Goal: Task Accomplishment & Management: Use online tool/utility

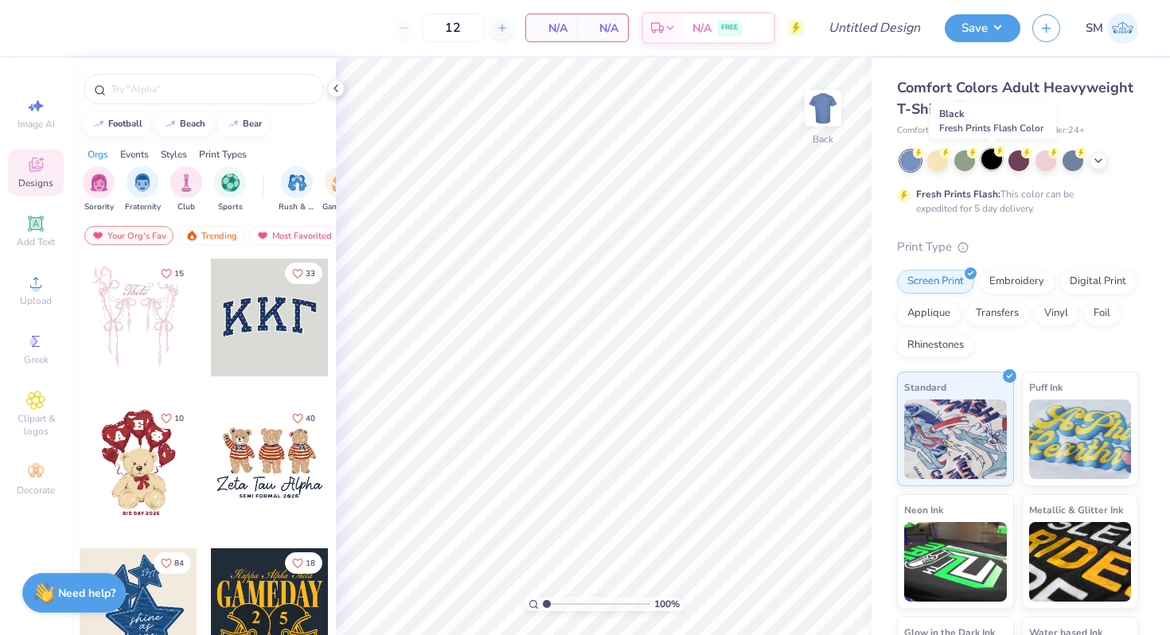
click at [999, 156] on div at bounding box center [991, 159] width 21 height 21
click at [817, 111] on img at bounding box center [823, 108] width 64 height 64
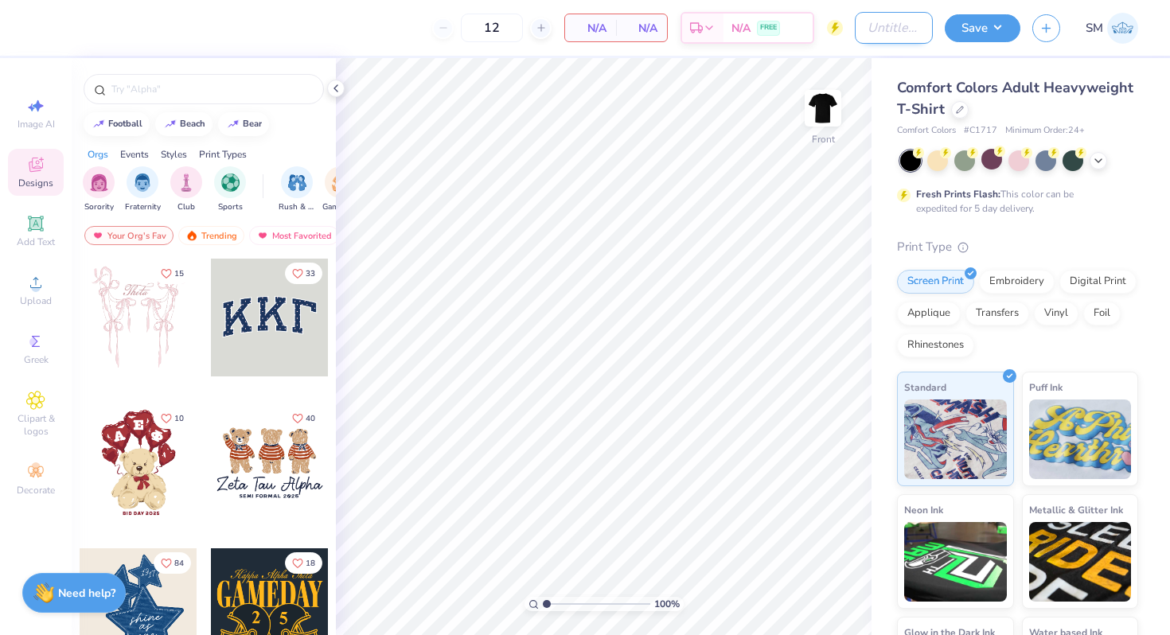
click at [870, 33] on input "Design Title" at bounding box center [894, 28] width 78 height 32
type input "ISA Shirt"
click at [41, 110] on icon at bounding box center [35, 105] width 19 height 19
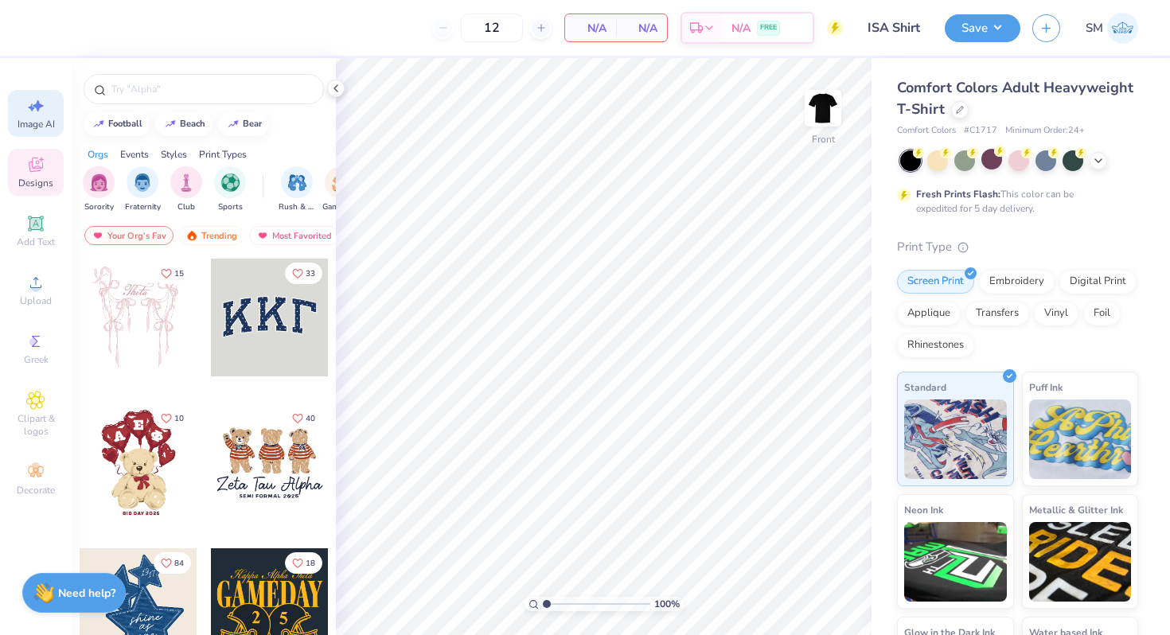
select select "4"
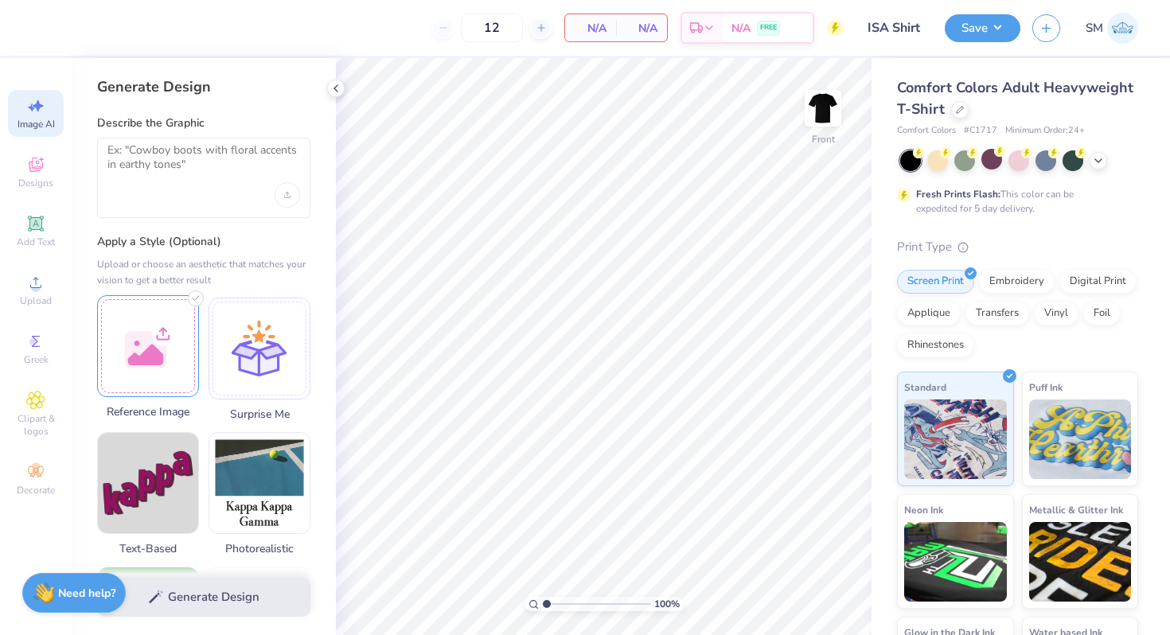
click at [146, 343] on div at bounding box center [148, 346] width 102 height 102
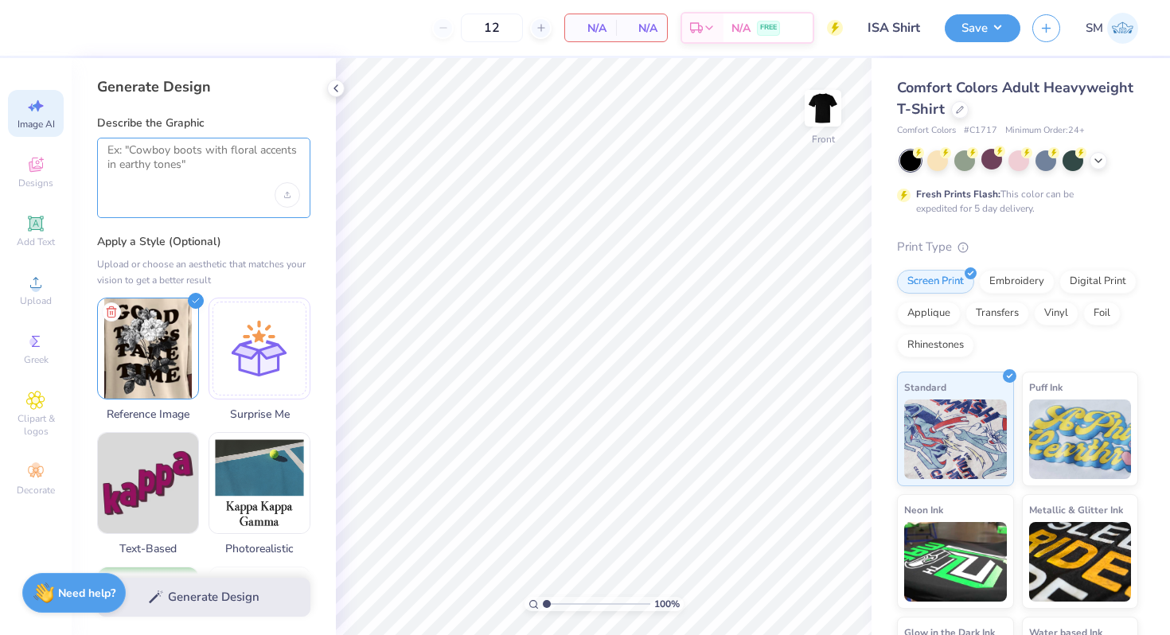
click at [240, 158] on textarea at bounding box center [203, 163] width 193 height 40
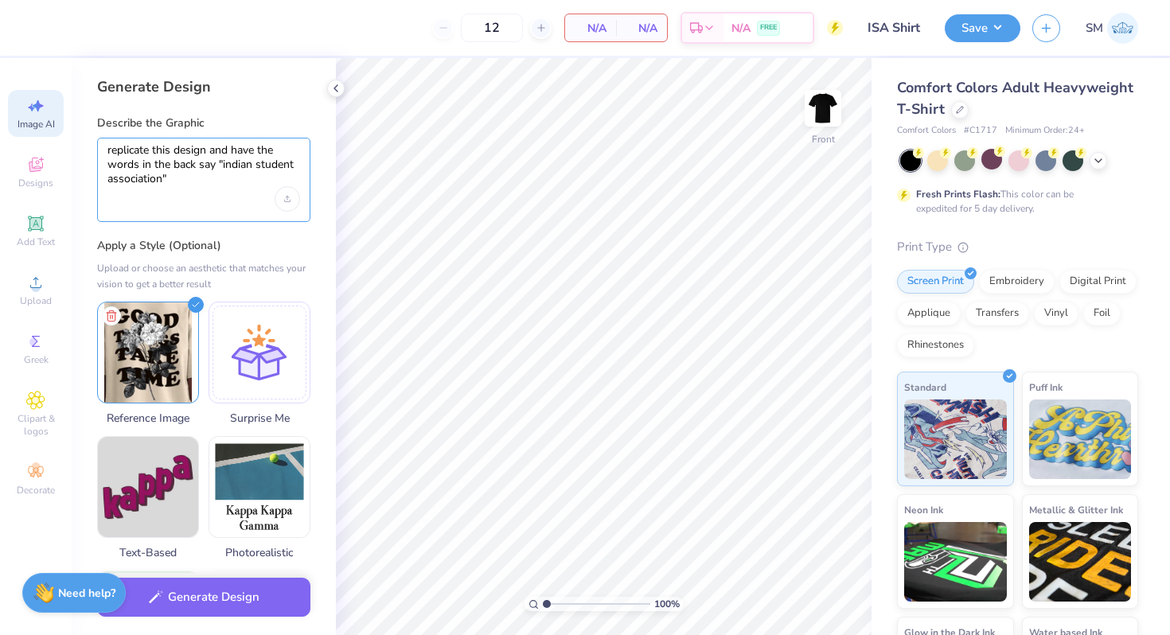
click at [228, 166] on textarea "replicate this design and have the words in the back say "indian student associ…" at bounding box center [203, 165] width 193 height 44
type textarea "replicate this design and have the words in the back say "indian student associ…"
click at [176, 603] on button "Generate Design" at bounding box center [203, 593] width 213 height 39
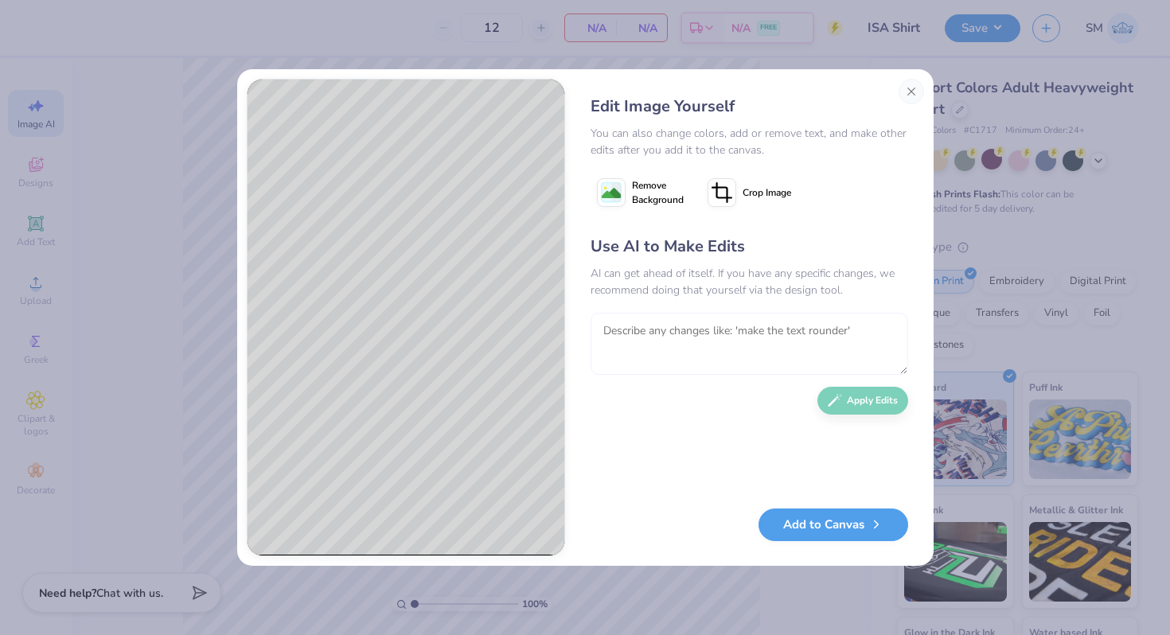
click at [659, 333] on textarea at bounding box center [749, 344] width 318 height 62
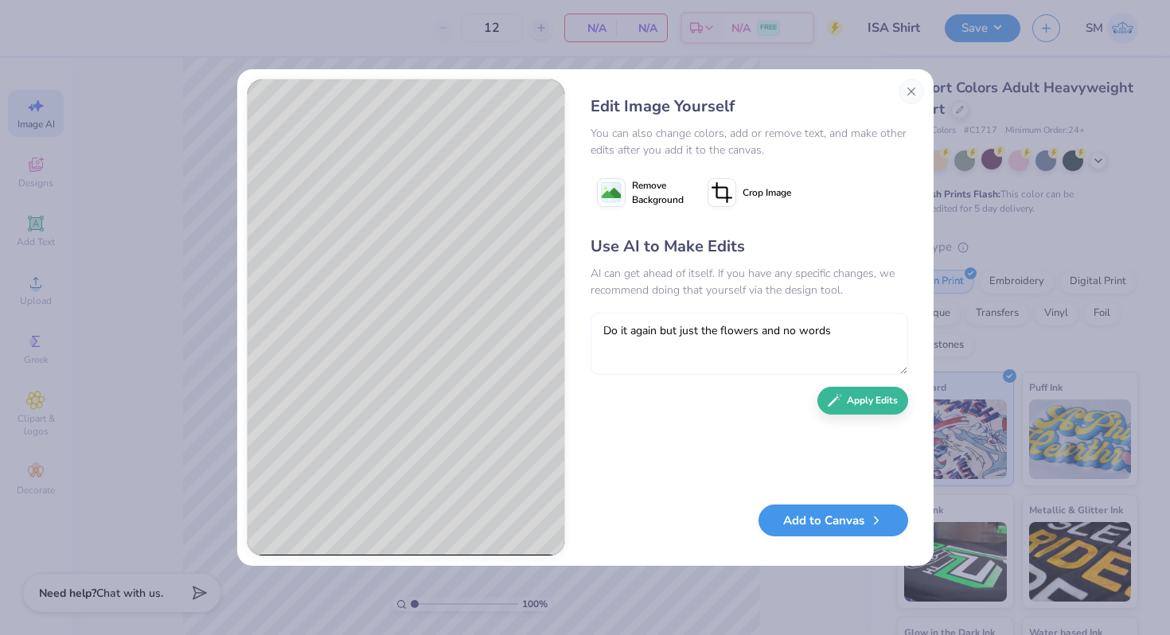
type textarea "Do it again but just the flowers and no words"
click at [828, 514] on button "Add to Canvas" at bounding box center [833, 521] width 150 height 33
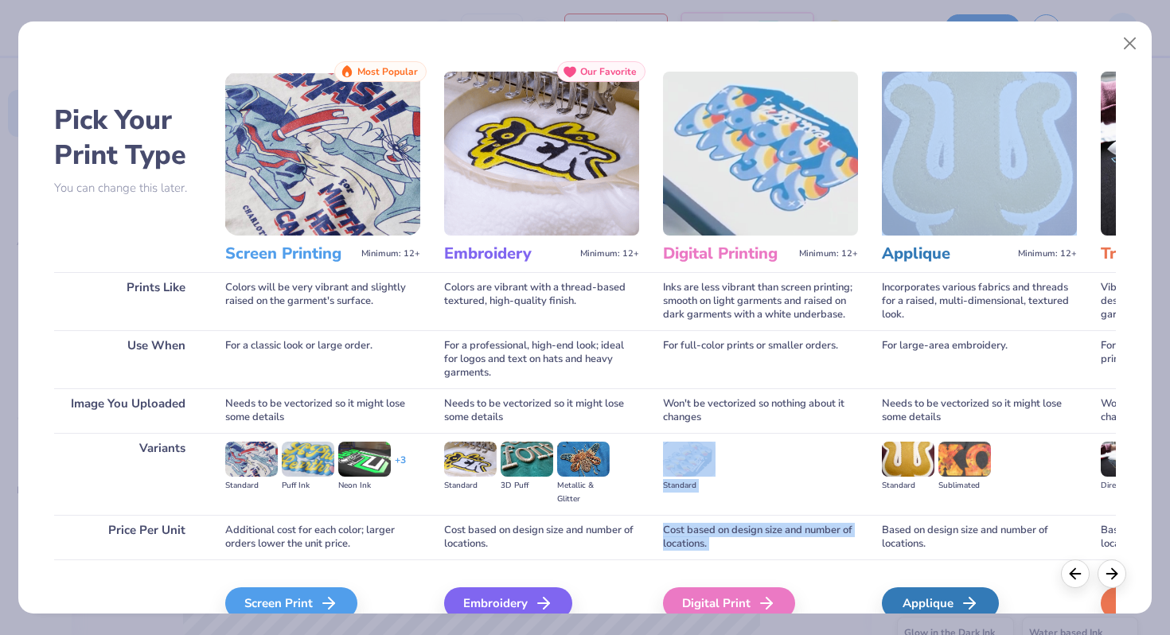
click at [980, 165] on div "Pick Your Print Type You can change this later. Prints Like Use When Image You …" at bounding box center [585, 352] width 1062 height 583
click at [1138, 48] on button "Close" at bounding box center [1130, 44] width 30 height 30
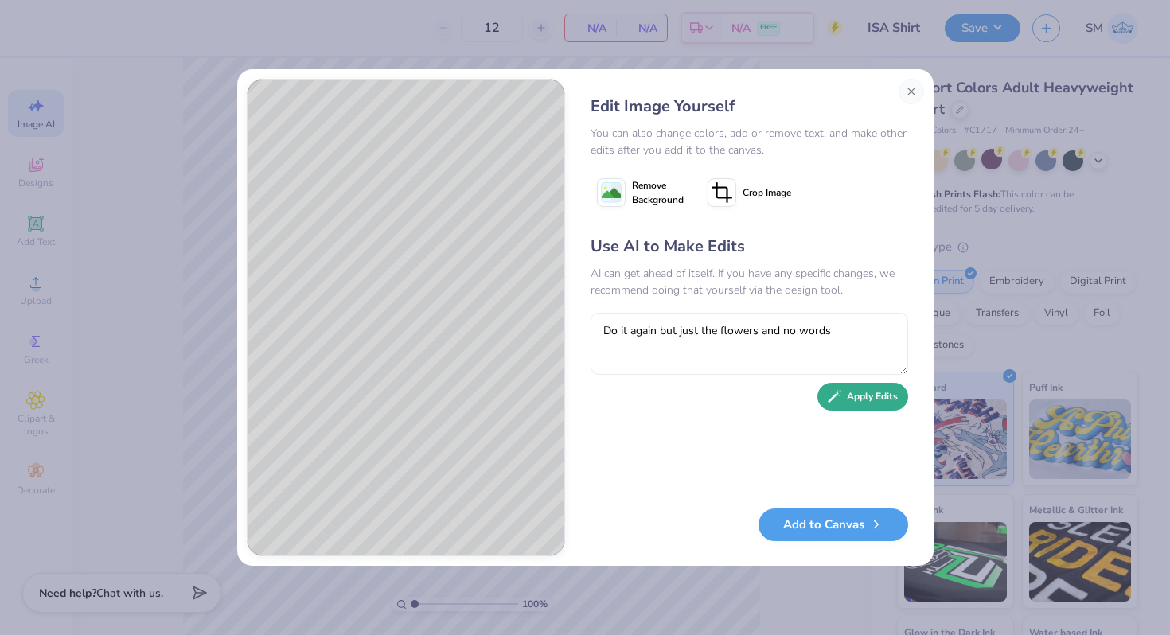
click at [858, 403] on button "Apply Edits" at bounding box center [862, 397] width 91 height 28
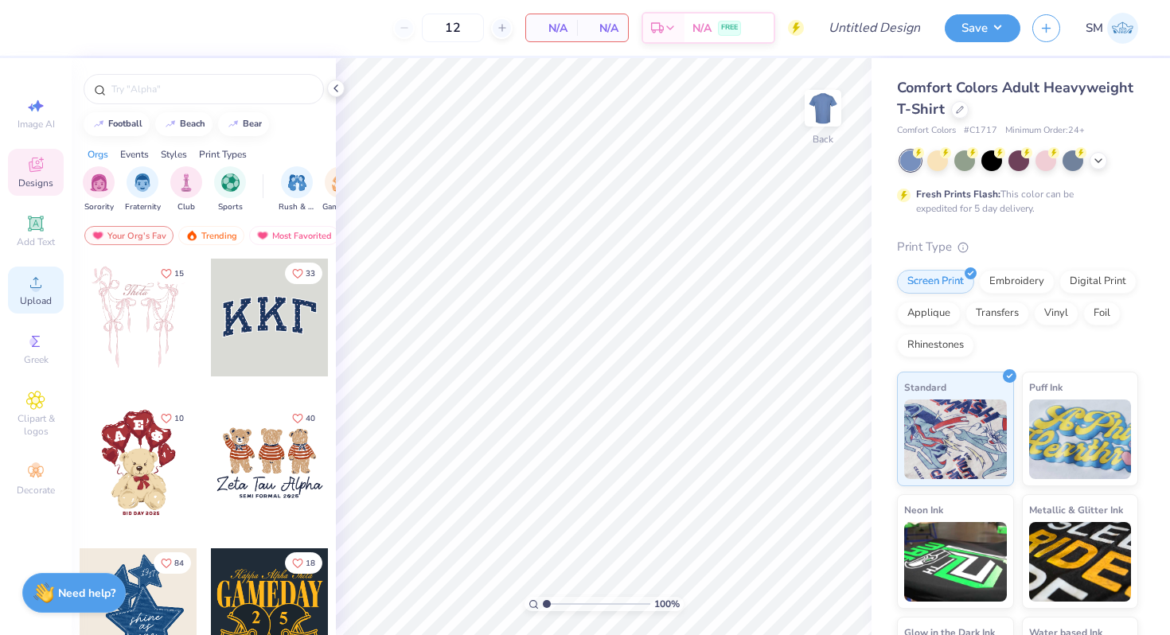
click at [32, 297] on span "Upload" at bounding box center [36, 300] width 32 height 13
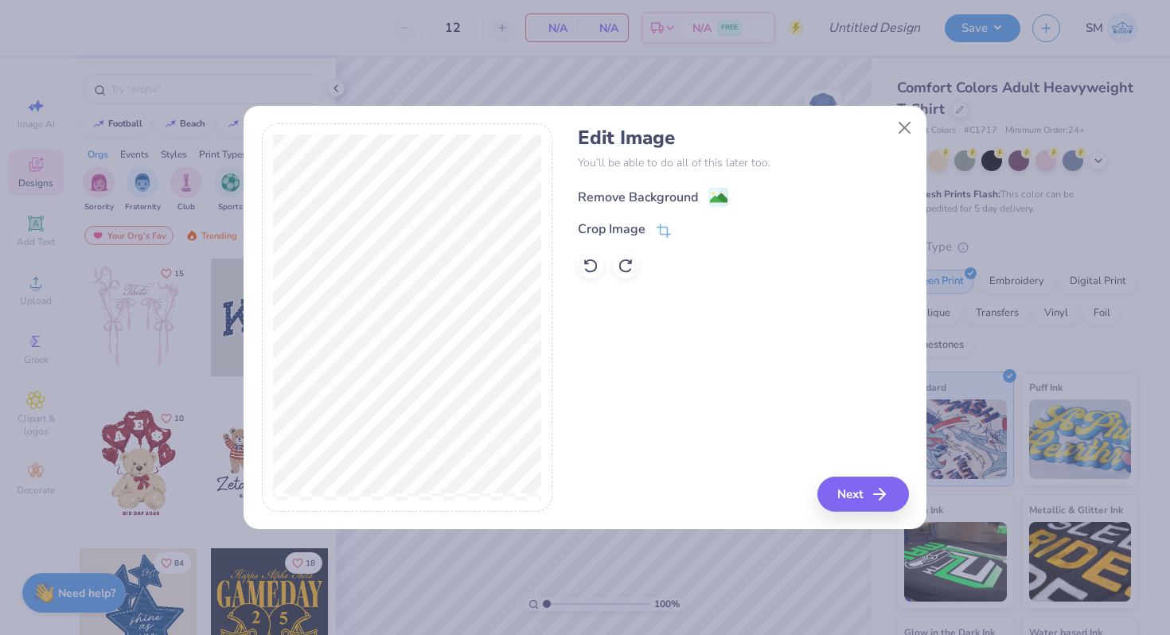
click at [720, 197] on image at bounding box center [719, 198] width 18 height 18
click at [913, 122] on button "Close" at bounding box center [905, 127] width 30 height 30
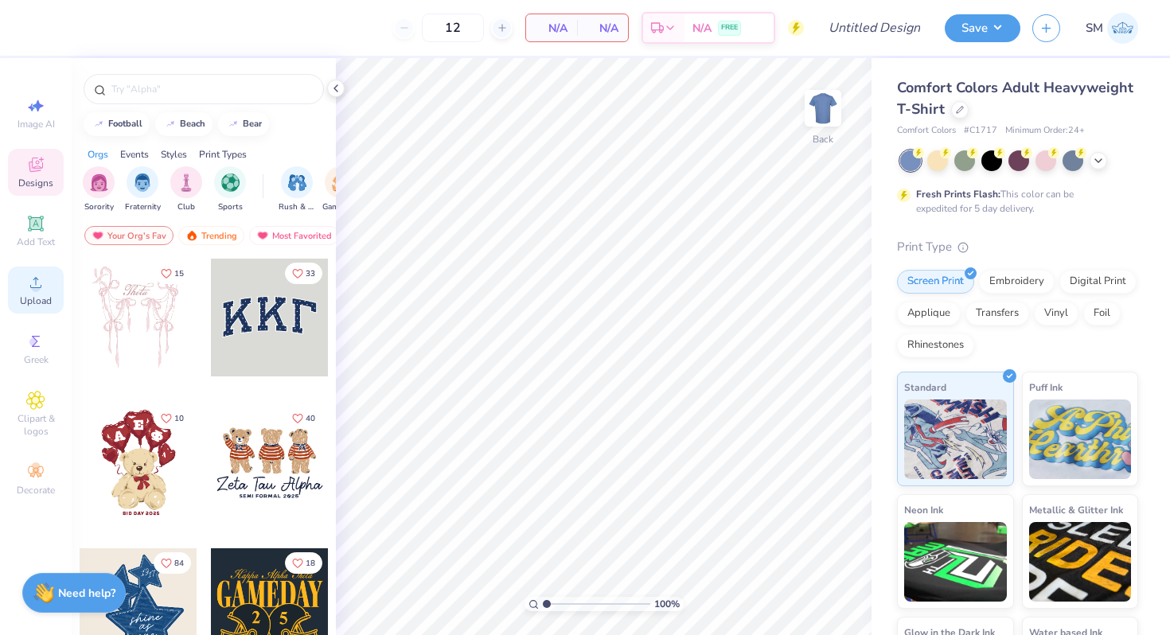
click at [29, 294] on div "Upload" at bounding box center [36, 290] width 56 height 47
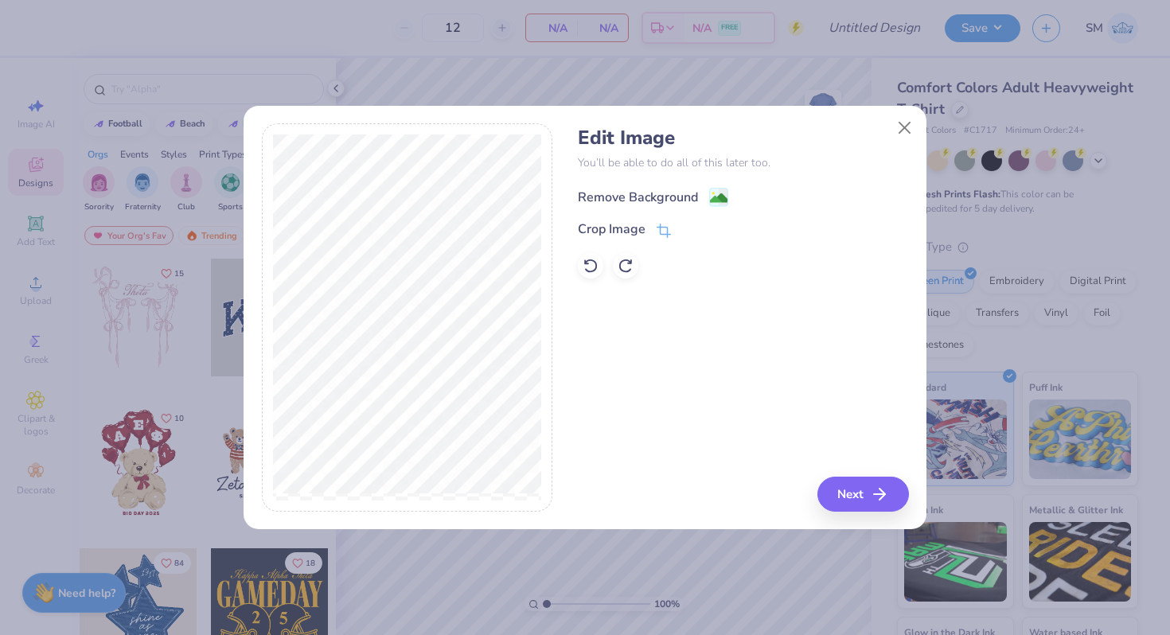
click at [711, 195] on image at bounding box center [719, 198] width 18 height 18
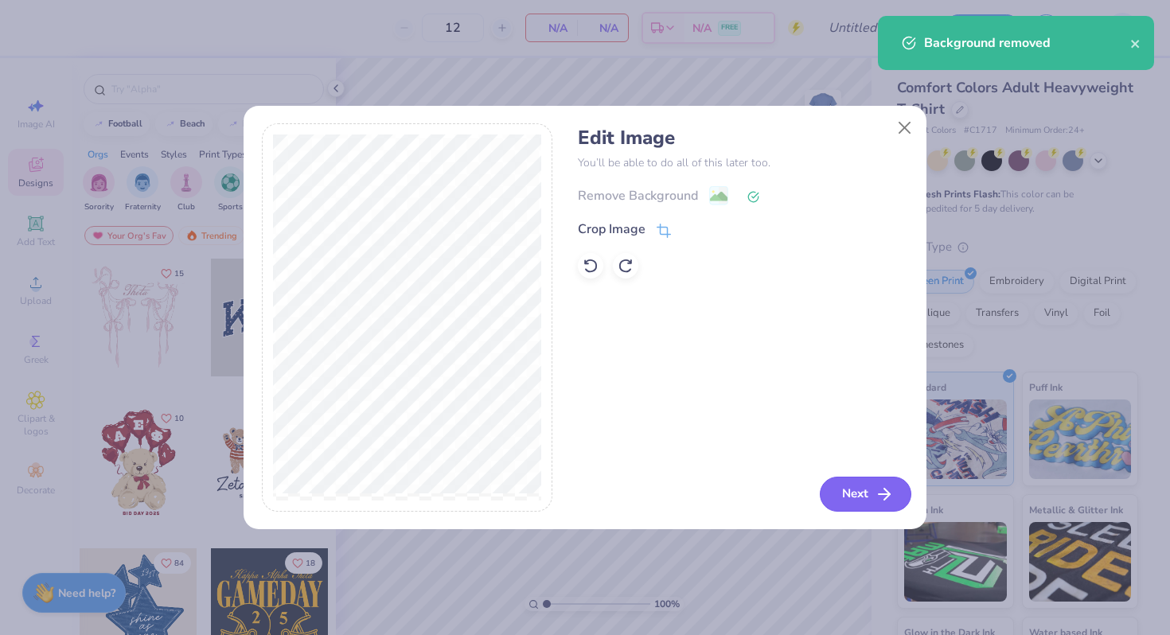
click at [861, 495] on button "Next" at bounding box center [866, 494] width 92 height 35
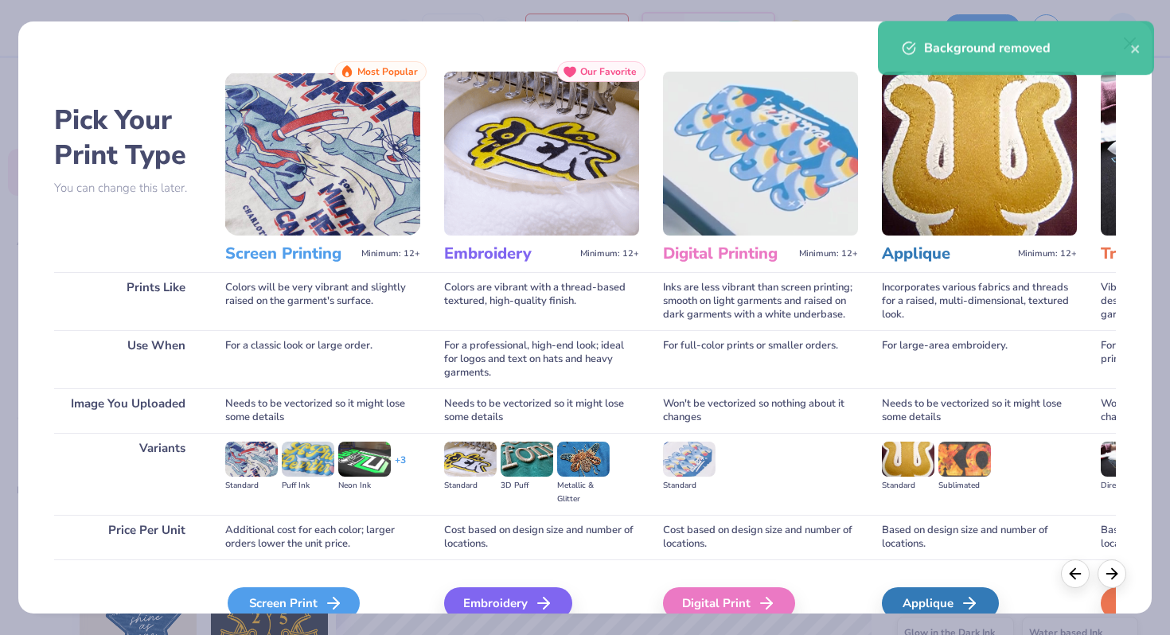
click at [294, 595] on div "Screen Print" at bounding box center [294, 603] width 132 height 32
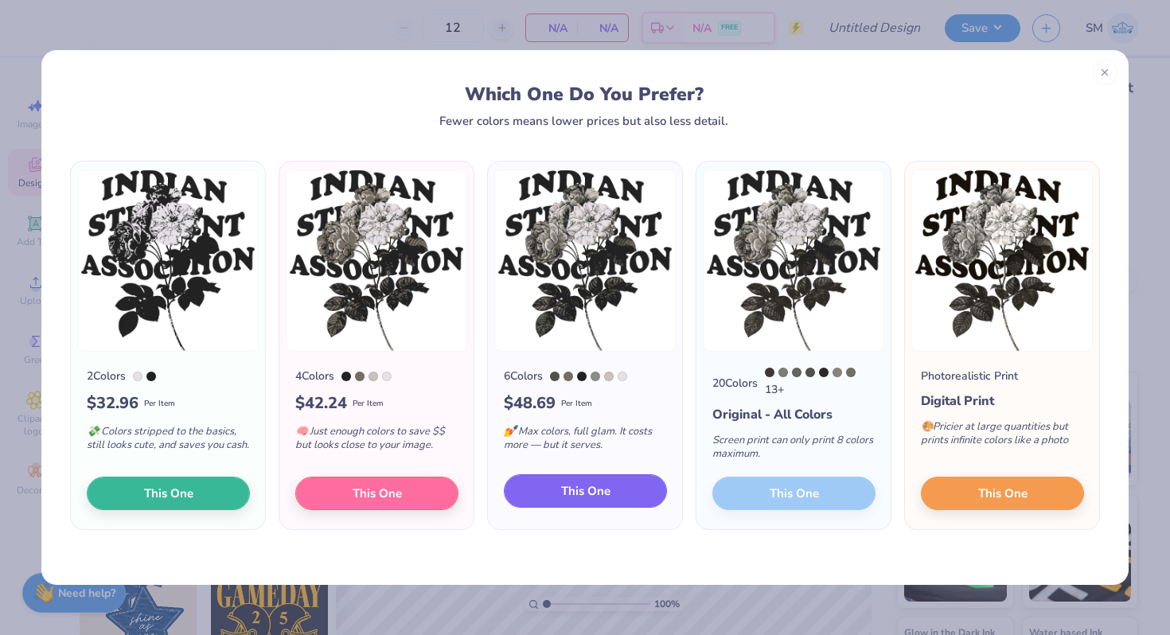
click at [600, 497] on span "This One" at bounding box center [585, 491] width 49 height 18
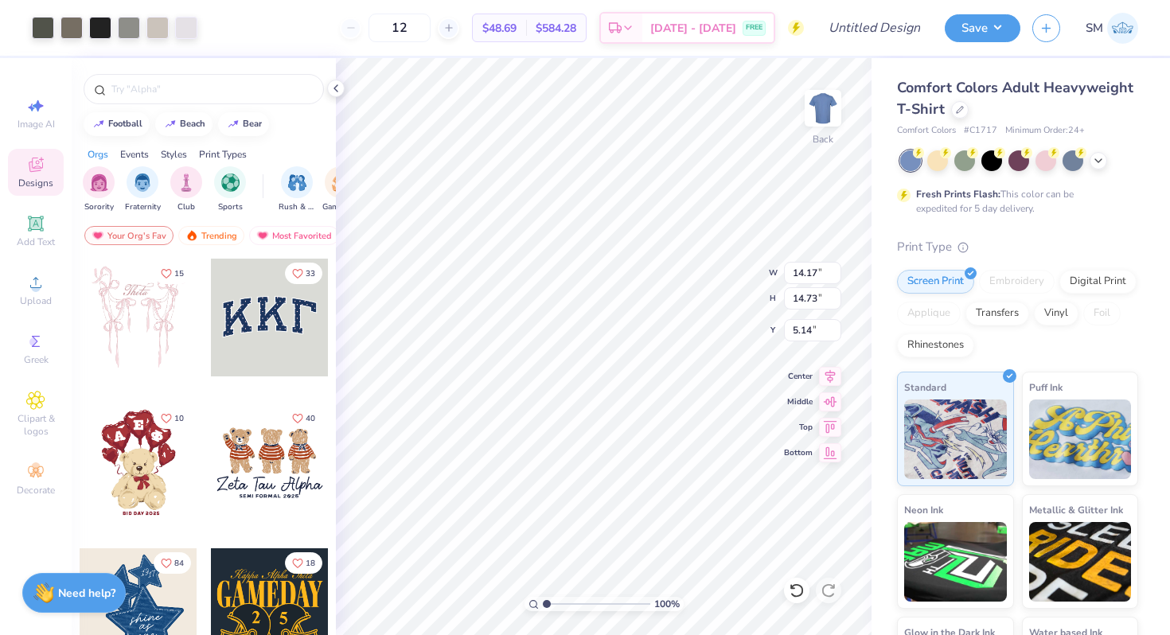
click at [98, 25] on div at bounding box center [585, 317] width 1170 height 635
click at [99, 26] on div at bounding box center [100, 26] width 22 height 22
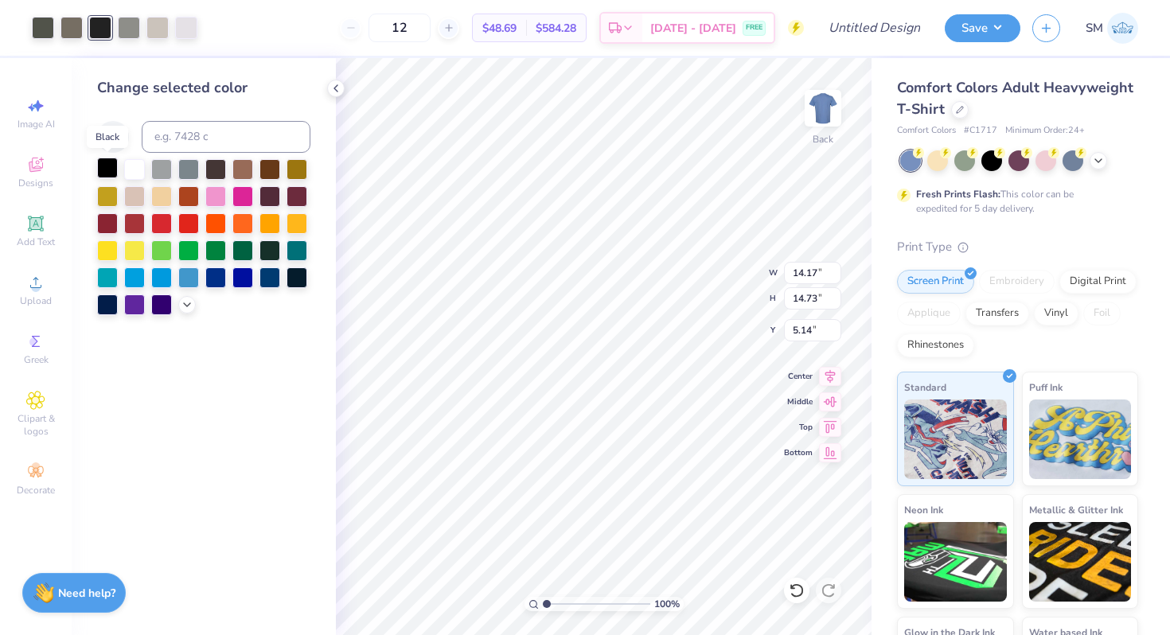
click at [108, 170] on div at bounding box center [107, 168] width 21 height 21
click at [1102, 161] on icon at bounding box center [1098, 159] width 13 height 13
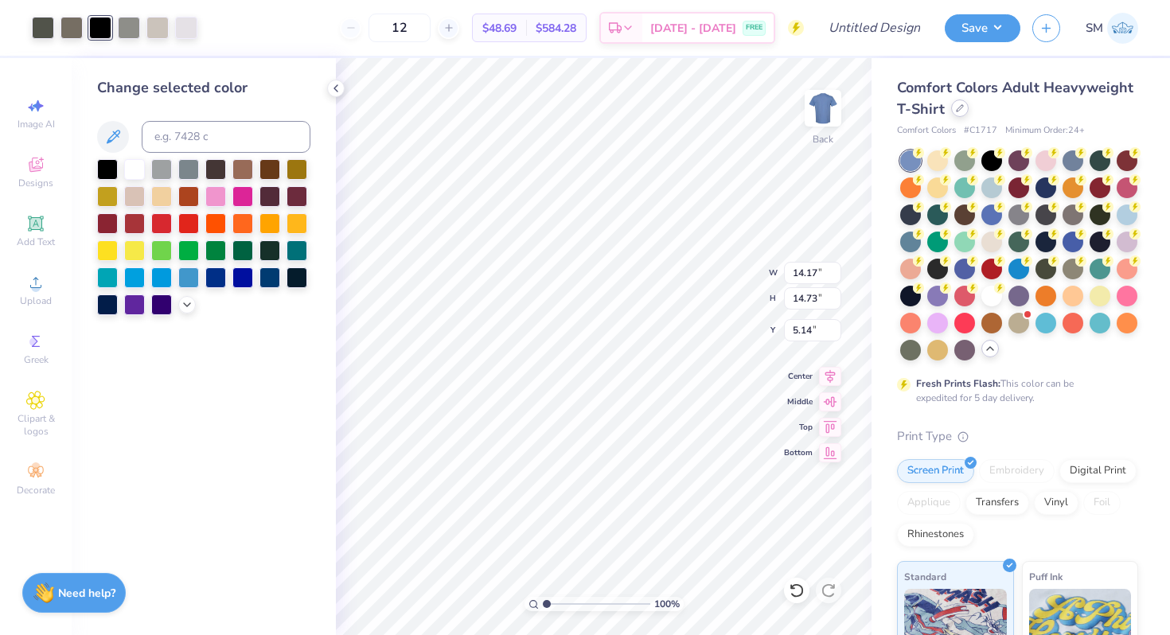
click at [964, 116] on div "Comfort Colors Adult Heavyweight T-Shirt" at bounding box center [1017, 98] width 241 height 43
click at [959, 108] on icon at bounding box center [959, 108] width 6 height 6
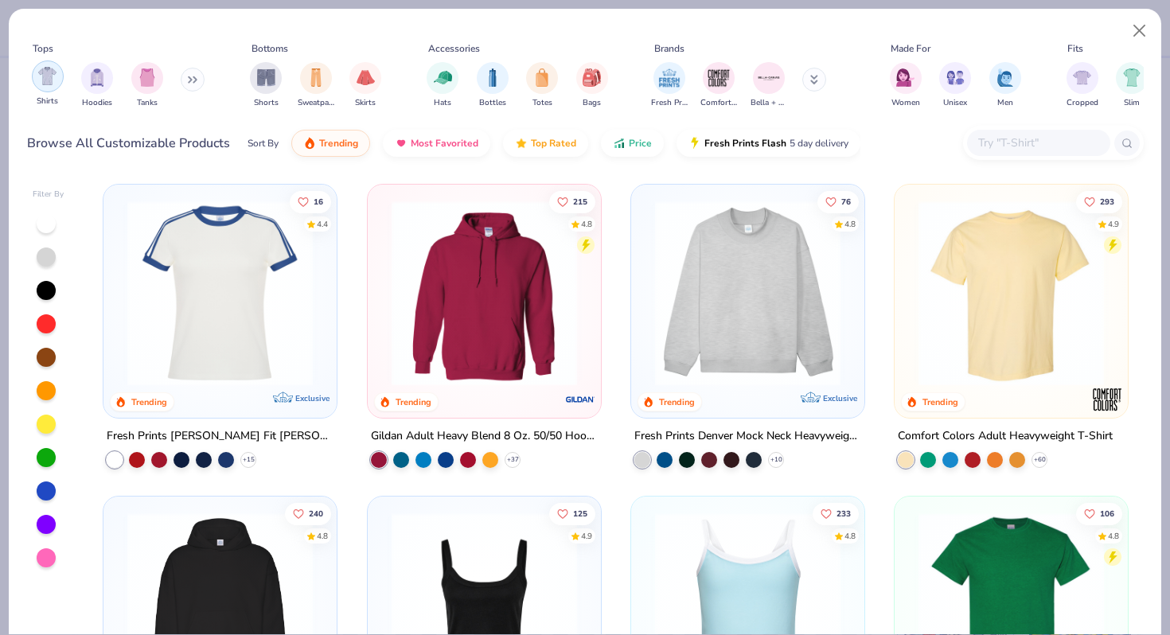
click at [50, 85] on div "filter for Shirts" at bounding box center [48, 76] width 32 height 32
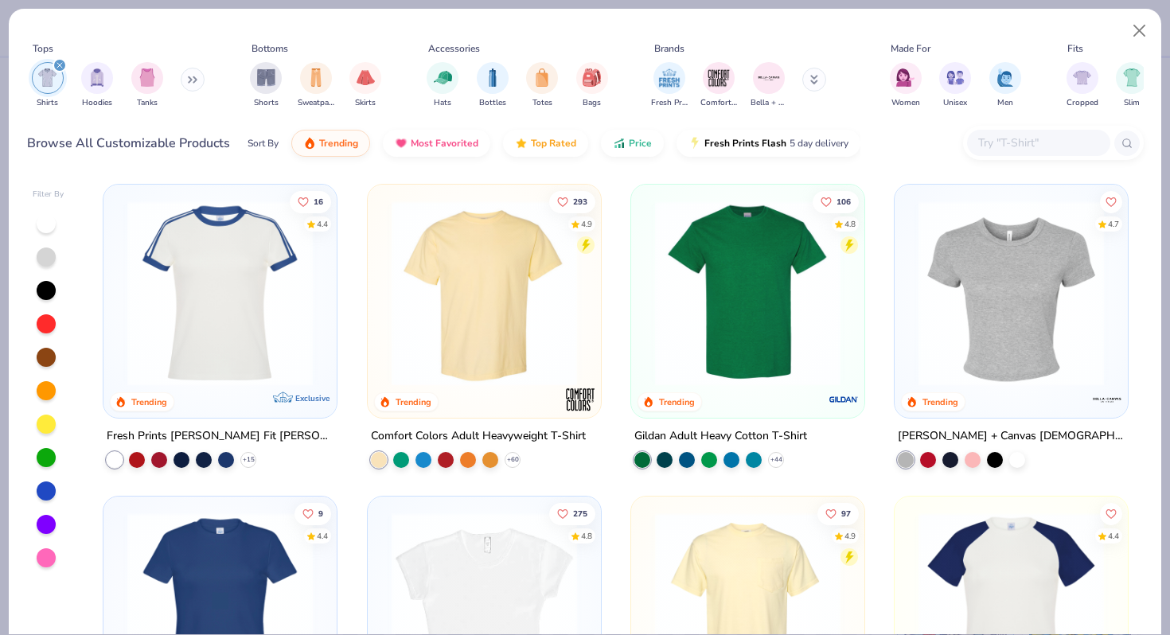
click at [705, 328] on img at bounding box center [747, 293] width 201 height 185
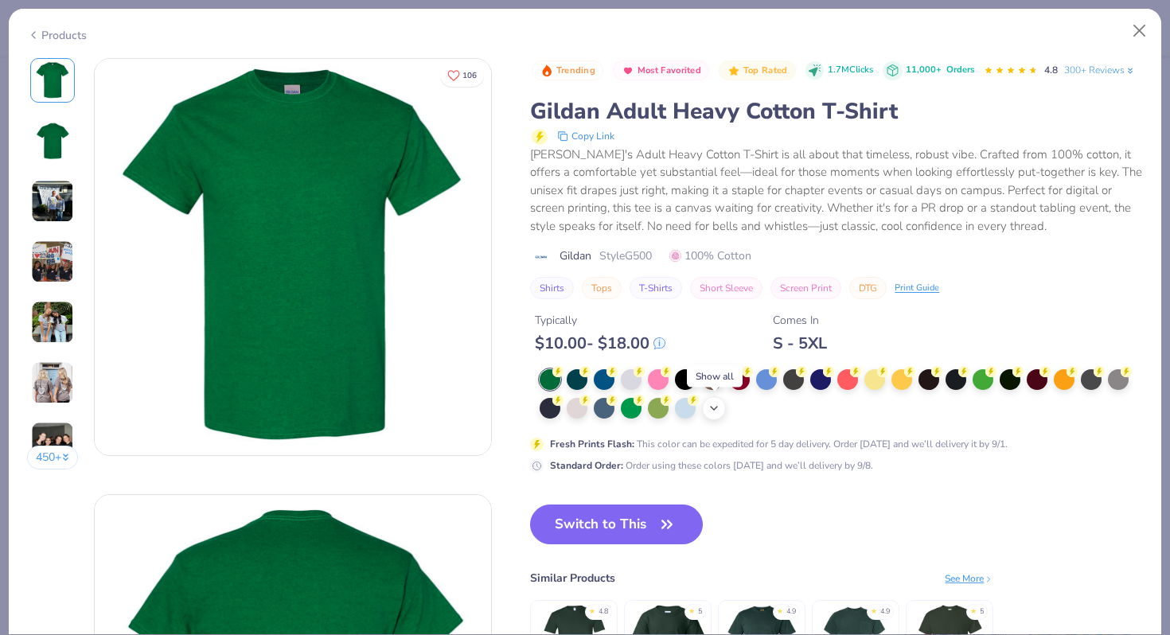
click at [717, 406] on icon at bounding box center [713, 408] width 13 height 13
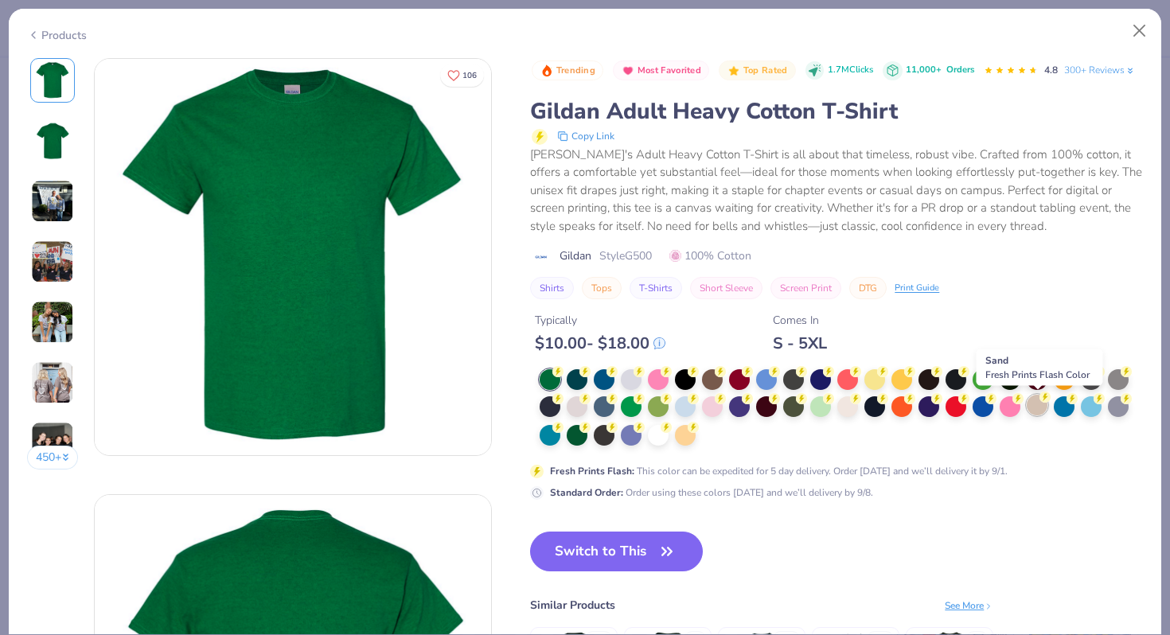
click at [1042, 414] on div at bounding box center [1037, 405] width 21 height 21
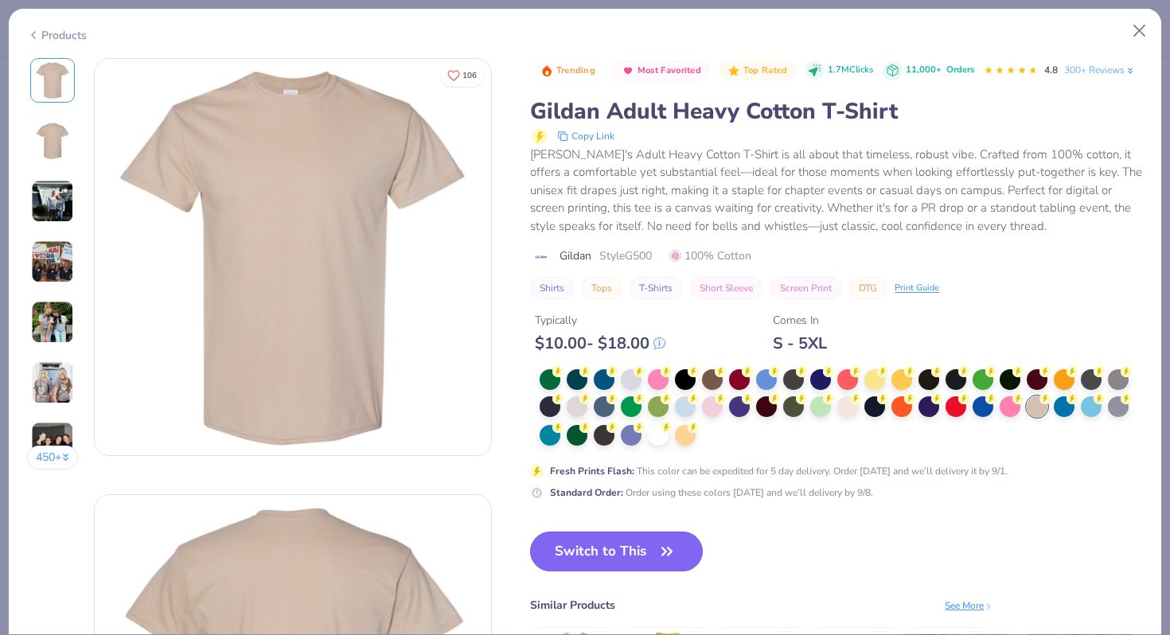
click at [634, 545] on button "Switch to This" at bounding box center [616, 552] width 173 height 40
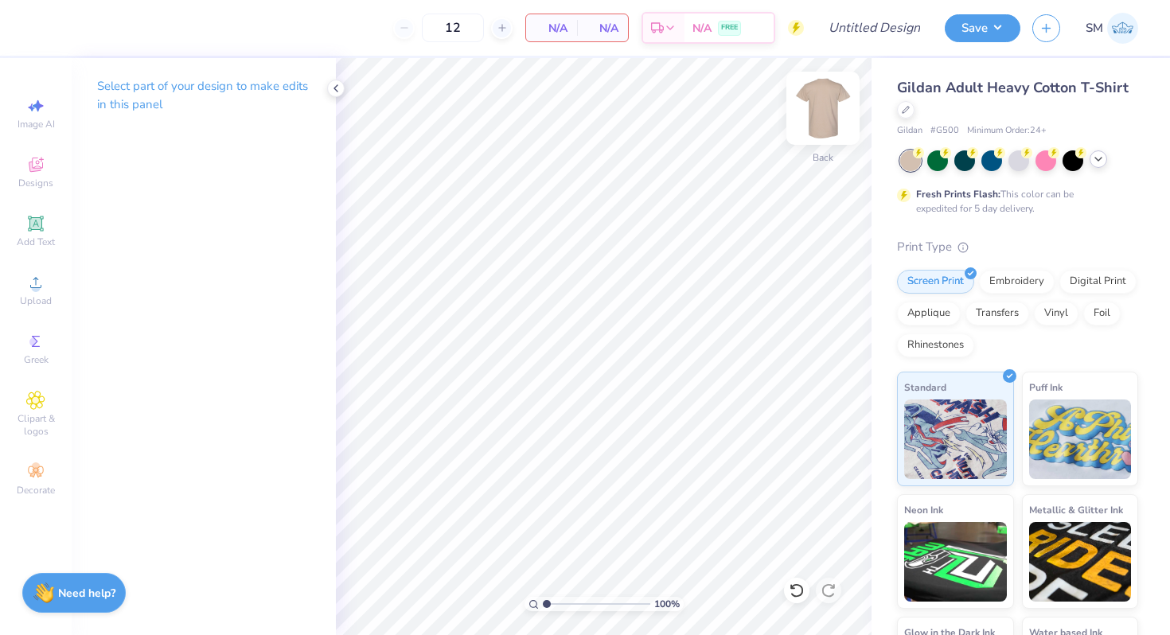
click at [823, 113] on img at bounding box center [823, 108] width 64 height 64
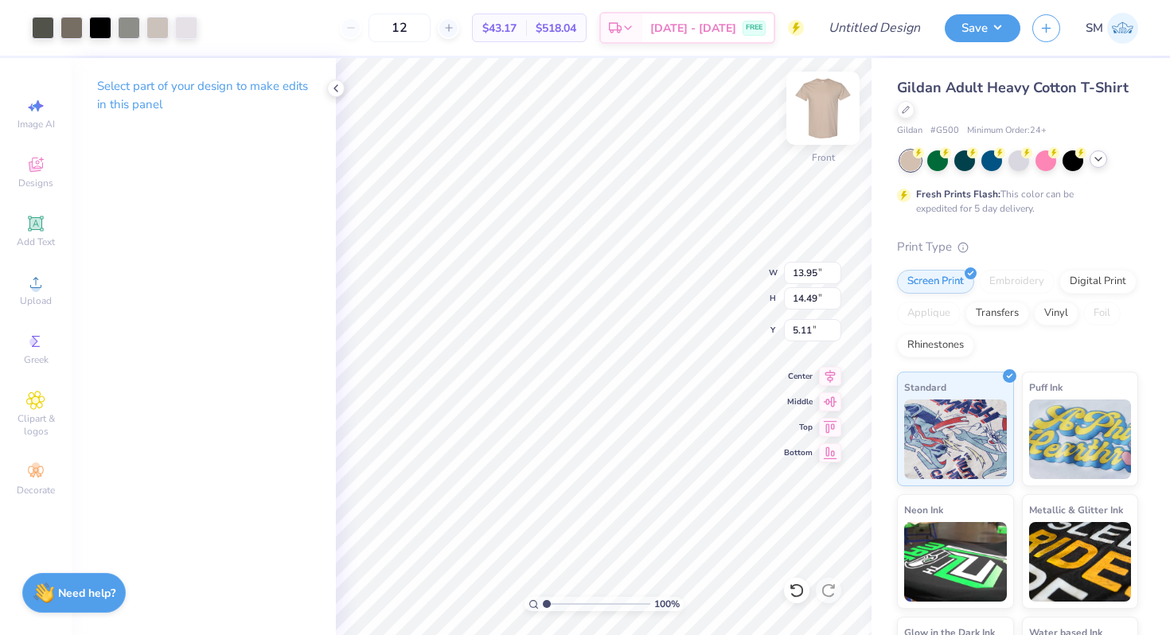
type input "5.11"
click at [827, 370] on icon at bounding box center [830, 373] width 22 height 19
click at [828, 378] on icon at bounding box center [830, 375] width 10 height 14
type input "4.43"
click at [333, 88] on icon at bounding box center [335, 88] width 13 height 13
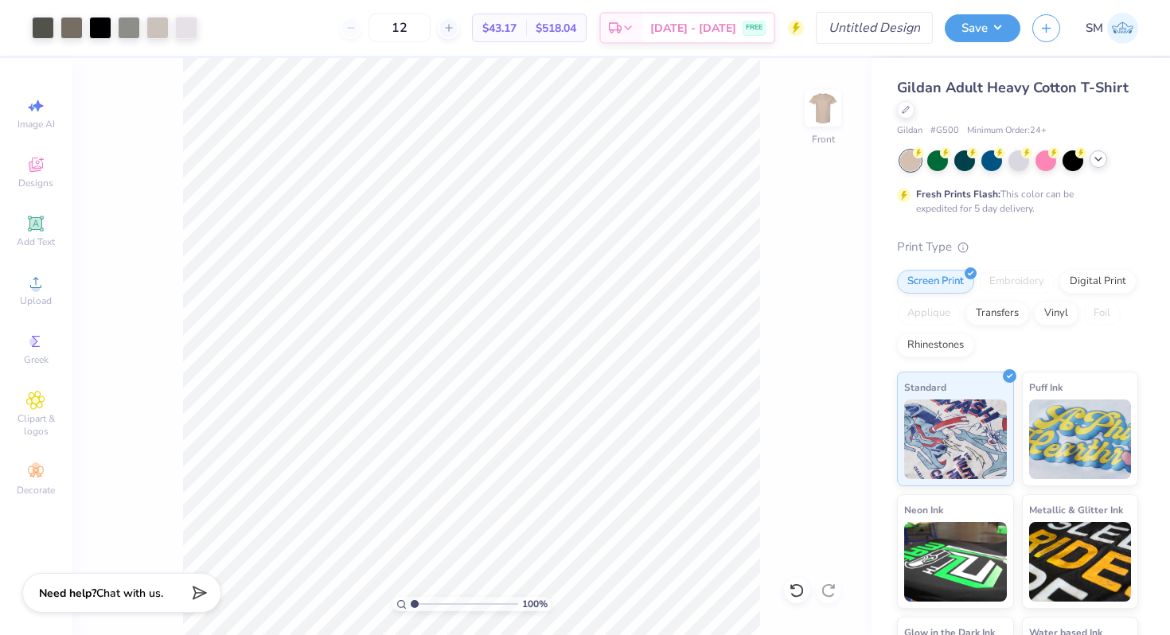
click at [826, 109] on img at bounding box center [823, 108] width 32 height 32
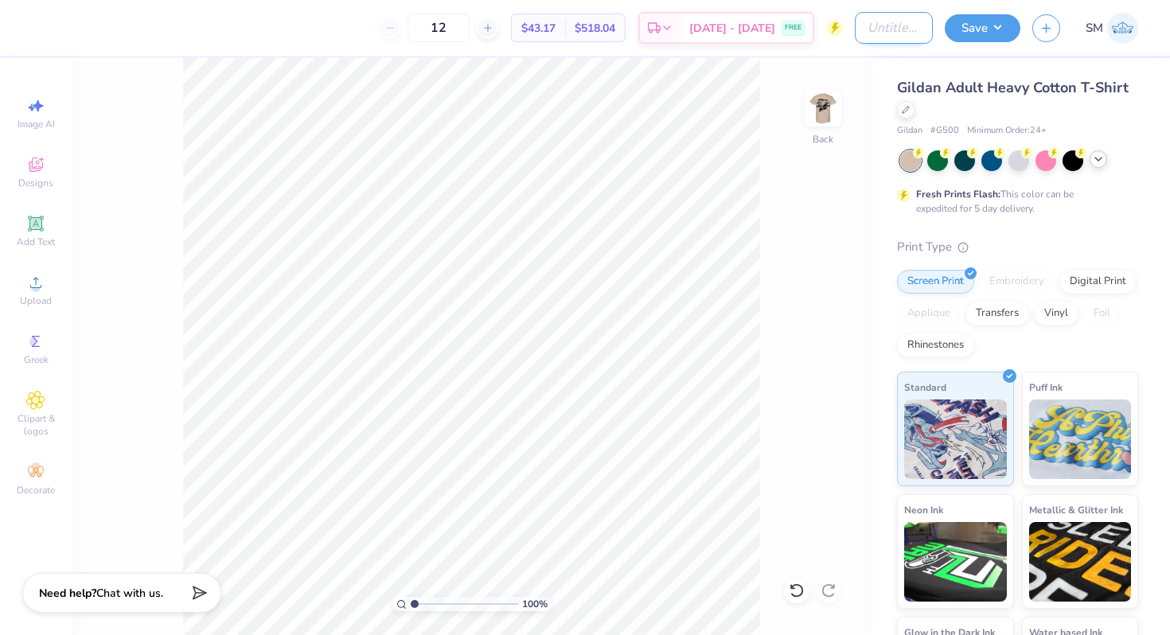
click at [882, 21] on input "Design Title" at bounding box center [894, 28] width 78 height 32
type input "ISA Shirt"
click at [824, 107] on img at bounding box center [823, 108] width 64 height 64
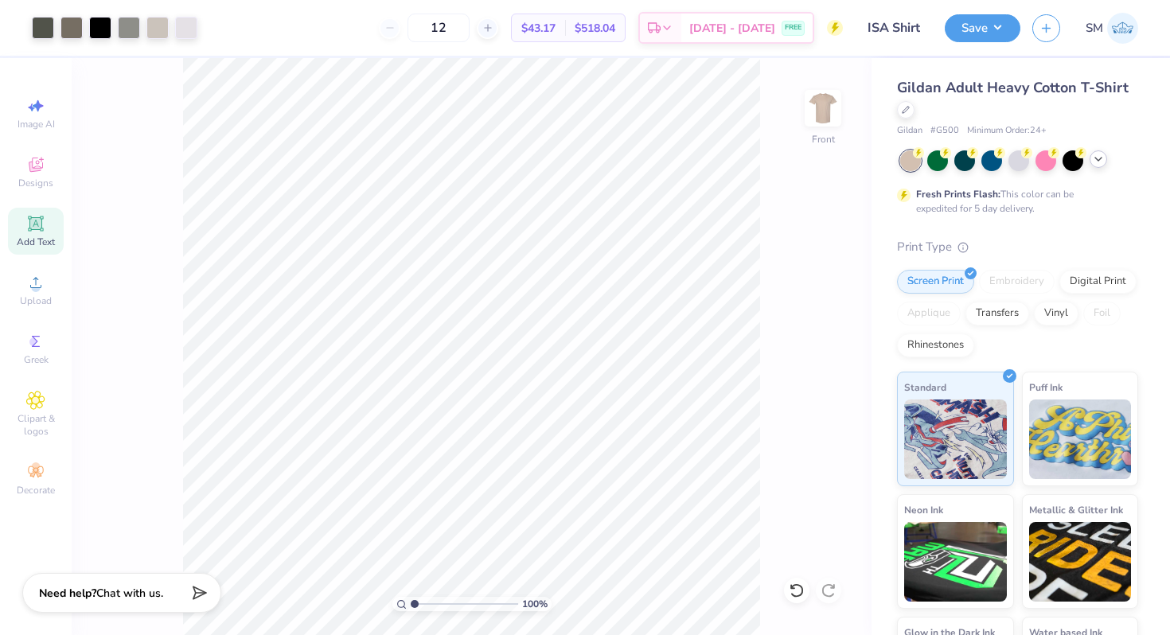
click at [37, 236] on span "Add Text" at bounding box center [36, 242] width 38 height 13
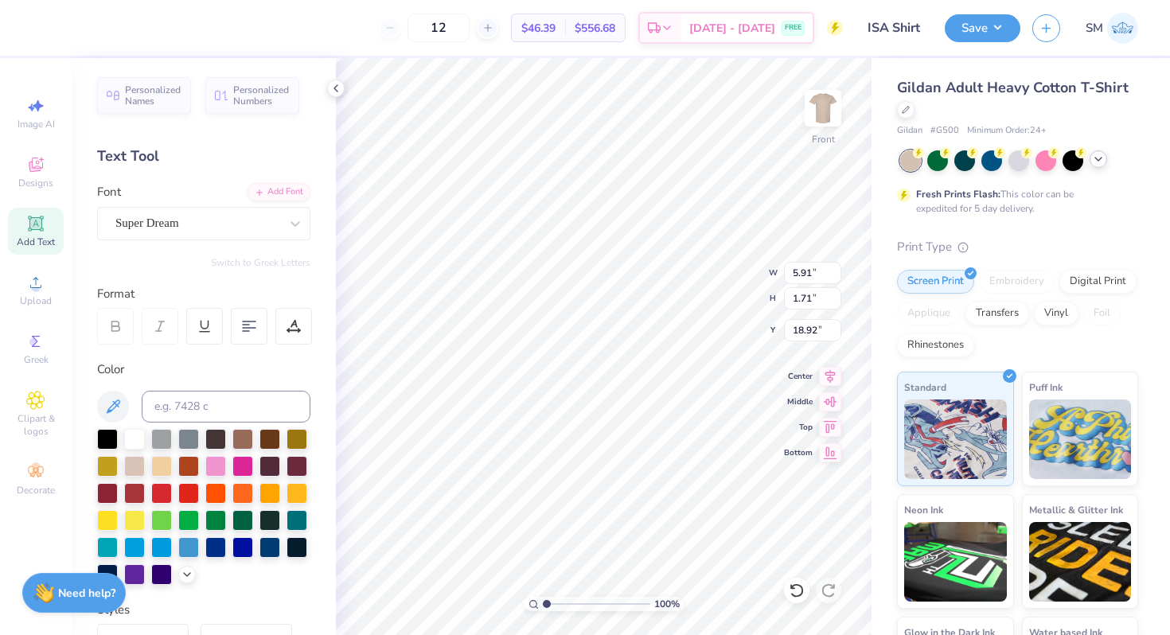
type input "19.53"
type textarea "ISA"
click at [104, 438] on div at bounding box center [107, 437] width 21 height 21
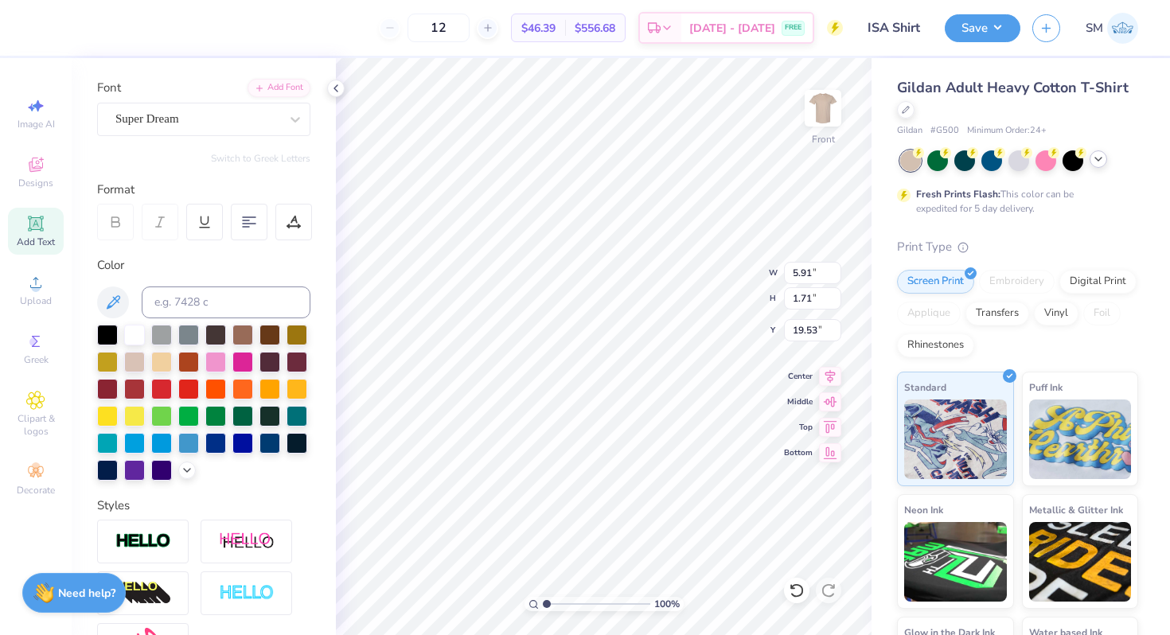
scroll to position [290, 0]
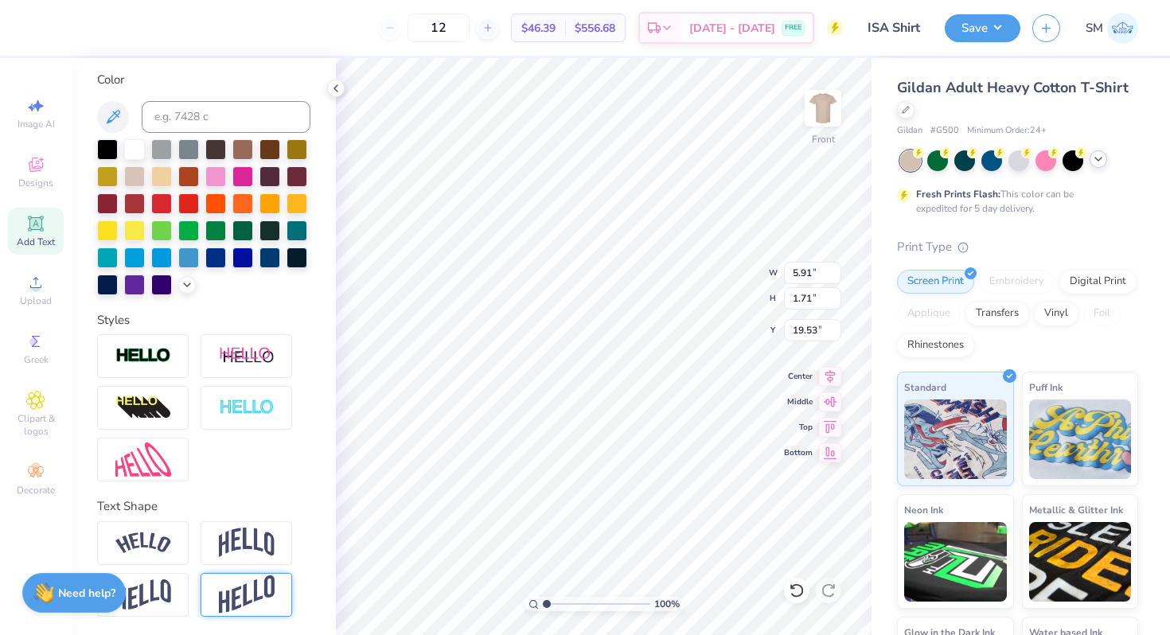
click at [234, 598] on img at bounding box center [247, 594] width 56 height 39
click at [232, 589] on img at bounding box center [247, 594] width 56 height 39
click at [256, 598] on img at bounding box center [247, 594] width 56 height 39
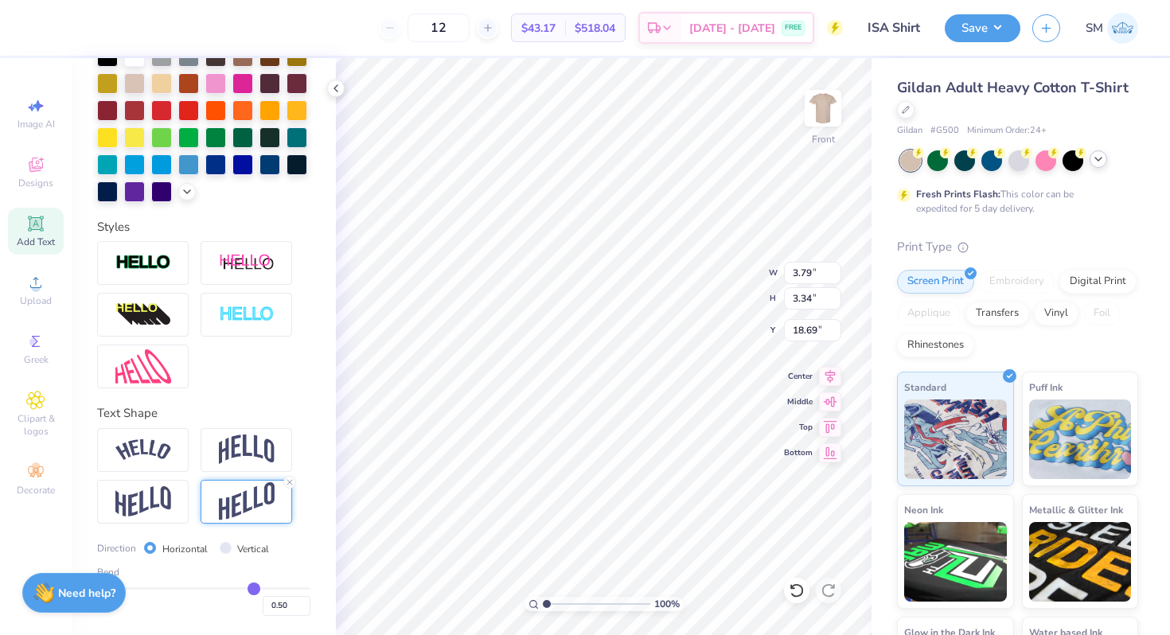
type input "0.46"
type input "0.45"
type input "0.44"
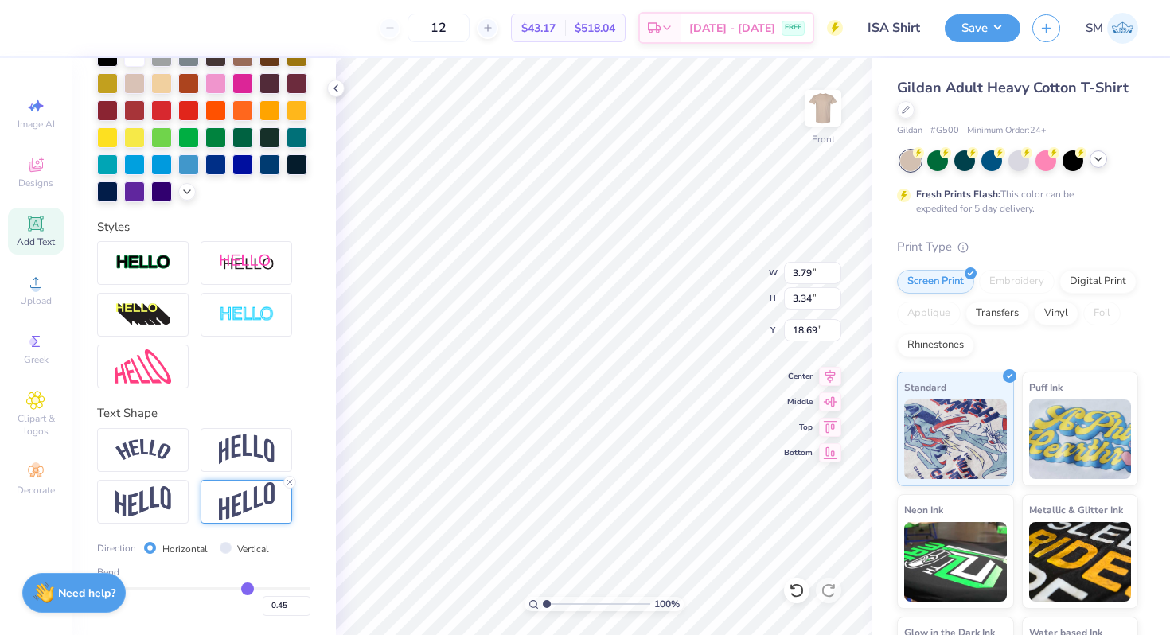
type input "0.44"
type input "0.43"
type input "0.42"
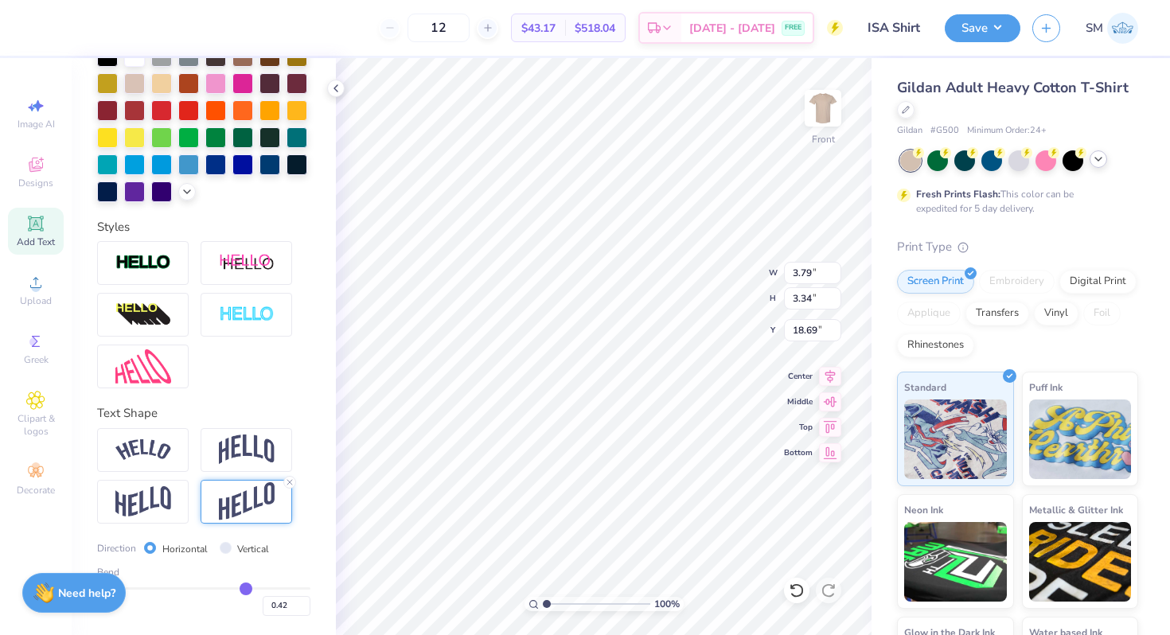
type input "0.41"
type input "0.39"
type input "0.37"
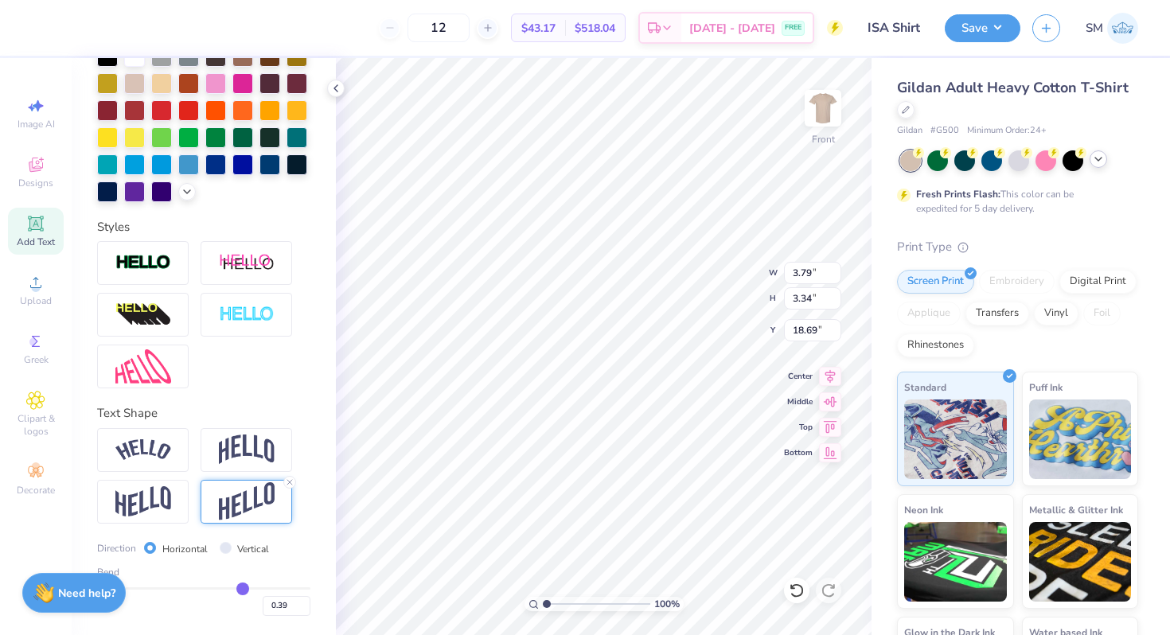
type input "0.37"
type input "0.35"
type input "0.33"
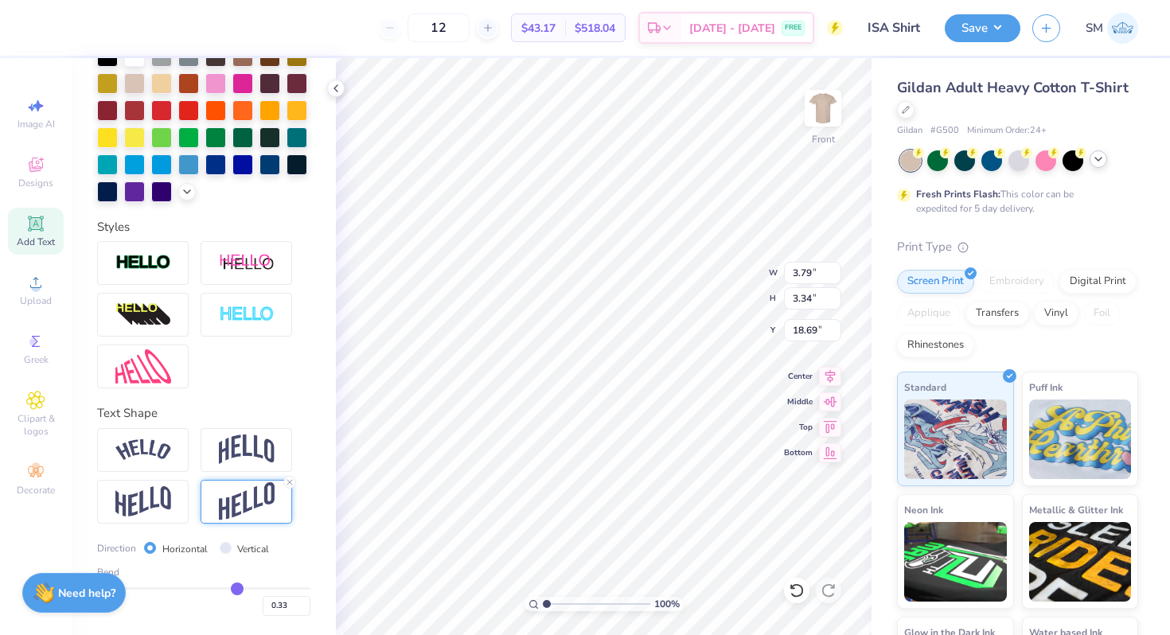
type input "0.31"
type input "0.29"
type input "0.28"
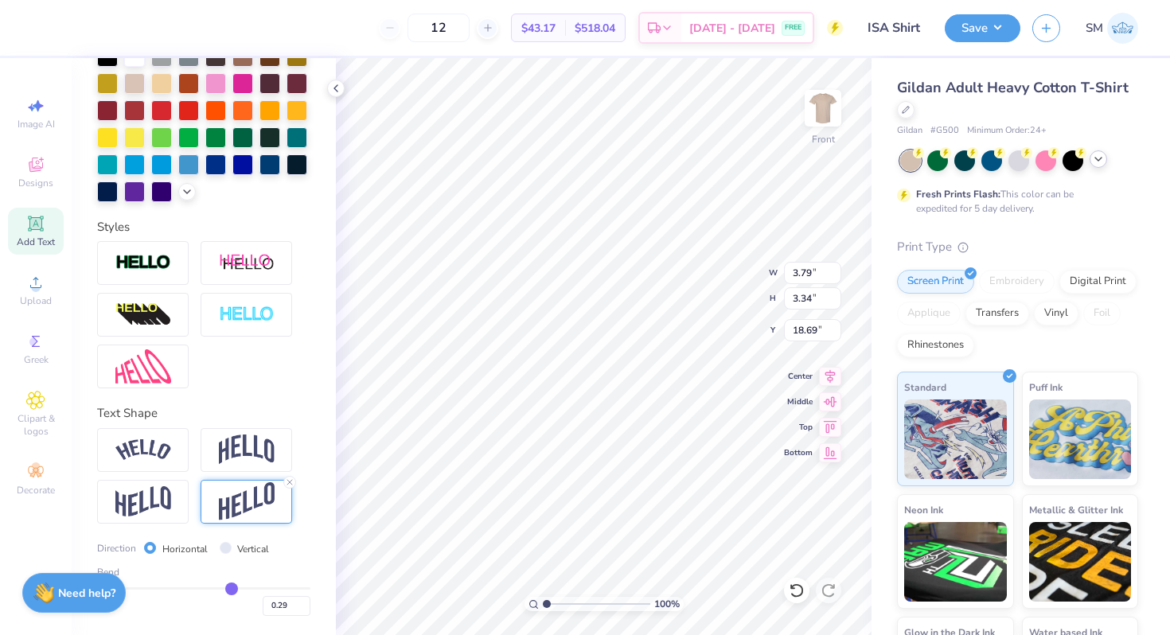
type input "0.28"
type input "0.27"
type input "0.26"
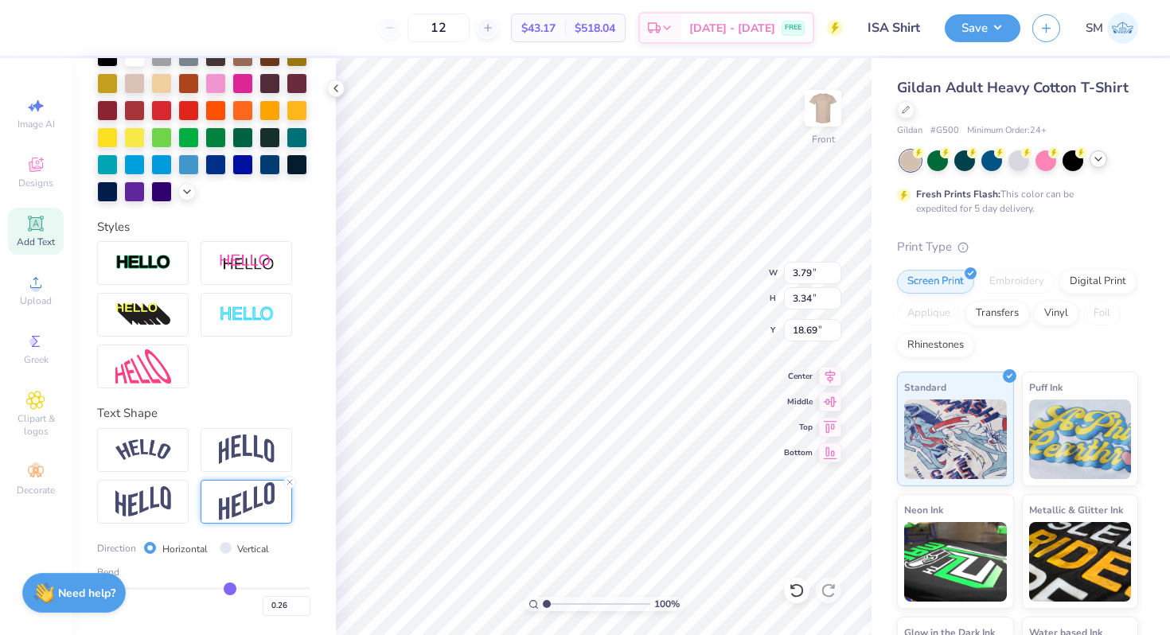
type input "0.25"
type input "0.24"
type input "0.22"
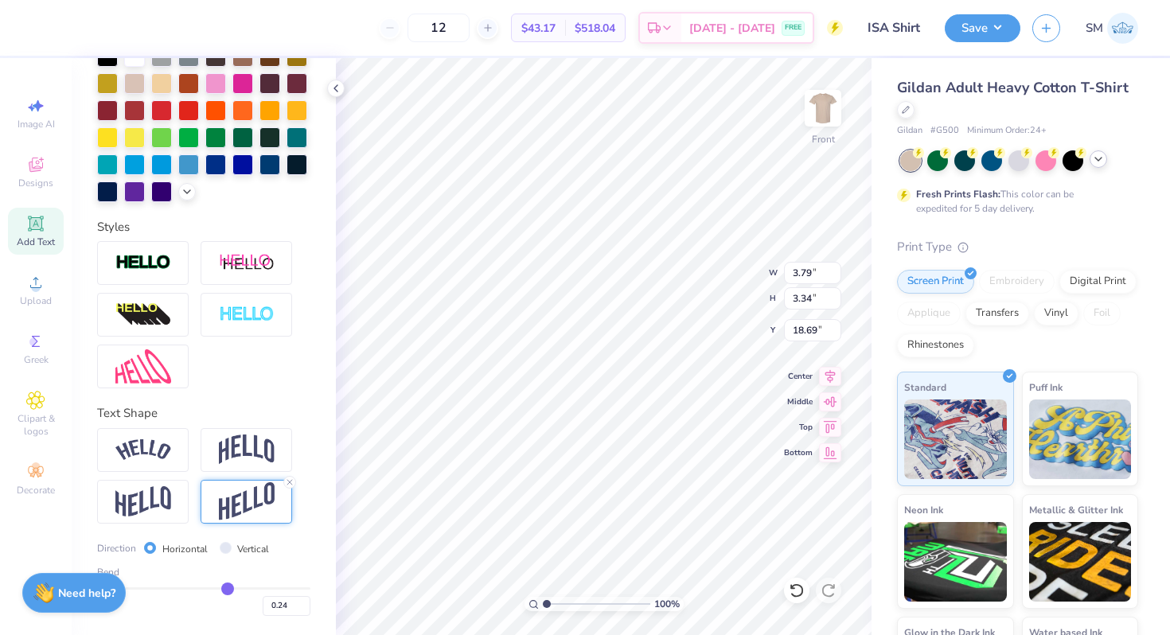
type input "0.22"
type input "0.2"
type input "0.20"
type input "0.19"
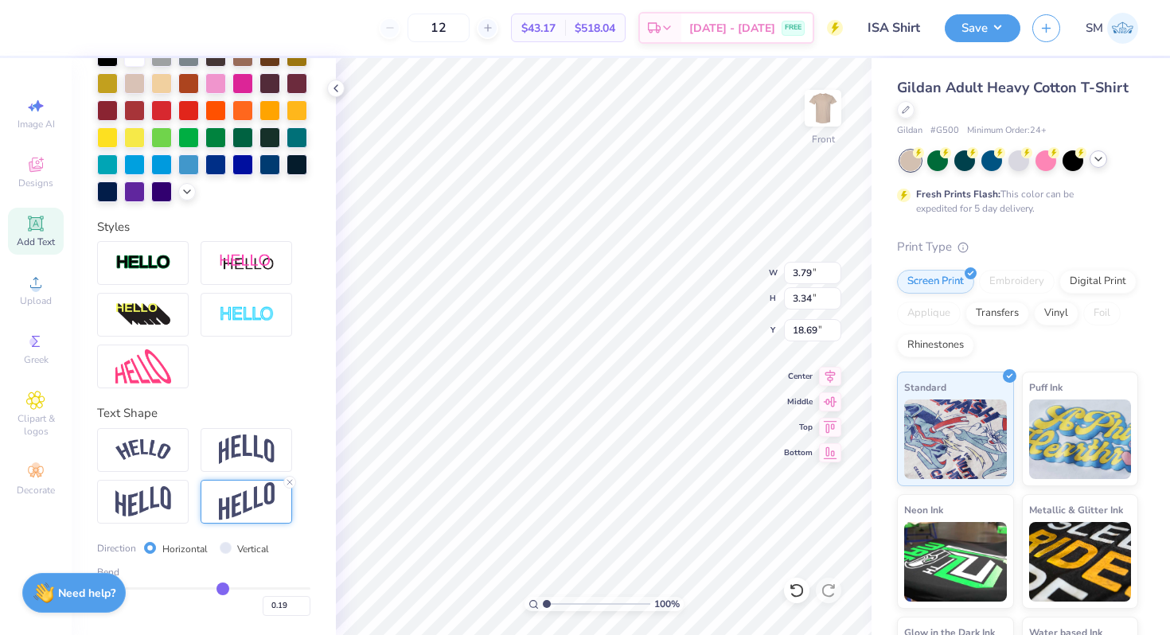
drag, startPoint x: 250, startPoint y: 588, endPoint x: 222, endPoint y: 589, distance: 27.9
type input "0.19"
click at [222, 589] on input "range" at bounding box center [203, 588] width 213 height 2
type input "2.32"
type input "19.21"
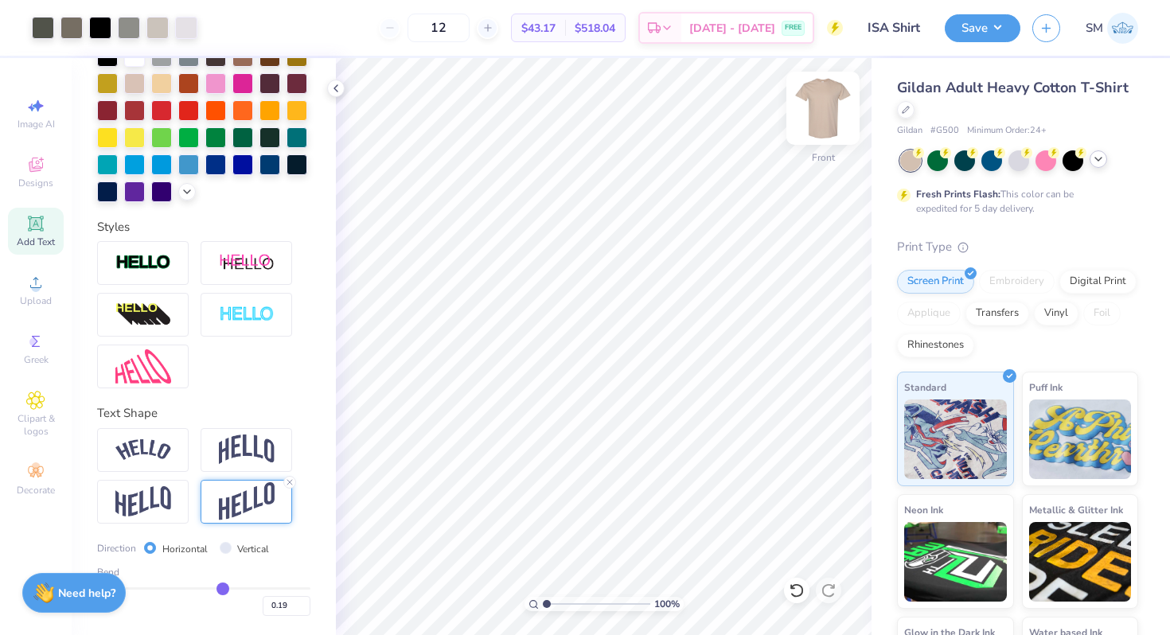
click at [826, 100] on img at bounding box center [823, 108] width 64 height 64
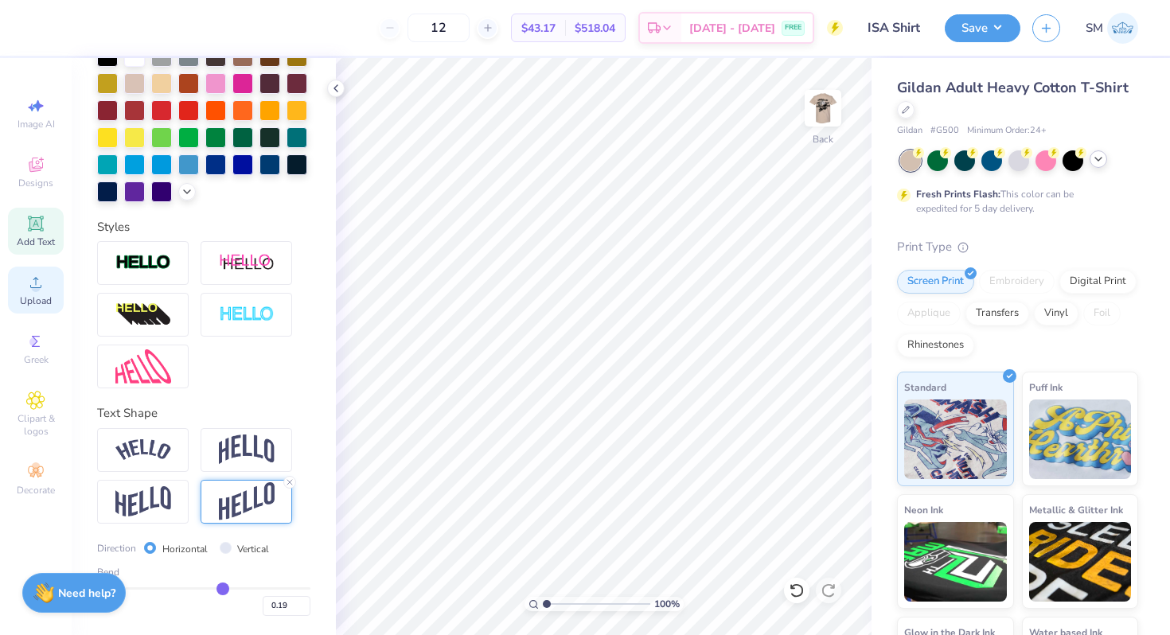
click at [33, 288] on circle at bounding box center [35, 287] width 9 height 9
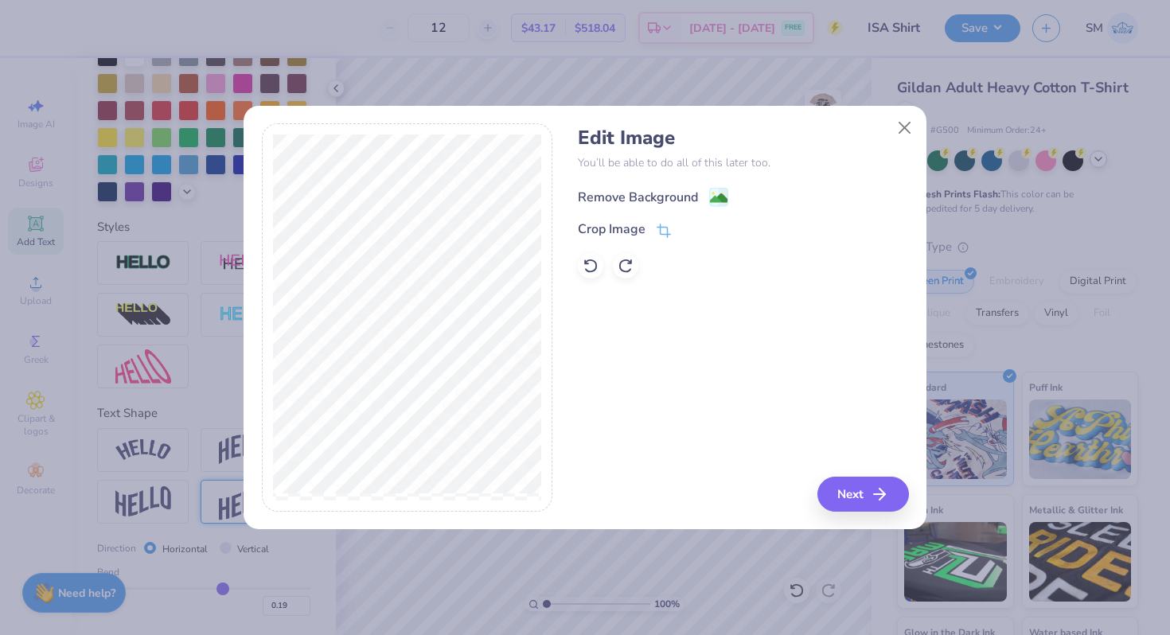
click at [711, 200] on image at bounding box center [719, 198] width 18 height 18
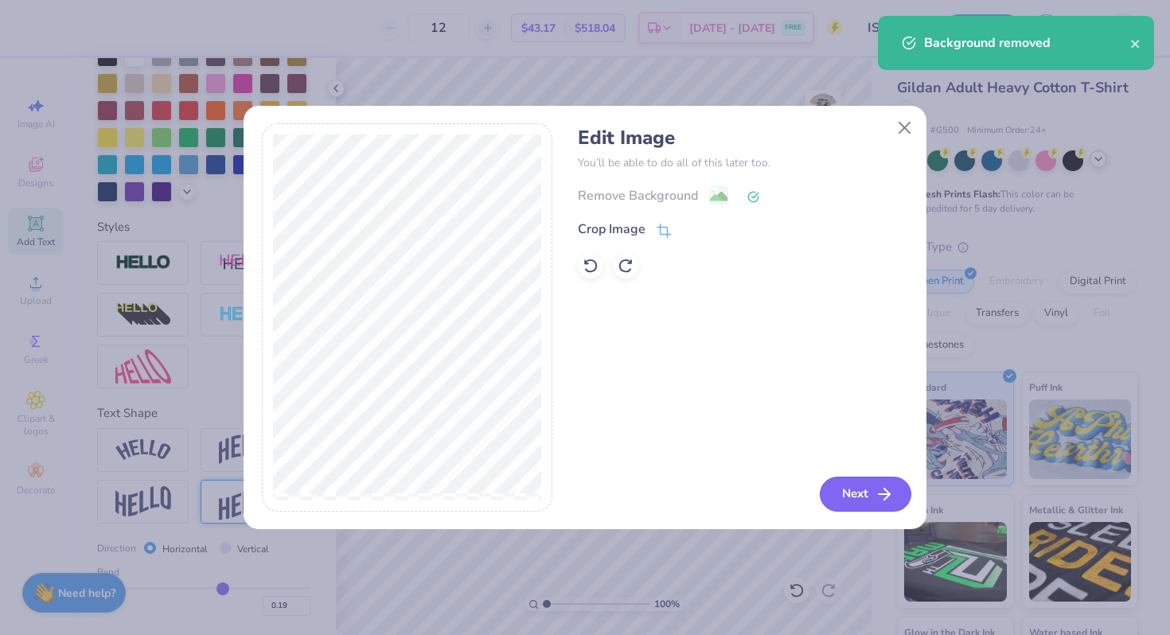
click at [860, 495] on button "Next" at bounding box center [866, 494] width 92 height 35
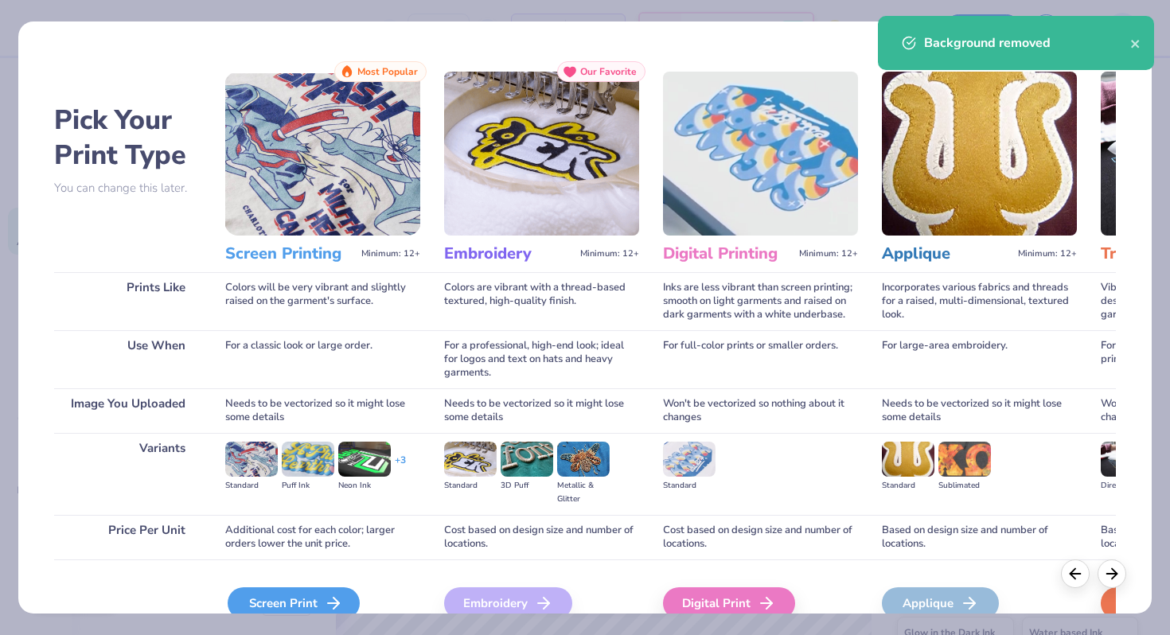
click at [250, 611] on div "Screen Print" at bounding box center [294, 603] width 132 height 32
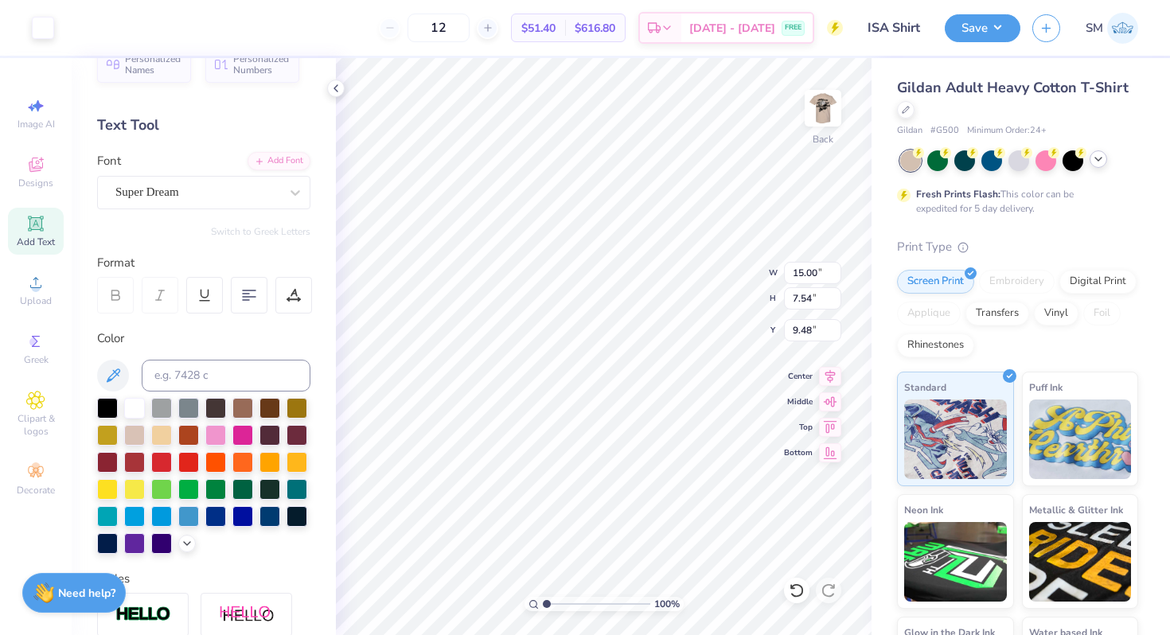
scroll to position [0, 0]
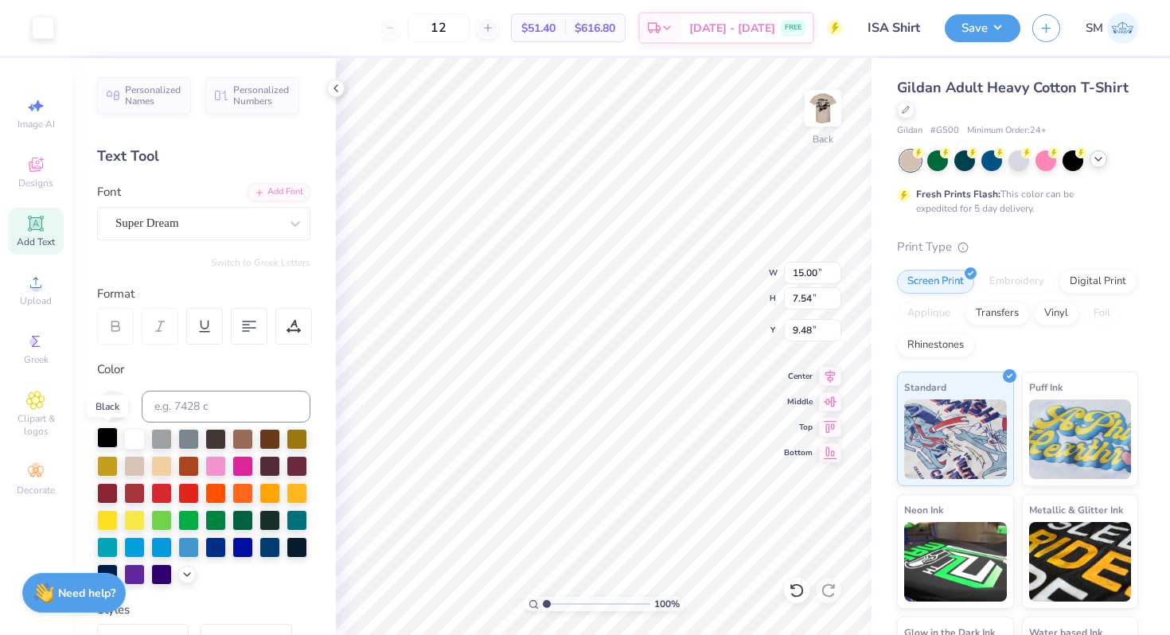
click at [108, 438] on div at bounding box center [107, 437] width 21 height 21
click at [111, 434] on div at bounding box center [107, 437] width 21 height 21
click at [39, 23] on div at bounding box center [43, 26] width 22 height 22
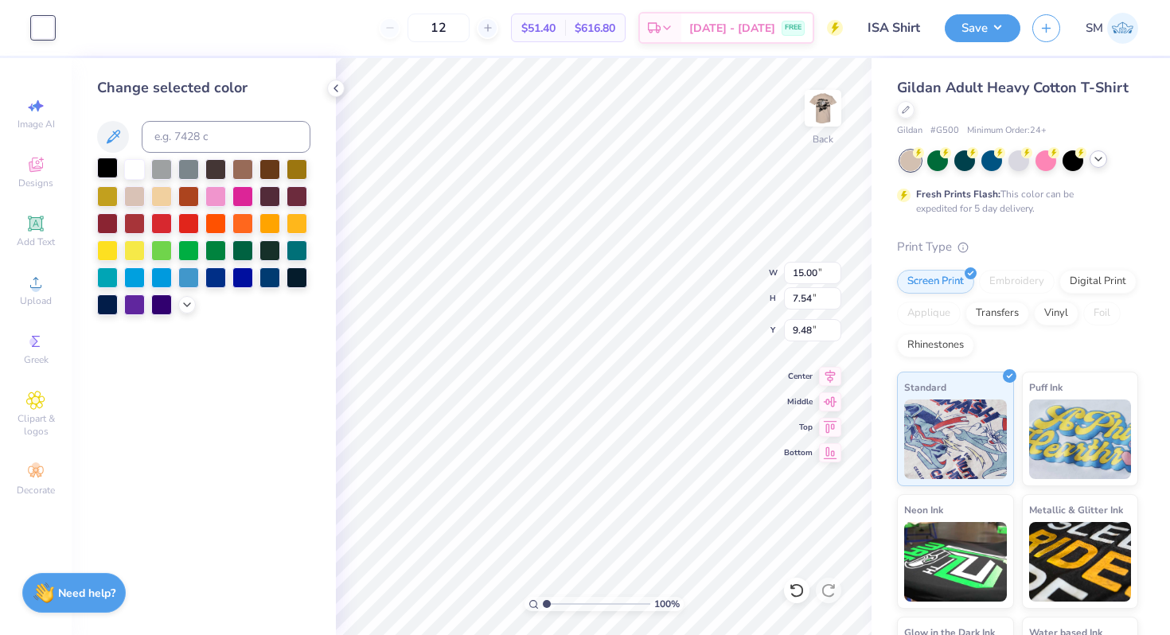
click at [109, 167] on div at bounding box center [107, 168] width 21 height 21
type input "4.30"
type input "2.16"
type input "3.00"
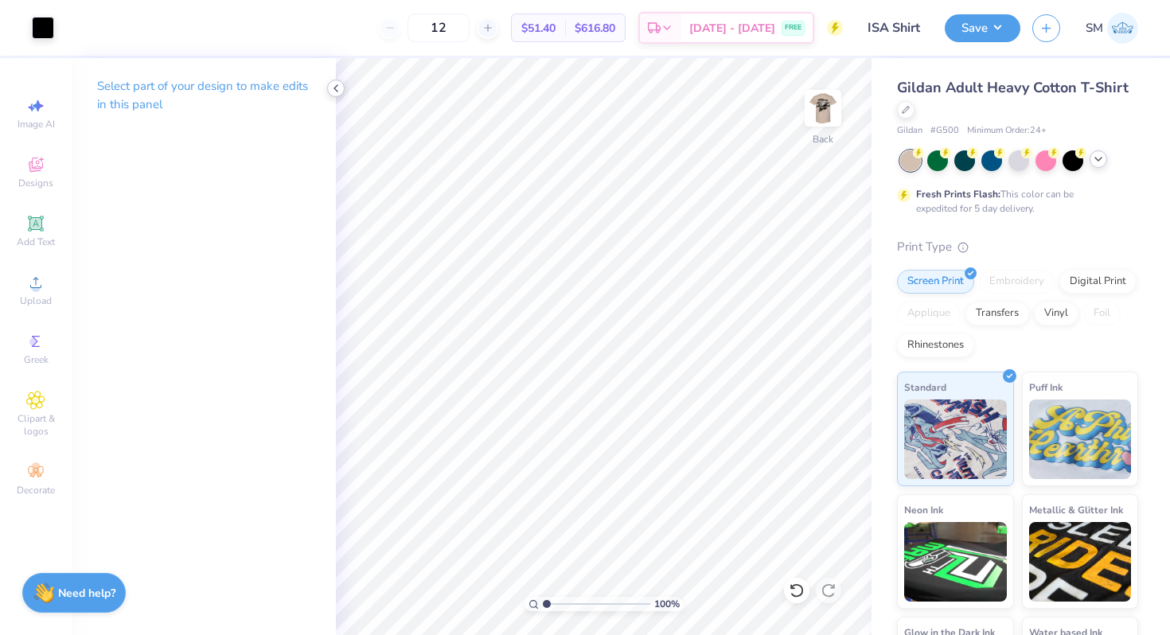
click at [336, 89] on icon at bounding box center [335, 88] width 13 height 13
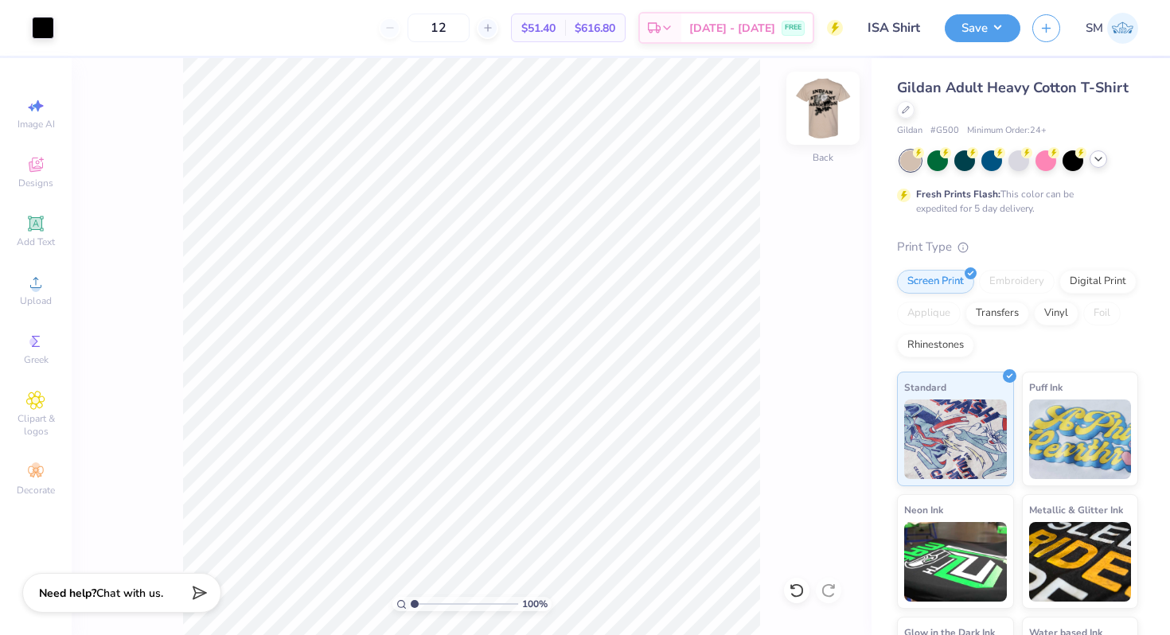
click at [810, 117] on img at bounding box center [823, 108] width 64 height 64
click at [810, 117] on img at bounding box center [823, 108] width 32 height 32
click at [976, 33] on button "Save" at bounding box center [983, 26] width 76 height 28
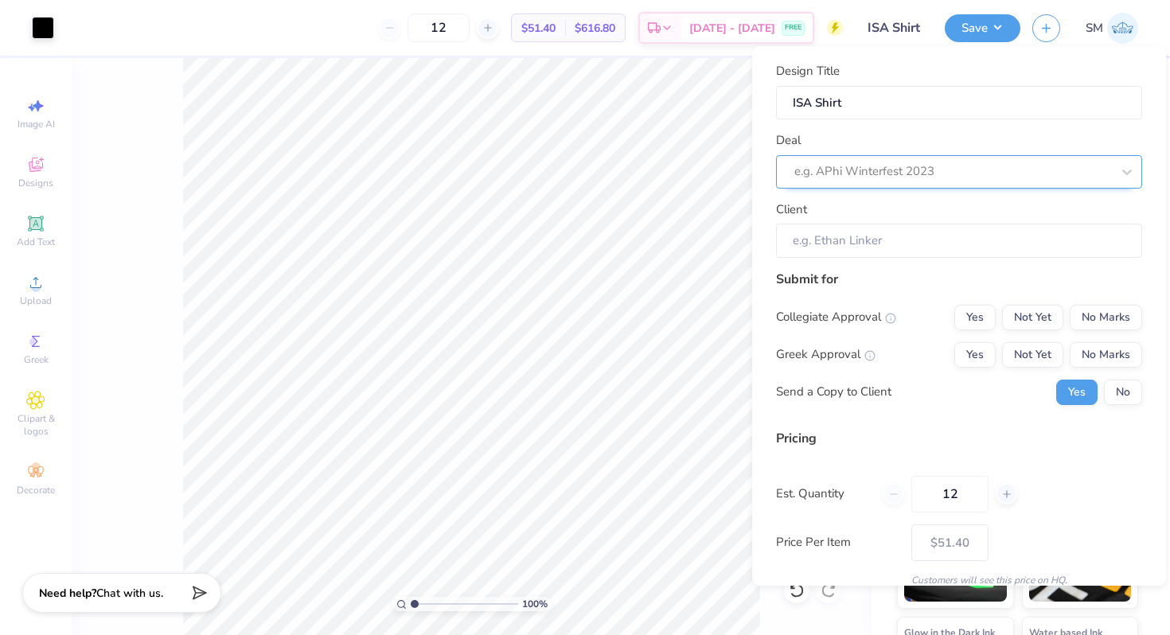
click at [956, 165] on div at bounding box center [952, 171] width 317 height 21
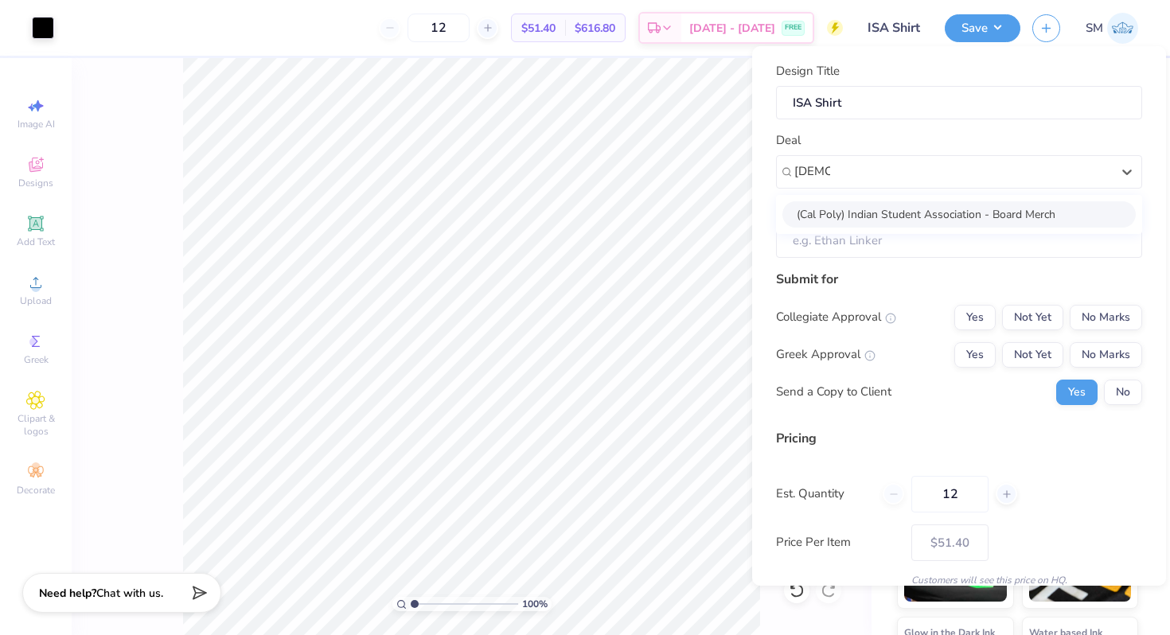
click at [945, 212] on div "(Cal Poly) Indian Student Association - Board Merch" at bounding box center [958, 214] width 353 height 26
type input "indian"
type input "Meher Anklesaria"
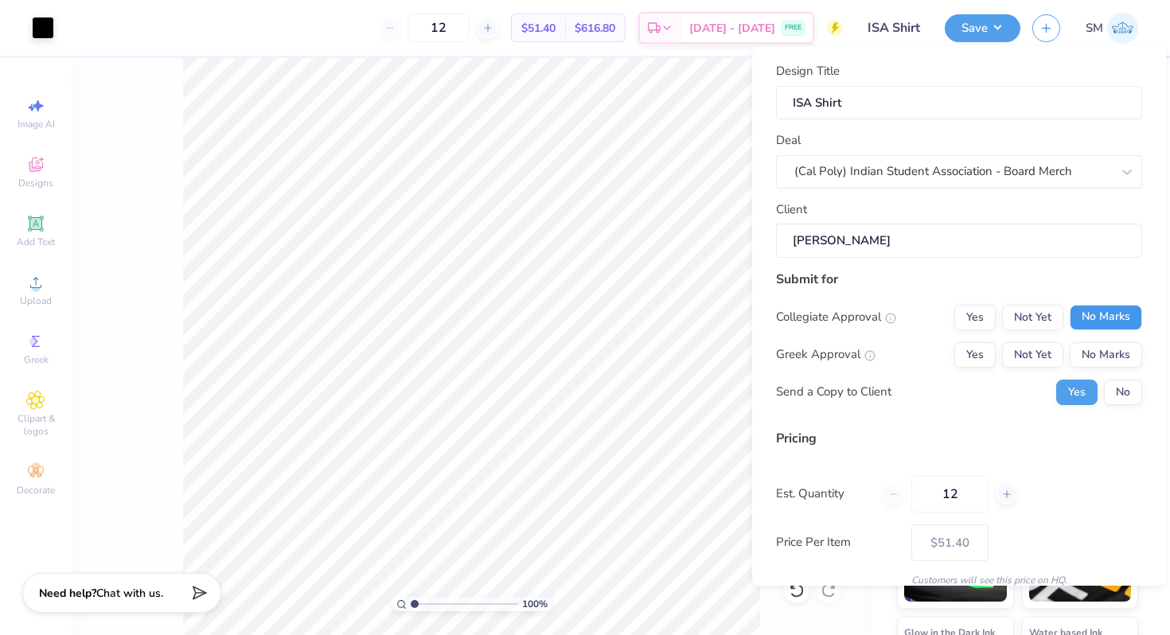
click at [1112, 316] on button "No Marks" at bounding box center [1105, 317] width 72 height 25
click at [1101, 353] on button "No Marks" at bounding box center [1105, 354] width 72 height 25
type input "$51.40"
click at [967, 491] on input "12" at bounding box center [949, 494] width 77 height 37
type input "1"
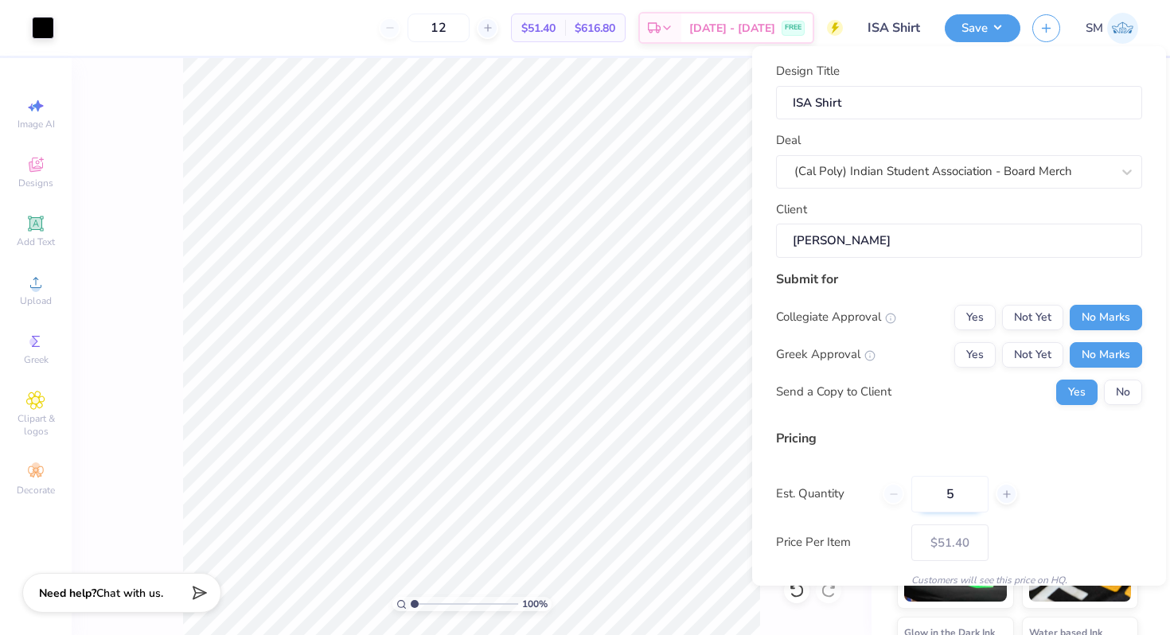
type input "50"
type input "$20.39"
type input "50"
click at [1056, 519] on div "Pricing Est. Quantity 50 Price Per Item $20.39 Customers will see this price on…" at bounding box center [959, 508] width 366 height 158
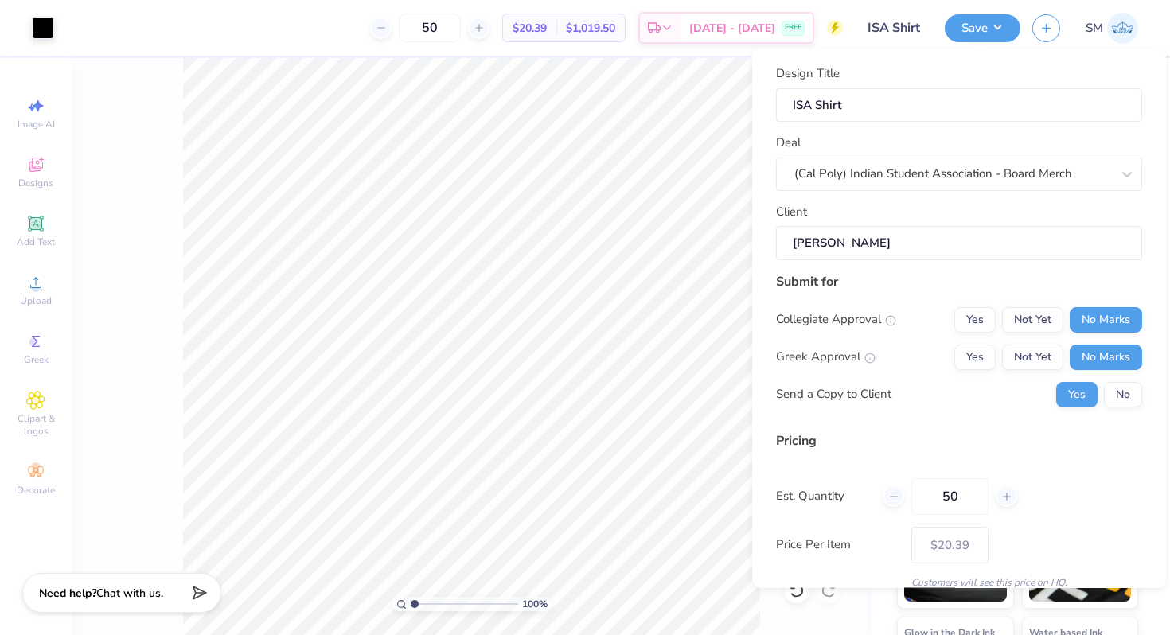
scroll to position [67, 0]
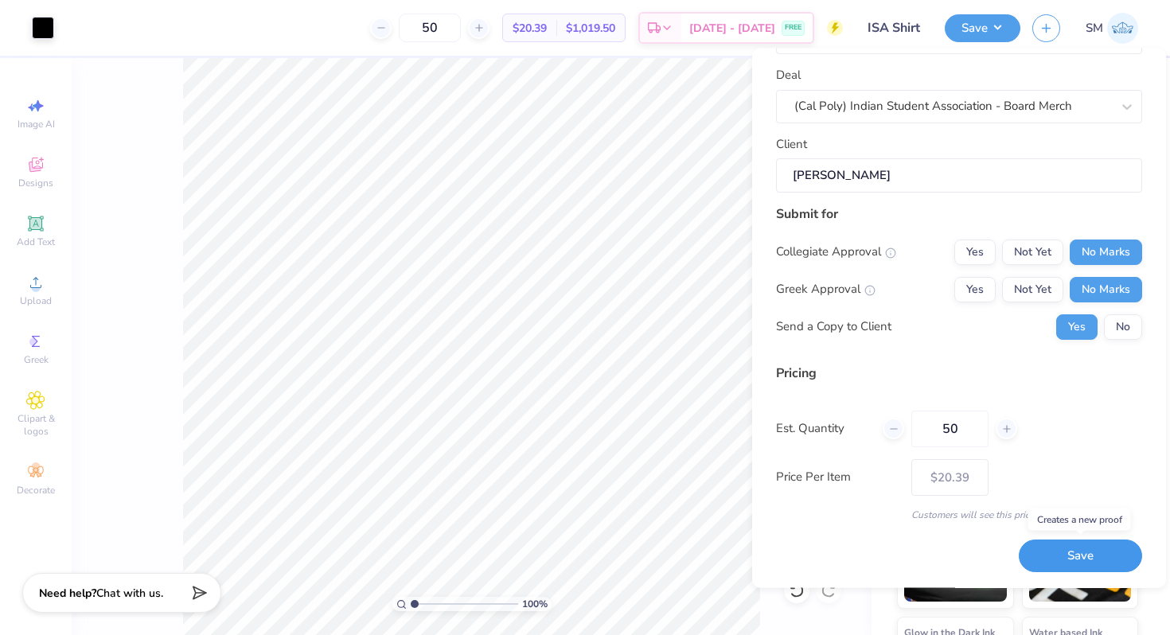
click at [1056, 560] on button "Save" at bounding box center [1080, 556] width 123 height 33
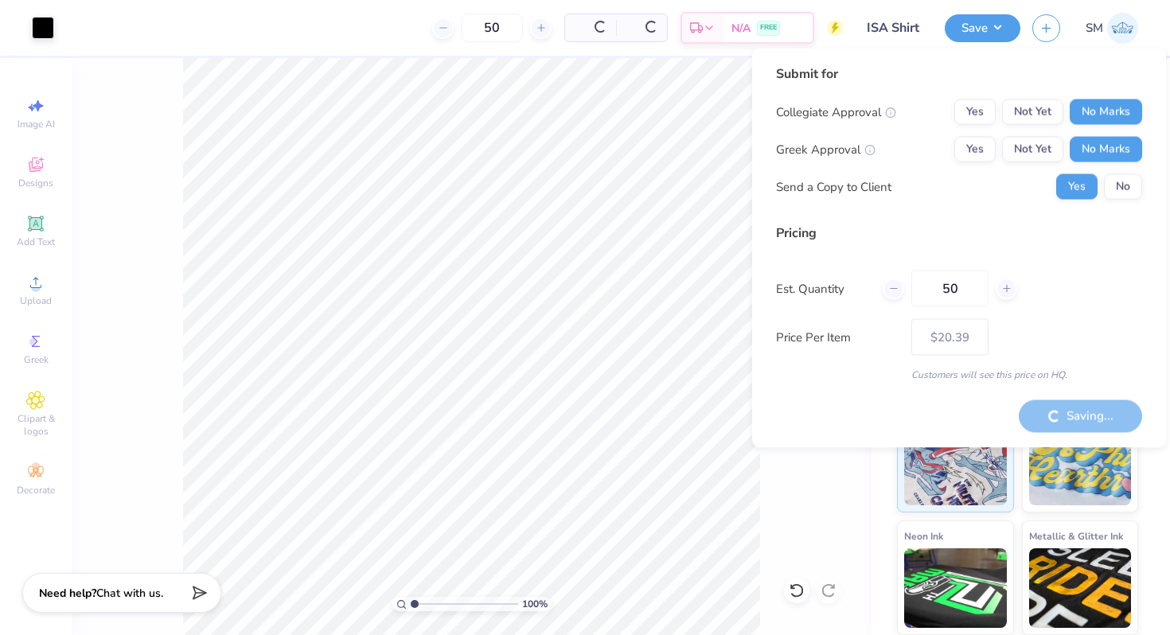
type input "– –"
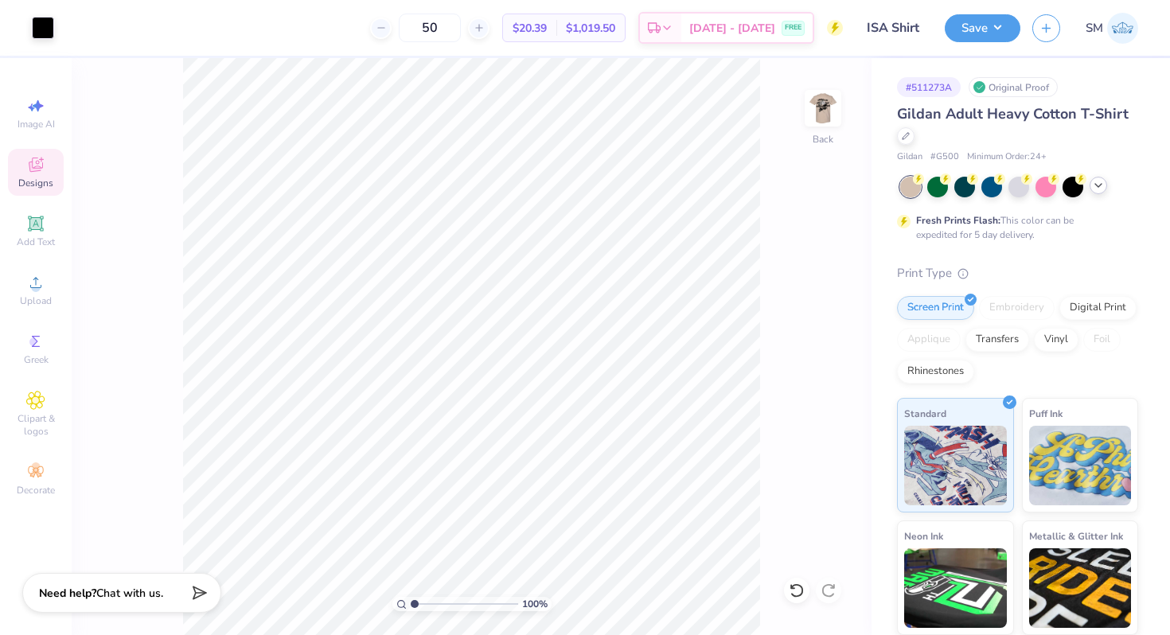
click at [51, 162] on div "Designs" at bounding box center [36, 172] width 56 height 47
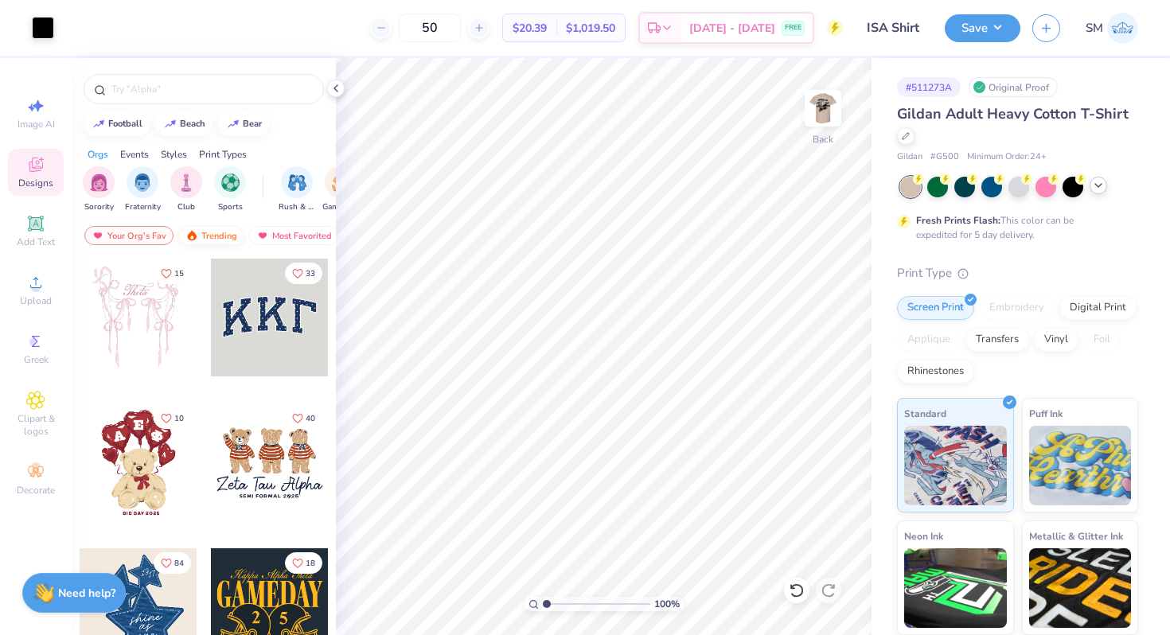
click at [220, 240] on div "Trending" at bounding box center [211, 235] width 66 height 19
click at [142, 234] on div "Your Org's Fav" at bounding box center [128, 235] width 89 height 19
click at [197, 232] on div "Trending" at bounding box center [211, 235] width 66 height 19
click at [249, 239] on div "Most Favorited" at bounding box center [247, 235] width 90 height 19
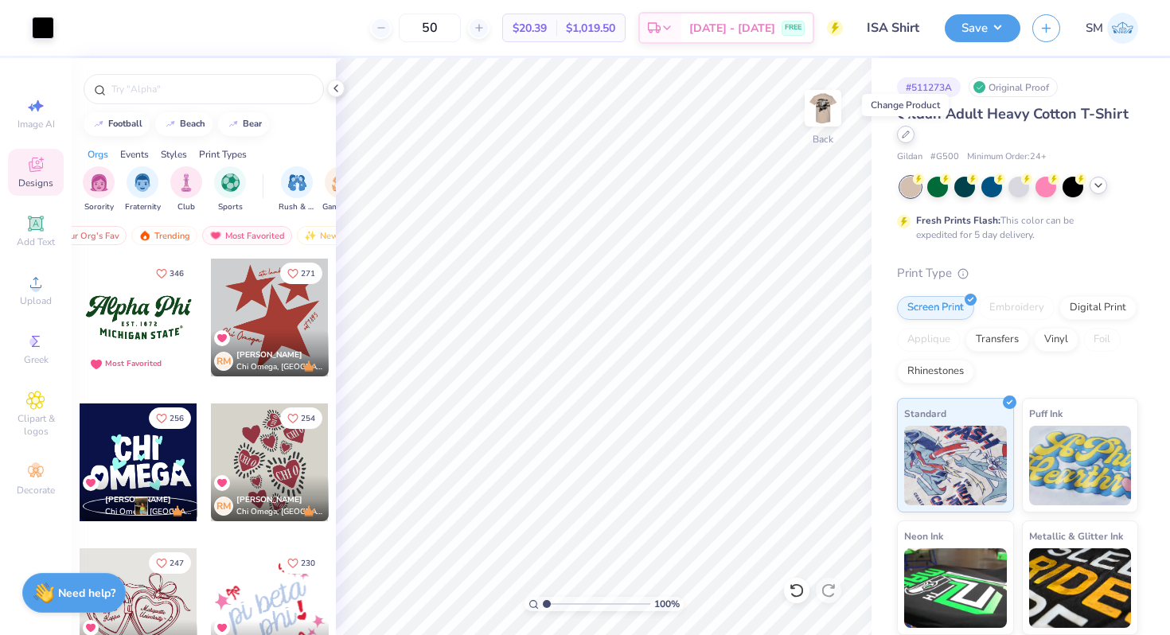
click at [906, 131] on icon at bounding box center [906, 135] width 8 height 8
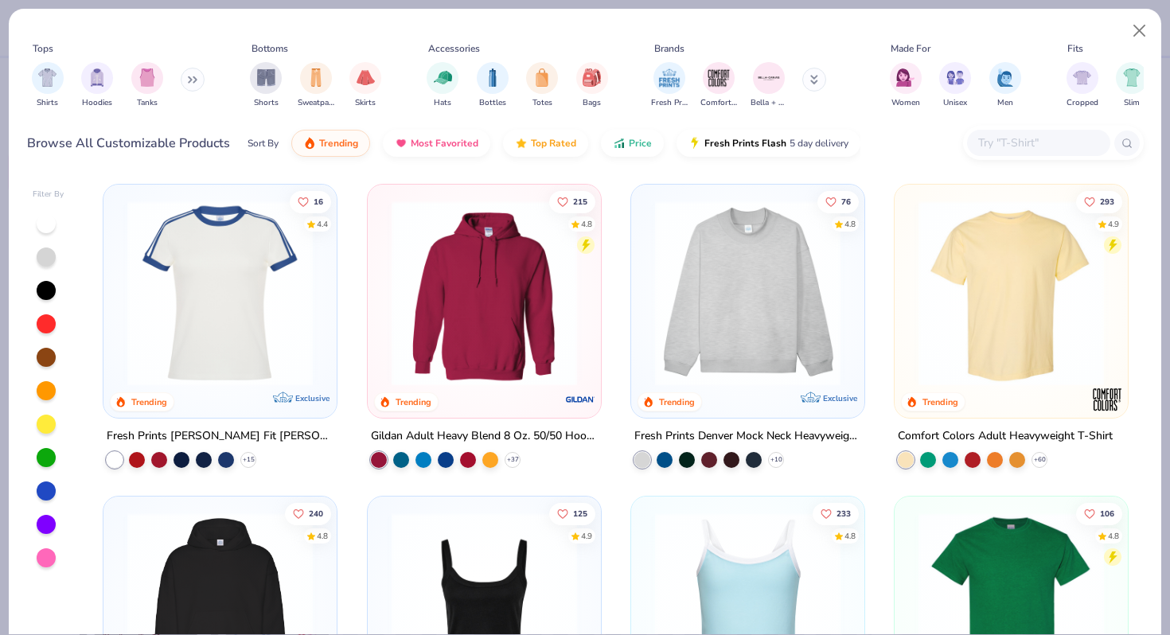
click at [1038, 146] on input "text" at bounding box center [1037, 143] width 123 height 18
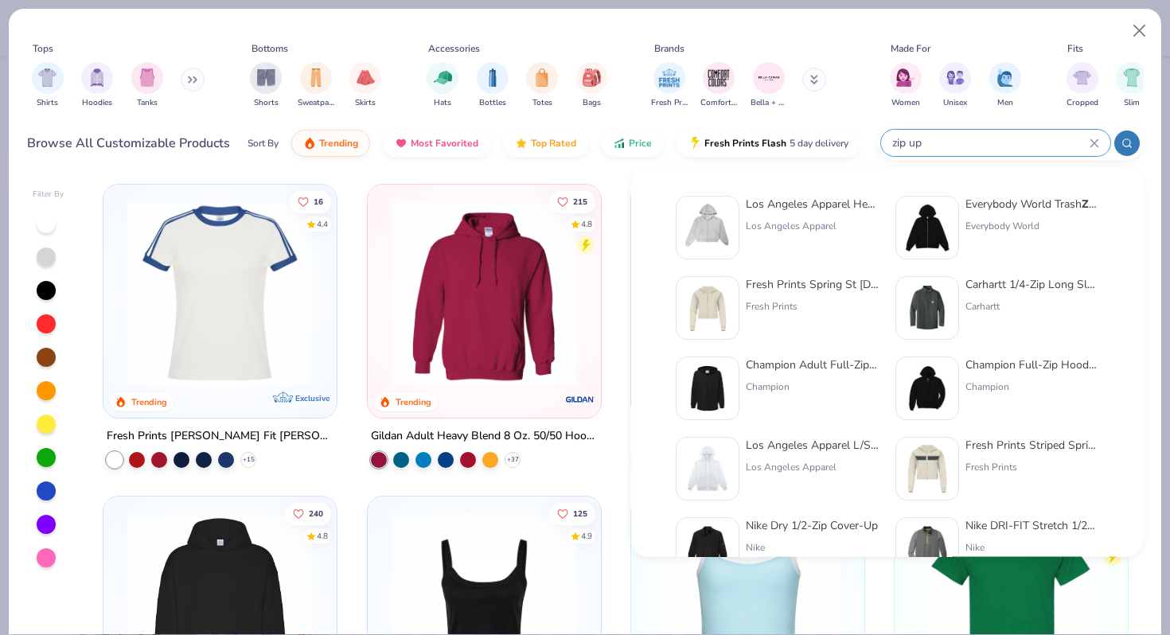
type input "zip up"
drag, startPoint x: 990, startPoint y: 138, endPoint x: 840, endPoint y: 138, distance: 150.4
click at [844, 138] on div "Browse All Customizable Products Sort By Trending Most Favorited Top Rated Pric…" at bounding box center [585, 143] width 1116 height 45
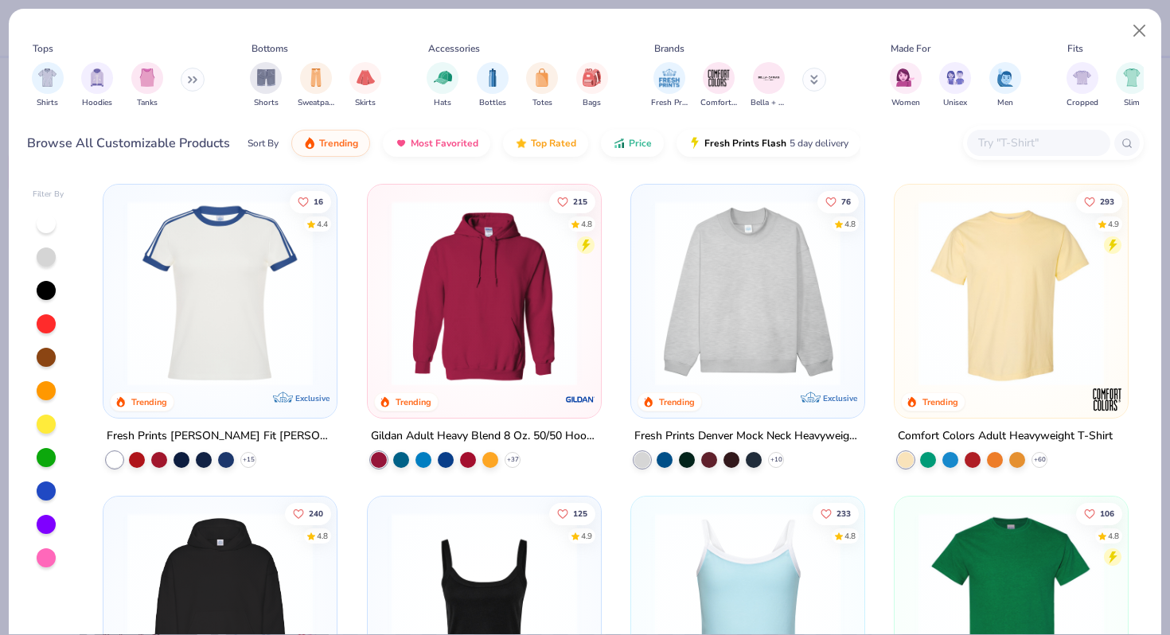
click at [1043, 133] on div at bounding box center [1038, 143] width 143 height 26
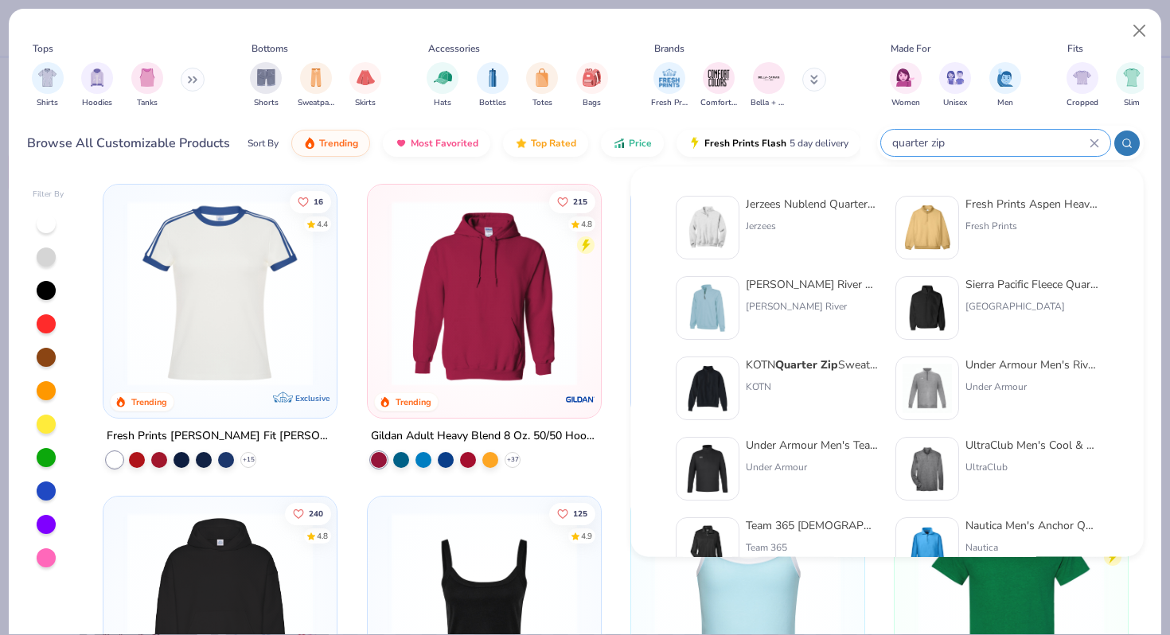
type input "quarter zip"
click at [984, 203] on div "Fresh Prints Aspen Heavyweight Quarter-Zip" at bounding box center [1032, 204] width 134 height 17
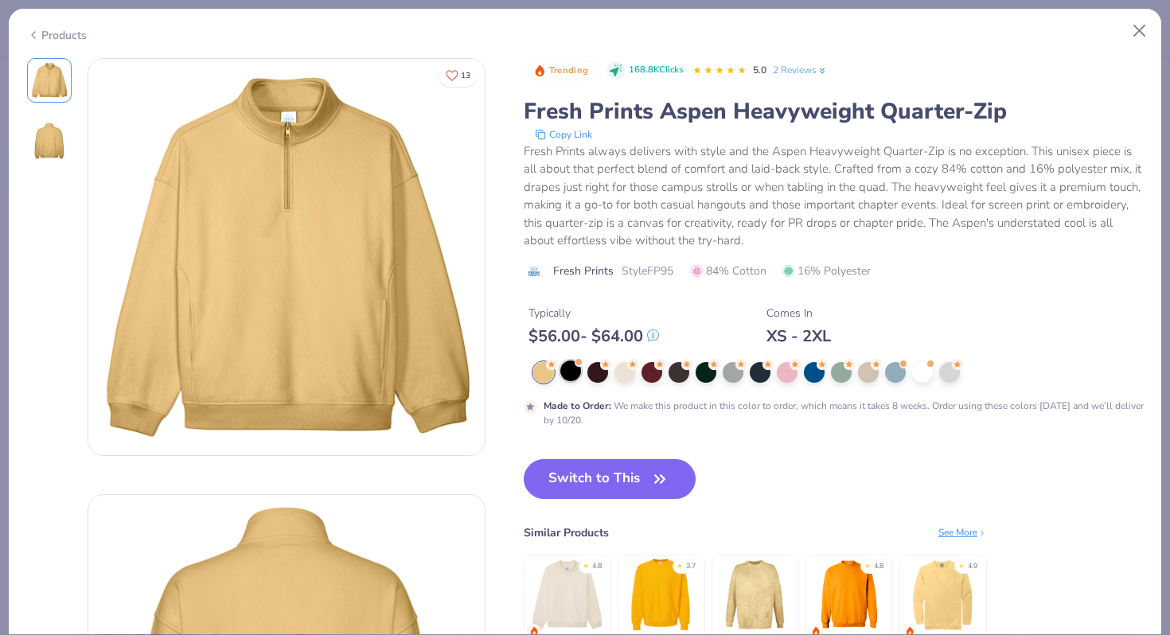
click at [563, 372] on div at bounding box center [570, 370] width 21 height 21
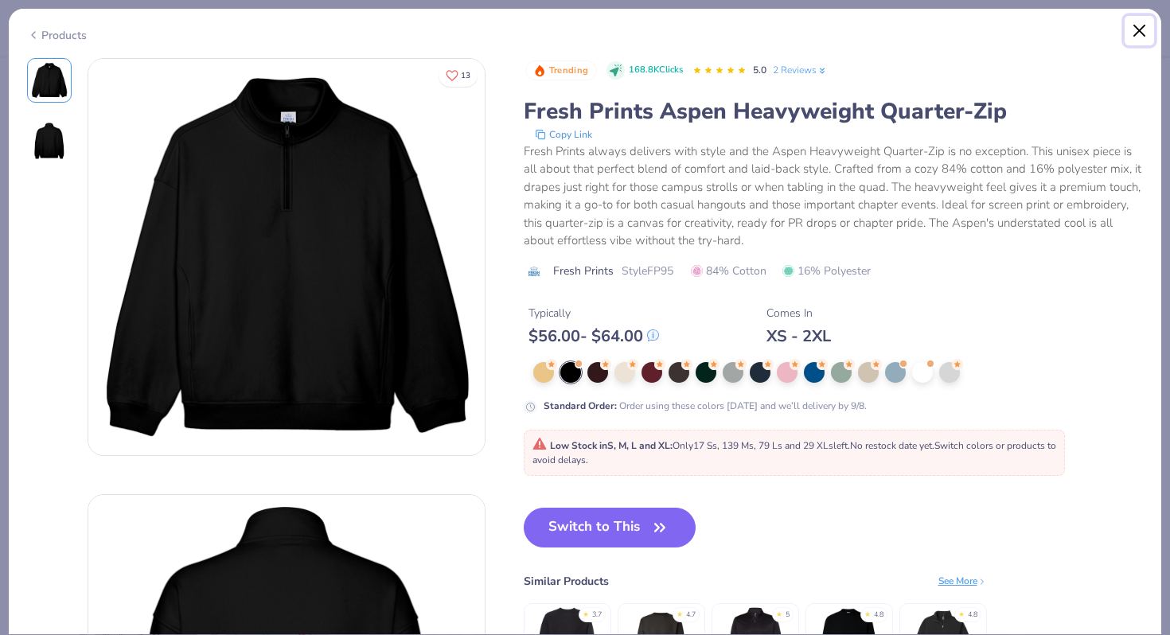
click at [1143, 35] on button "Close" at bounding box center [1139, 31] width 30 height 30
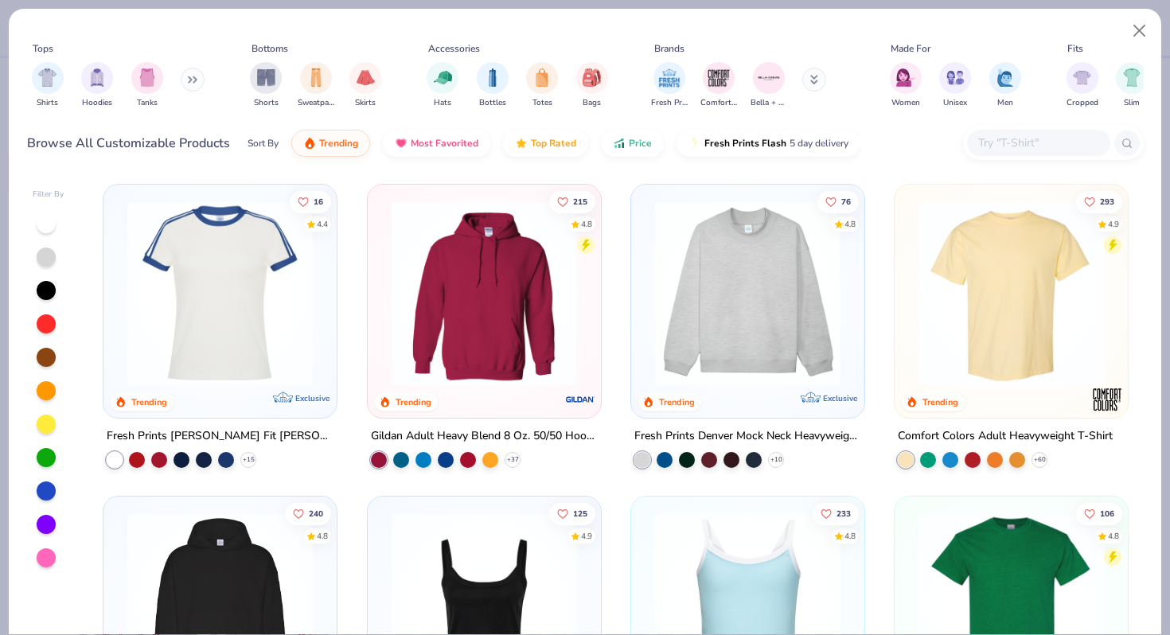
click at [1011, 151] on input "text" at bounding box center [1037, 143] width 123 height 18
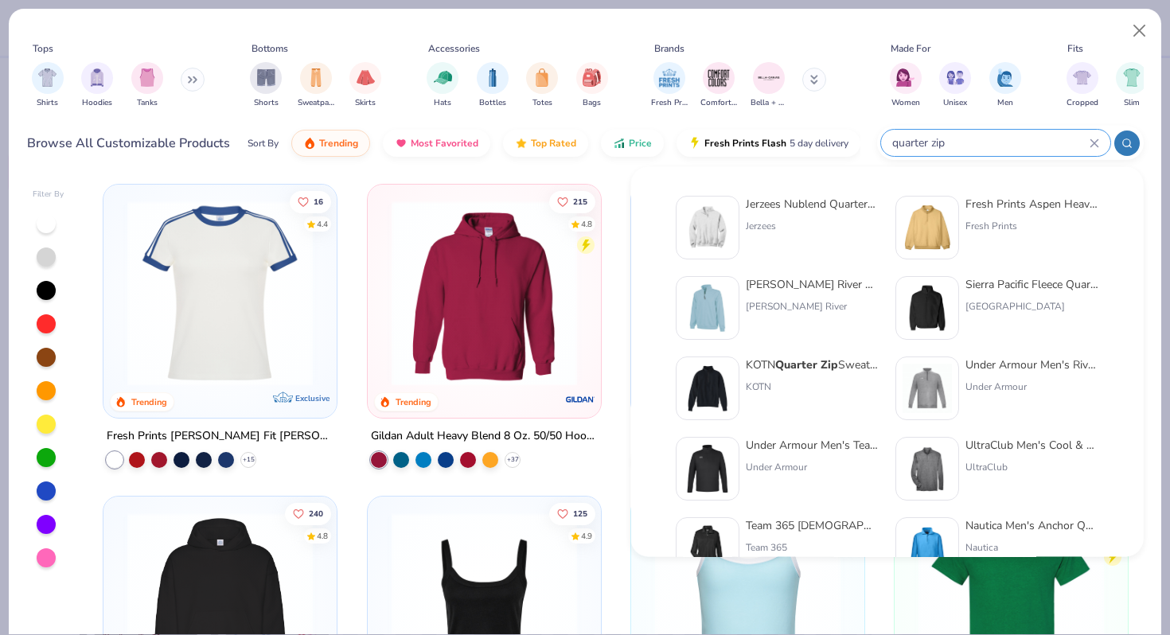
type input "quarter zip"
click at [799, 209] on div "Jerzees Nublend Quarter-Zip Cadet Collar Sweatshirt" at bounding box center [813, 204] width 134 height 17
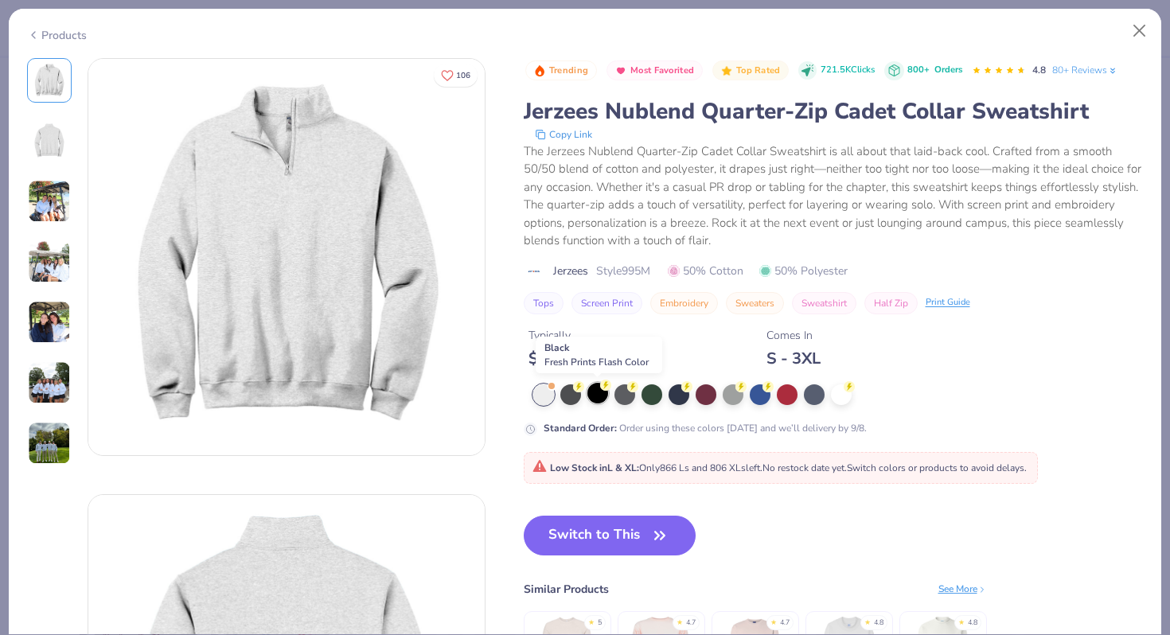
click at [596, 392] on div at bounding box center [597, 393] width 21 height 21
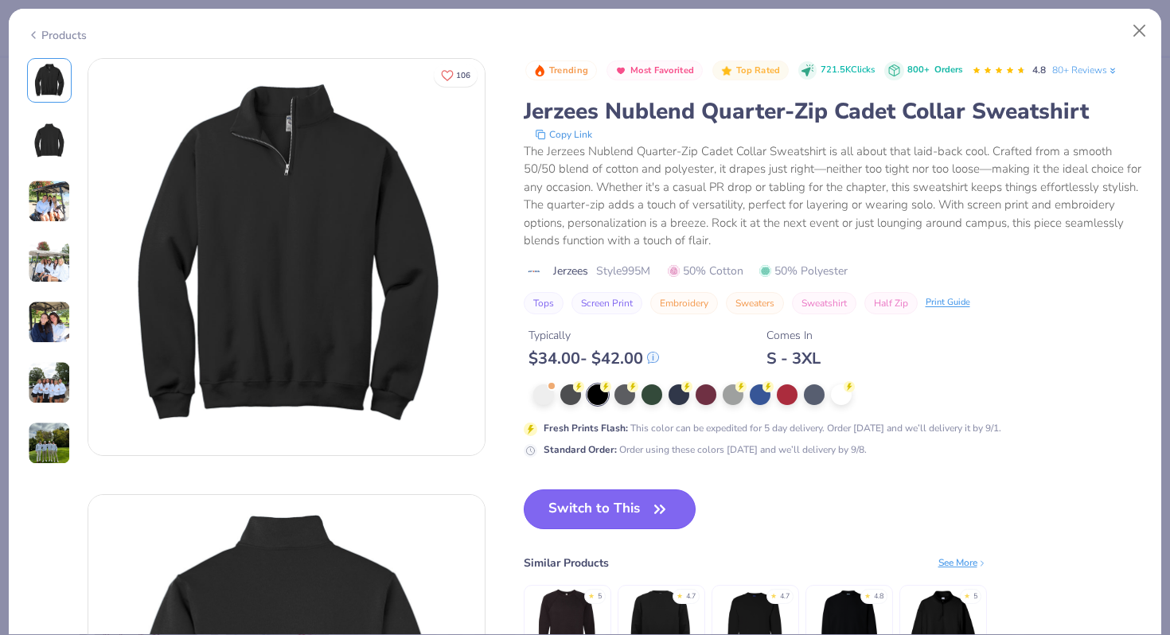
click at [582, 511] on button "Switch to This" at bounding box center [610, 509] width 173 height 40
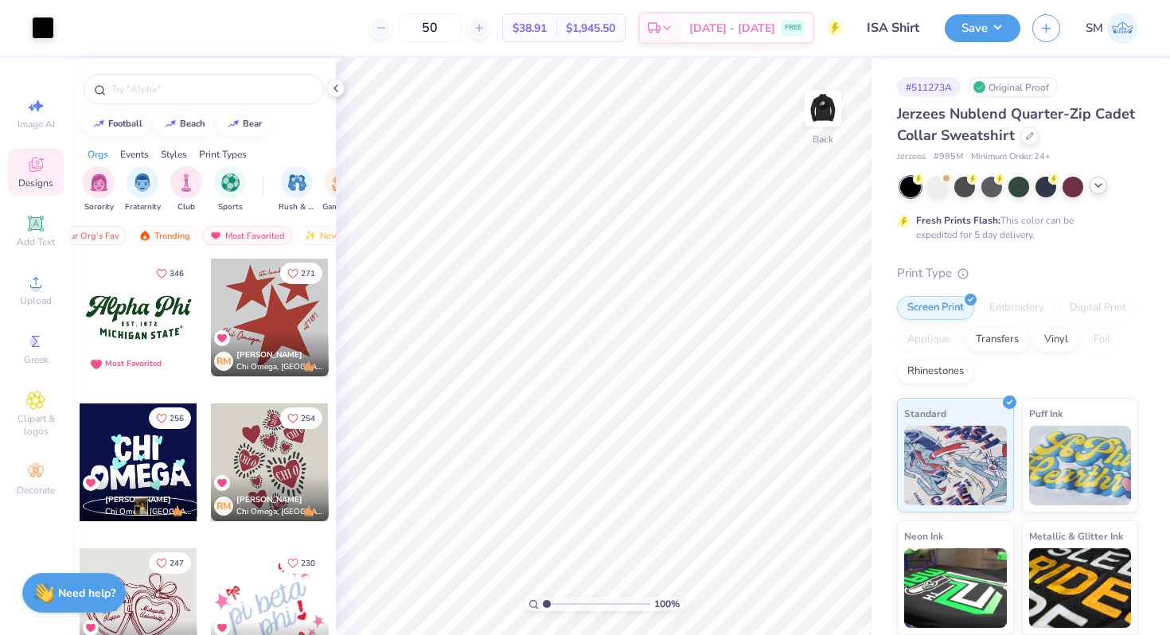
click at [250, 316] on div at bounding box center [270, 318] width 118 height 118
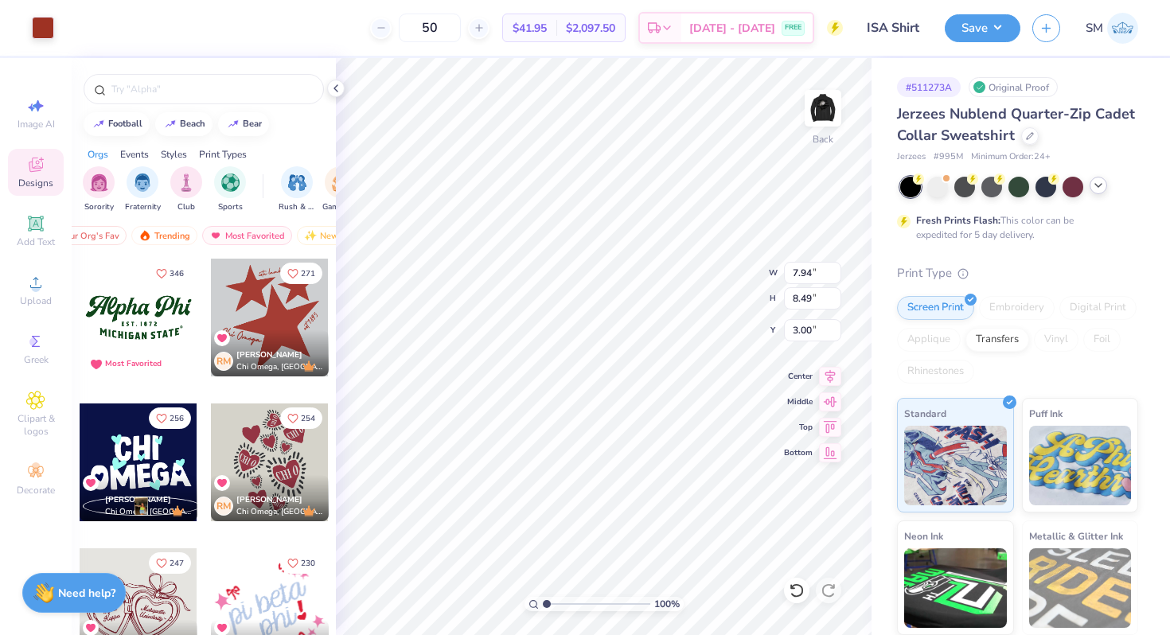
type input "4.30"
type input "2.16"
type input "1.59"
click at [838, 99] on img at bounding box center [823, 108] width 64 height 64
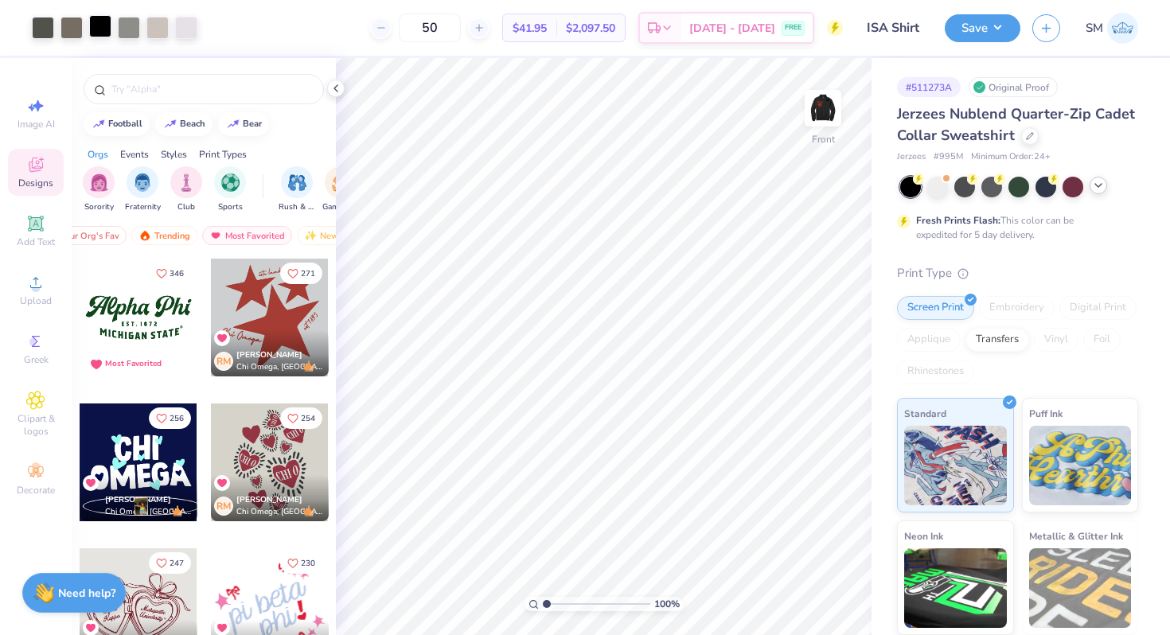
click at [98, 28] on div at bounding box center [100, 26] width 22 height 22
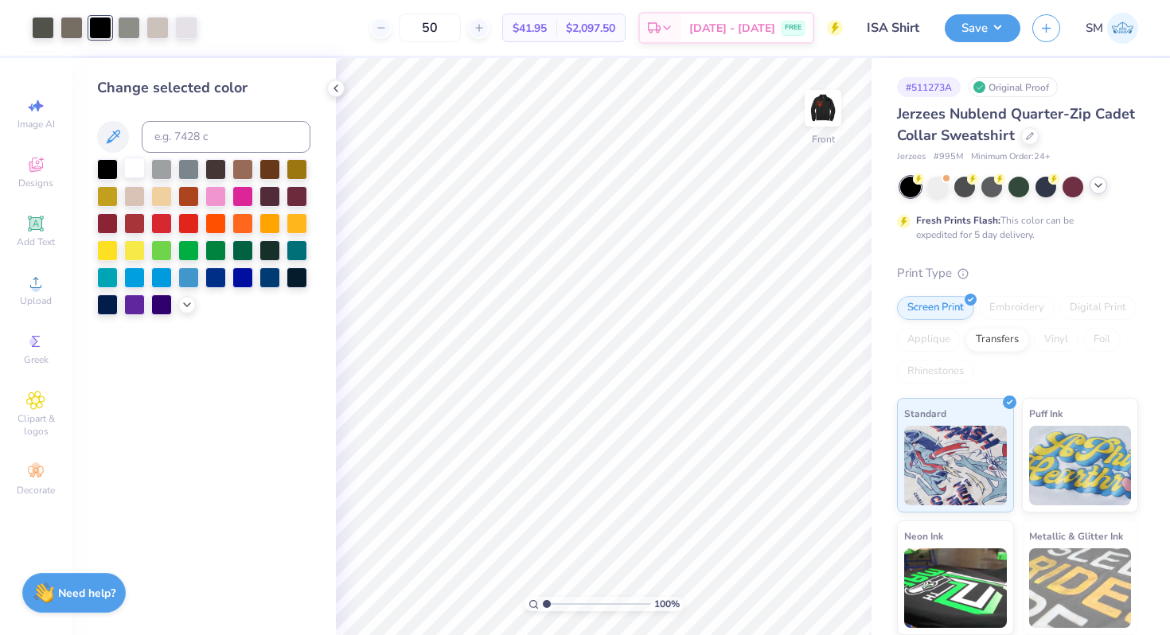
click at [136, 166] on div at bounding box center [134, 168] width 21 height 21
click at [804, 594] on div at bounding box center [796, 590] width 25 height 25
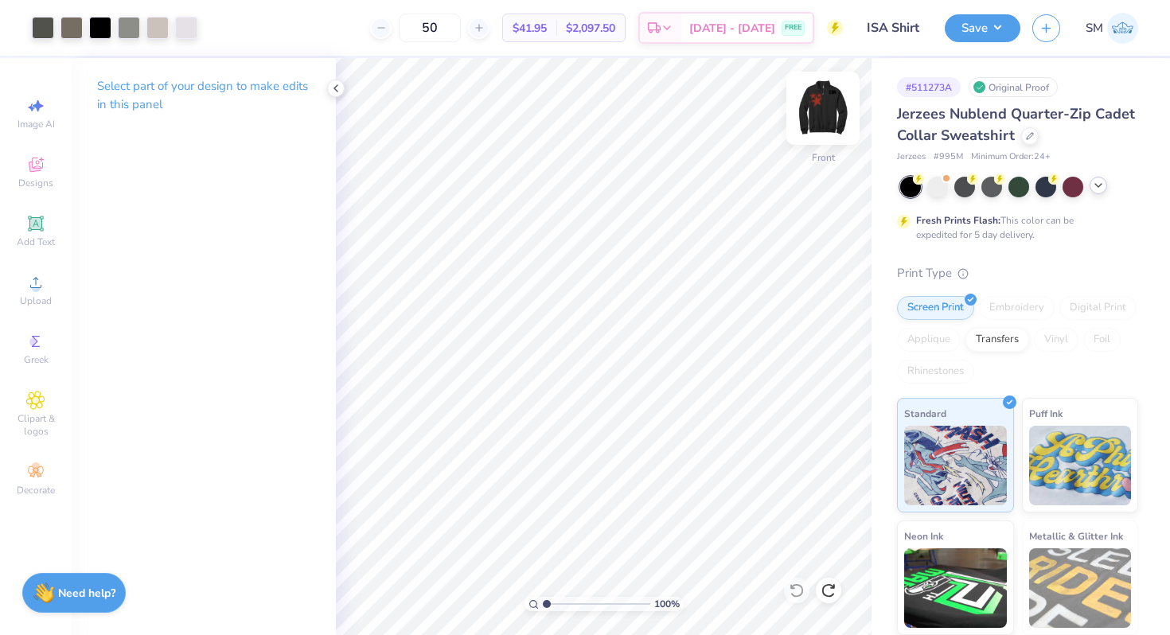
click at [825, 116] on img at bounding box center [823, 108] width 64 height 64
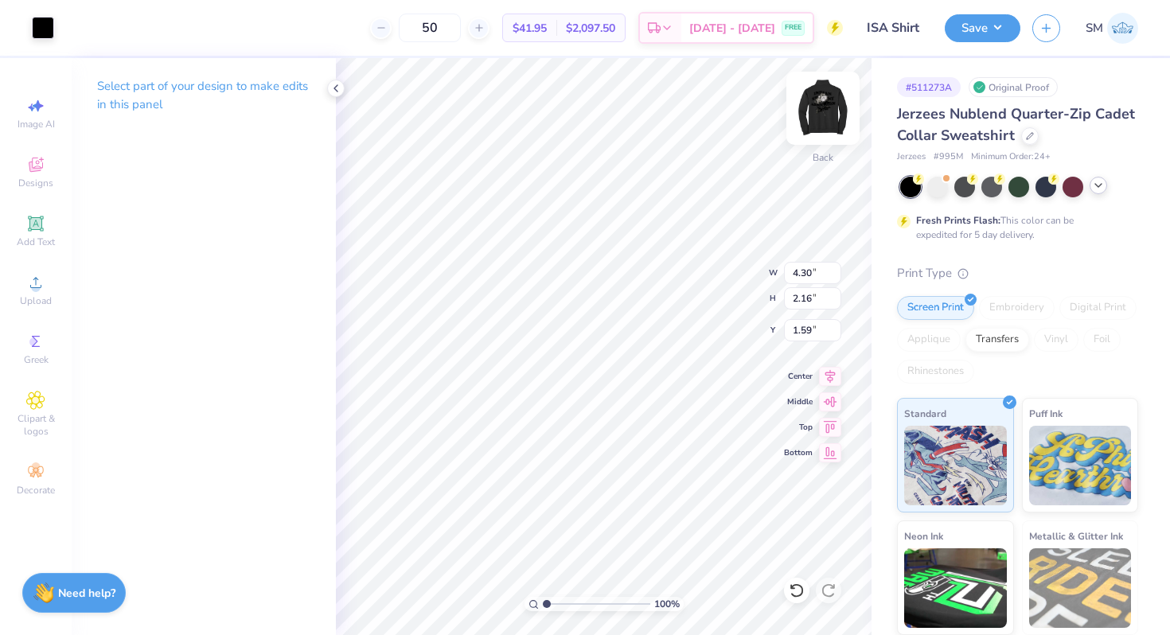
type input "3.34"
click at [837, 106] on img at bounding box center [823, 108] width 64 height 64
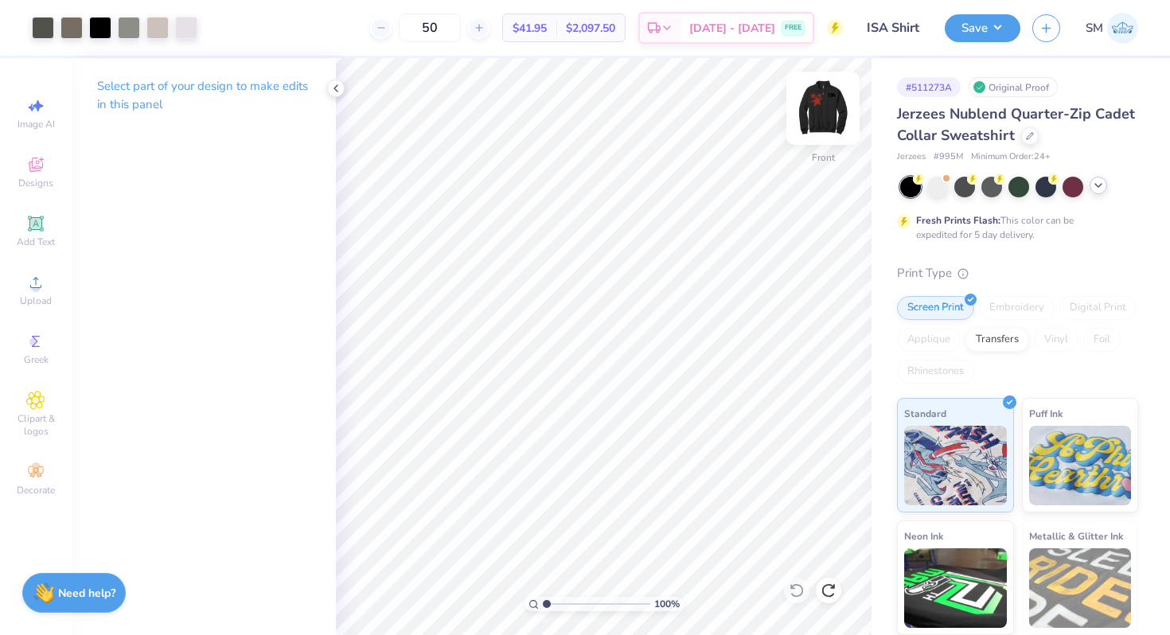
click at [837, 107] on img at bounding box center [823, 108] width 64 height 64
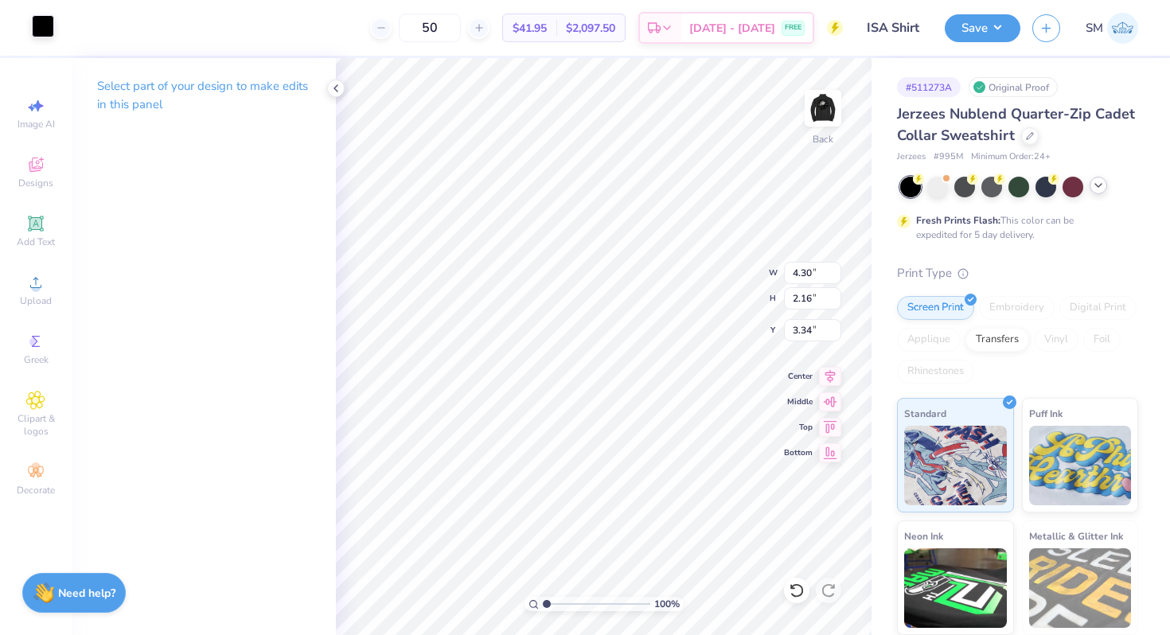
click at [53, 18] on div at bounding box center [43, 26] width 22 height 22
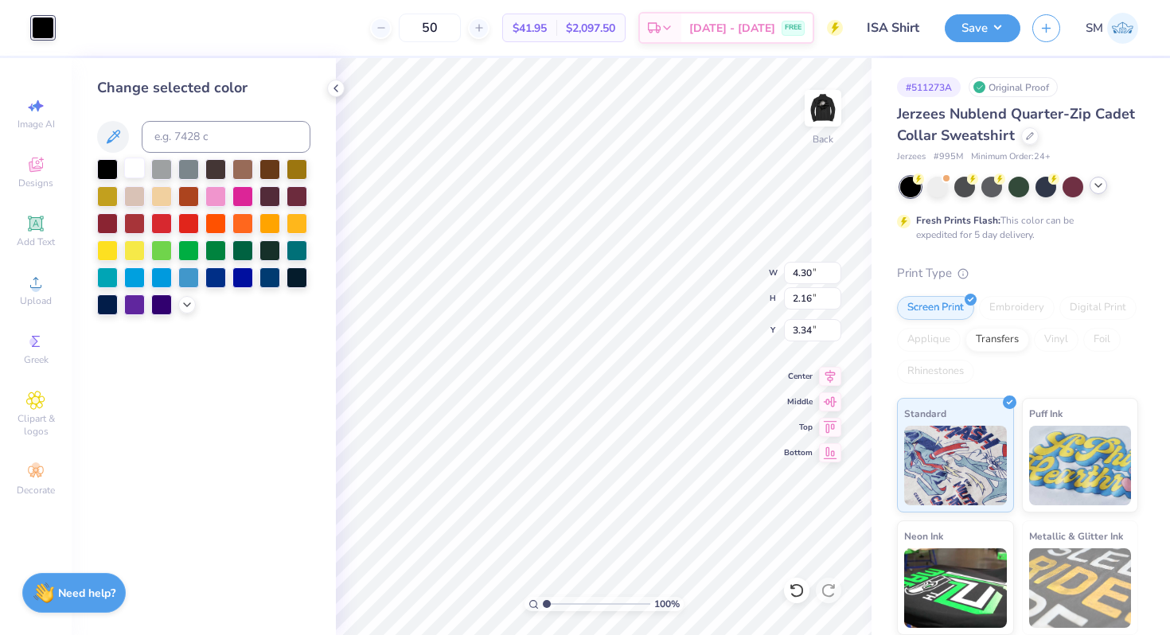
click at [124, 168] on div at bounding box center [134, 168] width 21 height 21
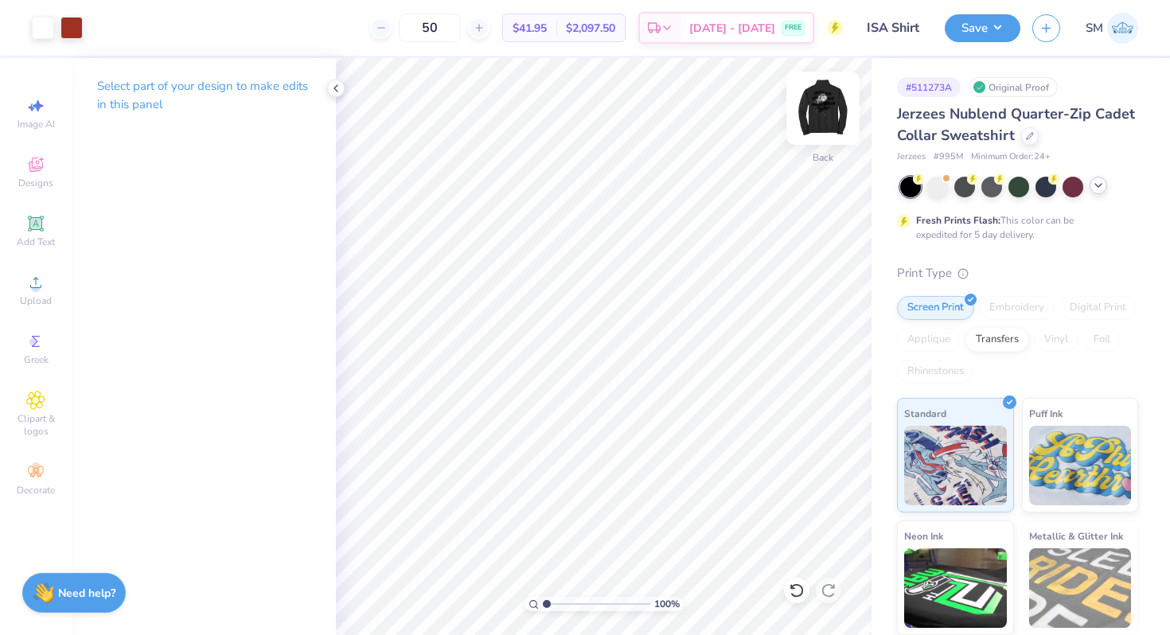
click at [819, 105] on img at bounding box center [823, 108] width 64 height 64
click at [819, 105] on img at bounding box center [823, 108] width 32 height 32
click at [824, 106] on img at bounding box center [823, 108] width 64 height 64
click at [35, 275] on icon at bounding box center [35, 282] width 19 height 19
click at [37, 121] on span "Image AI" at bounding box center [36, 124] width 37 height 13
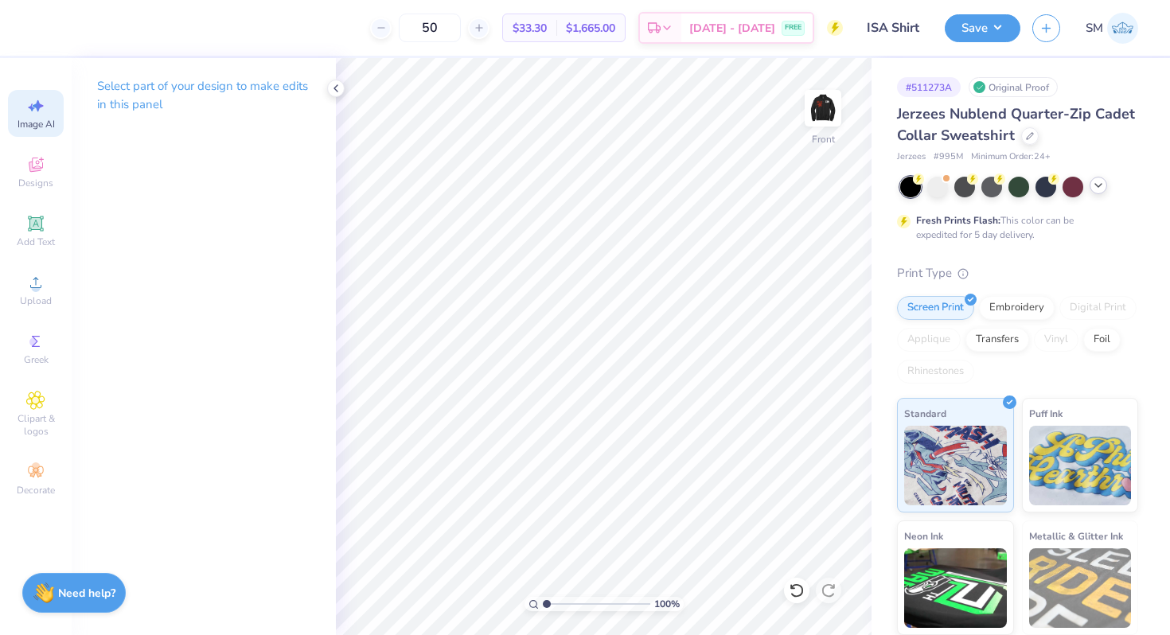
select select "4"
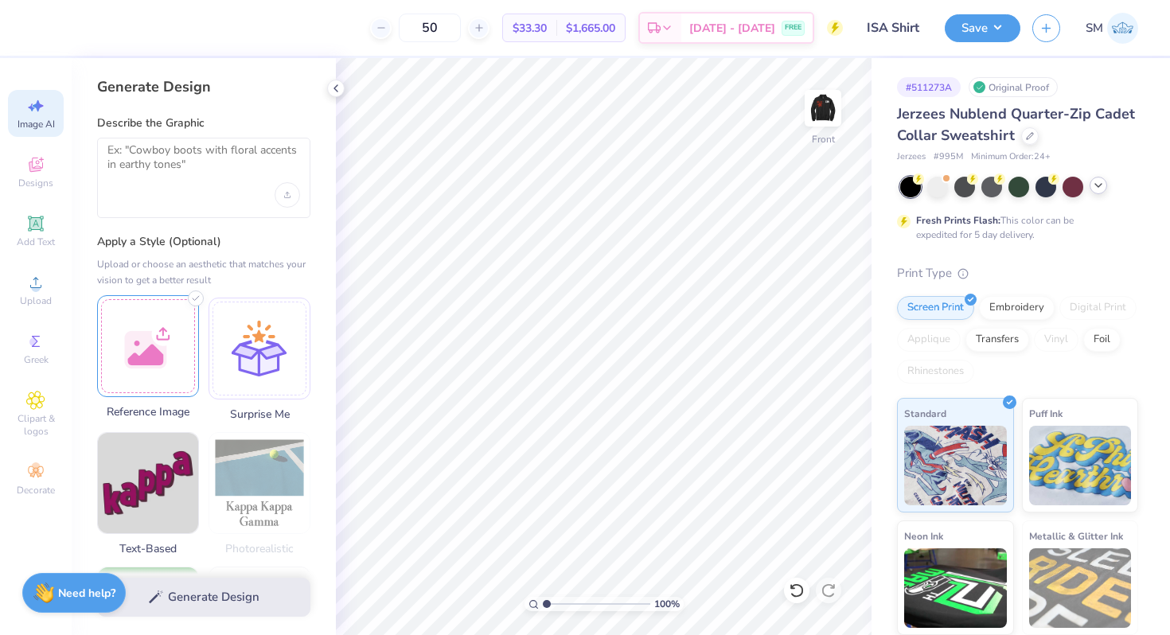
click at [160, 337] on div at bounding box center [148, 346] width 102 height 102
click at [212, 161] on textarea at bounding box center [203, 163] width 193 height 40
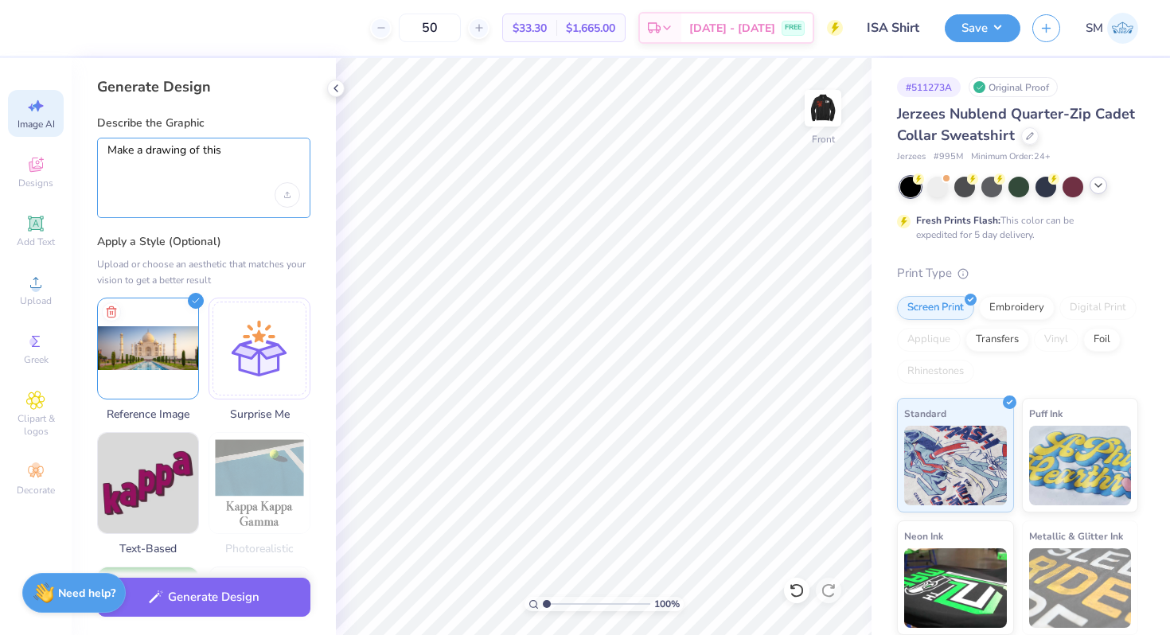
click at [145, 156] on textarea "Make a drawing of this" at bounding box center [203, 163] width 193 height 40
type textarea "Make a black and white drawing of this"
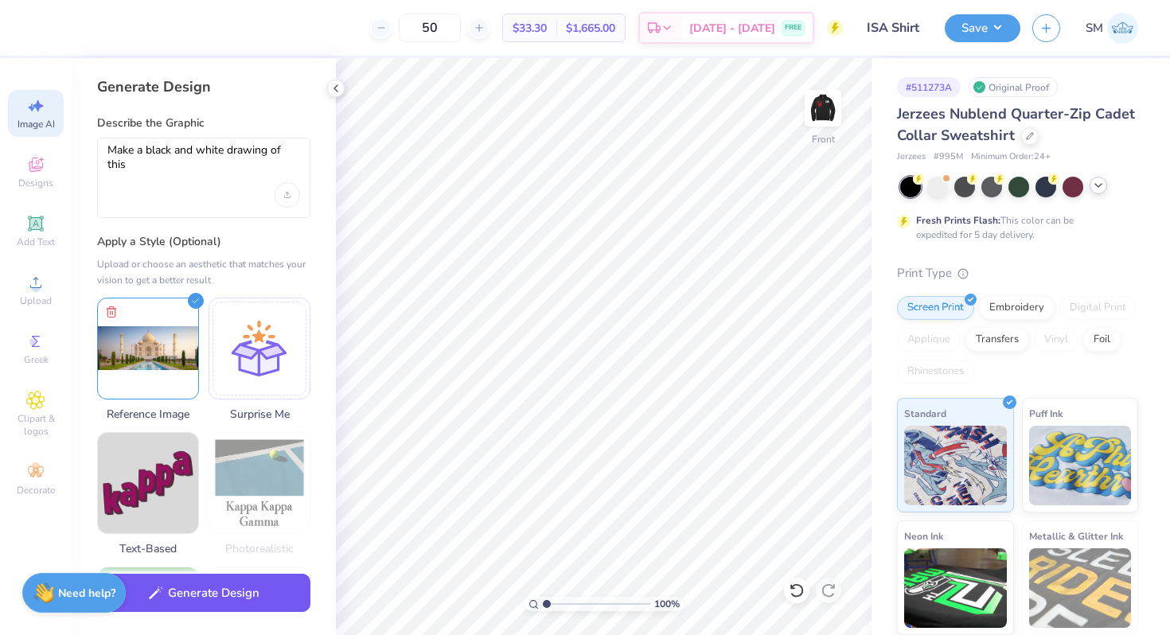
click at [174, 598] on button "Generate Design" at bounding box center [203, 593] width 213 height 39
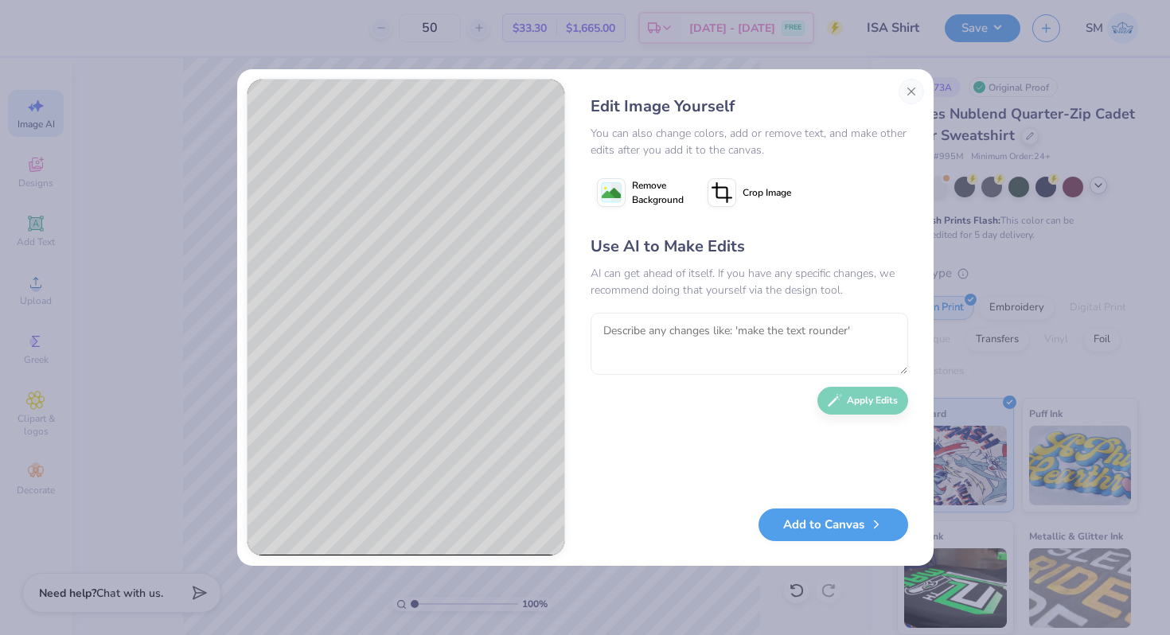
click at [715, 188] on icon at bounding box center [719, 195] width 14 height 14
click at [746, 189] on icon at bounding box center [751, 193] width 10 height 10
click at [616, 193] on image at bounding box center [611, 193] width 19 height 19
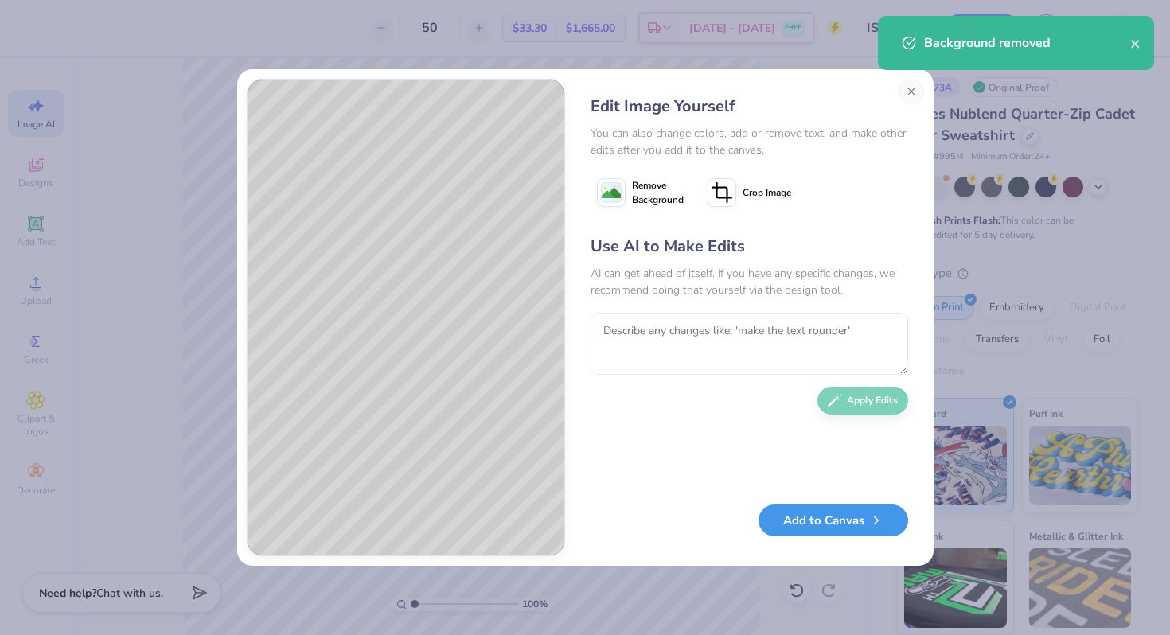
click at [808, 517] on button "Add to Canvas" at bounding box center [833, 521] width 150 height 33
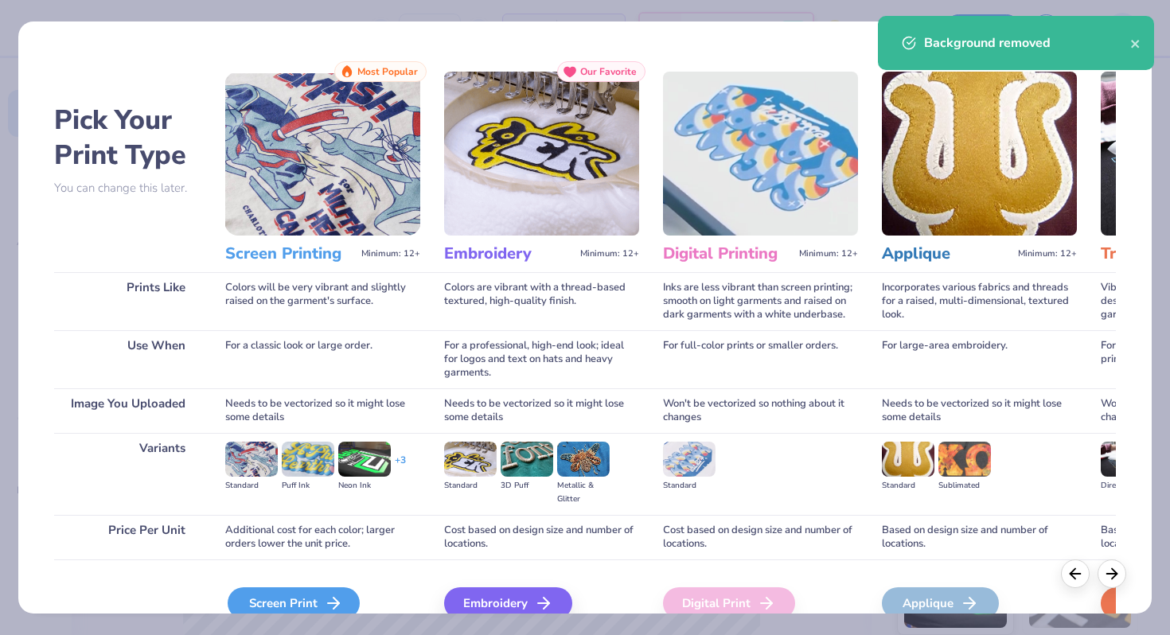
click at [289, 594] on div "Screen Print" at bounding box center [294, 603] width 132 height 32
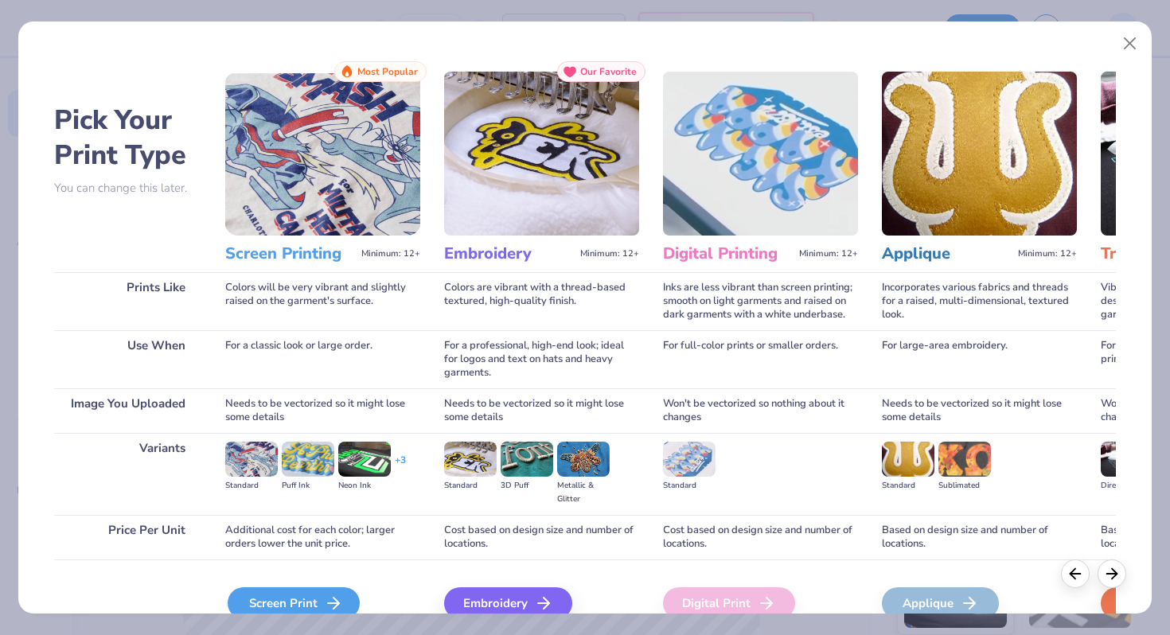
click at [318, 600] on div "Screen Print" at bounding box center [294, 603] width 132 height 32
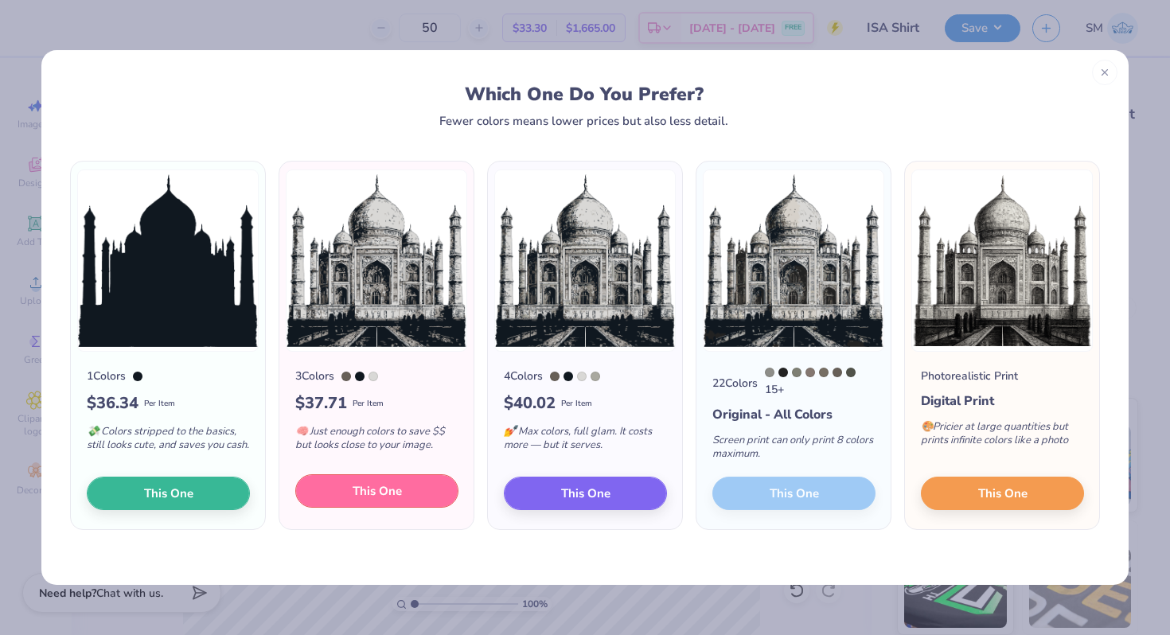
click at [365, 493] on span "This One" at bounding box center [377, 491] width 49 height 18
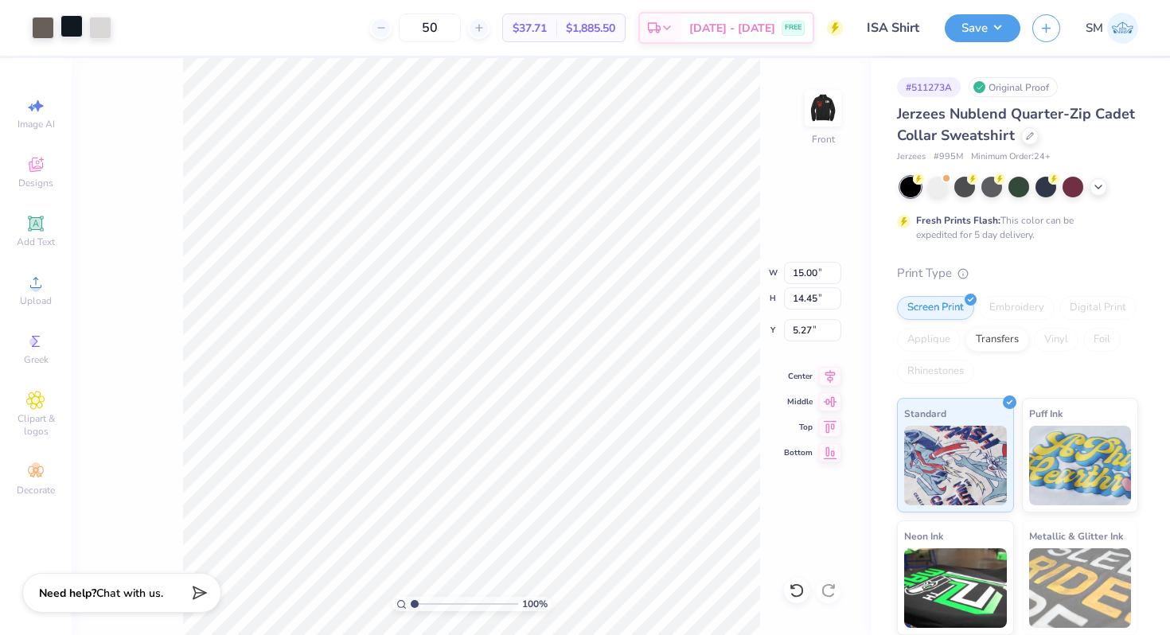
click at [75, 25] on div at bounding box center [71, 26] width 22 height 22
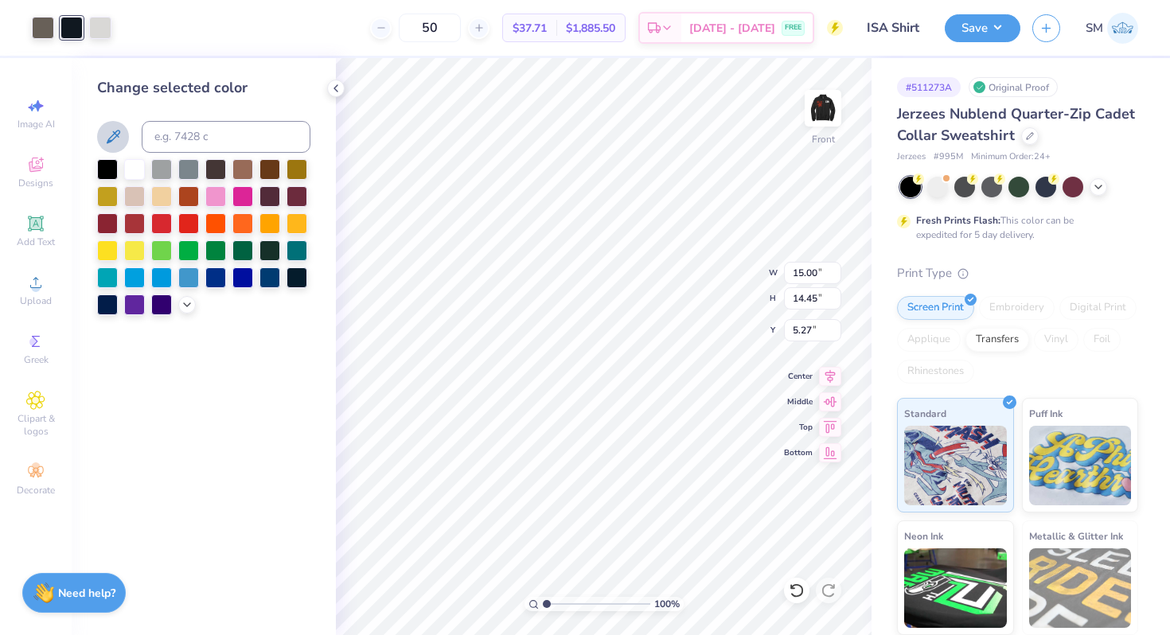
drag, startPoint x: 106, startPoint y: 170, endPoint x: 123, endPoint y: 129, distance: 44.9
click at [106, 170] on div at bounding box center [107, 169] width 21 height 21
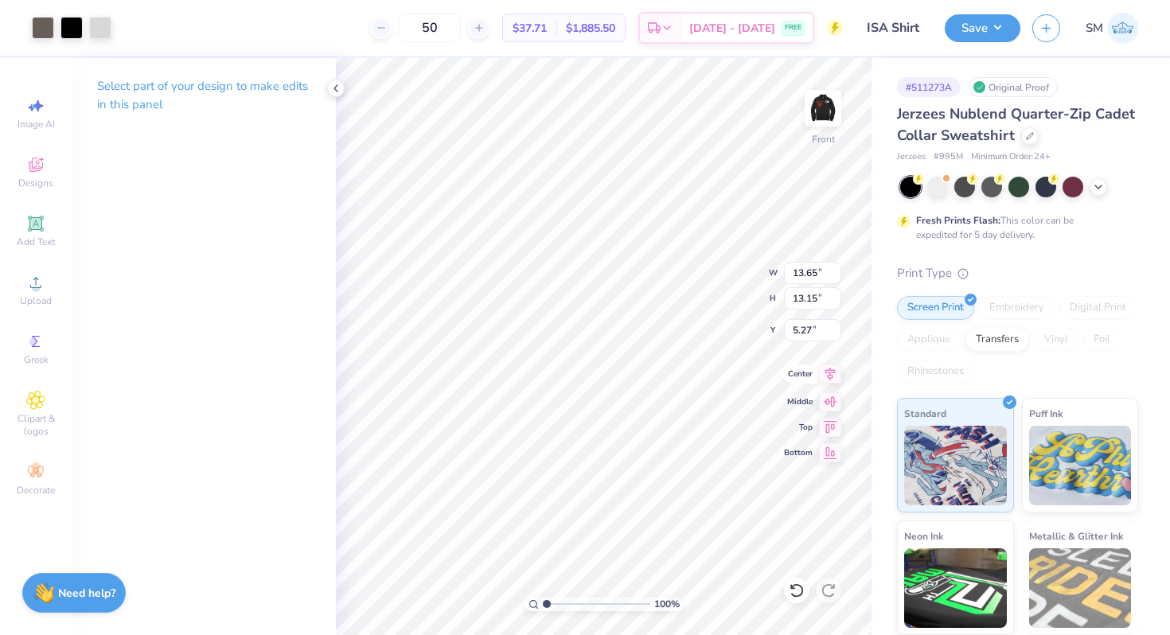
type input "13.65"
type input "13.15"
click at [825, 376] on icon at bounding box center [830, 373] width 22 height 19
type input "11.35"
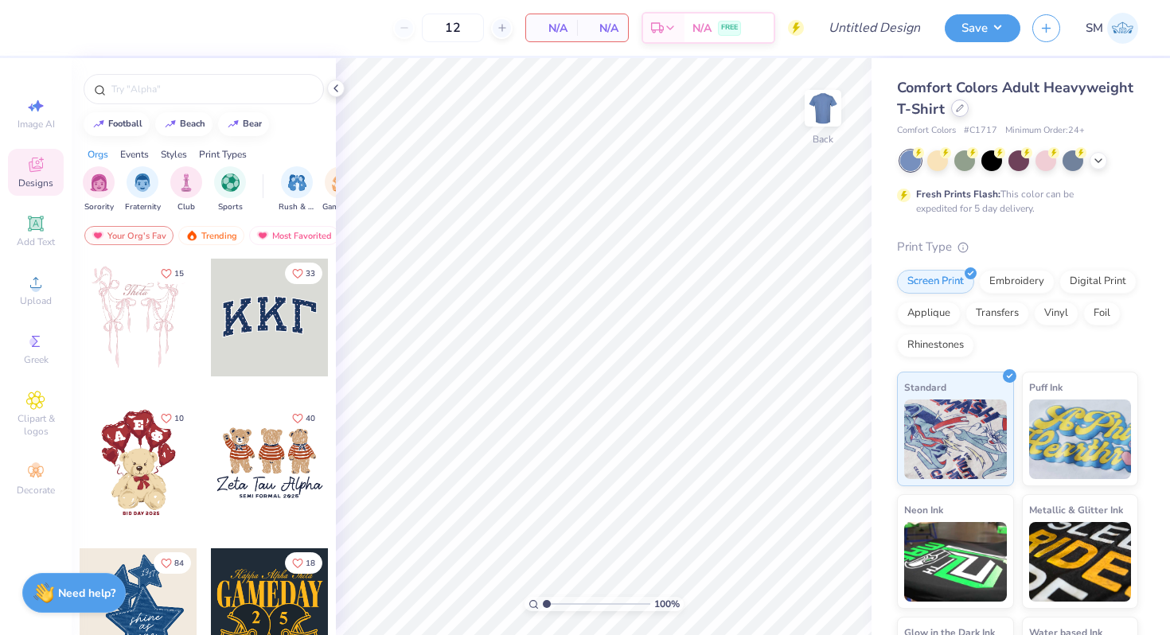
click at [954, 114] on div at bounding box center [960, 108] width 18 height 18
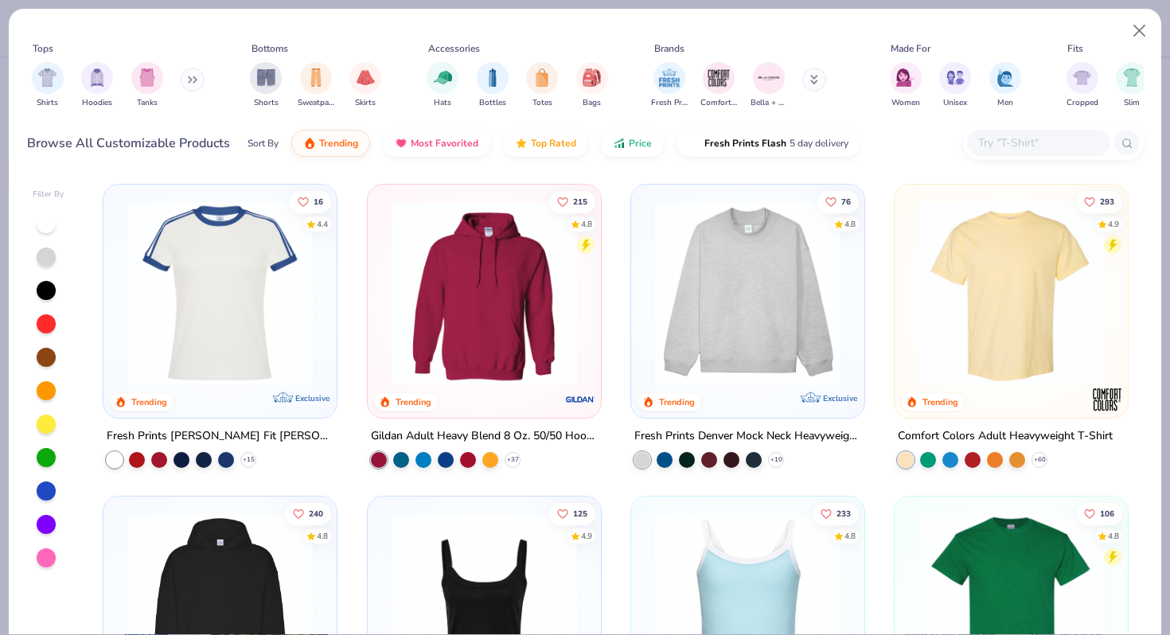
click at [1004, 153] on div at bounding box center [1038, 143] width 143 height 26
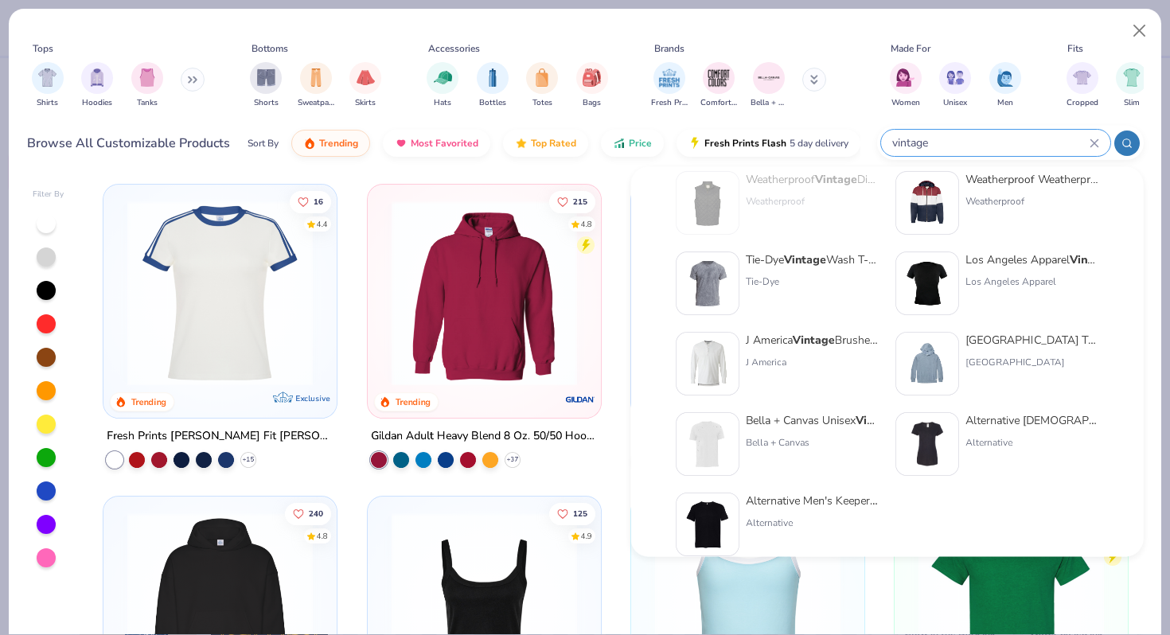
scroll to position [112, 0]
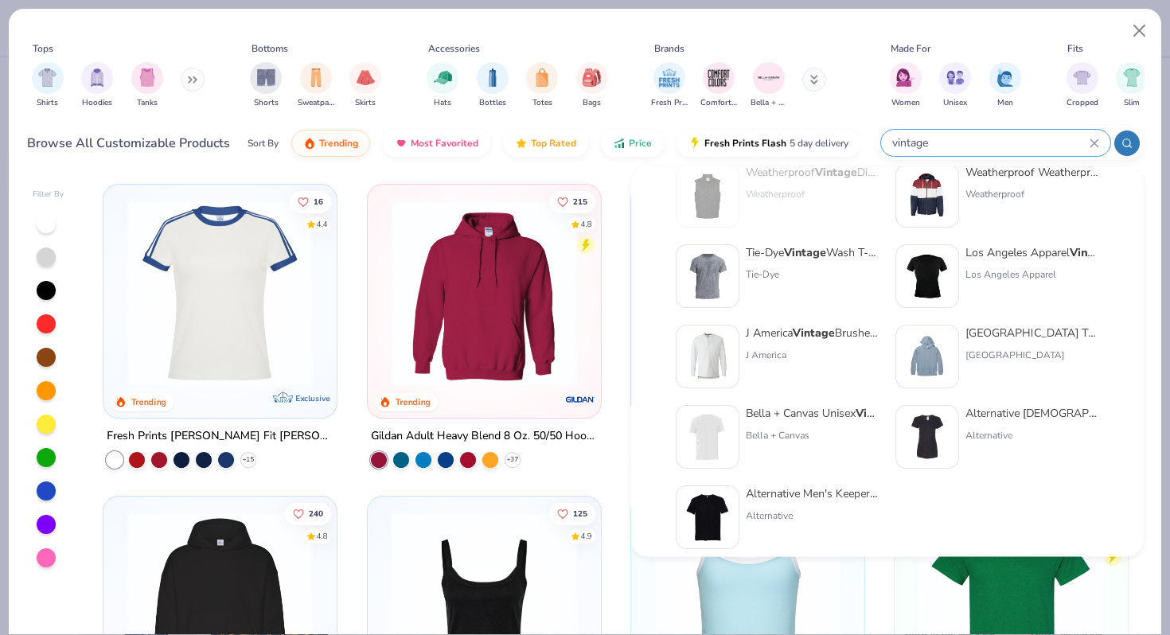
type input "vintage"
click at [817, 254] on strong "Vintage" at bounding box center [805, 252] width 42 height 15
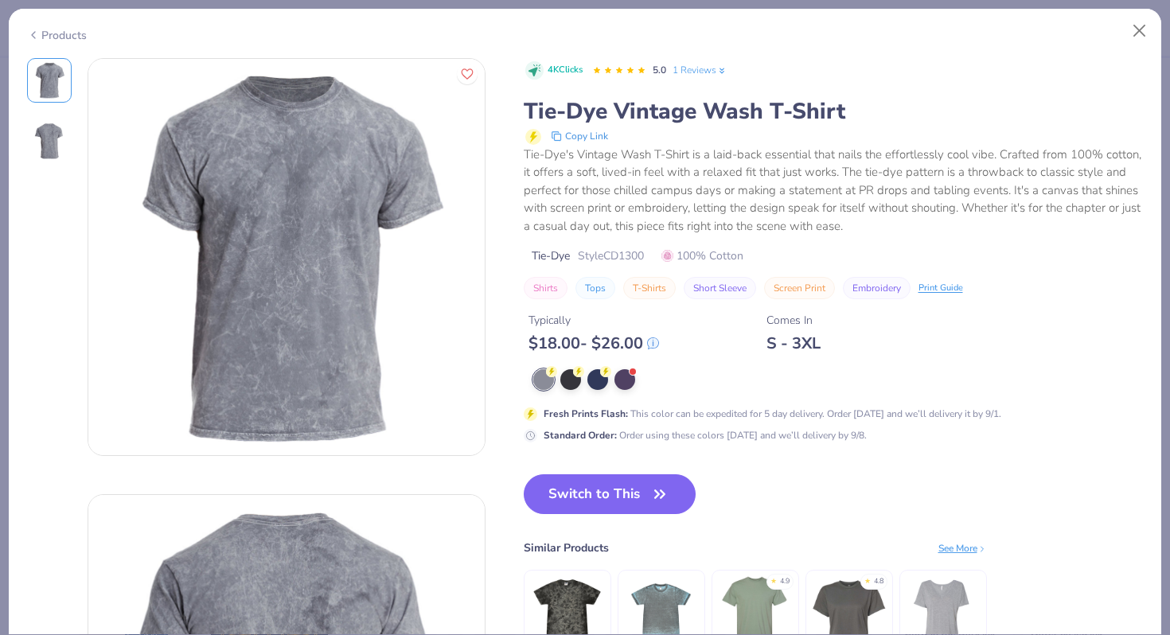
click at [68, 35] on div "Products" at bounding box center [57, 35] width 60 height 17
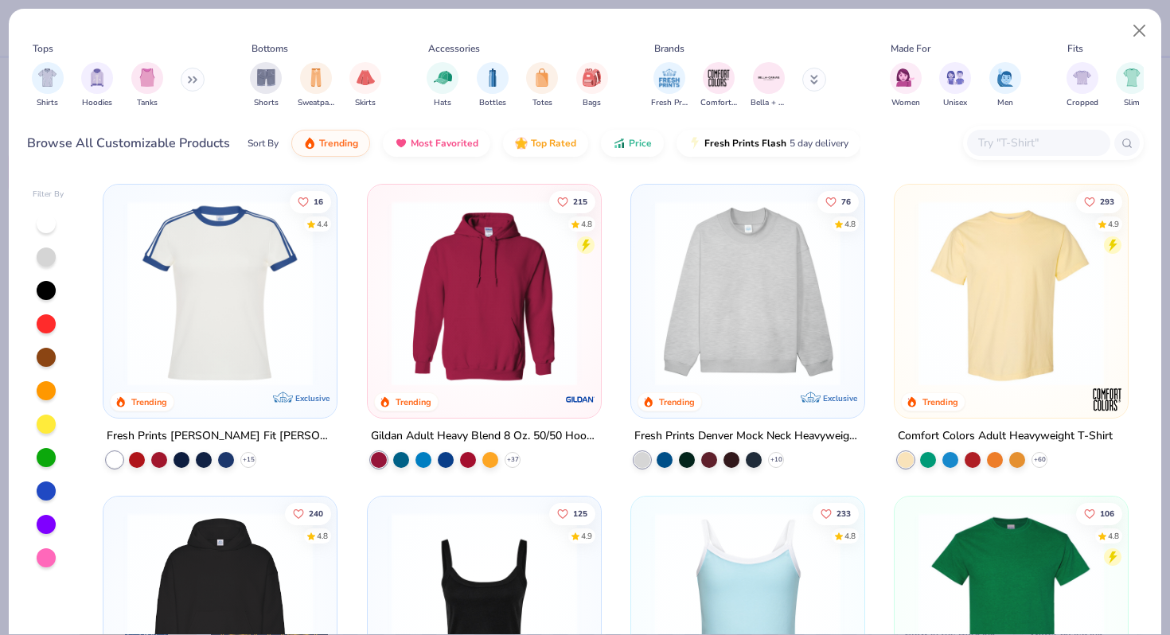
click at [984, 144] on input "text" at bounding box center [1037, 143] width 123 height 18
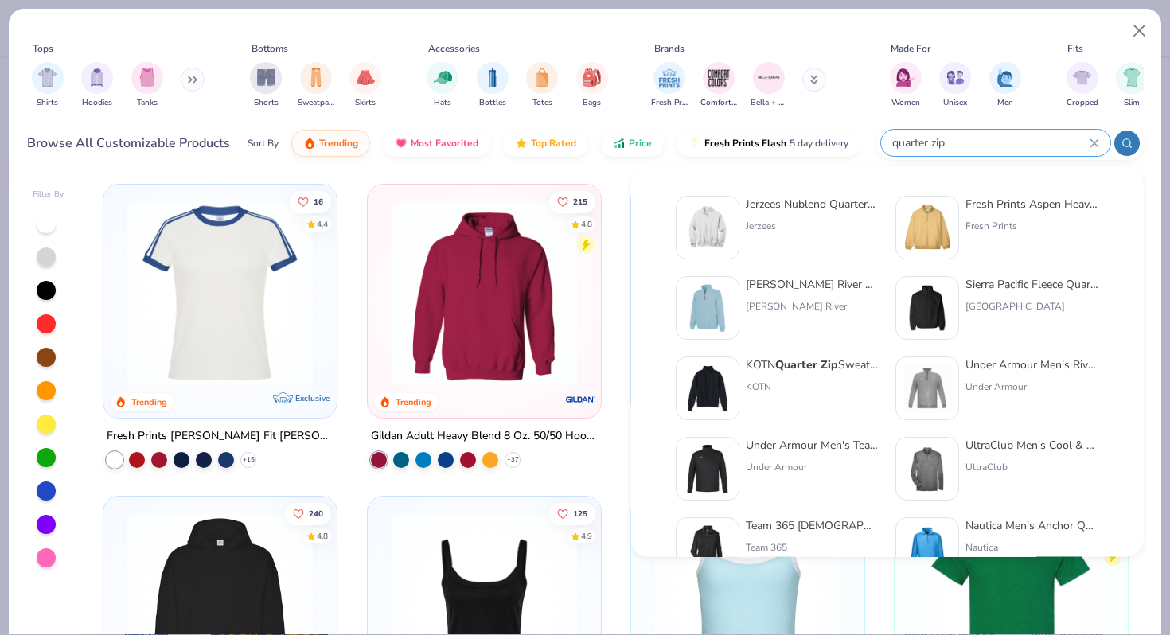
type input "quarter zip"
click at [933, 237] on img at bounding box center [926, 227] width 49 height 49
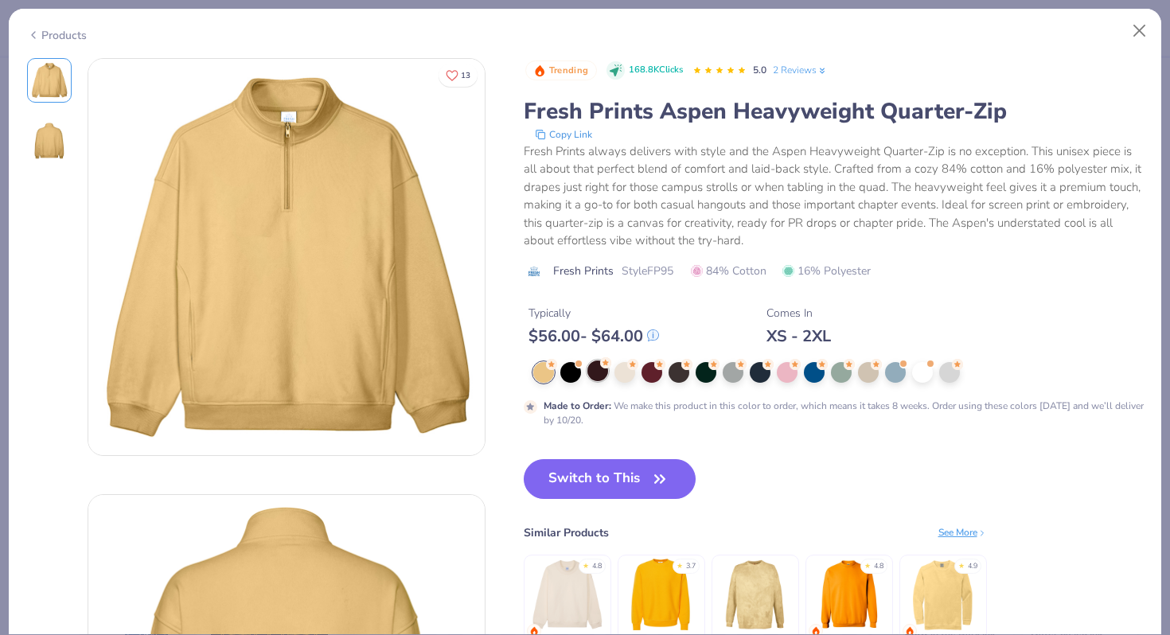
click at [587, 376] on div at bounding box center [597, 370] width 21 height 21
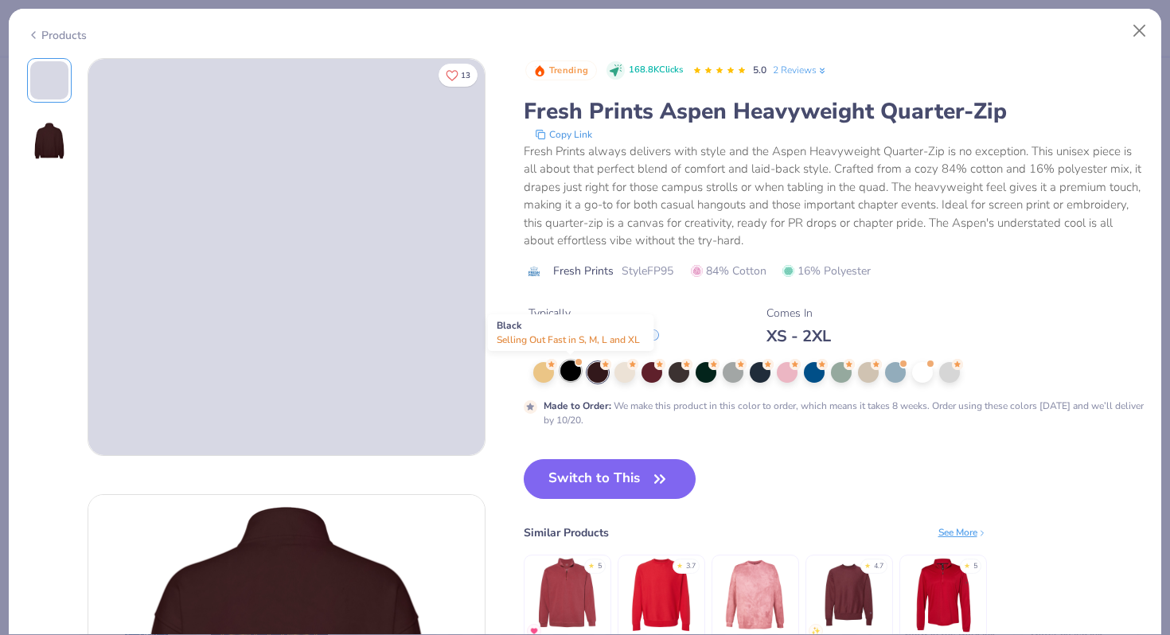
click at [579, 375] on div at bounding box center [570, 370] width 21 height 21
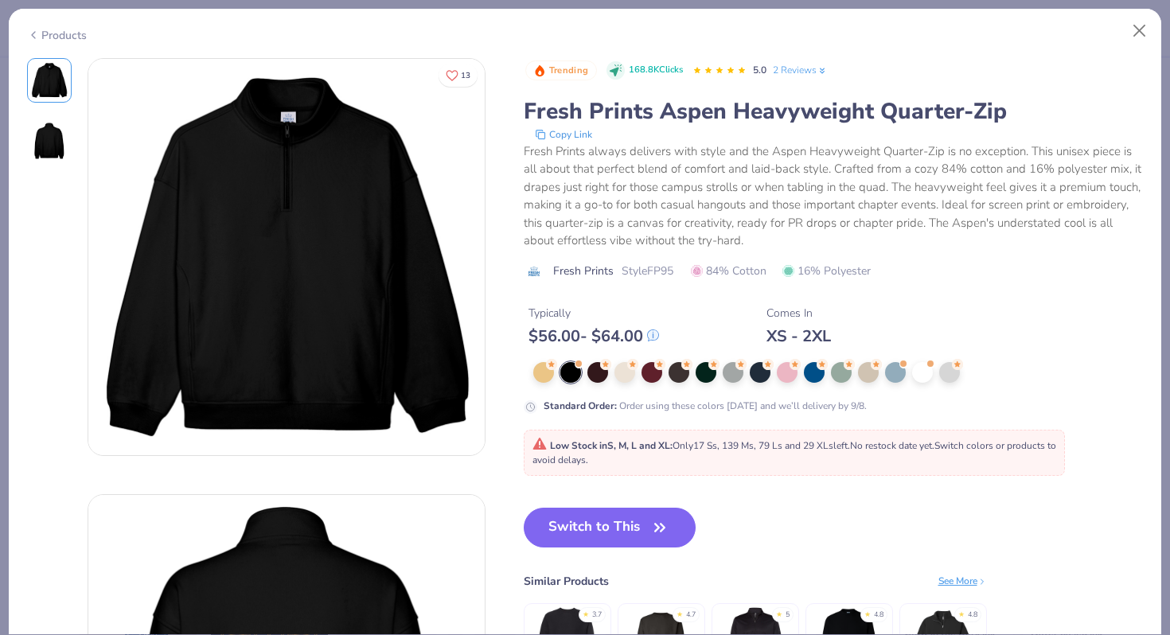
click at [64, 21] on div "Products" at bounding box center [585, 29] width 1152 height 41
click at [64, 29] on div "Products" at bounding box center [57, 35] width 60 height 17
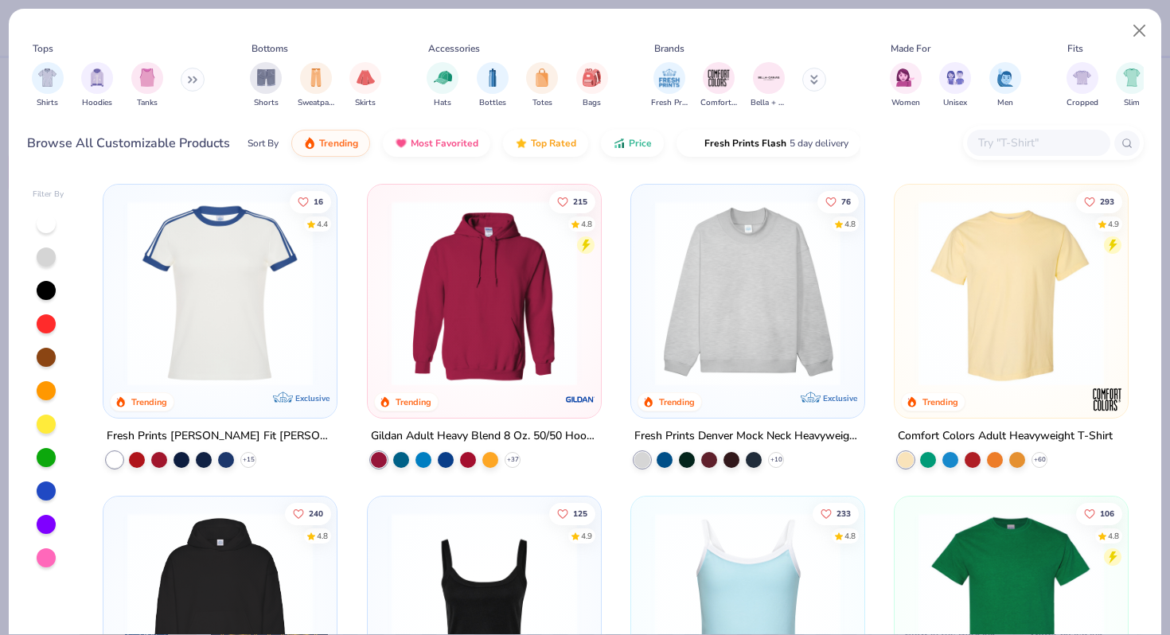
click at [1019, 146] on input "text" at bounding box center [1037, 143] width 123 height 18
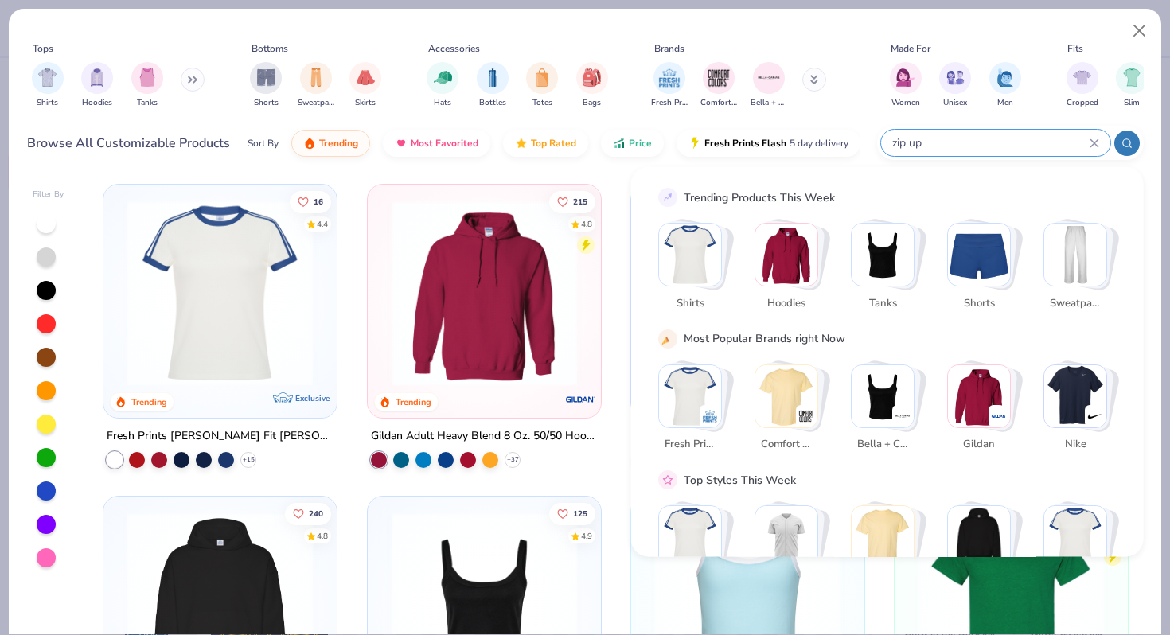
type input "zip up"
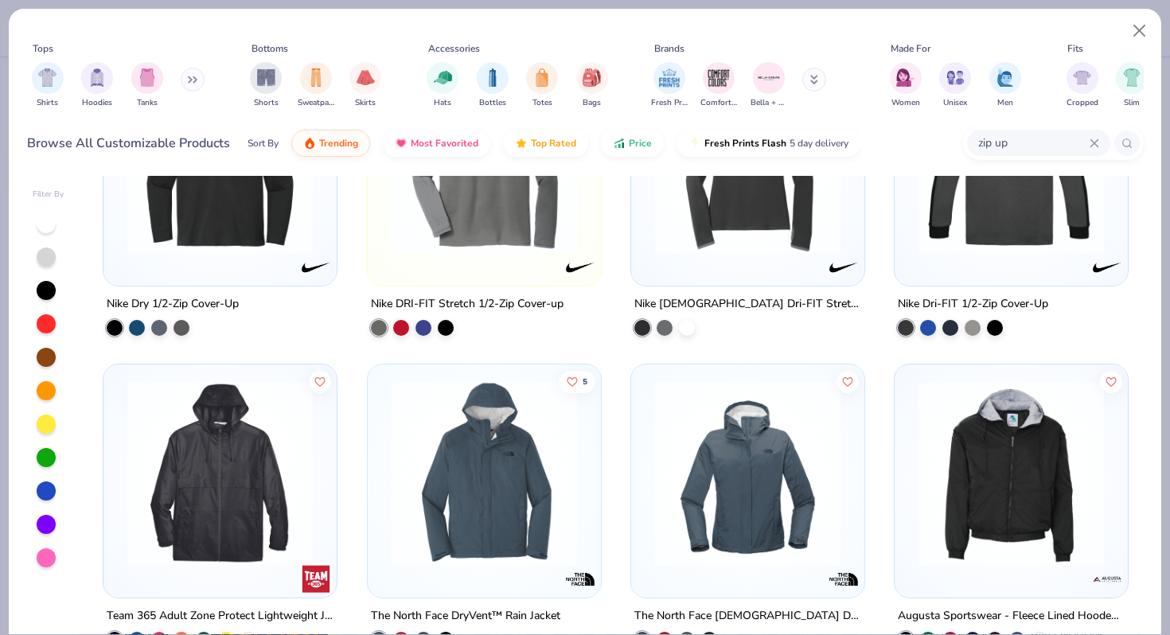
scroll to position [797, 0]
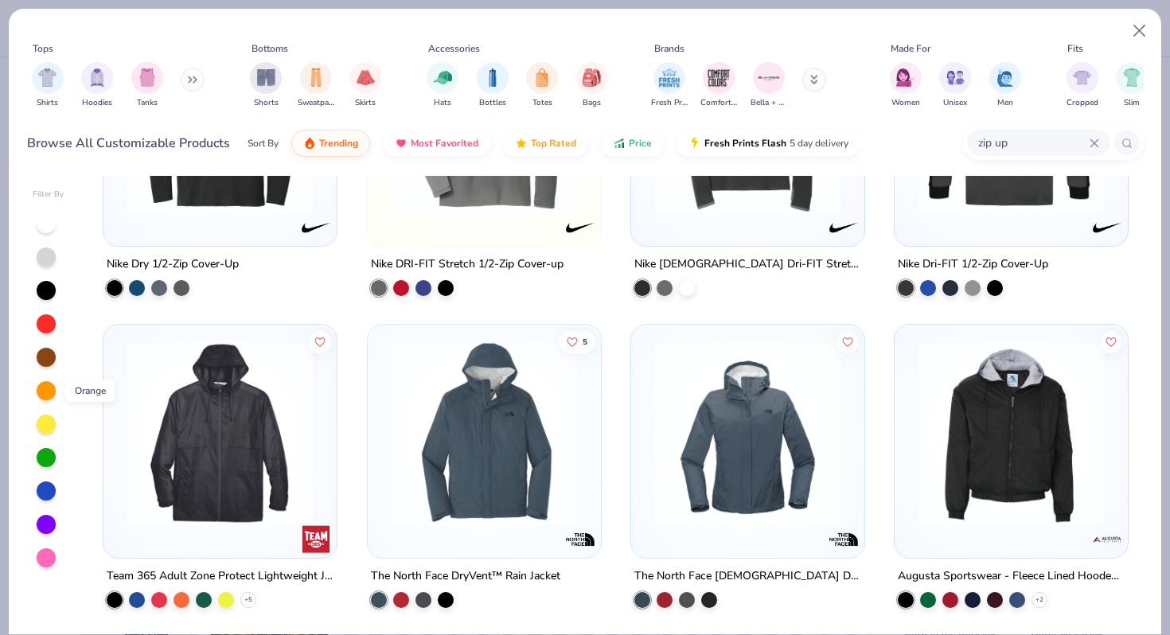
click at [45, 385] on div at bounding box center [46, 390] width 19 height 19
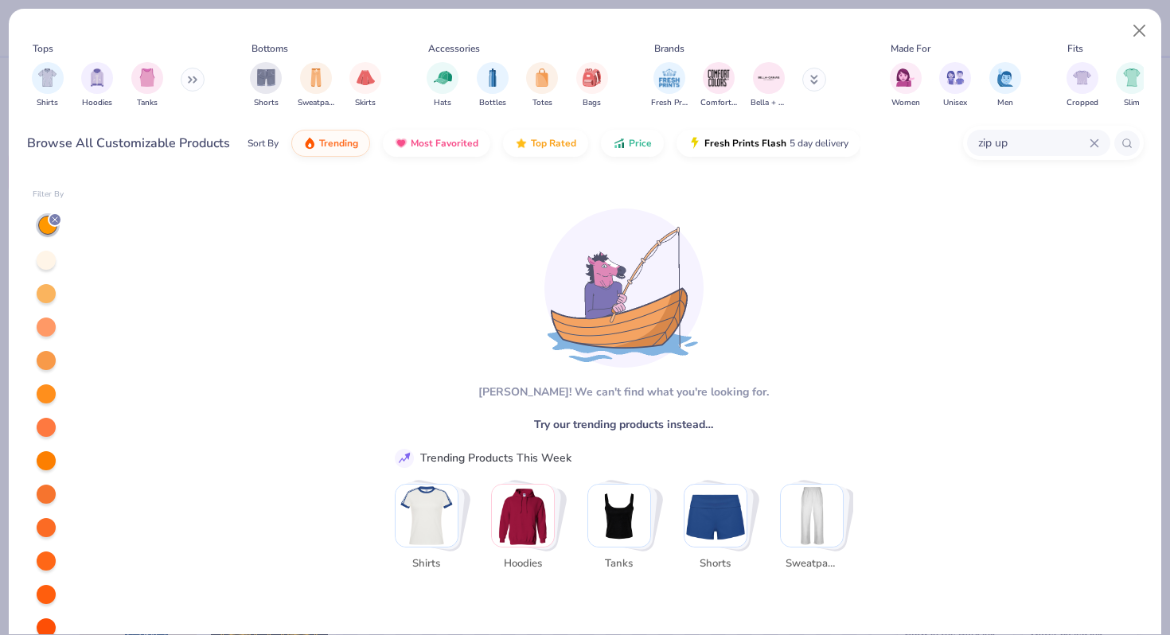
click at [44, 263] on div at bounding box center [46, 260] width 19 height 19
click at [58, 220] on icon at bounding box center [55, 220] width 10 height 10
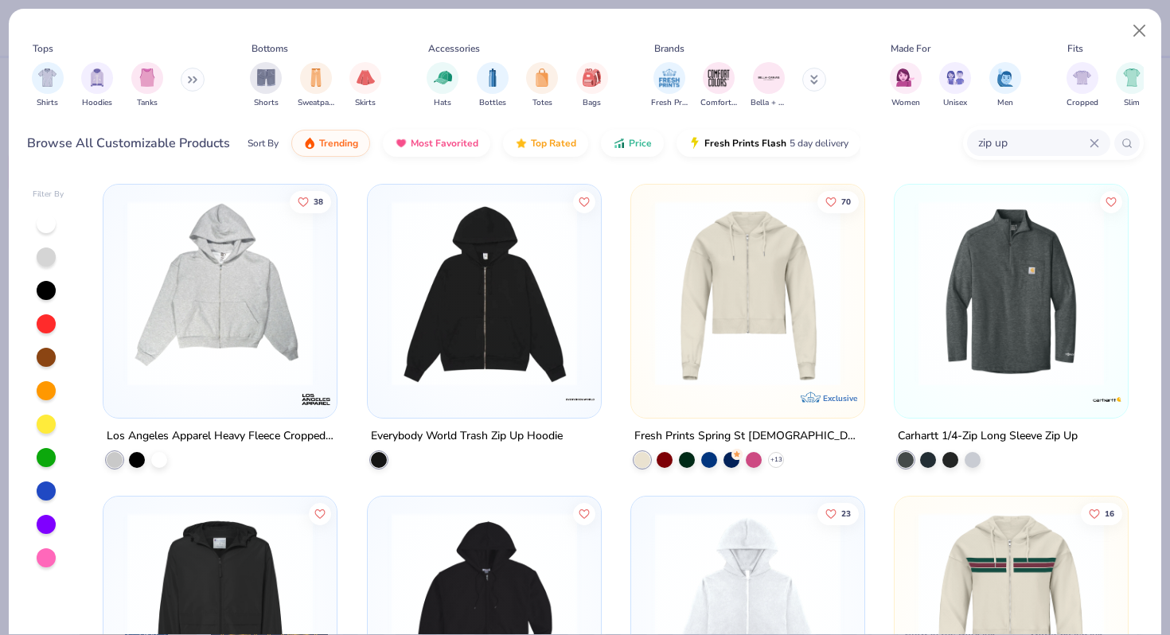
click at [50, 423] on div at bounding box center [46, 424] width 19 height 19
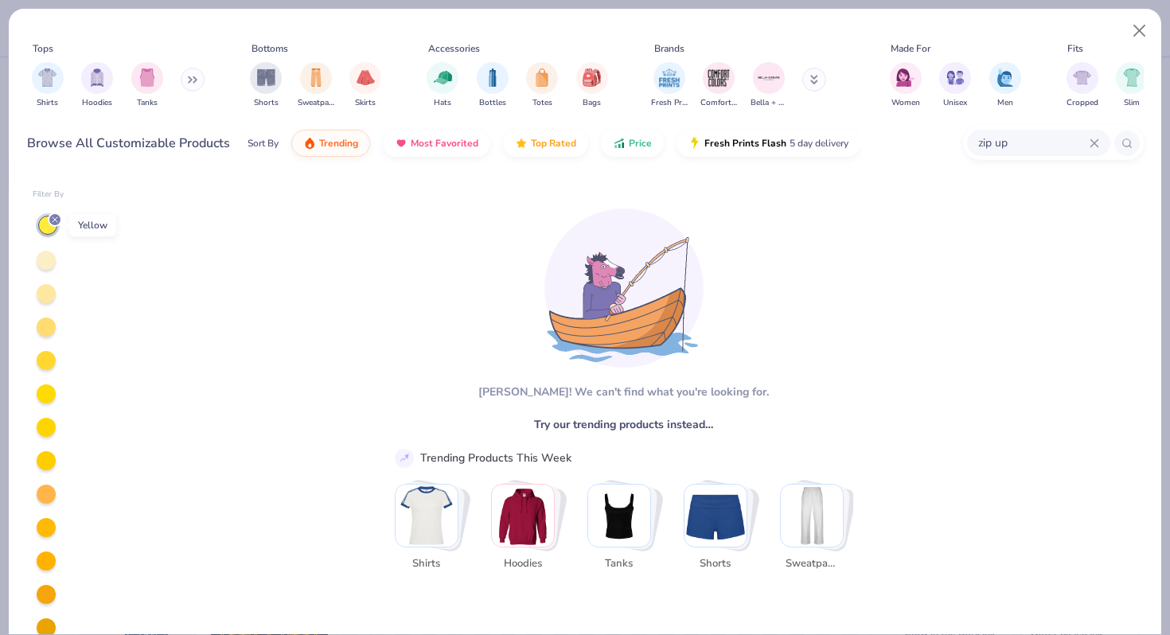
click at [53, 224] on icon at bounding box center [55, 220] width 10 height 10
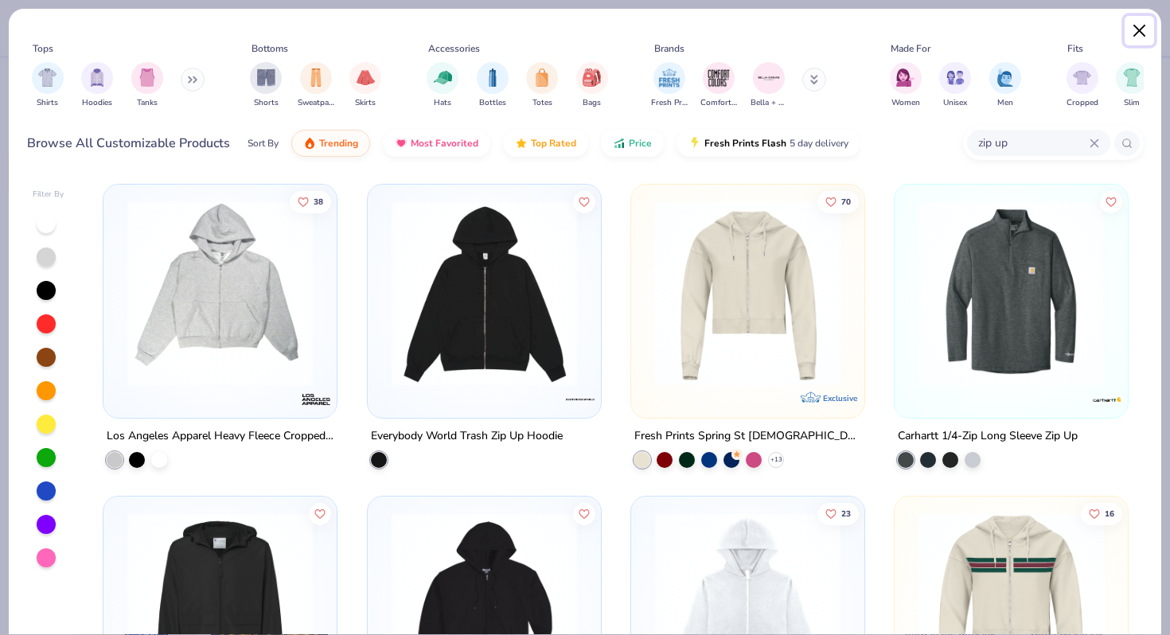
click at [1149, 33] on button "Close" at bounding box center [1139, 31] width 30 height 30
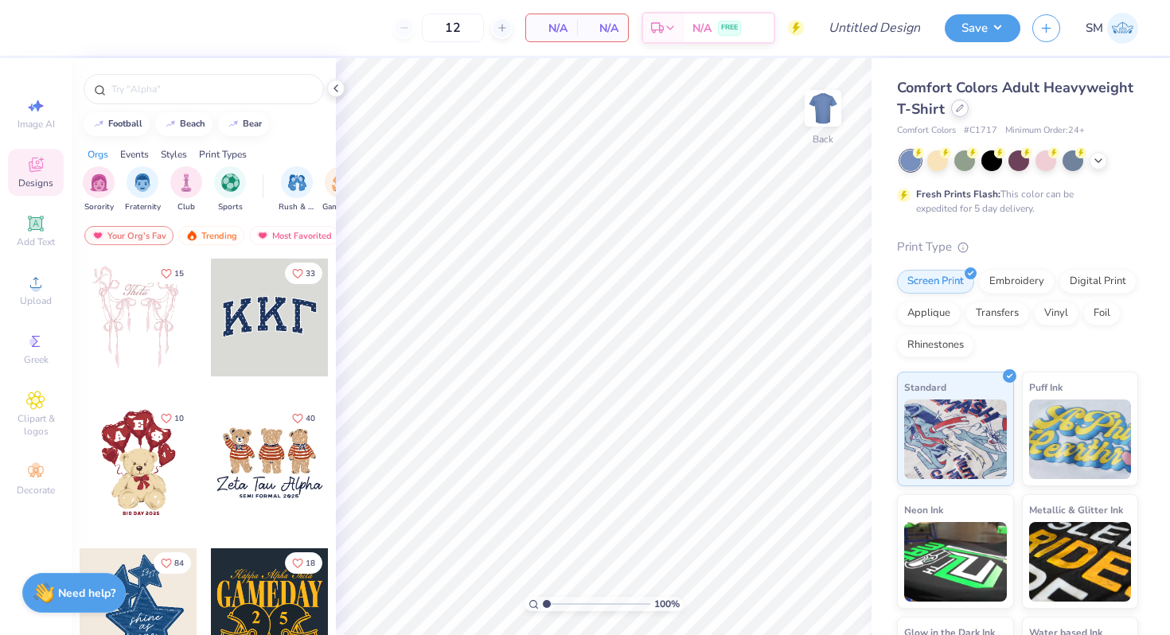
click at [956, 105] on icon at bounding box center [960, 108] width 8 height 8
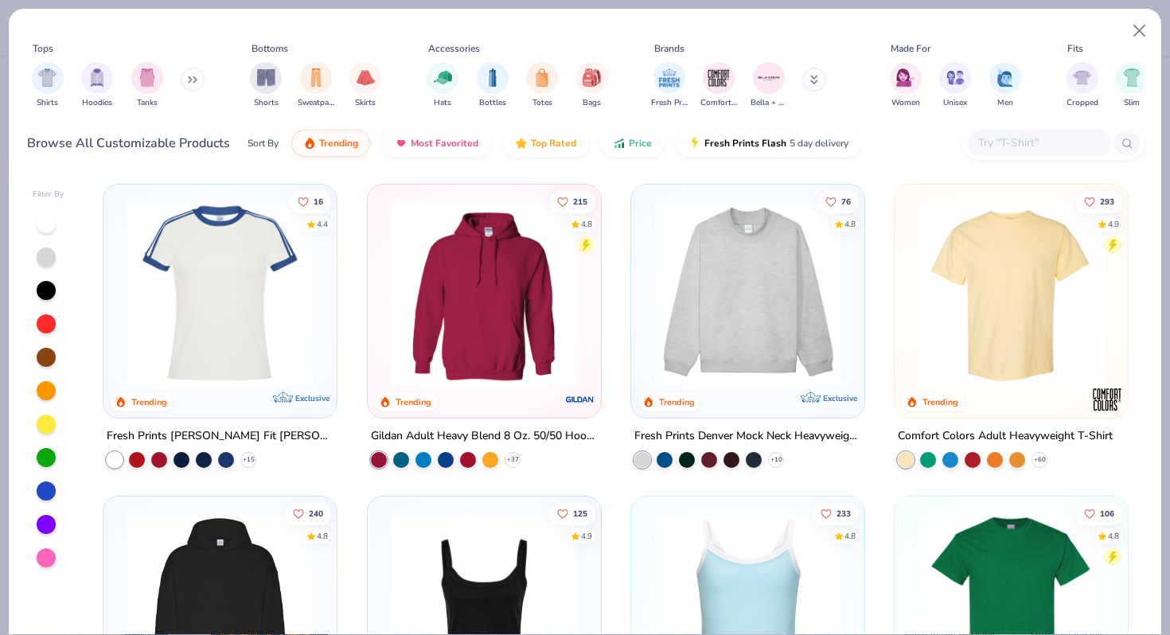
click at [988, 145] on input "text" at bounding box center [1037, 143] width 123 height 18
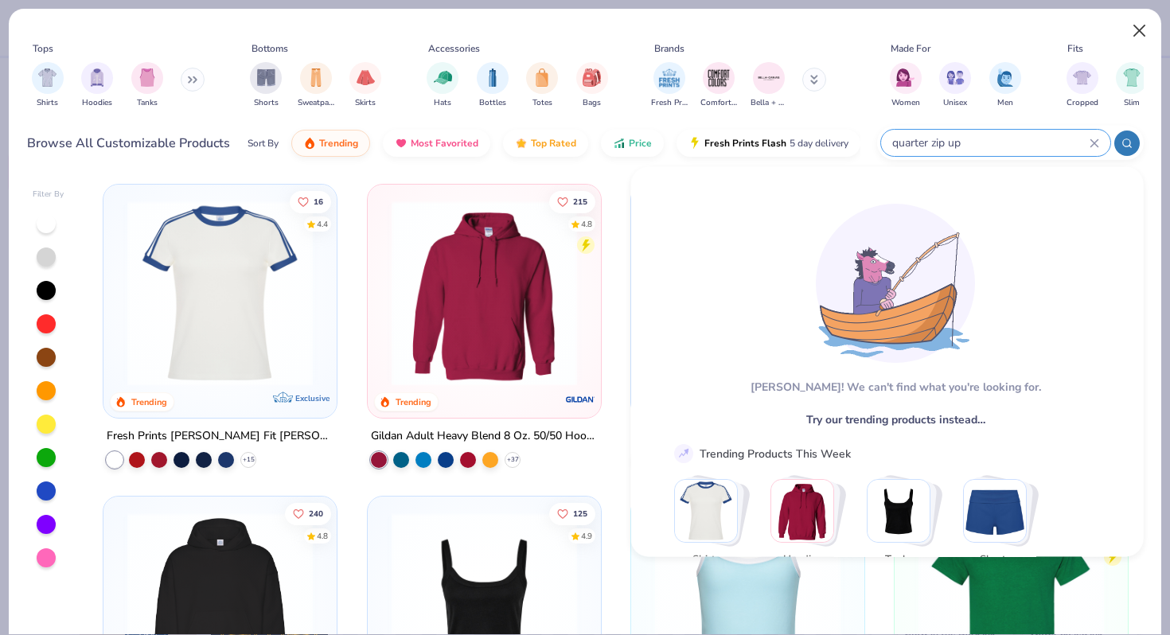
type input "quarter zip up"
drag, startPoint x: 959, startPoint y: 142, endPoint x: 851, endPoint y: 142, distance: 107.4
click at [851, 142] on div "Browse All Customizable Products Sort By Trending Most Favorited Top Rated Pric…" at bounding box center [585, 143] width 1116 height 45
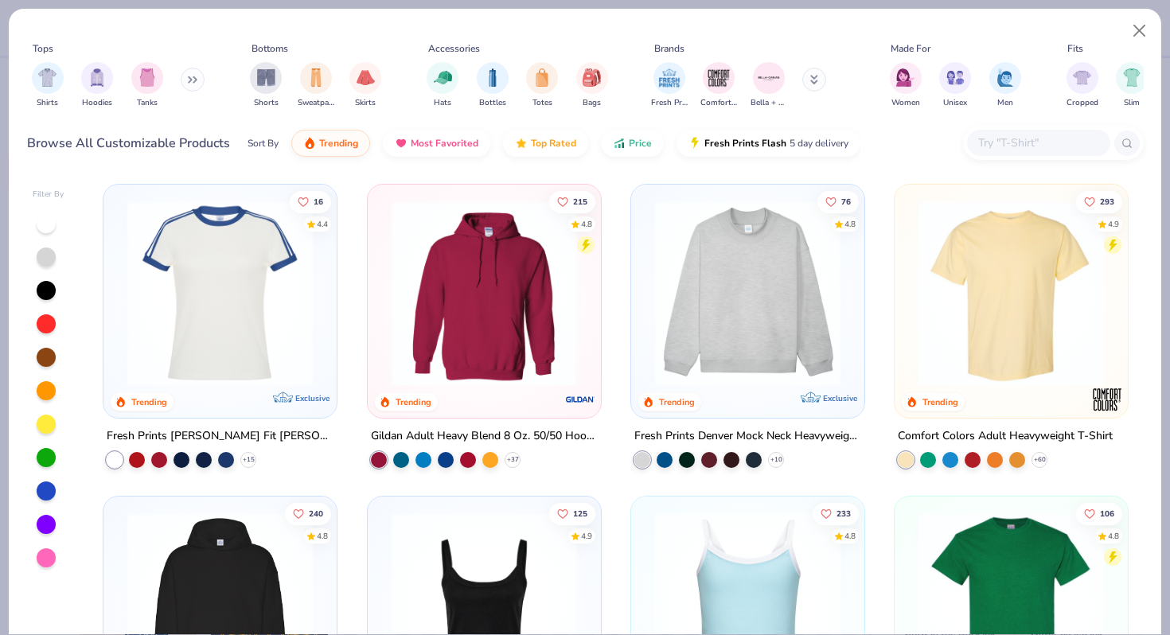
click at [993, 142] on input "text" at bounding box center [1037, 143] width 123 height 18
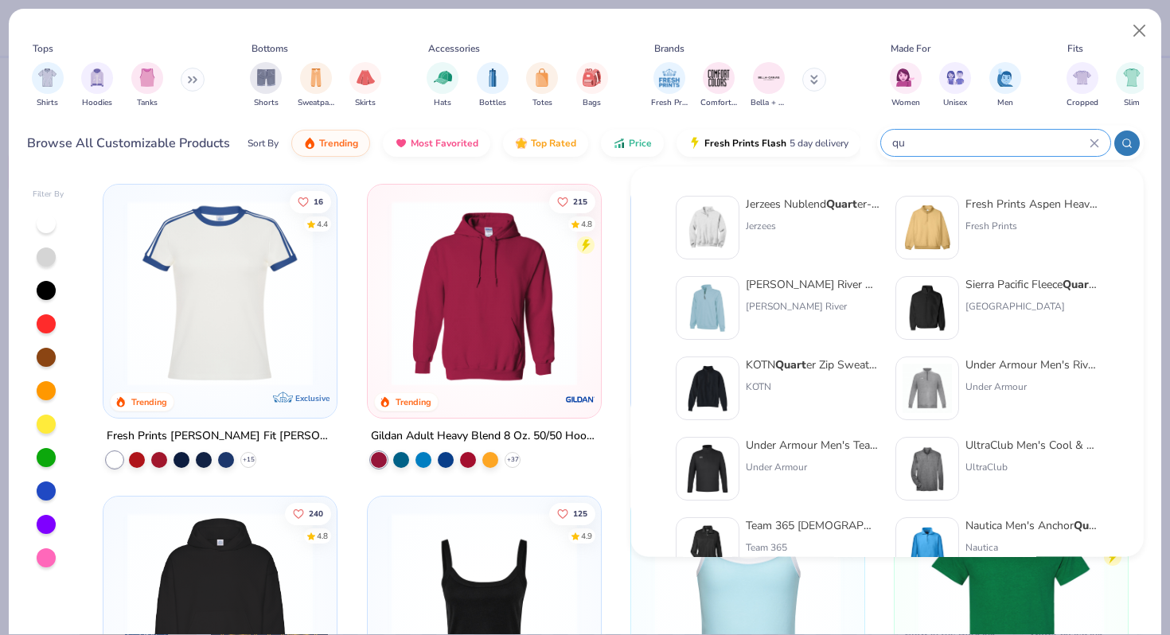
type input "q"
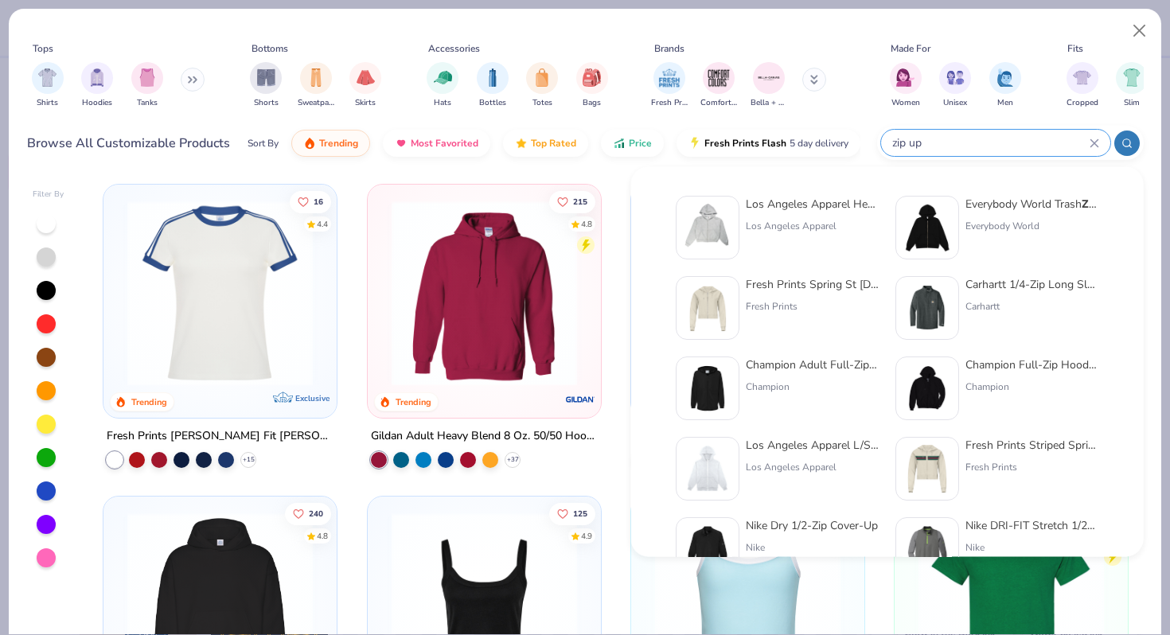
type input "zip up"
drag, startPoint x: 943, startPoint y: 146, endPoint x: 867, endPoint y: 143, distance: 75.6
click at [868, 143] on div "Browse All Customizable Products Sort By Trending Most Favorited Top Rated Pric…" at bounding box center [585, 143] width 1116 height 45
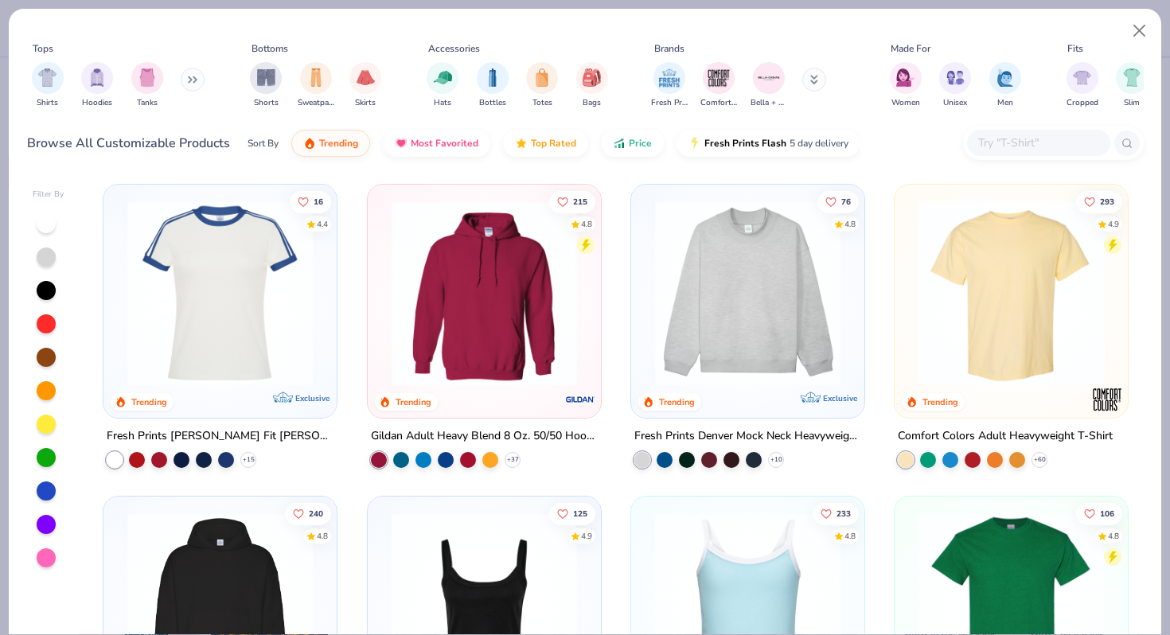
click at [1016, 147] on input "text" at bounding box center [1037, 143] width 123 height 18
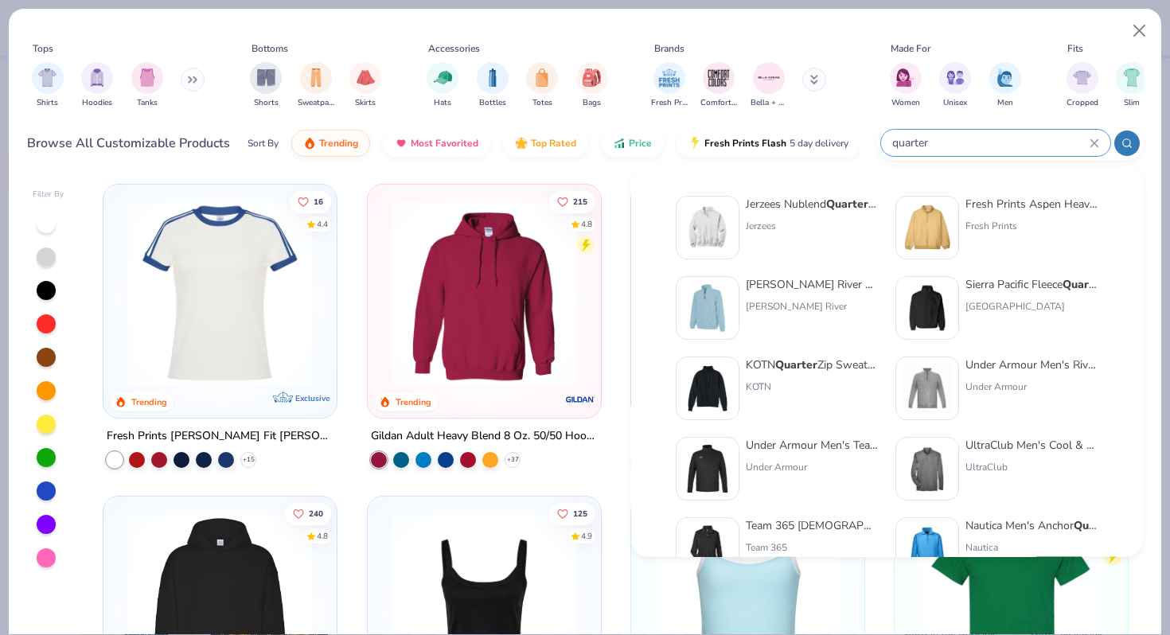
type input "quarter"
click at [808, 201] on div "Jerzees Nublend Quarter -Zip Cadet Collar Sweatshirt" at bounding box center [813, 204] width 134 height 17
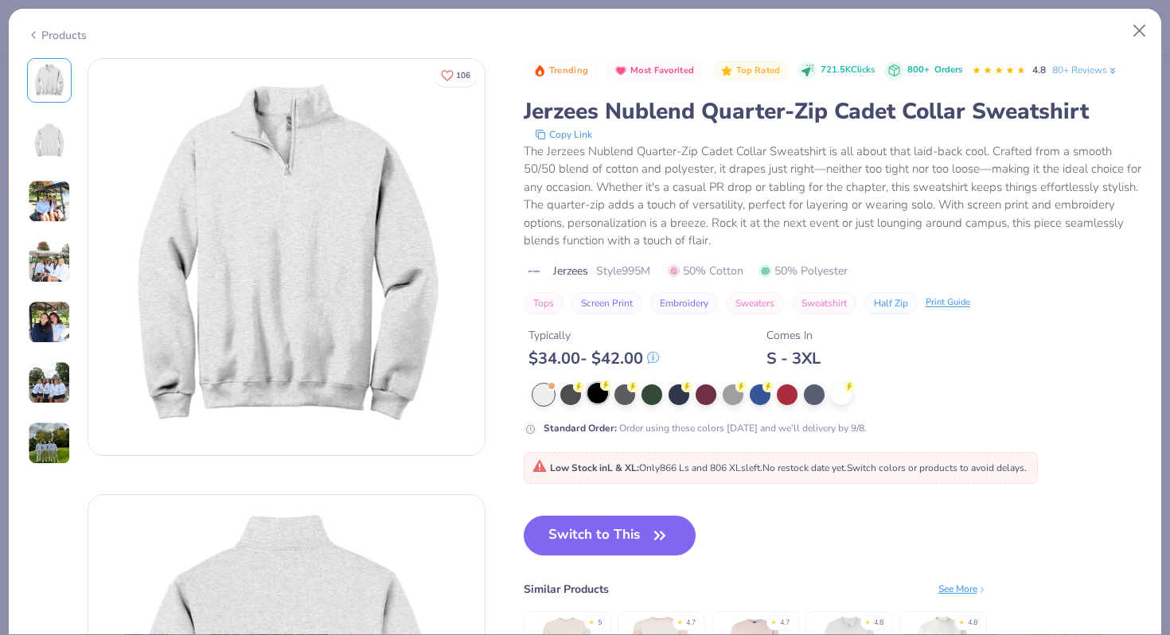
click at [599, 395] on div at bounding box center [597, 393] width 21 height 21
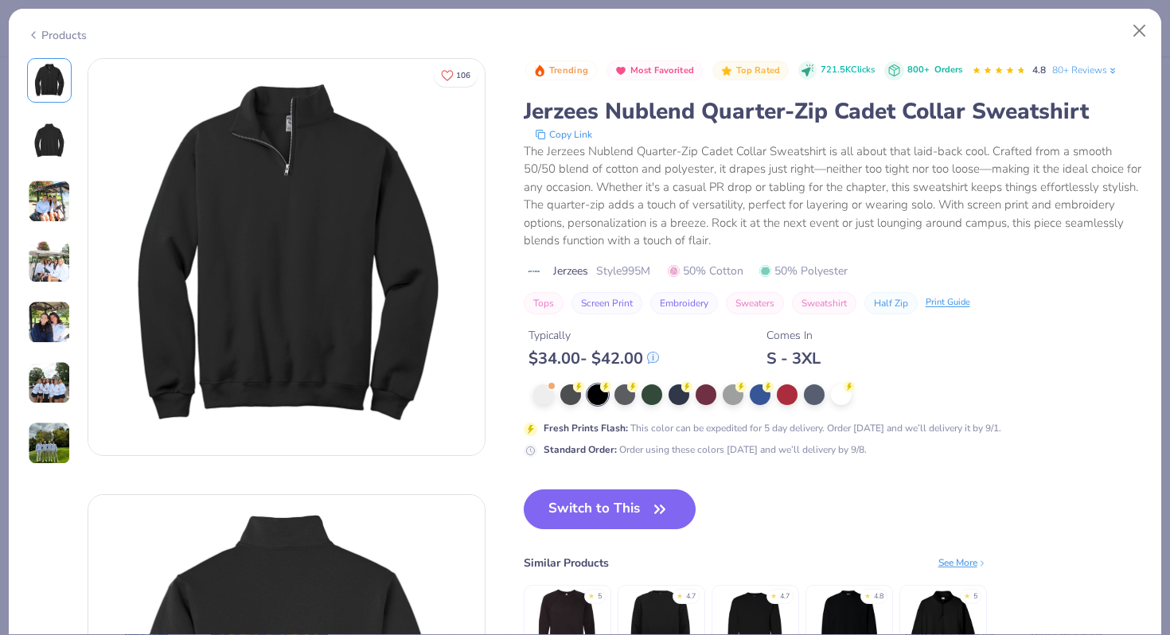
click at [52, 216] on img at bounding box center [49, 201] width 43 height 43
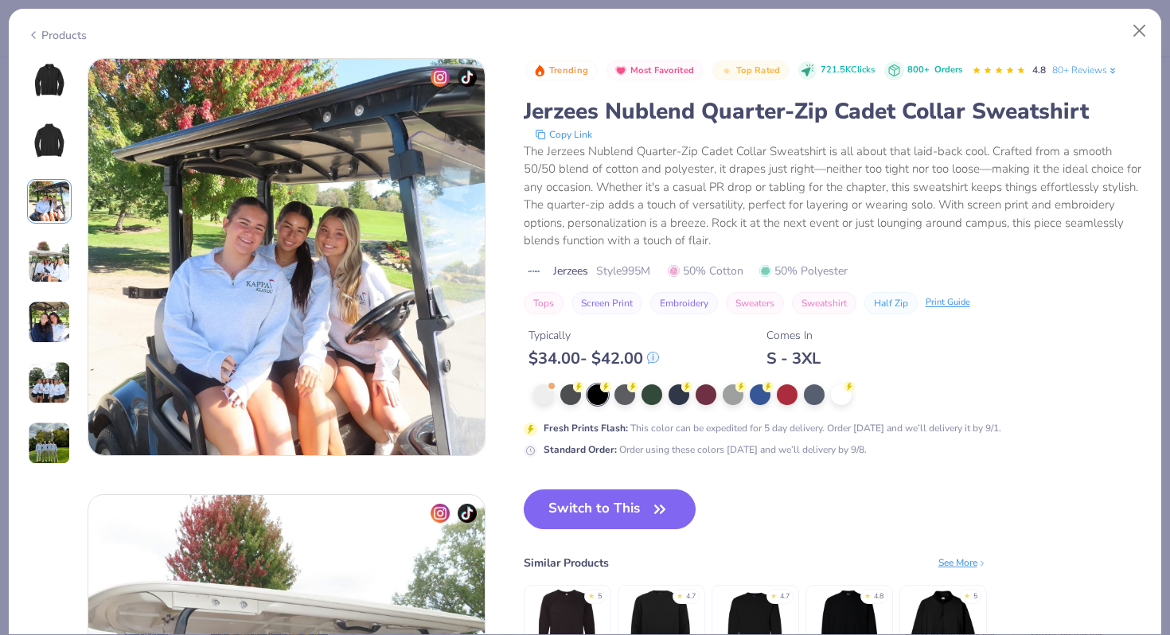
click at [37, 261] on img at bounding box center [49, 261] width 43 height 43
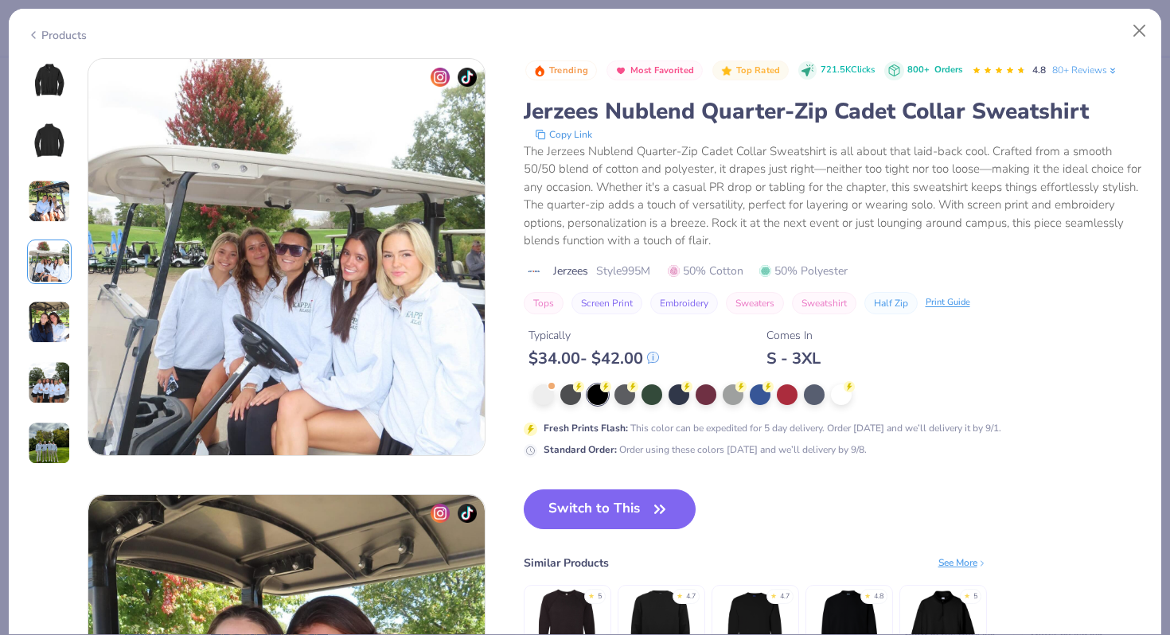
click at [43, 305] on img at bounding box center [49, 322] width 43 height 43
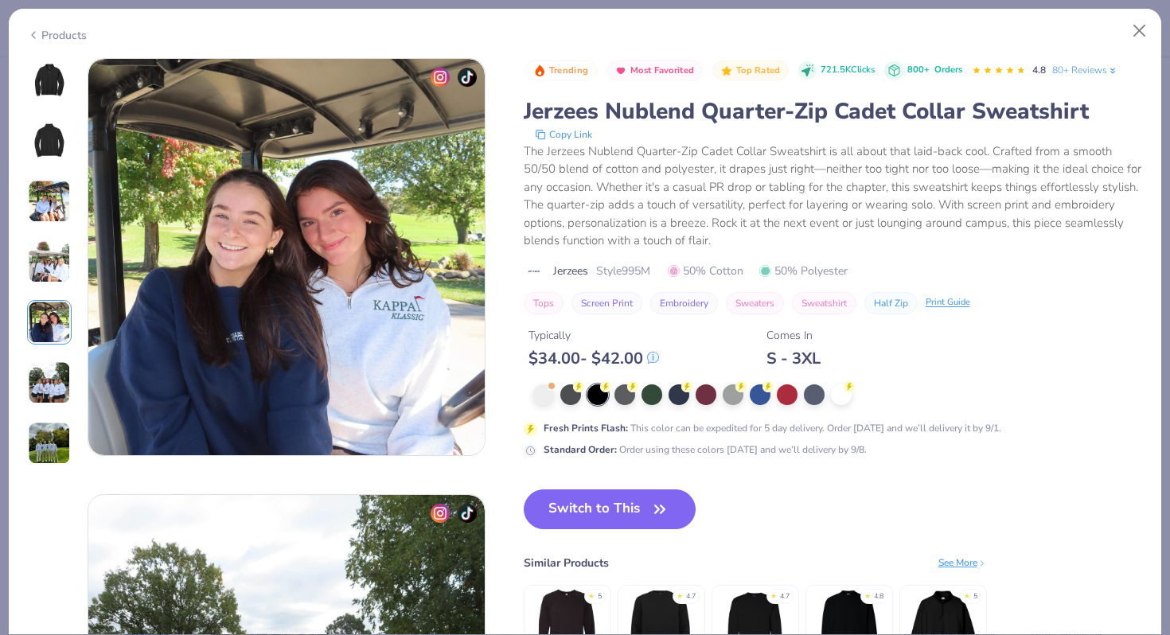
click at [43, 361] on img at bounding box center [49, 382] width 43 height 43
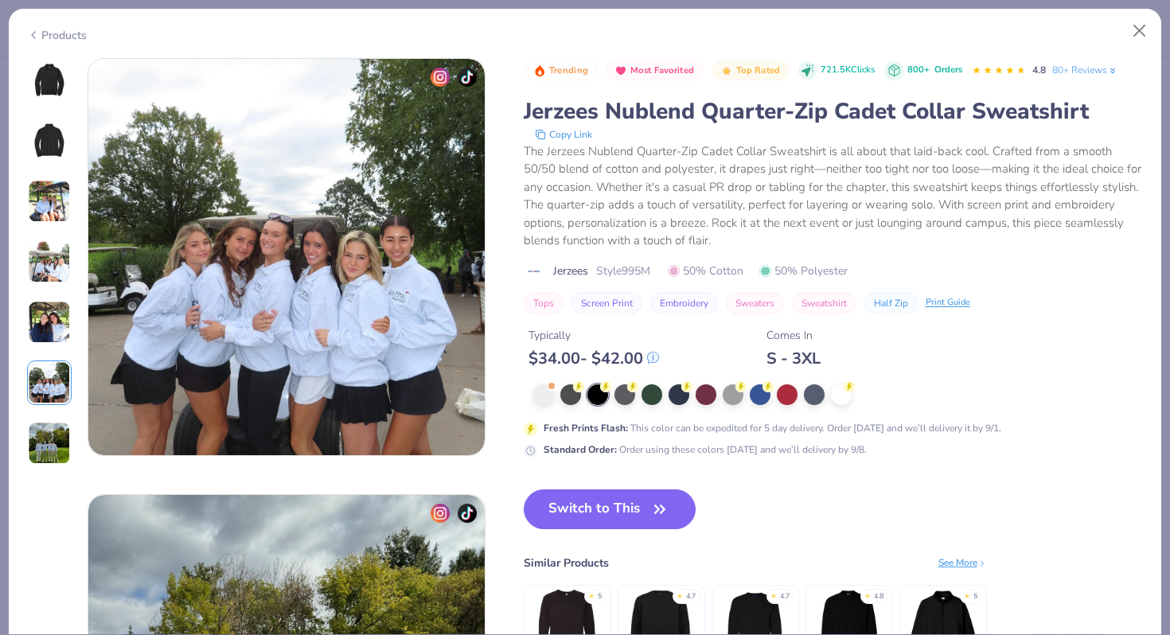
click at [45, 437] on img at bounding box center [49, 443] width 43 height 43
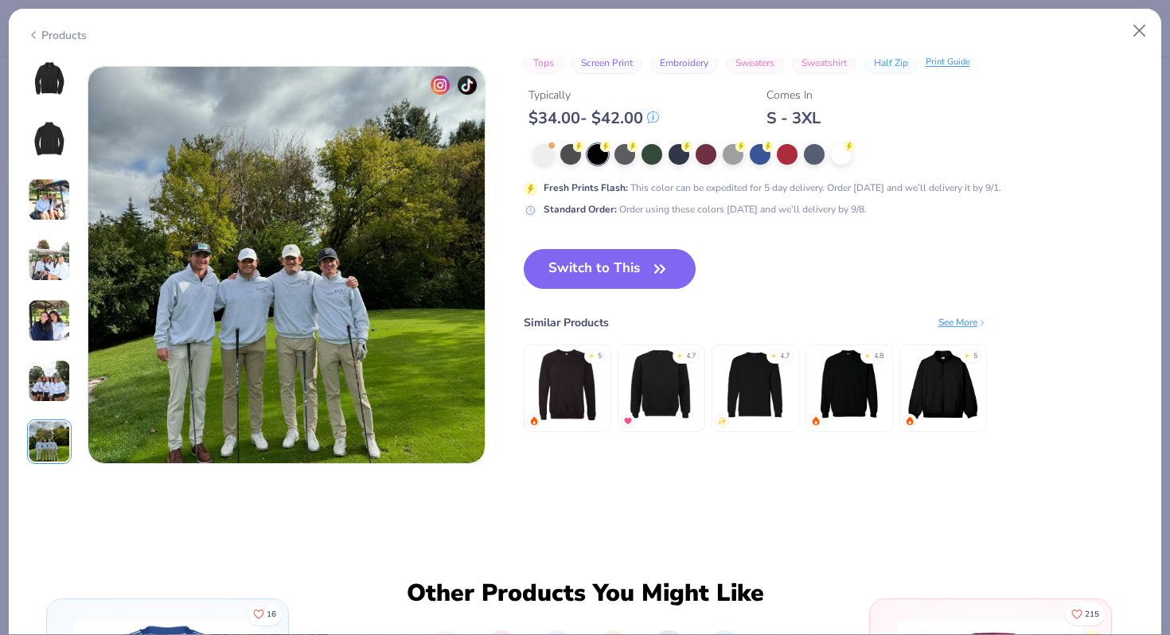
scroll to position [2616, 0]
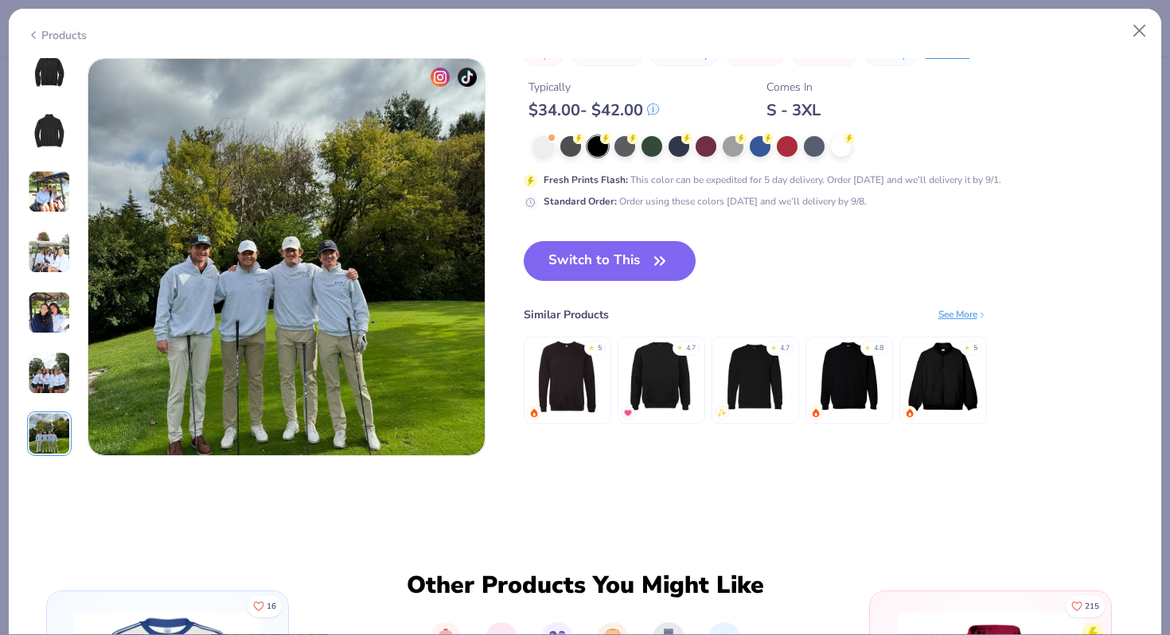
click at [36, 61] on img at bounding box center [49, 71] width 38 height 38
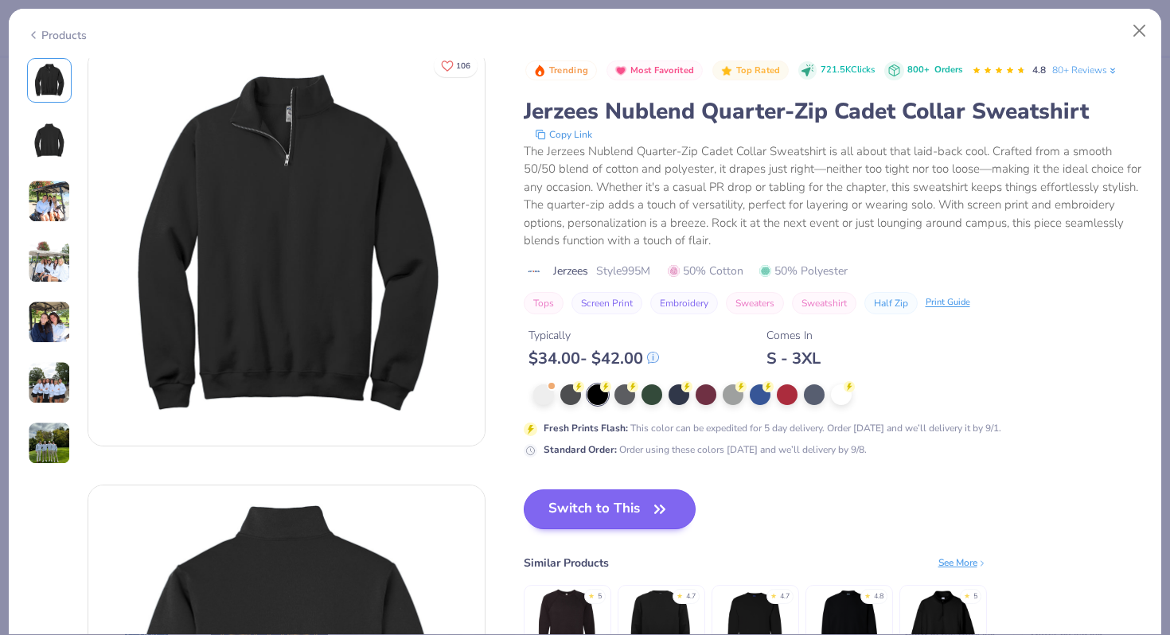
scroll to position [0, 0]
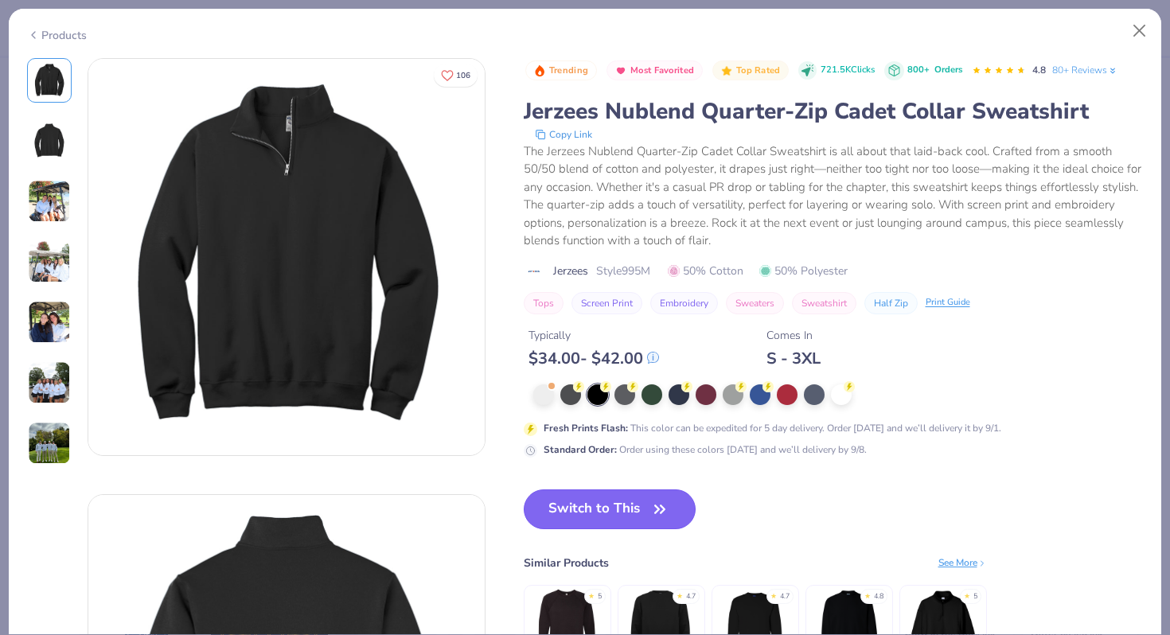
click at [546, 511] on button "Switch to This" at bounding box center [610, 509] width 173 height 40
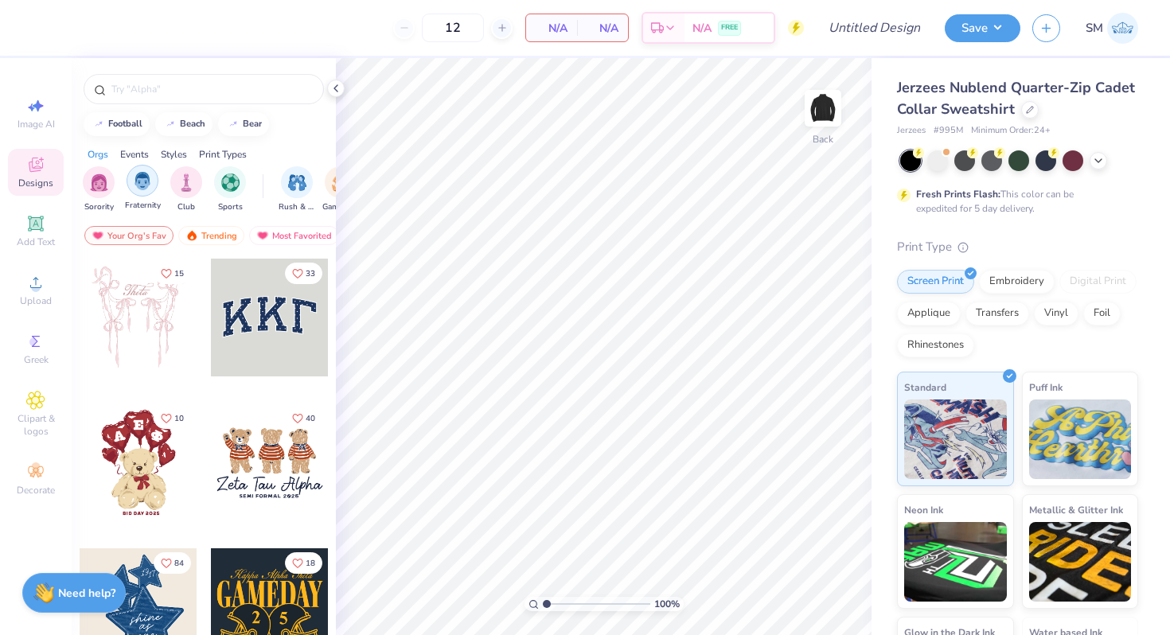
click at [152, 178] on div "filter for Fraternity" at bounding box center [143, 181] width 32 height 32
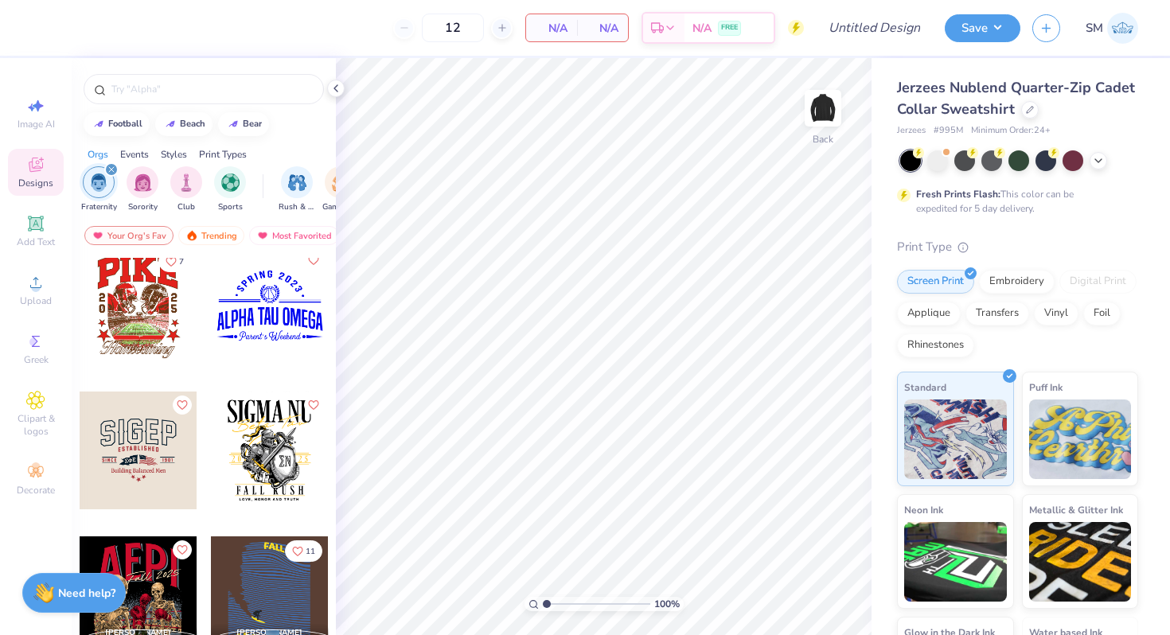
scroll to position [687, 0]
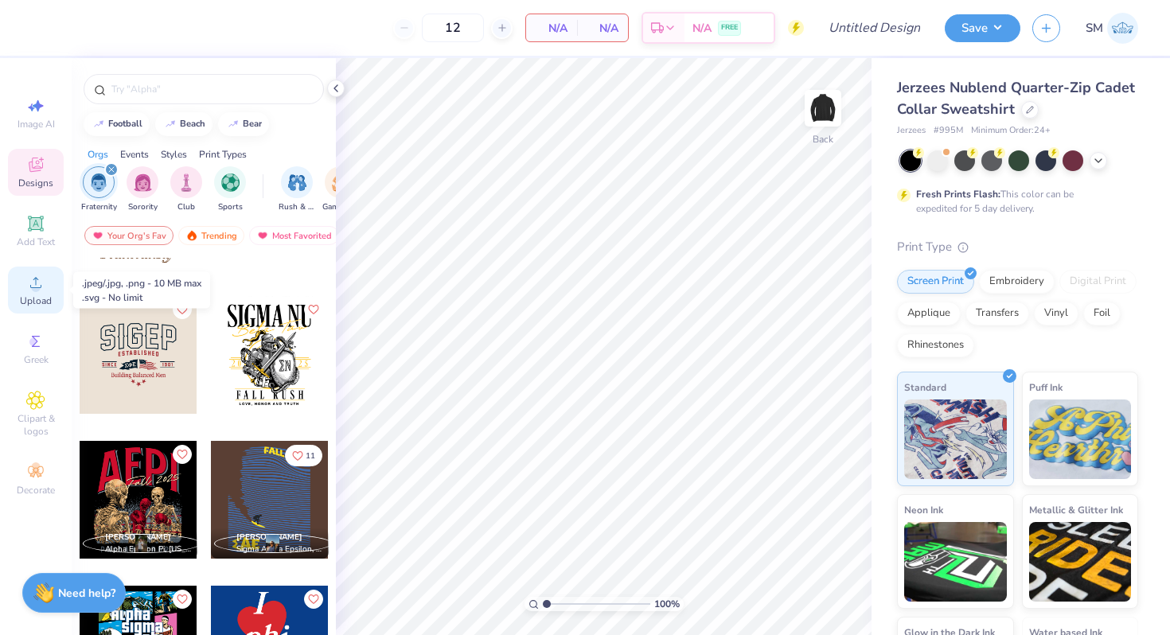
click at [36, 281] on icon at bounding box center [35, 282] width 11 height 11
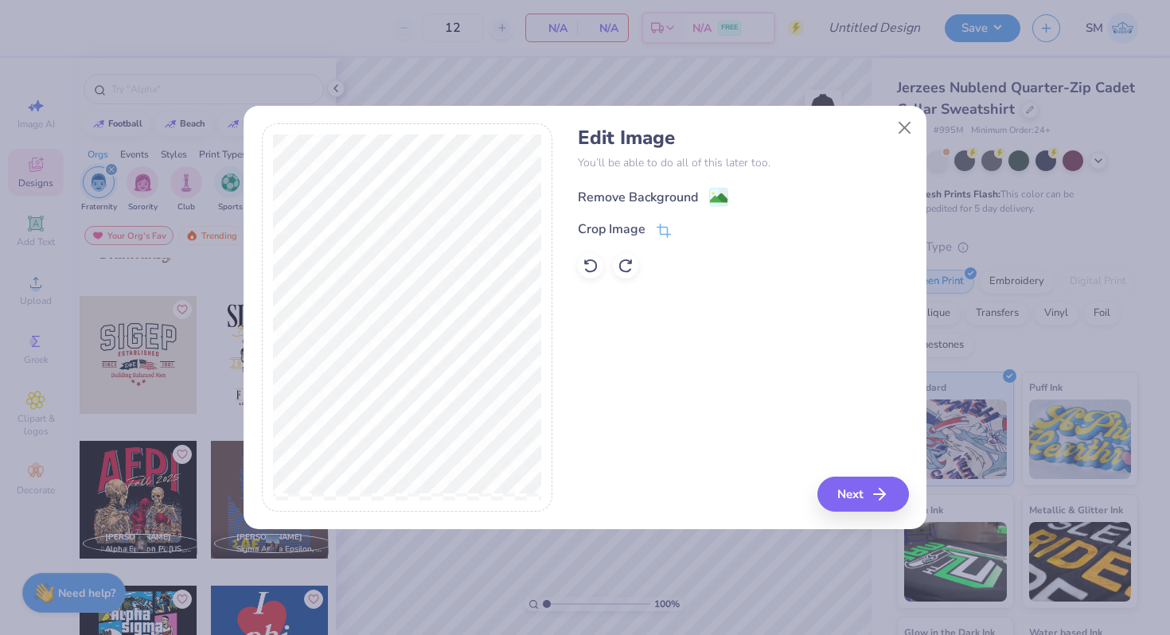
click at [714, 198] on image at bounding box center [719, 198] width 18 height 18
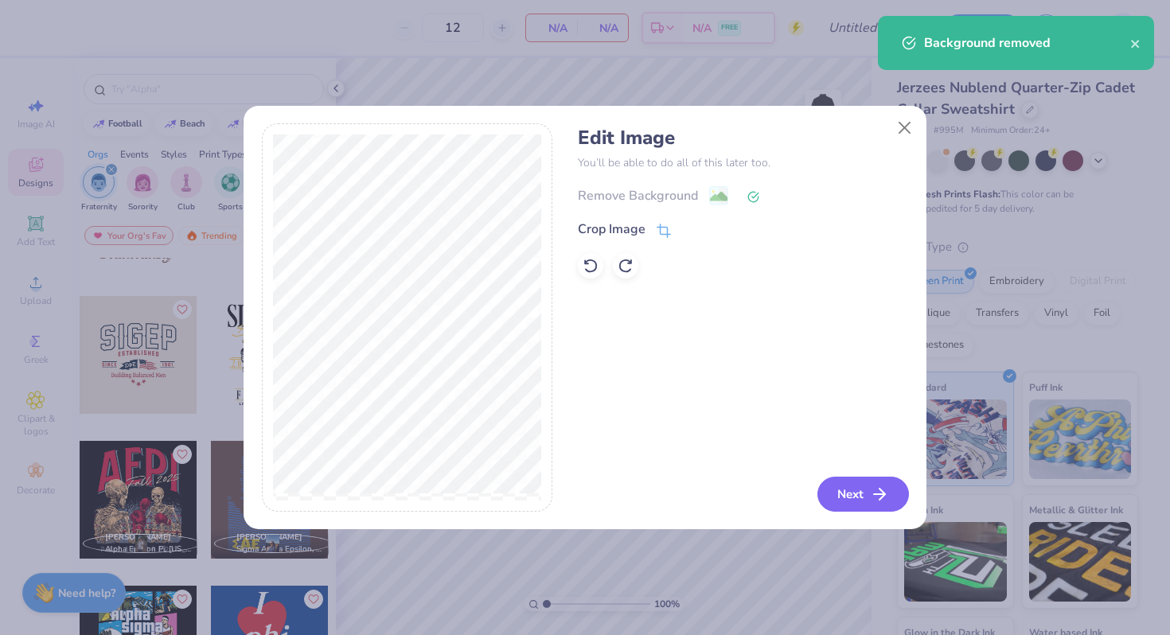
click at [885, 496] on polyline "button" at bounding box center [882, 494] width 6 height 11
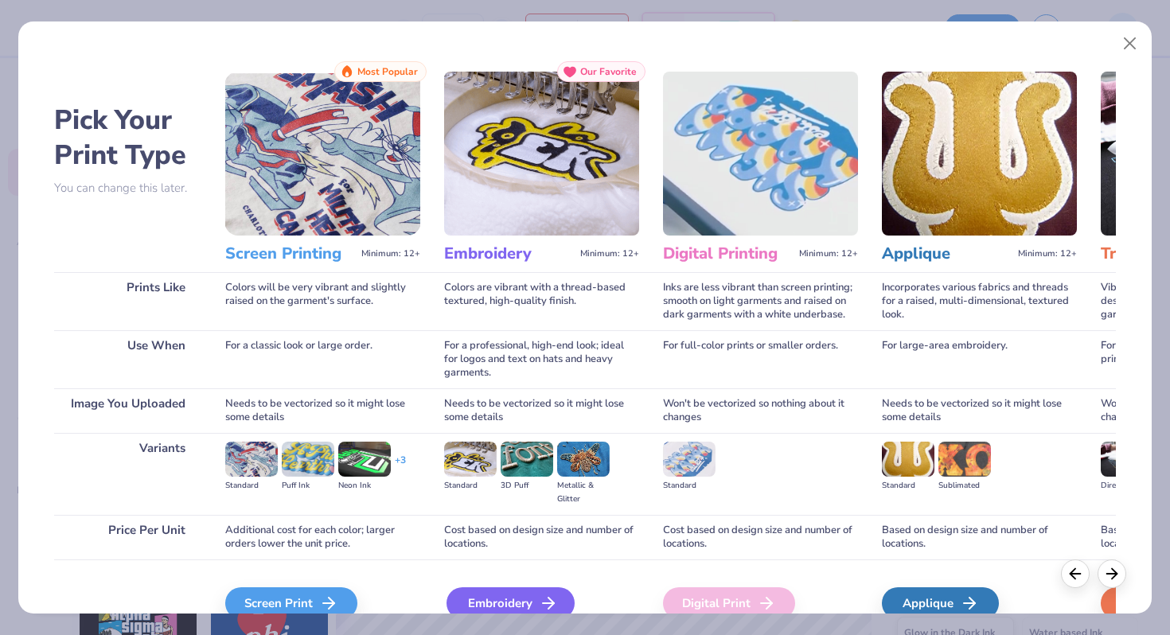
click at [501, 600] on div "Embroidery" at bounding box center [510, 603] width 128 height 32
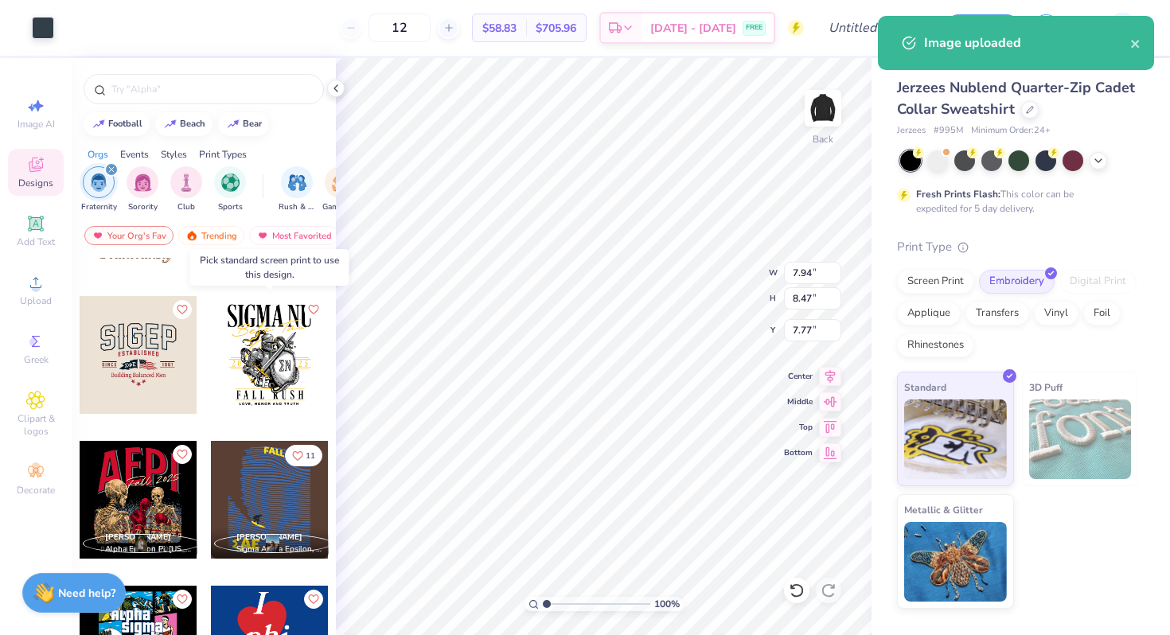
click at [277, 368] on div at bounding box center [270, 355] width 118 height 118
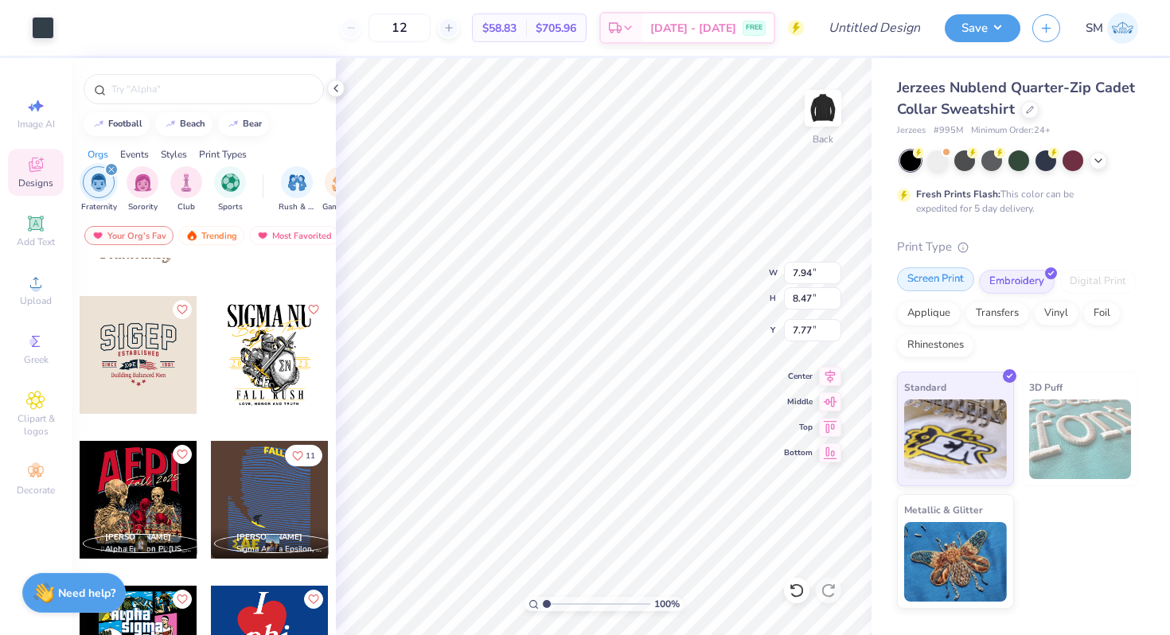
click at [933, 285] on div "Screen Print" at bounding box center [935, 279] width 77 height 24
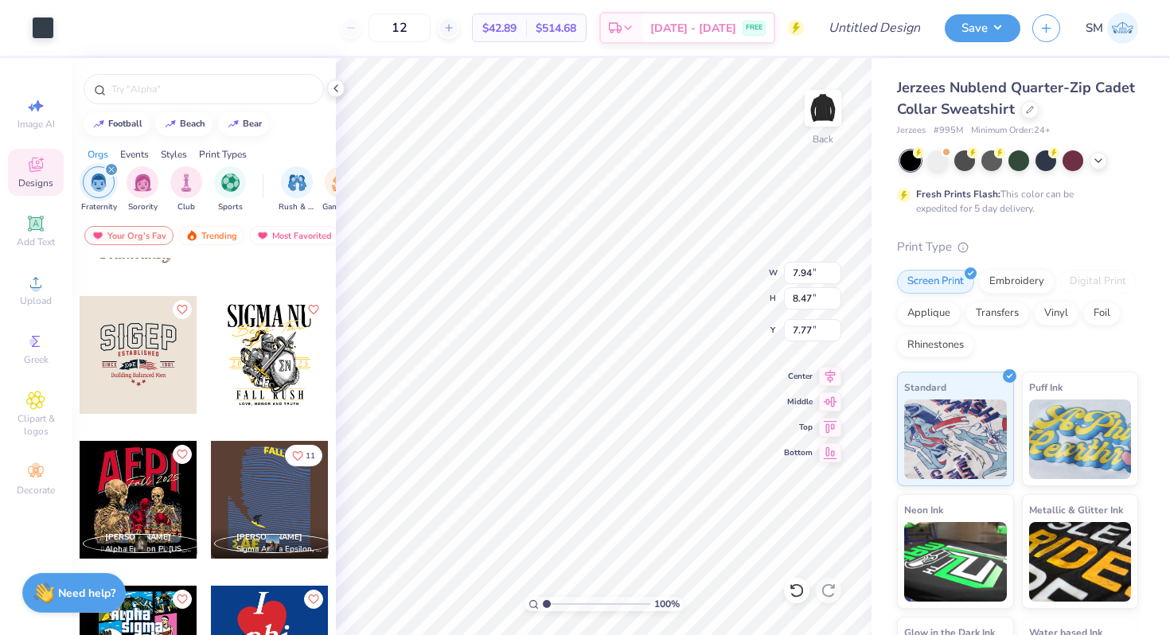
click at [283, 367] on div at bounding box center [270, 355] width 118 height 118
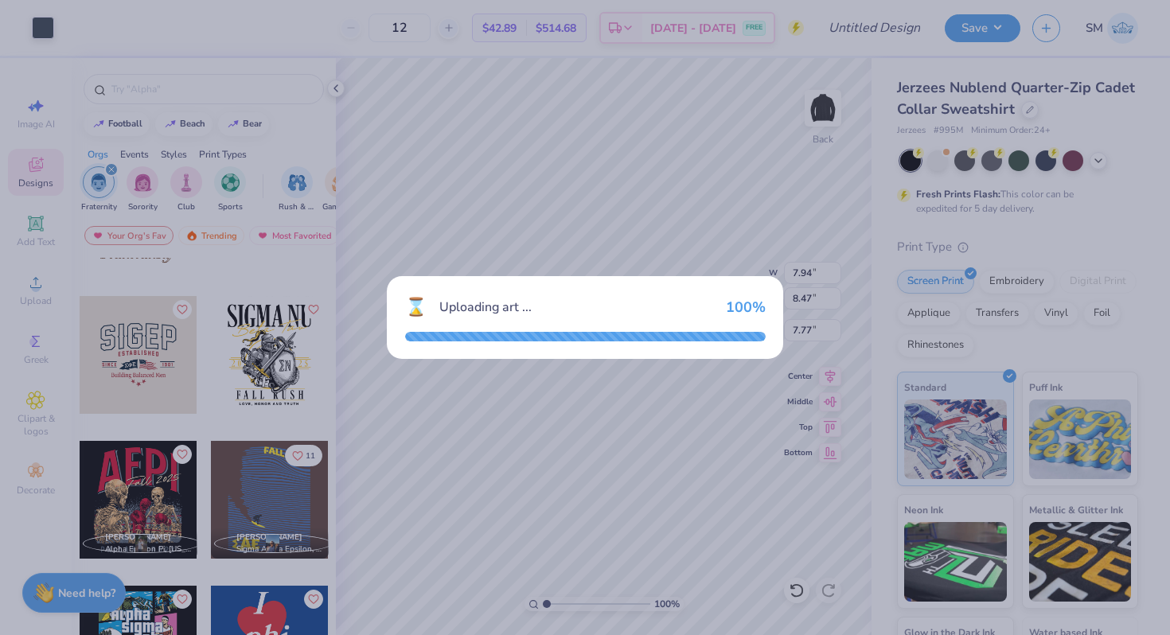
type input "9.50"
type input "3.00"
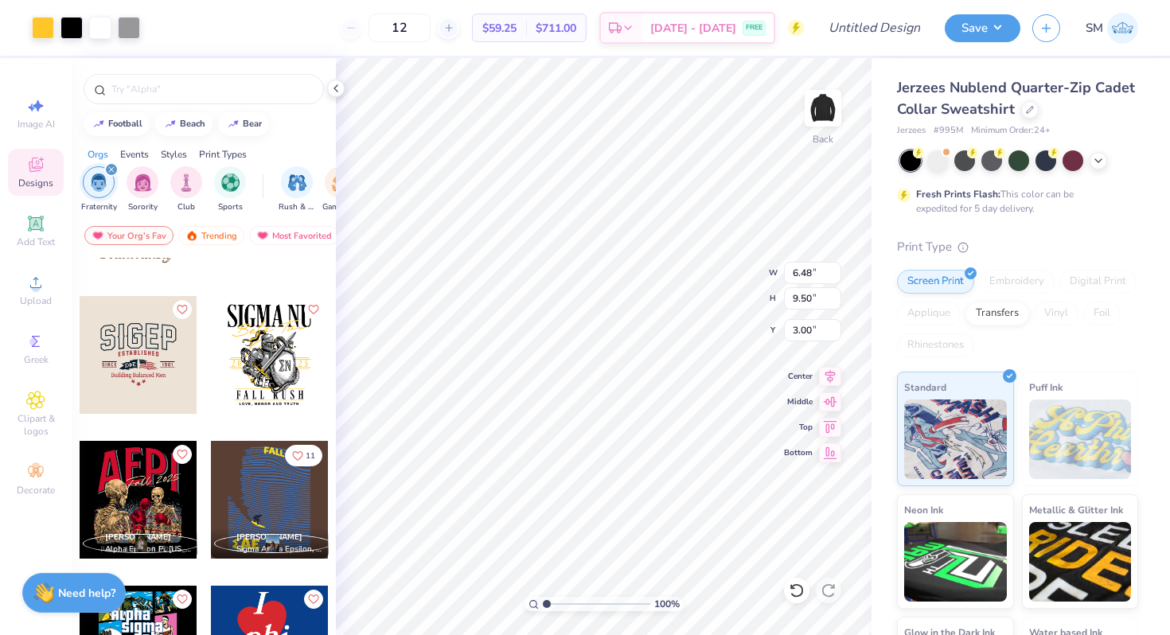
type input "6.48"
type input "7.76"
type input "7.94"
type input "8.47"
type input "7.77"
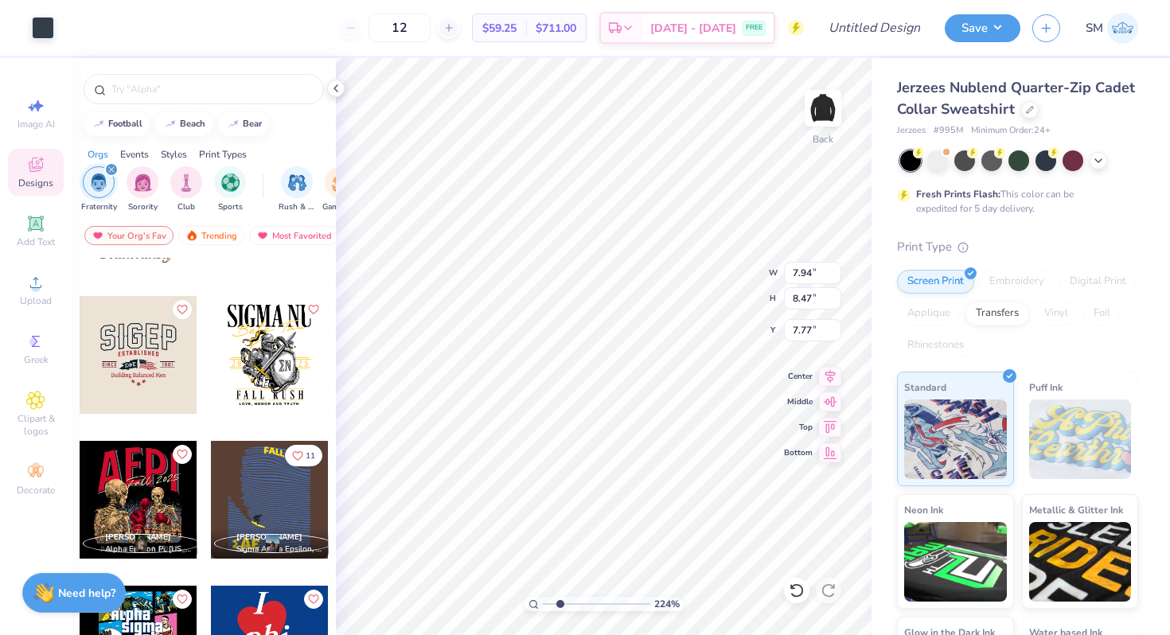
drag, startPoint x: 548, startPoint y: 602, endPoint x: 559, endPoint y: 602, distance: 11.1
type input "2.26"
click at [559, 602] on input "range" at bounding box center [596, 604] width 107 height 14
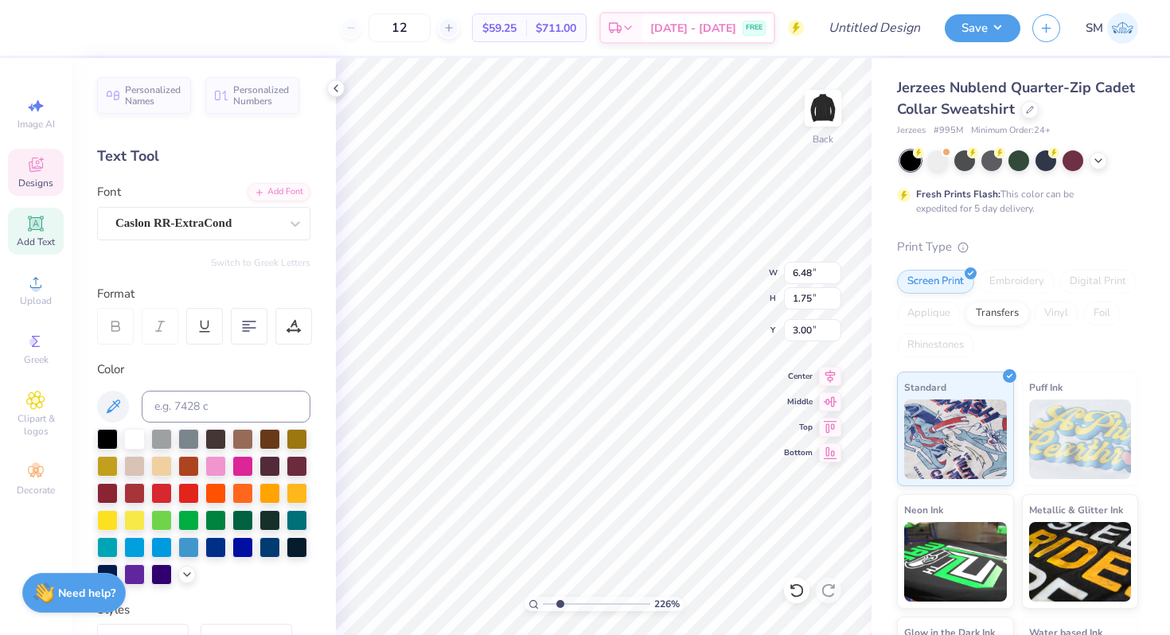
type textarea "N"
type textarea "INDIAN"
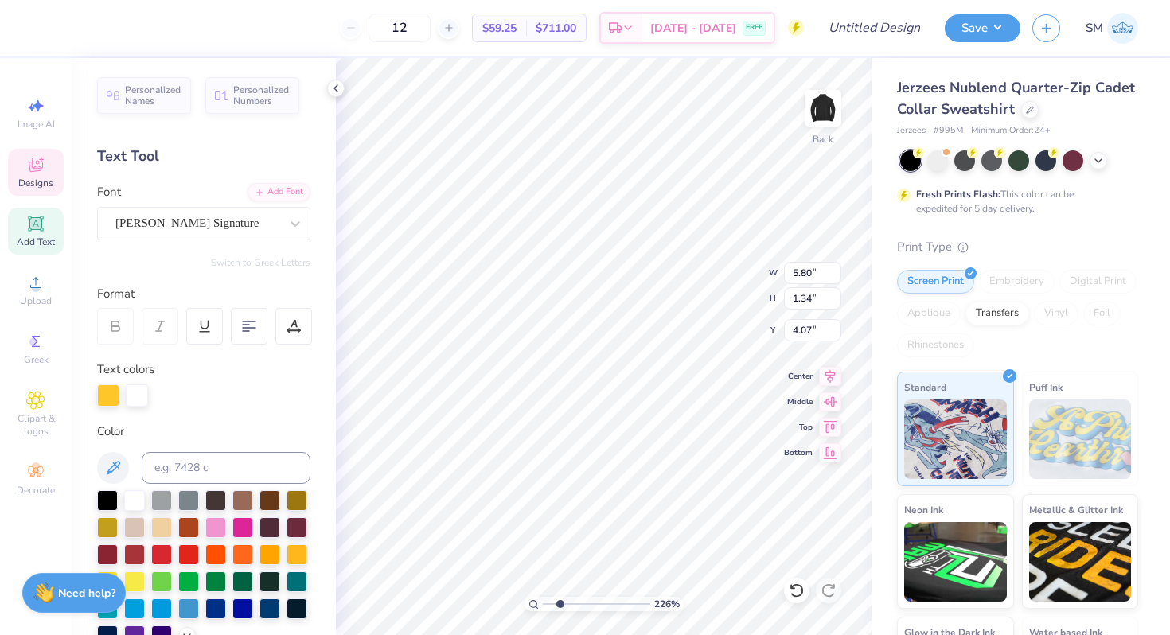
scroll to position [0, 2]
type textarea "Studwnt Association"
type input "3.66"
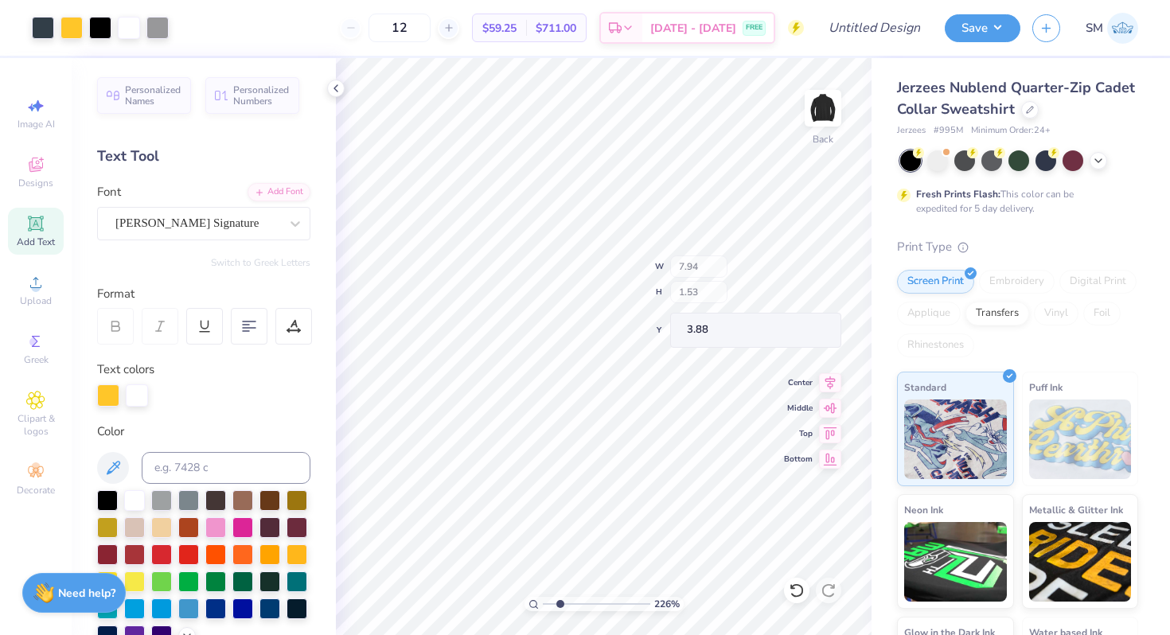
type input "3.88"
type input "3.00"
type input "11.57"
click at [800, 594] on icon at bounding box center [796, 590] width 14 height 14
type input "6.09"
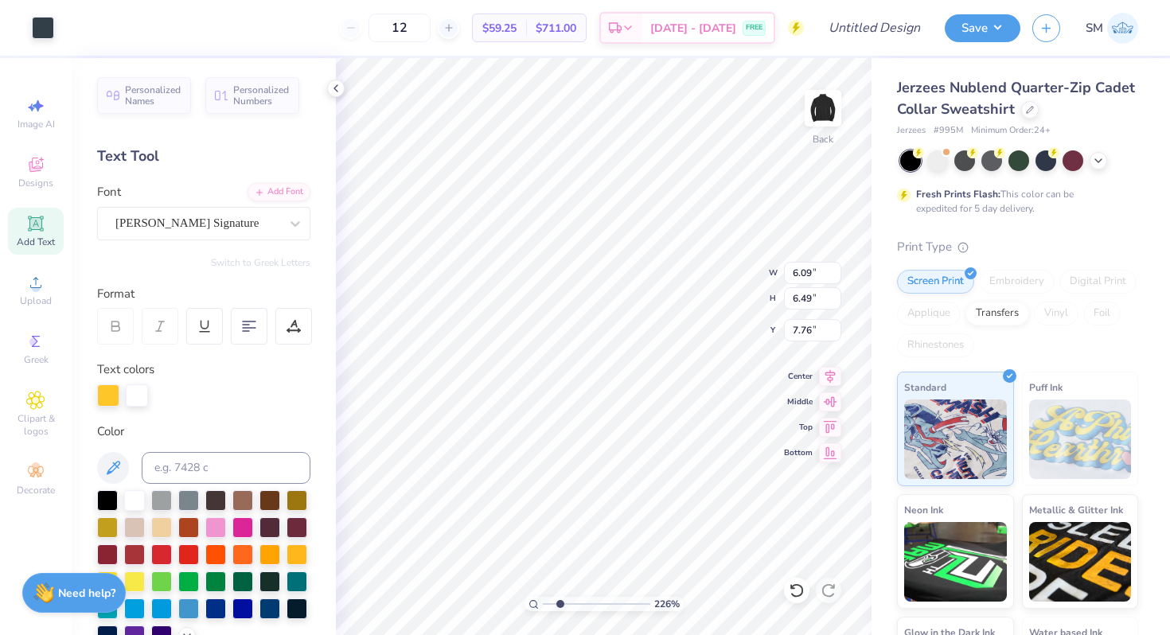
type input "6.49"
type input "12.81"
type input "7.09"
type input "6.92"
type input "3.83"
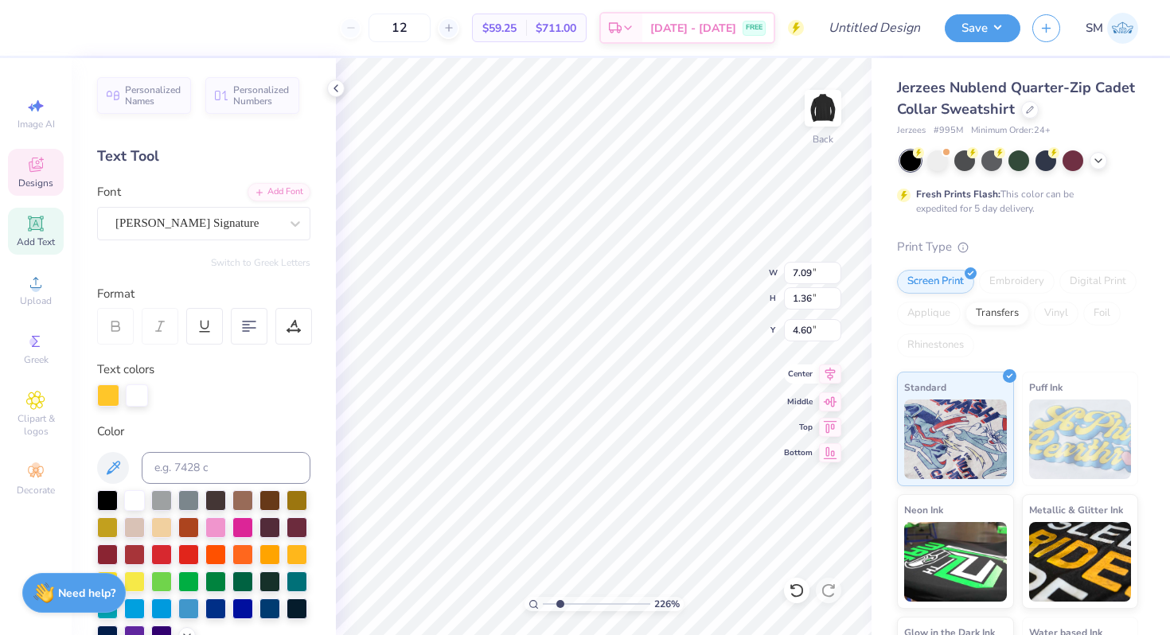
click at [832, 369] on icon at bounding box center [830, 375] width 10 height 14
type input "6.09"
type input "6.49"
type input "12.82"
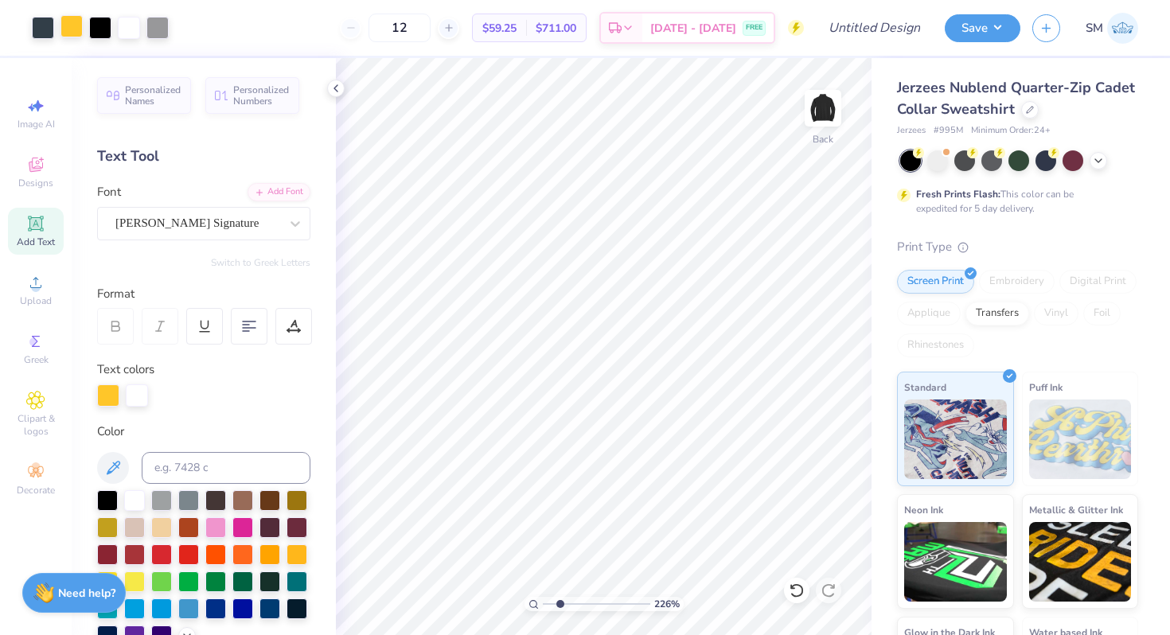
click at [69, 28] on div at bounding box center [71, 26] width 22 height 22
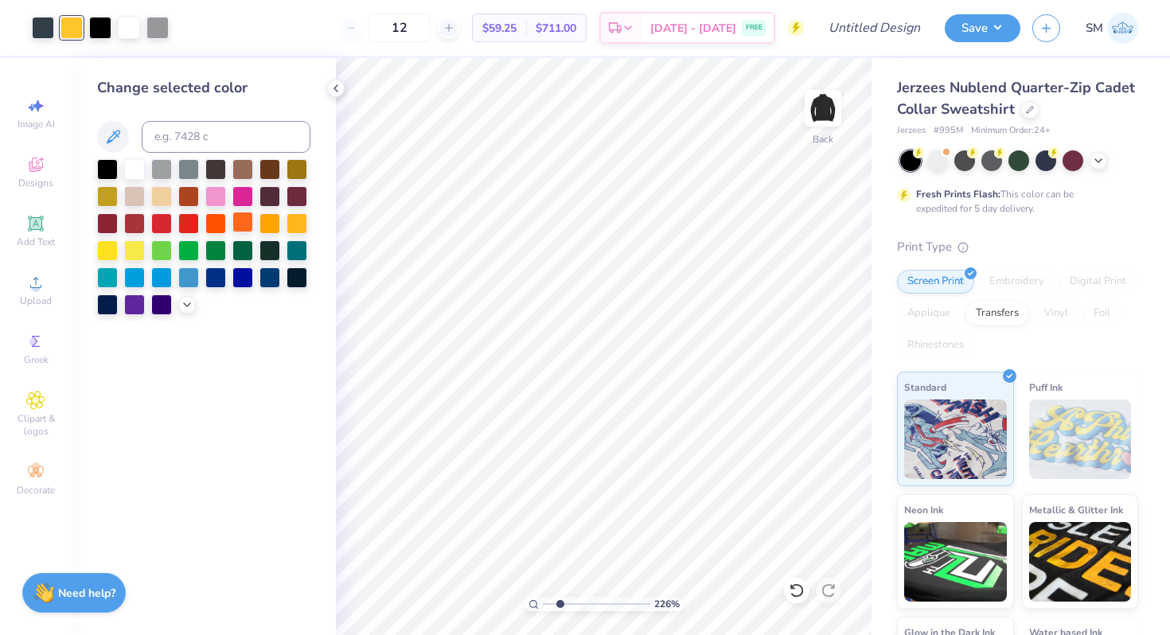
click at [239, 225] on div at bounding box center [242, 222] width 21 height 21
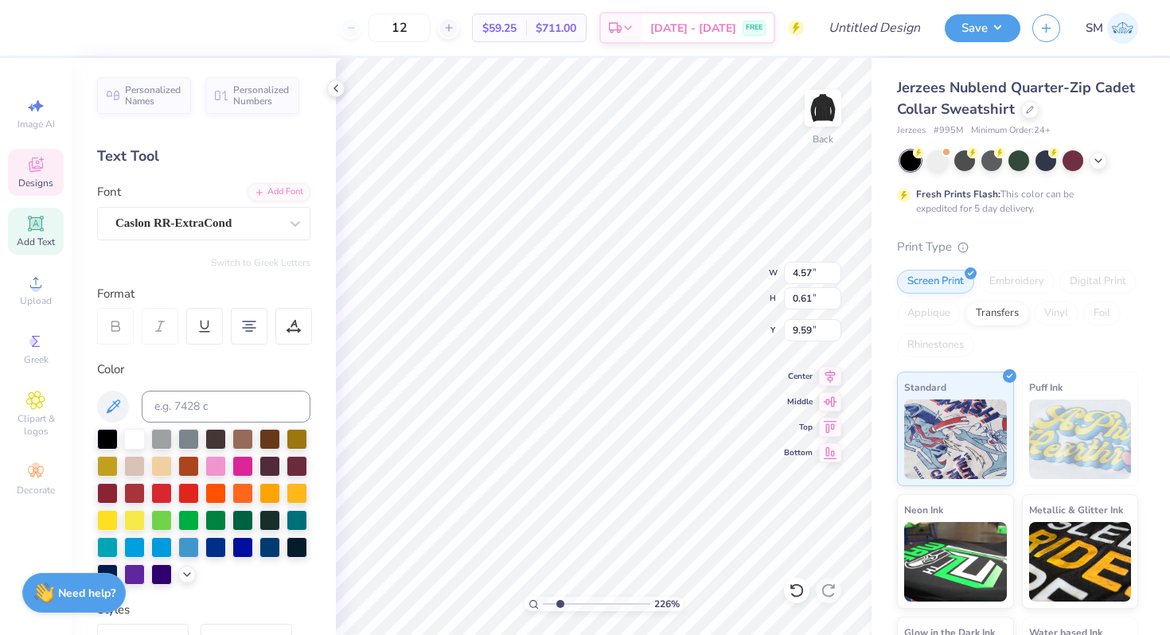
type input "9.59"
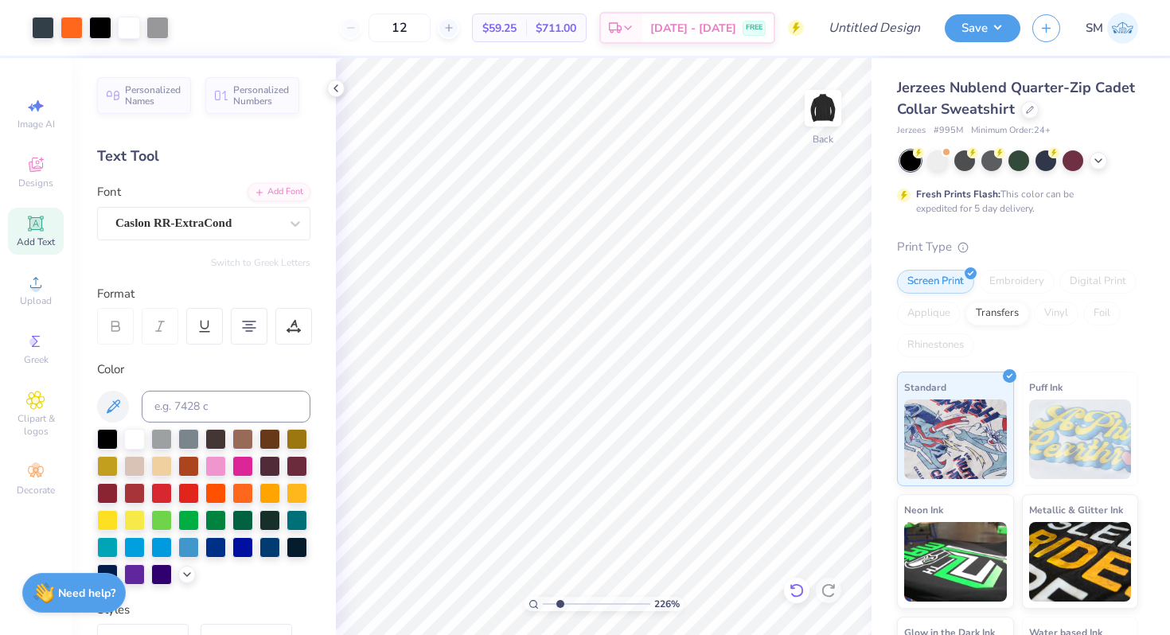
click at [792, 593] on icon at bounding box center [797, 590] width 16 height 16
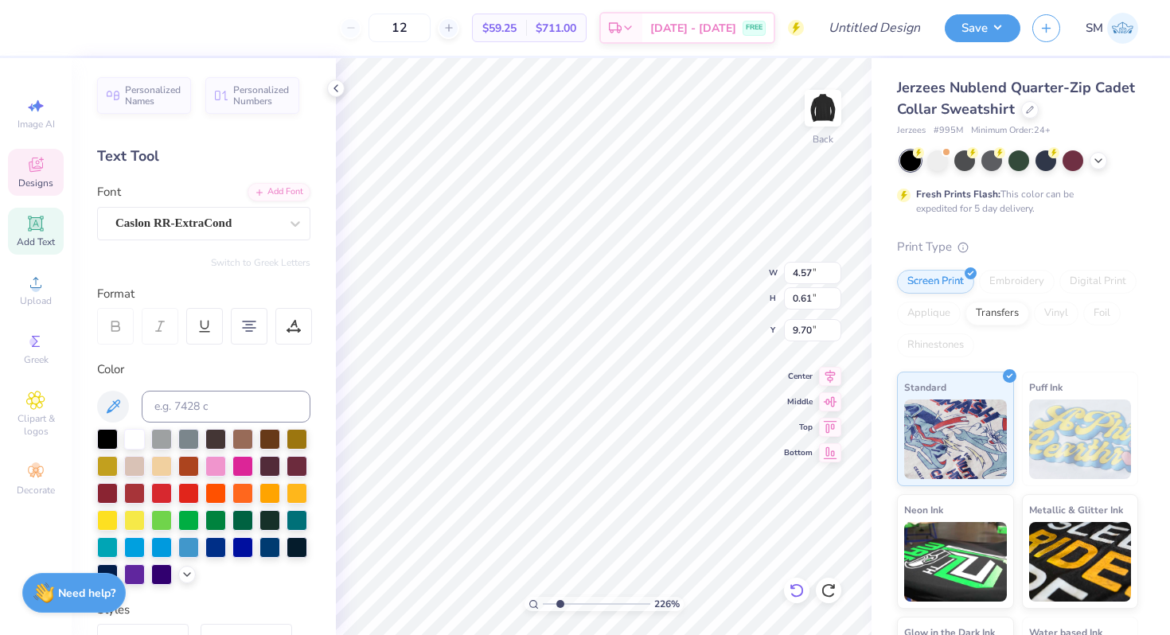
scroll to position [0, 0]
type textarea "F"
type textarea "CAL POLY"
type textarea "L"
type textarea "@calpolyisa"
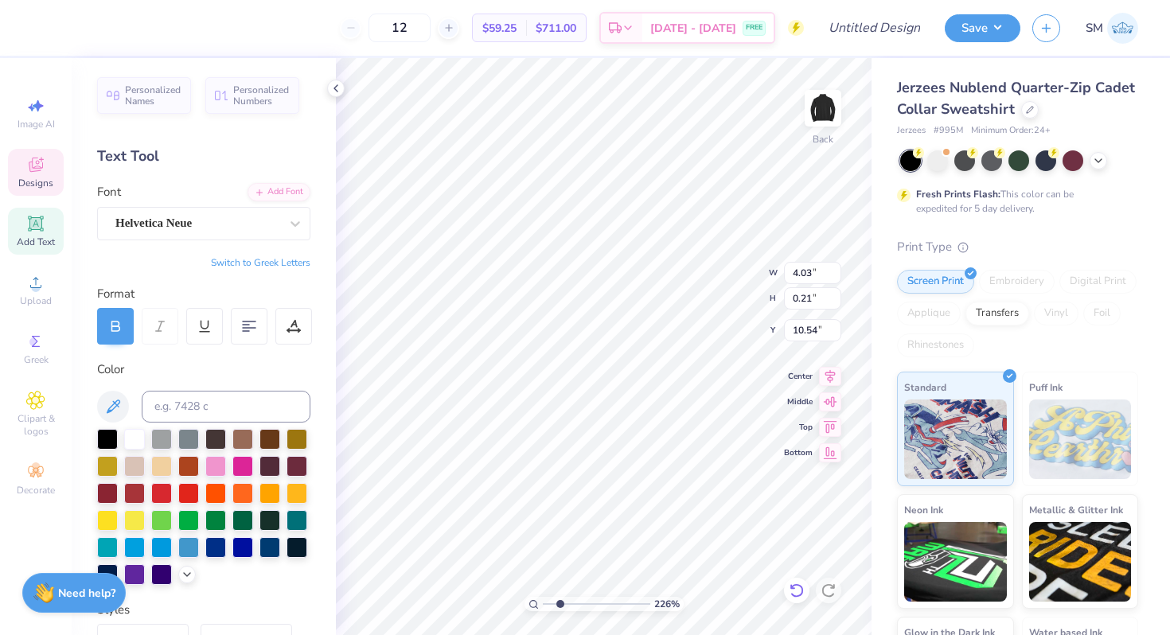
scroll to position [0, 2]
type input "10.31"
type input "10.27"
type input "6.09"
type input "6.49"
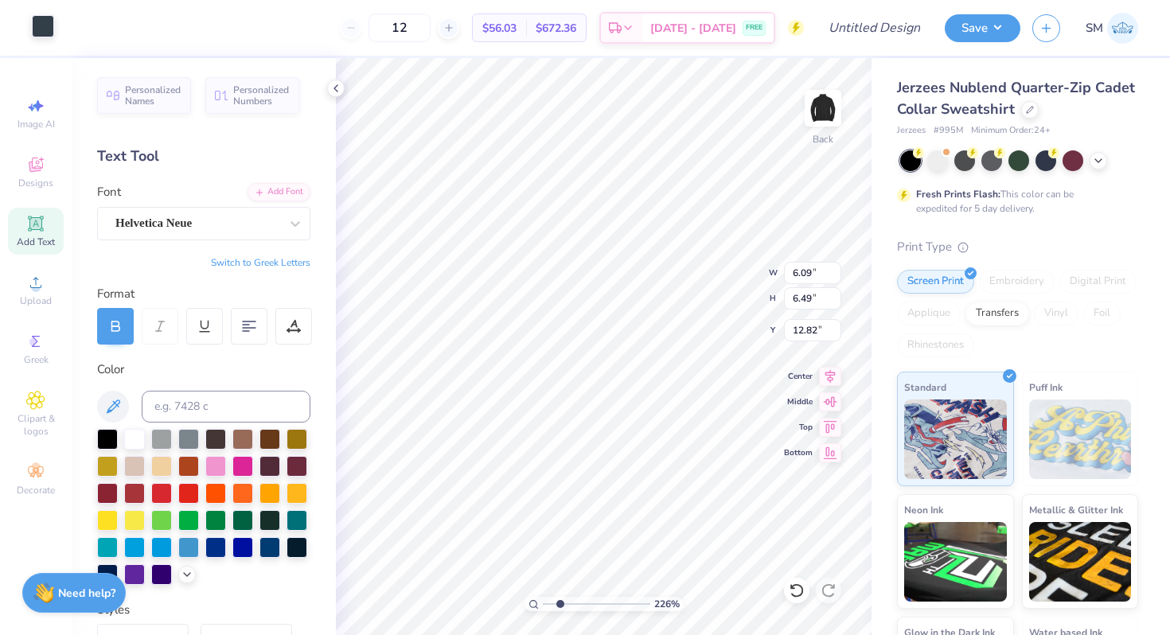
click at [35, 22] on div at bounding box center [43, 26] width 22 height 22
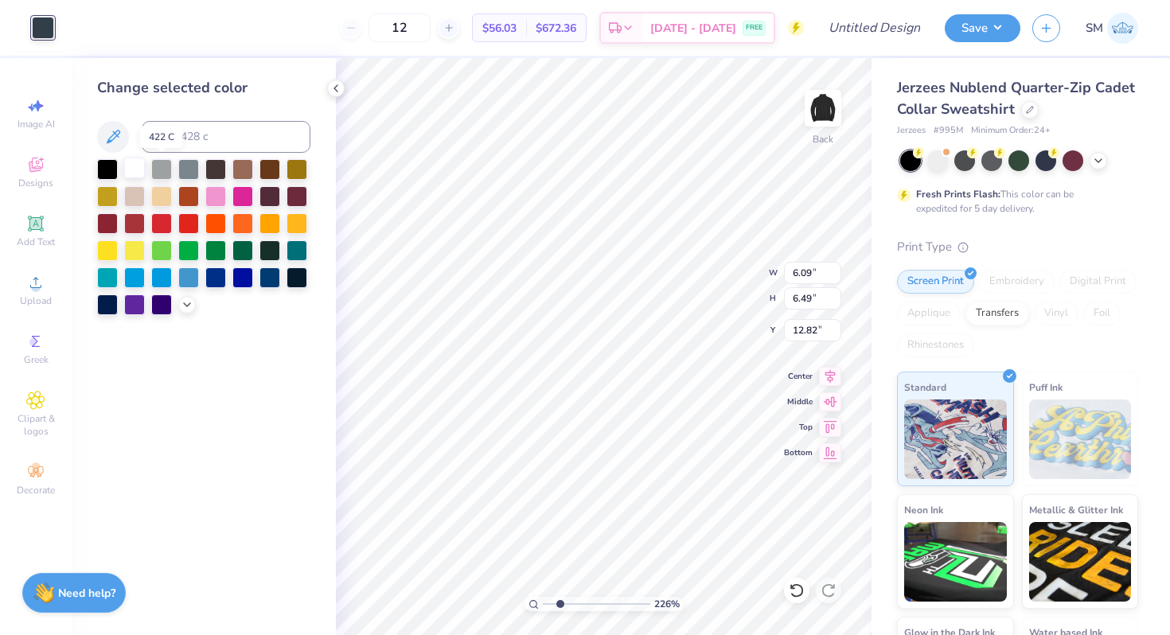
click at [135, 170] on div at bounding box center [134, 168] width 21 height 21
type input "12.00"
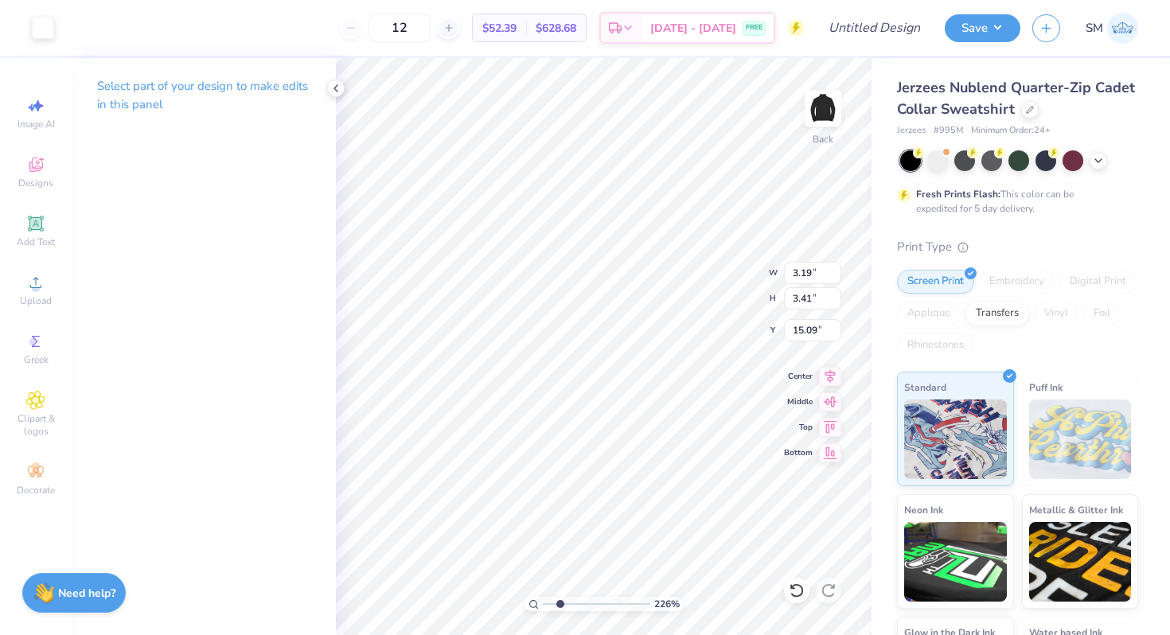
type input "3.19"
type input "3.41"
type input "11.58"
type input "2.17"
type input "2.31"
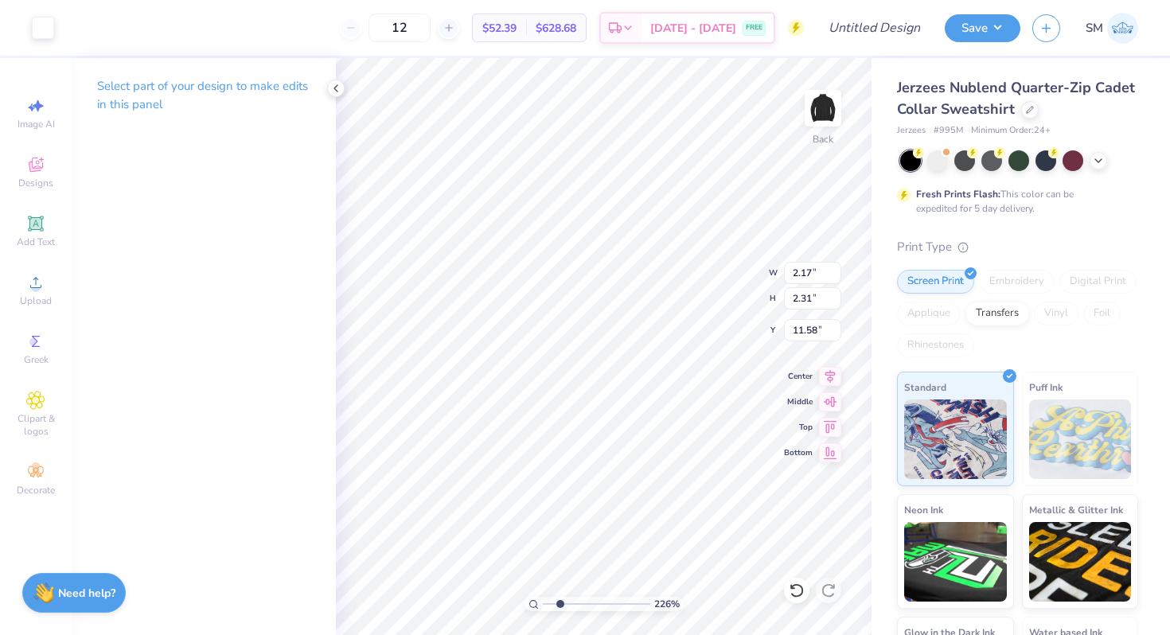
type input "6.71"
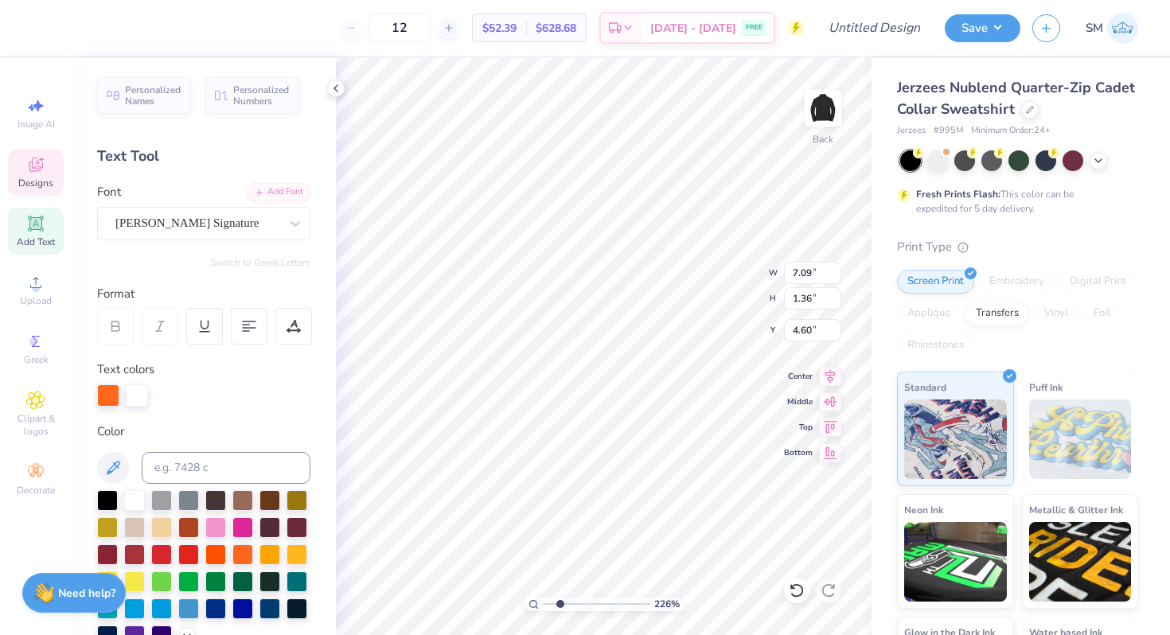
type input "4.92"
type input "4.32"
type input "1.55"
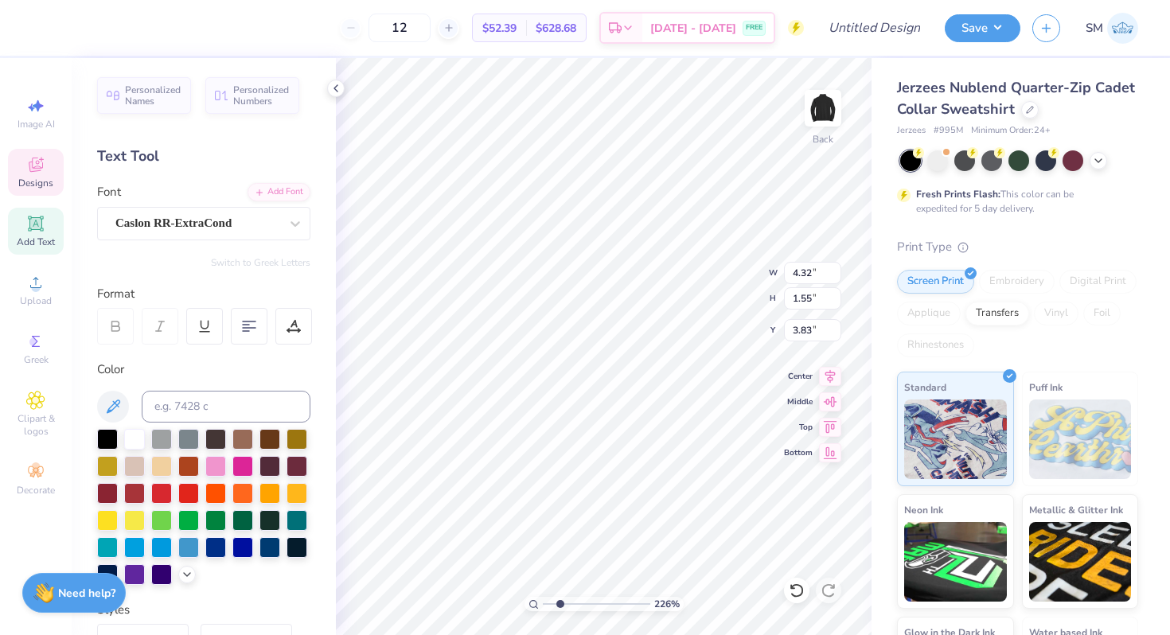
type input "4.06"
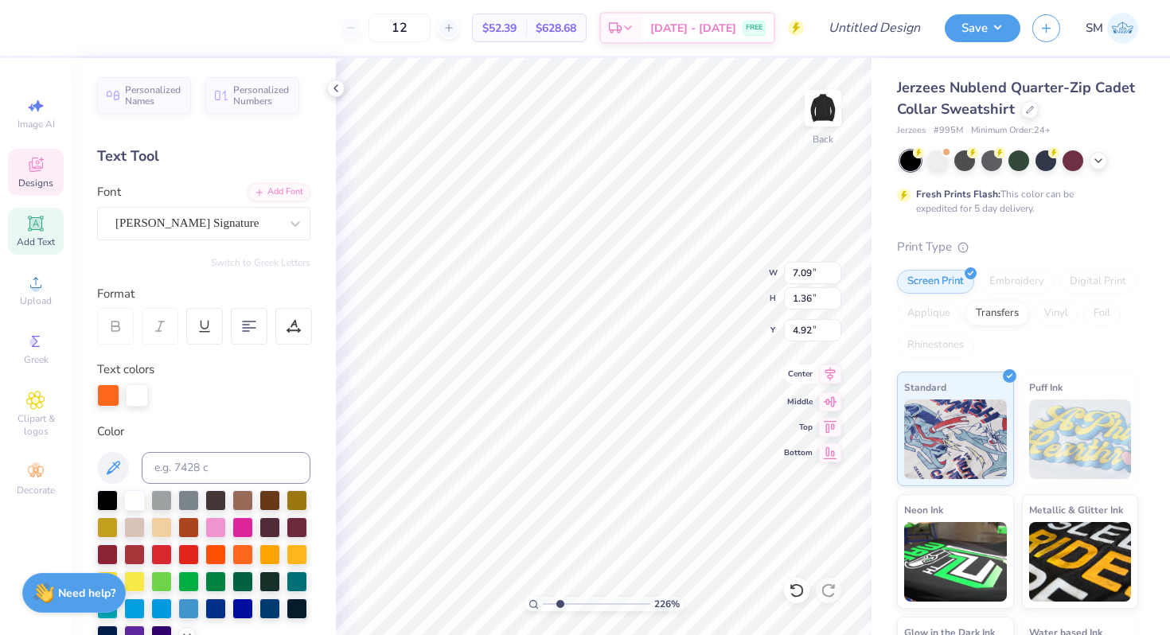
click at [820, 372] on icon at bounding box center [830, 373] width 22 height 19
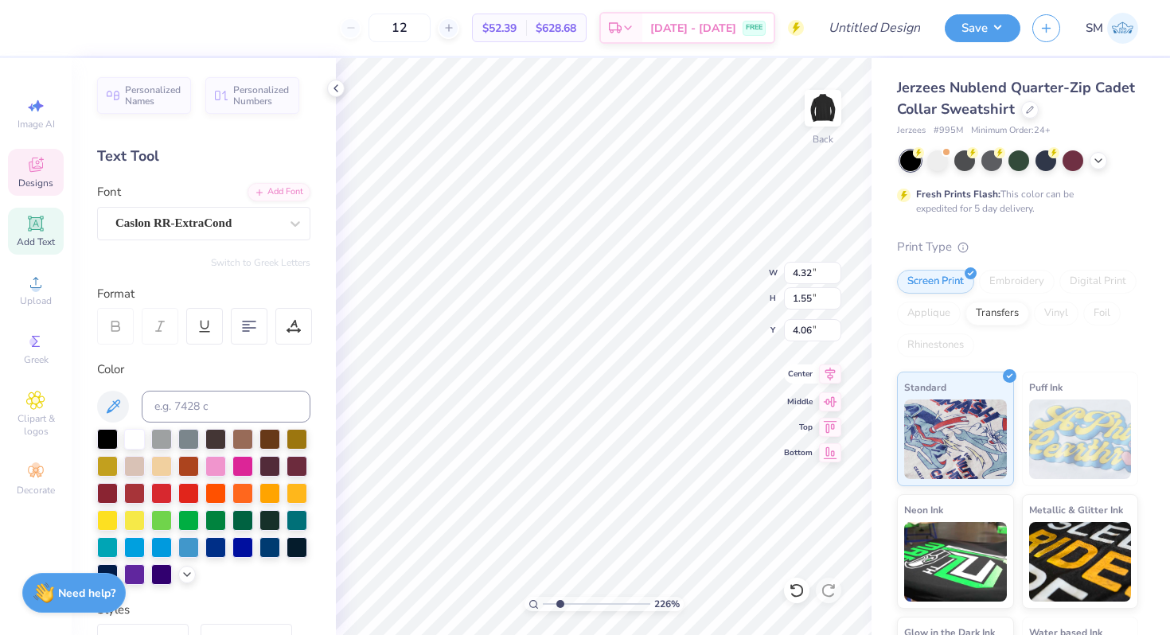
type input "4.32"
type input "1.55"
type input "4.06"
click at [836, 380] on icon at bounding box center [830, 373] width 22 height 19
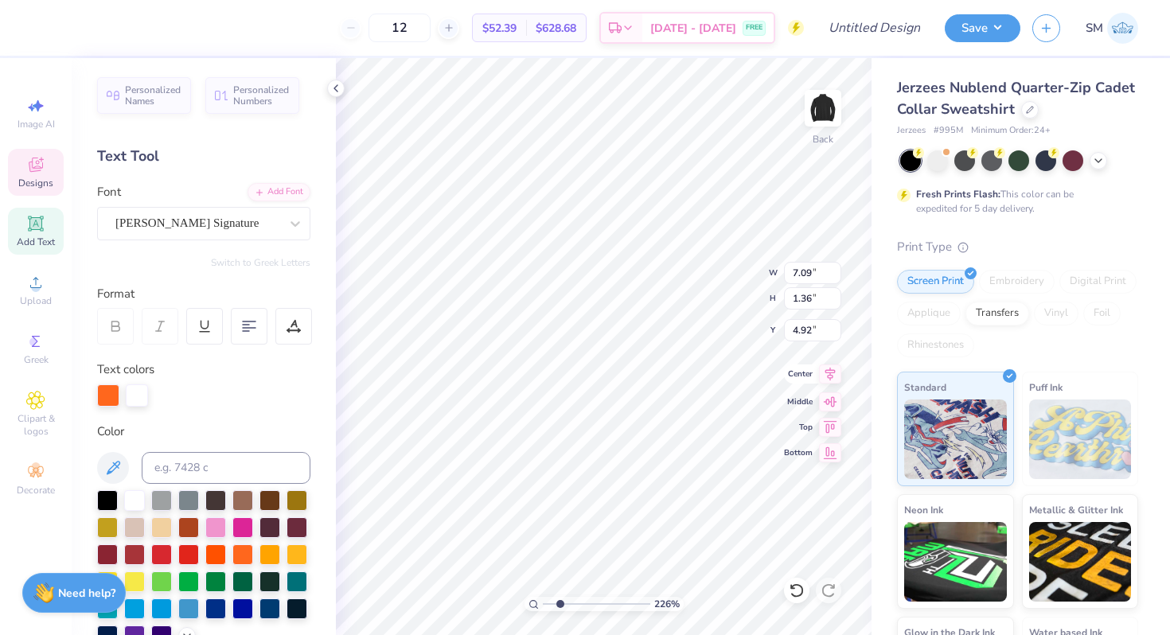
click at [834, 376] on icon at bounding box center [830, 373] width 22 height 19
type input "4.32"
type input "1.55"
type input "4.06"
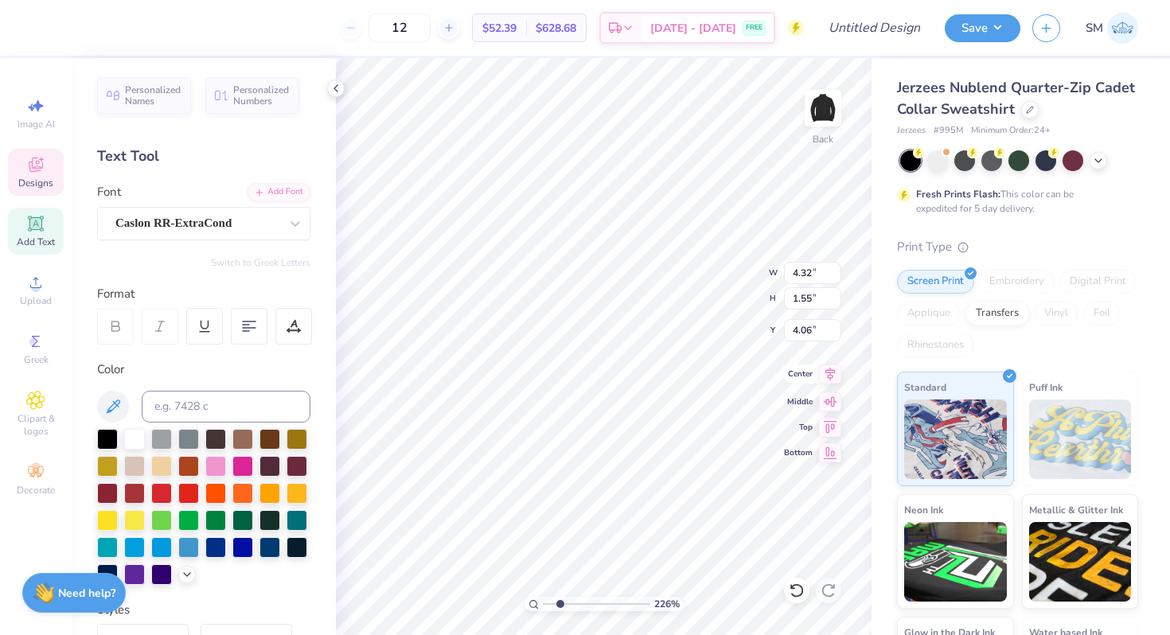
click at [824, 372] on icon at bounding box center [830, 373] width 22 height 19
click at [816, 373] on div "Center" at bounding box center [812, 373] width 57 height 19
click at [822, 373] on icon at bounding box center [830, 373] width 22 height 19
type input "2.17"
type input "2.31"
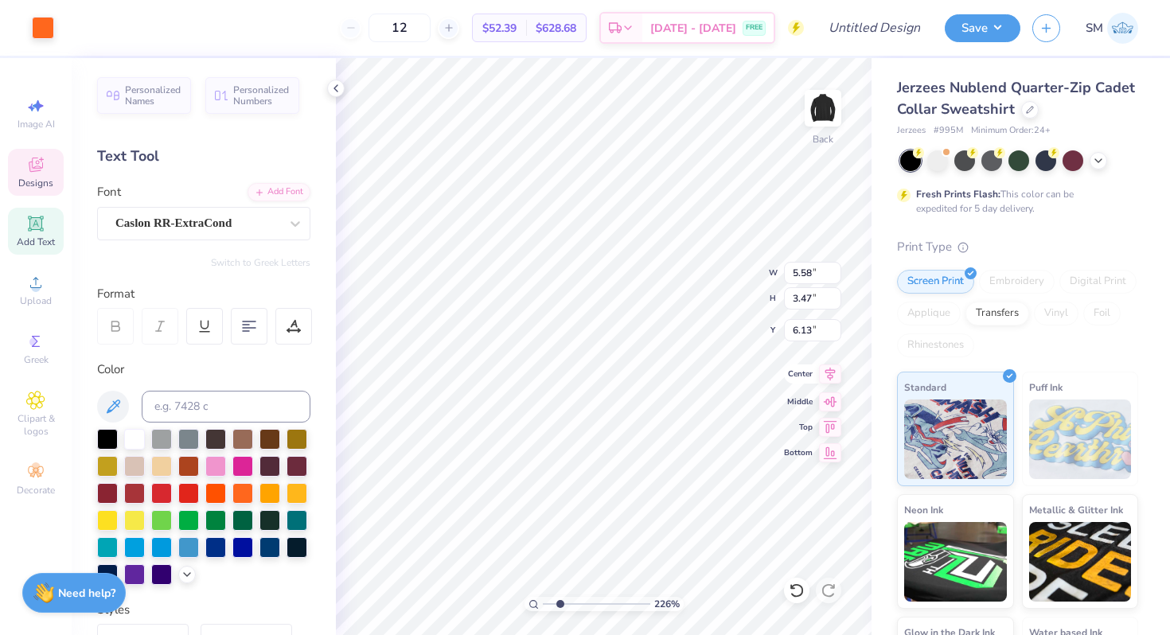
type input "6.71"
click at [835, 377] on icon at bounding box center [830, 373] width 22 height 19
type input "7.62"
type input "0.62"
type input "0.45"
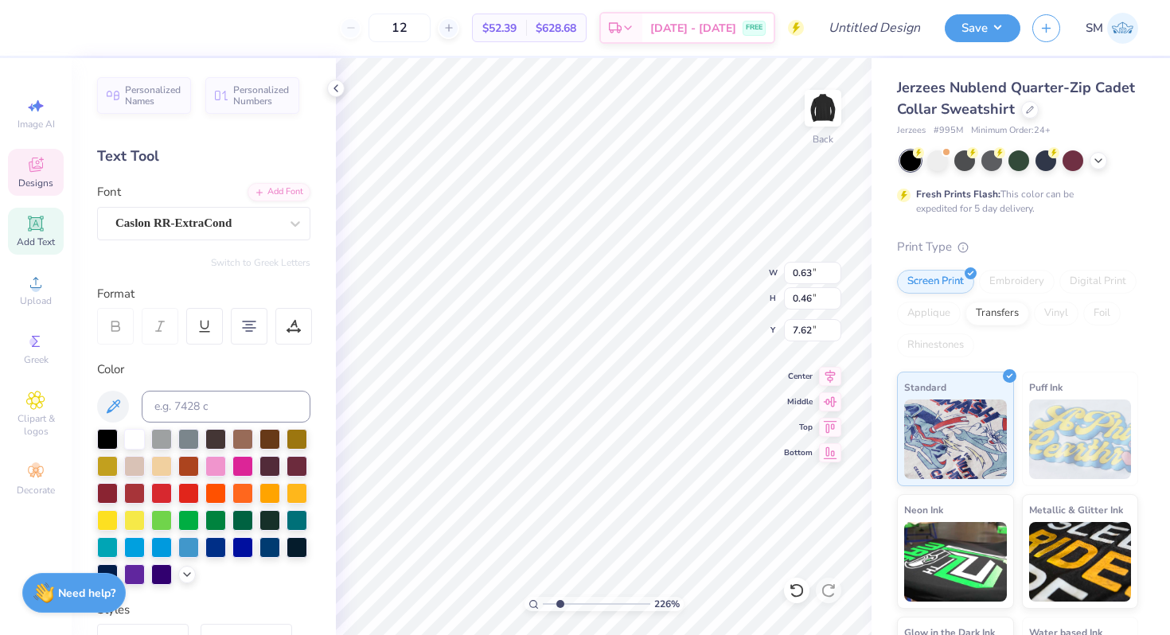
type input "7.63"
click at [830, 372] on icon at bounding box center [830, 373] width 22 height 19
type input "4.79"
type input "0.80"
click at [830, 372] on icon at bounding box center [830, 375] width 10 height 14
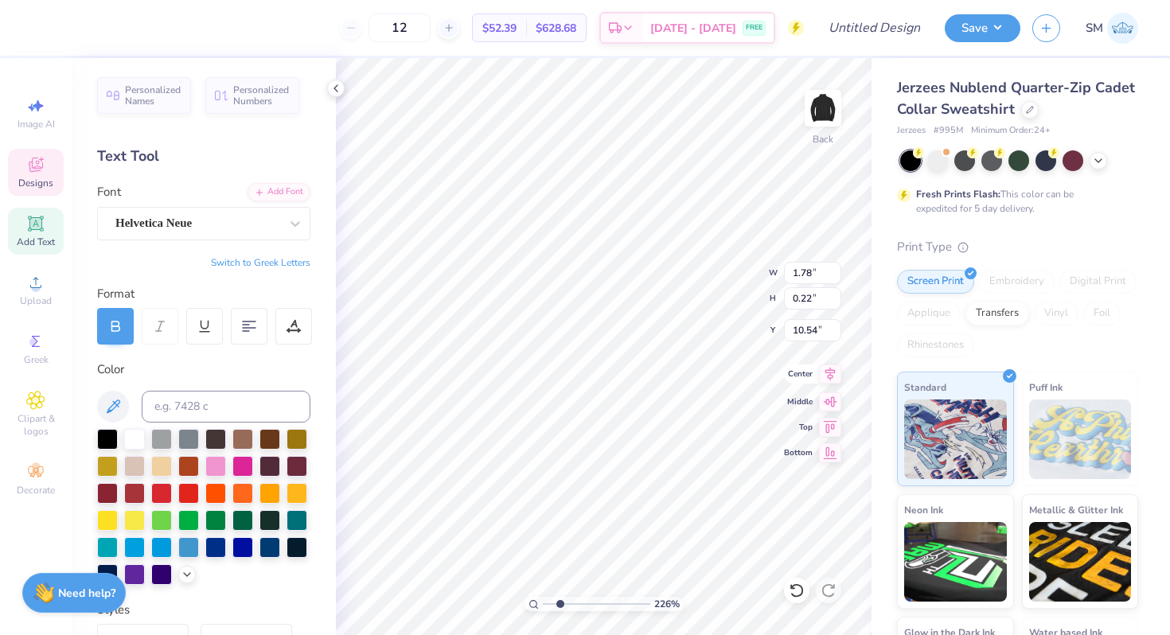
click at [830, 374] on icon at bounding box center [830, 375] width 10 height 14
type input "9.69"
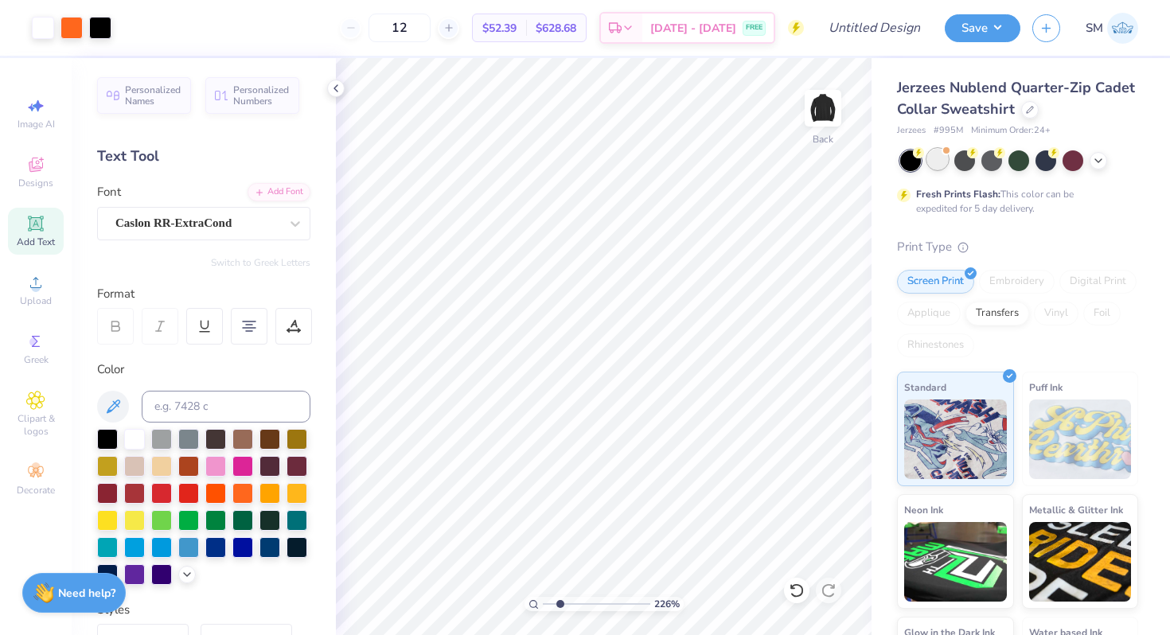
click at [932, 164] on div at bounding box center [937, 159] width 21 height 21
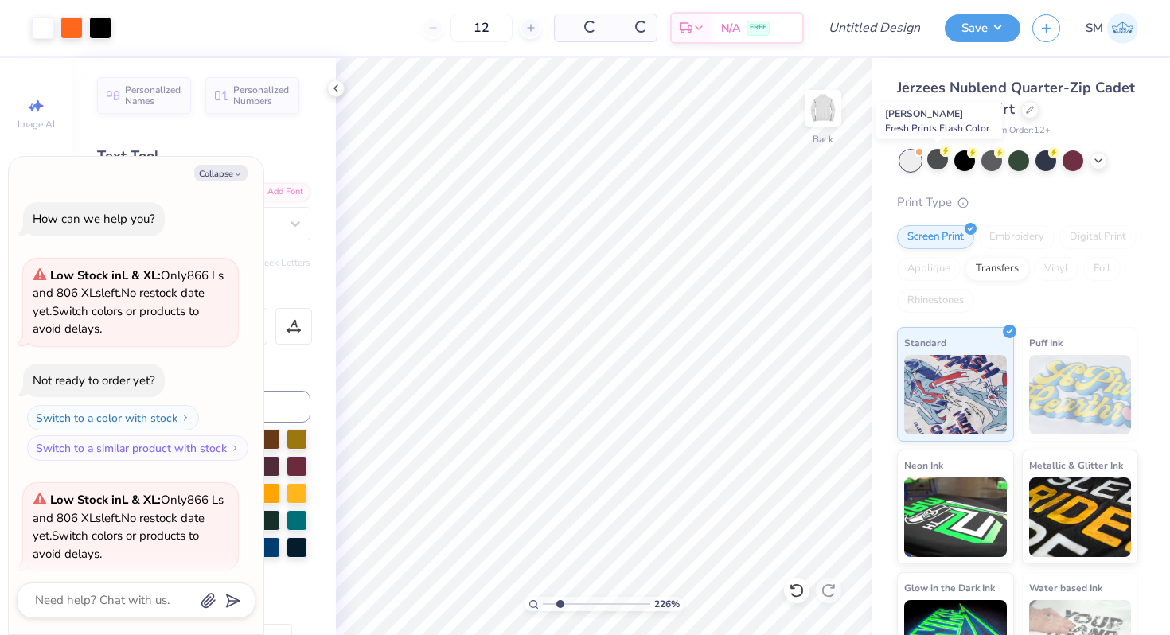
scroll to position [123, 0]
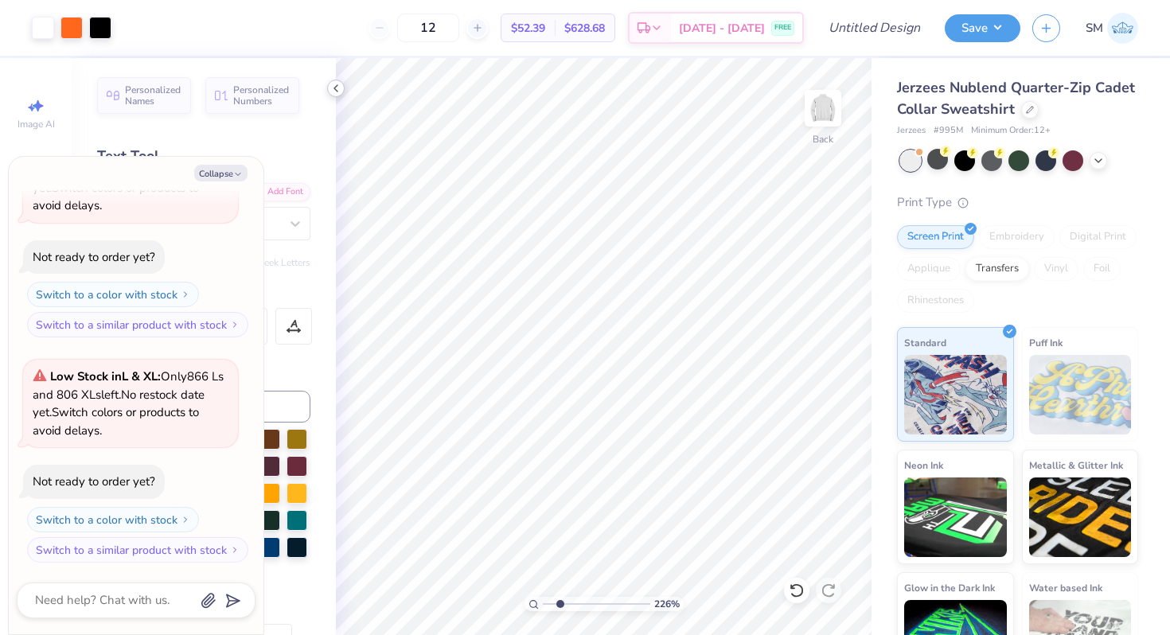
click at [336, 88] on icon at bounding box center [335, 88] width 13 height 13
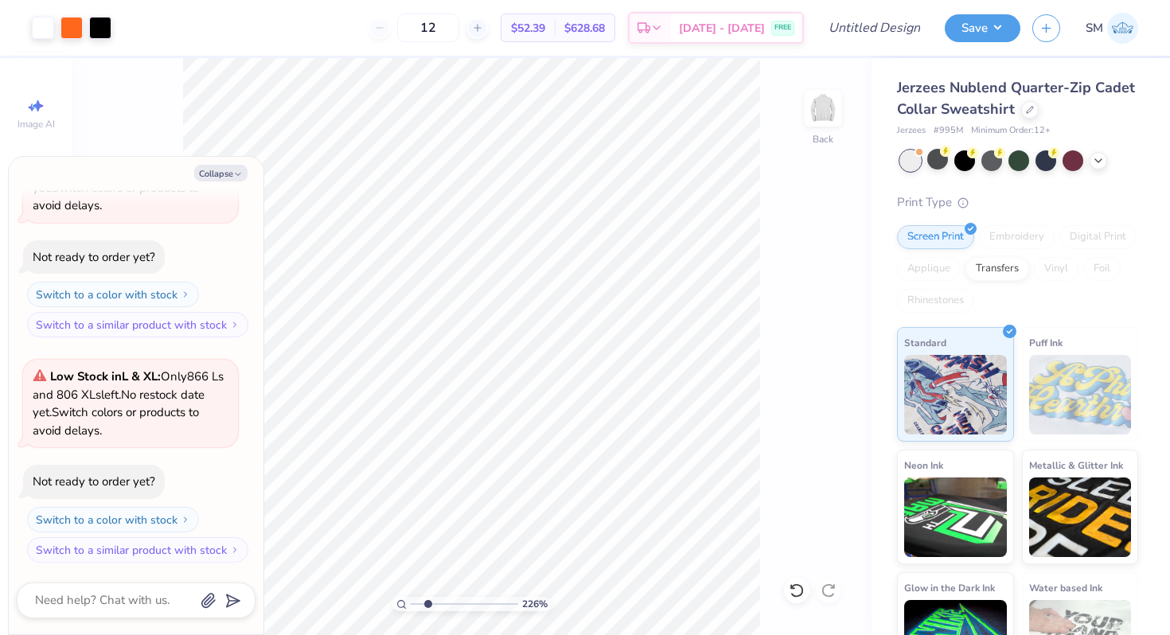
click at [1089, 163] on div at bounding box center [1019, 160] width 238 height 21
click at [982, 162] on div at bounding box center [991, 159] width 21 height 21
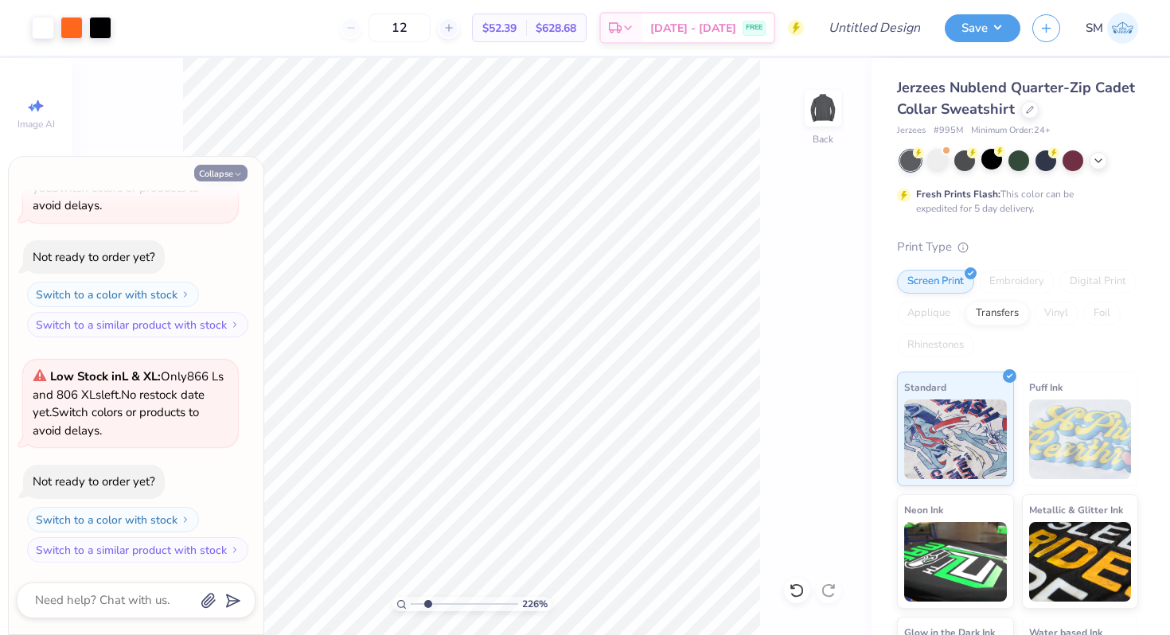
click at [236, 173] on polyline "button" at bounding box center [238, 174] width 5 height 2
type textarea "x"
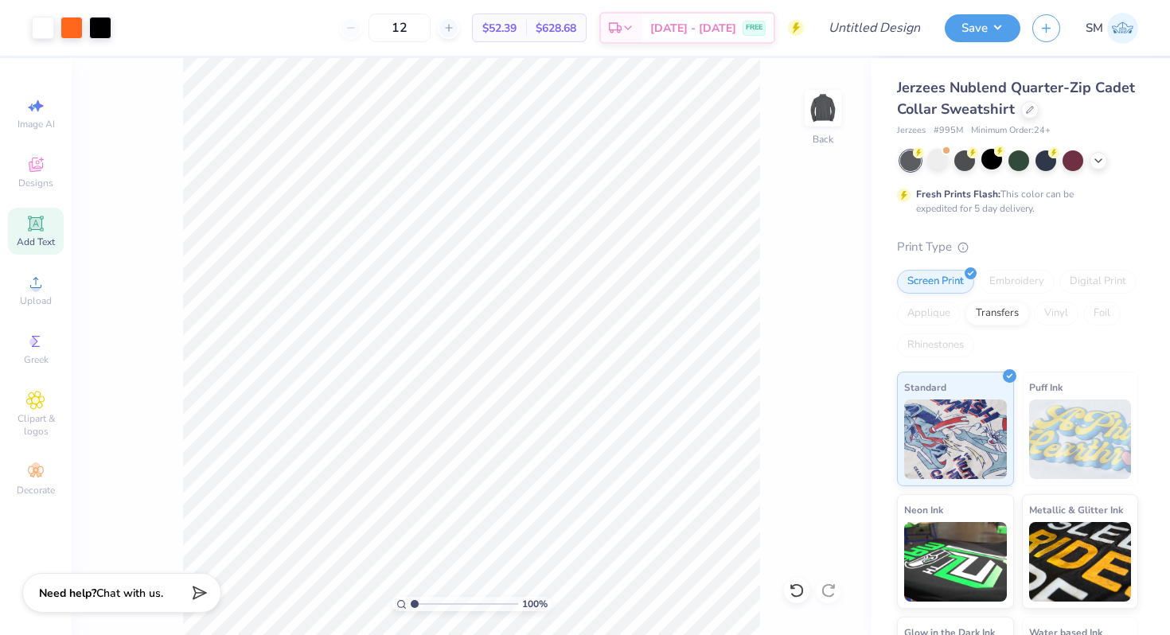
drag, startPoint x: 423, startPoint y: 606, endPoint x: 403, endPoint y: 602, distance: 20.3
type input "1"
click at [411, 602] on input "range" at bounding box center [464, 604] width 107 height 14
type input "3.71"
drag, startPoint x: 412, startPoint y: 603, endPoint x: 423, endPoint y: 605, distance: 10.5
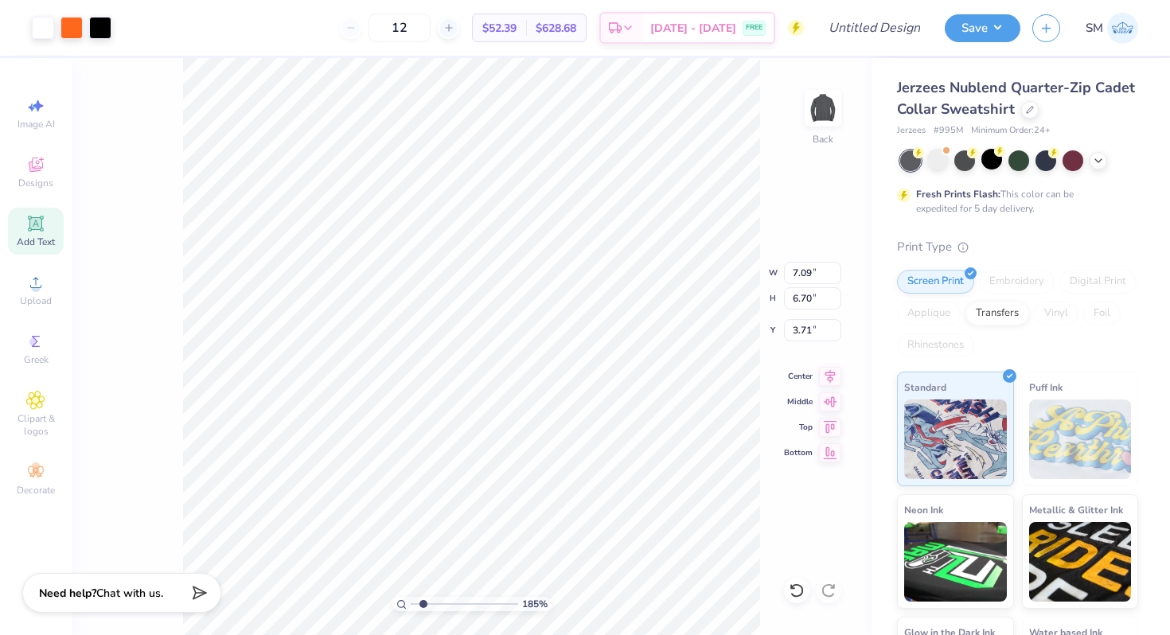
type input "1.85"
click at [423, 605] on input "range" at bounding box center [464, 604] width 107 height 14
type input "5.59"
type input "5.29"
type input "3.00"
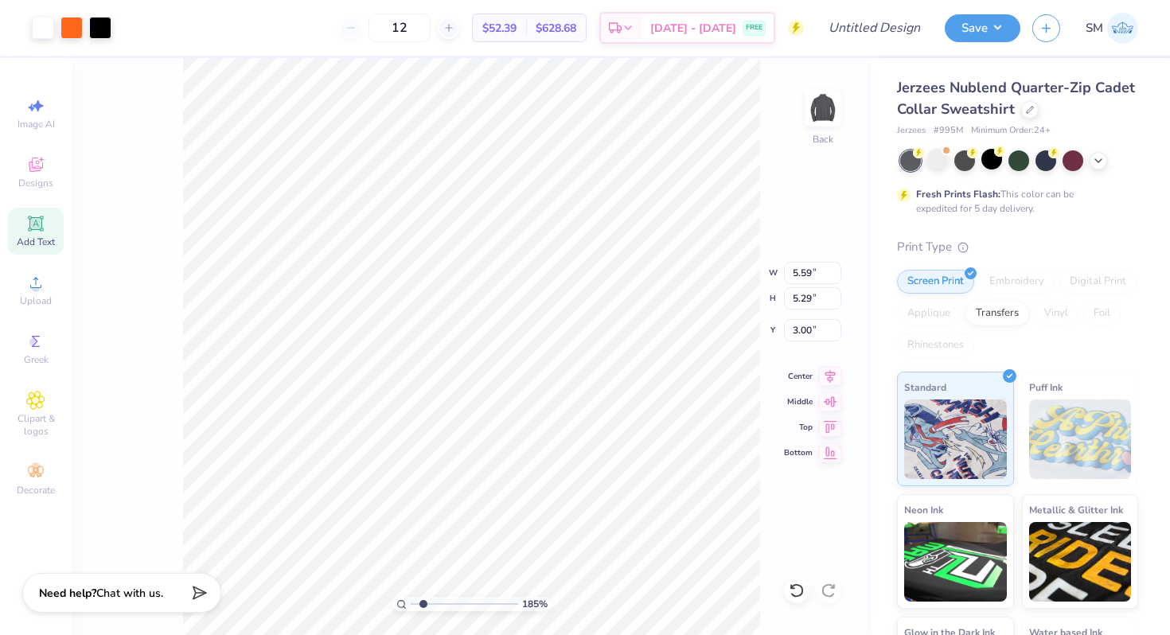
type input "6.02"
type input "5.69"
drag, startPoint x: 421, startPoint y: 603, endPoint x: 434, endPoint y: 605, distance: 13.6
type input "2.91"
click at [434, 605] on input "range" at bounding box center [464, 604] width 107 height 14
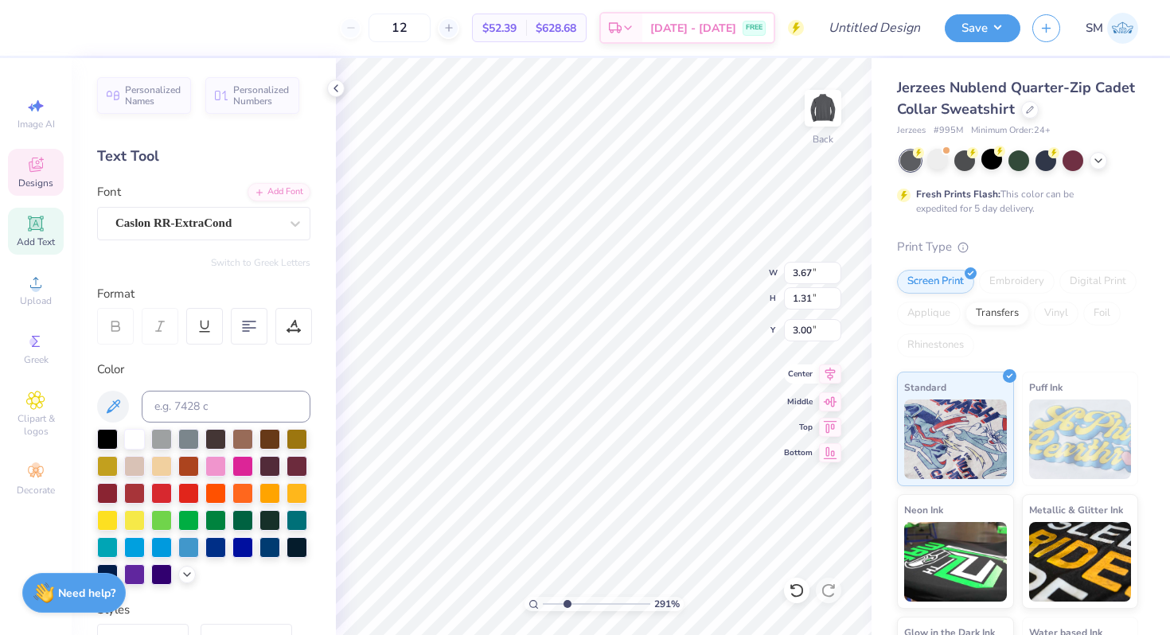
click at [829, 372] on icon at bounding box center [830, 373] width 22 height 19
type input "3.24"
type input "3.89"
type input "1.39"
type input "3.16"
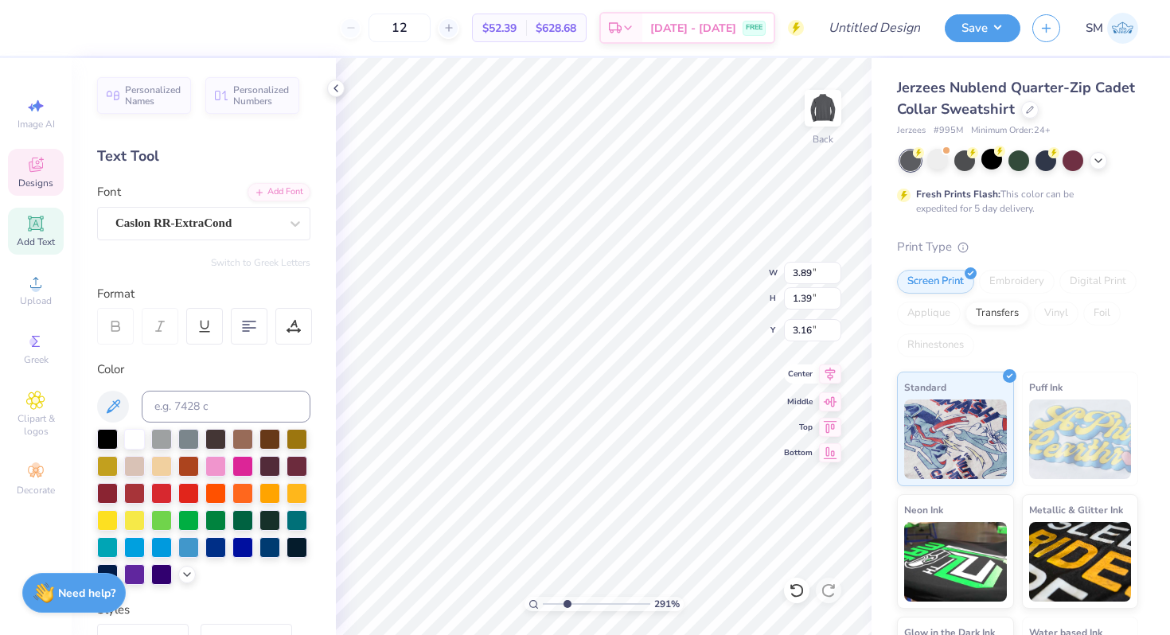
click at [828, 375] on icon at bounding box center [830, 375] width 10 height 14
type input "6.02"
type input "1.16"
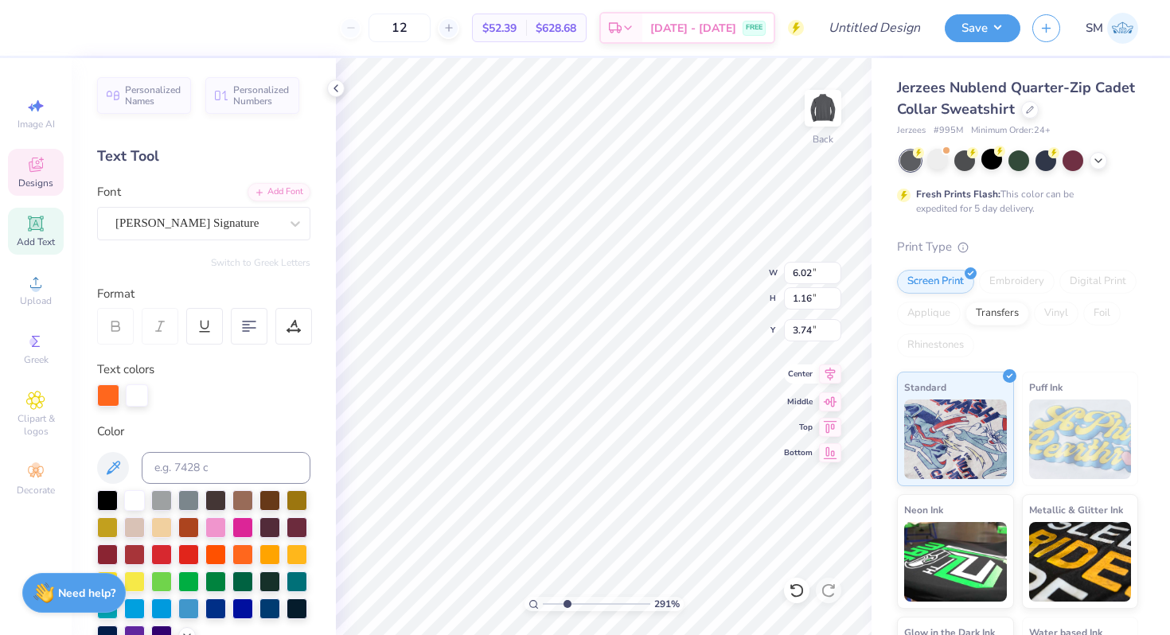
type input "3.60"
type input "3.89"
type input "1.39"
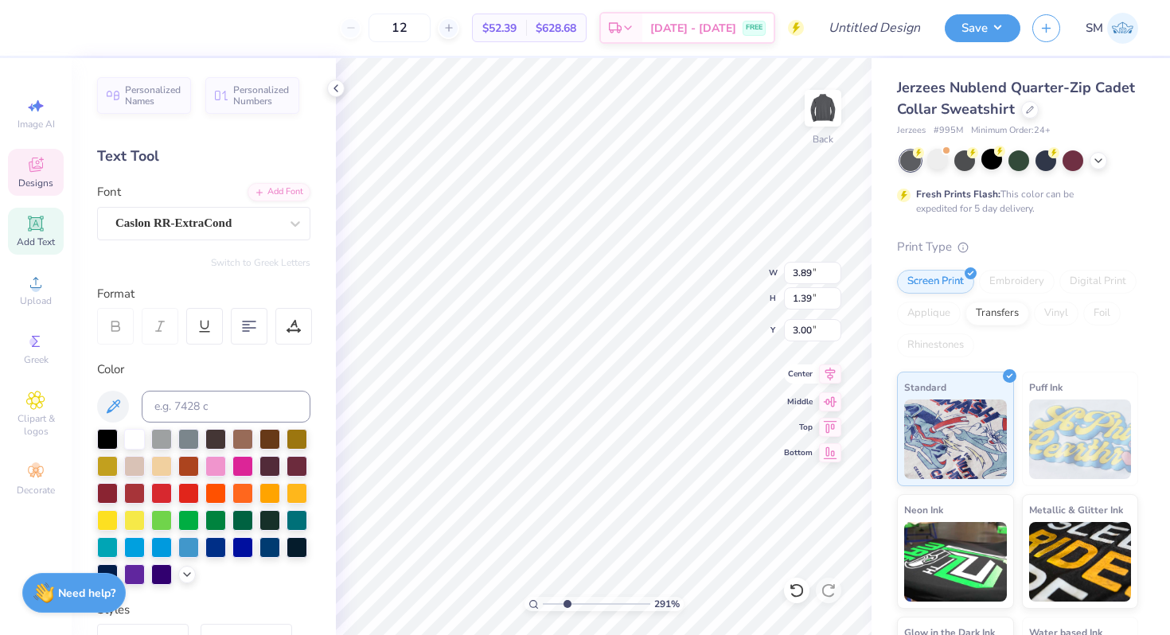
type input "3.17"
drag, startPoint x: 542, startPoint y: 601, endPoint x: 567, endPoint y: 599, distance: 25.5
type input "3.03"
click at [567, 599] on input "range" at bounding box center [596, 604] width 107 height 14
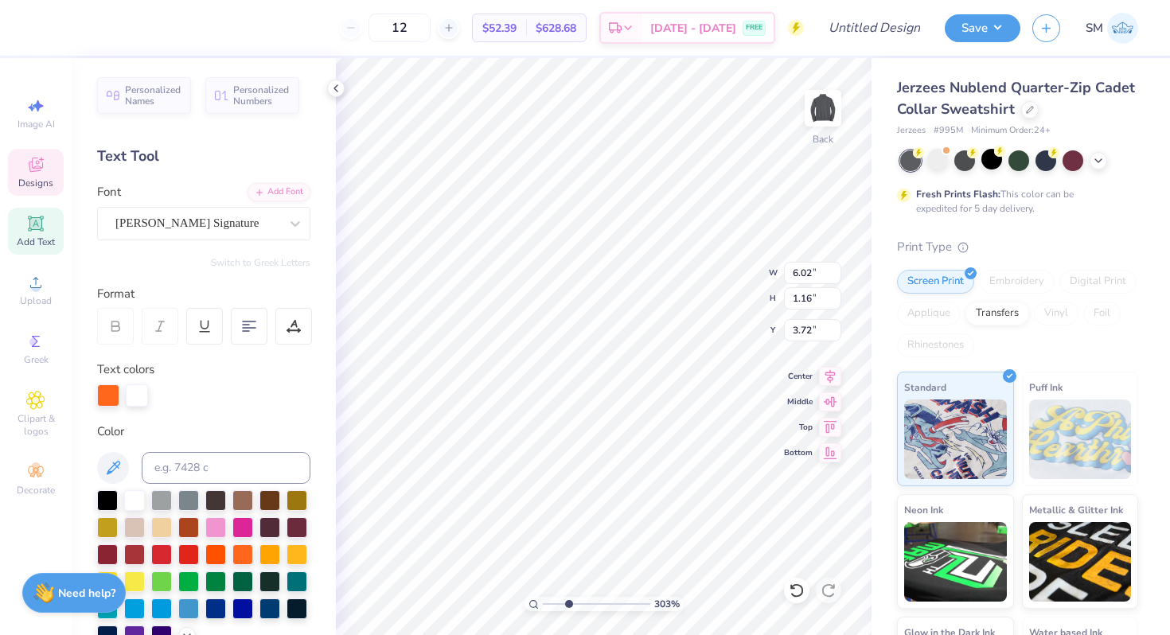
type input "3.72"
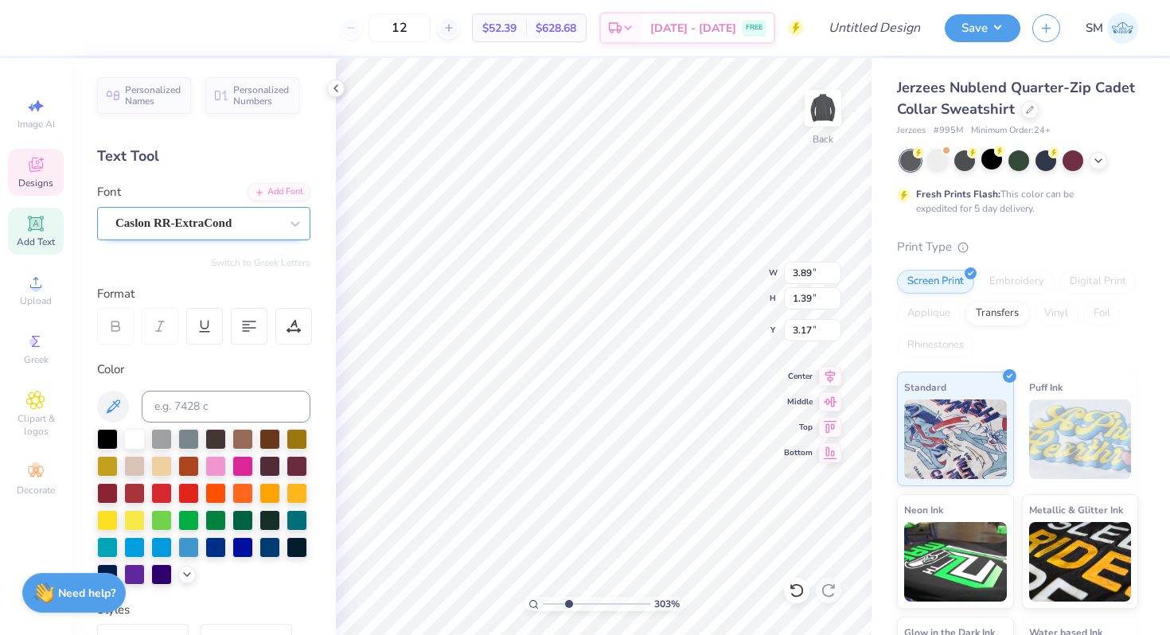
type input "3.00"
click at [47, 177] on span "Designs" at bounding box center [35, 183] width 35 height 13
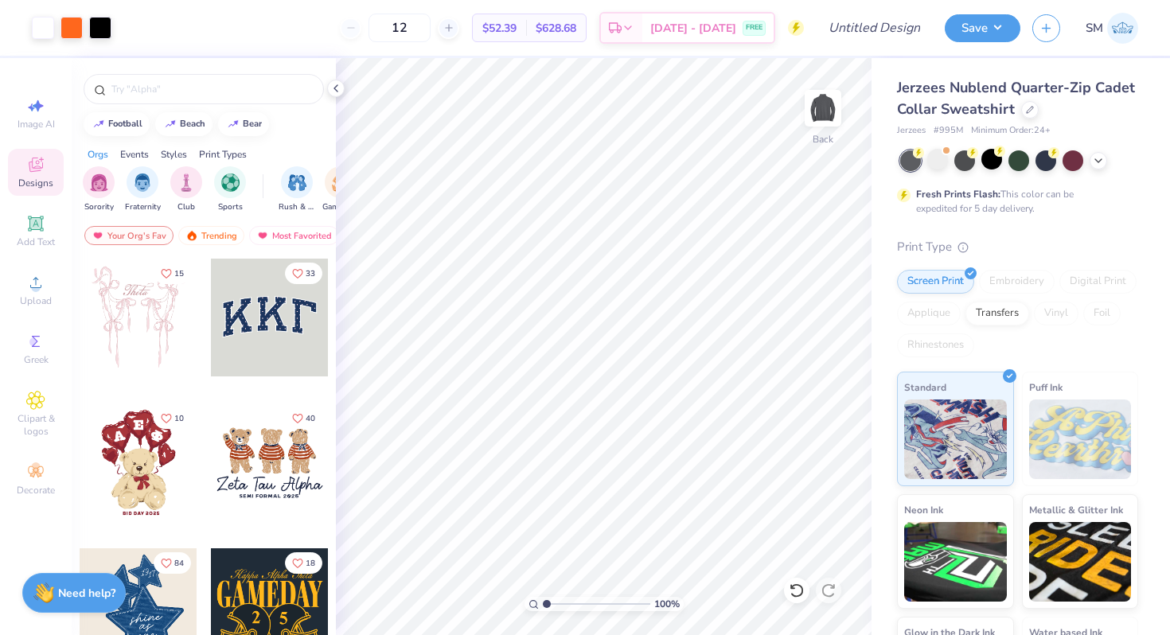
drag, startPoint x: 568, startPoint y: 603, endPoint x: 538, endPoint y: 598, distance: 30.6
click at [543, 598] on input "range" at bounding box center [596, 604] width 107 height 14
drag, startPoint x: 549, startPoint y: 602, endPoint x: 571, endPoint y: 602, distance: 22.3
type input "3.35"
click at [571, 602] on input "range" at bounding box center [596, 604] width 107 height 14
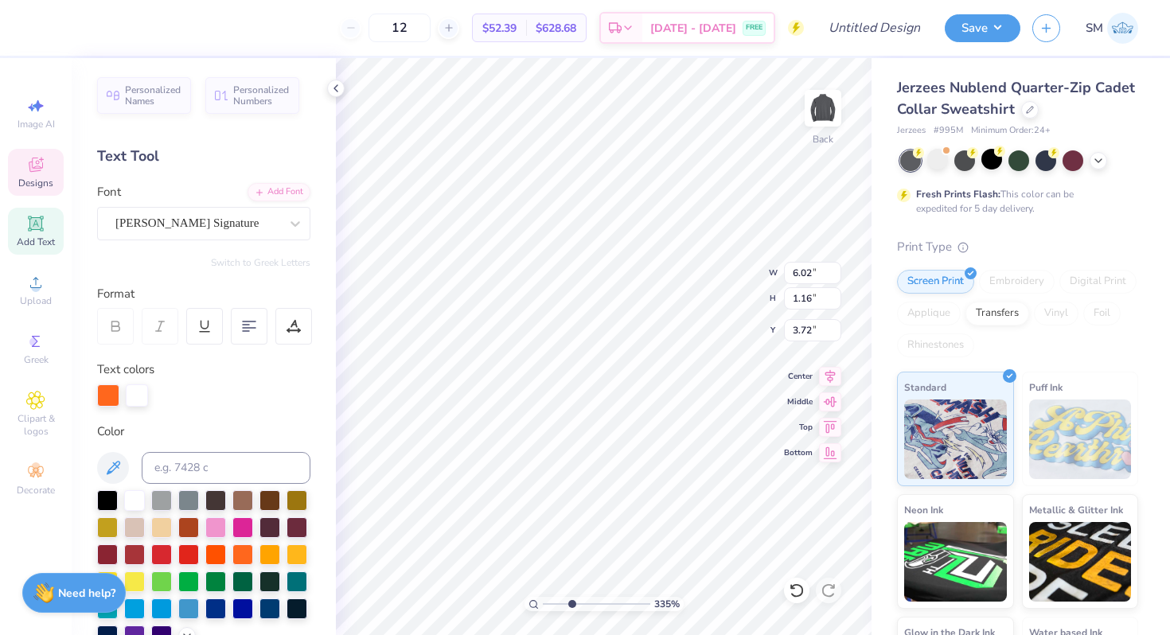
type input "3.44"
type input "3.26"
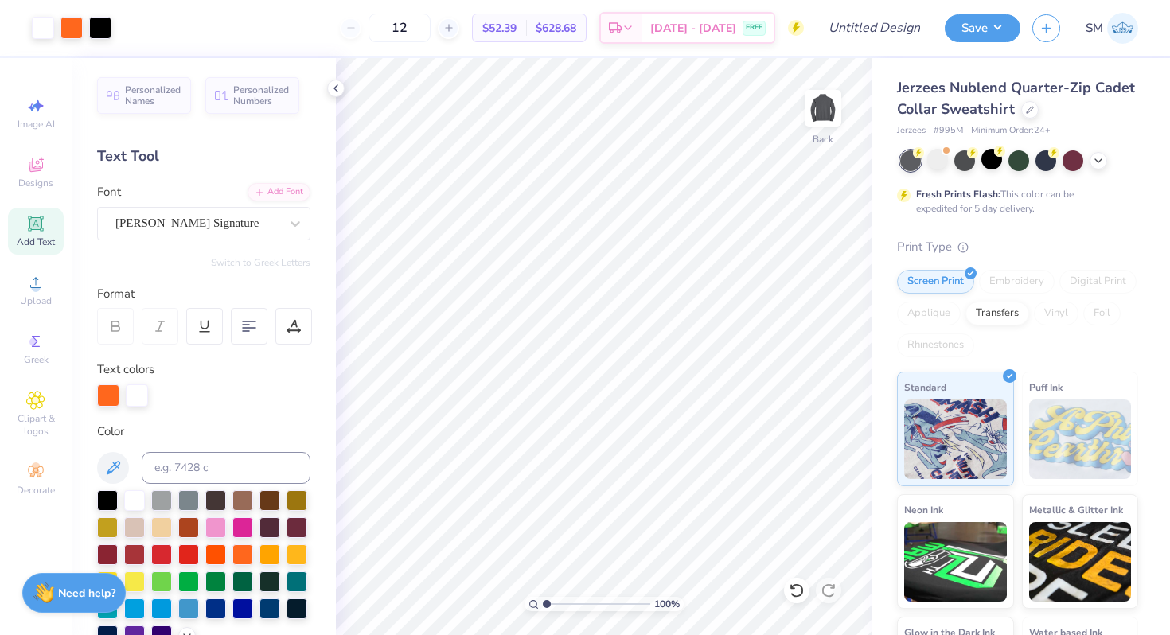
drag, startPoint x: 572, startPoint y: 602, endPoint x: 530, endPoint y: 594, distance: 42.9
type input "1"
click at [543, 597] on input "range" at bounding box center [596, 604] width 107 height 14
click at [875, 24] on input "Design Title" at bounding box center [894, 28] width 78 height 32
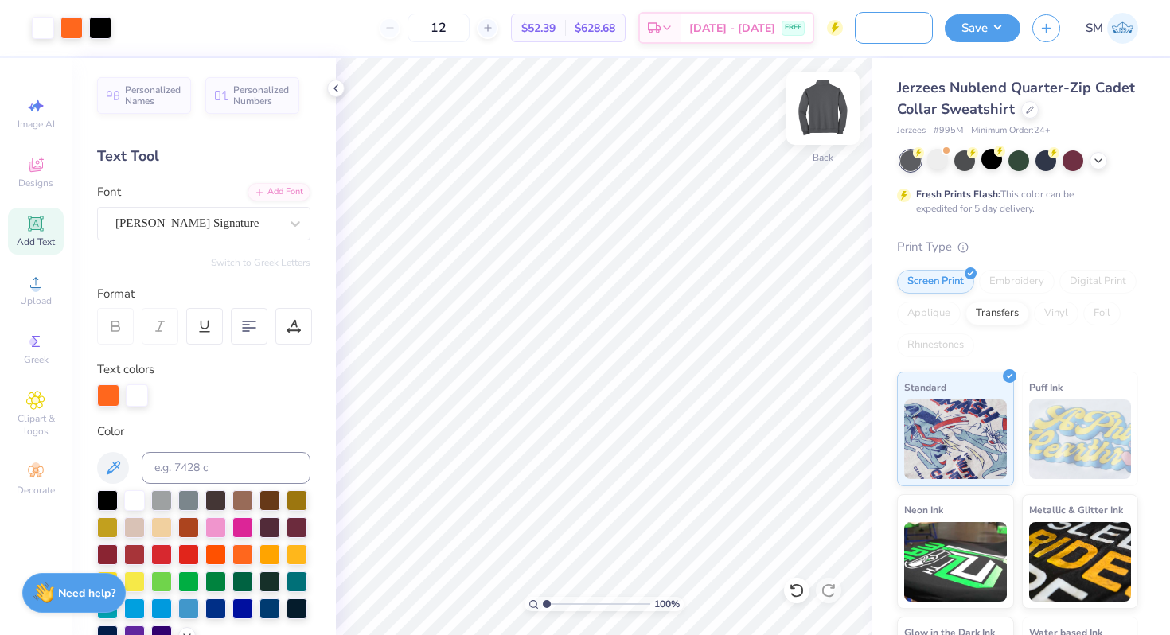
type input "ISA Quarter Zip Up"
click at [817, 118] on img at bounding box center [823, 108] width 64 height 64
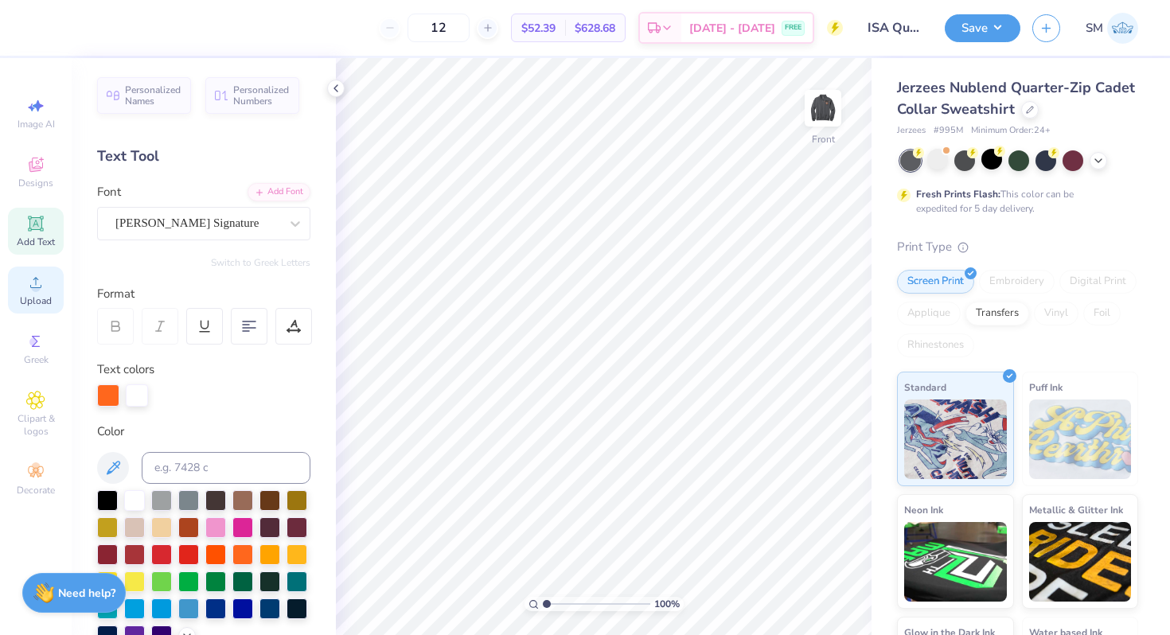
click at [31, 297] on span "Upload" at bounding box center [36, 300] width 32 height 13
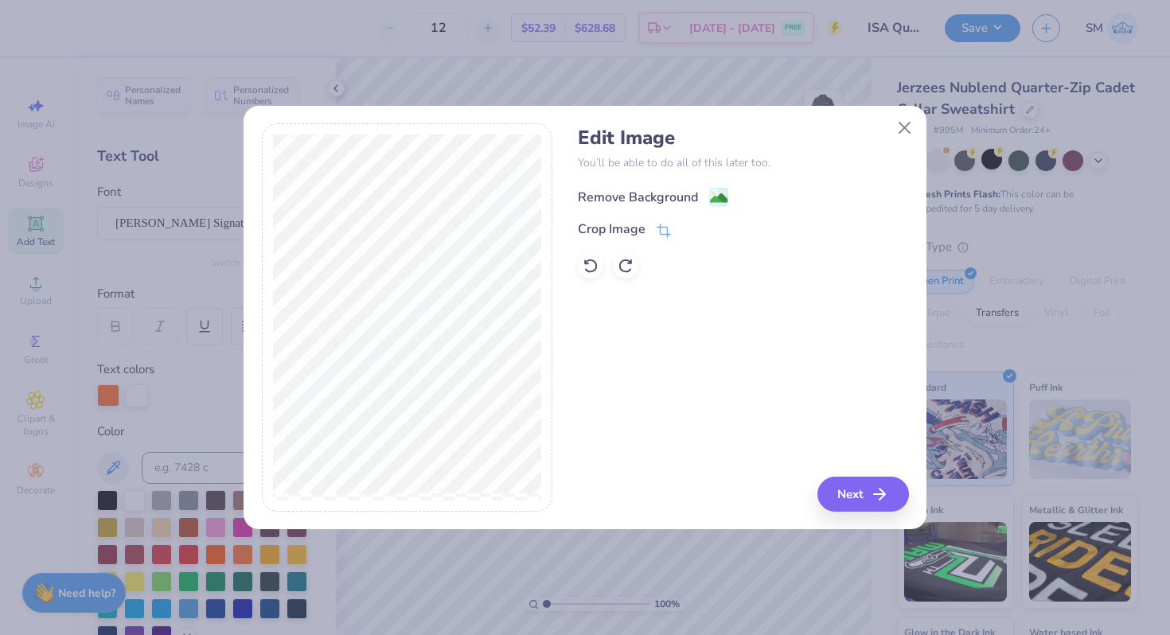
click at [717, 201] on image at bounding box center [719, 198] width 18 height 18
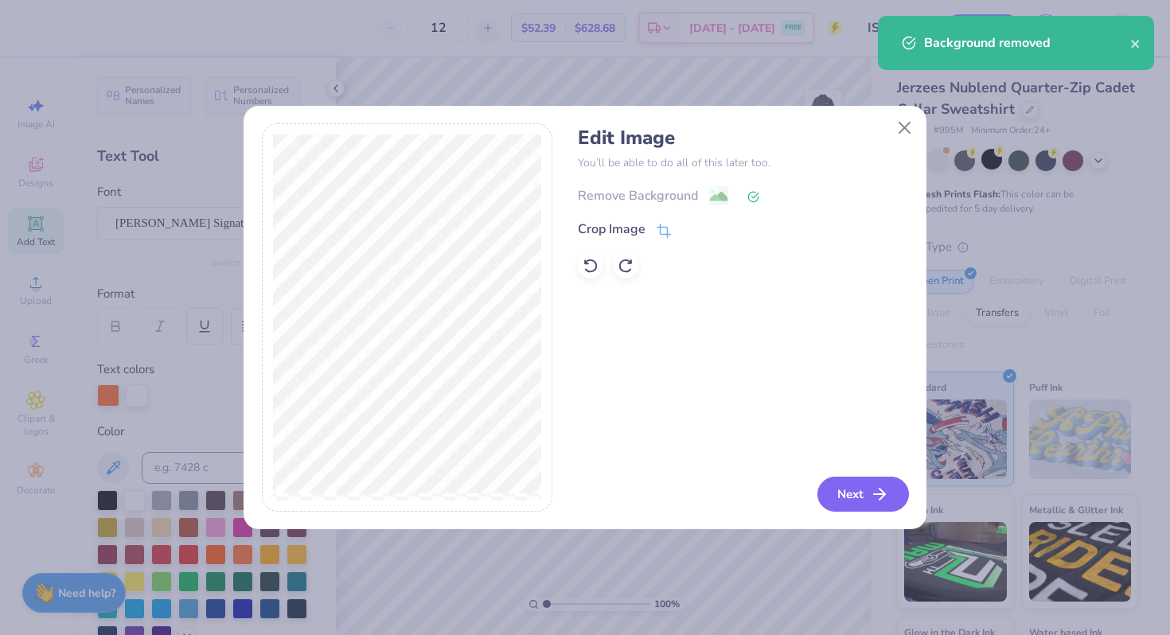
click at [851, 492] on button "Next" at bounding box center [863, 494] width 92 height 35
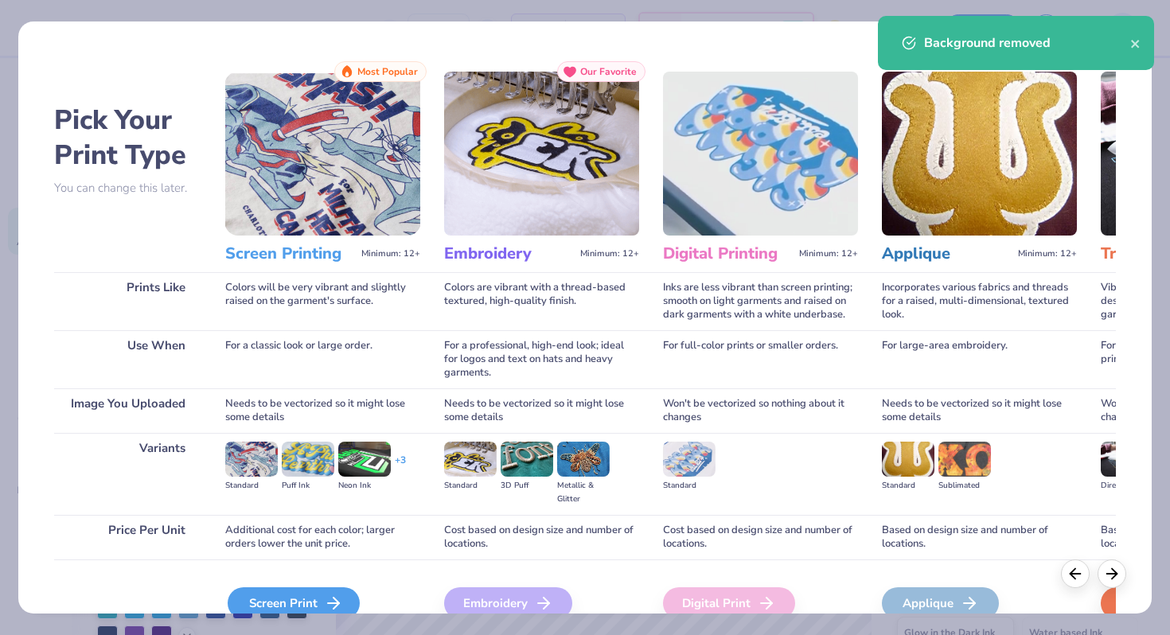
click at [317, 594] on div "Screen Print" at bounding box center [294, 603] width 132 height 32
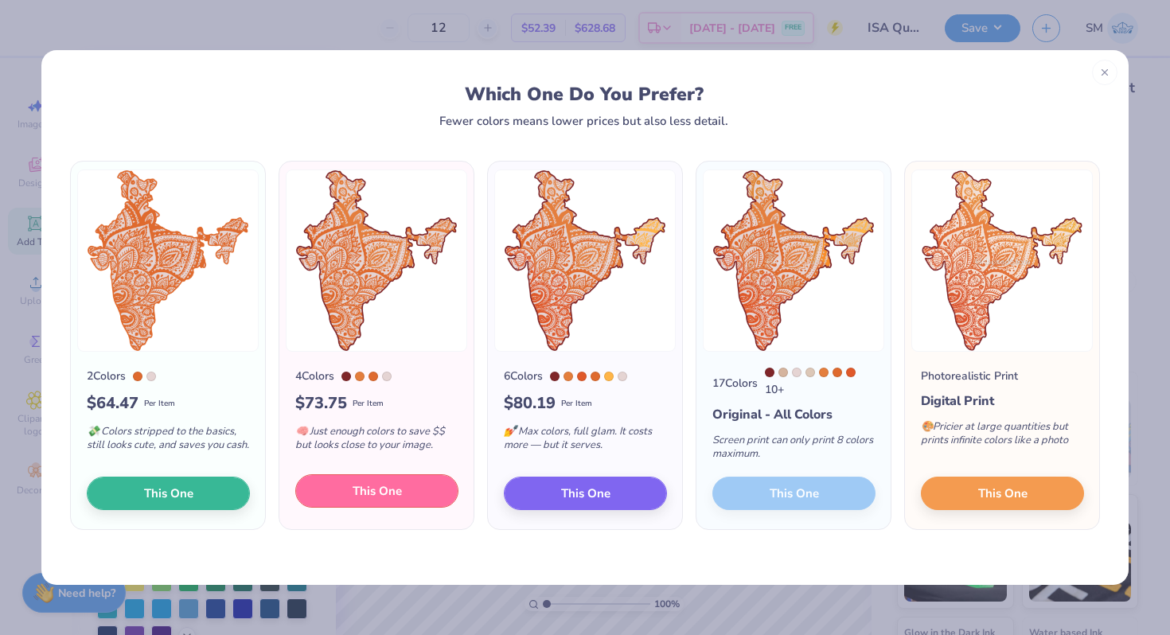
click at [357, 499] on span "This One" at bounding box center [377, 491] width 49 height 18
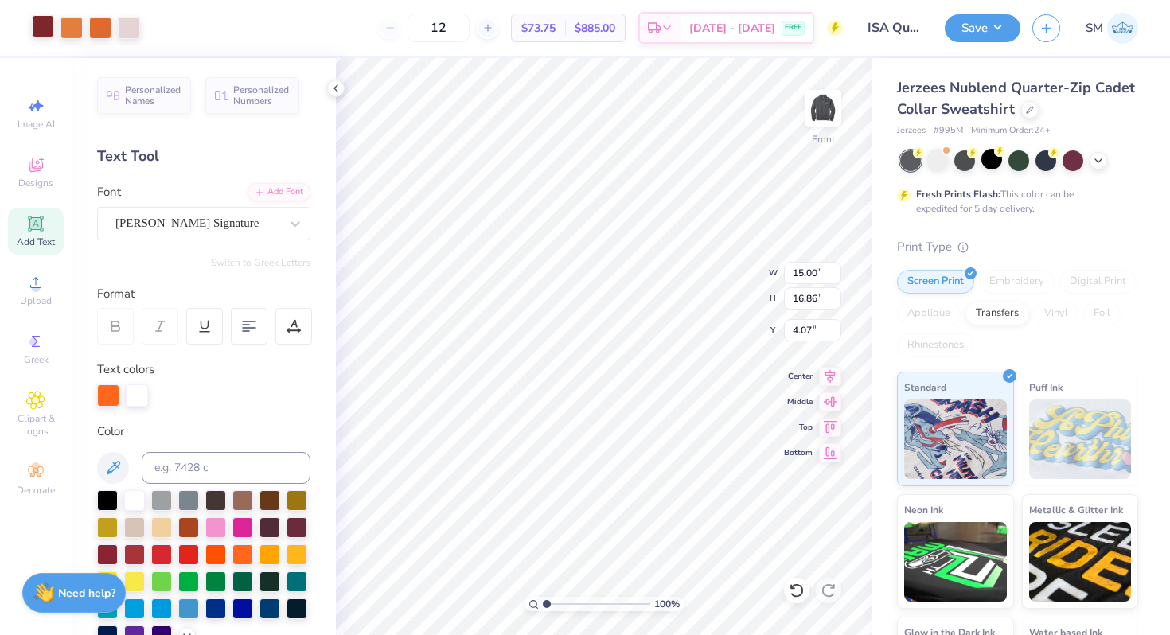
click at [47, 34] on div at bounding box center [43, 26] width 22 height 22
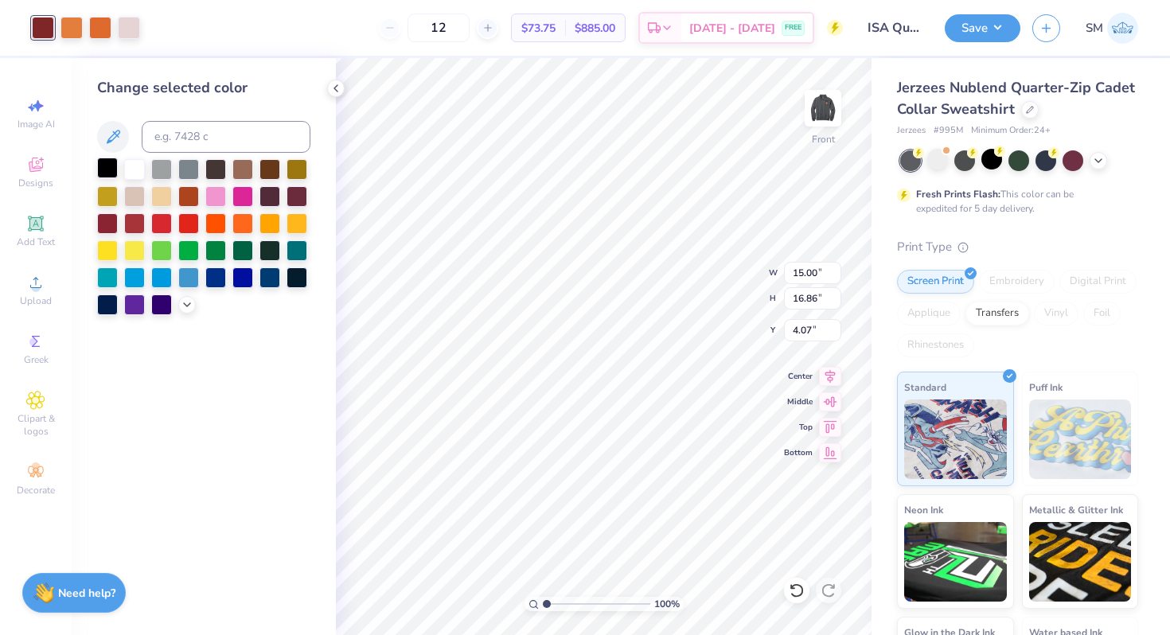
click at [107, 171] on div at bounding box center [107, 168] width 21 height 21
click at [811, 119] on img at bounding box center [823, 108] width 32 height 32
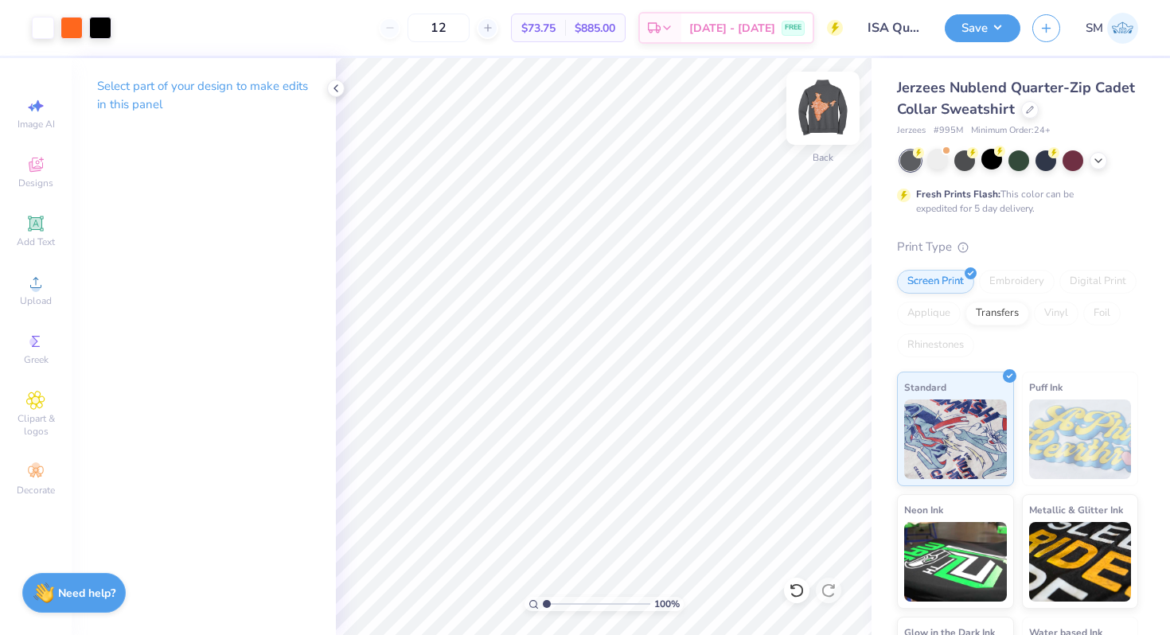
click at [820, 99] on img at bounding box center [823, 108] width 64 height 64
click at [74, 33] on div at bounding box center [71, 26] width 22 height 22
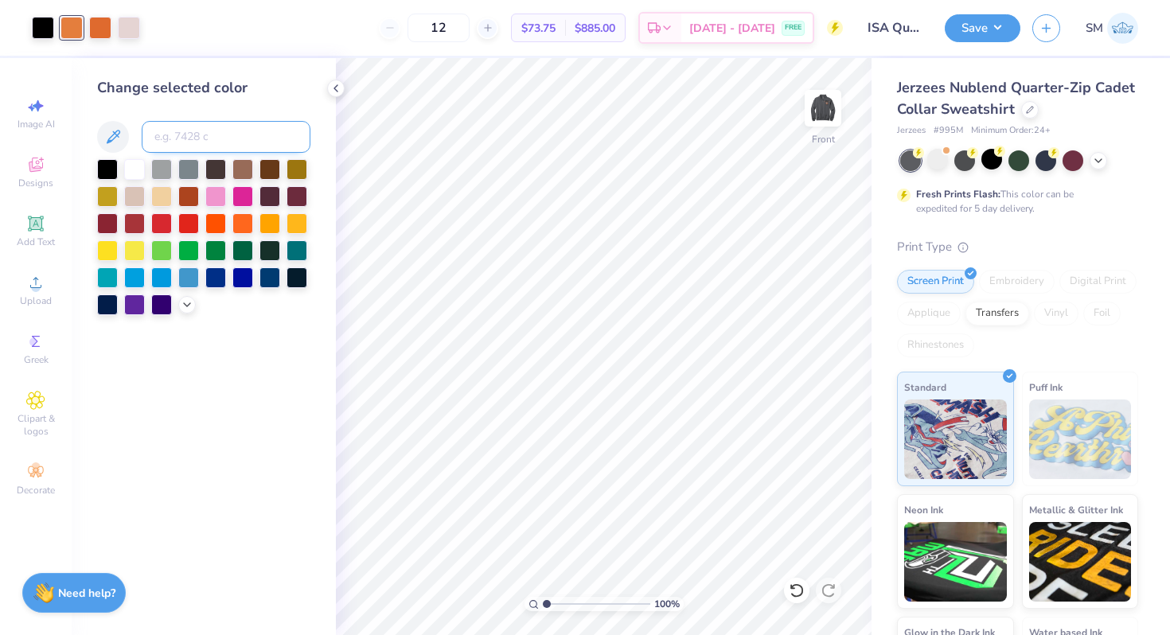
click at [193, 143] on input at bounding box center [226, 137] width 169 height 32
type input "165"
click at [101, 27] on div at bounding box center [100, 26] width 22 height 22
click at [205, 133] on input at bounding box center [226, 137] width 169 height 32
type input "165"
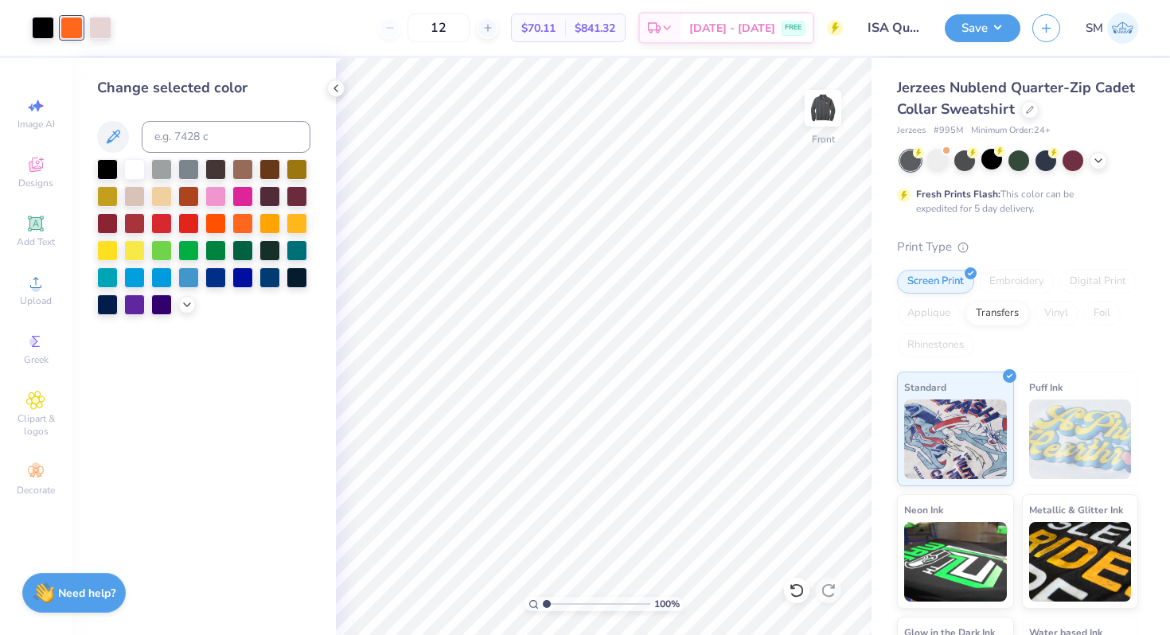
click at [325, 79] on div "Change selected color" at bounding box center [204, 346] width 264 height 577
click at [337, 90] on icon at bounding box center [335, 88] width 13 height 13
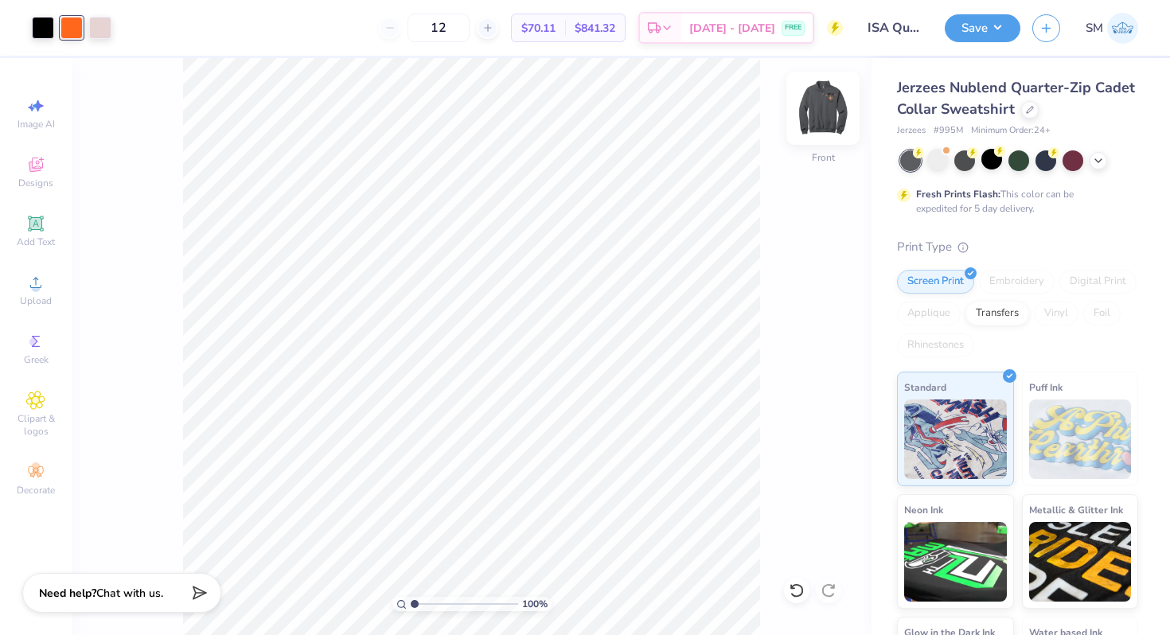
click at [824, 118] on img at bounding box center [823, 108] width 64 height 64
click at [824, 118] on img at bounding box center [823, 108] width 32 height 32
type input "13.59"
type input "15.28"
click at [829, 373] on icon at bounding box center [830, 373] width 22 height 19
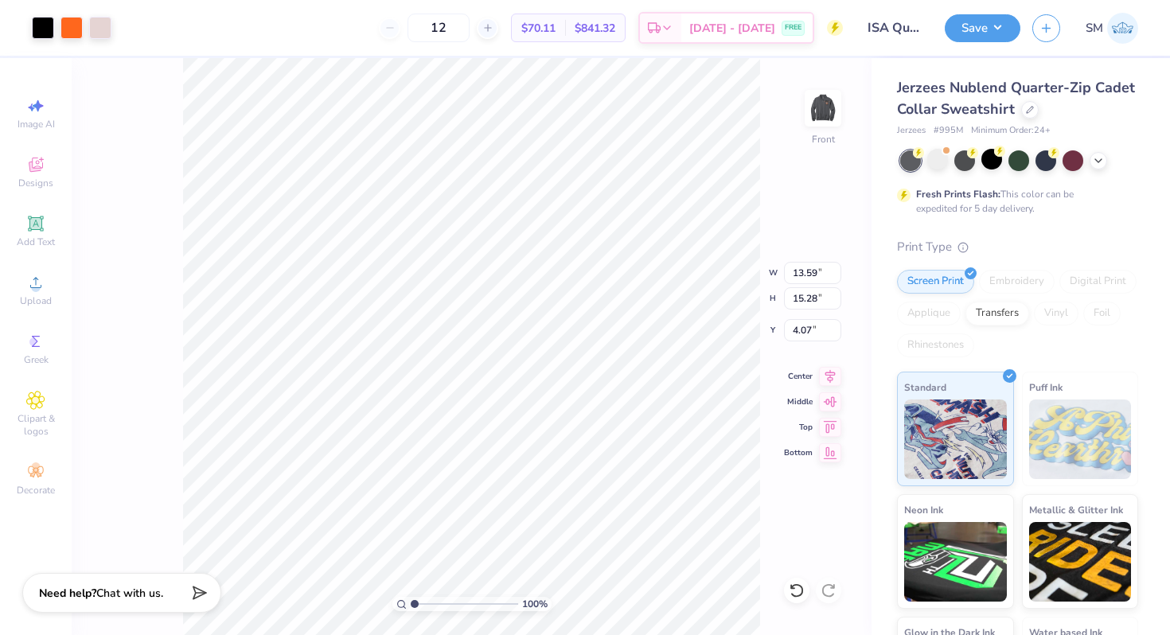
type input "3.00"
click at [816, 115] on img at bounding box center [823, 108] width 64 height 64
click at [816, 115] on img at bounding box center [823, 108] width 32 height 32
click at [816, 115] on img at bounding box center [823, 108] width 64 height 64
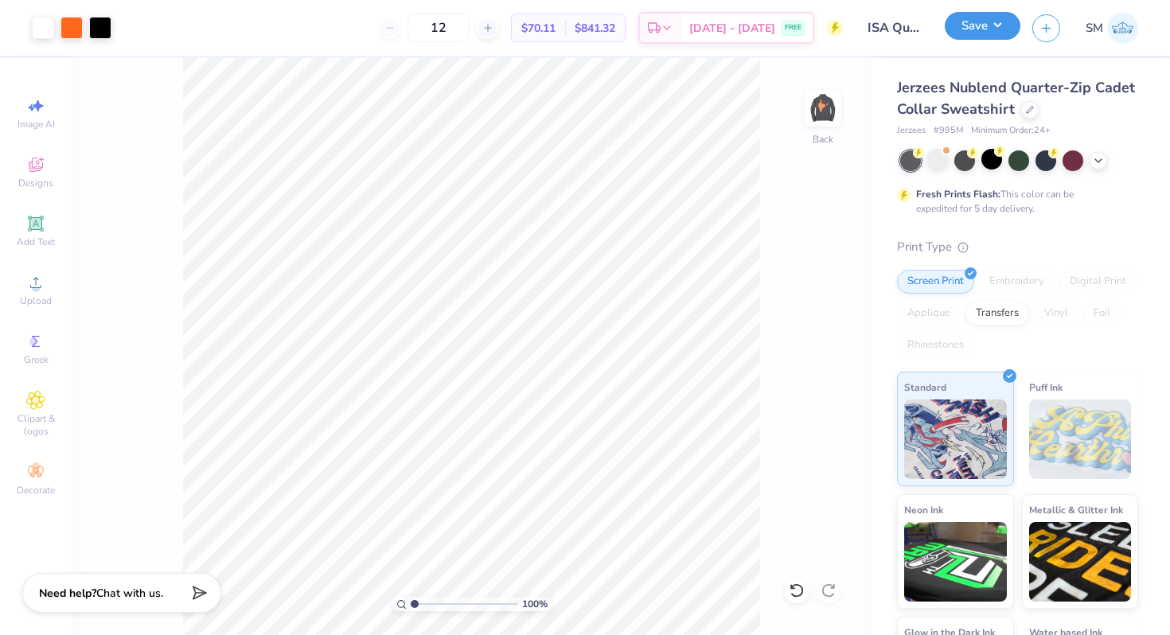
click at [988, 31] on button "Save" at bounding box center [983, 26] width 76 height 28
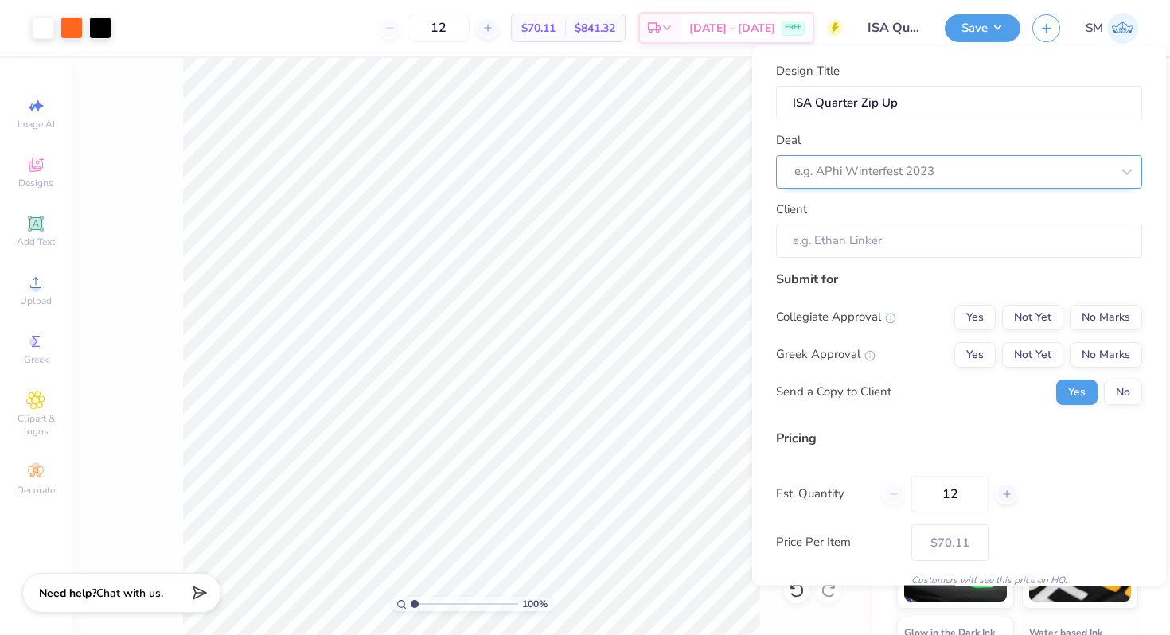
click at [903, 181] on div at bounding box center [952, 171] width 317 height 21
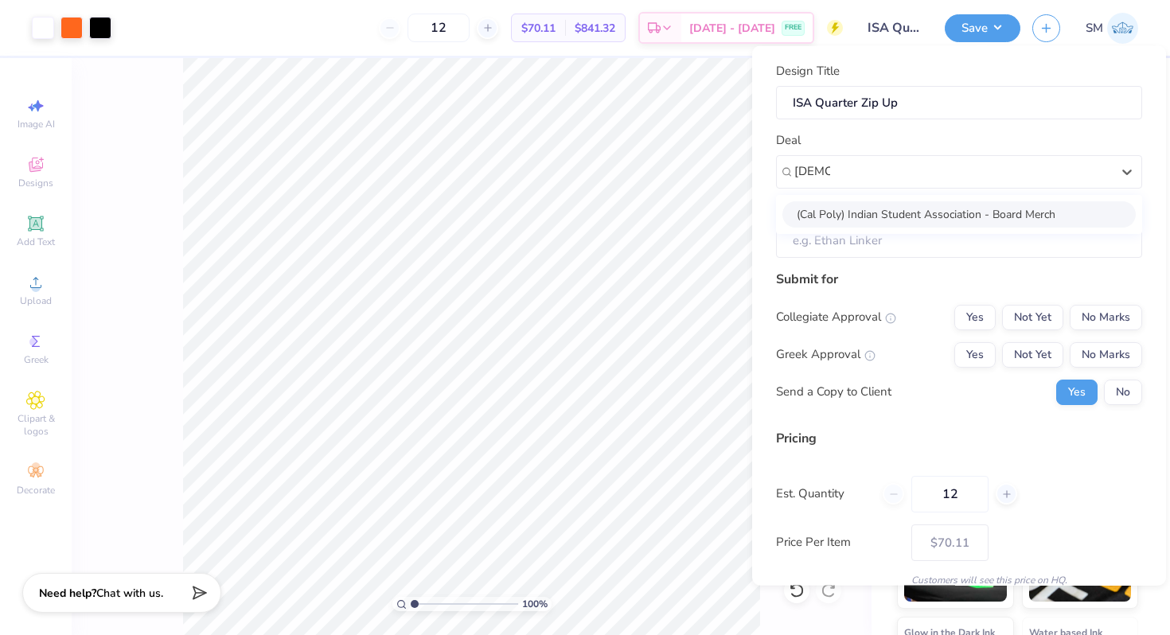
click at [886, 213] on div "(Cal Poly) Indian Student Association - Board Merch" at bounding box center [958, 214] width 353 height 26
type input "[DEMOGRAPHIC_DATA]"
type input "[PERSON_NAME]"
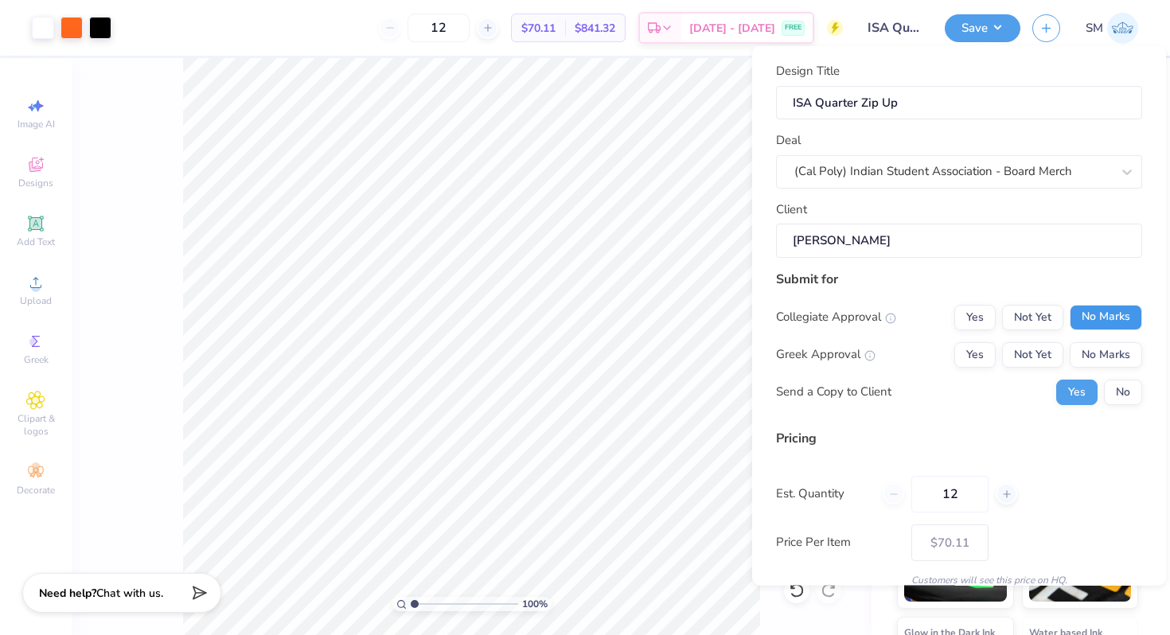
click at [1111, 317] on button "No Marks" at bounding box center [1105, 316] width 72 height 25
click at [1111, 344] on button "No Marks" at bounding box center [1105, 353] width 72 height 25
type input "$70.11"
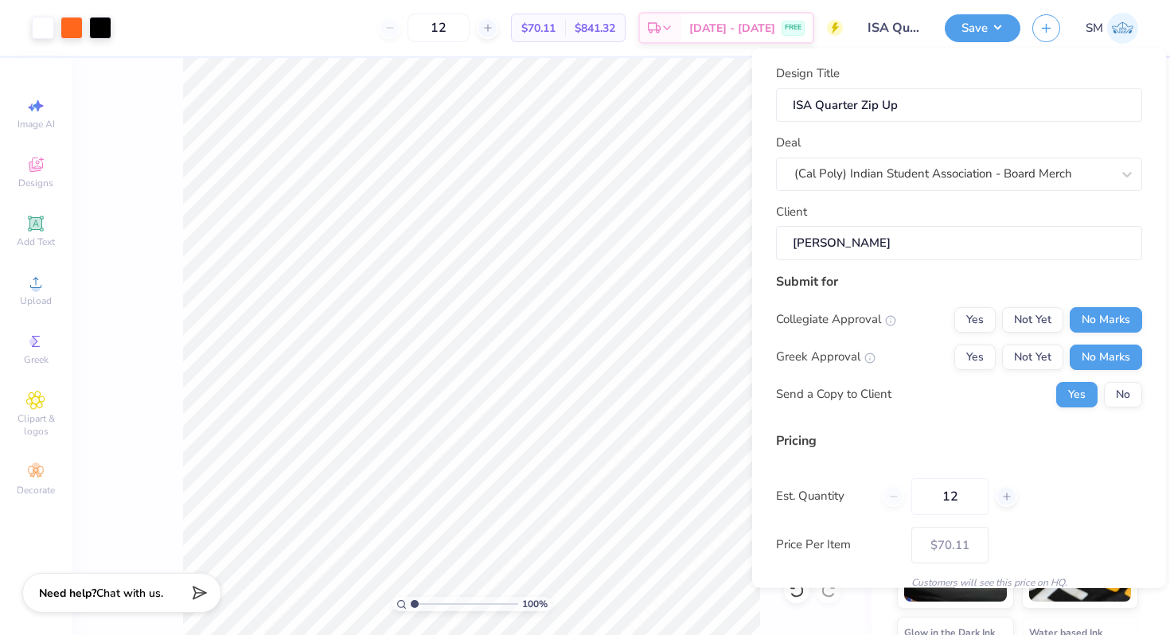
scroll to position [64, 0]
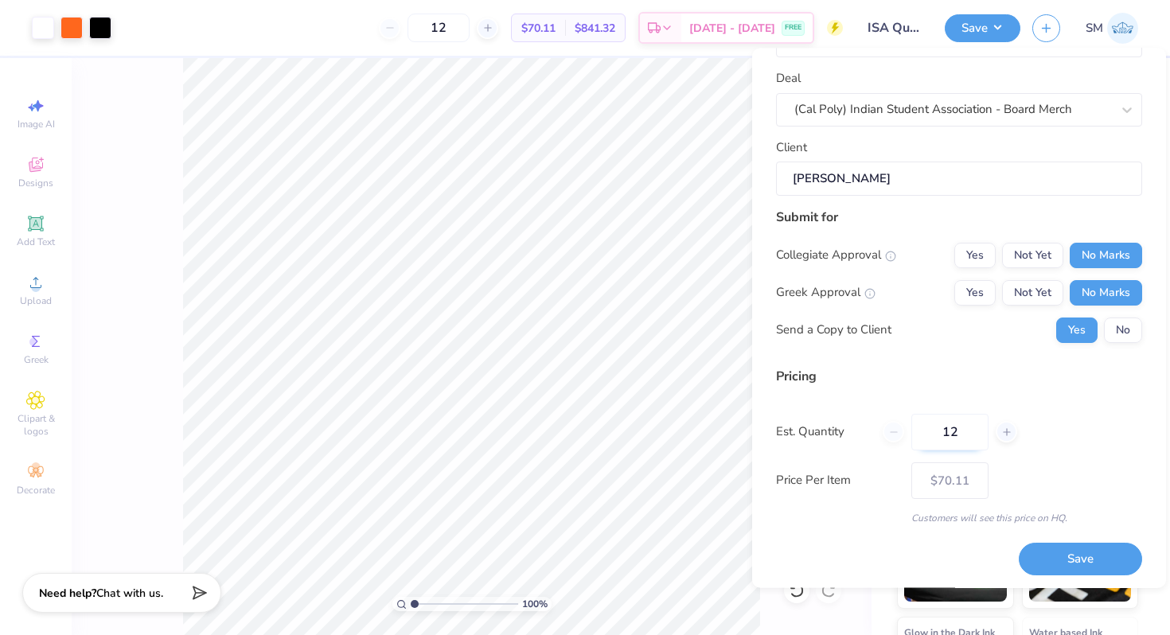
click at [968, 440] on input "12" at bounding box center [949, 432] width 77 height 37
drag, startPoint x: 968, startPoint y: 440, endPoint x: 935, endPoint y: 440, distance: 32.6
click at [935, 440] on input "12" at bounding box center [949, 432] width 77 height 37
type input "50"
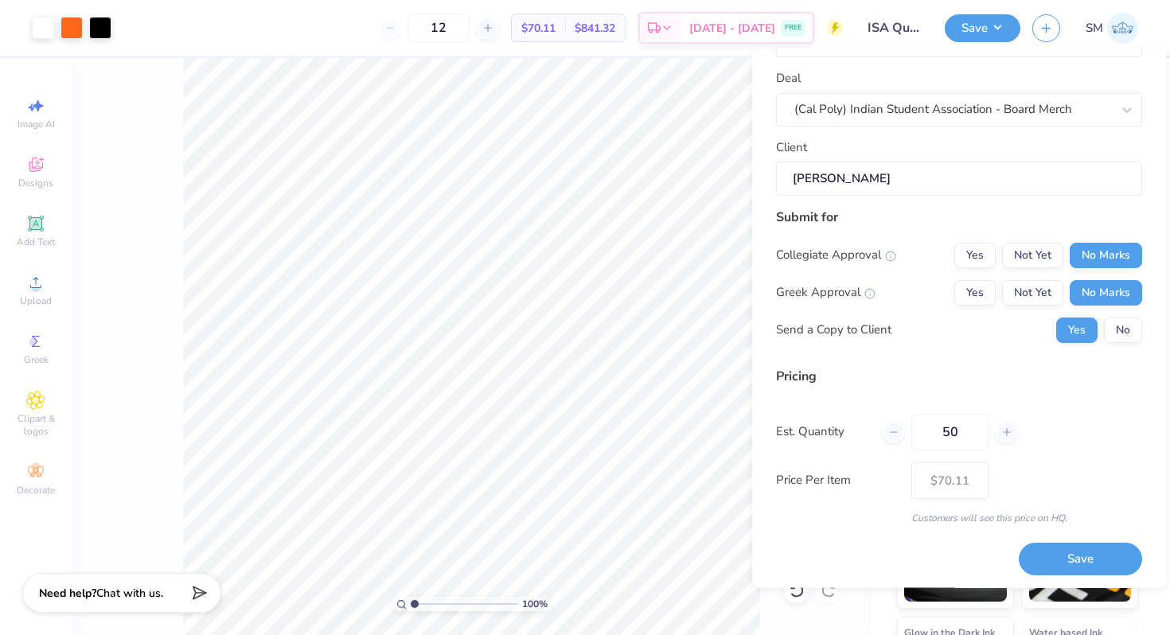
type input "– –"
type input "50"
click at [1136, 422] on div "Est. Quantity 50" at bounding box center [959, 432] width 366 height 37
click at [1058, 567] on button "Save" at bounding box center [1080, 559] width 123 height 33
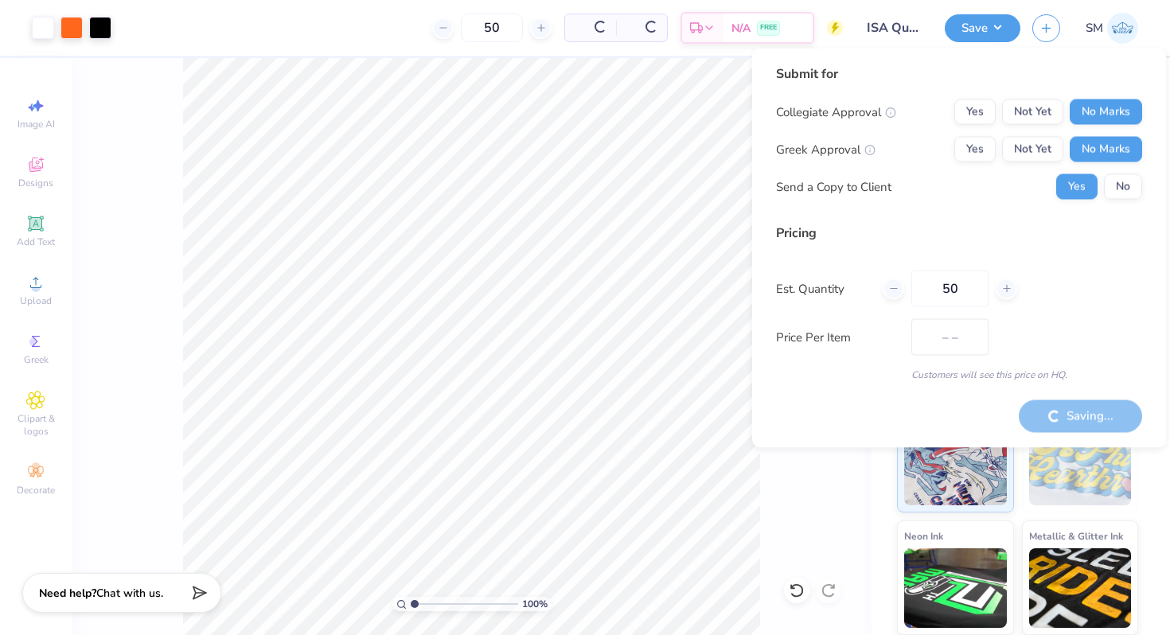
type input "$36.03"
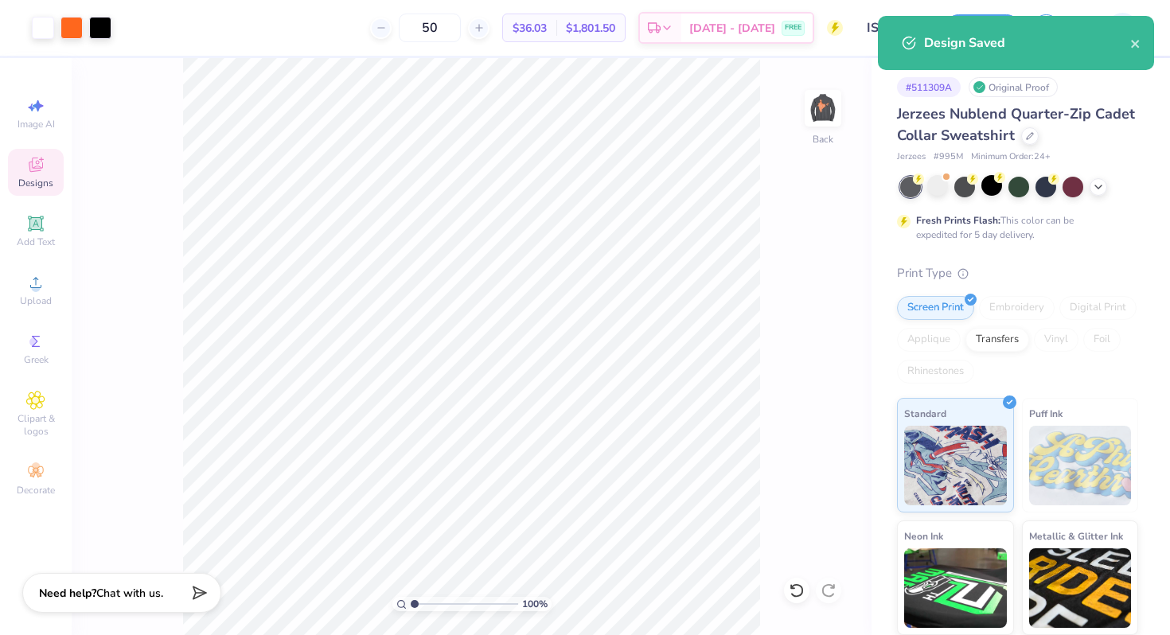
click at [36, 177] on span "Designs" at bounding box center [35, 183] width 35 height 13
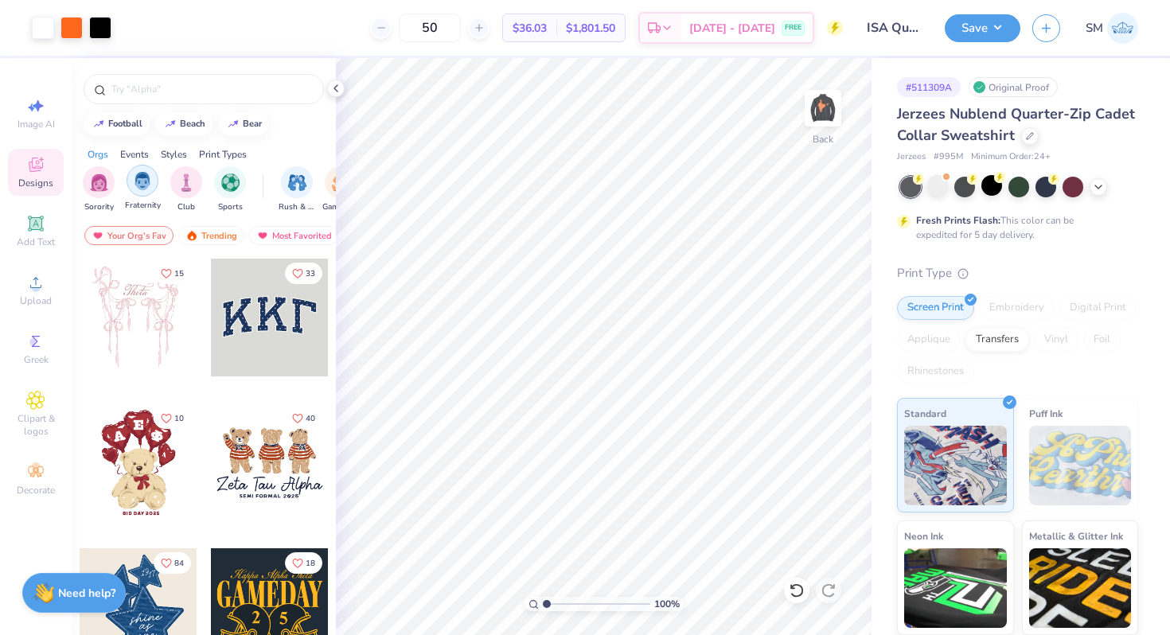
click at [141, 189] on img "filter for Fraternity" at bounding box center [143, 181] width 18 height 18
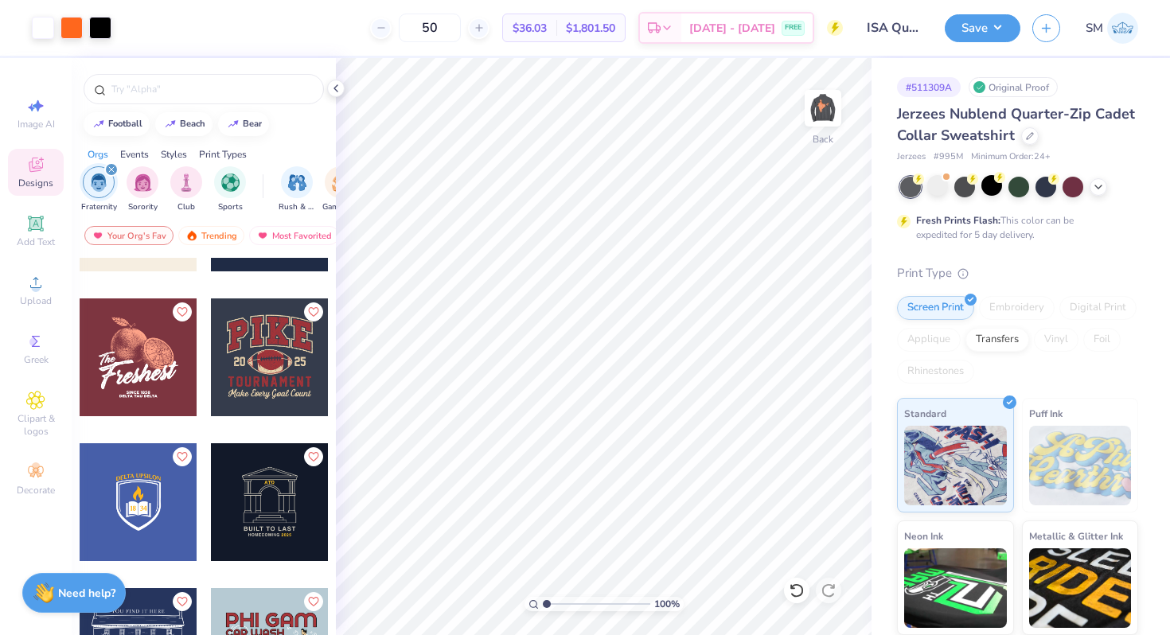
scroll to position [3609, 0]
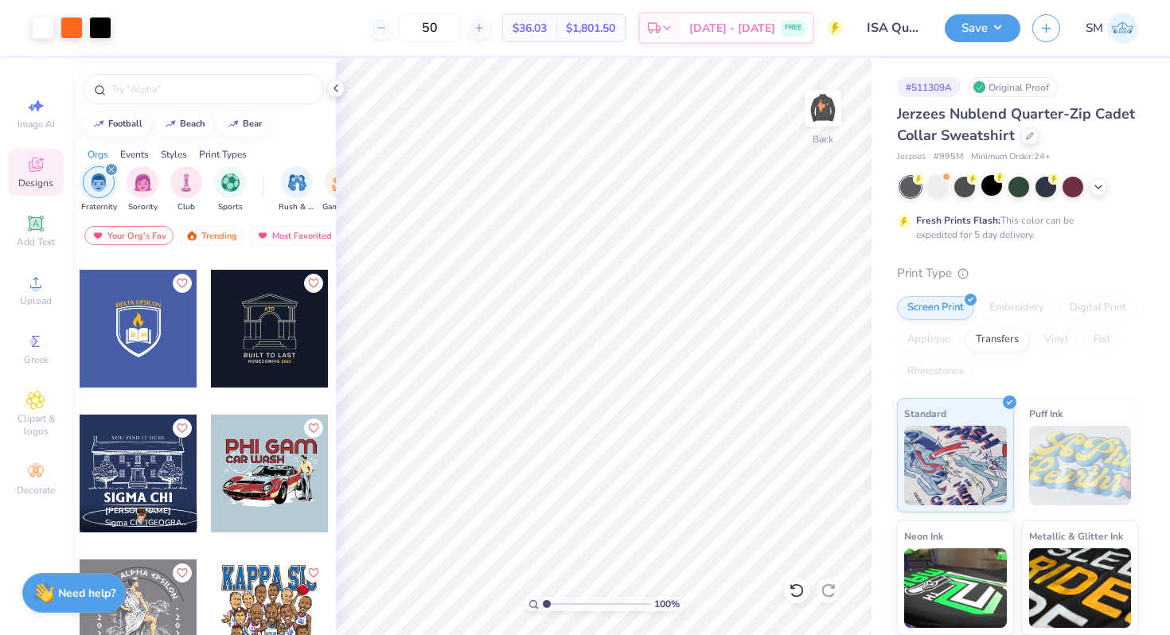
click at [111, 169] on icon "filter for Fraternity" at bounding box center [111, 169] width 6 height 6
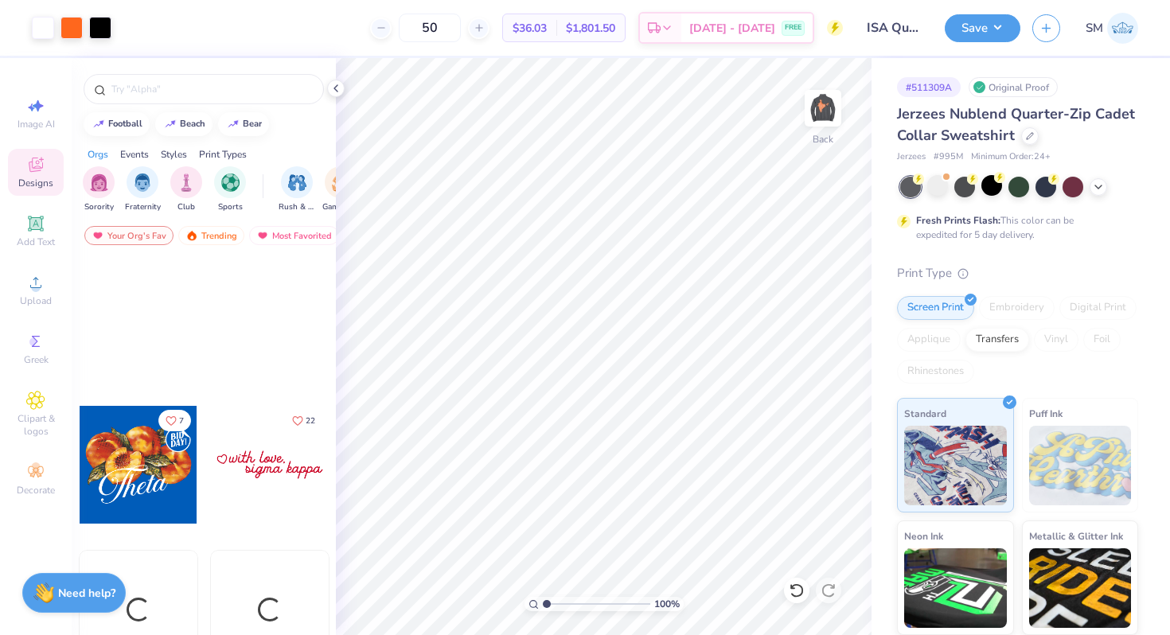
scroll to position [1880, 0]
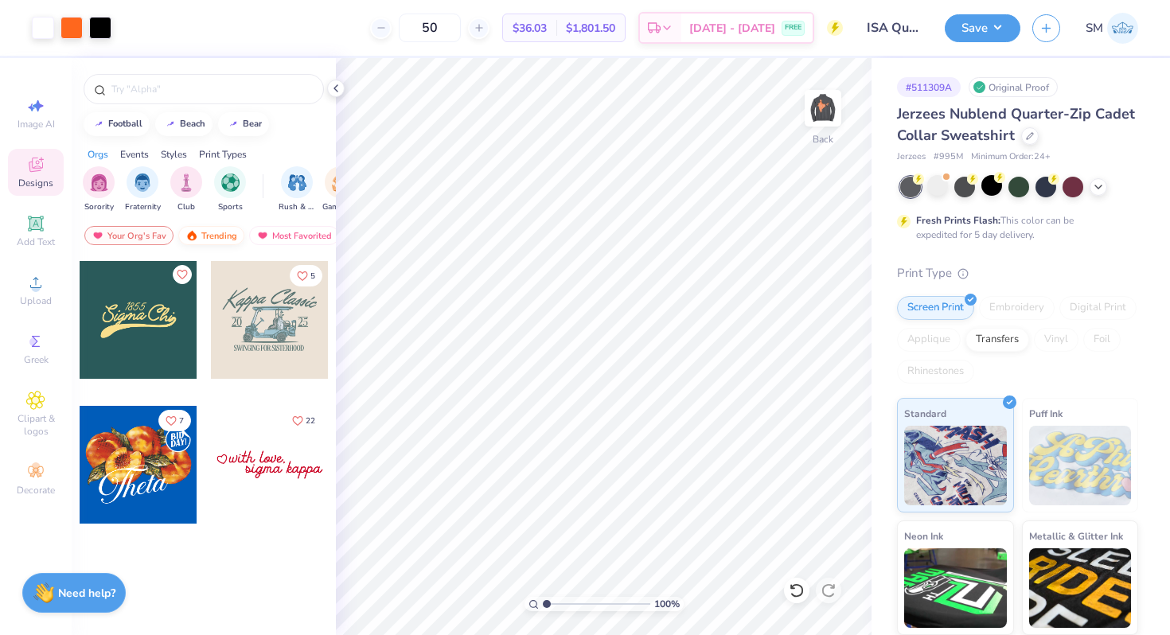
click at [221, 236] on div "Trending" at bounding box center [211, 235] width 66 height 19
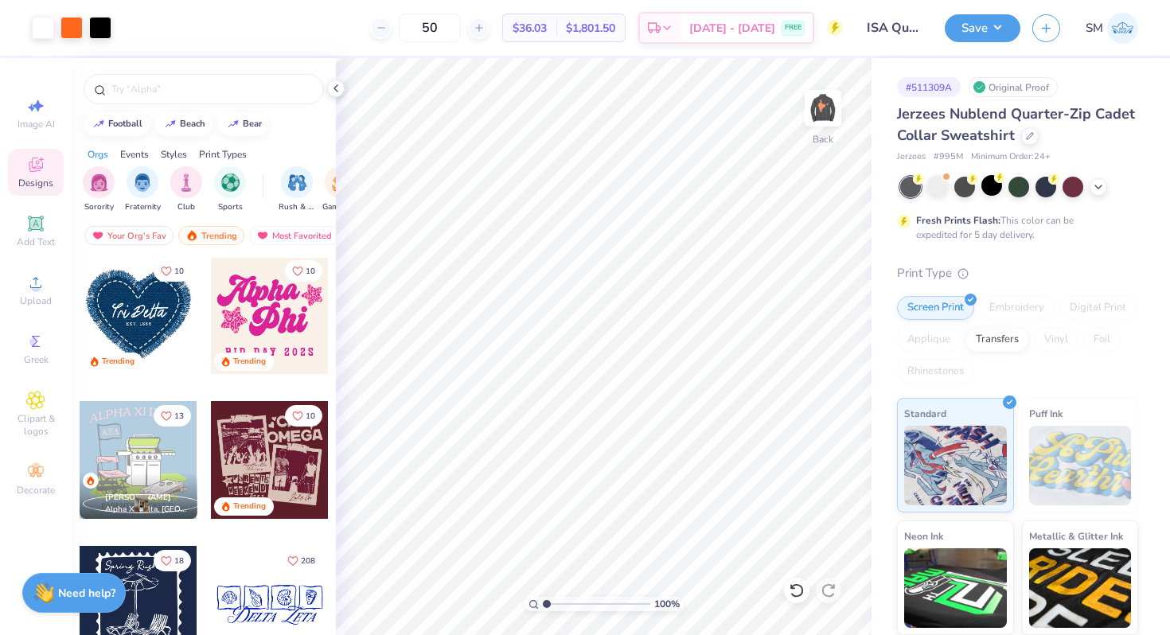
scroll to position [2587, 0]
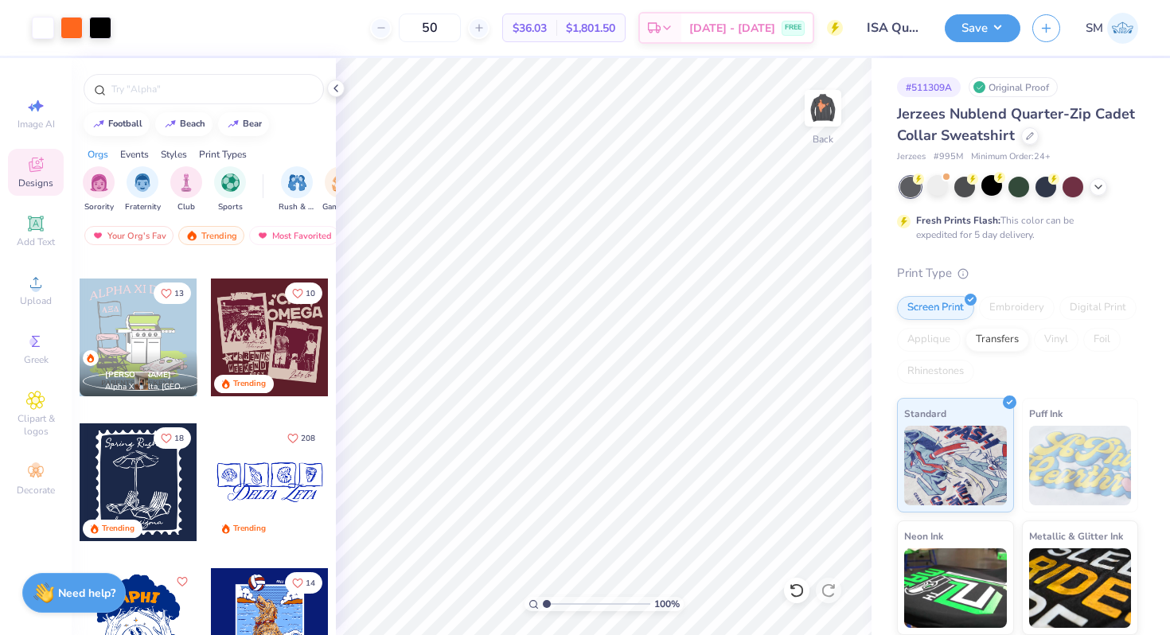
click at [271, 481] on div at bounding box center [270, 482] width 118 height 118
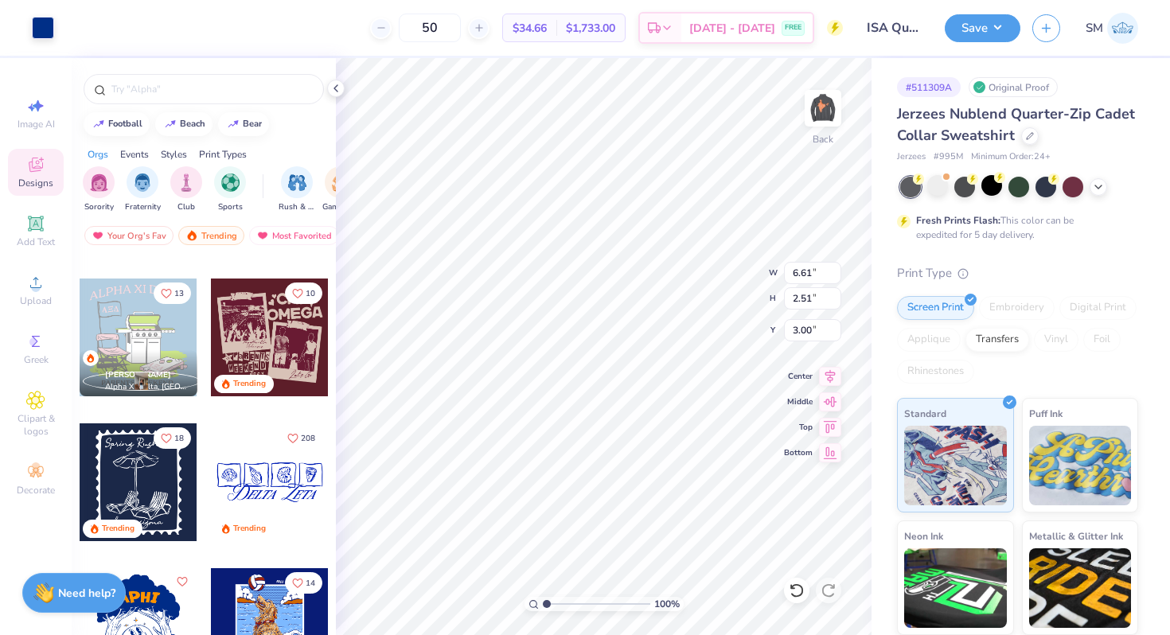
type input "6.61"
type input "2.51"
type input "6.90"
type input "2.62"
click at [824, 376] on icon at bounding box center [830, 373] width 22 height 19
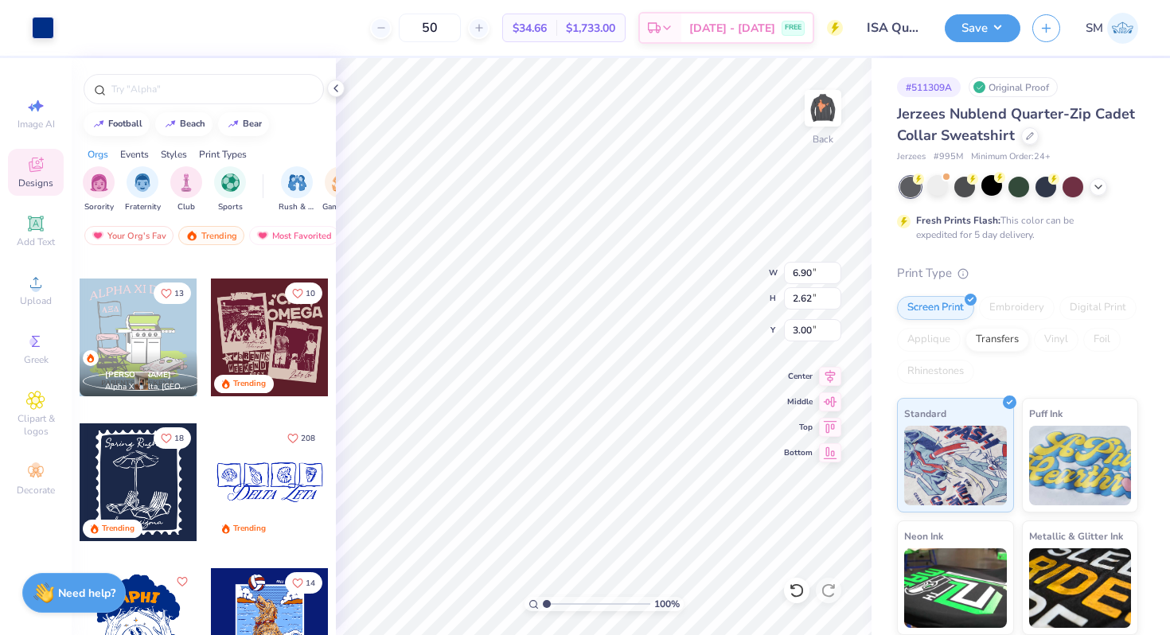
click at [24, 18] on div "Art colors" at bounding box center [27, 28] width 54 height 56
click at [34, 25] on div at bounding box center [43, 26] width 22 height 22
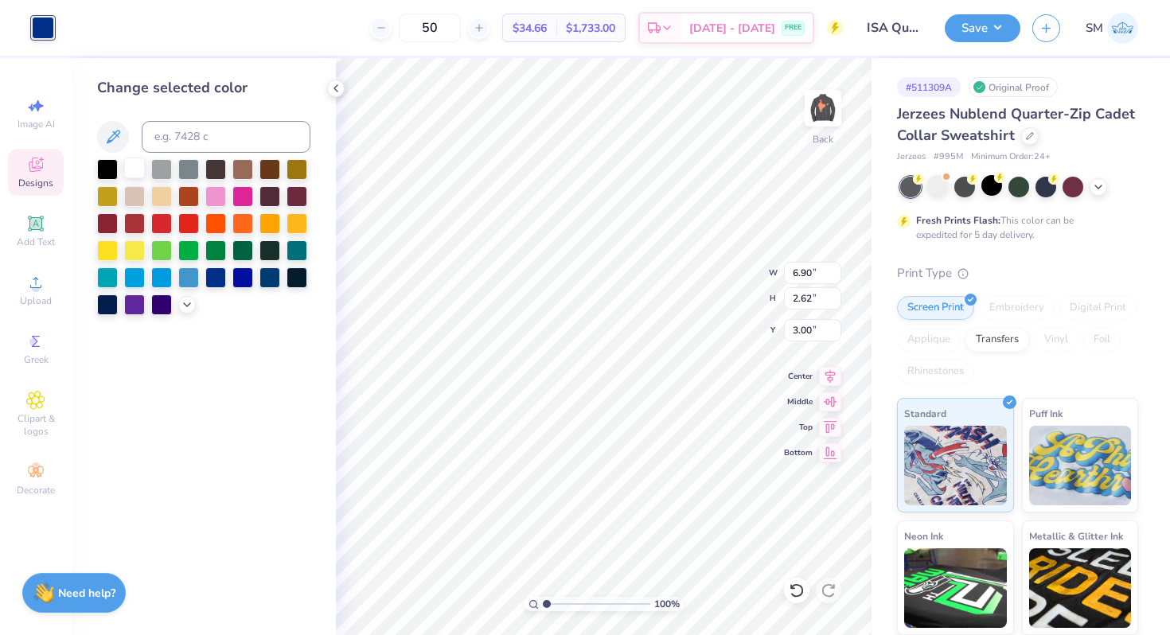
click at [134, 162] on div at bounding box center [134, 168] width 21 height 21
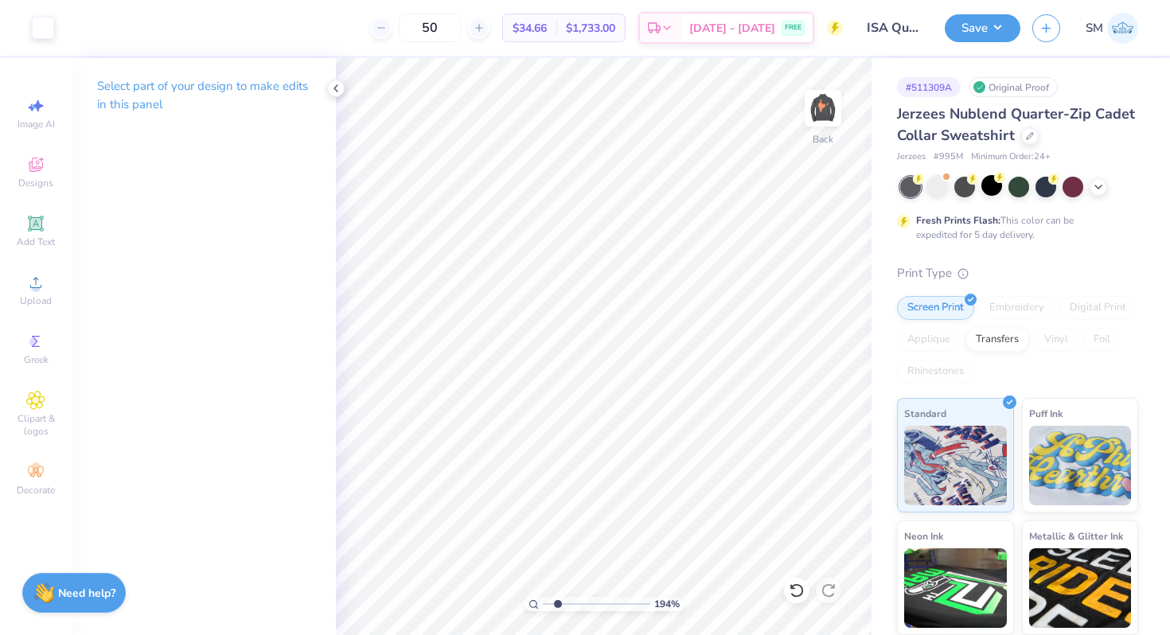
drag, startPoint x: 547, startPoint y: 602, endPoint x: 557, endPoint y: 602, distance: 10.3
type input "2.01"
click at [557, 602] on input "range" at bounding box center [596, 604] width 107 height 14
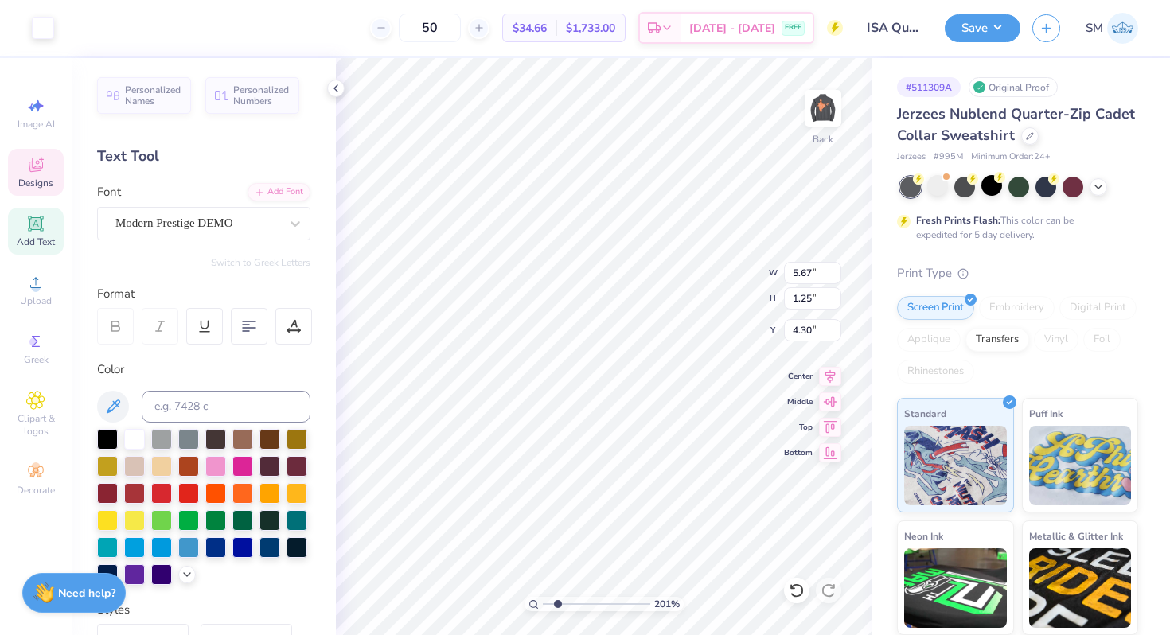
type input "4.30"
type textarea "Z"
type textarea "I"
type textarea "Indian Students' Association"
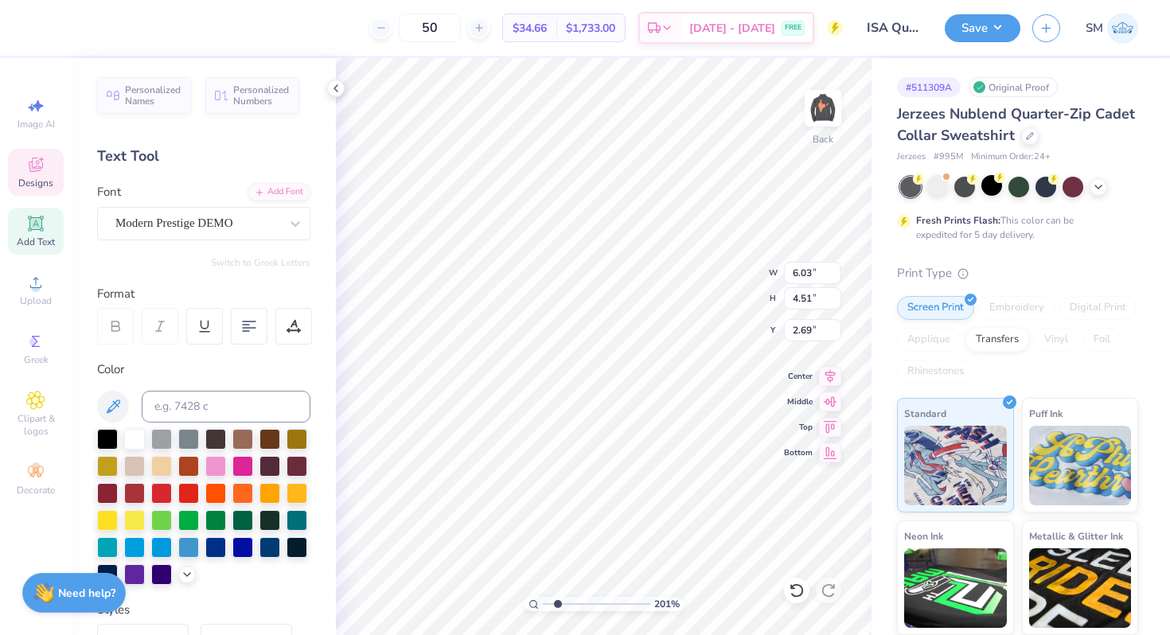
type input "5.43"
type textarea "[DEMOGRAPHIC_DATA]"
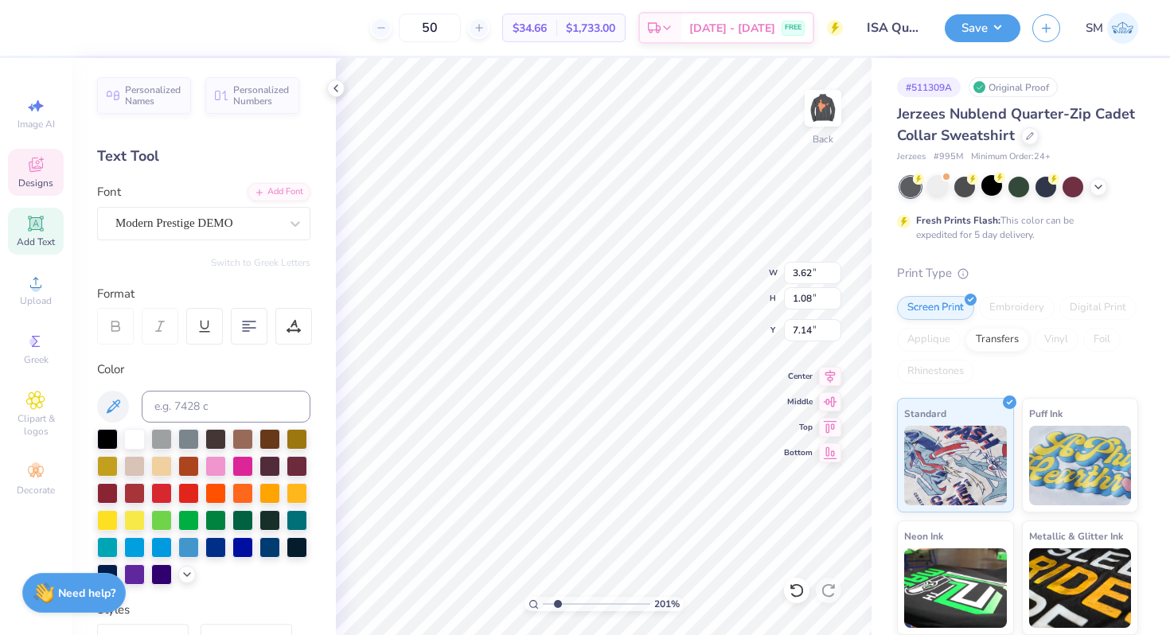
type input "4.30"
type textarea "Indian students'"
type input "4.30"
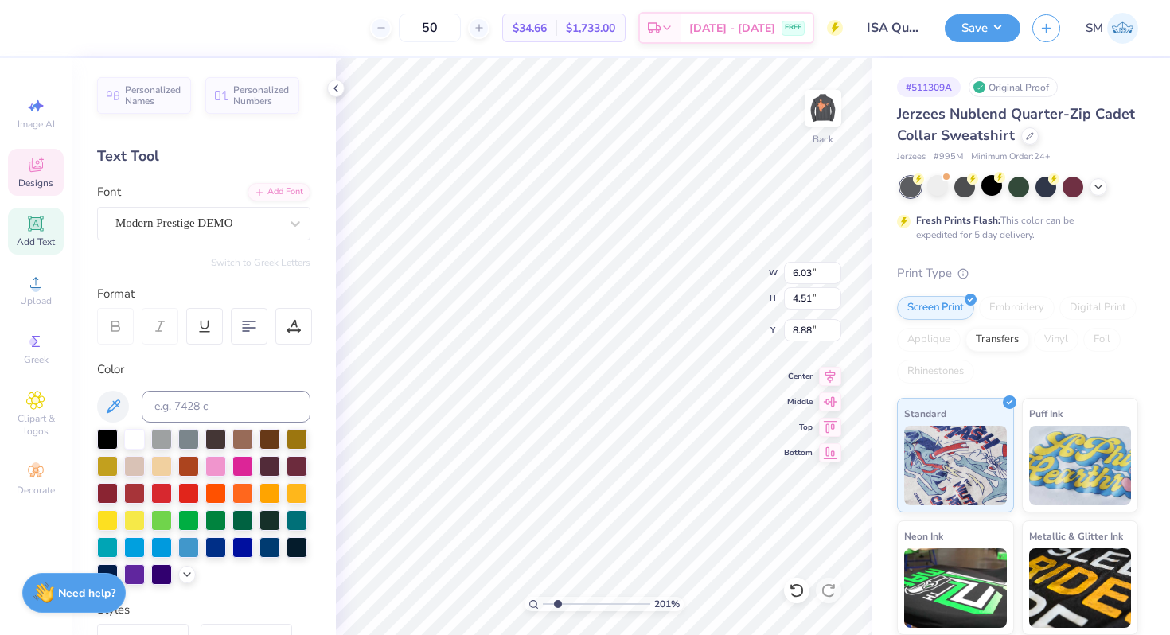
type textarea "Association"
type input "5.25"
type input "5.06"
type input "1.05"
type input "4.66"
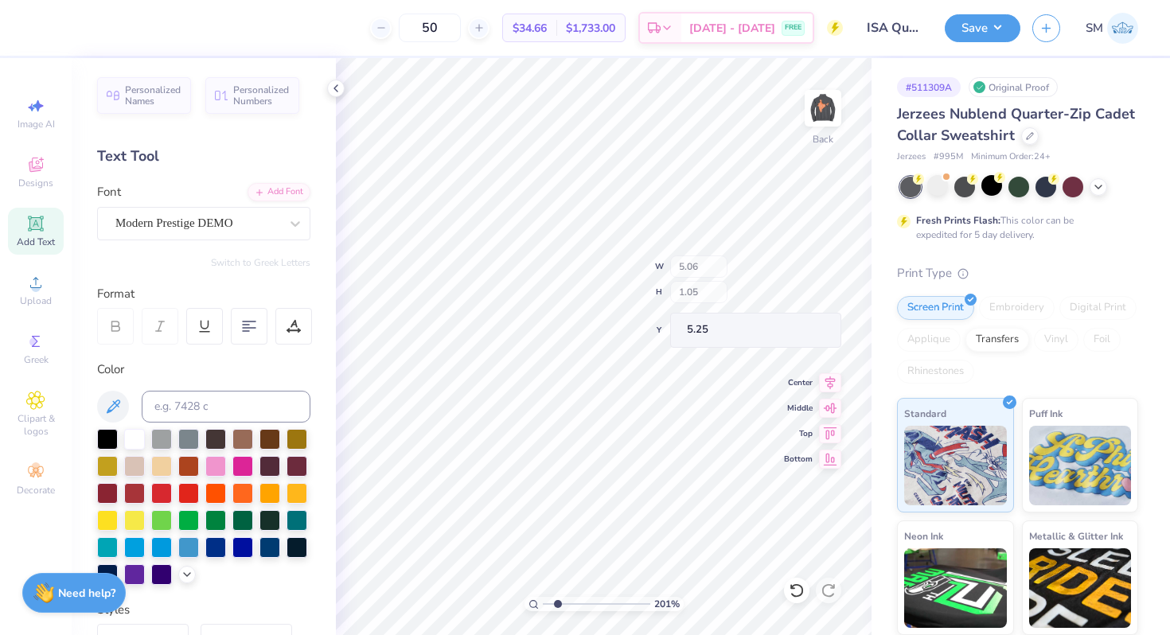
type input "0.97"
type input "4.29"
type input "0.89"
type input "5.09"
type input "5.25"
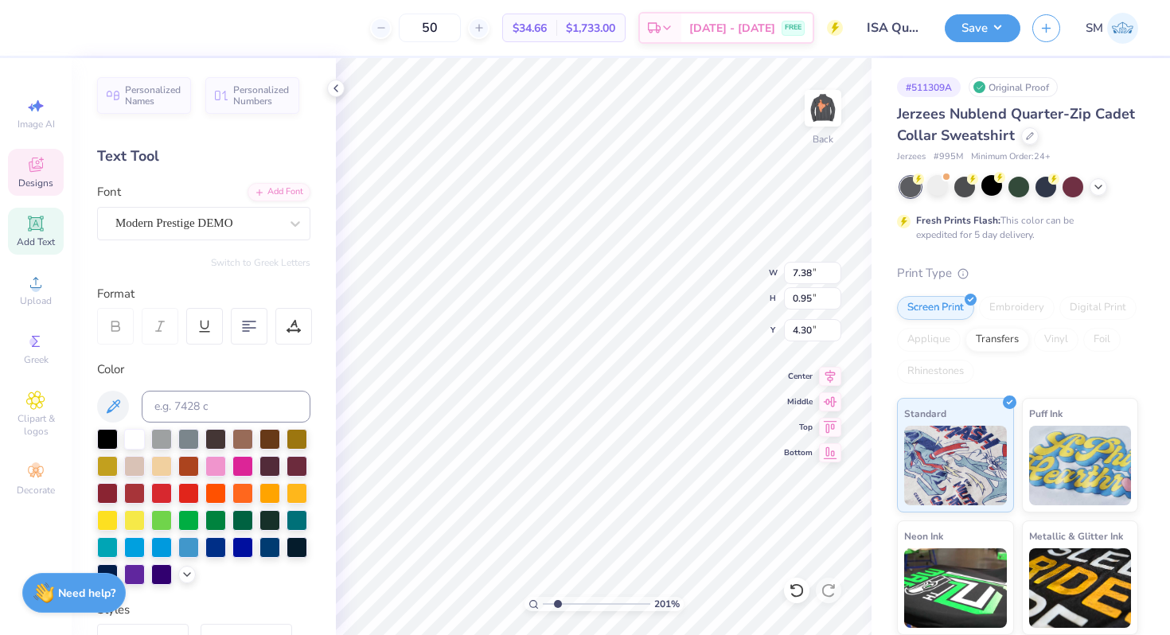
type input "4.36"
type input "5.31"
drag, startPoint x: 555, startPoint y: 601, endPoint x: 568, endPoint y: 606, distance: 14.6
click at [568, 606] on input "range" at bounding box center [596, 604] width 107 height 14
drag, startPoint x: 567, startPoint y: 599, endPoint x: 532, endPoint y: 595, distance: 35.2
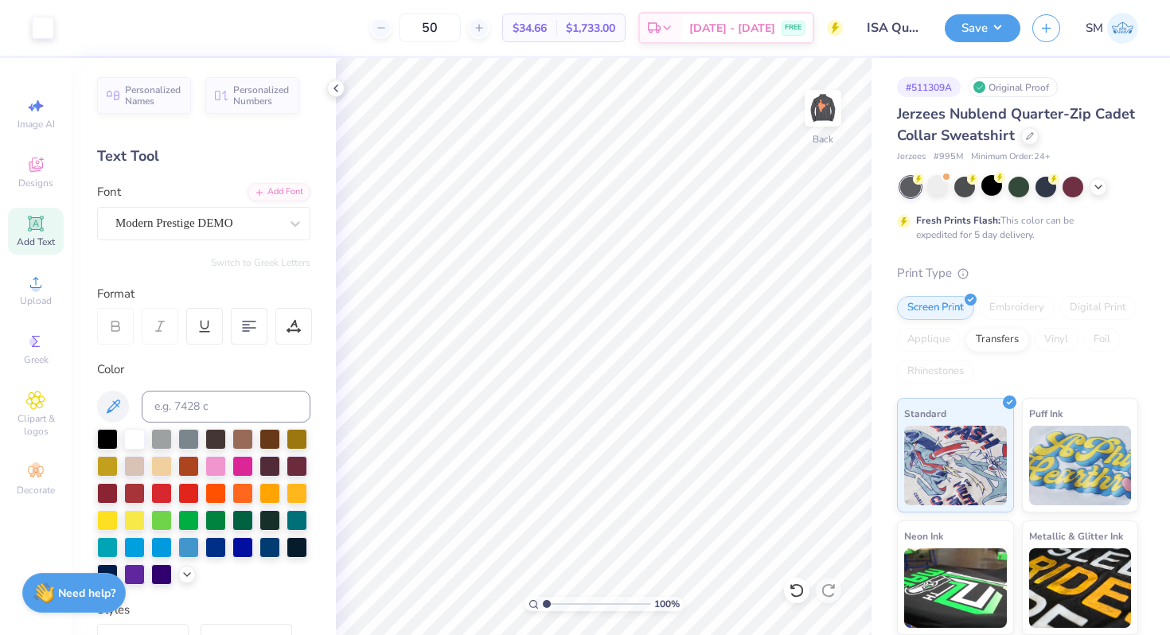
type input "1"
click at [543, 597] on input "range" at bounding box center [596, 604] width 107 height 14
click at [44, 286] on icon at bounding box center [35, 282] width 19 height 19
click at [38, 127] on span "Image AI" at bounding box center [36, 124] width 37 height 13
select select "4"
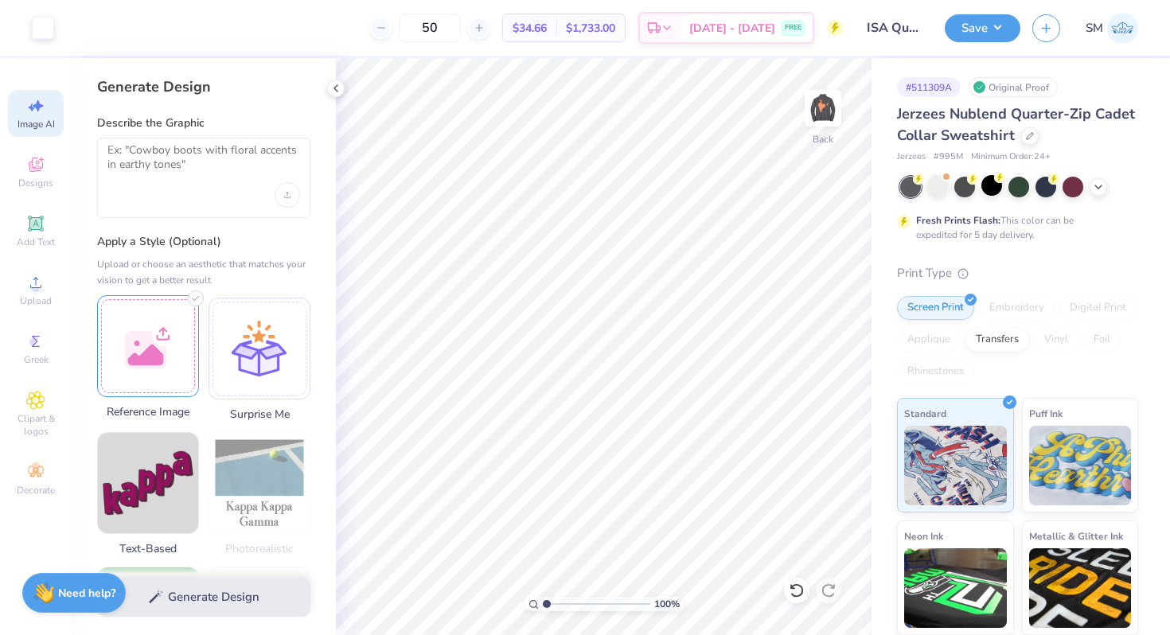
click at [120, 347] on div at bounding box center [148, 346] width 102 height 102
click at [219, 180] on textarea at bounding box center [203, 163] width 193 height 40
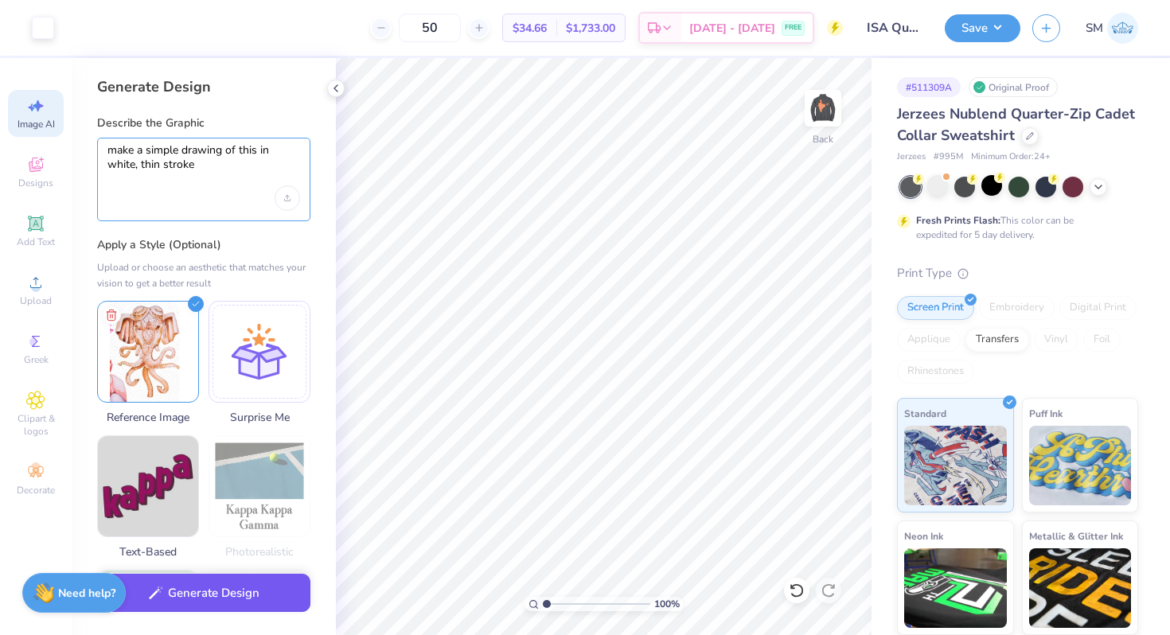
type textarea "make a simple drawing of this in white, thin stroke"
click at [158, 588] on icon "button" at bounding box center [156, 593] width 14 height 14
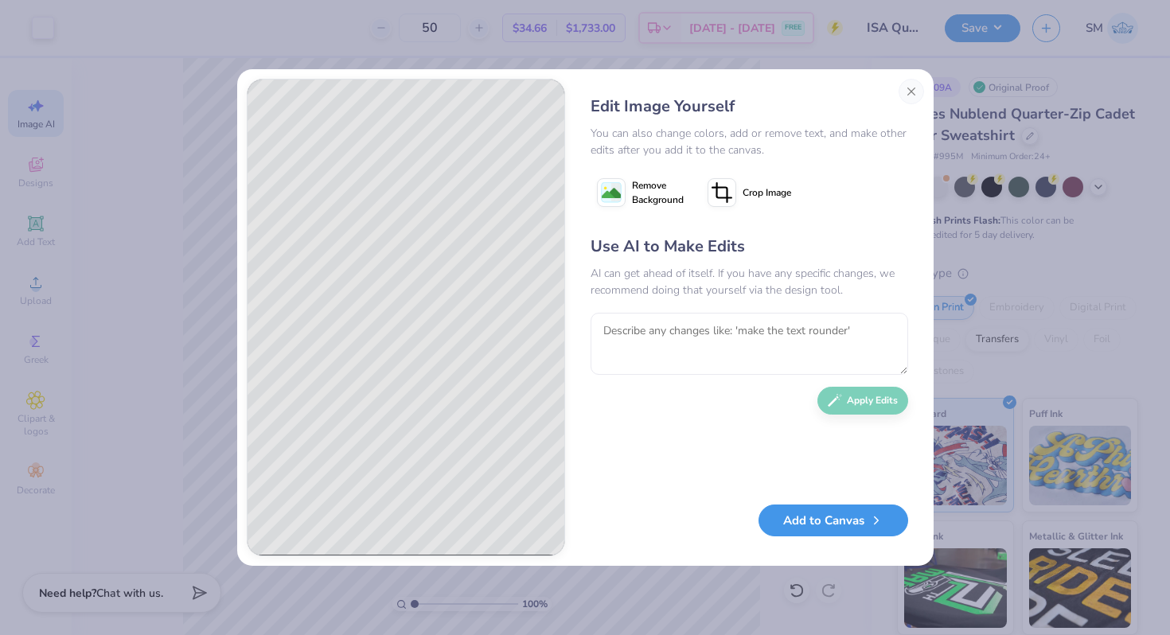
click at [802, 514] on button "Add to Canvas" at bounding box center [833, 521] width 150 height 33
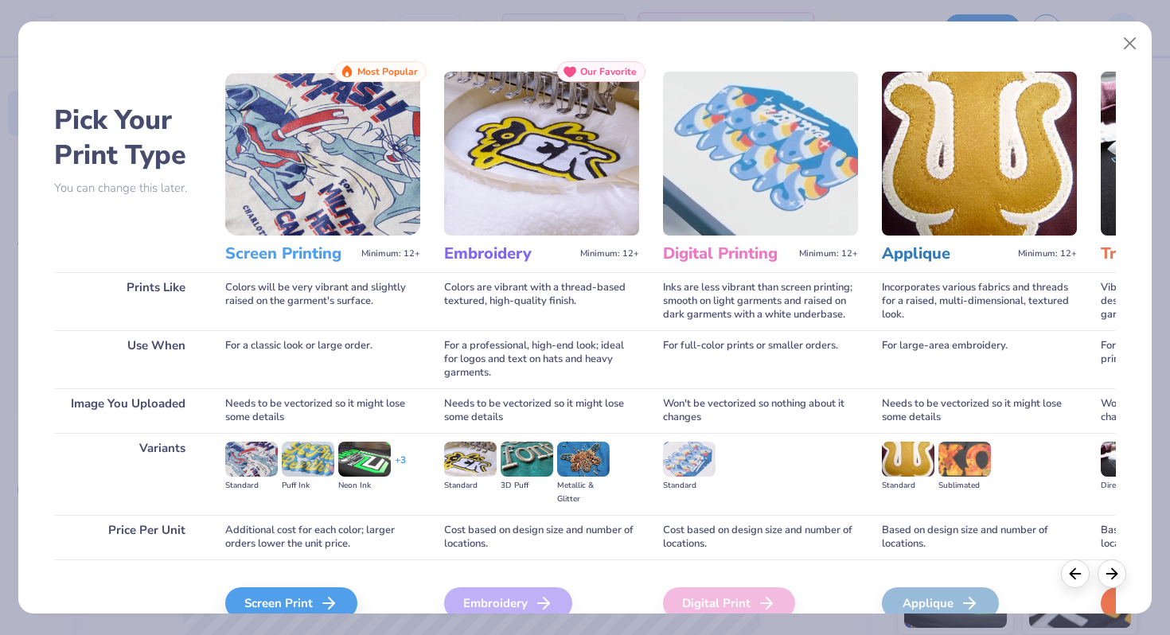
click at [246, 618] on div "Pick Your Print Type You can change this later. Prints Like Use When Image You …" at bounding box center [585, 317] width 1170 height 635
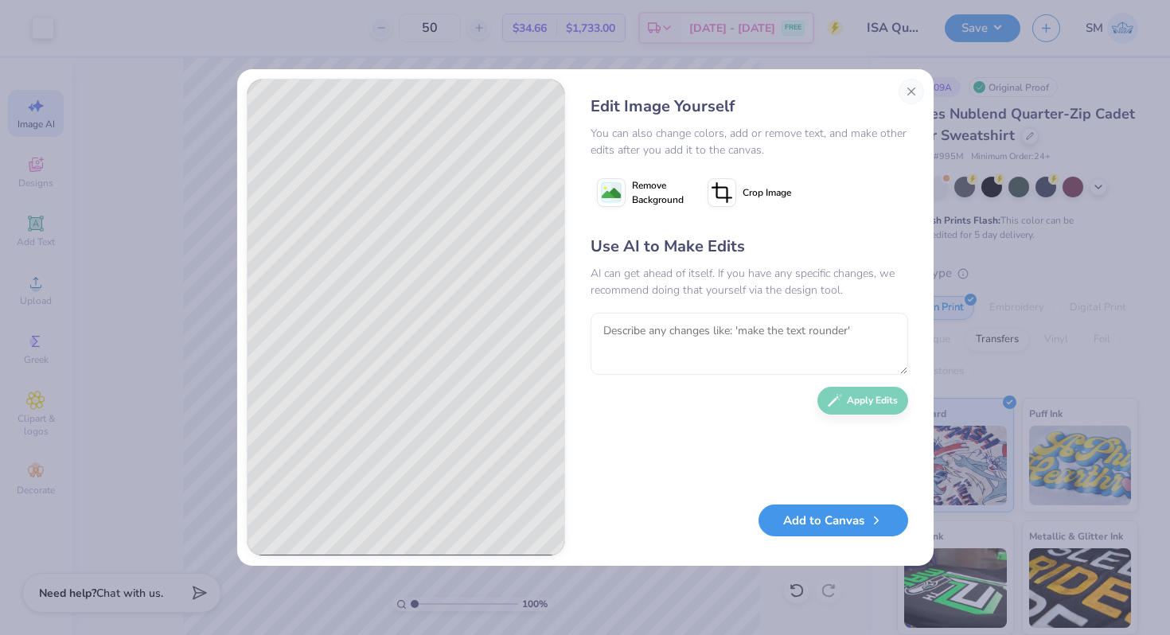
click at [787, 529] on button "Add to Canvas" at bounding box center [833, 521] width 150 height 33
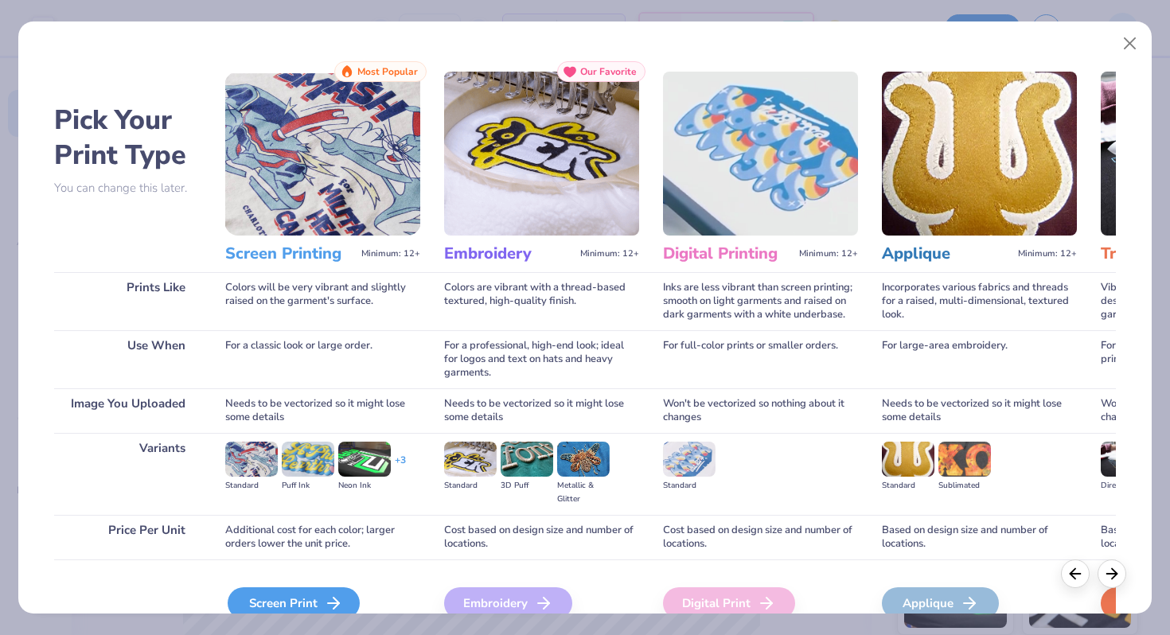
click at [318, 598] on div "Screen Print" at bounding box center [294, 603] width 132 height 32
click at [315, 602] on div "Screen Print" at bounding box center [294, 603] width 132 height 32
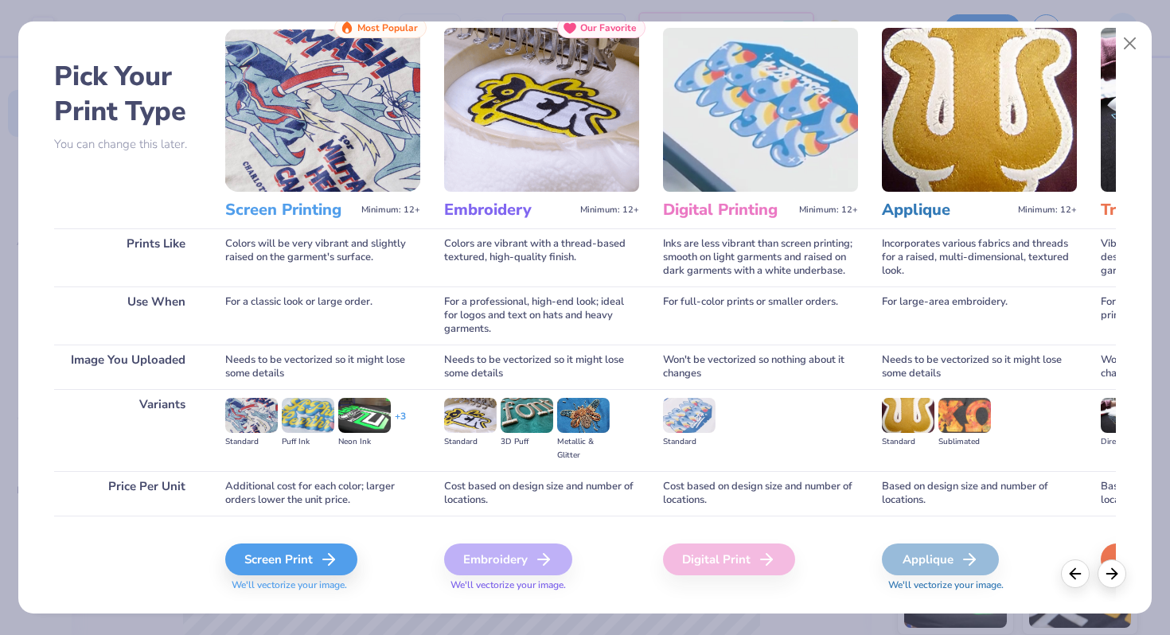
scroll to position [51, 0]
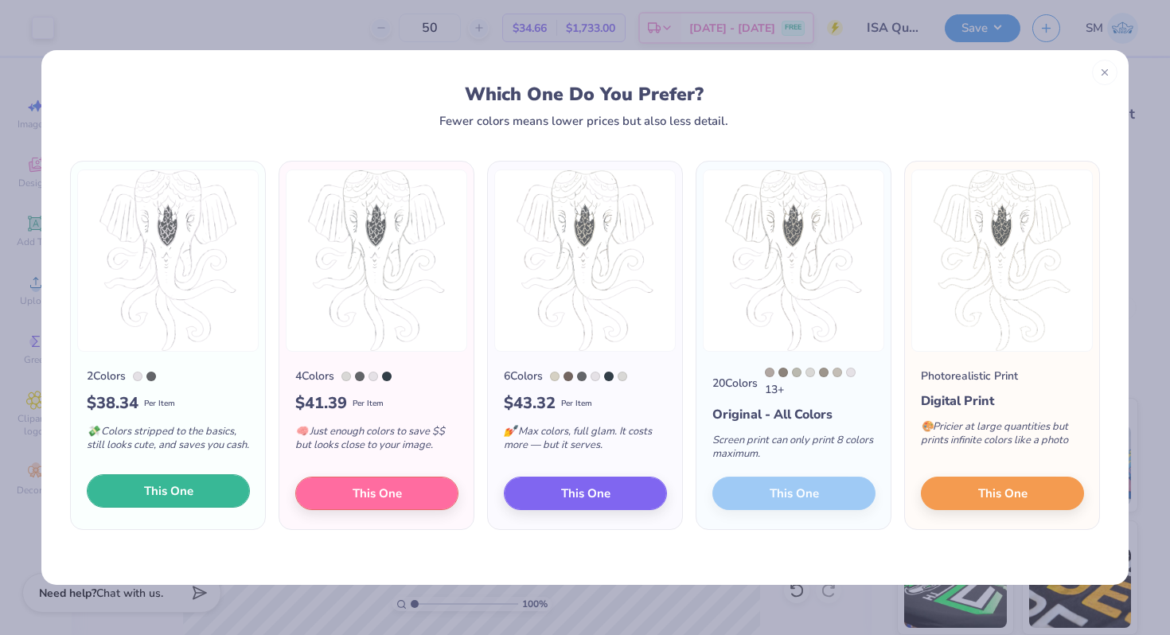
click at [153, 493] on span "This One" at bounding box center [168, 491] width 49 height 18
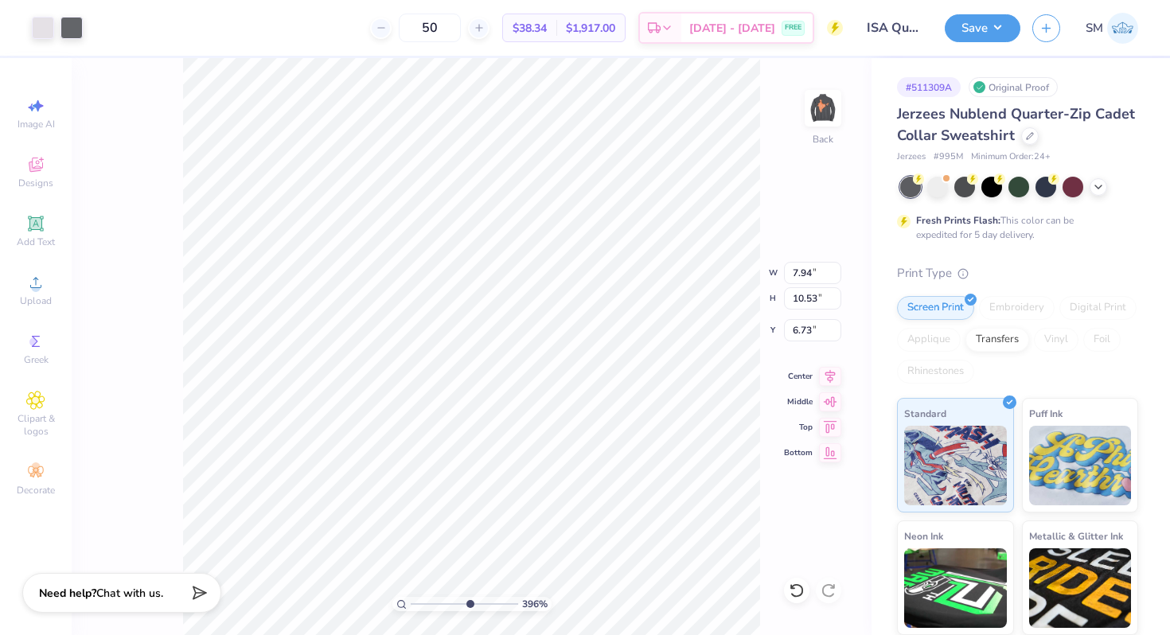
drag, startPoint x: 414, startPoint y: 603, endPoint x: 469, endPoint y: 602, distance: 54.9
click at [469, 602] on input "range" at bounding box center [464, 604] width 107 height 14
click at [68, 28] on div at bounding box center [71, 26] width 22 height 22
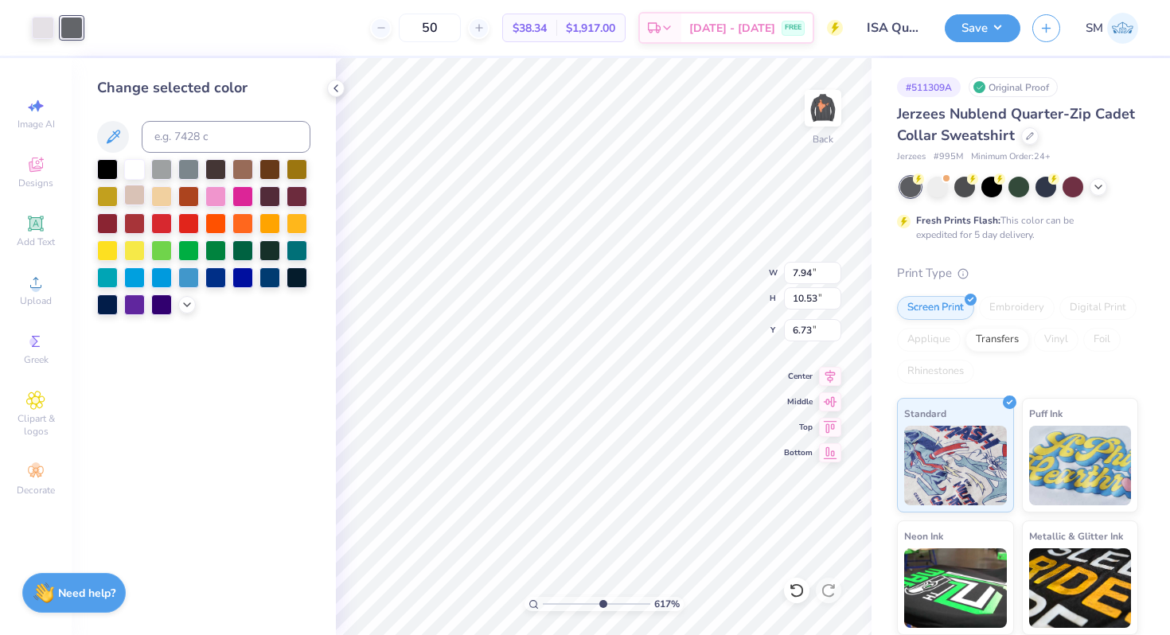
click at [133, 202] on div at bounding box center [134, 195] width 21 height 21
click at [237, 199] on div at bounding box center [242, 196] width 21 height 21
click at [338, 89] on icon at bounding box center [335, 88] width 13 height 13
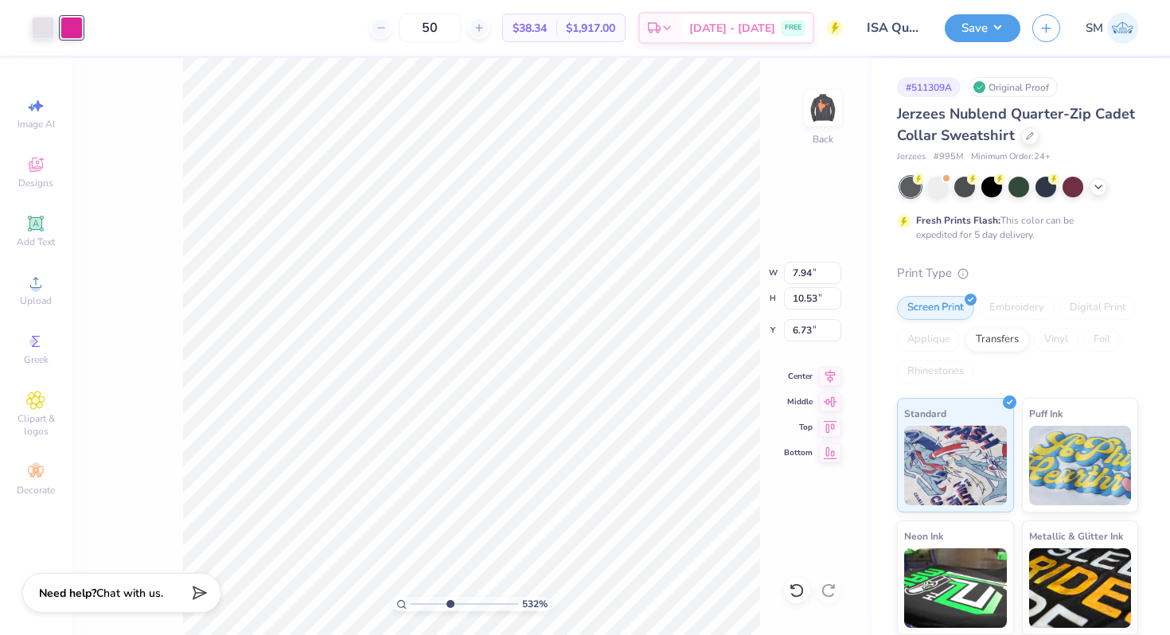
drag, startPoint x: 465, startPoint y: 606, endPoint x: 448, endPoint y: 601, distance: 17.6
type input "4.27"
click at [449, 602] on input "range" at bounding box center [464, 604] width 107 height 14
type input "3.11"
type input "1.80"
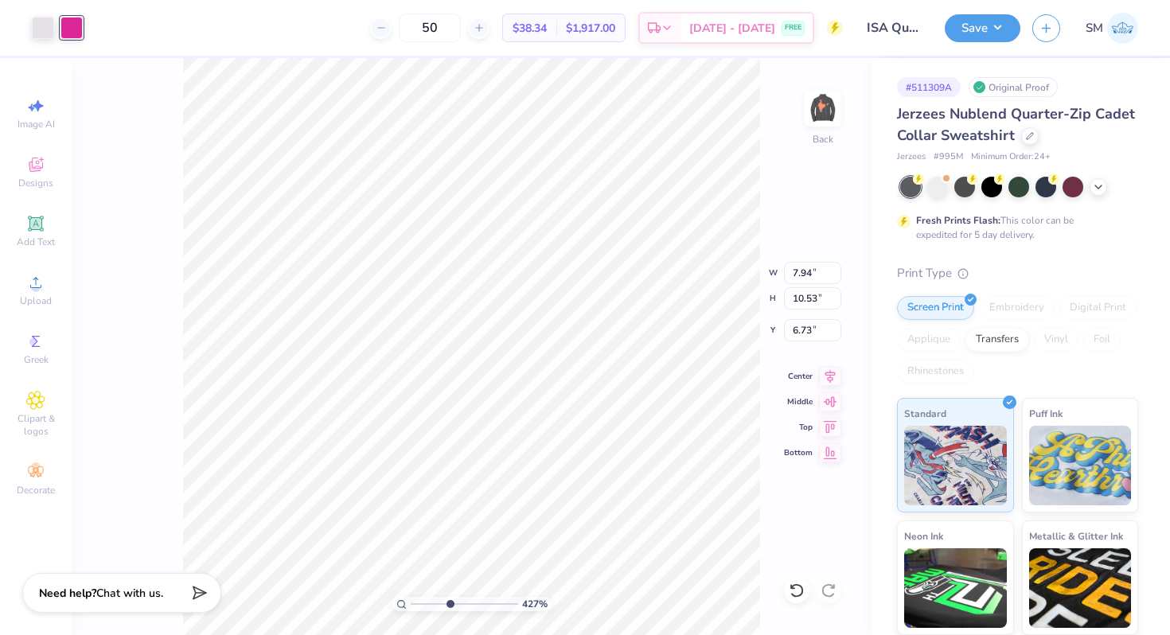
type input "9.34"
drag, startPoint x: 449, startPoint y: 602, endPoint x: 407, endPoint y: 599, distance: 41.4
type input "1"
click at [411, 599] on input "range" at bounding box center [464, 604] width 107 height 14
click at [97, 37] on div at bounding box center [100, 26] width 22 height 22
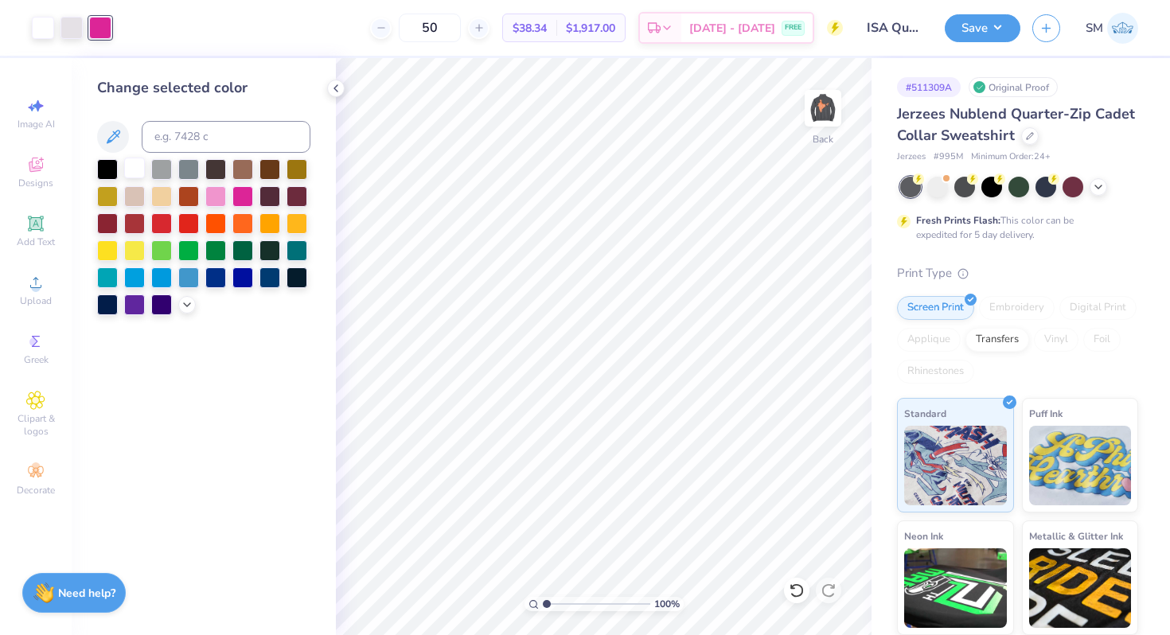
click at [132, 162] on div at bounding box center [134, 168] width 21 height 21
click at [71, 25] on div at bounding box center [71, 26] width 22 height 22
click at [135, 166] on div at bounding box center [134, 168] width 21 height 21
click at [333, 89] on icon at bounding box center [335, 88] width 13 height 13
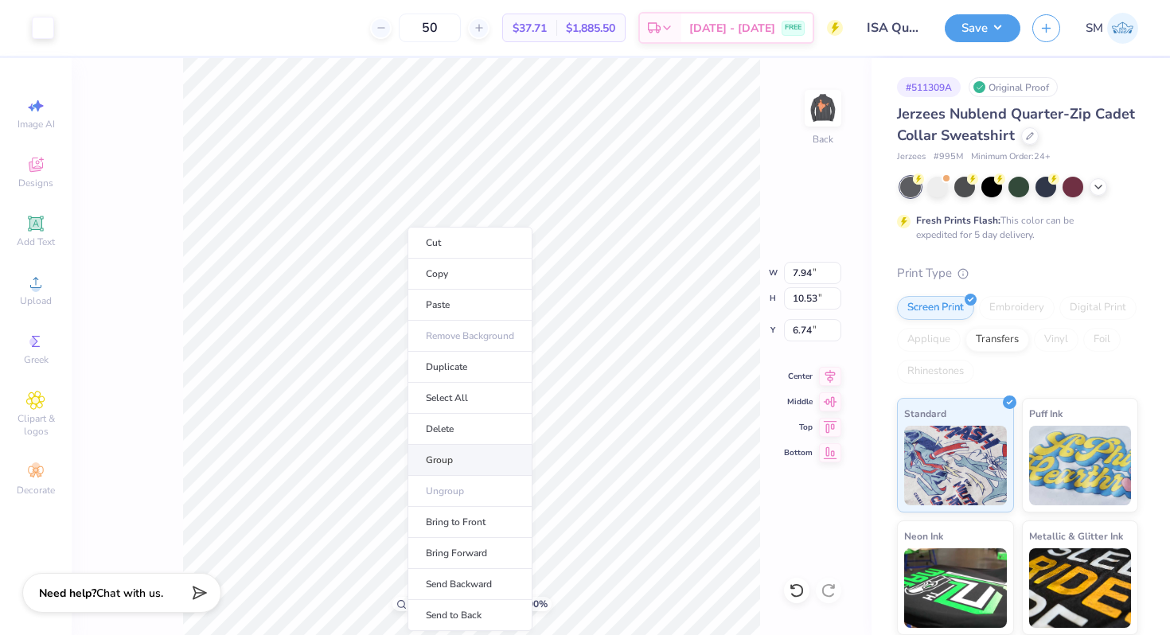
click at [468, 450] on li "Group" at bounding box center [469, 460] width 125 height 31
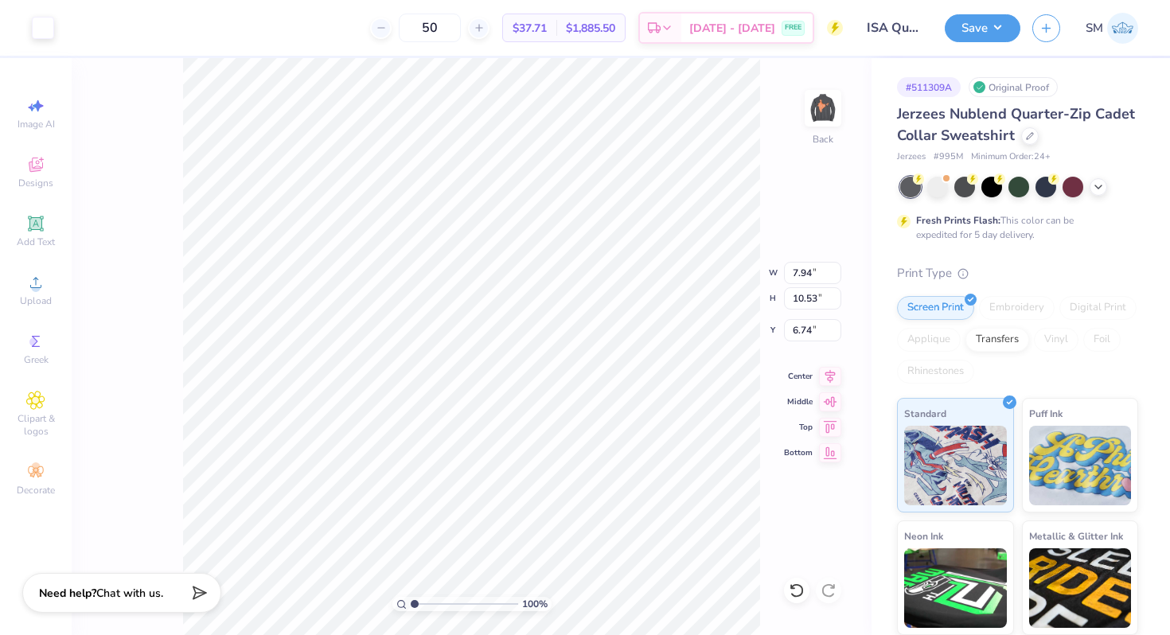
type input "3.45"
type input "4.57"
click at [792, 594] on icon at bounding box center [796, 590] width 14 height 14
type input "7.94"
type input "10.53"
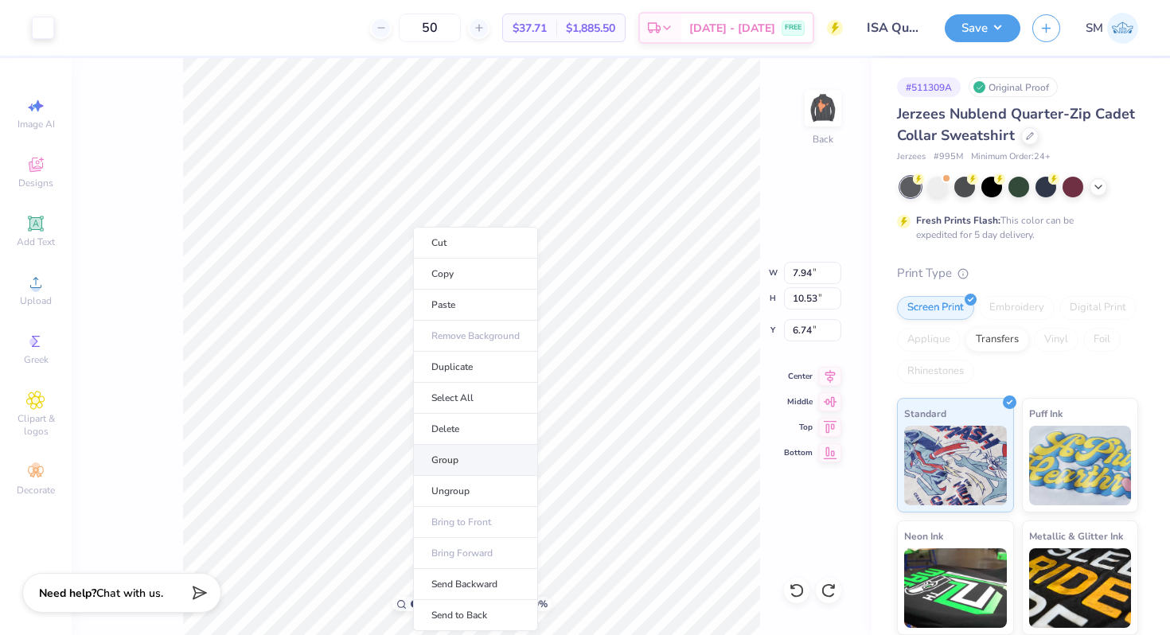
click at [470, 470] on li "Group" at bounding box center [475, 460] width 125 height 31
type input "1.89"
type input "2.51"
type input "7.14"
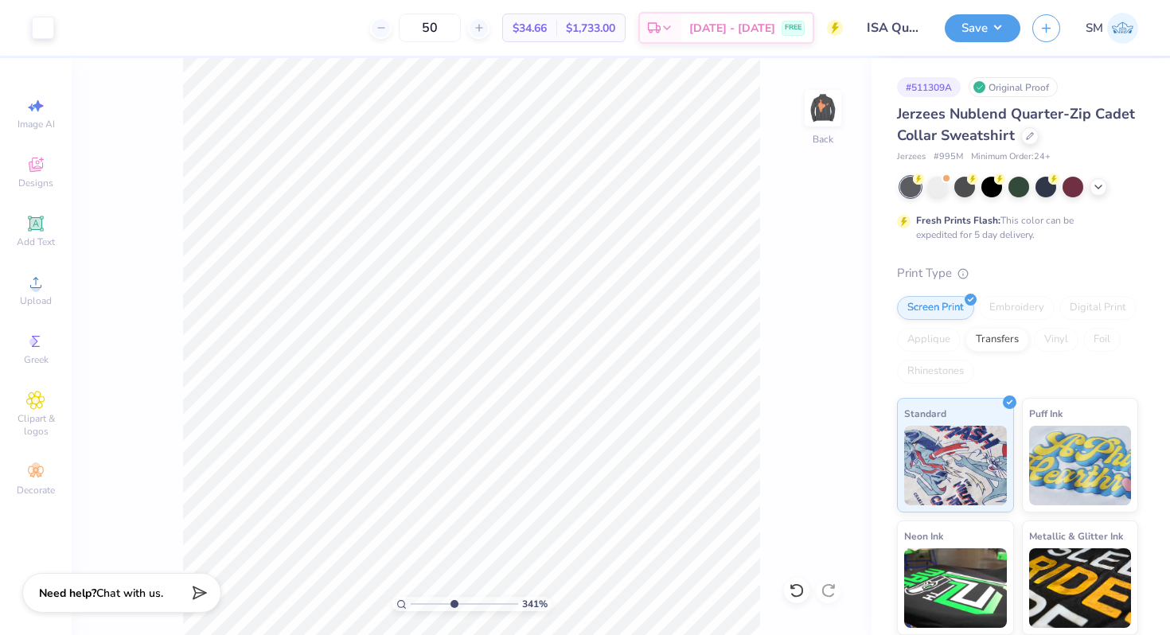
drag, startPoint x: 414, startPoint y: 602, endPoint x: 456, endPoint y: 610, distance: 42.9
type input "4.73"
click at [454, 608] on input "range" at bounding box center [464, 604] width 107 height 14
type input "1.89"
type input "2.51"
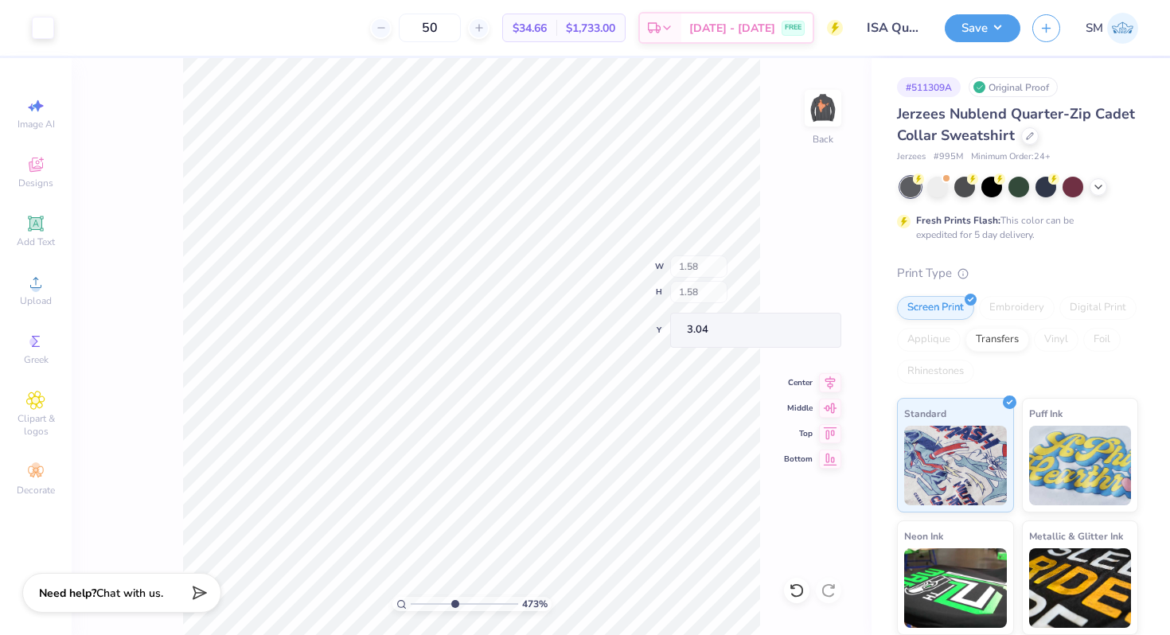
type input "7.14"
click at [794, 595] on icon at bounding box center [796, 590] width 14 height 14
type input "1.00"
type input "0.88"
type input "3.39"
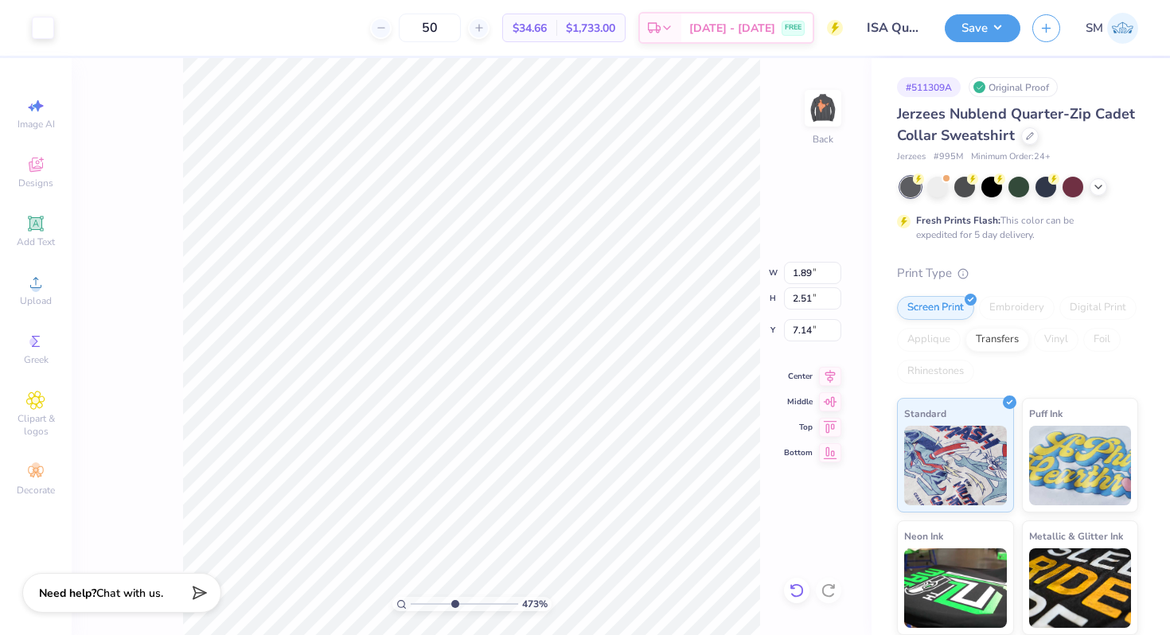
type input "1.08"
type input "1.43"
type input "3.09"
type input "0.95"
type input "1.26"
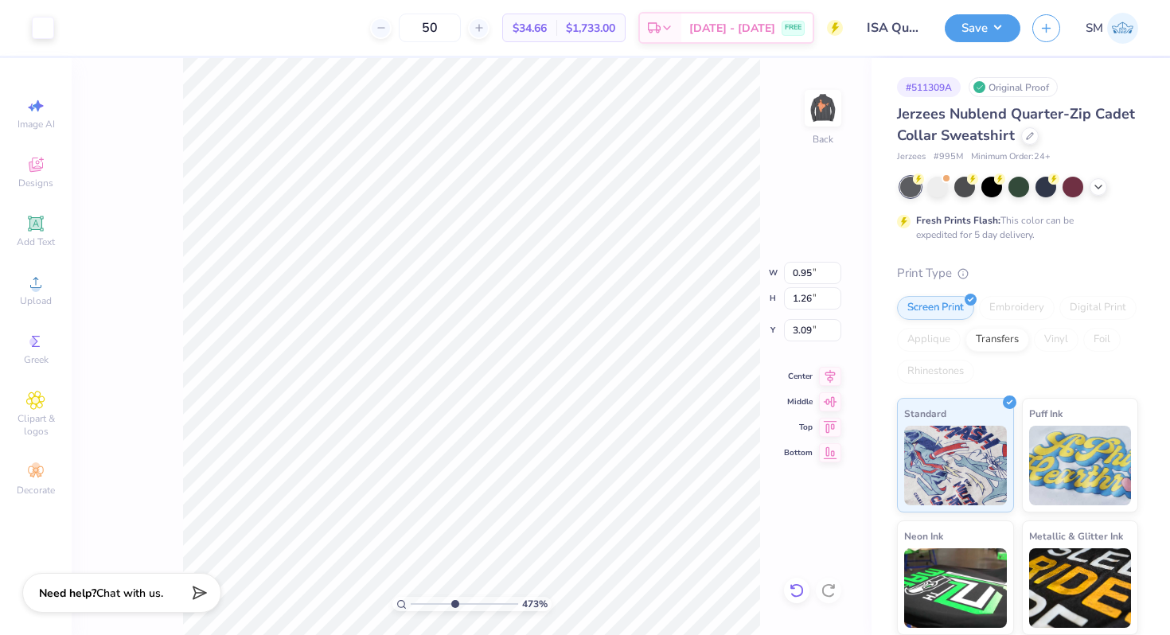
type input "3.17"
type input "1.65"
type input "1.60"
type input "3.02"
type input "3.19"
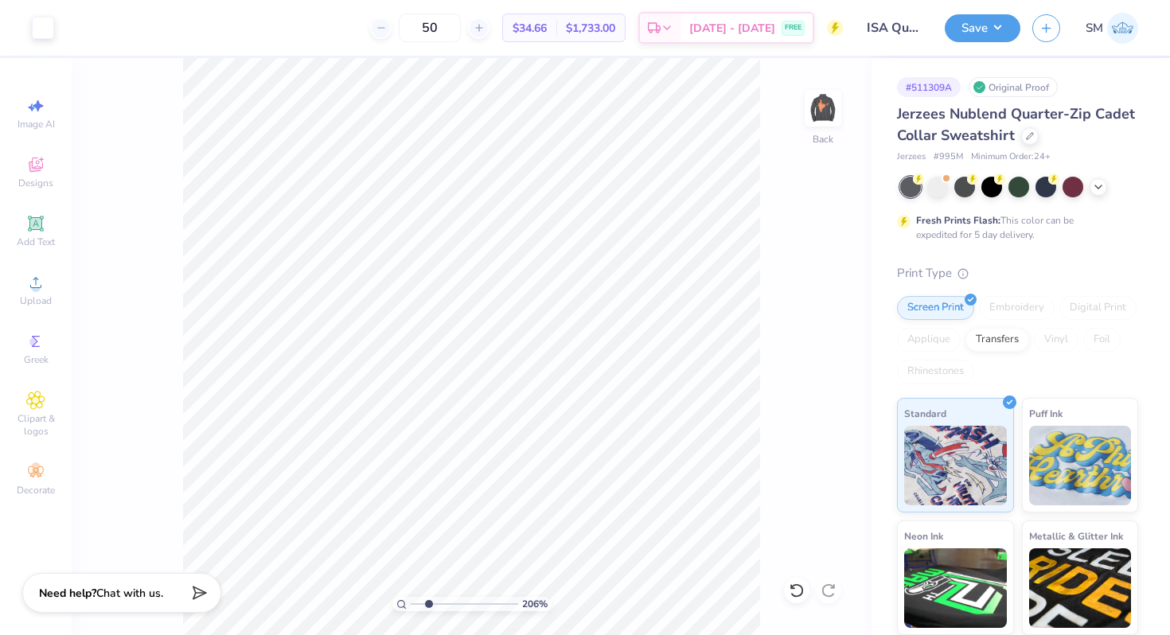
drag, startPoint x: 450, startPoint y: 606, endPoint x: 428, endPoint y: 600, distance: 23.2
type input "2.32"
click at [428, 600] on input "range" at bounding box center [464, 604] width 107 height 14
type input "9.10"
type input "2.74"
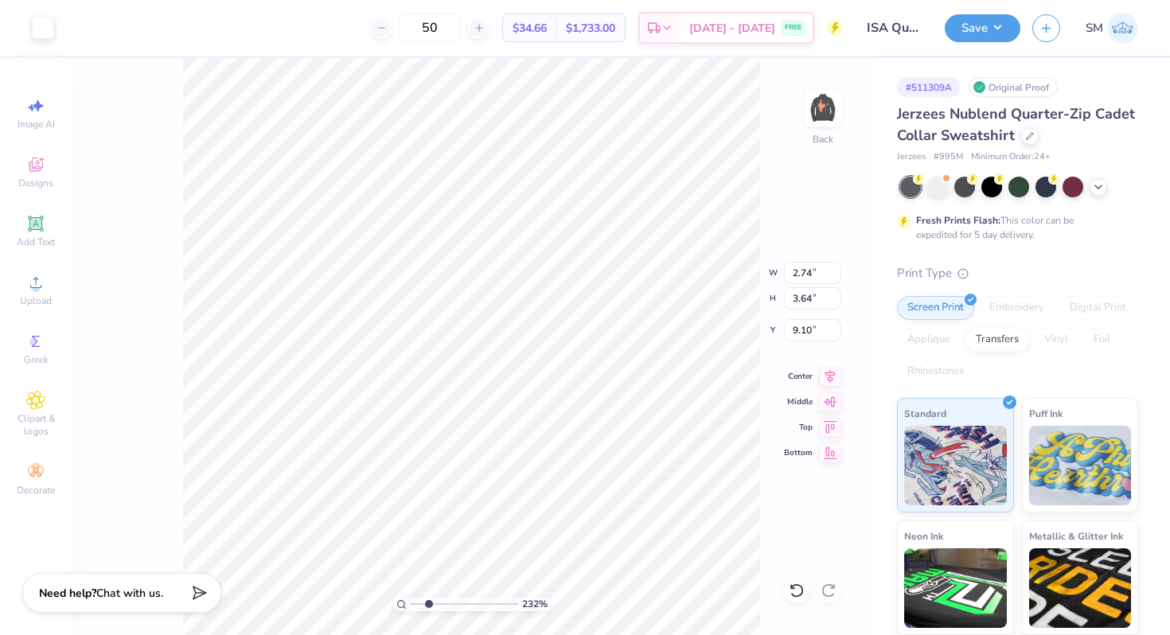
type input "3.64"
type input "6.72"
click at [39, 119] on span "Image AI" at bounding box center [36, 124] width 37 height 13
select select "4"
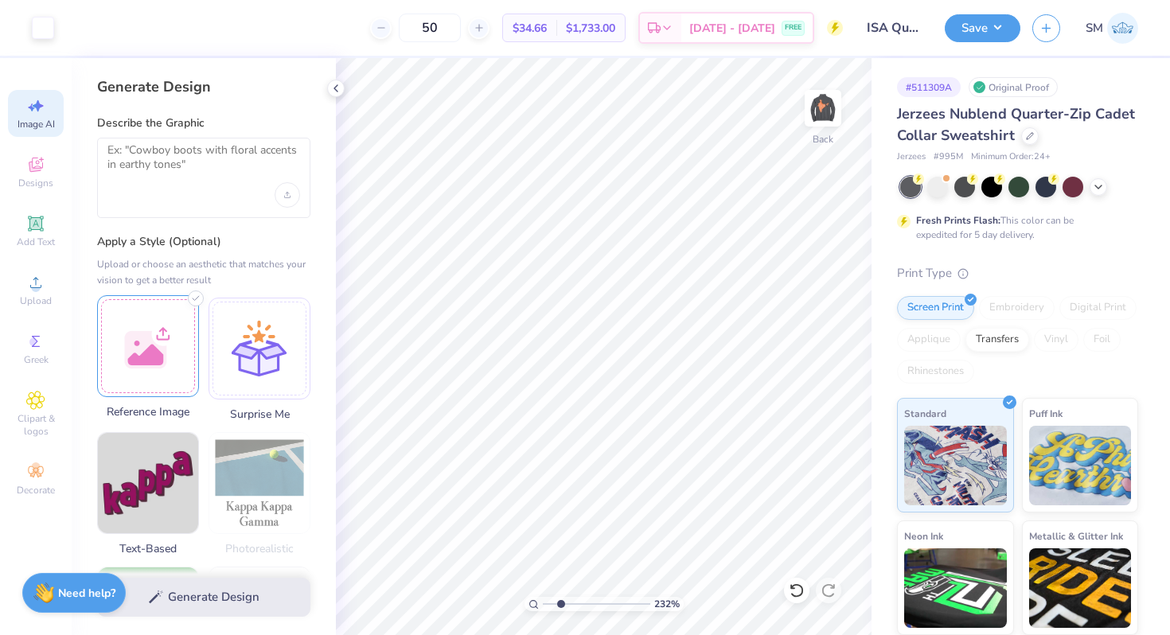
click at [132, 359] on div at bounding box center [148, 346] width 102 height 102
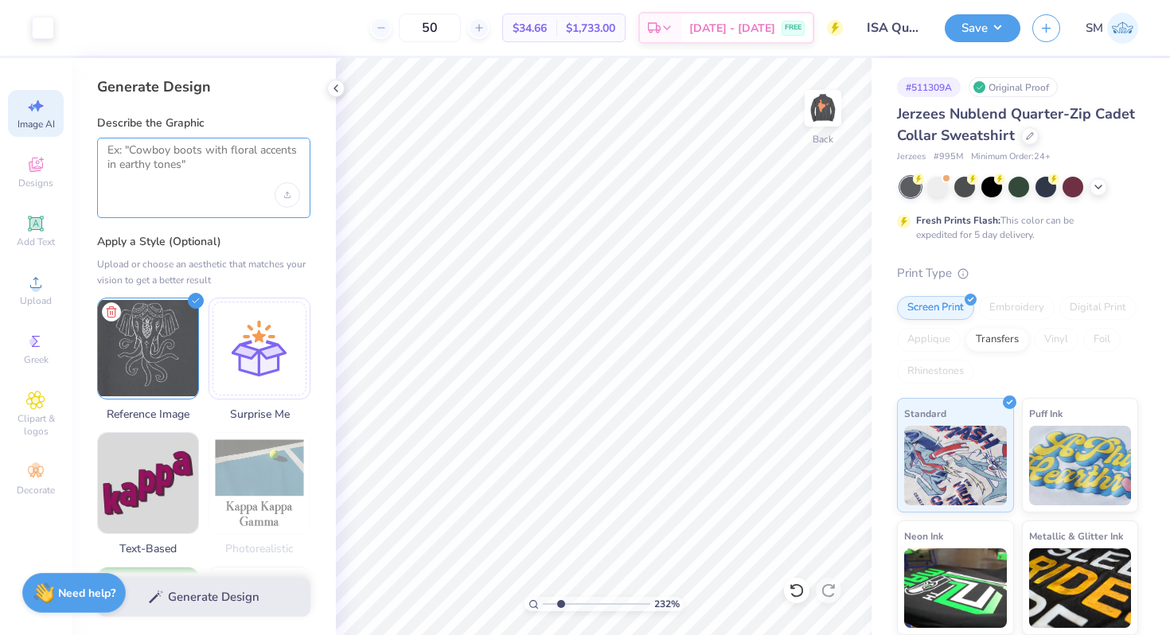
click at [222, 177] on textarea at bounding box center [203, 163] width 193 height 40
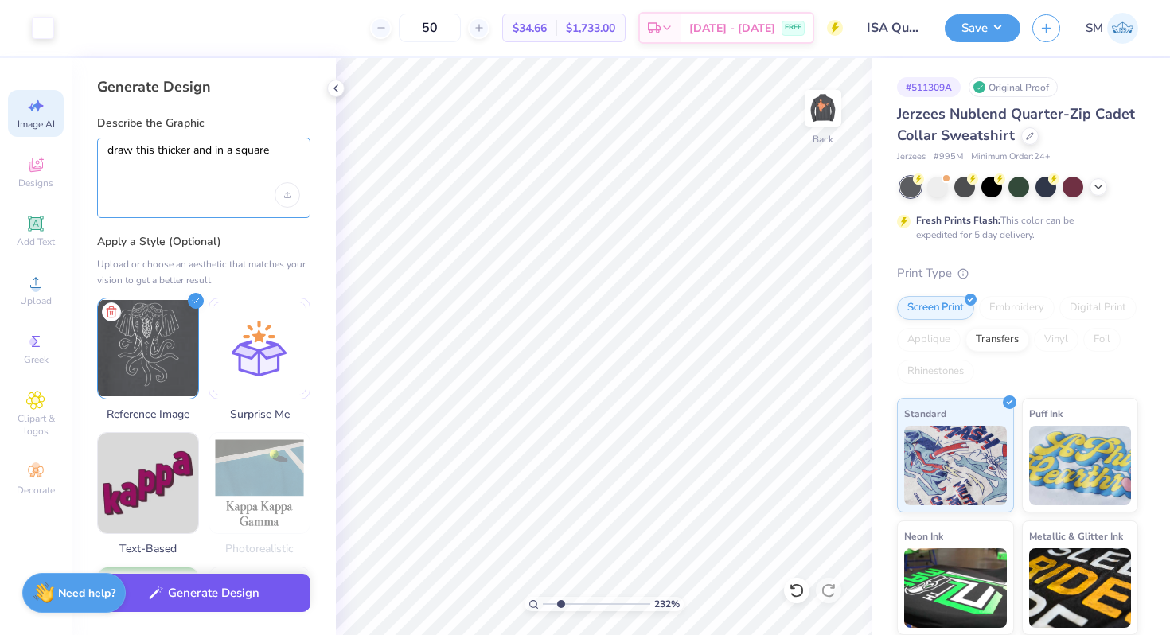
type textarea "draw this thicker and in a square"
click at [166, 611] on button "Generate Design" at bounding box center [203, 593] width 213 height 39
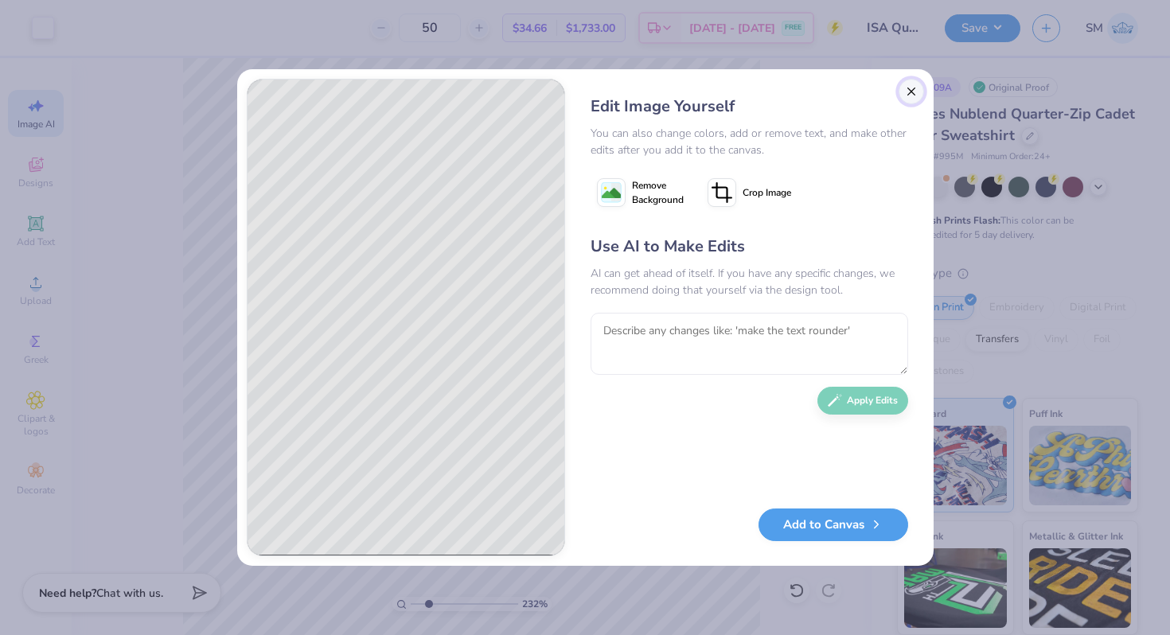
click at [909, 95] on button "Close" at bounding box center [910, 91] width 25 height 25
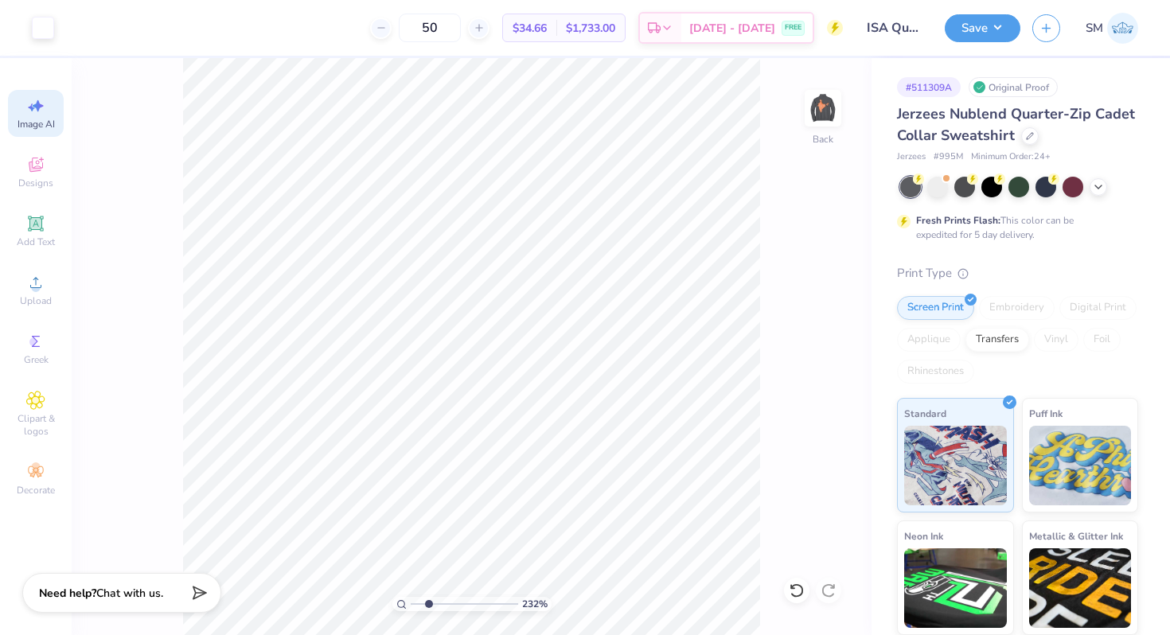
scroll to position [0, 36]
click at [45, 115] on icon at bounding box center [35, 105] width 19 height 19
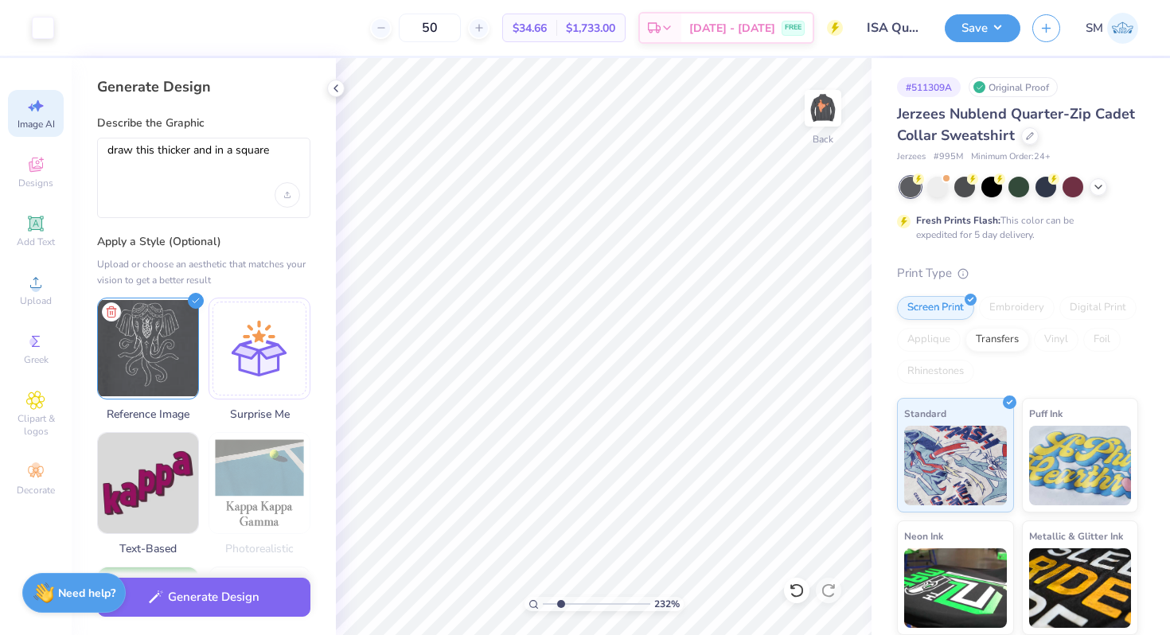
scroll to position [0, 0]
click at [110, 304] on icon at bounding box center [110, 309] width 7 height 10
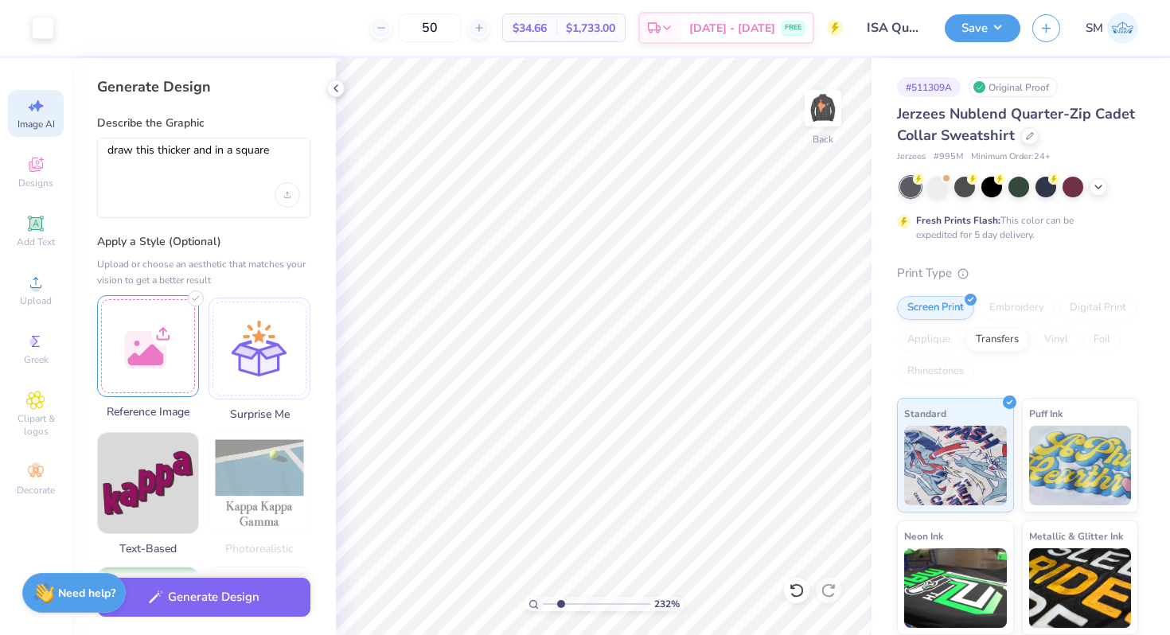
click at [128, 353] on div at bounding box center [148, 346] width 102 height 102
click at [194, 155] on textarea "draw this thicker and in a square" at bounding box center [203, 163] width 193 height 40
drag, startPoint x: 244, startPoint y: 153, endPoint x: 97, endPoint y: 153, distance: 147.2
click at [97, 153] on div "draw this thicker and in a square" at bounding box center [203, 178] width 213 height 80
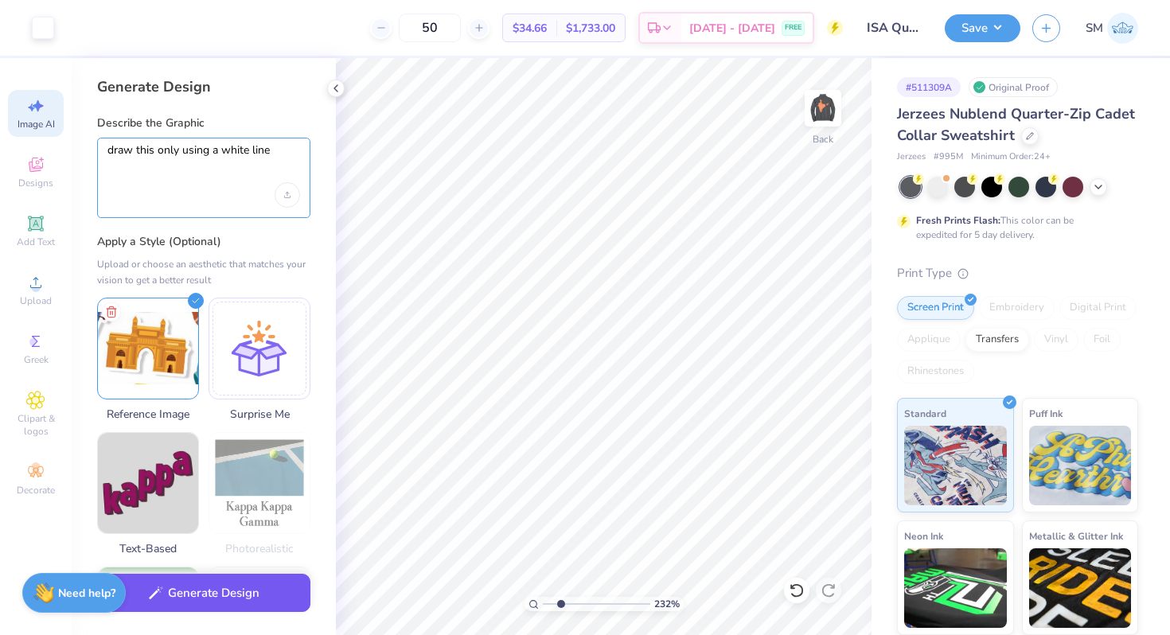
type textarea "draw this only using a white line"
click at [198, 589] on button "Generate Design" at bounding box center [203, 593] width 213 height 39
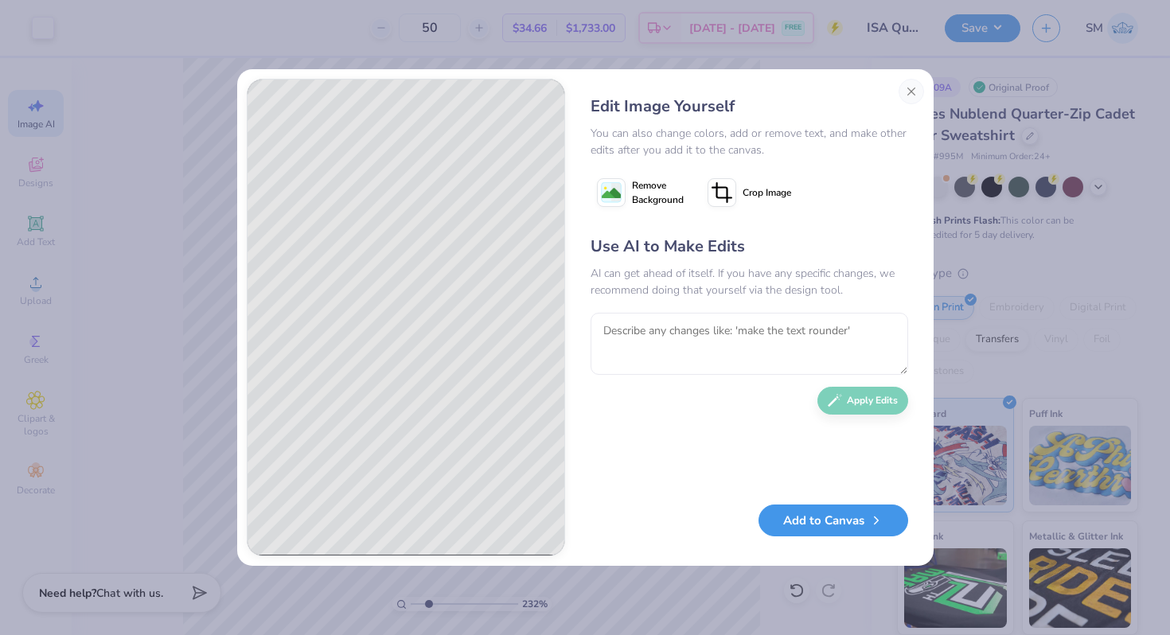
click at [841, 516] on button "Add to Canvas" at bounding box center [833, 521] width 150 height 33
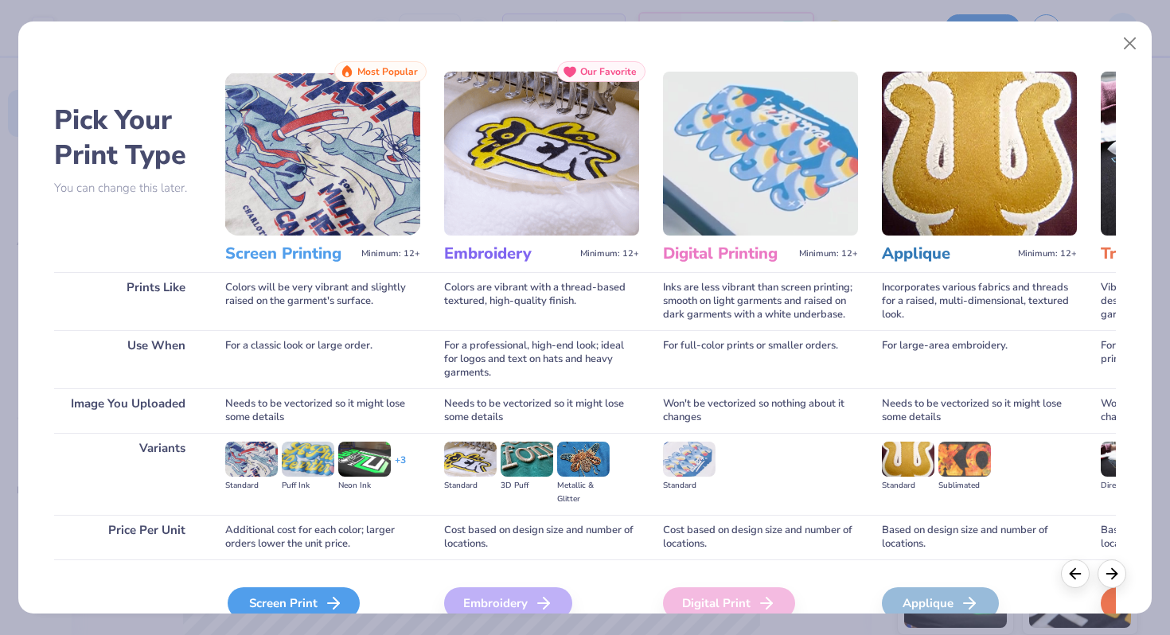
click at [277, 592] on div "Screen Print" at bounding box center [294, 603] width 132 height 32
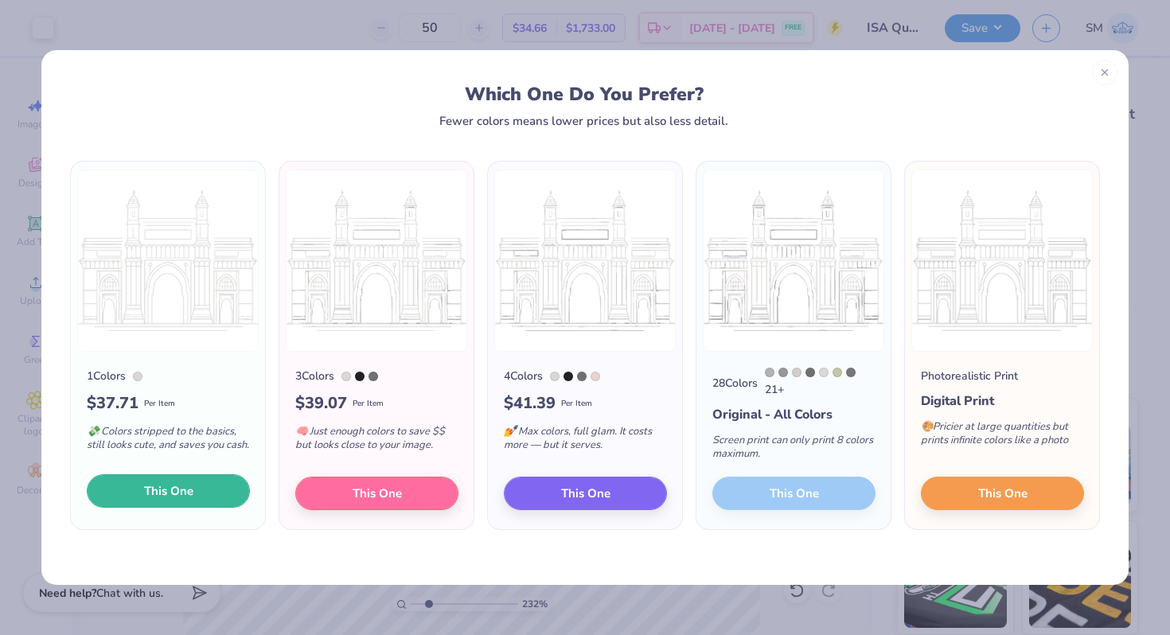
click at [183, 501] on span "This One" at bounding box center [168, 491] width 49 height 18
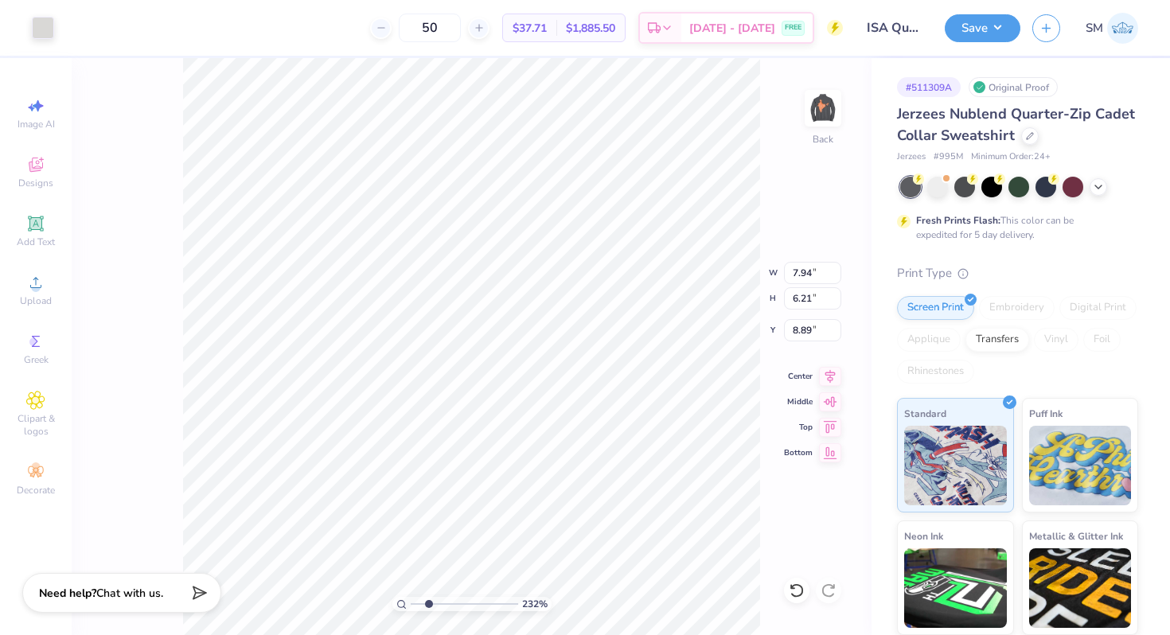
drag, startPoint x: 257, startPoint y: 424, endPoint x: 475, endPoint y: 364, distance: 226.1
click at [475, 364] on div at bounding box center [585, 317] width 1170 height 635
type input "3.57"
type input "2.79"
type input "6.20"
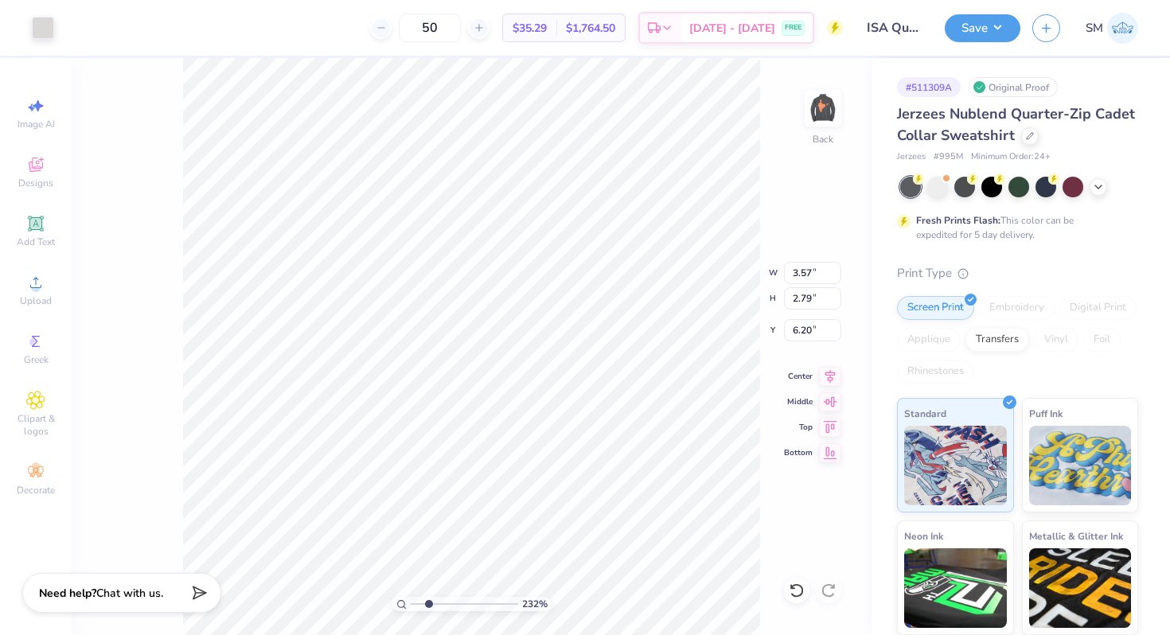
type input "1.54"
type input "1.21"
type input "3.15"
type input "1.33"
type input "1.04"
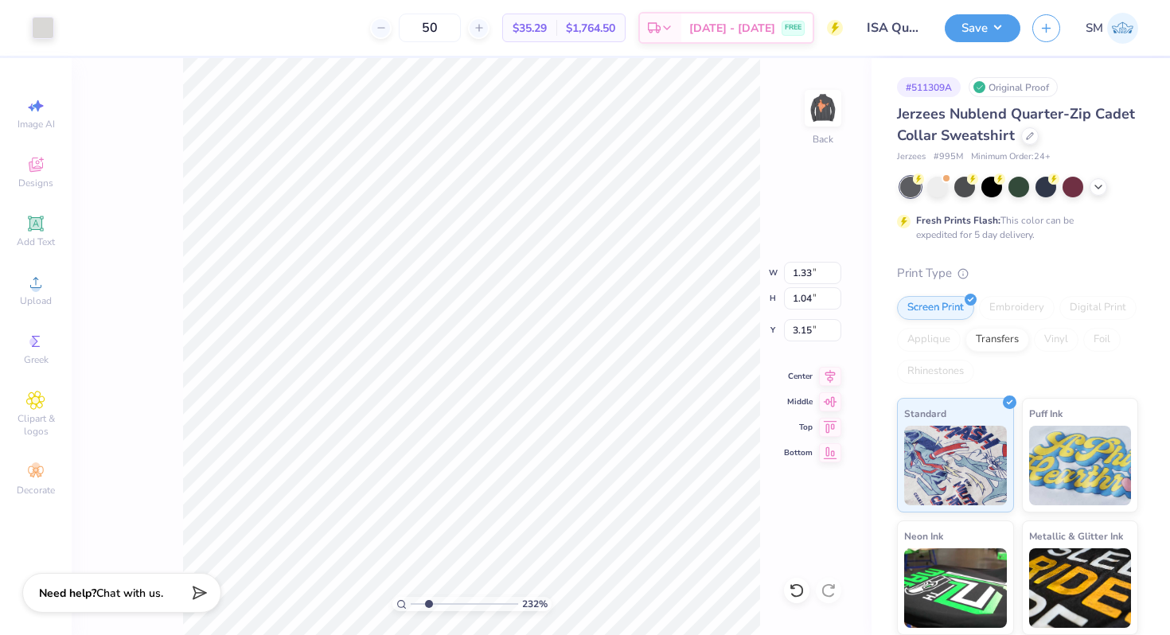
type input "3.32"
click at [39, 33] on div at bounding box center [43, 26] width 22 height 22
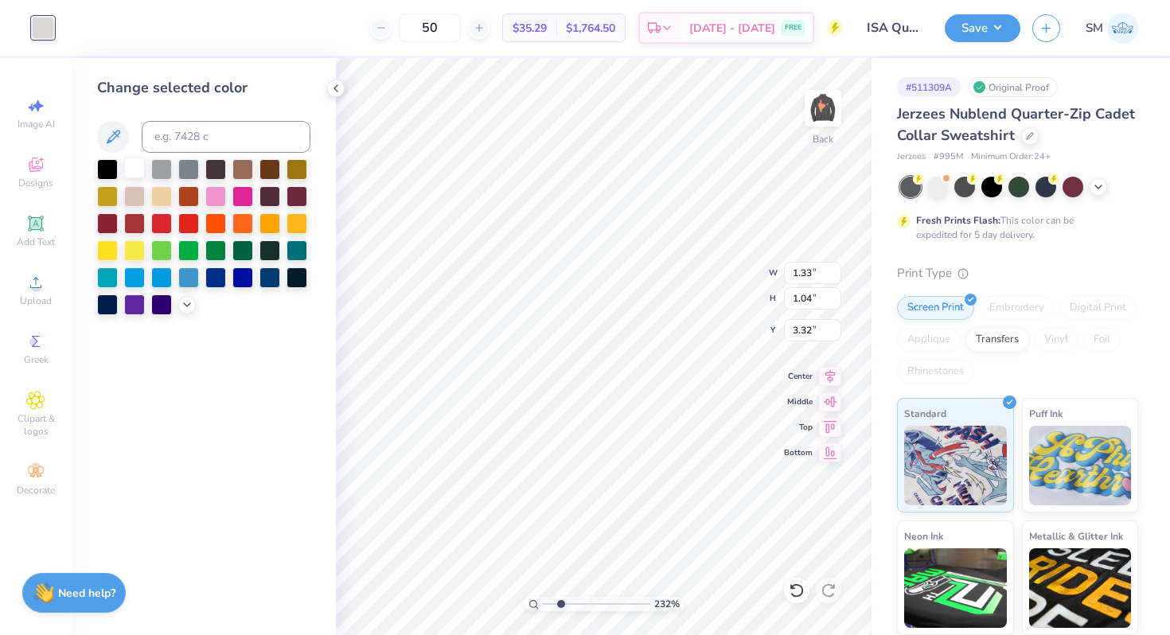
click at [136, 171] on div at bounding box center [134, 168] width 21 height 21
click at [36, 29] on div at bounding box center [43, 26] width 22 height 22
click at [135, 174] on div at bounding box center [134, 168] width 21 height 21
click at [42, 28] on div at bounding box center [43, 26] width 22 height 22
click at [193, 204] on div at bounding box center [188, 195] width 21 height 21
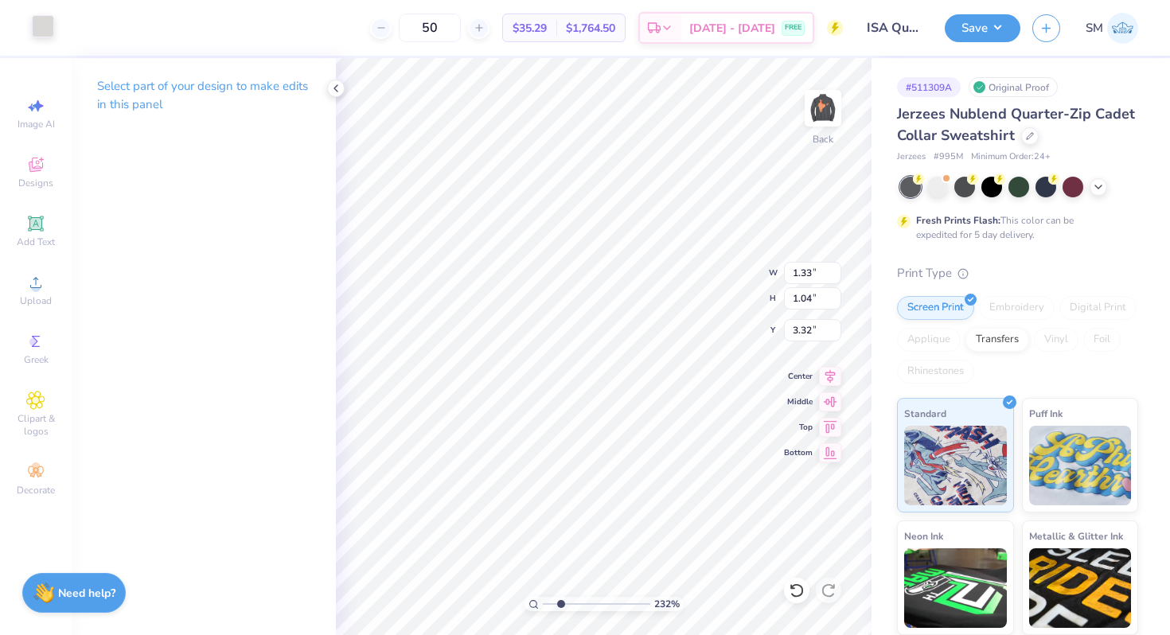
click at [47, 34] on div at bounding box center [43, 26] width 22 height 22
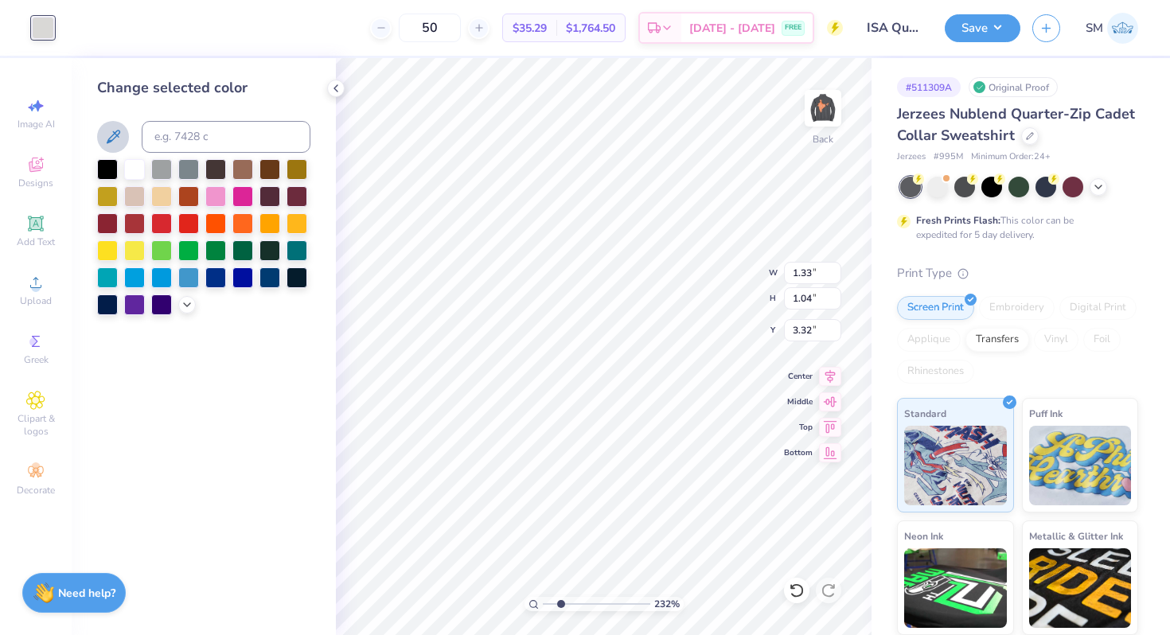
click at [121, 138] on icon at bounding box center [112, 136] width 19 height 19
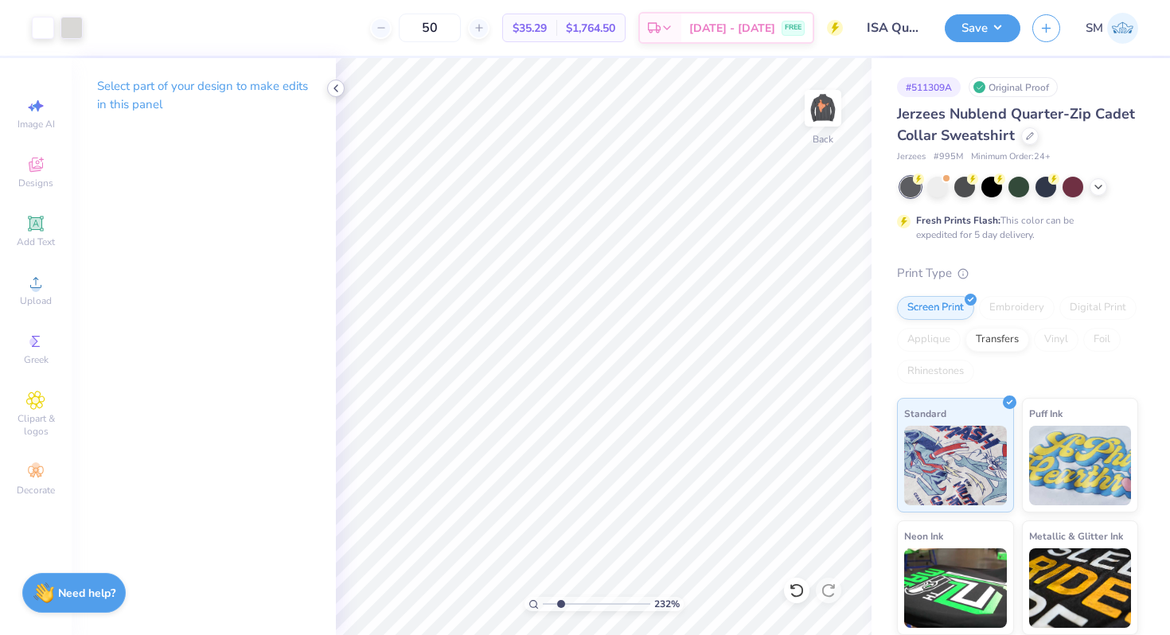
click at [332, 95] on div at bounding box center [336, 89] width 18 height 18
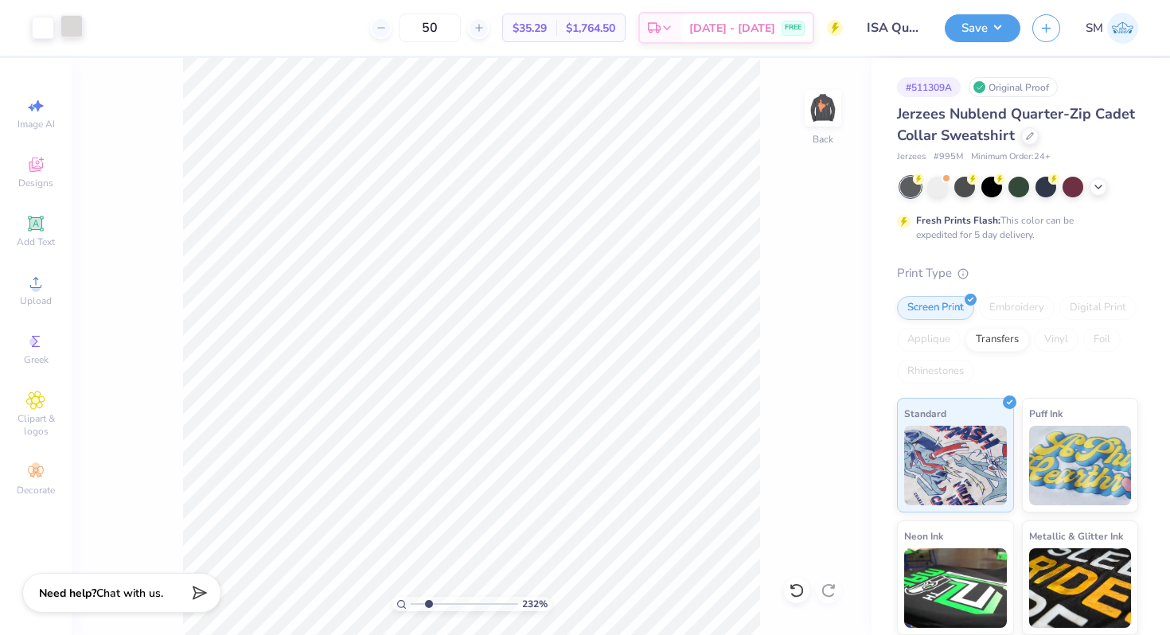
click at [81, 29] on div at bounding box center [71, 26] width 22 height 22
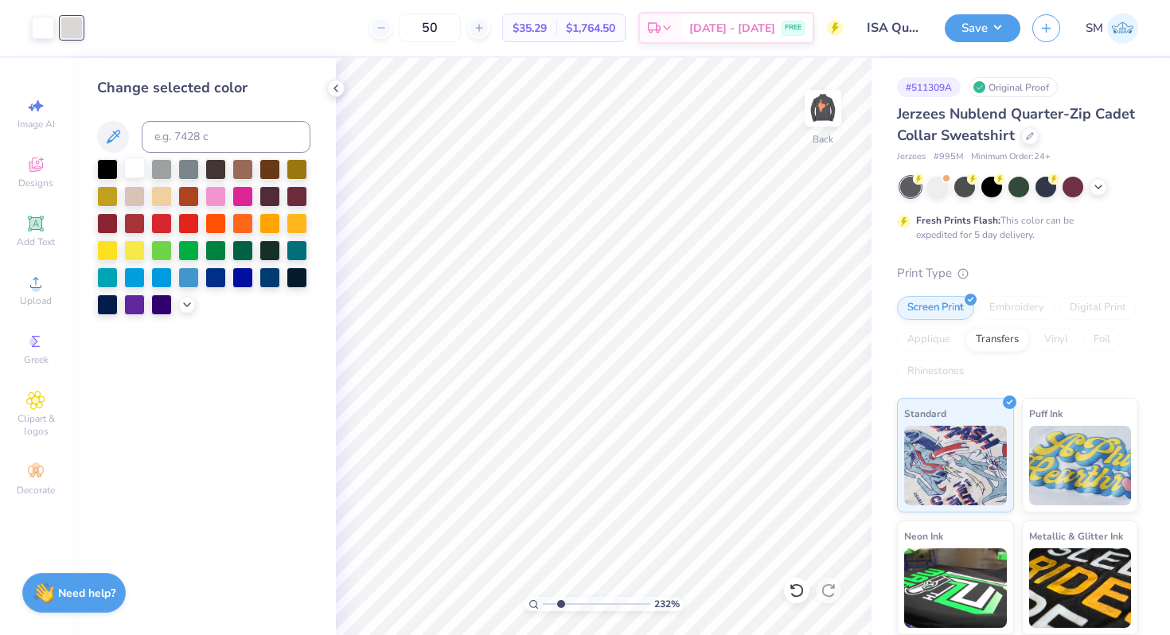
click at [134, 169] on div at bounding box center [134, 168] width 21 height 21
click at [72, 32] on div at bounding box center [71, 26] width 22 height 22
click at [131, 165] on div at bounding box center [134, 168] width 21 height 21
click at [37, 279] on icon at bounding box center [35, 282] width 19 height 19
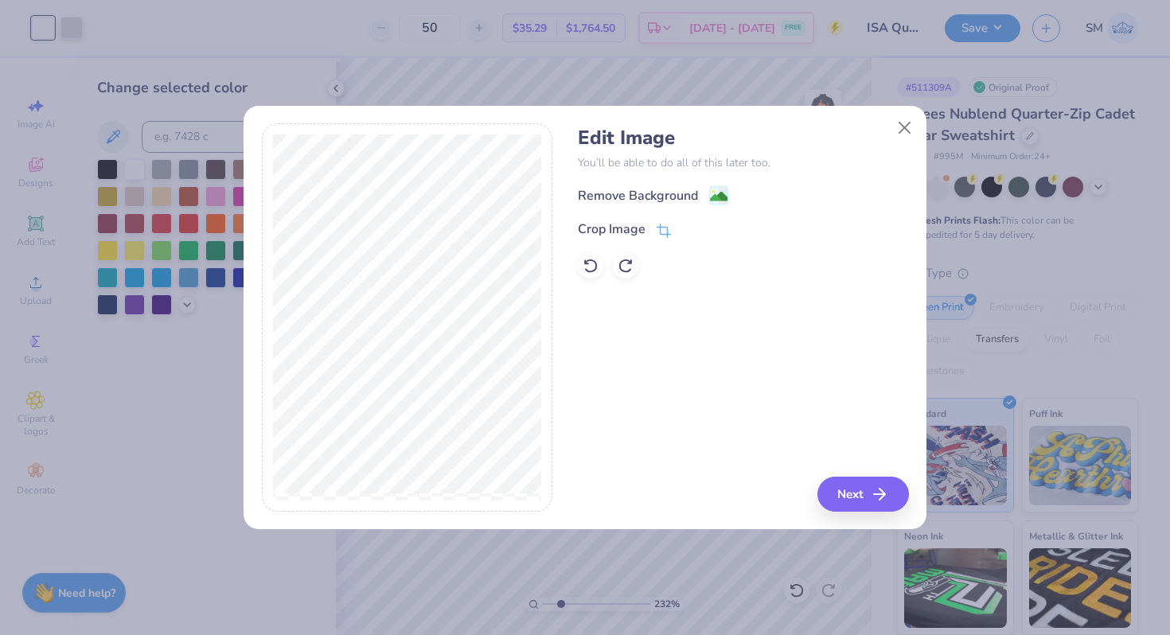
click at [711, 185] on div "Edit Image You’ll be able to do all of this later too. Remove Background Crop I…" at bounding box center [743, 203] width 330 height 152
click at [723, 203] on image at bounding box center [719, 198] width 18 height 18
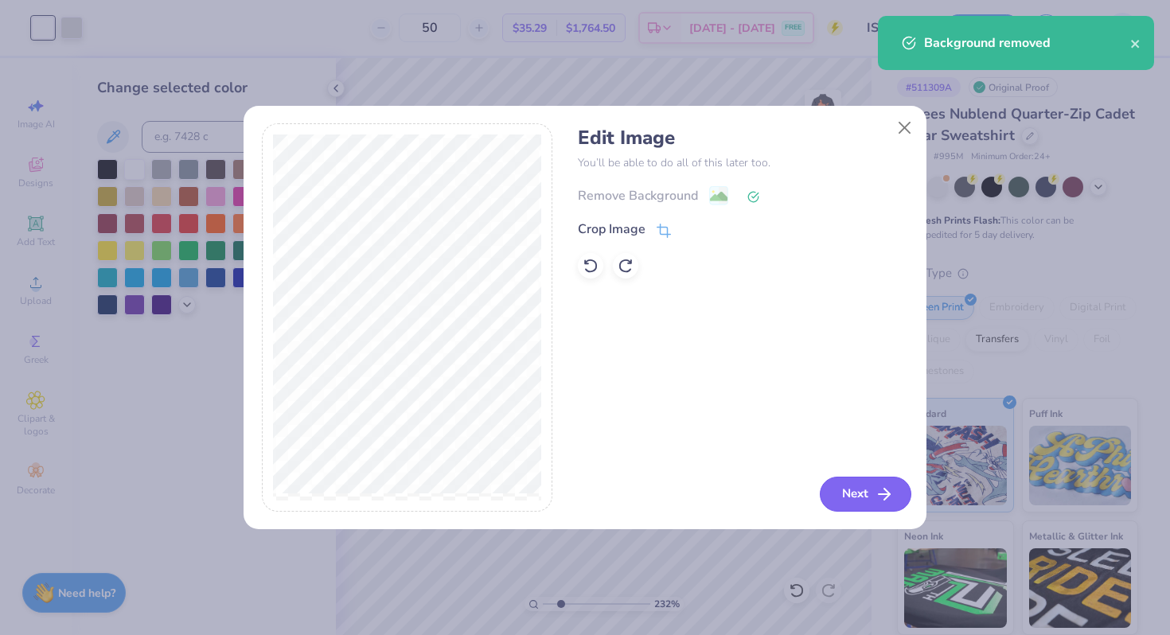
click at [855, 483] on button "Next" at bounding box center [866, 494] width 92 height 35
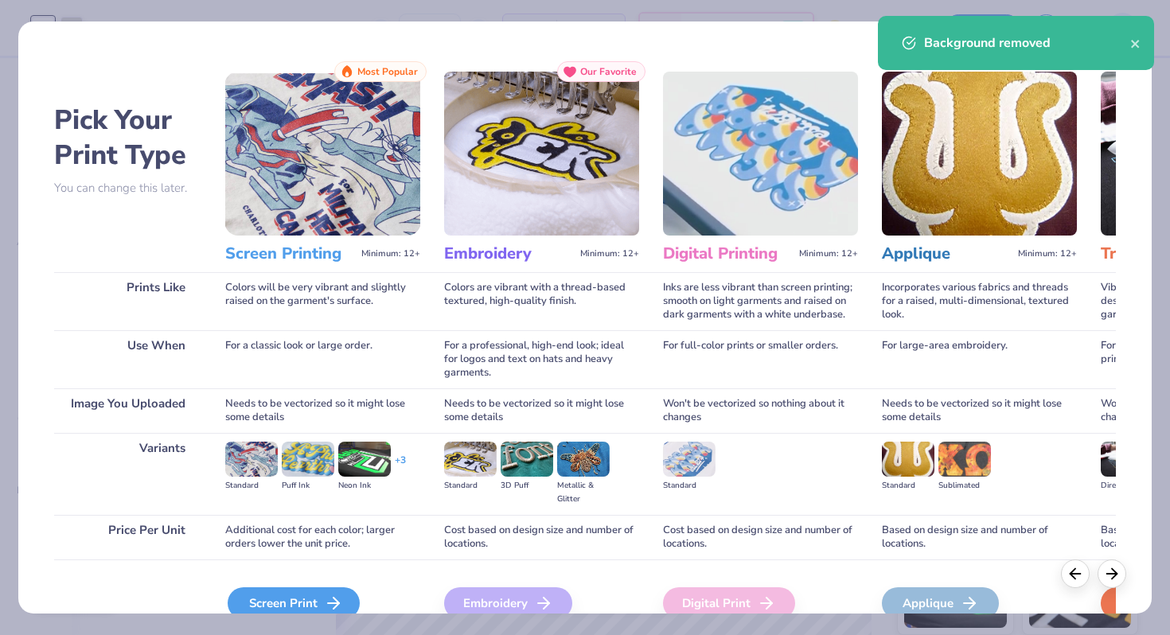
click at [278, 590] on div "Screen Print" at bounding box center [294, 603] width 132 height 32
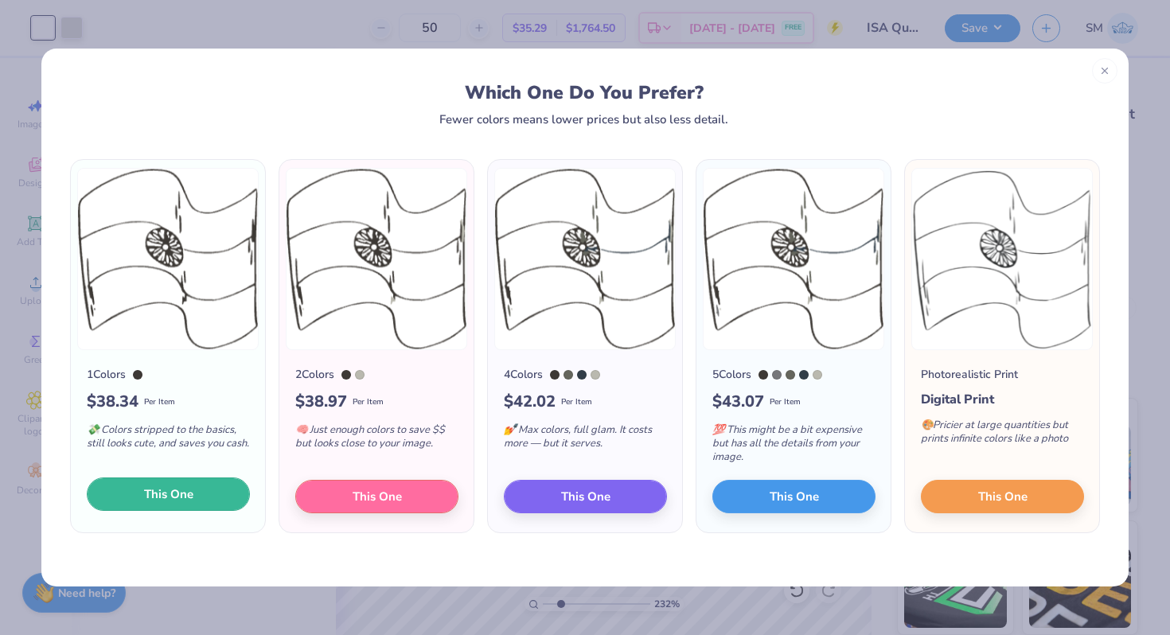
click at [144, 501] on span "This One" at bounding box center [168, 494] width 49 height 18
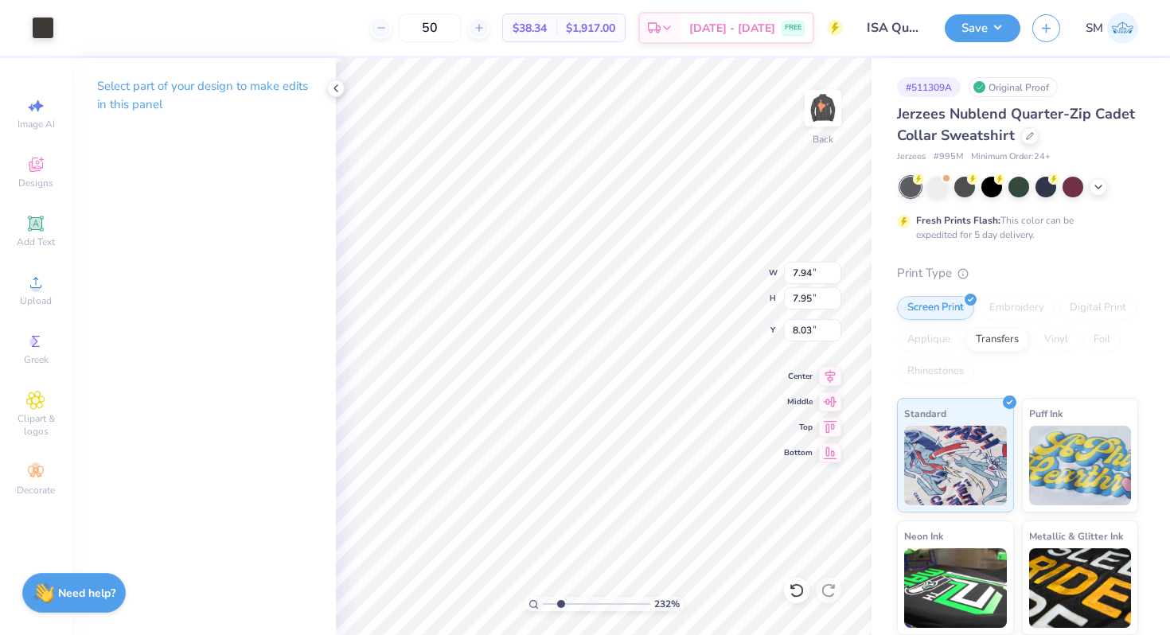
click at [41, 26] on div at bounding box center [585, 317] width 1170 height 635
click at [47, 30] on div at bounding box center [43, 26] width 22 height 22
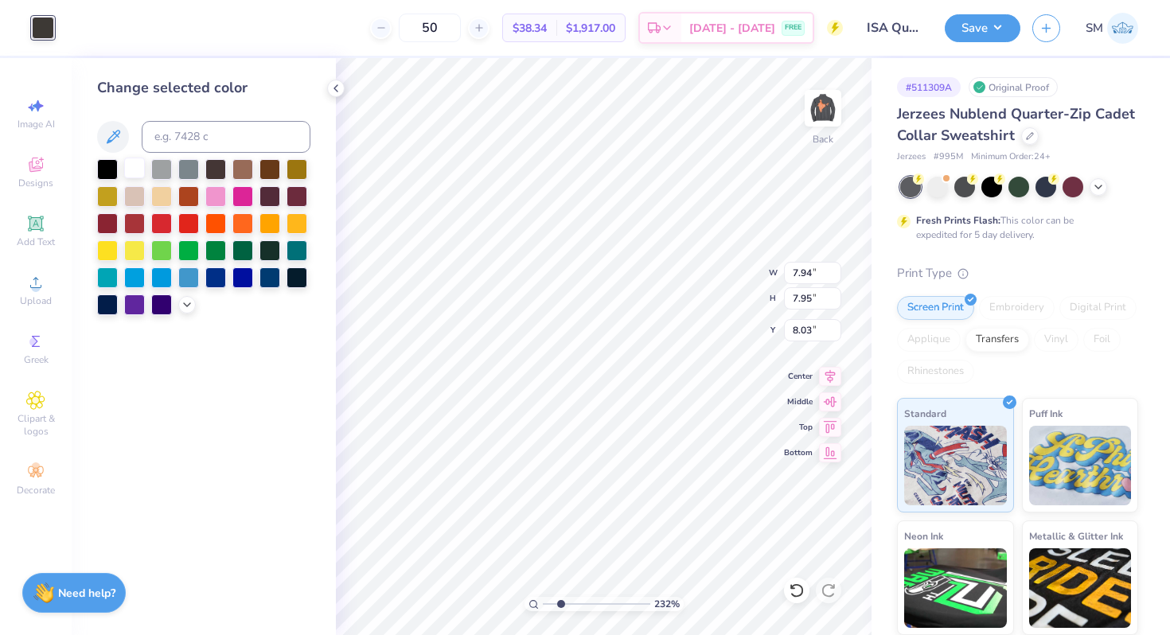
click at [140, 171] on div at bounding box center [134, 168] width 21 height 21
click at [338, 88] on icon at bounding box center [335, 88] width 13 height 13
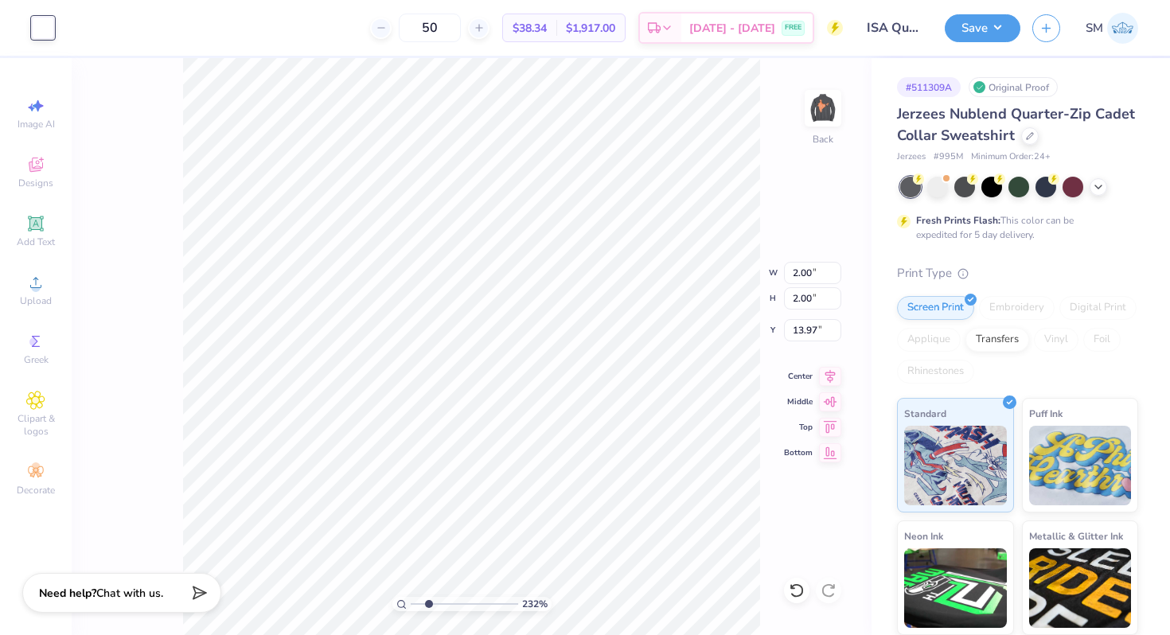
type input "2.00"
type input "7.19"
type input "1.04"
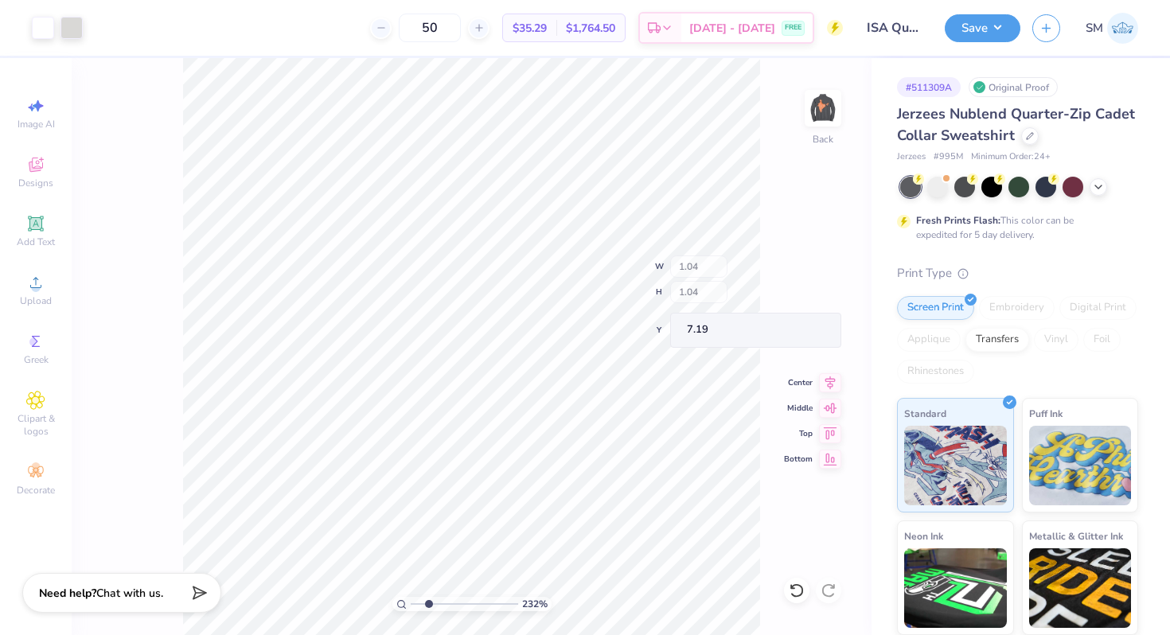
type input "3.31"
click at [46, 286] on div "Upload" at bounding box center [36, 290] width 56 height 47
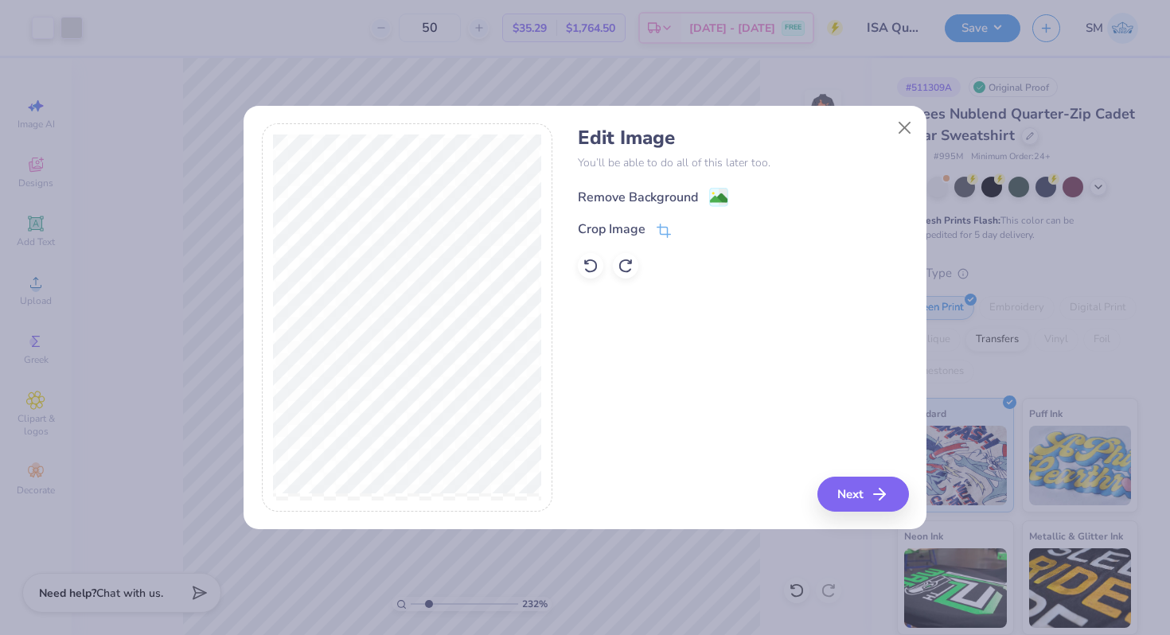
click at [720, 200] on image at bounding box center [719, 198] width 18 height 18
click at [834, 484] on button "Next" at bounding box center [866, 494] width 92 height 35
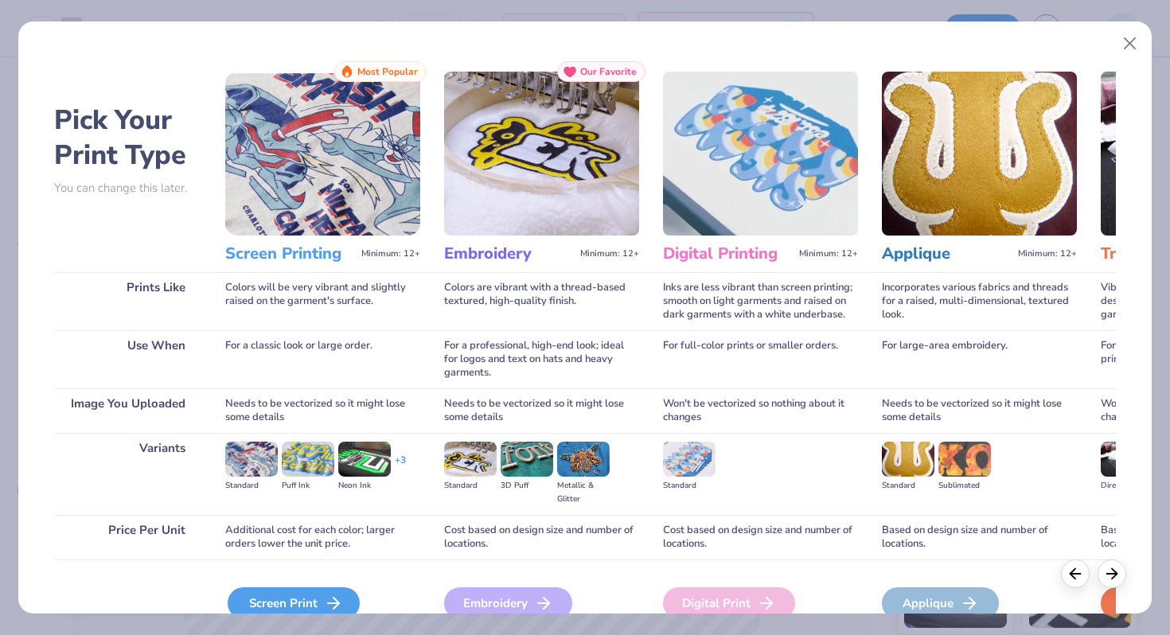
click at [327, 595] on icon at bounding box center [333, 603] width 19 height 19
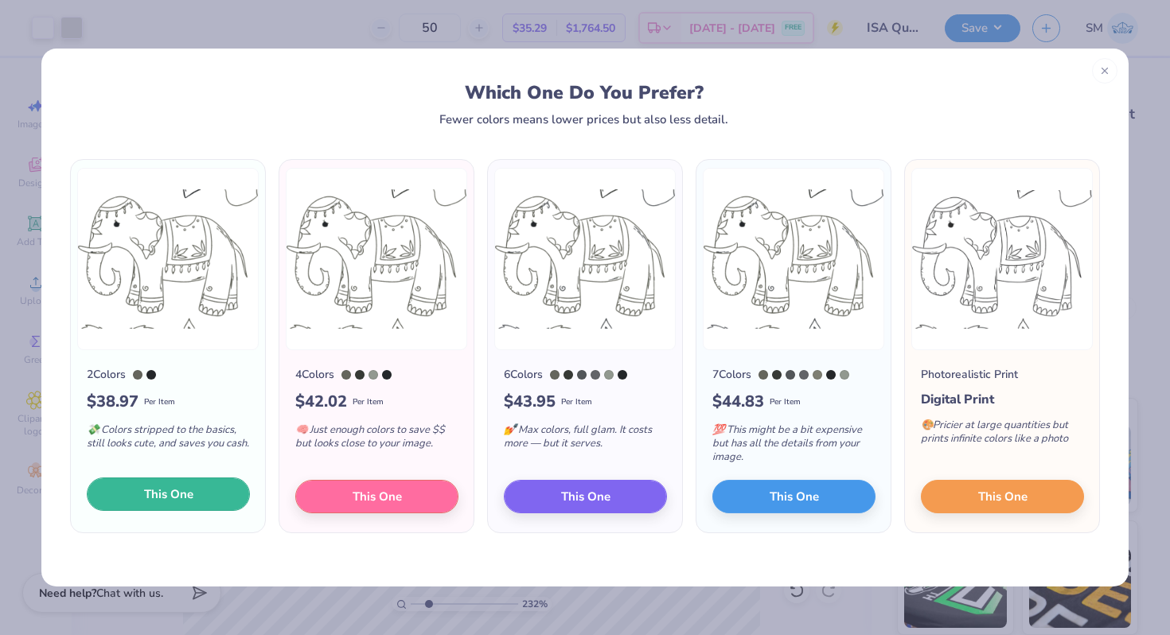
click at [98, 502] on button "This One" at bounding box center [168, 493] width 163 height 33
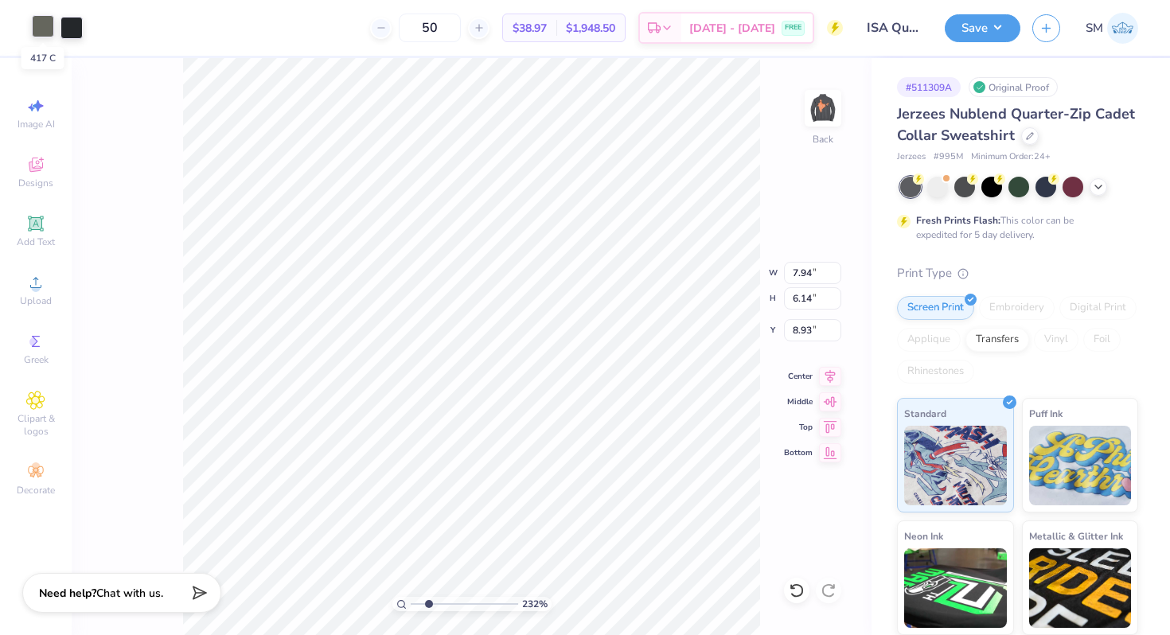
click at [37, 22] on div at bounding box center [43, 26] width 22 height 22
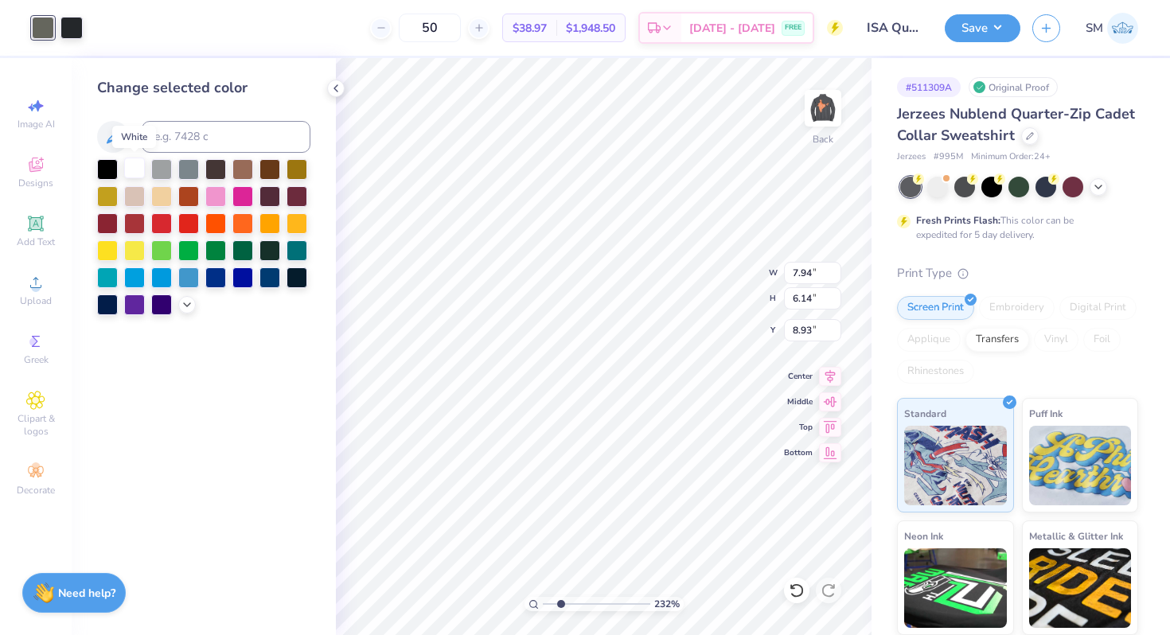
click at [133, 167] on div at bounding box center [134, 168] width 21 height 21
click at [74, 24] on div at bounding box center [71, 26] width 22 height 22
click at [142, 168] on div at bounding box center [134, 168] width 21 height 21
click at [335, 86] on polyline at bounding box center [335, 88] width 3 height 6
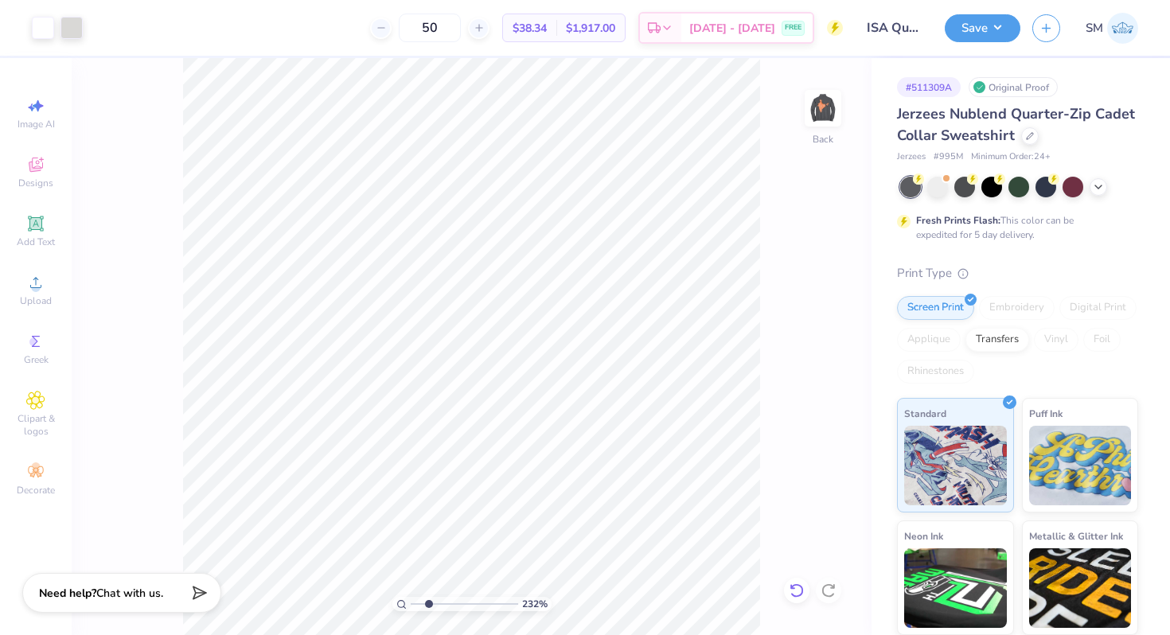
click at [793, 589] on icon at bounding box center [797, 590] width 16 height 16
click at [795, 599] on div at bounding box center [796, 590] width 25 height 25
type input "8.93"
type input "14.53"
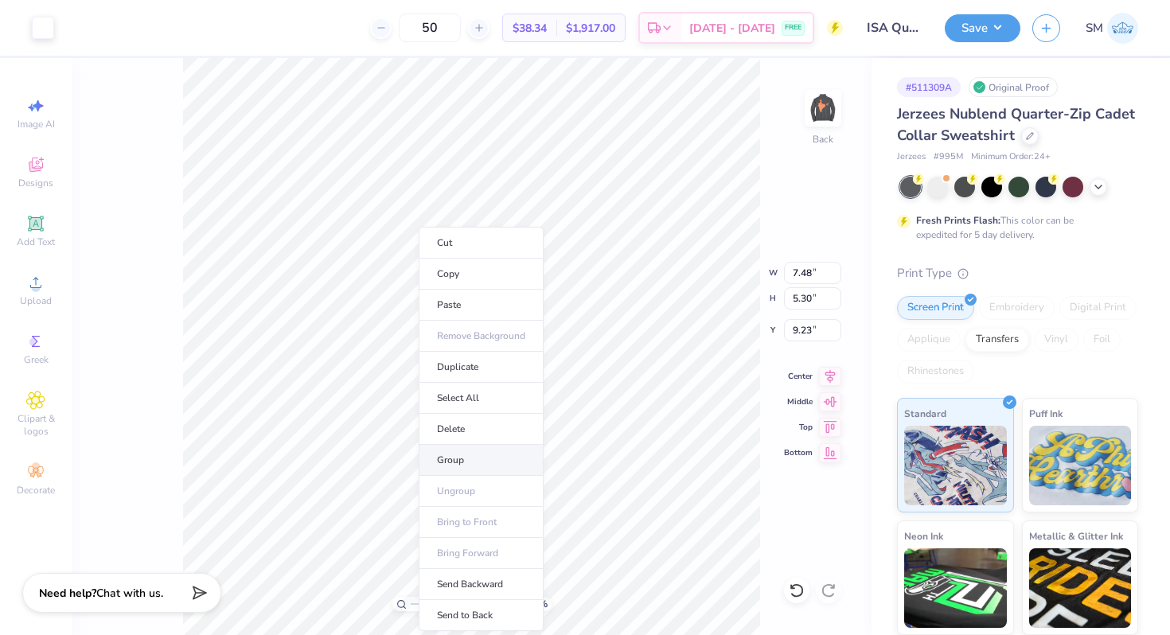
click at [461, 454] on li "Group" at bounding box center [481, 460] width 125 height 31
type input "1.97"
type input "1.40"
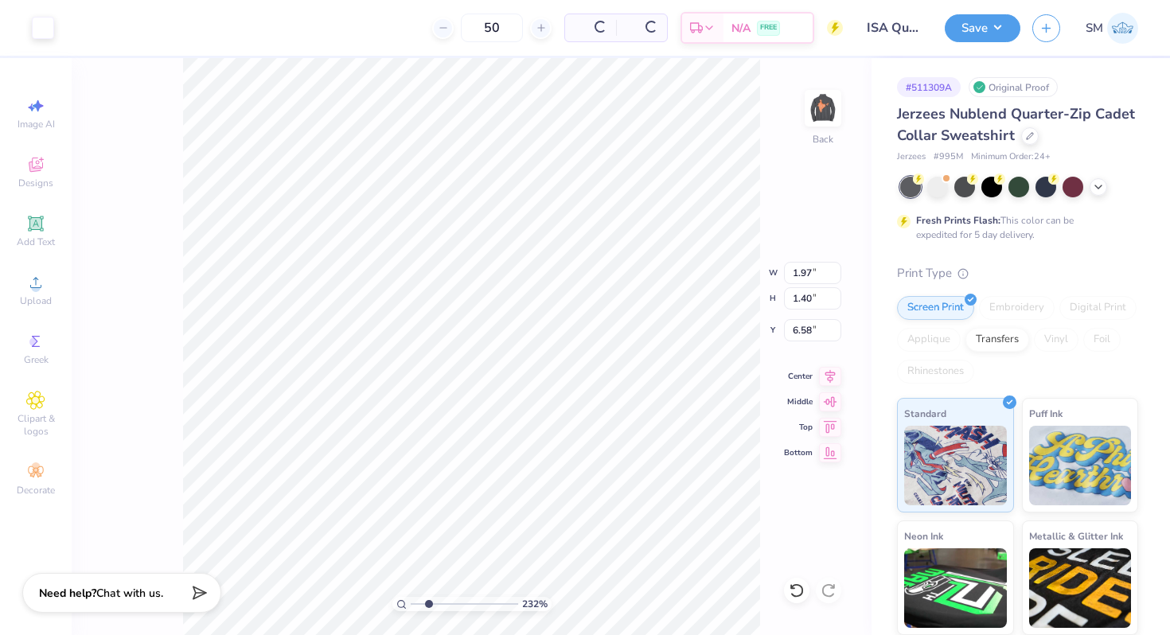
type input "6.58"
type input "0.94"
type input "1.07"
type input "3.28"
type input "1.97"
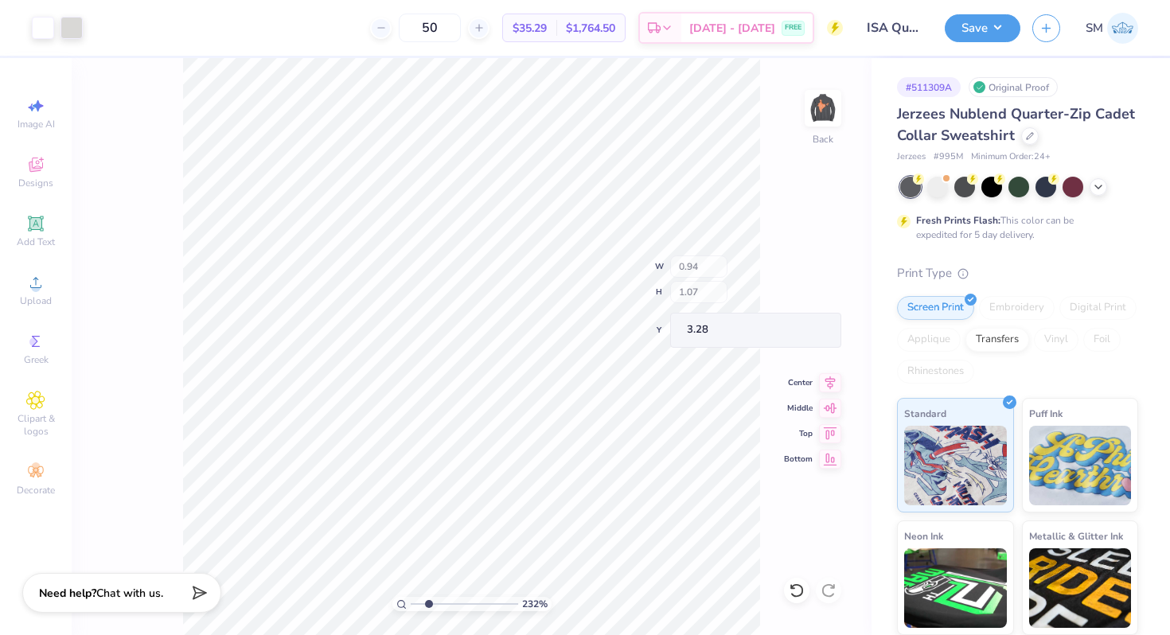
type input "1.40"
type input "6.58"
type input "1.60"
type input "1.13"
type input "3.31"
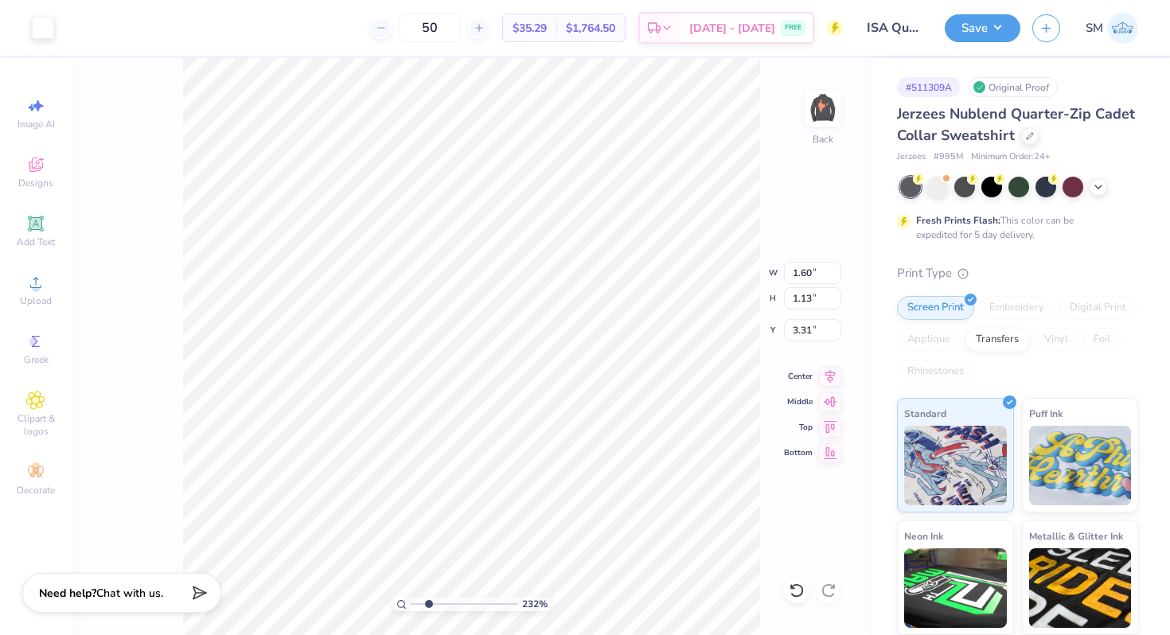
type input "1.22"
type input "0.86"
type input "3.40"
drag, startPoint x: 427, startPoint y: 602, endPoint x: 443, endPoint y: 602, distance: 16.7
type input "3.73"
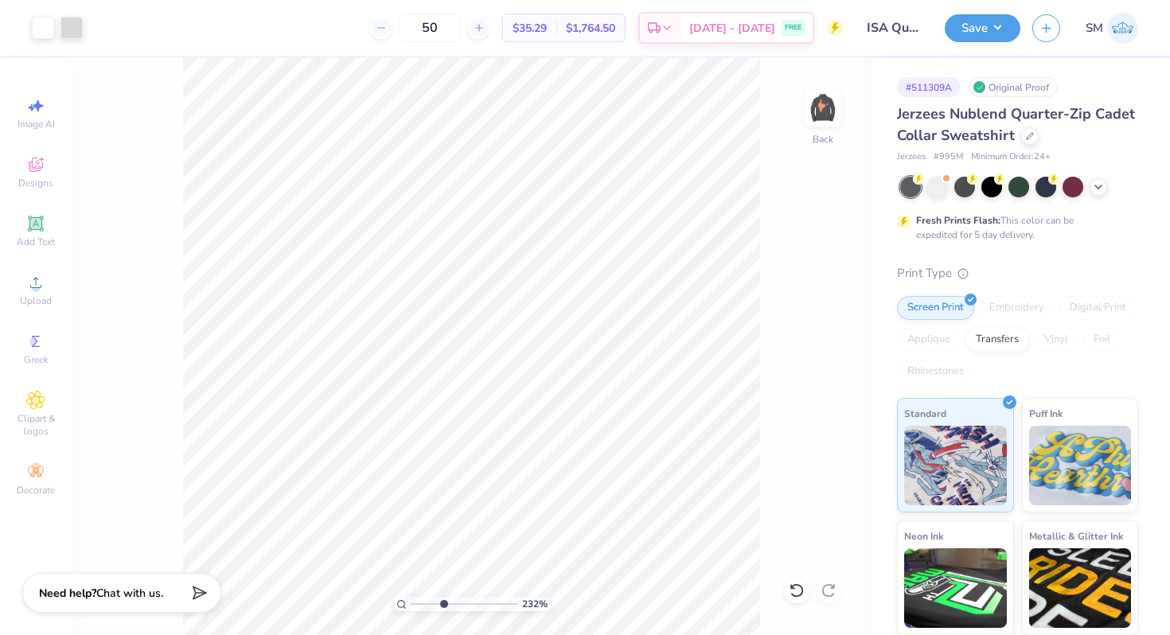
click at [443, 602] on input "range" at bounding box center [464, 604] width 107 height 14
type input "1.31"
type input "0.93"
type input "3.43"
type input "1.36"
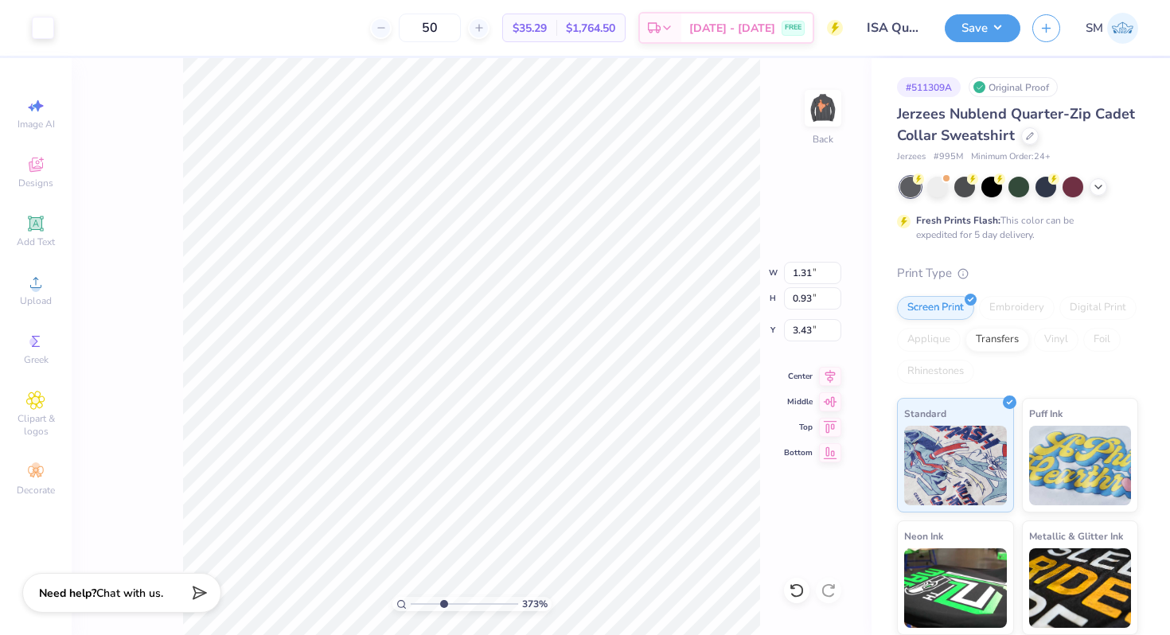
type input "0.96"
type input "3.40"
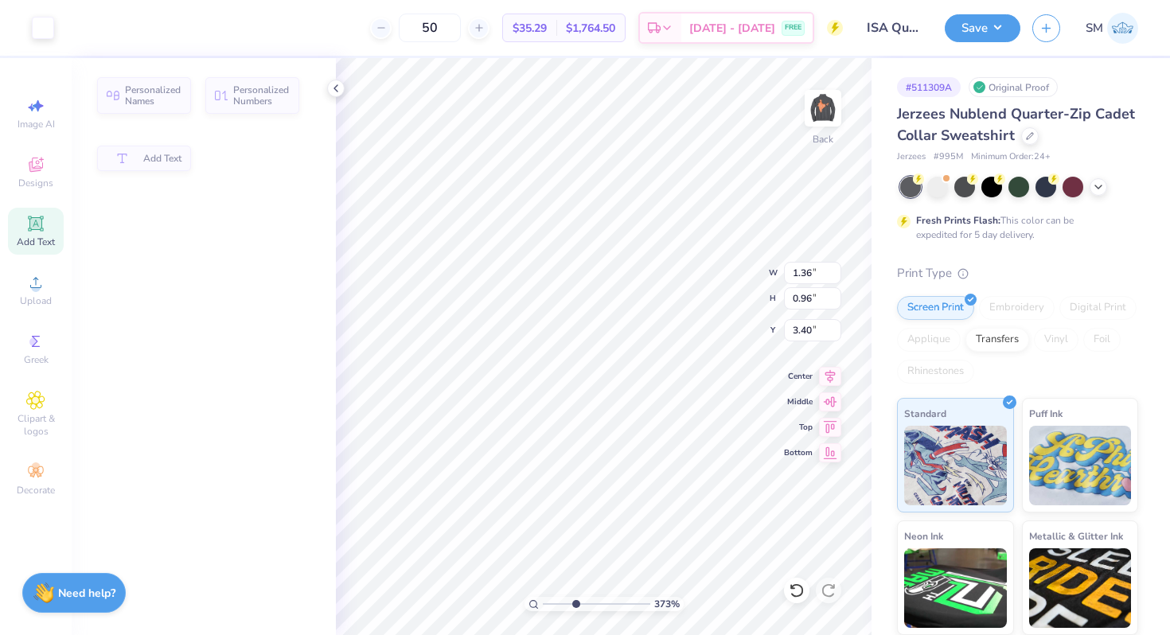
type input "4.29"
type input "0.89"
type input "5.31"
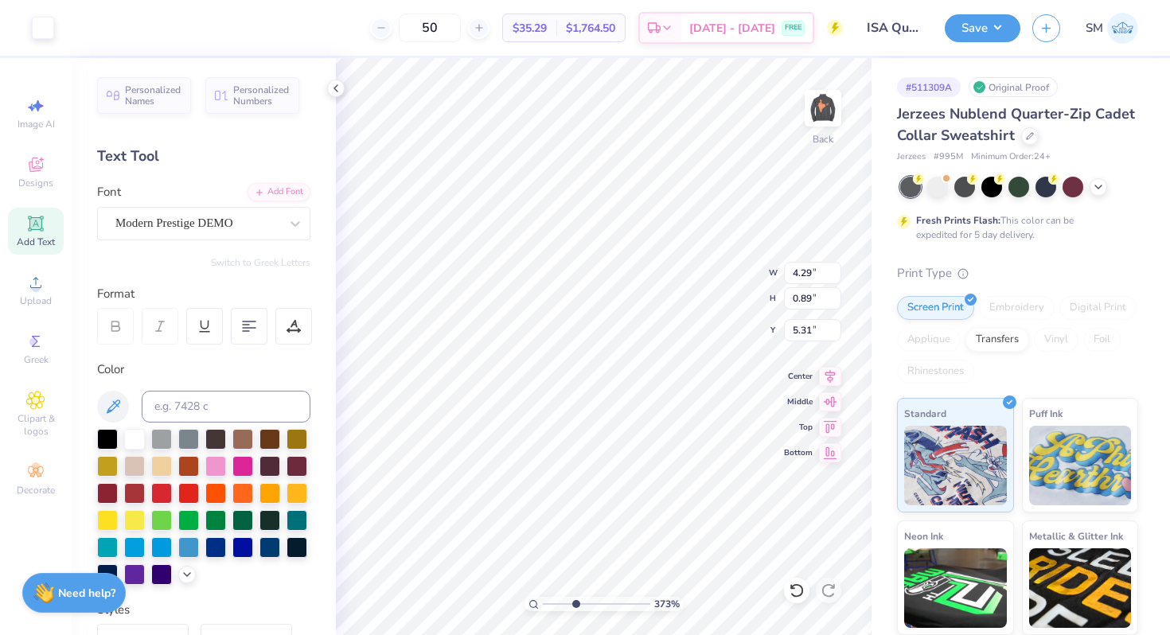
type input "1.36"
type input "0.96"
type input "3.35"
click at [343, 87] on div at bounding box center [336, 89] width 18 height 18
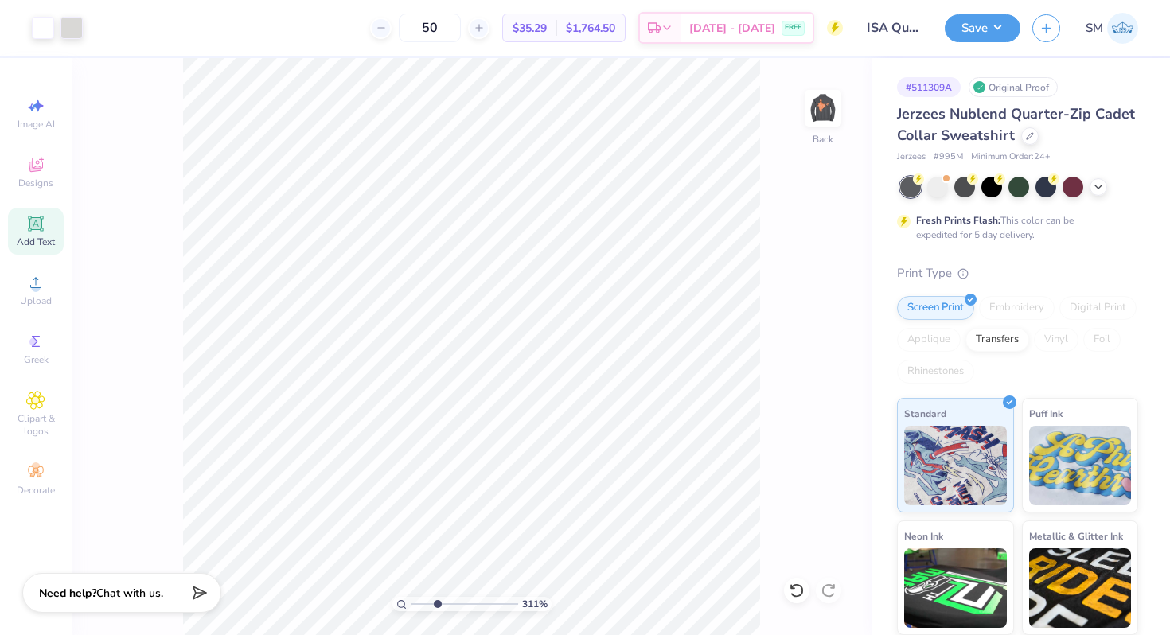
click at [436, 610] on input "range" at bounding box center [464, 604] width 107 height 14
click at [793, 360] on div "311 % Back" at bounding box center [472, 346] width 800 height 577
drag, startPoint x: 434, startPoint y: 602, endPoint x: 422, endPoint y: 603, distance: 12.8
type input "1.76"
click at [422, 602] on input "range" at bounding box center [464, 604] width 107 height 14
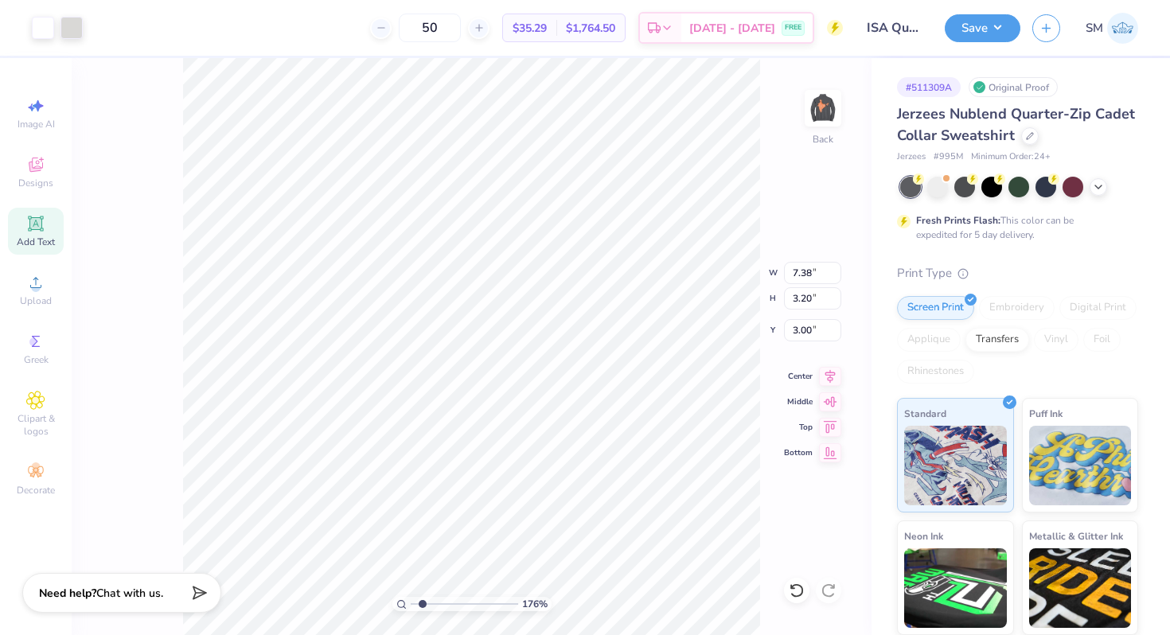
type input "5.71"
type input "7.37"
type input "3.00"
click at [41, 290] on icon at bounding box center [35, 282] width 19 height 19
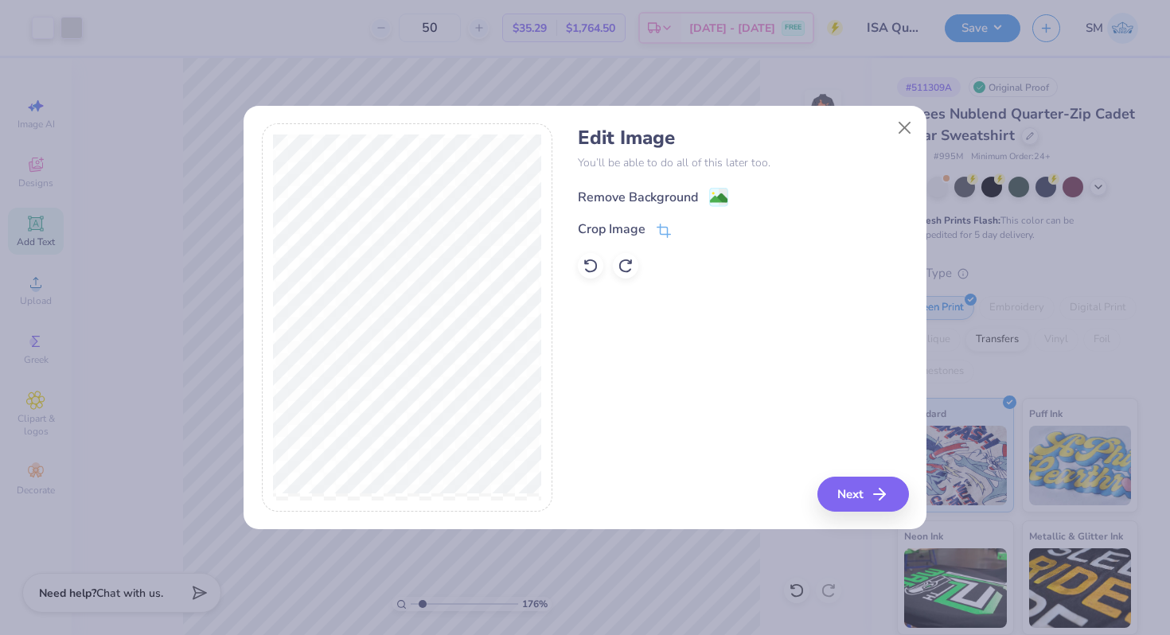
click at [715, 190] on image at bounding box center [719, 198] width 18 height 18
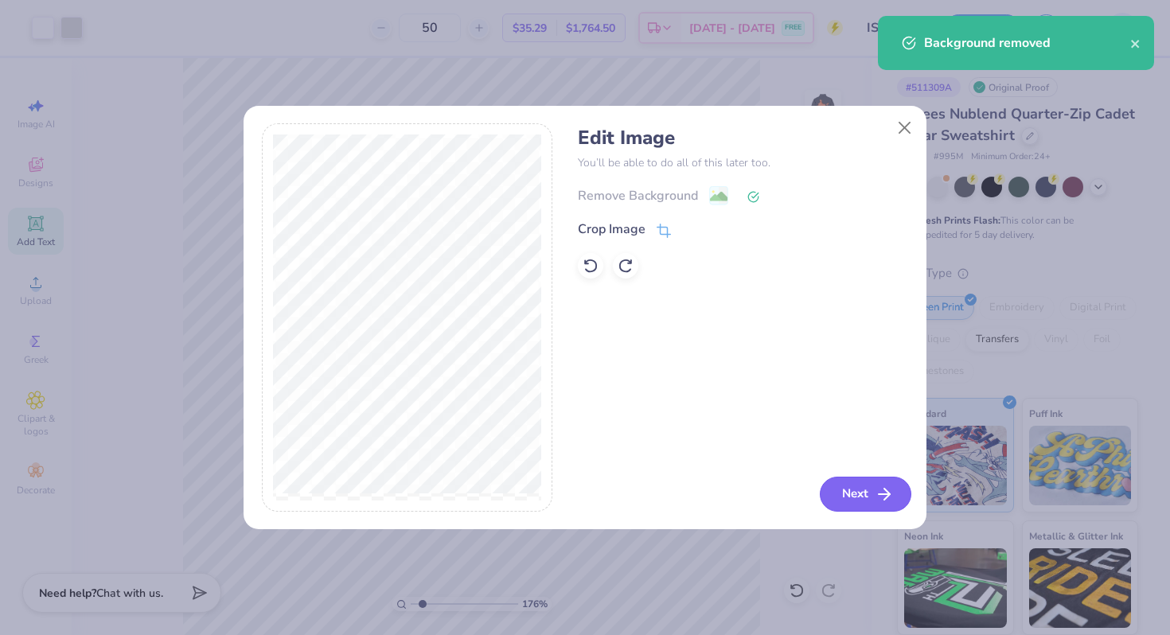
click at [888, 493] on icon "button" at bounding box center [884, 494] width 19 height 19
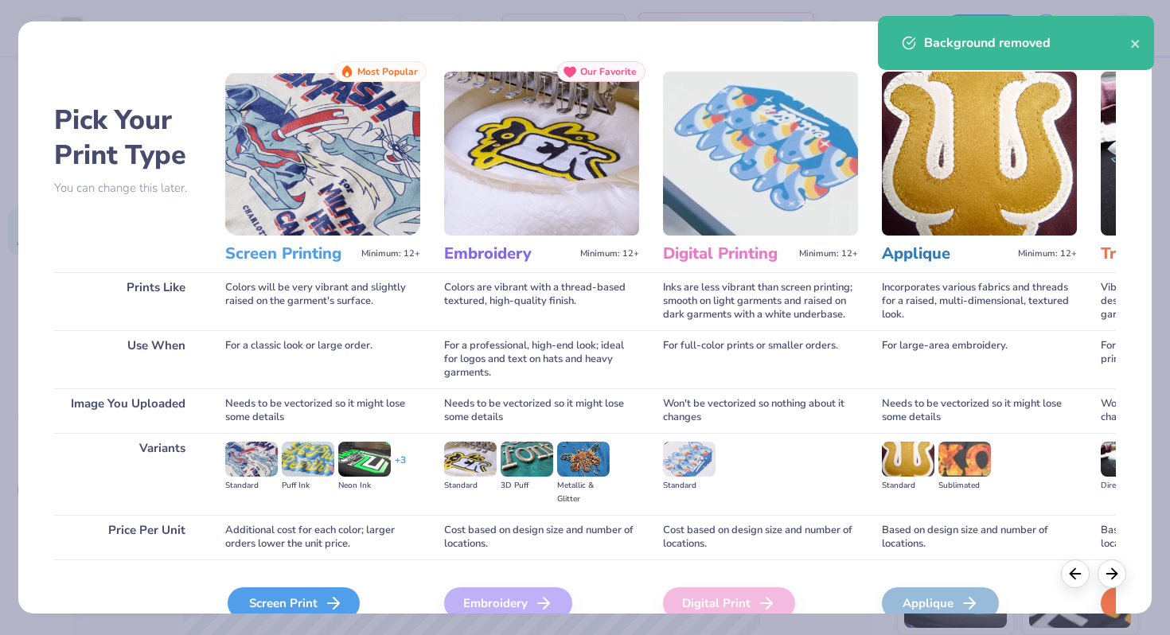
click at [293, 603] on div "Screen Print" at bounding box center [294, 603] width 132 height 32
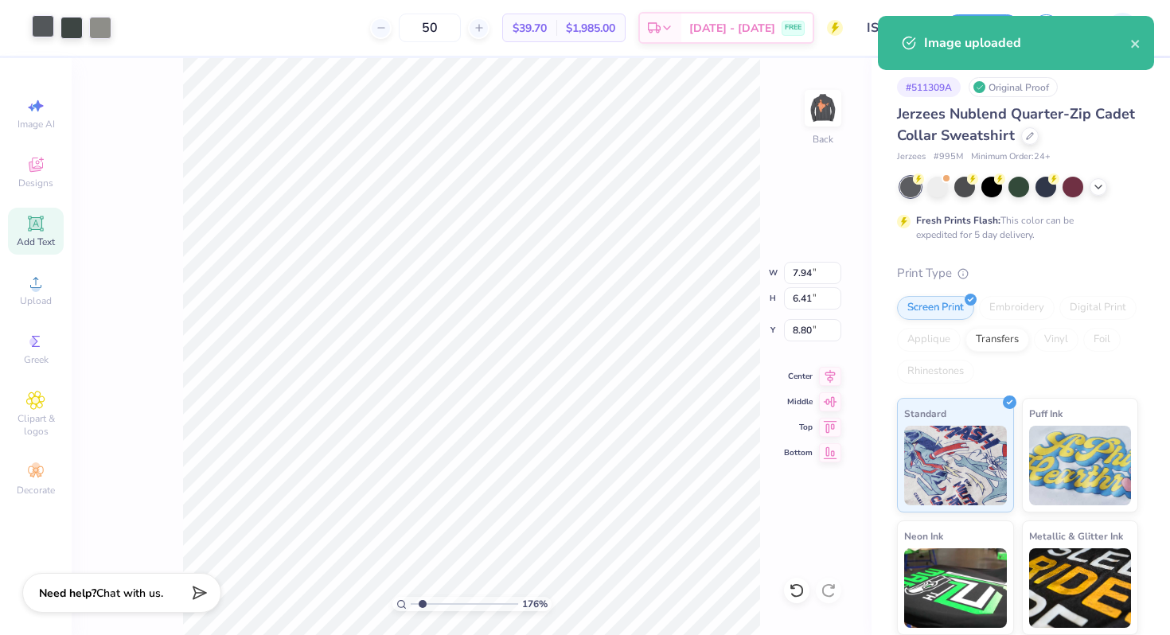
click at [43, 23] on div at bounding box center [43, 26] width 22 height 22
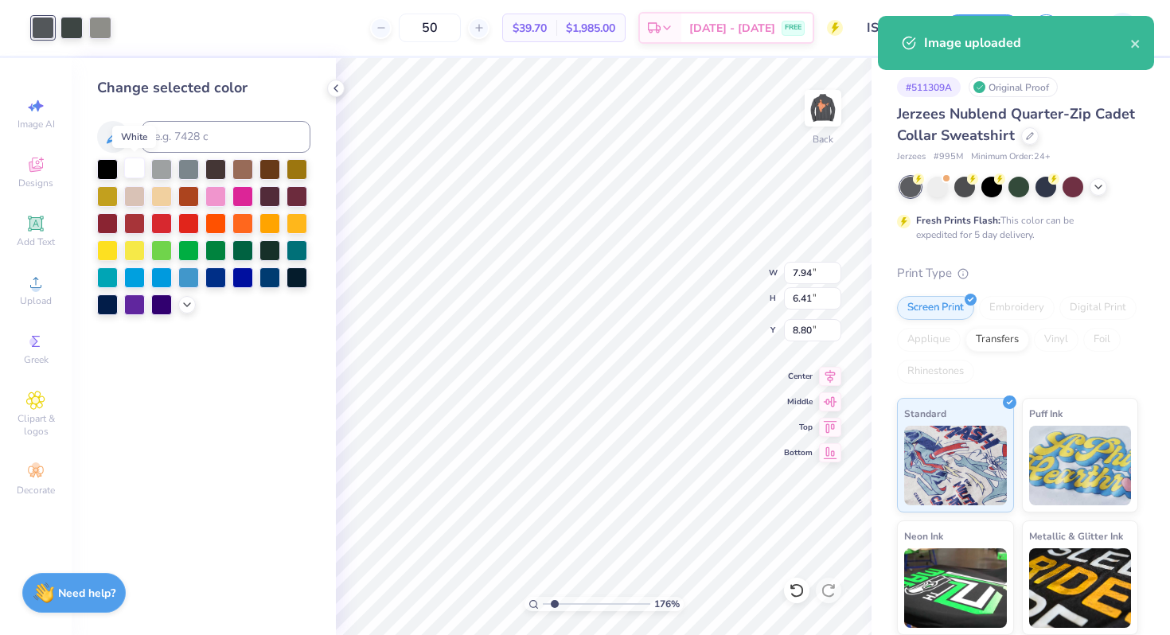
click at [133, 164] on div at bounding box center [134, 168] width 21 height 21
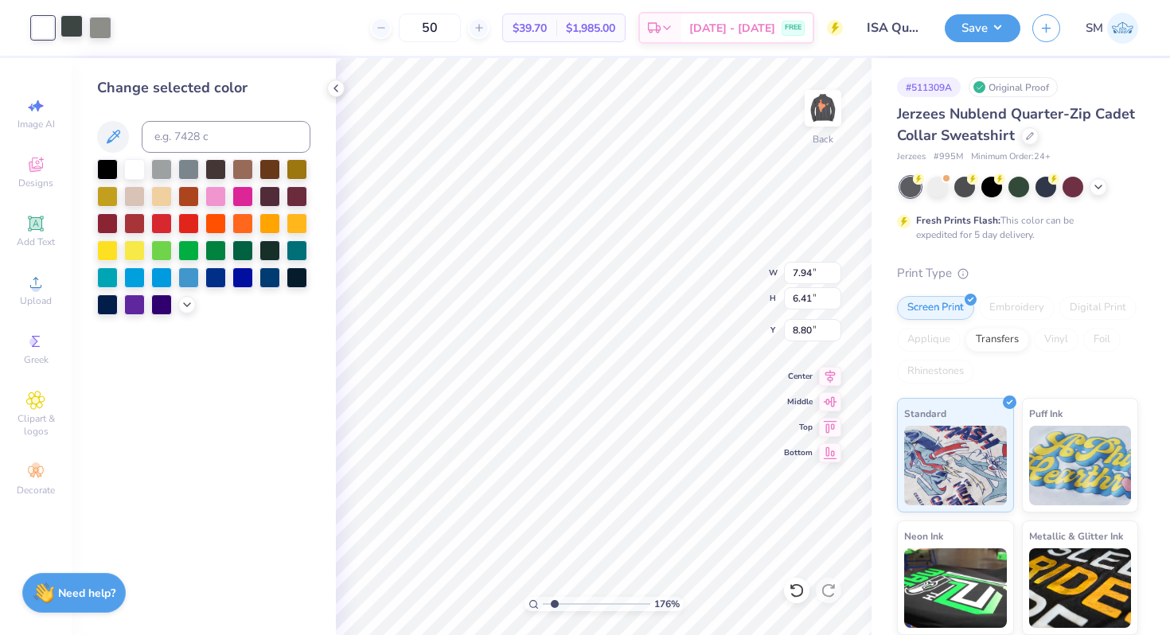
click at [63, 27] on div at bounding box center [71, 26] width 22 height 22
click at [134, 163] on div at bounding box center [134, 168] width 21 height 21
click at [102, 18] on div "50 Per Item Total Est. Delivery N/A FREE" at bounding box center [469, 28] width 748 height 56
click at [72, 28] on div at bounding box center [71, 26] width 22 height 22
click at [135, 178] on div at bounding box center [134, 168] width 21 height 21
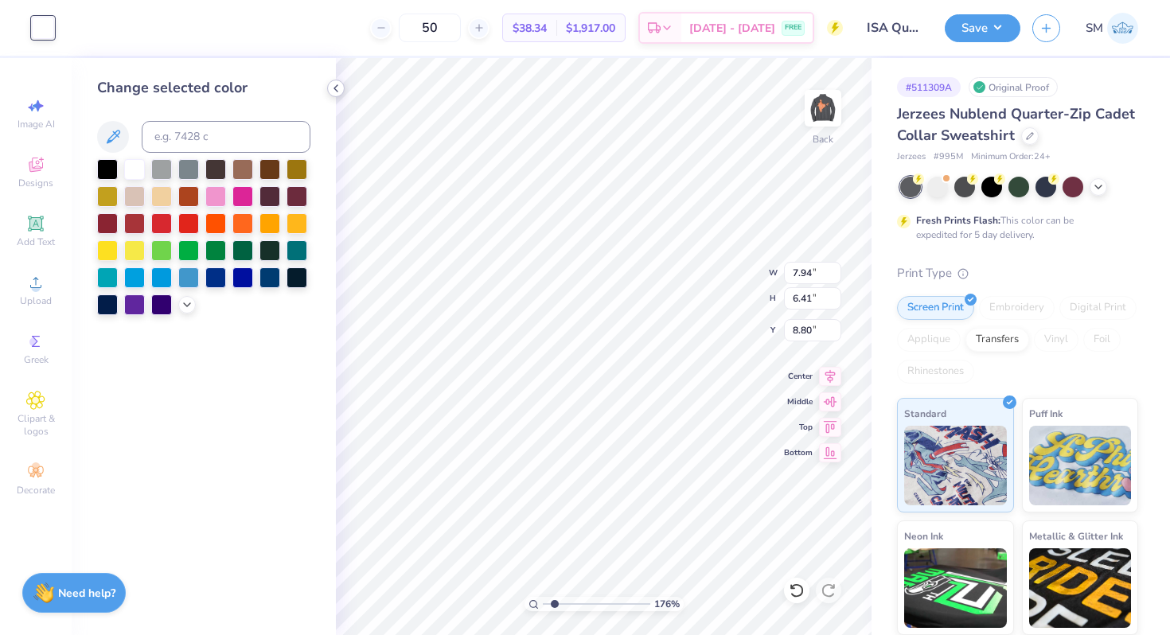
click at [338, 88] on icon at bounding box center [335, 88] width 13 height 13
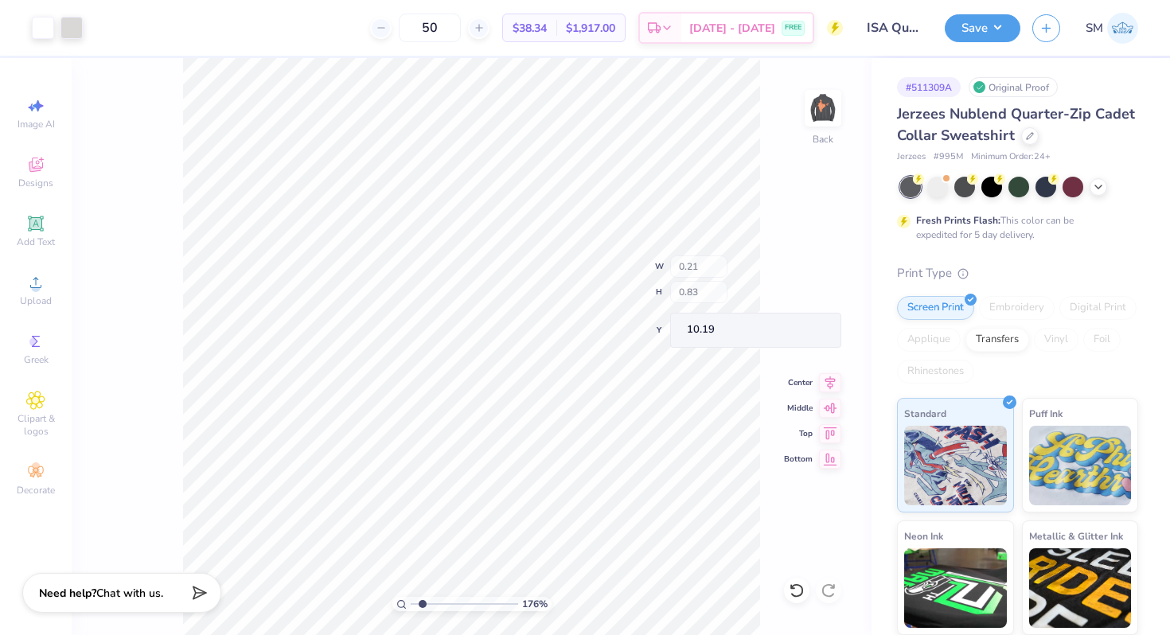
type input "10.19"
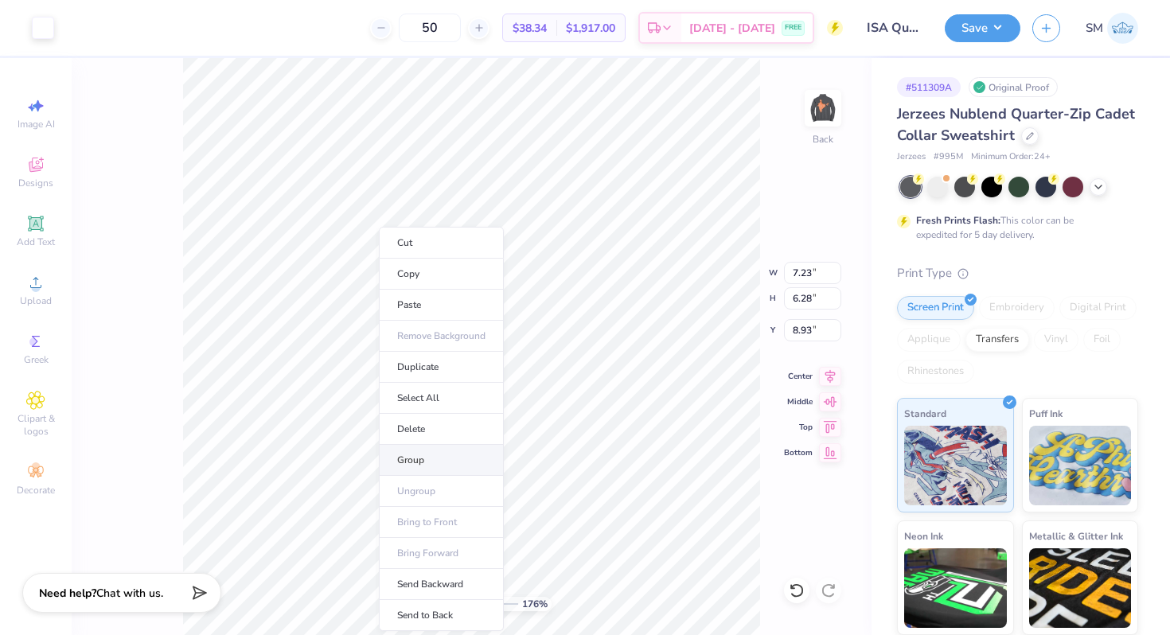
click at [421, 452] on li "Group" at bounding box center [441, 460] width 125 height 31
type input "8.86"
type input "1.12"
type input "0.97"
type input "6.91"
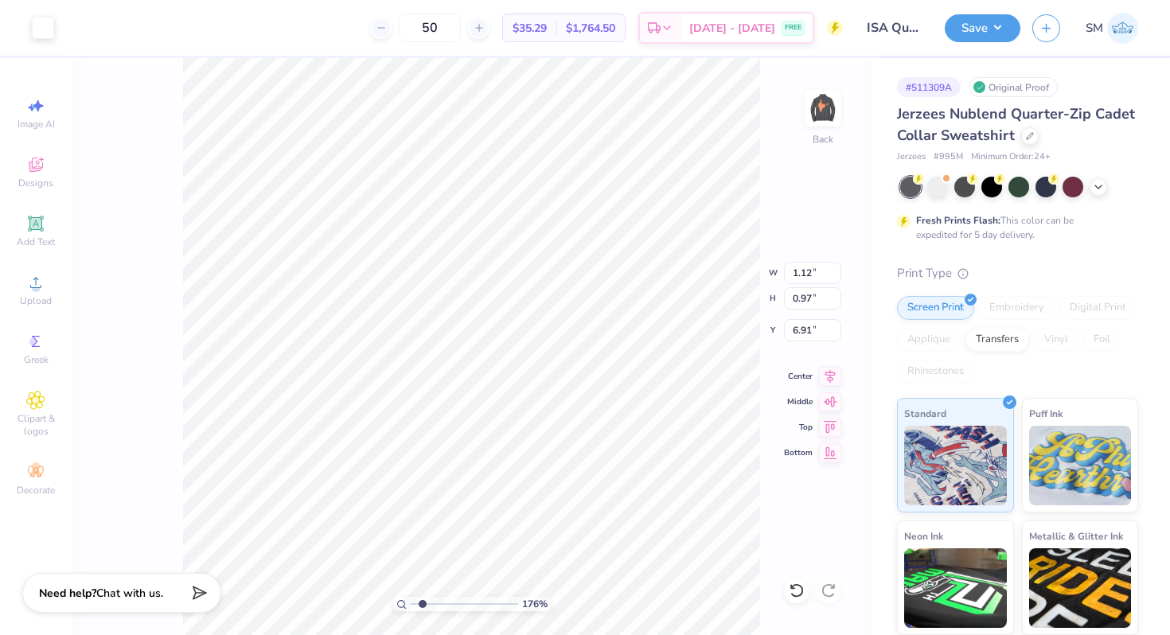
type input "1.32"
type input "1.03"
type input "10.00"
type input "1.12"
type input "0.97"
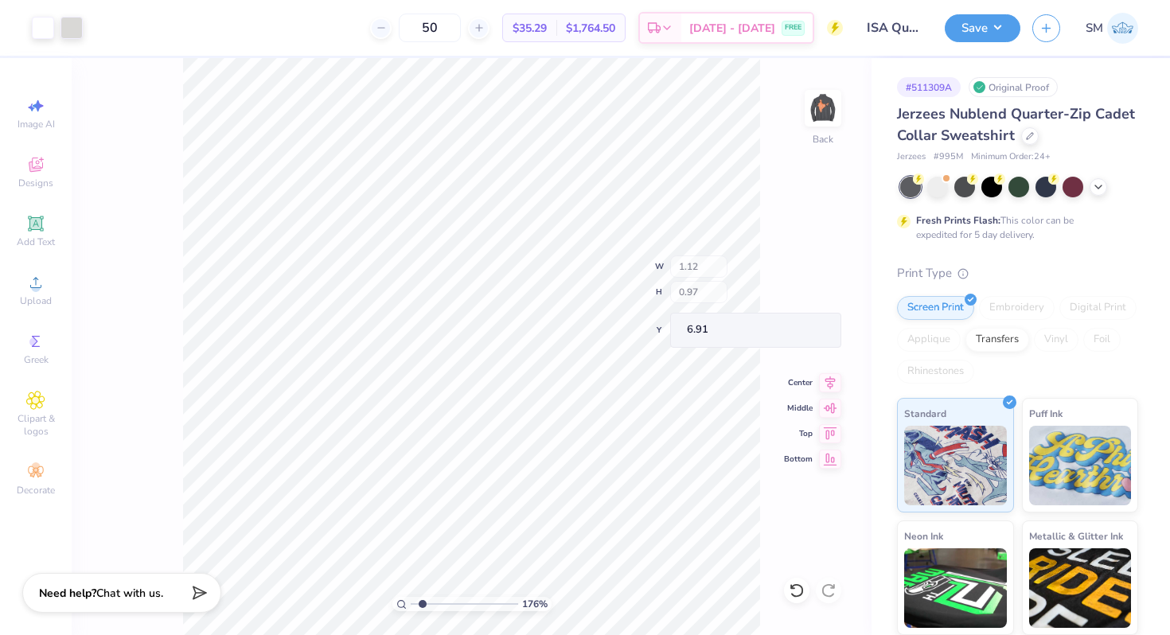
type input "3.34"
click at [24, 292] on div "Upload" at bounding box center [36, 290] width 56 height 47
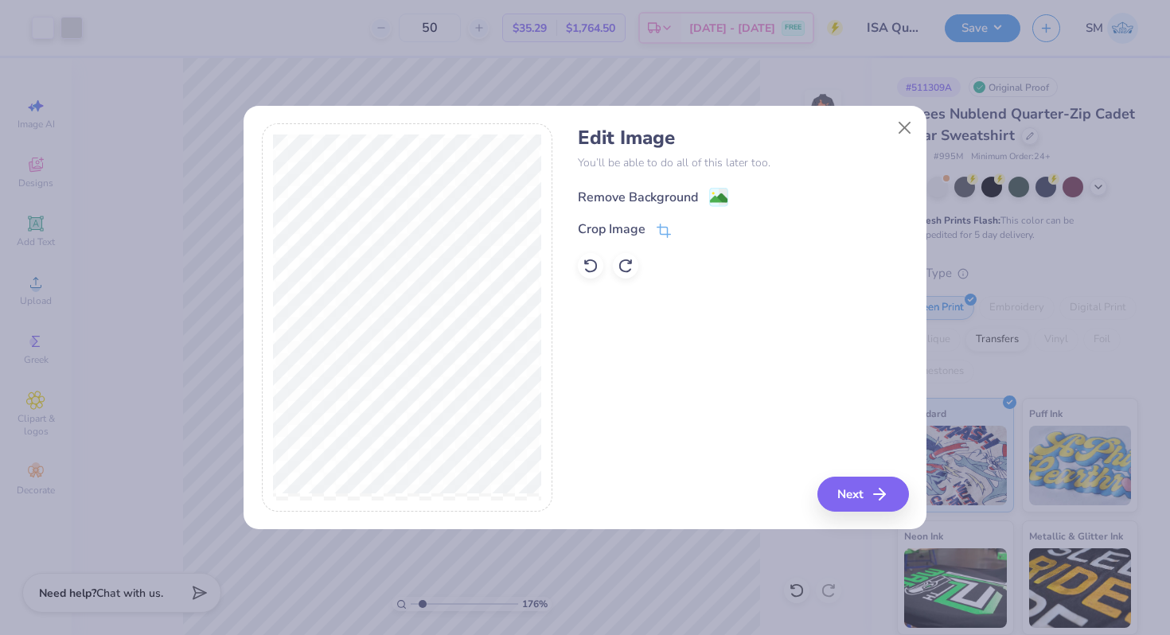
click at [723, 196] on image at bounding box center [719, 198] width 18 height 18
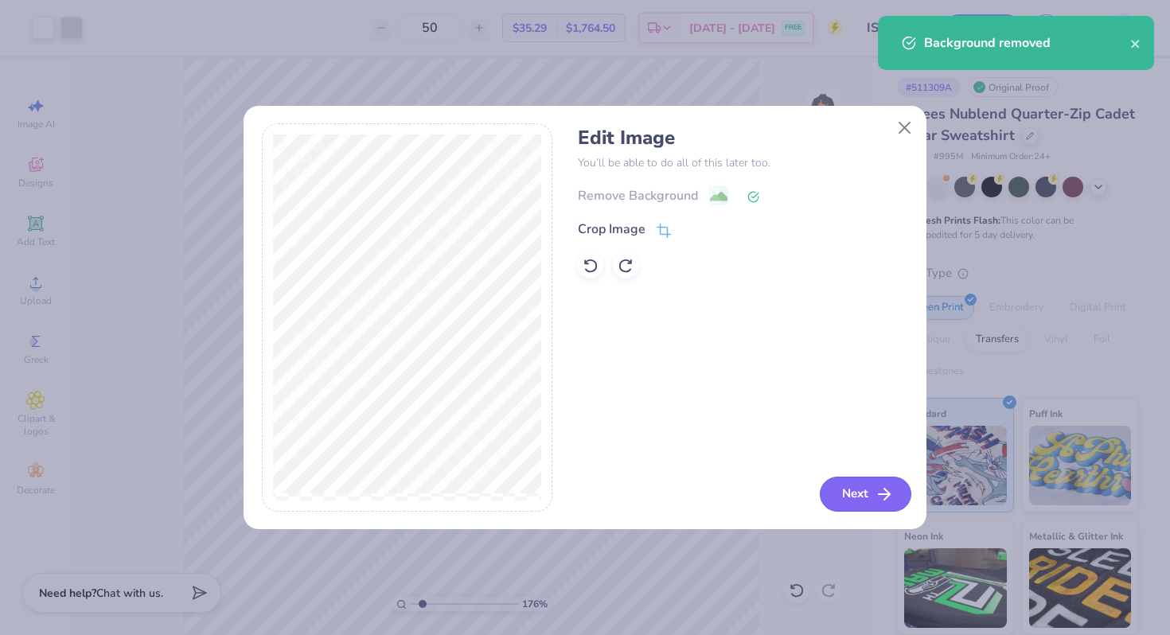
click at [878, 497] on icon "button" at bounding box center [884, 494] width 19 height 19
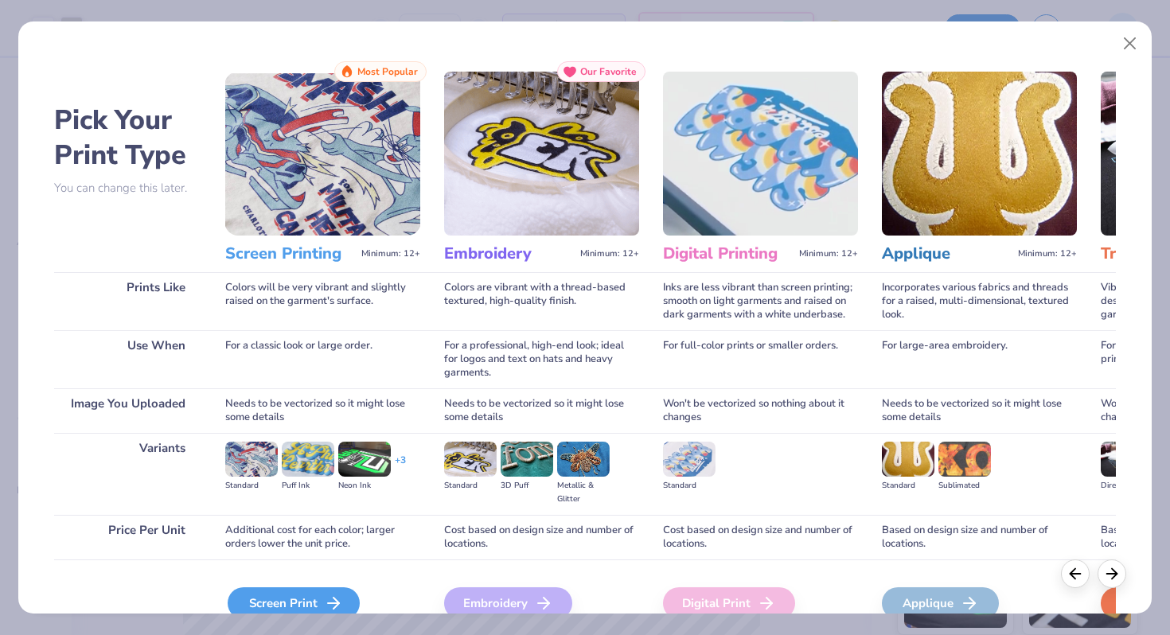
click at [335, 603] on line at bounding box center [333, 603] width 11 height 0
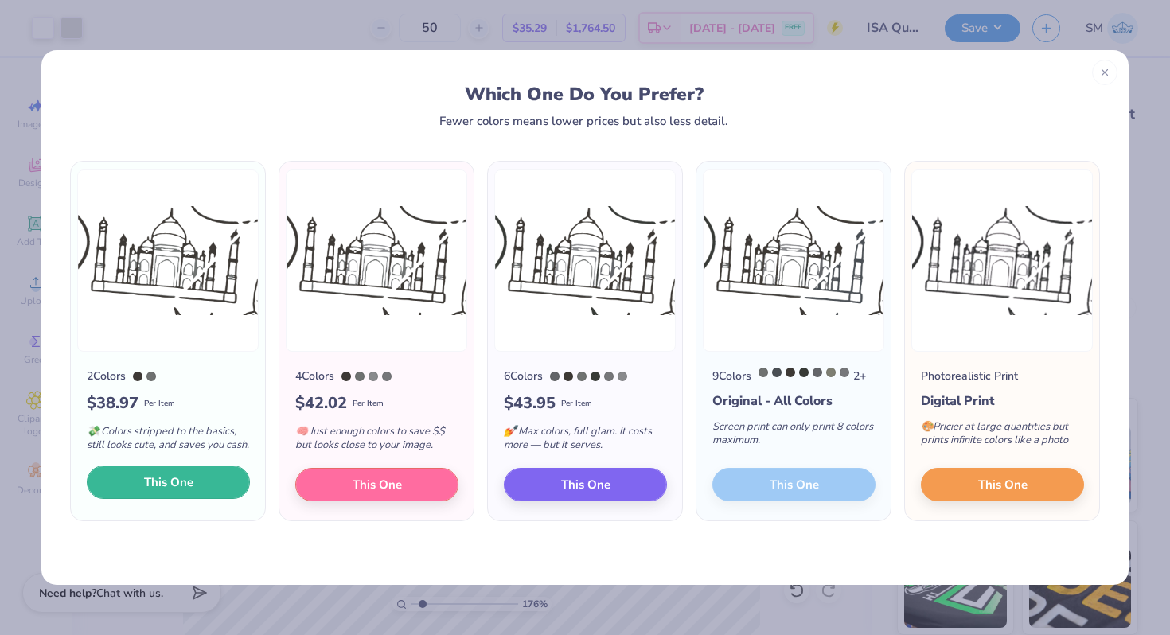
click at [197, 499] on button "This One" at bounding box center [168, 482] width 163 height 33
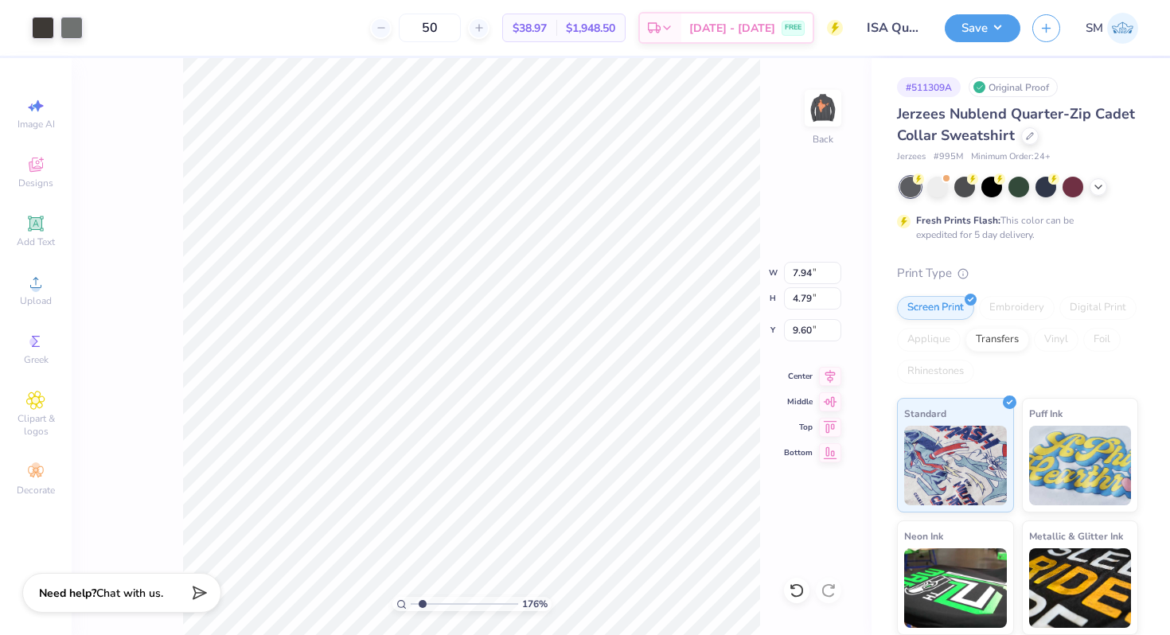
click at [33, 39] on div at bounding box center [585, 317] width 1170 height 635
click at [45, 27] on div at bounding box center [43, 26] width 22 height 22
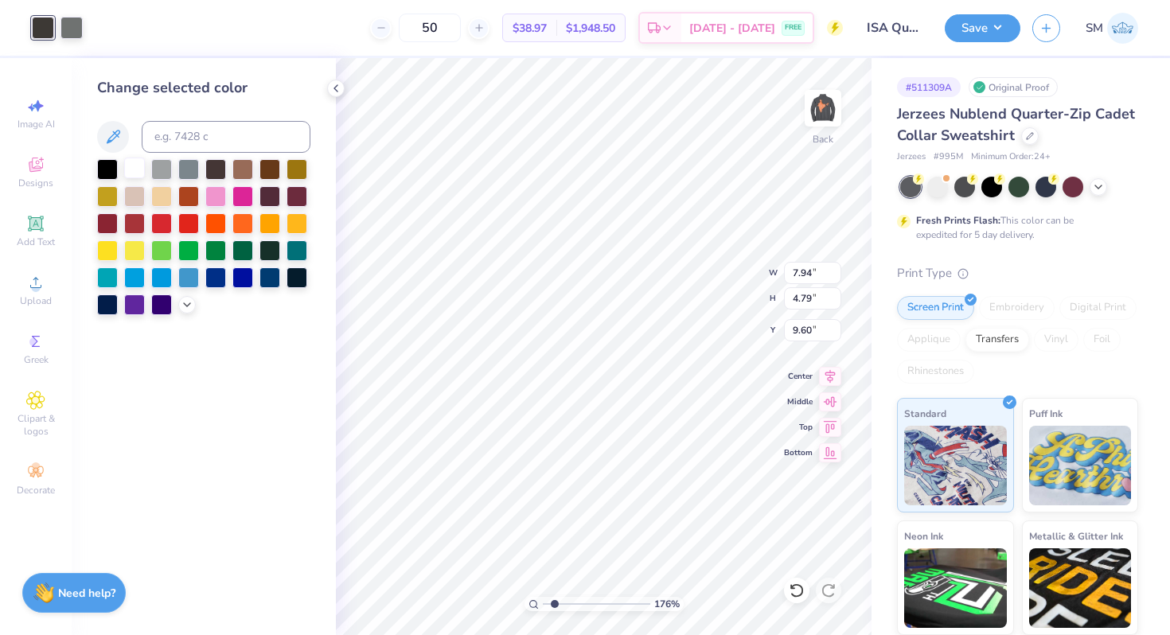
click at [135, 162] on div at bounding box center [134, 168] width 21 height 21
click at [69, 35] on div at bounding box center [71, 26] width 22 height 22
click at [139, 169] on div at bounding box center [134, 168] width 21 height 21
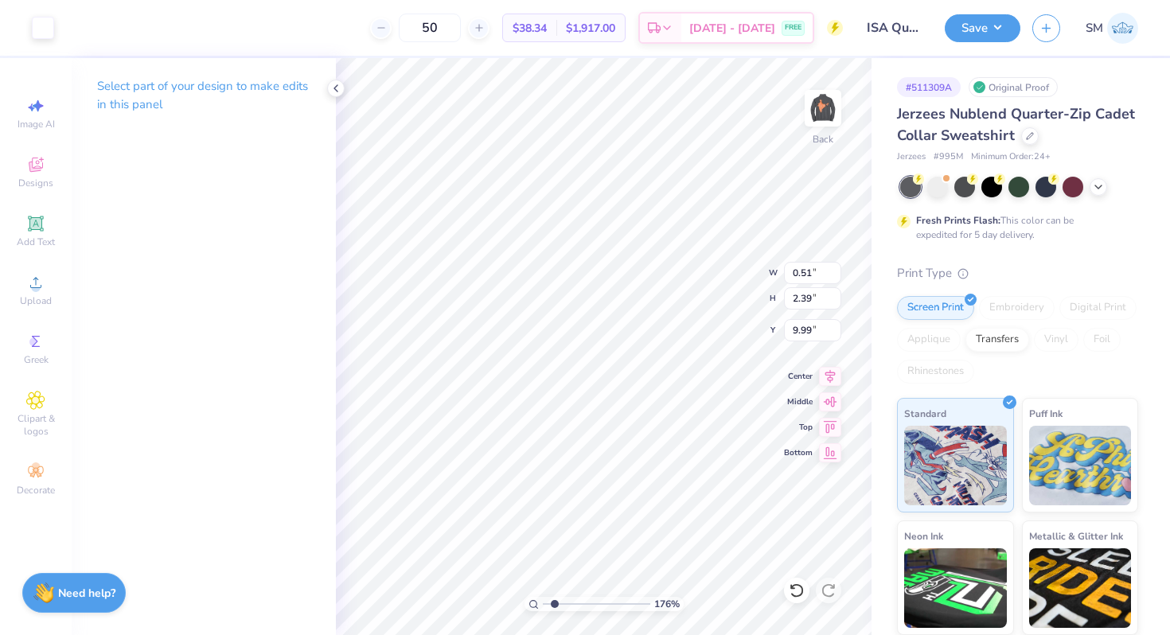
type input "1.81"
type input "0.65"
type input "9.65"
type input "0.37"
type input "0.12"
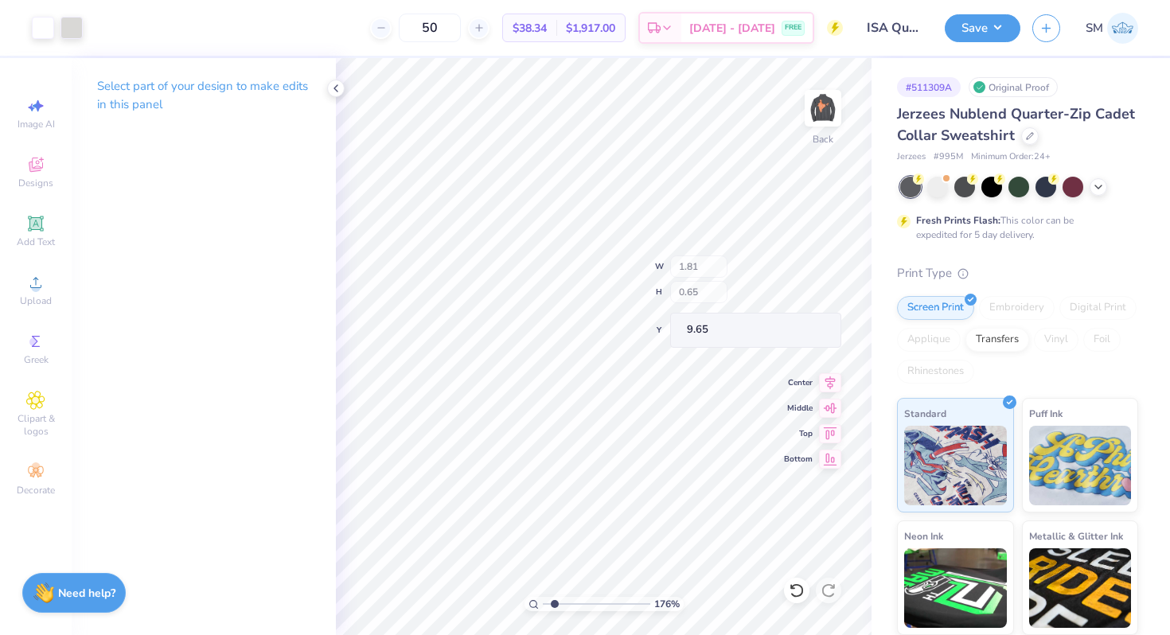
type input "10.25"
type input "0.66"
type input "1.62"
type input "12.77"
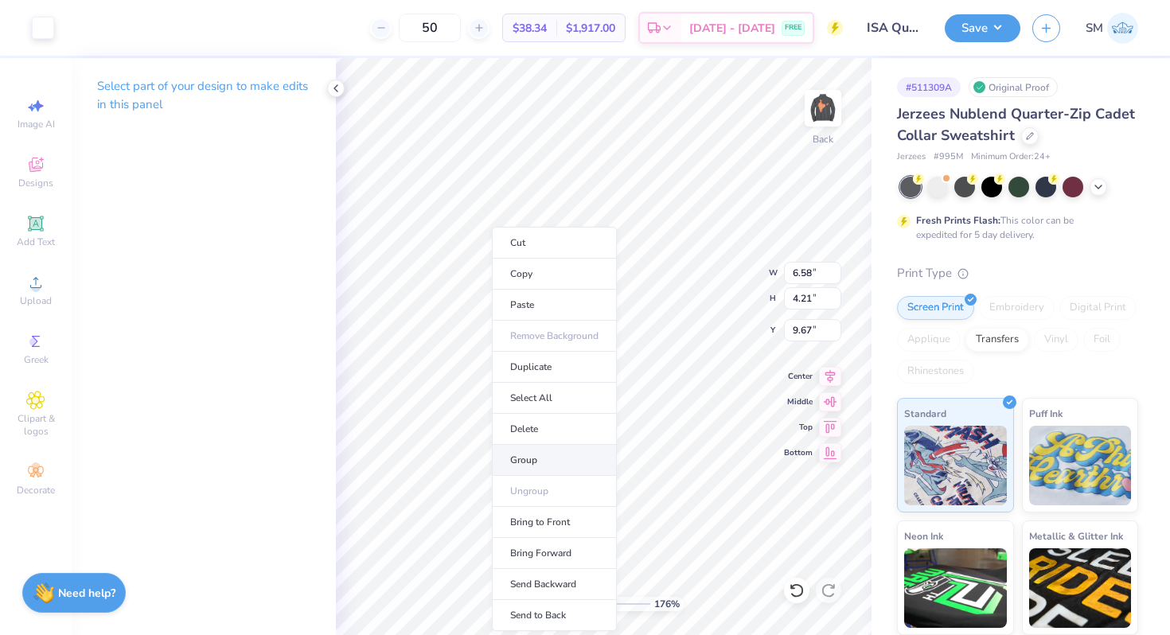
click at [540, 459] on li "Group" at bounding box center [554, 460] width 125 height 31
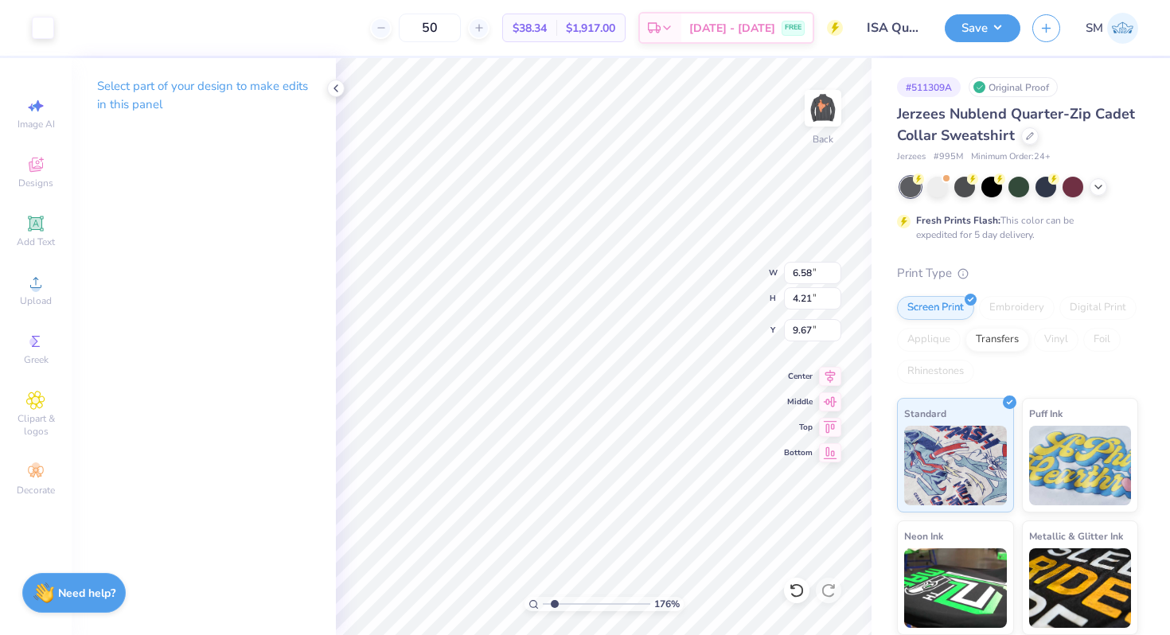
type input "9.68"
type input "6.48"
type input "4.01"
type input "9.66"
type input "2.70"
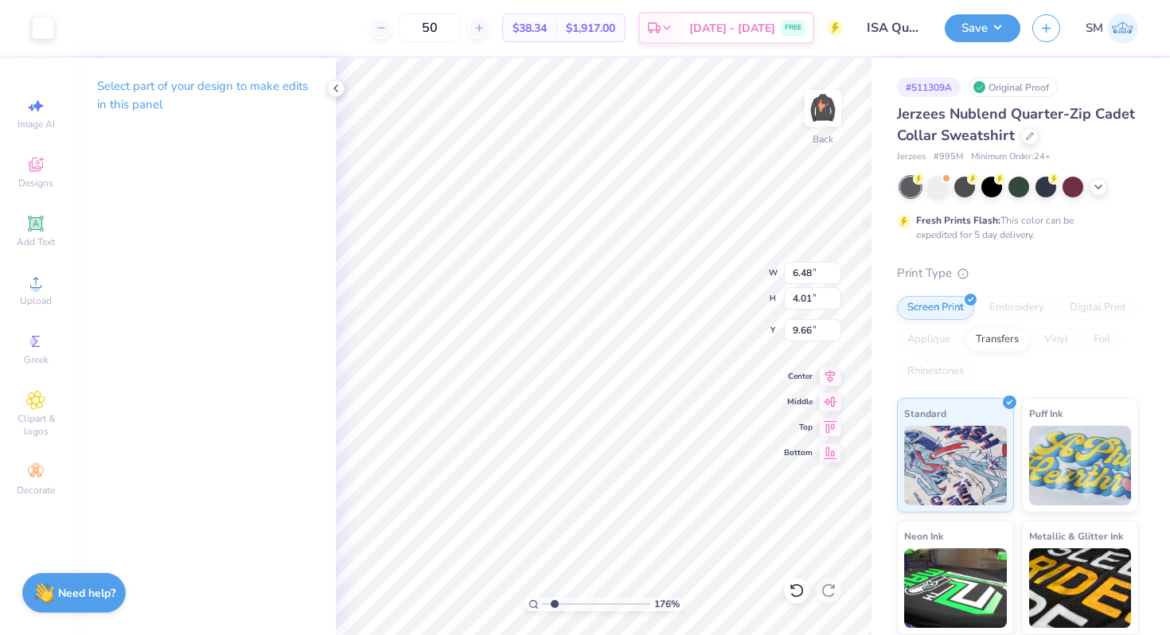
type input "1.67"
type input "6.65"
drag, startPoint x: 554, startPoint y: 602, endPoint x: 578, endPoint y: 602, distance: 23.9
type input "3.98"
click at [578, 602] on input "range" at bounding box center [596, 604] width 107 height 14
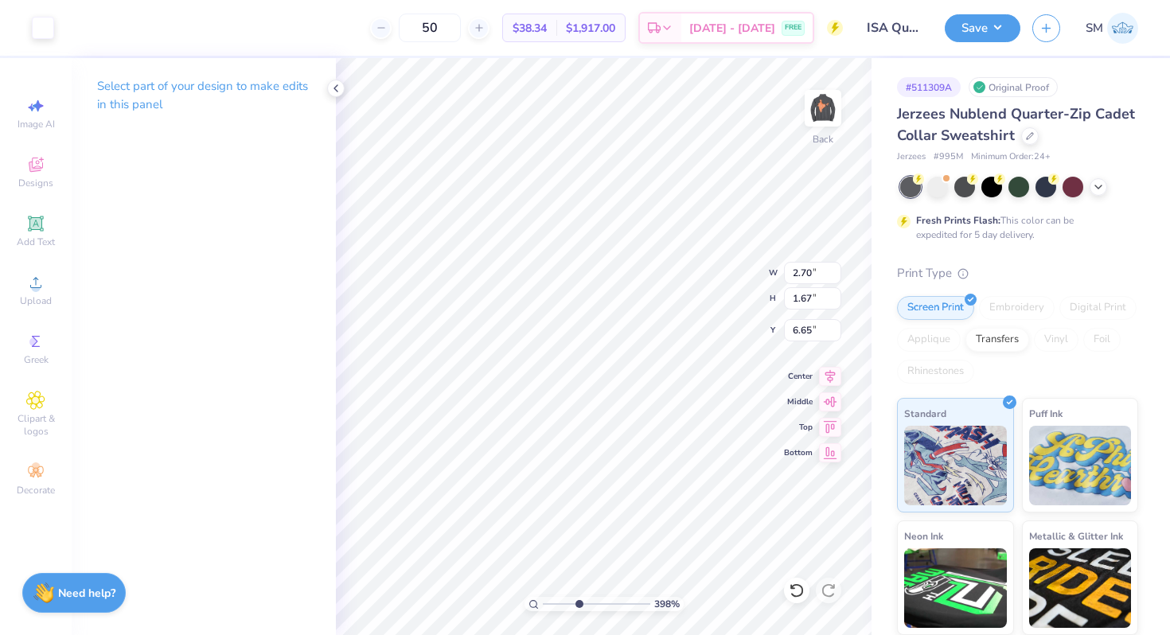
type input "2.93"
type input "1.30"
type input "0.81"
type input "3.42"
drag, startPoint x: 578, startPoint y: 603, endPoint x: 654, endPoint y: 619, distance: 78.0
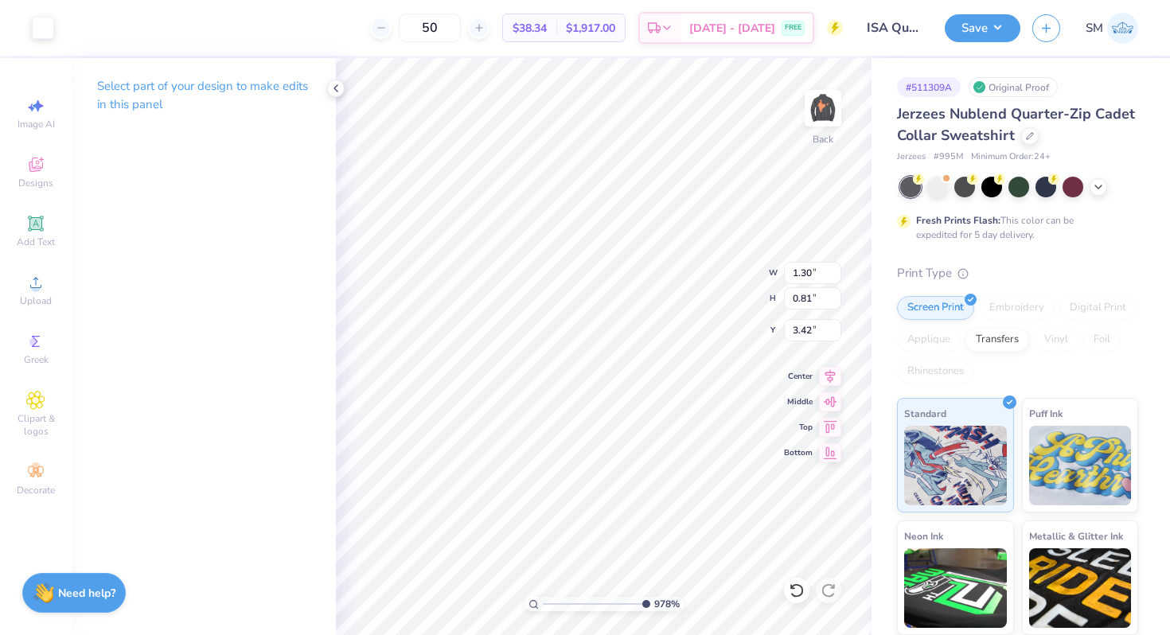
type input "10"
click at [650, 611] on input "range" at bounding box center [596, 604] width 107 height 14
type input "1.36"
type input "0.84"
type input "3.38"
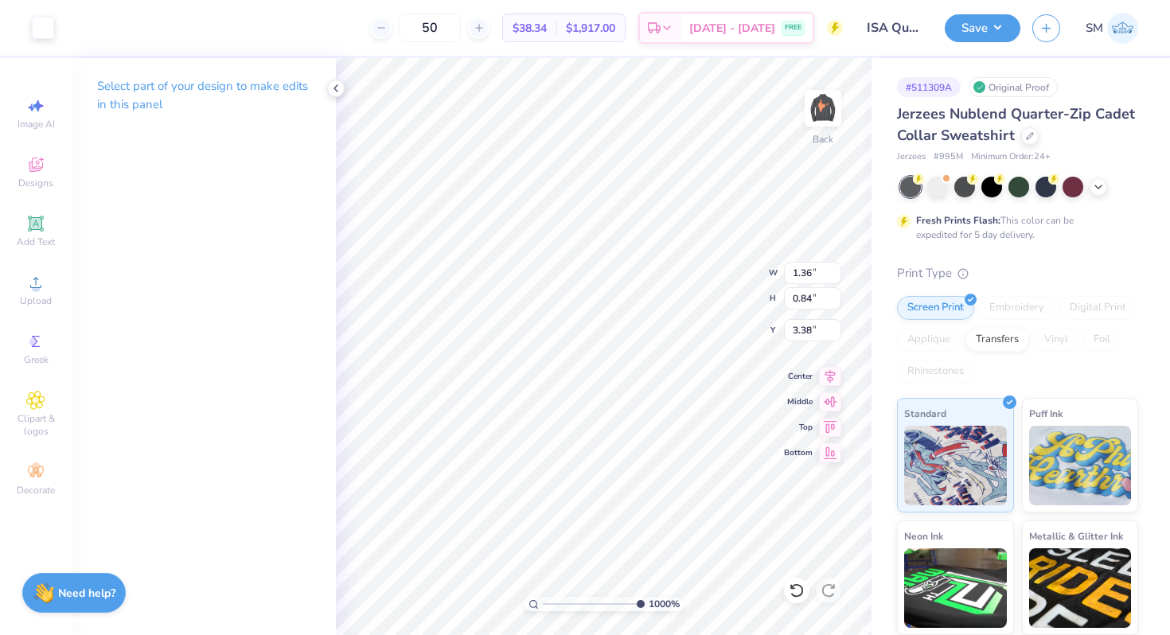
type input "3.39"
drag, startPoint x: 635, startPoint y: 605, endPoint x: 555, endPoint y: 589, distance: 81.2
click at [555, 597] on input "range" at bounding box center [596, 604] width 107 height 14
type input "1.86"
click at [44, 282] on icon at bounding box center [35, 282] width 19 height 19
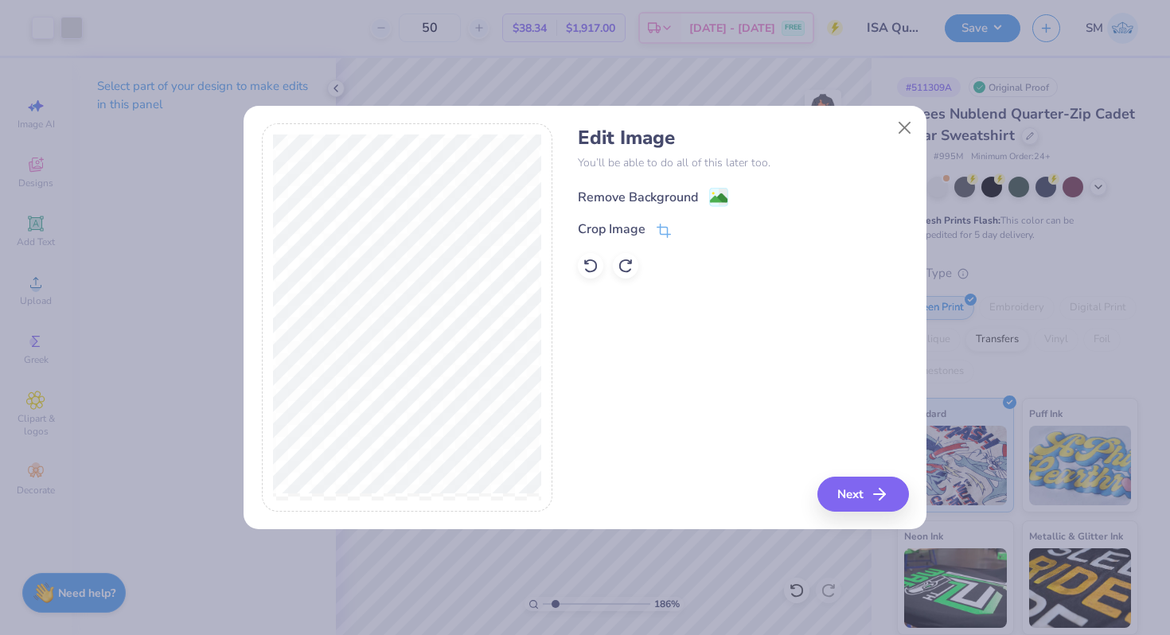
click at [724, 187] on span at bounding box center [718, 197] width 19 height 20
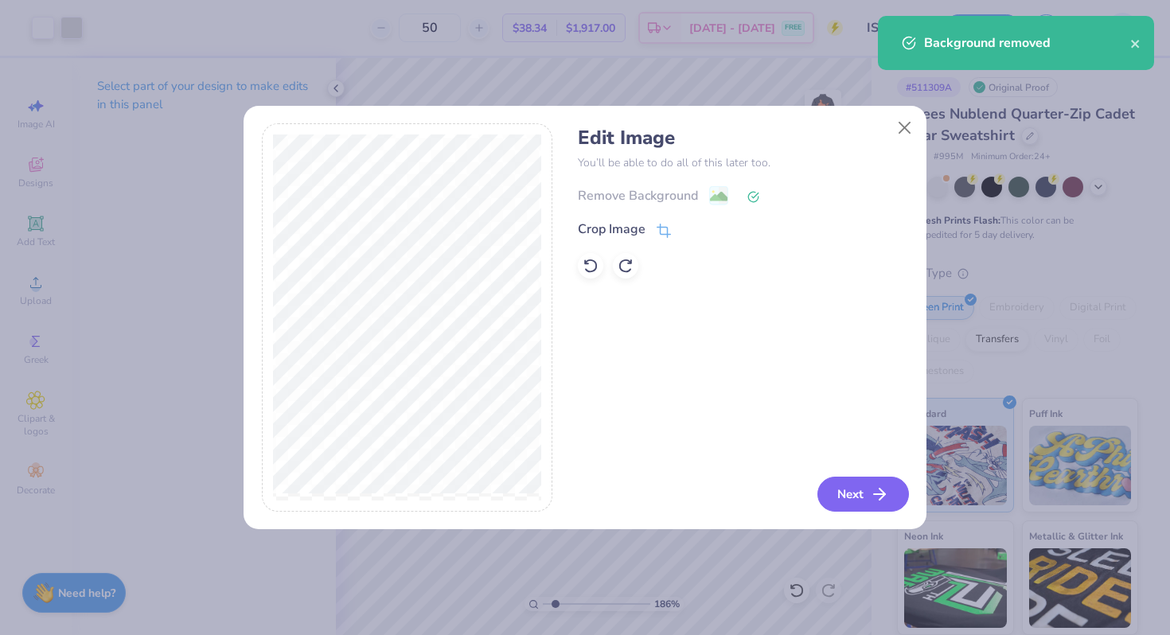
click at [876, 491] on icon "button" at bounding box center [879, 494] width 19 height 19
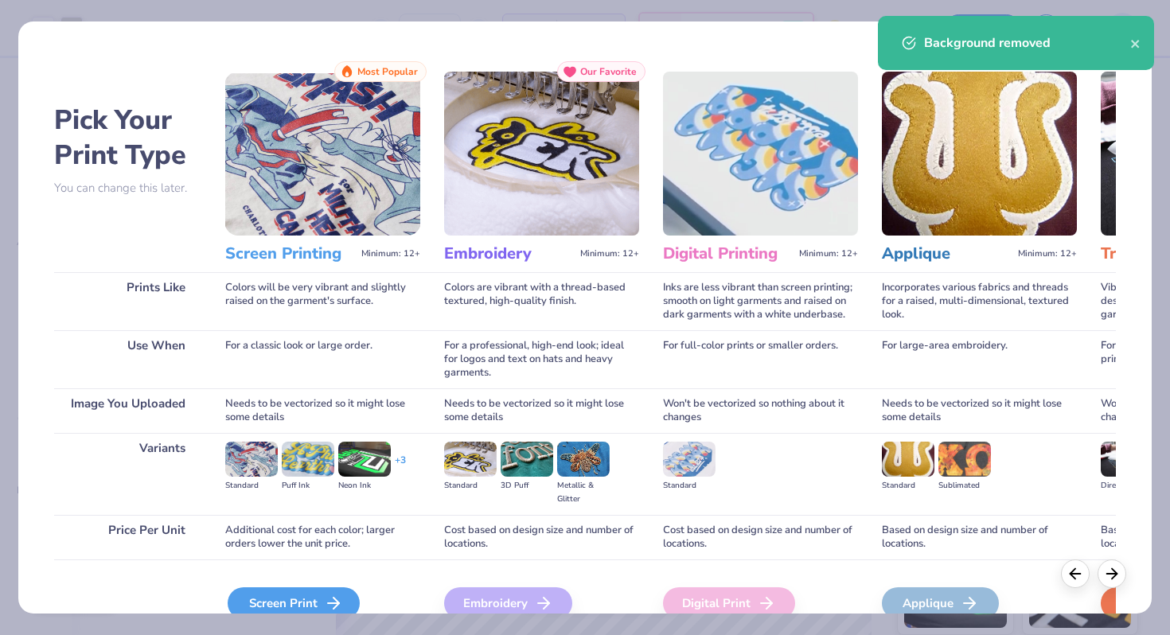
click at [247, 608] on div "Screen Print" at bounding box center [294, 603] width 132 height 32
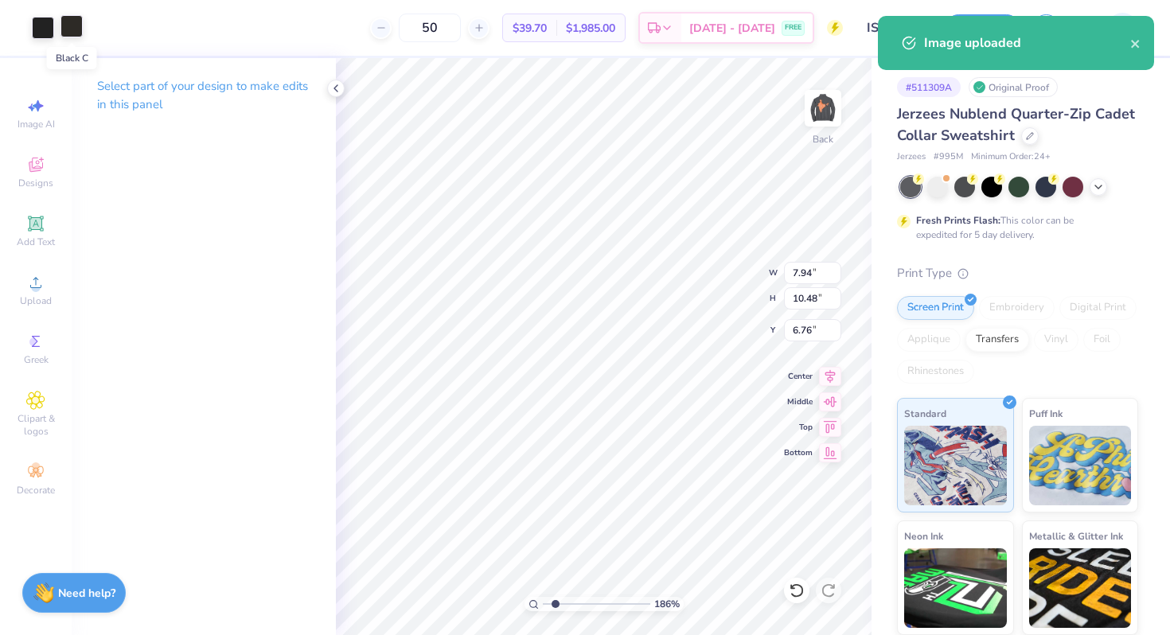
click at [74, 23] on div at bounding box center [71, 26] width 22 height 22
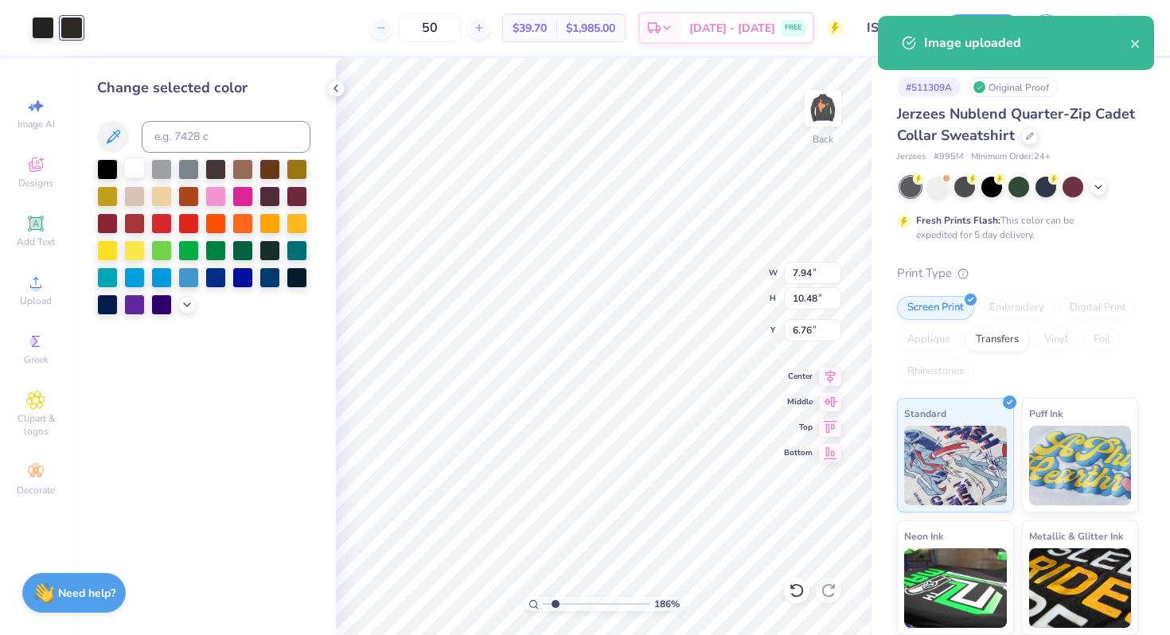
click at [130, 173] on div at bounding box center [134, 168] width 21 height 21
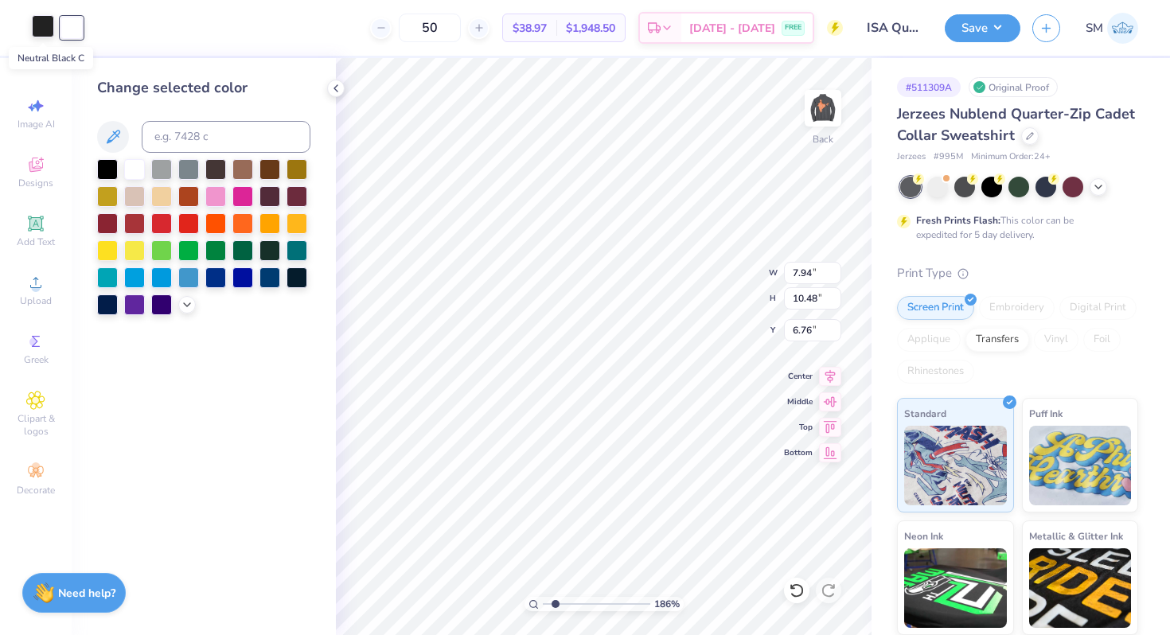
click at [46, 25] on div at bounding box center [43, 26] width 22 height 22
click at [135, 164] on div at bounding box center [134, 168] width 21 height 21
type input "2.42"
type input "3.19"
type input "14.05"
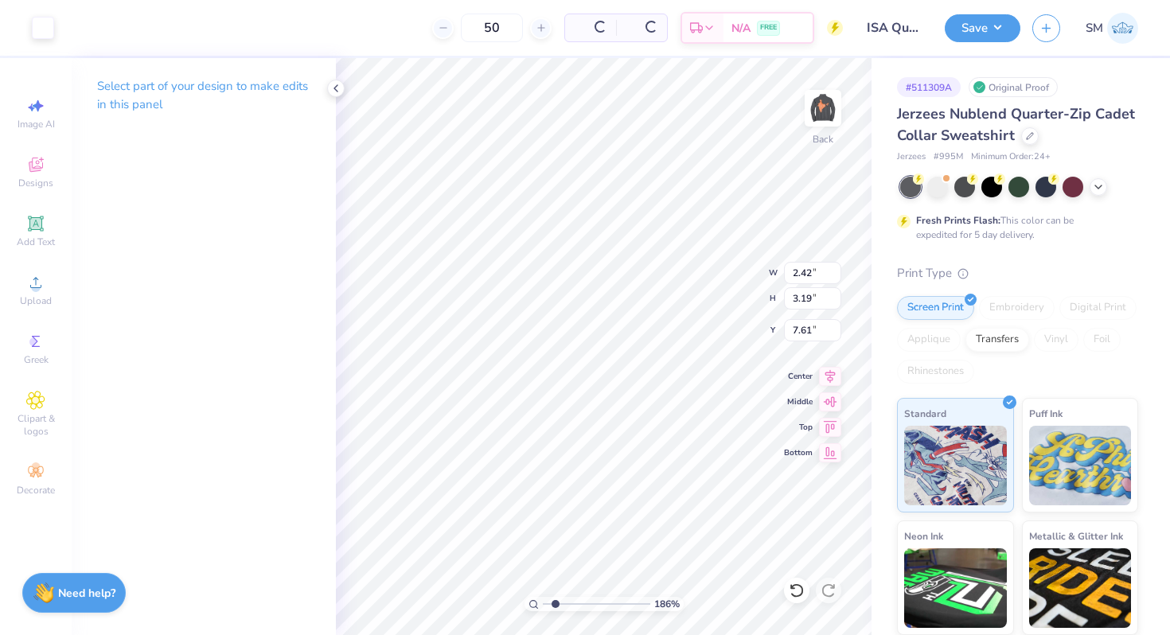
type input "7.61"
type input "1.04"
type input "3.31"
type input "2.42"
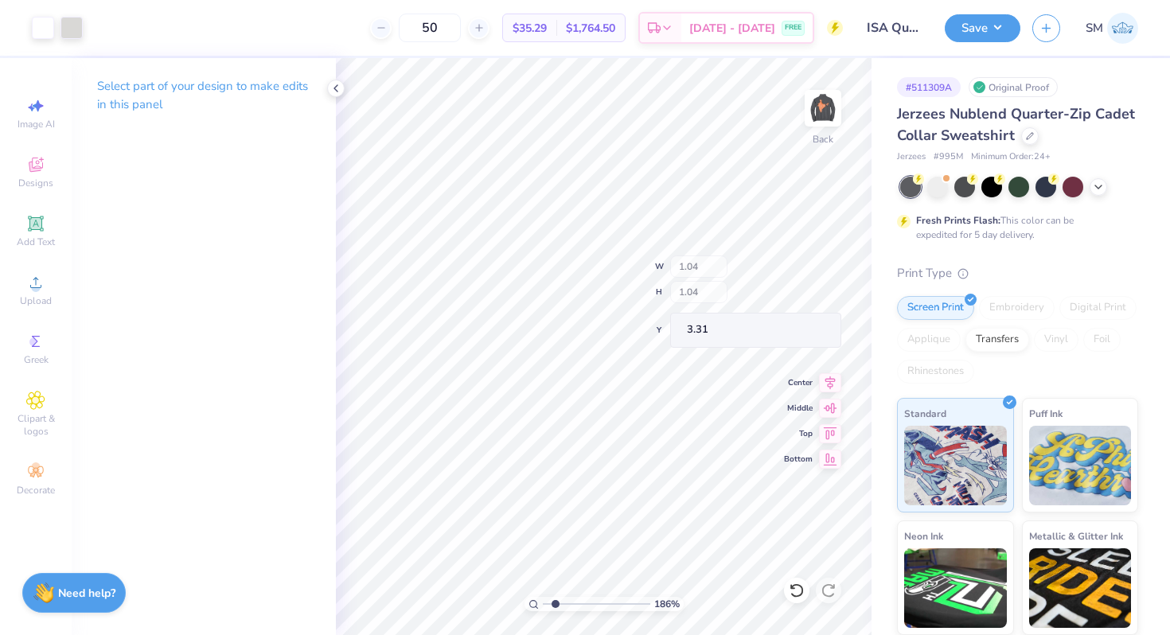
type input "3.19"
type input "7.62"
type input "1.28"
type input "1.70"
type input "3.00"
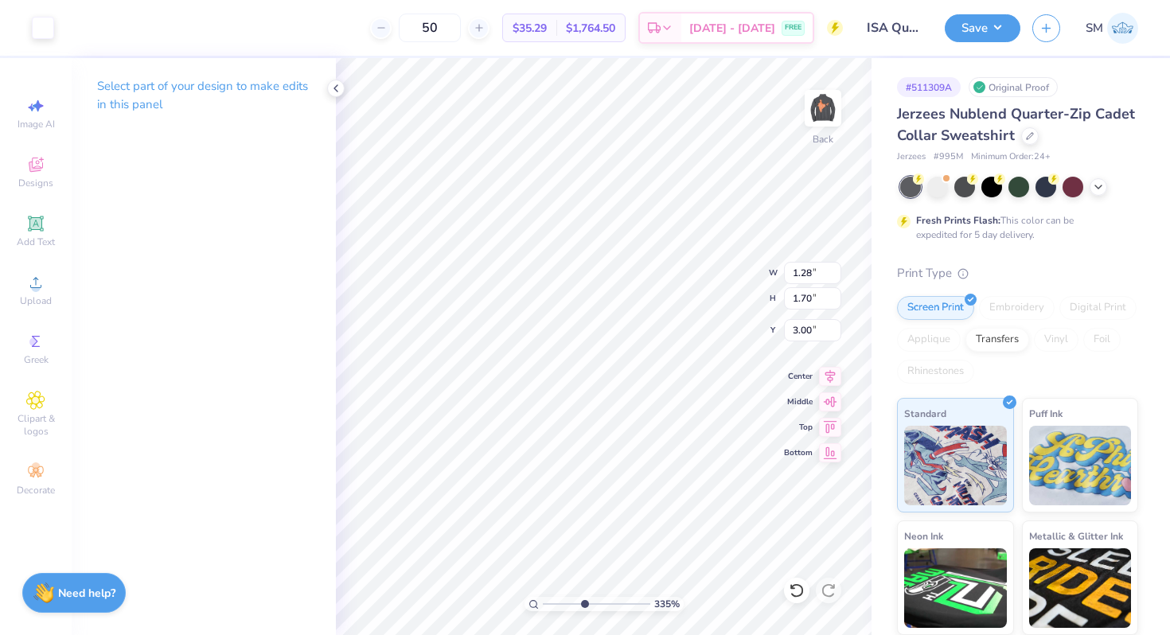
drag, startPoint x: 553, startPoint y: 605, endPoint x: 584, endPoint y: 608, distance: 31.2
type input "4.52"
click at [583, 608] on input "range" at bounding box center [596, 604] width 107 height 14
type input "0.96"
type input "1.26"
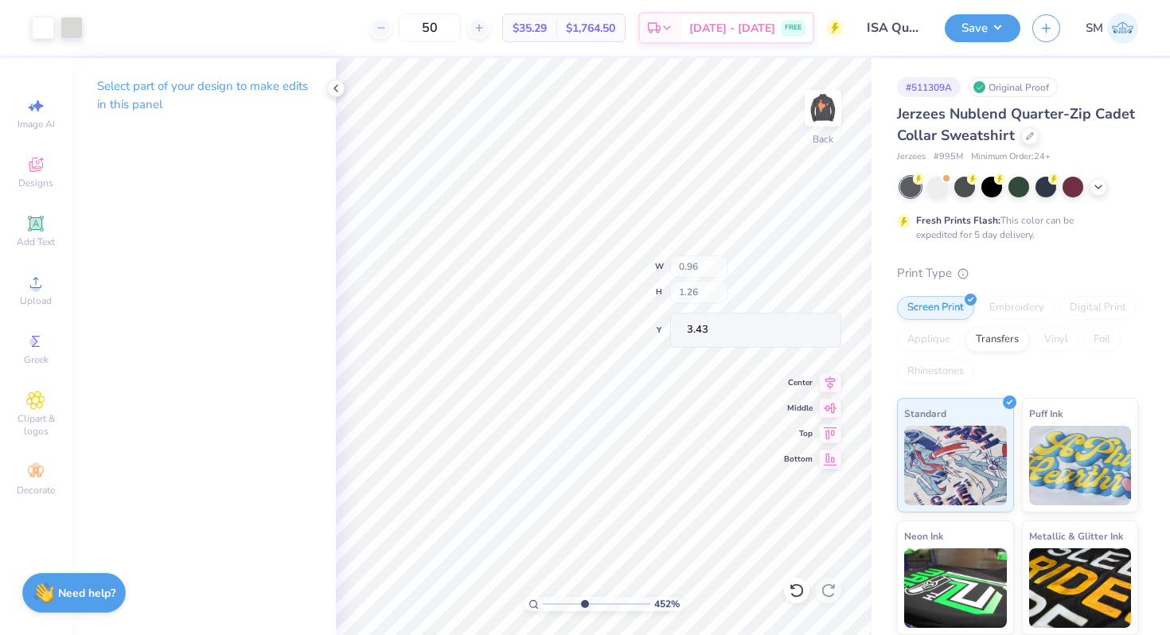
type input "3.17"
drag, startPoint x: 582, startPoint y: 602, endPoint x: 551, endPoint y: 598, distance: 31.3
click at [551, 598] on input "range" at bounding box center [596, 604] width 107 height 14
type input "1"
click at [543, 602] on input "range" at bounding box center [596, 604] width 107 height 14
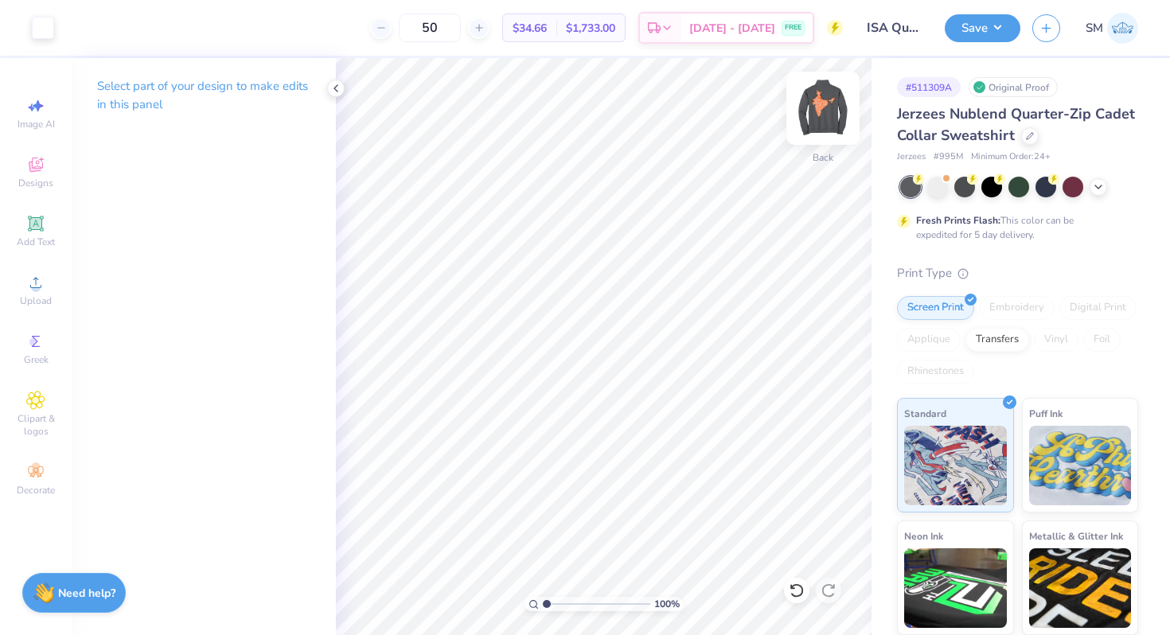
click at [828, 125] on img at bounding box center [823, 108] width 64 height 64
click at [820, 107] on img at bounding box center [823, 108] width 32 height 32
click at [993, 186] on div at bounding box center [991, 185] width 21 height 21
click at [820, 120] on img at bounding box center [823, 108] width 64 height 64
click at [54, 172] on div "Designs" at bounding box center [36, 172] width 56 height 47
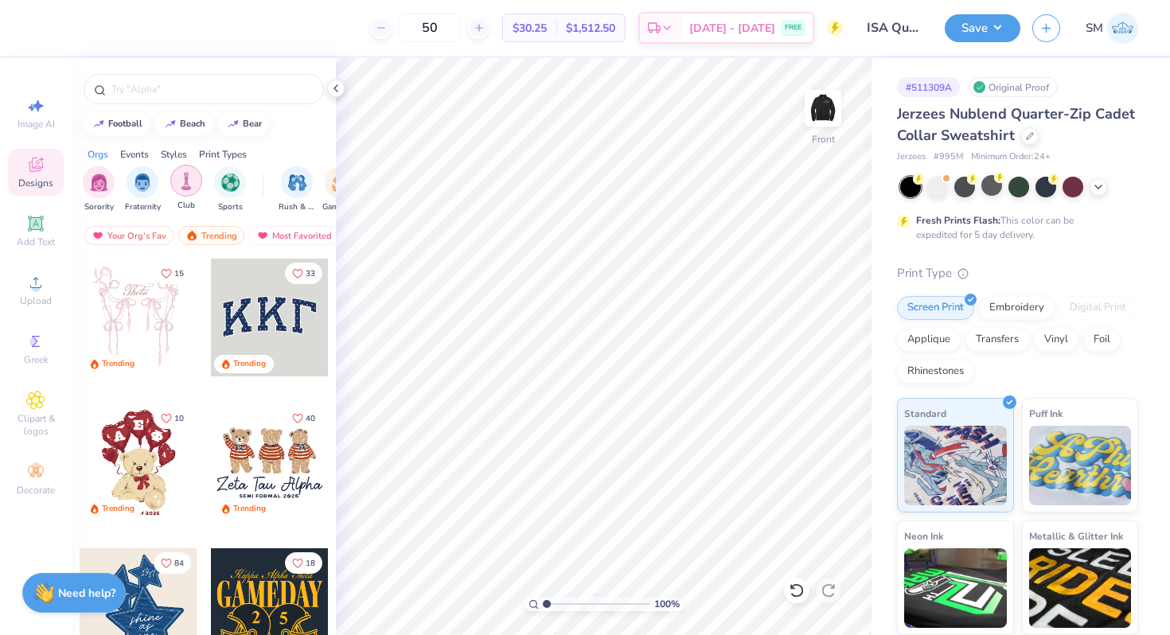
click at [195, 185] on div "filter for Club" at bounding box center [186, 181] width 32 height 32
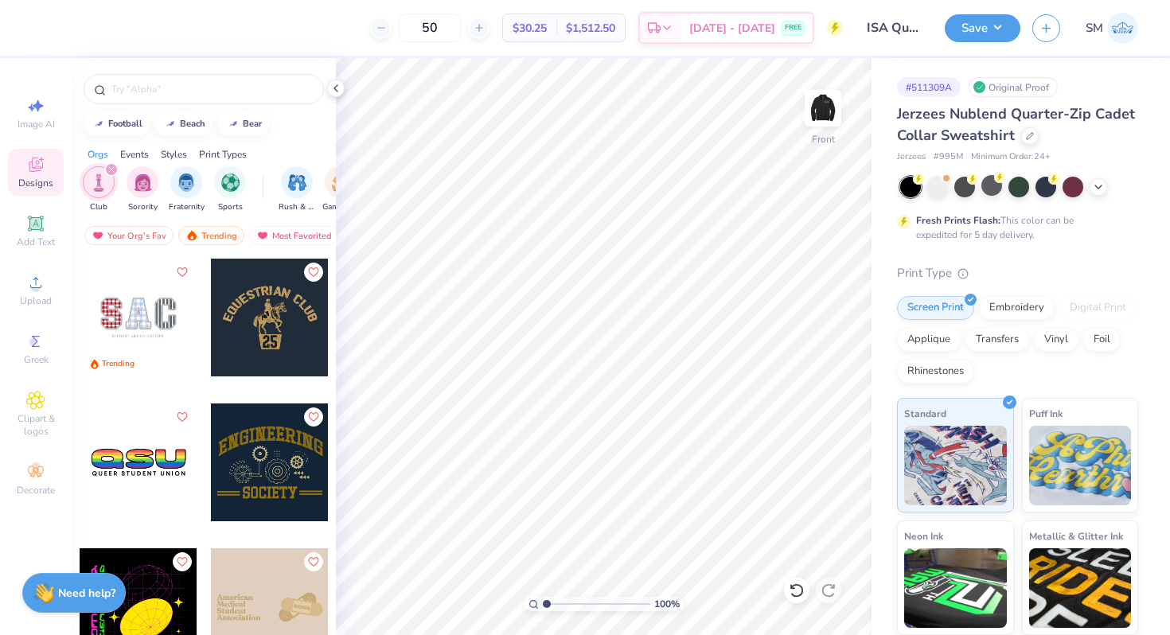
click at [111, 168] on icon "filter for Club" at bounding box center [111, 169] width 6 height 6
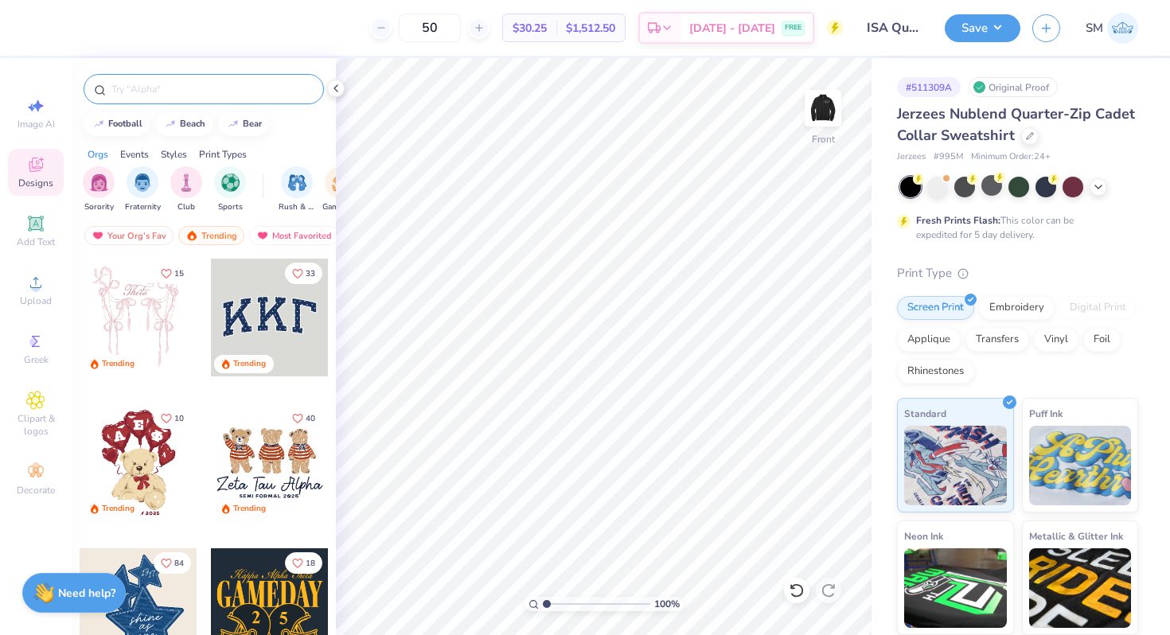
click at [138, 95] on input "text" at bounding box center [212, 89] width 204 height 16
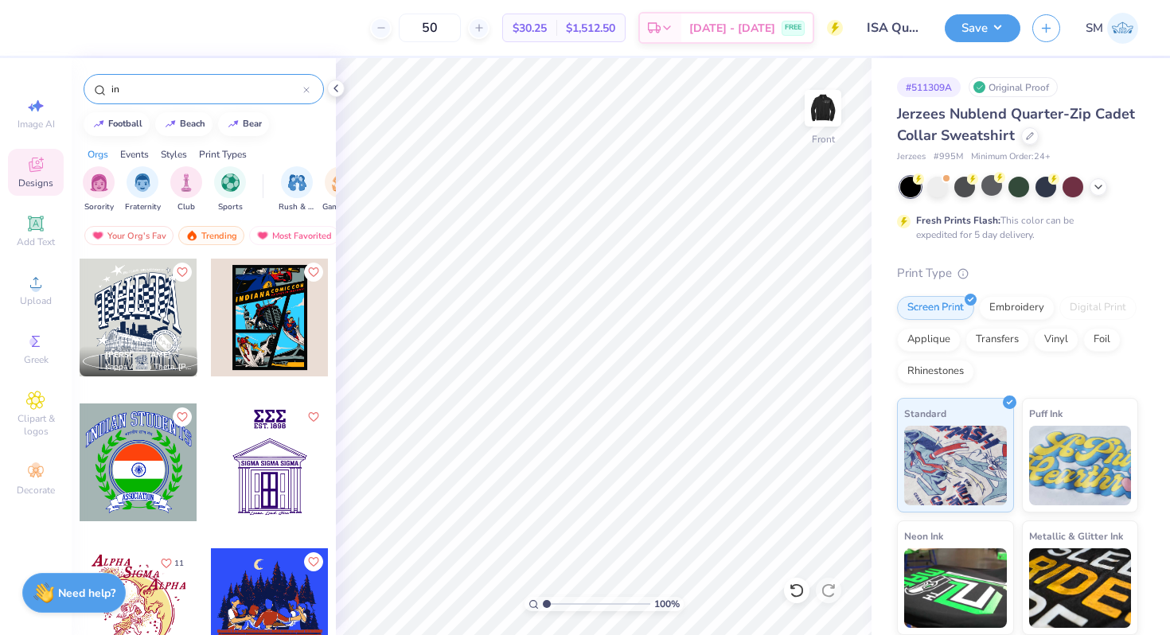
type input "i"
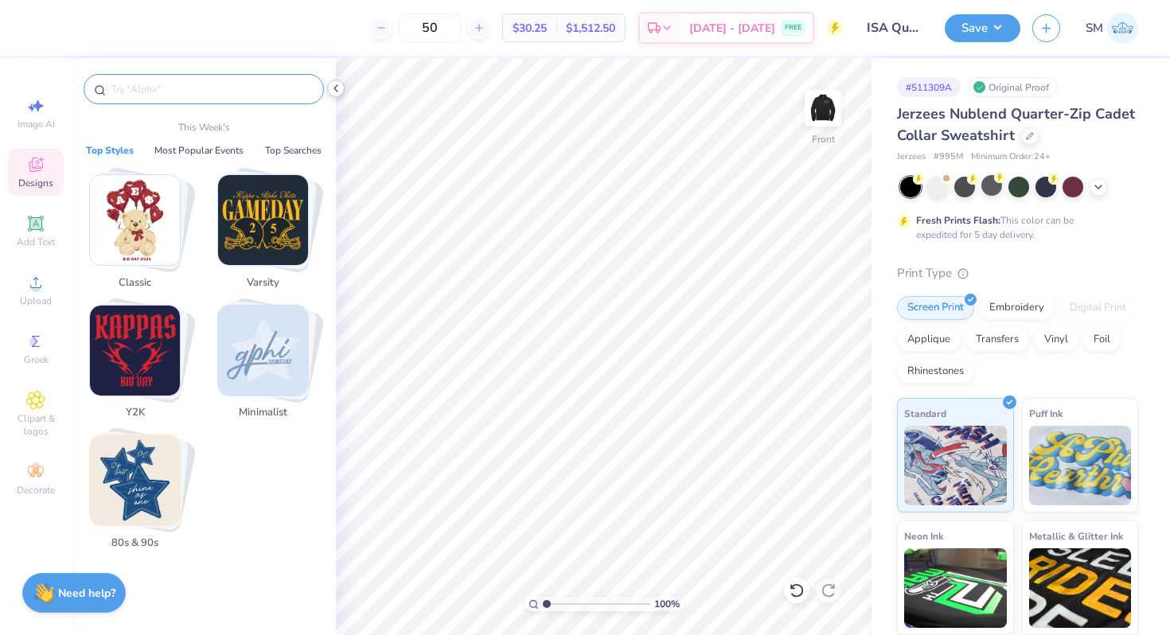
click at [336, 92] on icon at bounding box center [335, 88] width 13 height 13
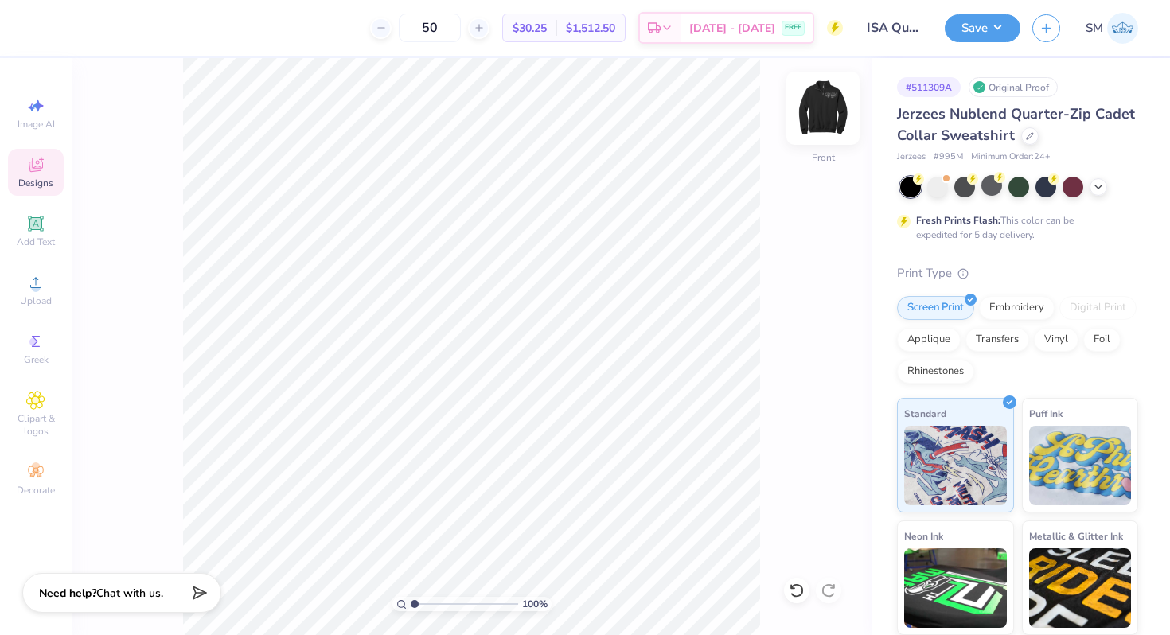
click at [807, 121] on img at bounding box center [823, 108] width 64 height 64
click at [1002, 30] on button "Save" at bounding box center [983, 26] width 76 height 28
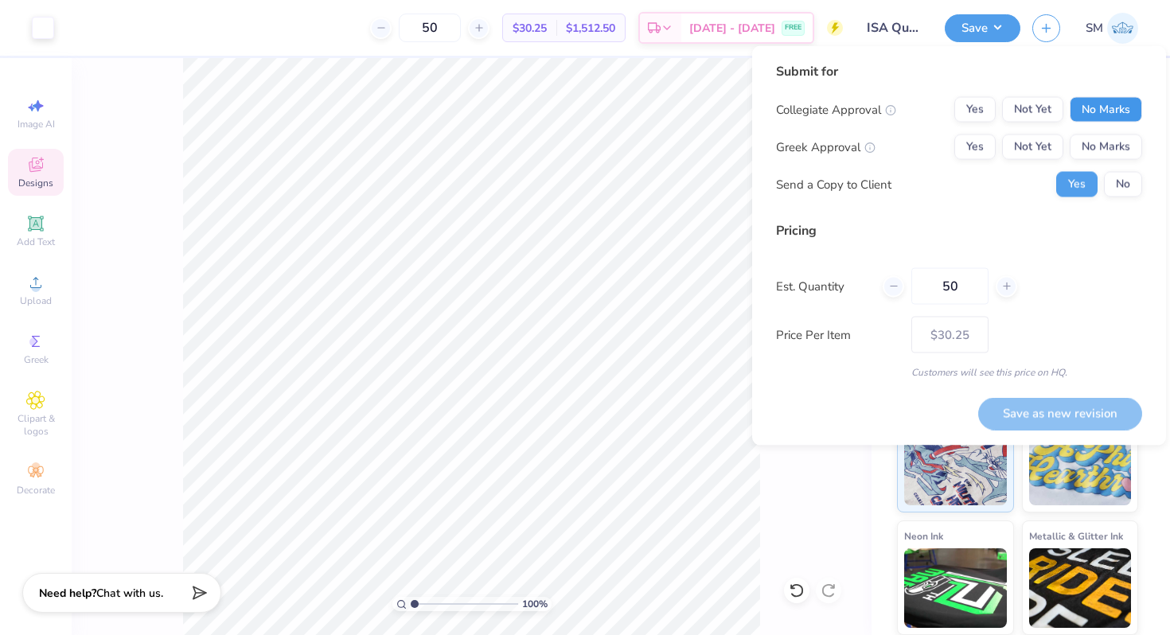
click at [1116, 117] on button "No Marks" at bounding box center [1105, 109] width 72 height 25
click at [1116, 140] on button "No Marks" at bounding box center [1105, 146] width 72 height 25
click at [1027, 404] on button "Save as new revision" at bounding box center [1060, 413] width 164 height 33
type input "$30.25"
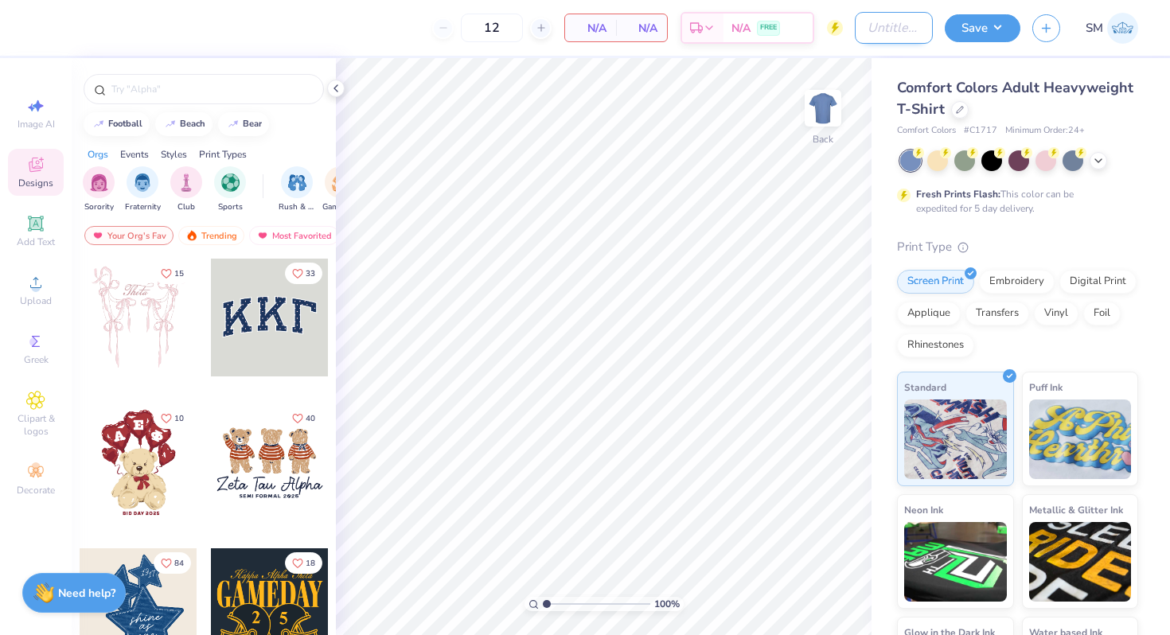
click at [879, 23] on input "Design Title" at bounding box center [894, 28] width 78 height 32
type input "ISA Shirt"
click at [1000, 165] on div at bounding box center [991, 159] width 21 height 21
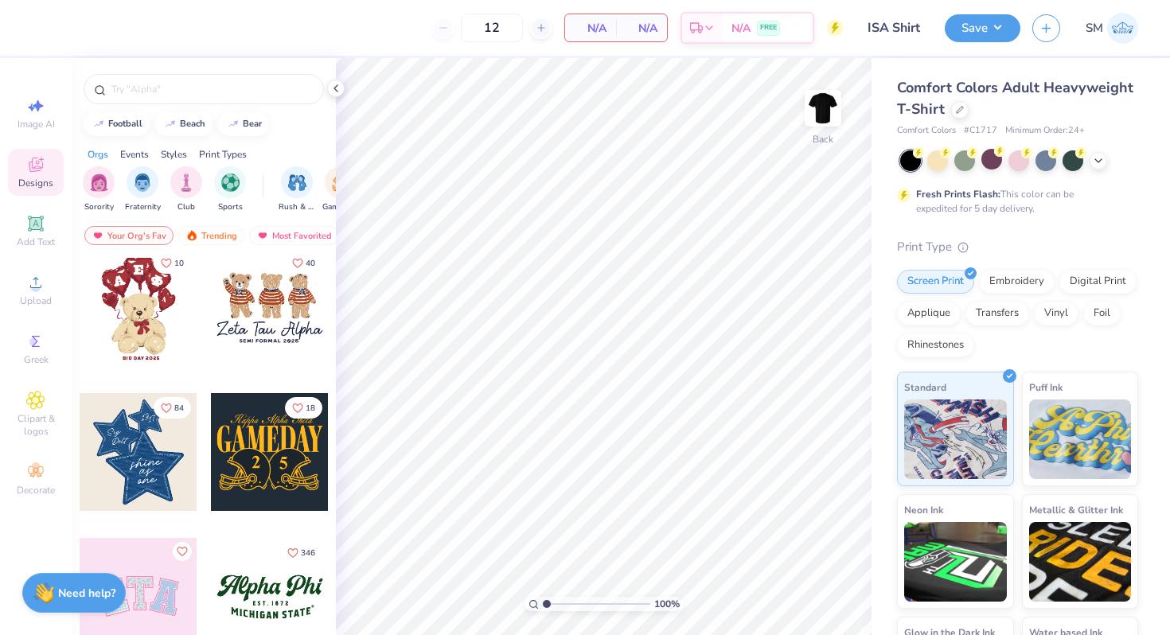
scroll to position [302, 0]
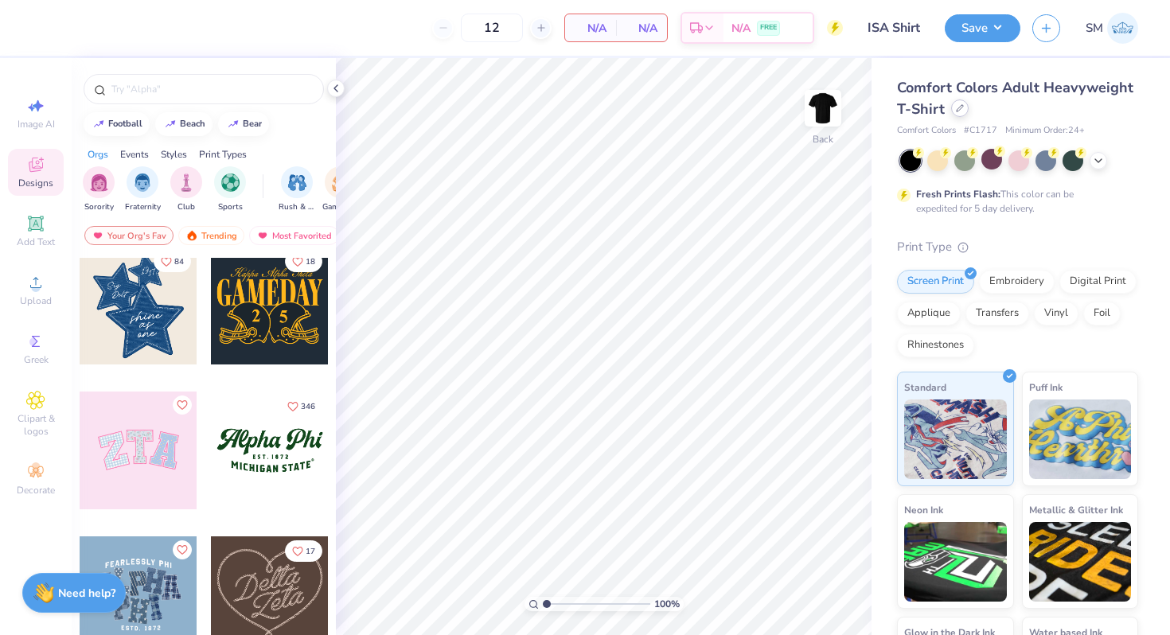
click at [960, 107] on icon at bounding box center [960, 108] width 8 height 8
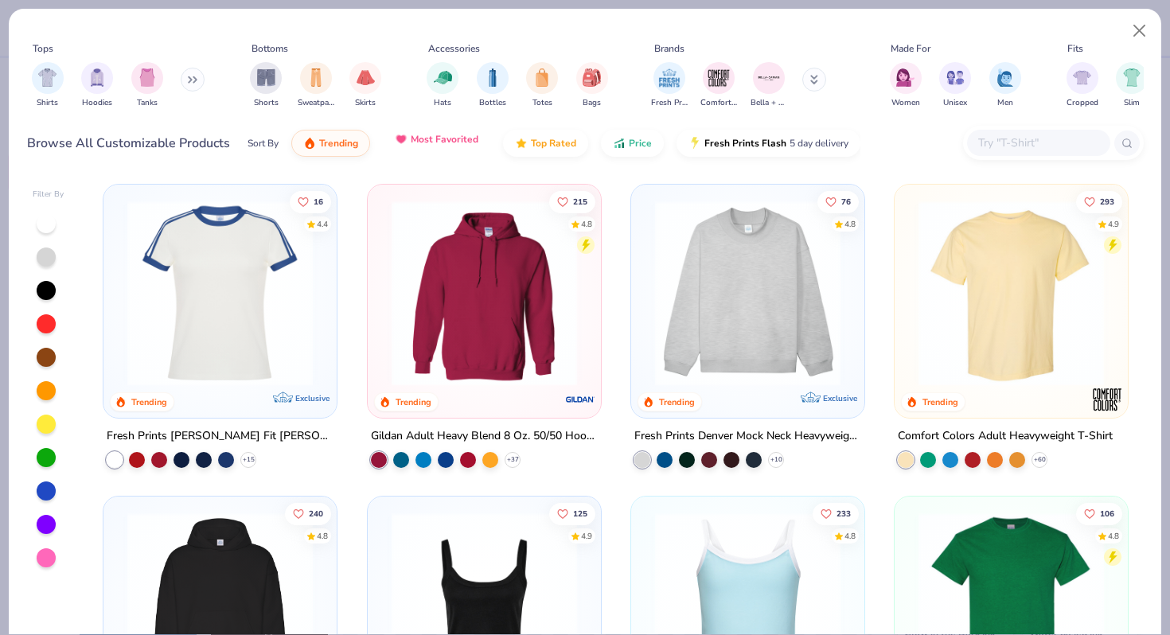
click at [425, 142] on span "Most Favorited" at bounding box center [445, 139] width 68 height 13
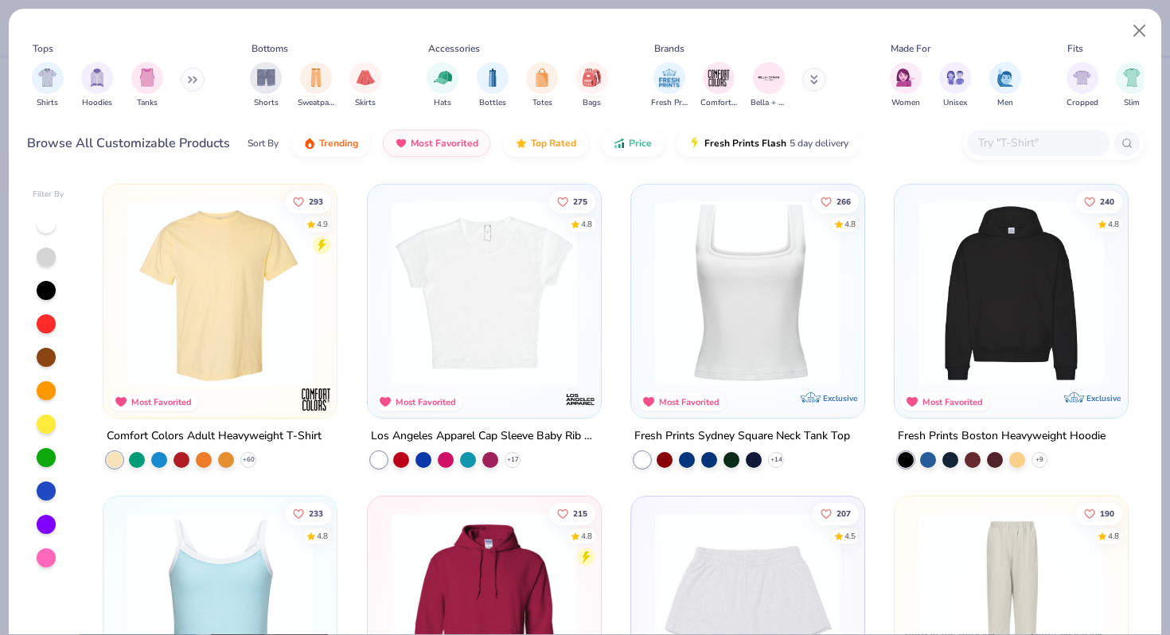
click at [712, 271] on img at bounding box center [747, 293] width 201 height 185
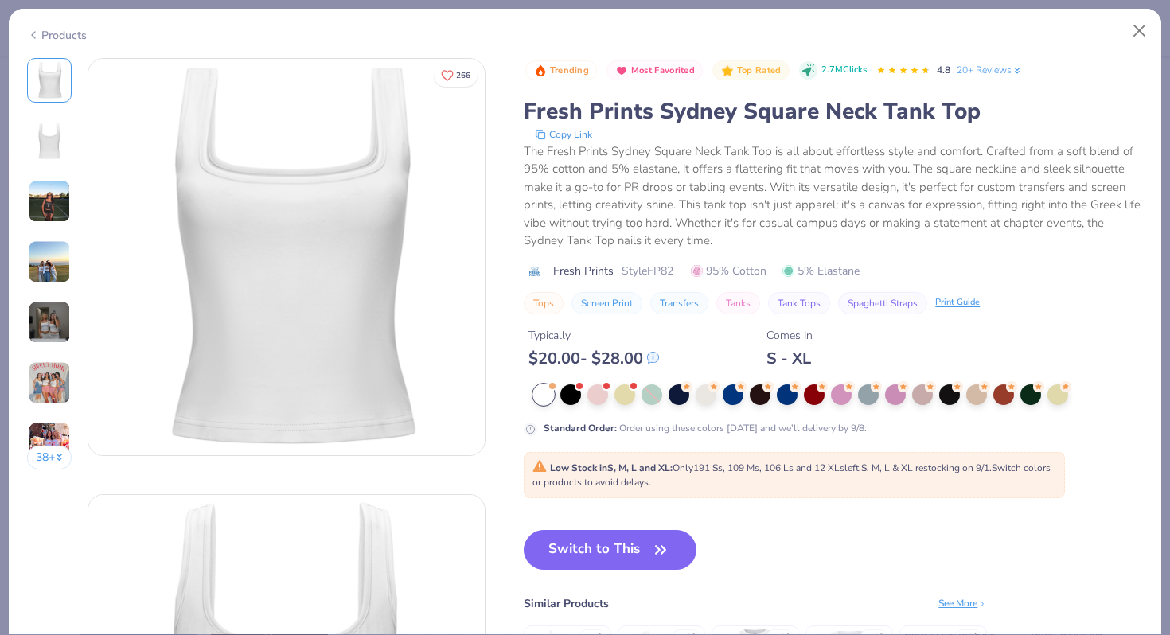
click at [51, 201] on img at bounding box center [49, 201] width 43 height 43
click at [48, 209] on img at bounding box center [49, 201] width 43 height 43
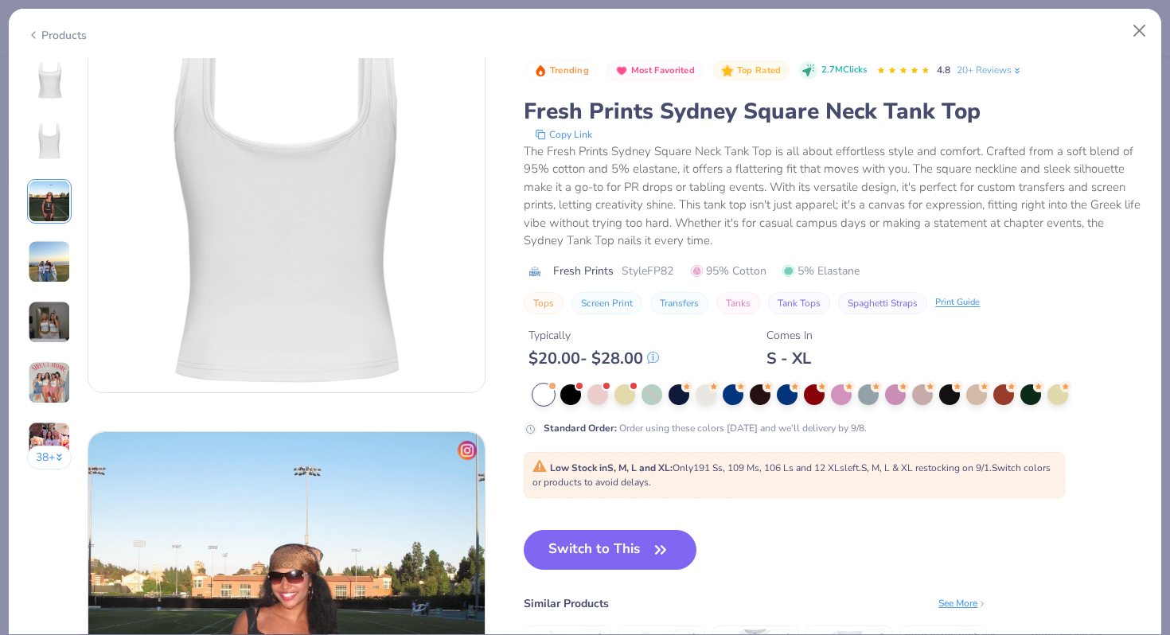
click at [56, 203] on img at bounding box center [49, 201] width 43 height 43
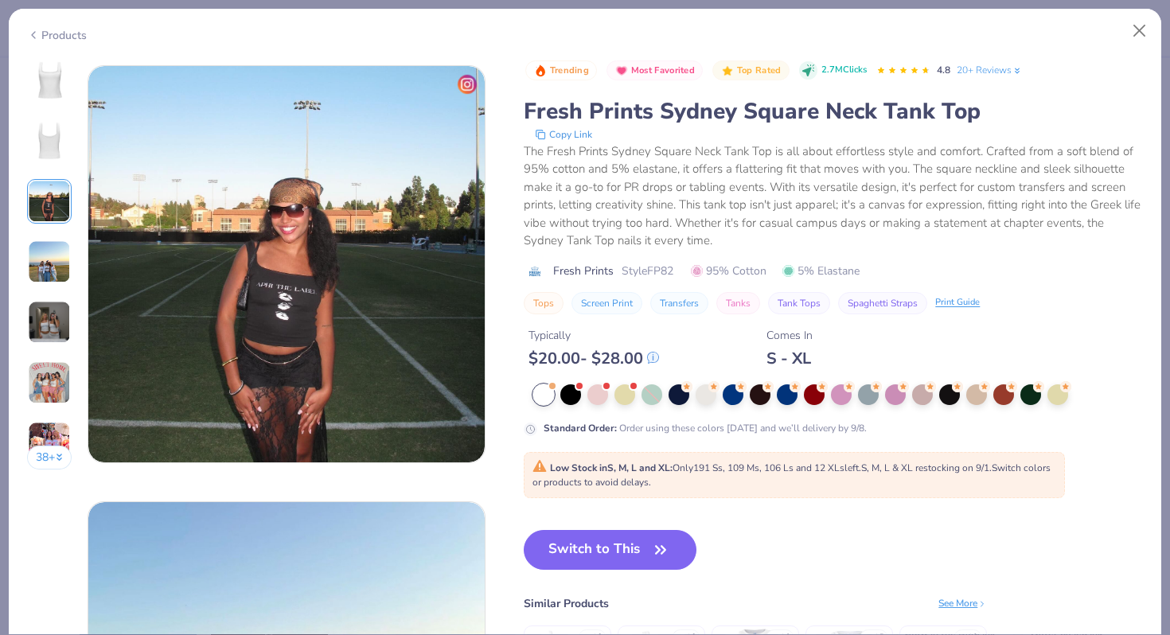
scroll to position [872, 0]
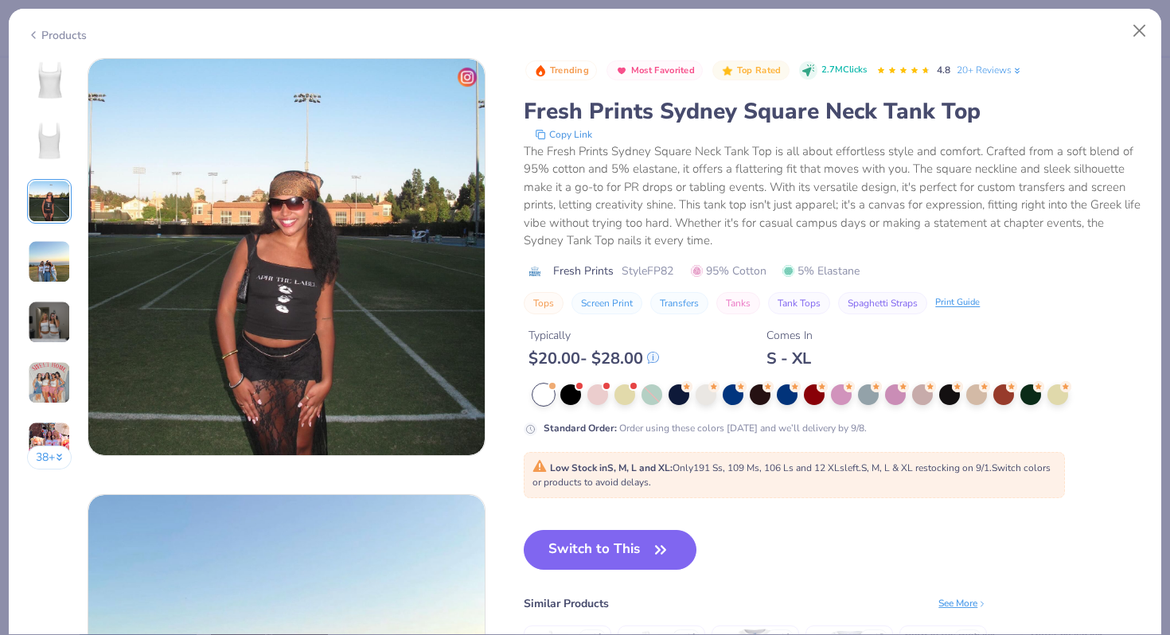
click at [48, 265] on img at bounding box center [49, 261] width 43 height 43
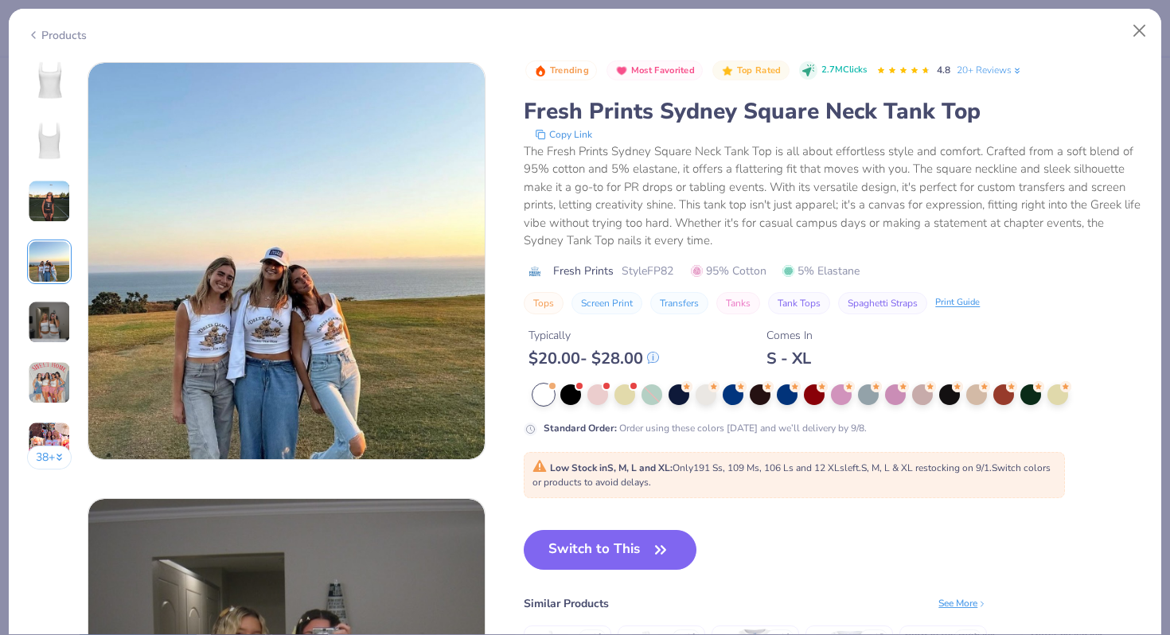
scroll to position [1308, 0]
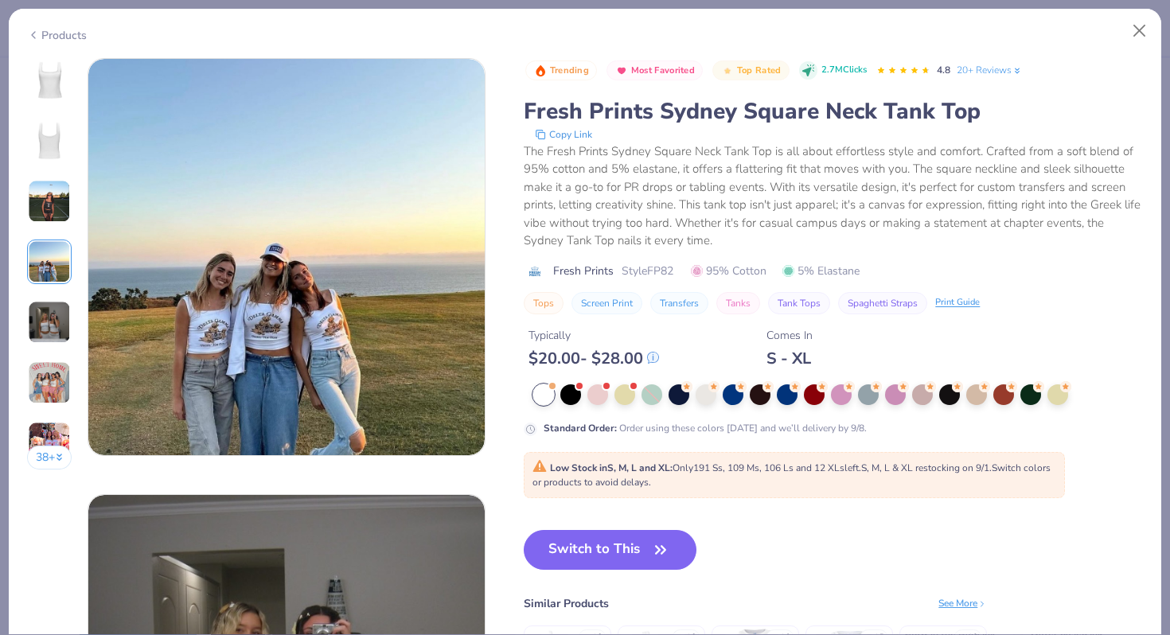
click at [56, 72] on img at bounding box center [49, 80] width 38 height 38
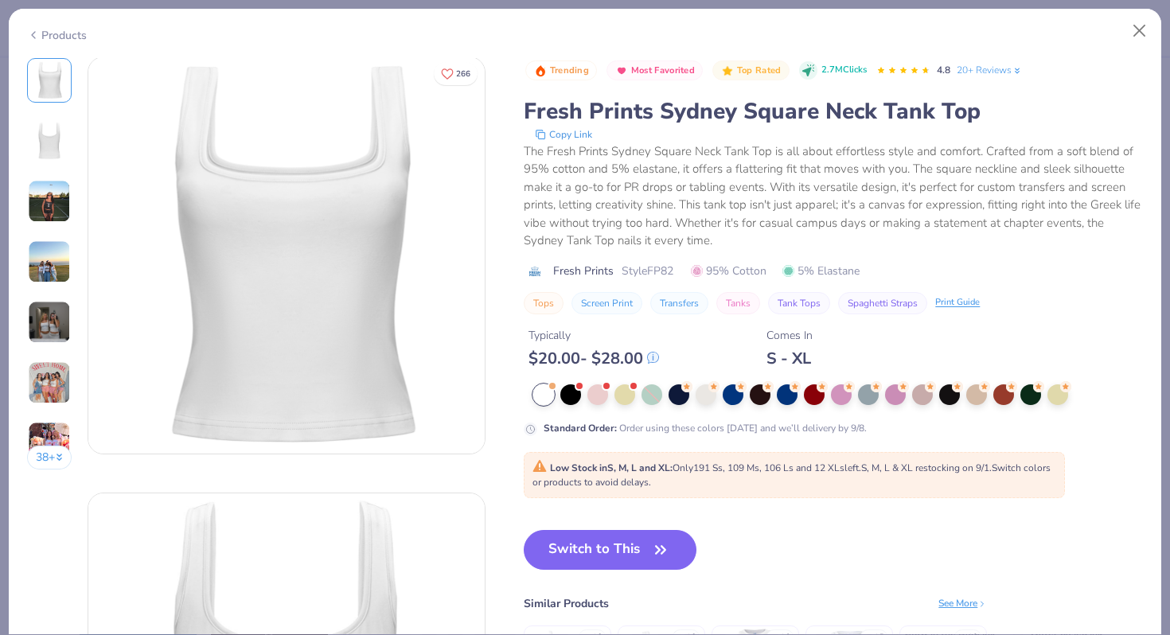
scroll to position [0, 0]
click at [571, 391] on div at bounding box center [570, 393] width 21 height 21
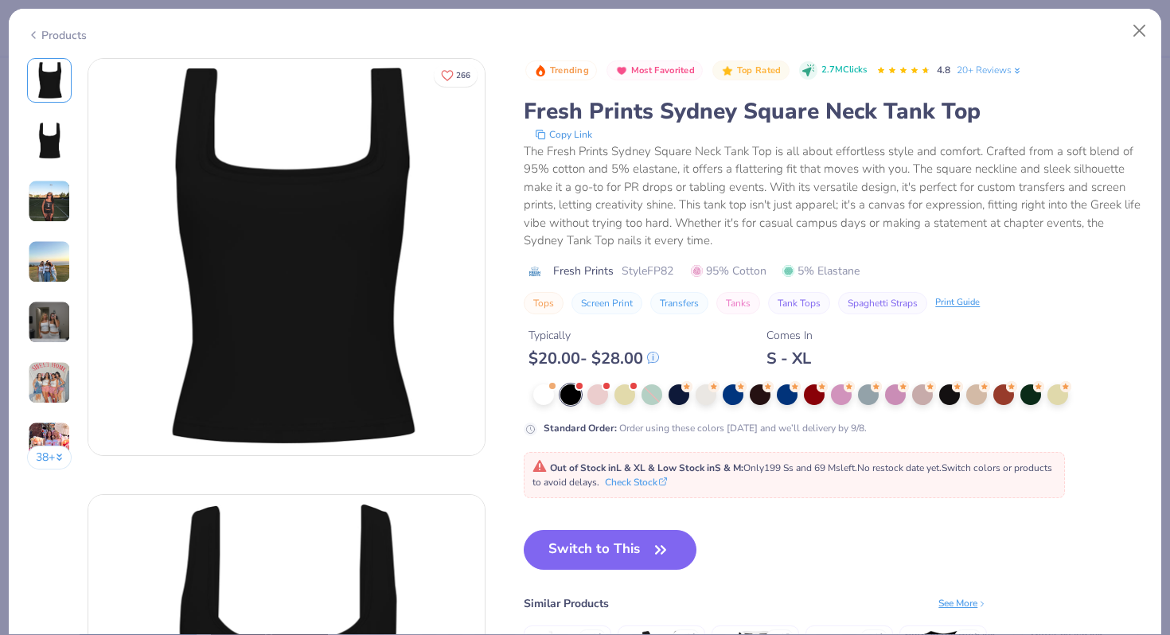
click at [49, 198] on img at bounding box center [49, 201] width 43 height 43
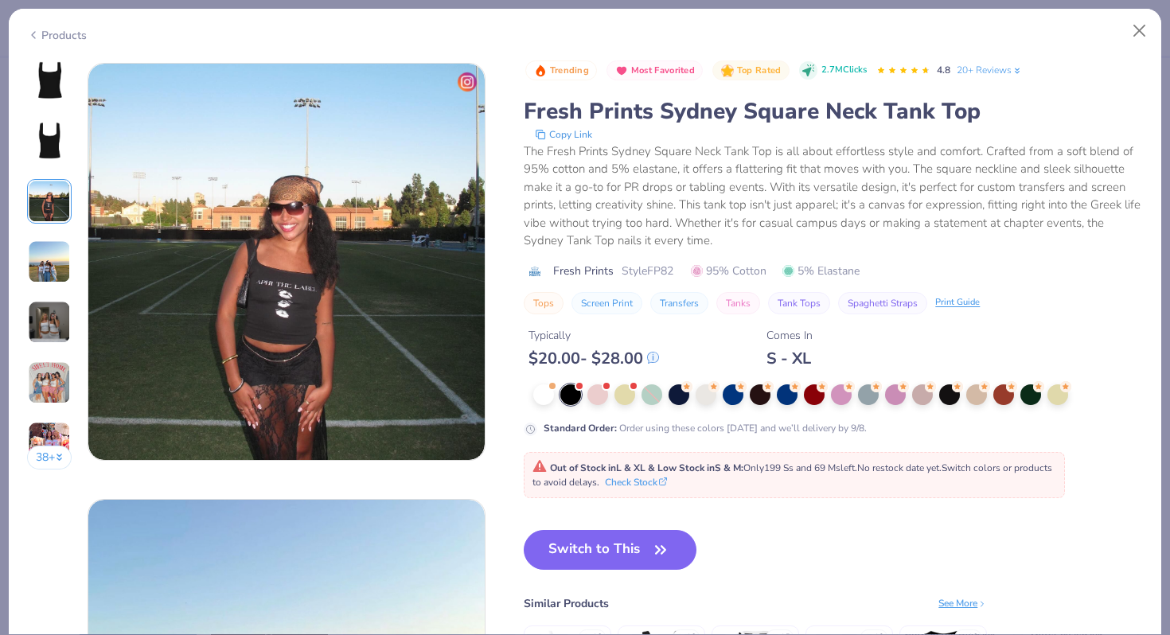
scroll to position [872, 0]
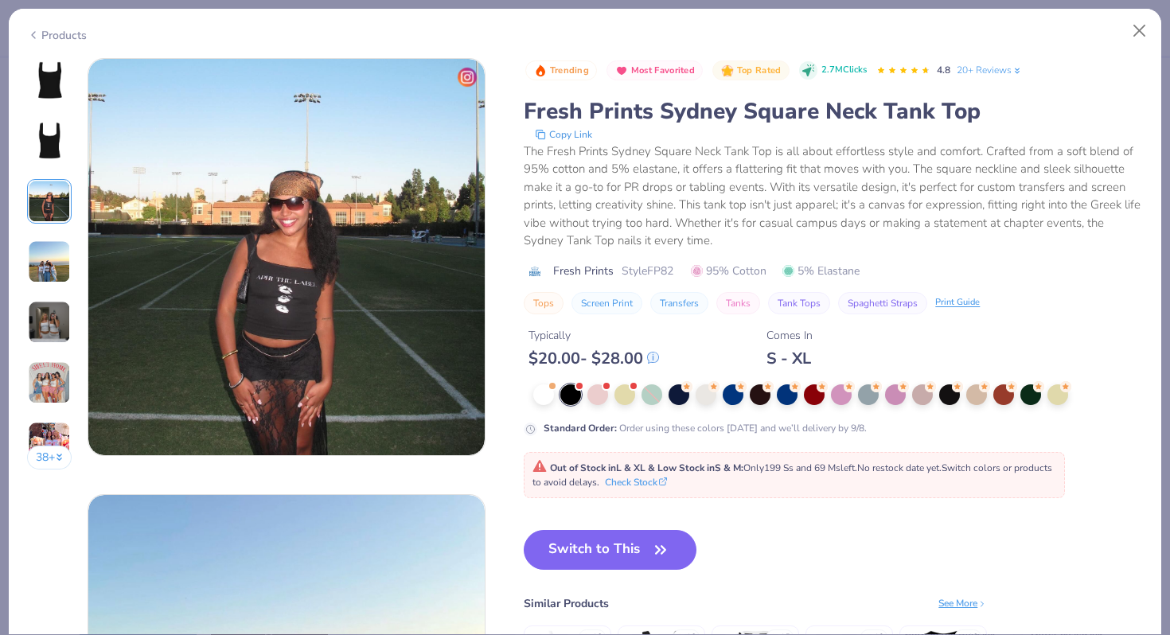
click at [45, 325] on img at bounding box center [49, 322] width 43 height 43
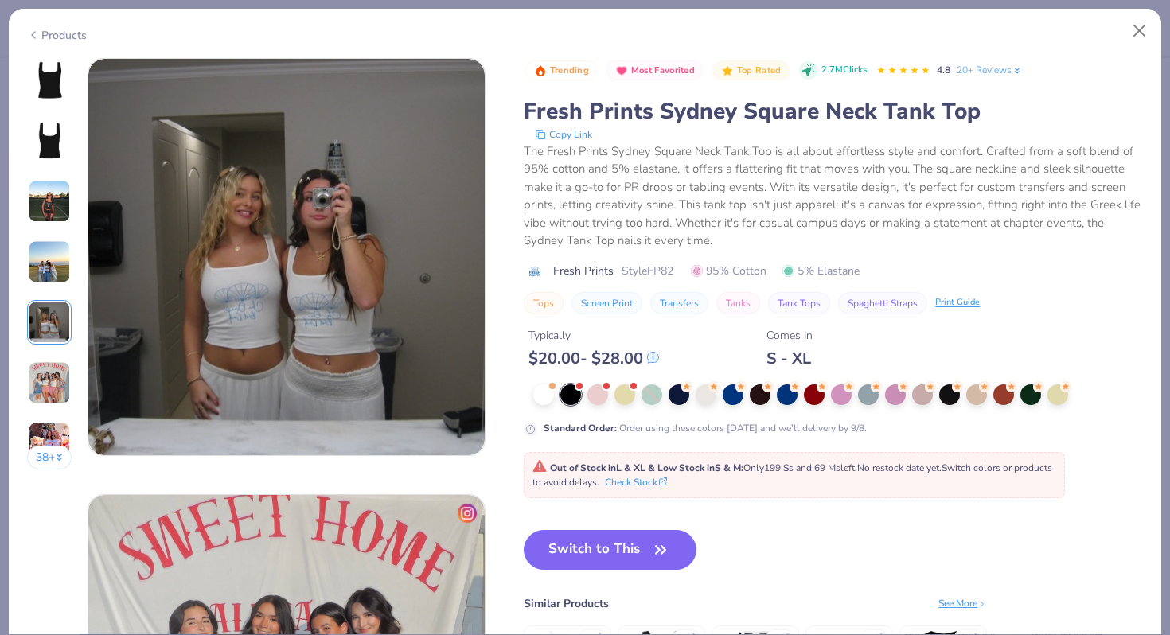
click at [45, 388] on img at bounding box center [49, 382] width 43 height 43
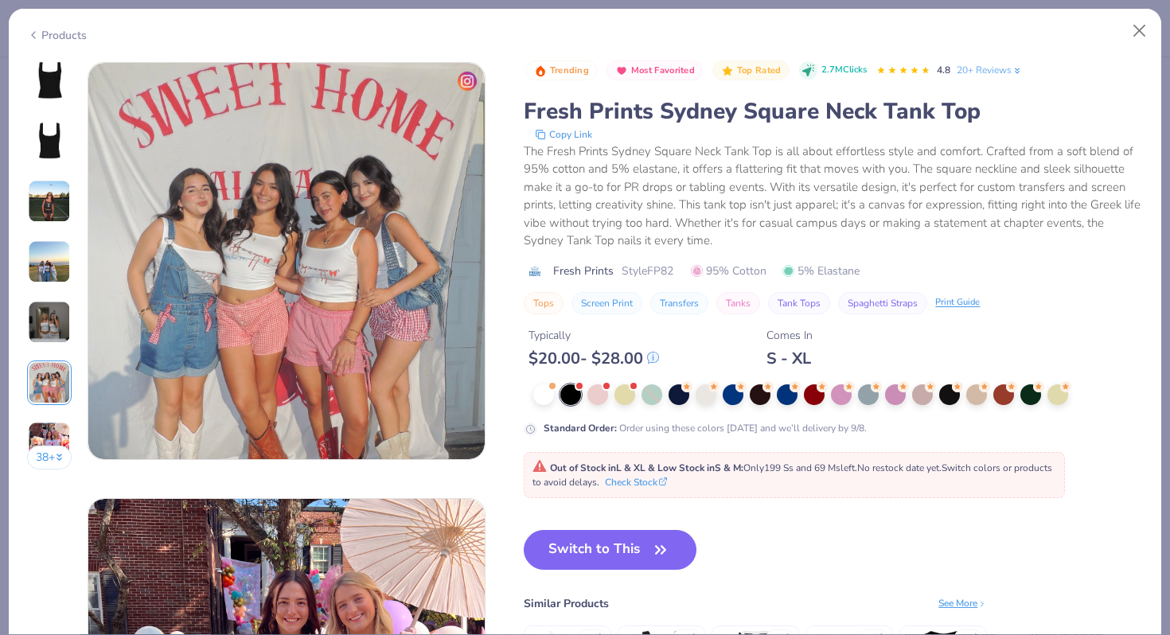
scroll to position [2180, 0]
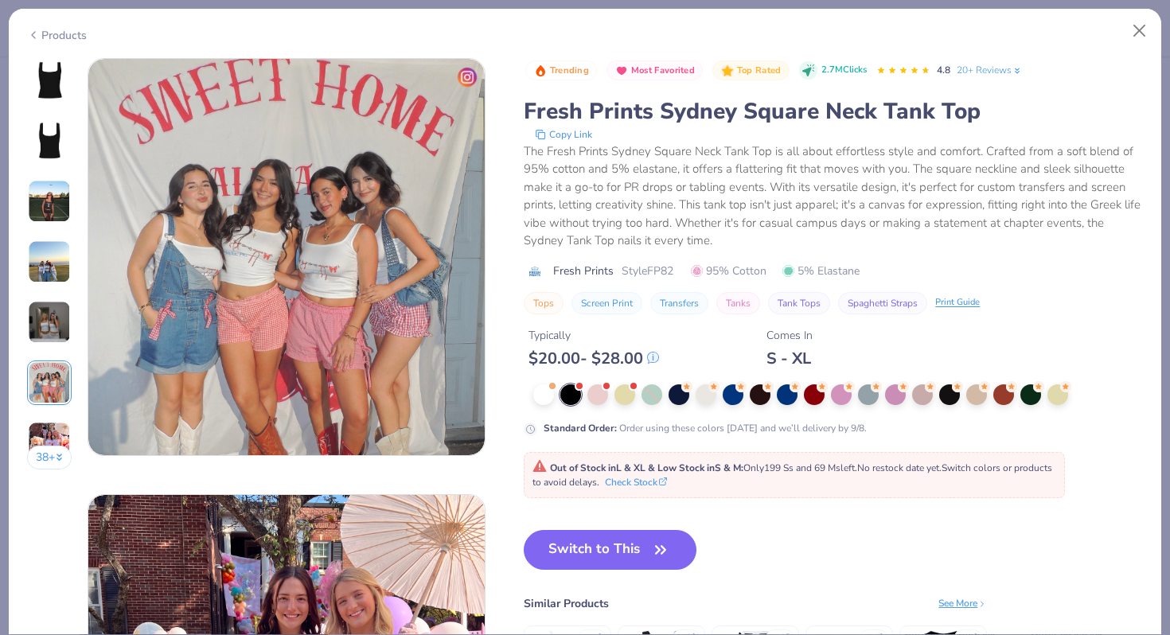
click at [50, 66] on img at bounding box center [49, 80] width 38 height 38
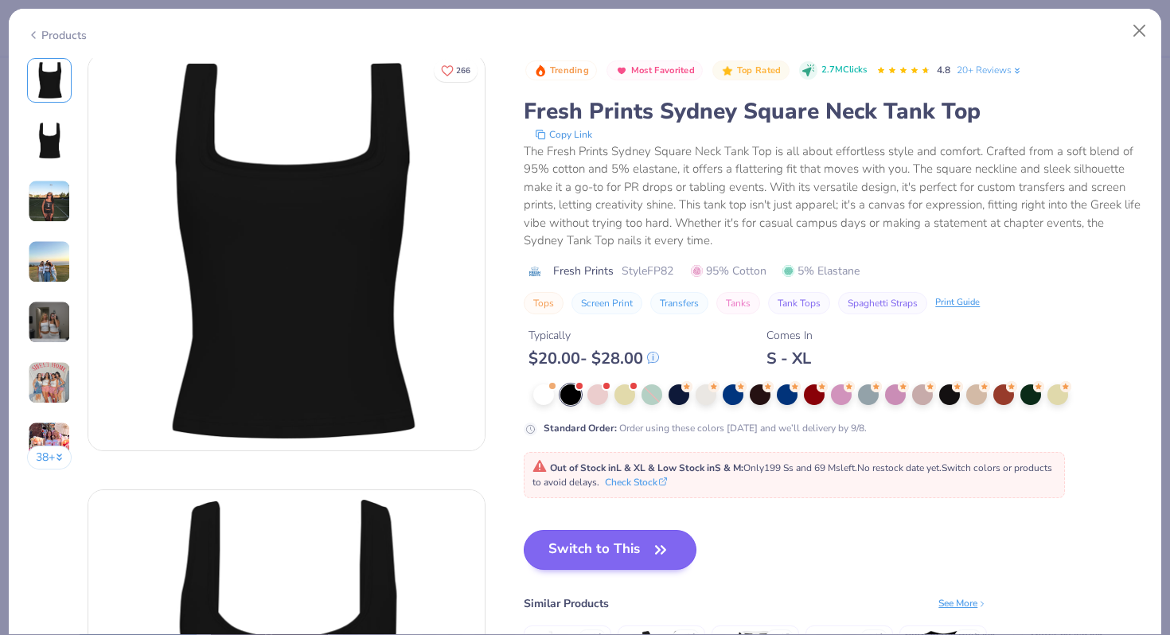
scroll to position [0, 0]
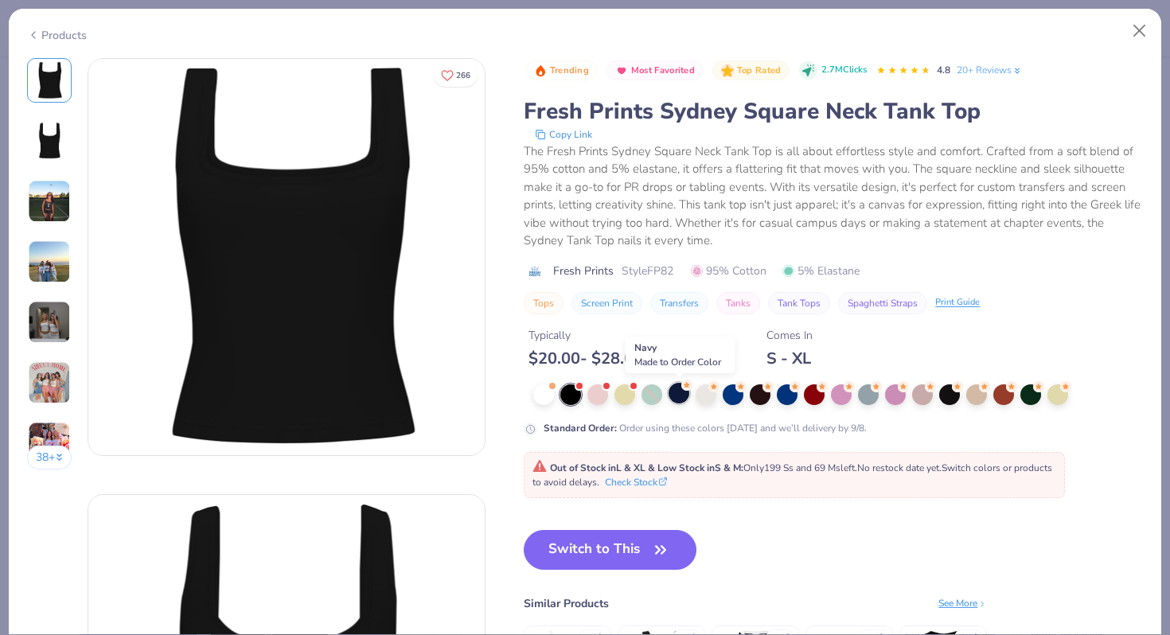
click at [680, 397] on div at bounding box center [678, 393] width 21 height 21
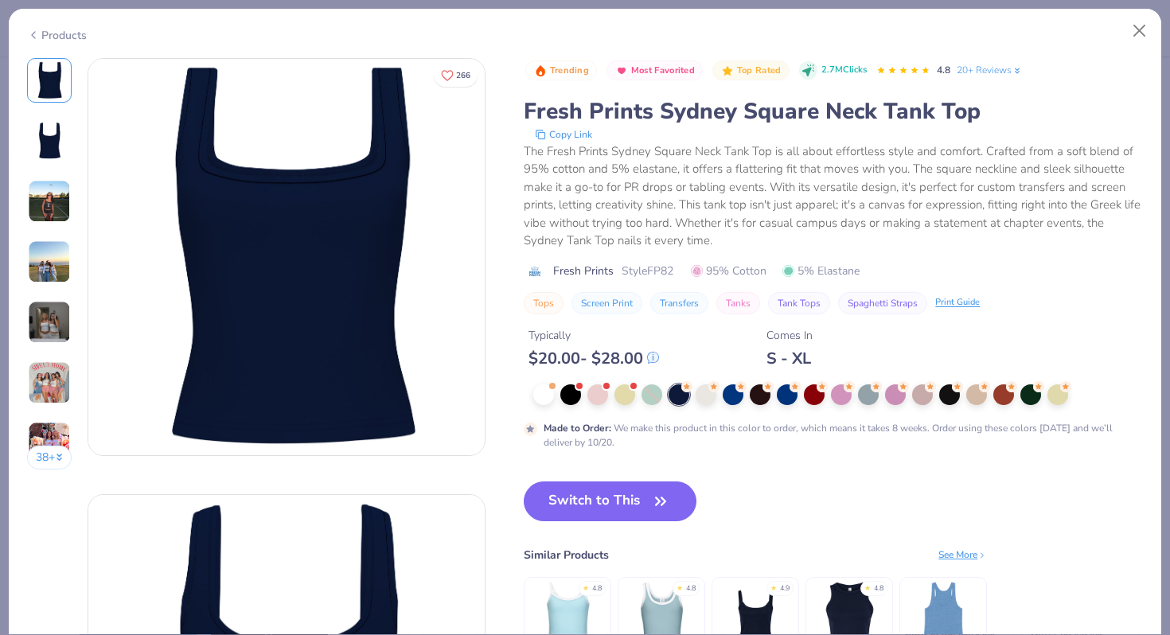
click at [547, 382] on div "Trending Most Favorited Top Rated 2.7M Clicks 4.8 20+ Reviews Fresh Prints Sydn…" at bounding box center [833, 254] width 619 height 392
click at [542, 398] on div at bounding box center [543, 393] width 21 height 21
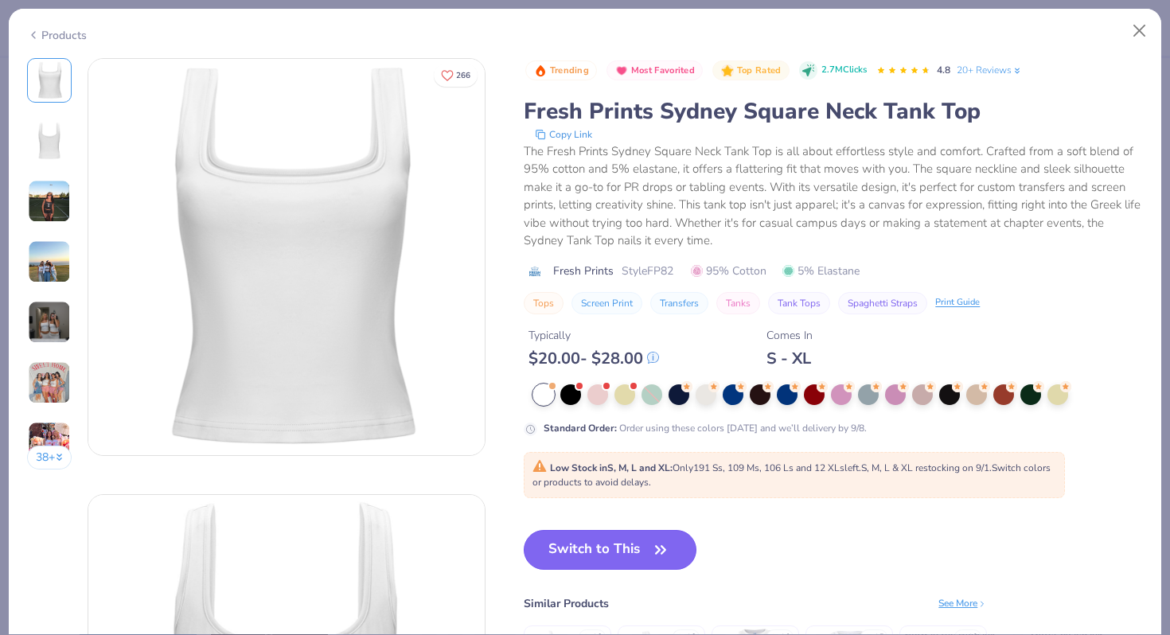
click at [558, 537] on button "Switch to This" at bounding box center [610, 550] width 173 height 40
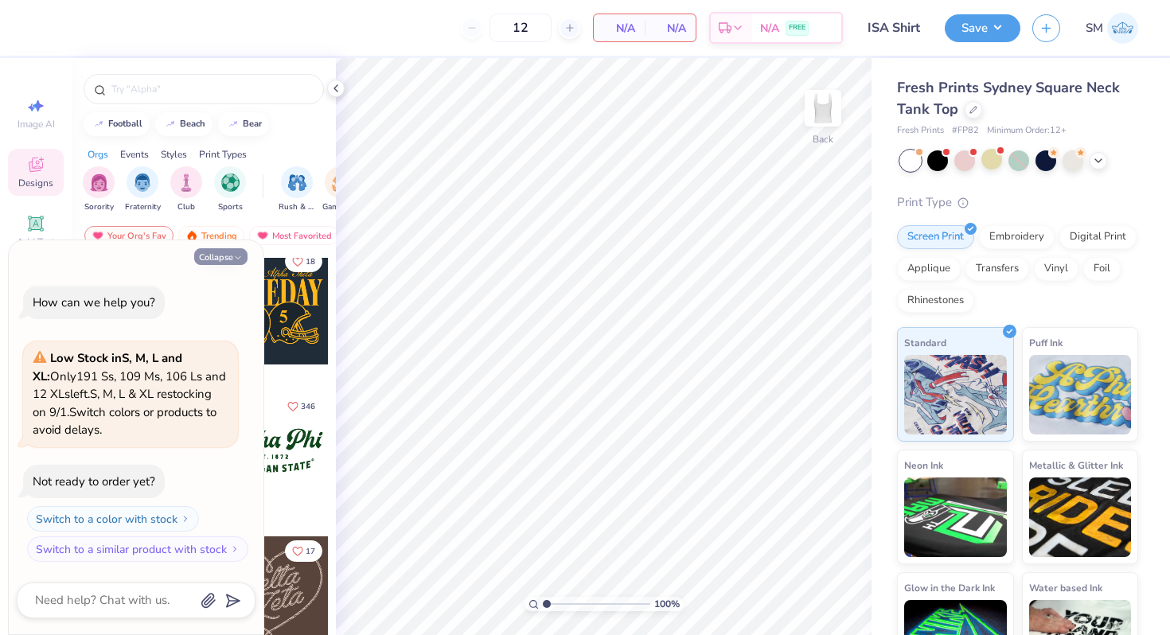
click at [241, 252] on button "Collapse" at bounding box center [220, 256] width 53 height 17
type textarea "x"
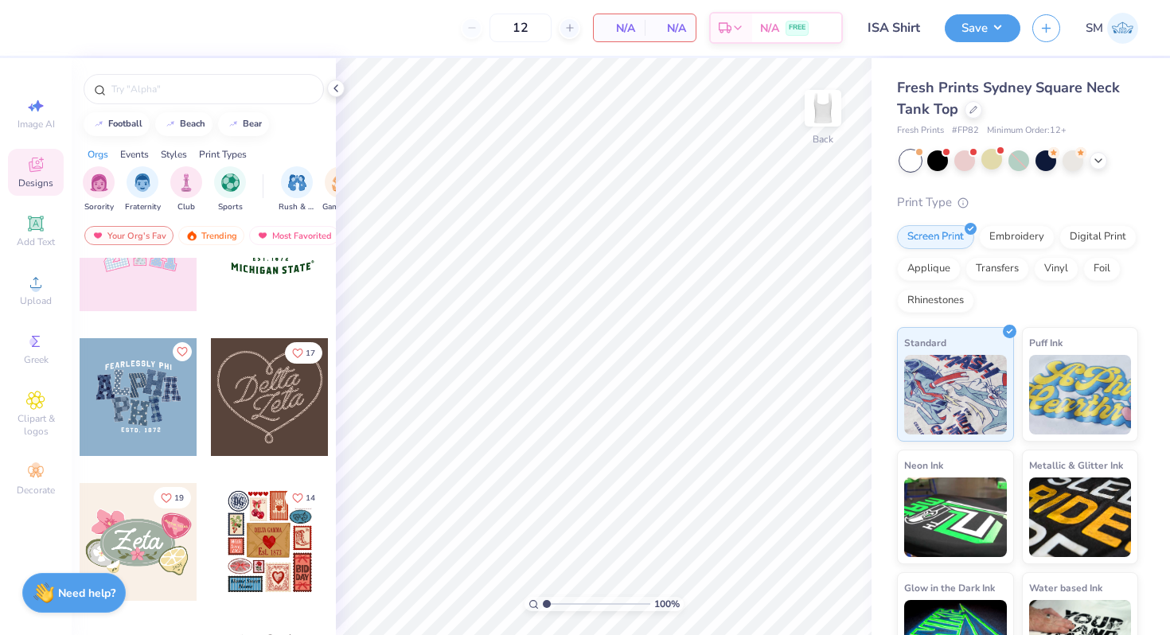
scroll to position [562, 0]
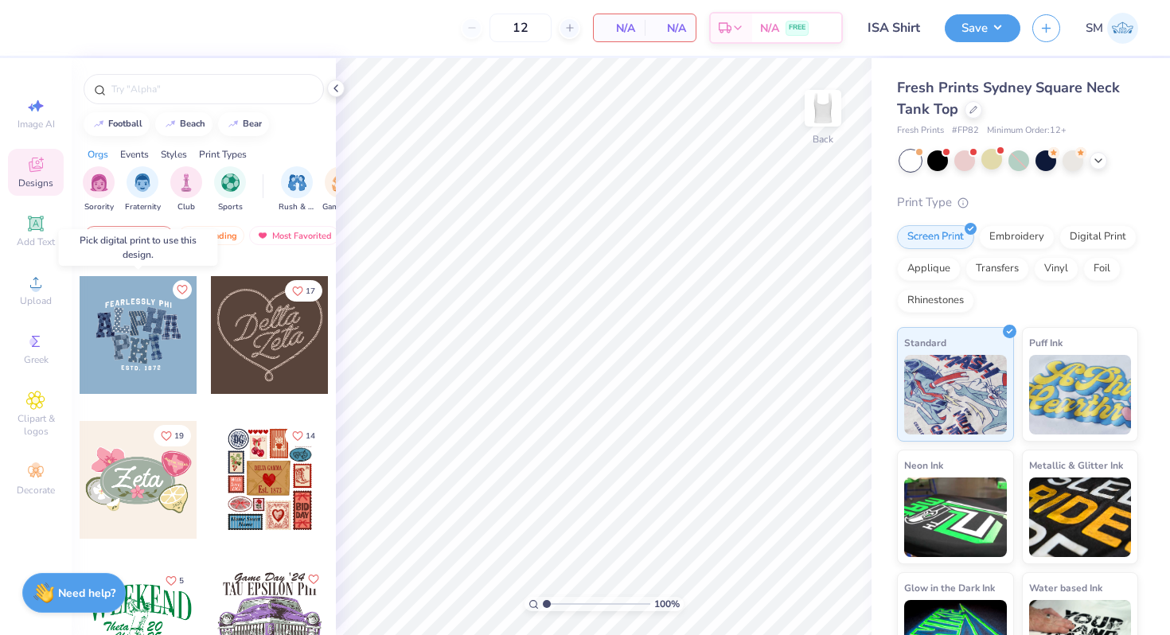
click at [169, 362] on div at bounding box center [139, 335] width 118 height 118
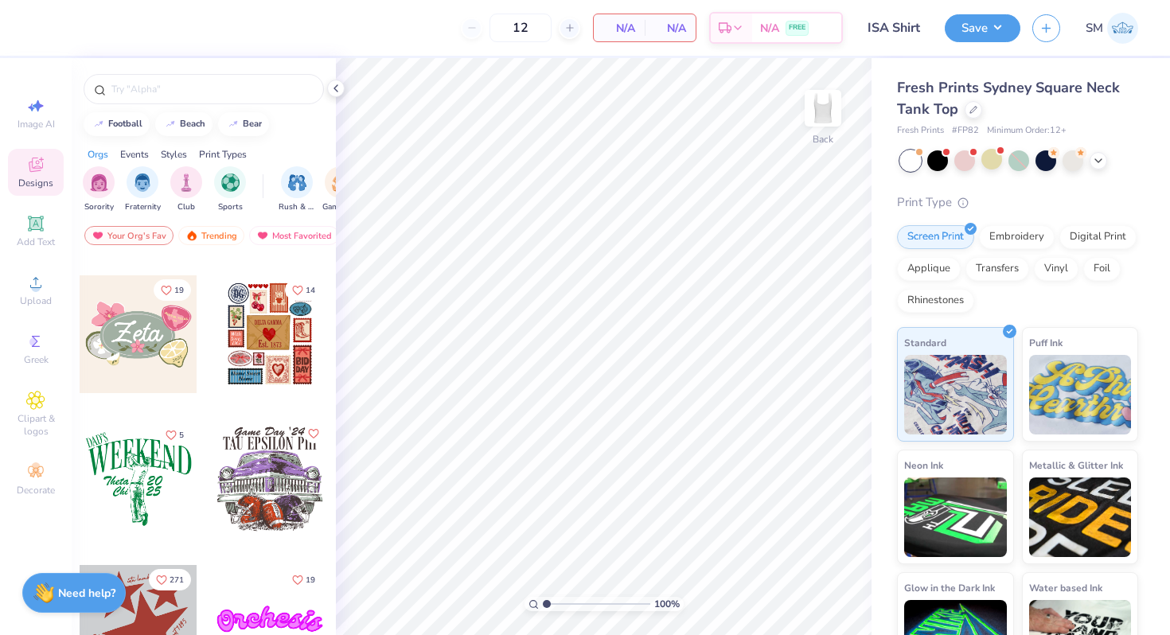
scroll to position [516, 0]
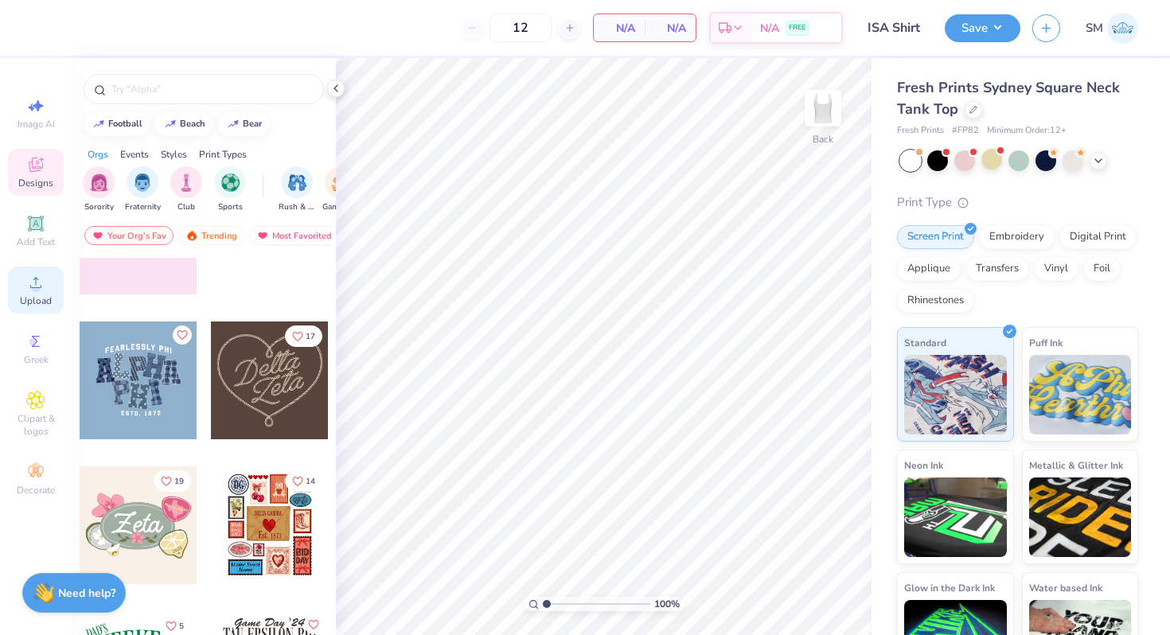
click at [34, 290] on circle at bounding box center [35, 287] width 9 height 9
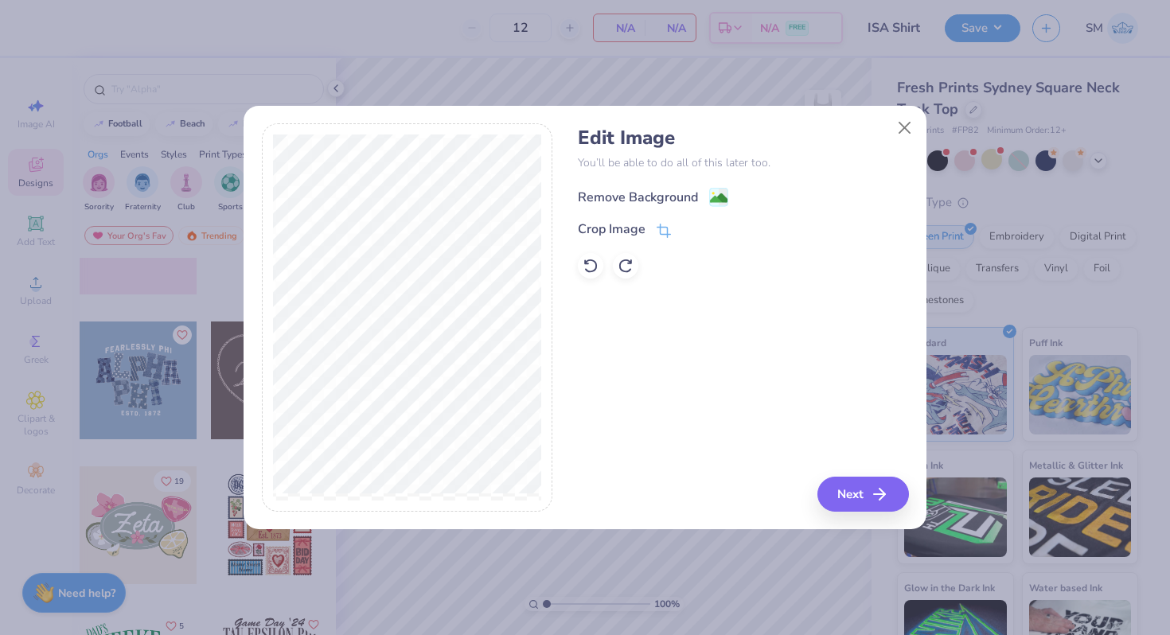
click at [713, 193] on circle at bounding box center [713, 194] width 2 height 2
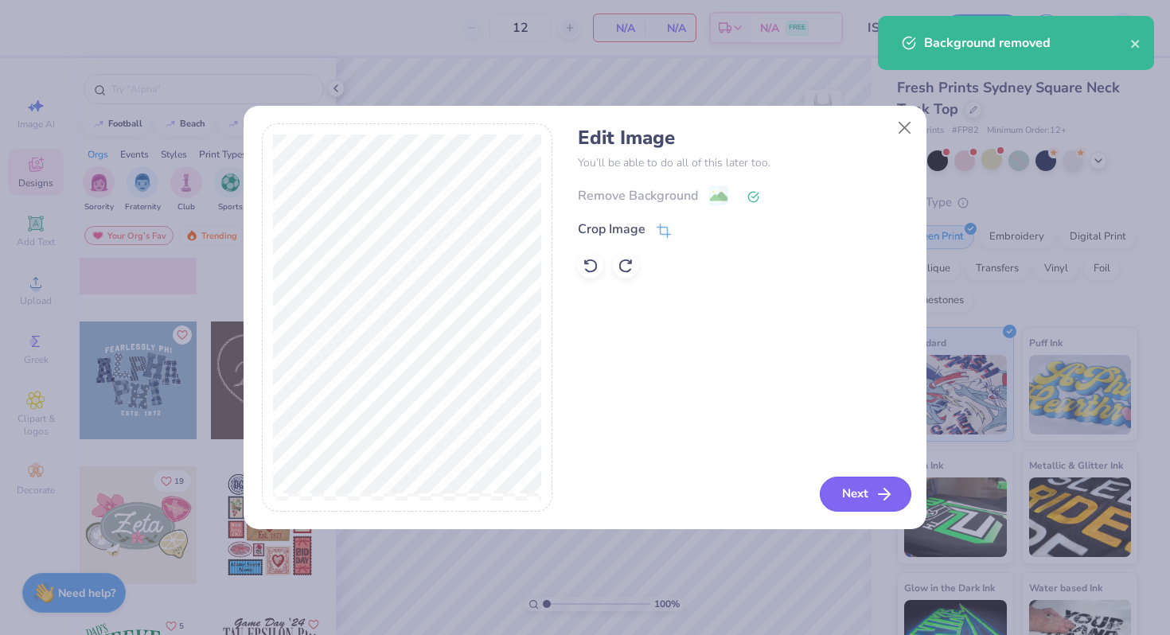
click at [845, 491] on button "Next" at bounding box center [866, 494] width 92 height 35
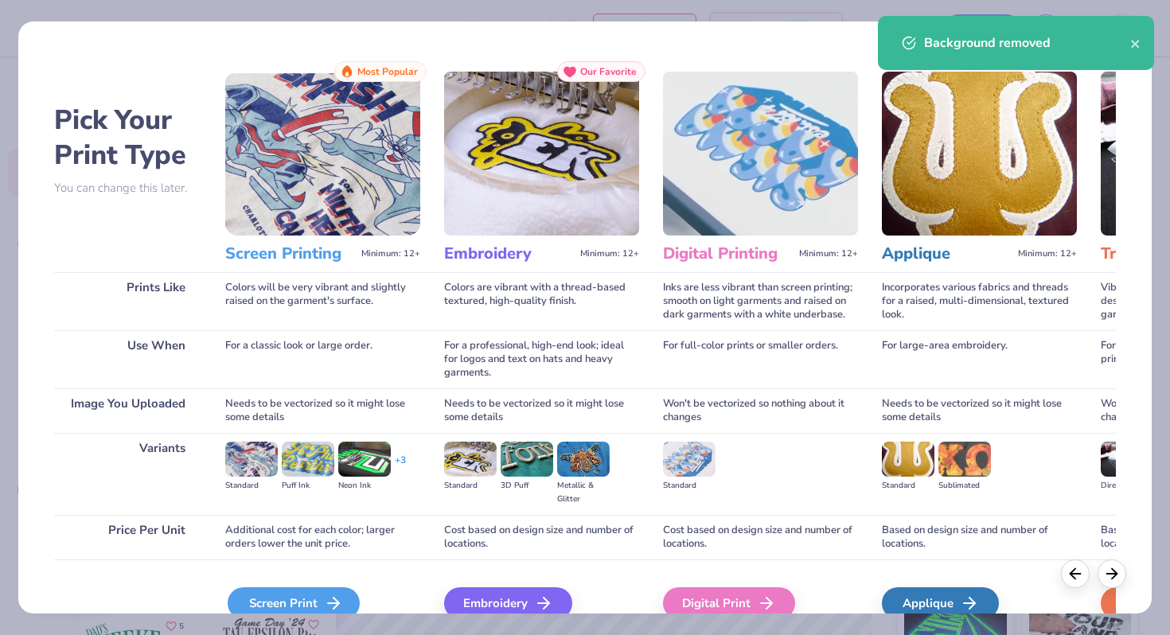
click at [291, 587] on div "Screen Print" at bounding box center [294, 603] width 132 height 32
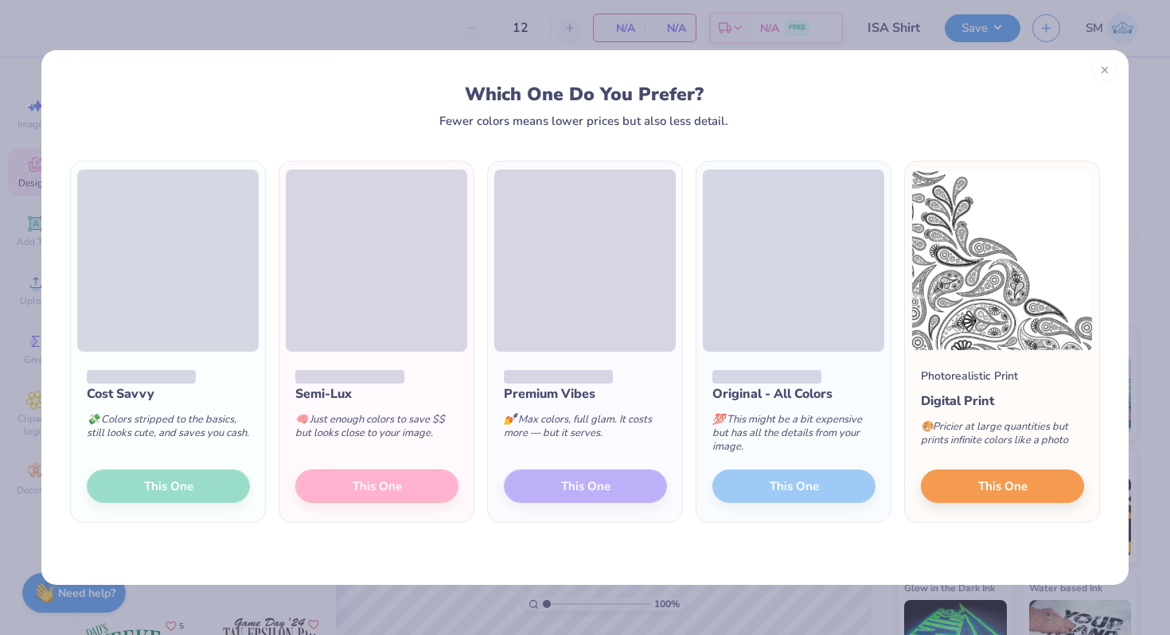
click at [1104, 72] on icon at bounding box center [1104, 69] width 11 height 11
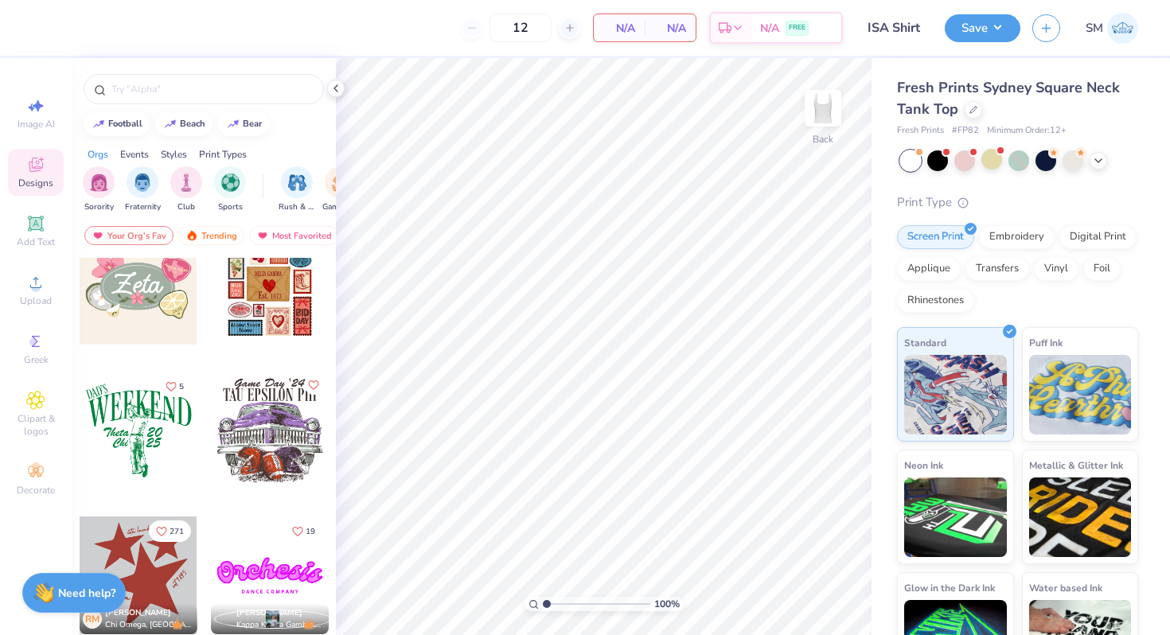
scroll to position [739, 0]
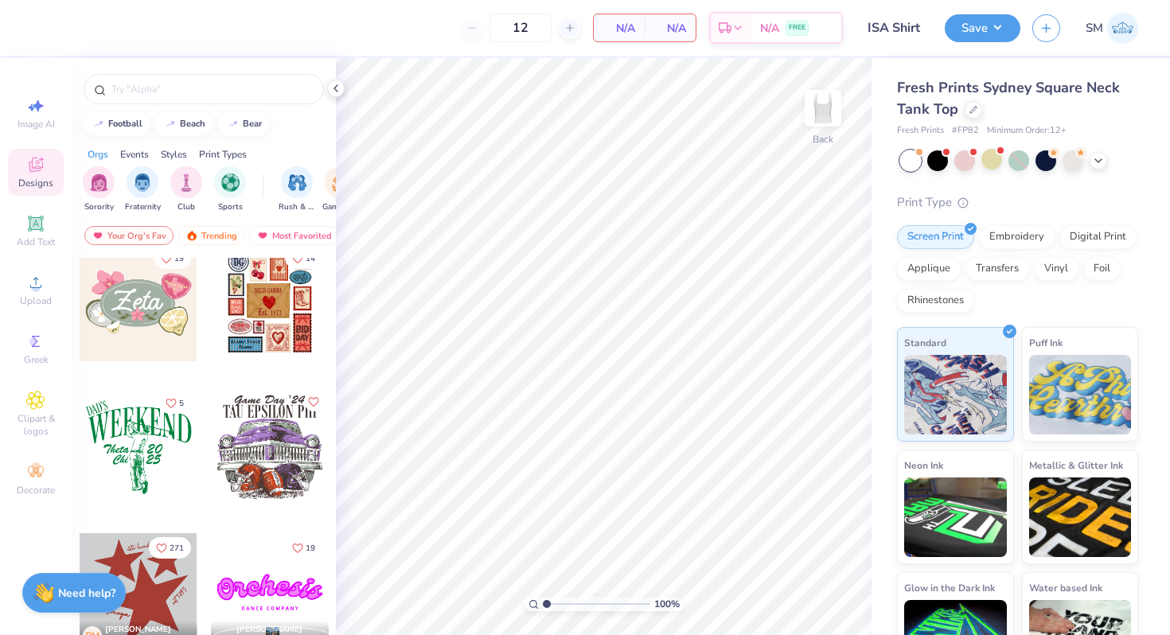
click at [153, 324] on div at bounding box center [139, 302] width 118 height 118
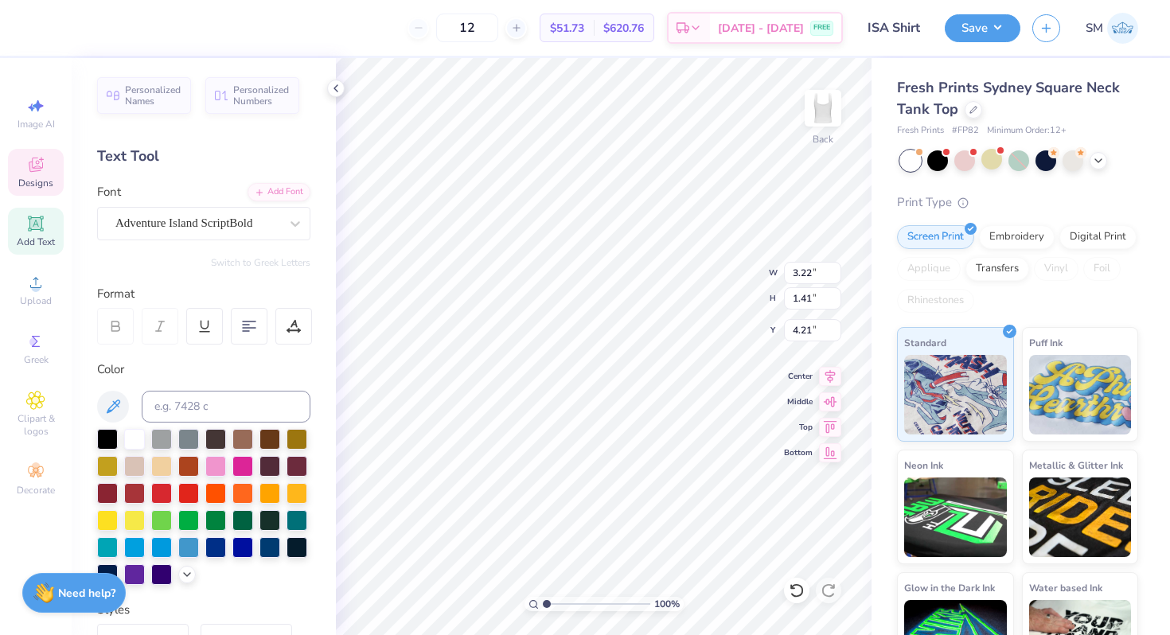
type textarea "S"
type textarea "ISA"
click at [243, 224] on div "Adventure Island ScriptBold" at bounding box center [197, 223] width 167 height 25
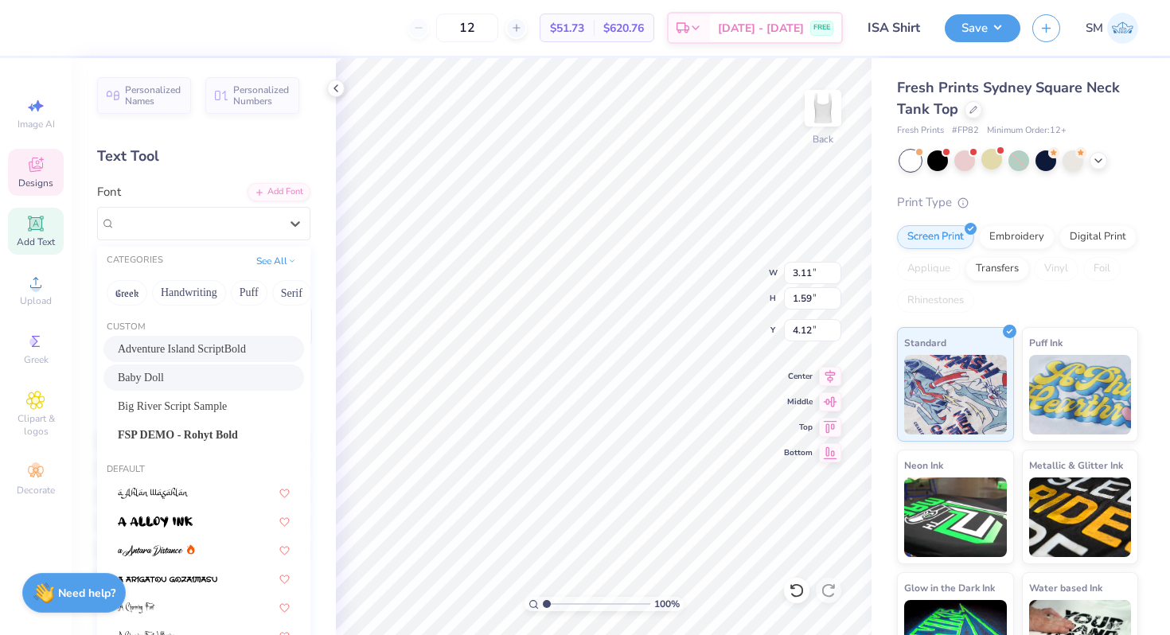
click at [220, 378] on div "Baby Doll" at bounding box center [204, 377] width 172 height 17
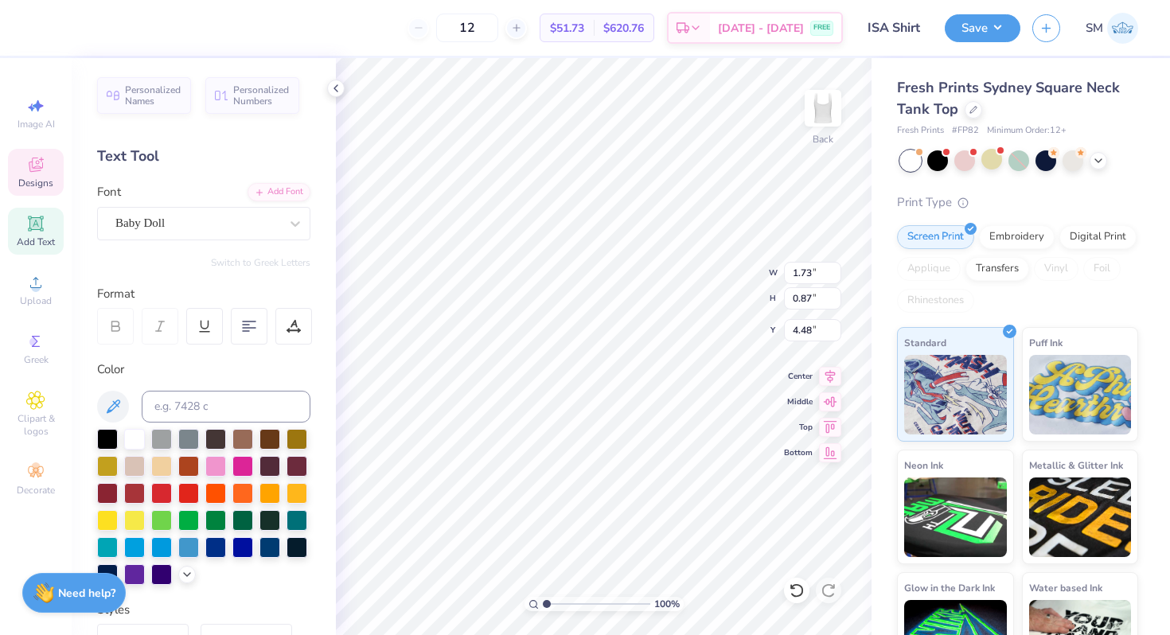
type input "1.73"
type input "0.87"
type input "4.48"
click at [247, 218] on div "Baby Doll" at bounding box center [197, 223] width 167 height 25
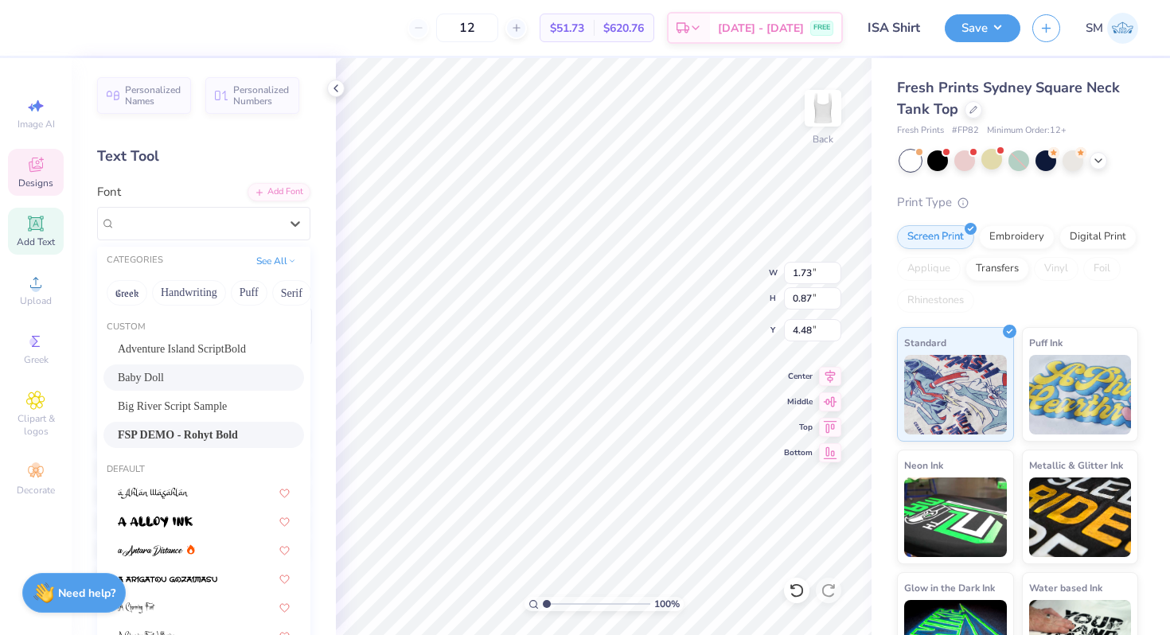
click at [212, 430] on span "FSP DEMO - Rohyt Bold" at bounding box center [178, 435] width 120 height 17
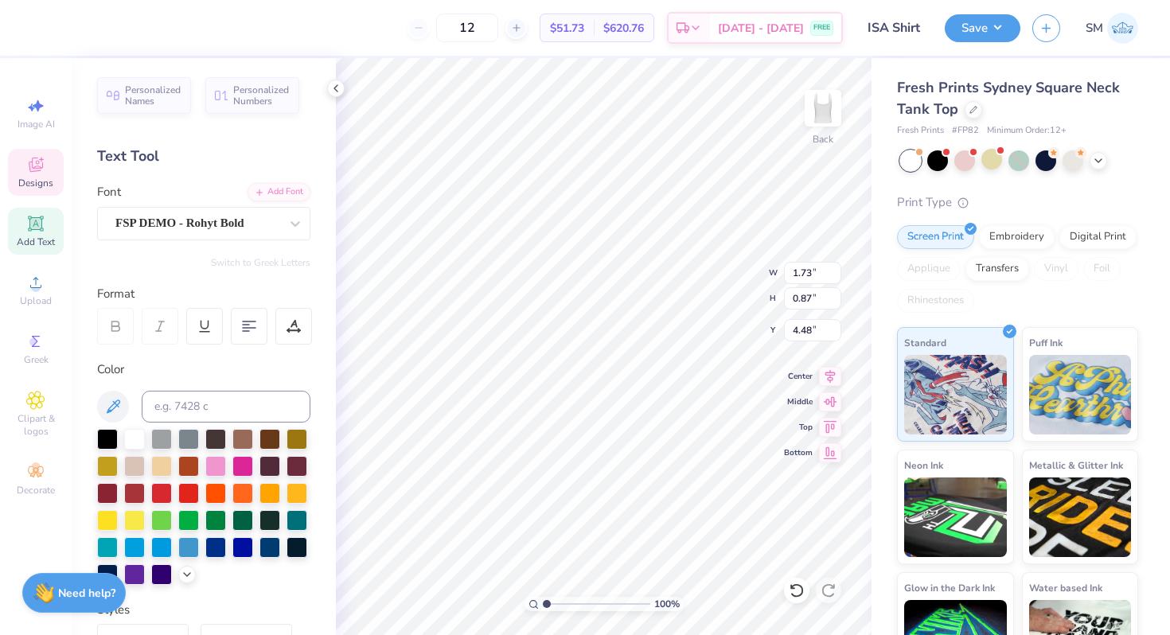
type input "1.95"
type input "0.91"
type input "4.46"
click at [219, 228] on div "FSP DEMO - Rohyt Bold" at bounding box center [197, 223] width 167 height 25
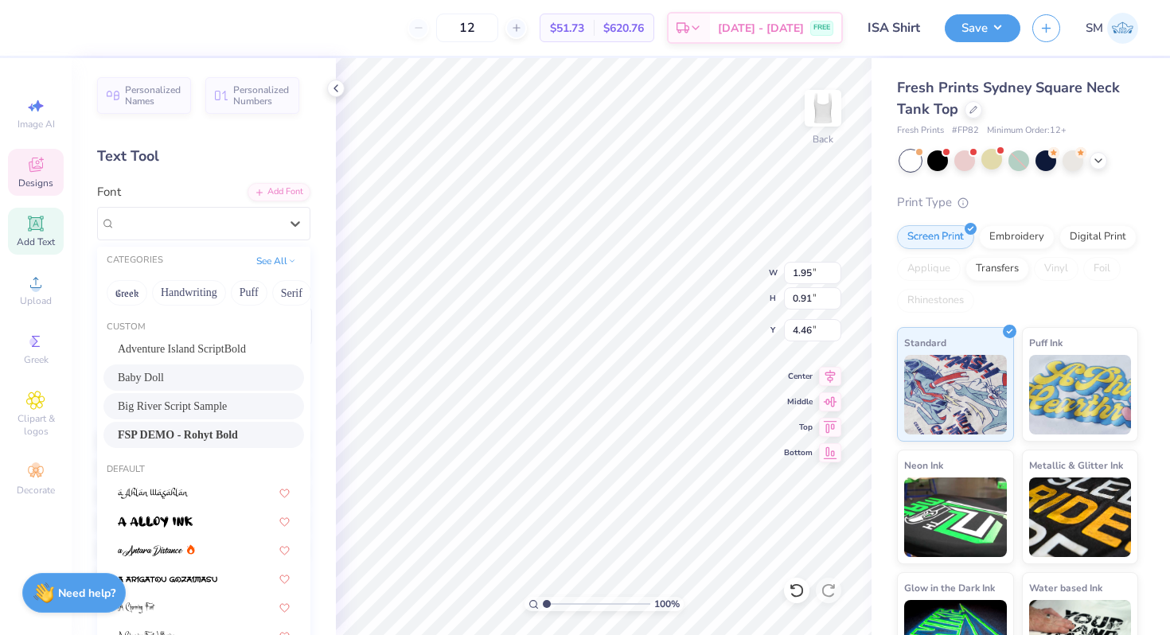
click at [207, 402] on span "Big River Script Sample" at bounding box center [172, 406] width 109 height 17
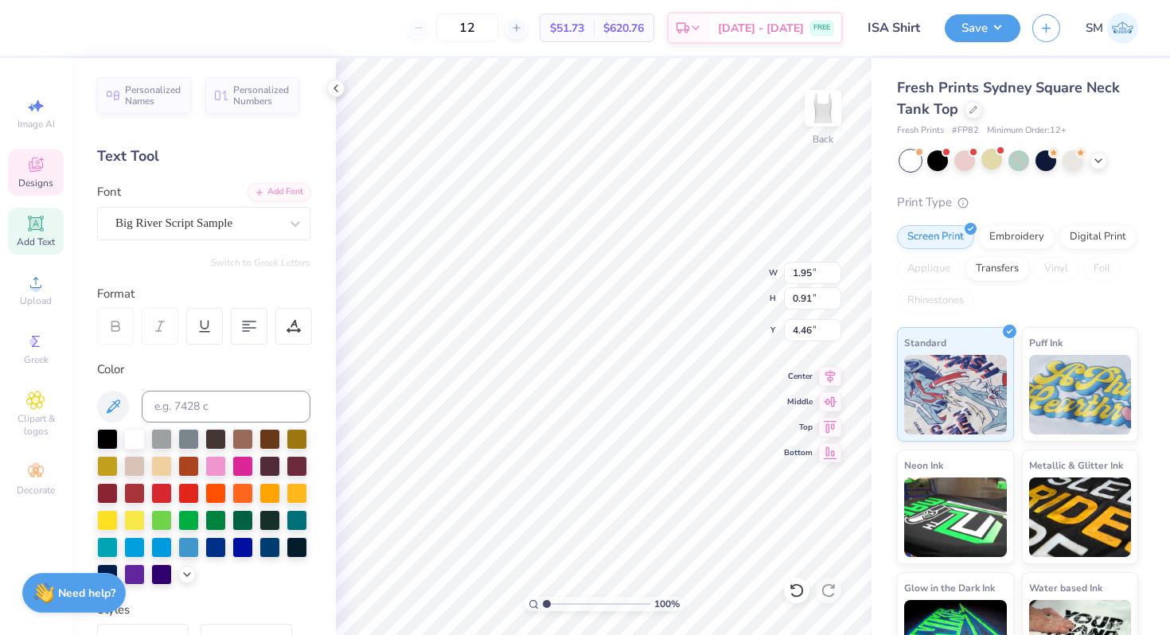
type input "3.23"
type input "1.99"
type input "3.92"
click at [217, 216] on div "Big River Script Sample" at bounding box center [197, 223] width 167 height 25
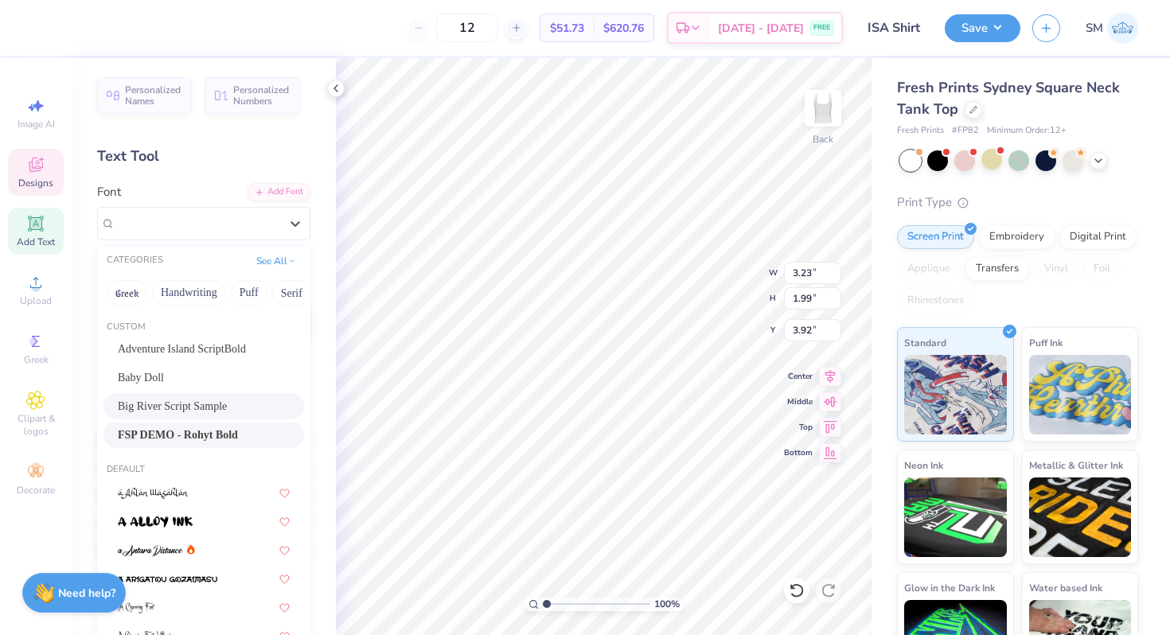
scroll to position [52, 0]
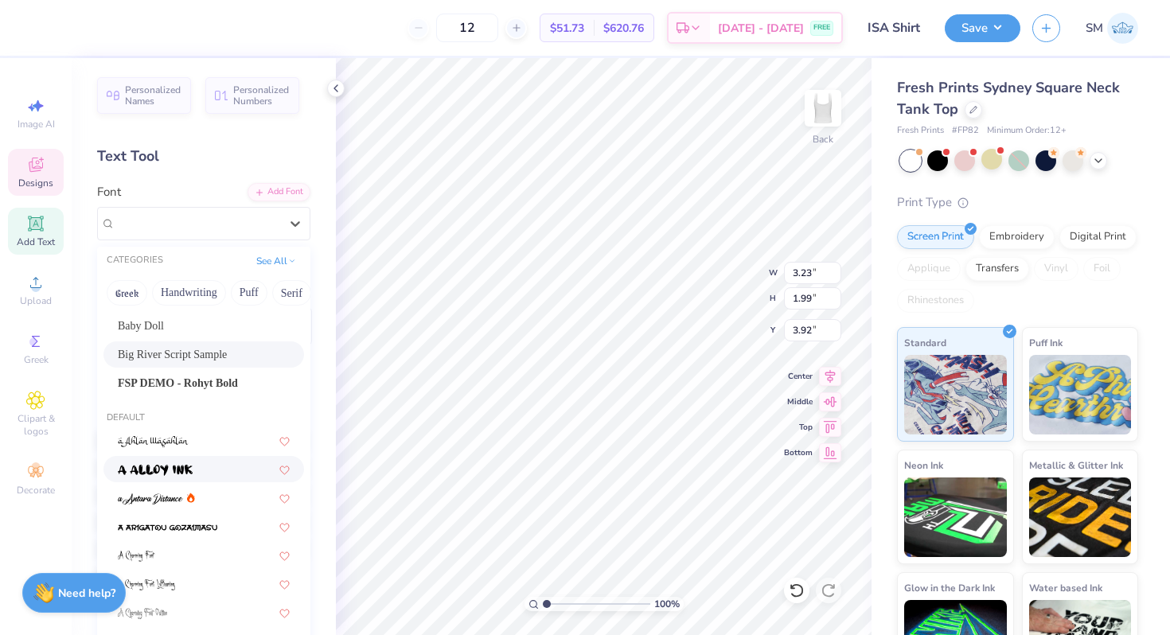
click at [187, 469] on img at bounding box center [155, 470] width 75 height 11
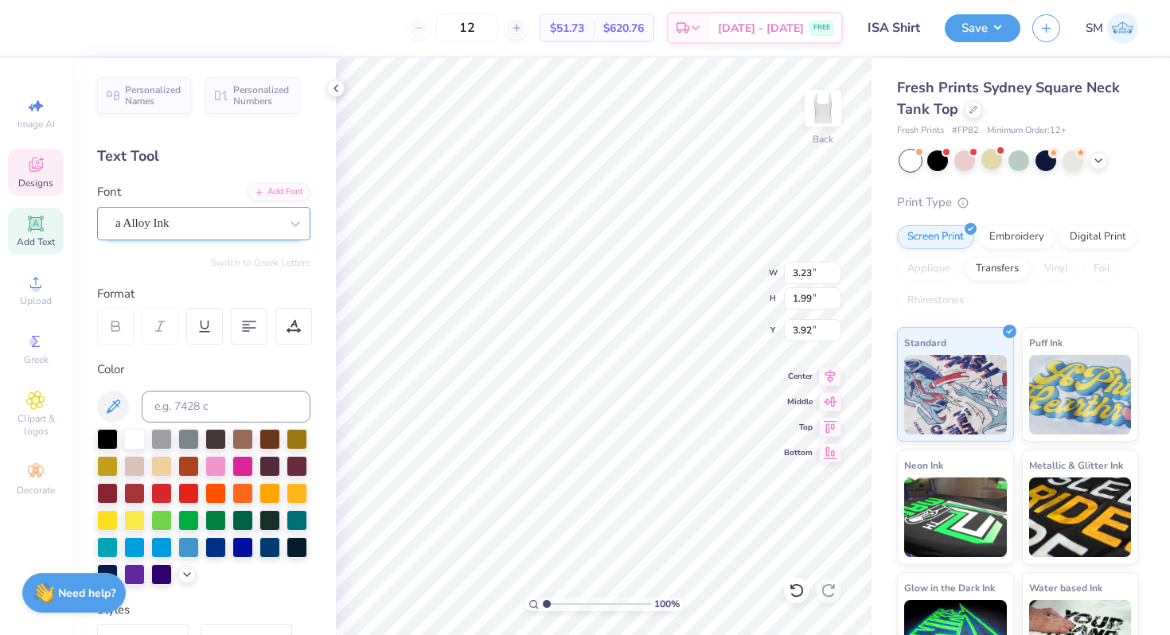
type input "2.45"
type input "1.32"
type input "4.25"
type input "2.82"
type input "1.52"
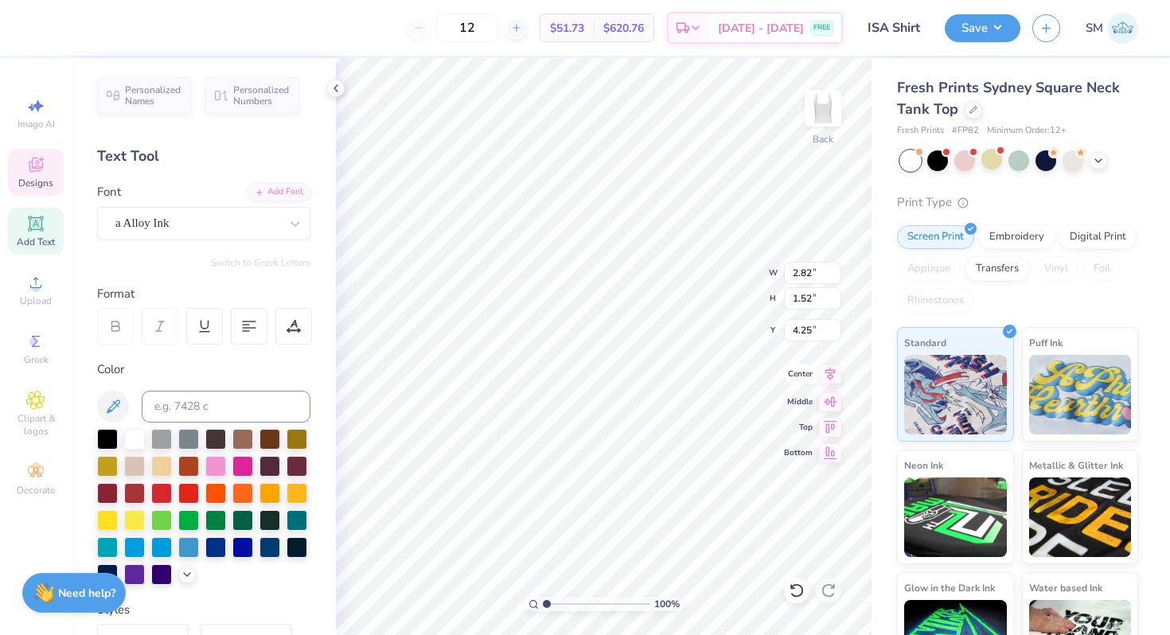
click at [833, 380] on icon at bounding box center [830, 373] width 22 height 19
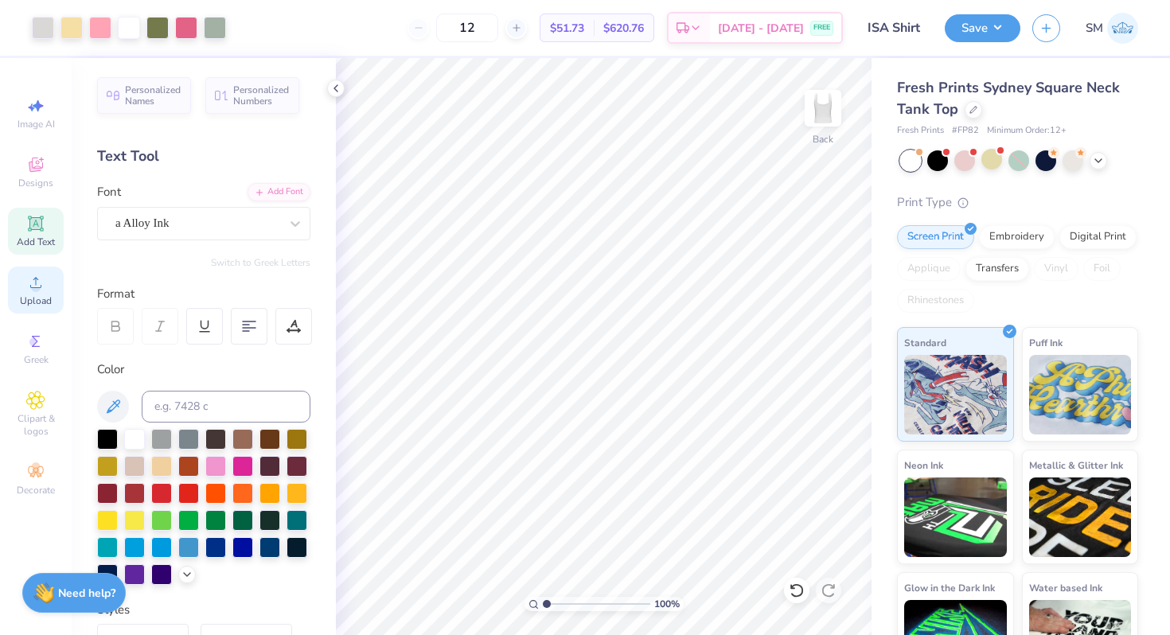
click at [33, 280] on icon at bounding box center [35, 282] width 19 height 19
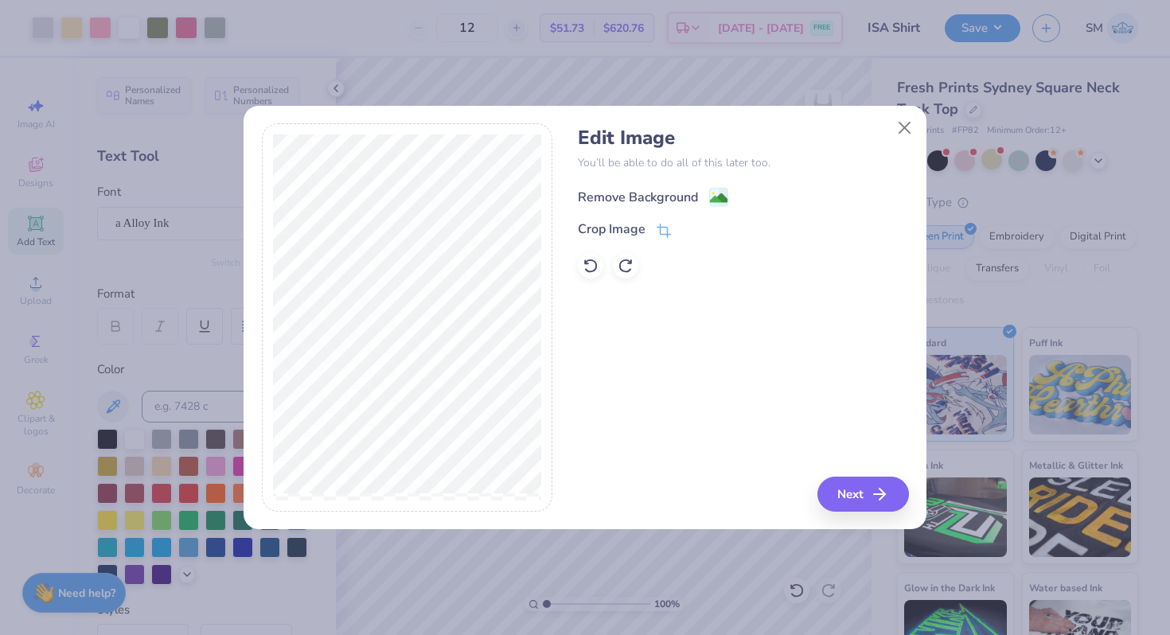
click at [710, 199] on image at bounding box center [719, 198] width 18 height 18
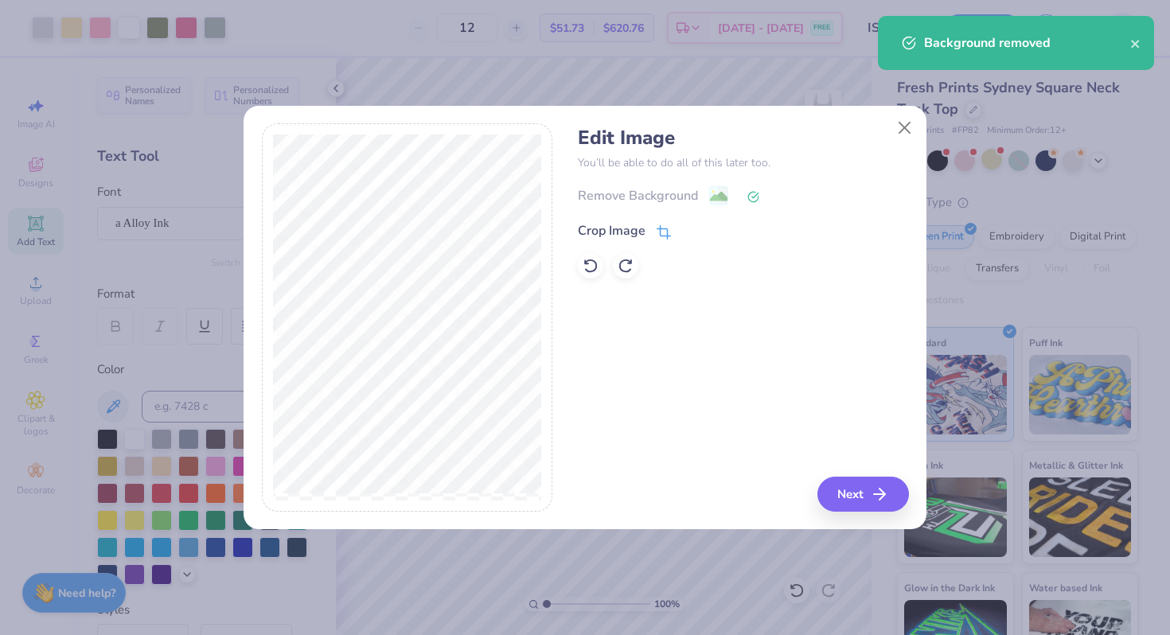
click at [660, 228] on icon at bounding box center [663, 232] width 14 height 14
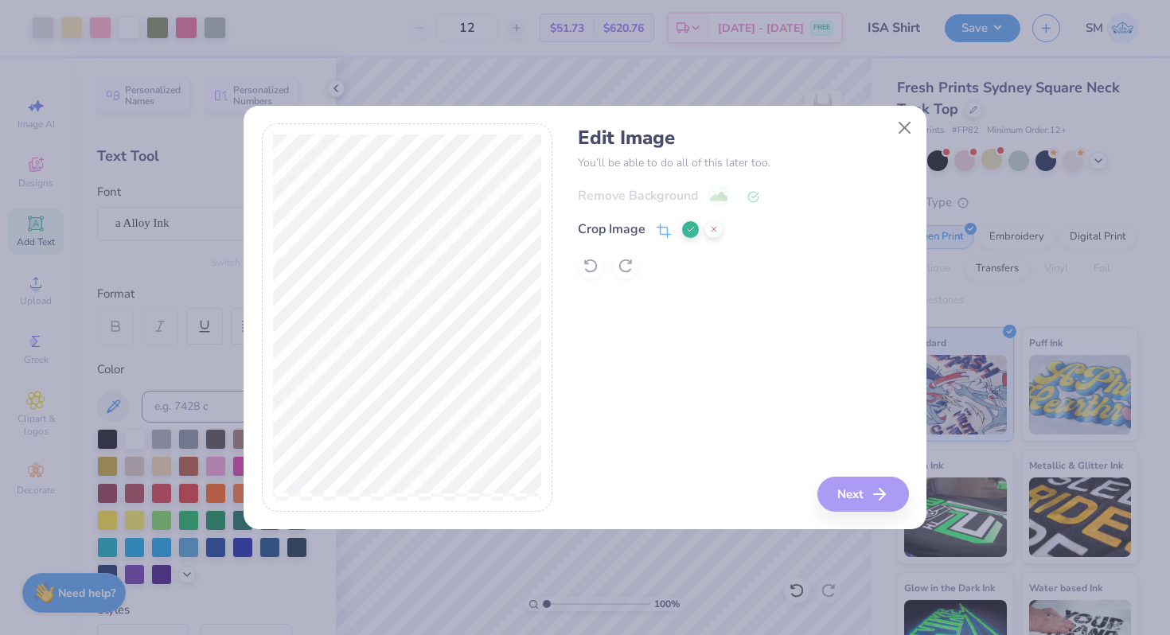
click at [688, 233] on icon at bounding box center [691, 229] width 10 height 10
click at [867, 497] on button "Next" at bounding box center [866, 494] width 92 height 35
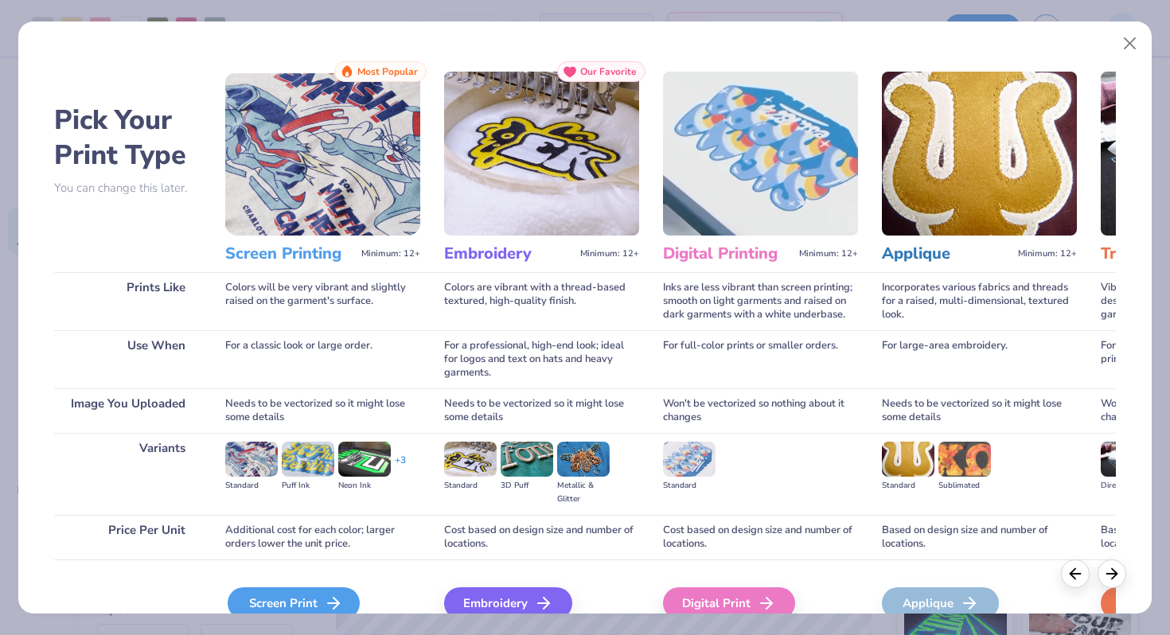
click at [316, 592] on div "Screen Print" at bounding box center [294, 603] width 132 height 32
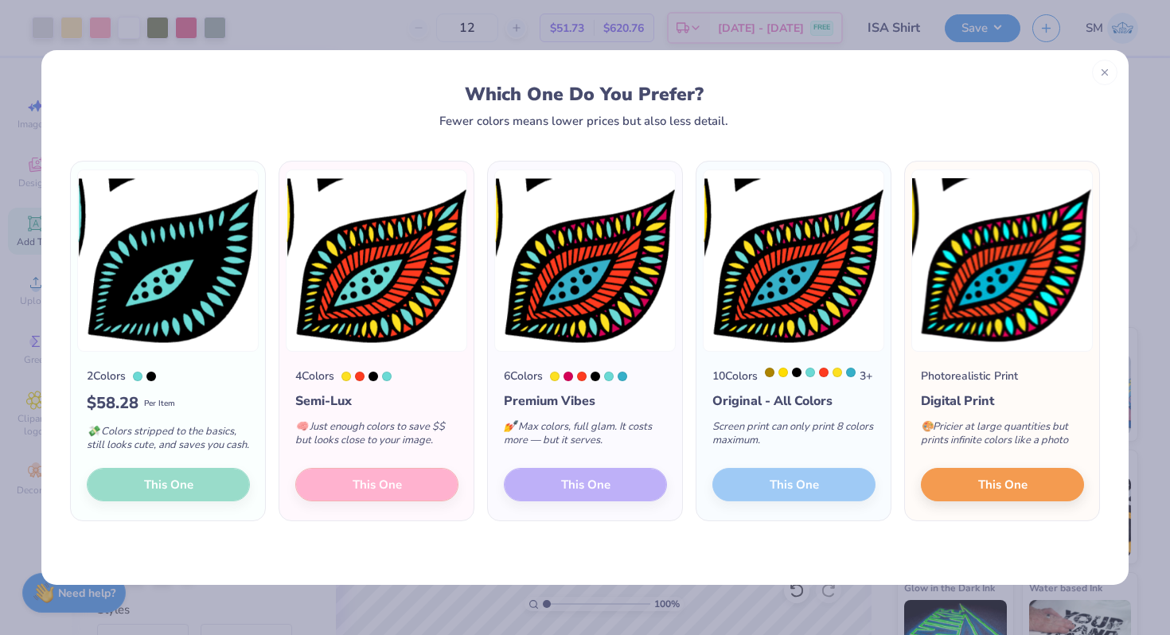
click at [362, 502] on div "4 Colors Semi-Lux 🧠 Just enough colors to save $$ but looks close to your image…" at bounding box center [376, 436] width 194 height 169
click at [369, 502] on div "4 Colors Semi-Lux 🧠 Just enough colors to save $$ but looks close to your image…" at bounding box center [376, 436] width 194 height 169
click at [1024, 499] on button "This One" at bounding box center [1002, 482] width 163 height 33
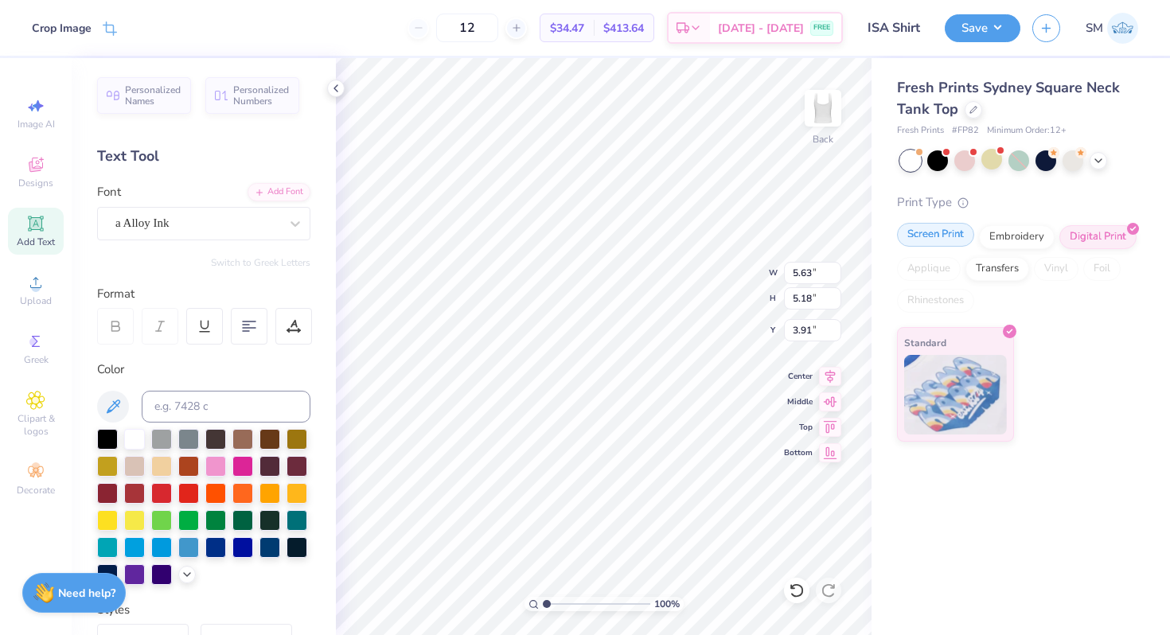
click at [953, 232] on div "Screen Print" at bounding box center [935, 235] width 77 height 24
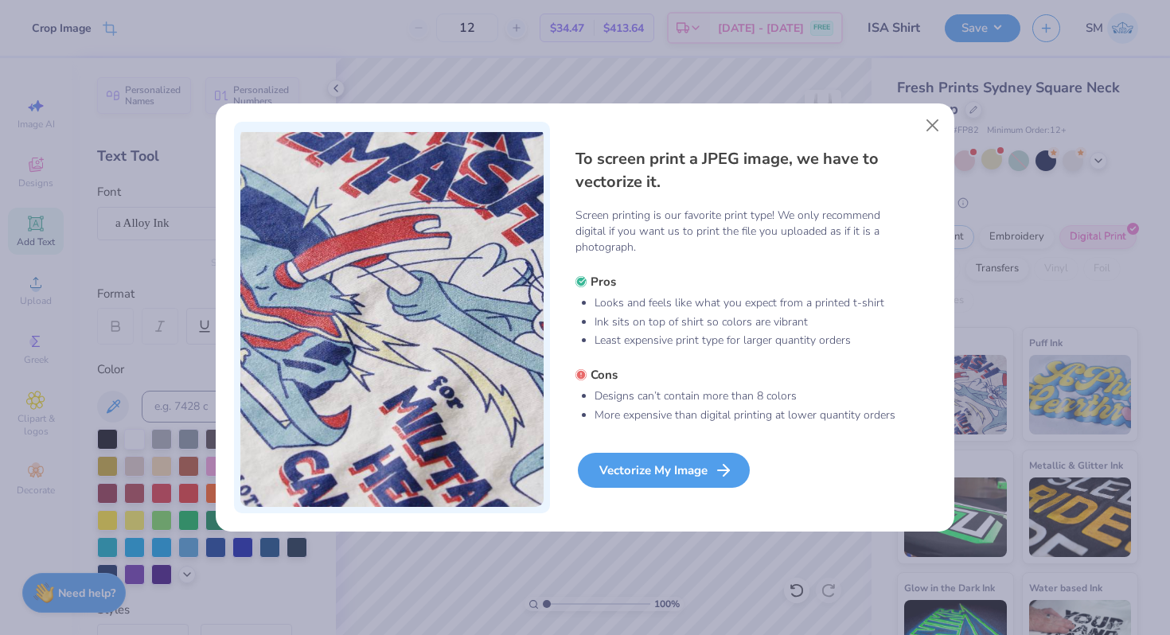
click at [719, 462] on icon at bounding box center [723, 470] width 19 height 19
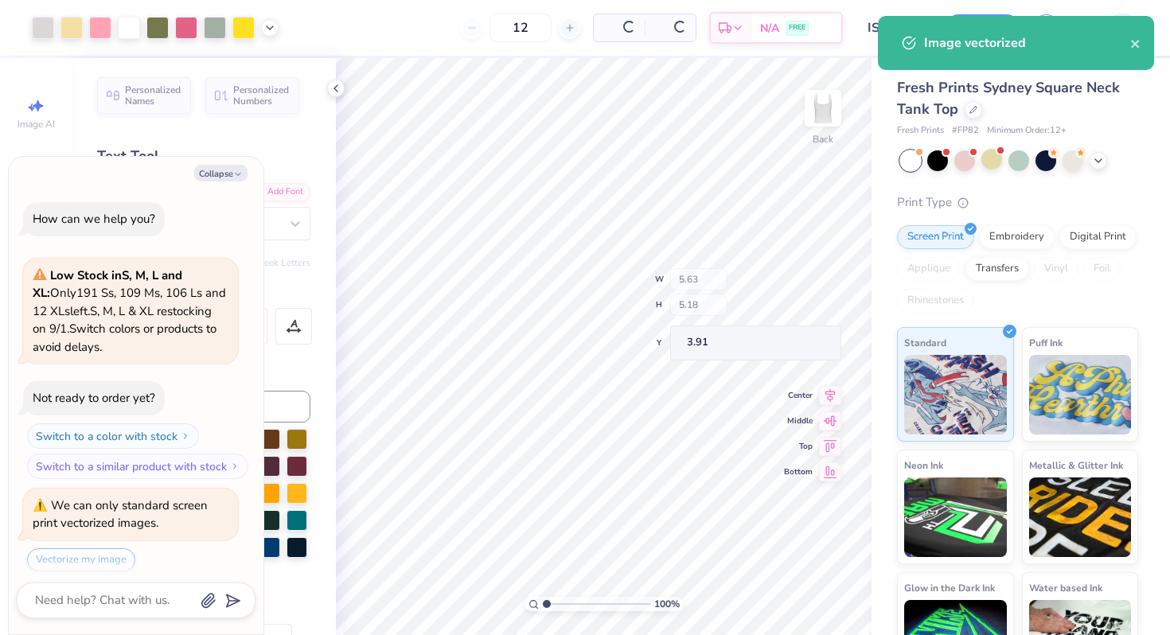
scroll to position [207, 0]
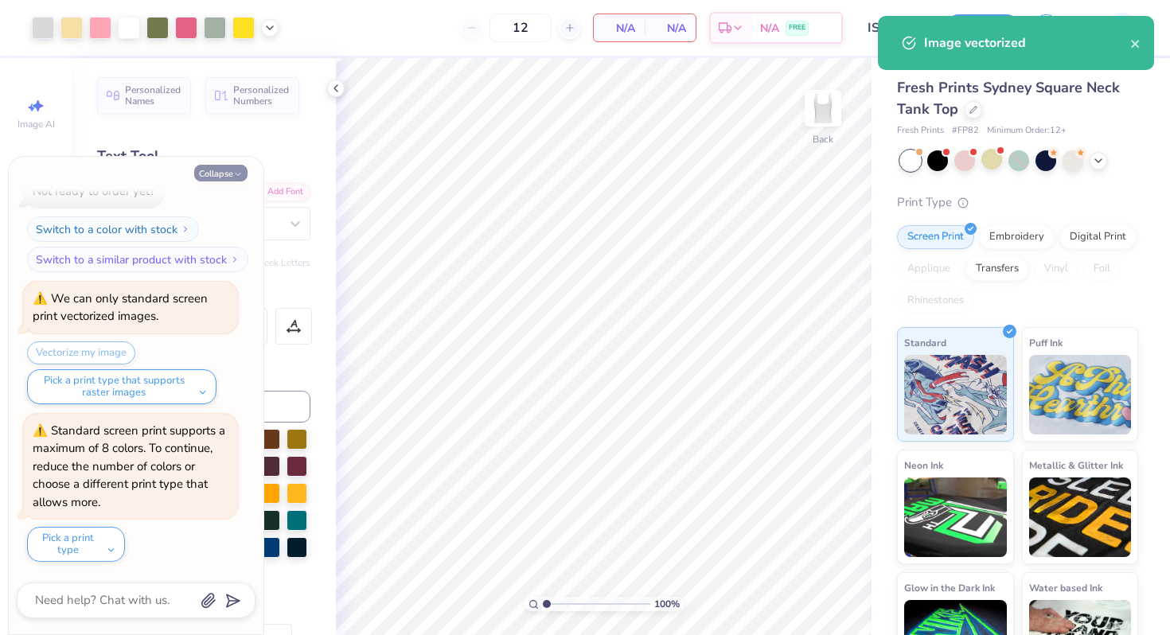
click at [229, 170] on button "Collapse" at bounding box center [220, 173] width 53 height 17
type textarea "x"
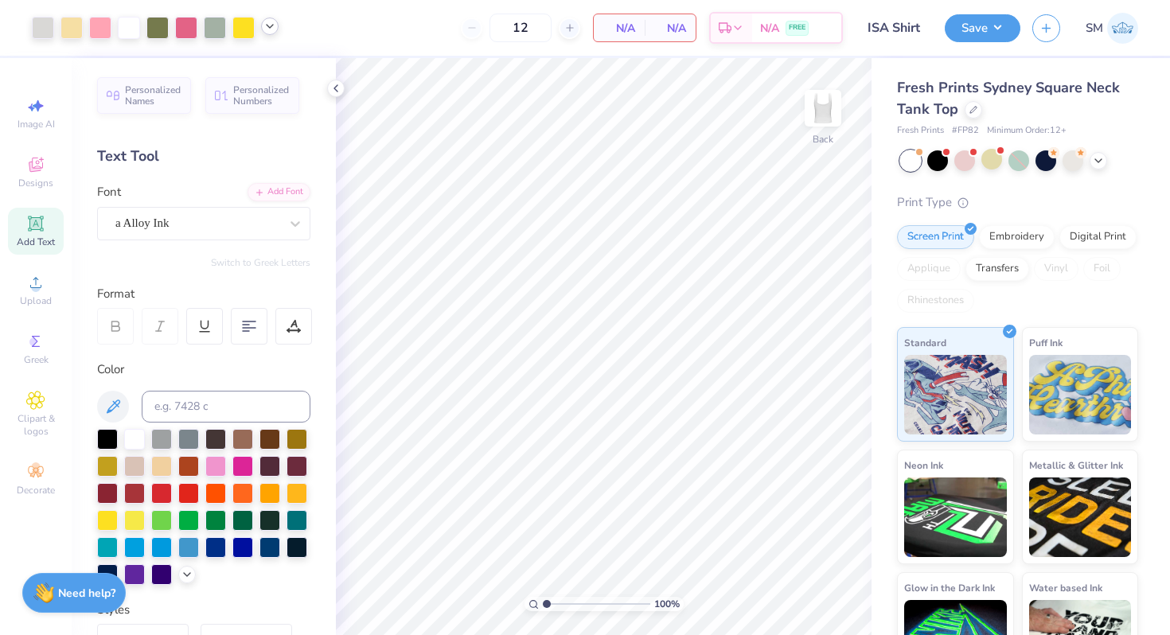
click at [274, 31] on icon at bounding box center [269, 26] width 13 height 13
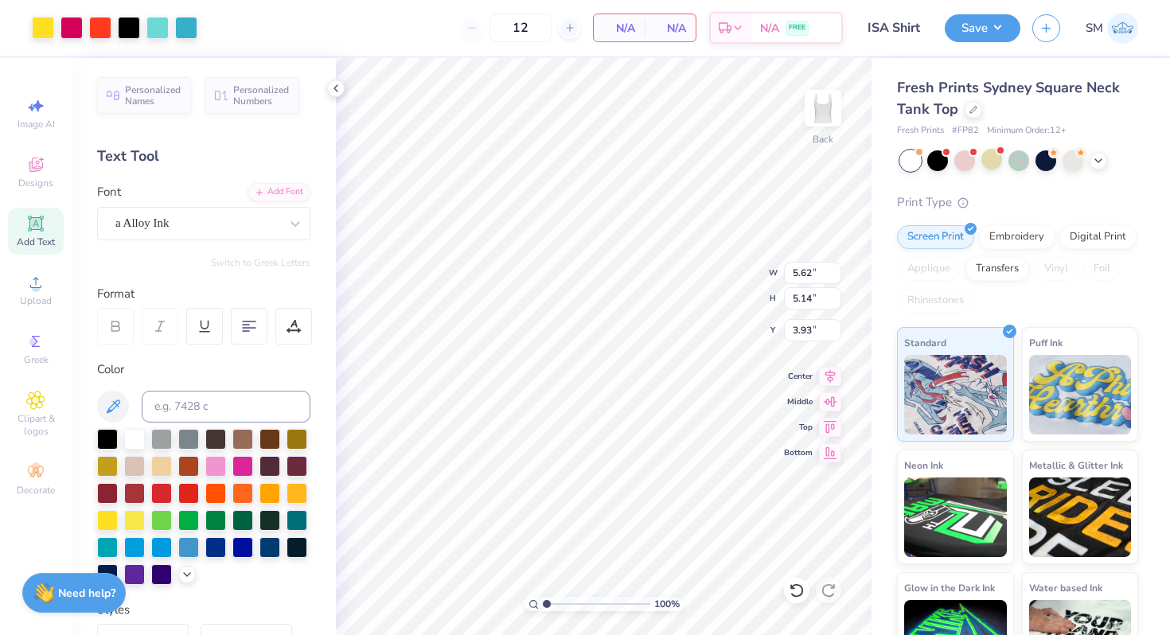
type input "2.90"
type input "2.65"
type input "7.57"
click at [29, 37] on div "Art colors" at bounding box center [98, 28] width 197 height 56
click at [40, 28] on div at bounding box center [43, 26] width 22 height 22
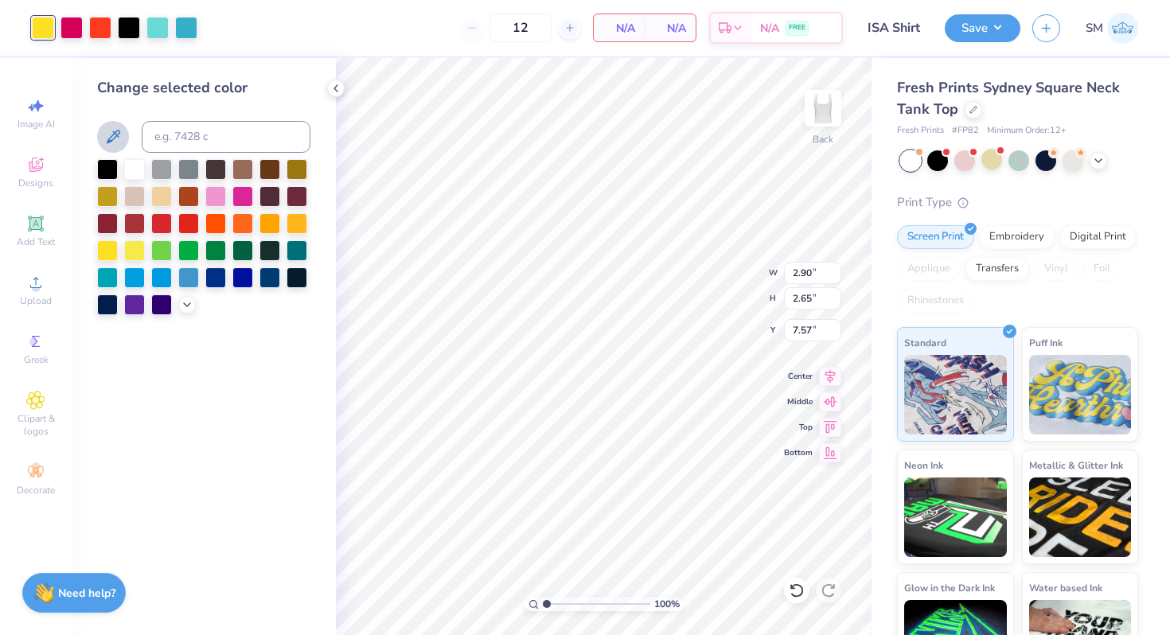
click at [118, 127] on icon at bounding box center [112, 136] width 19 height 19
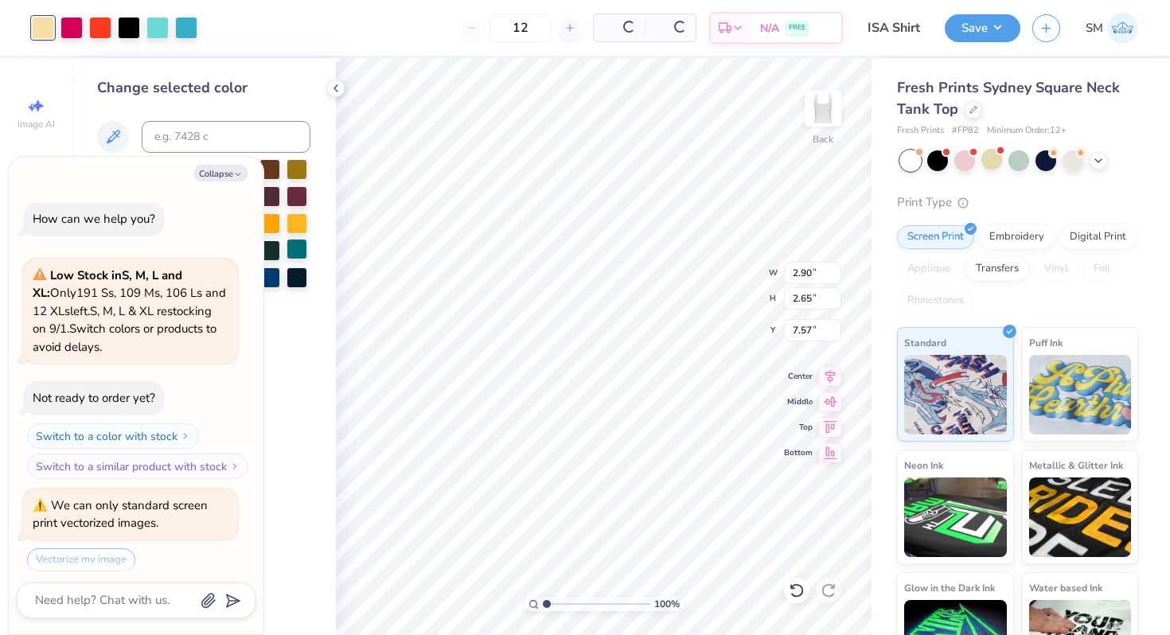
scroll to position [364, 0]
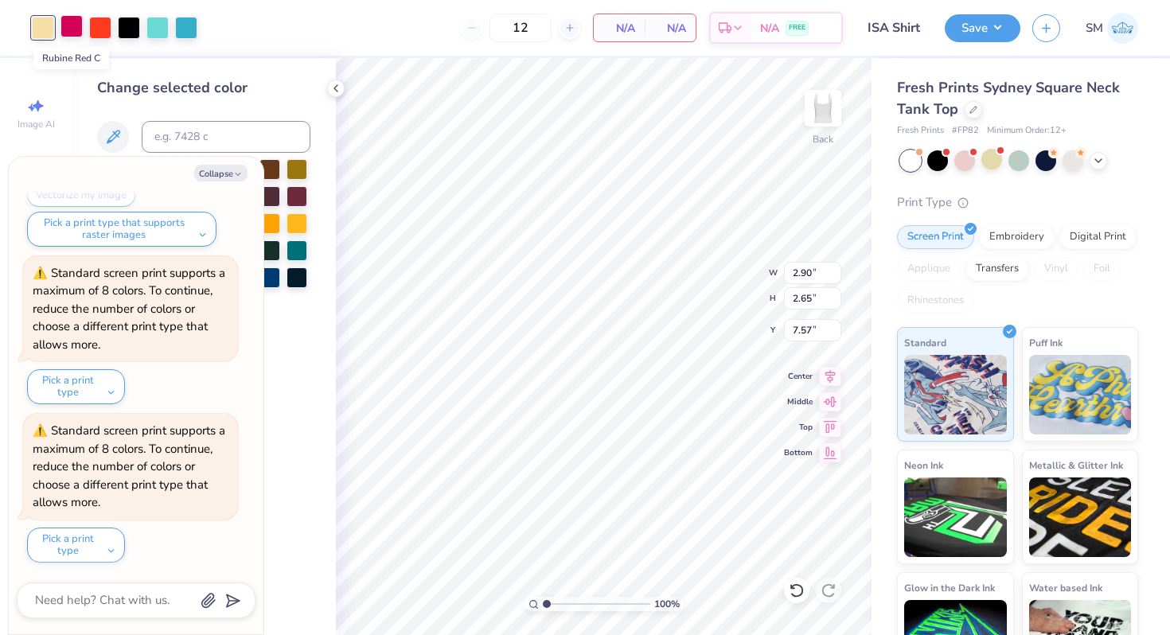
click at [66, 29] on div at bounding box center [71, 26] width 22 height 22
click at [115, 137] on icon at bounding box center [114, 137] width 14 height 14
click at [95, 29] on div at bounding box center [100, 26] width 22 height 22
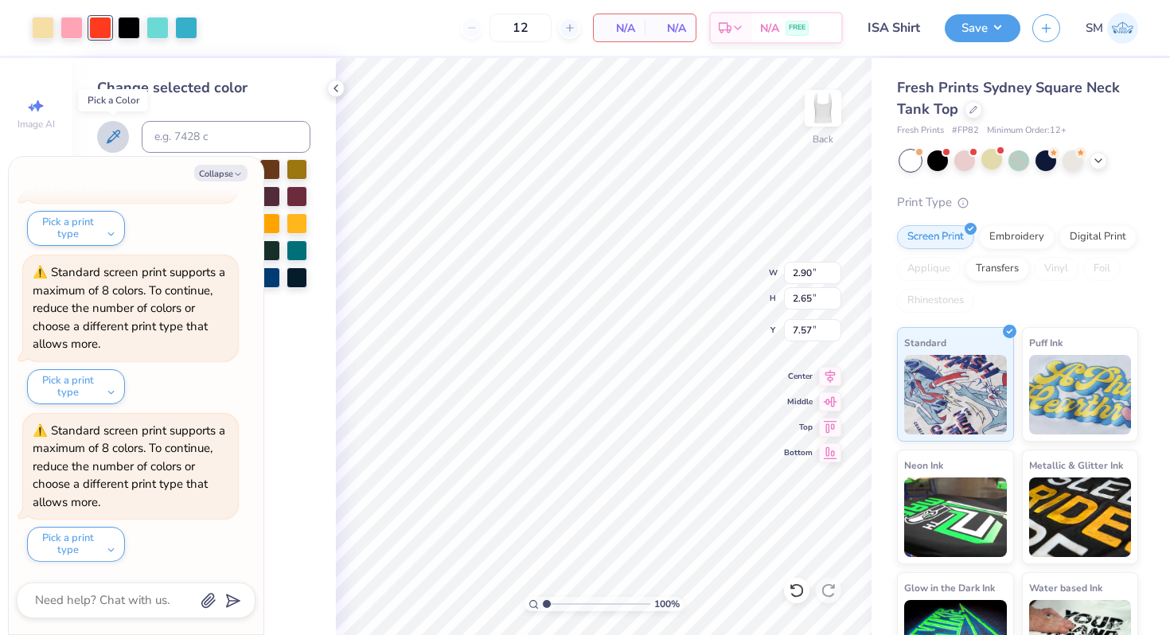
click at [119, 147] on button at bounding box center [113, 137] width 32 height 32
click at [132, 29] on div at bounding box center [129, 26] width 22 height 22
click at [240, 181] on div "Collapse How can we help you? Low Stock in S, M, L and XL : Only 191 Ss, 109 Ms…" at bounding box center [136, 395] width 255 height 477
click at [230, 169] on button "Collapse" at bounding box center [220, 173] width 53 height 17
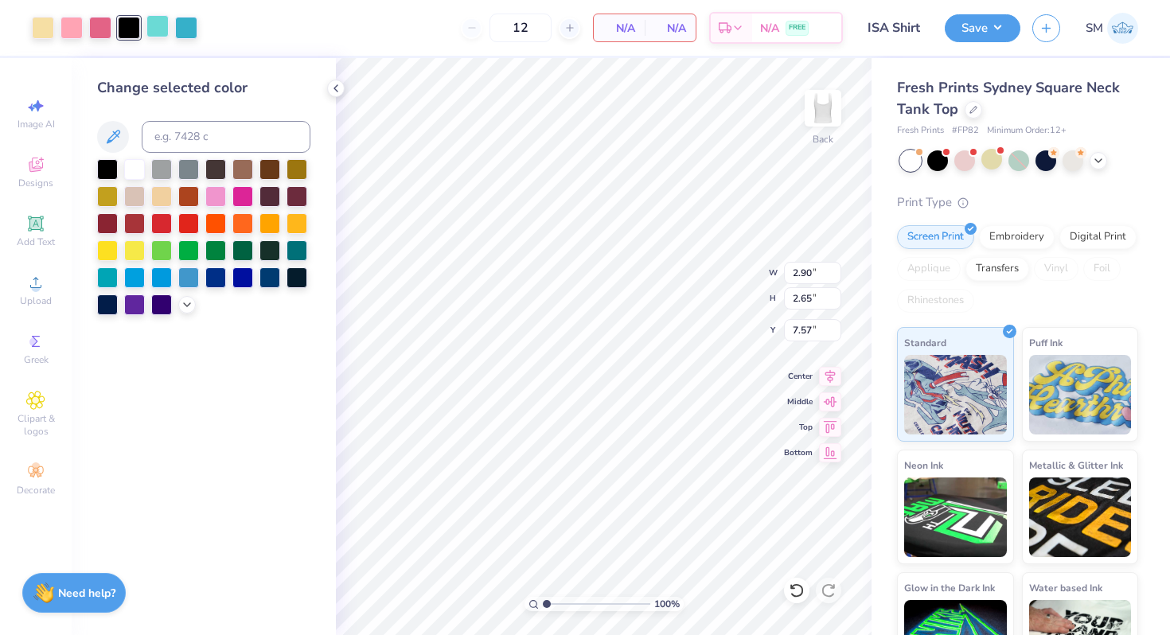
click at [159, 24] on div at bounding box center [157, 26] width 22 height 22
click at [236, 45] on div "12 N/A Per Item N/A Total Est. Delivery N/A FREE" at bounding box center [525, 28] width 633 height 56
click at [337, 86] on polyline at bounding box center [335, 88] width 3 height 6
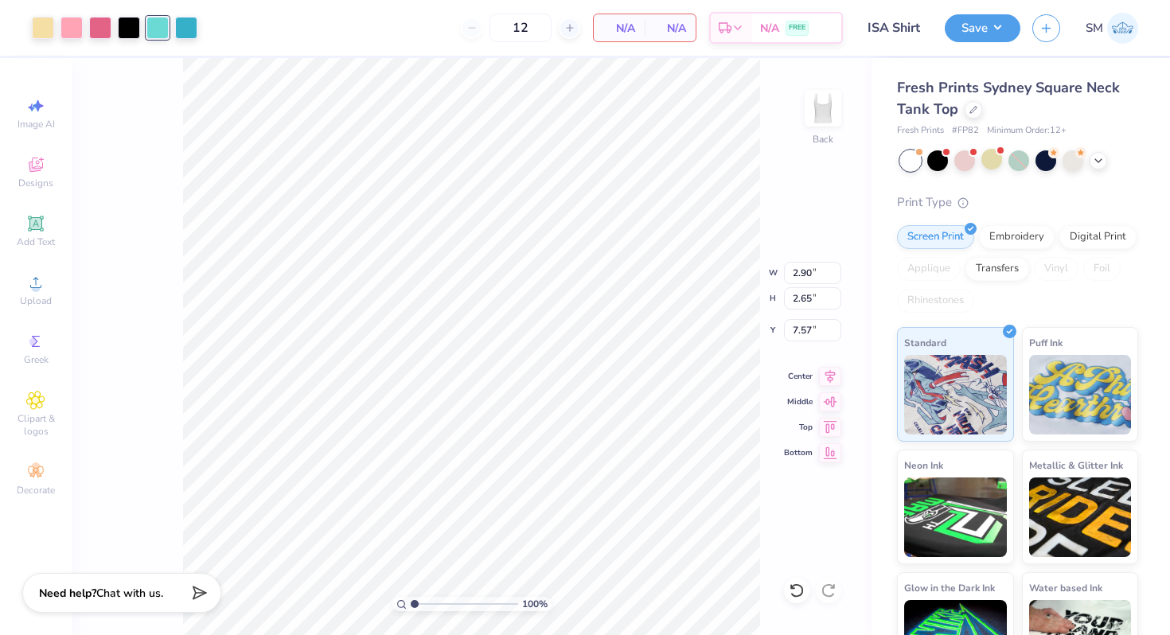
click at [259, 29] on div "12 N/A Per Item N/A Total Est. Delivery N/A FREE" at bounding box center [525, 28] width 633 height 56
click at [181, 29] on div at bounding box center [186, 26] width 22 height 22
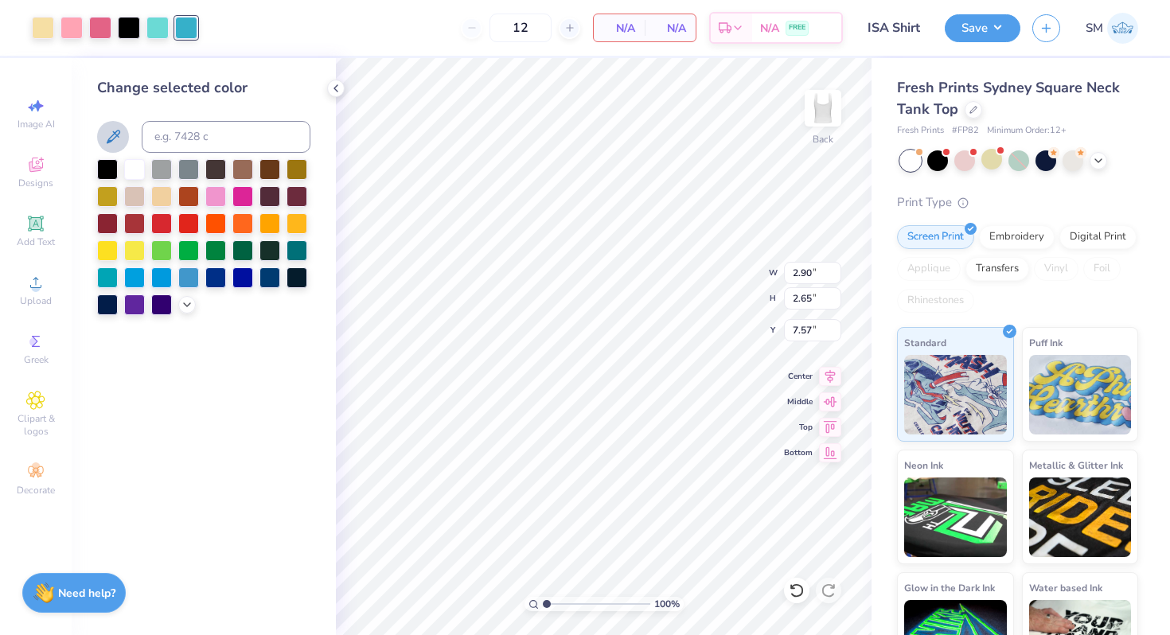
click at [117, 148] on button at bounding box center [113, 137] width 32 height 32
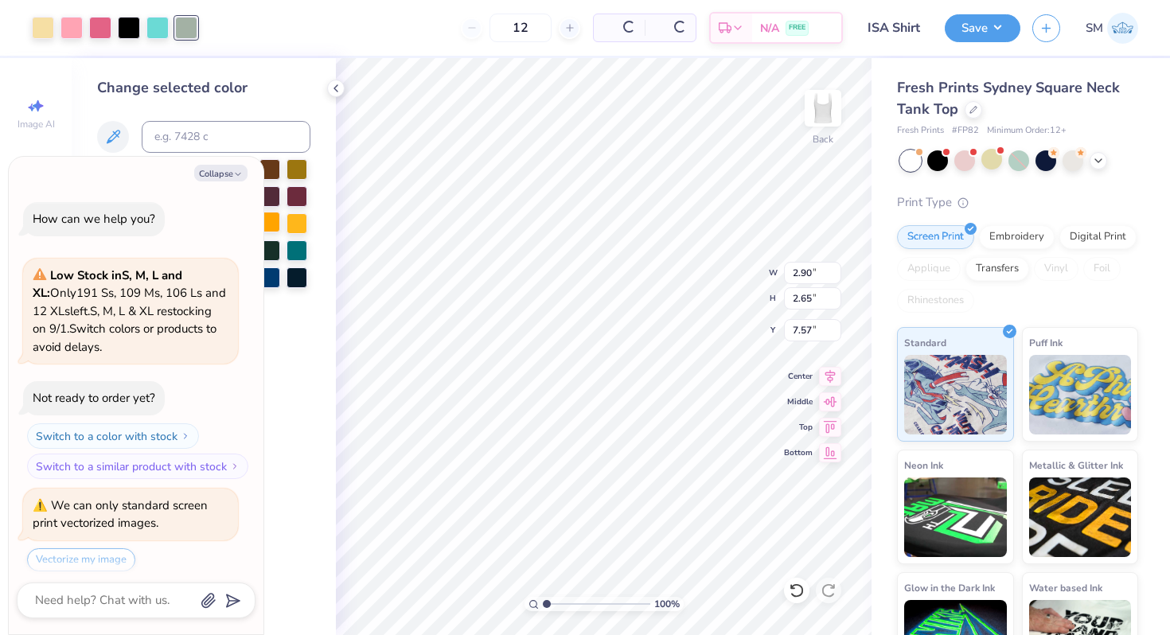
scroll to position [839, 0]
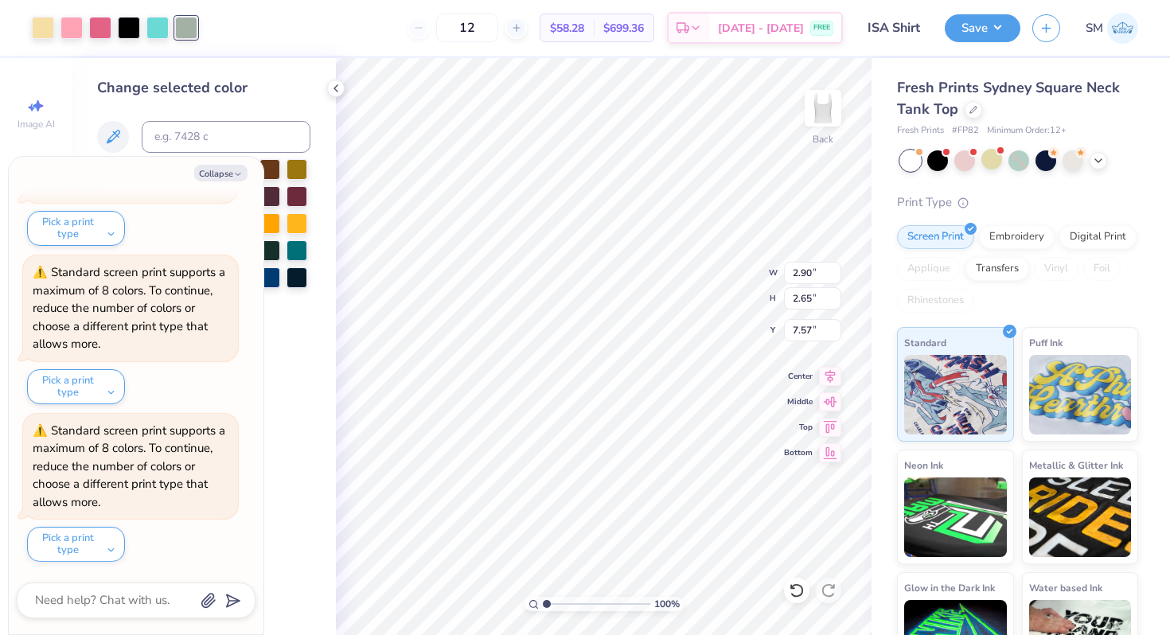
click at [220, 181] on div "Collapse How can we help you? Low Stock in S, M, L and XL : Only 191 Ss, 109 Ms…" at bounding box center [136, 395] width 255 height 477
click at [333, 88] on icon at bounding box center [335, 88] width 13 height 13
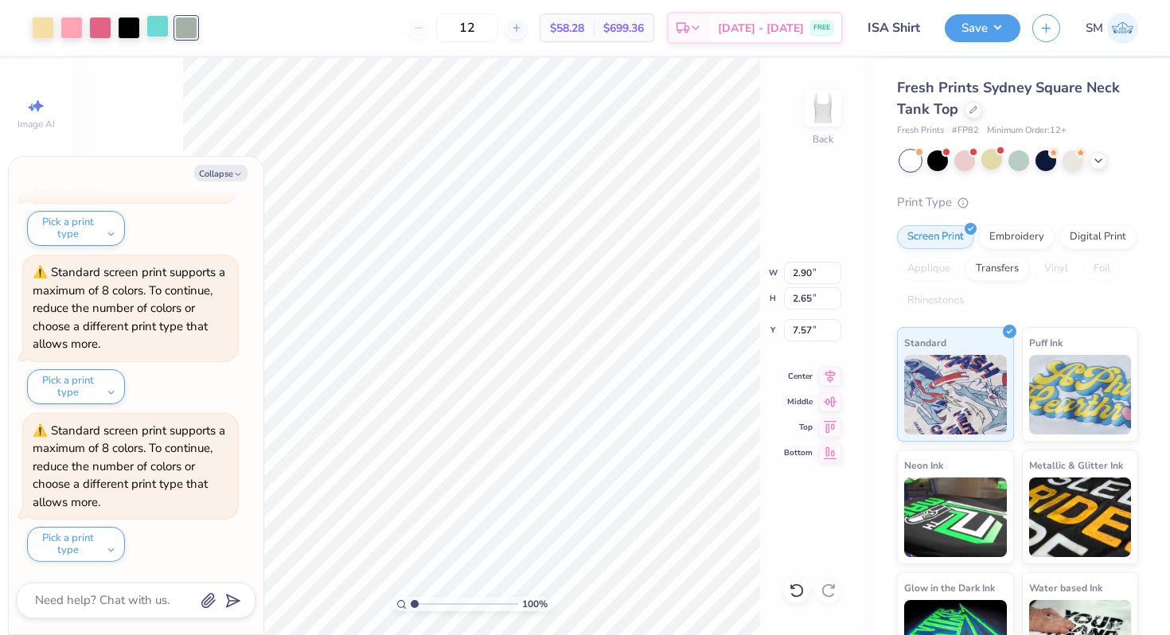
click at [158, 23] on div at bounding box center [157, 26] width 22 height 22
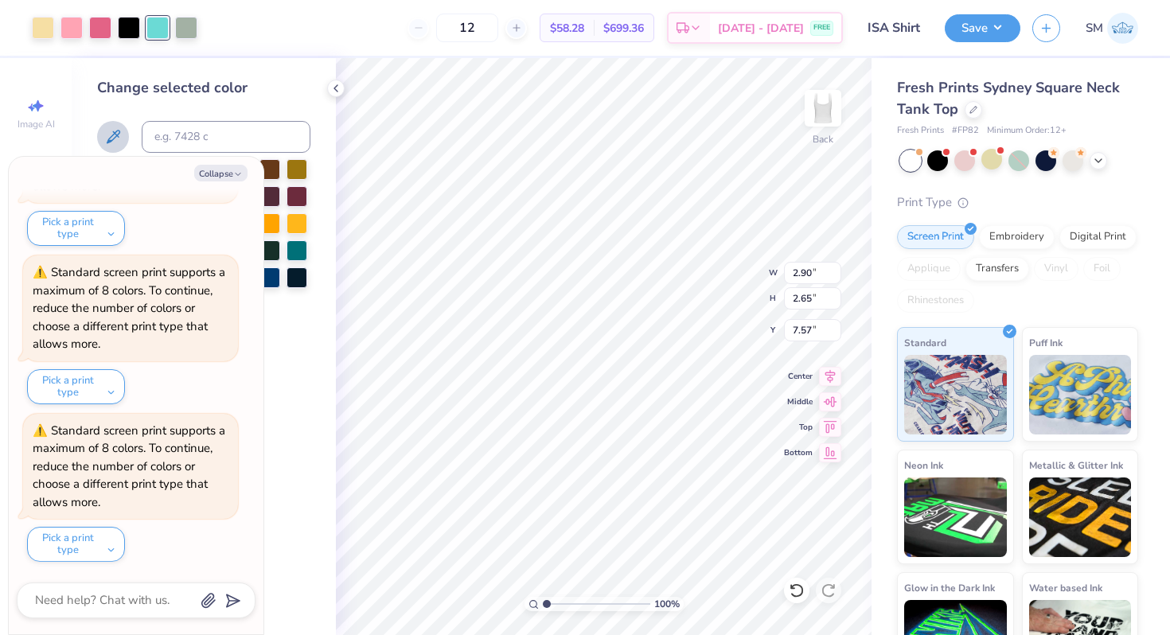
click at [121, 137] on icon at bounding box center [112, 136] width 19 height 19
click at [222, 174] on button "Collapse" at bounding box center [220, 173] width 53 height 17
type textarea "x"
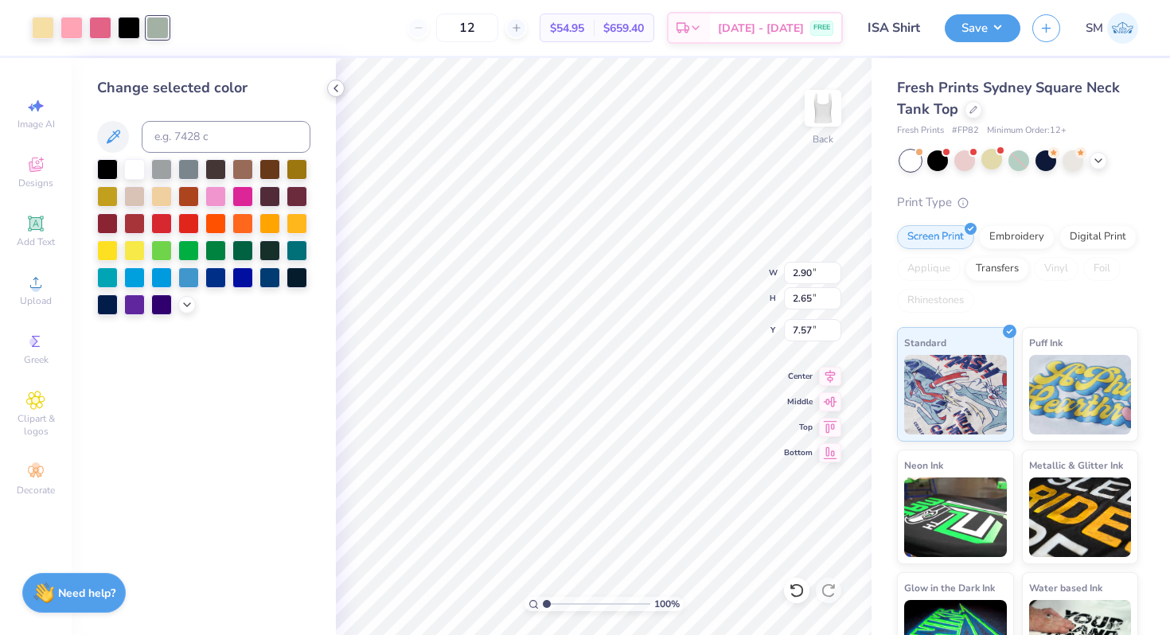
click at [339, 88] on icon at bounding box center [335, 88] width 13 height 13
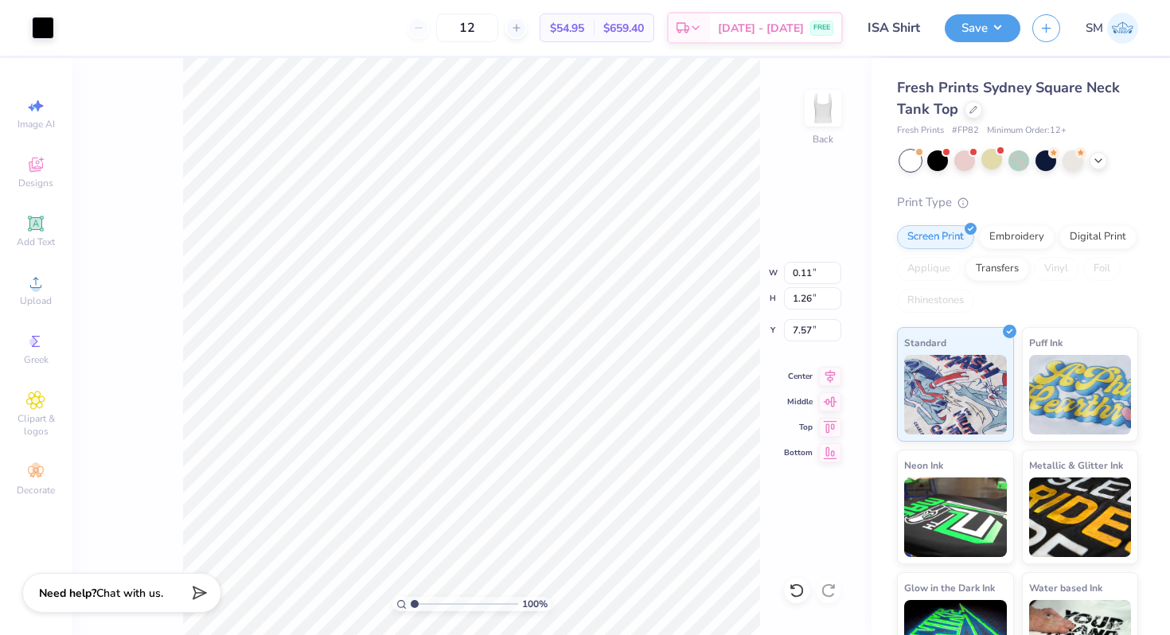
type input "7.71"
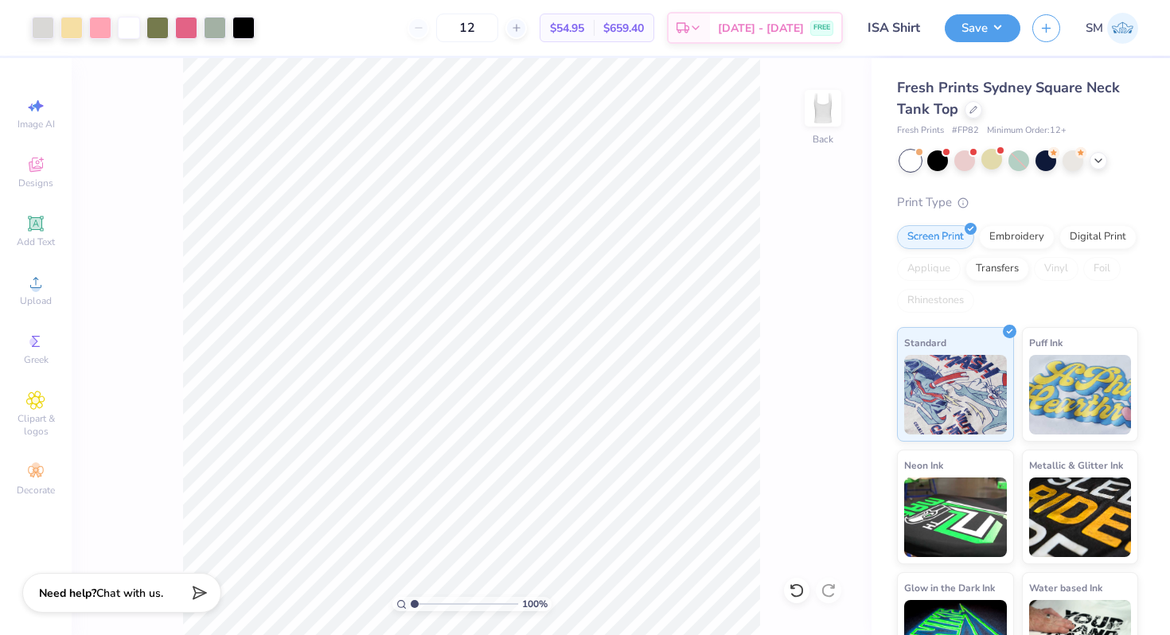
click at [804, 600] on div "100 % Back" at bounding box center [472, 346] width 800 height 577
click at [796, 589] on icon at bounding box center [797, 590] width 16 height 16
drag, startPoint x: 413, startPoint y: 607, endPoint x: 423, endPoint y: 607, distance: 10.3
click at [423, 607] on input "range" at bounding box center [464, 604] width 107 height 14
click at [245, 25] on div at bounding box center [243, 26] width 22 height 22
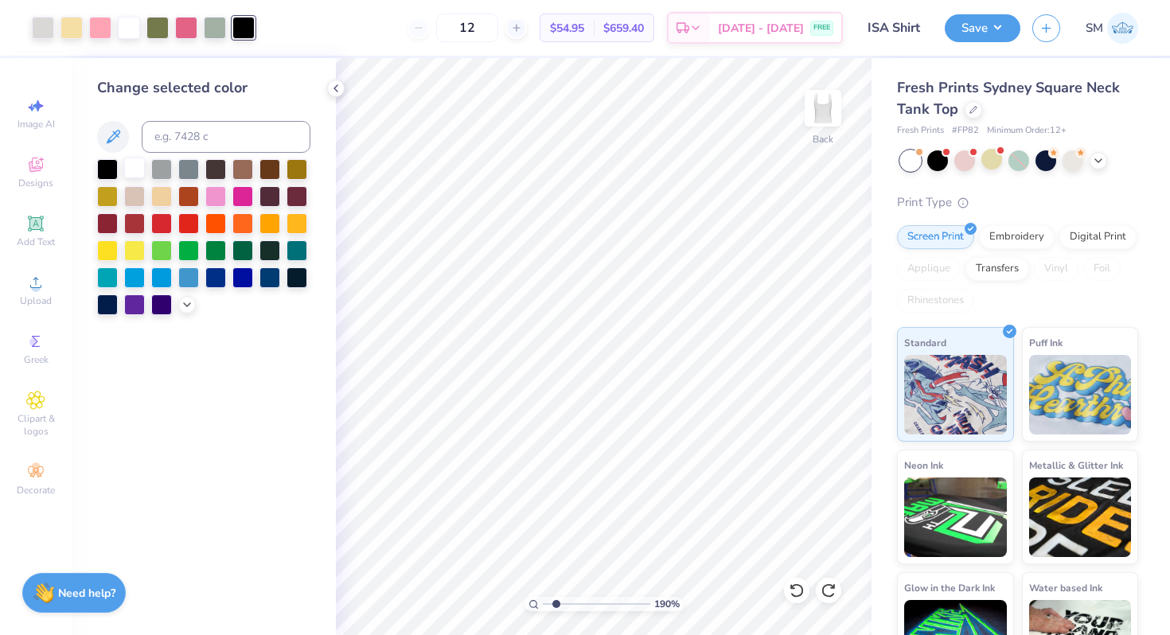
click at [139, 170] on div at bounding box center [134, 168] width 21 height 21
click at [341, 88] on icon at bounding box center [335, 88] width 13 height 13
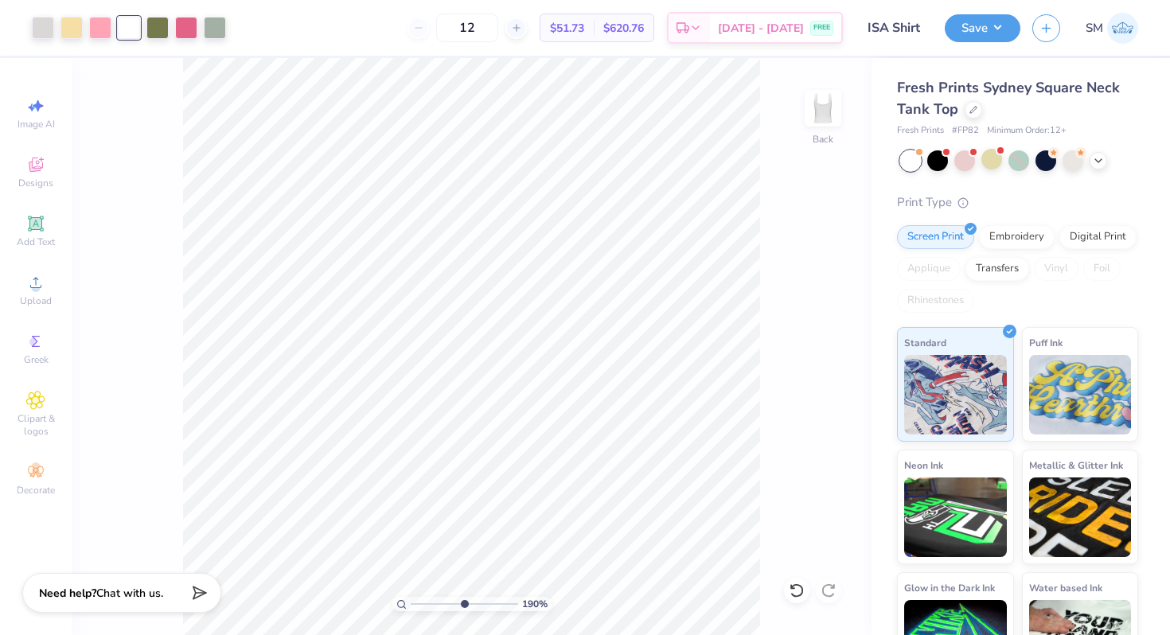
click at [462, 603] on input "range" at bounding box center [464, 604] width 107 height 14
drag, startPoint x: 466, startPoint y: 600, endPoint x: 390, endPoint y: 598, distance: 76.4
type input "1"
click at [411, 598] on input "range" at bounding box center [464, 604] width 107 height 14
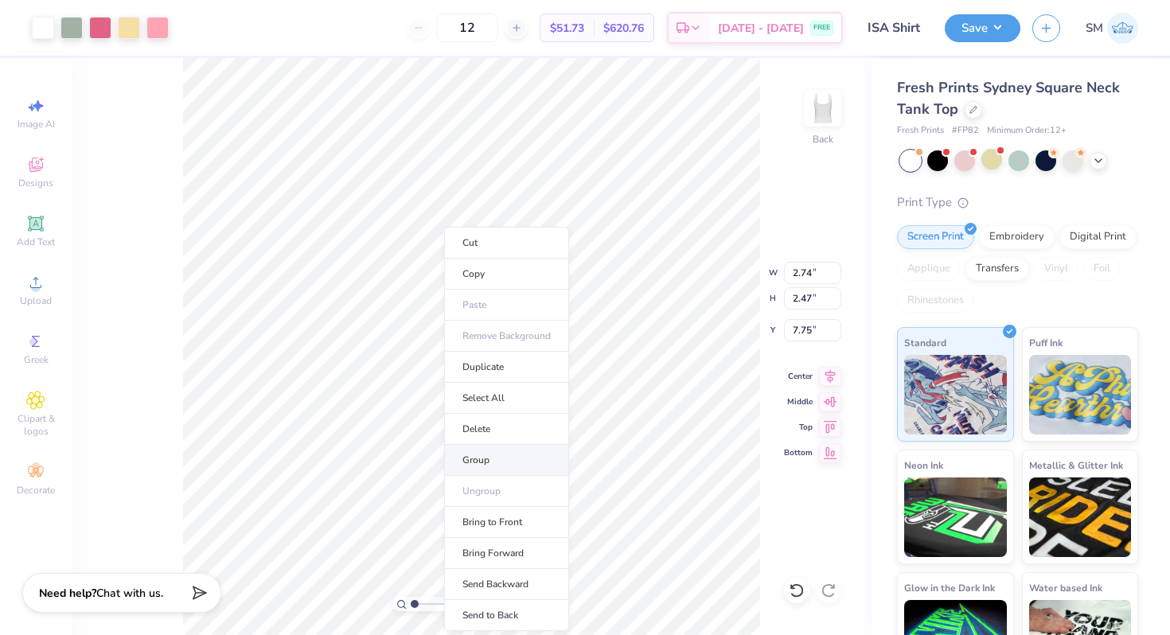
click at [478, 459] on li "Group" at bounding box center [506, 460] width 125 height 31
click at [800, 593] on icon at bounding box center [797, 590] width 16 height 16
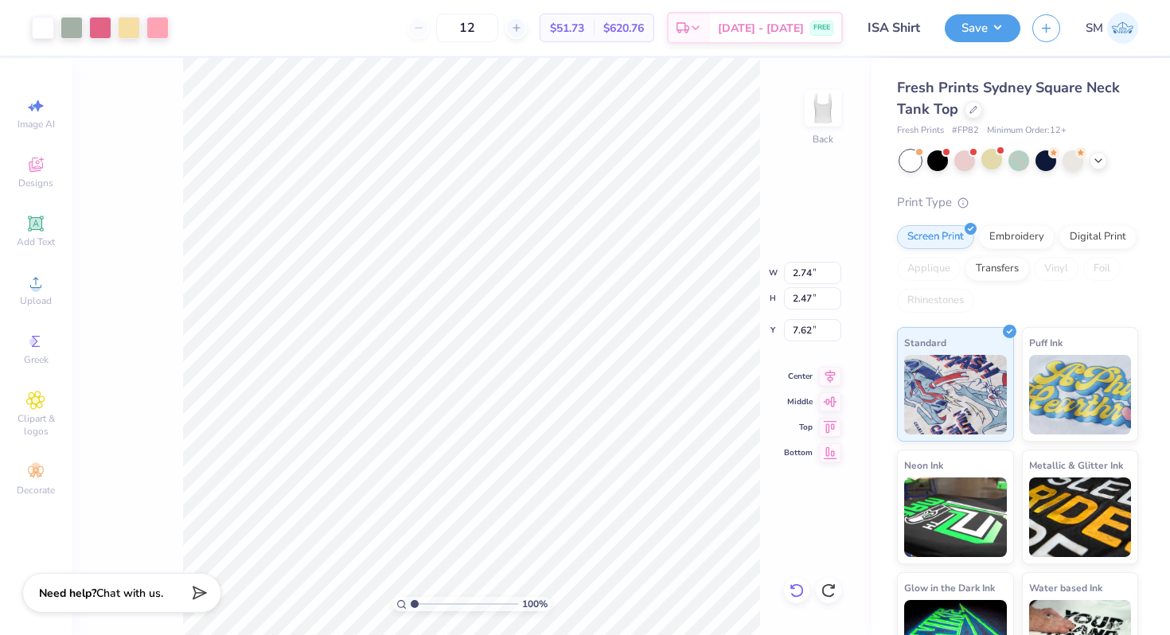
type input "7.75"
click at [792, 591] on icon at bounding box center [797, 590] width 16 height 16
click at [478, 460] on li "Group" at bounding box center [496, 460] width 125 height 31
type input "1.63"
type input "1.56"
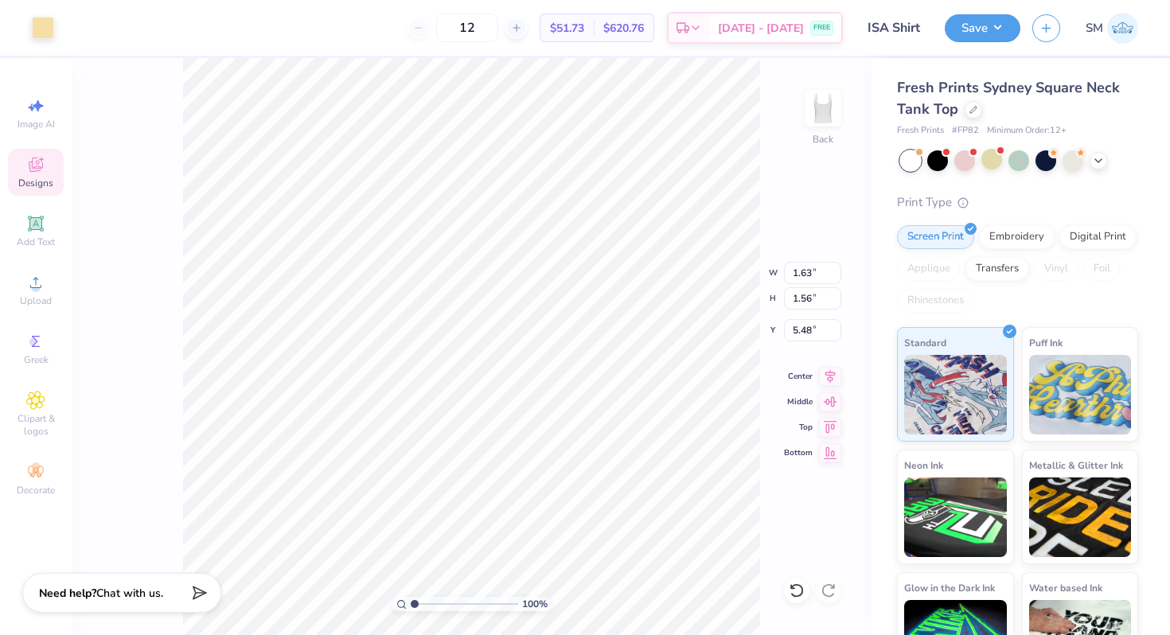
type input "7.12"
type input "1.64"
type input "1.15"
type input "8.98"
type input "1.81"
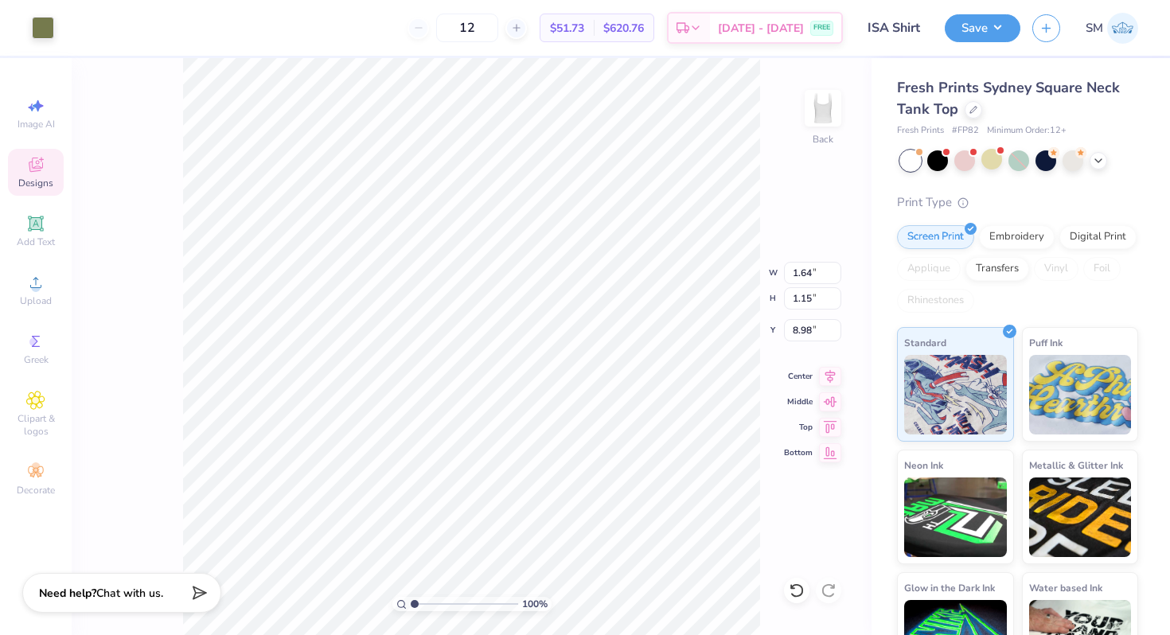
type input "1.80"
type input "8.42"
type input "0.58"
type input "0.45"
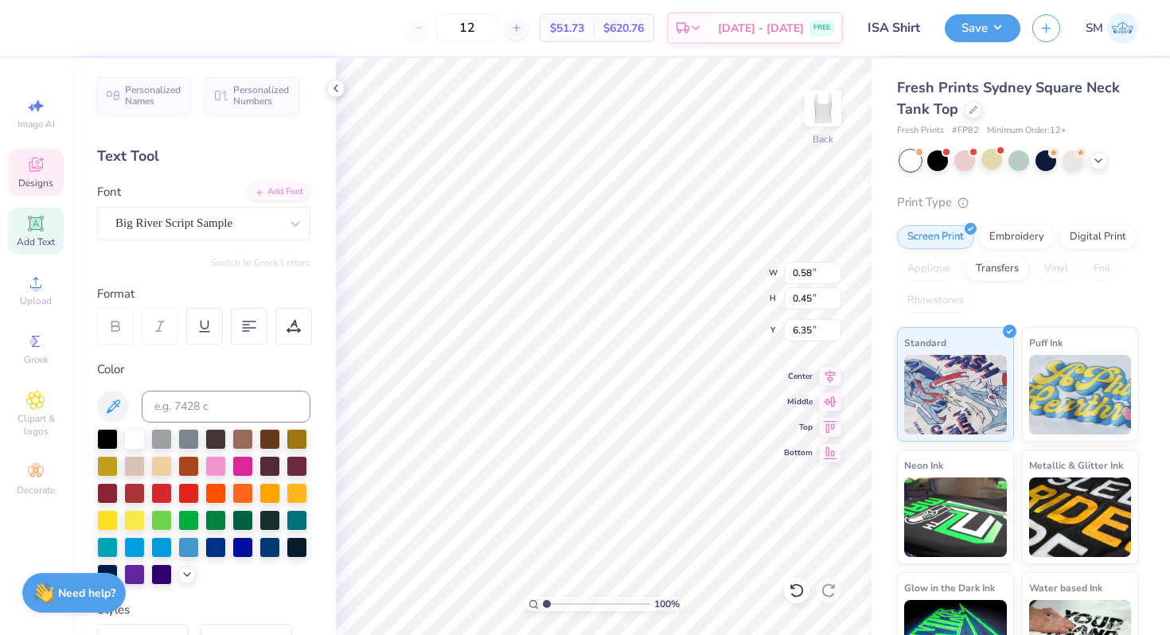
type input "8.98"
type input "5.07"
type input "1.88"
type input "1.69"
type input "5.65"
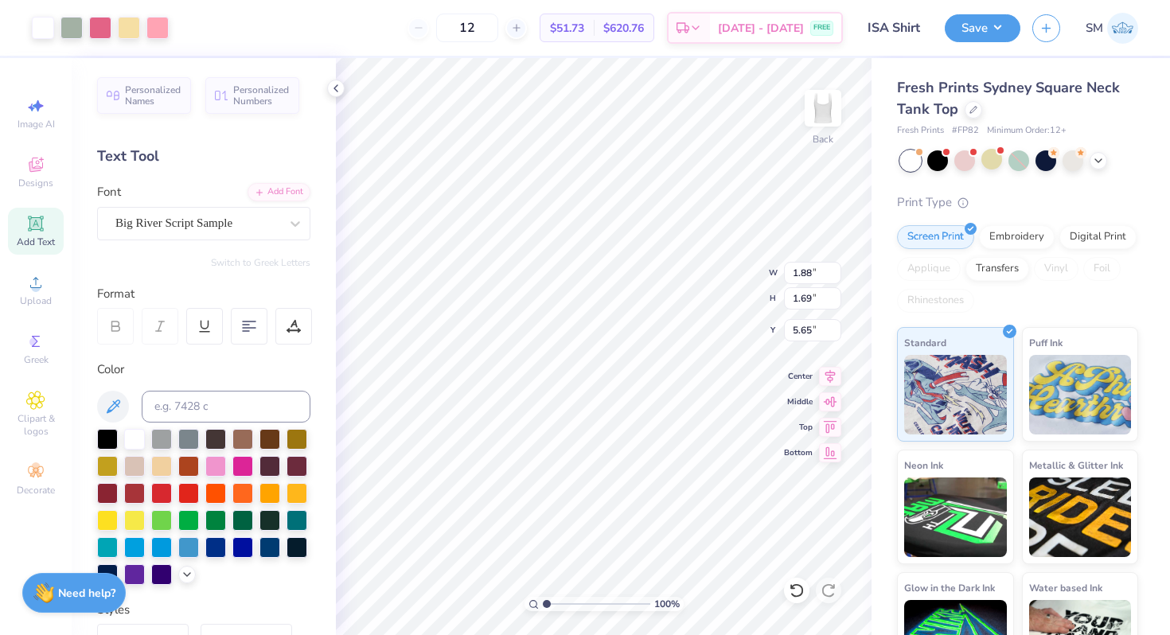
type input "5.38"
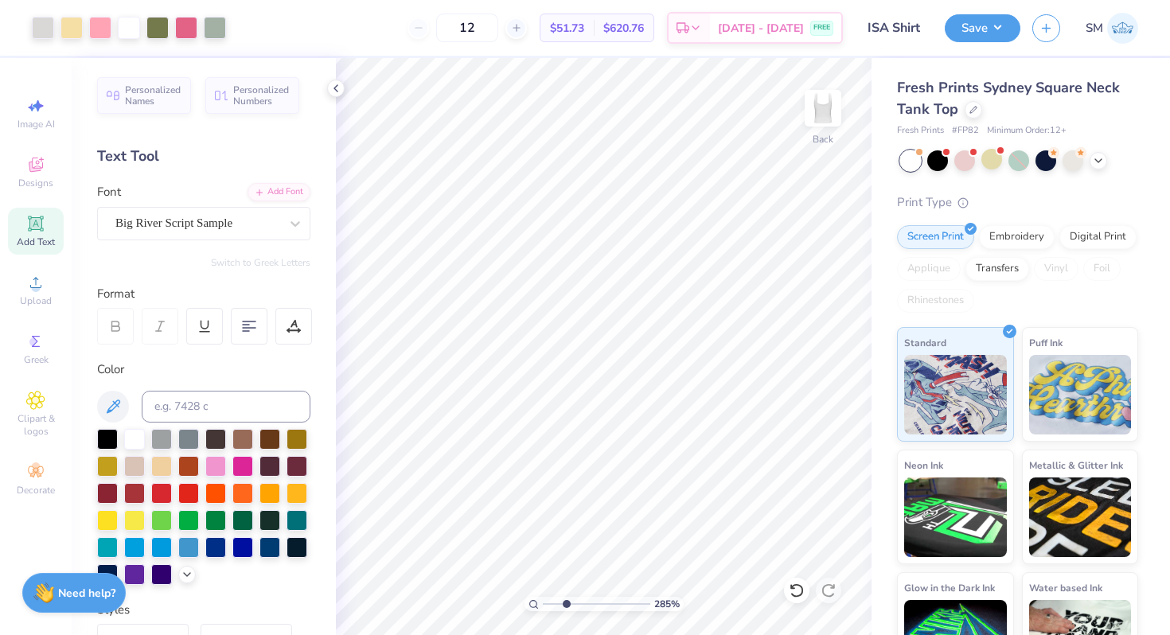
drag, startPoint x: 547, startPoint y: 602, endPoint x: 566, endPoint y: 602, distance: 19.1
type input "2.85"
click at [566, 602] on input "range" at bounding box center [596, 604] width 107 height 14
drag, startPoint x: 564, startPoint y: 599, endPoint x: 555, endPoint y: 602, distance: 9.8
type input "1.85"
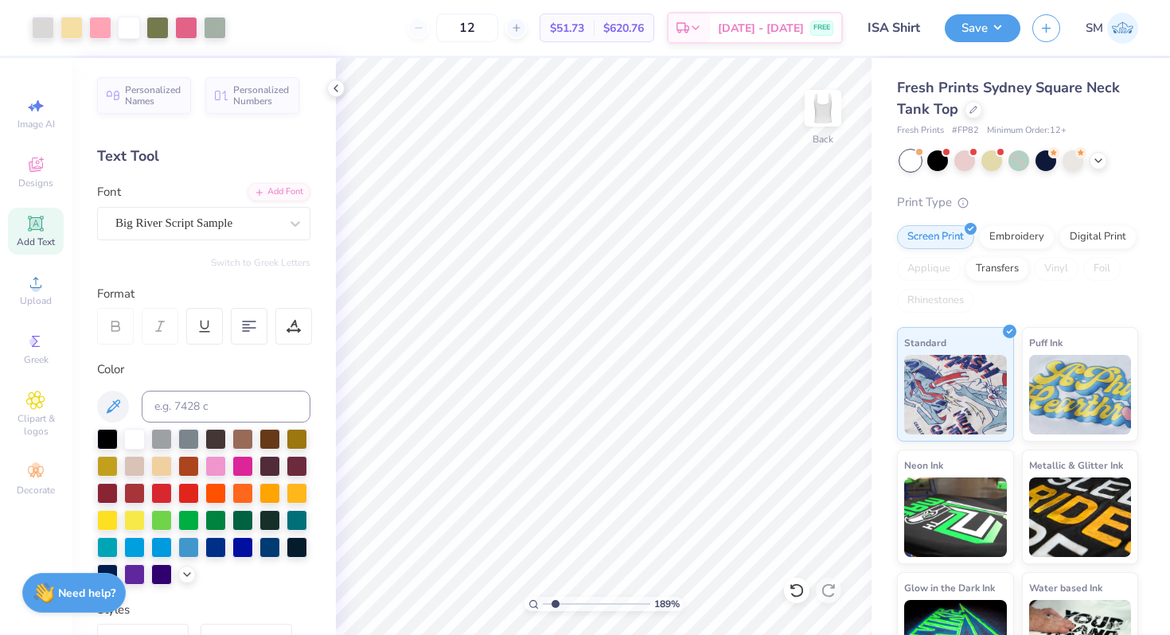
click at [555, 602] on input "range" at bounding box center [596, 604] width 107 height 14
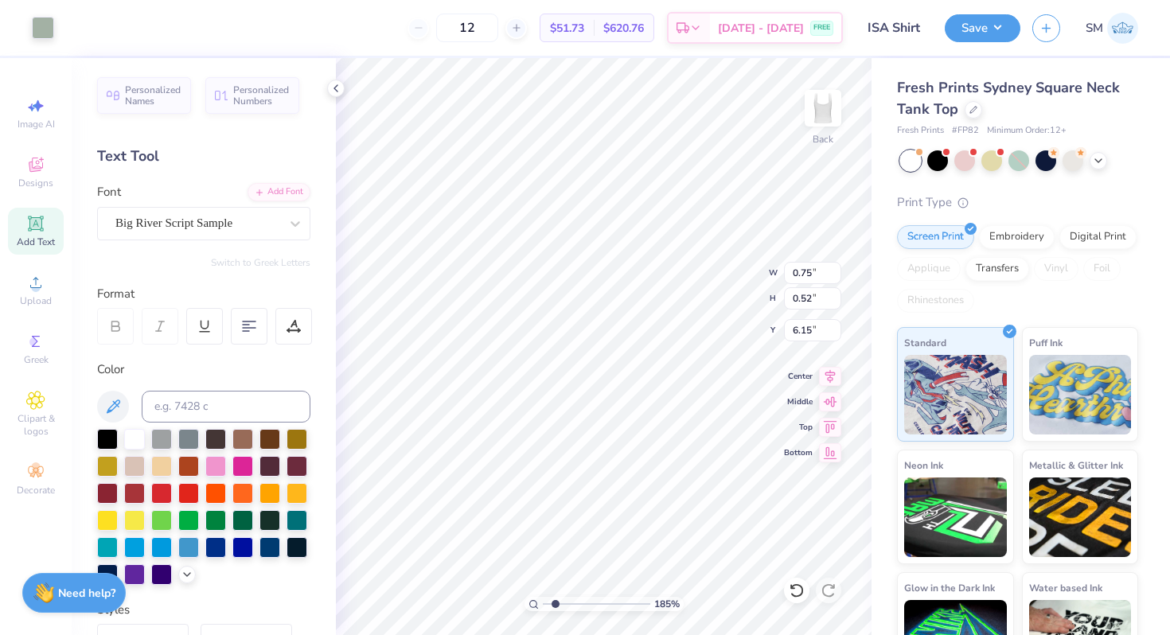
type input "6.08"
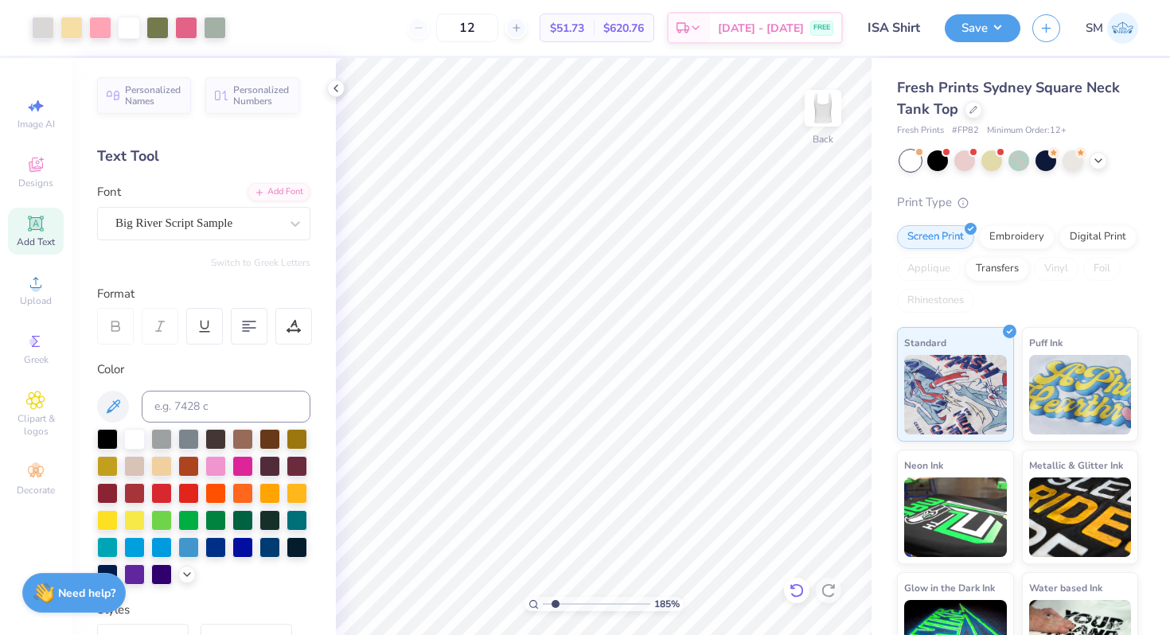
click at [794, 584] on icon at bounding box center [797, 590] width 16 height 16
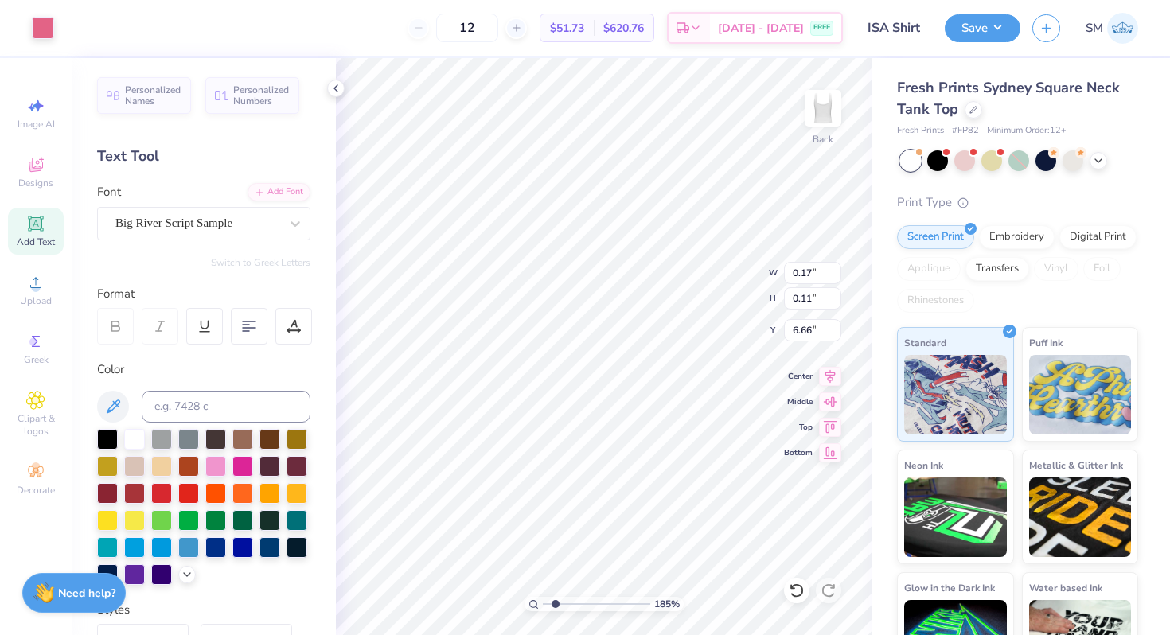
type input "8.10"
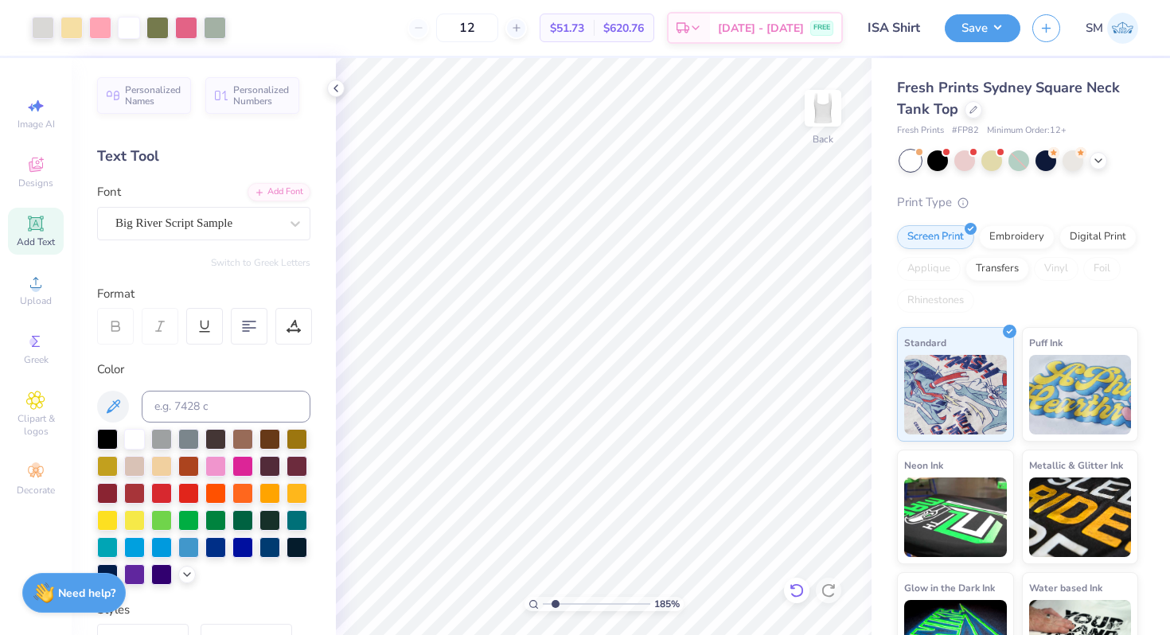
click at [794, 593] on icon at bounding box center [797, 590] width 16 height 16
click at [828, 589] on icon at bounding box center [828, 590] width 16 height 16
click at [795, 593] on icon at bounding box center [797, 590] width 16 height 16
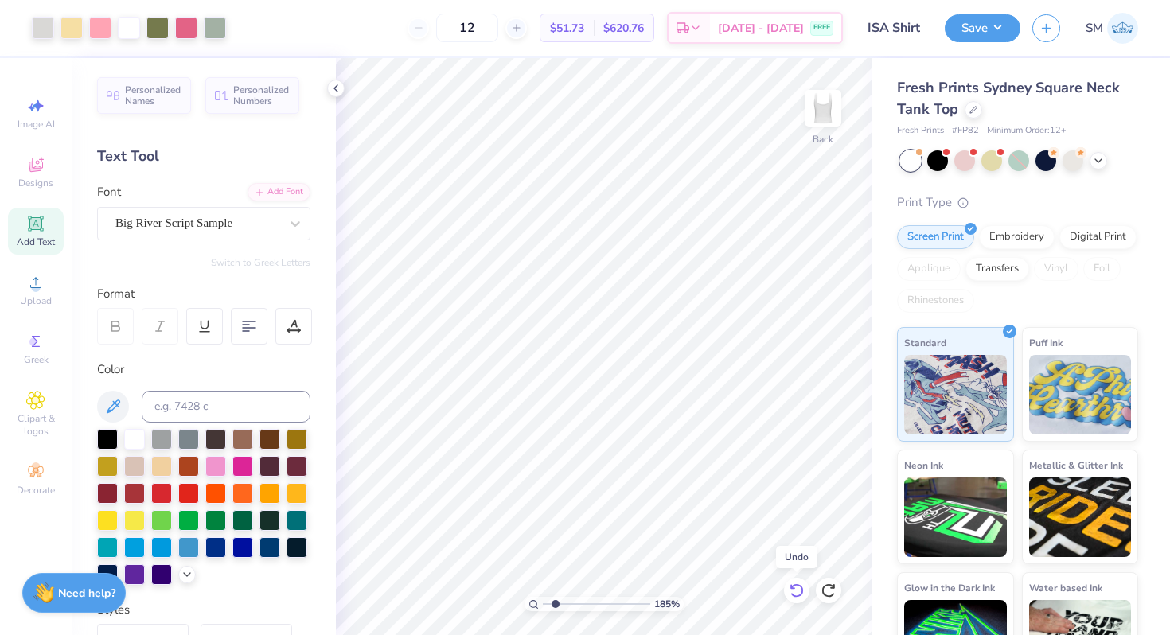
click at [795, 593] on icon at bounding box center [797, 590] width 16 height 16
type input "2.15"
click at [558, 605] on input "range" at bounding box center [596, 604] width 107 height 14
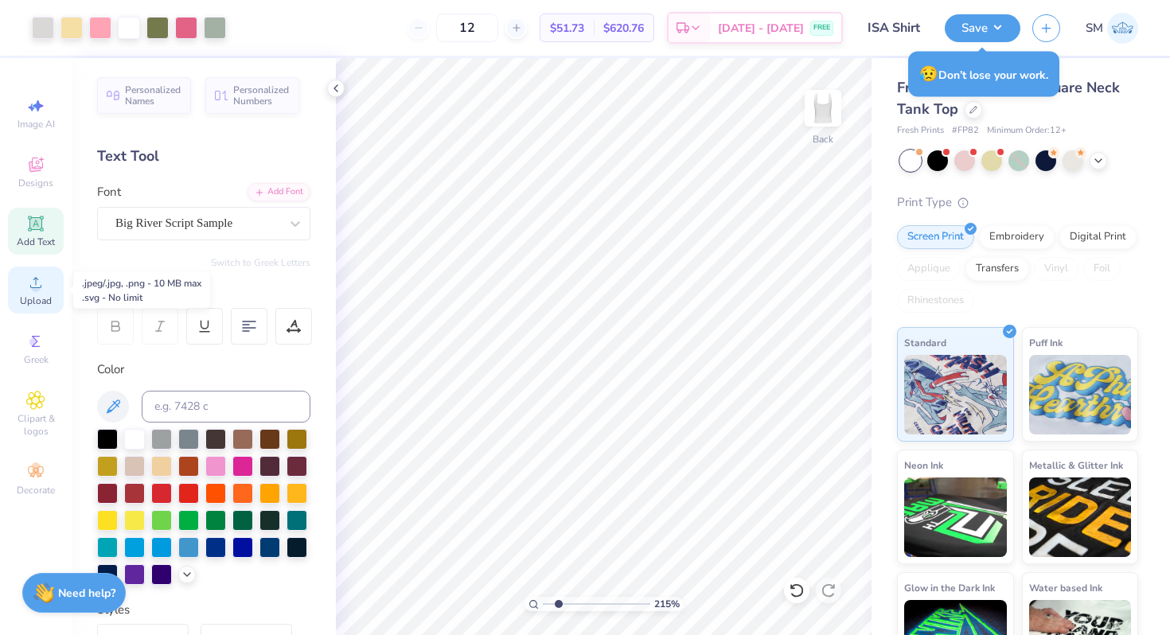
click at [33, 302] on span "Upload" at bounding box center [36, 300] width 32 height 13
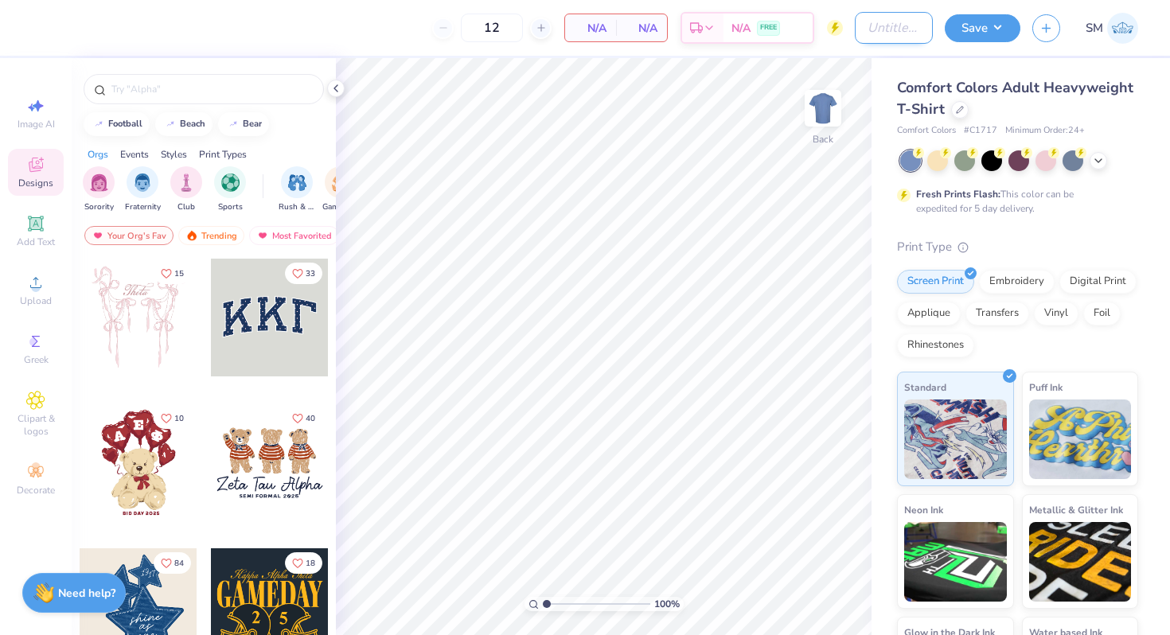
click at [890, 25] on input "Design Title" at bounding box center [894, 28] width 78 height 32
type input "ISA Shirt"
click at [834, 129] on img at bounding box center [823, 108] width 64 height 64
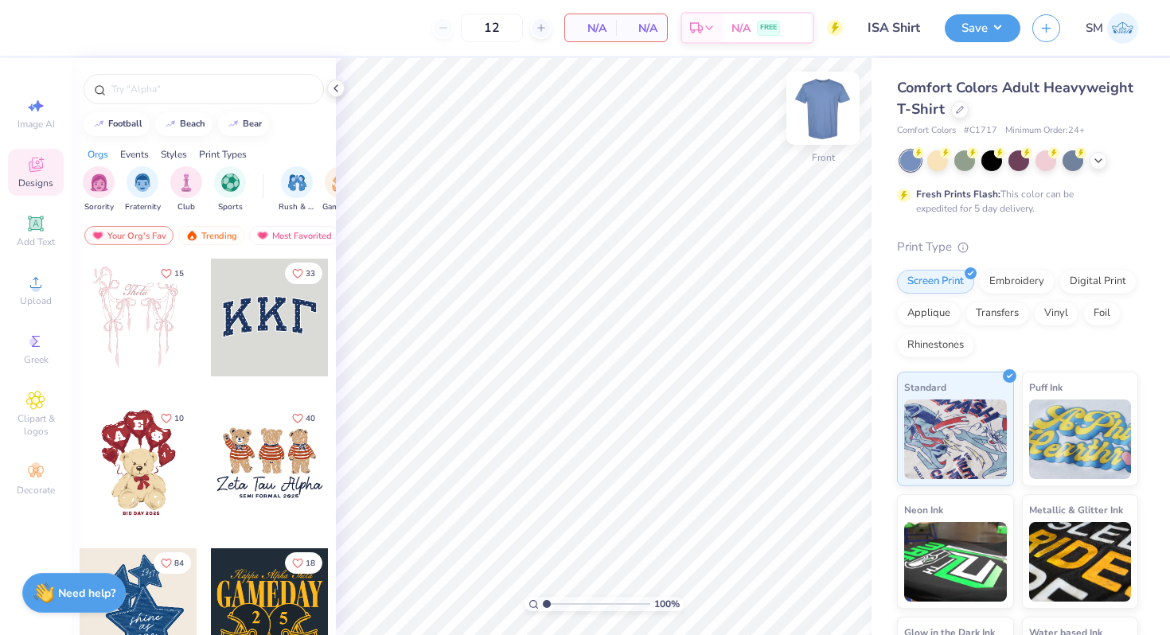
click at [832, 124] on img at bounding box center [823, 108] width 64 height 64
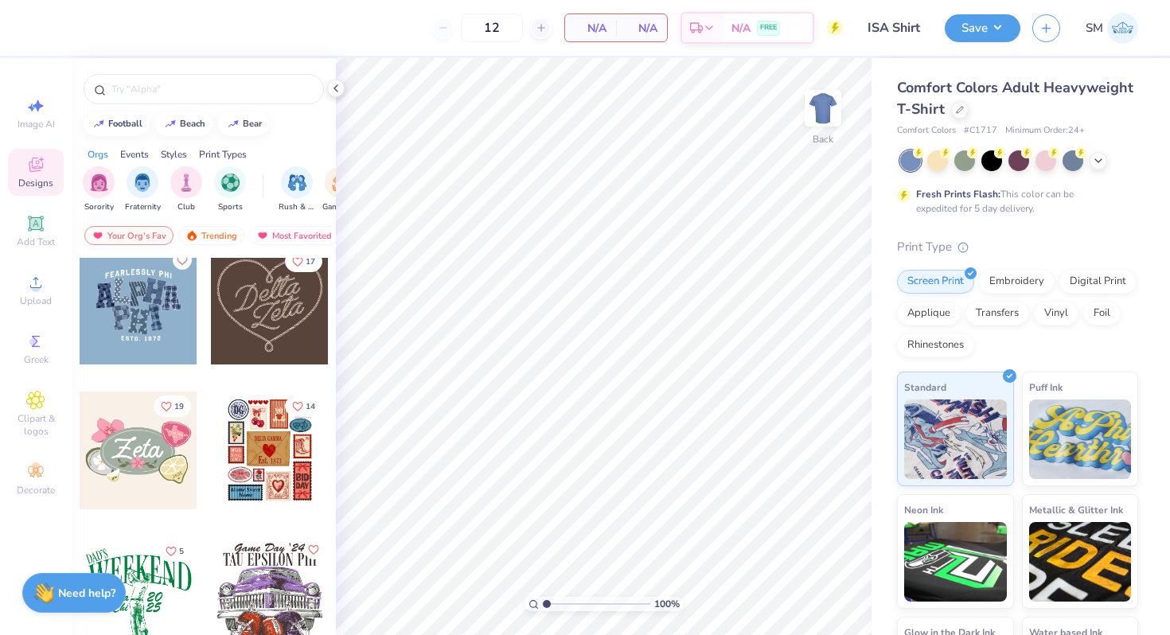
scroll to position [590, 0]
click at [994, 165] on div at bounding box center [991, 159] width 21 height 21
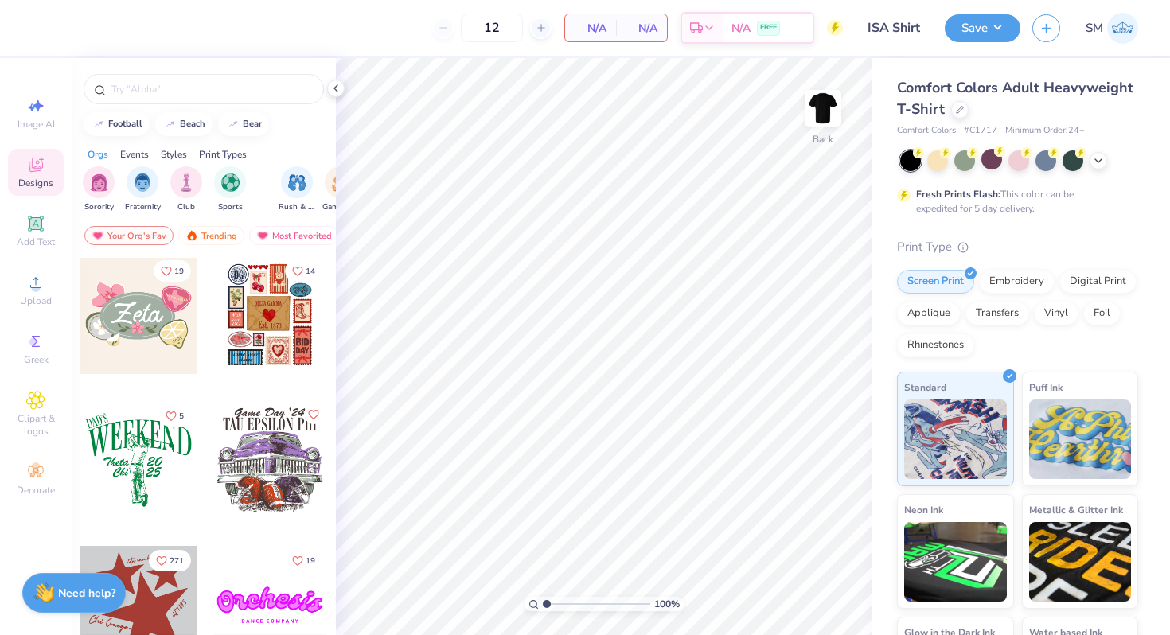
scroll to position [728, 0]
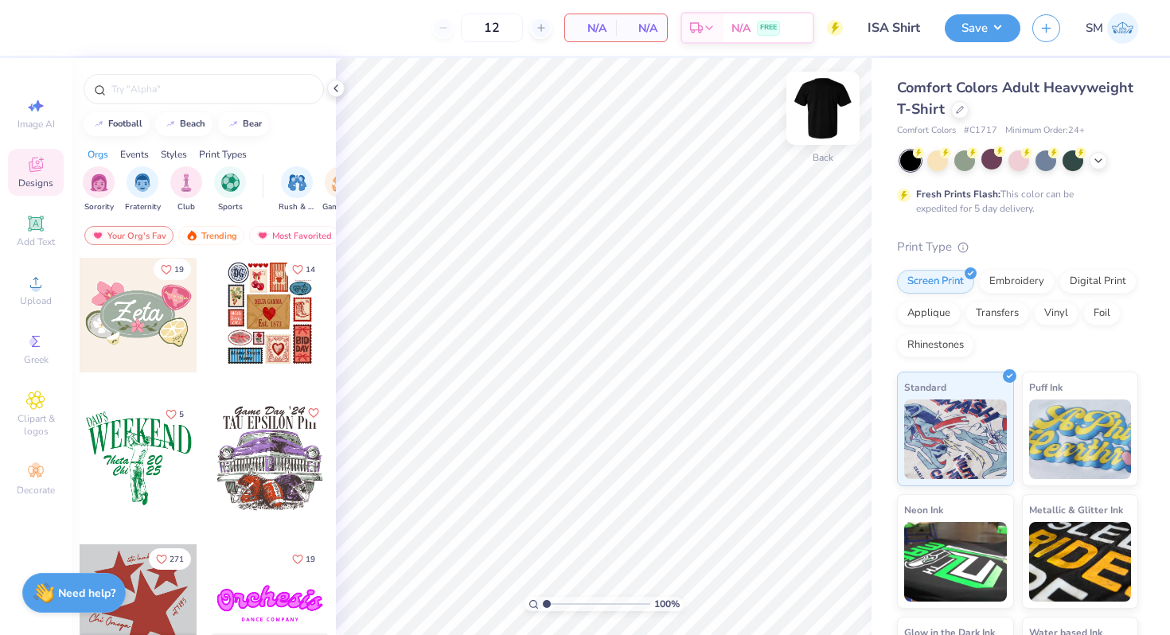
click at [830, 116] on img at bounding box center [823, 108] width 64 height 64
click at [1097, 158] on icon at bounding box center [1098, 159] width 13 height 13
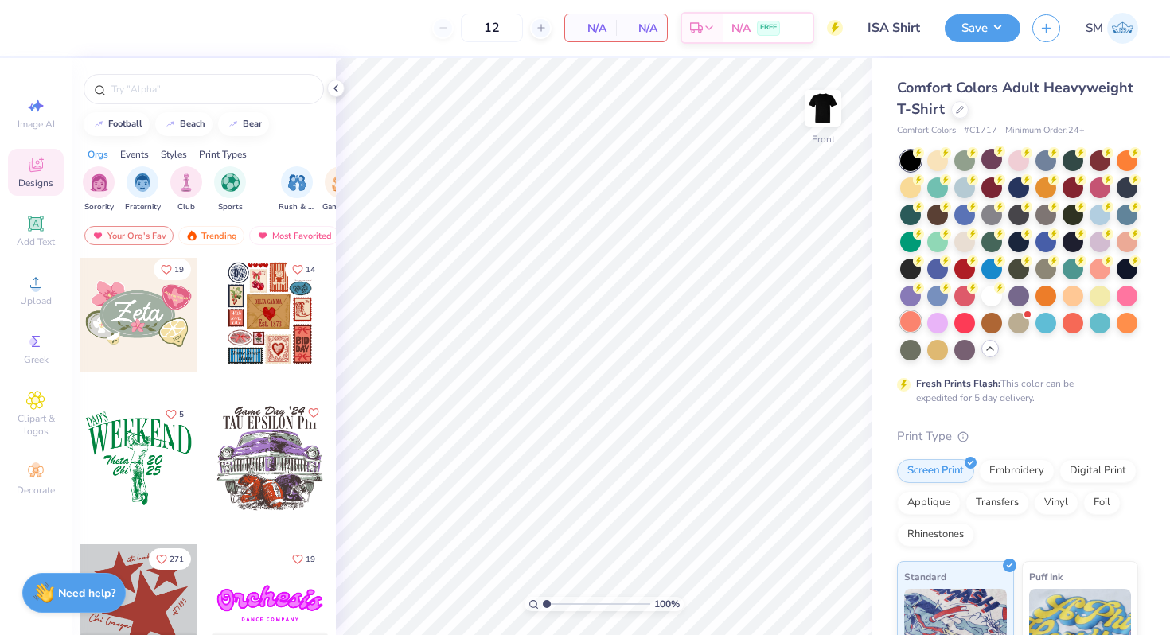
click at [902, 325] on div at bounding box center [910, 321] width 21 height 21
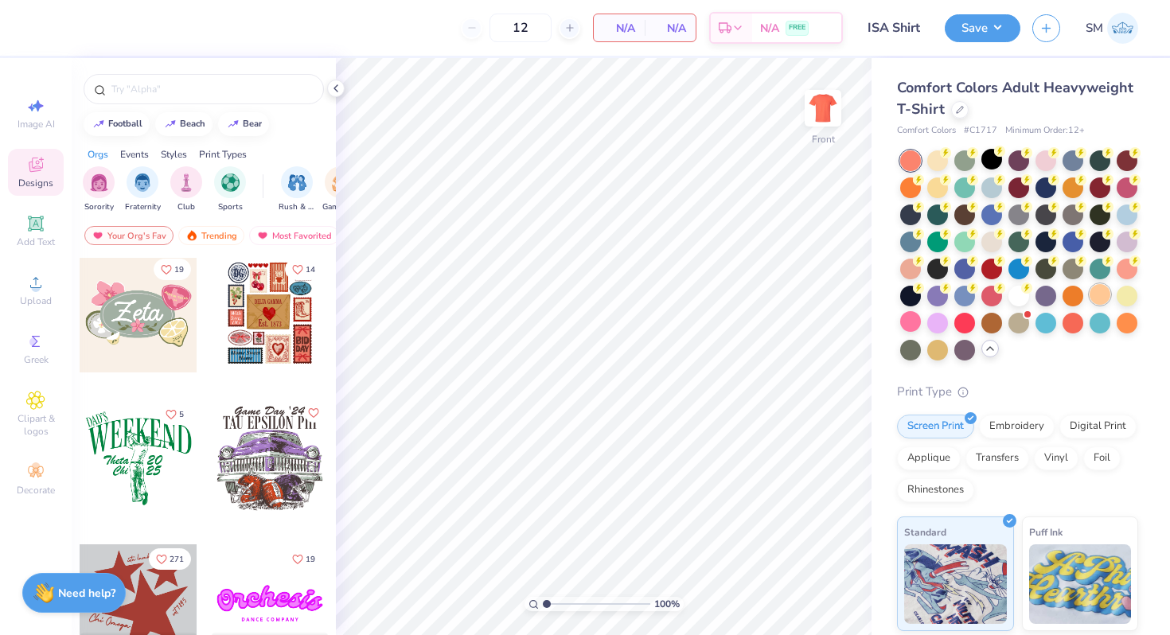
click at [1097, 298] on div at bounding box center [1099, 294] width 21 height 21
click at [941, 166] on div at bounding box center [937, 159] width 21 height 21
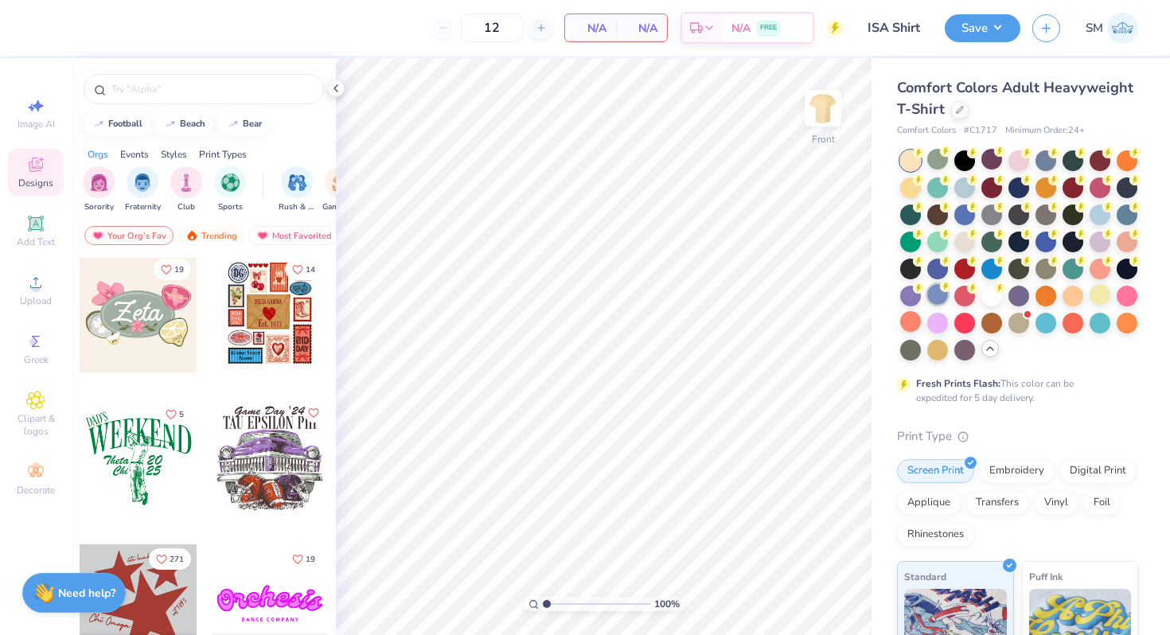
click at [930, 298] on div at bounding box center [937, 294] width 21 height 21
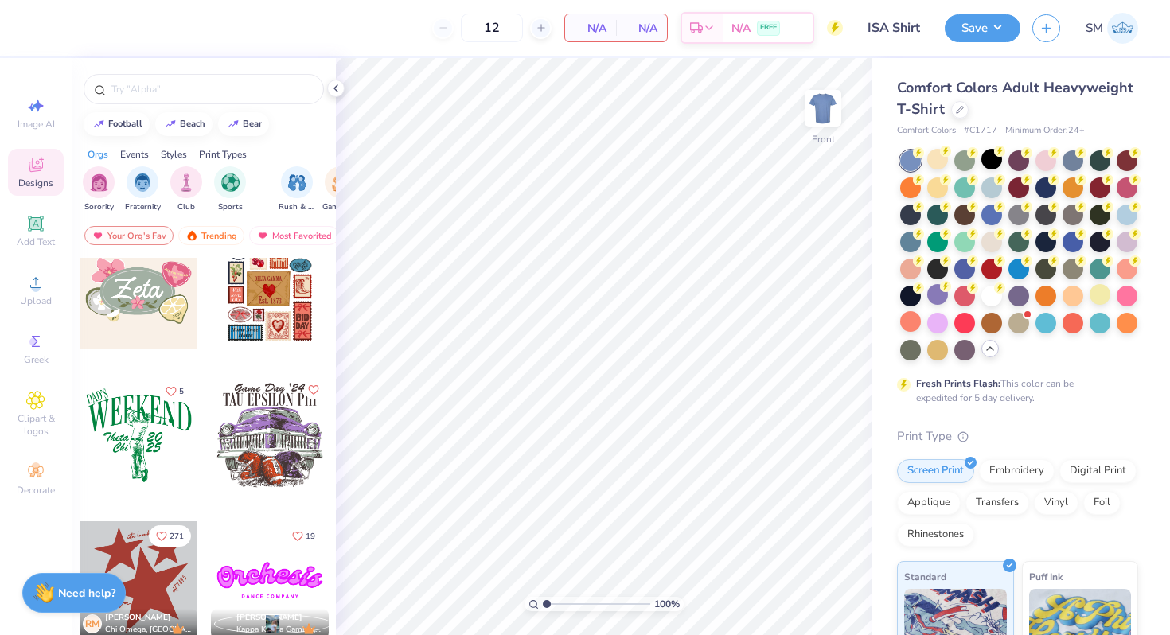
scroll to position [555, 0]
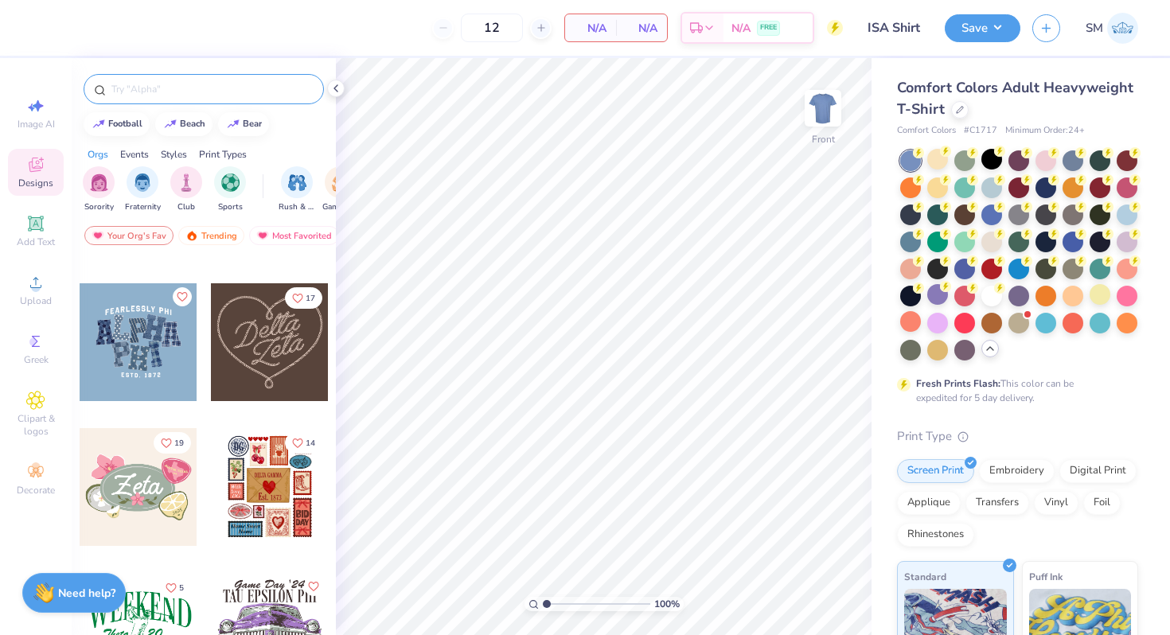
click at [203, 90] on input "text" at bounding box center [212, 89] width 204 height 16
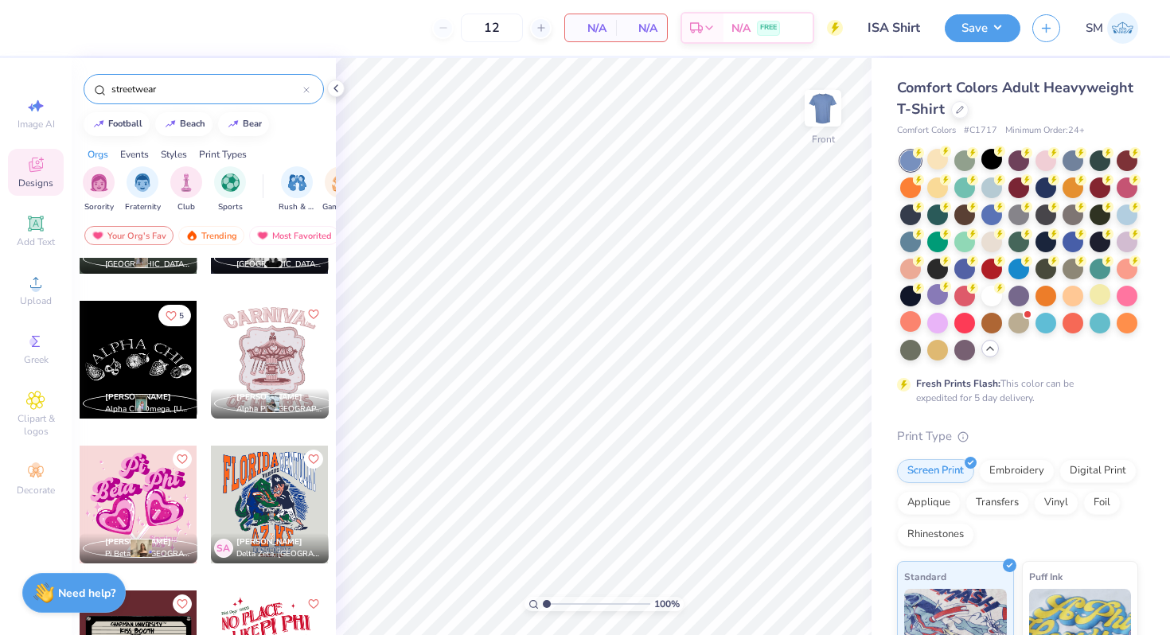
scroll to position [0, 0]
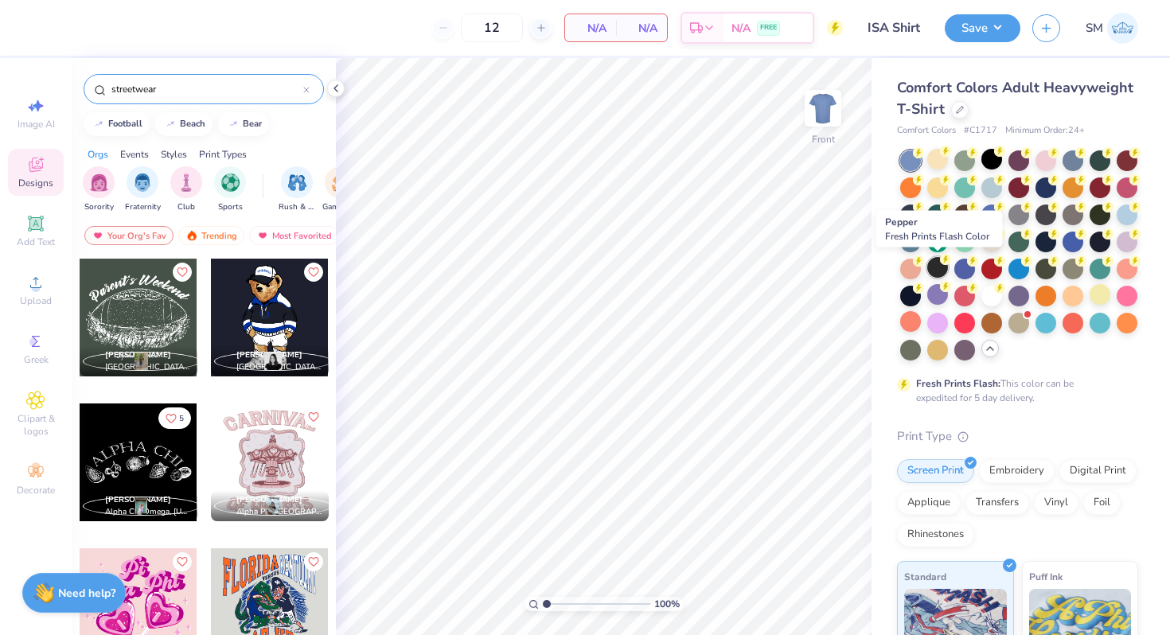
click at [940, 272] on div at bounding box center [937, 267] width 21 height 21
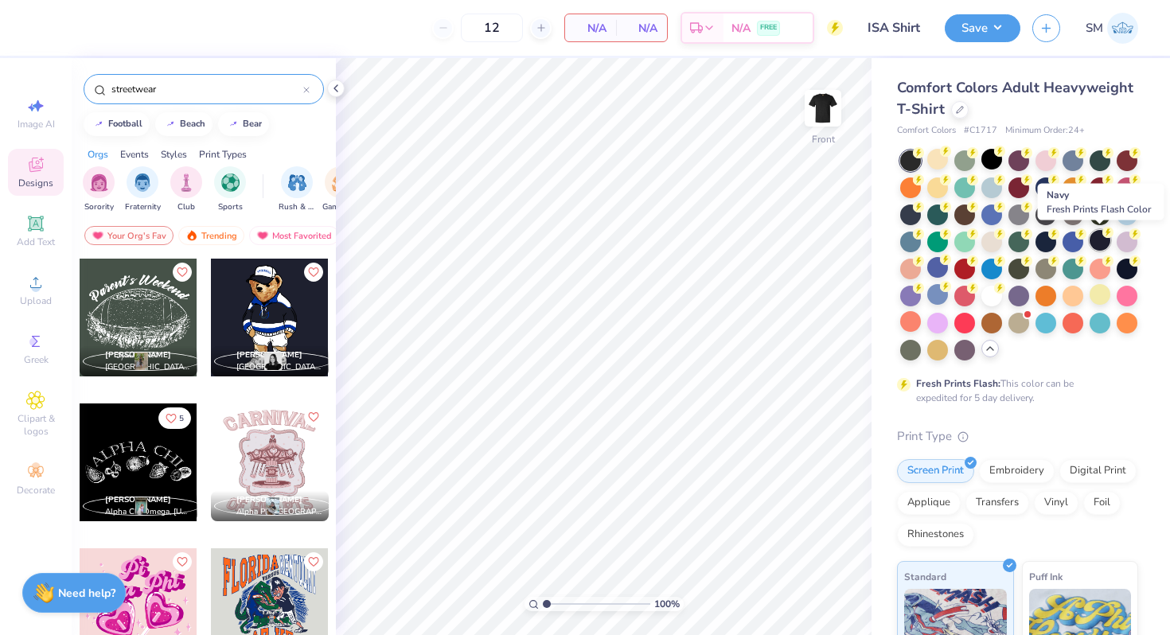
click at [1099, 243] on div at bounding box center [1099, 240] width 21 height 21
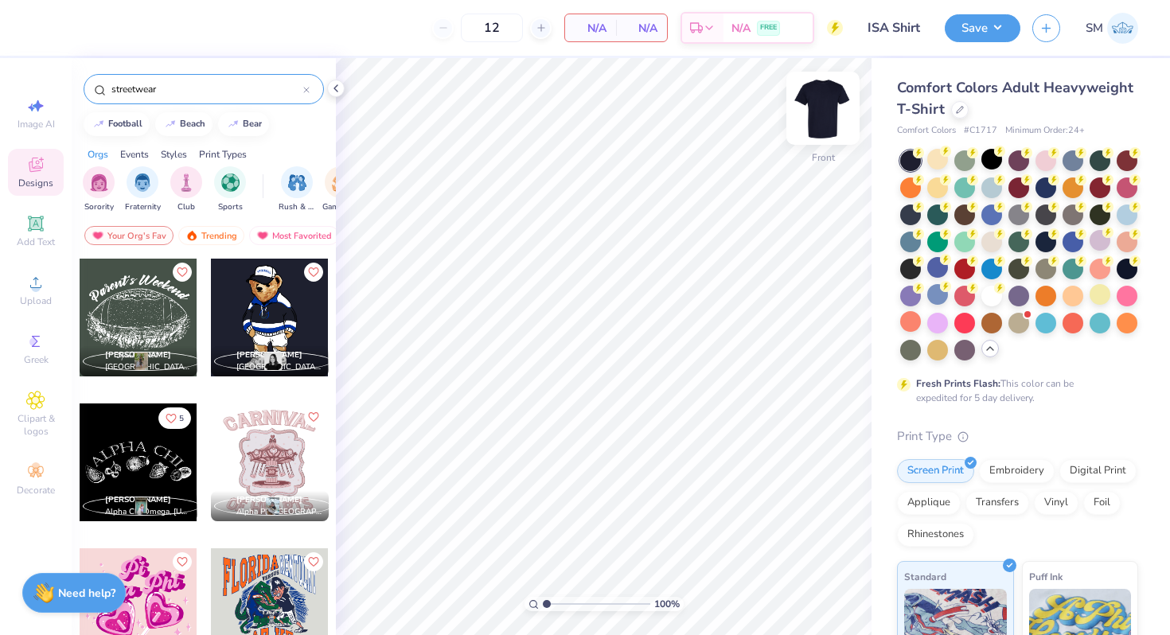
click at [838, 108] on img at bounding box center [823, 108] width 64 height 64
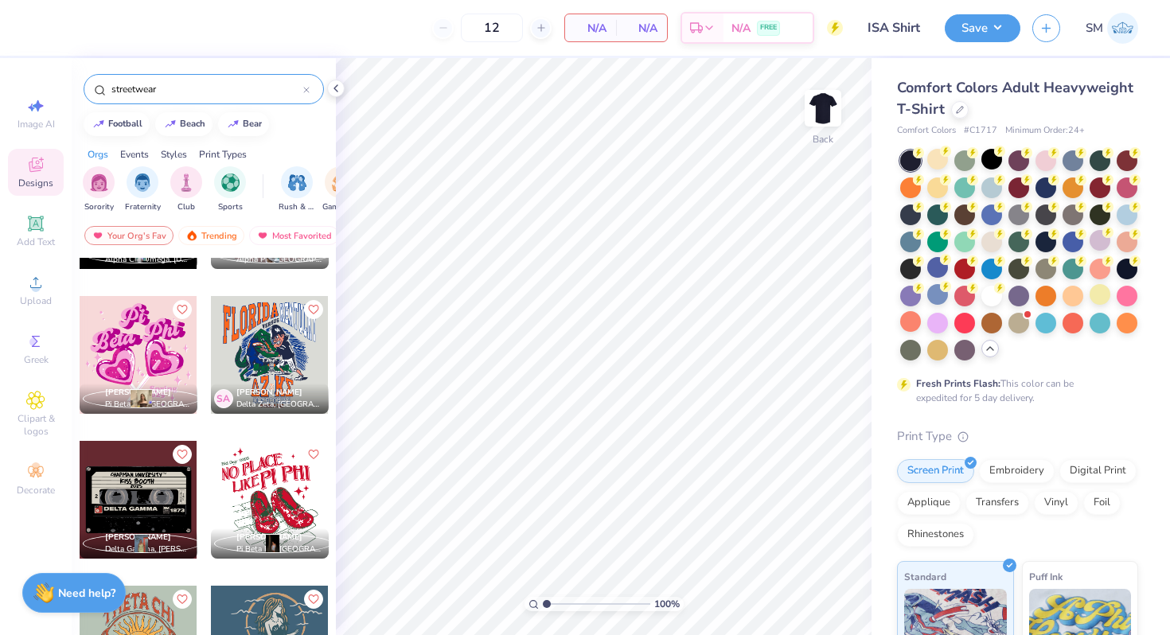
scroll to position [396, 0]
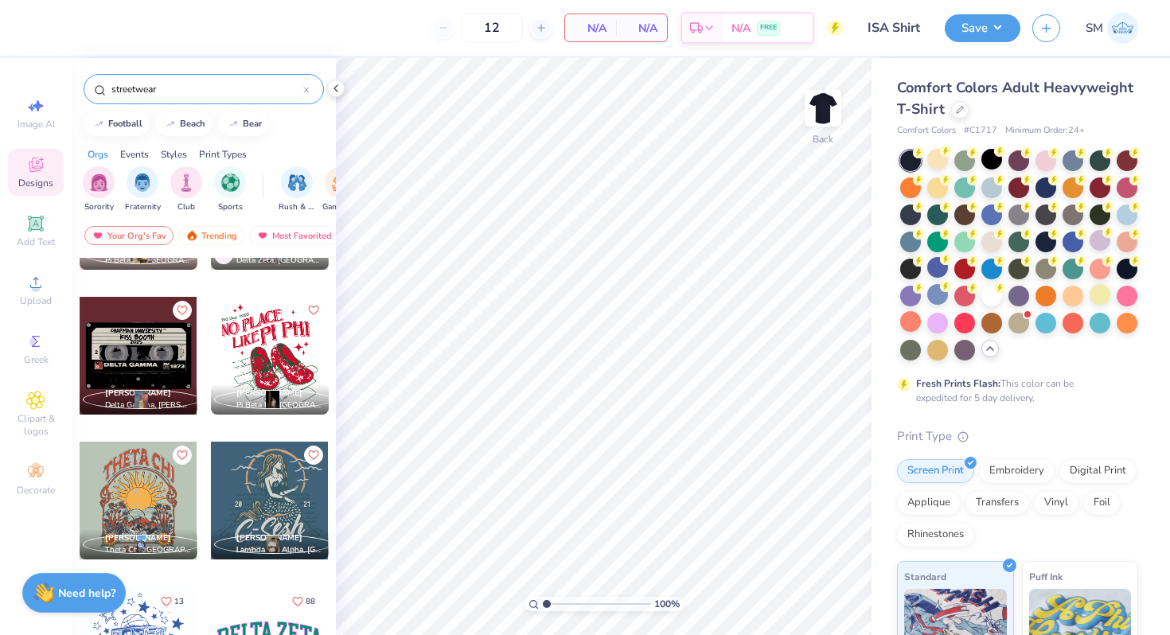
click at [165, 372] on div at bounding box center [139, 356] width 118 height 118
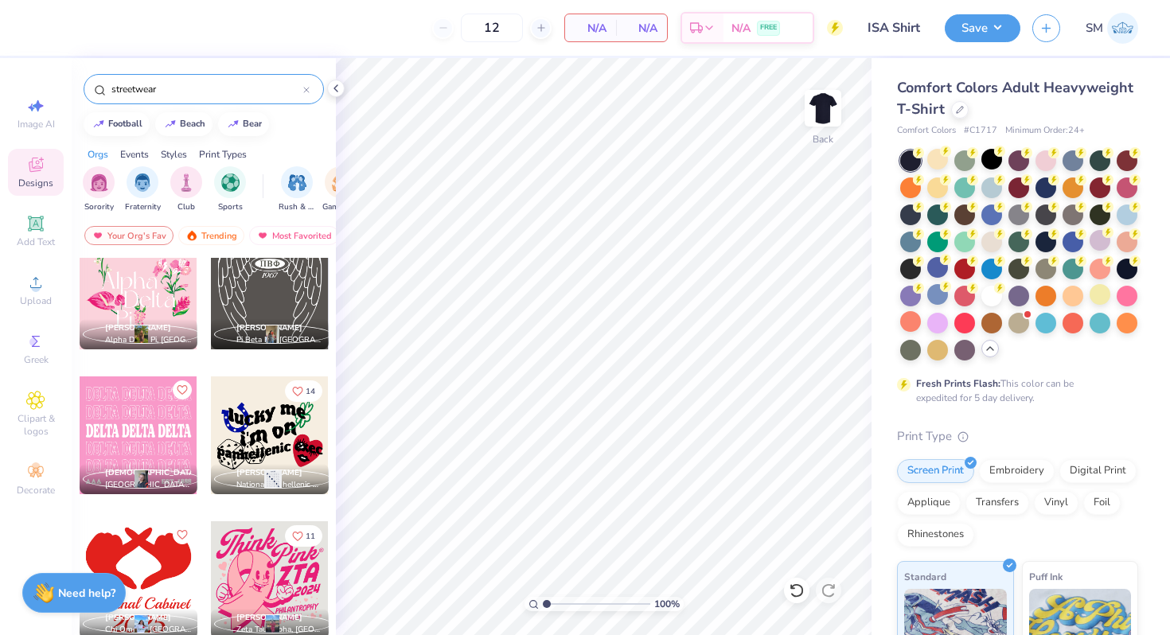
scroll to position [2861, 0]
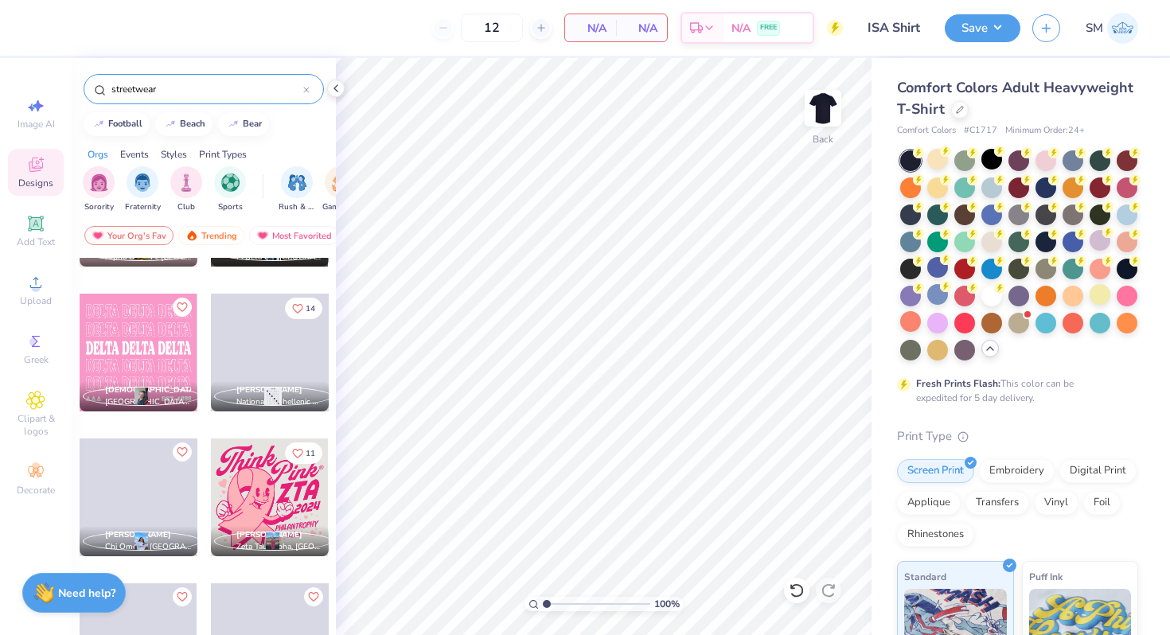
click at [190, 89] on input "streetwear" at bounding box center [206, 89] width 193 height 16
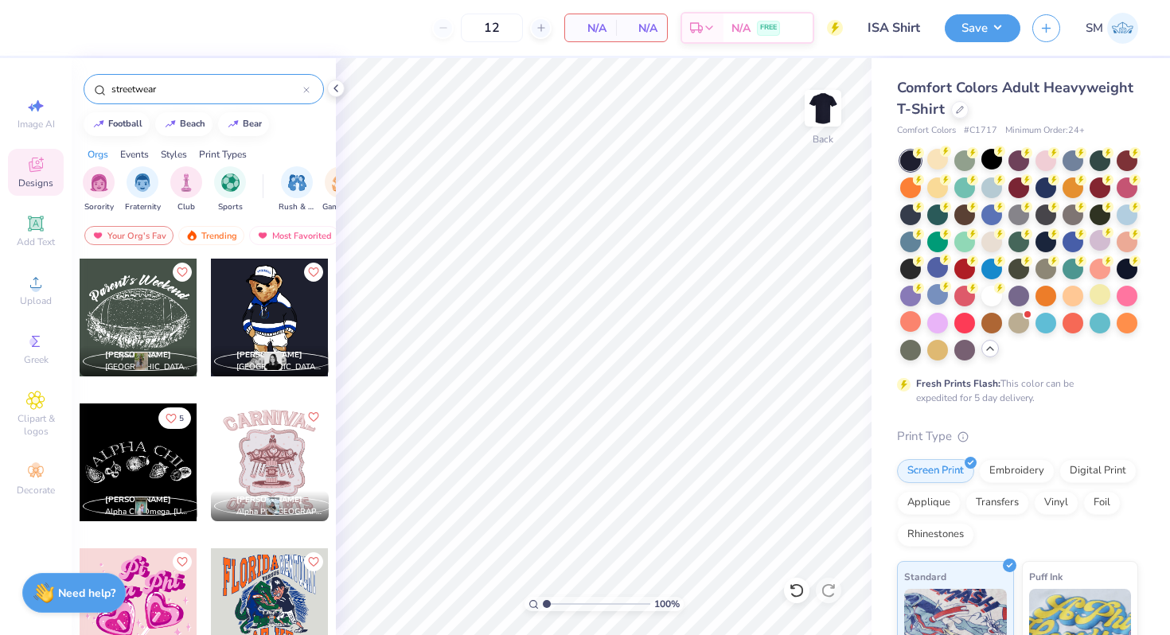
drag, startPoint x: 190, startPoint y: 89, endPoint x: 127, endPoint y: 90, distance: 62.9
click at [127, 90] on input "streetwear" at bounding box center [206, 89] width 193 height 16
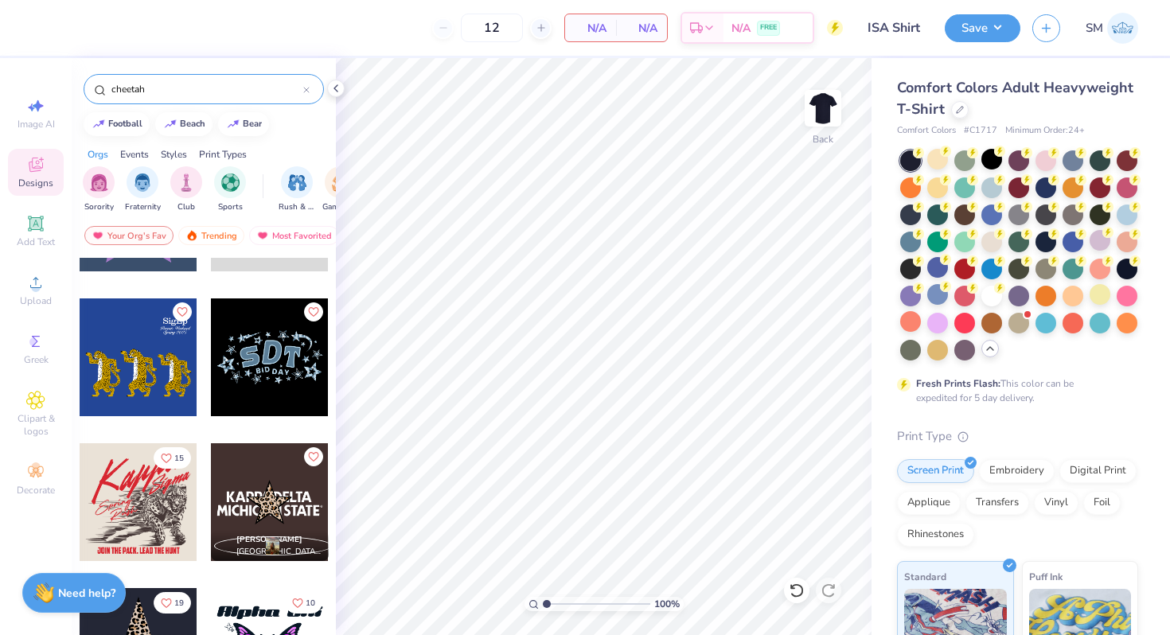
scroll to position [1385, 0]
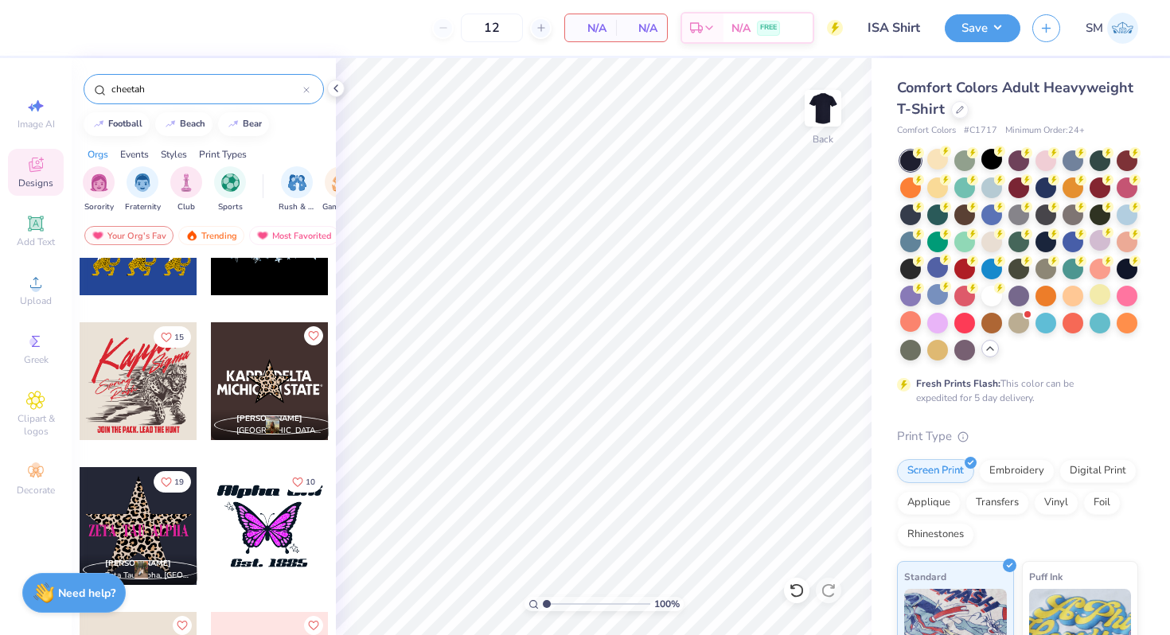
type input "cheetah"
click at [162, 380] on div at bounding box center [139, 381] width 118 height 118
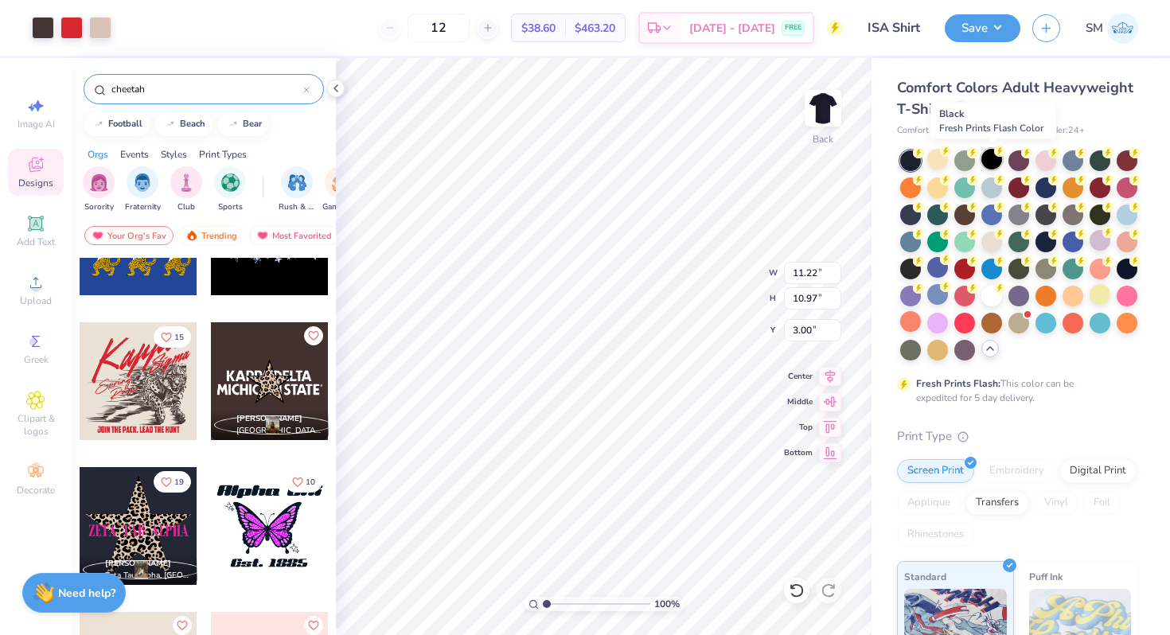
click at [995, 163] on div at bounding box center [991, 159] width 21 height 21
click at [41, 28] on div at bounding box center [43, 28] width 22 height 22
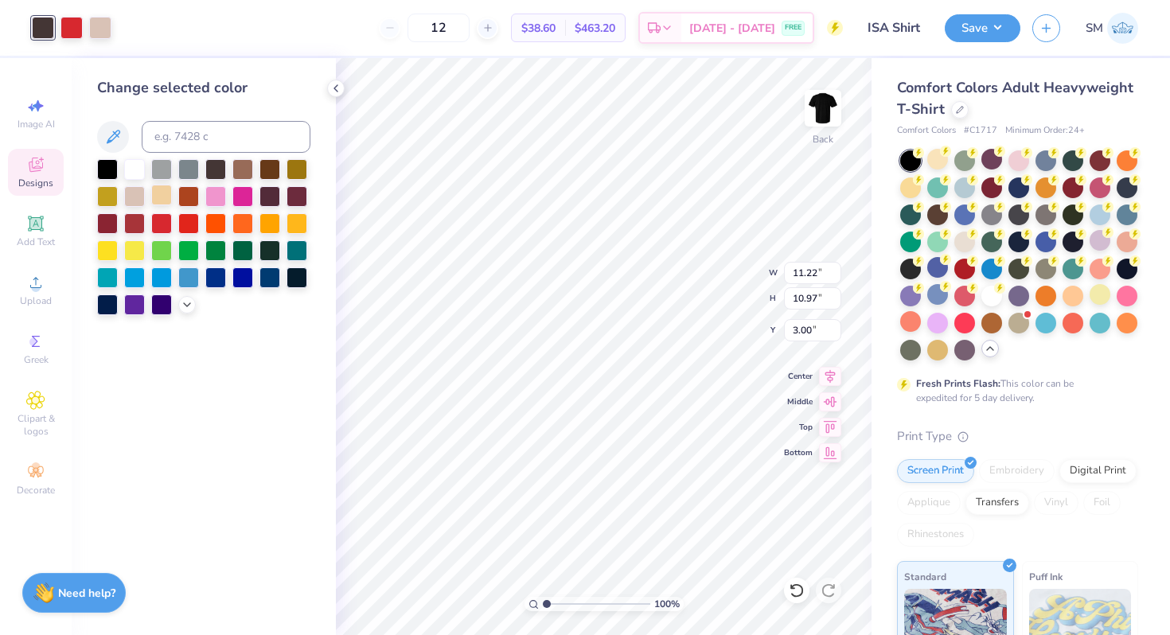
click at [155, 197] on div at bounding box center [161, 195] width 21 height 21
click at [127, 168] on div at bounding box center [134, 168] width 21 height 21
click at [275, 189] on div at bounding box center [269, 195] width 21 height 21
click at [1014, 321] on div at bounding box center [1018, 321] width 21 height 21
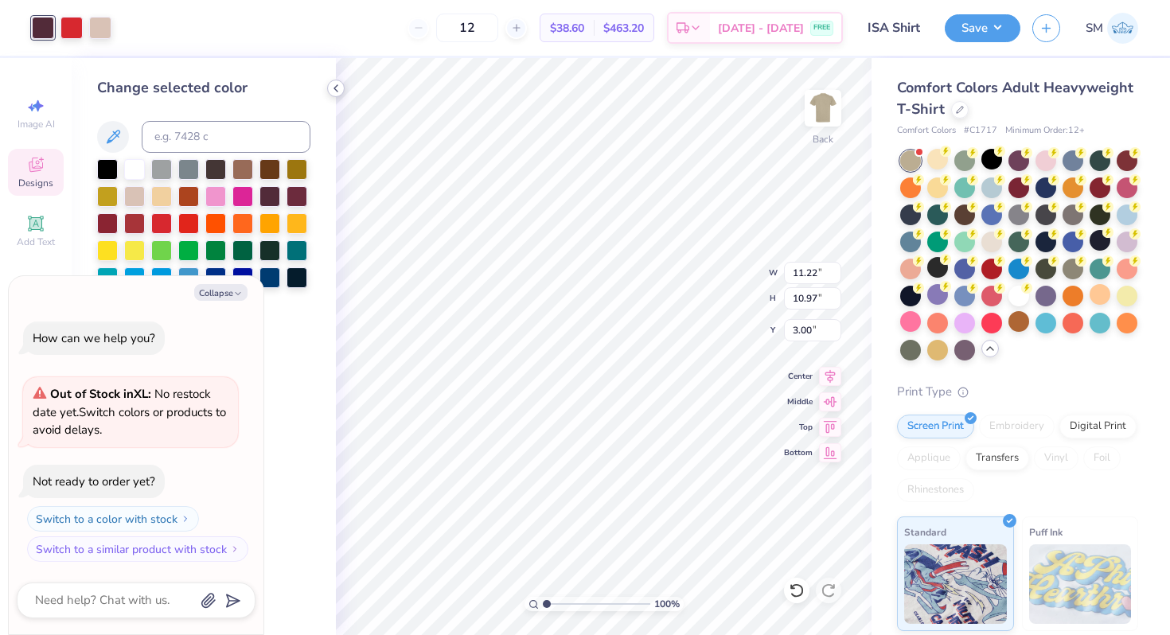
click at [337, 88] on icon at bounding box center [335, 88] width 13 height 13
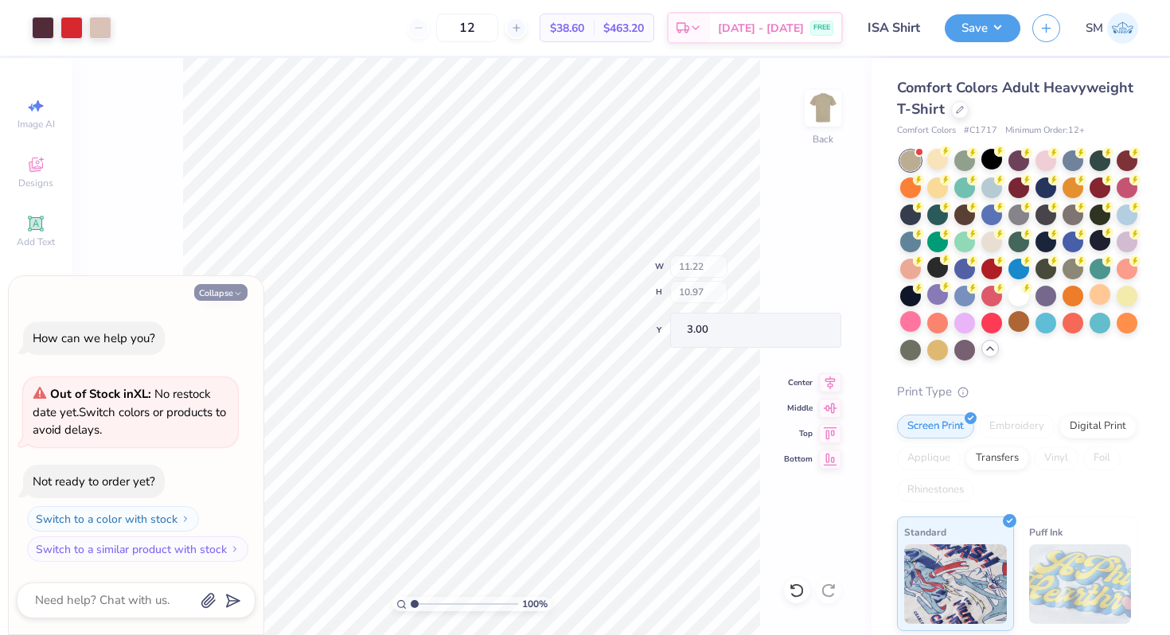
click at [228, 292] on button "Collapse" at bounding box center [220, 292] width 53 height 17
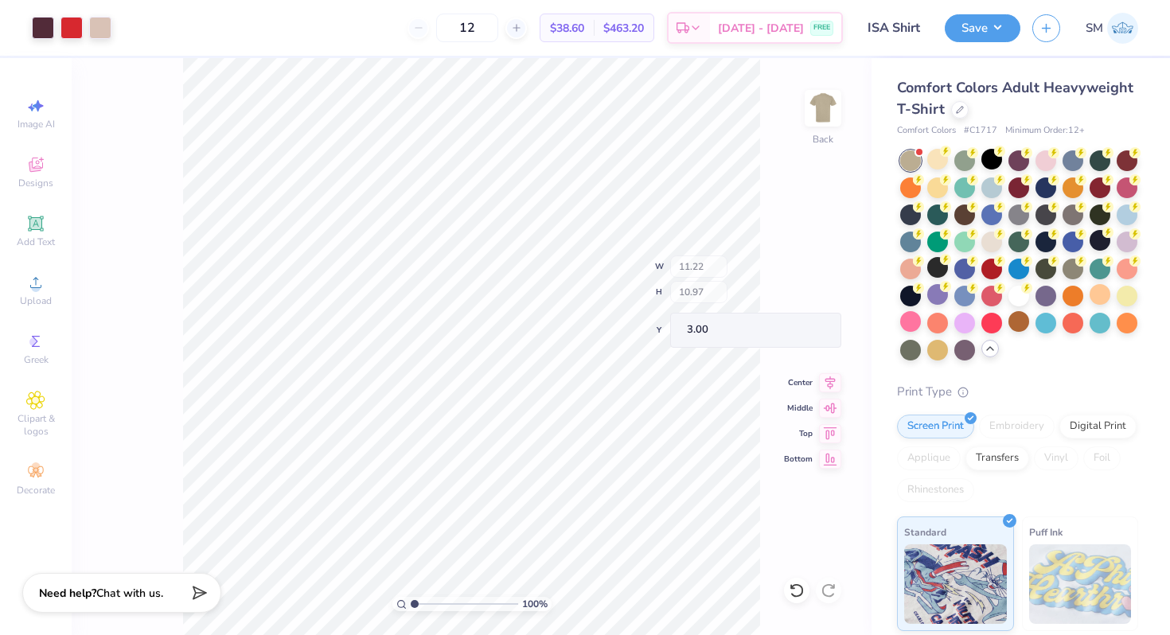
type textarea "x"
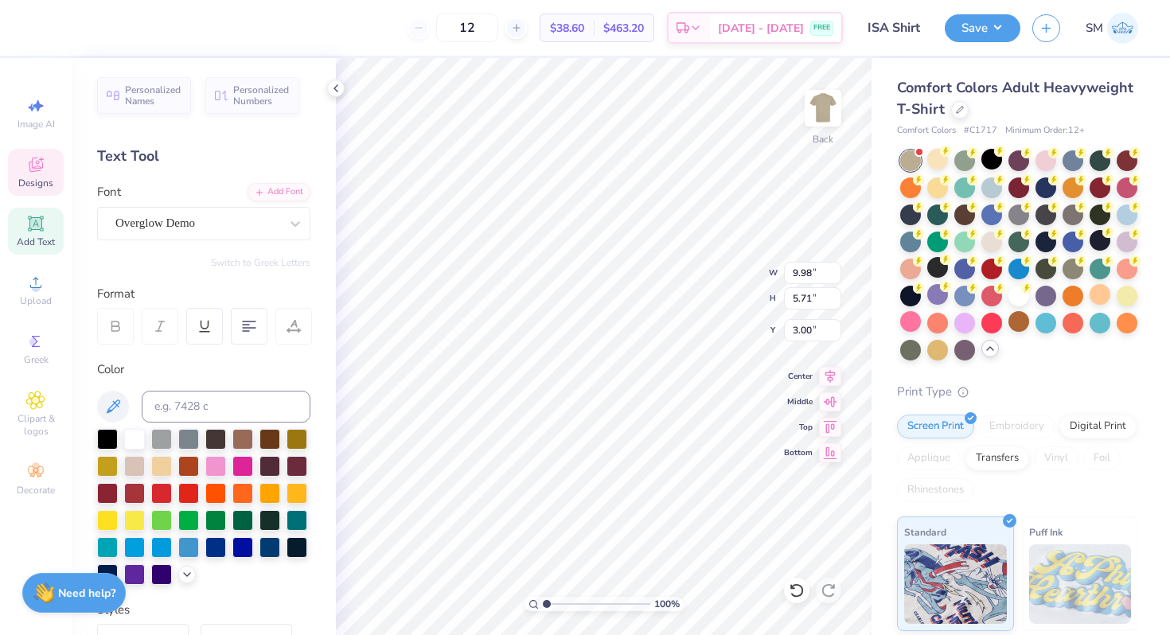
scroll to position [0, 0]
type textarea "[DEMOGRAPHIC_DATA]"
type textarea "[DEMOGRAPHIC_DATA] Student"
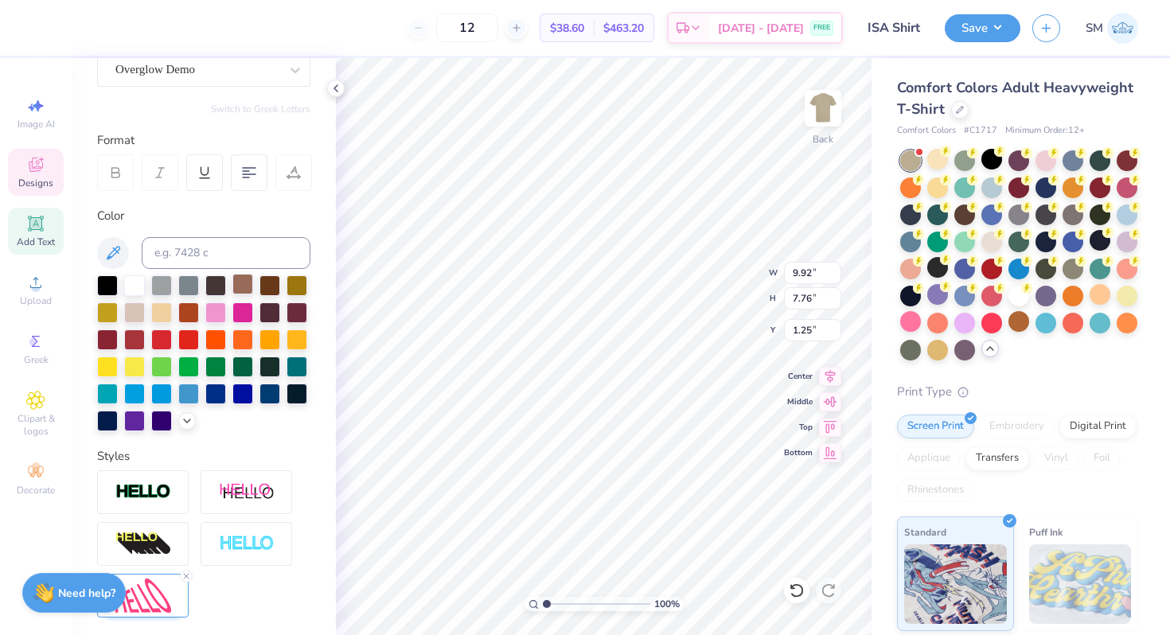
scroll to position [290, 0]
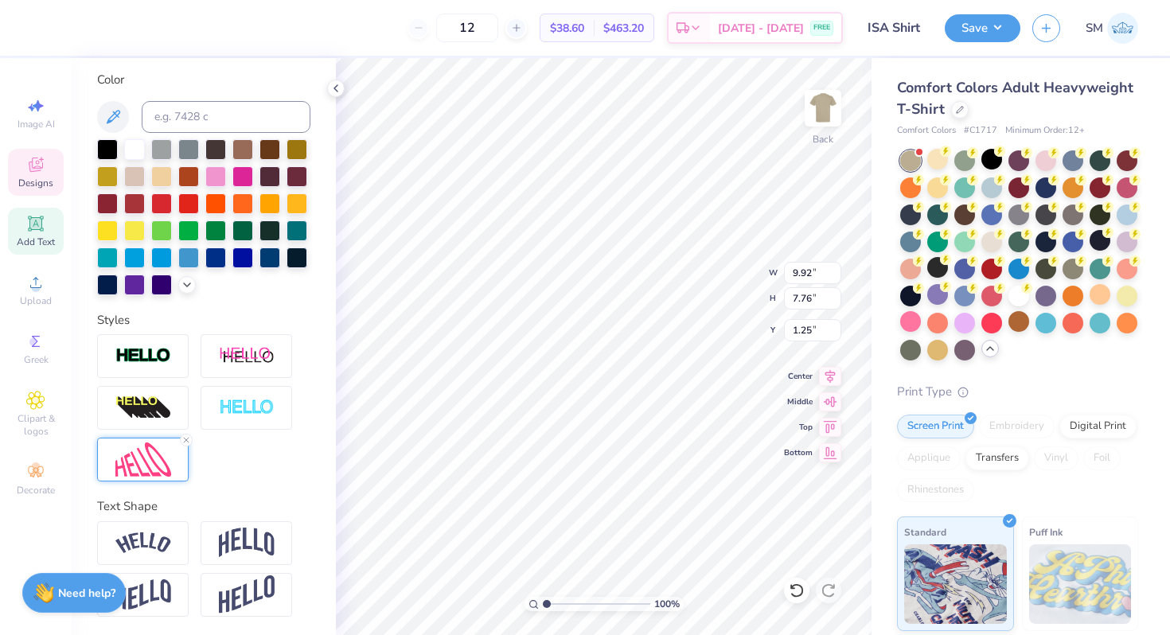
click at [166, 456] on img at bounding box center [143, 459] width 56 height 34
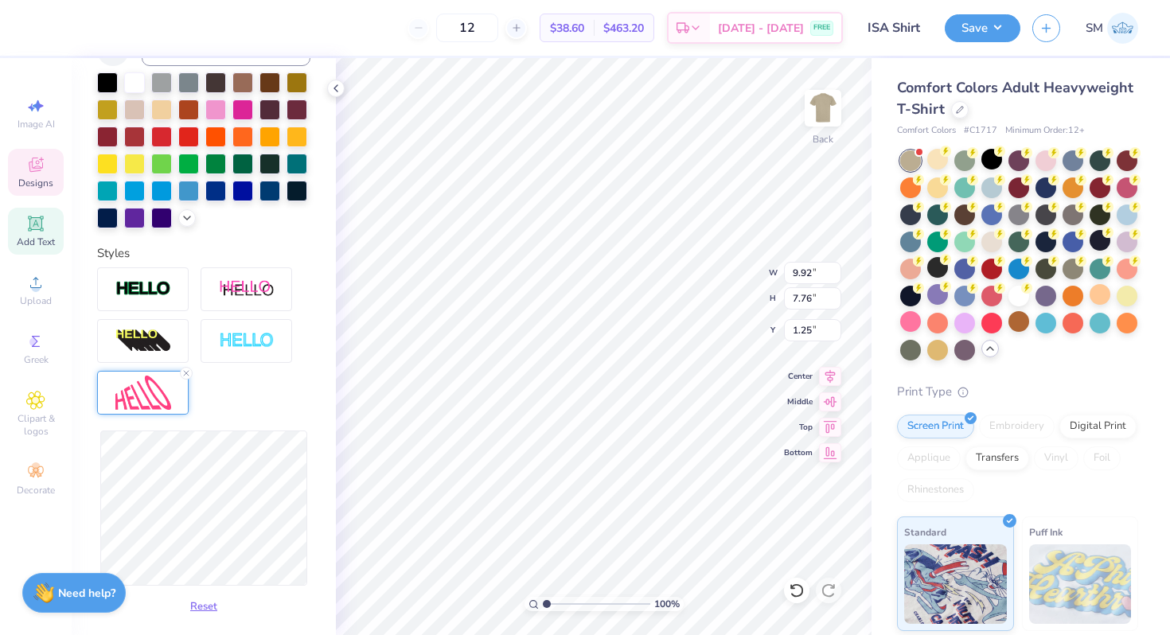
scroll to position [367, 0]
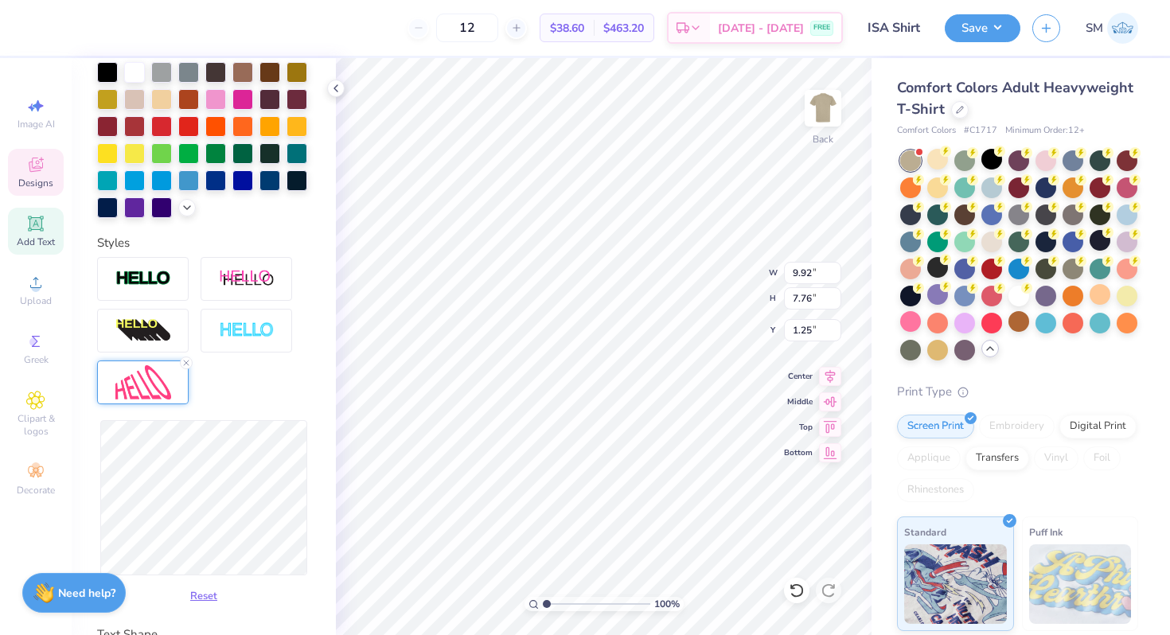
type input "8.88"
type input "6.74"
type input "1.99"
type input "10.34"
type input "7.32"
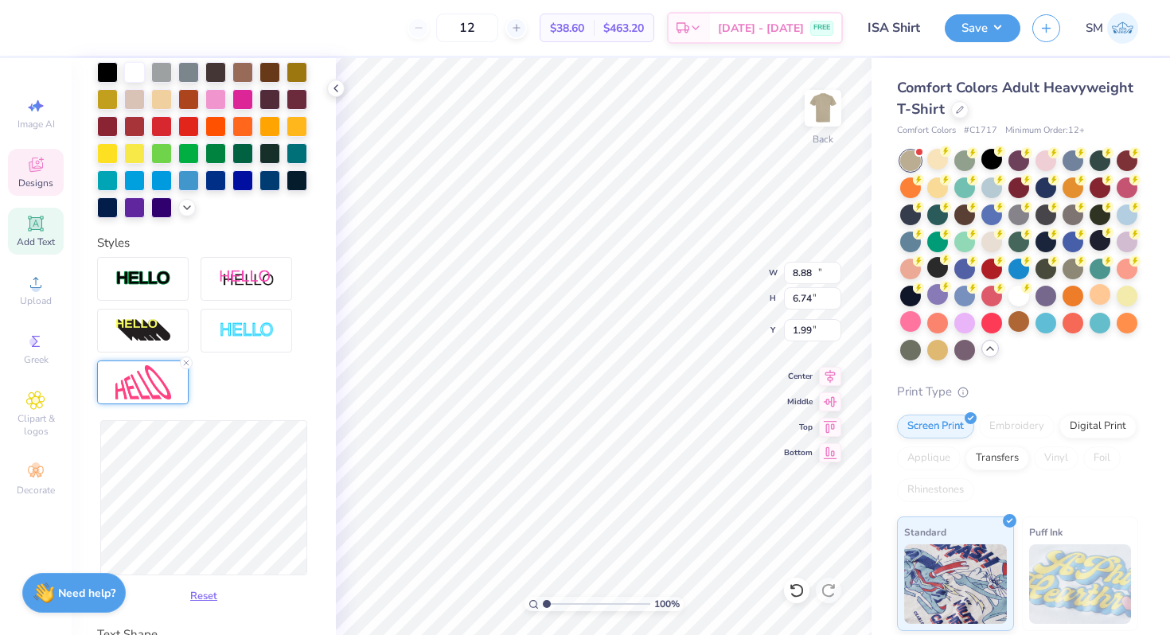
type input "1.74"
type input "10.06"
type input "1.53"
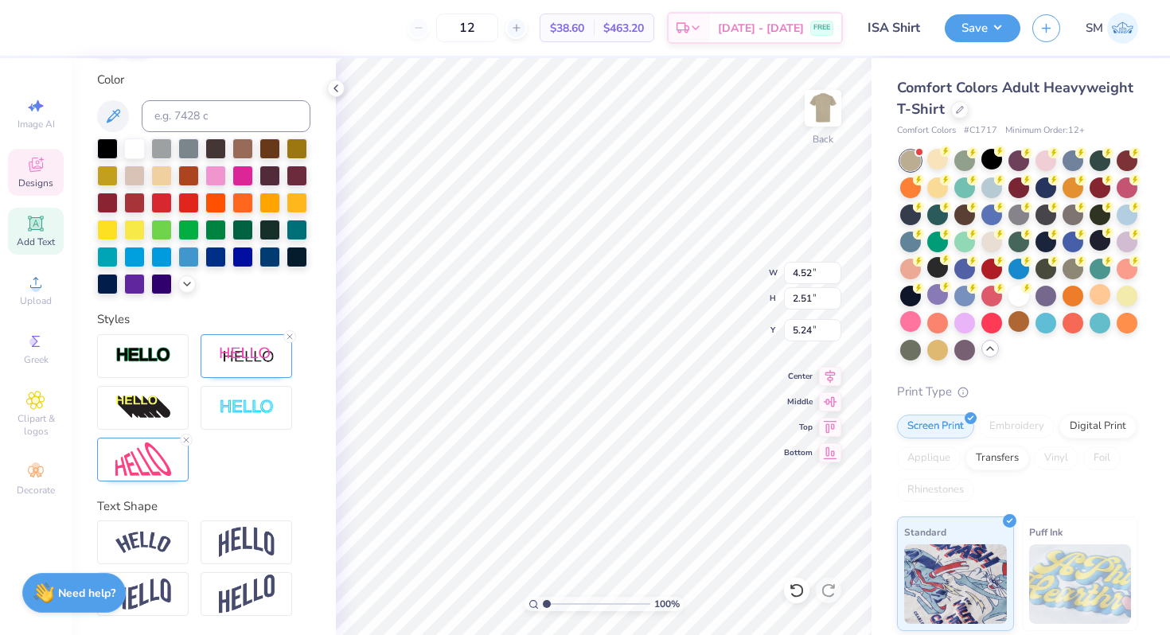
scroll to position [0, 0]
type textarea "Association"
click at [164, 463] on img at bounding box center [143, 459] width 56 height 34
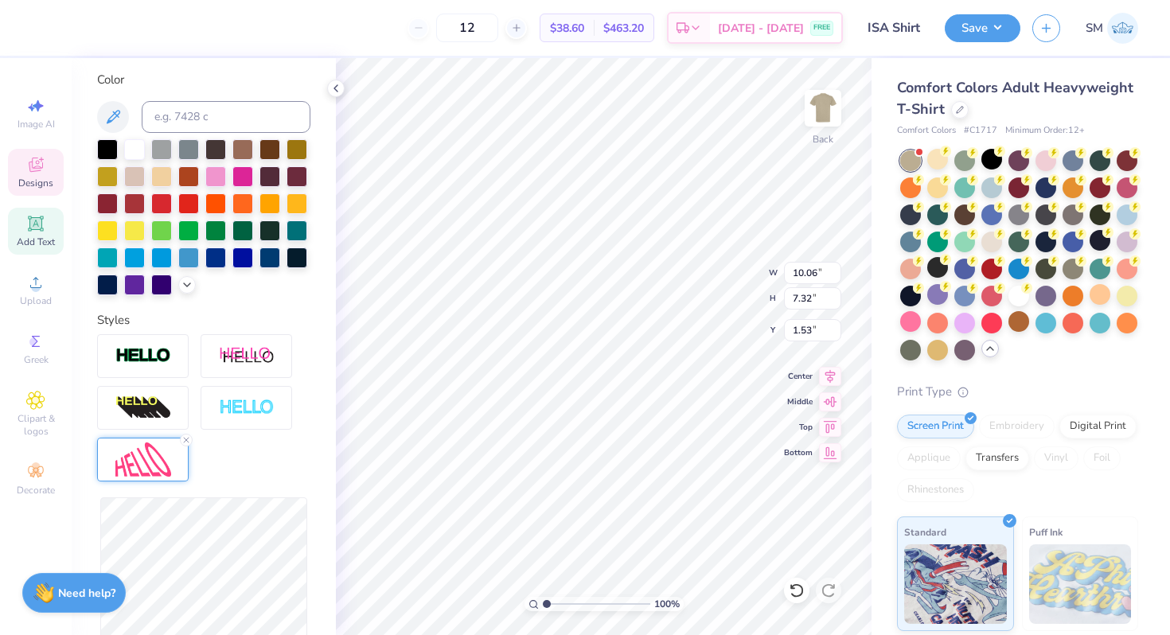
type input "10.73"
type input "7.36"
type input "1.58"
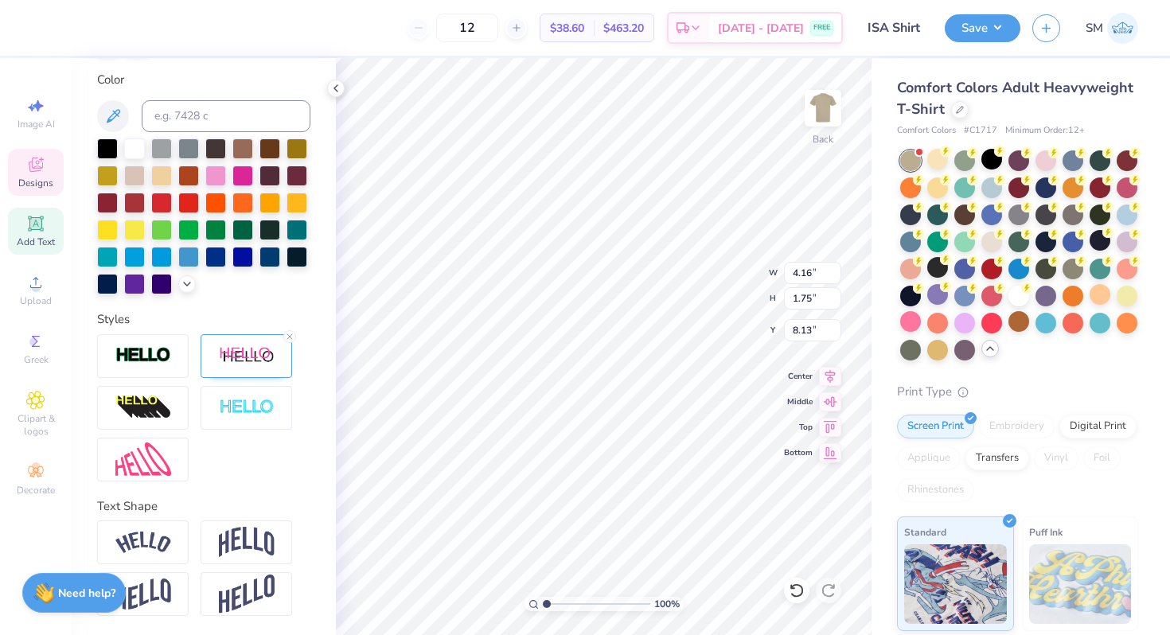
scroll to position [0, 0]
type textarea "S"
type textarea "Year"
type textarea "2025-26"
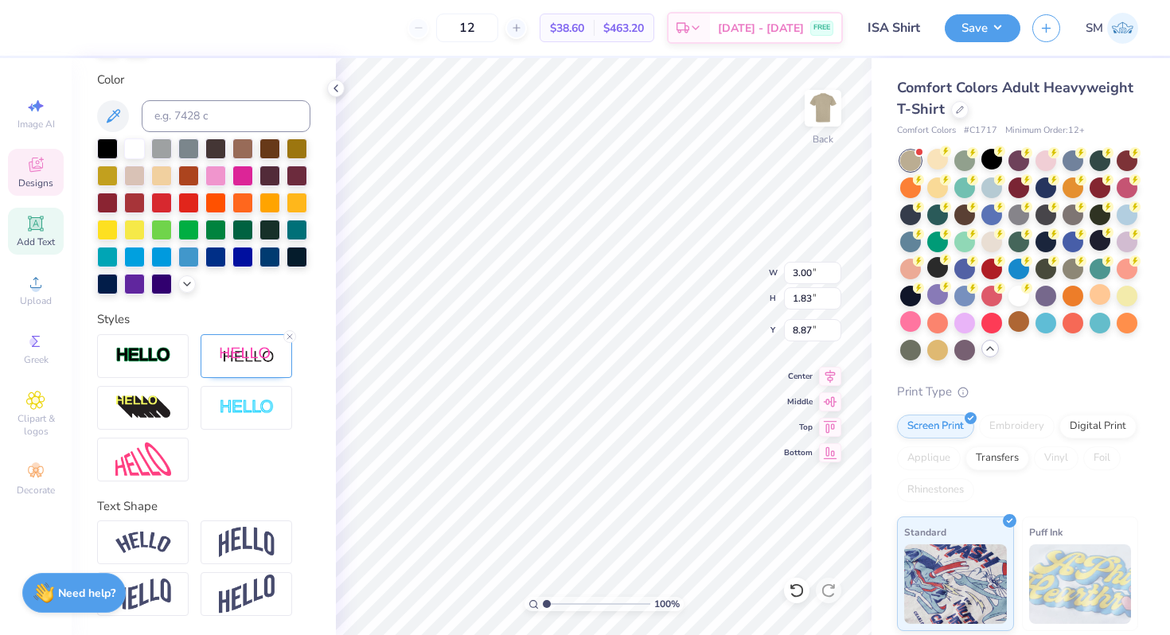
scroll to position [0, 2]
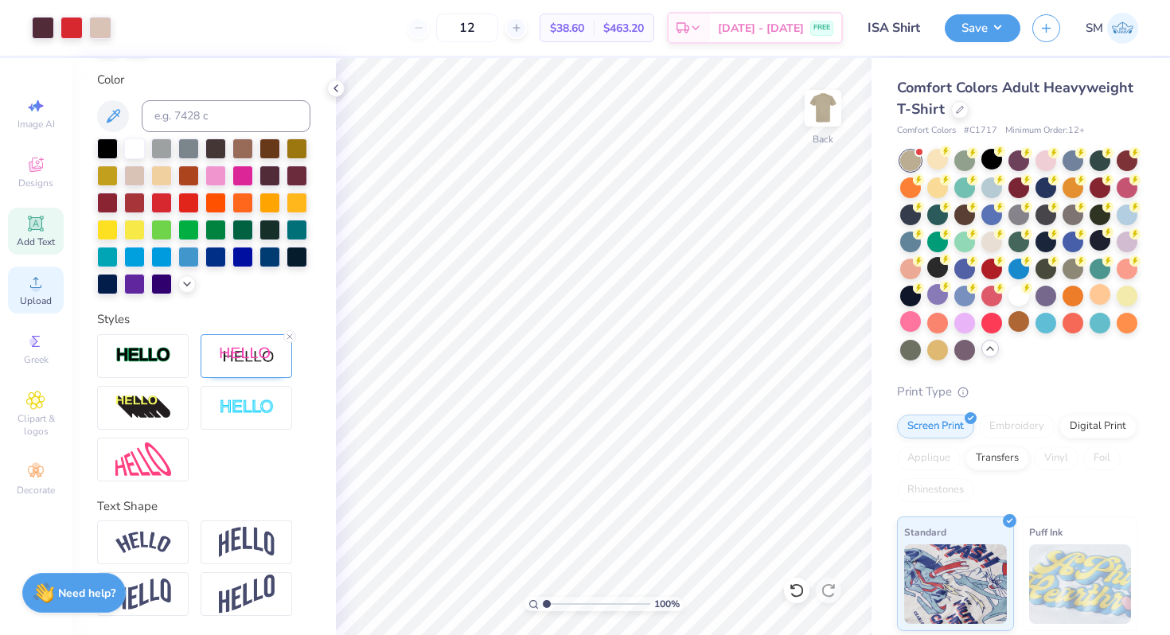
click at [23, 286] on div "Upload" at bounding box center [36, 290] width 56 height 47
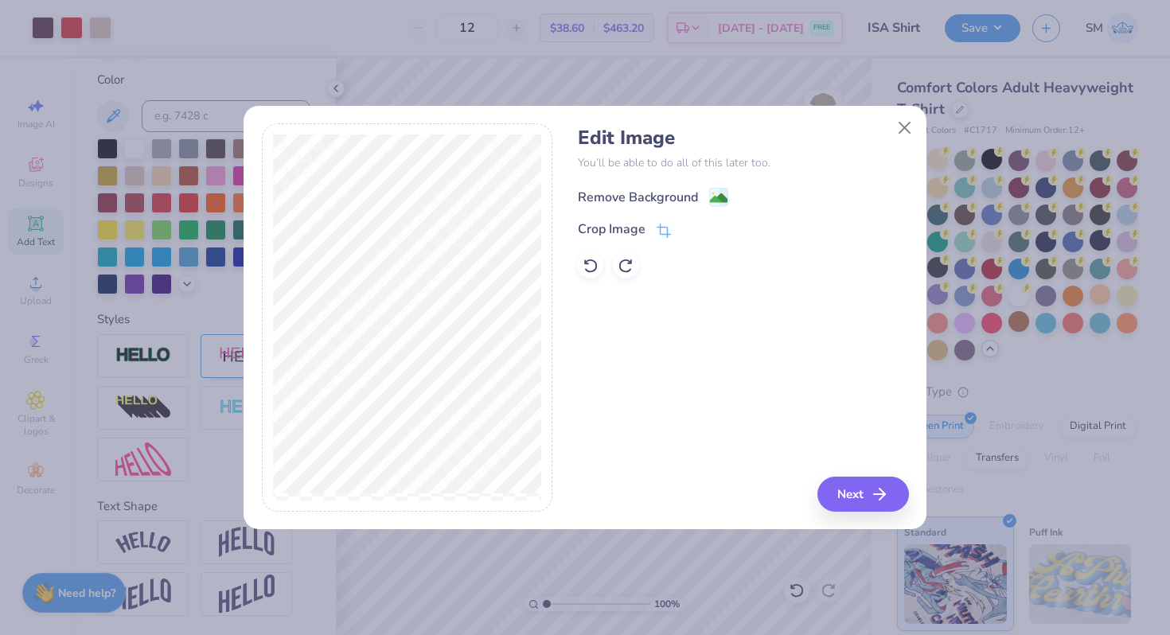
click at [710, 191] on g at bounding box center [719, 197] width 19 height 19
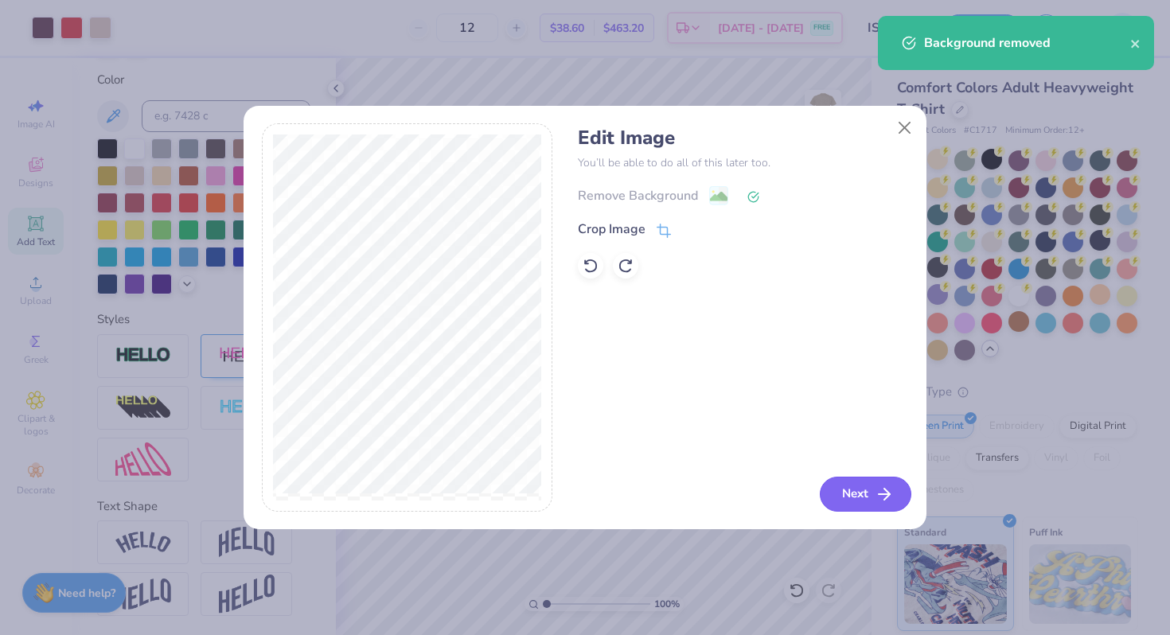
click at [843, 491] on button "Next" at bounding box center [866, 494] width 92 height 35
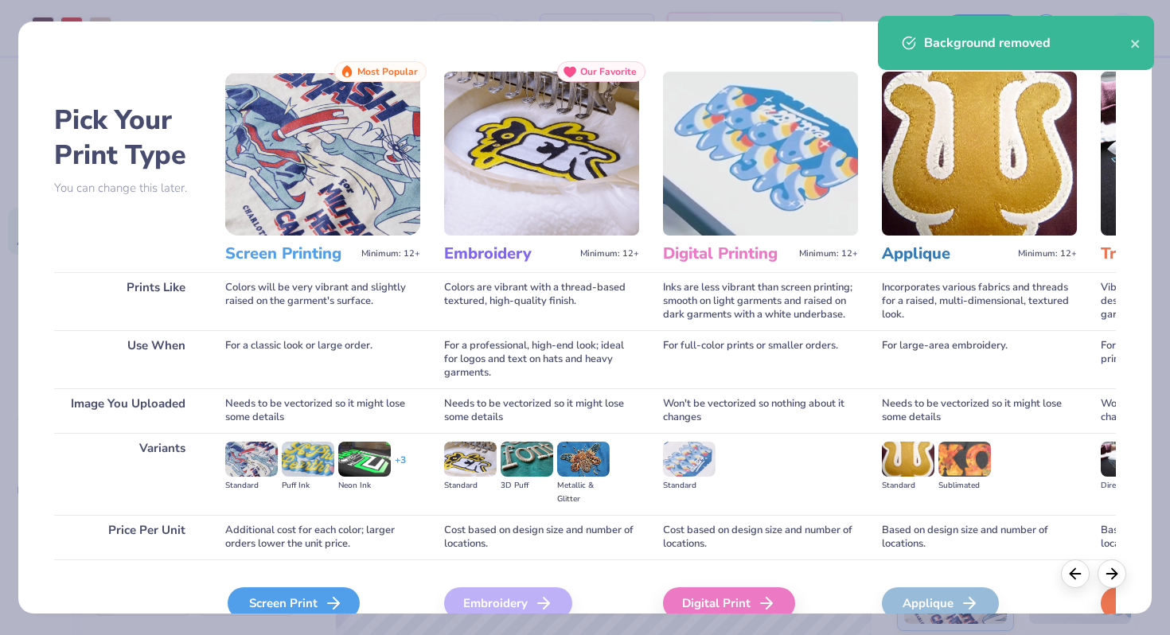
click at [265, 602] on div "Screen Print" at bounding box center [294, 603] width 132 height 32
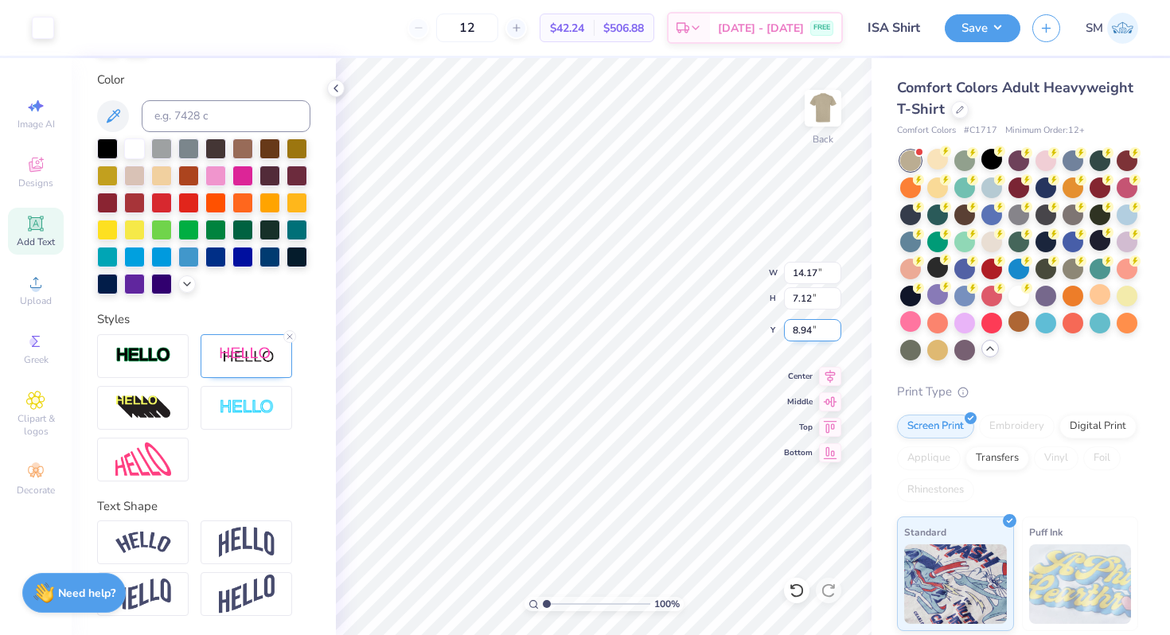
type input "3.70"
type input "1.86"
type input "14.92"
click at [112, 115] on icon at bounding box center [112, 116] width 19 height 19
click at [134, 28] on div at bounding box center [129, 26] width 22 height 22
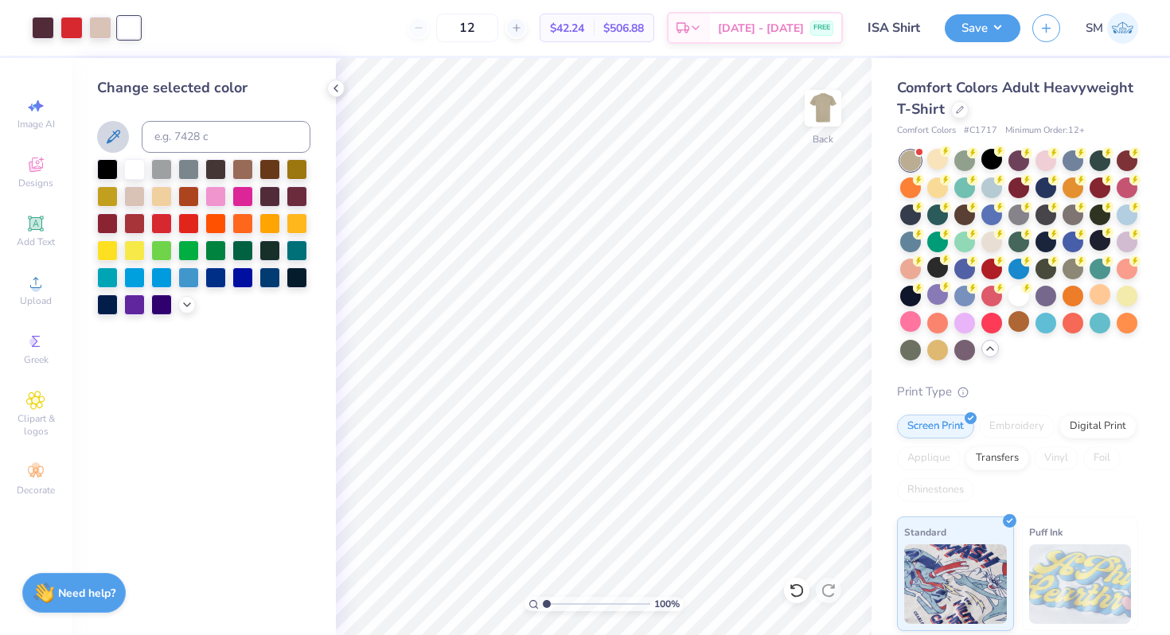
click at [115, 141] on icon at bounding box center [112, 136] width 19 height 19
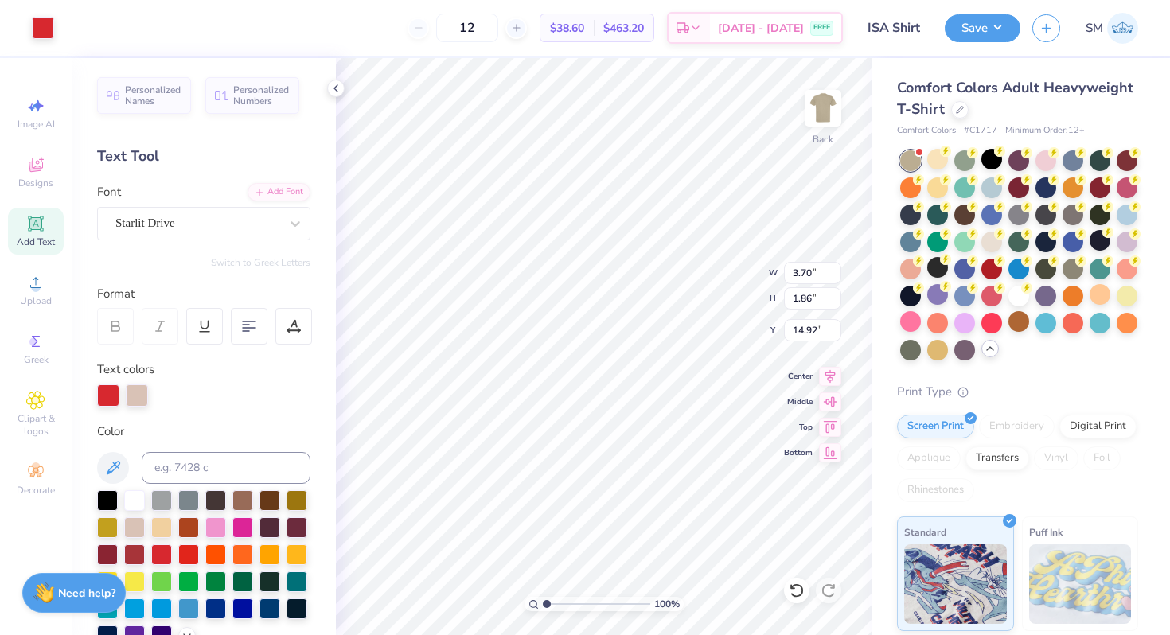
type input "2.93"
type input "1.47"
type input "8.94"
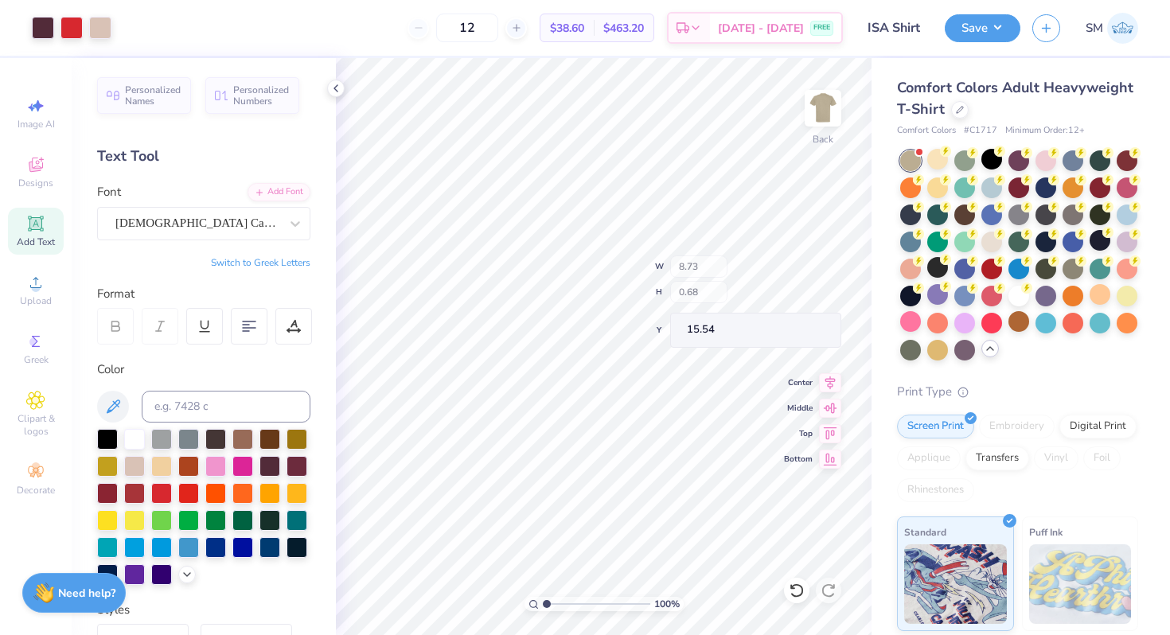
type input "15.54"
type input "12.50"
click at [981, 29] on button "Save" at bounding box center [983, 26] width 76 height 28
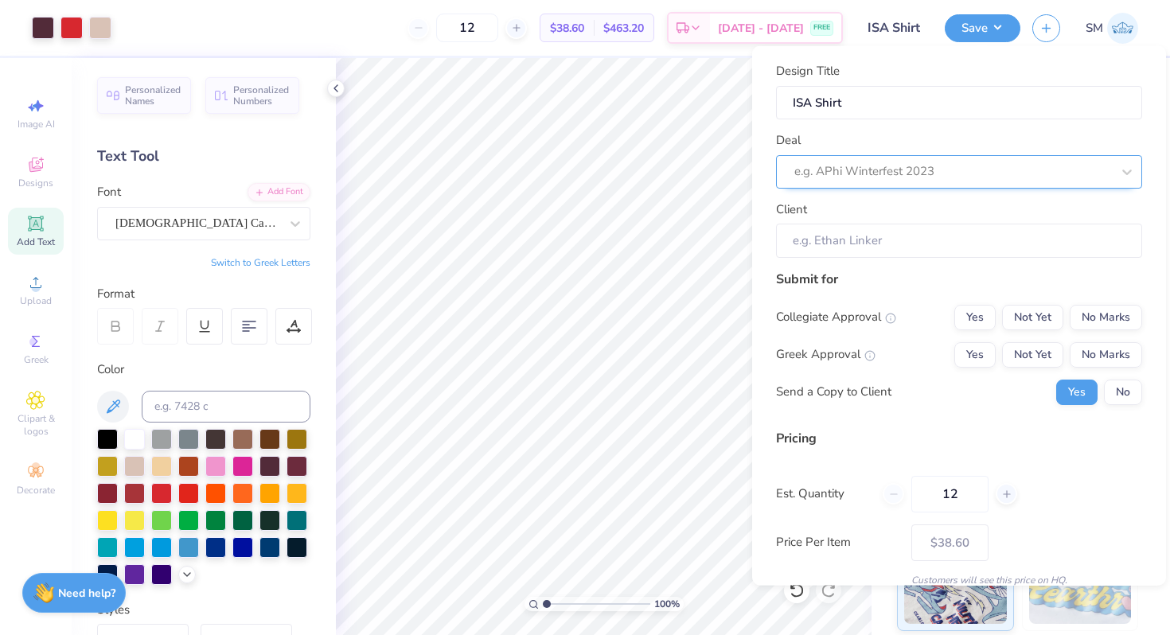
click at [889, 173] on div at bounding box center [952, 171] width 317 height 21
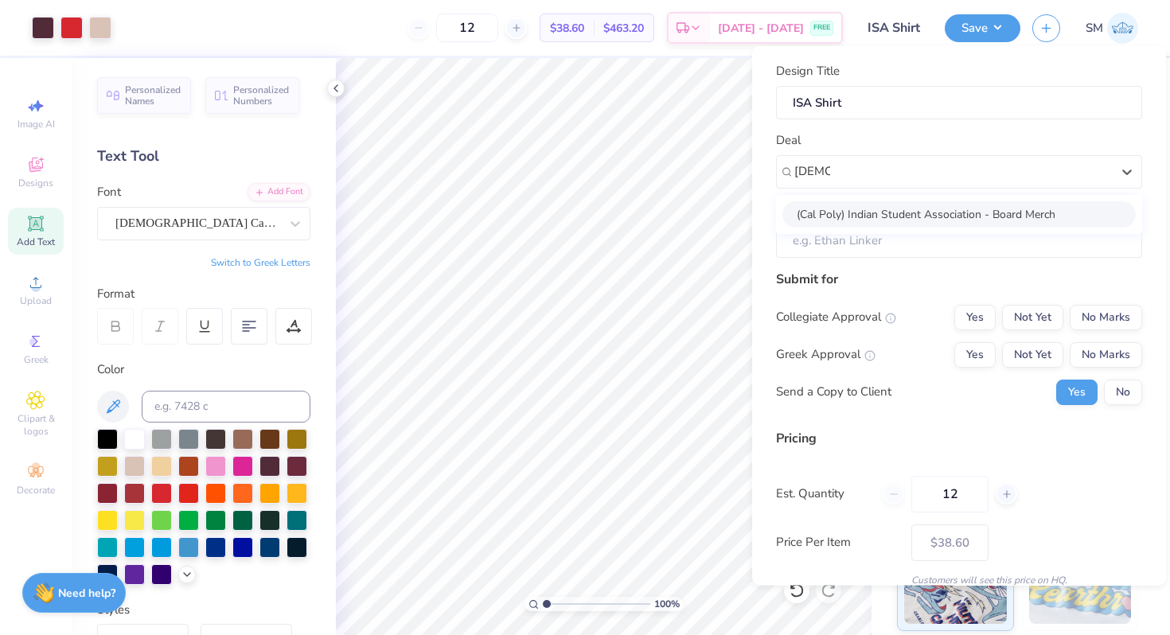
click at [880, 208] on div "(Cal Poly) Indian Student Association - Board Merch" at bounding box center [958, 214] width 353 height 26
type input "indian"
type input "Meher Anklesaria"
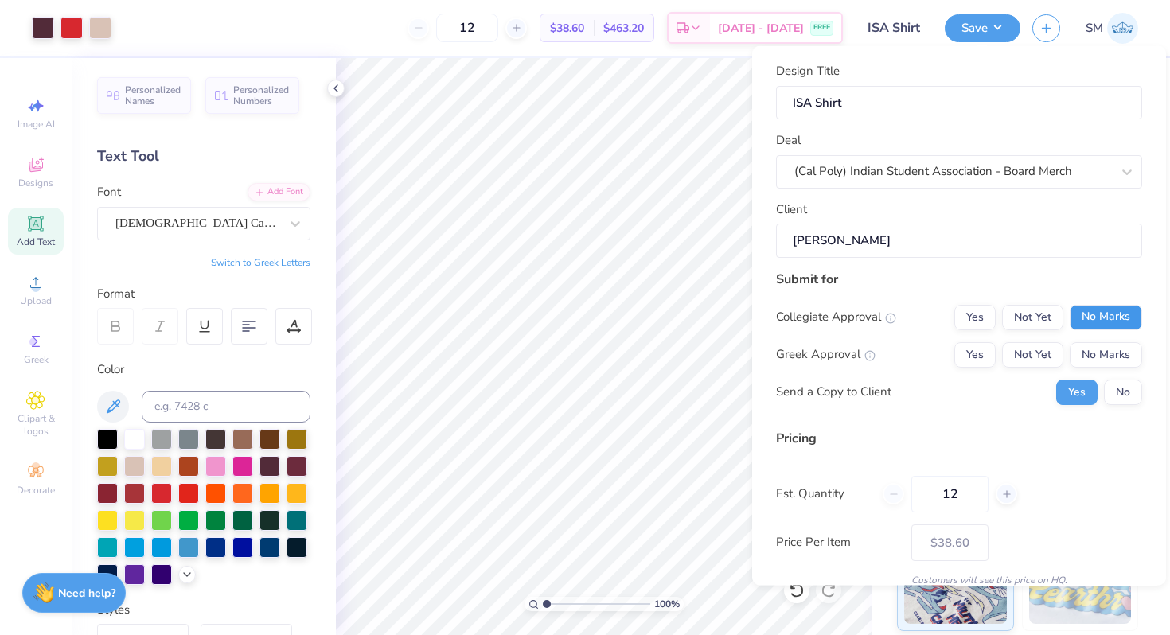
click at [1123, 318] on button "No Marks" at bounding box center [1105, 316] width 72 height 25
click at [1120, 344] on button "No Marks" at bounding box center [1105, 353] width 72 height 25
type input "$38.60"
drag, startPoint x: 972, startPoint y: 489, endPoint x: 906, endPoint y: 489, distance: 66.8
click at [909, 489] on div "12" at bounding box center [949, 493] width 134 height 37
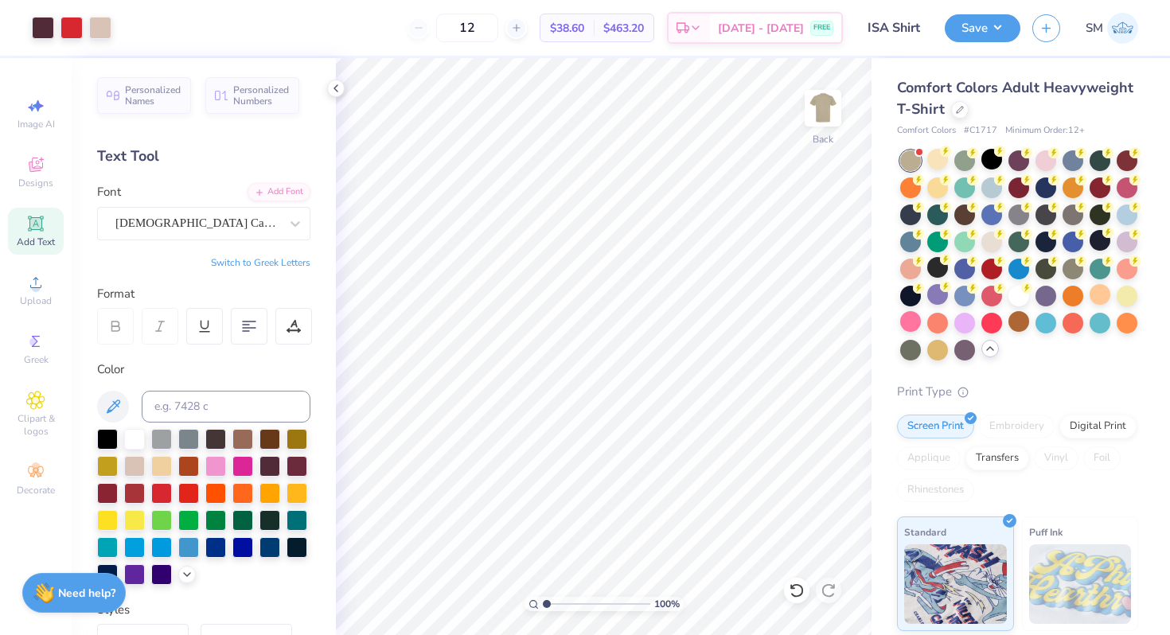
click at [115, 26] on div "Art colors 12 $38.60 Per Item $463.20 Total Est. Delivery Sep 5 - 8 FREE Design…" at bounding box center [585, 28] width 1170 height 56
click at [103, 27] on div at bounding box center [100, 26] width 22 height 22
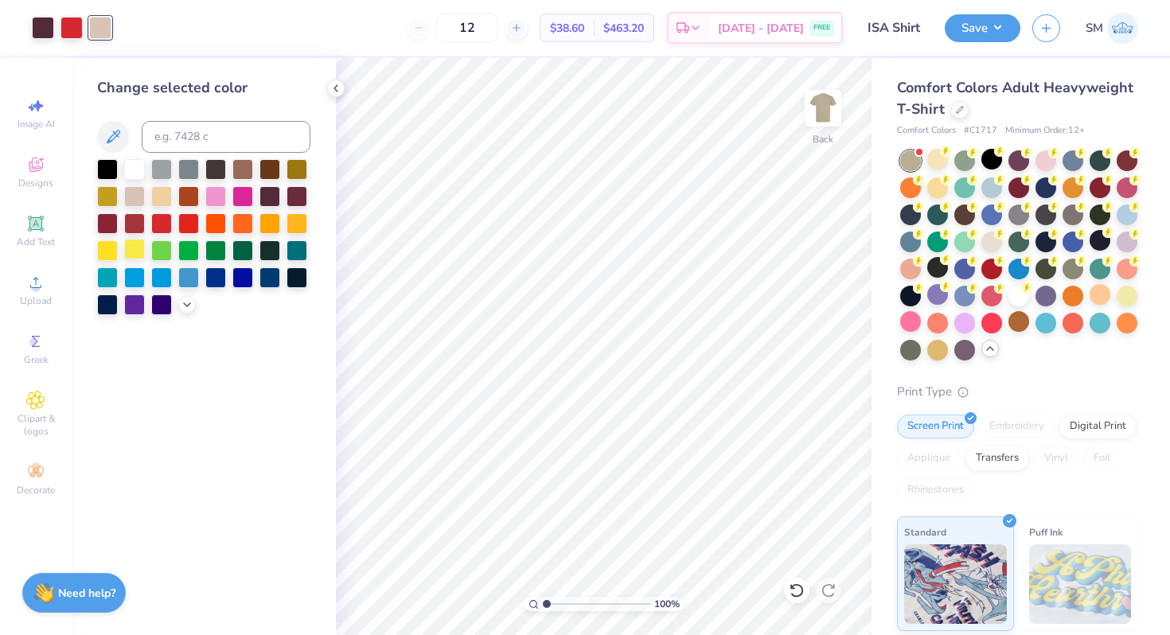
click at [136, 249] on div at bounding box center [134, 249] width 21 height 21
click at [137, 197] on div at bounding box center [134, 195] width 21 height 21
click at [794, 592] on icon at bounding box center [797, 590] width 16 height 16
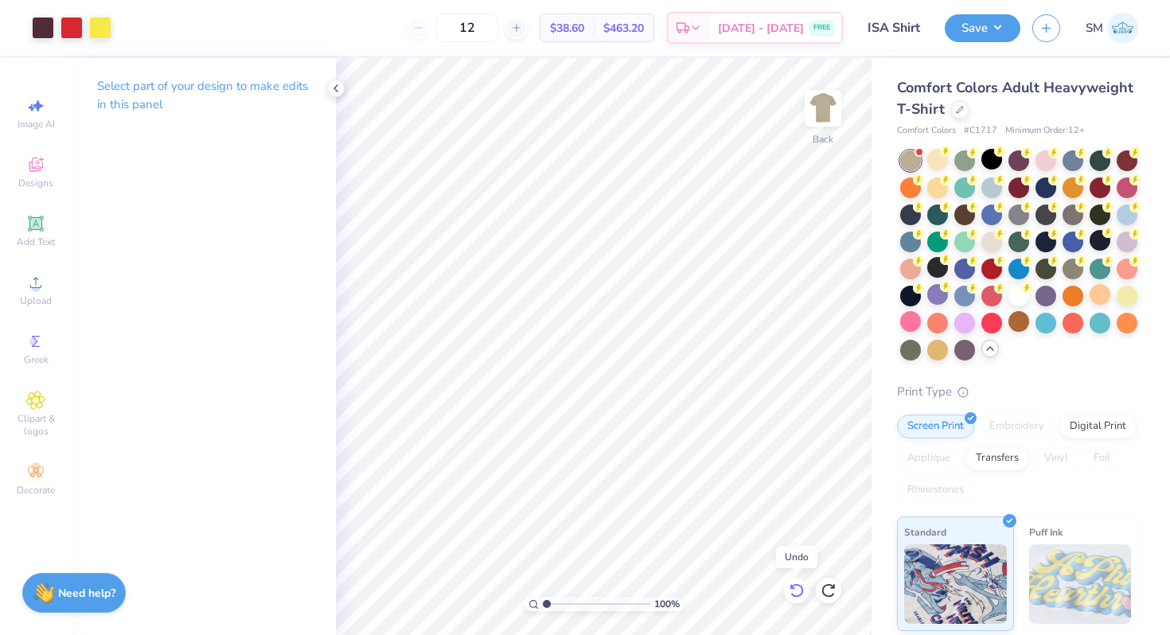
click at [794, 592] on icon at bounding box center [797, 590] width 16 height 16
click at [797, 586] on icon at bounding box center [797, 590] width 16 height 16
click at [798, 590] on icon at bounding box center [797, 590] width 16 height 16
click at [110, 23] on div at bounding box center [100, 26] width 22 height 22
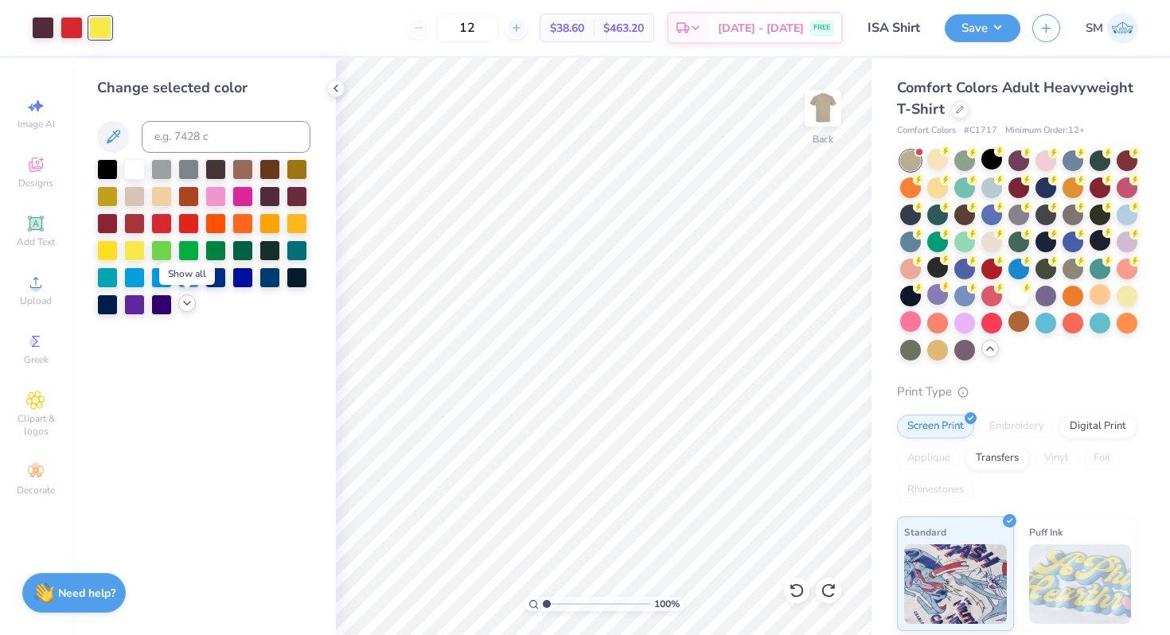
click at [186, 299] on icon at bounding box center [187, 303] width 13 height 13
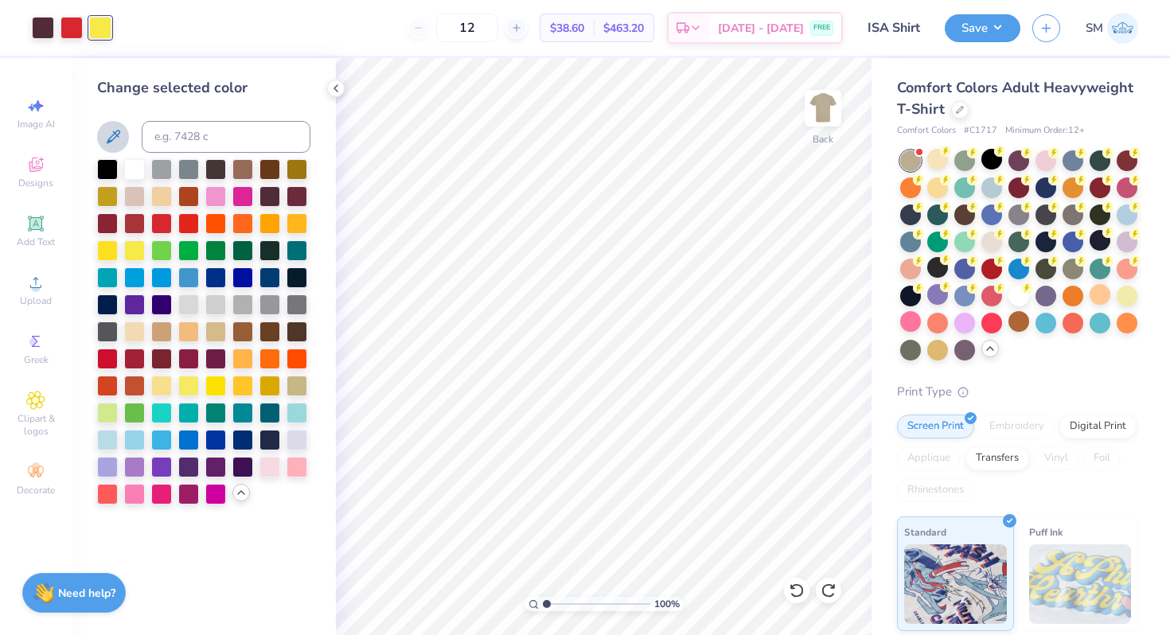
click at [115, 146] on icon at bounding box center [112, 136] width 19 height 19
click at [214, 325] on div at bounding box center [215, 330] width 21 height 21
click at [341, 90] on icon at bounding box center [335, 88] width 13 height 13
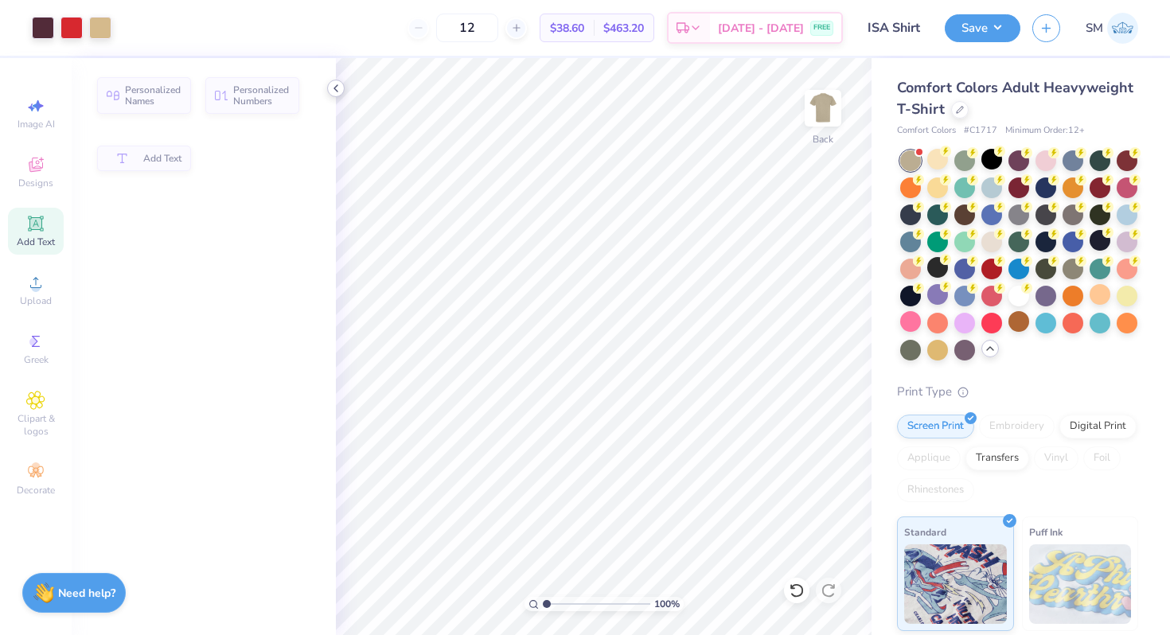
click at [334, 90] on icon at bounding box center [335, 88] width 13 height 13
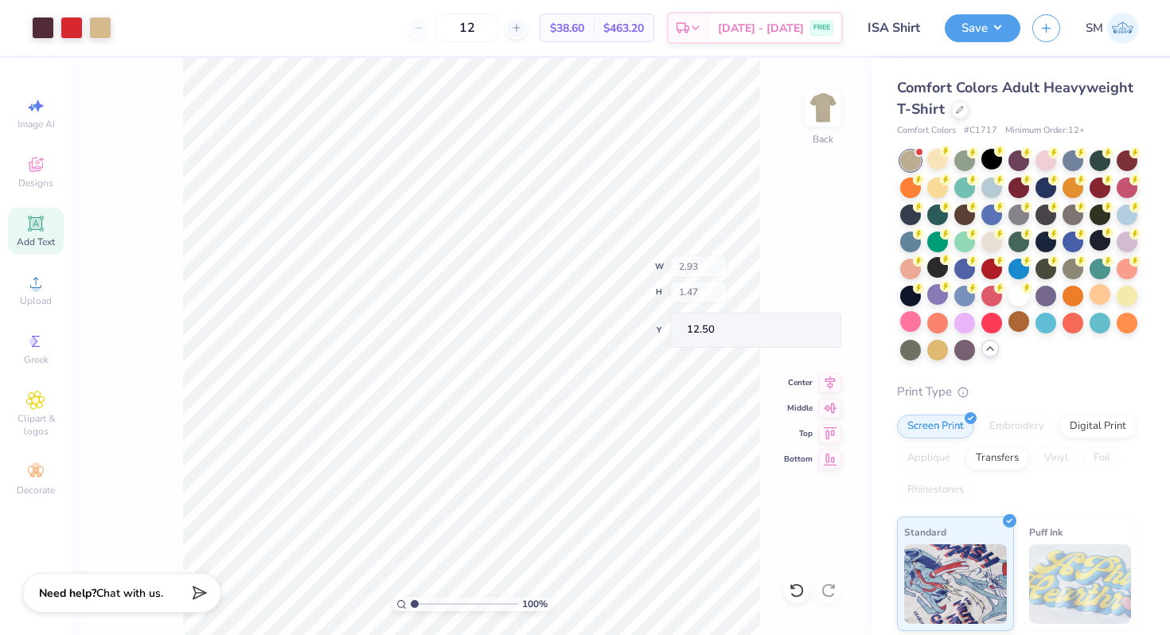
type input "12.50"
click at [990, 35] on button "Save" at bounding box center [983, 26] width 76 height 28
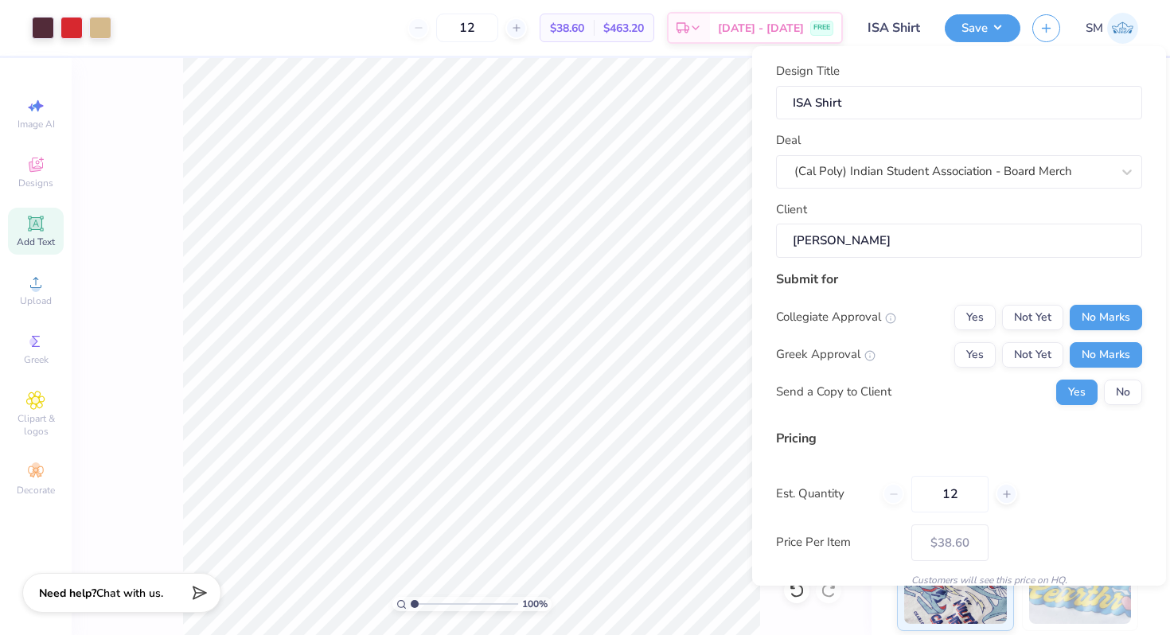
drag, startPoint x: 964, startPoint y: 490, endPoint x: 910, endPoint y: 490, distance: 54.9
click at [910, 490] on div "12" at bounding box center [949, 494] width 134 height 37
type input "50"
type input "– –"
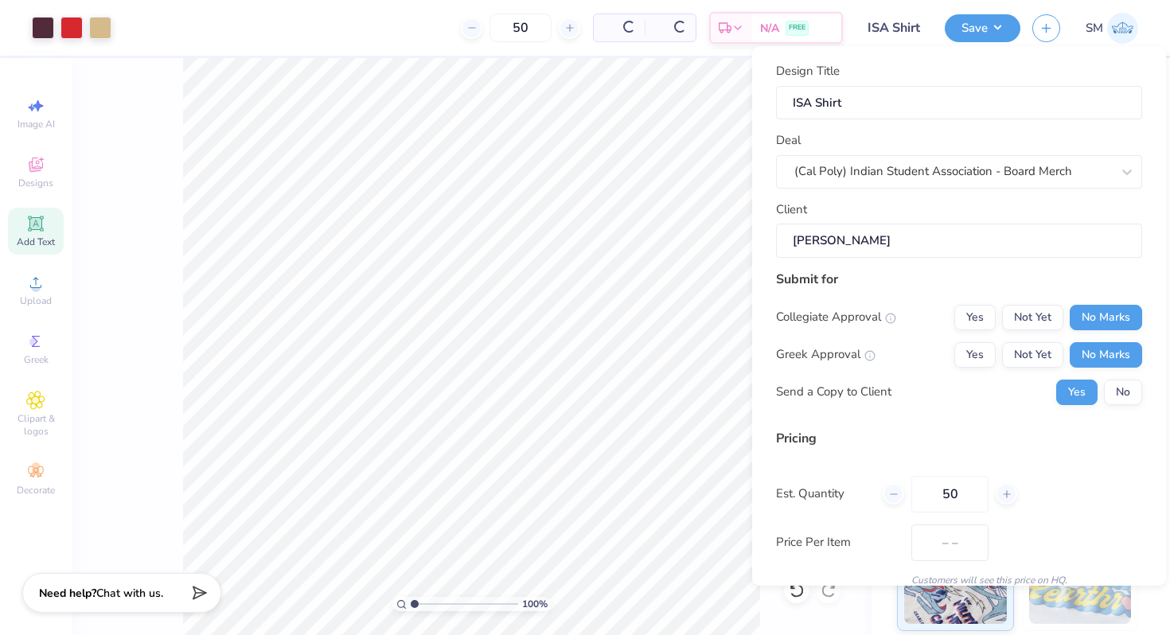
type input "50"
click at [1093, 512] on div "Est. Quantity 50" at bounding box center [959, 494] width 366 height 37
type input "$18.84"
click at [989, 28] on button "Save" at bounding box center [983, 26] width 76 height 28
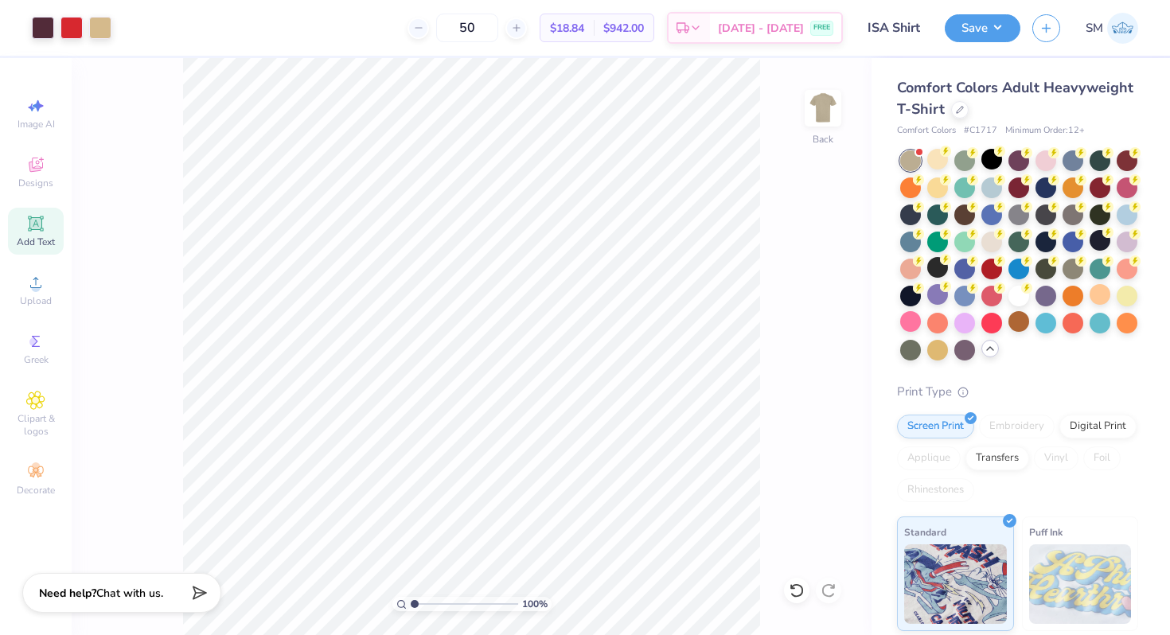
click at [804, 290] on div "100 % Back" at bounding box center [472, 346] width 800 height 577
click at [983, 25] on button "Save" at bounding box center [983, 26] width 76 height 28
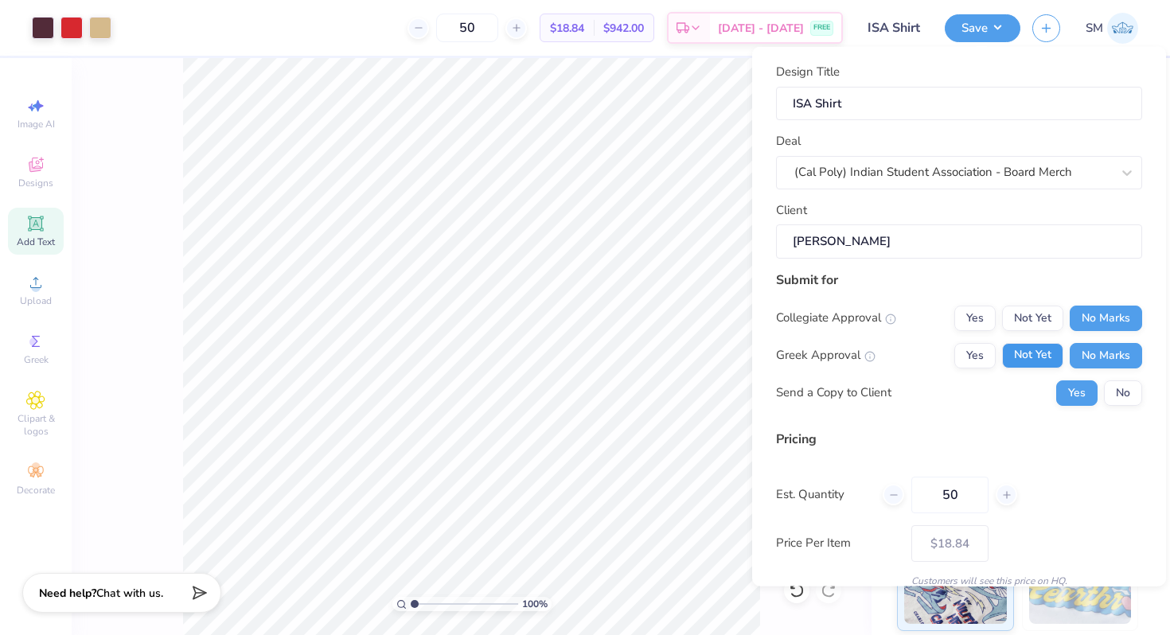
scroll to position [67, 0]
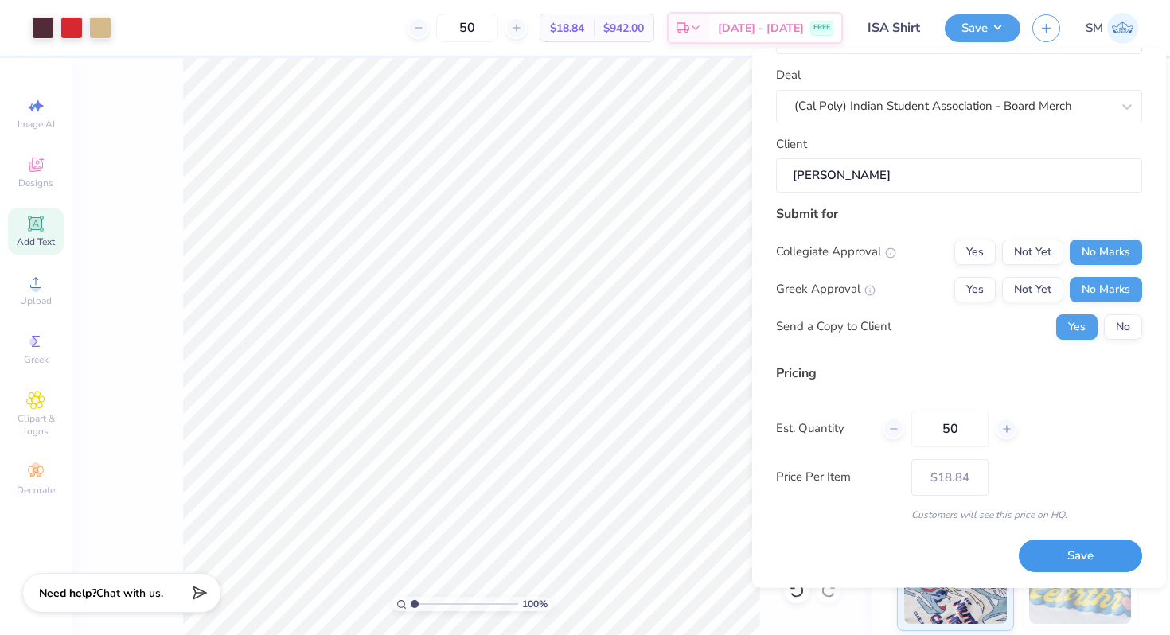
click at [1053, 562] on button "Save" at bounding box center [1080, 556] width 123 height 33
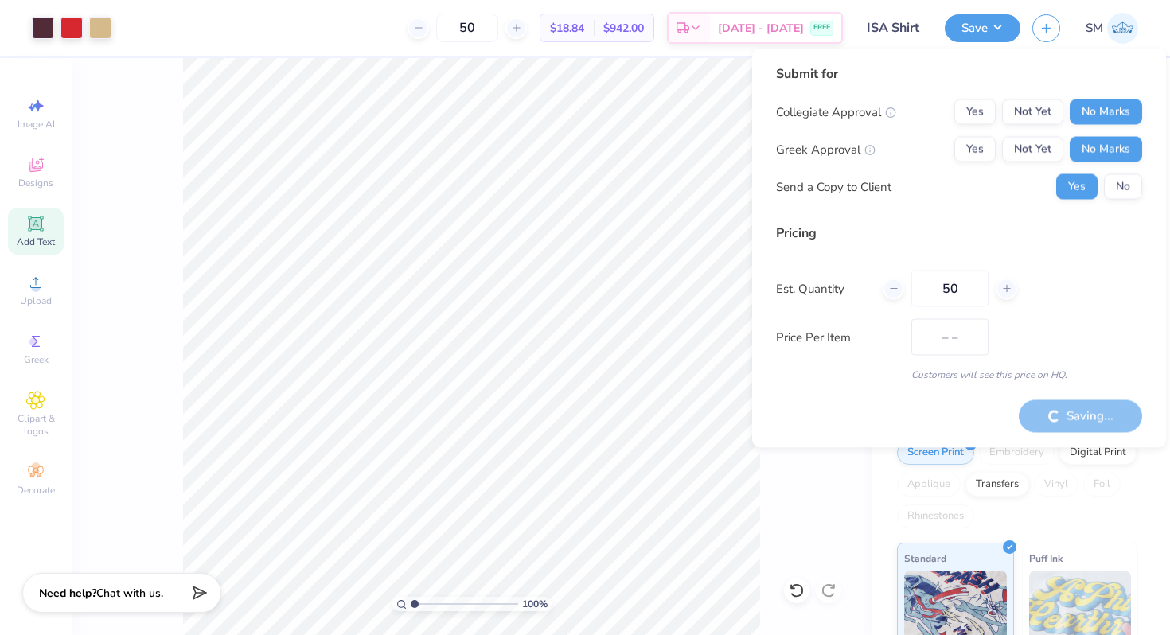
type input "$18.84"
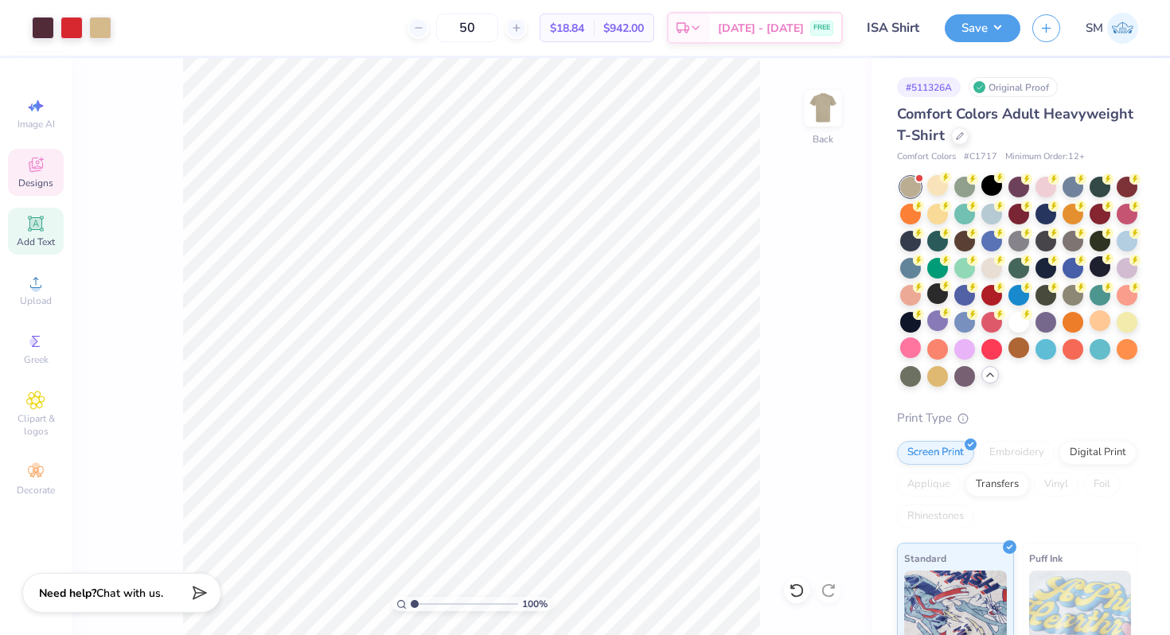
click at [46, 170] on div "Designs" at bounding box center [36, 172] width 56 height 47
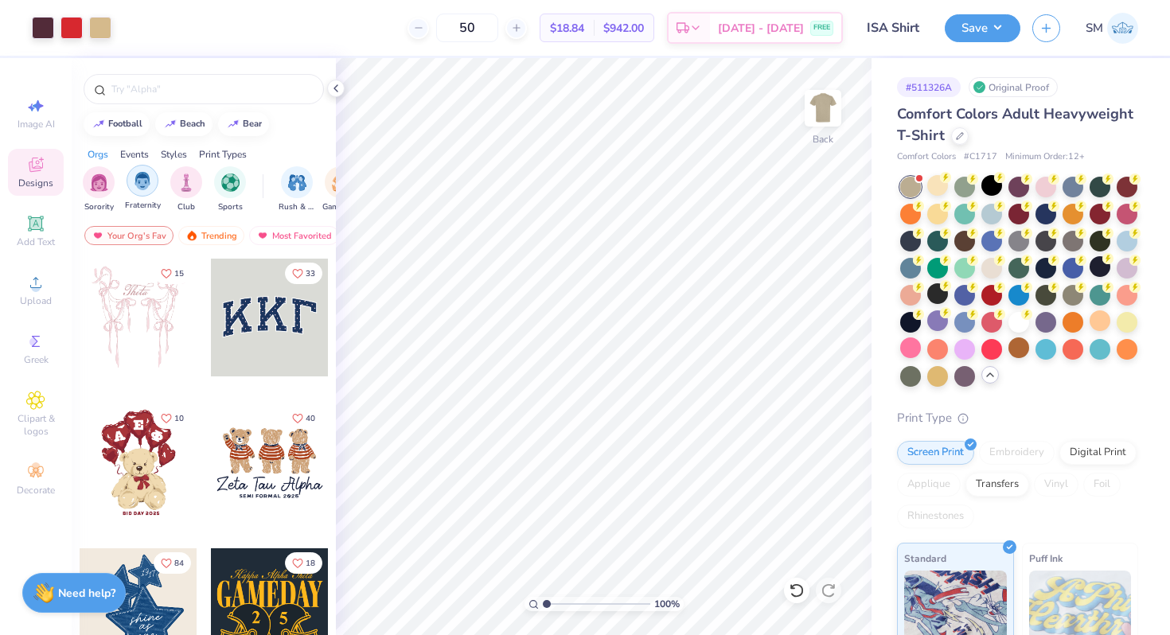
click at [138, 176] on img "filter for Fraternity" at bounding box center [143, 181] width 18 height 18
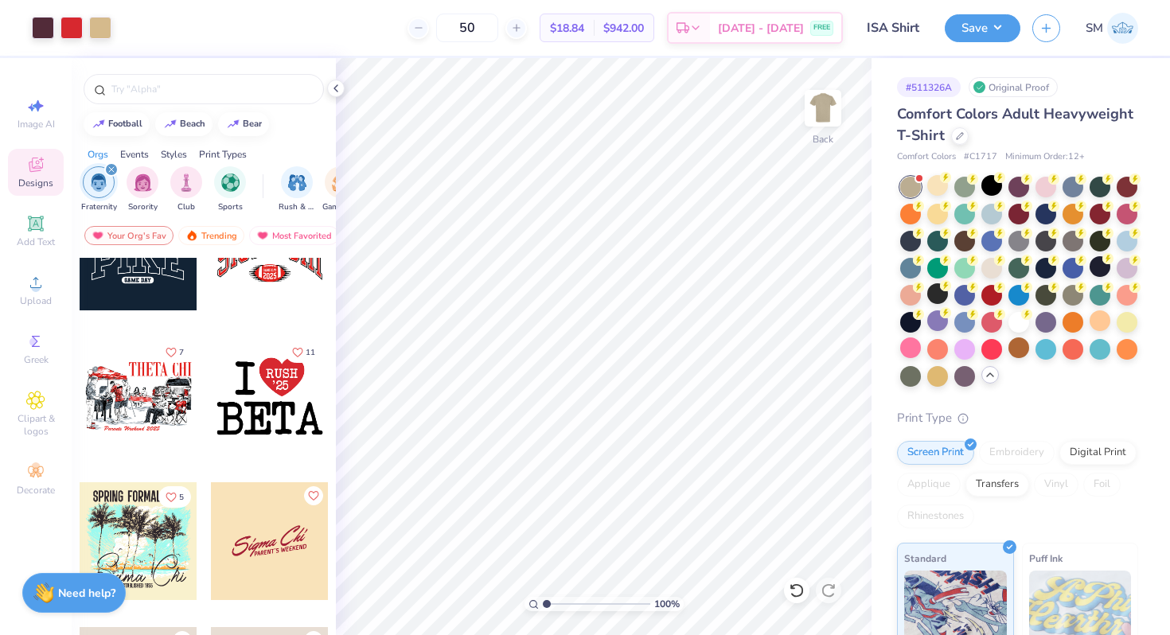
scroll to position [1373, 0]
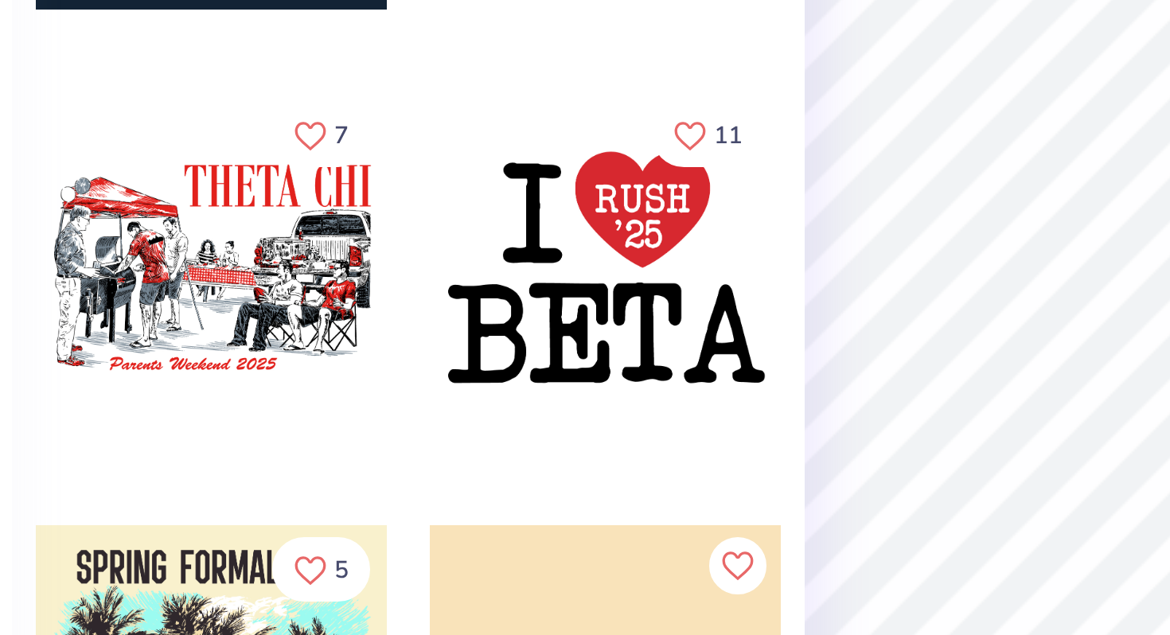
click at [93, 353] on div at bounding box center [139, 392] width 118 height 118
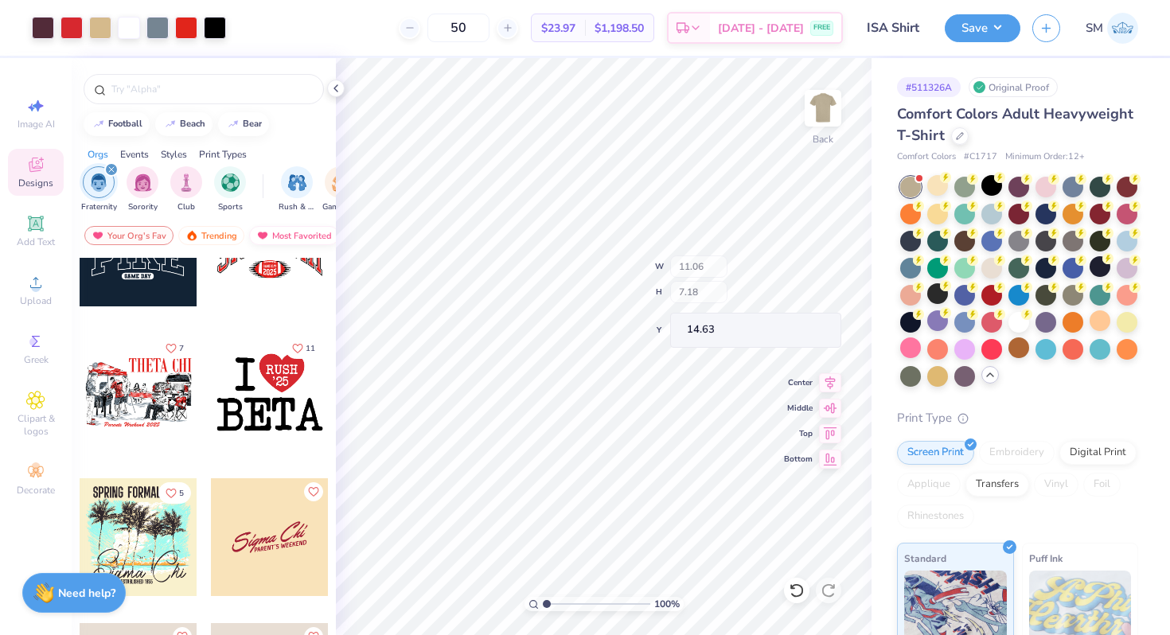
type input "14.63"
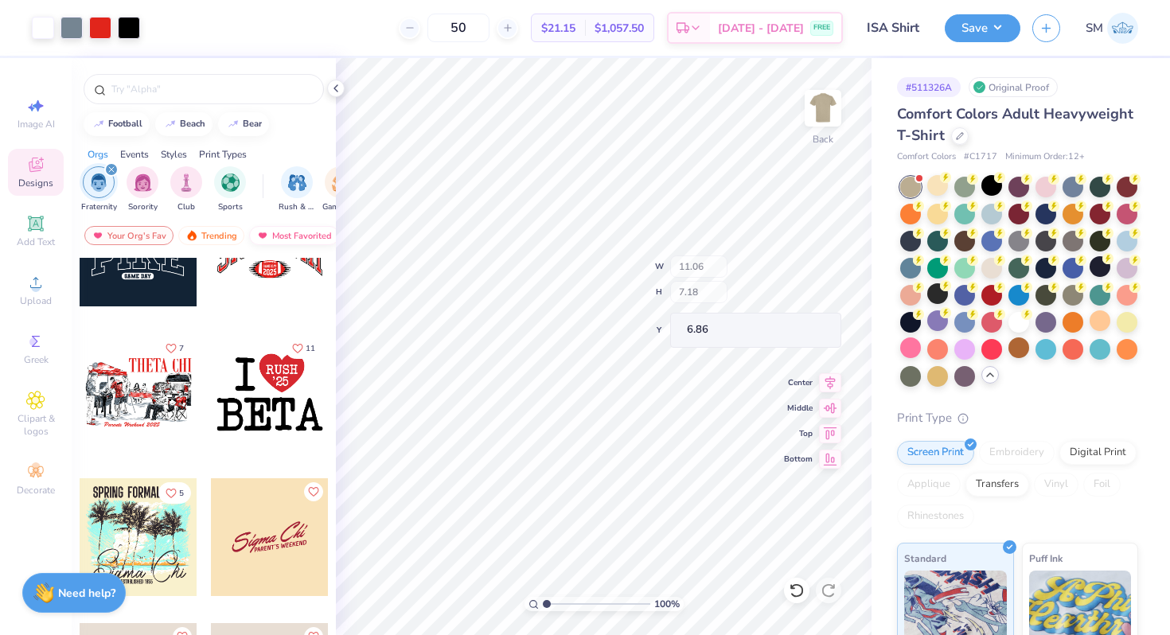
type input "6.86"
click at [30, 122] on span "Image AI" at bounding box center [36, 124] width 37 height 13
select select "4"
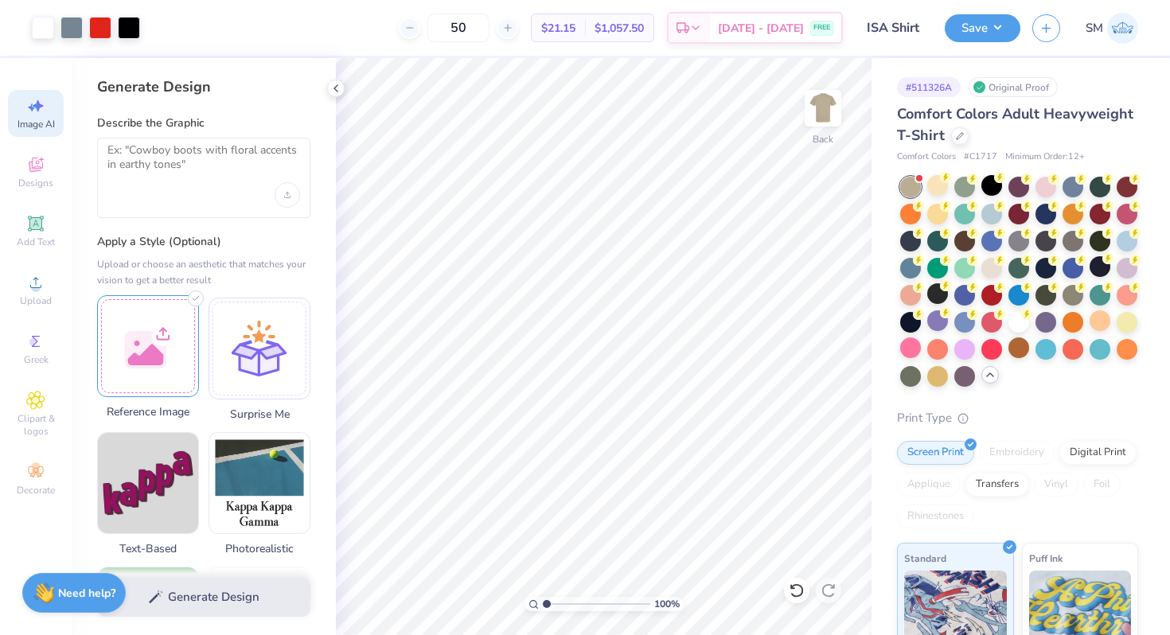
click at [149, 337] on div at bounding box center [148, 346] width 102 height 102
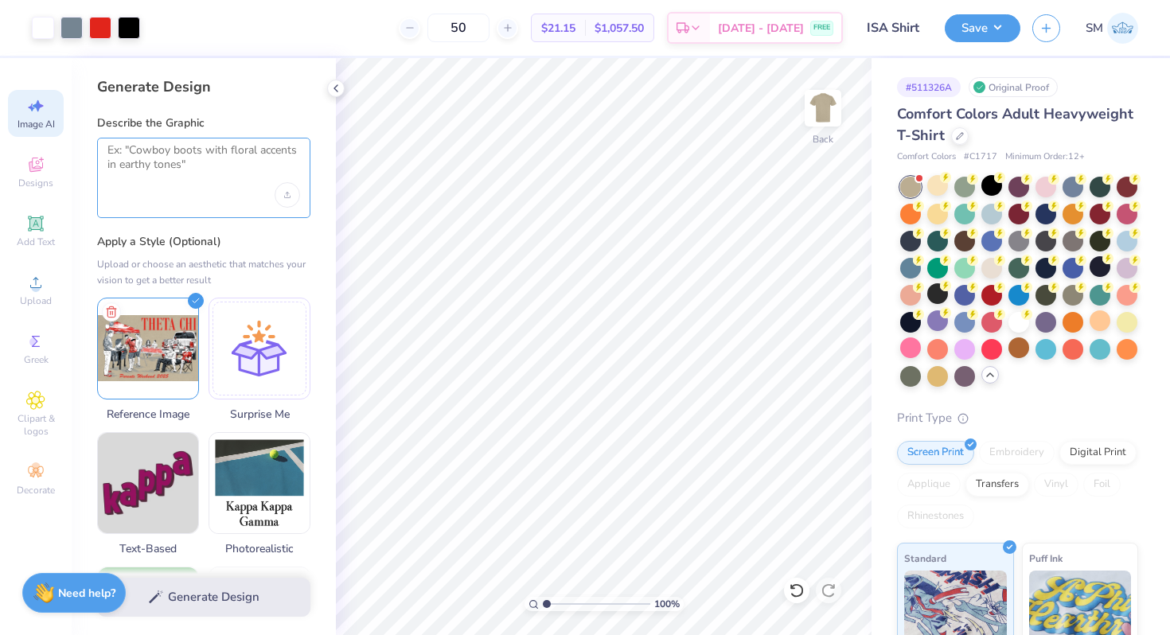
click at [228, 164] on textarea at bounding box center [203, 163] width 193 height 40
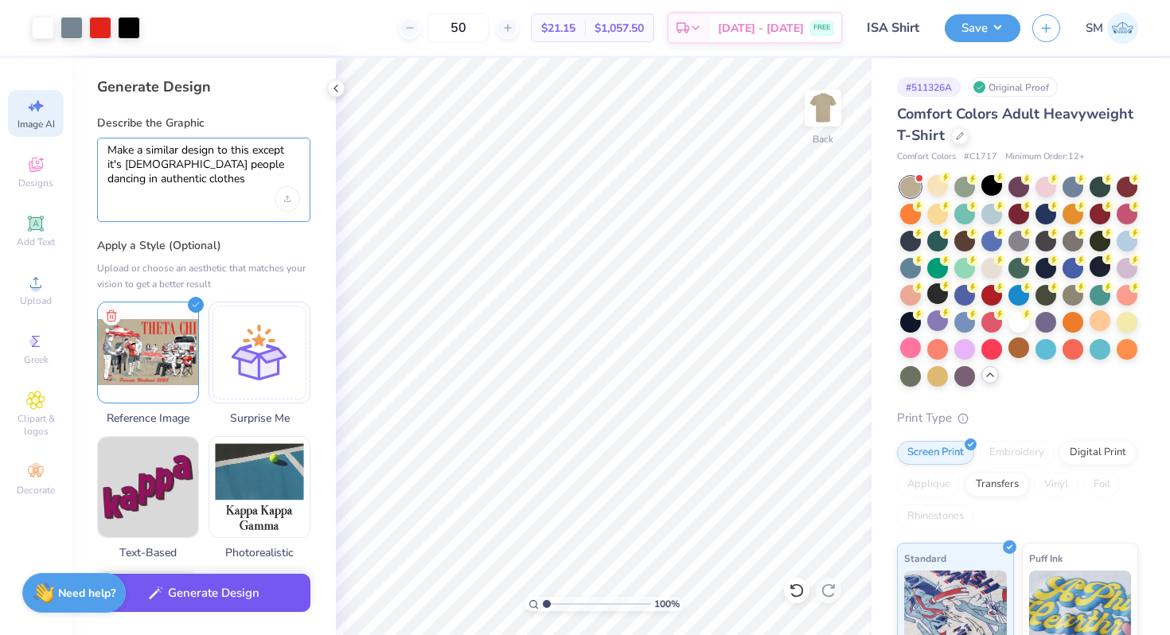
type textarea "Make a similar design to this except it's indian people dancing in authentic cl…"
click at [197, 591] on button "Generate Design" at bounding box center [203, 593] width 213 height 39
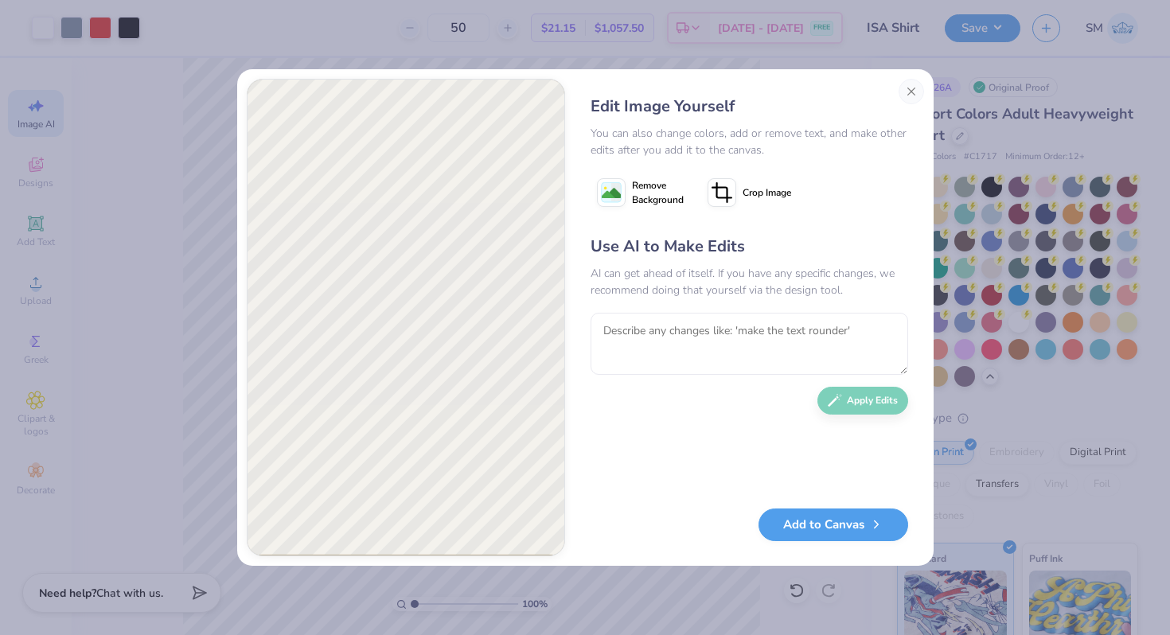
click at [617, 196] on image at bounding box center [611, 193] width 19 height 19
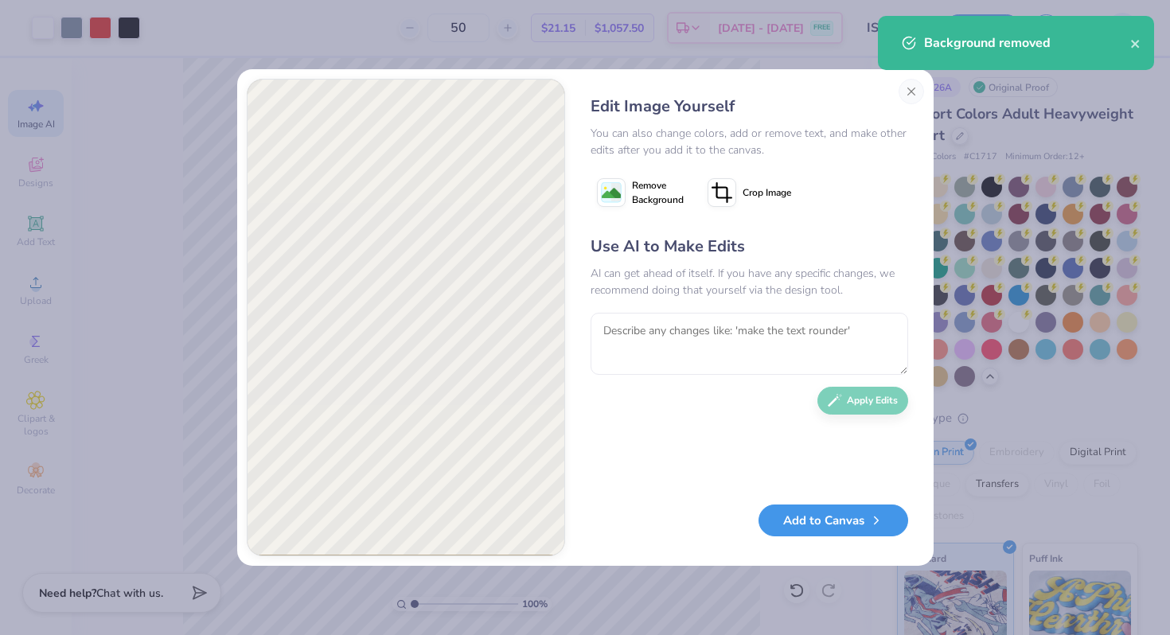
click at [802, 520] on button "Add to Canvas" at bounding box center [833, 521] width 150 height 33
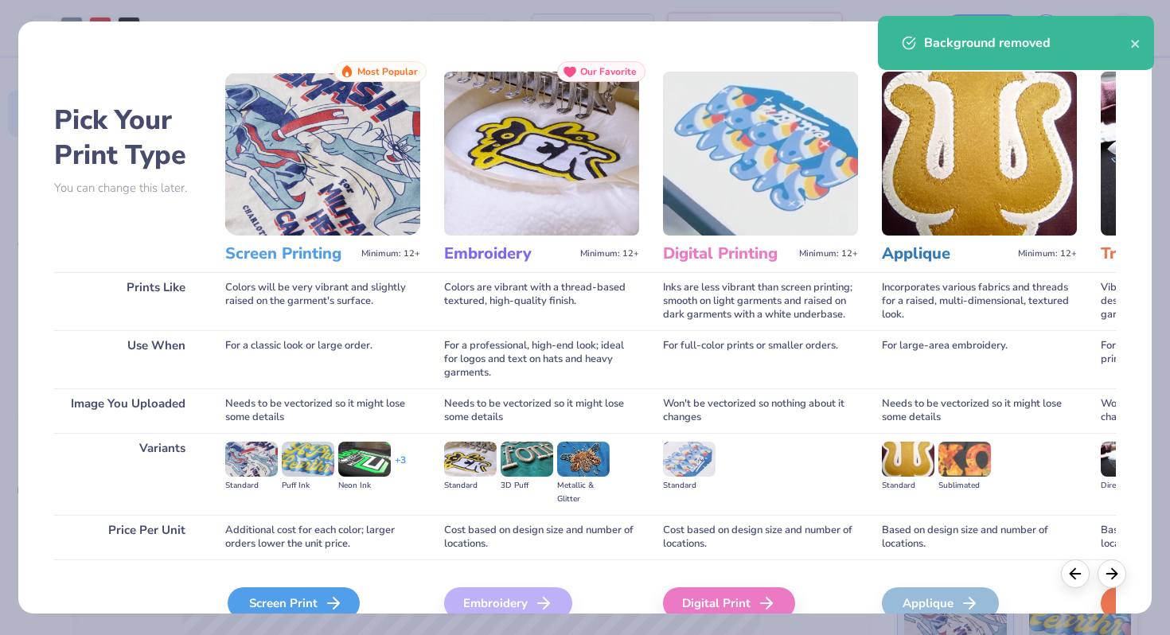
click at [342, 598] on div "Screen Print" at bounding box center [294, 603] width 132 height 32
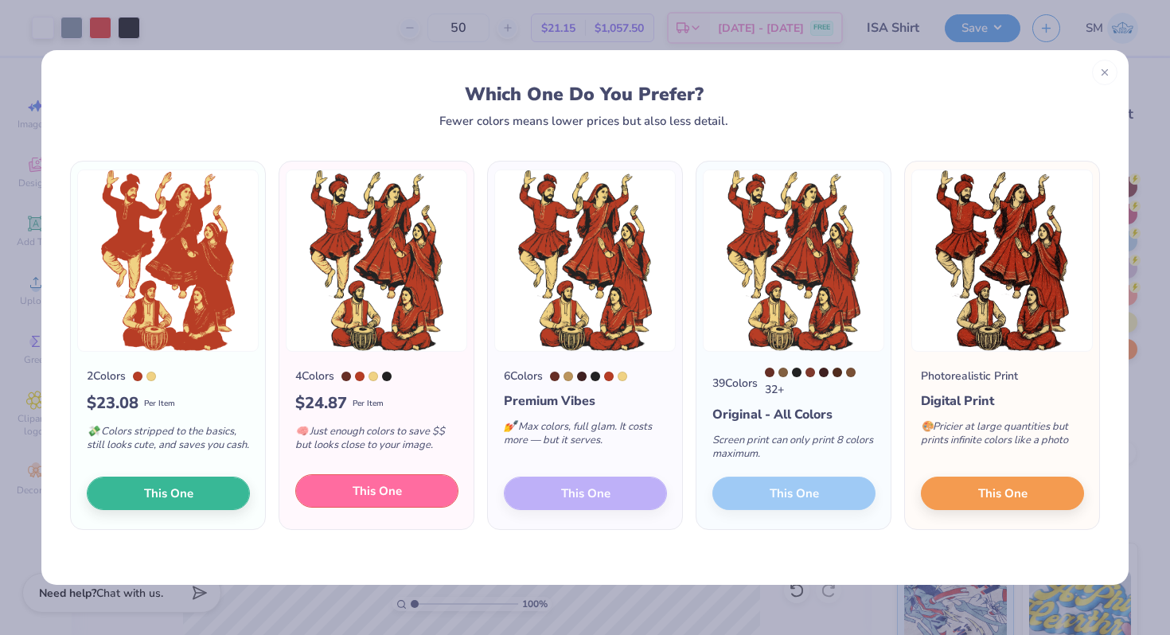
click at [360, 489] on span "This One" at bounding box center [377, 491] width 49 height 18
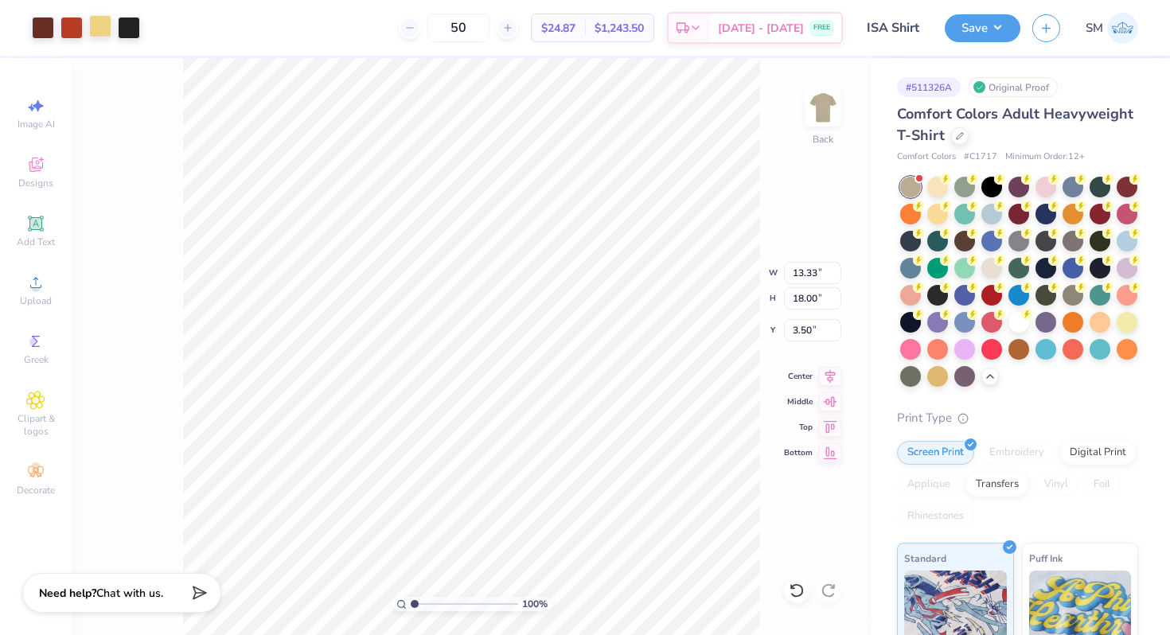
click at [99, 29] on div at bounding box center [100, 26] width 22 height 22
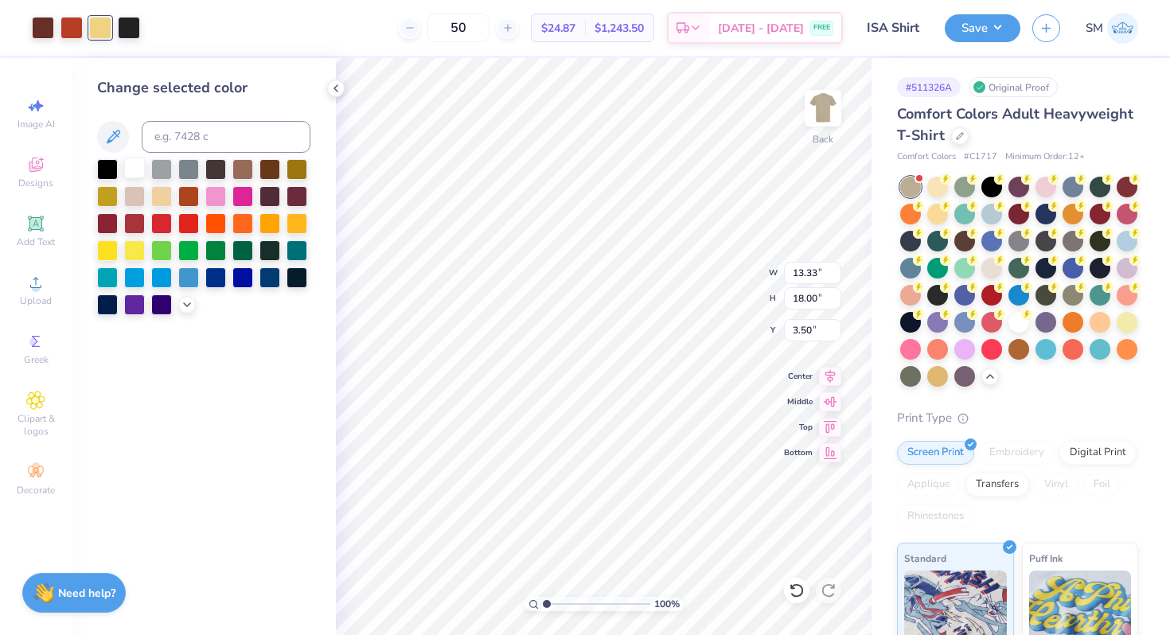
click at [138, 173] on div at bounding box center [134, 168] width 21 height 21
click at [337, 89] on icon at bounding box center [335, 88] width 13 height 13
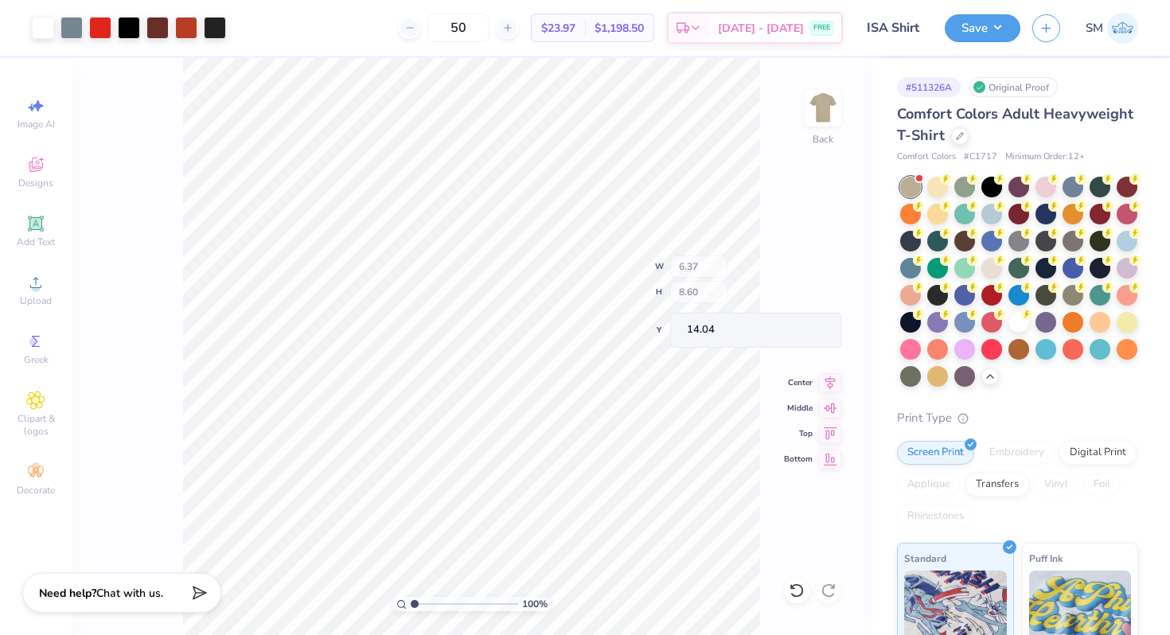
type input "6.37"
type input "8.60"
type input "14.04"
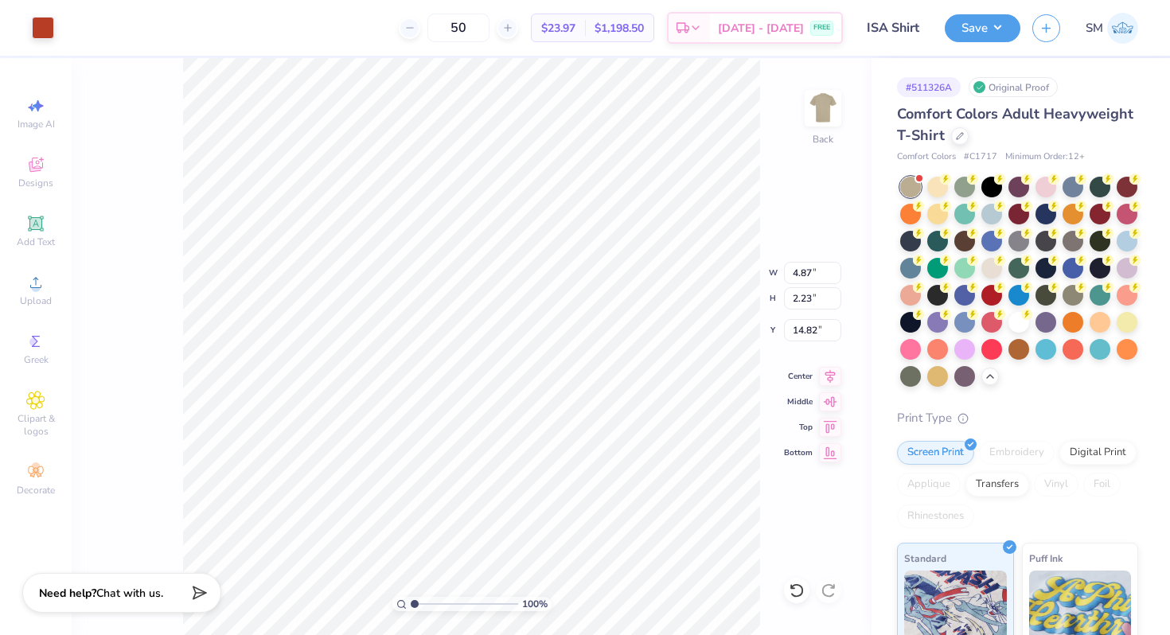
type input "4.87"
type input "2.23"
type input "14.82"
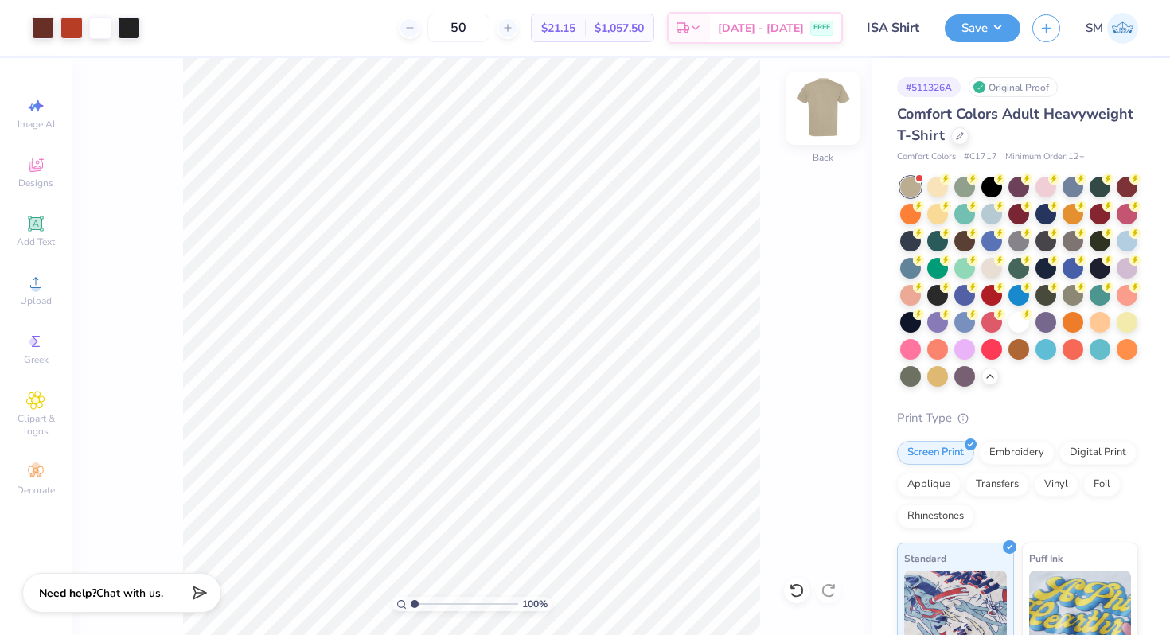
click at [830, 111] on img at bounding box center [823, 108] width 64 height 64
click at [988, 191] on div at bounding box center [991, 185] width 21 height 21
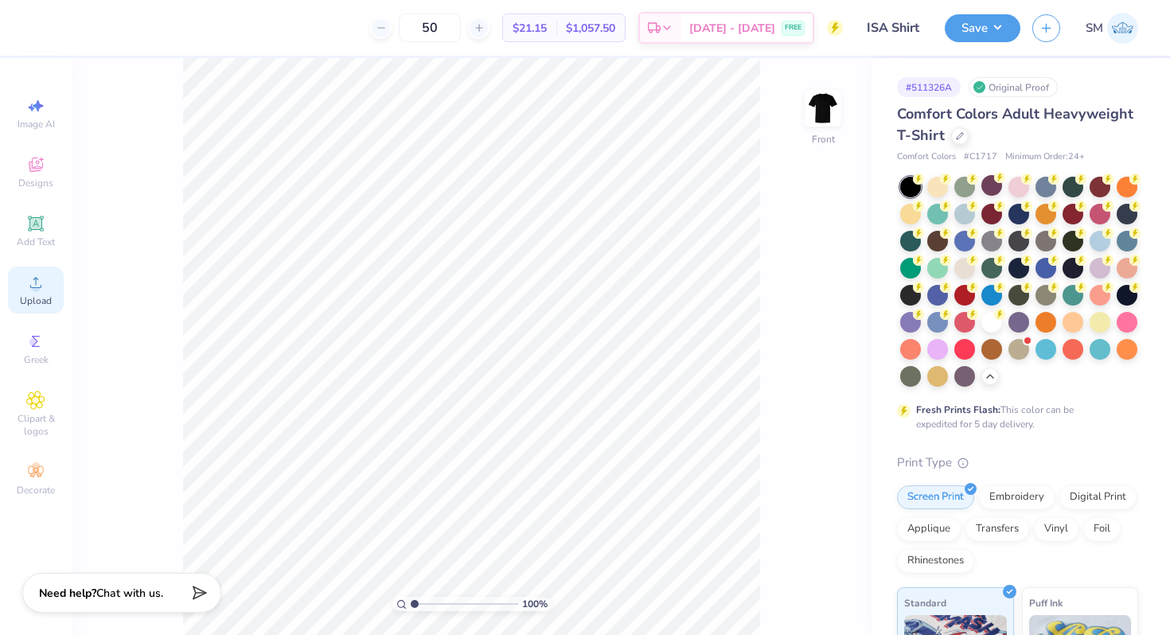
click at [30, 284] on icon at bounding box center [35, 282] width 19 height 19
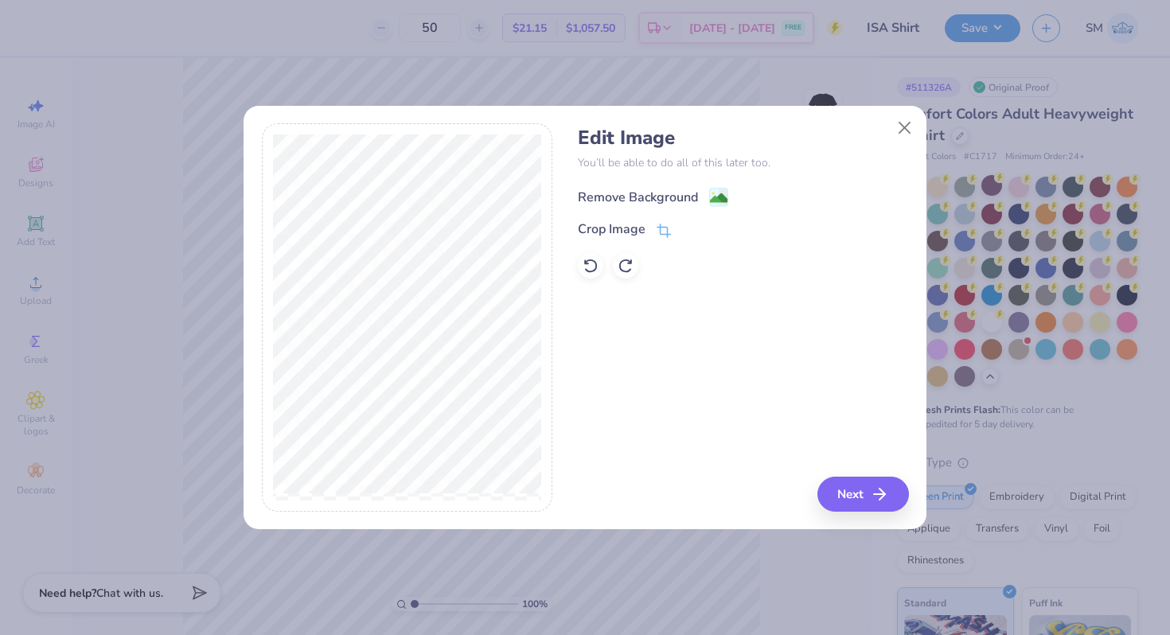
click at [717, 200] on image at bounding box center [719, 198] width 18 height 18
click at [855, 487] on button "Next" at bounding box center [866, 494] width 92 height 35
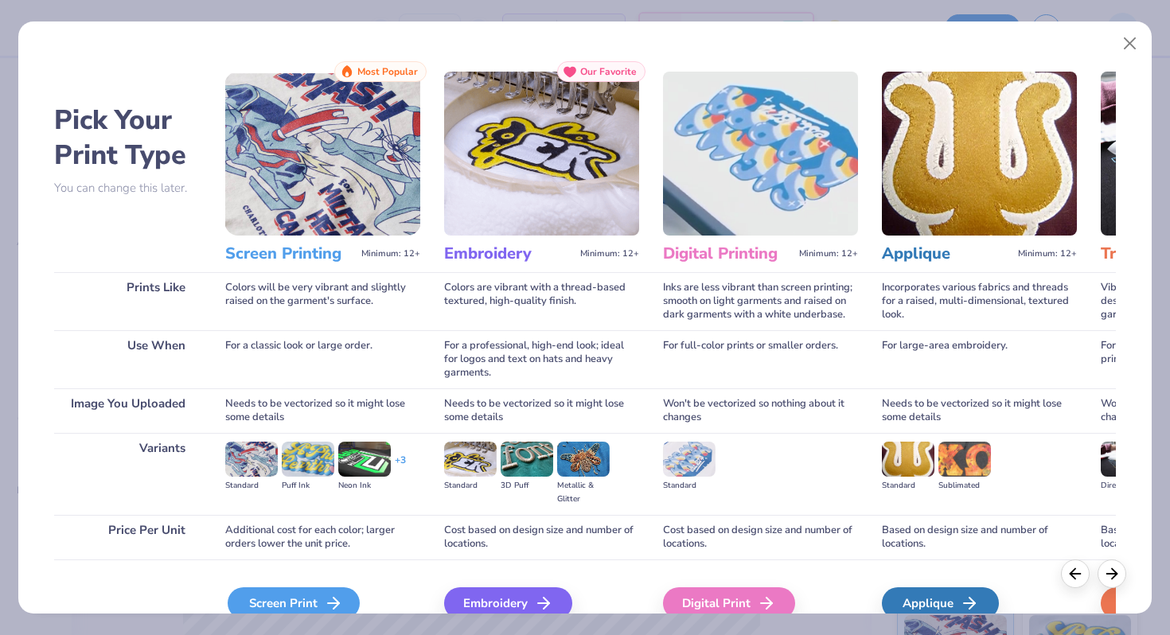
click at [310, 605] on div "Screen Print" at bounding box center [294, 603] width 132 height 32
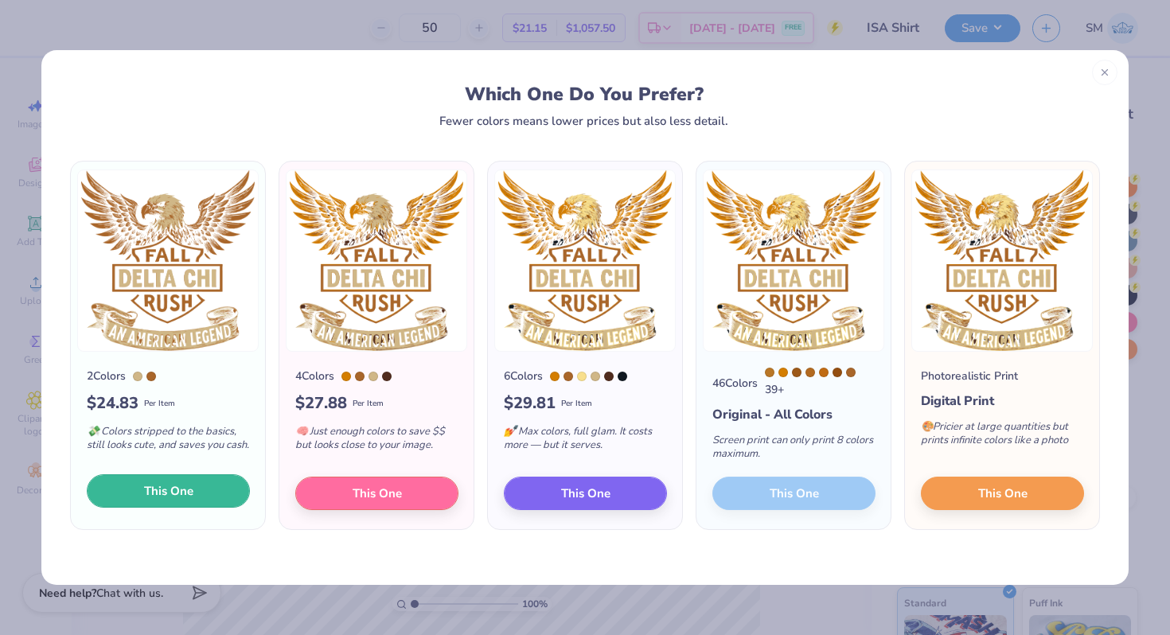
click at [189, 494] on span "This One" at bounding box center [168, 491] width 49 height 18
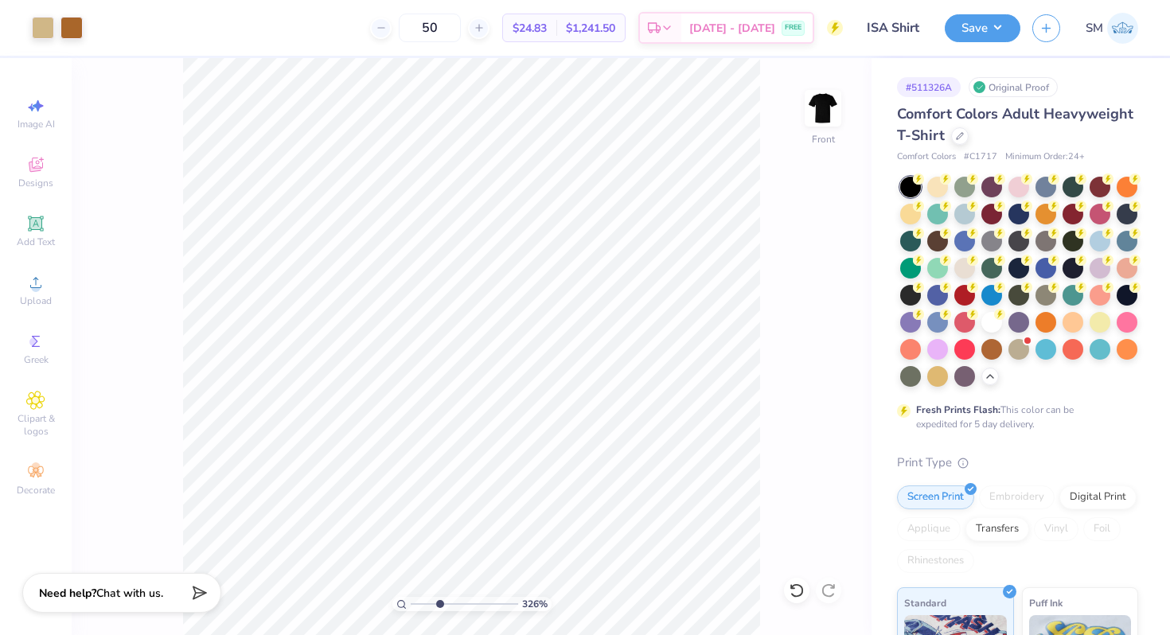
drag, startPoint x: 416, startPoint y: 602, endPoint x: 439, endPoint y: 603, distance: 23.1
click at [439, 603] on input "range" at bounding box center [464, 604] width 107 height 14
drag, startPoint x: 437, startPoint y: 603, endPoint x: 393, endPoint y: 597, distance: 44.2
type input "1"
click at [411, 597] on input "range" at bounding box center [464, 604] width 107 height 14
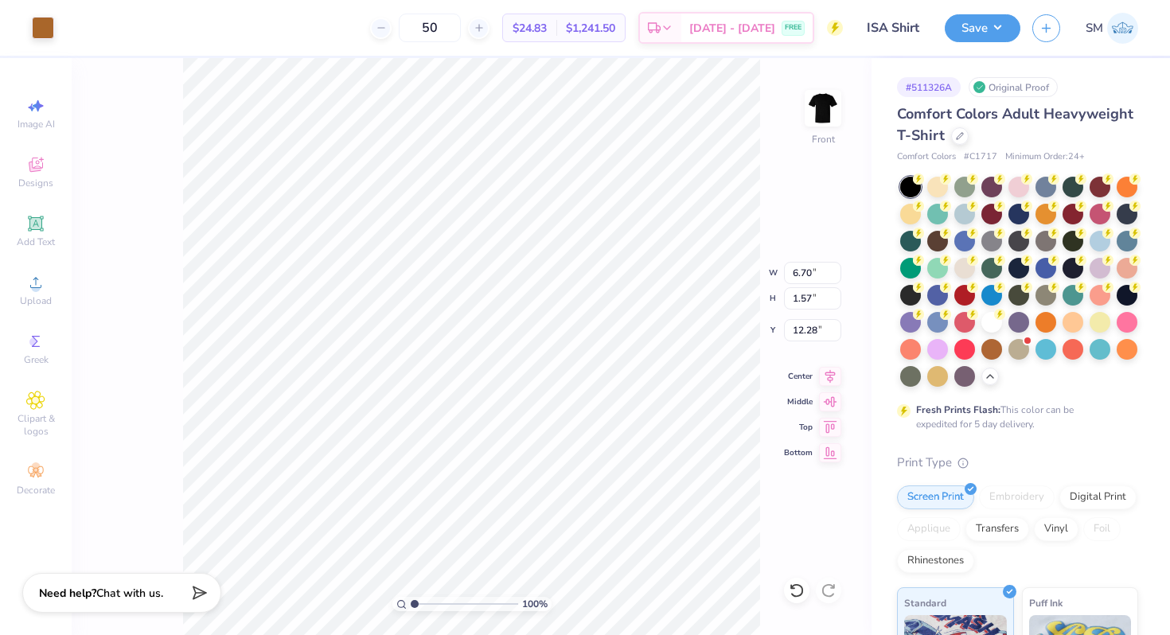
type input "12.18"
click at [793, 588] on icon at bounding box center [792, 586] width 3 height 3
click at [793, 590] on icon at bounding box center [797, 590] width 16 height 16
type input "8.55"
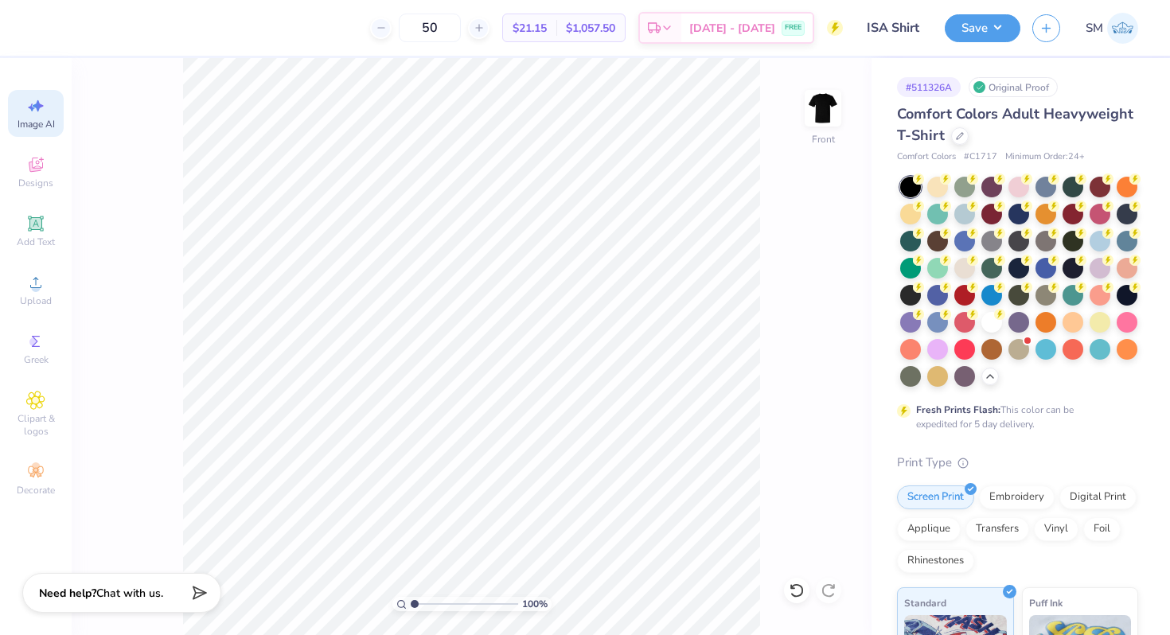
click at [20, 119] on span "Image AI" at bounding box center [36, 124] width 37 height 13
select select "4"
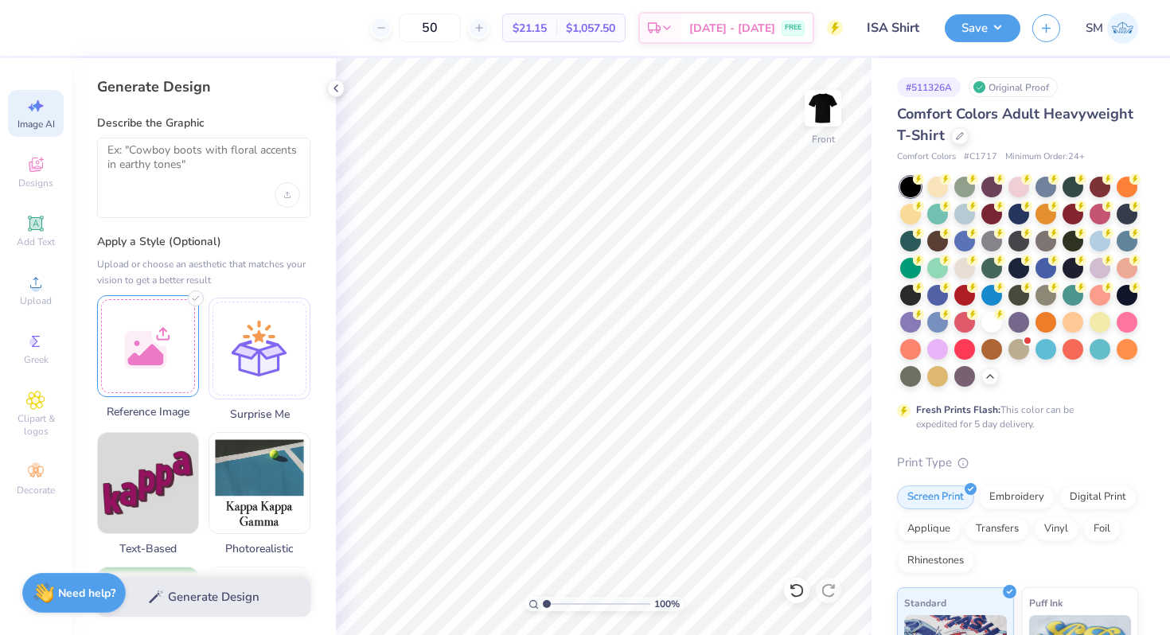
click at [127, 334] on div at bounding box center [148, 346] width 102 height 102
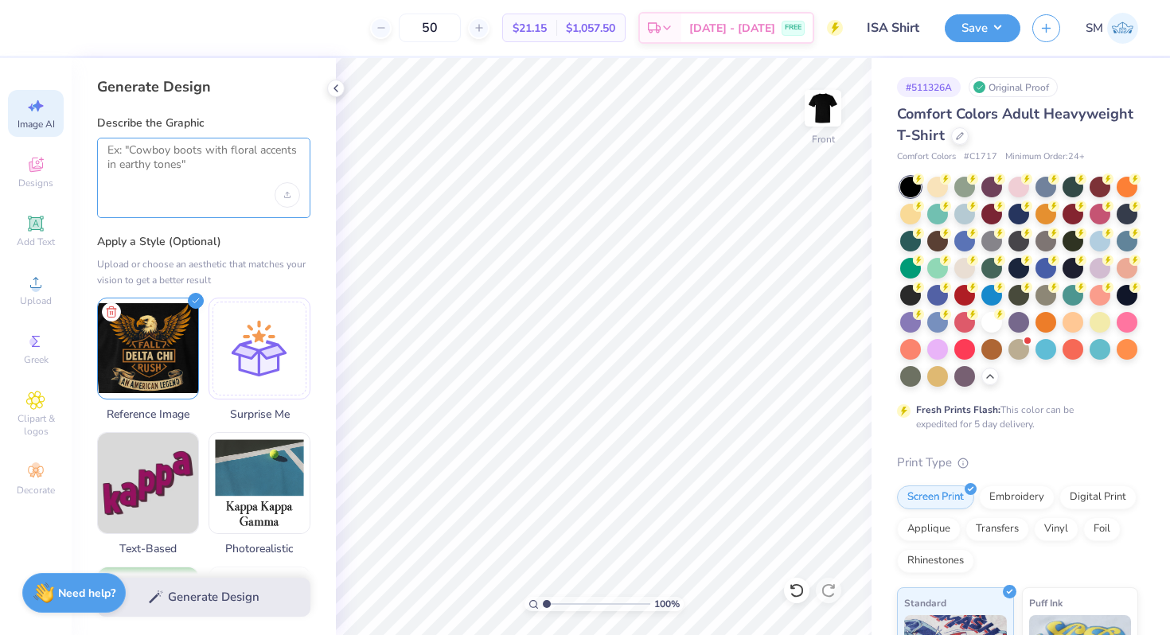
click at [200, 156] on textarea at bounding box center [203, 163] width 193 height 40
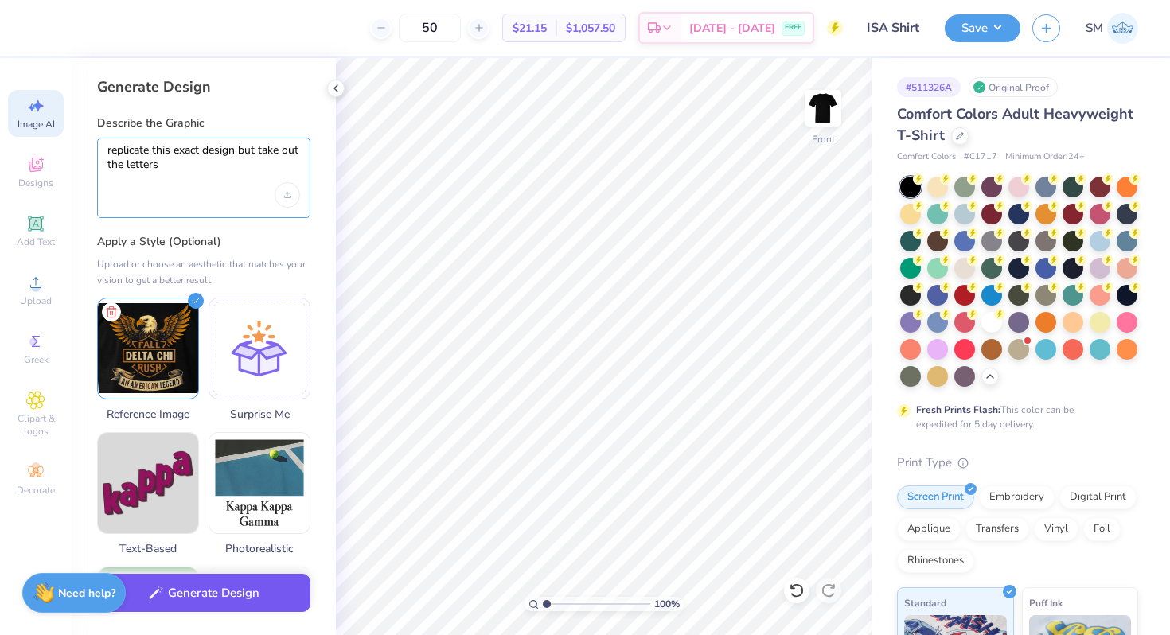
type textarea "replicate this exact design but take out the letters"
click at [181, 586] on button "Generate Design" at bounding box center [203, 593] width 213 height 39
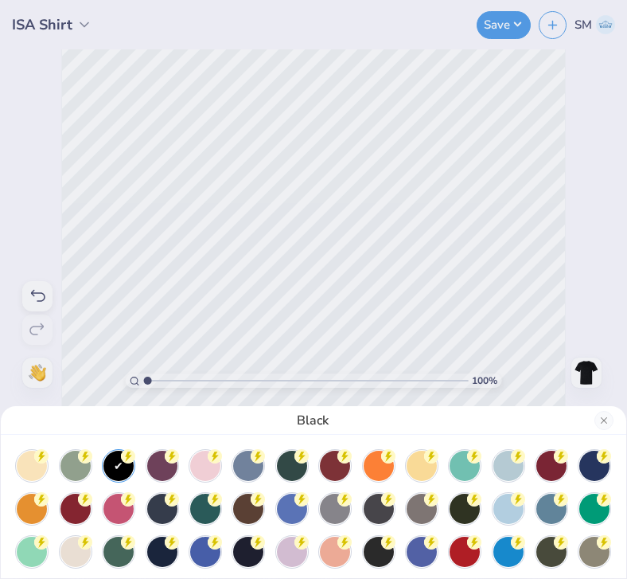
click at [198, 243] on div "Black" at bounding box center [313, 289] width 627 height 579
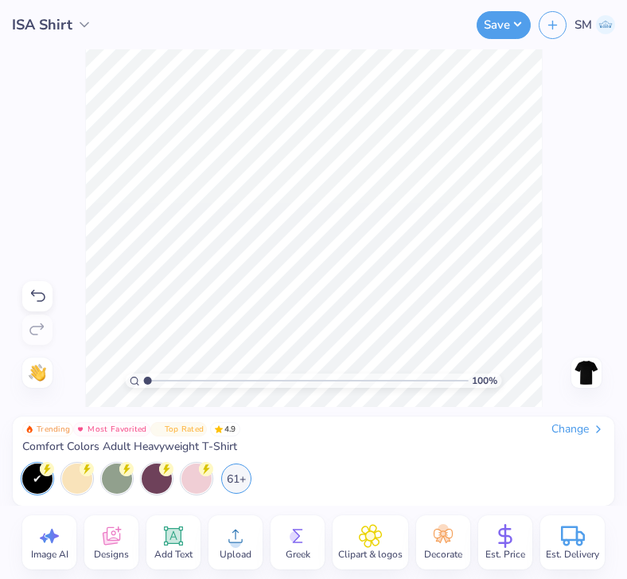
click at [237, 540] on circle at bounding box center [235, 541] width 11 height 11
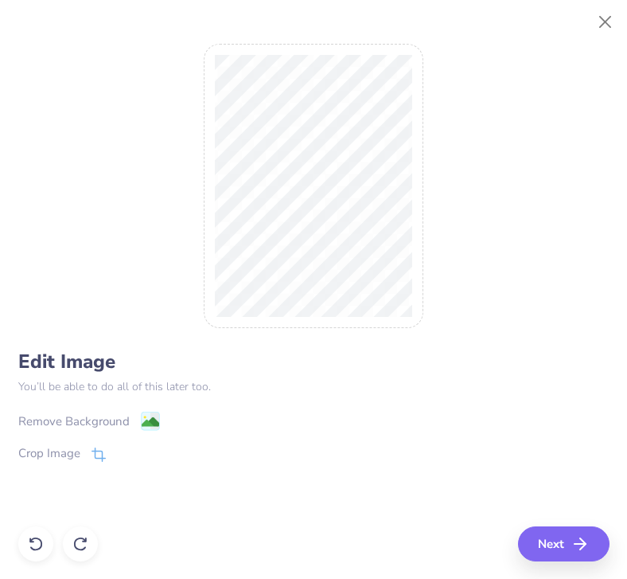
click at [150, 423] on image at bounding box center [150, 422] width 18 height 18
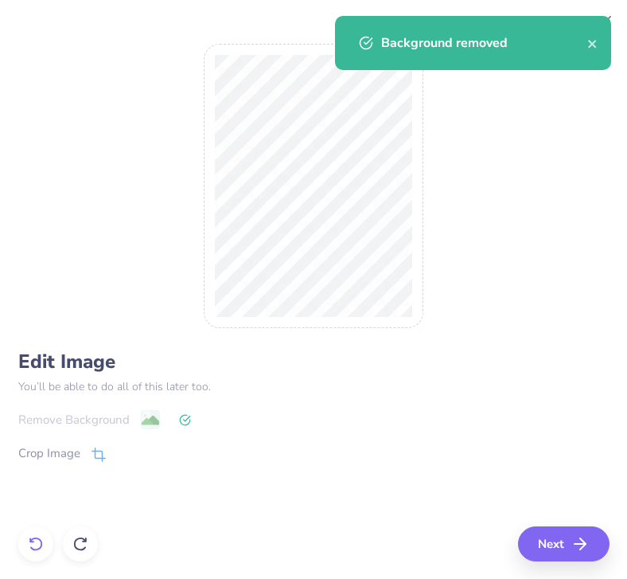
click at [33, 536] on icon at bounding box center [36, 544] width 16 height 16
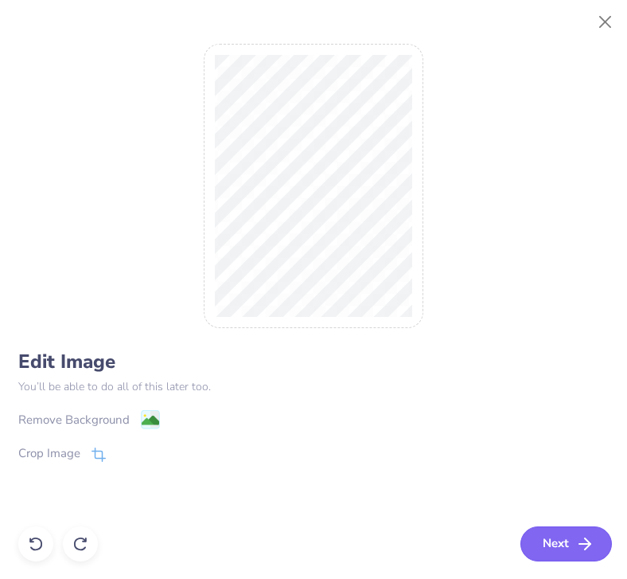
click at [571, 539] on button "Next" at bounding box center [566, 543] width 92 height 35
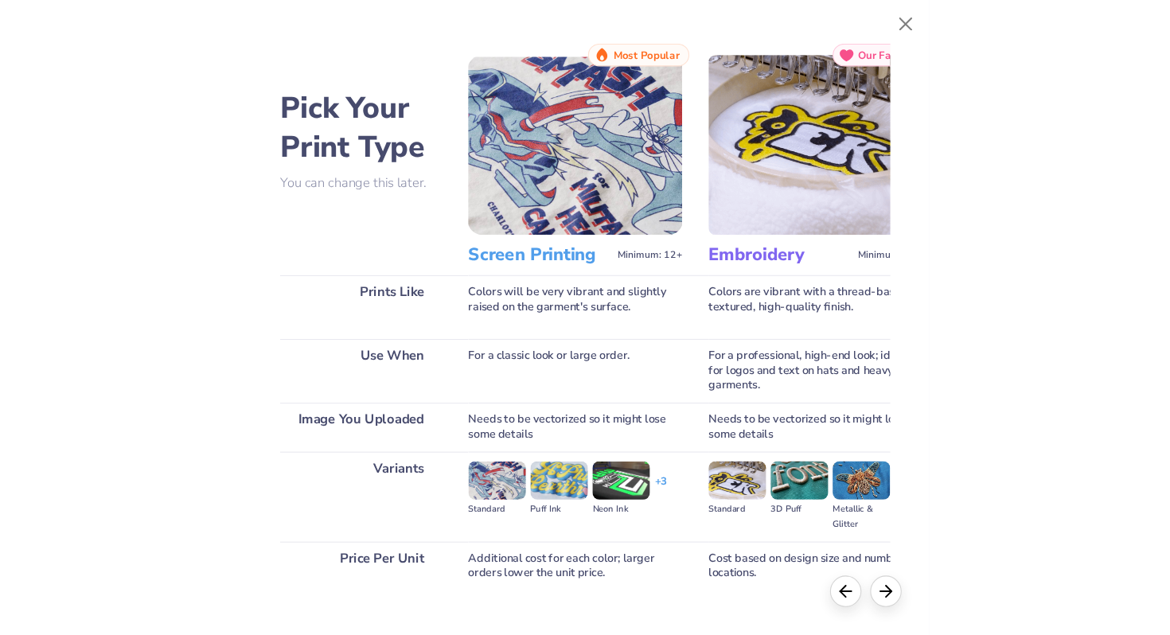
scroll to position [92, 0]
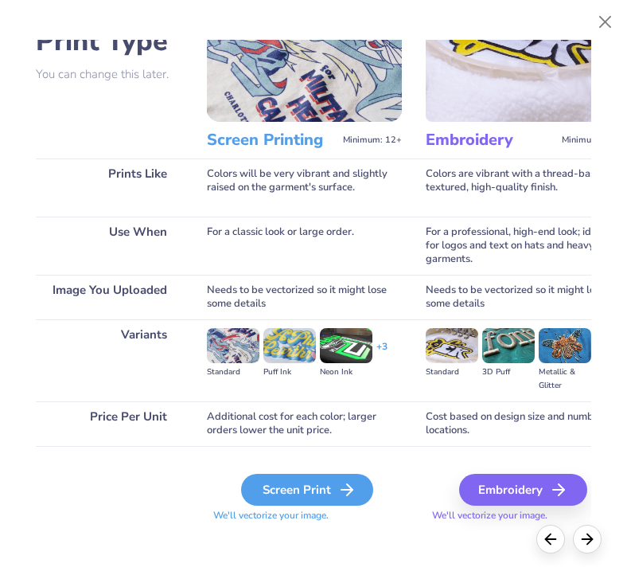
click at [269, 482] on div "Screen Print" at bounding box center [307, 489] width 132 height 32
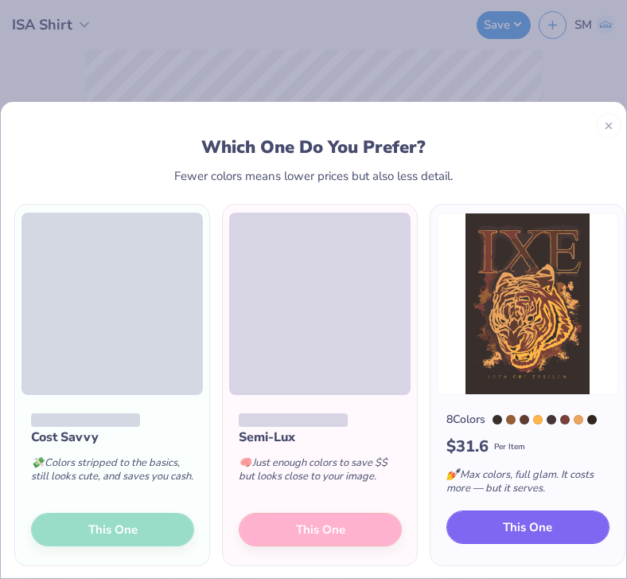
click at [512, 526] on span "This One" at bounding box center [527, 527] width 49 height 18
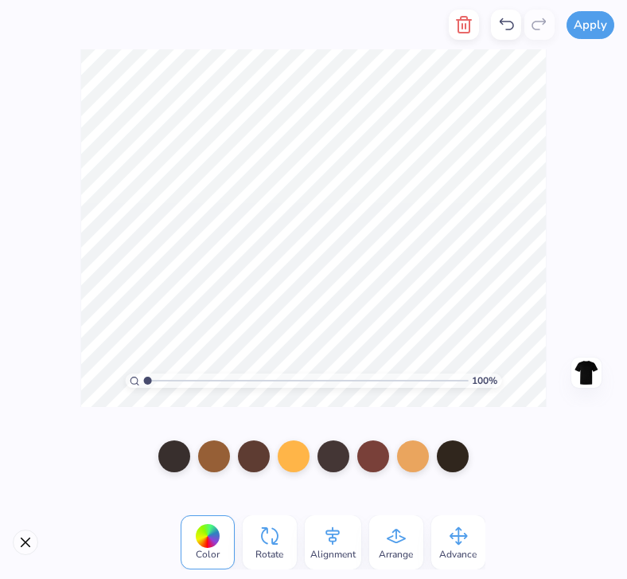
click at [492, 244] on div at bounding box center [313, 289] width 627 height 579
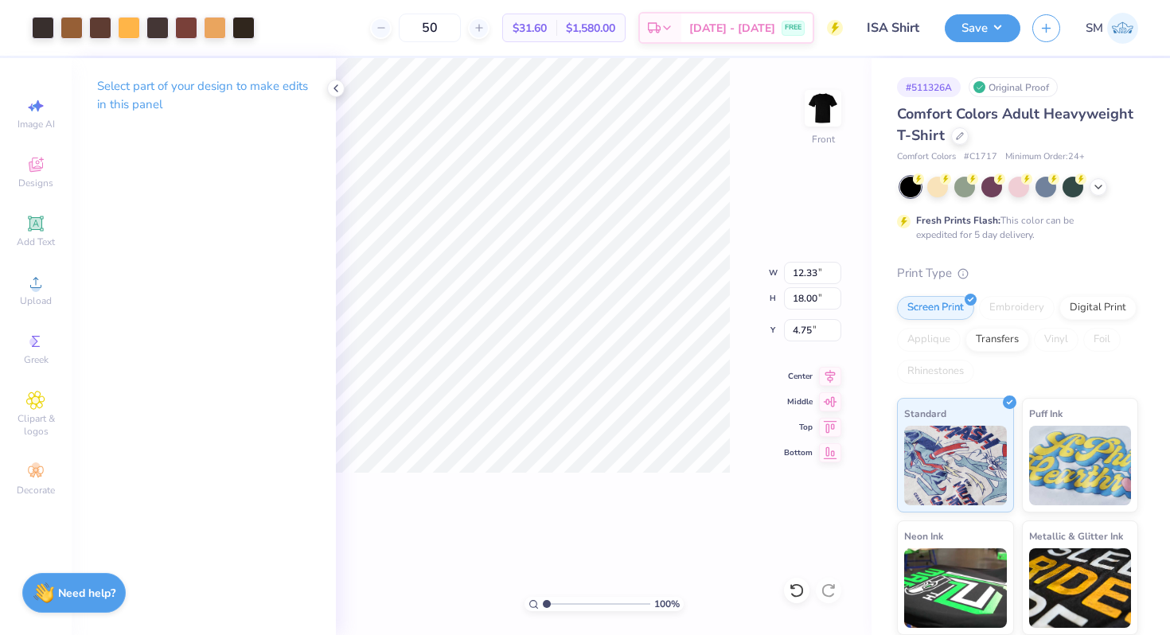
scroll to position [0, 0]
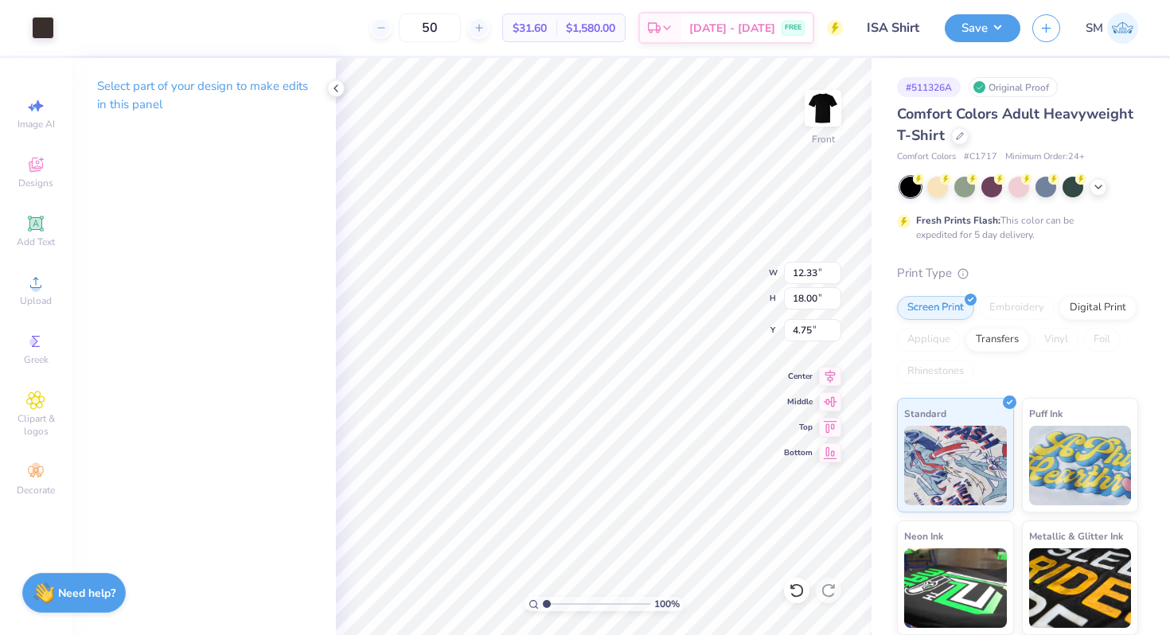
type input "4.49"
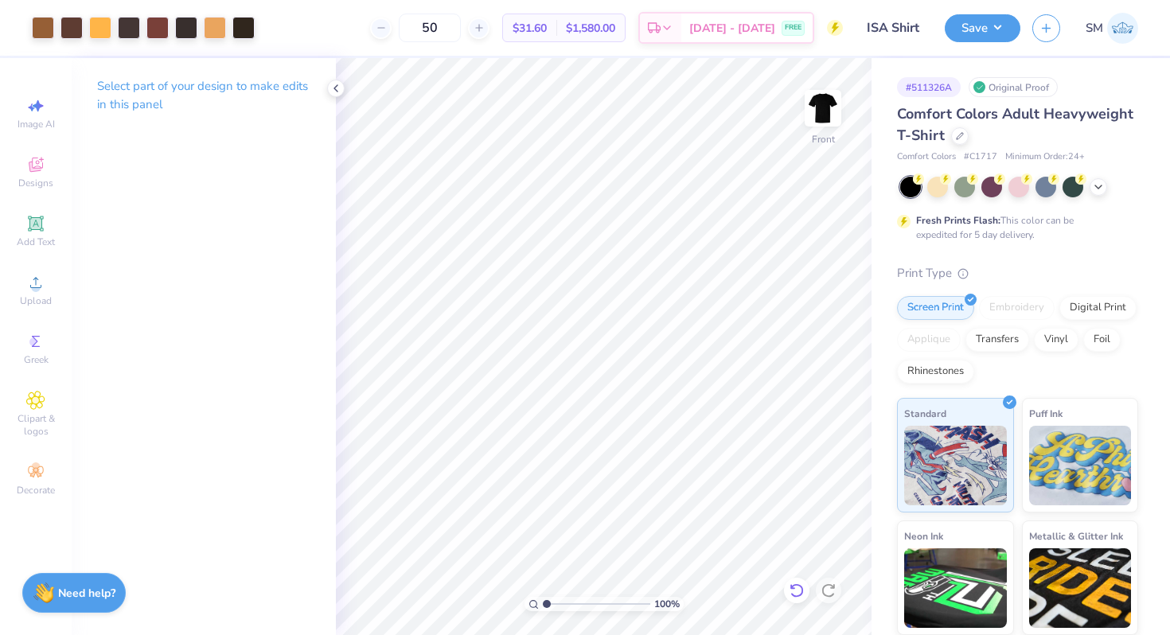
click at [797, 591] on icon at bounding box center [797, 590] width 16 height 16
click at [792, 590] on icon at bounding box center [797, 590] width 16 height 16
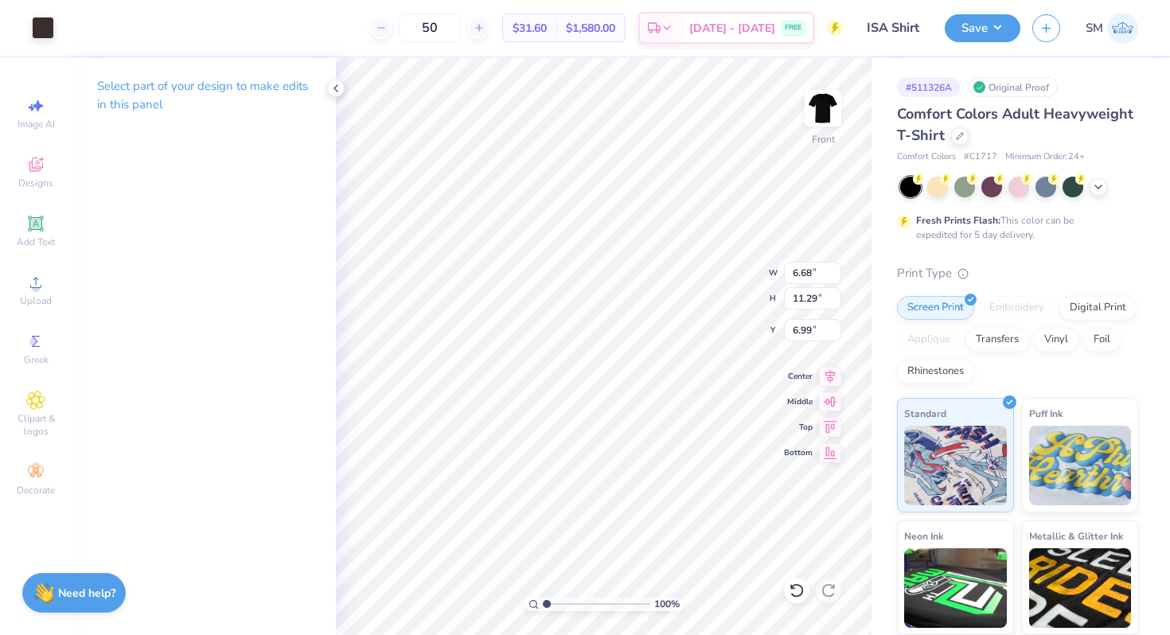
type input "6.68"
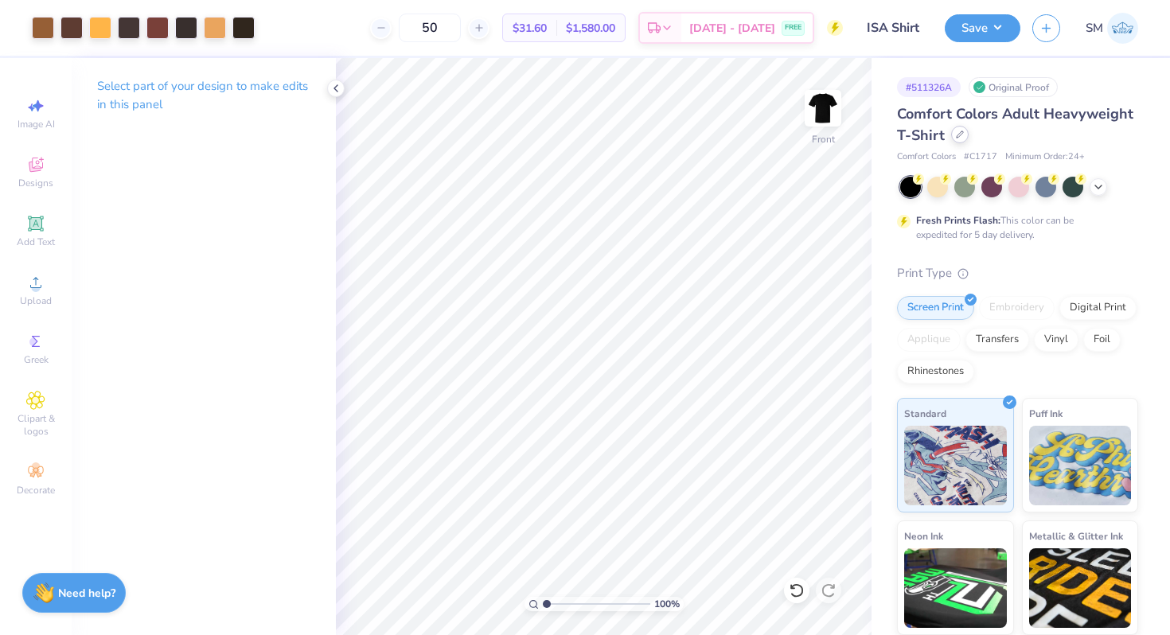
click at [964, 136] on div at bounding box center [960, 135] width 18 height 18
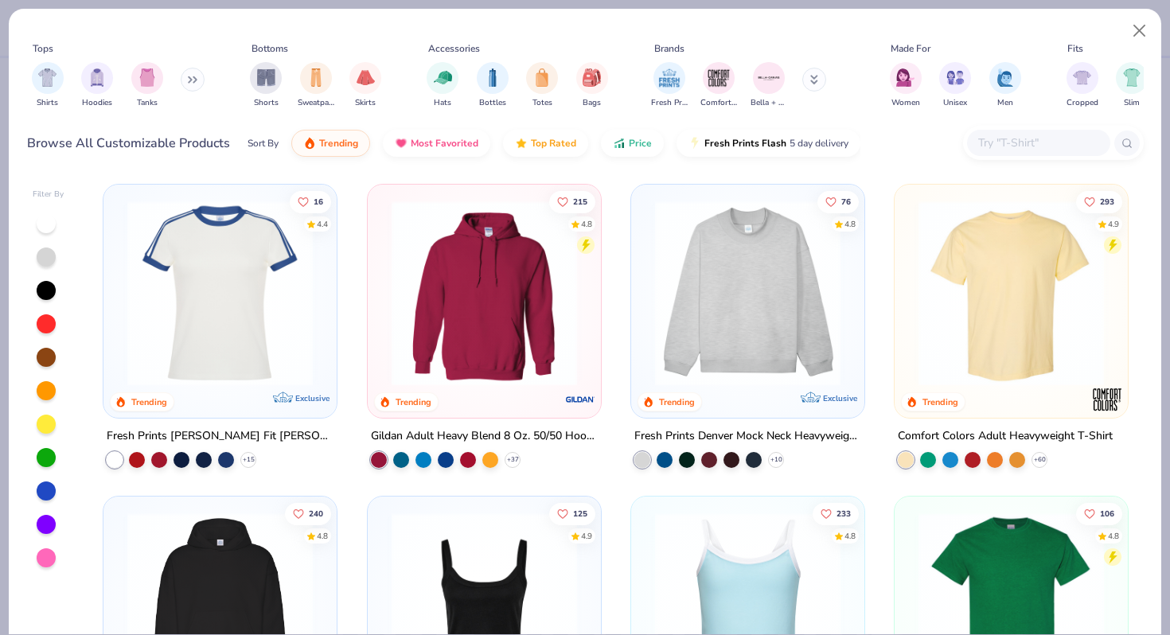
click at [1031, 139] on input "text" at bounding box center [1037, 143] width 123 height 18
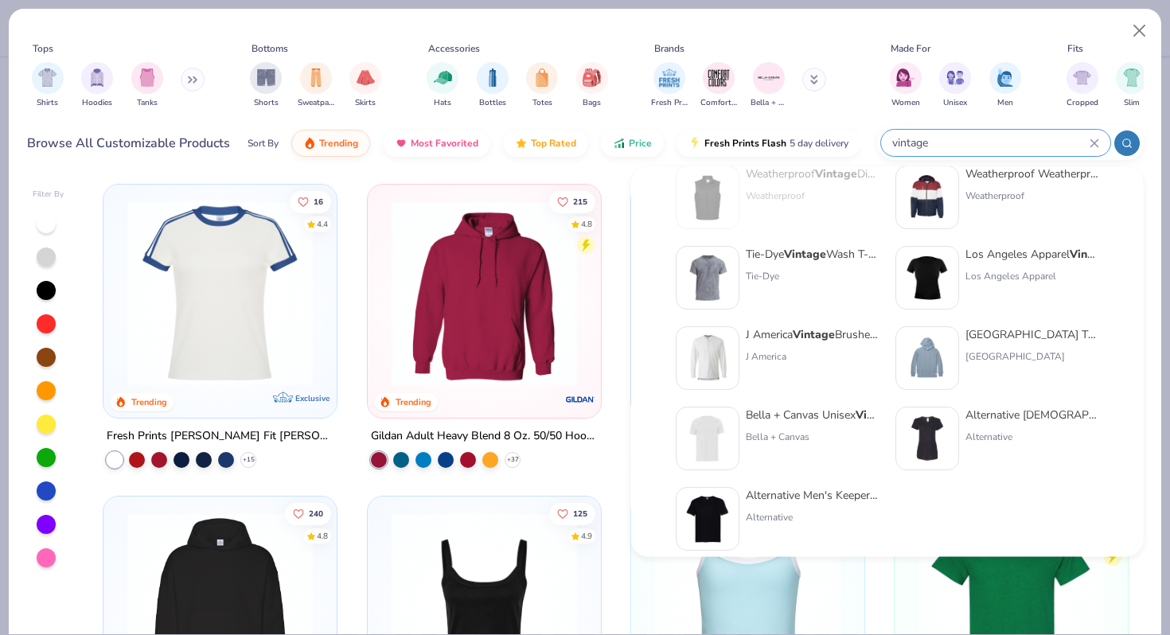
scroll to position [112, 0]
type input "vintage"
click at [719, 265] on img at bounding box center [707, 275] width 49 height 49
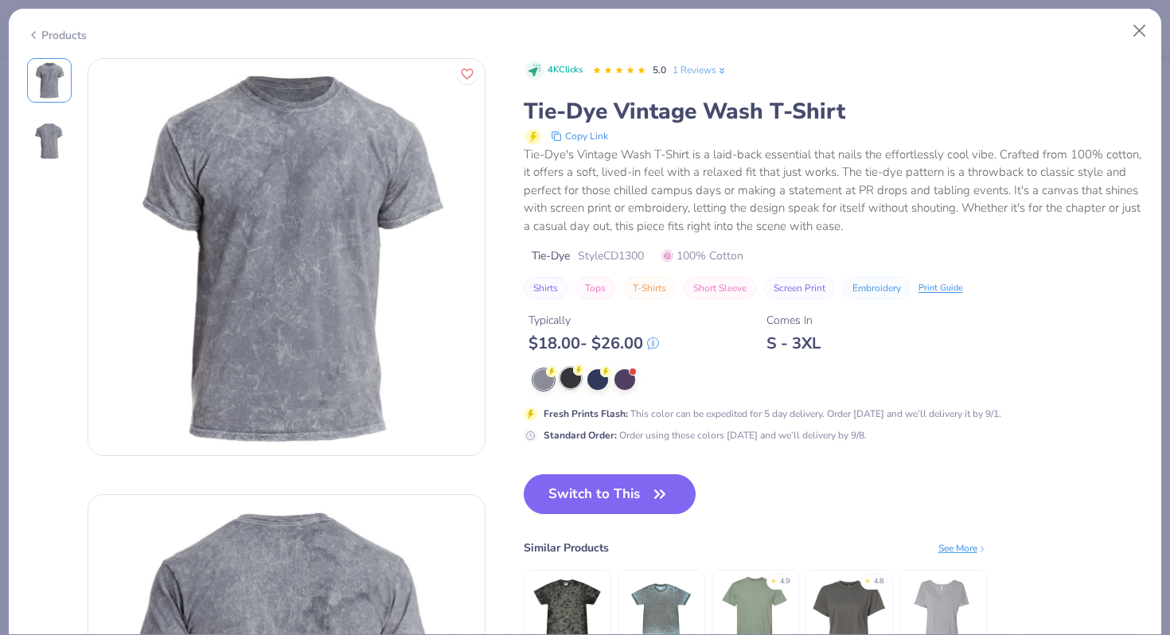
click at [570, 379] on div at bounding box center [570, 378] width 21 height 21
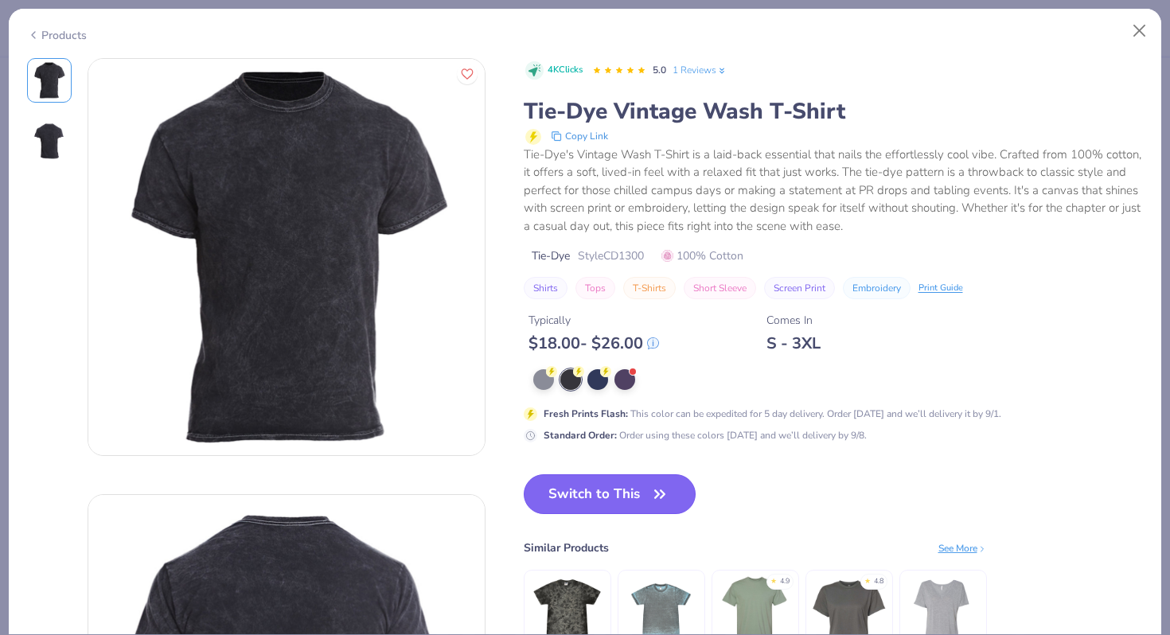
click at [607, 502] on button "Switch to This" at bounding box center [610, 494] width 173 height 40
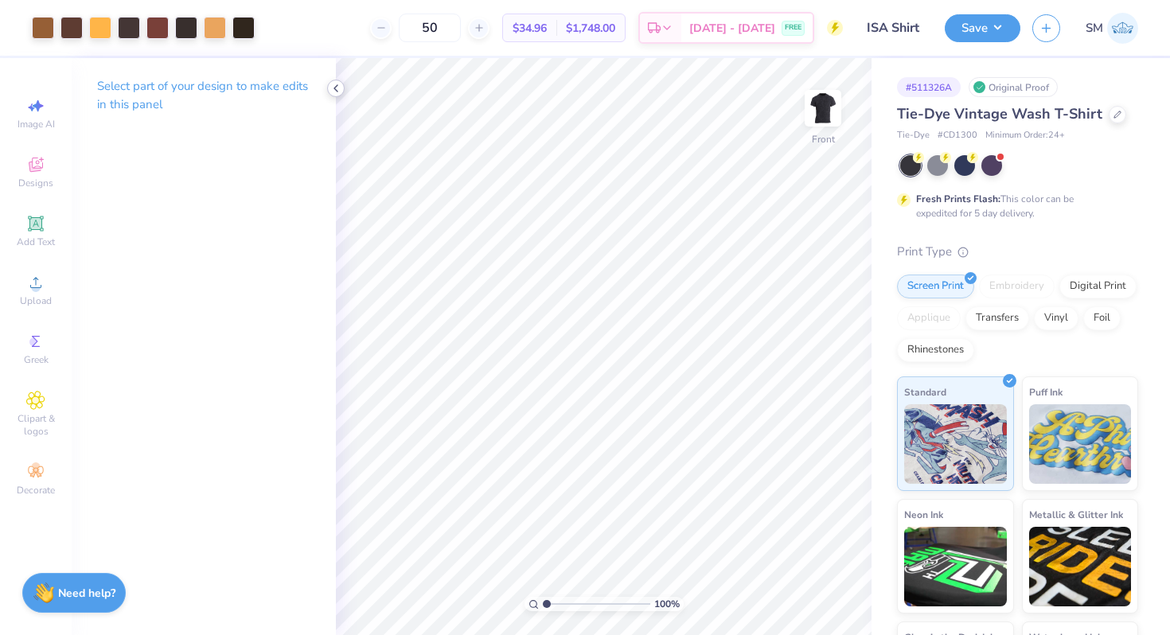
click at [333, 84] on icon at bounding box center [335, 88] width 13 height 13
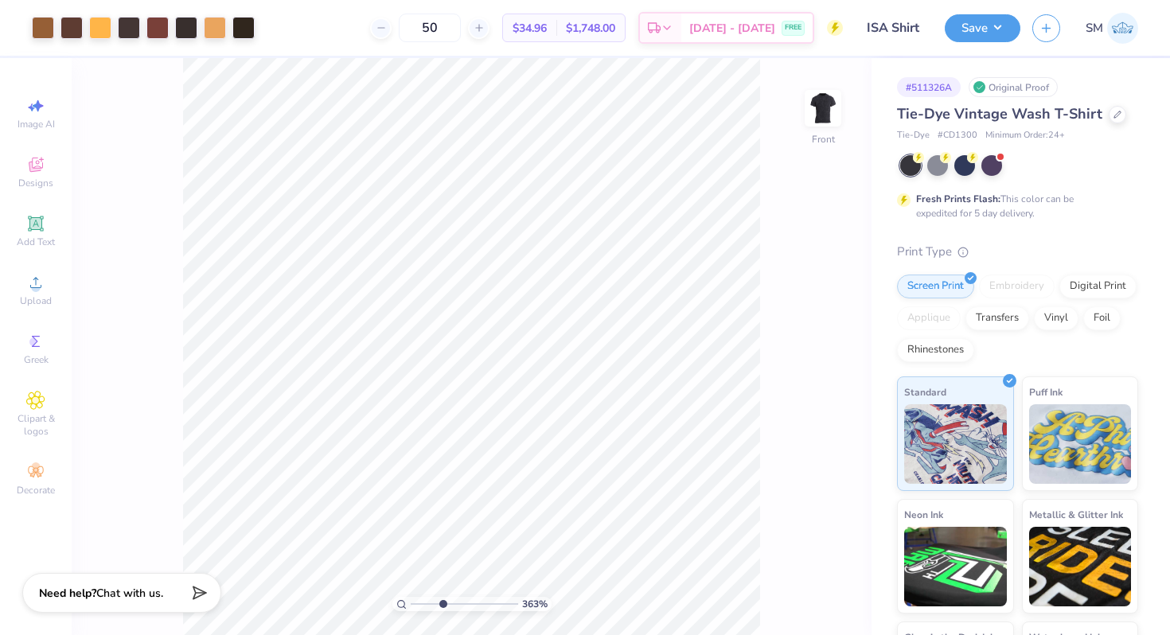
drag, startPoint x: 413, startPoint y: 603, endPoint x: 442, endPoint y: 610, distance: 29.3
click at [442, 610] on input "range" at bounding box center [464, 604] width 107 height 14
drag, startPoint x: 444, startPoint y: 605, endPoint x: 427, endPoint y: 602, distance: 17.0
type input "2.37"
click at [428, 602] on input "range" at bounding box center [464, 604] width 107 height 14
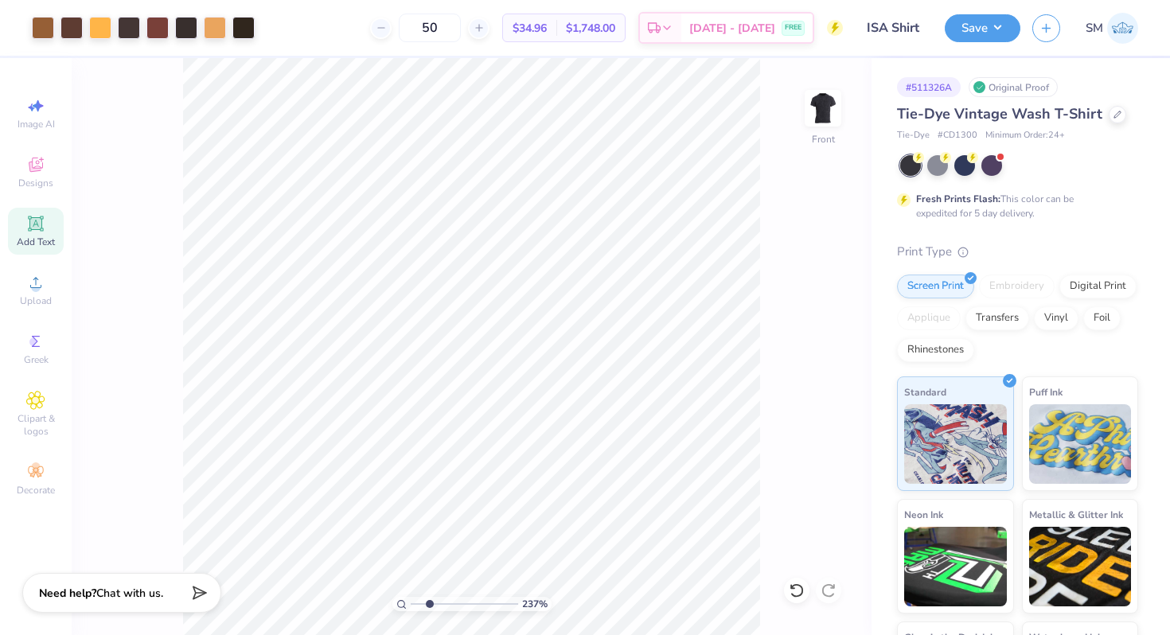
click at [29, 228] on icon at bounding box center [35, 223] width 15 height 15
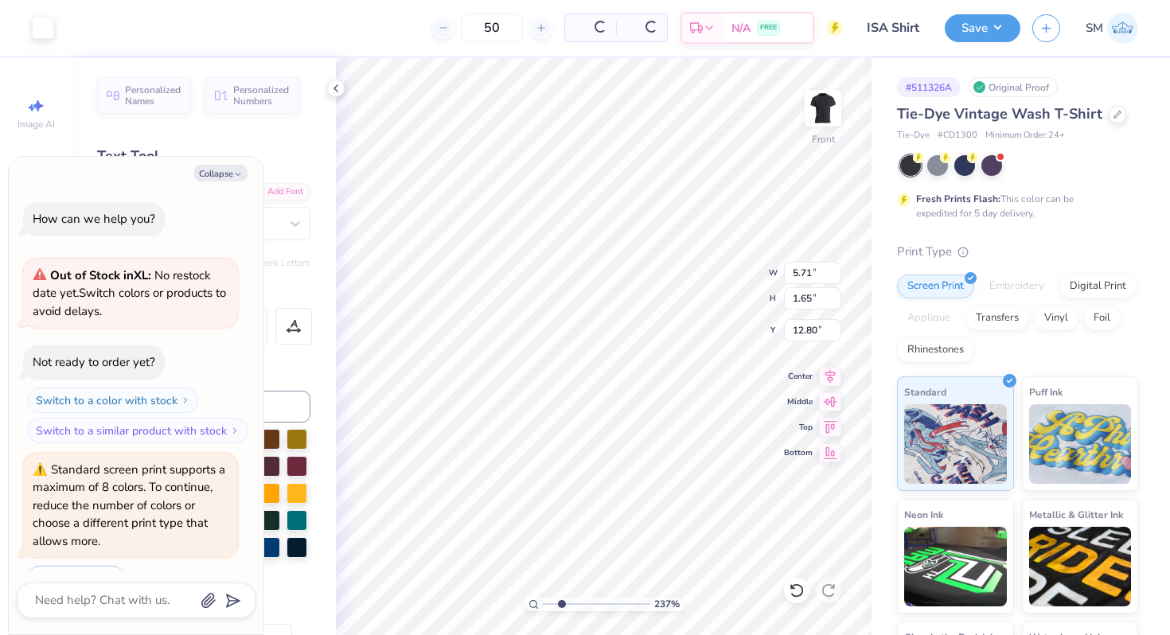
scroll to position [39, 0]
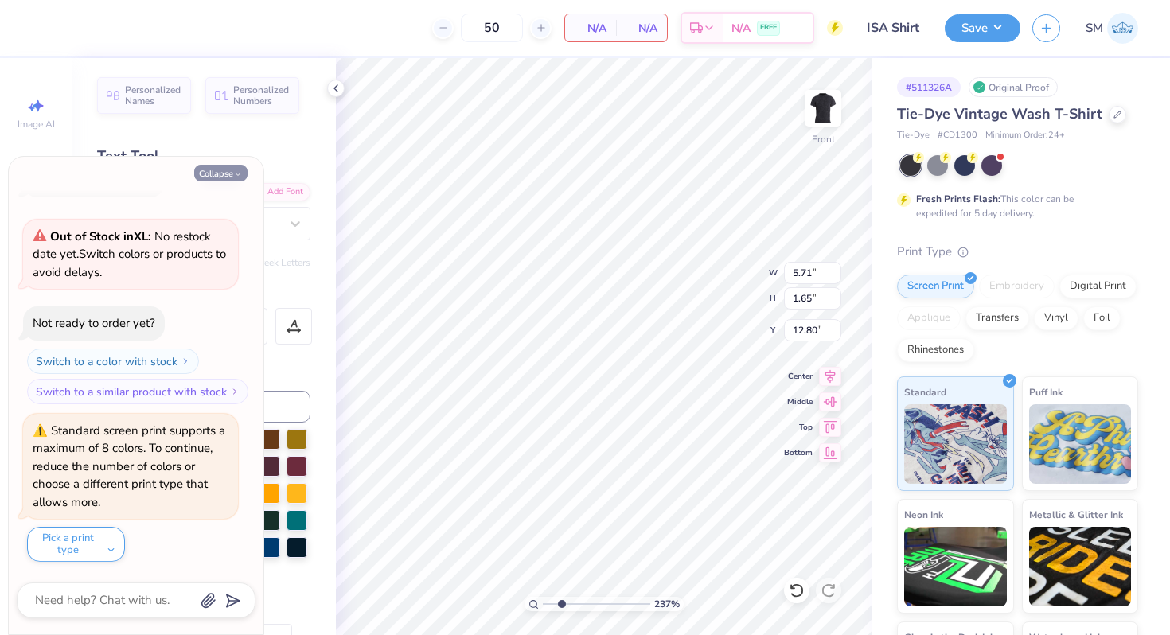
click at [222, 171] on button "Collapse" at bounding box center [220, 173] width 53 height 17
type textarea "x"
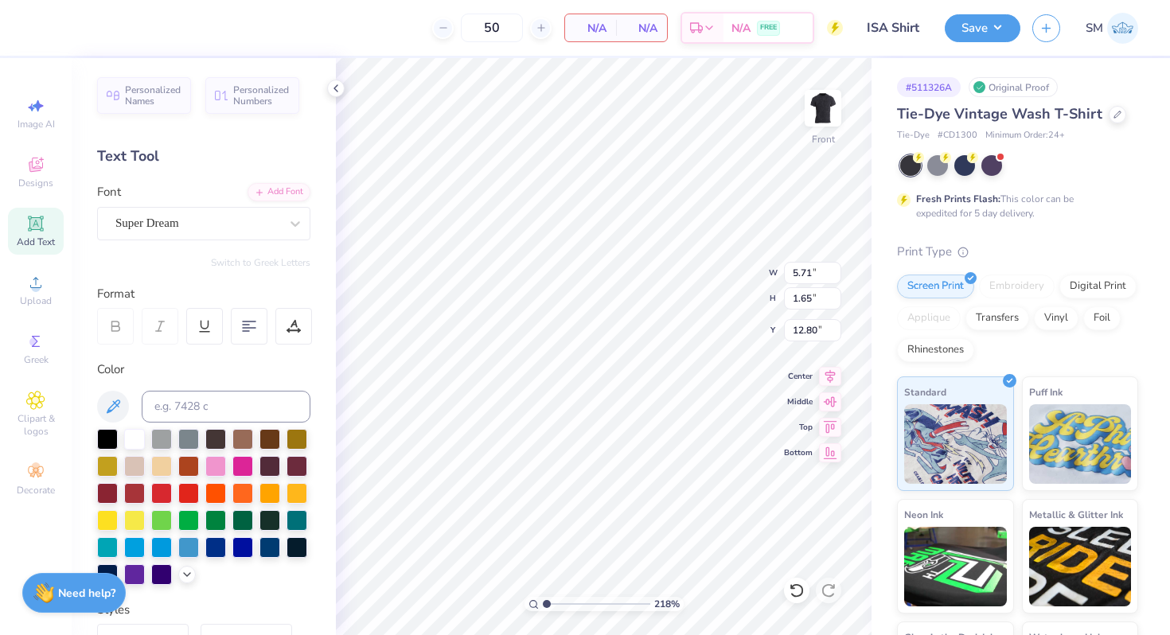
drag, startPoint x: 559, startPoint y: 604, endPoint x: 536, endPoint y: 603, distance: 22.3
type input "1"
click at [543, 604] on input "range" at bounding box center [596, 604] width 107 height 14
type input "20.34"
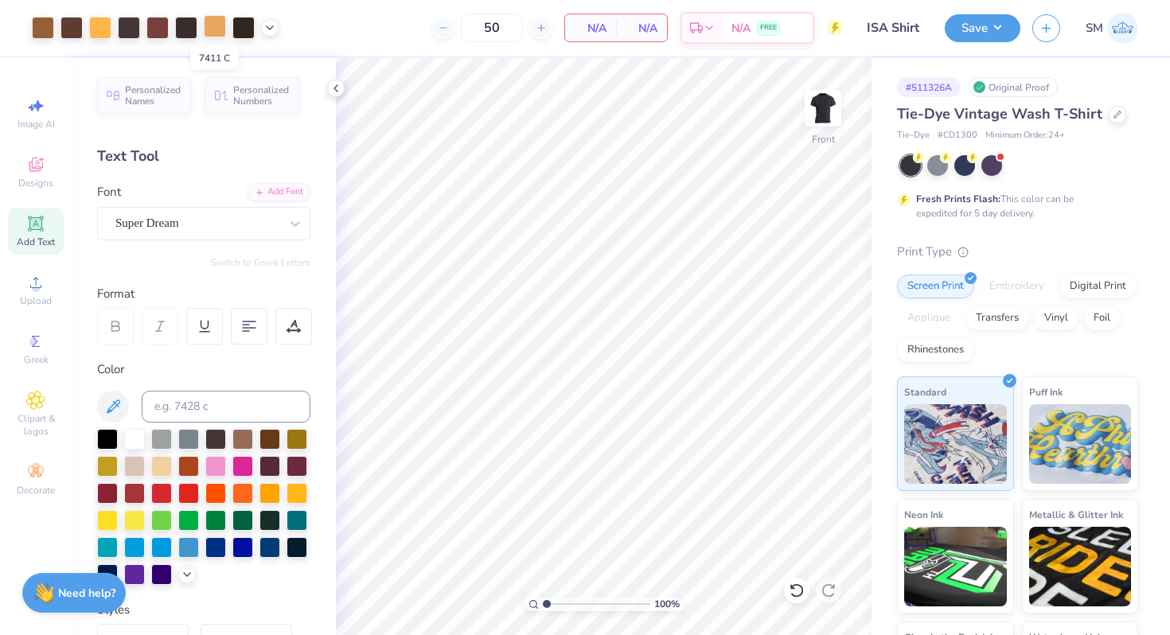
click at [217, 22] on div at bounding box center [215, 26] width 22 height 22
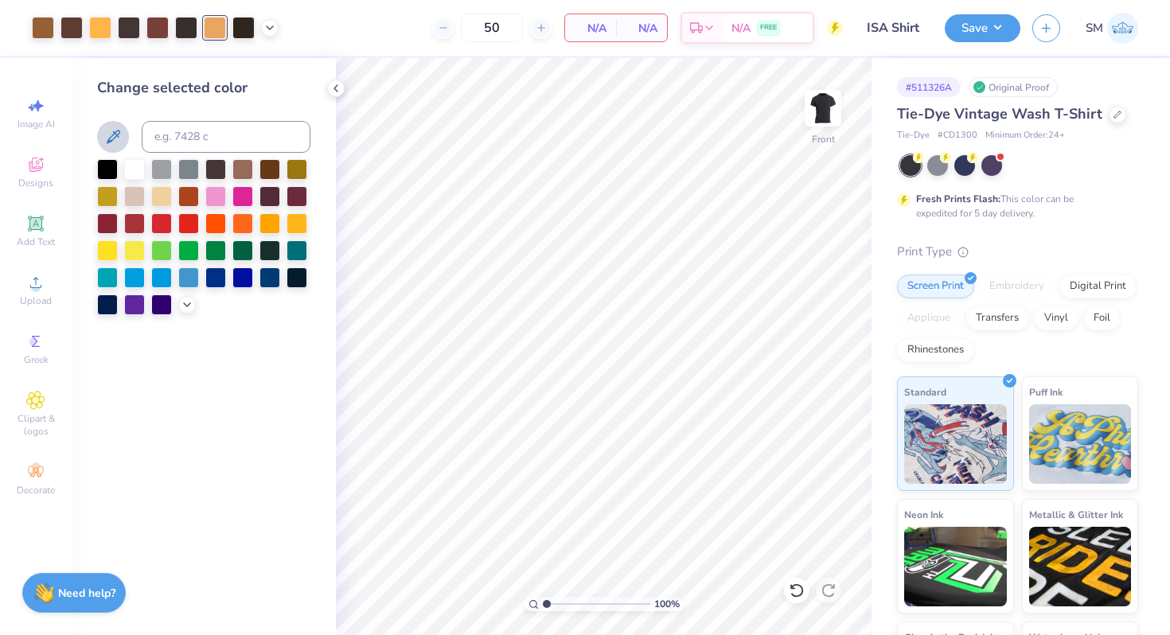
click at [111, 143] on icon at bounding box center [112, 136] width 19 height 19
click at [212, 29] on div at bounding box center [215, 26] width 22 height 22
click at [181, 135] on input at bounding box center [226, 137] width 169 height 32
type input "412"
click at [125, 30] on div at bounding box center [129, 26] width 22 height 22
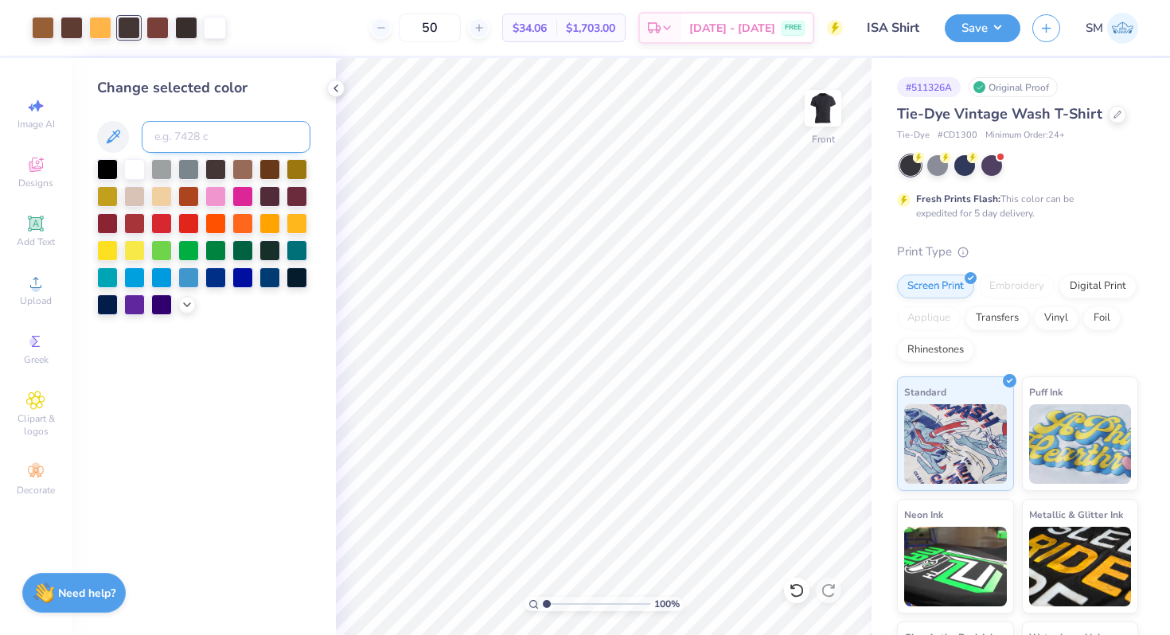
click at [184, 135] on input at bounding box center [226, 137] width 169 height 32
type input "412"
click at [49, 29] on div at bounding box center [43, 26] width 22 height 22
click at [191, 278] on div at bounding box center [188, 276] width 21 height 21
click at [791, 588] on icon at bounding box center [792, 586] width 3 height 3
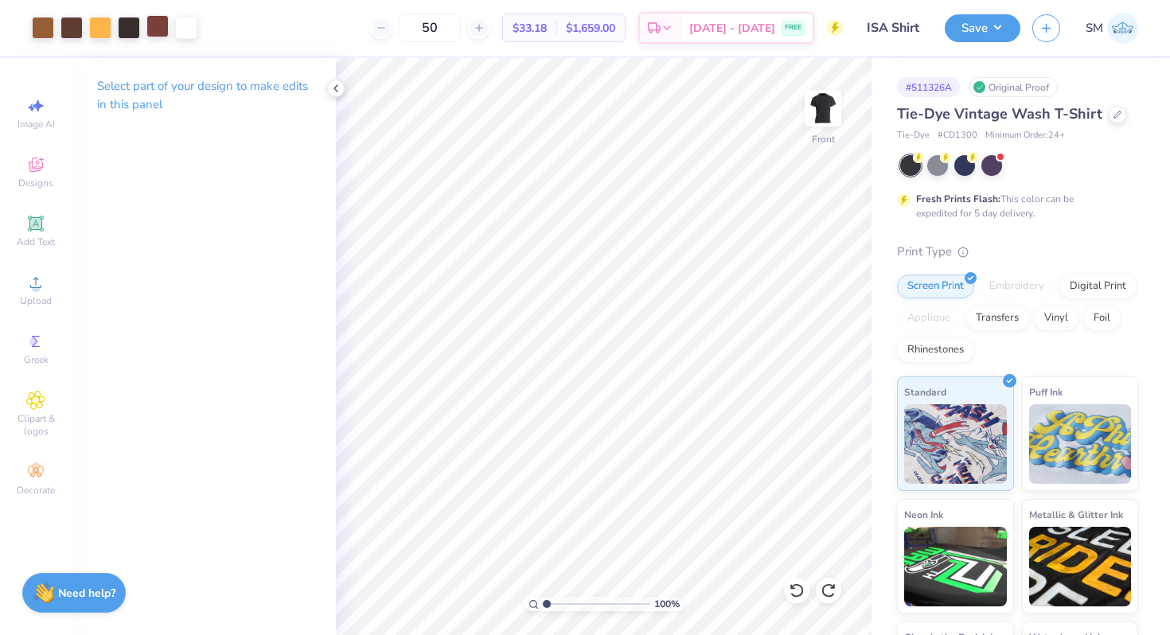
click at [164, 33] on div at bounding box center [157, 26] width 22 height 22
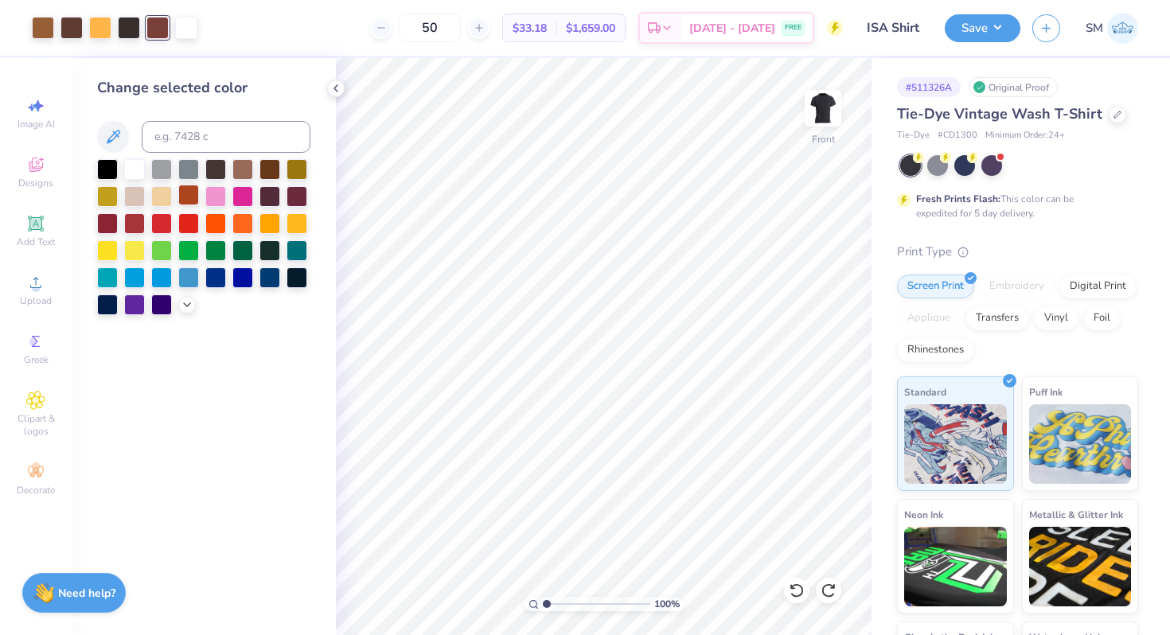
click at [192, 196] on div at bounding box center [188, 195] width 21 height 21
click at [799, 592] on icon at bounding box center [797, 590] width 16 height 16
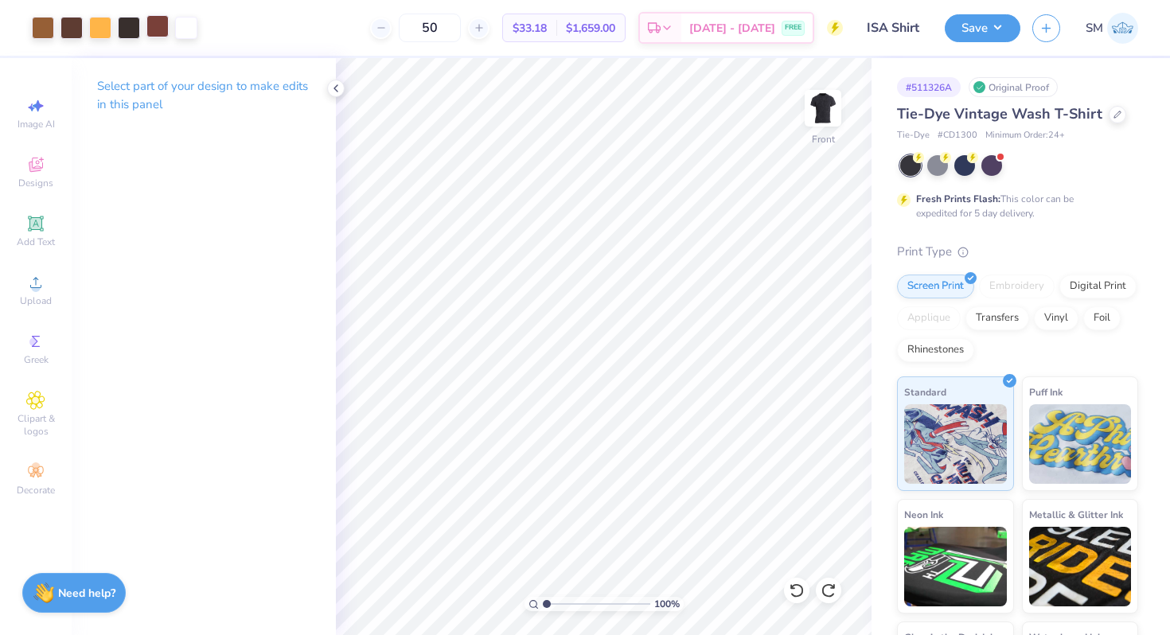
click at [162, 25] on div at bounding box center [157, 26] width 22 height 22
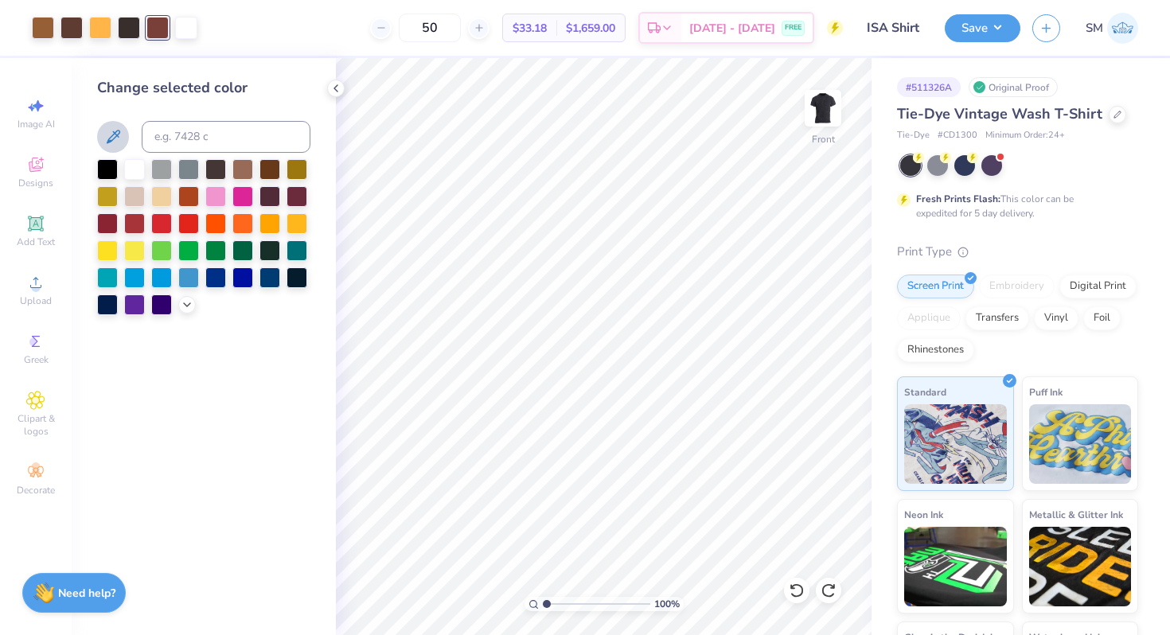
click at [106, 142] on icon at bounding box center [112, 136] width 19 height 19
click at [794, 598] on icon at bounding box center [797, 590] width 16 height 16
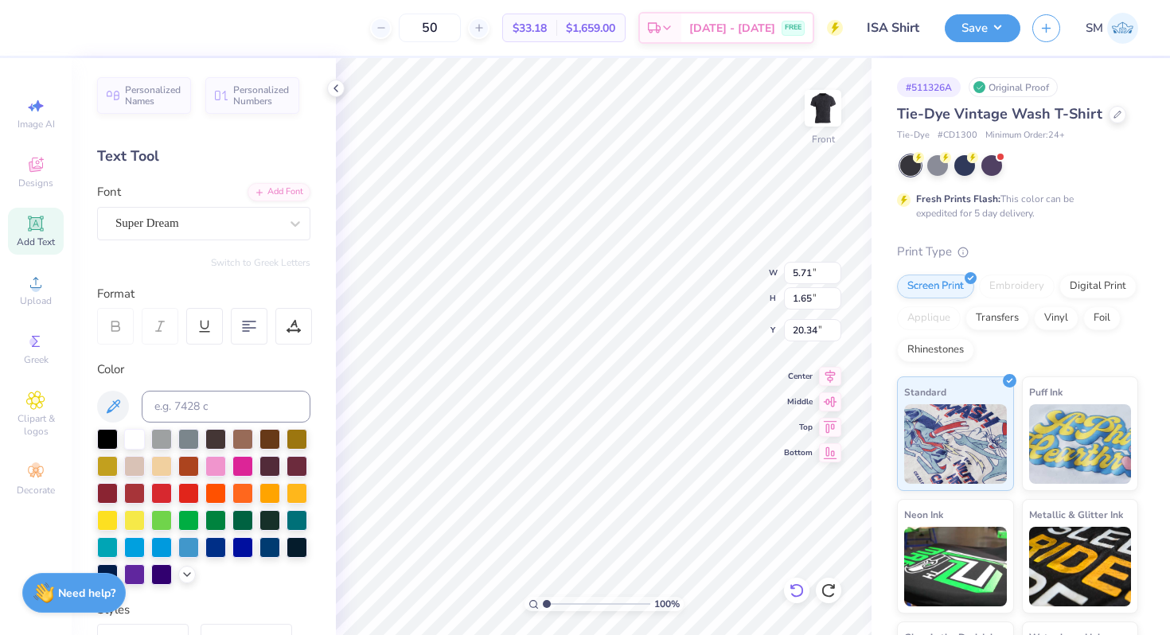
scroll to position [0, 0]
type textarea "Indian Student Assocaiotn"
type textarea "Indian Student Assocation"
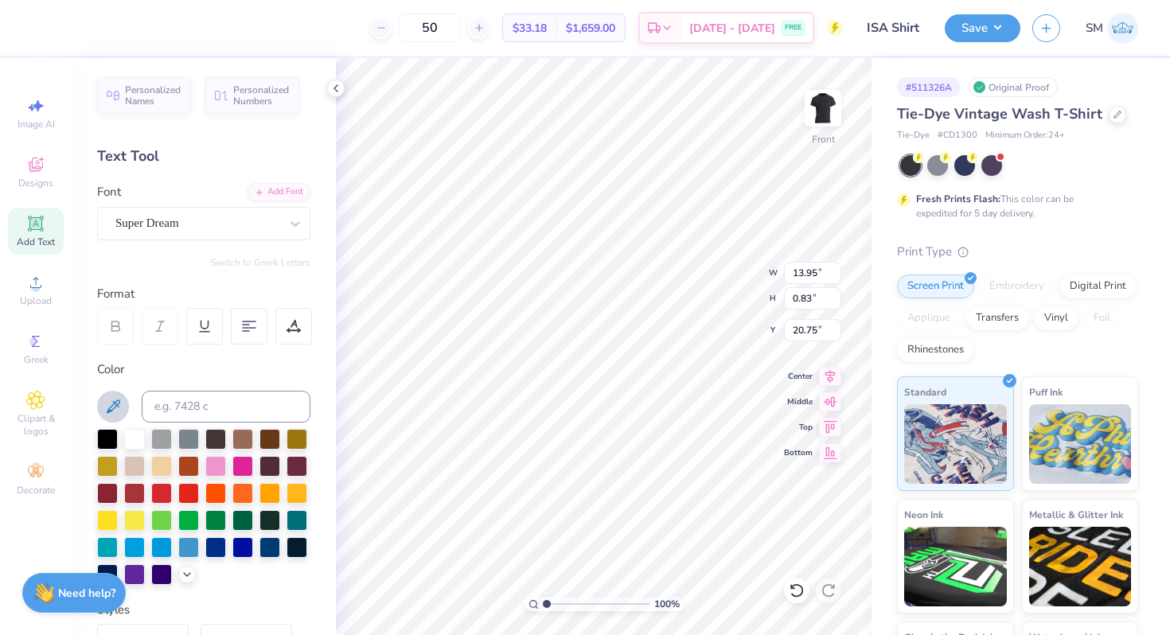
click at [103, 402] on icon at bounding box center [112, 406] width 19 height 19
click at [219, 220] on div "Super Dream" at bounding box center [197, 223] width 167 height 25
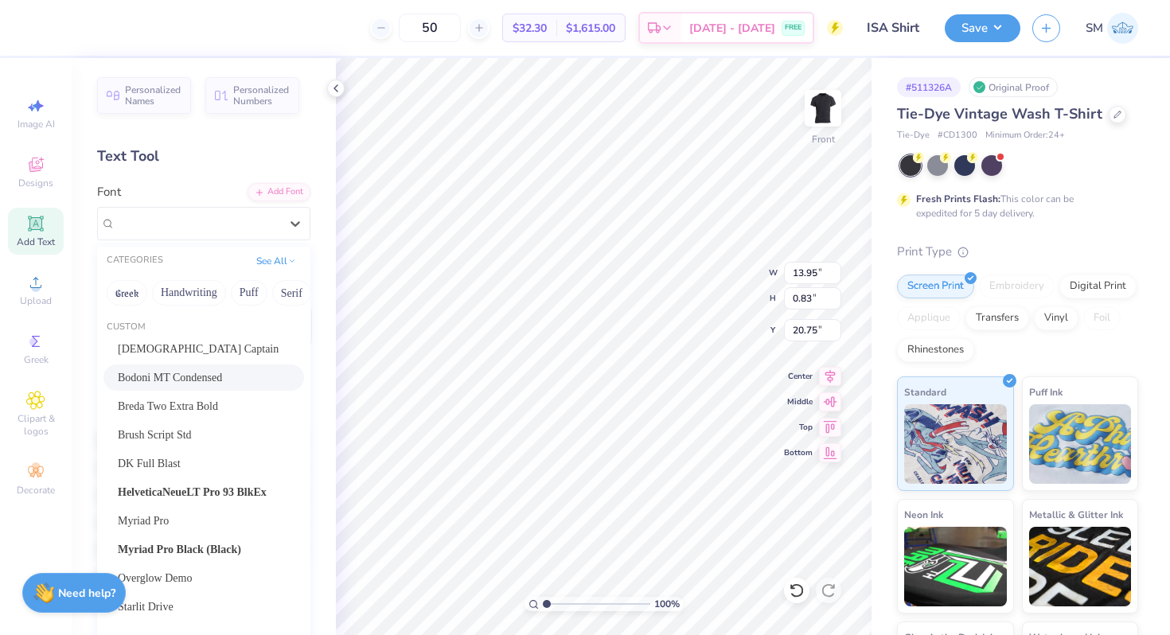
click at [181, 376] on span "Bodoni MT Condensed" at bounding box center [170, 377] width 104 height 17
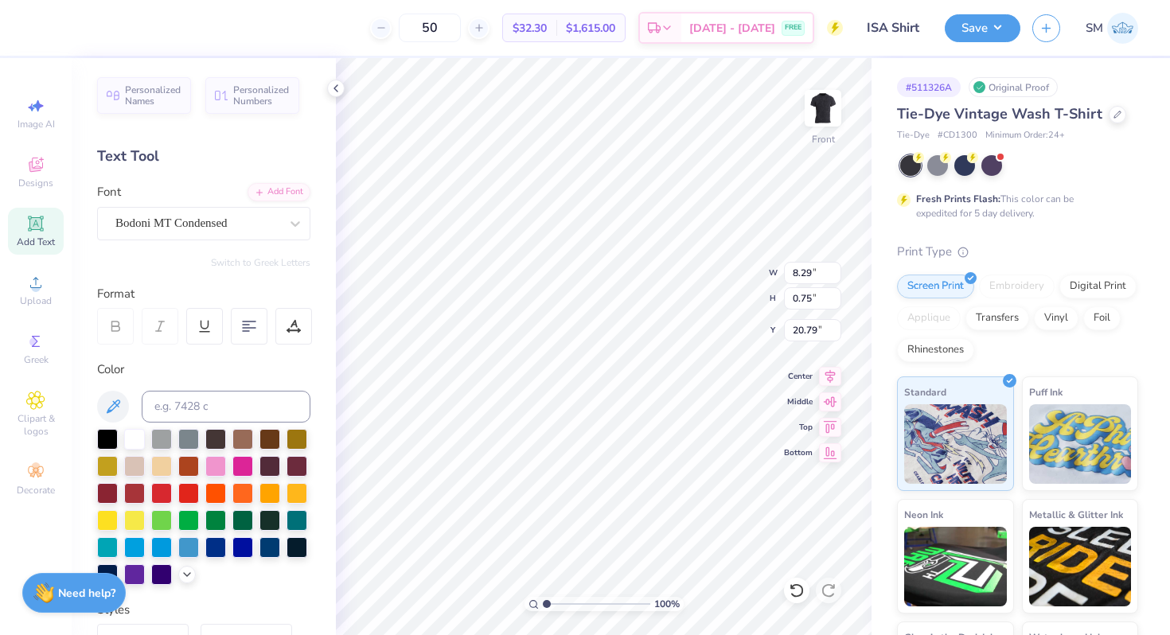
type input "8.29"
type input "0.75"
type input "20.79"
type input "5.72"
type input "0.52"
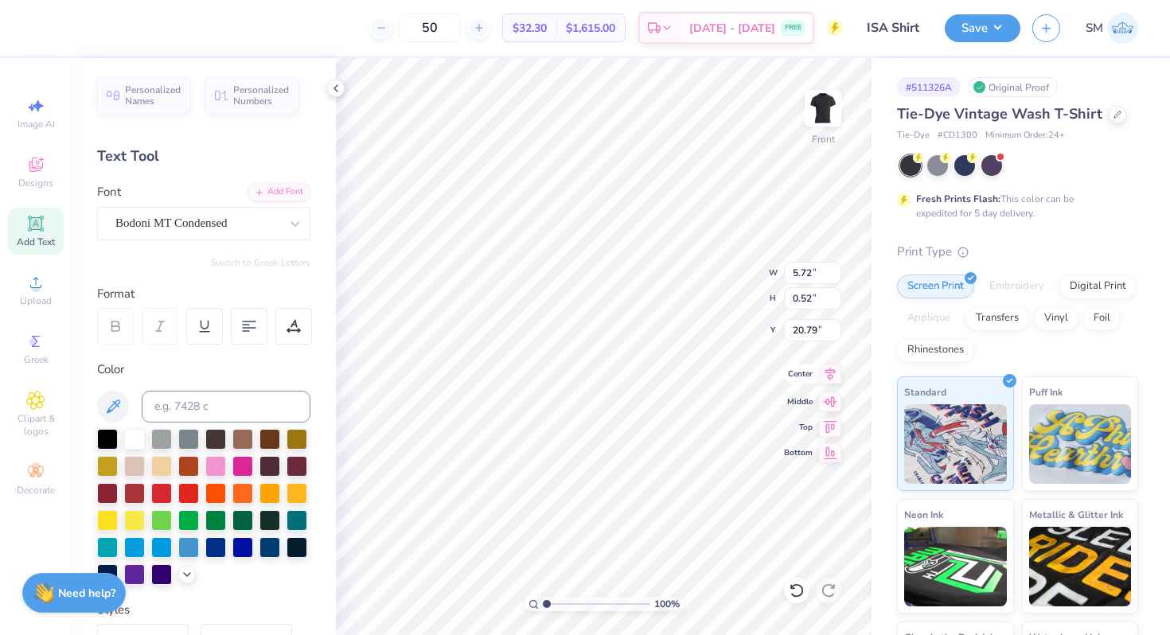
click at [827, 377] on icon at bounding box center [830, 375] width 10 height 14
type input "20.29"
click at [828, 374] on icon at bounding box center [830, 373] width 22 height 19
click at [295, 324] on icon at bounding box center [293, 324] width 7 height 8
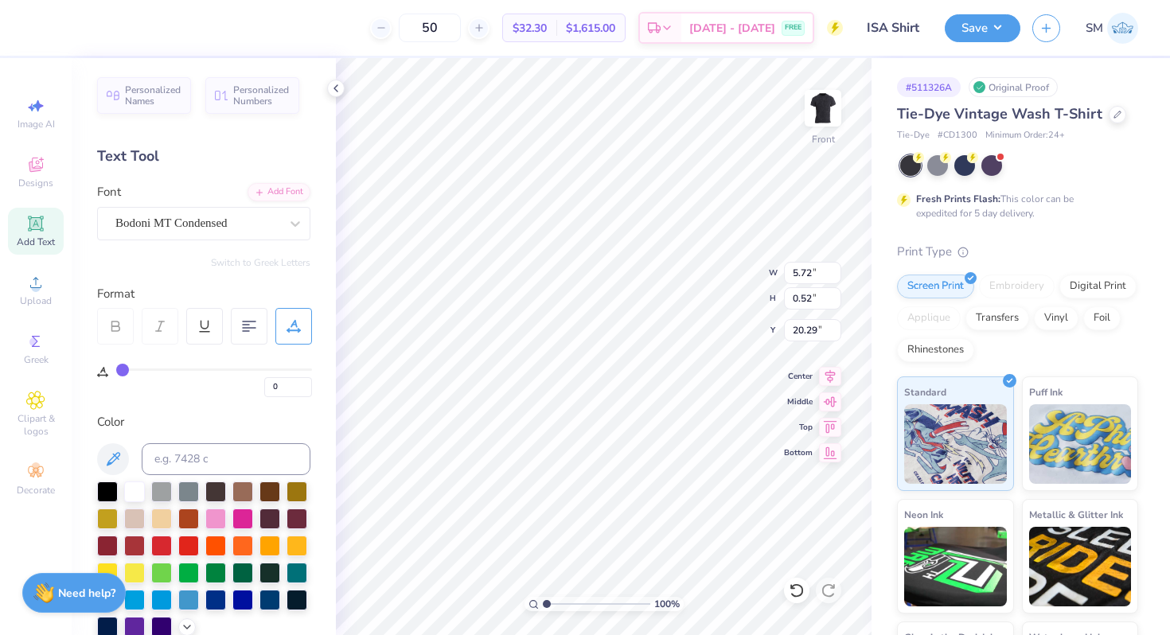
type input "1"
type input "2"
type input "3"
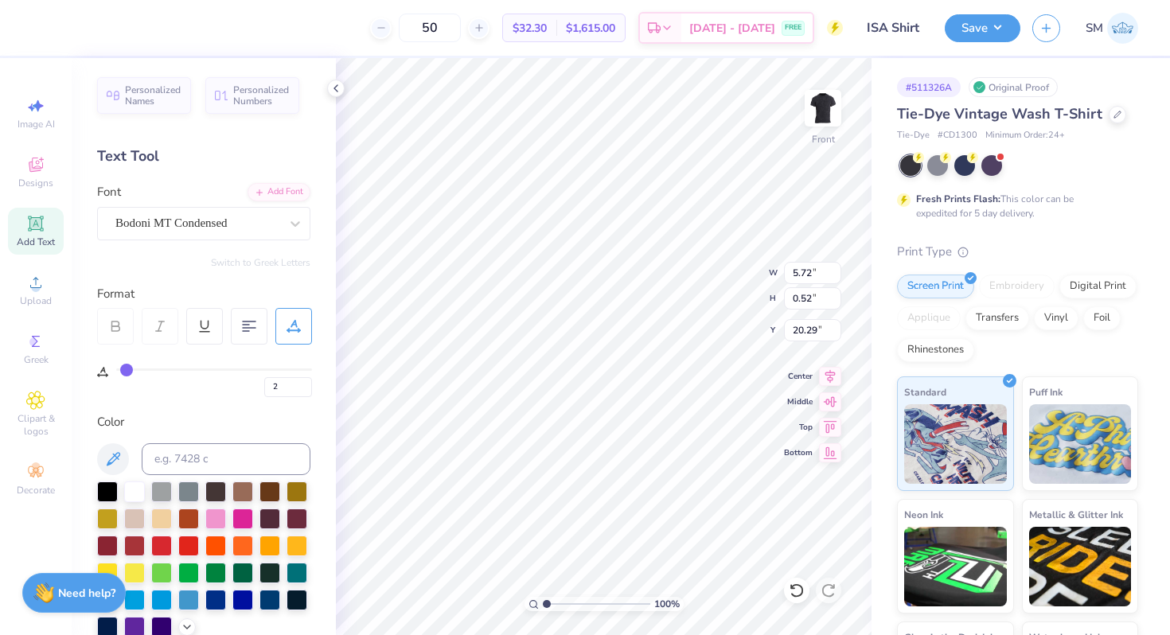
type input "3"
type input "4"
type input "5"
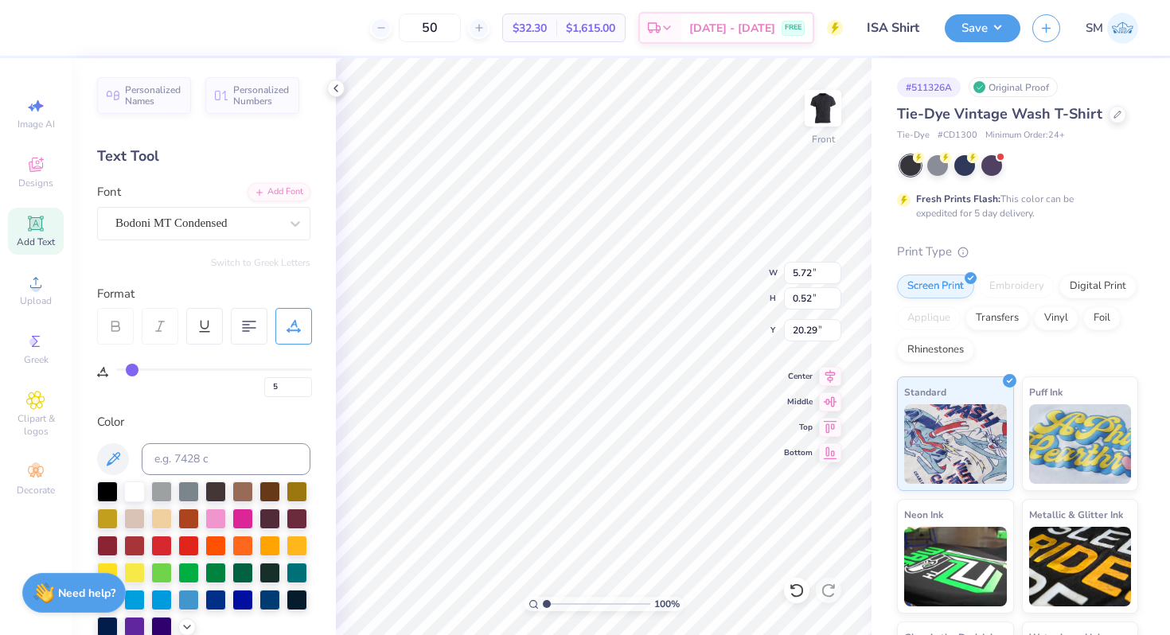
type input "7"
type input "9"
type input "10"
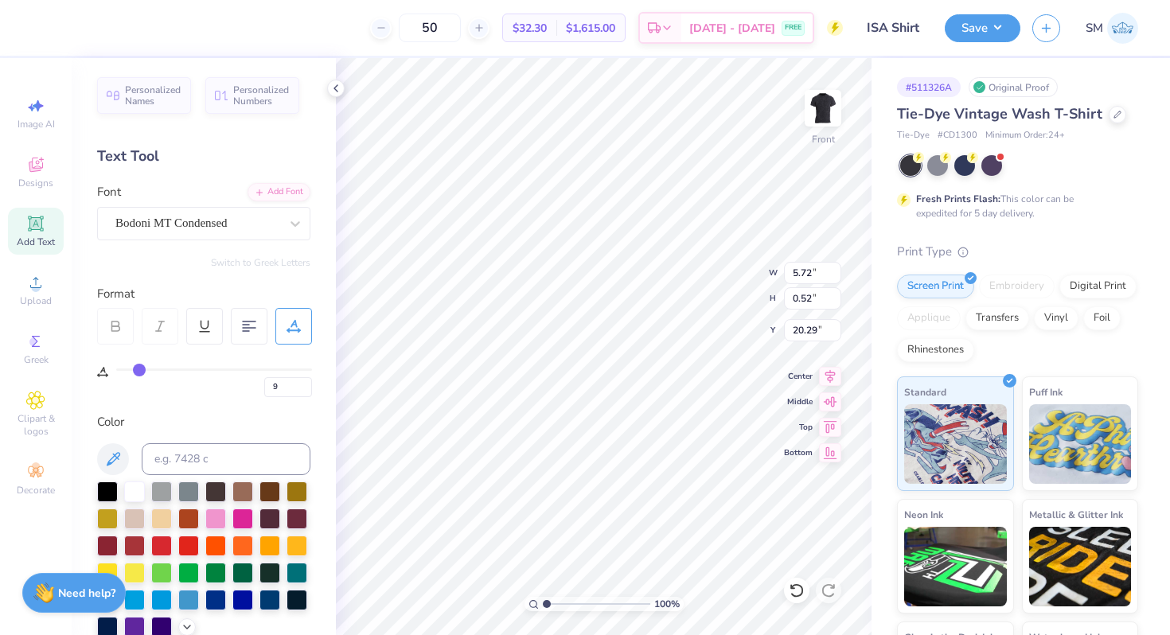
type input "10"
type input "12"
type input "13"
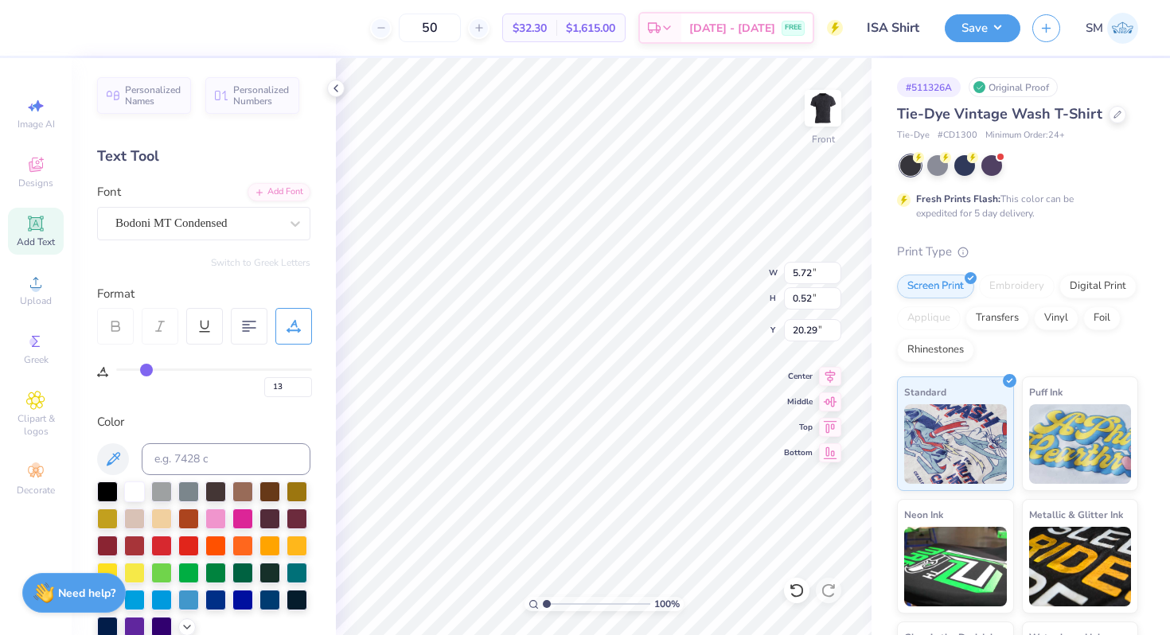
type input "14"
drag, startPoint x: 123, startPoint y: 371, endPoint x: 147, endPoint y: 372, distance: 23.9
type input "14"
click at [147, 371] on input "range" at bounding box center [214, 369] width 196 height 2
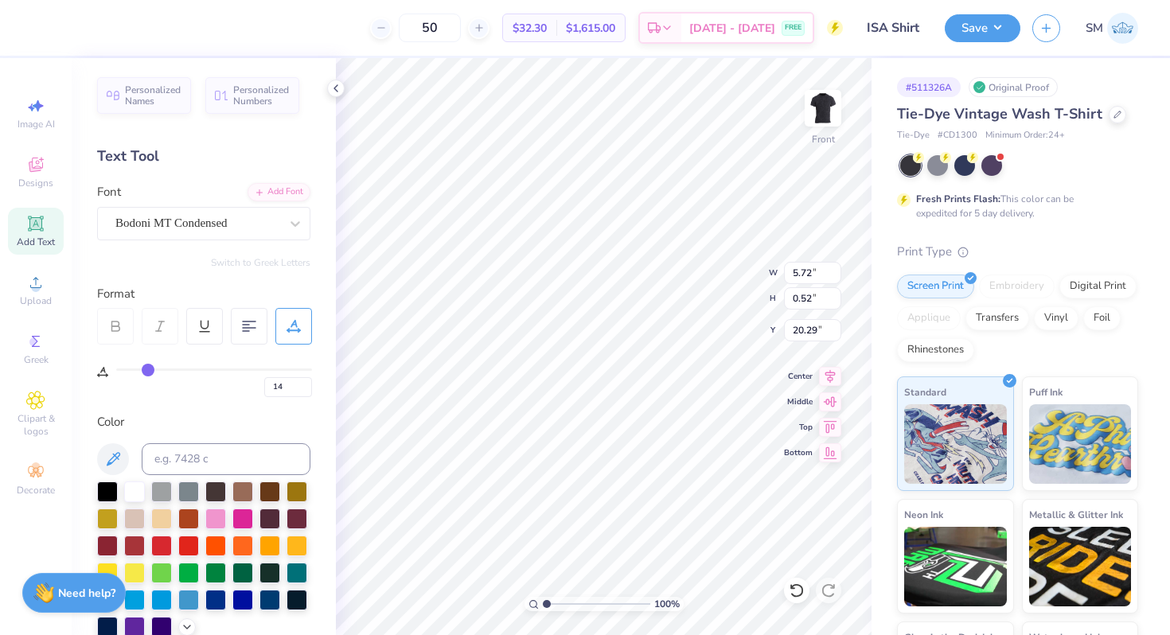
type input "8.37"
type input "13"
type input "12"
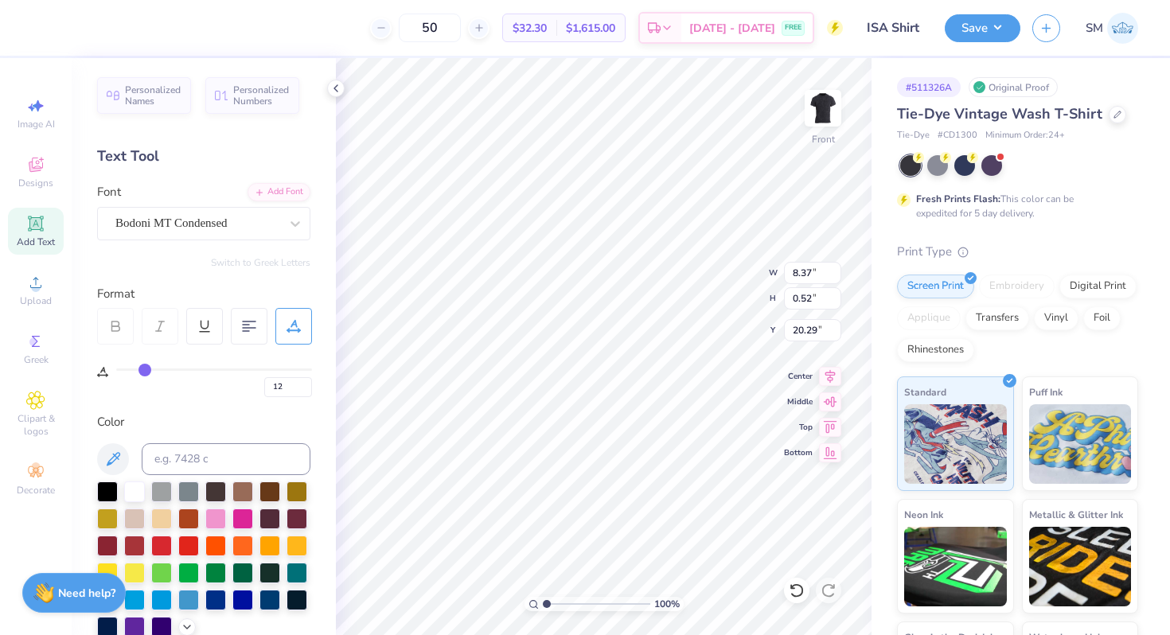
type input "11"
type input "10"
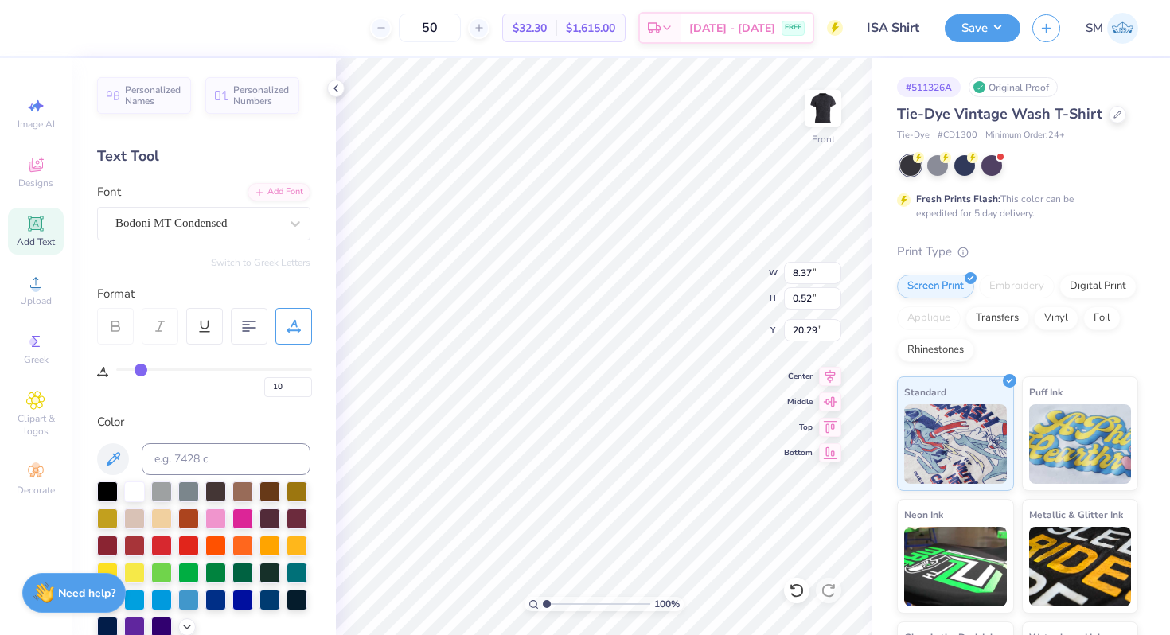
click at [140, 371] on input "range" at bounding box center [214, 369] width 196 height 2
type input "7.61"
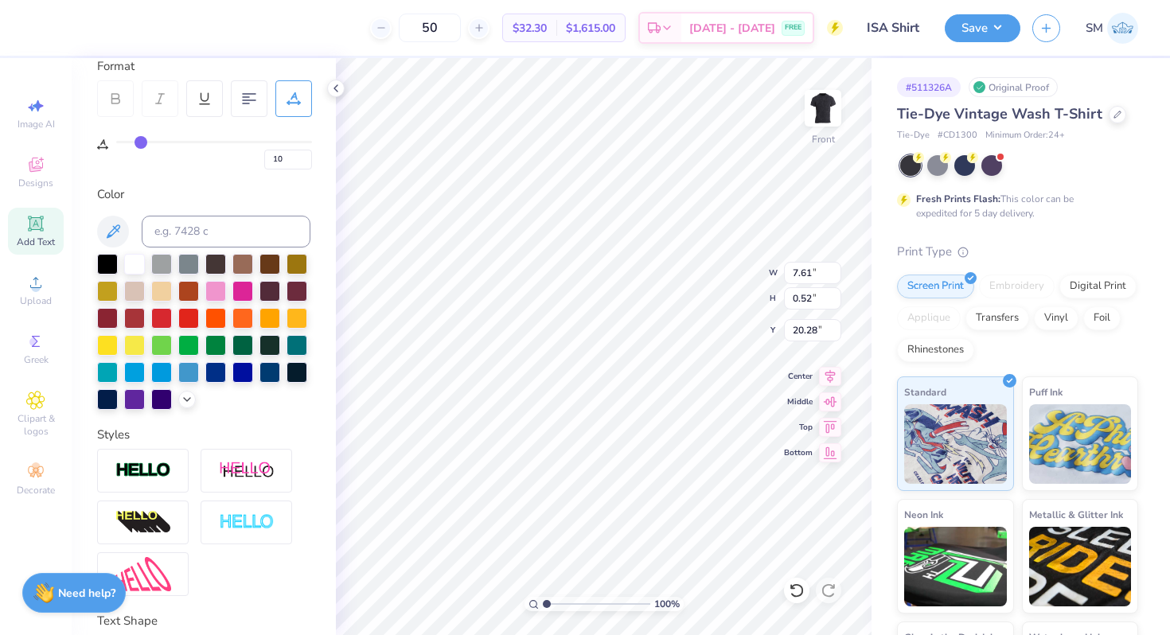
scroll to position [285, 0]
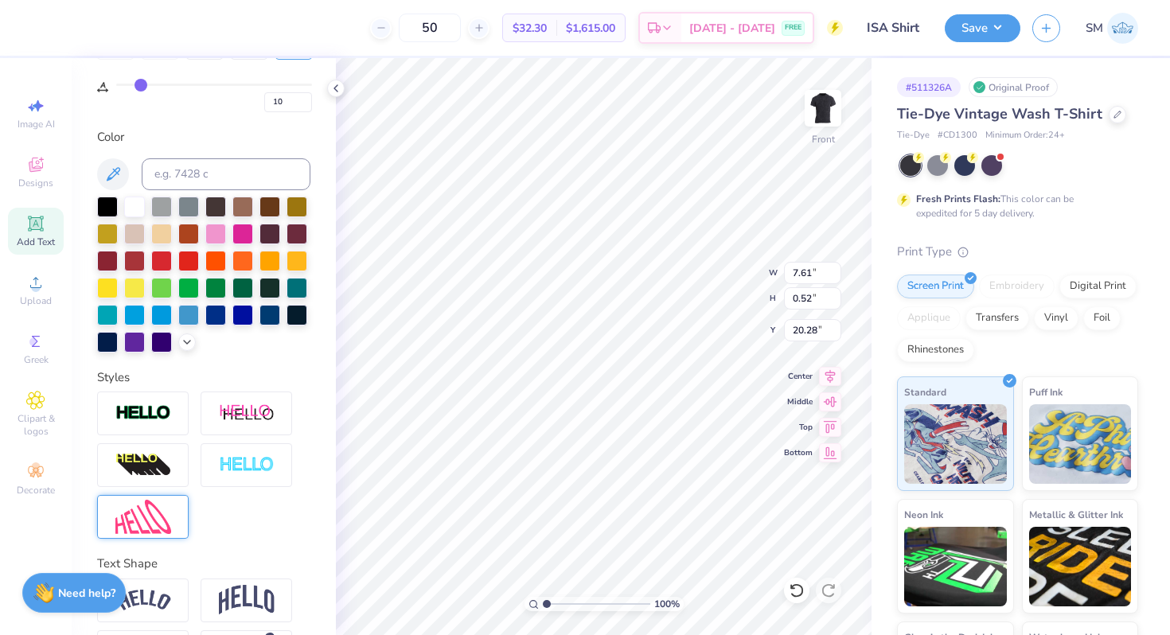
click at [155, 524] on img at bounding box center [143, 517] width 56 height 34
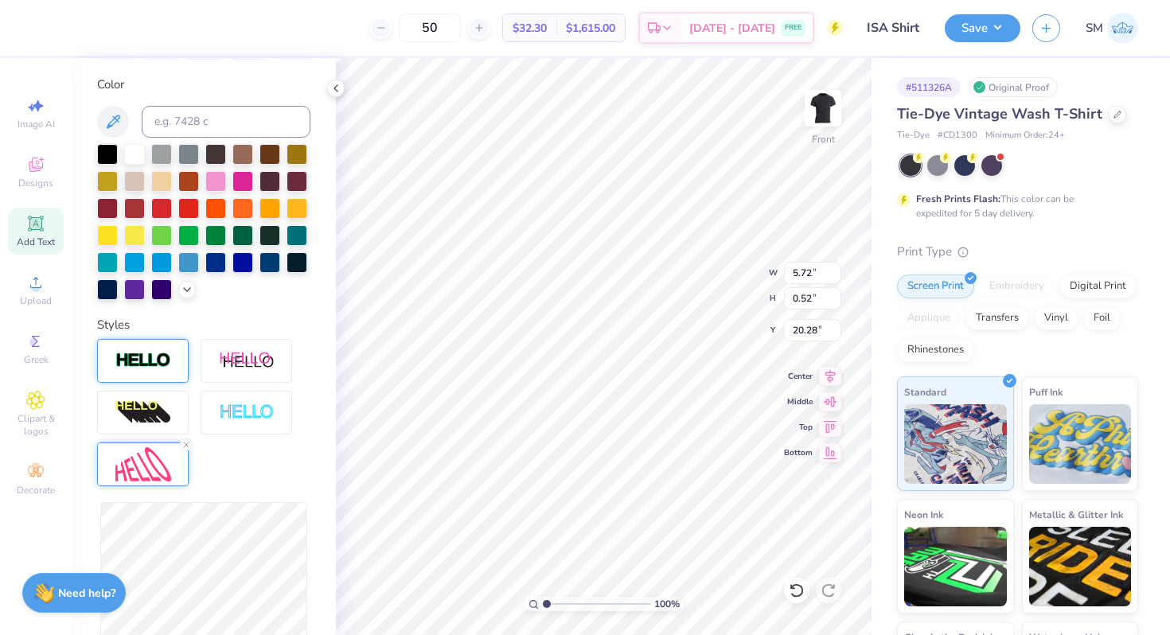
type input "5.72"
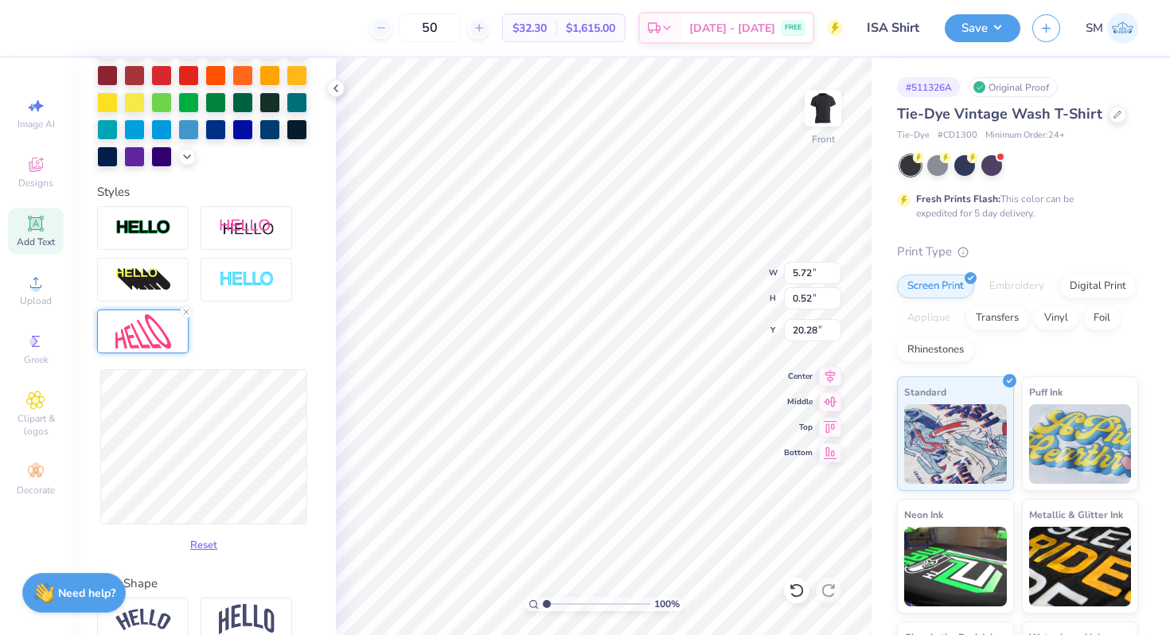
type input "0.49"
type input "20.29"
type input "0.39"
type input "20.35"
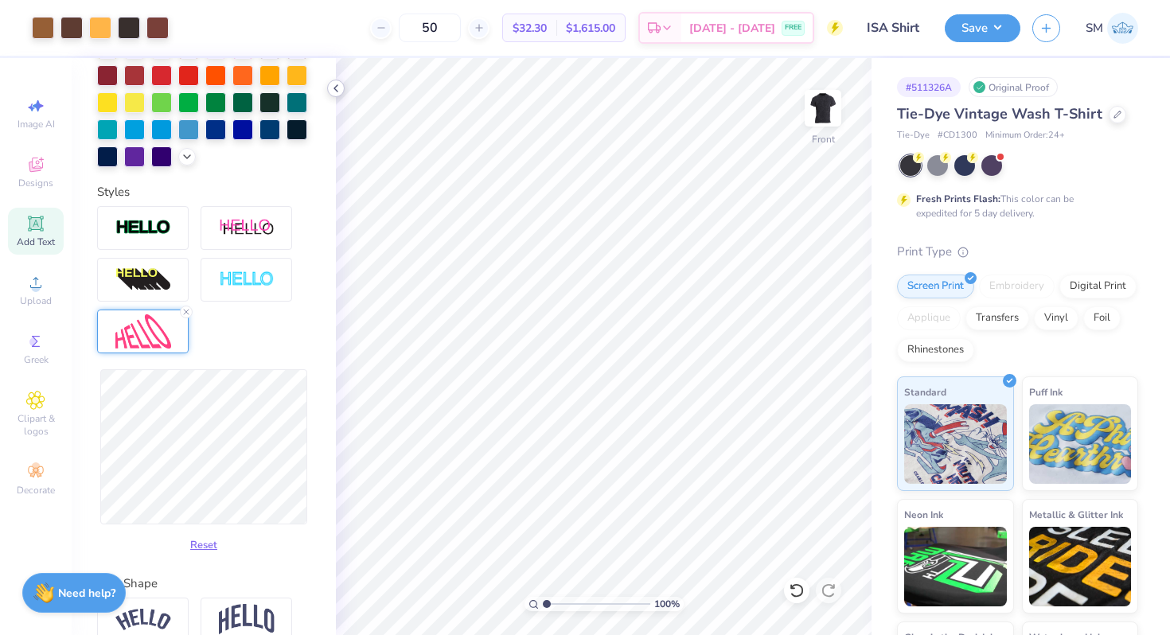
click at [336, 88] on icon at bounding box center [335, 88] width 13 height 13
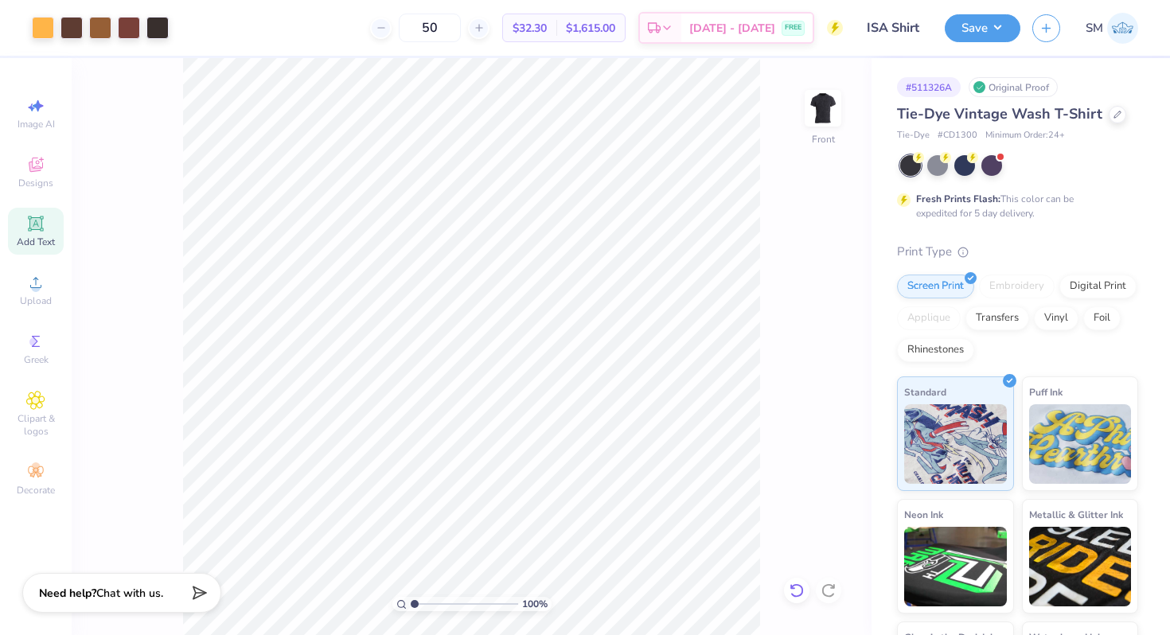
click at [794, 590] on icon at bounding box center [797, 590] width 16 height 16
click at [795, 594] on icon at bounding box center [797, 590] width 16 height 16
click at [825, 105] on img at bounding box center [823, 108] width 64 height 64
click at [39, 280] on icon at bounding box center [35, 282] width 19 height 19
click at [820, 102] on img at bounding box center [823, 108] width 64 height 64
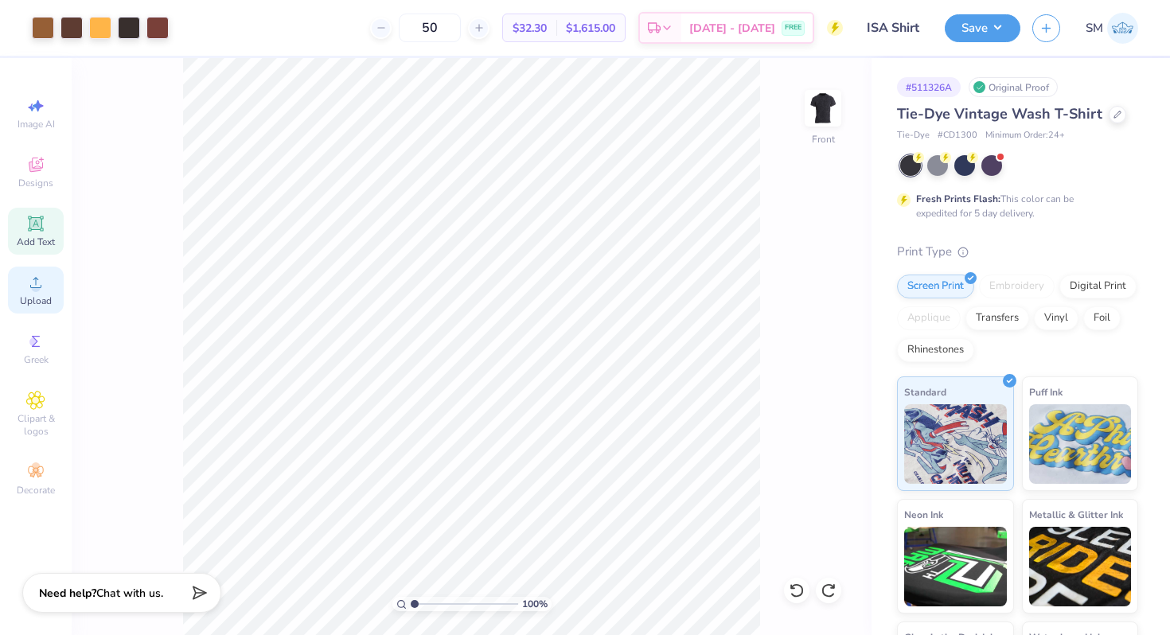
drag, startPoint x: 818, startPoint y: 102, endPoint x: 42, endPoint y: 291, distance: 798.6
click at [818, 102] on img at bounding box center [823, 108] width 32 height 32
click at [42, 291] on icon at bounding box center [35, 282] width 19 height 19
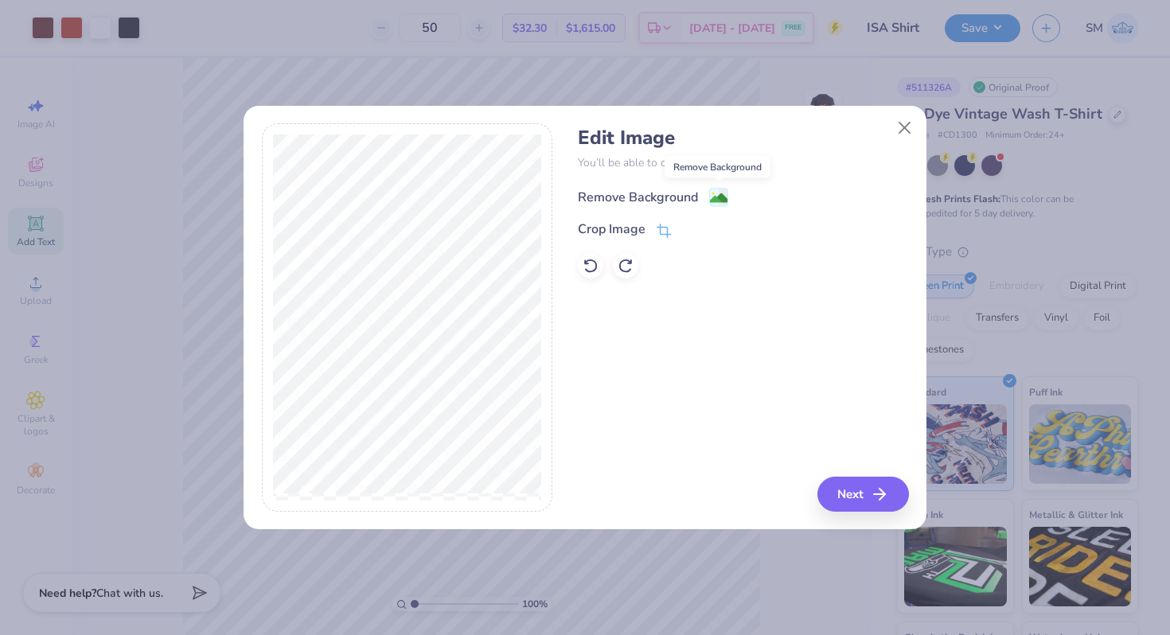
click at [713, 198] on image at bounding box center [719, 198] width 18 height 18
click at [859, 507] on button "Next" at bounding box center [866, 494] width 92 height 35
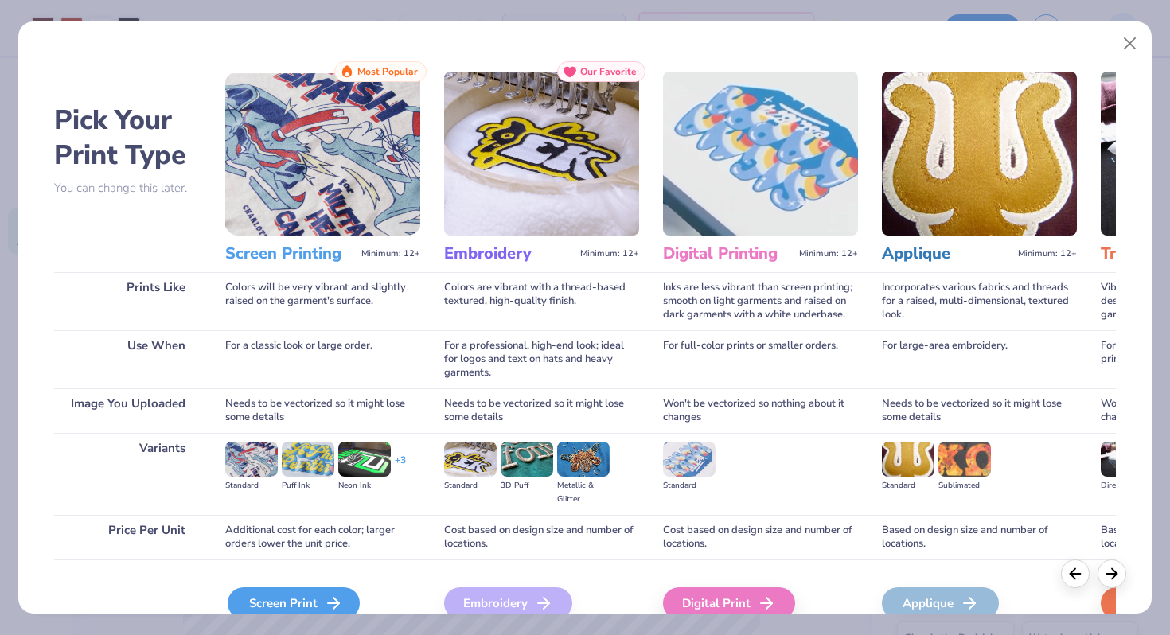
click at [245, 602] on div "Screen Print" at bounding box center [294, 603] width 132 height 32
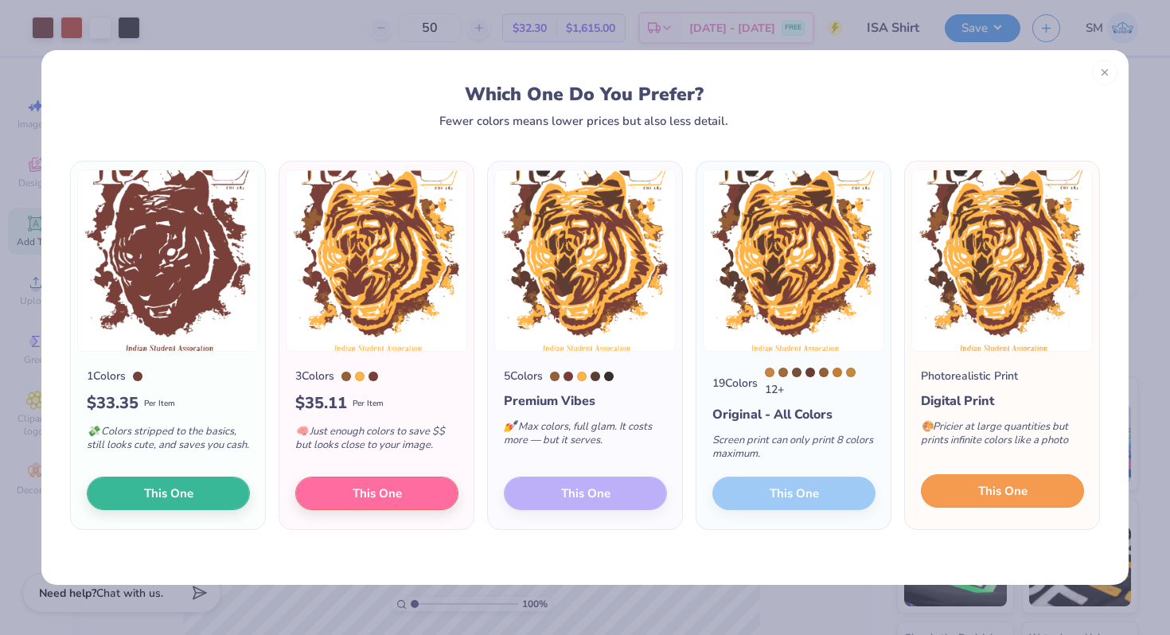
click at [1025, 494] on span "This One" at bounding box center [1002, 491] width 49 height 18
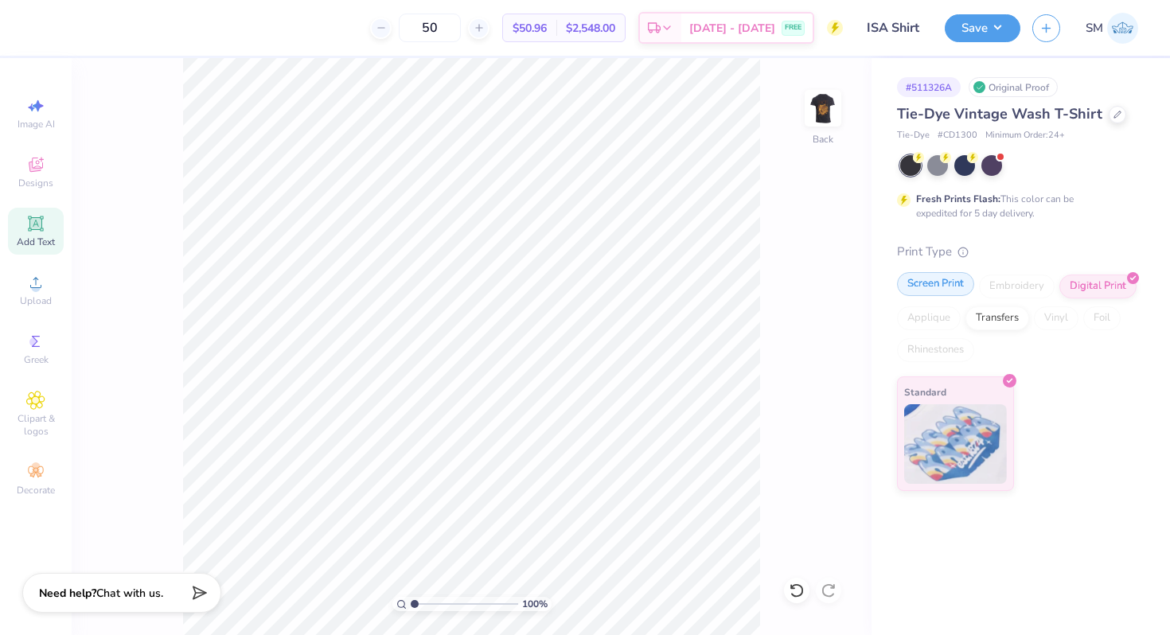
click at [942, 285] on div "Screen Print" at bounding box center [935, 284] width 77 height 24
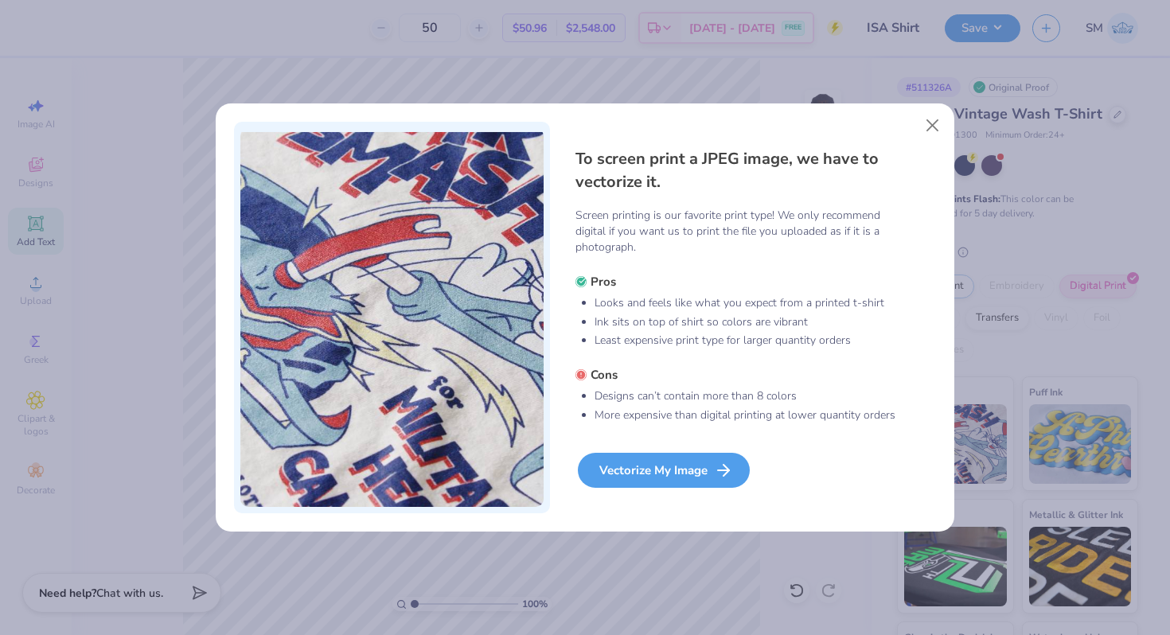
click at [694, 466] on div "Vectorize My Image" at bounding box center [664, 470] width 172 height 35
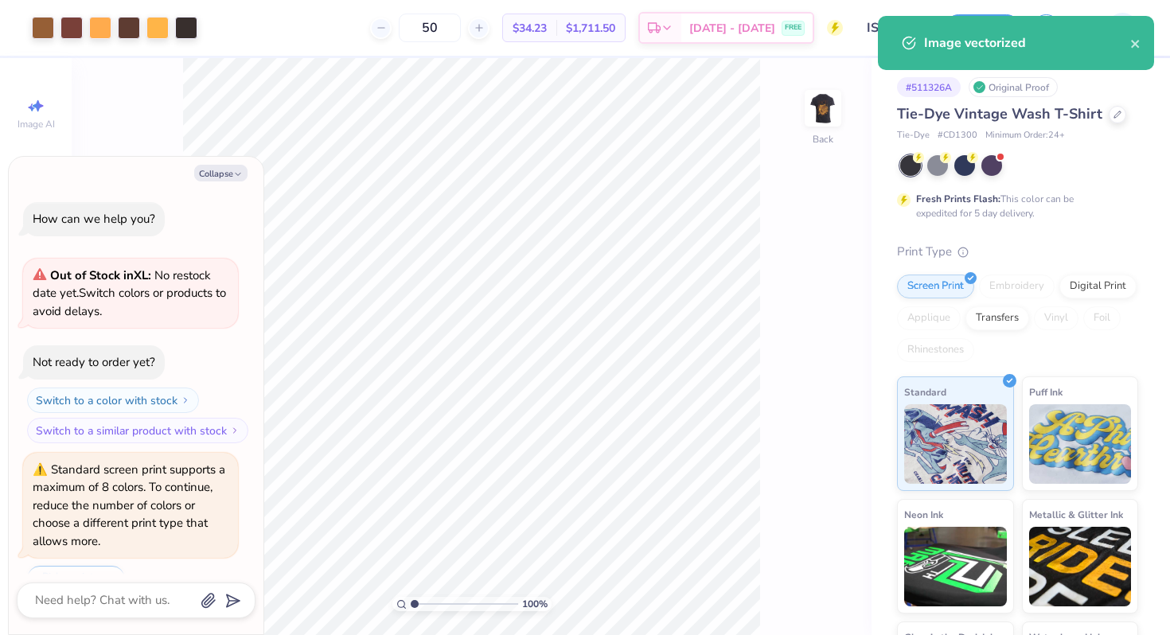
scroll to position [171, 0]
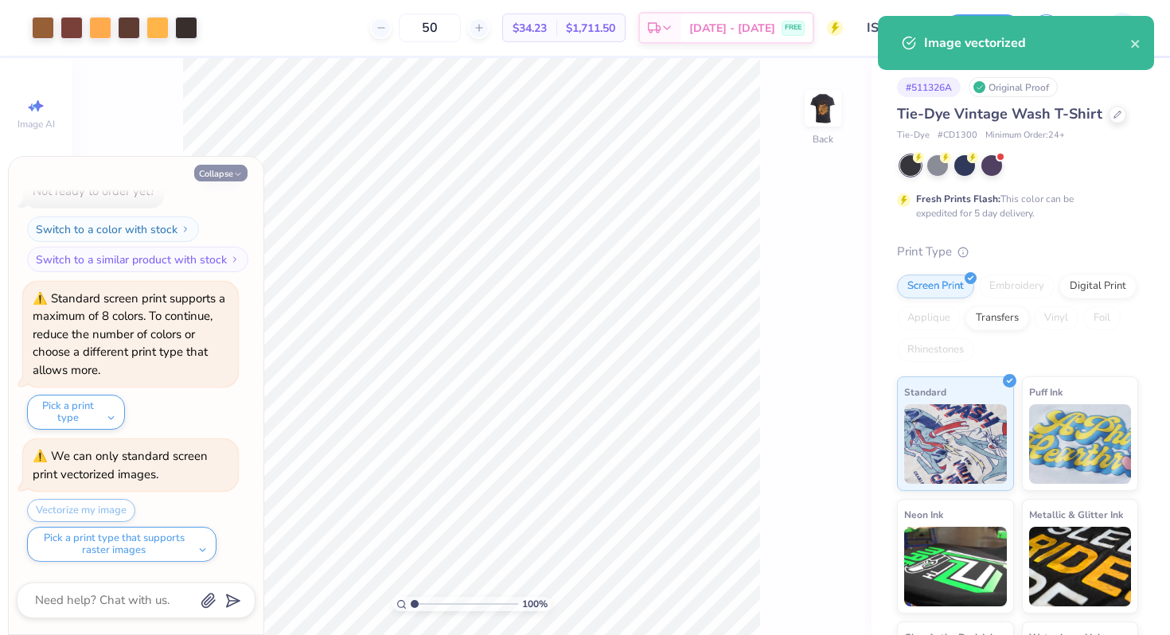
click at [215, 172] on button "Collapse" at bounding box center [220, 173] width 53 height 17
type textarea "x"
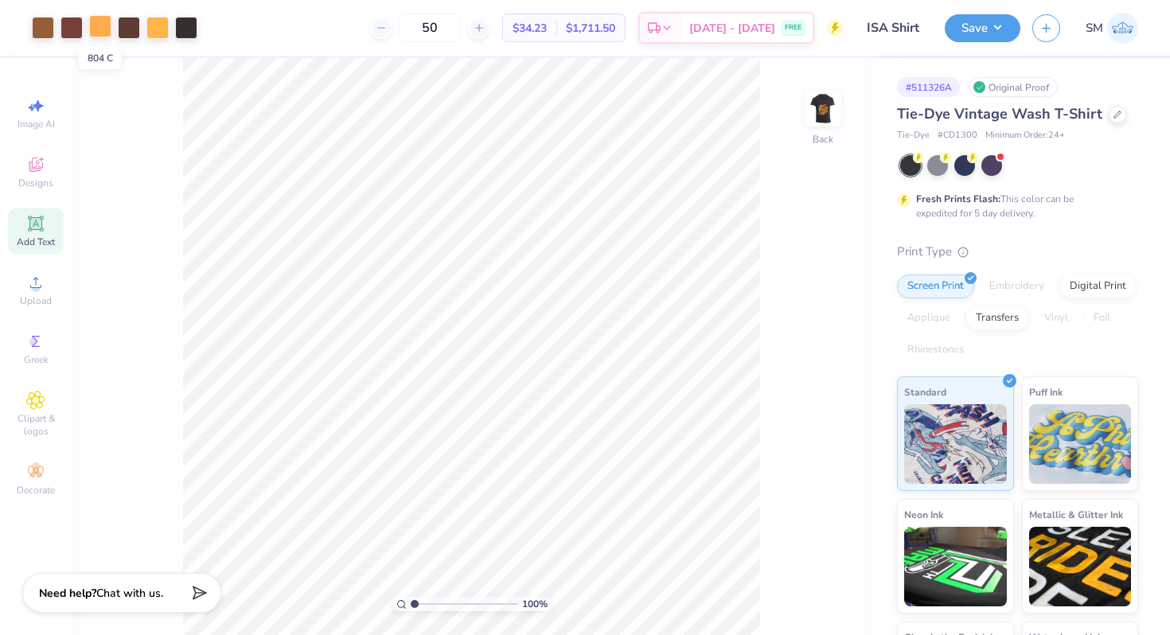
click at [100, 22] on div at bounding box center [100, 26] width 22 height 22
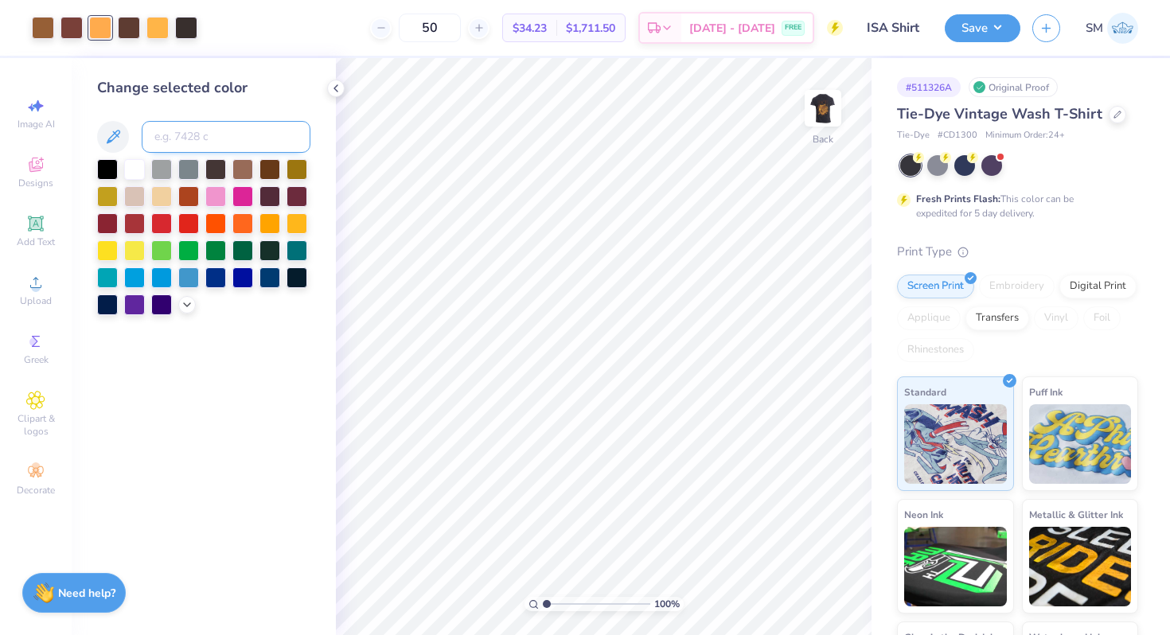
click at [161, 142] on input at bounding box center [226, 137] width 169 height 32
type input "1365"
click at [333, 92] on icon at bounding box center [335, 88] width 13 height 13
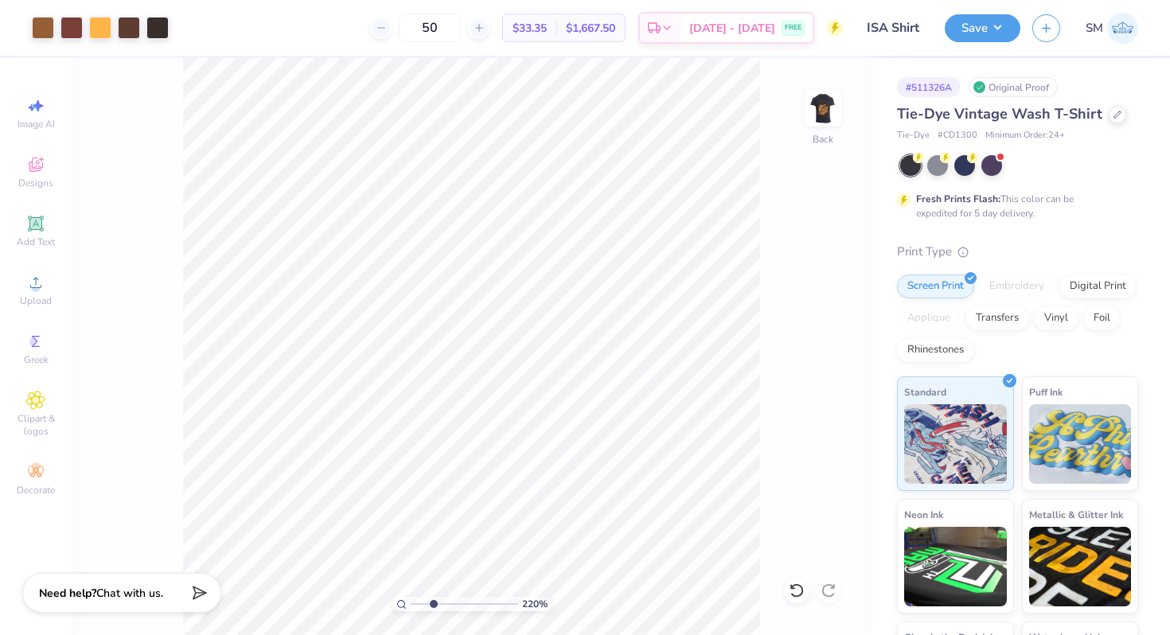
drag, startPoint x: 412, startPoint y: 601, endPoint x: 432, endPoint y: 604, distance: 20.1
click at [432, 604] on input "range" at bounding box center [464, 604] width 107 height 14
click at [791, 589] on icon at bounding box center [797, 590] width 16 height 16
drag, startPoint x: 434, startPoint y: 599, endPoint x: 399, endPoint y: 593, distance: 36.4
type input "1"
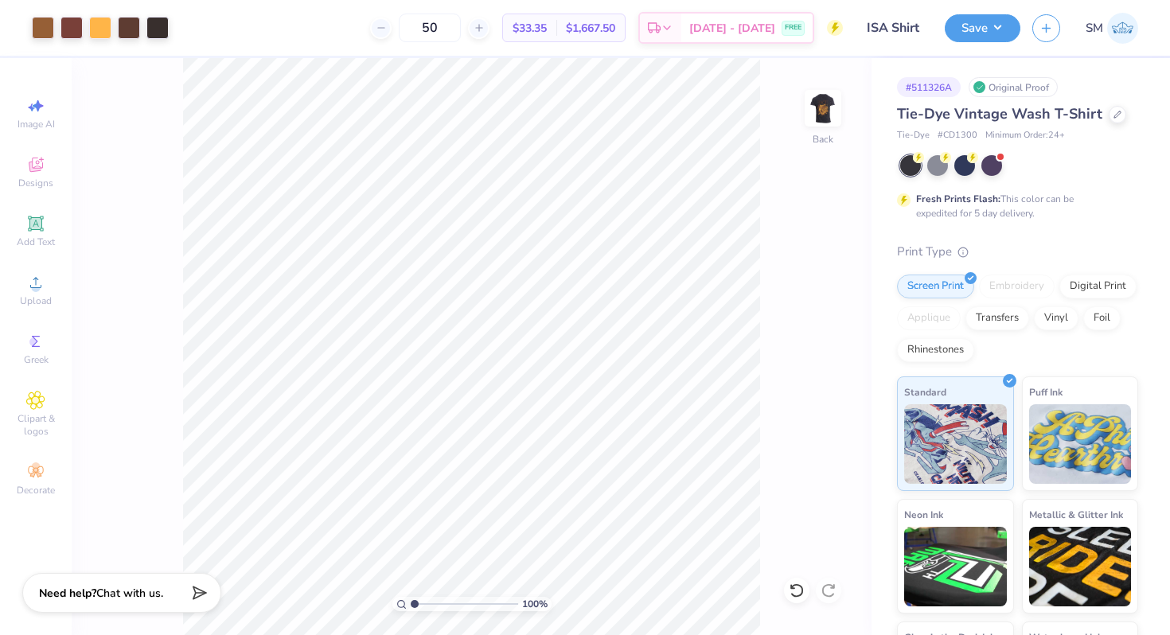
click at [411, 597] on input "range" at bounding box center [464, 604] width 107 height 14
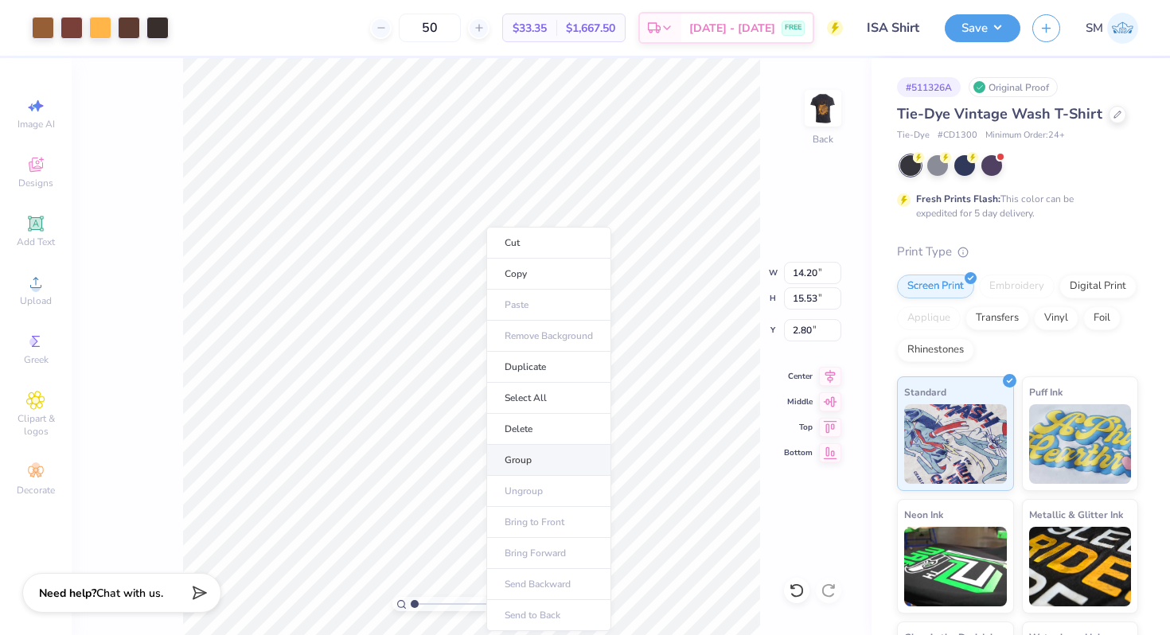
click at [532, 460] on li "Group" at bounding box center [548, 460] width 125 height 31
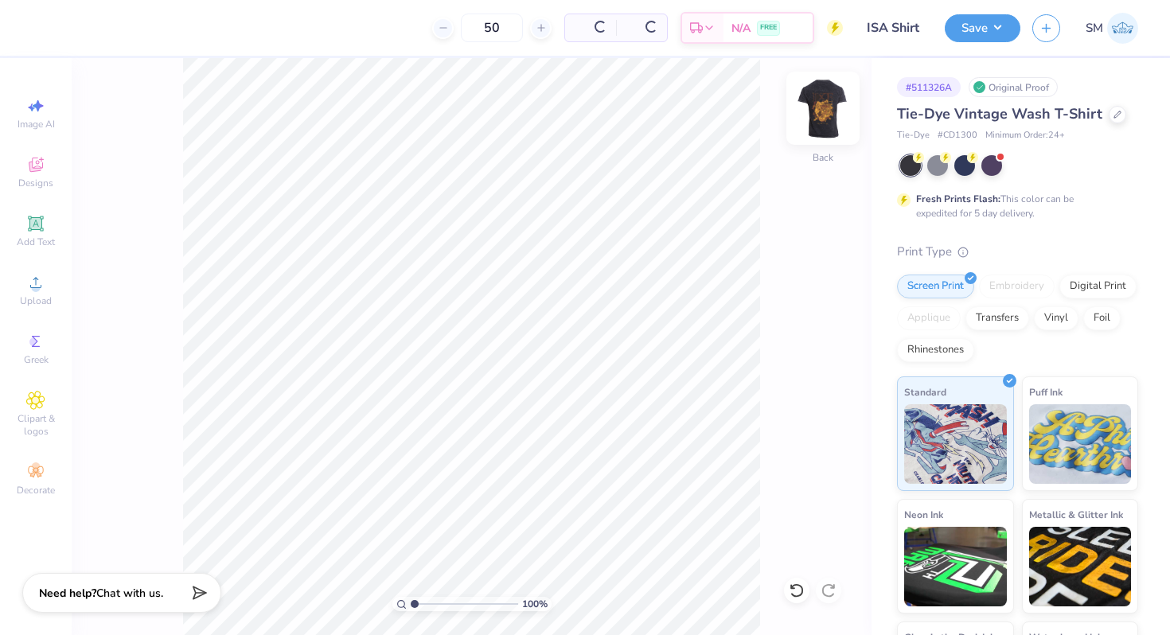
click at [832, 116] on img at bounding box center [823, 108] width 64 height 64
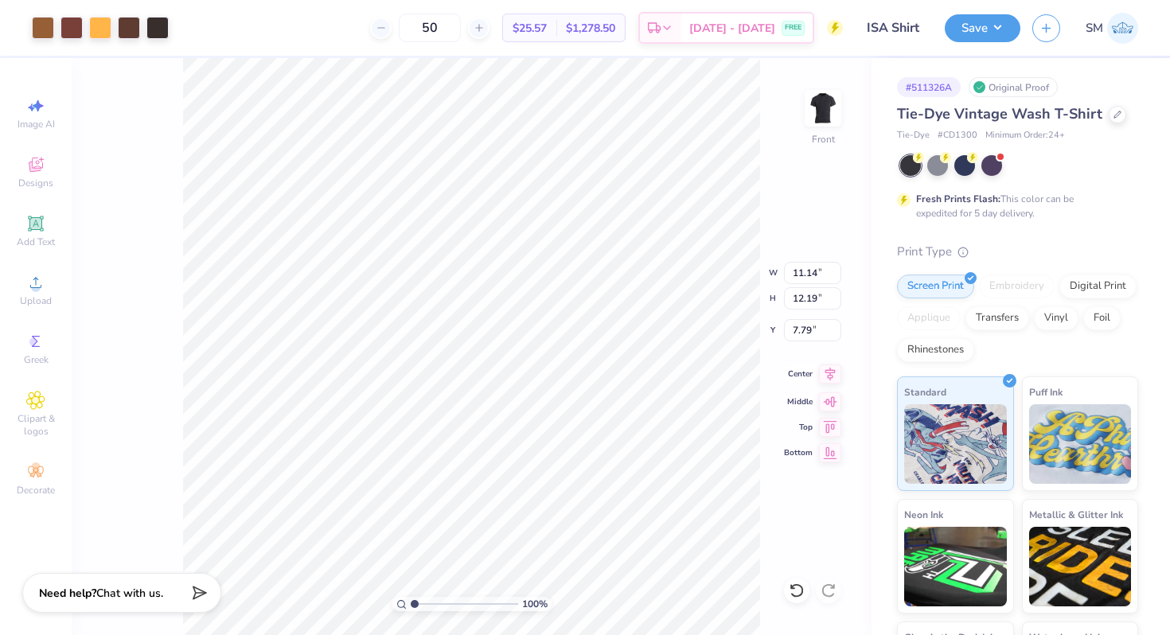
type input "11.14"
type input "12.19"
type input "7.79"
click at [831, 376] on icon at bounding box center [830, 375] width 10 height 14
click at [44, 408] on icon at bounding box center [35, 400] width 18 height 19
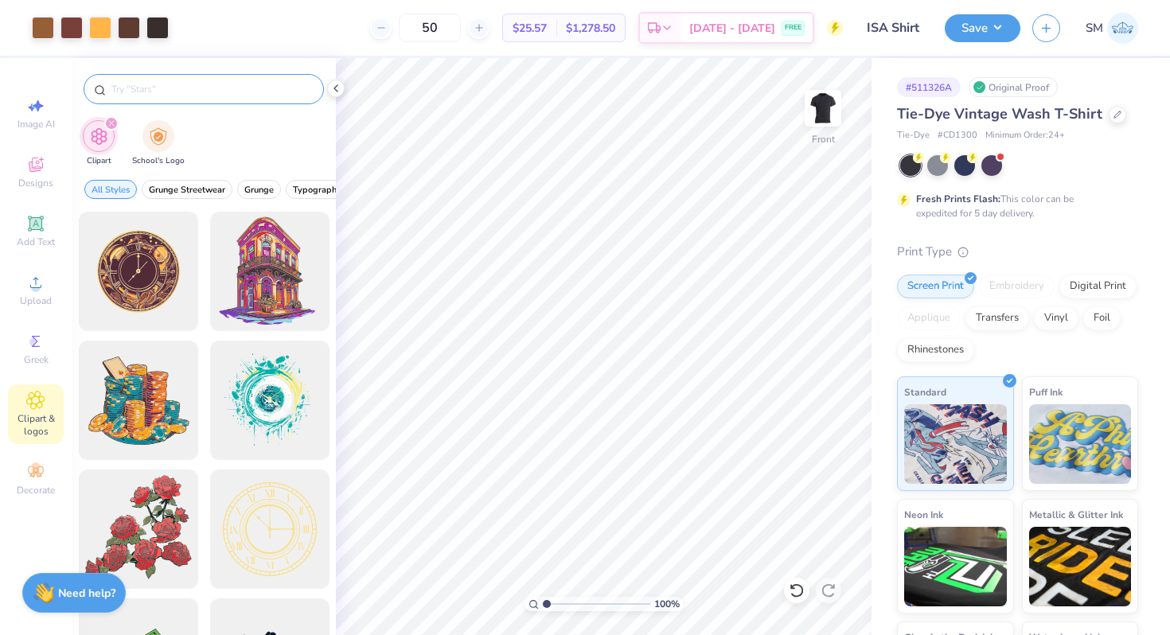
click at [229, 88] on input "text" at bounding box center [212, 89] width 204 height 16
type input "fog"
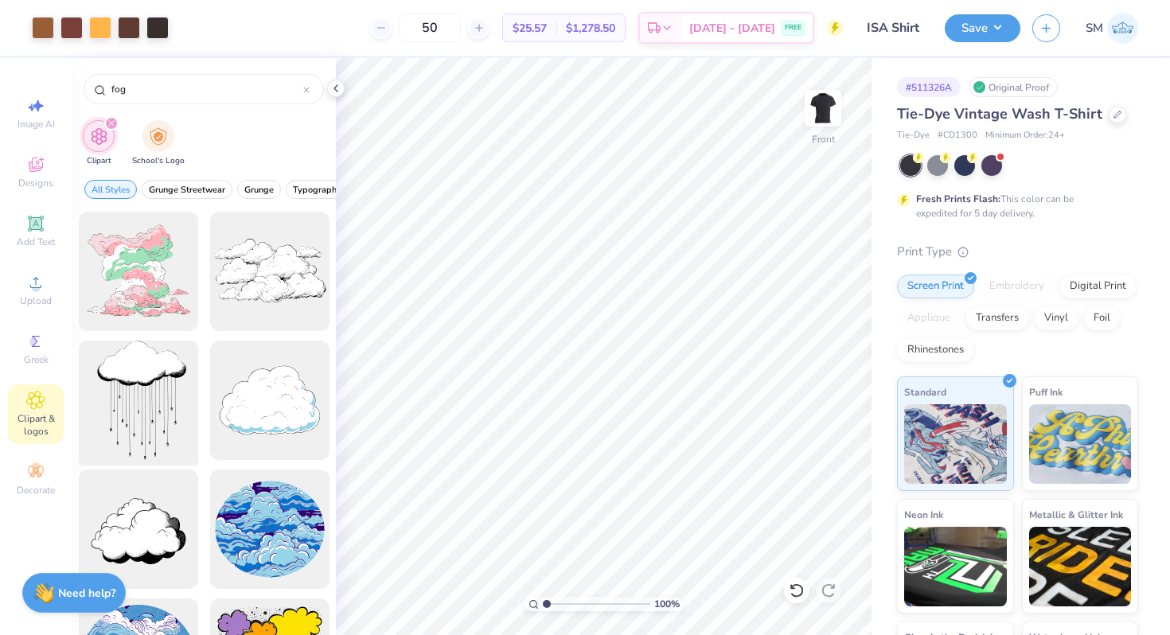
scroll to position [220, 0]
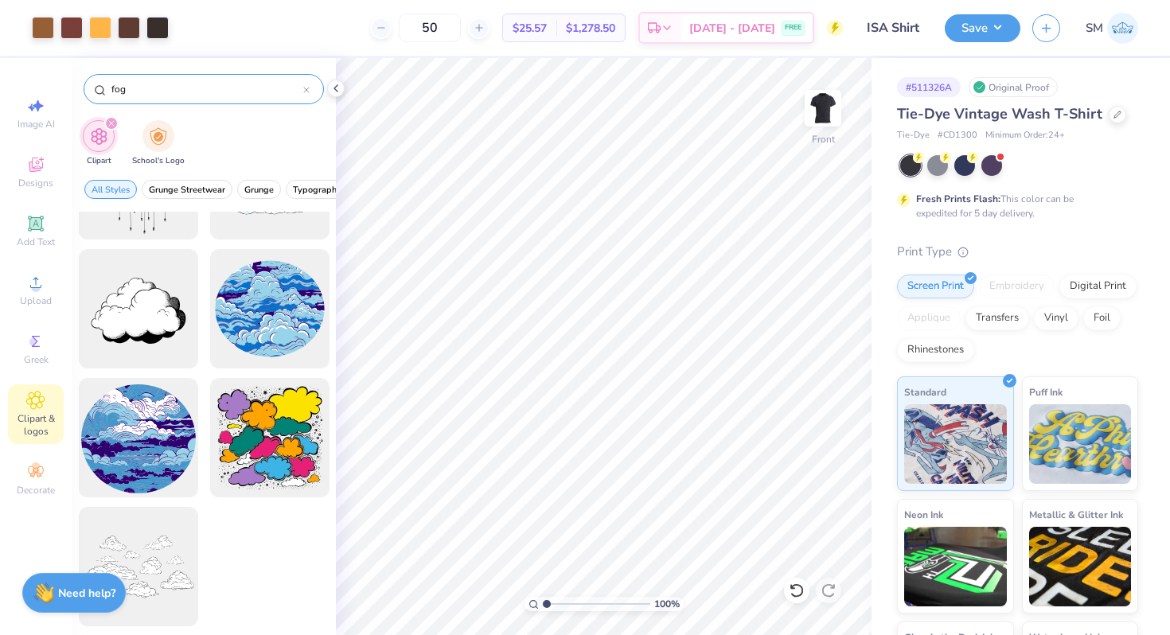
click at [307, 92] on icon at bounding box center [306, 90] width 6 height 6
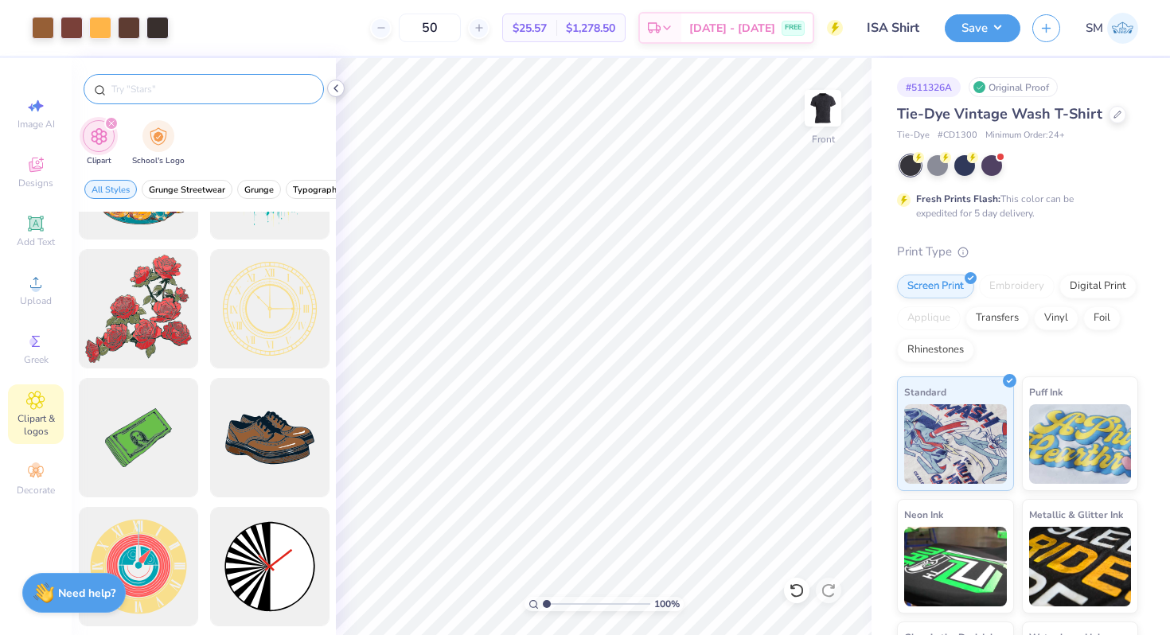
click at [334, 89] on polyline at bounding box center [335, 88] width 3 height 6
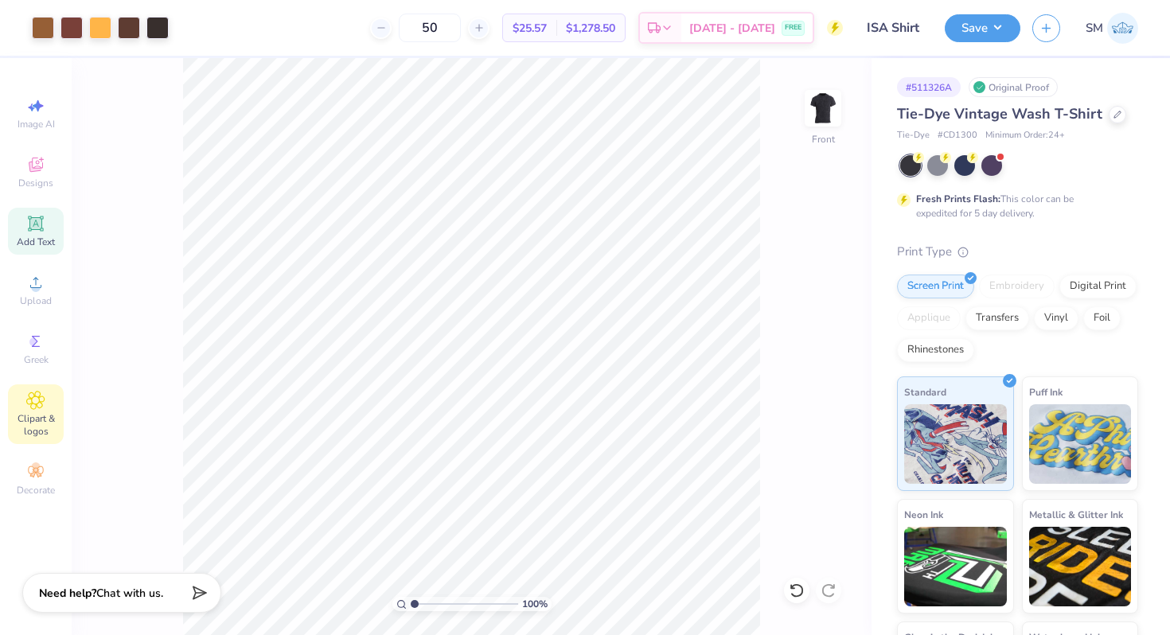
click at [45, 236] on span "Add Text" at bounding box center [36, 242] width 38 height 13
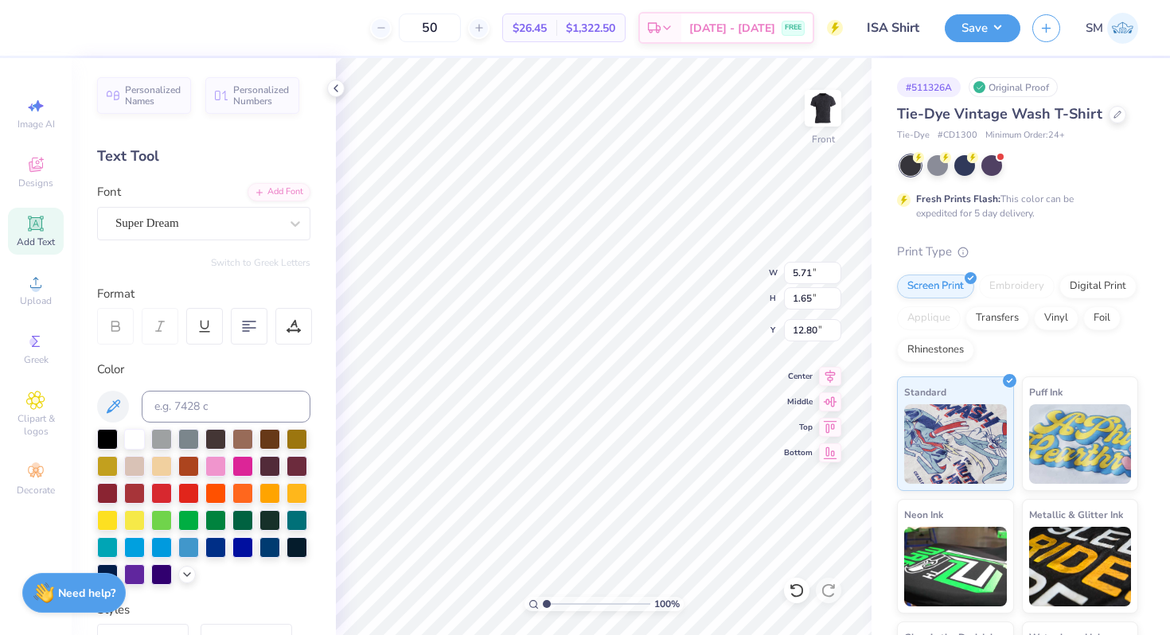
type textarea "S"
type textarea "ISA"
type input "5.77"
click at [110, 406] on icon at bounding box center [112, 406] width 19 height 19
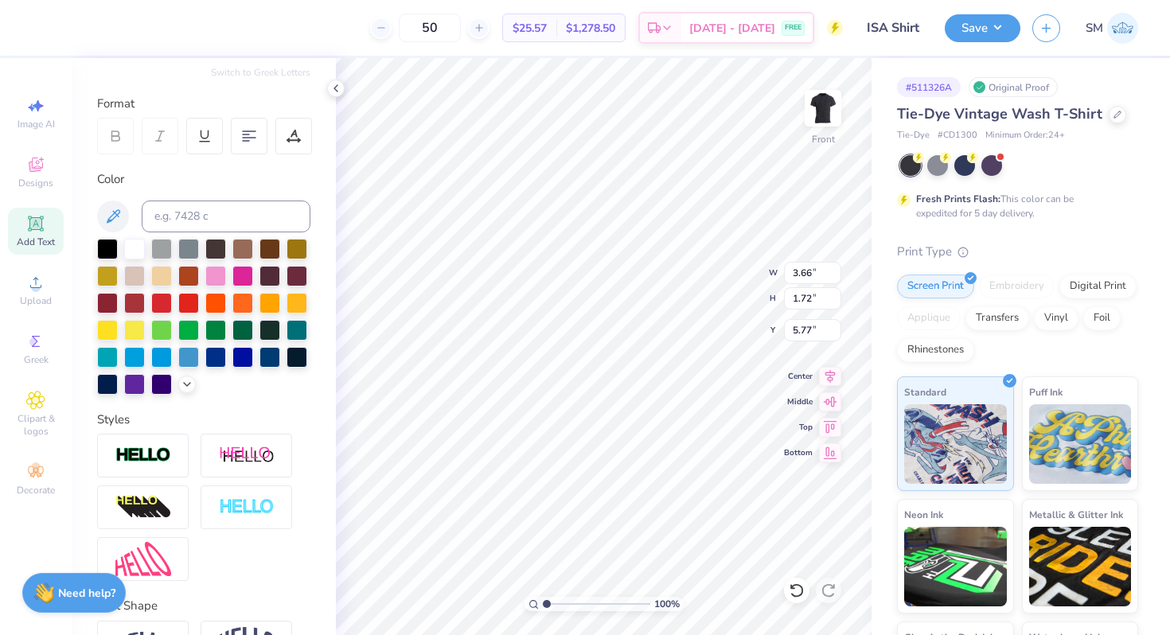
scroll to position [232, 0]
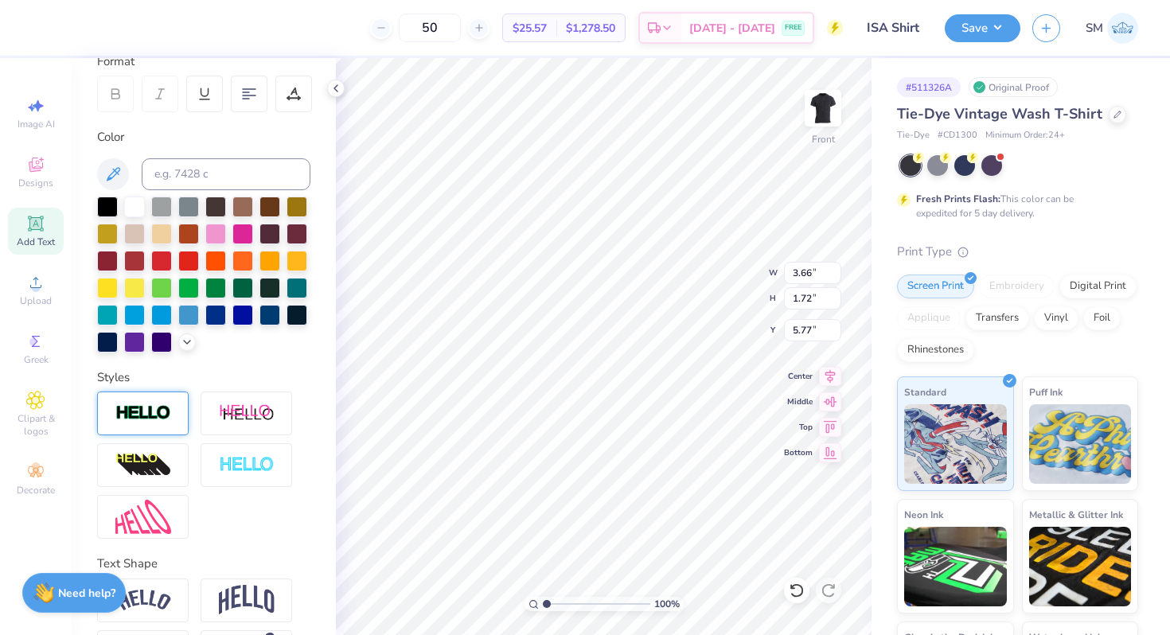
click at [167, 417] on img at bounding box center [143, 413] width 56 height 18
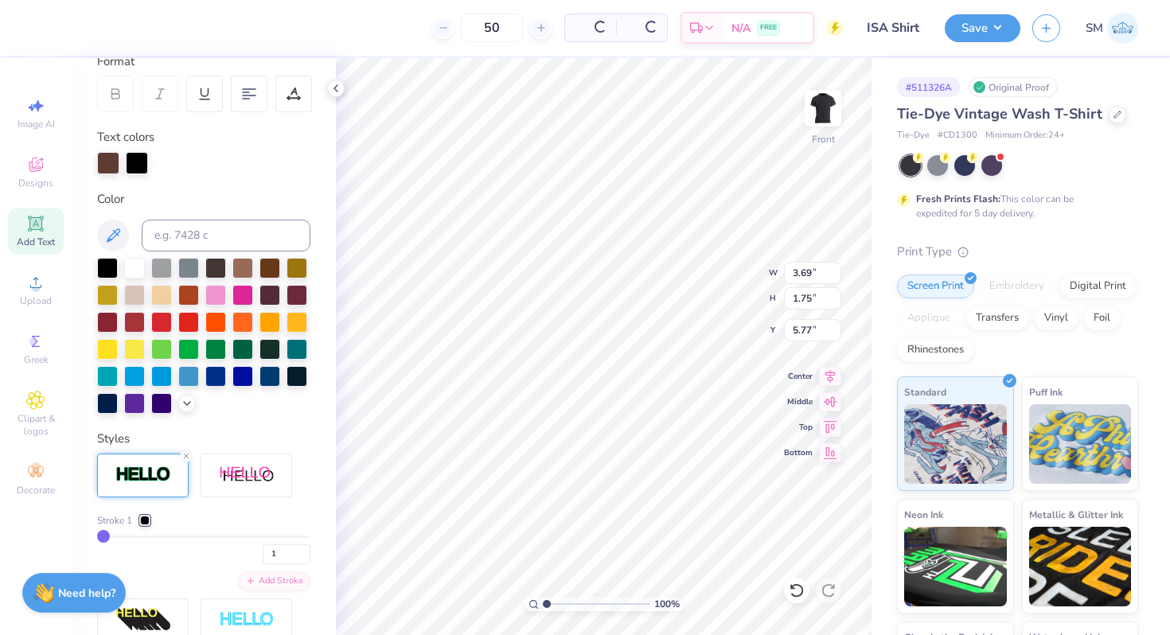
type input "3.69"
type input "1.75"
type input "5.75"
click at [148, 517] on div at bounding box center [145, 521] width 10 height 10
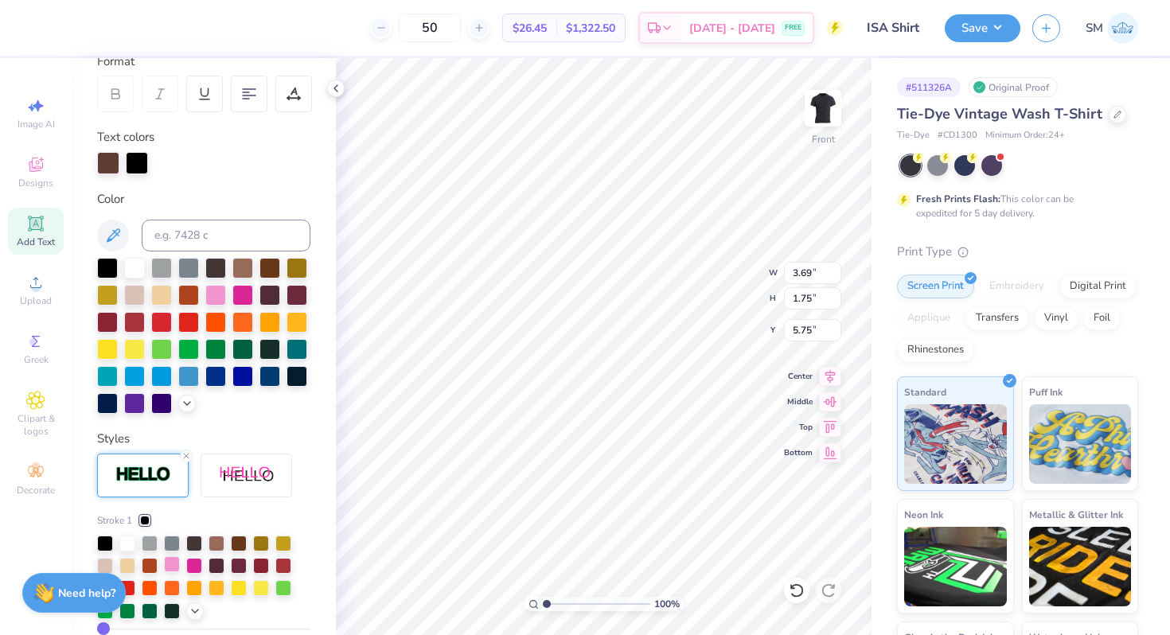
scroll to position [309, 0]
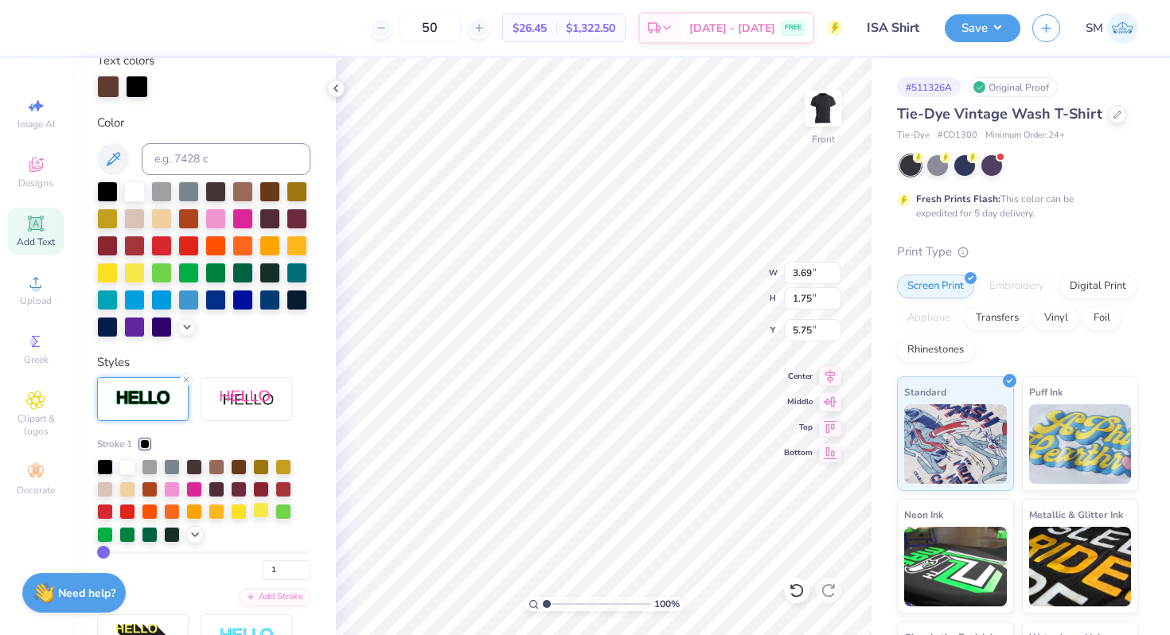
click at [259, 512] on div at bounding box center [261, 510] width 16 height 16
click at [221, 514] on div at bounding box center [216, 510] width 16 height 16
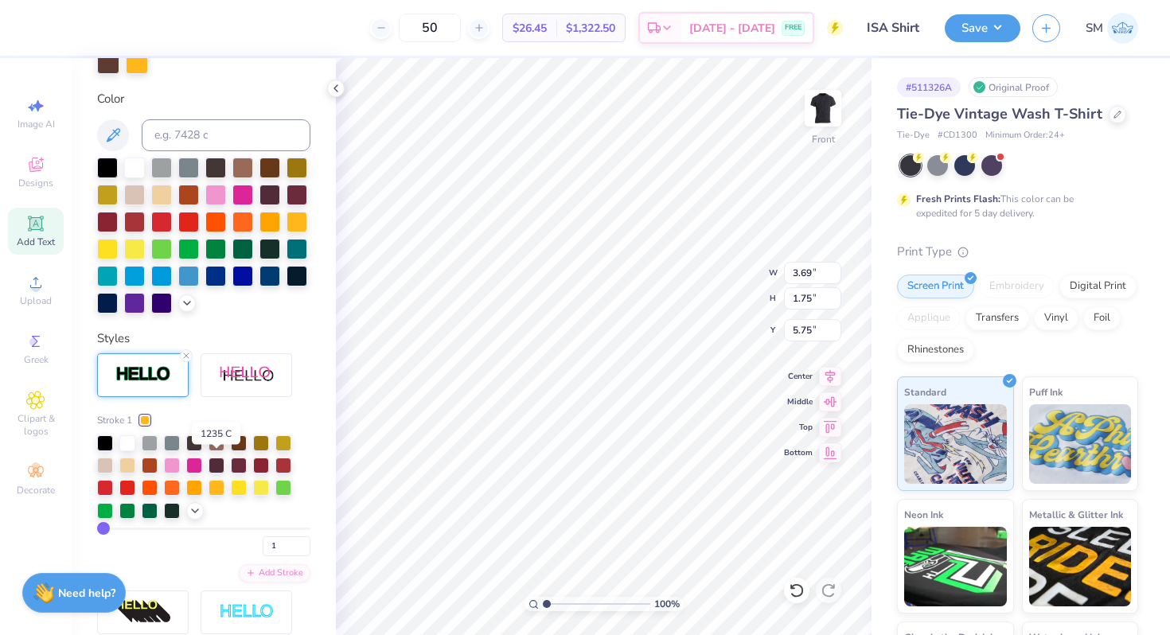
scroll to position [361, 0]
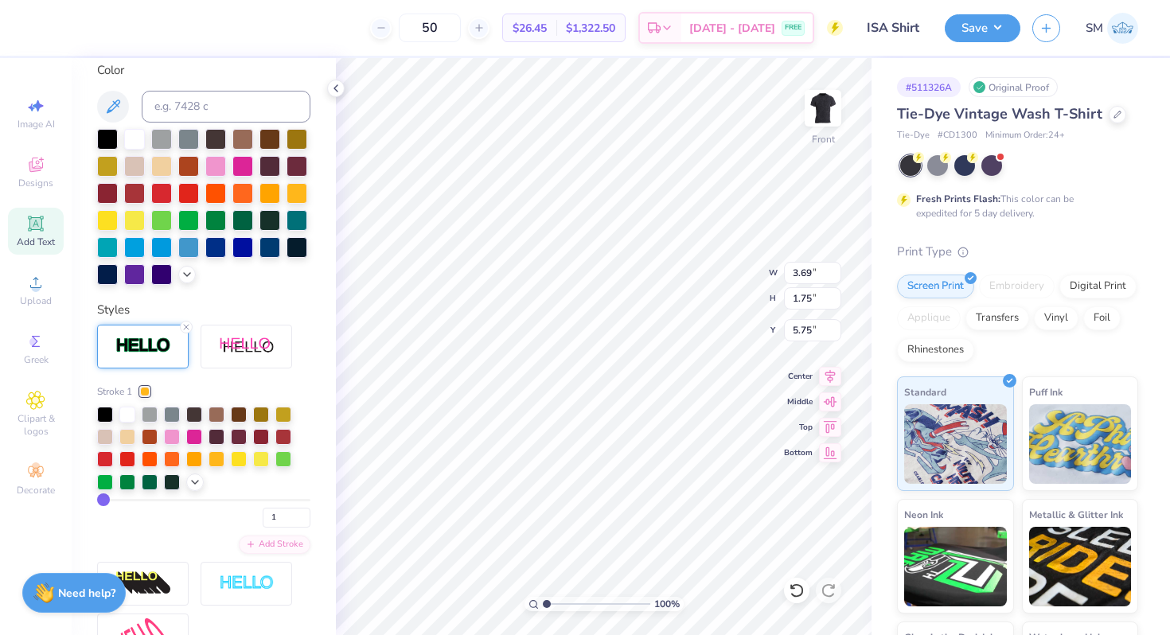
click at [146, 388] on div at bounding box center [145, 392] width 10 height 10
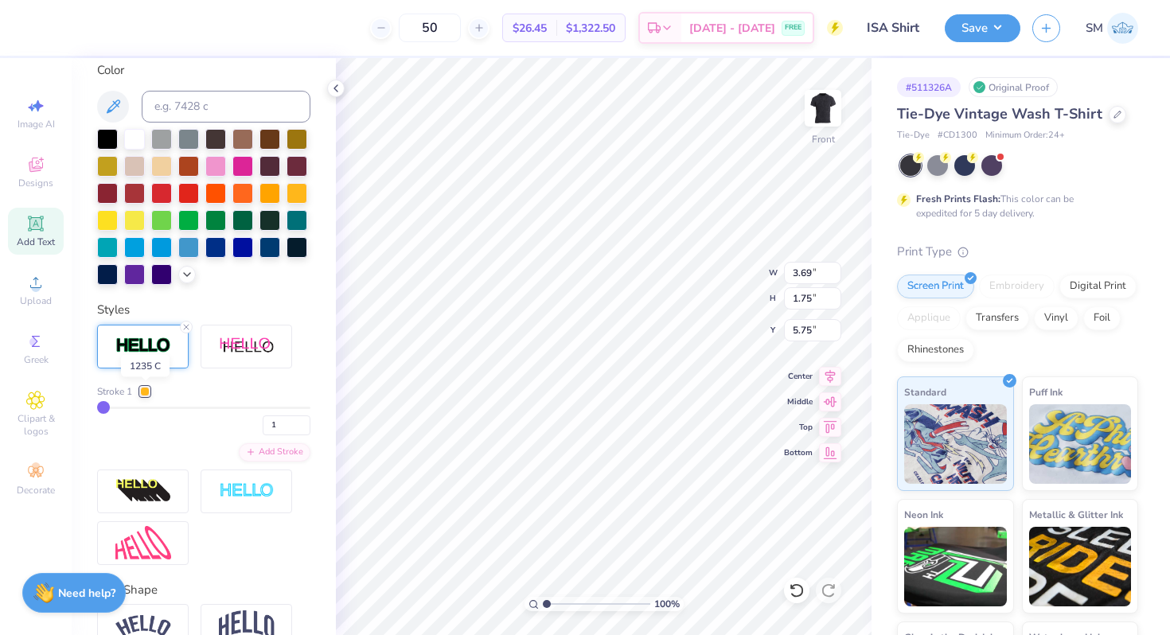
click at [146, 388] on div at bounding box center [145, 392] width 10 height 10
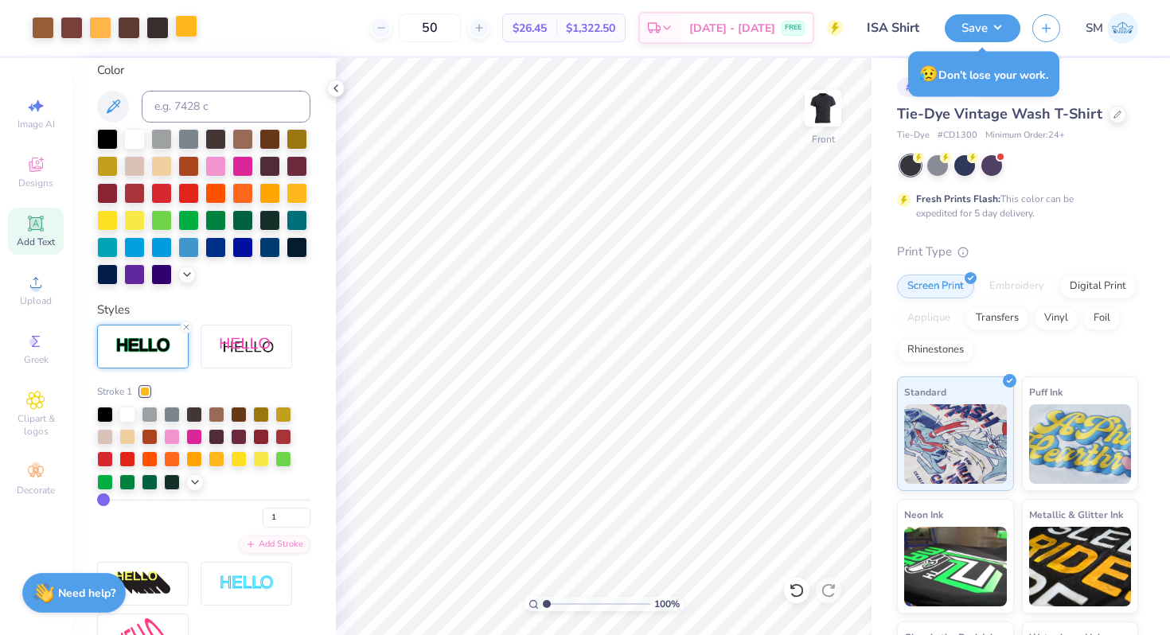
click at [192, 37] on div at bounding box center [186, 26] width 22 height 22
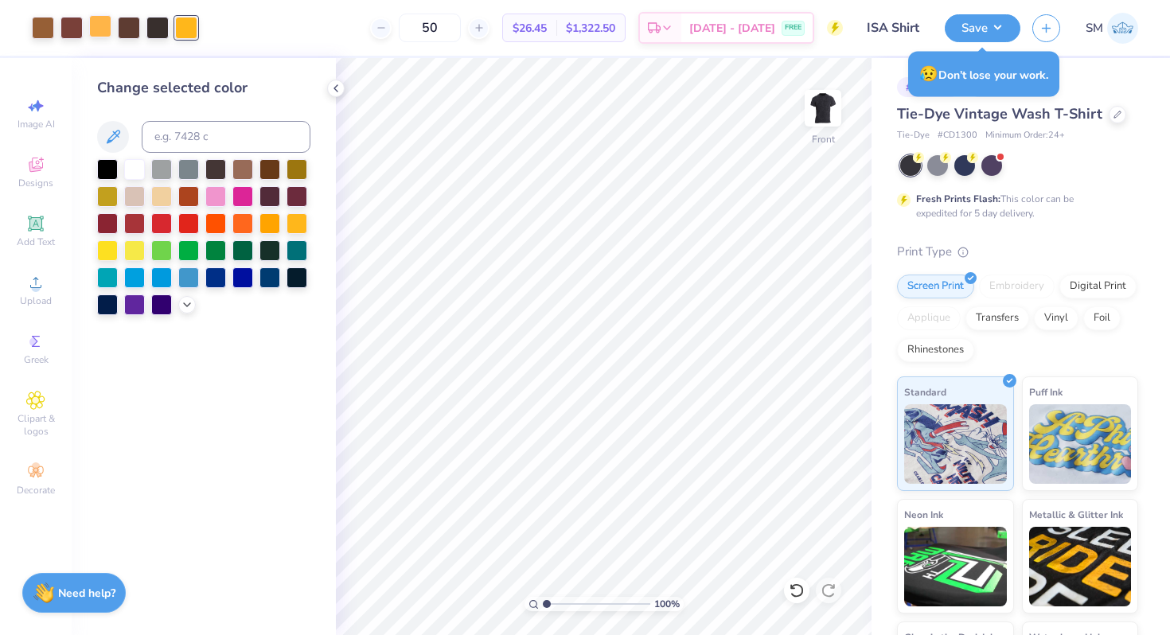
click at [89, 21] on div at bounding box center [100, 26] width 22 height 22
click at [185, 144] on input at bounding box center [226, 137] width 169 height 32
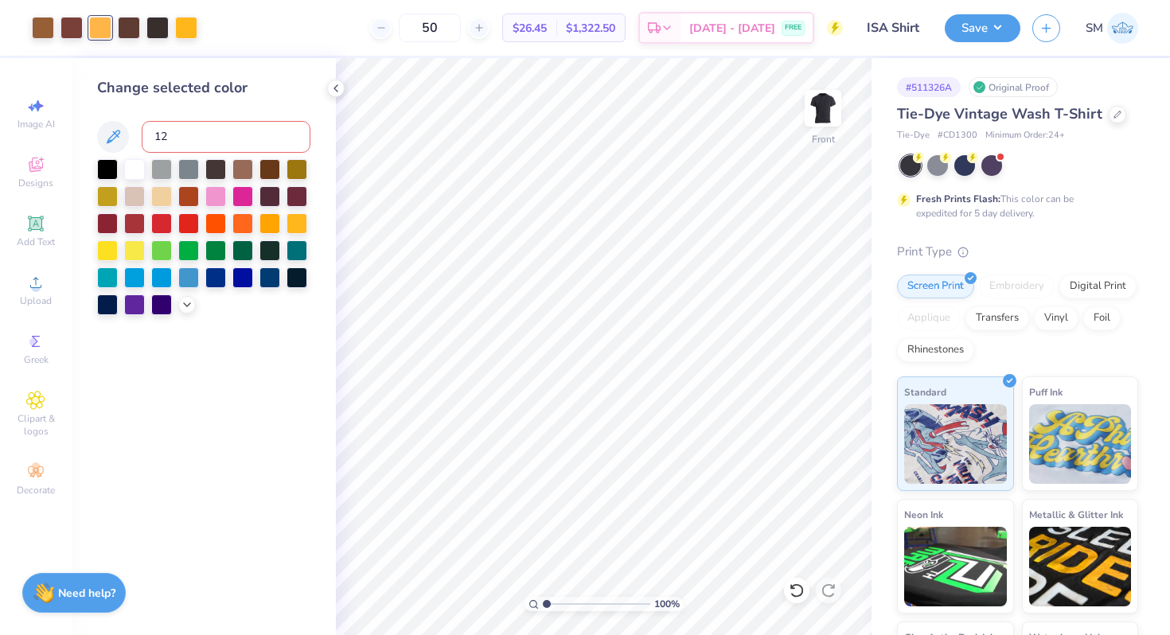
type input "1"
type input "1235"
click at [340, 89] on icon at bounding box center [335, 88] width 13 height 13
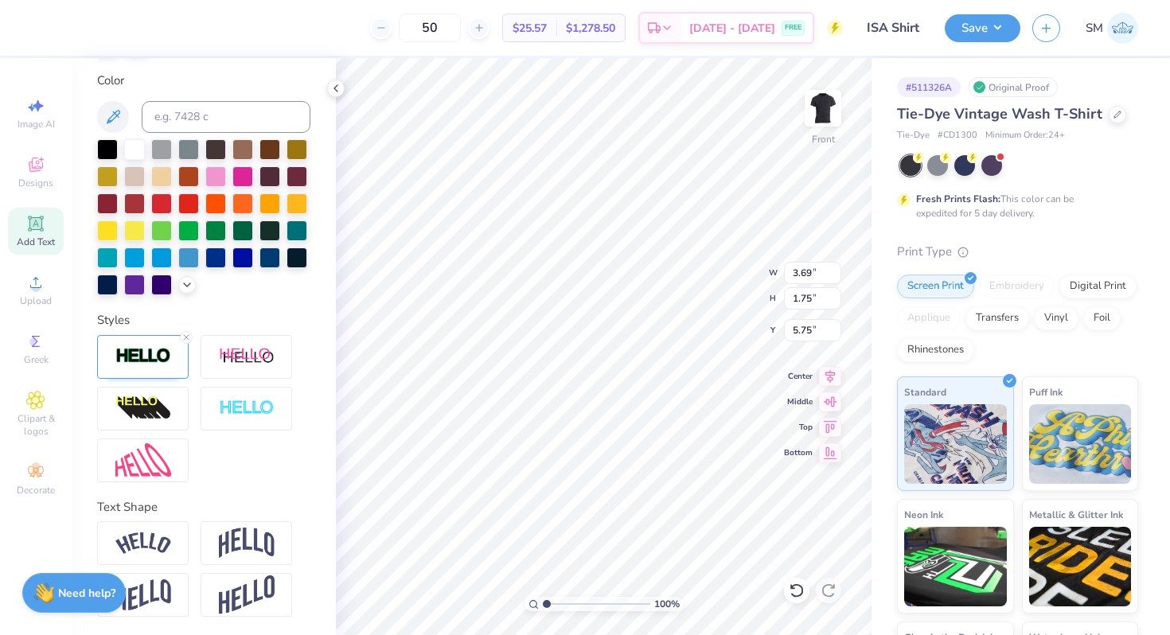
scroll to position [352, 0]
click at [254, 356] on img at bounding box center [247, 356] width 56 height 20
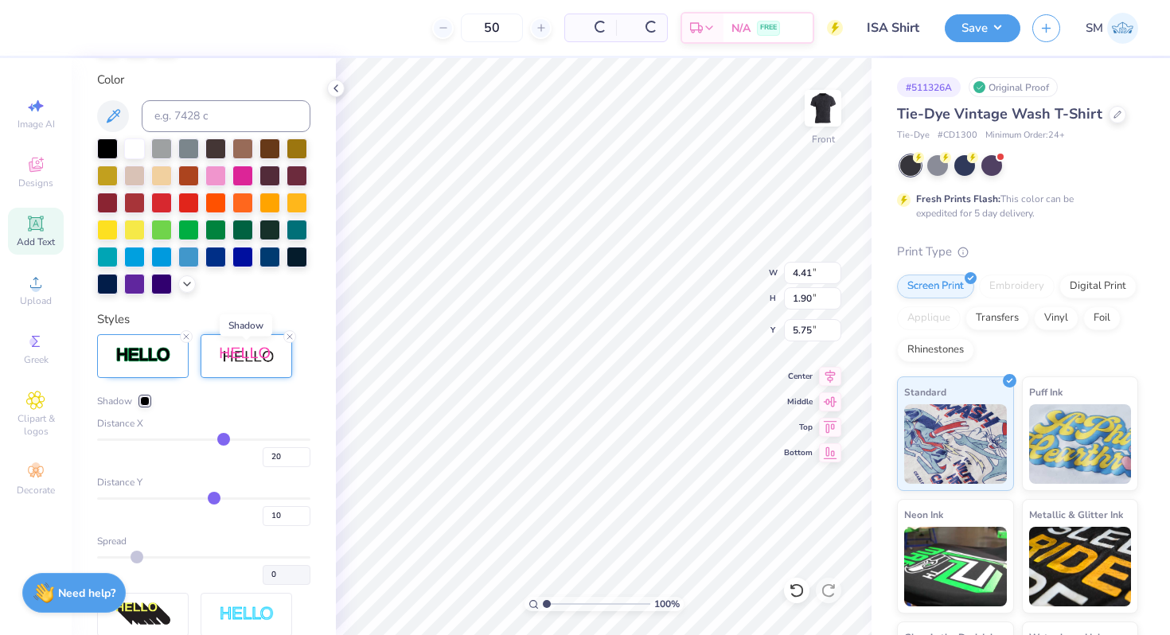
type input "4.41"
type input "1.90"
click at [275, 177] on div at bounding box center [269, 174] width 21 height 21
click at [789, 584] on icon at bounding box center [797, 590] width 16 height 16
click at [146, 401] on div at bounding box center [145, 401] width 10 height 10
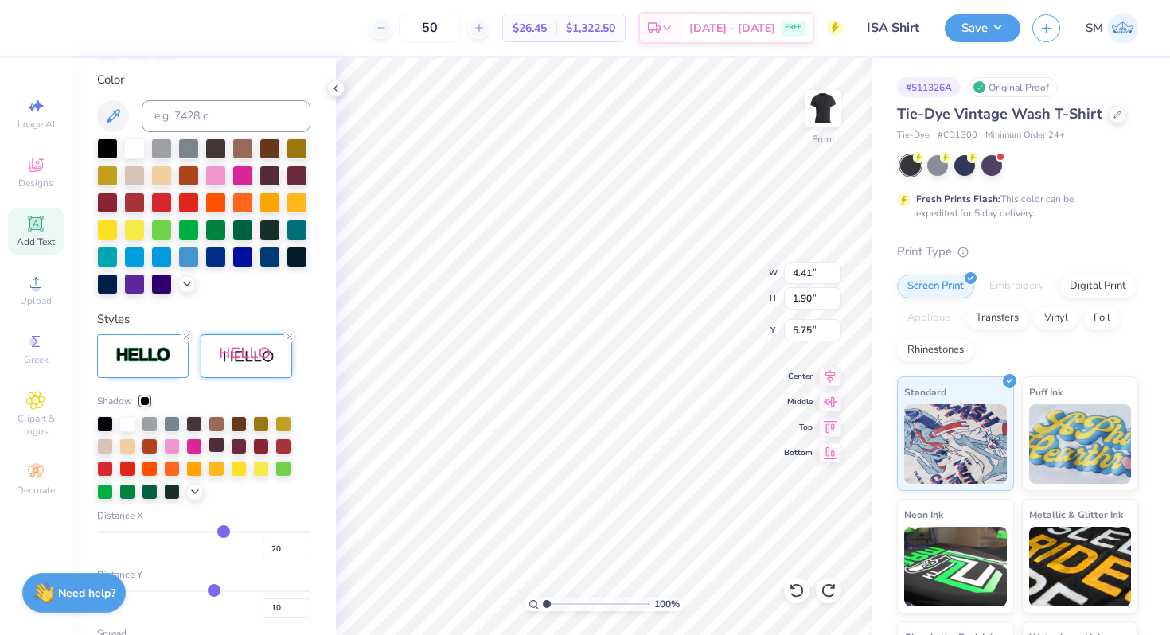
click at [220, 445] on div at bounding box center [216, 445] width 16 height 16
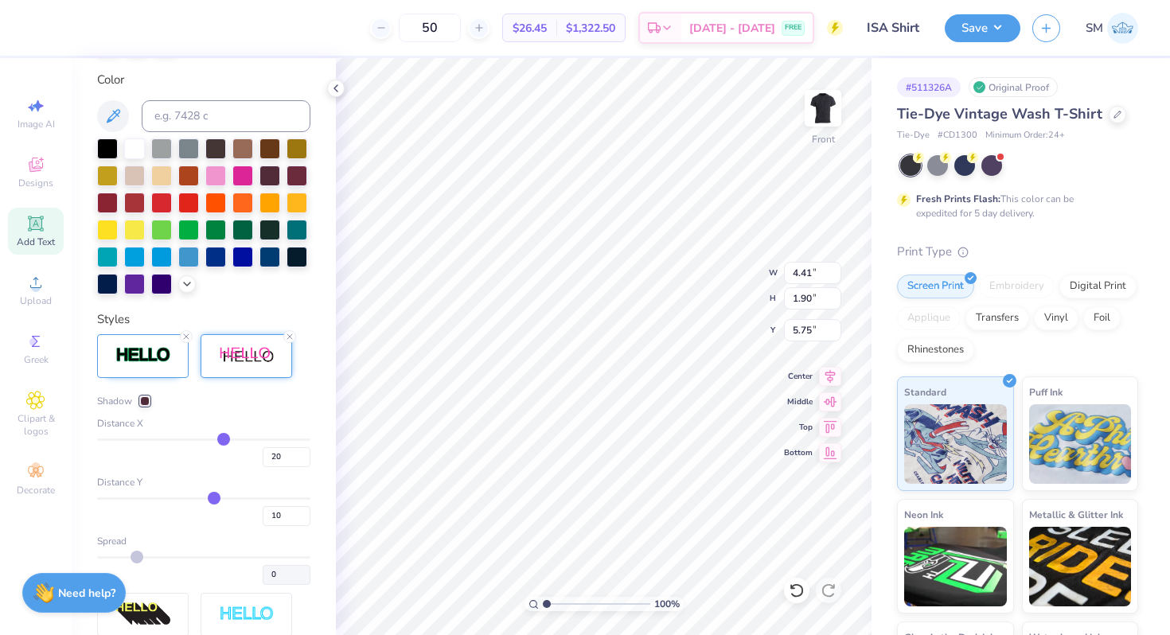
click at [148, 398] on div at bounding box center [145, 401] width 10 height 10
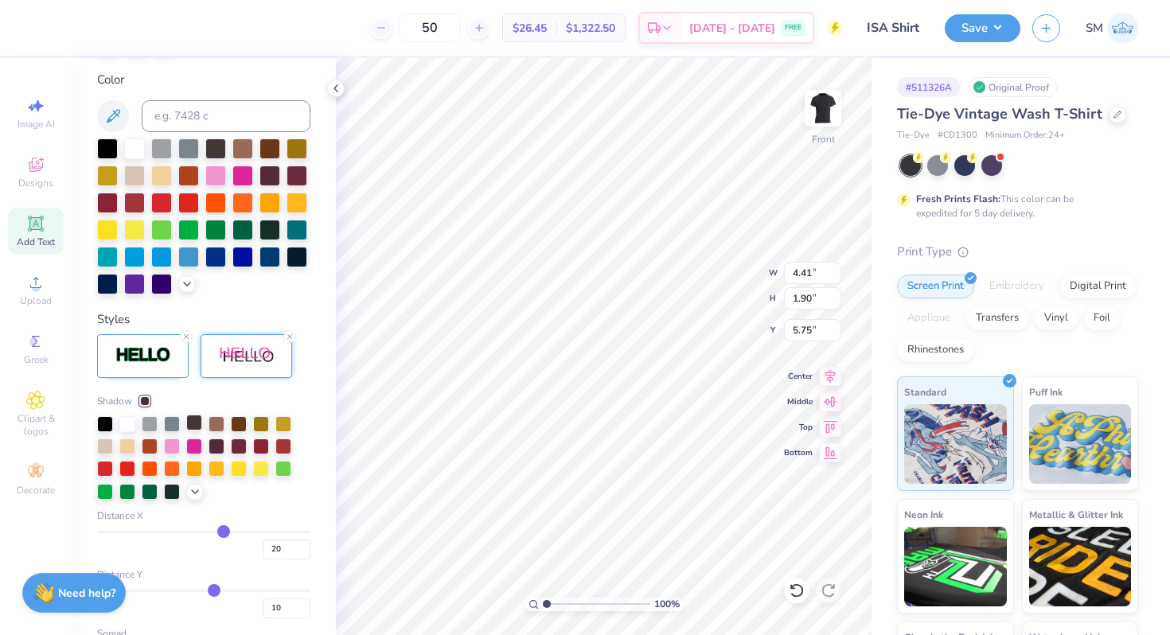
click at [192, 419] on div at bounding box center [194, 423] width 16 height 16
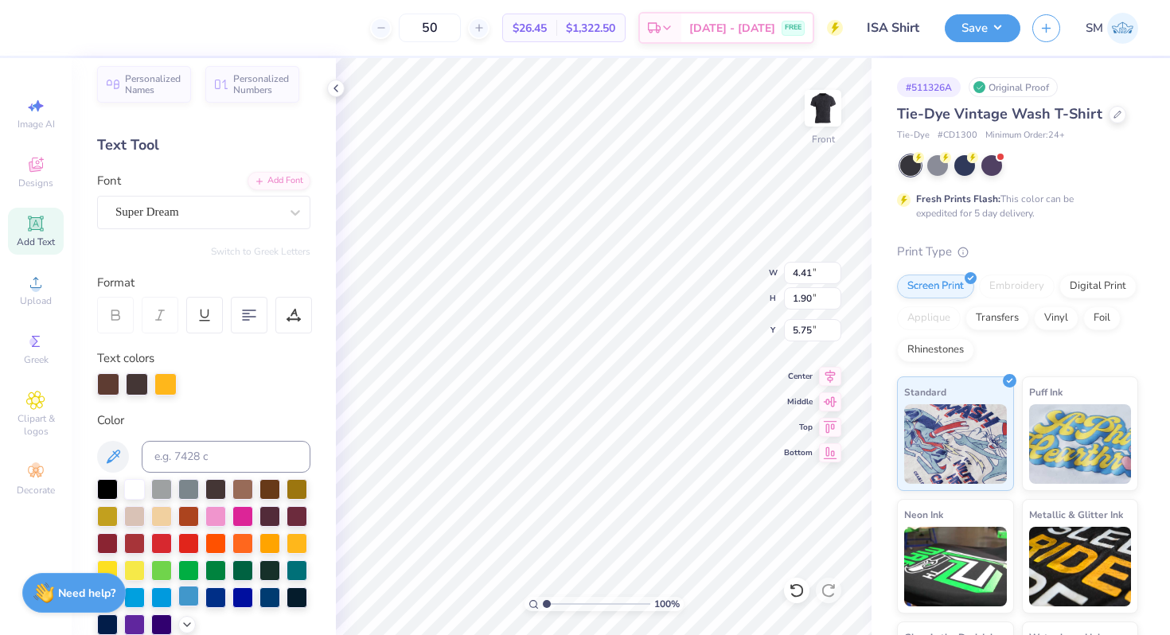
scroll to position [0, 0]
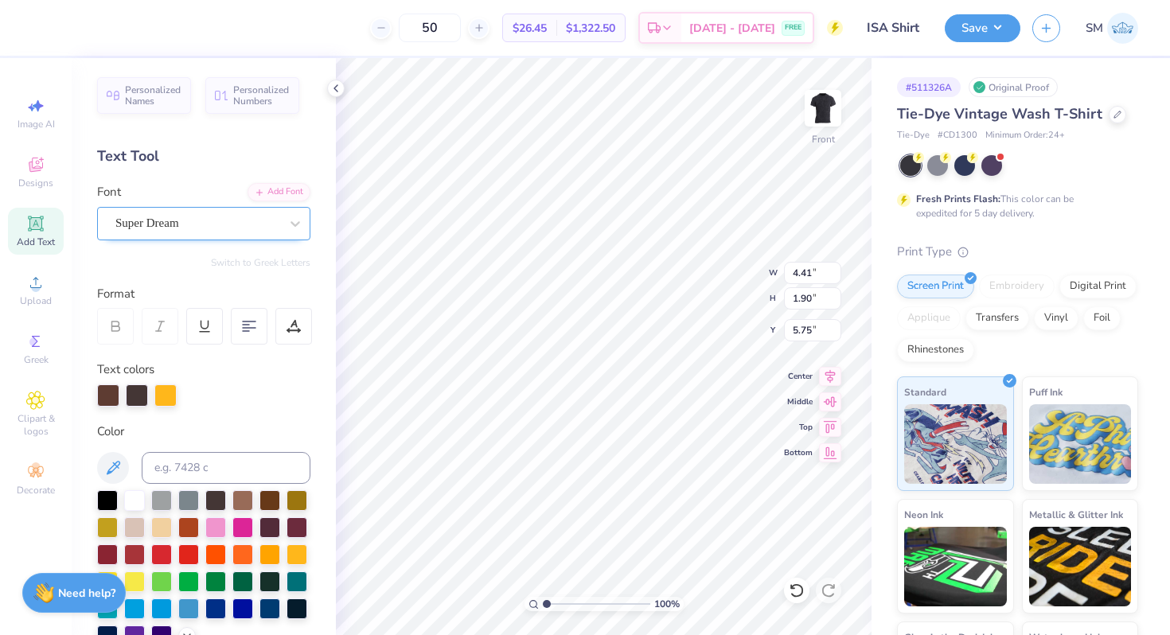
click at [161, 228] on div "Super Dream" at bounding box center [197, 223] width 167 height 25
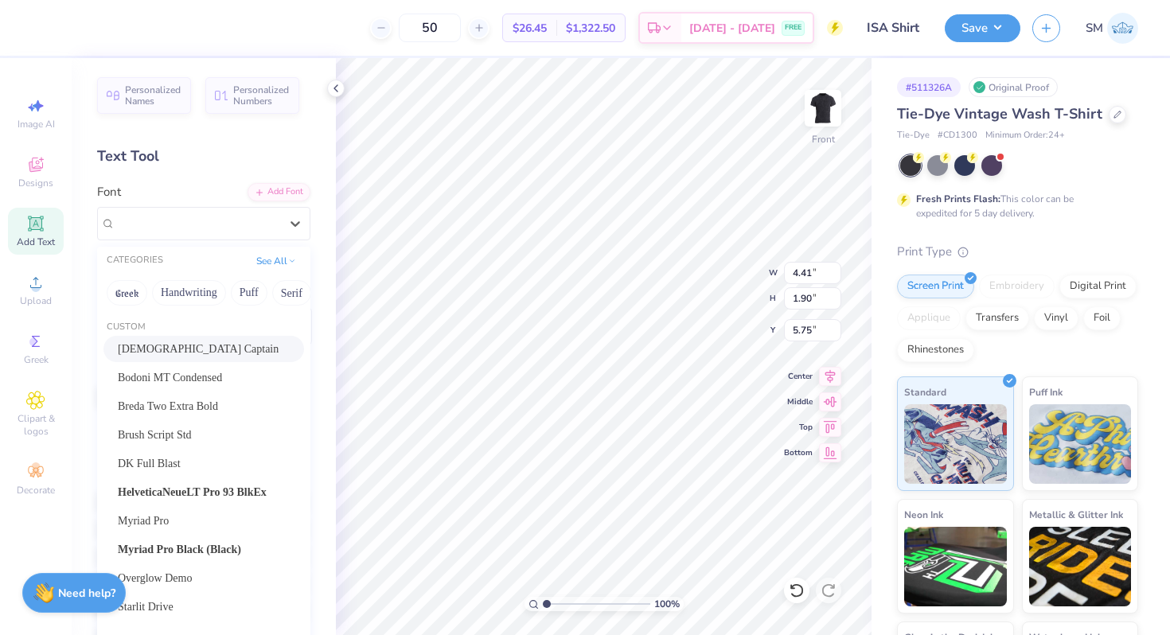
click at [199, 341] on div "[DEMOGRAPHIC_DATA] Captain" at bounding box center [204, 349] width 172 height 17
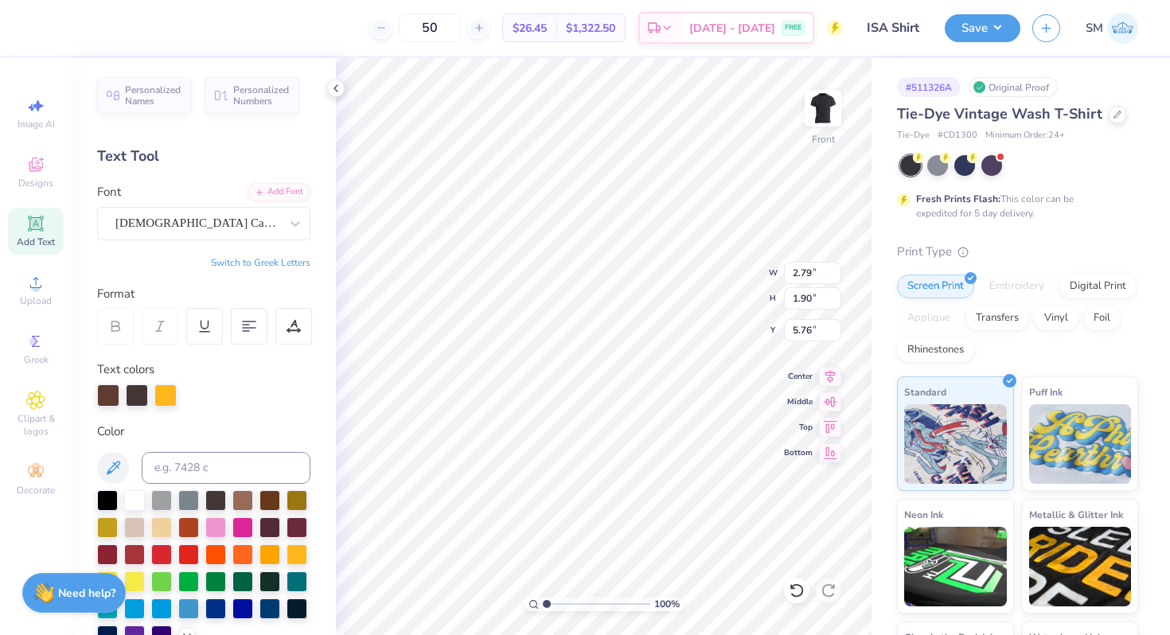
type input "2.79"
type input "5.76"
click at [200, 230] on div "[DEMOGRAPHIC_DATA] Captain" at bounding box center [197, 223] width 167 height 25
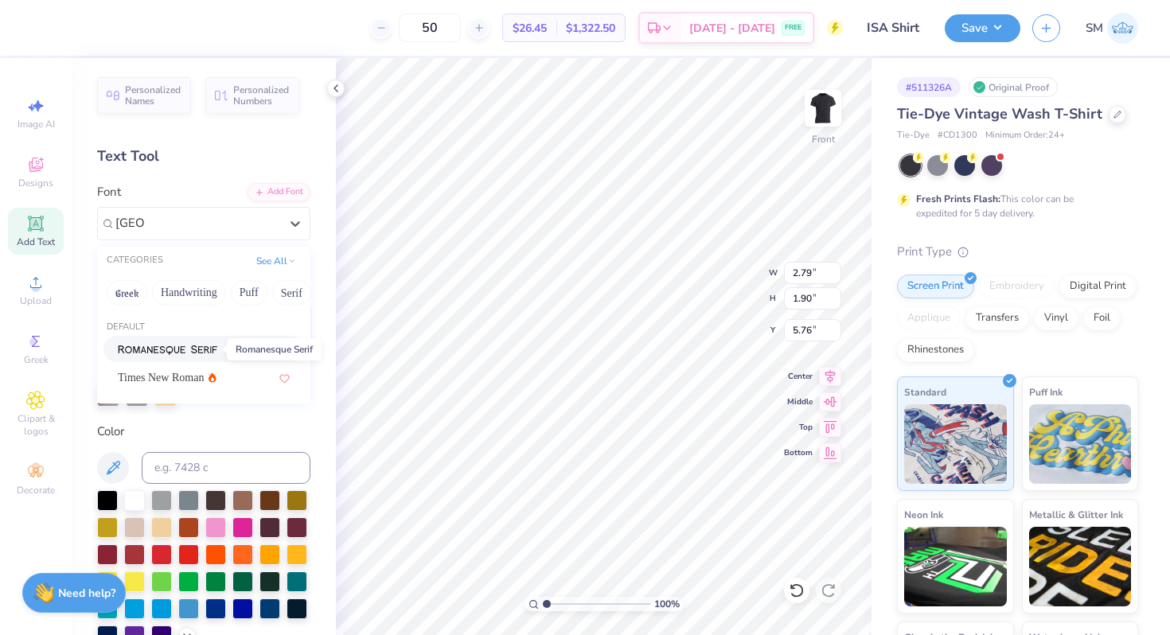
click at [211, 349] on img at bounding box center [167, 350] width 99 height 11
type input "[GEOGRAPHIC_DATA]"
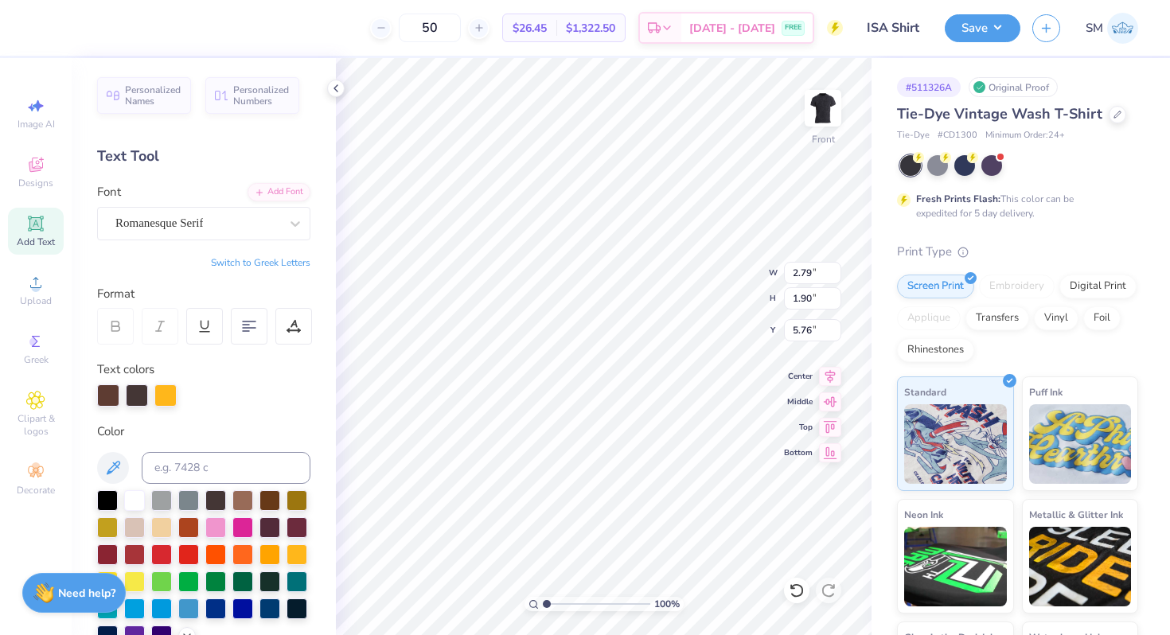
type input "4.28"
type input "1.92"
type input "5.75"
type input "7.00"
type input "3.15"
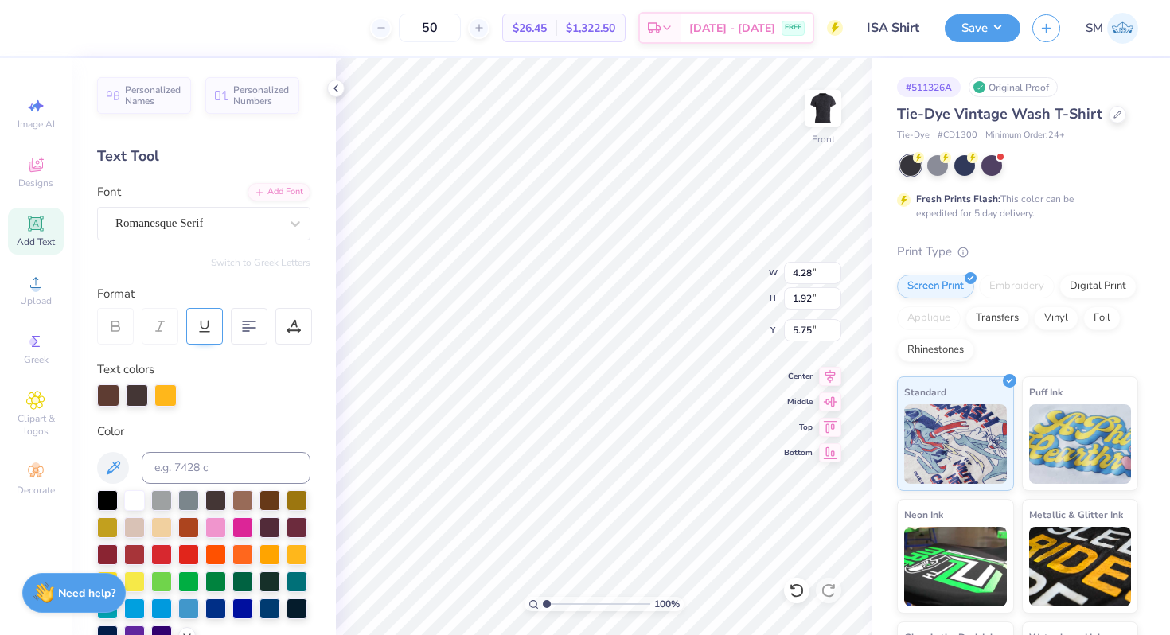
type input "4.52"
click at [196, 219] on div "Romanesque Serif" at bounding box center [197, 223] width 167 height 25
type input "roman n"
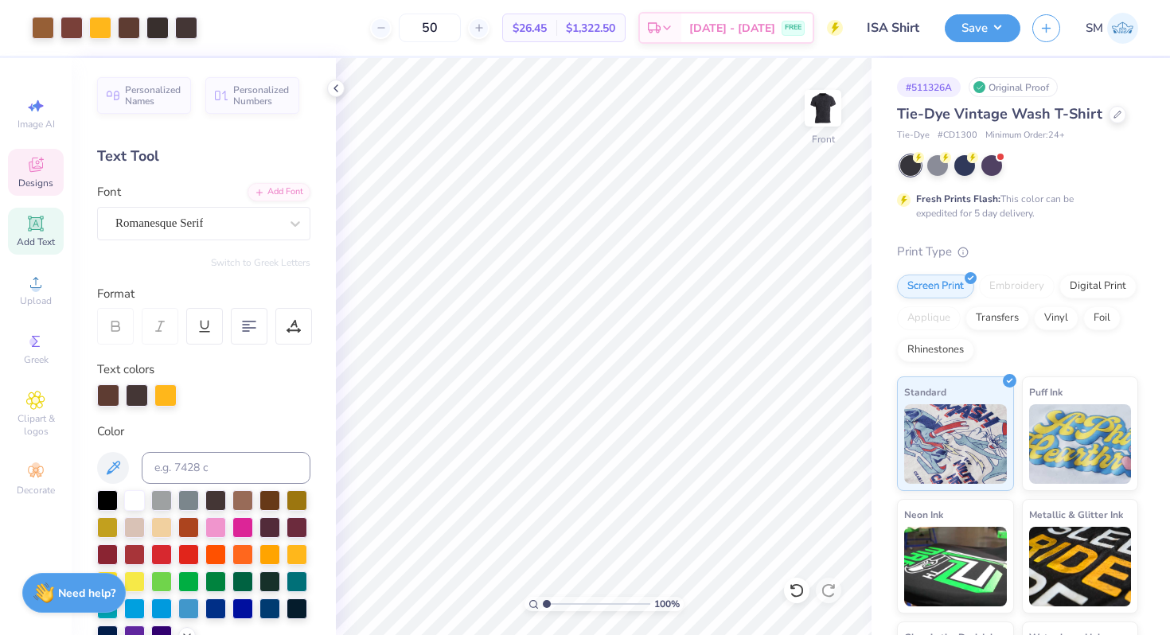
click at [43, 168] on icon at bounding box center [35, 164] width 19 height 19
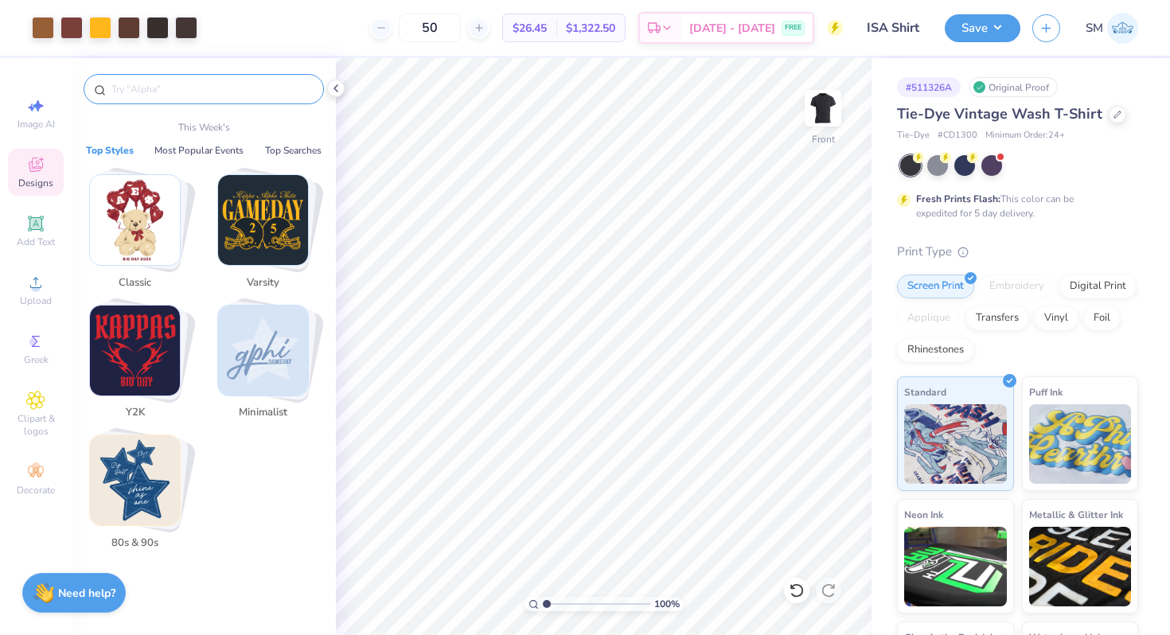
click at [213, 89] on input "text" at bounding box center [212, 89] width 204 height 16
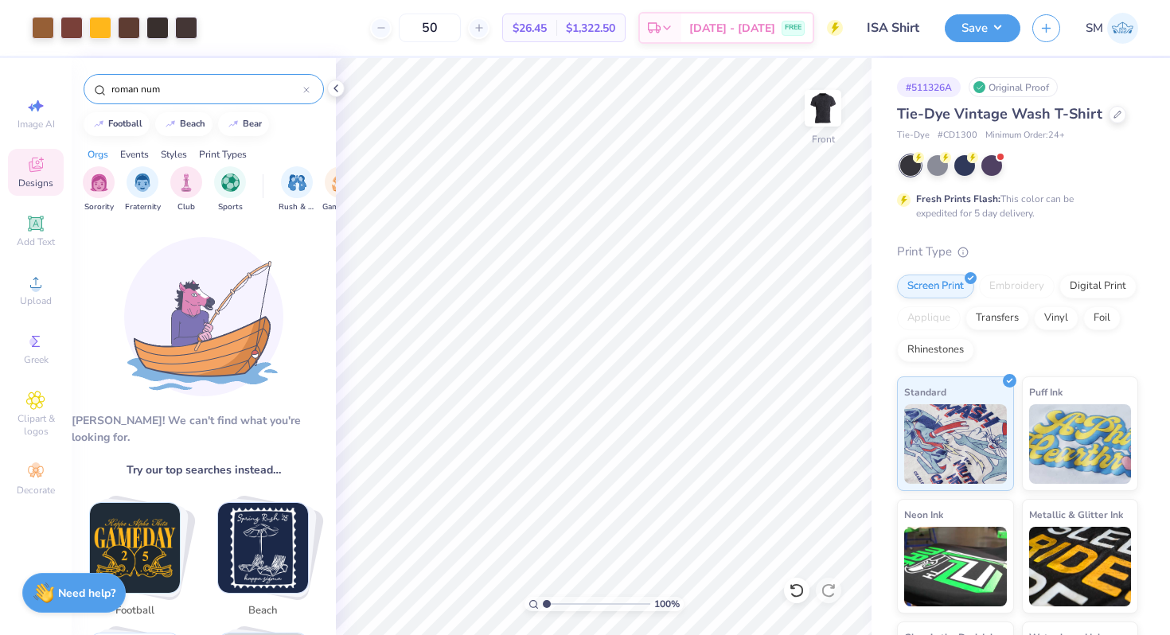
drag, startPoint x: 142, startPoint y: 90, endPoint x: 115, endPoint y: 90, distance: 27.1
click at [118, 90] on input "roman num" at bounding box center [206, 89] width 193 height 16
click at [177, 88] on input "num" at bounding box center [206, 89] width 193 height 16
type input "numeria"
click at [305, 87] on icon at bounding box center [306, 90] width 6 height 6
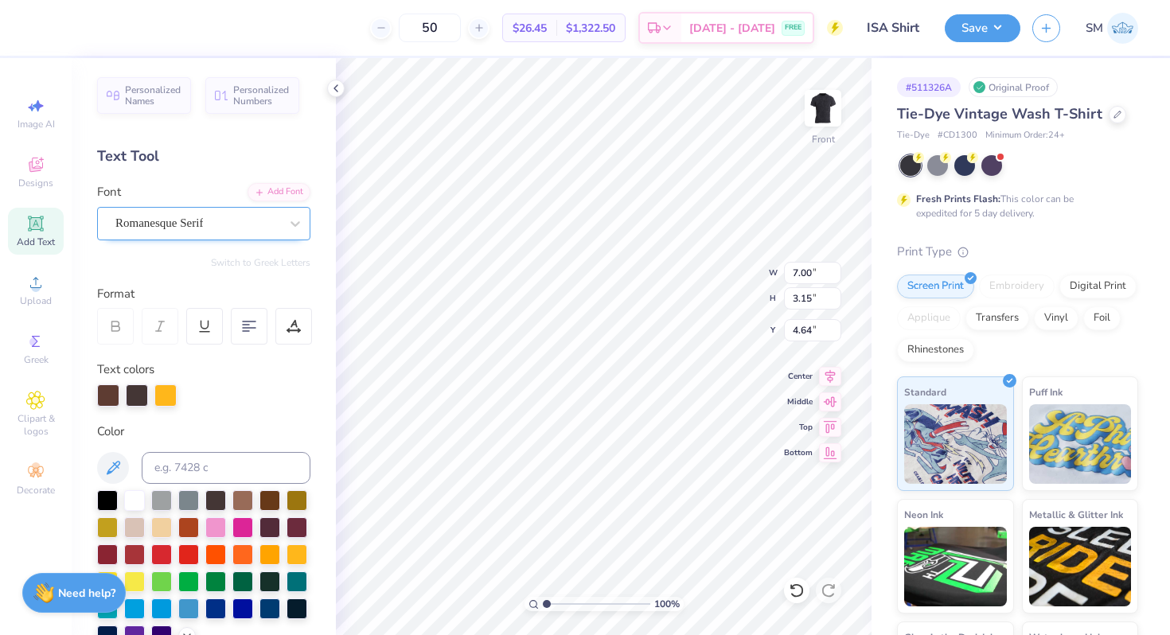
click at [213, 213] on div at bounding box center [197, 222] width 164 height 21
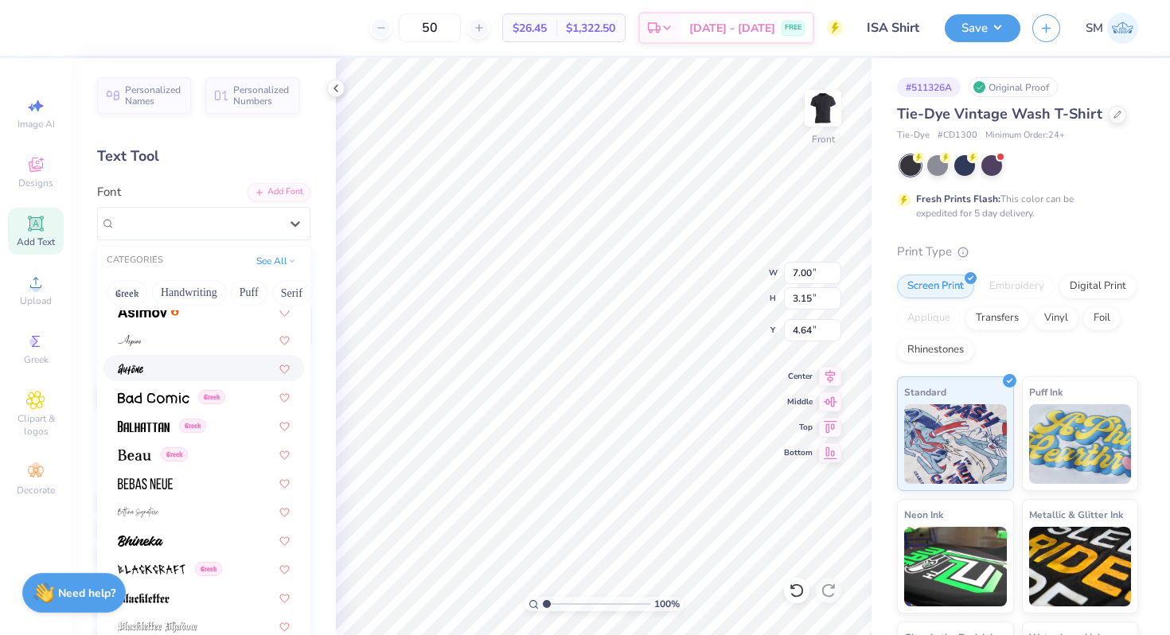
scroll to position [929, 0]
click at [154, 430] on span at bounding box center [144, 422] width 52 height 17
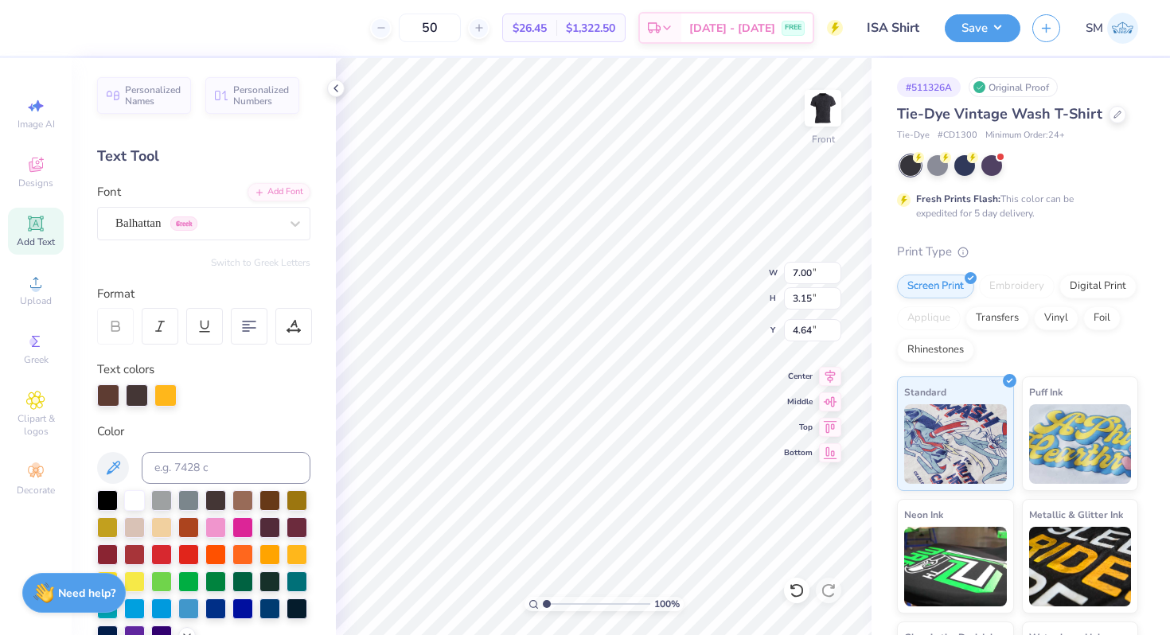
type input "4.66"
type input "3.48"
type input "4.50"
drag, startPoint x: 796, startPoint y: 586, endPoint x: 263, endPoint y: 276, distance: 616.9
click at [796, 586] on icon at bounding box center [797, 590] width 16 height 16
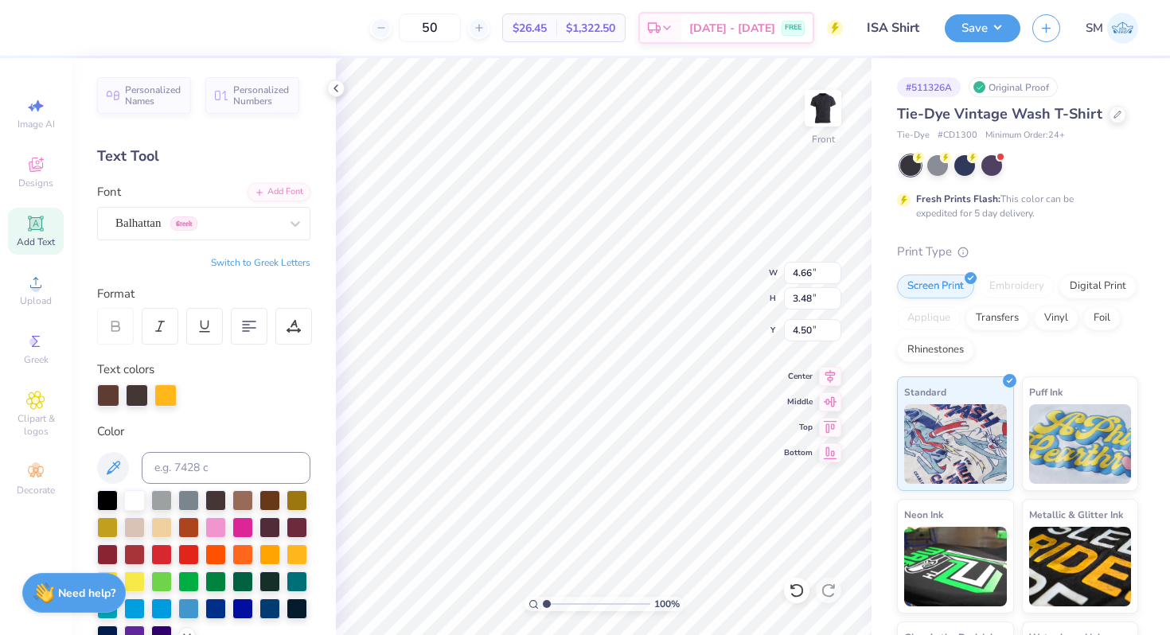
type input "7.00"
type input "3.15"
type input "4.64"
click at [239, 223] on div "Romanesque Serif" at bounding box center [197, 223] width 167 height 25
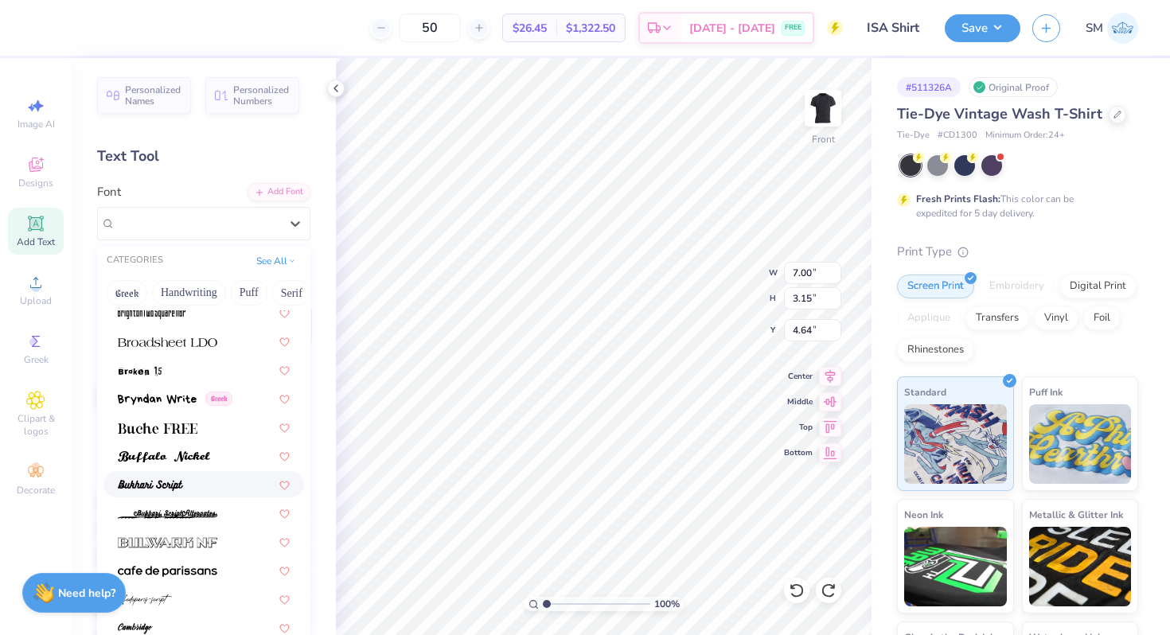
scroll to position [1696, 0]
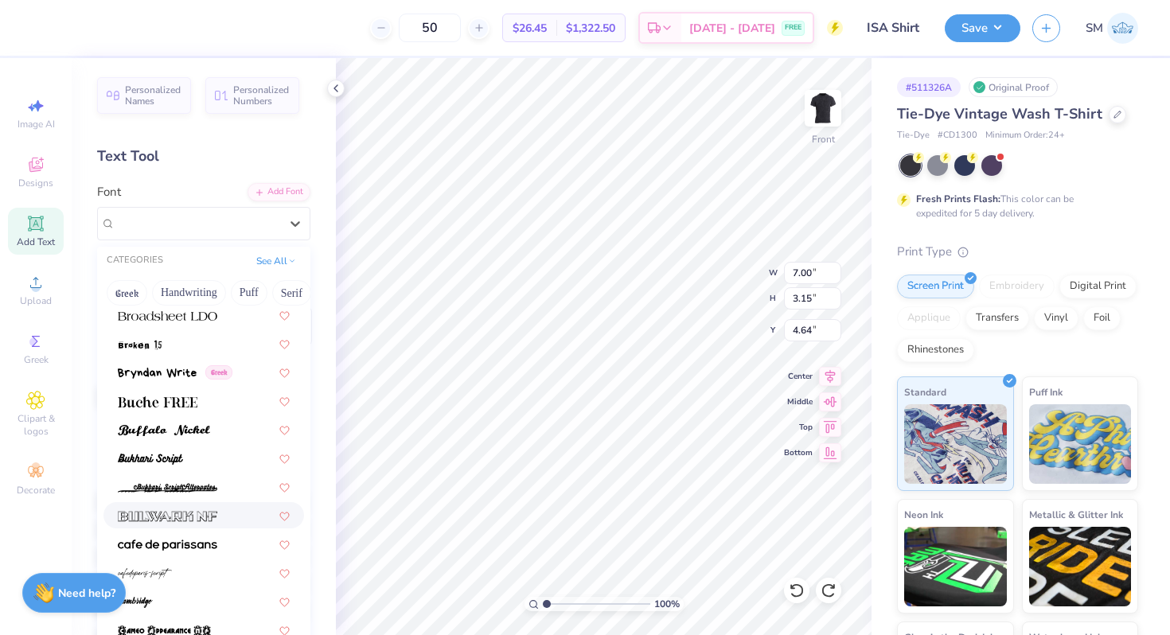
click at [197, 509] on span at bounding box center [167, 515] width 99 height 17
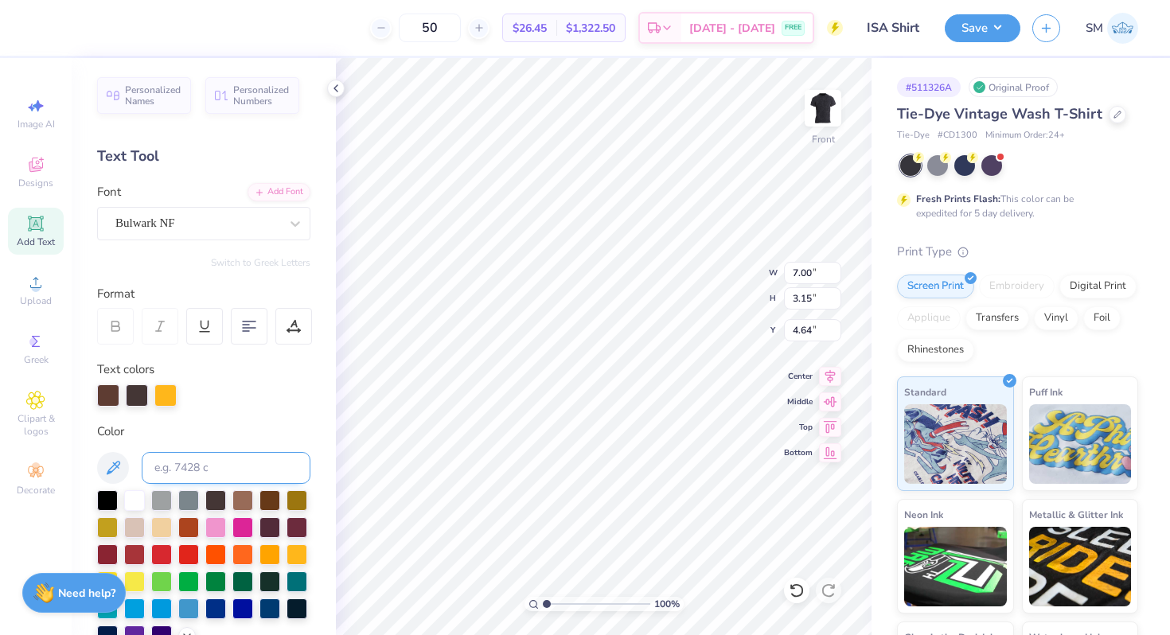
type input "10.24"
type input "3.46"
type input "4.50"
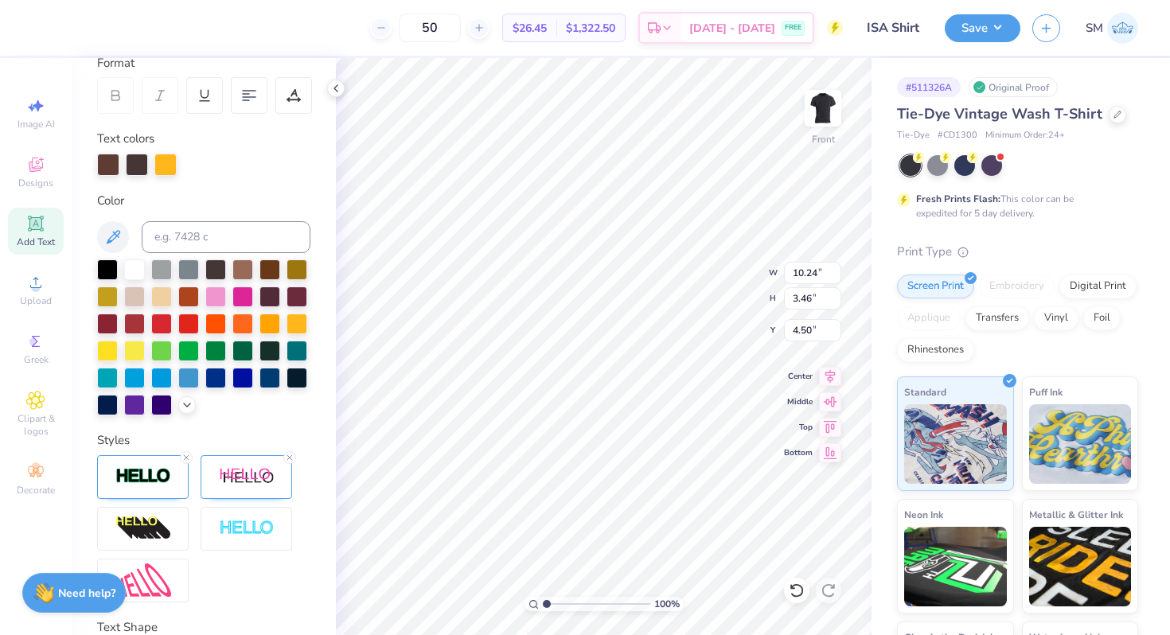
scroll to position [352, 0]
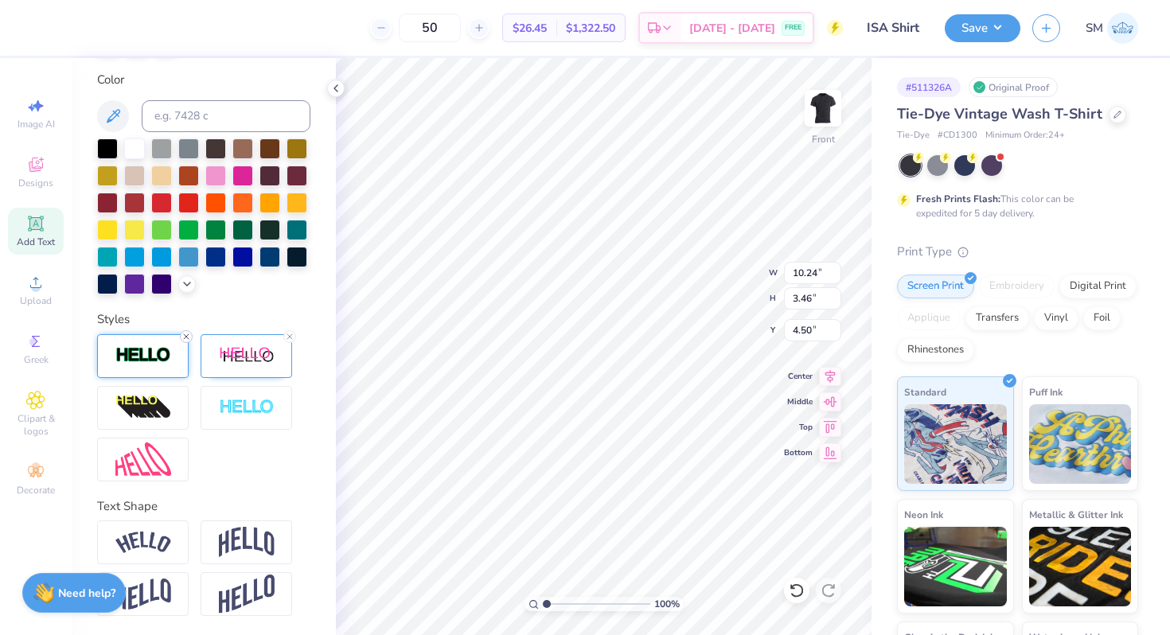
click at [185, 336] on line at bounding box center [186, 336] width 5 height 5
type input "10.21"
type input "3.43"
type input "4.53"
click at [148, 356] on img at bounding box center [143, 355] width 56 height 18
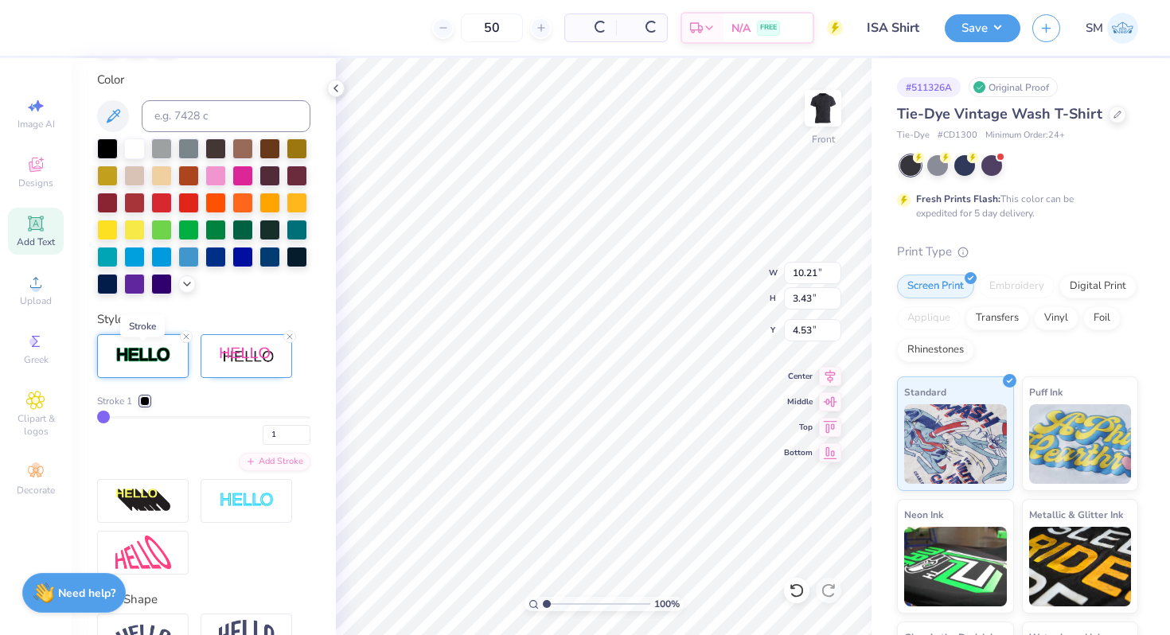
type input "10.24"
type input "3.46"
type input "4.50"
click at [145, 403] on div at bounding box center [145, 401] width 10 height 10
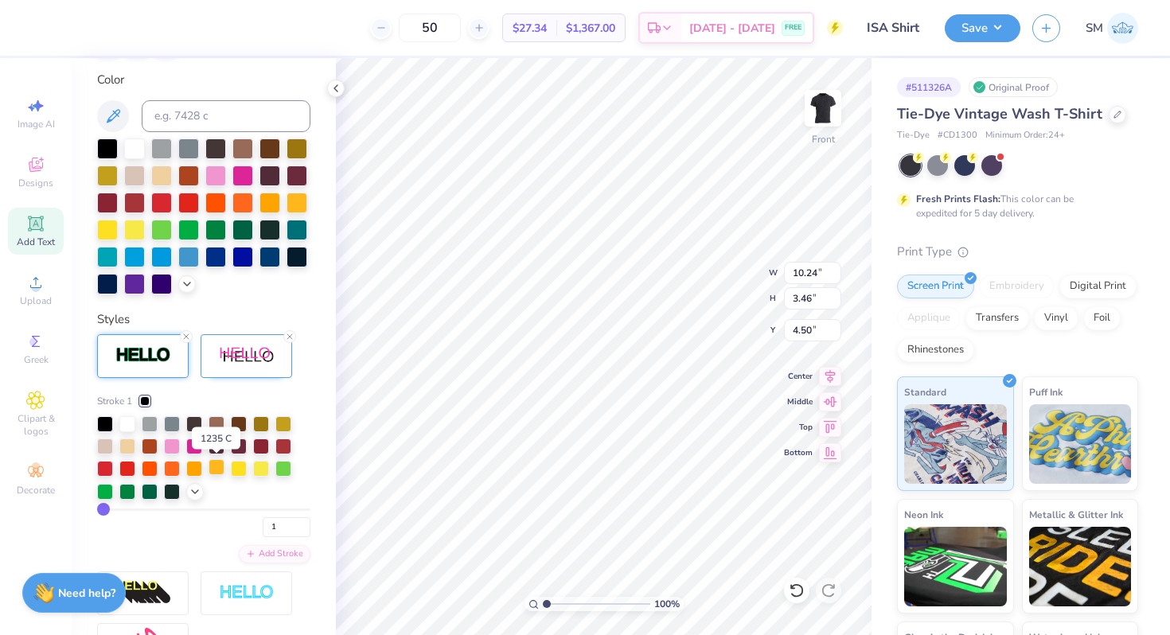
click at [216, 469] on div at bounding box center [216, 467] width 16 height 16
click at [291, 337] on icon at bounding box center [290, 337] width 10 height 10
type input "8.56"
type input "3.17"
click at [831, 376] on icon at bounding box center [830, 373] width 22 height 19
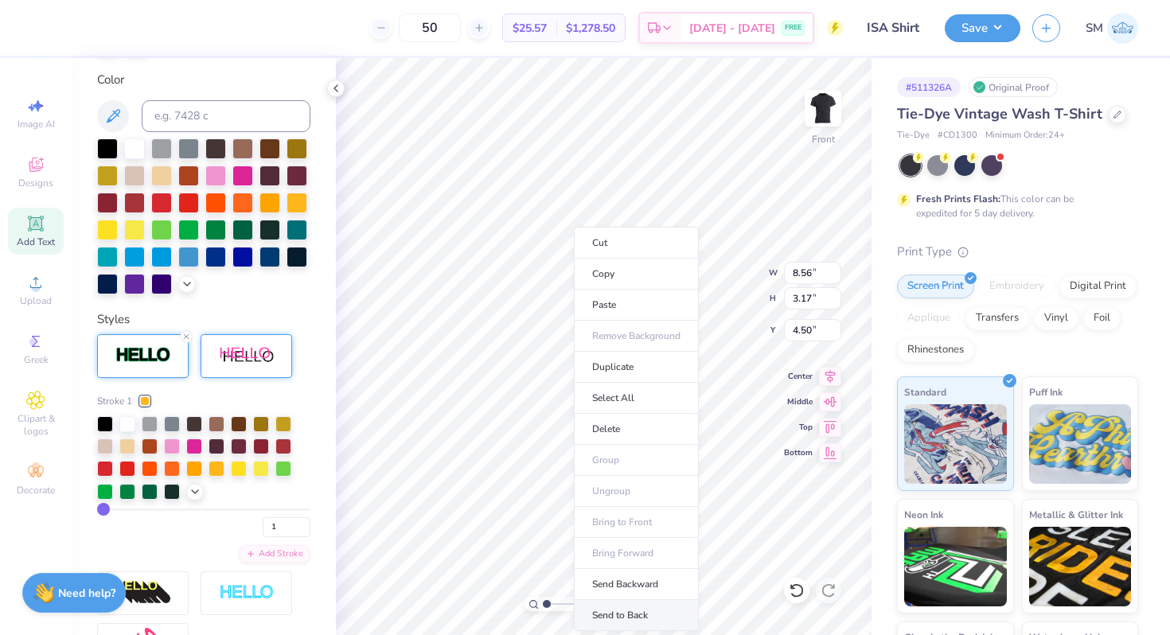
click at [602, 607] on li "Send to Back" at bounding box center [636, 615] width 125 height 31
click at [630, 610] on li "Send to Back" at bounding box center [641, 615] width 125 height 31
type input "5.06"
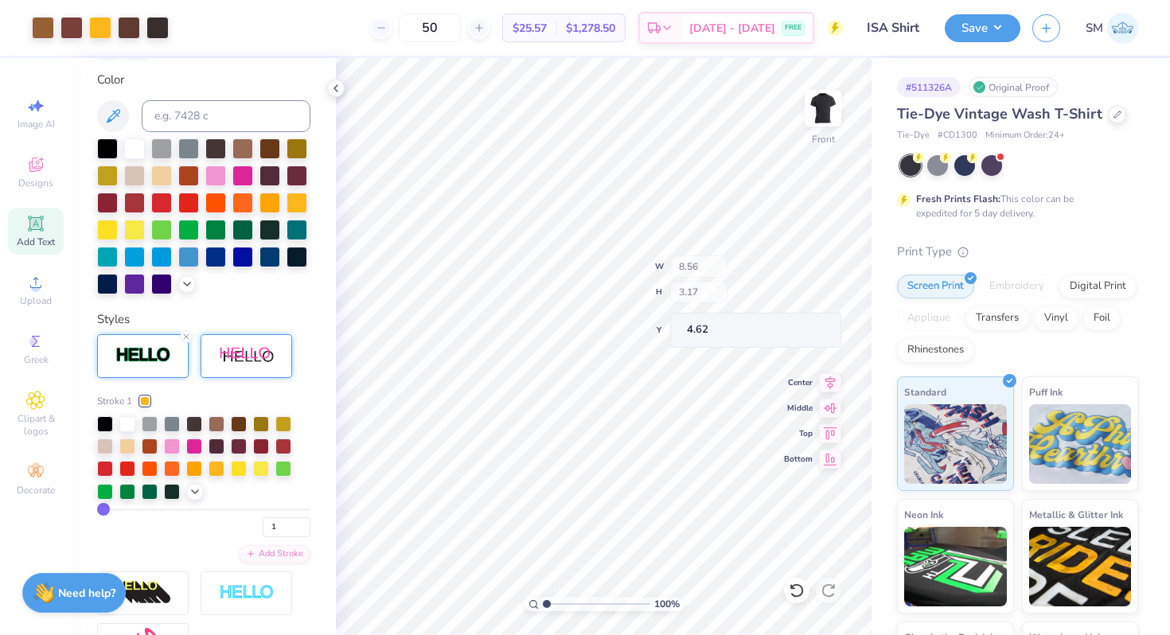
type input "4.62"
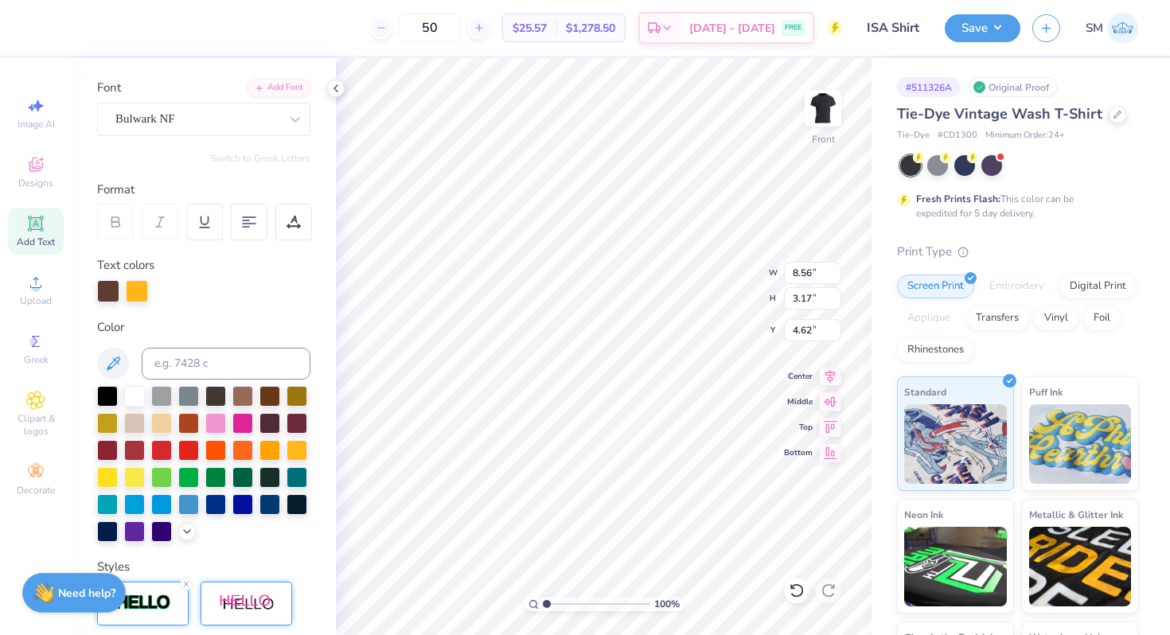
scroll to position [0, 0]
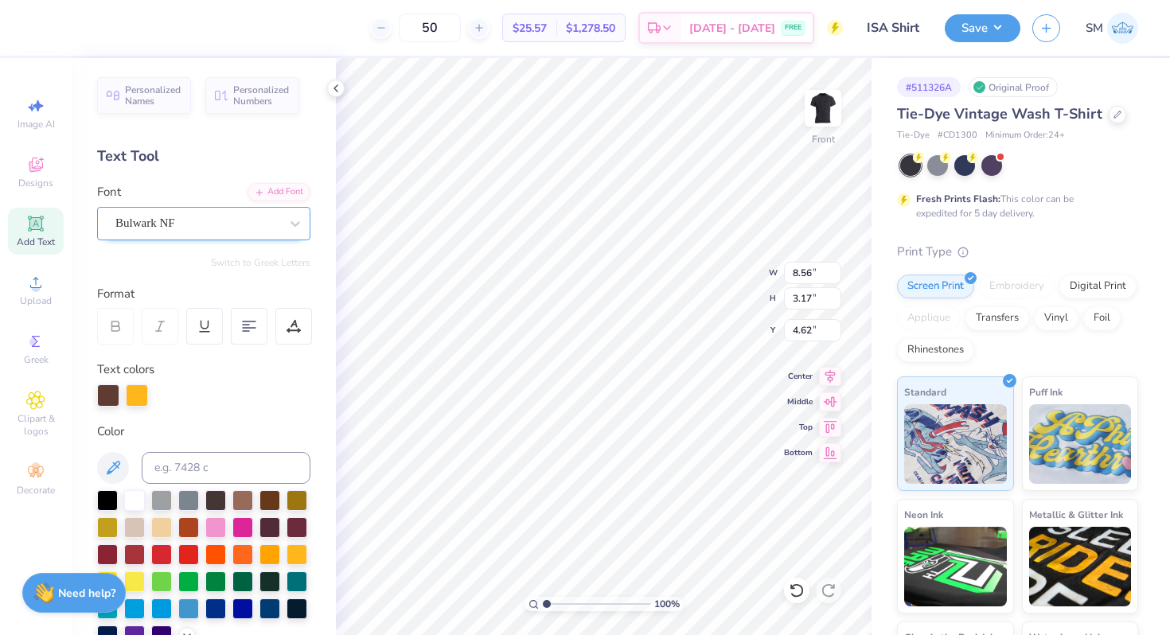
click at [227, 220] on div "Bulwark NF" at bounding box center [197, 223] width 167 height 25
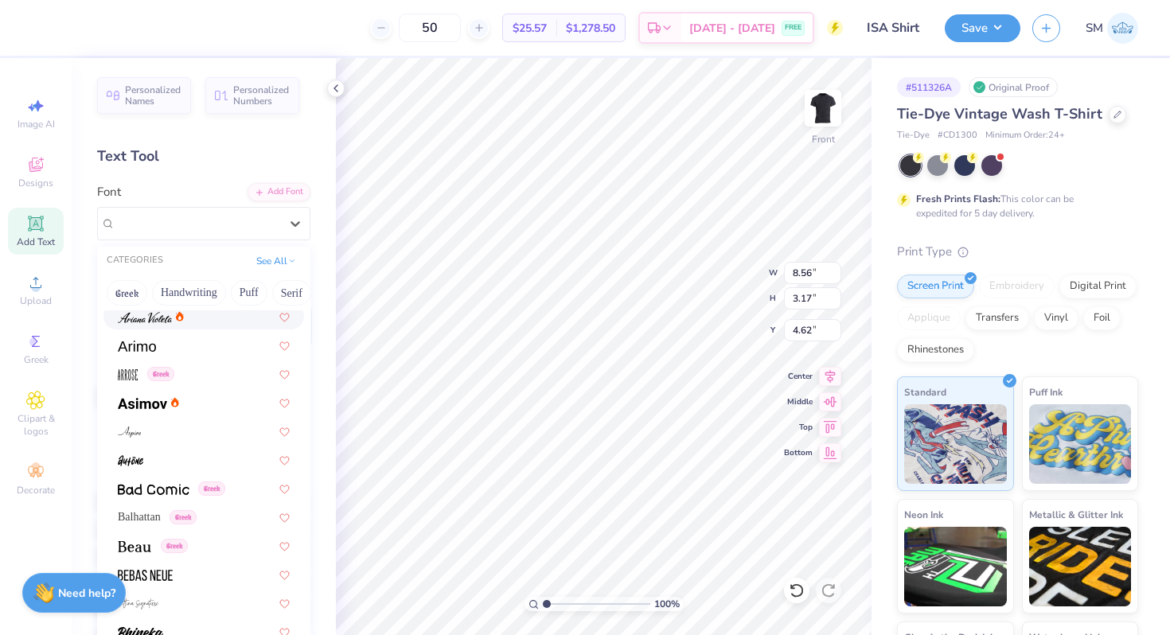
scroll to position [915, 0]
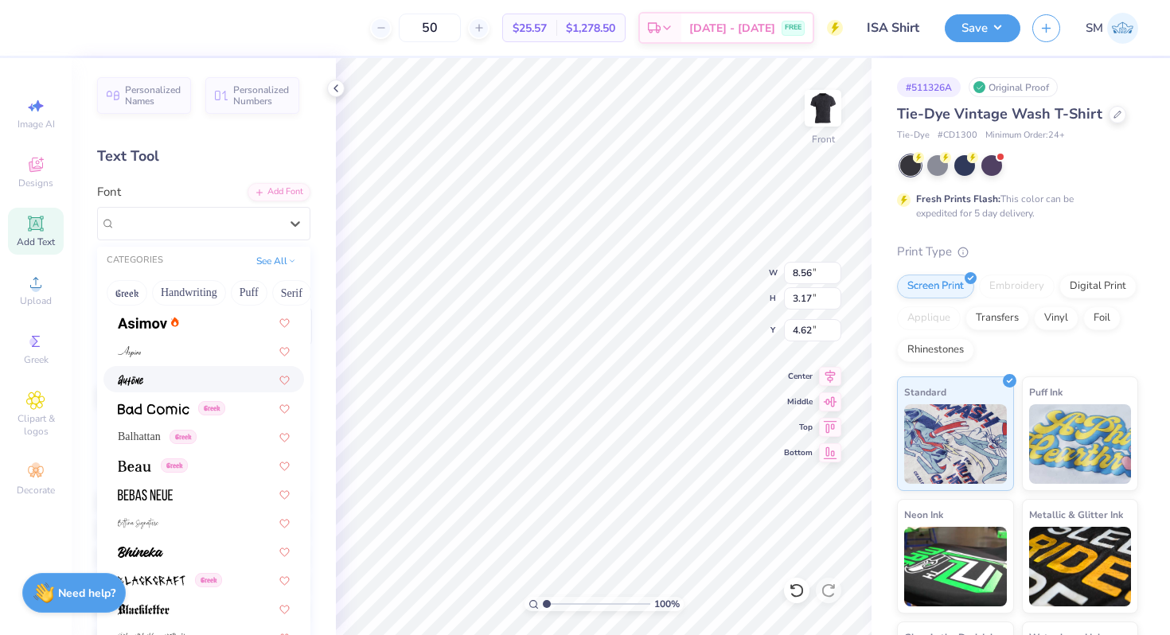
click at [161, 380] on div at bounding box center [204, 379] width 172 height 17
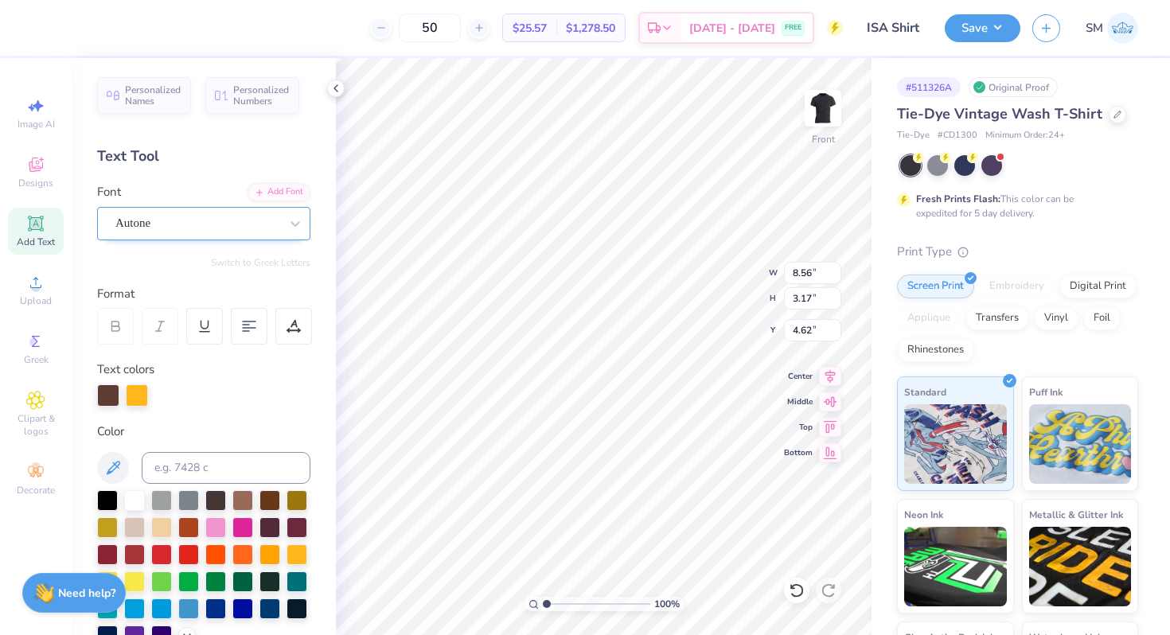
type input "3.75"
type input "3.16"
type input "4.63"
click at [176, 230] on div "Autone" at bounding box center [197, 223] width 167 height 25
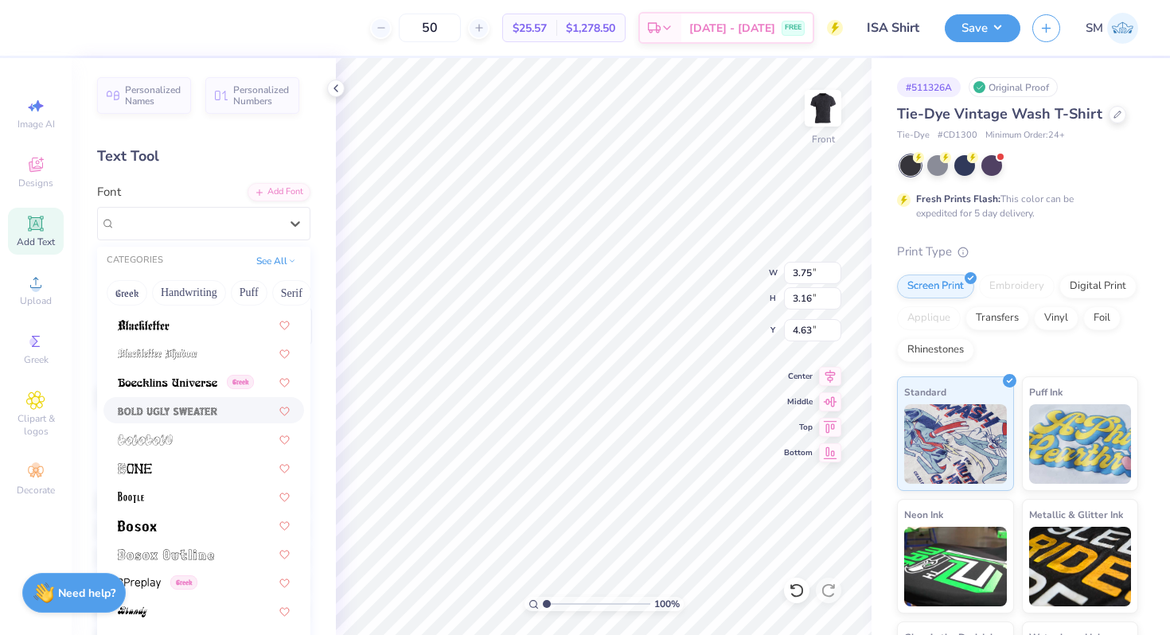
scroll to position [1280, 0]
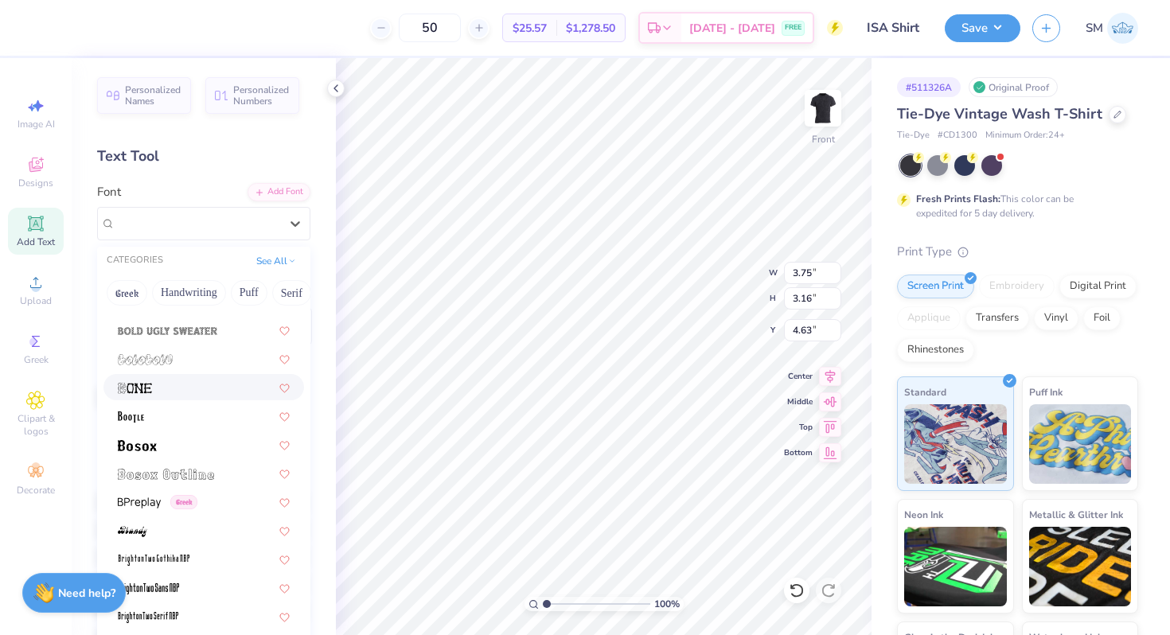
click at [157, 391] on div at bounding box center [204, 387] width 172 height 17
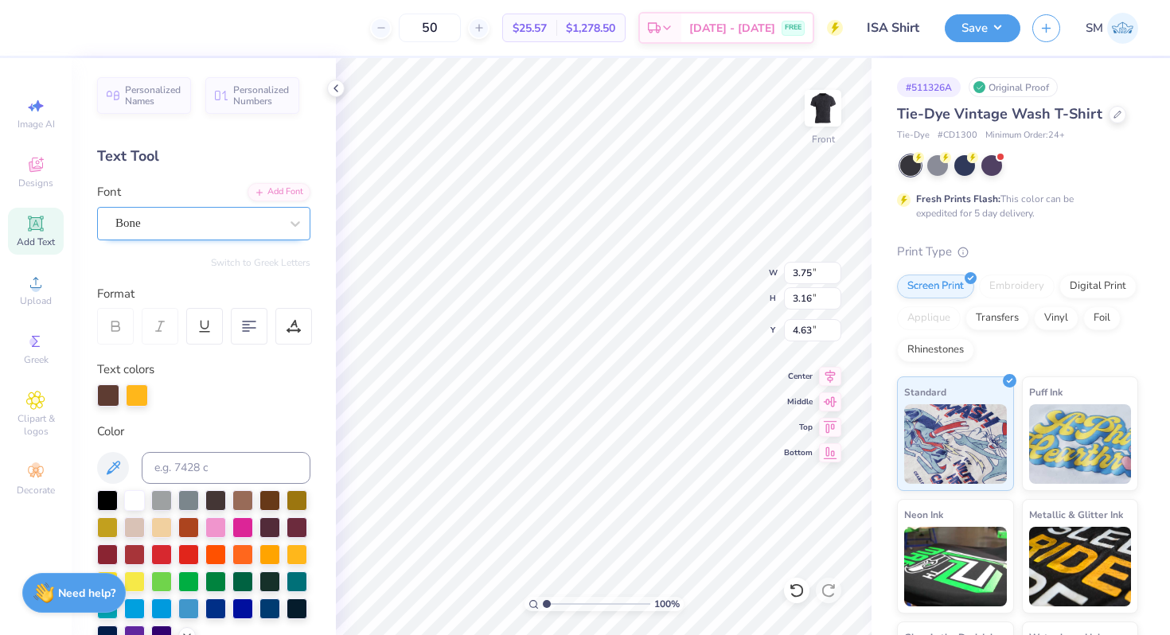
type input "6.26"
type input "3.17"
type input "4.62"
click at [199, 232] on div at bounding box center [197, 222] width 164 height 21
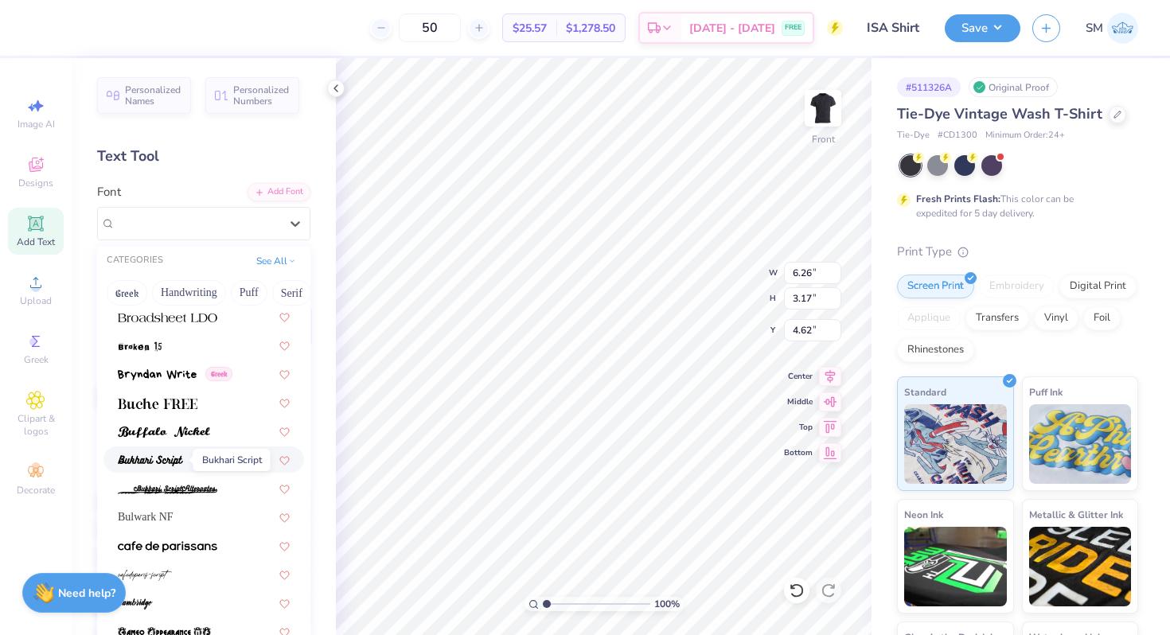
scroll to position [1693, 0]
click at [164, 399] on img at bounding box center [158, 404] width 80 height 11
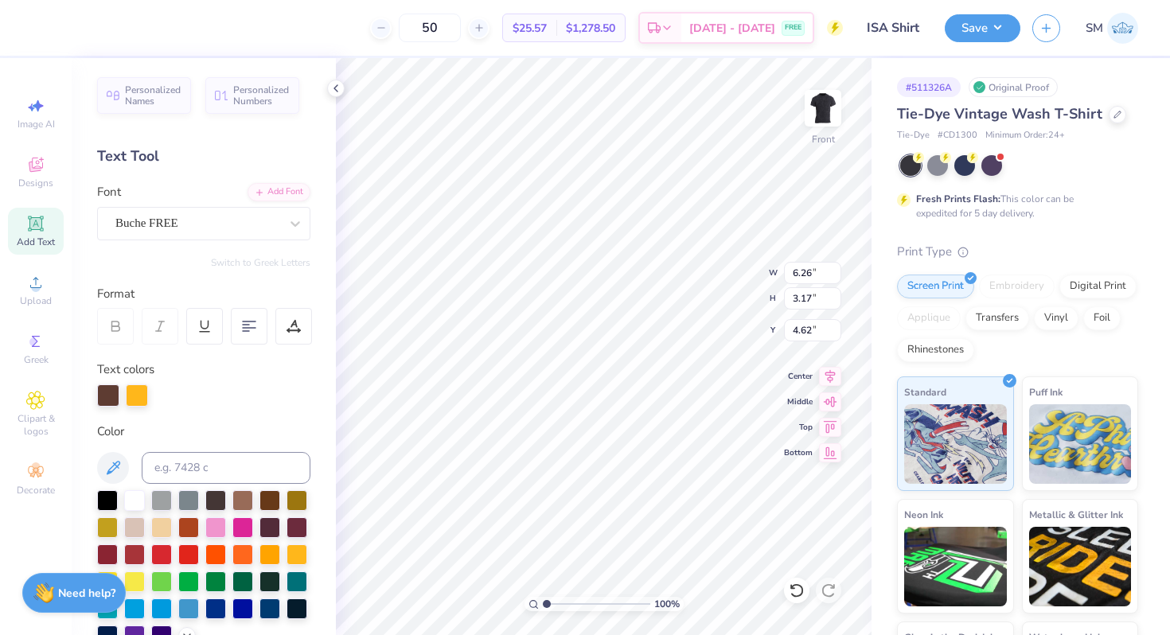
type input "6.29"
type input "2.69"
type input "4.86"
type input "7.66"
type input "3.27"
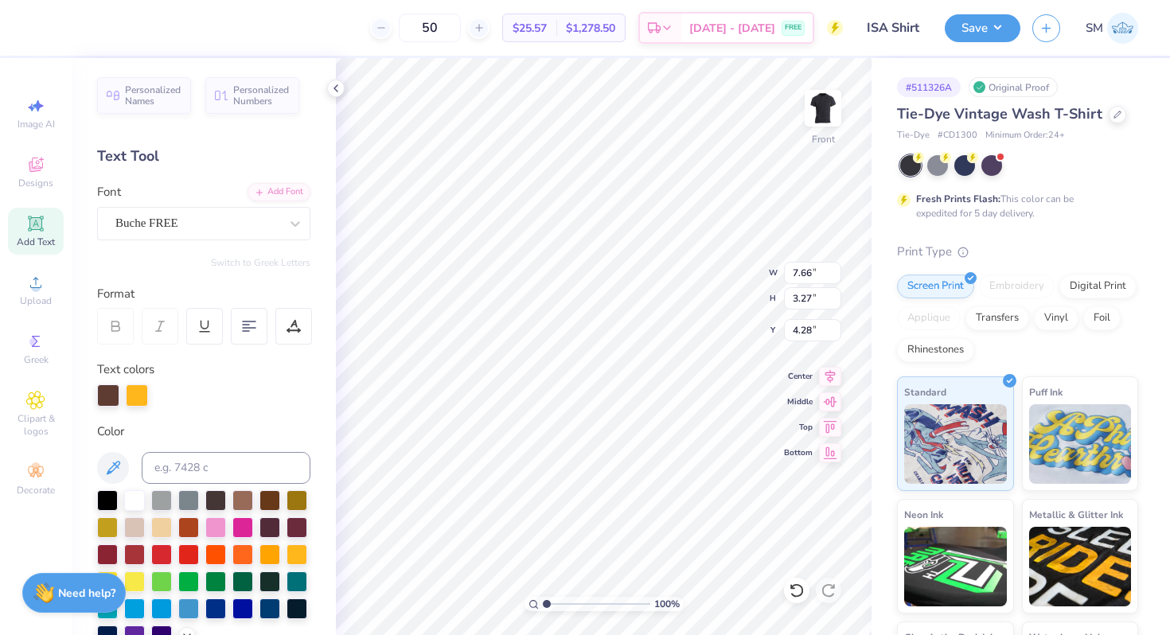
type input "4.28"
click at [831, 377] on icon at bounding box center [830, 375] width 10 height 14
type input "6.16"
click at [637, 617] on li "Send to Back" at bounding box center [662, 615] width 125 height 31
click at [699, 611] on li "Send to Back" at bounding box center [698, 615] width 125 height 31
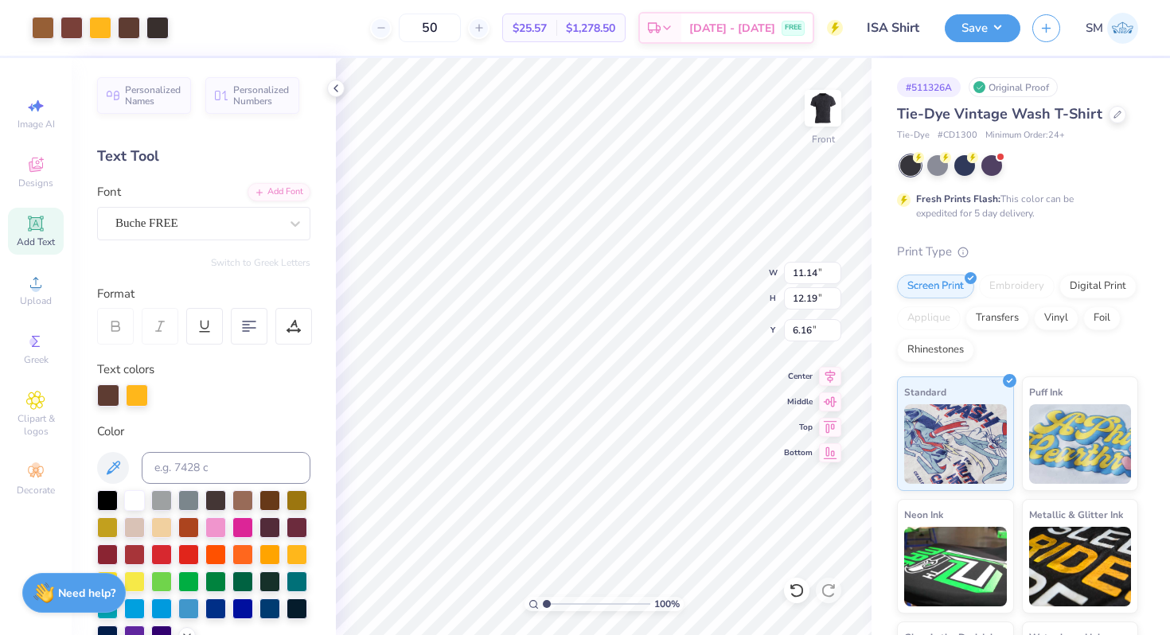
type input "11.14"
type input "12.19"
type input "7.79"
click at [695, 526] on li "Bring to Front" at bounding box center [681, 522] width 125 height 31
type input "7.66"
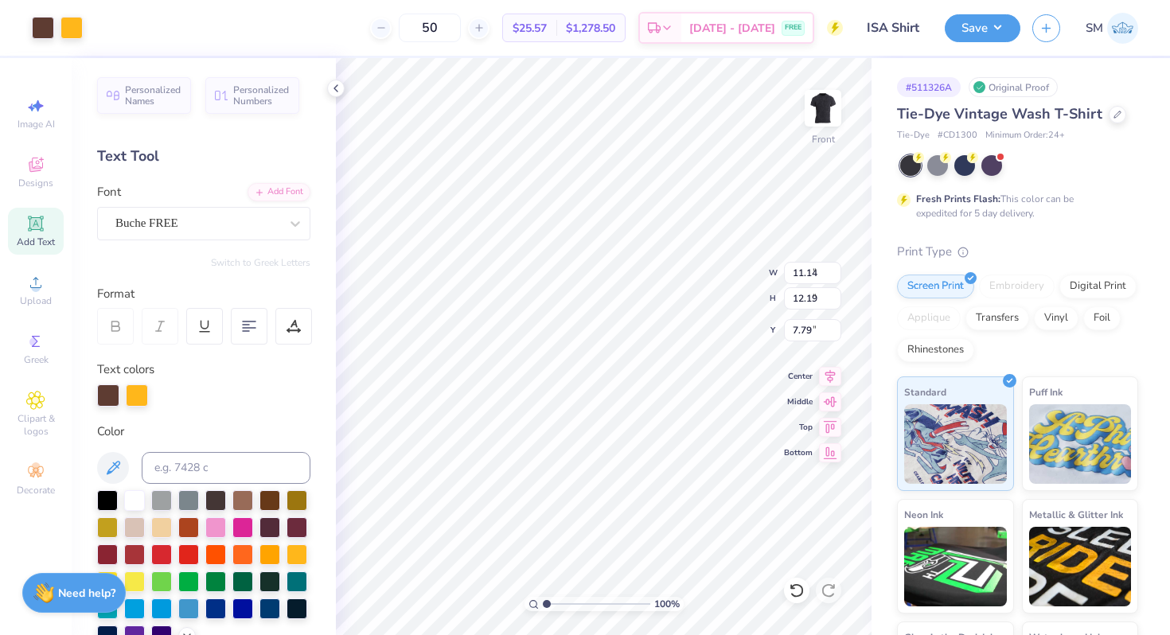
type input "3.27"
type input "5.26"
type input "8.22"
type input "3.51"
click at [831, 376] on icon at bounding box center [830, 375] width 10 height 14
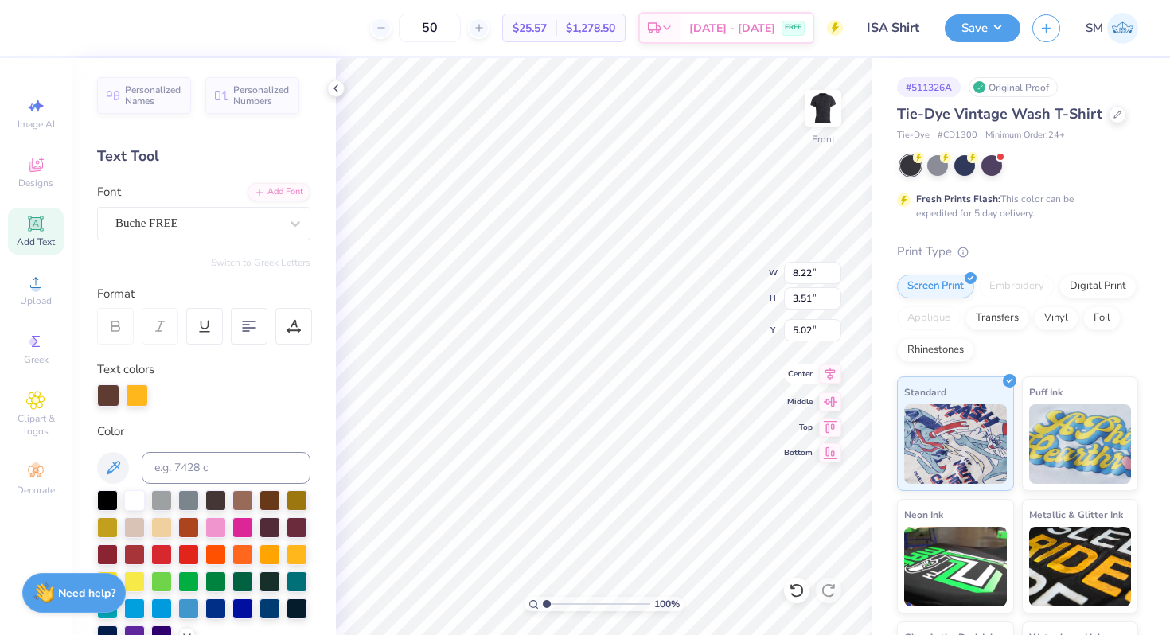
type input "5.46"
type input "4.78"
click at [828, 114] on img at bounding box center [823, 108] width 64 height 64
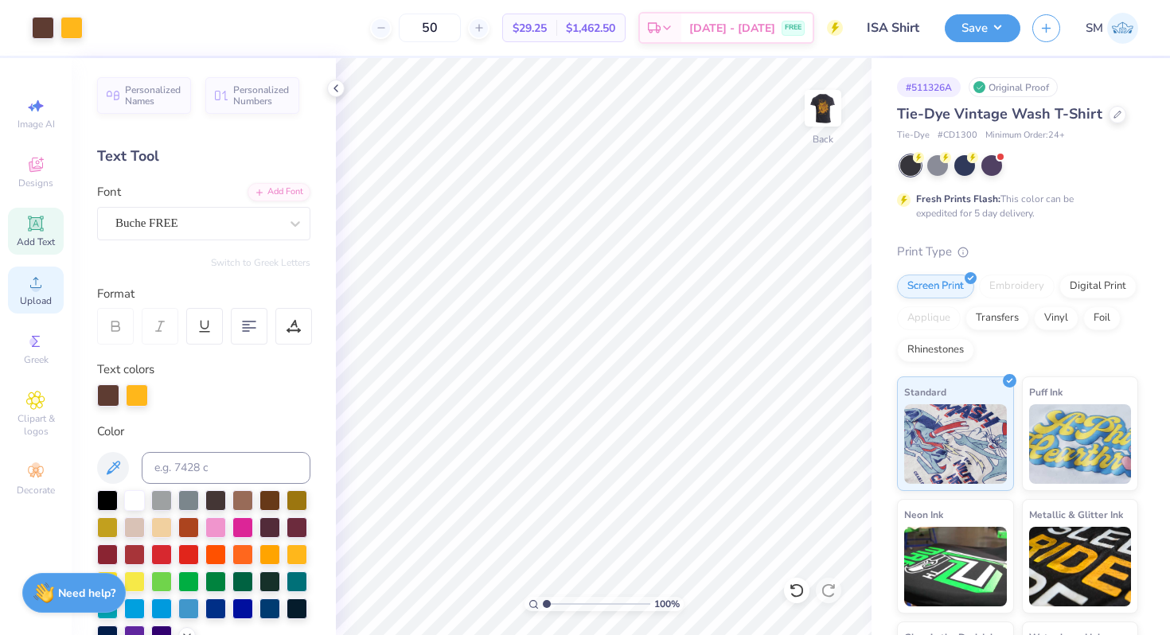
click at [41, 283] on icon at bounding box center [35, 282] width 19 height 19
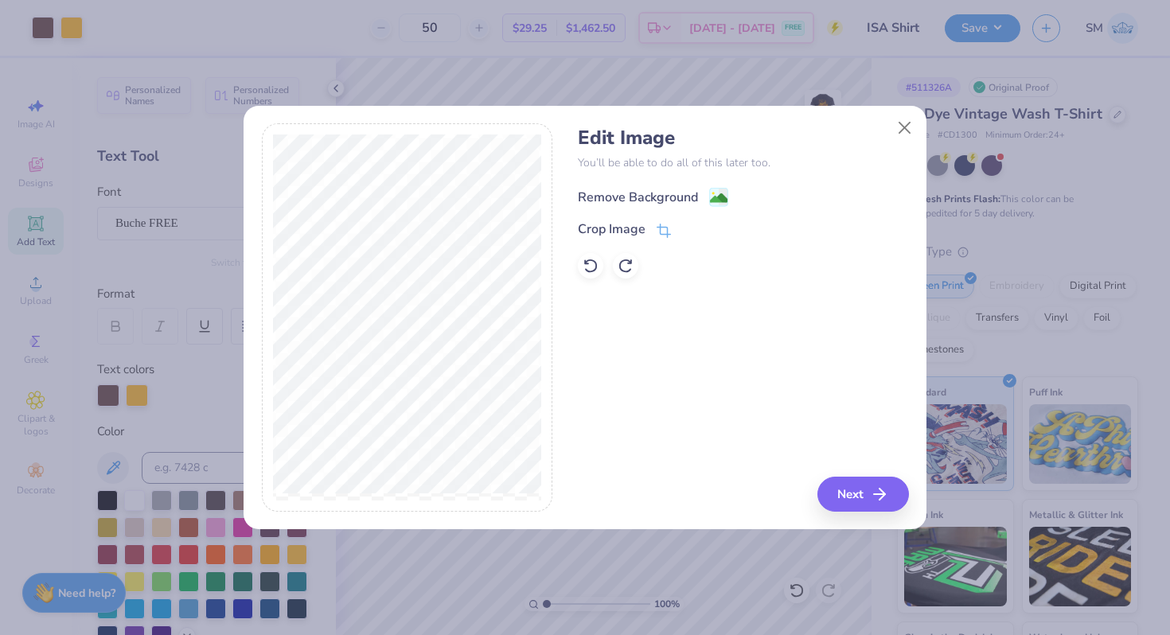
click at [698, 201] on div "Remove Background" at bounding box center [653, 197] width 150 height 20
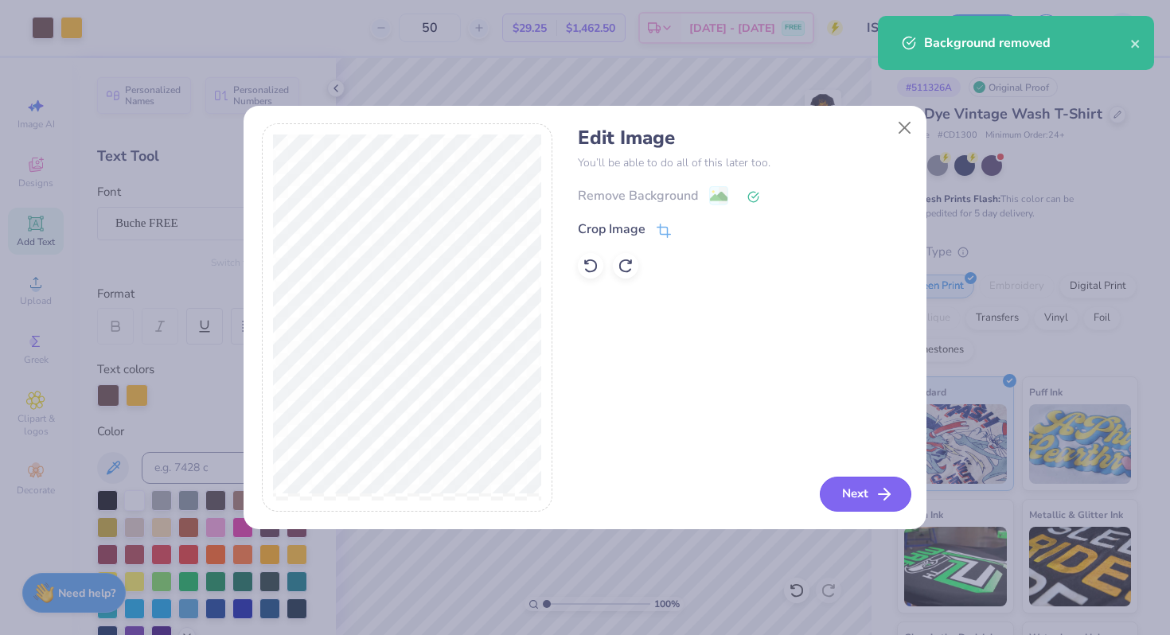
click at [865, 500] on button "Next" at bounding box center [866, 494] width 92 height 35
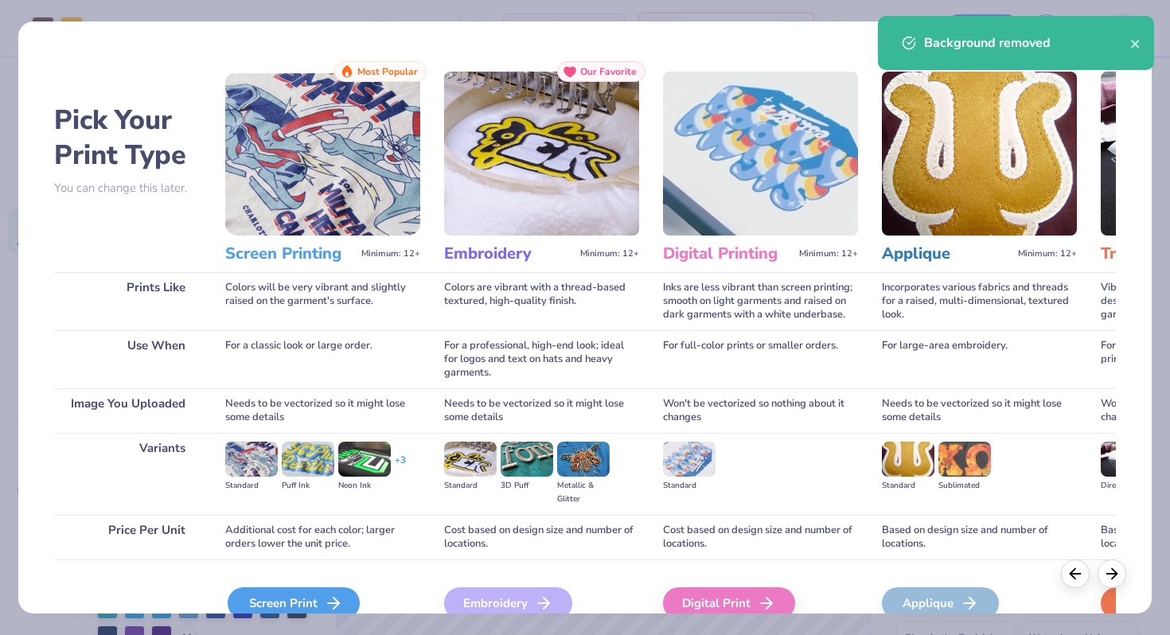
click at [343, 599] on div "Screen Print" at bounding box center [294, 603] width 132 height 32
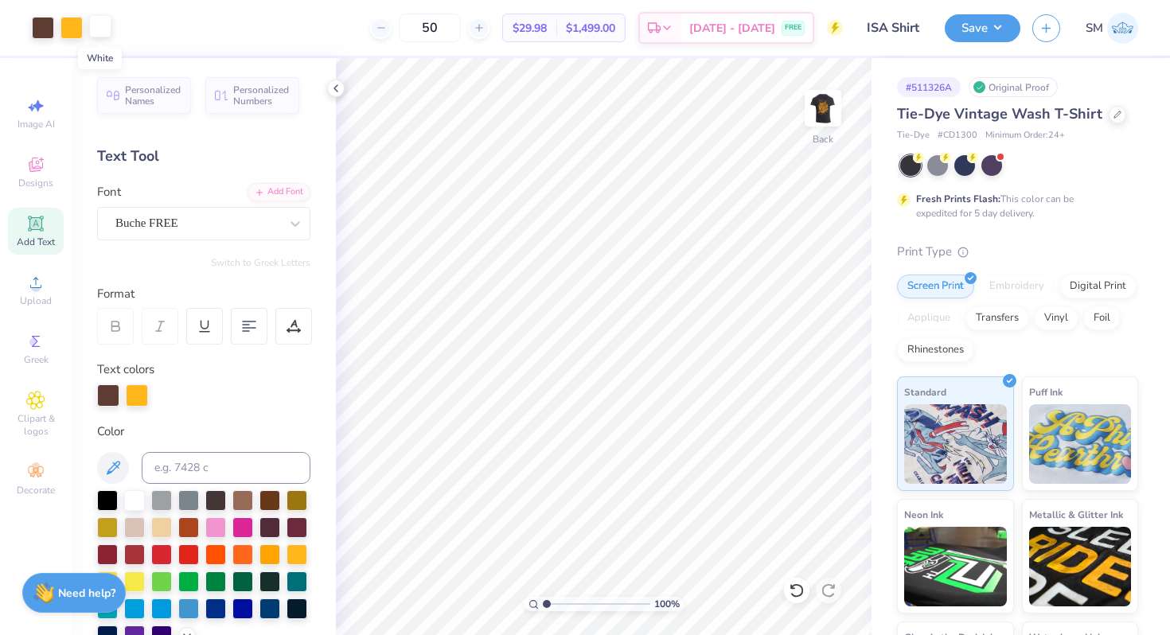
click at [107, 27] on div at bounding box center [100, 26] width 22 height 22
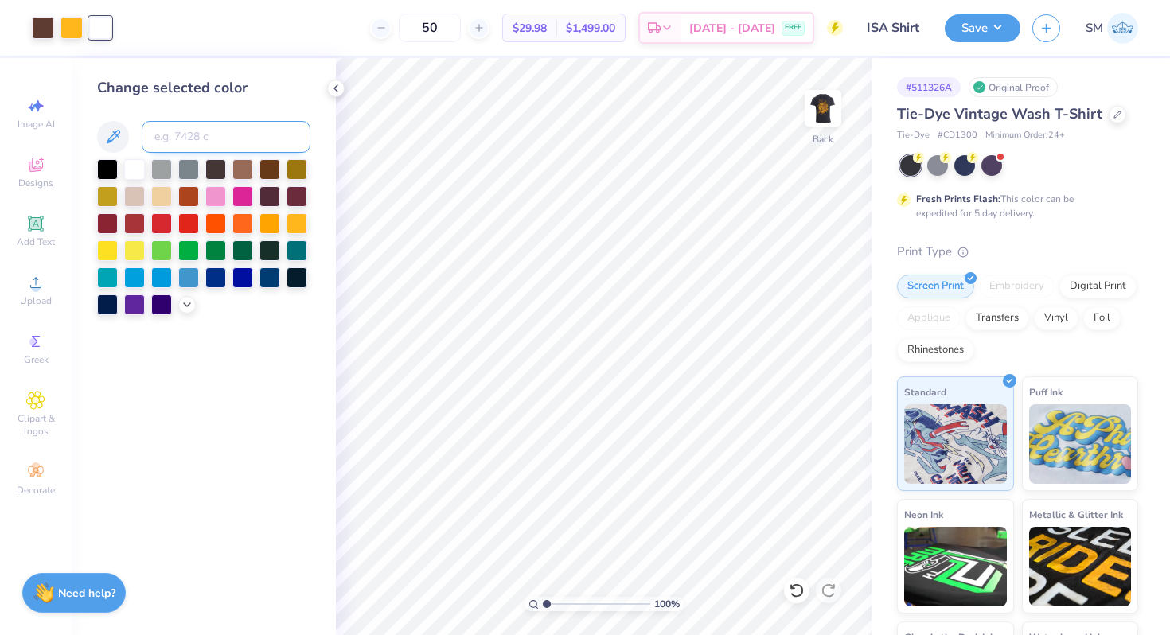
click at [181, 130] on input at bounding box center [226, 137] width 169 height 32
type input "7596"
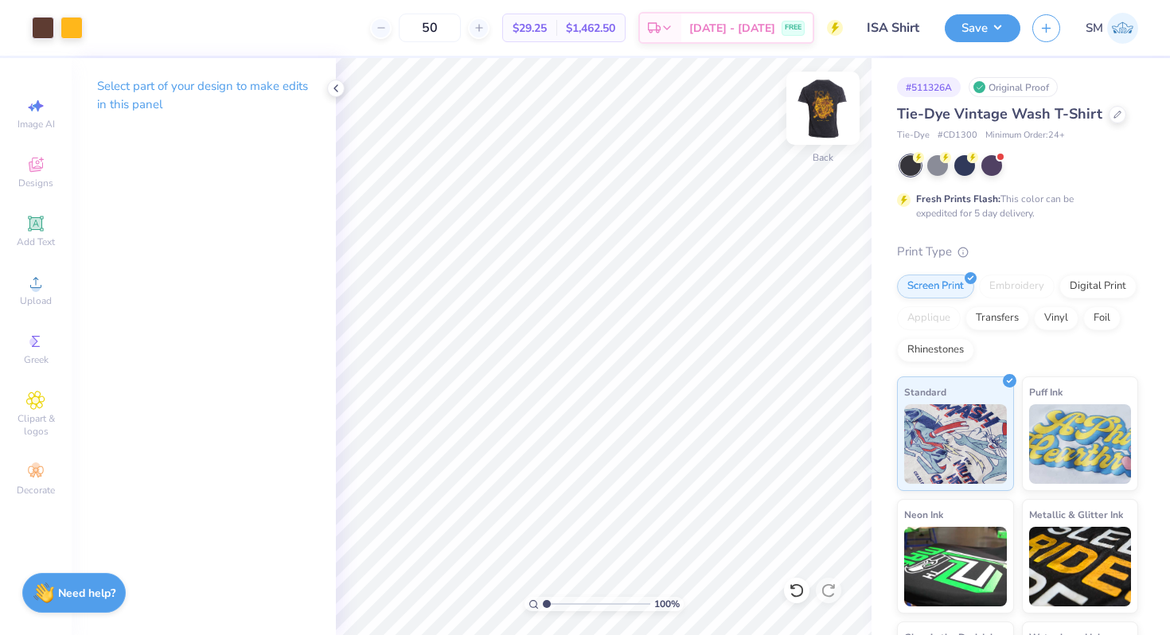
click at [828, 103] on img at bounding box center [823, 108] width 64 height 64
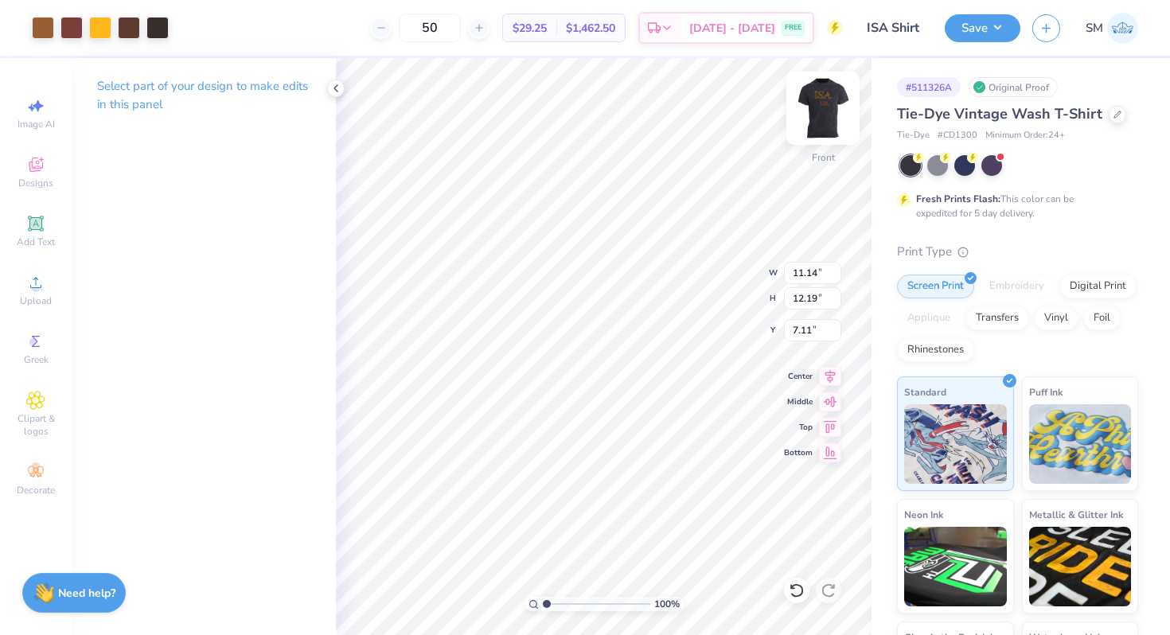
click at [809, 112] on img at bounding box center [823, 108] width 64 height 64
type input "3.00"
type input "8.20"
type input "3.50"
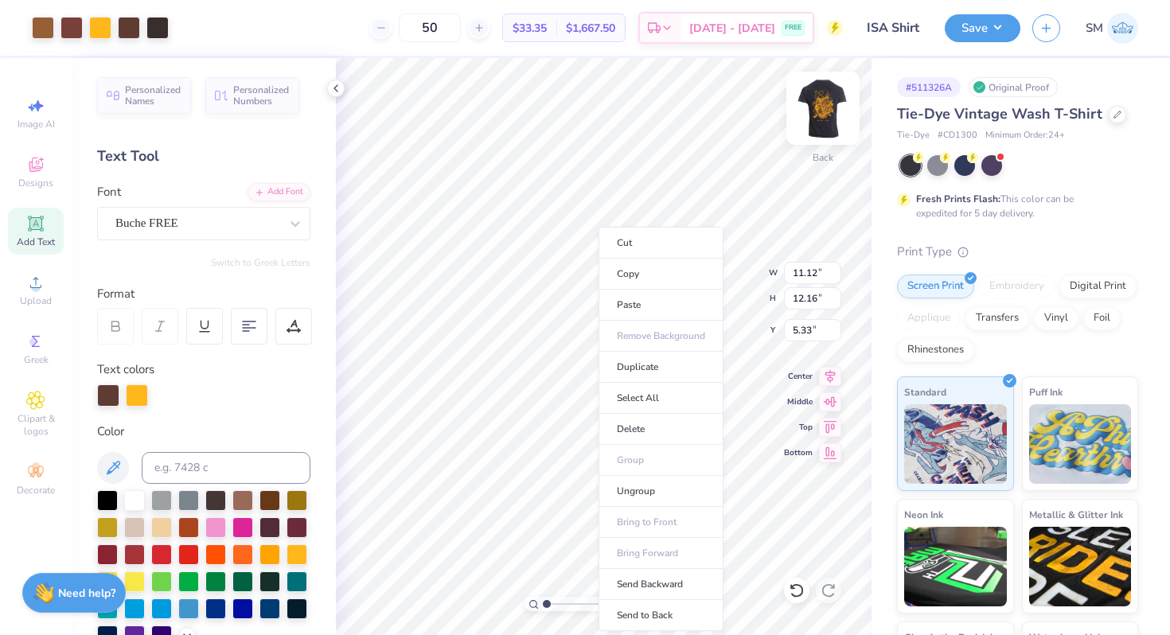
type input "6.78"
click at [637, 495] on li "Ungroup" at bounding box center [660, 491] width 125 height 31
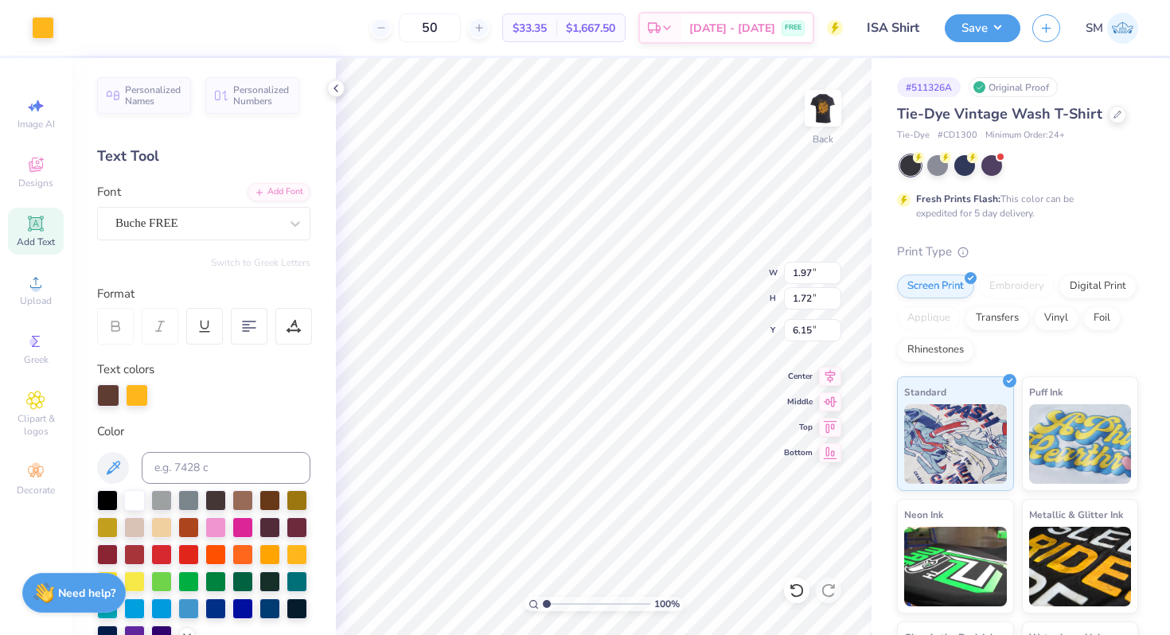
type input "3.28"
type input "8.64"
type input "10.70"
type input "6.82"
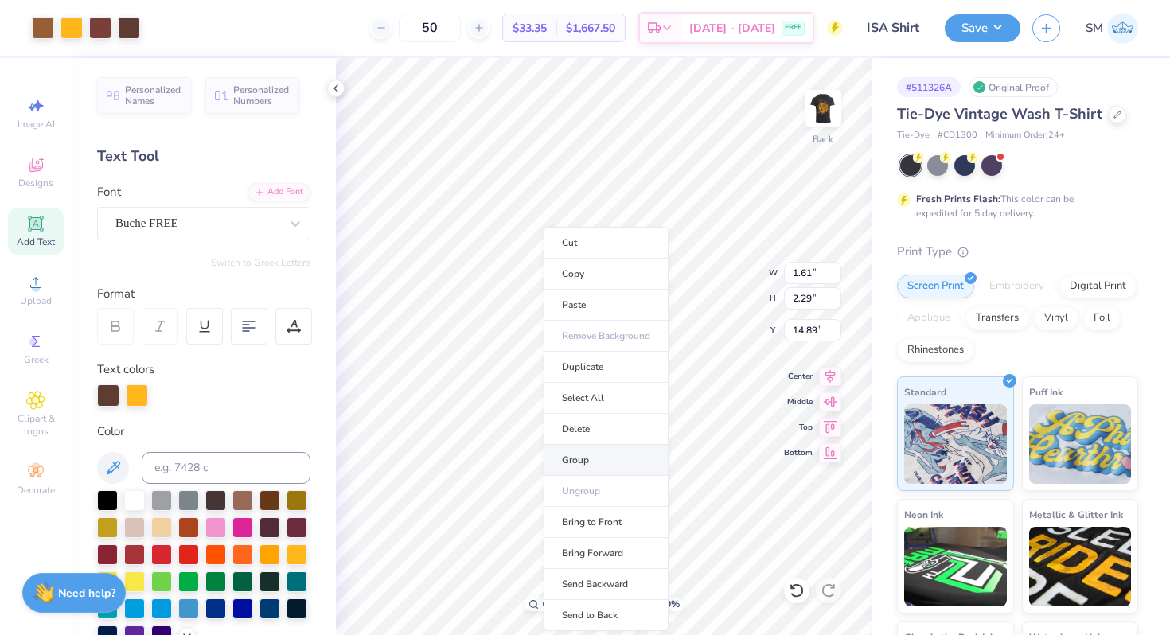
click at [586, 447] on li "Group" at bounding box center [605, 460] width 125 height 31
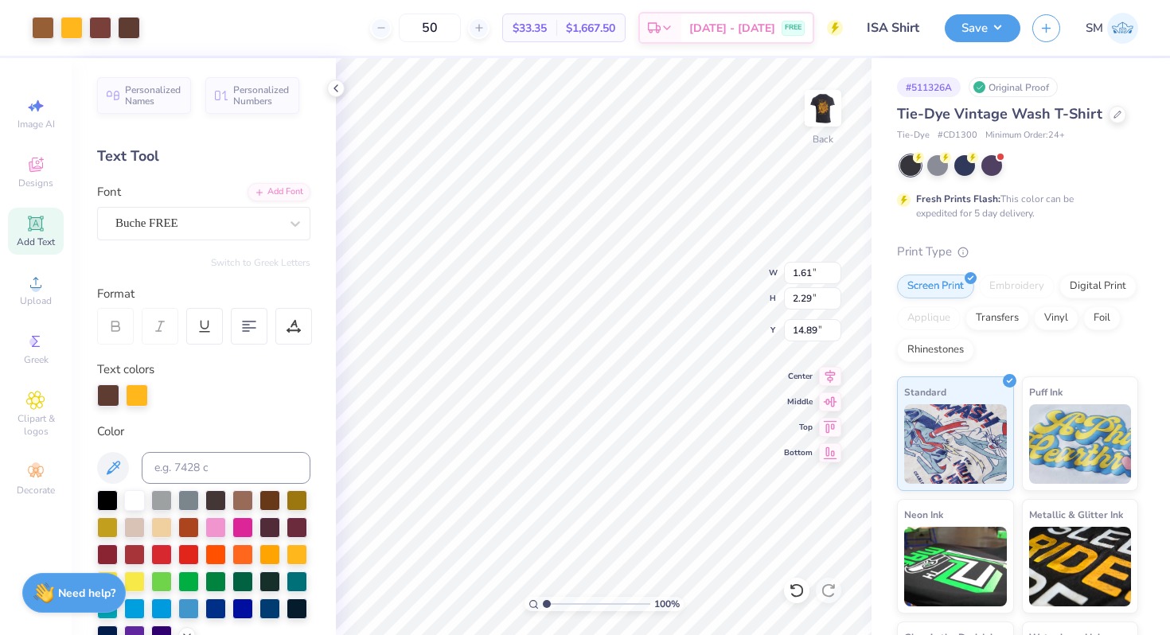
type input "3.00"
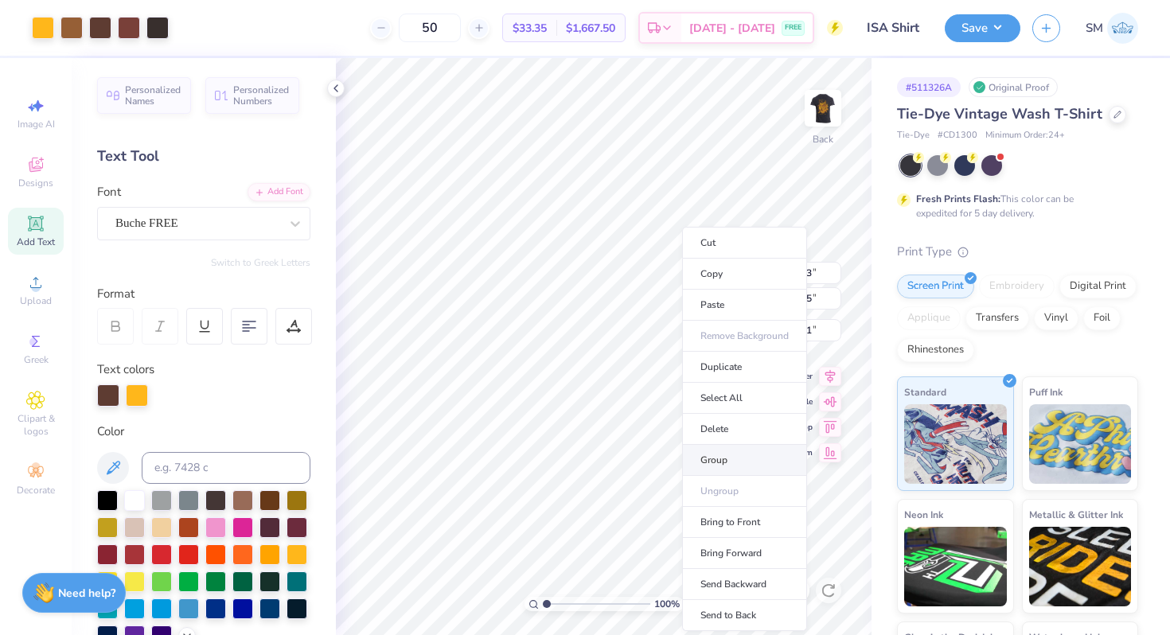
click at [724, 456] on li "Group" at bounding box center [744, 460] width 125 height 31
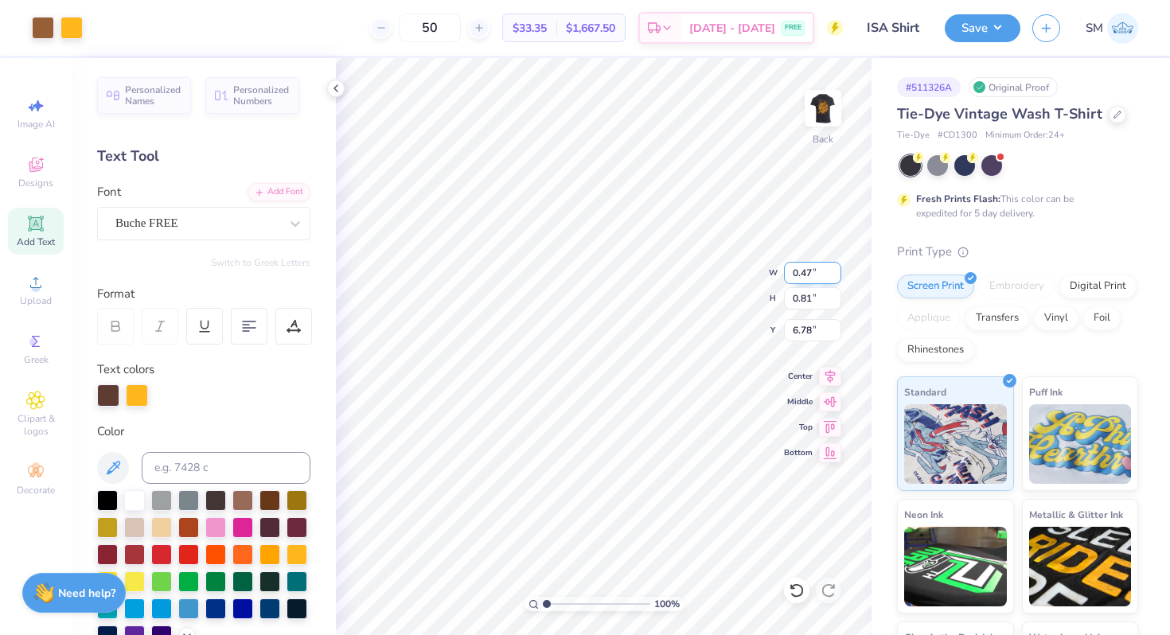
click at [730, 262] on div "100 % Back W 0.47 0.47 " H 0.81 0.81 " Y 6.78 6.78 " Center Middle Top Bottom" at bounding box center [604, 346] width 536 height 577
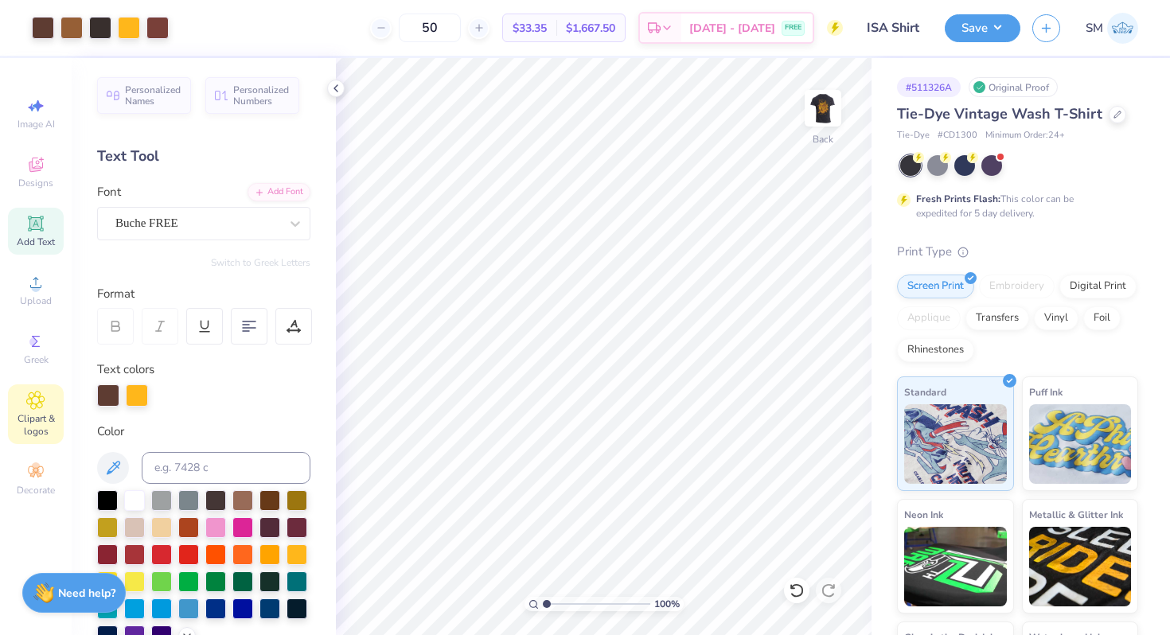
click at [41, 426] on span "Clipart & logos" at bounding box center [36, 424] width 56 height 25
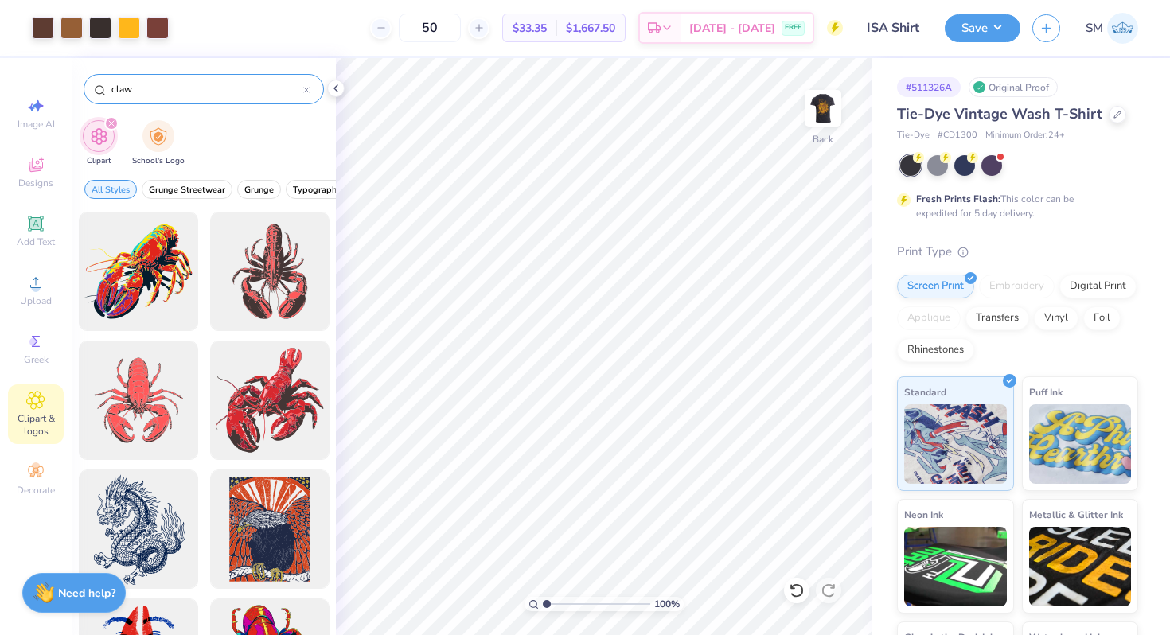
drag, startPoint x: 157, startPoint y: 91, endPoint x: 84, endPoint y: 91, distance: 73.2
click at [84, 91] on div "claw" at bounding box center [204, 89] width 240 height 30
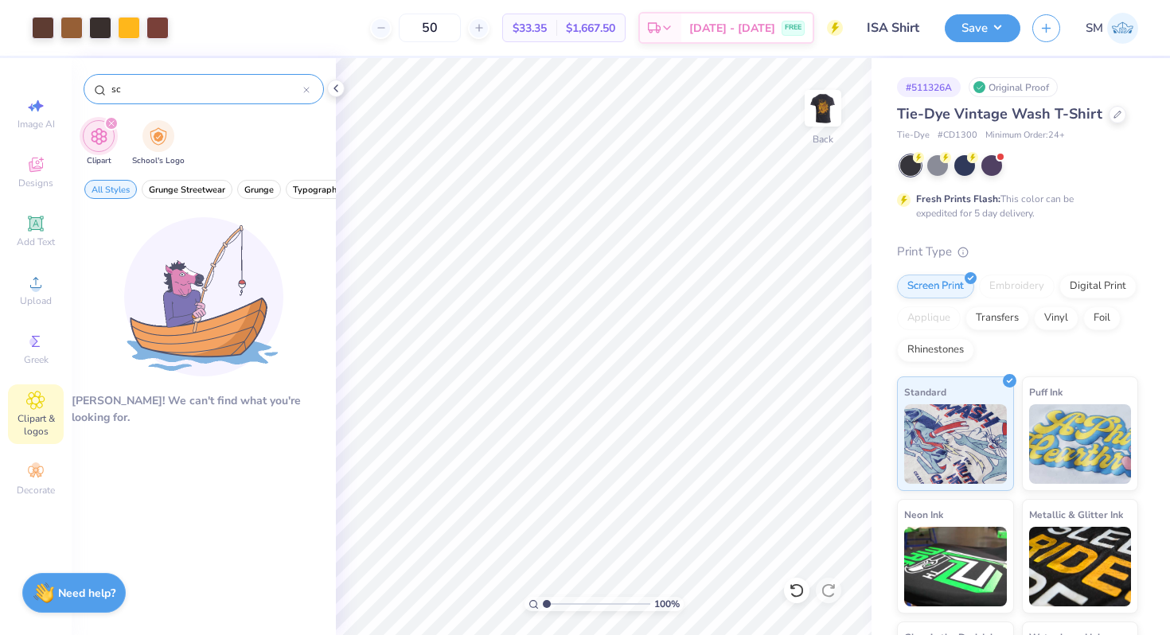
type input "s"
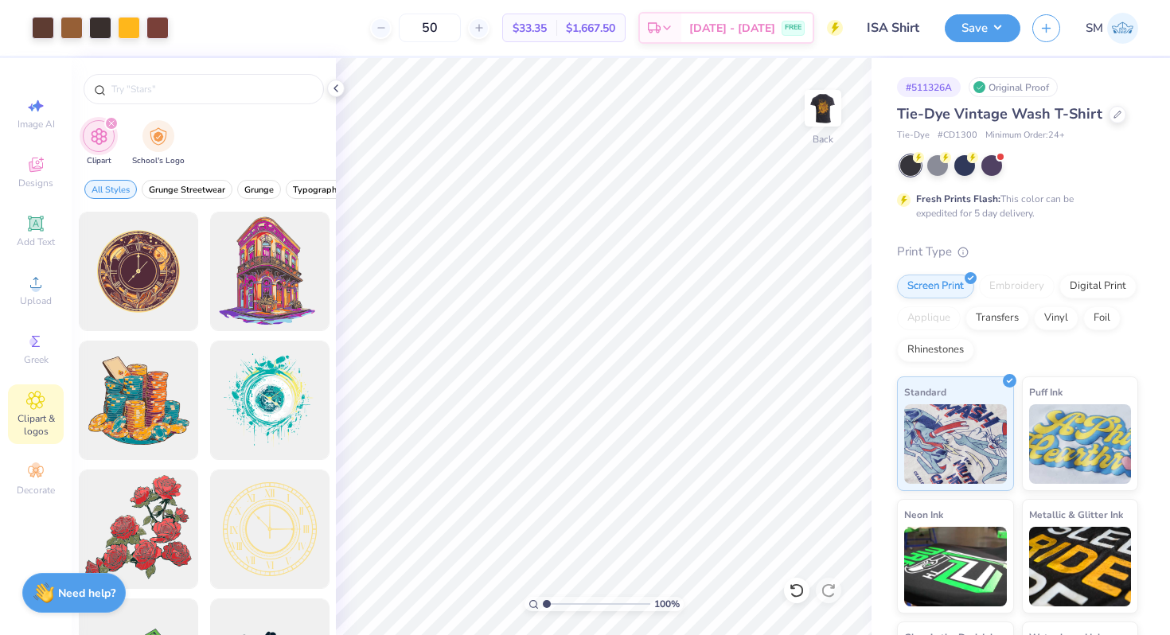
click at [111, 122] on icon "filter for Clipart" at bounding box center [111, 123] width 6 height 6
click at [335, 92] on icon at bounding box center [335, 88] width 13 height 13
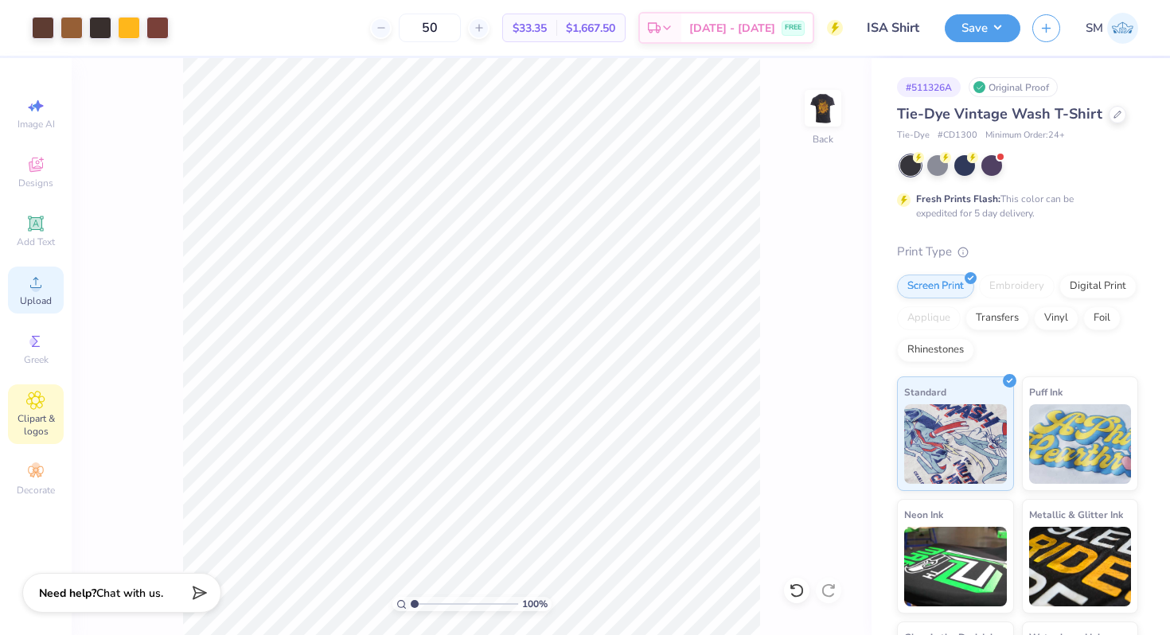
click at [39, 282] on icon at bounding box center [35, 282] width 19 height 19
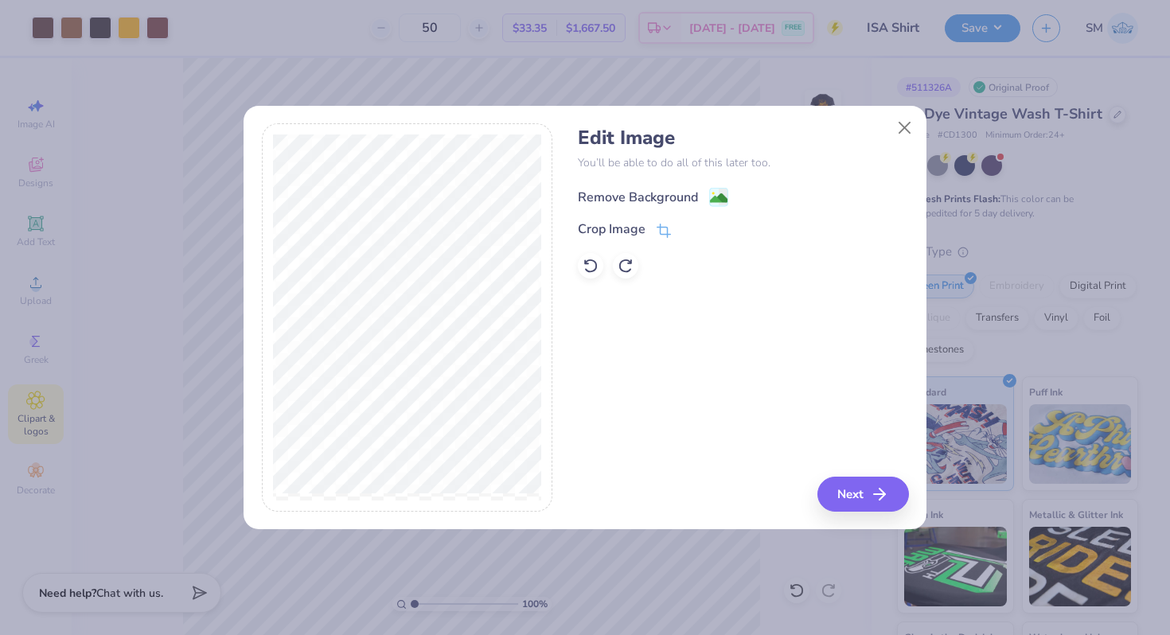
click at [715, 193] on image at bounding box center [719, 198] width 18 height 18
click at [841, 493] on button "Next" at bounding box center [866, 494] width 92 height 35
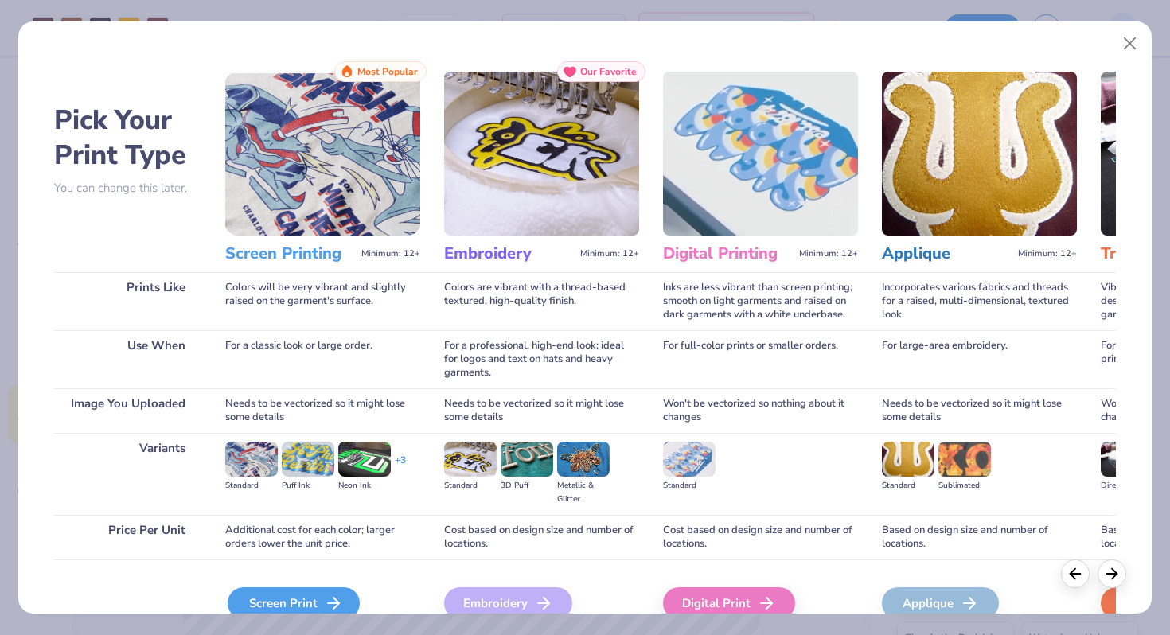
click at [325, 592] on div "Screen Print" at bounding box center [294, 603] width 132 height 32
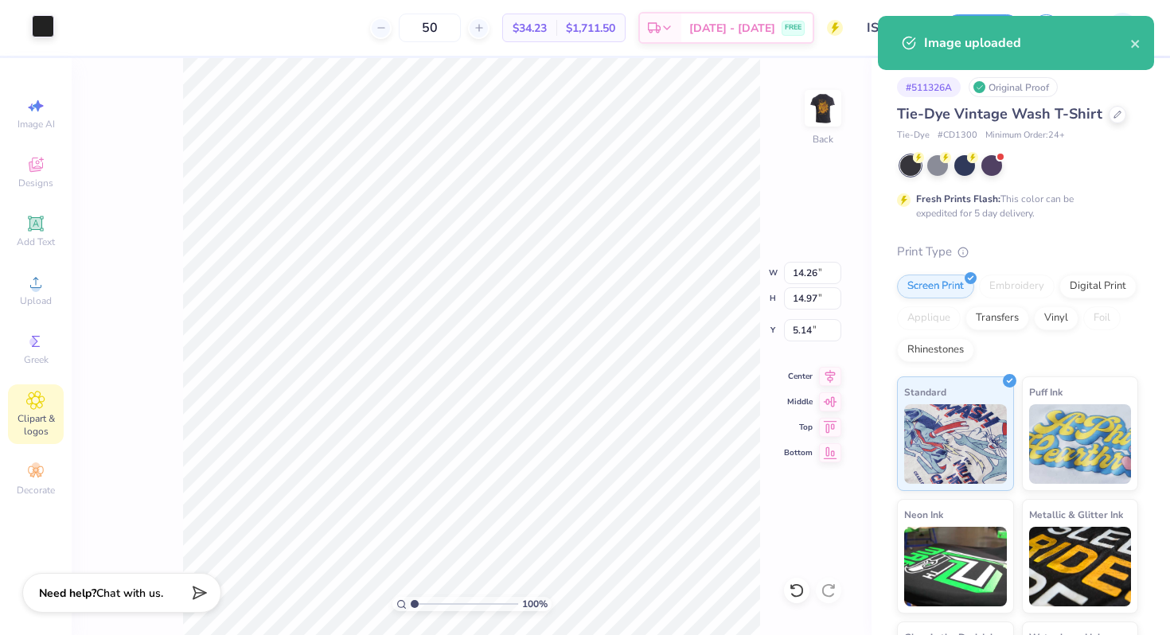
click at [53, 34] on div at bounding box center [43, 26] width 22 height 22
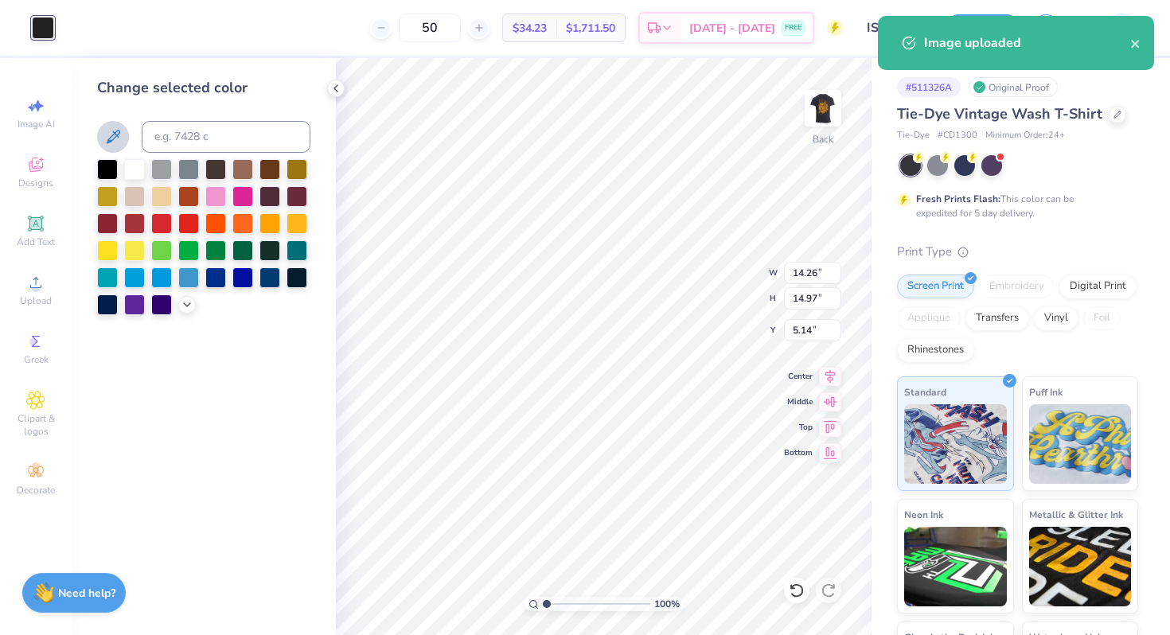
click at [120, 128] on icon at bounding box center [112, 136] width 19 height 19
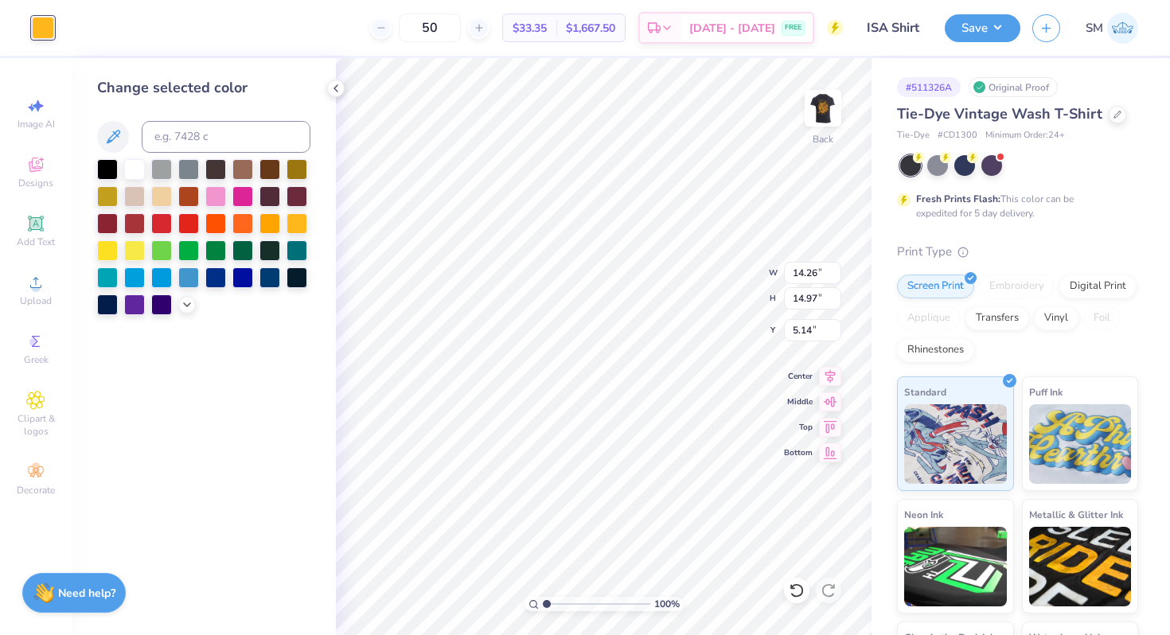
type input "4.03"
type input "4.23"
type input "8.62"
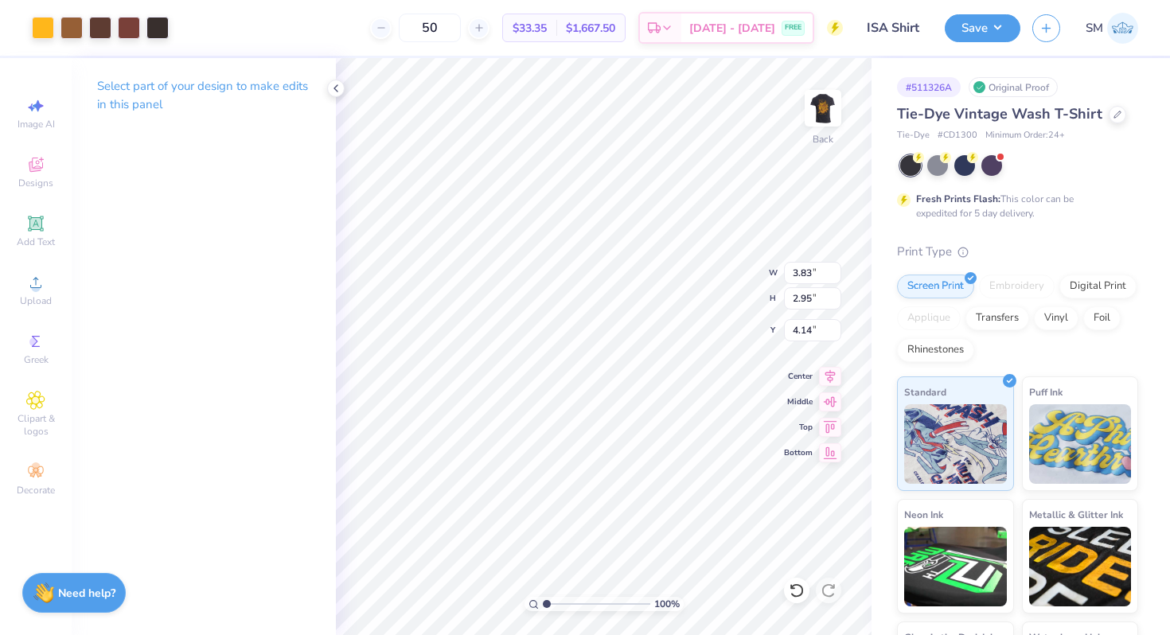
type input "5.29"
type input "4.23"
type input "3.08"
type input "4.78"
type input "5.25"
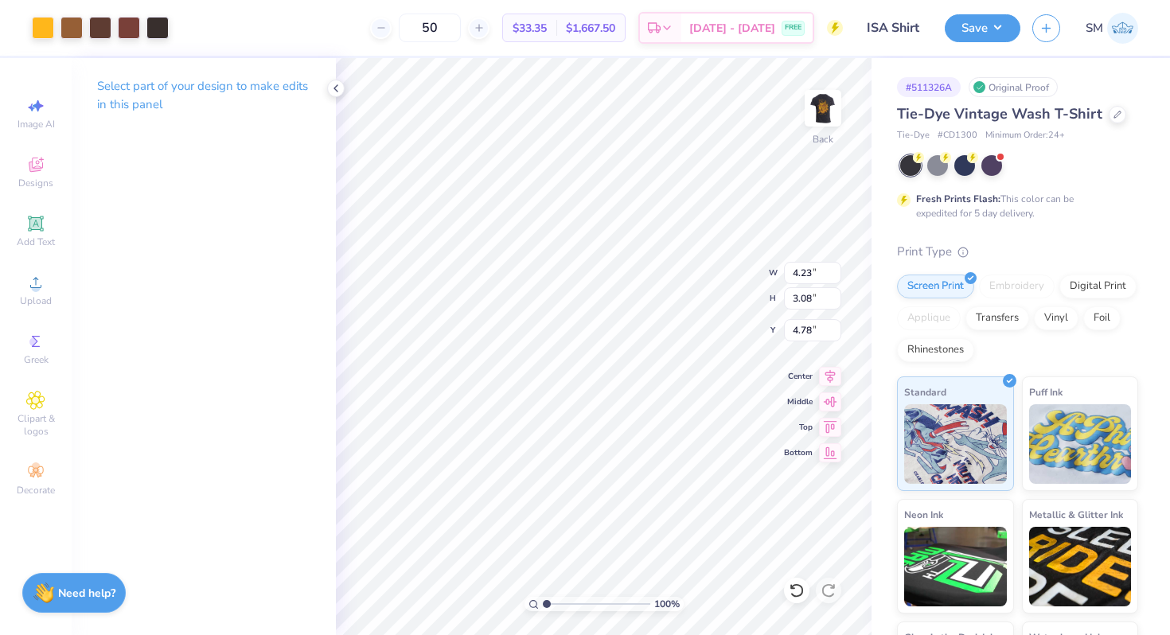
type input "3.82"
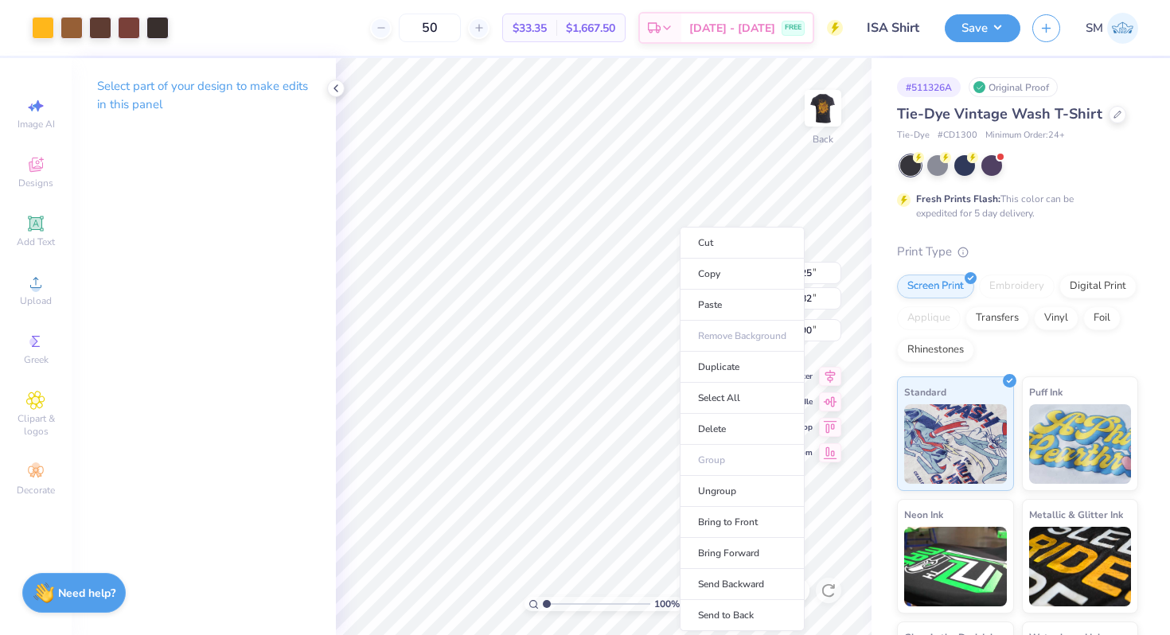
type input "5.97"
click at [713, 483] on li "Ungroup" at bounding box center [742, 491] width 125 height 31
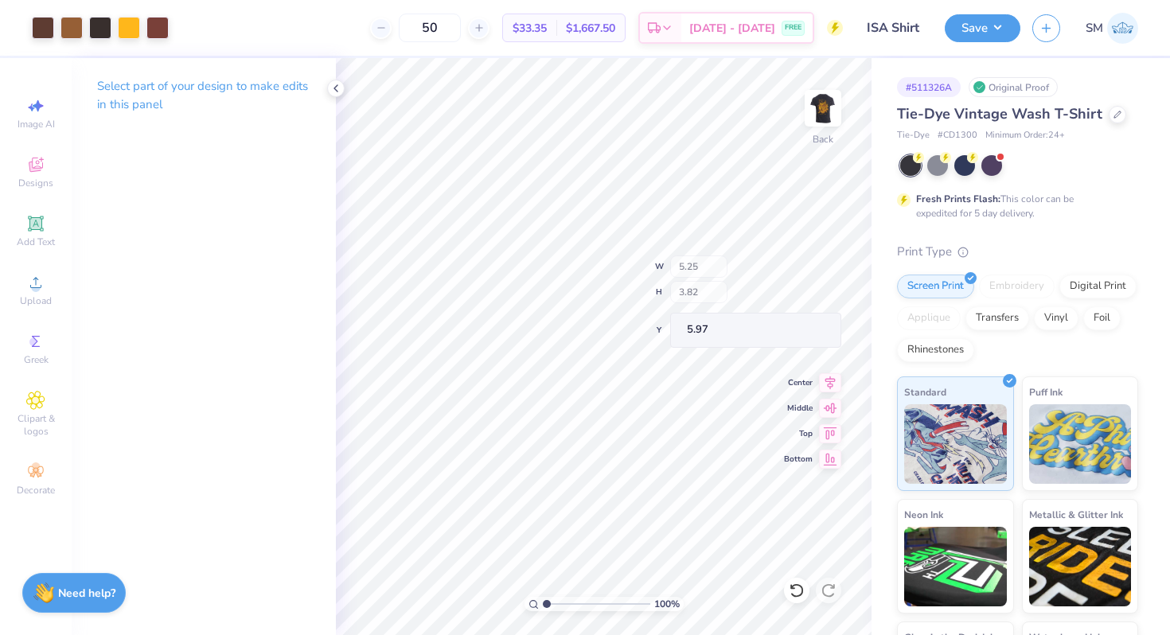
type input "3.82"
type input "1.75"
type input "8.04"
type input "6.84"
click at [36, 20] on div at bounding box center [43, 26] width 22 height 22
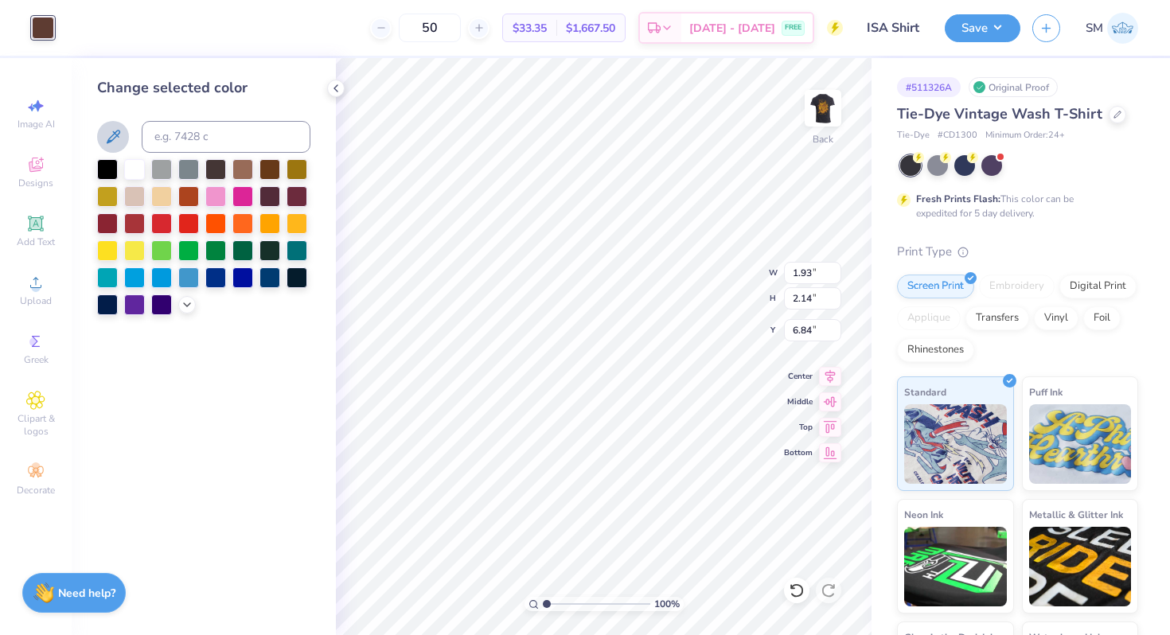
click at [105, 139] on icon at bounding box center [112, 136] width 19 height 19
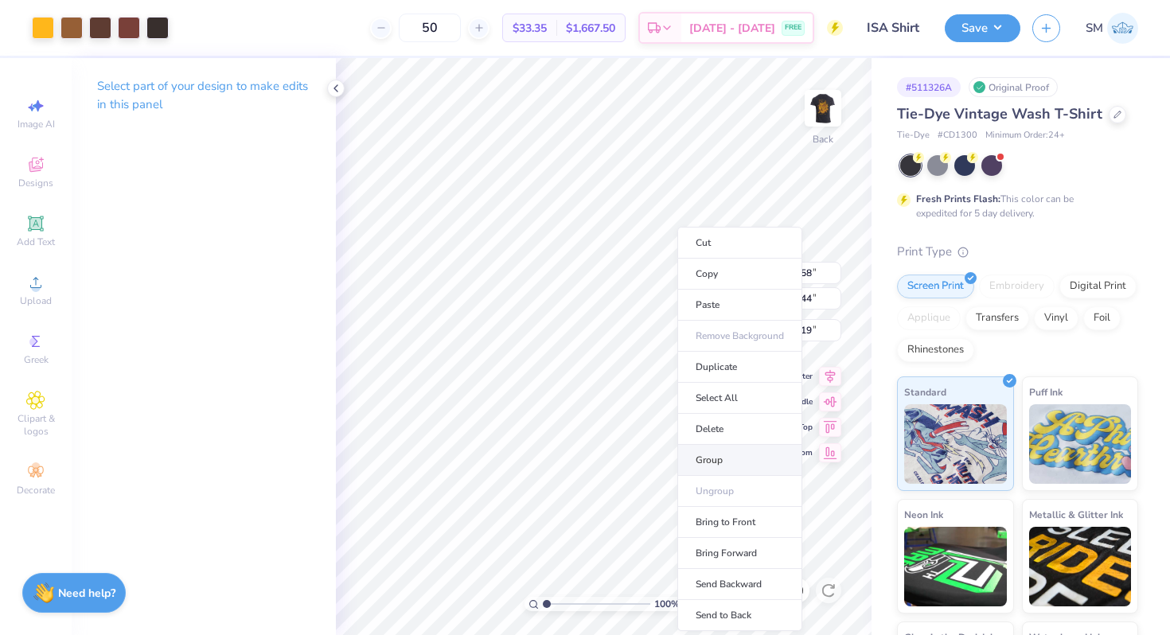
click at [734, 465] on li "Group" at bounding box center [739, 460] width 125 height 31
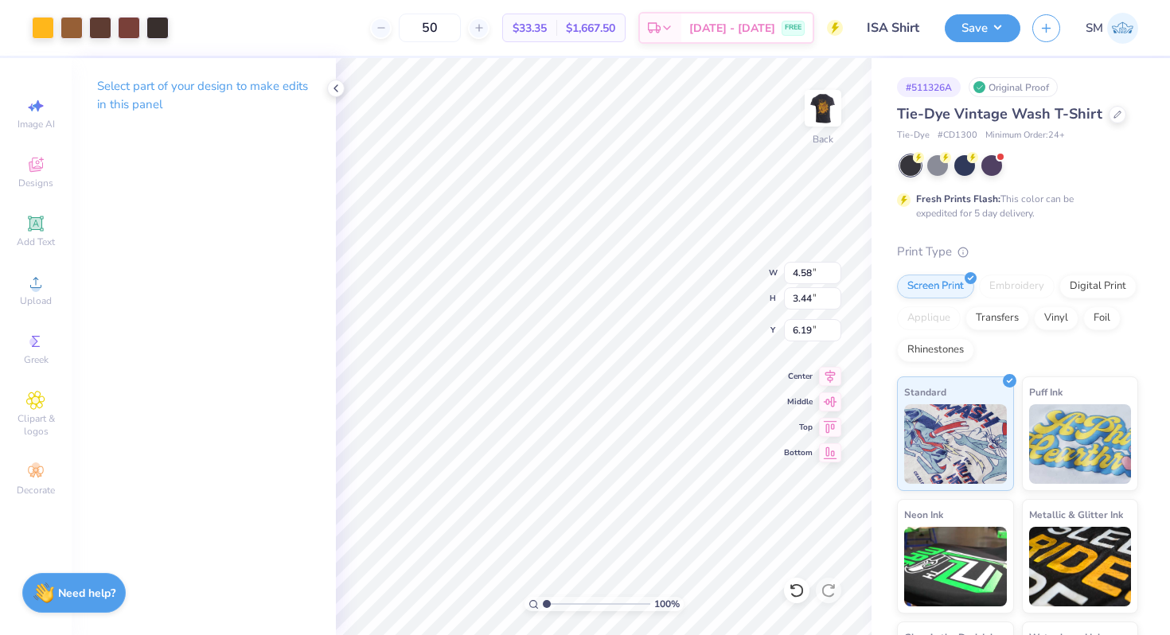
type input "2.13"
click at [711, 269] on div "100 % Back W 4.58 H 3.44 Y 2.13 Center Middle Top Bottom" at bounding box center [604, 346] width 536 height 577
click at [710, 286] on div "100 % Back W 4.58 4.58 " H 3.44 3.44 " Y 2.13 2.13 " Center Middle Top Bottom" at bounding box center [604, 346] width 536 height 577
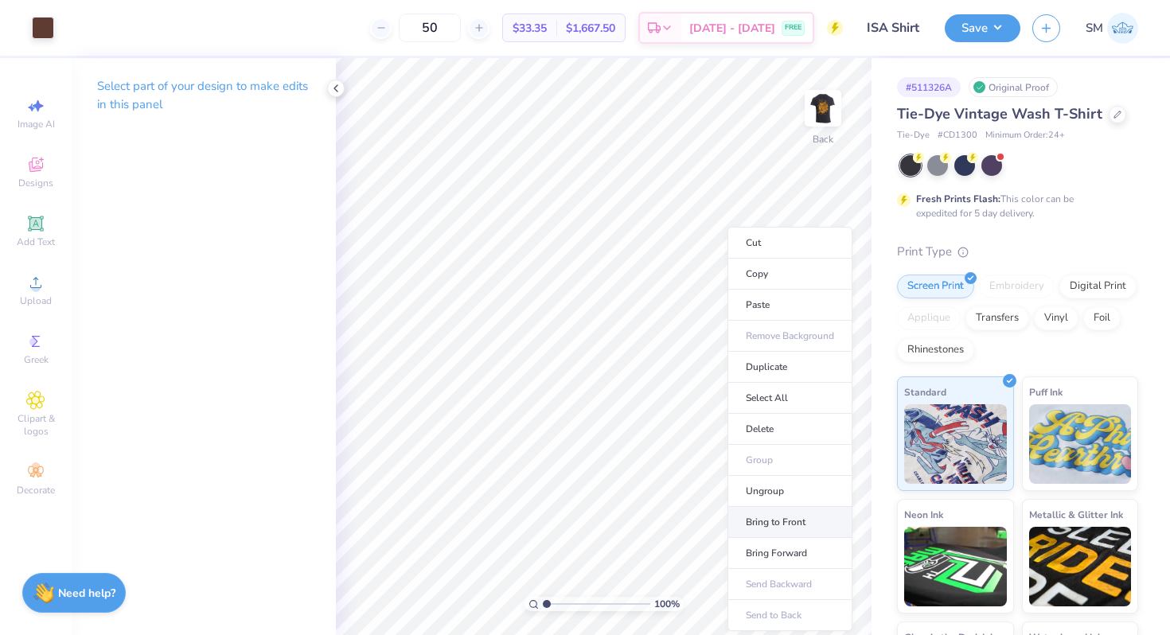
click at [783, 518] on li "Bring to Front" at bounding box center [789, 522] width 125 height 31
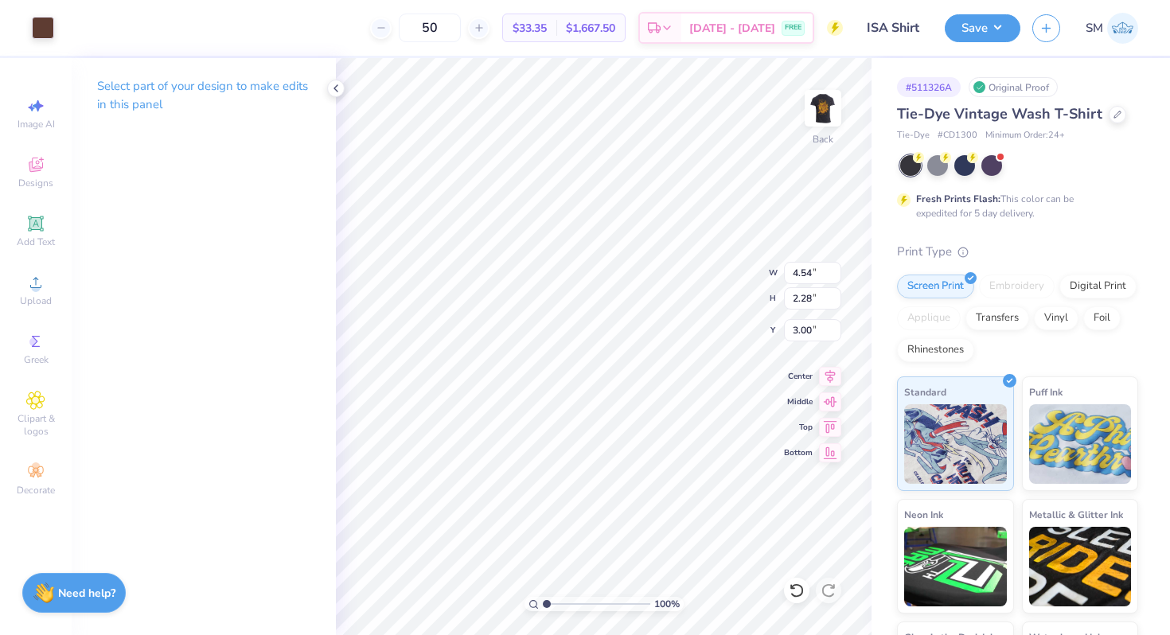
type input "5.64"
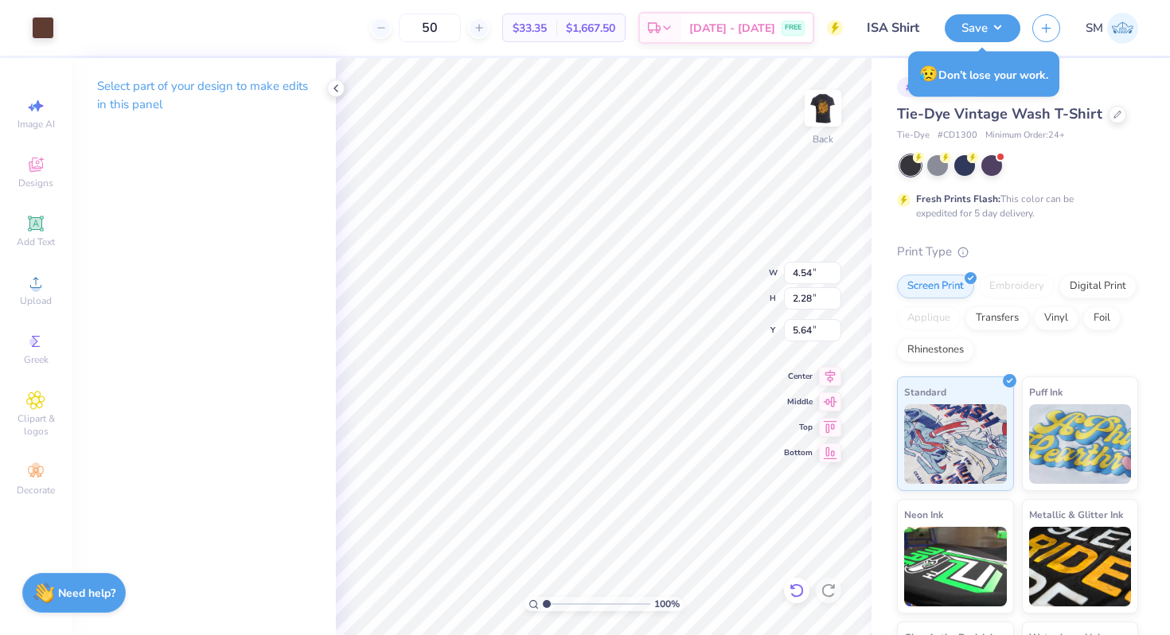
type input "4.52"
type input "2.30"
type input "5.63"
click at [797, 590] on icon at bounding box center [797, 590] width 16 height 16
type input "4.54"
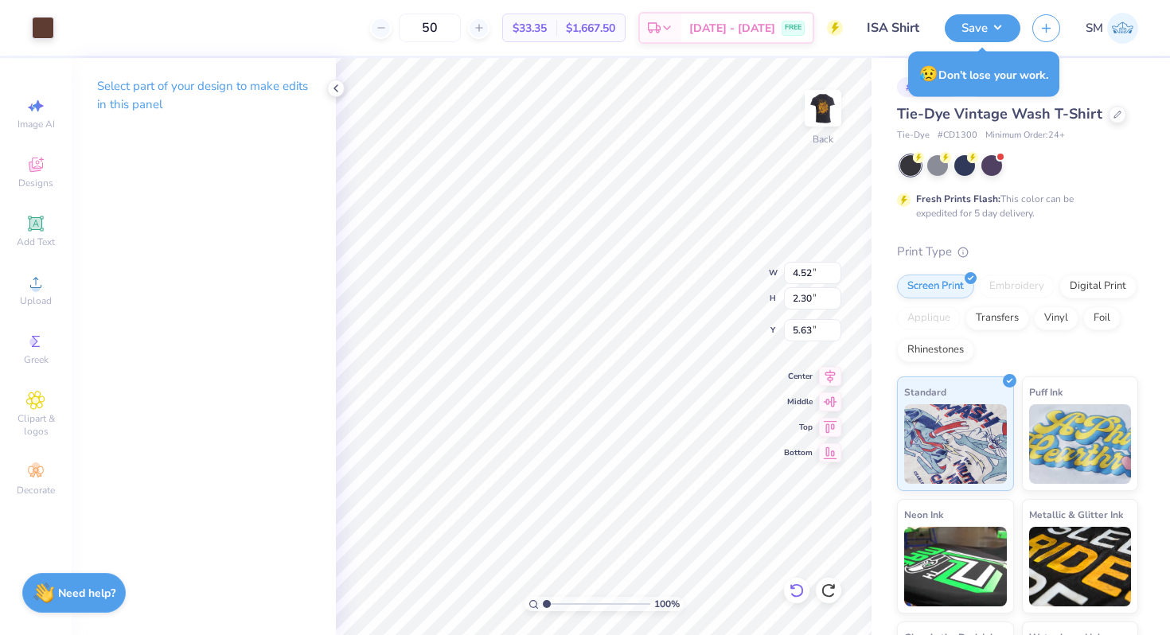
type input "2.28"
type input "5.64"
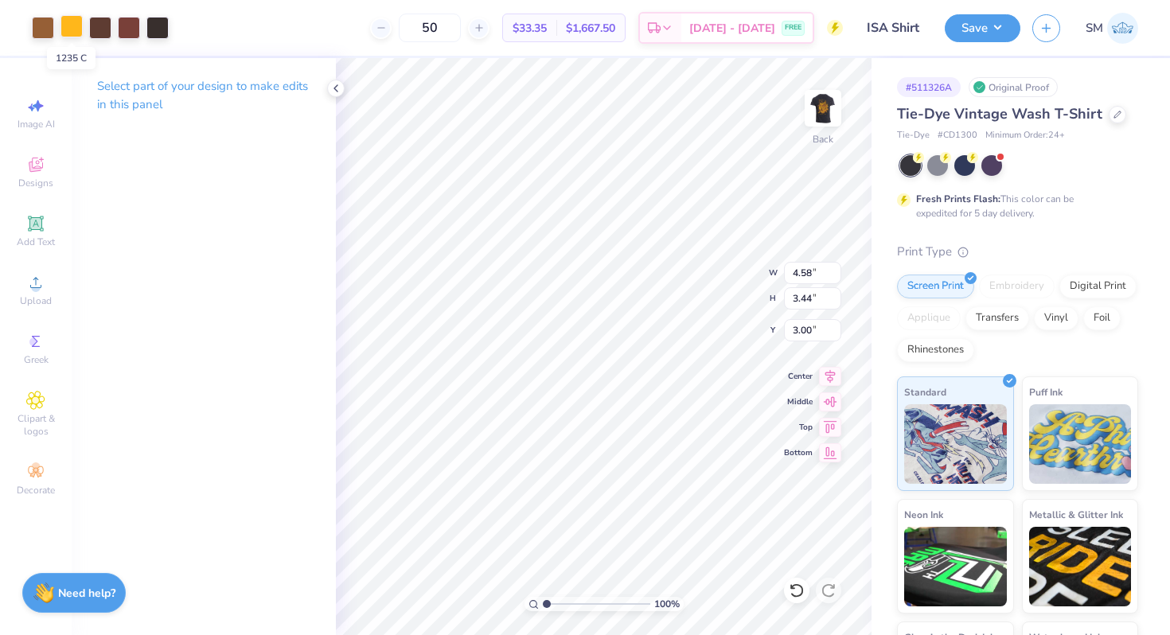
click at [68, 27] on div at bounding box center [71, 26] width 22 height 22
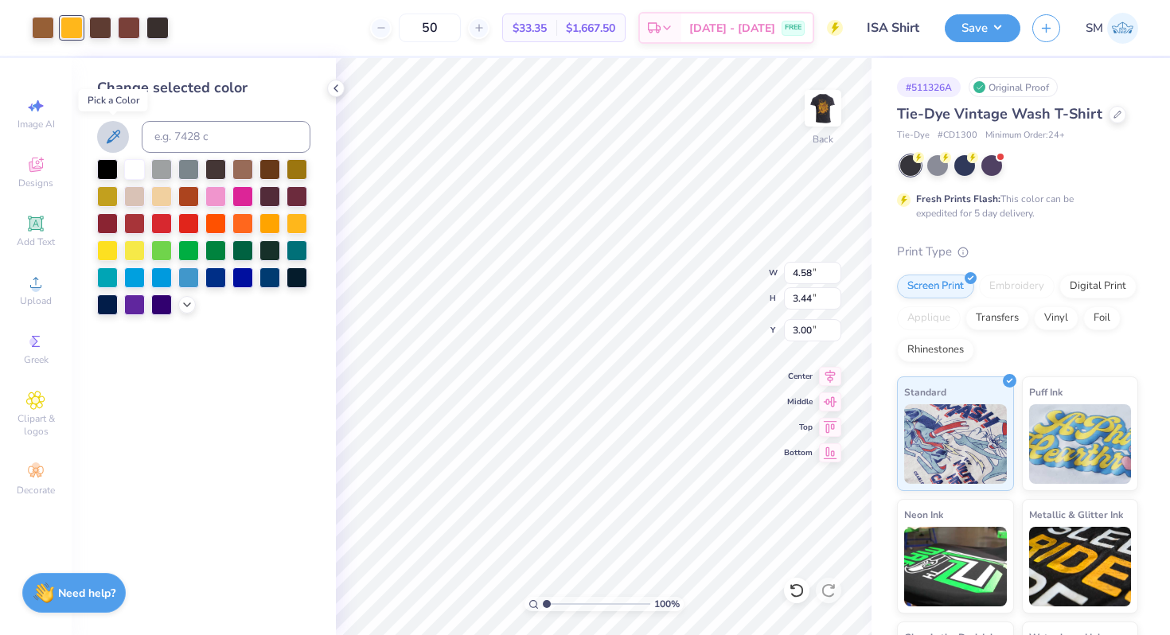
click at [108, 128] on icon at bounding box center [112, 136] width 19 height 19
click at [107, 135] on icon at bounding box center [112, 136] width 19 height 19
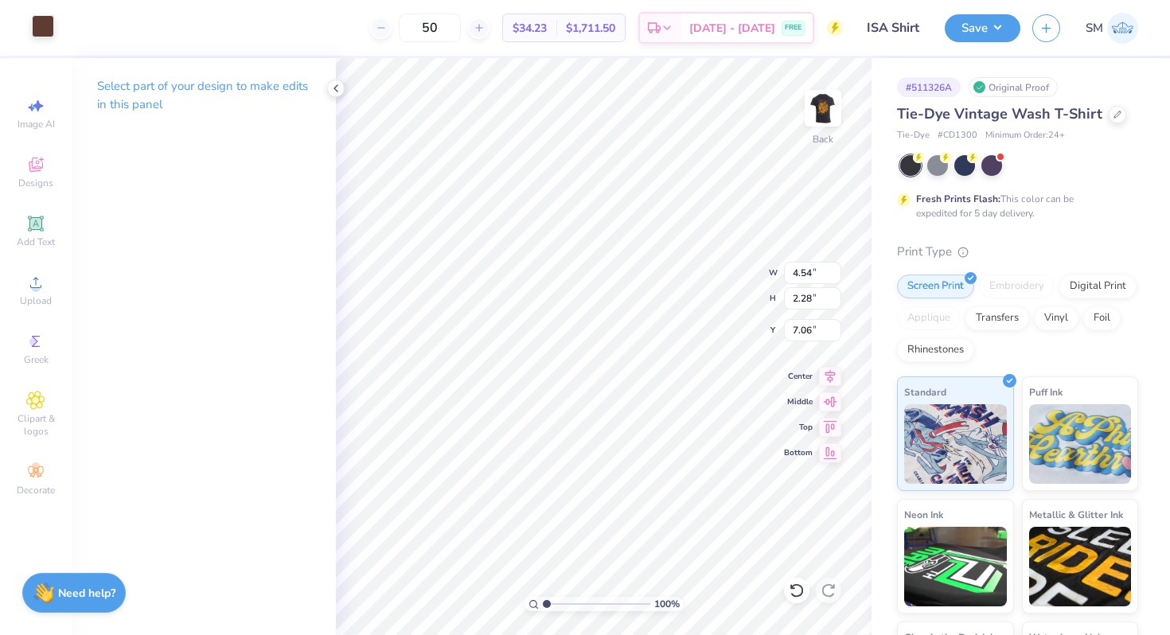
click at [44, 24] on div at bounding box center [43, 26] width 22 height 22
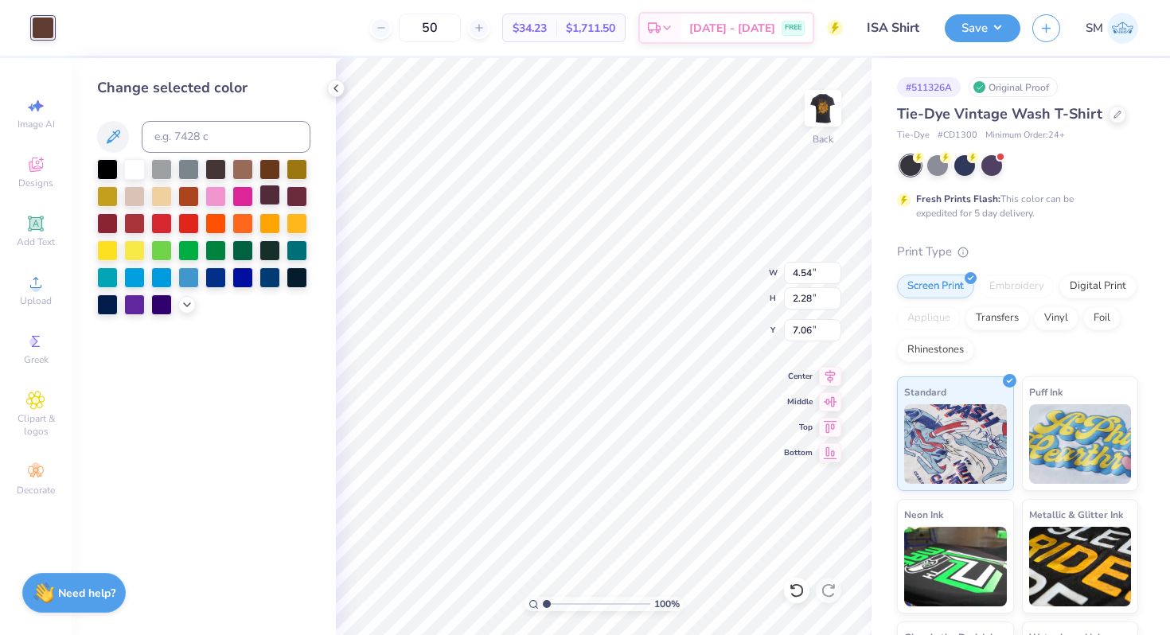
click at [271, 197] on div at bounding box center [269, 195] width 21 height 21
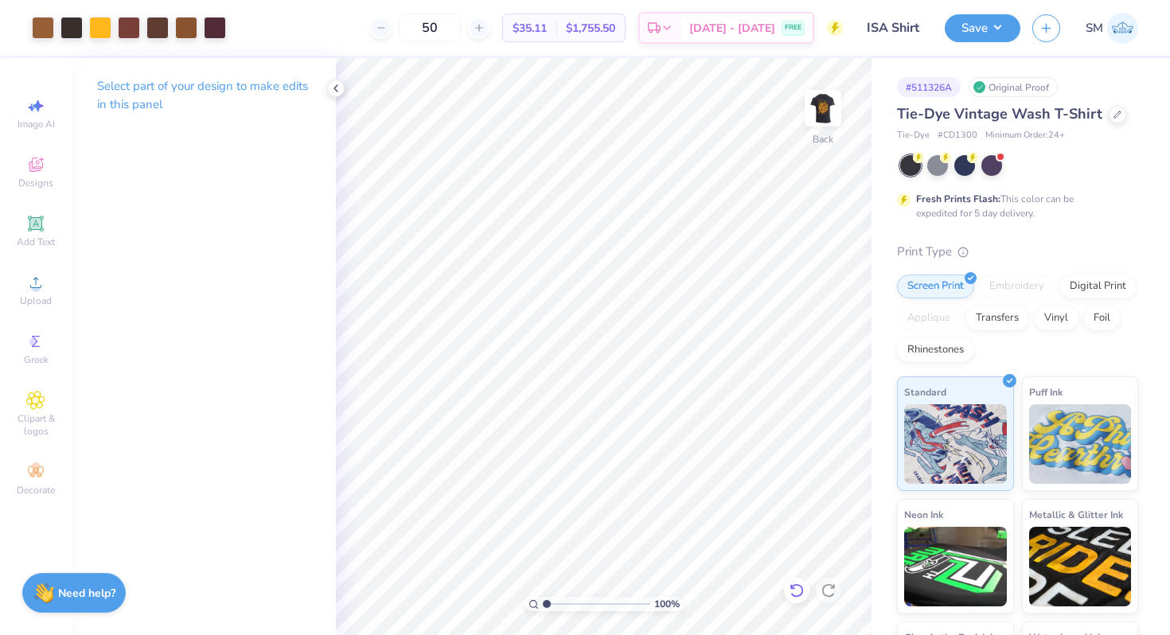
click at [799, 600] on div at bounding box center [796, 590] width 25 height 25
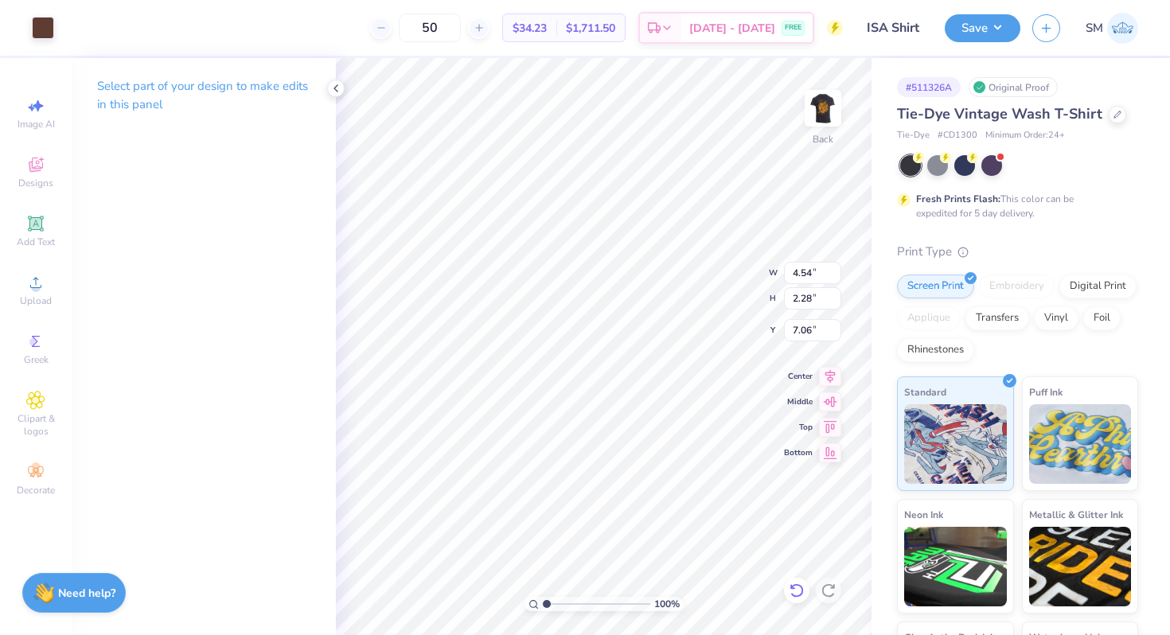
type input "3.58"
click at [699, 290] on div "100 % Back W 4.54 4.54 " H 2.28 2.28 " Y 3.58 3.58 " Center Middle Top Bottom" at bounding box center [604, 346] width 536 height 577
click at [40, 27] on div at bounding box center [43, 26] width 22 height 22
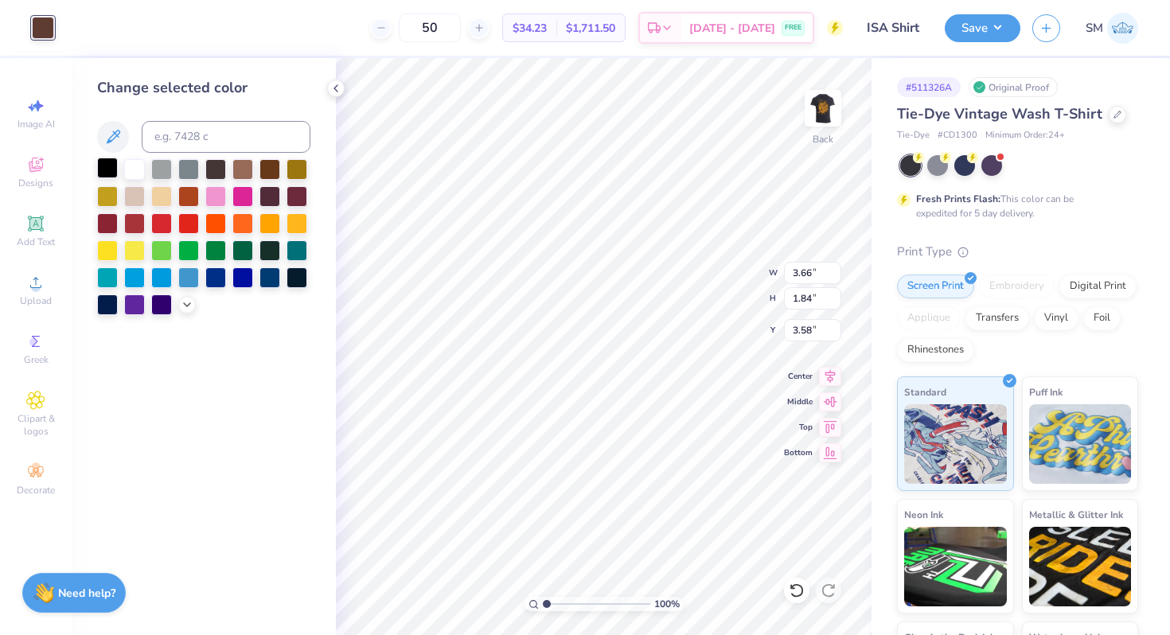
click at [111, 169] on div at bounding box center [107, 168] width 21 height 21
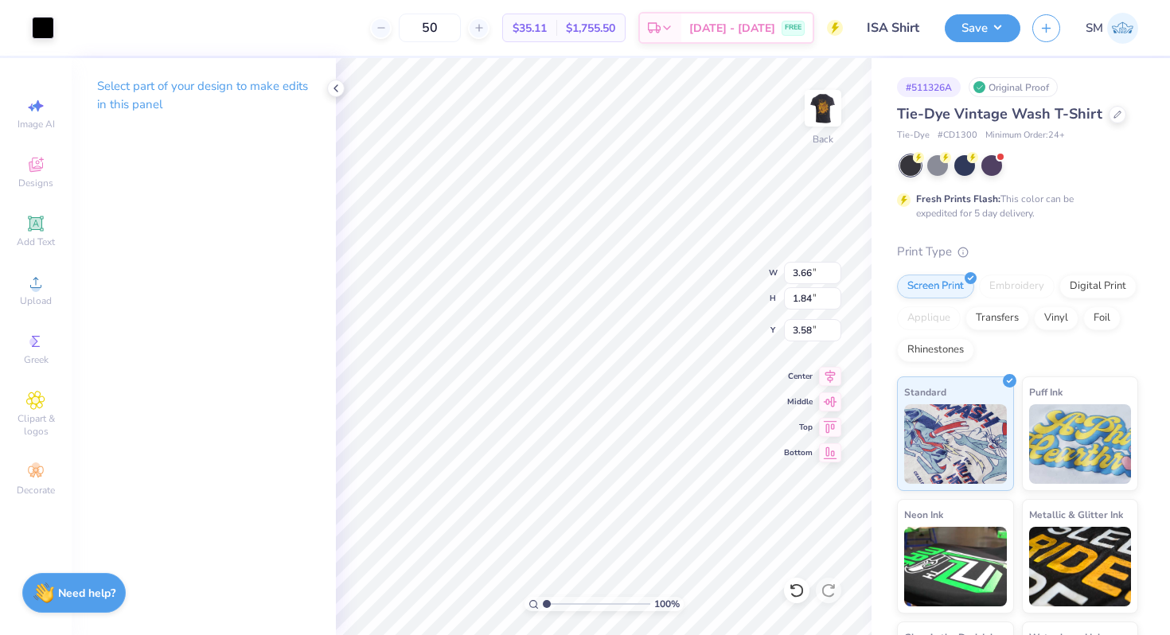
click at [700, 299] on div "100 % Back W 3.66 3.66 " H 1.84 1.84 " Y 3.58 3.58 " Center Middle Top Bottom" at bounding box center [604, 346] width 536 height 577
type input "4.84"
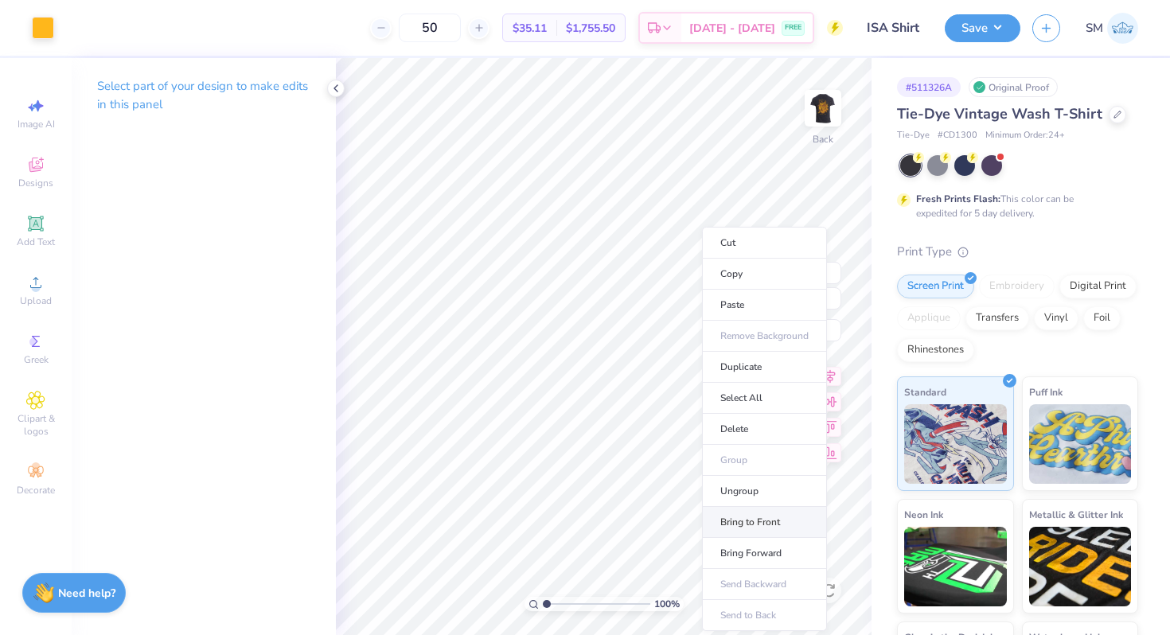
click at [745, 523] on li "Bring to Front" at bounding box center [764, 522] width 125 height 31
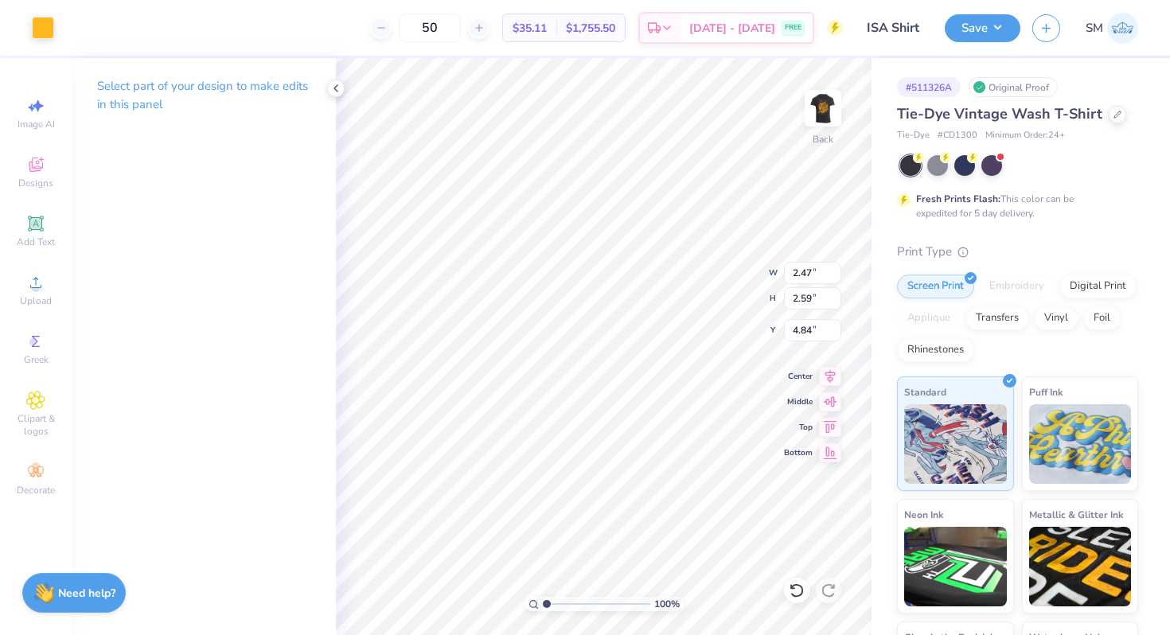
type input "1.78"
type input "1.86"
type input "4.28"
type input "5.97"
type input "6.88"
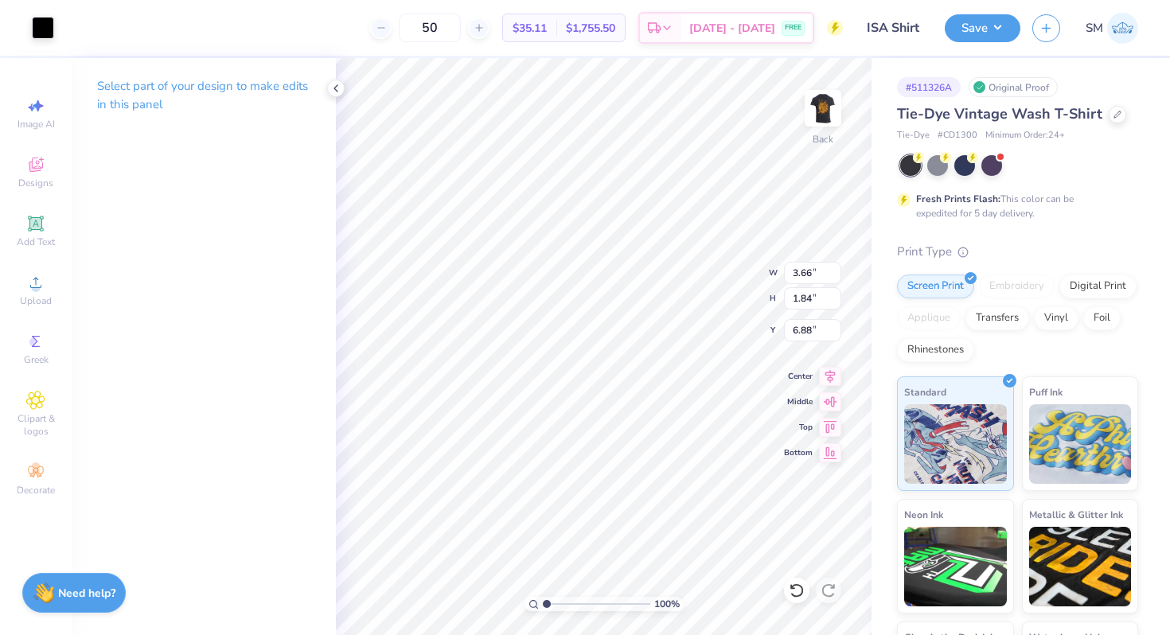
type input "3.48"
type input "3.65"
type input "5.97"
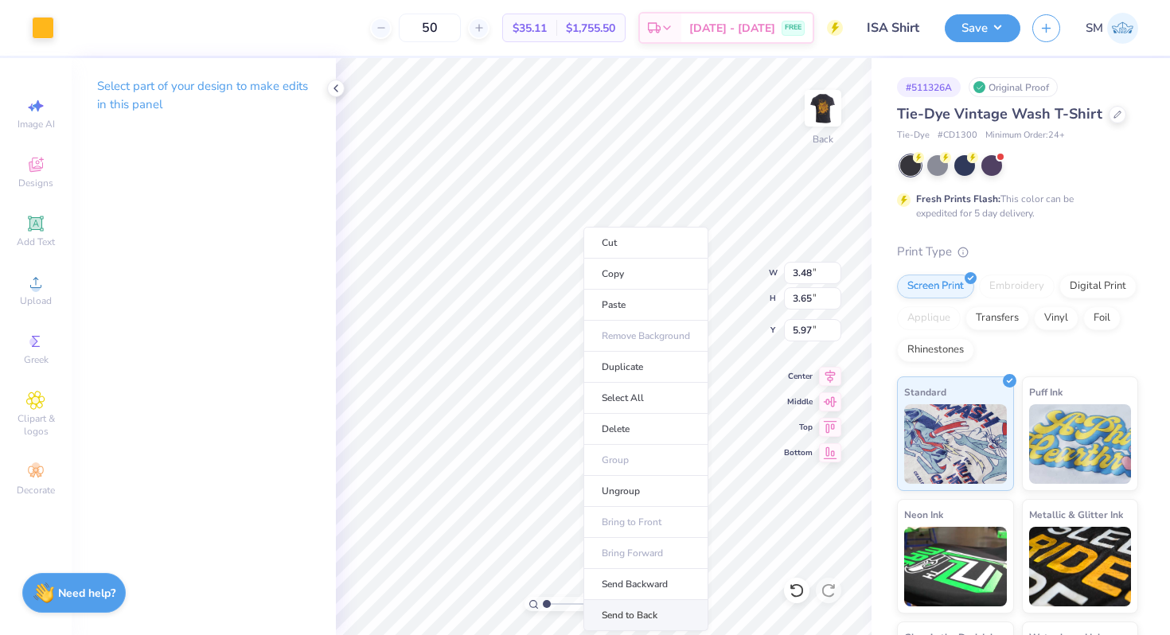
click at [627, 613] on li "Send to Back" at bounding box center [645, 615] width 125 height 31
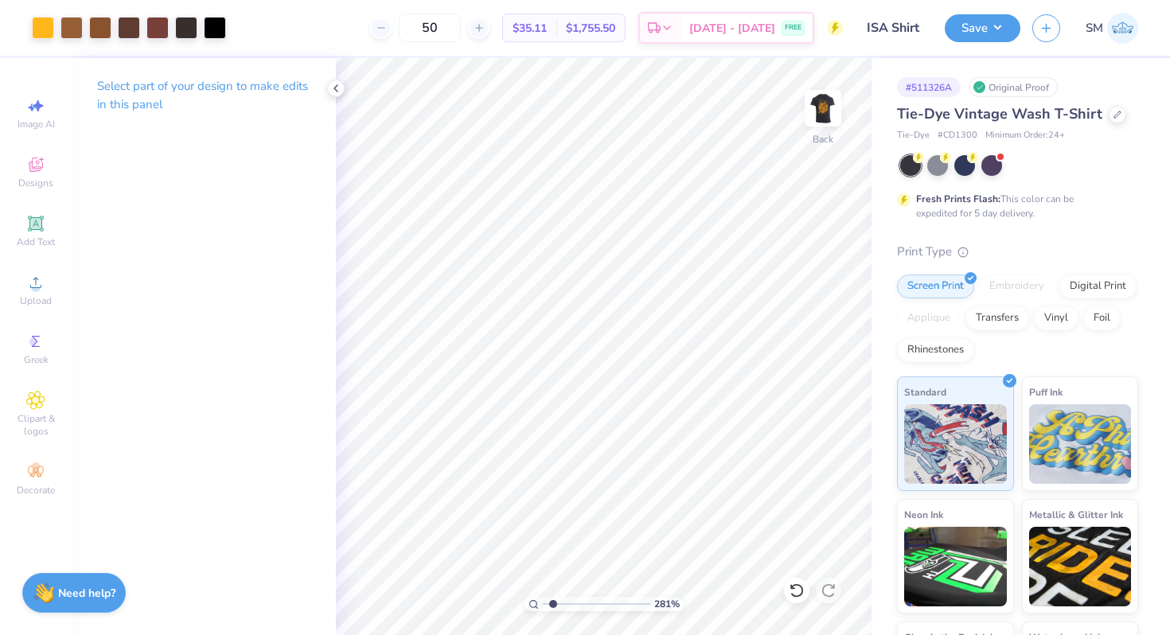
type input "1"
drag, startPoint x: 543, startPoint y: 598, endPoint x: 438, endPoint y: 550, distance: 115.0
click at [543, 597] on input "range" at bounding box center [596, 604] width 107 height 14
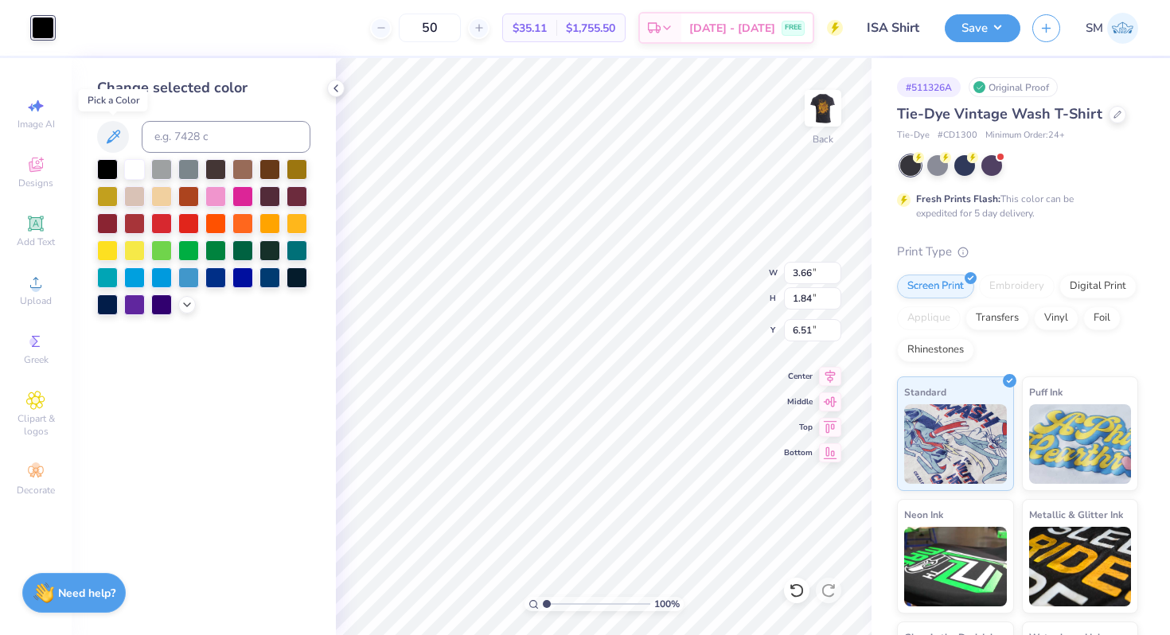
click at [104, 129] on icon at bounding box center [112, 136] width 19 height 19
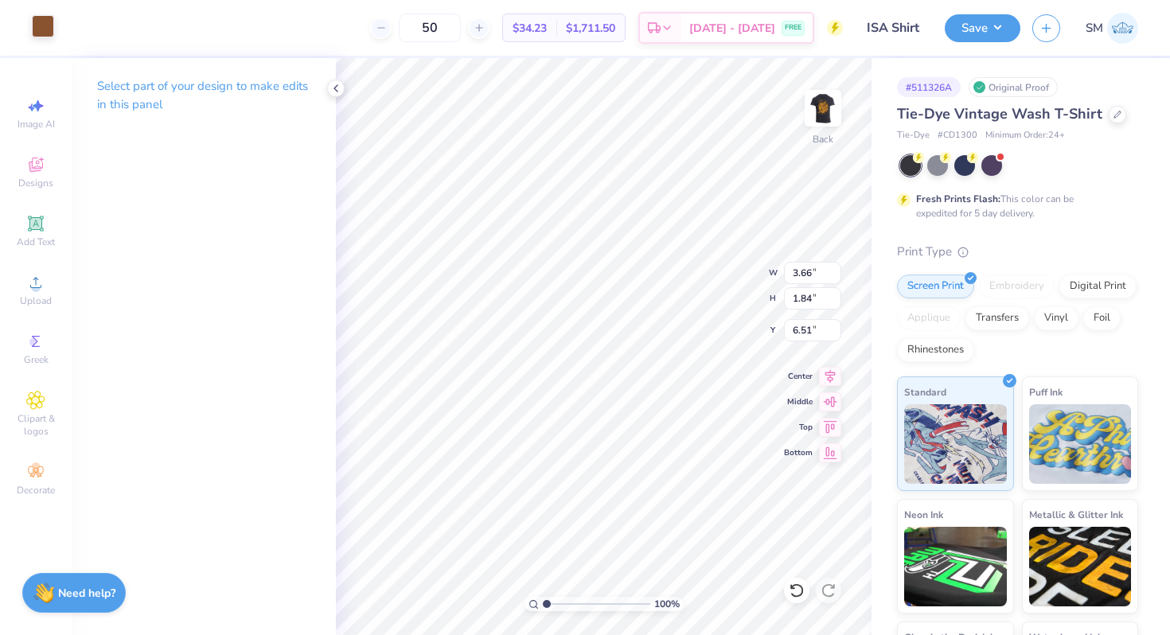
click at [40, 26] on div at bounding box center [43, 26] width 22 height 22
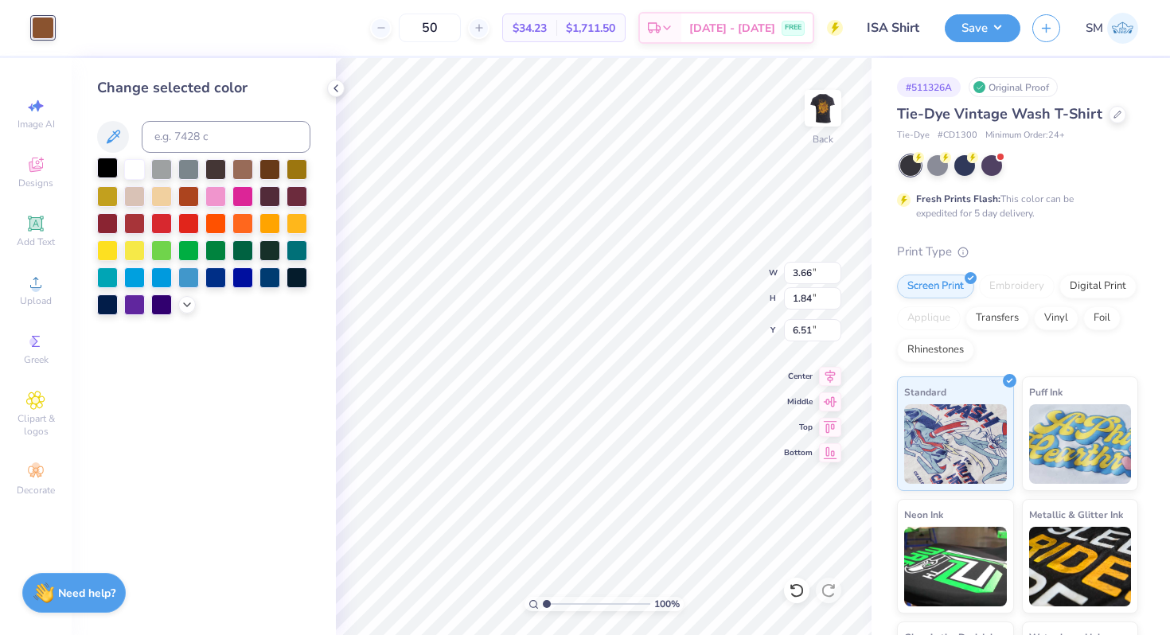
click at [109, 160] on div at bounding box center [107, 168] width 21 height 21
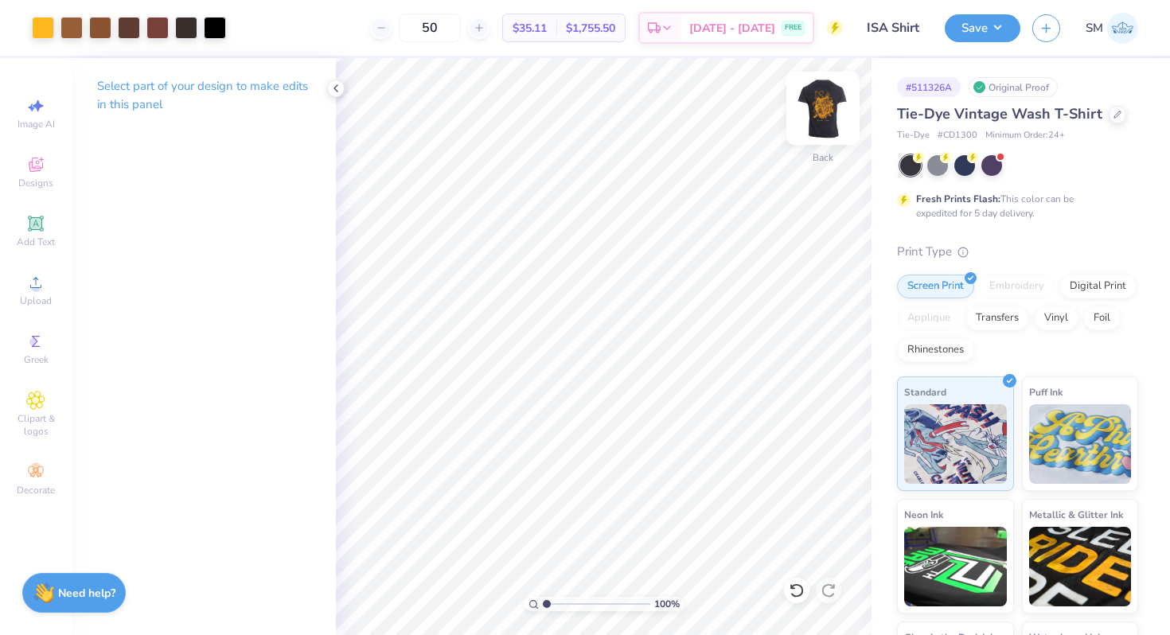
click at [828, 109] on img at bounding box center [823, 108] width 64 height 64
click at [828, 109] on img at bounding box center [823, 108] width 32 height 32
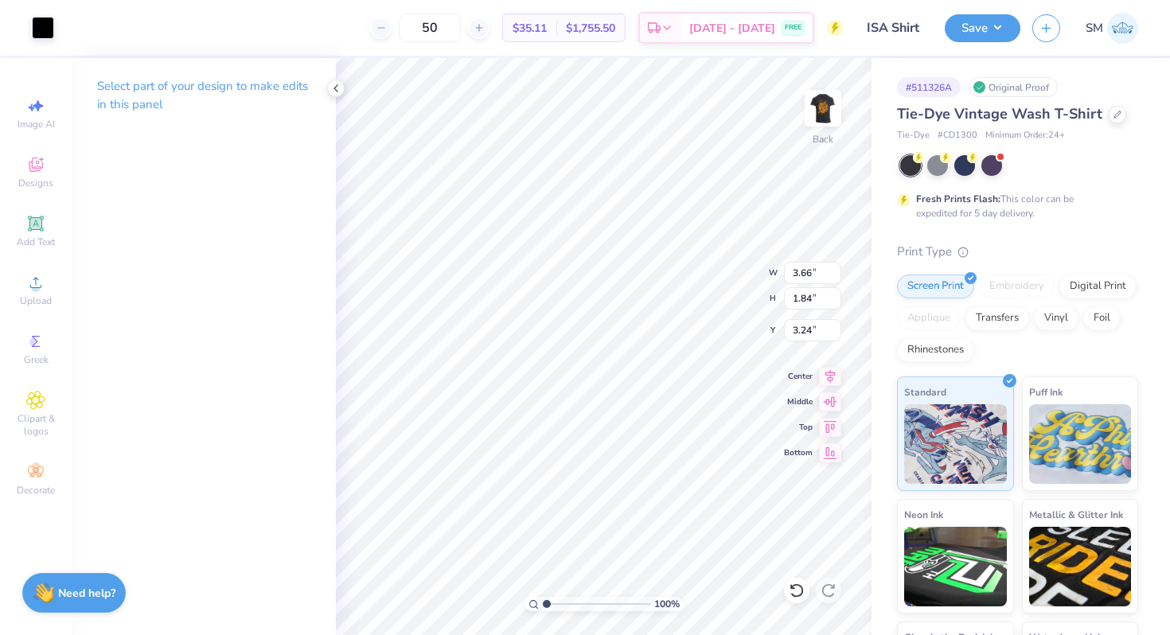
type input "3.44"
type input "4.58"
type input "3.44"
type input "2.31"
type input "2.95"
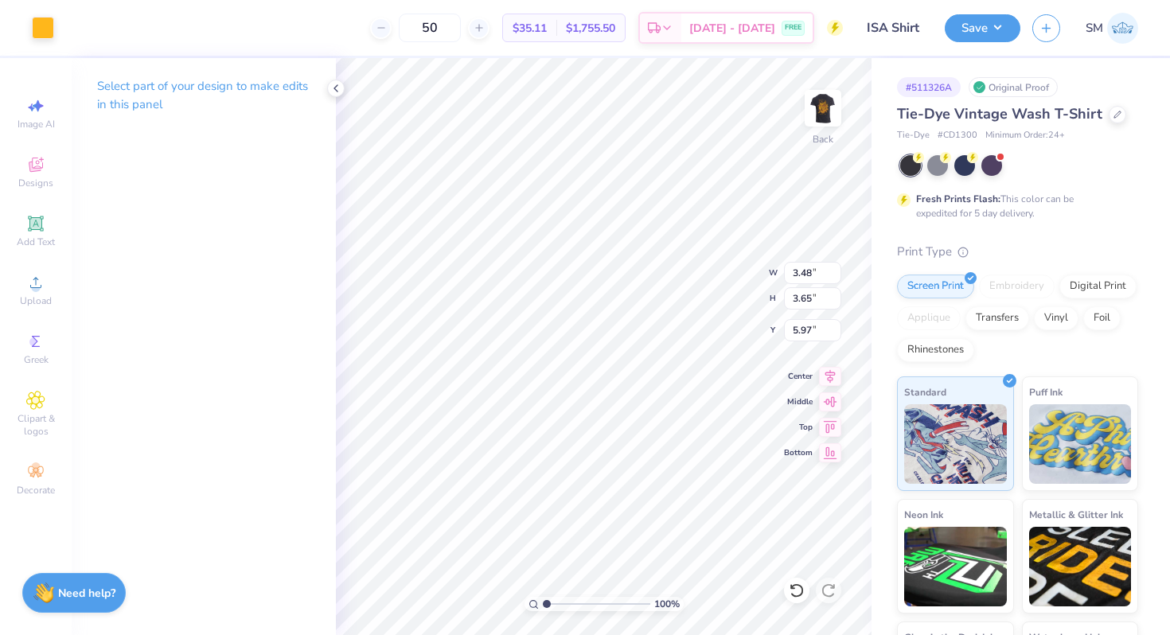
type input "3.10"
type input "1.97"
type input "2.06"
type input "3.00"
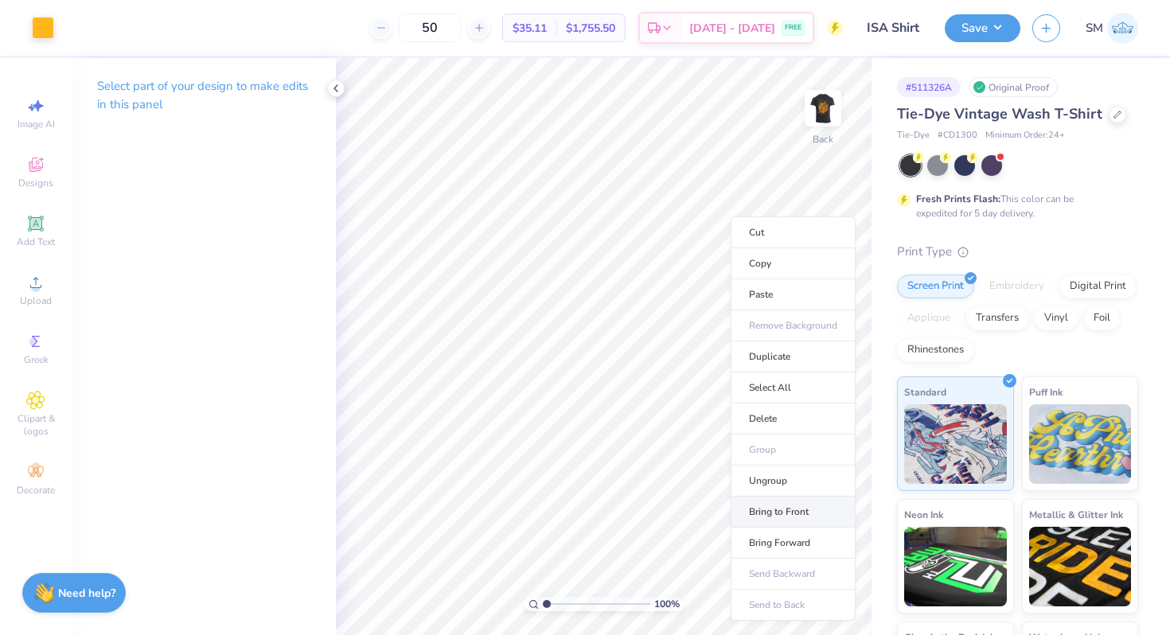
click at [766, 523] on li "Bring to Front" at bounding box center [792, 512] width 125 height 31
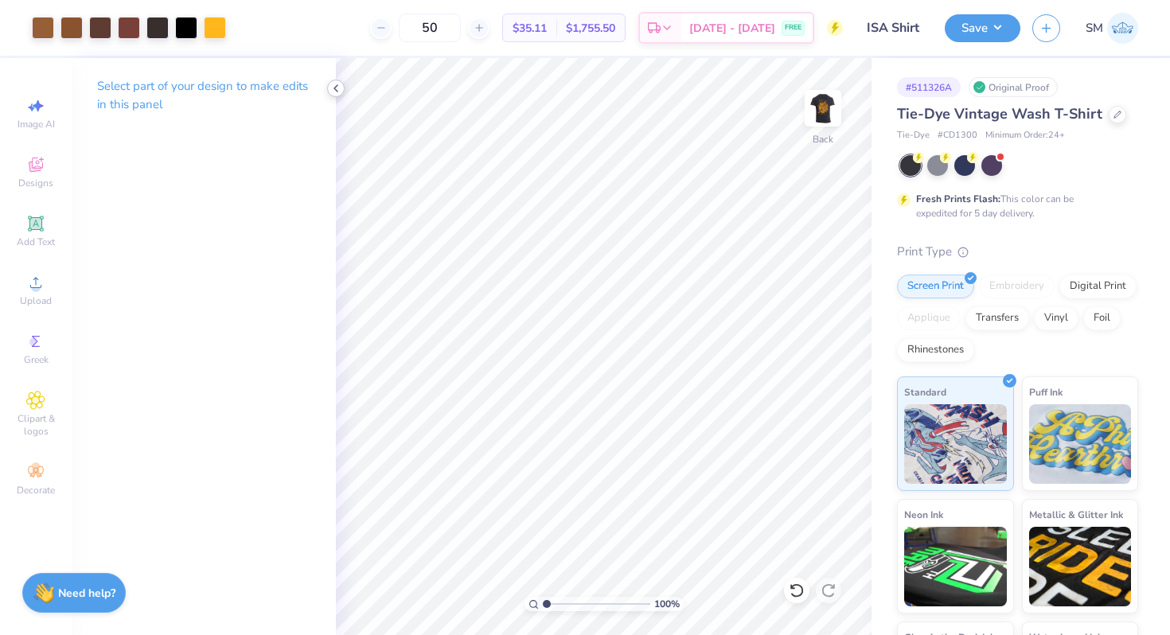
click at [337, 86] on polyline at bounding box center [335, 88] width 3 height 6
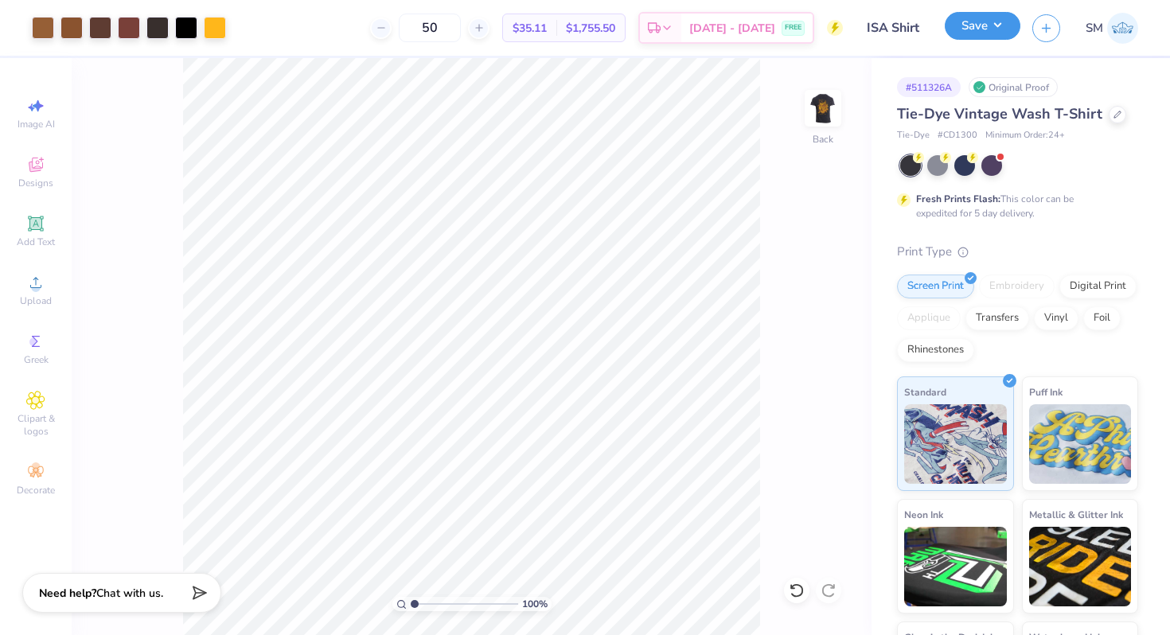
click at [993, 30] on button "Save" at bounding box center [983, 26] width 76 height 28
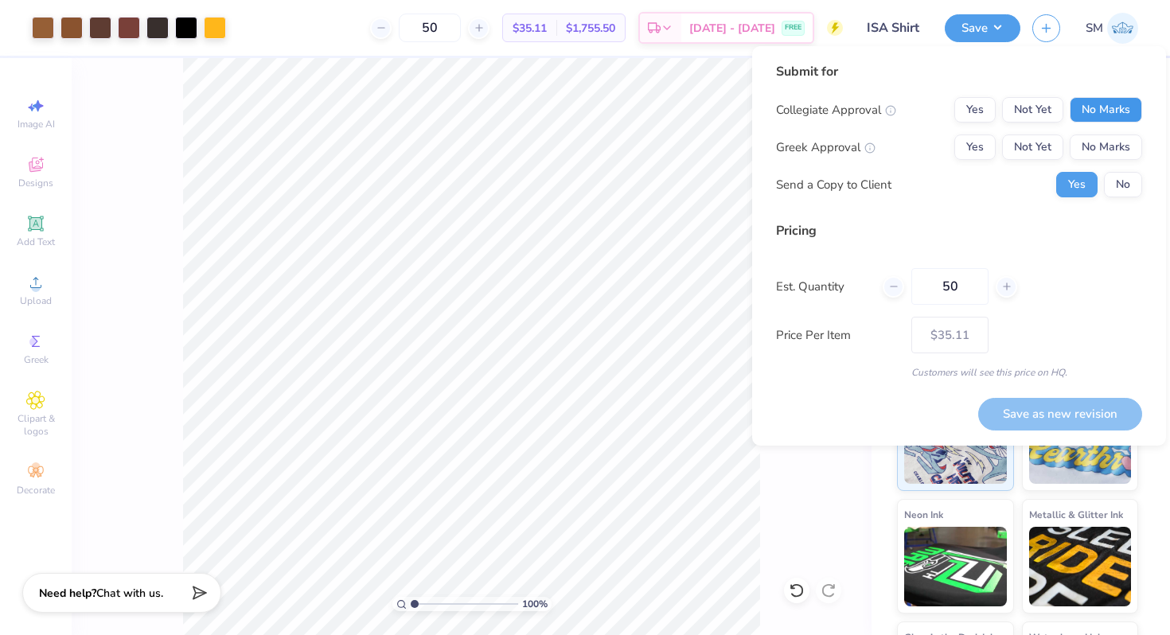
click at [1104, 99] on button "No Marks" at bounding box center [1105, 109] width 72 height 25
click at [1104, 125] on div "Collegiate Approval Yes Not Yet No Marks Greek Approval Yes Not Yet No Marks Se…" at bounding box center [959, 147] width 366 height 100
click at [1104, 135] on button "No Marks" at bounding box center [1105, 146] width 72 height 25
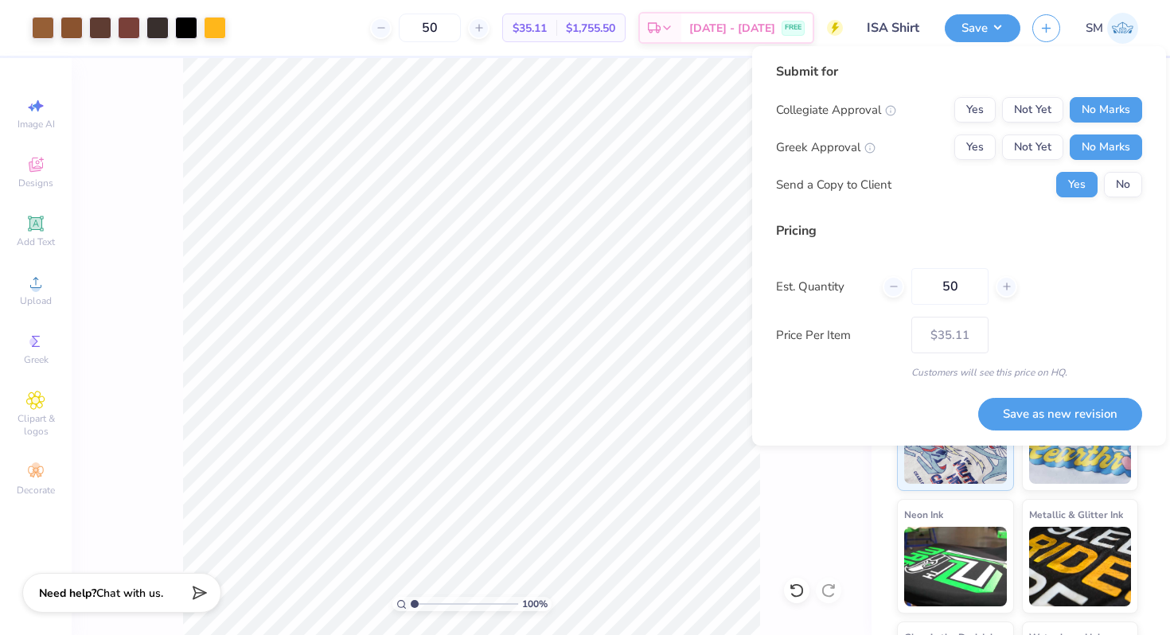
drag, startPoint x: 1004, startPoint y: 406, endPoint x: 777, endPoint y: 430, distance: 228.8
click at [777, 430] on div "Submit for Collegiate Approval Yes Not Yet No Marks Greek Approval Yes Not Yet …" at bounding box center [959, 245] width 414 height 399
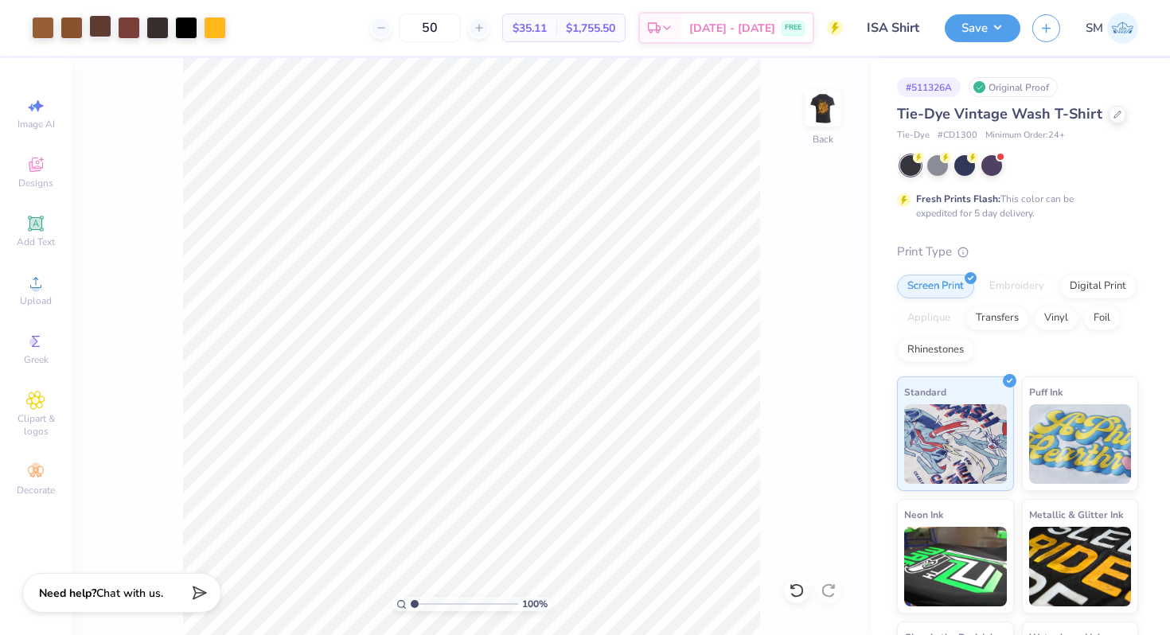
click at [99, 22] on div at bounding box center [100, 26] width 22 height 22
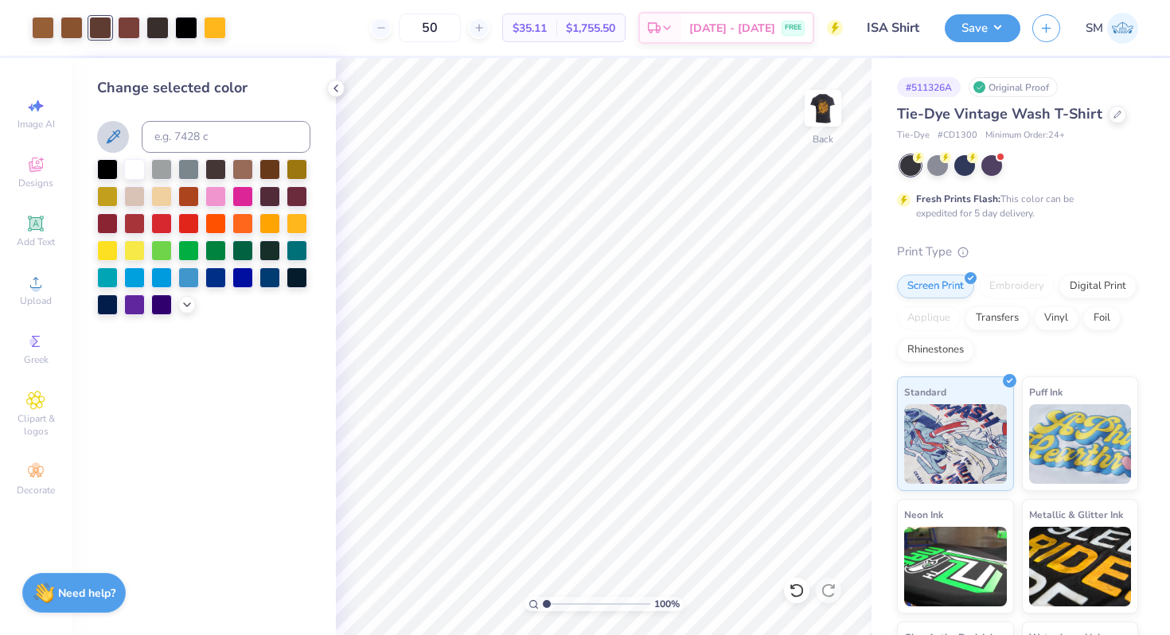
click at [114, 139] on icon at bounding box center [112, 136] width 19 height 19
click at [136, 32] on div at bounding box center [129, 26] width 22 height 22
click at [185, 200] on div at bounding box center [188, 195] width 21 height 21
click at [107, 166] on div at bounding box center [107, 168] width 21 height 21
click at [97, 25] on div at bounding box center [100, 26] width 22 height 22
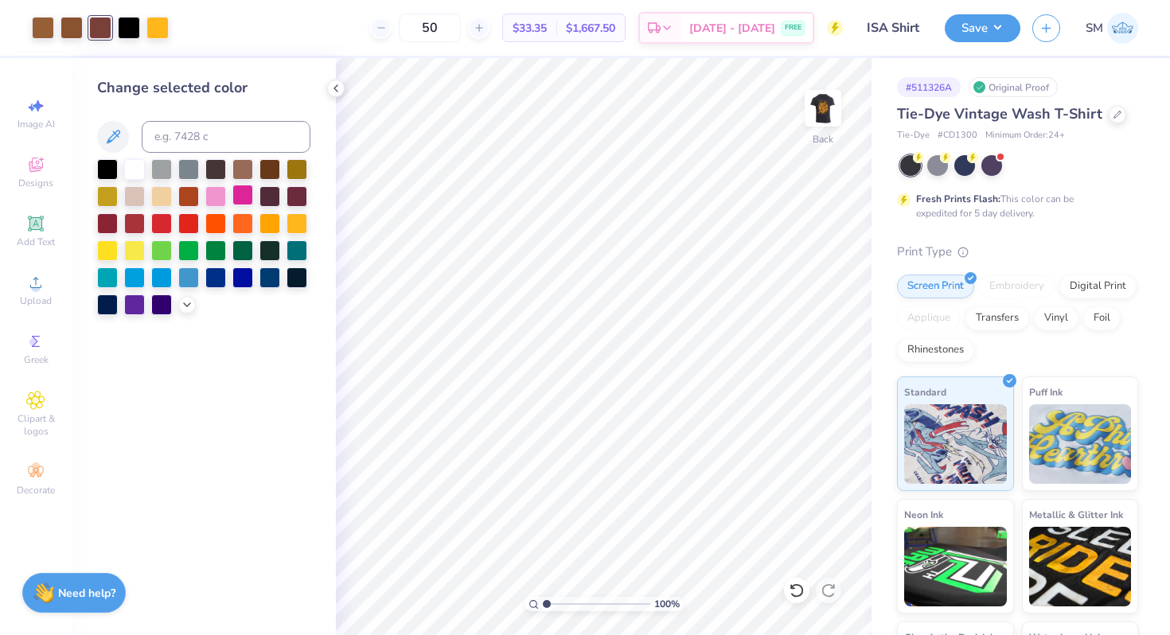
click at [240, 196] on div at bounding box center [242, 195] width 21 height 21
click at [106, 138] on icon at bounding box center [112, 136] width 19 height 19
click at [995, 34] on button "Save" at bounding box center [983, 26] width 76 height 28
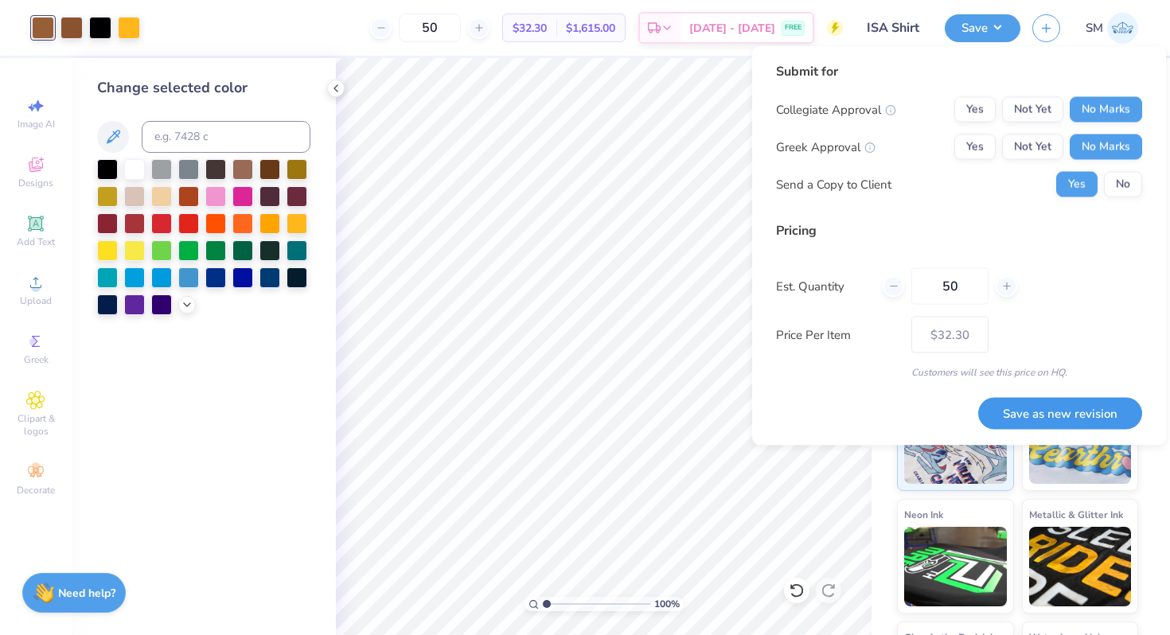
click at [1079, 411] on button "Save as new revision" at bounding box center [1060, 413] width 164 height 33
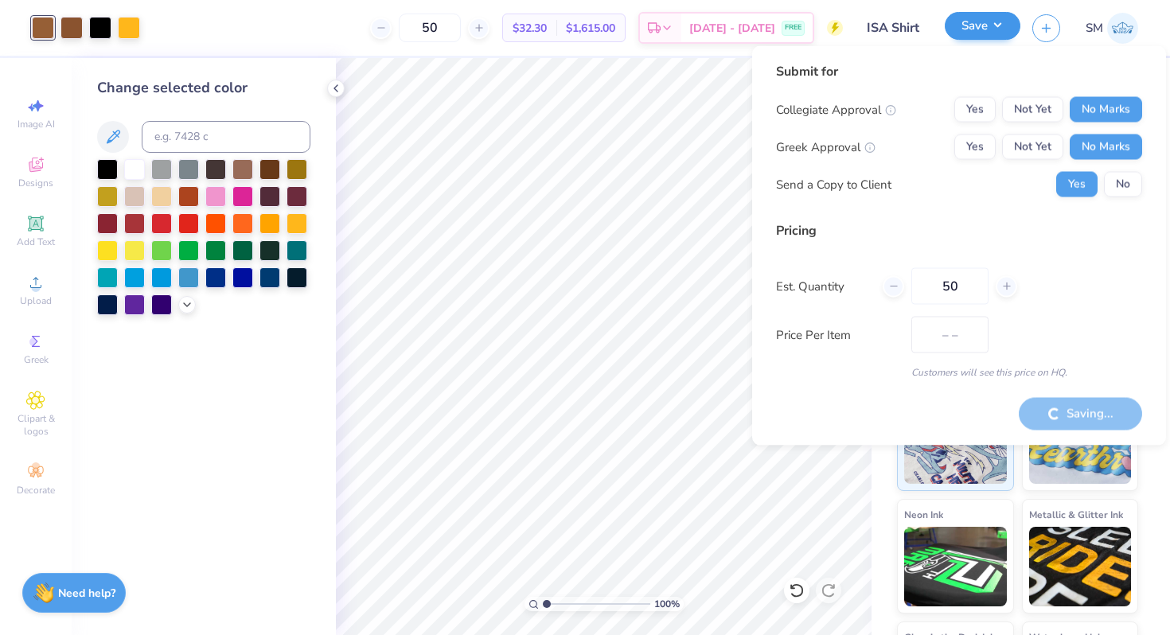
type input "$32.30"
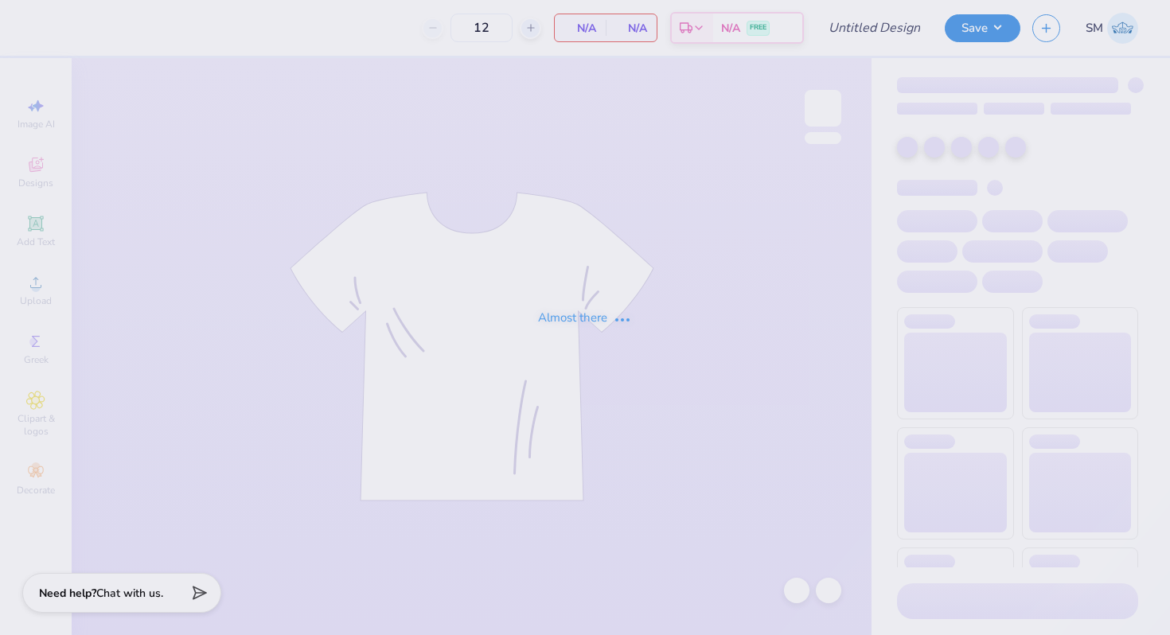
type input "Theta CASA"
type input "100"
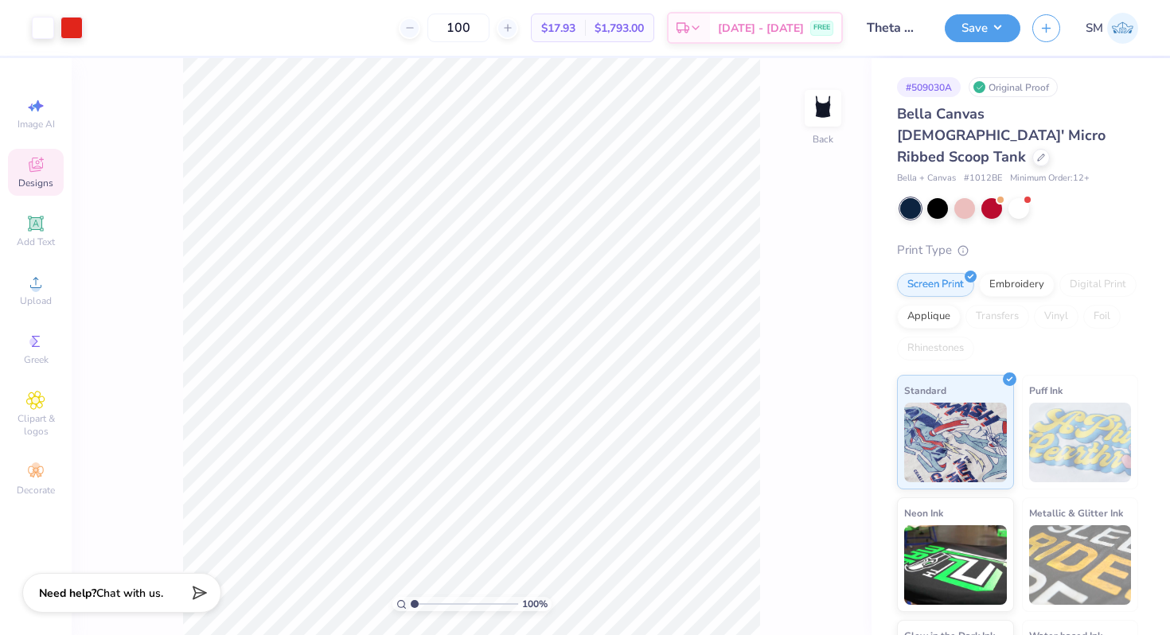
click at [29, 178] on span "Designs" at bounding box center [35, 183] width 35 height 13
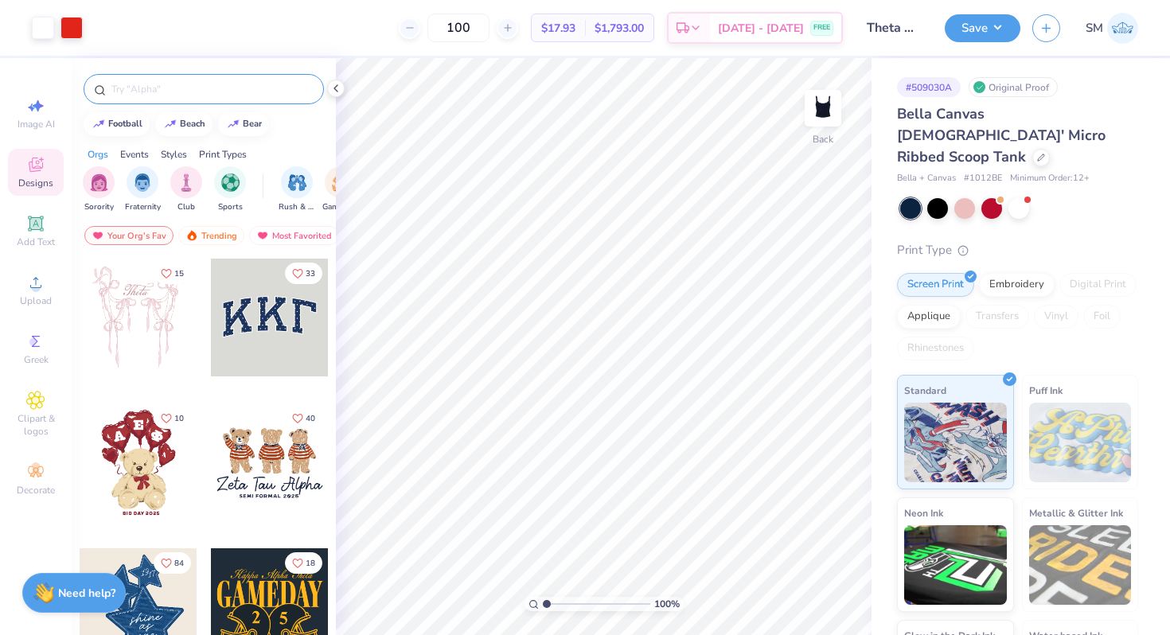
click at [148, 89] on input "text" at bounding box center [212, 89] width 204 height 16
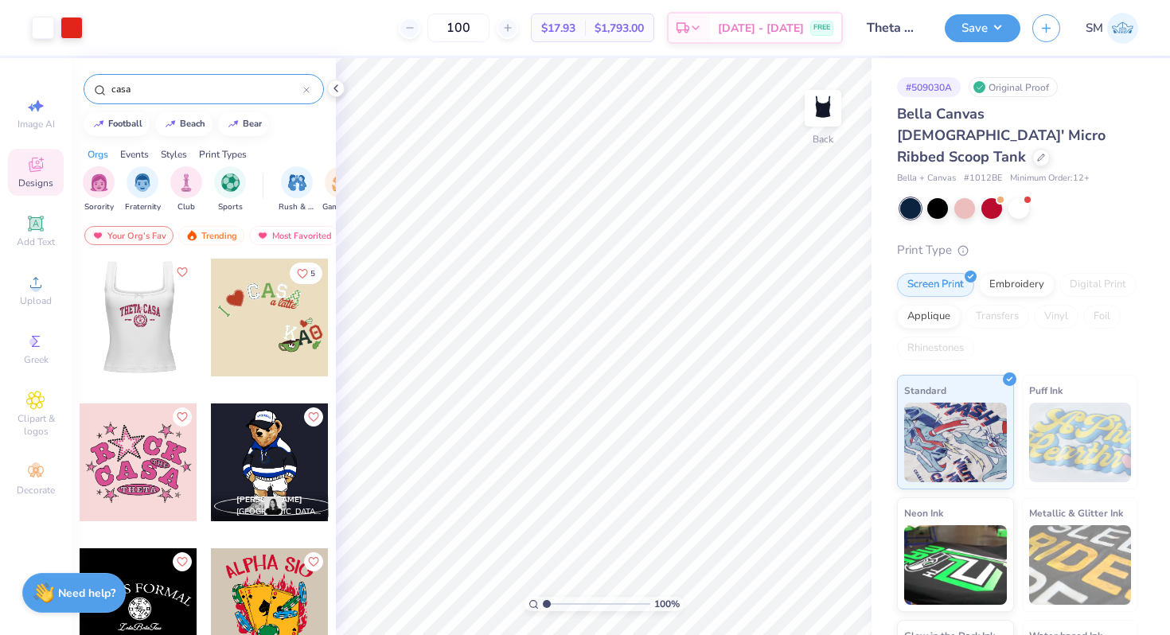
type input "casa"
click at [146, 328] on div at bounding box center [138, 318] width 118 height 118
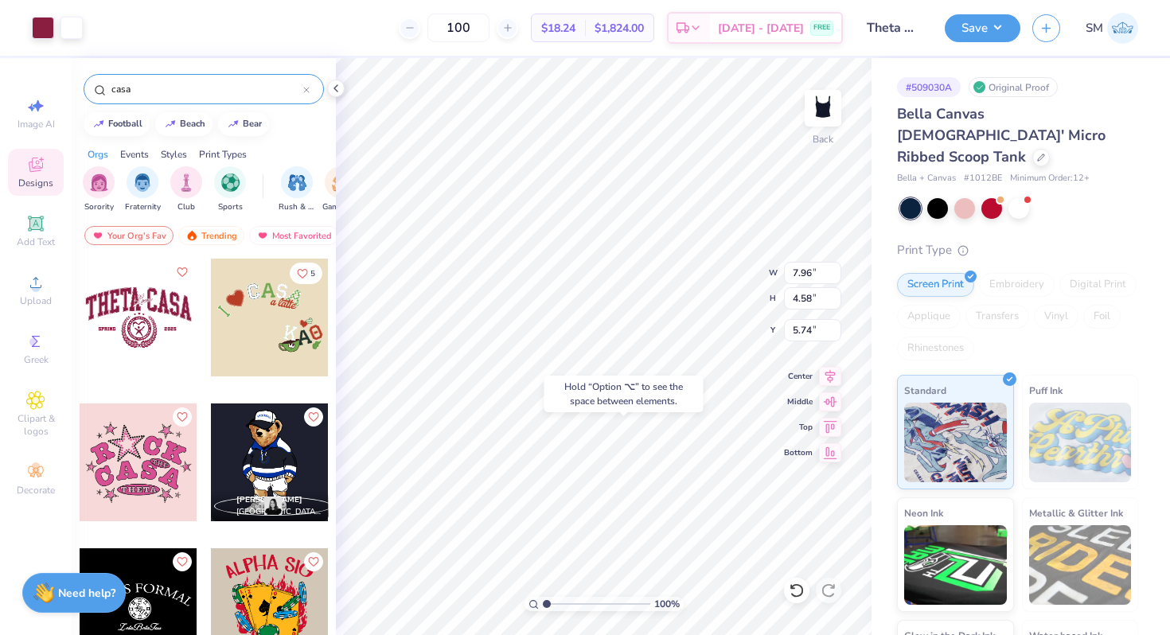
type input "5.74"
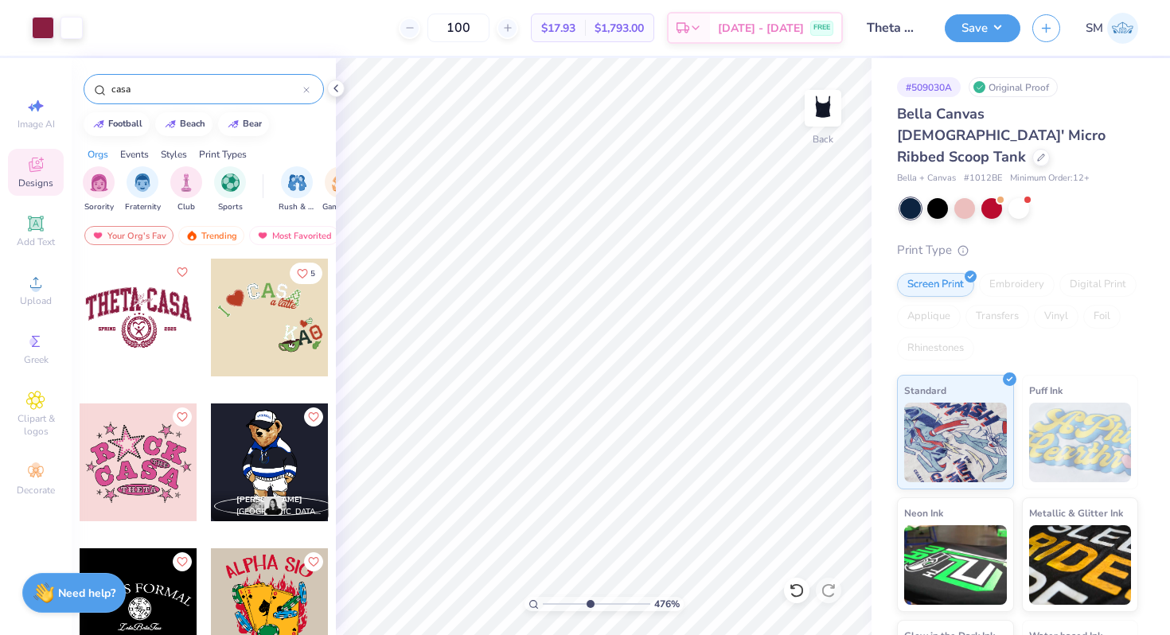
drag, startPoint x: 547, startPoint y: 598, endPoint x: 588, endPoint y: 599, distance: 41.4
click at [588, 599] on input "range" at bounding box center [596, 604] width 107 height 14
drag, startPoint x: 587, startPoint y: 599, endPoint x: 541, endPoint y: 591, distance: 46.8
type input "1"
click at [543, 597] on input "range" at bounding box center [596, 604] width 107 height 14
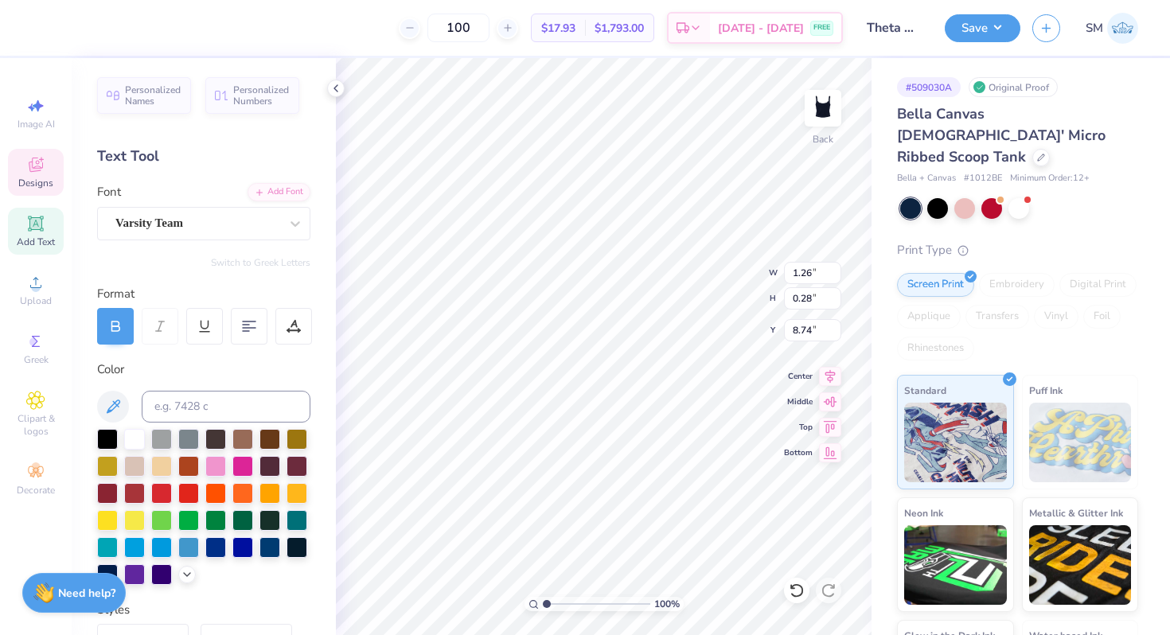
type textarea "FALL"
click at [42, 26] on div at bounding box center [43, 26] width 22 height 22
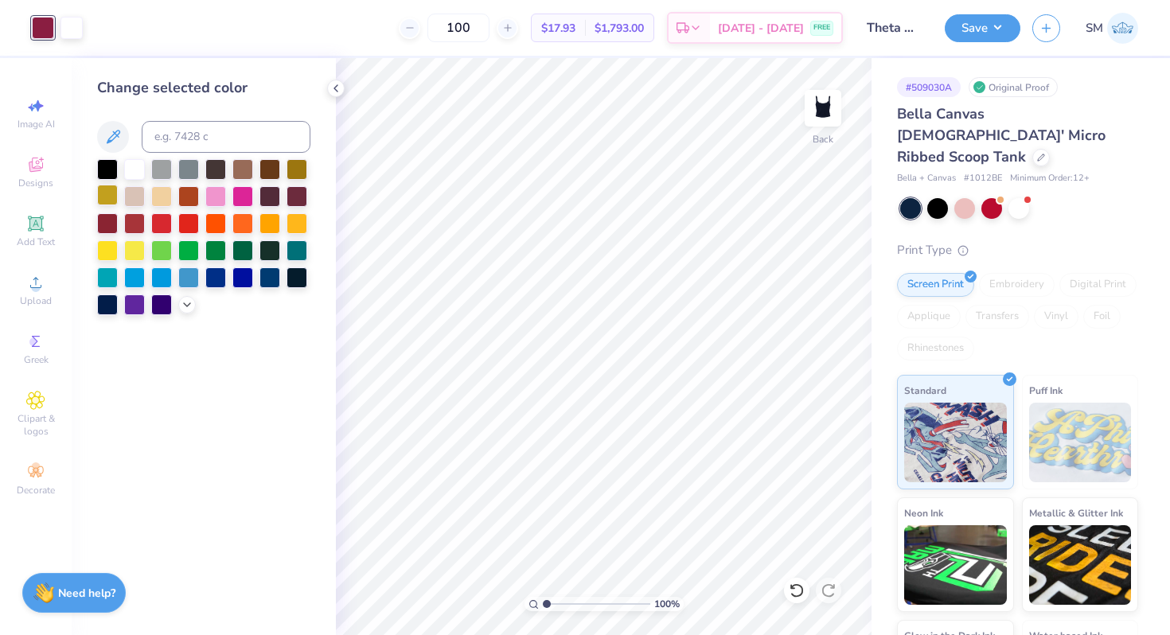
click at [109, 193] on div at bounding box center [107, 195] width 21 height 21
click at [937, 197] on div at bounding box center [937, 207] width 21 height 21
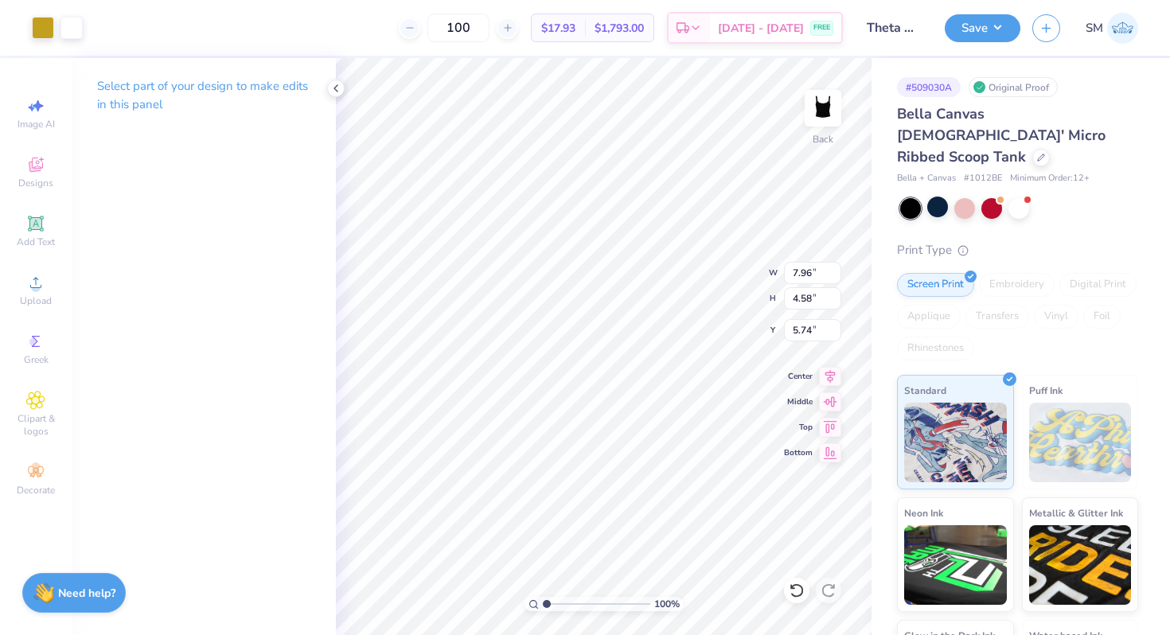
type input "6.29"
type input "3.62"
click at [828, 371] on icon at bounding box center [830, 373] width 22 height 19
type input "2.00"
drag, startPoint x: 548, startPoint y: 604, endPoint x: 560, endPoint y: 604, distance: 11.9
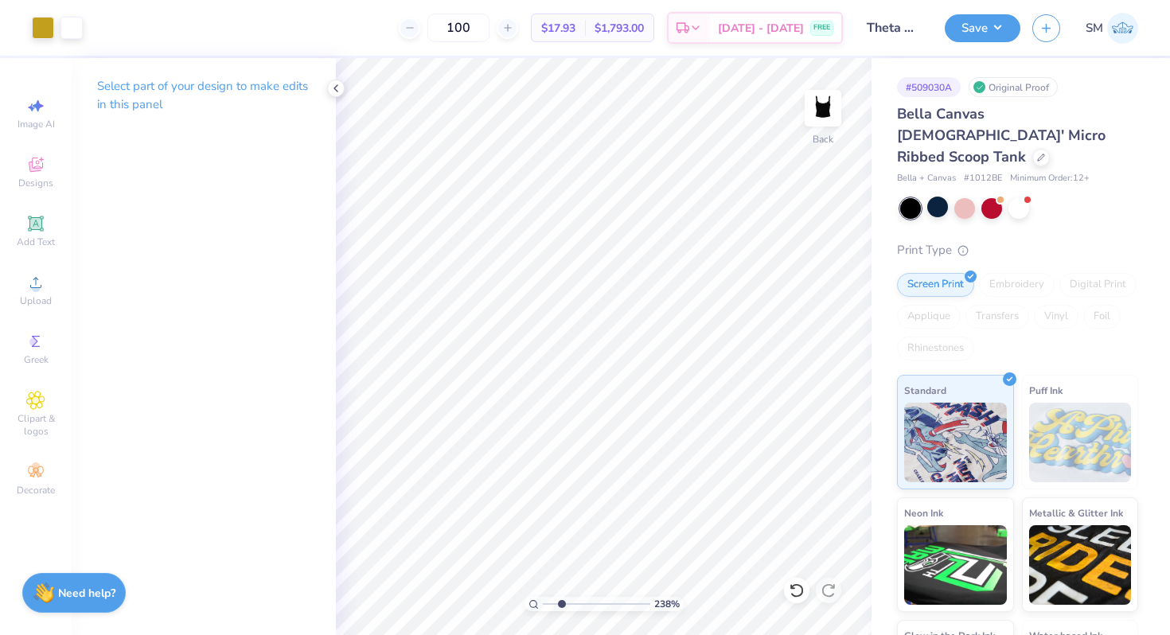
type input "2.38"
click at [560, 604] on input "range" at bounding box center [596, 604] width 107 height 14
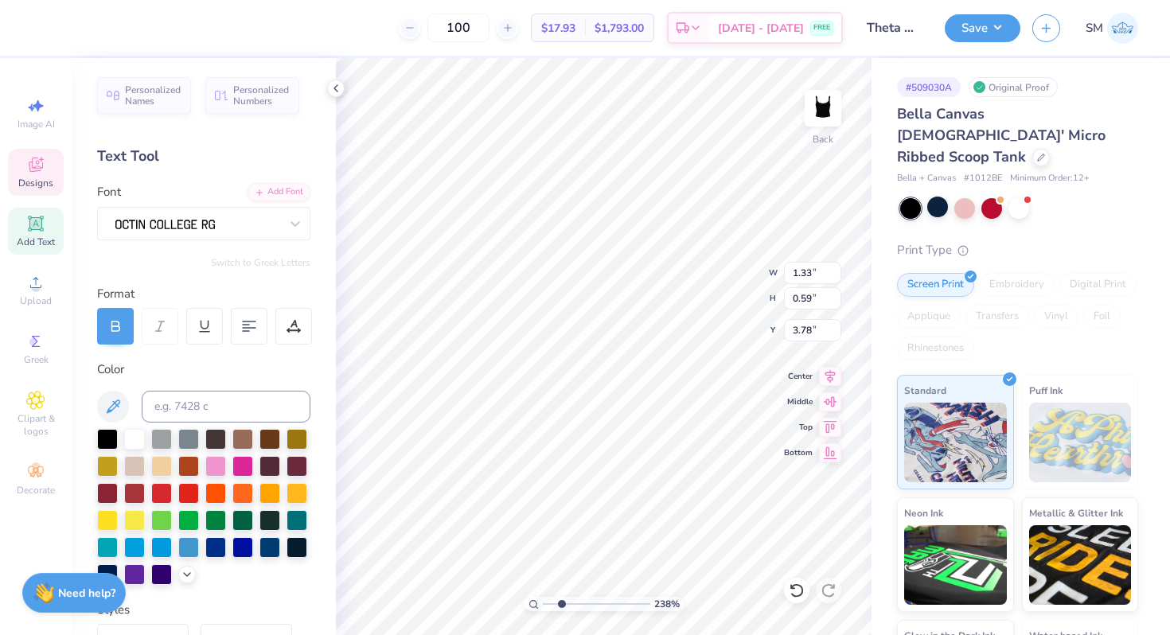
type textarea "Appointed"
click at [798, 595] on icon at bounding box center [796, 590] width 14 height 14
click at [792, 582] on icon at bounding box center [797, 590] width 16 height 16
drag, startPoint x: 559, startPoint y: 610, endPoint x: 527, endPoint y: 604, distance: 33.1
type input "1"
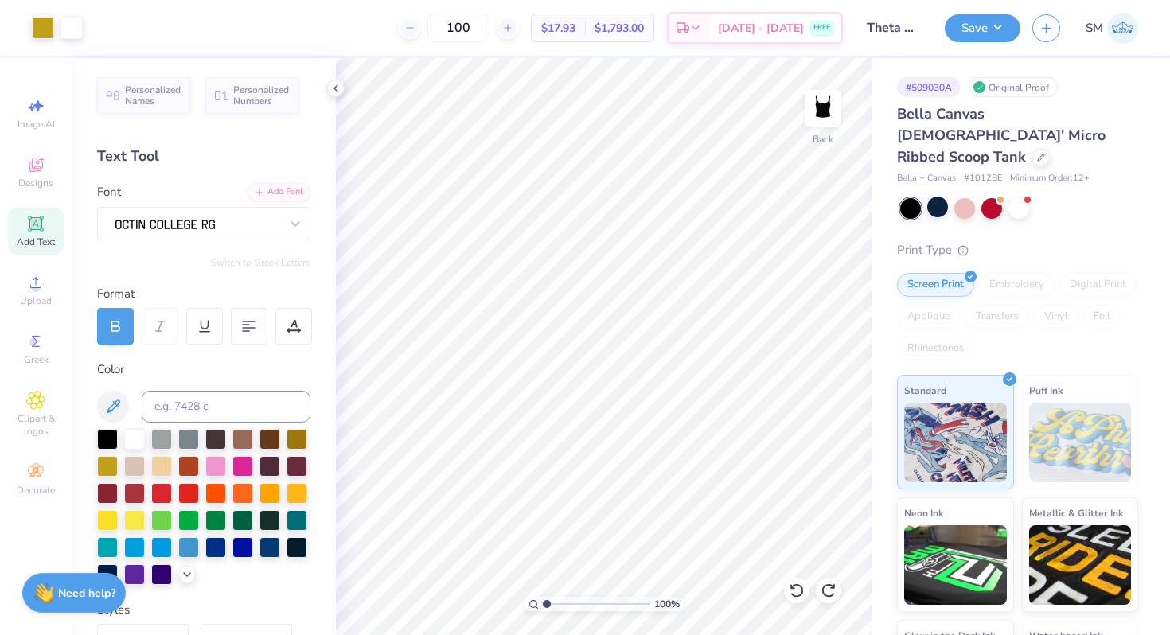
click at [543, 604] on input "range" at bounding box center [596, 604] width 107 height 14
type input "1.02"
click at [832, 378] on icon at bounding box center [830, 373] width 22 height 19
type input "1.37"
click at [986, 36] on button "Save" at bounding box center [983, 26] width 76 height 28
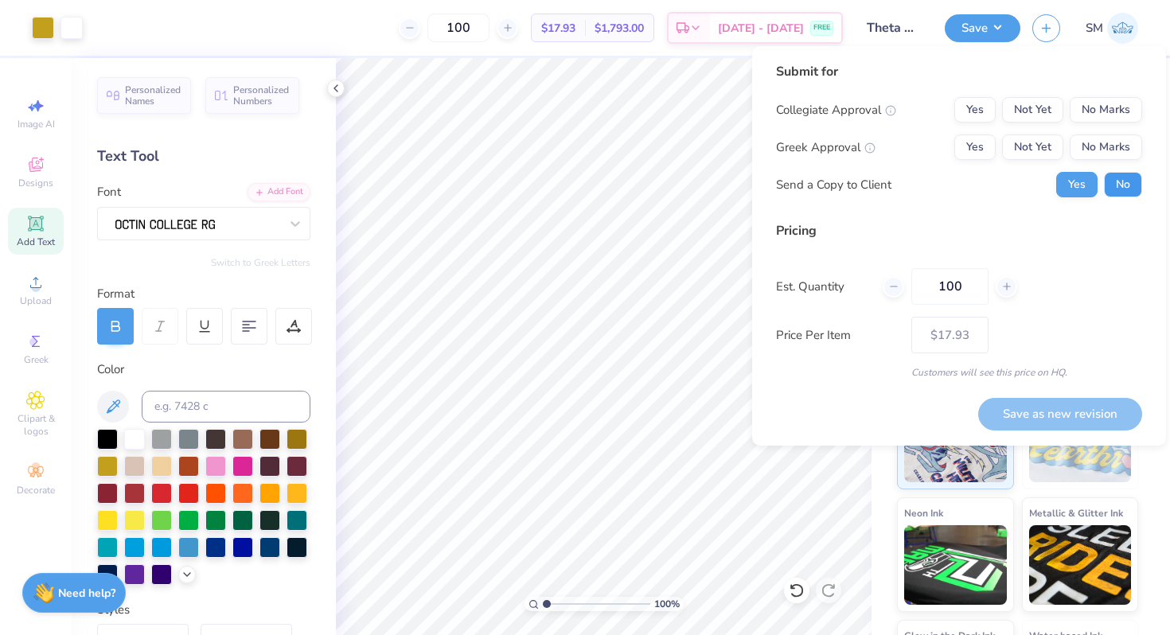
click at [1126, 182] on button "No" at bounding box center [1123, 184] width 38 height 25
click at [1123, 115] on button "No Marks" at bounding box center [1105, 109] width 72 height 25
click at [1121, 140] on button "No Marks" at bounding box center [1105, 146] width 72 height 25
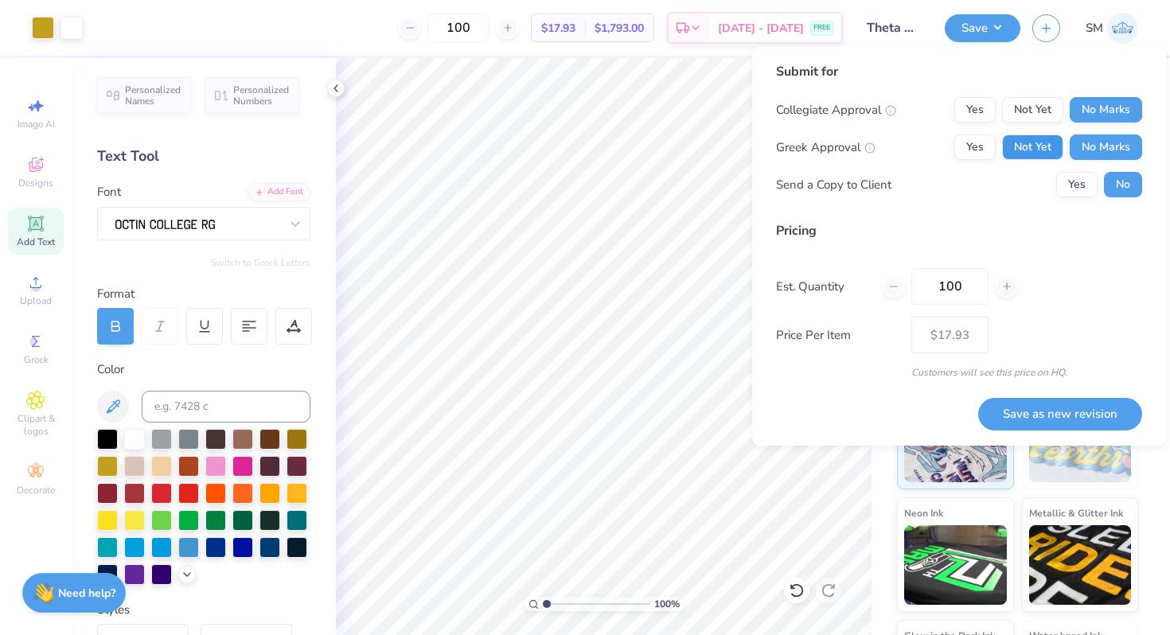
click at [1024, 142] on button "Not Yet" at bounding box center [1032, 146] width 61 height 25
click at [1013, 419] on button "Save as new revision" at bounding box center [1060, 414] width 164 height 33
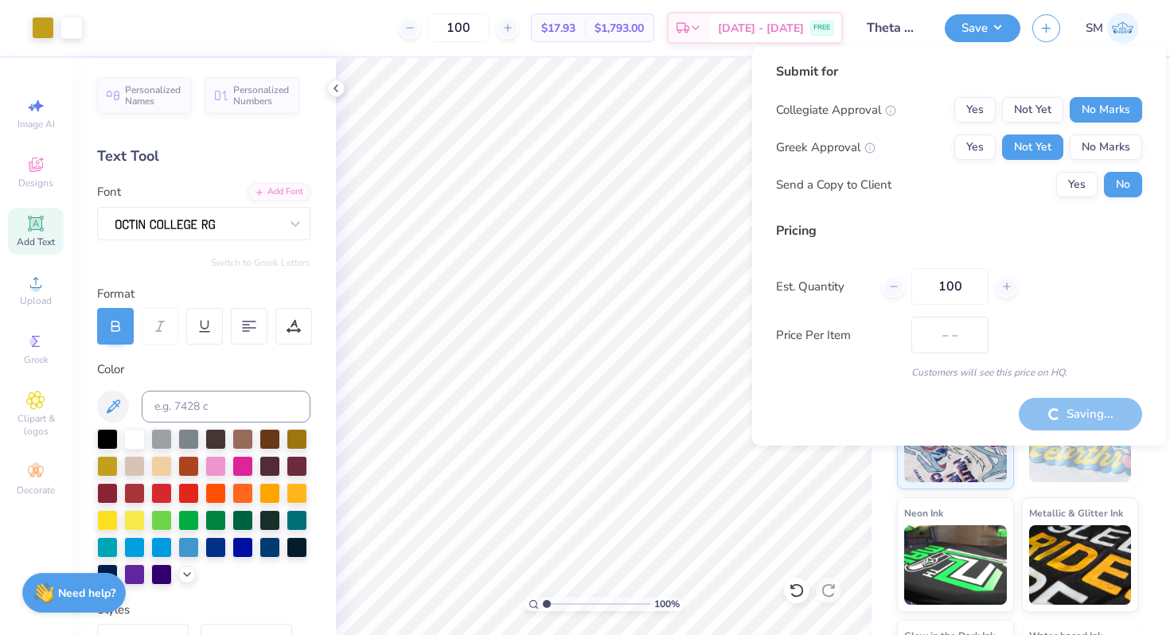
type input "$17.93"
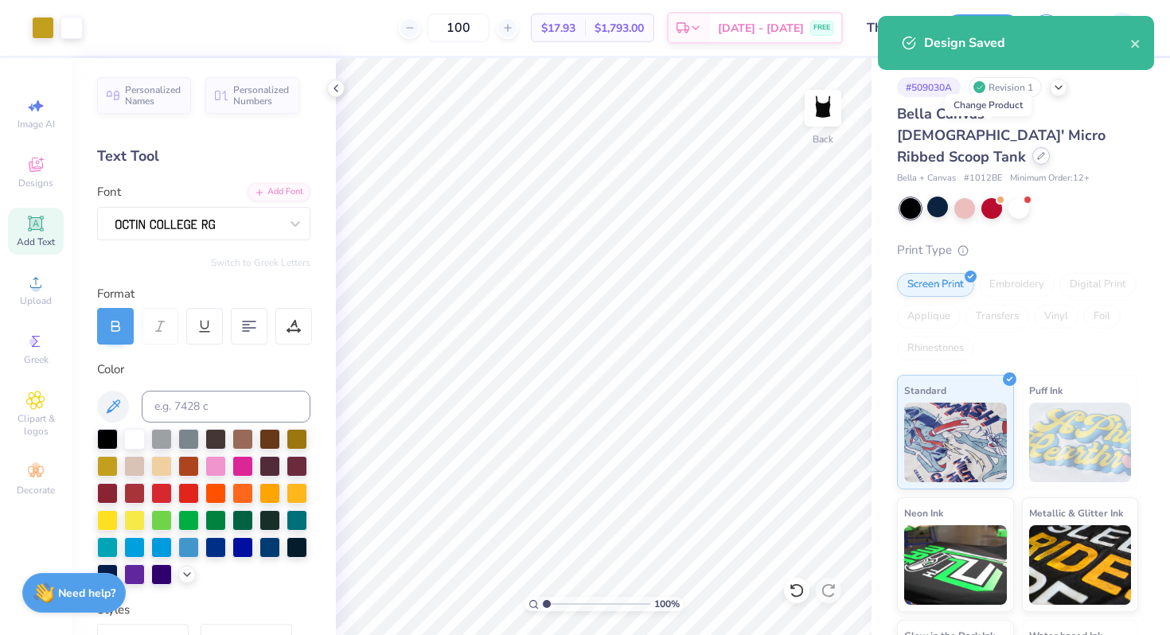
click at [1037, 152] on icon at bounding box center [1041, 156] width 8 height 8
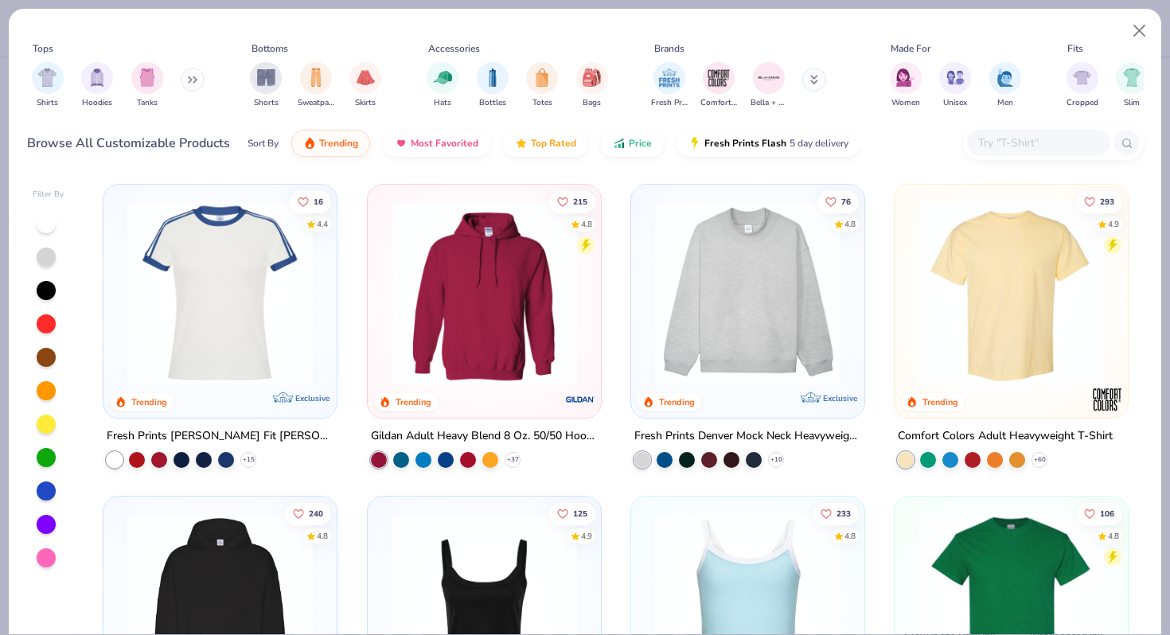
click at [718, 310] on img at bounding box center [747, 293] width 201 height 185
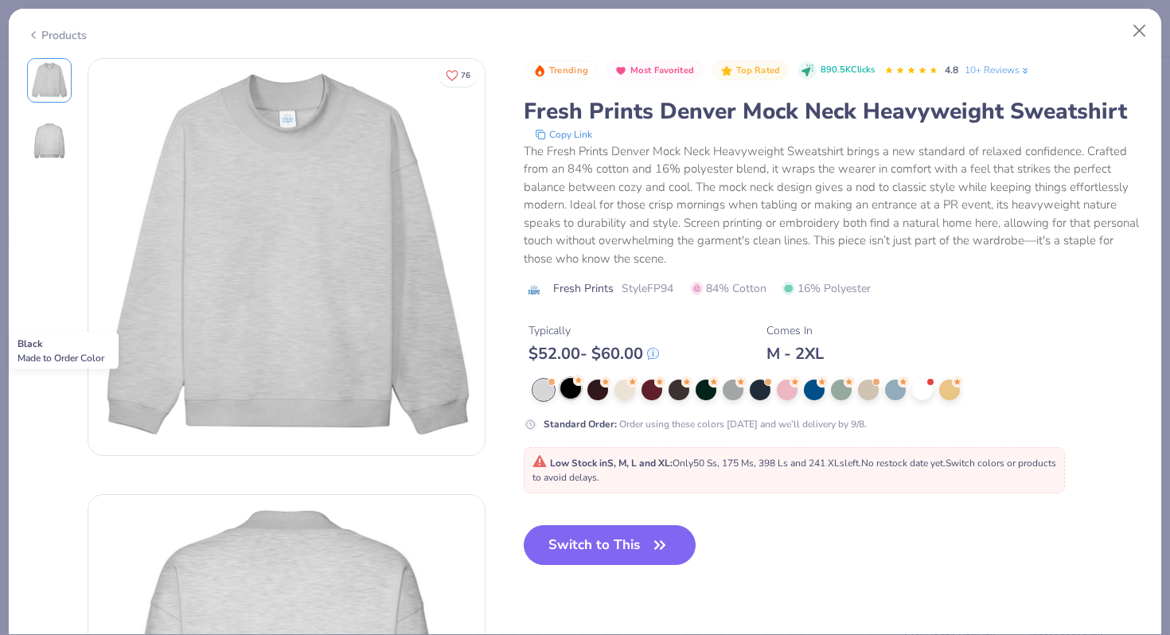
click at [572, 388] on div at bounding box center [570, 388] width 21 height 21
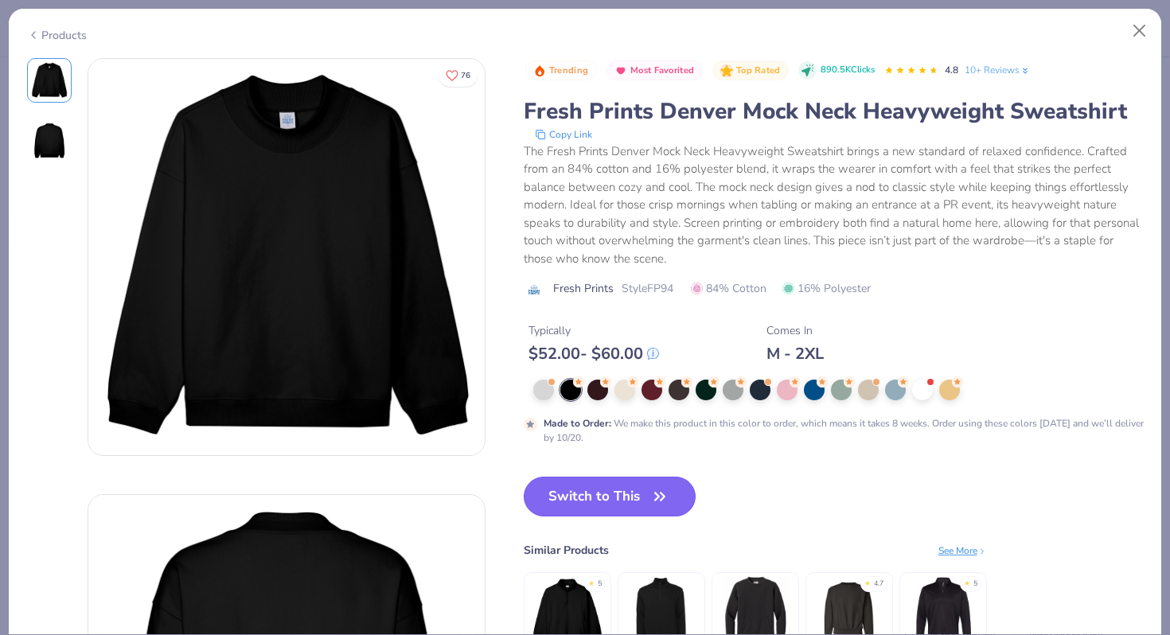
click at [567, 497] on button "Switch to This" at bounding box center [610, 497] width 173 height 40
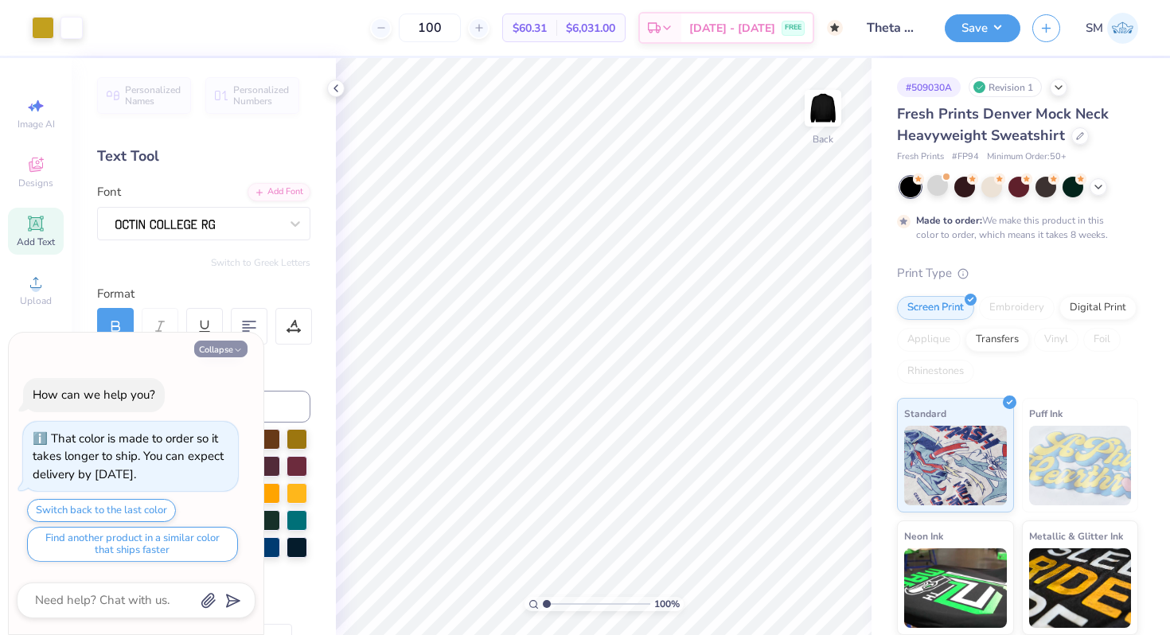
click at [220, 349] on button "Collapse" at bounding box center [220, 349] width 53 height 17
type textarea "x"
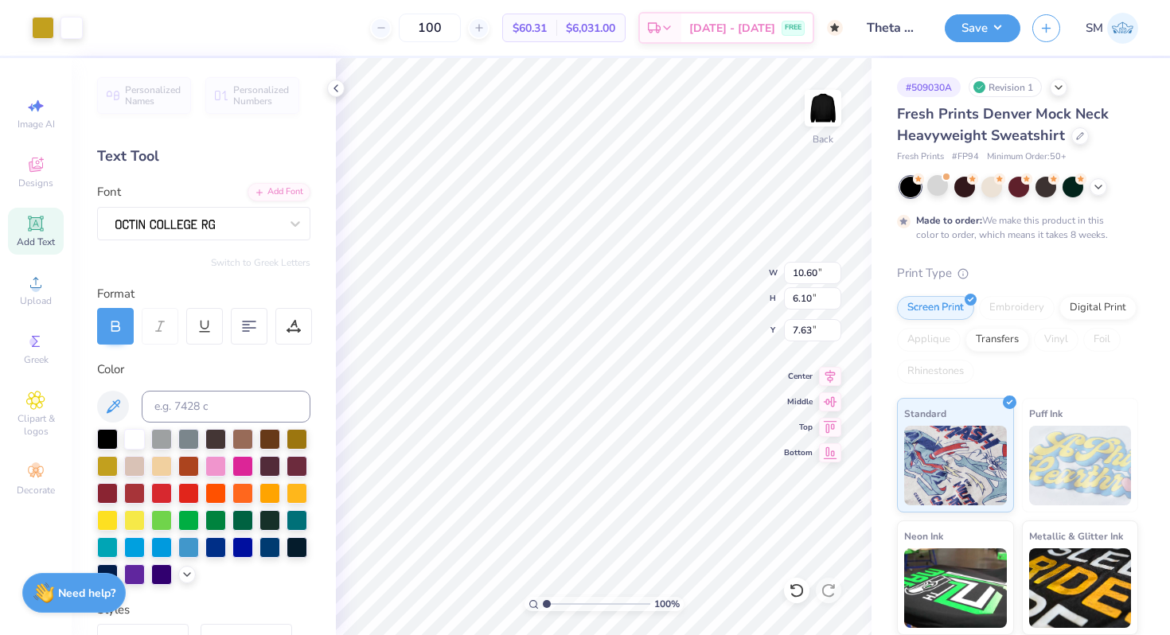
type input "10.60"
type input "6.10"
click at [833, 378] on icon at bounding box center [830, 373] width 22 height 19
type input "3.00"
type input "10.37"
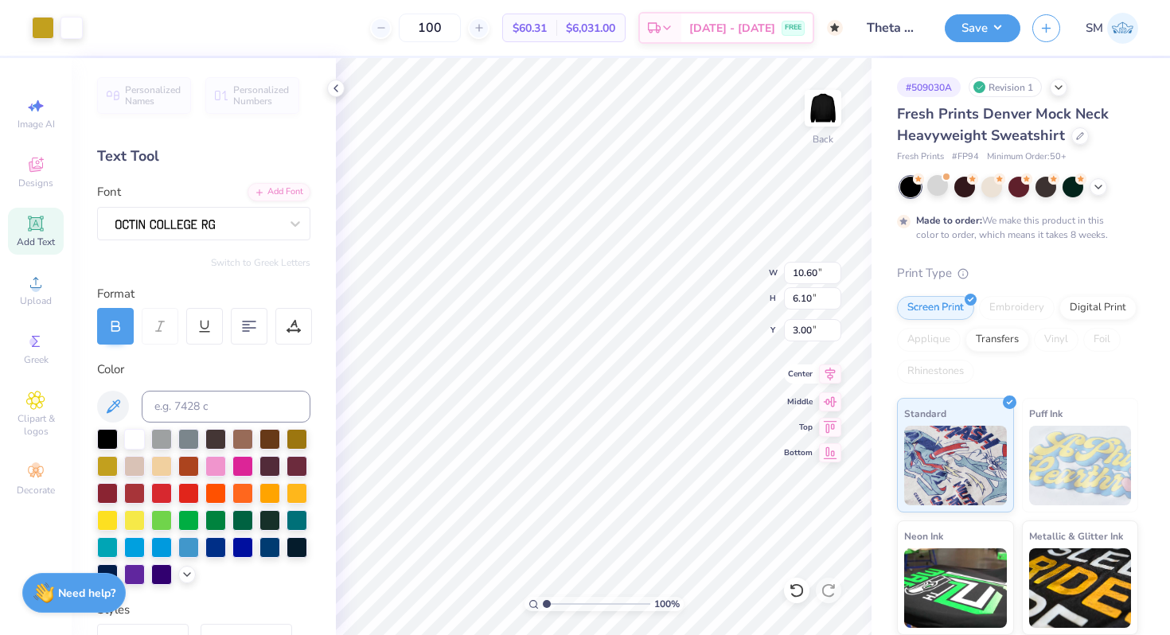
type input "5.97"
click at [833, 373] on icon at bounding box center [830, 373] width 22 height 19
click at [827, 371] on icon at bounding box center [830, 373] width 22 height 19
type input "3.00"
click at [983, 22] on button "Save" at bounding box center [983, 26] width 76 height 28
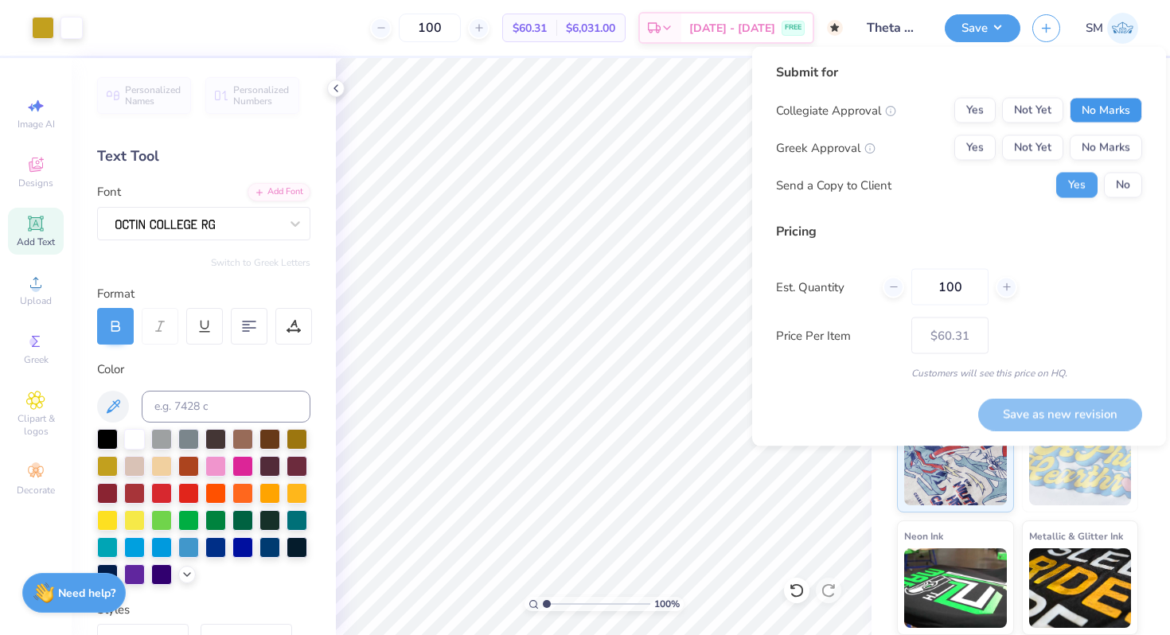
click at [1111, 108] on button "No Marks" at bounding box center [1105, 110] width 72 height 25
click at [1023, 139] on button "Not Yet" at bounding box center [1032, 147] width 61 height 25
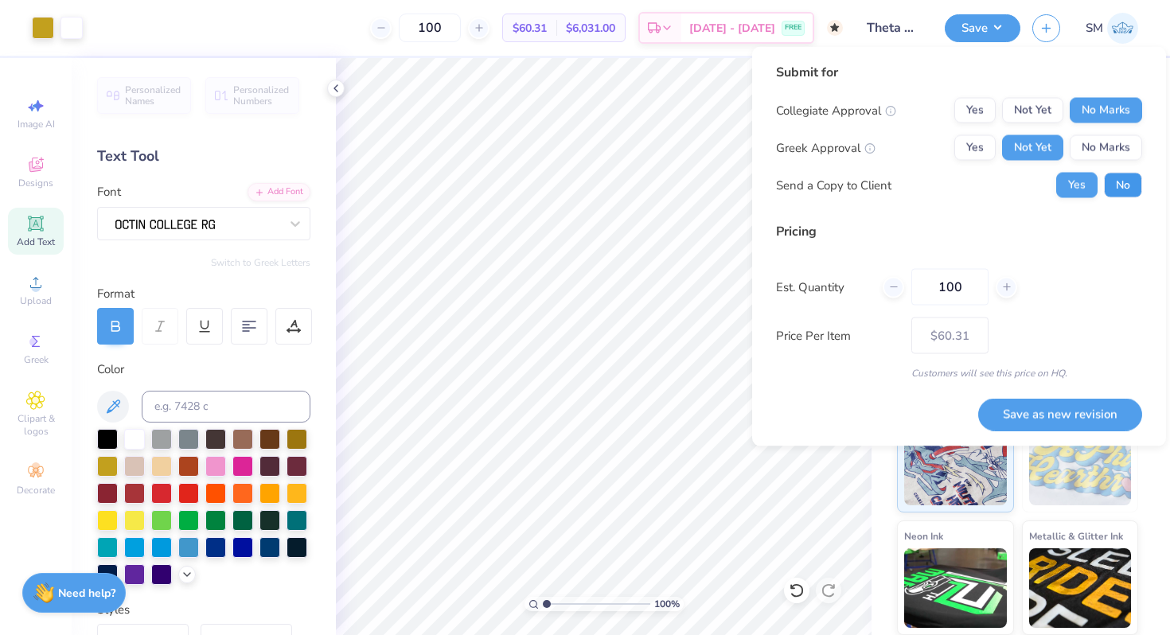
click at [1120, 178] on button "No" at bounding box center [1123, 185] width 38 height 25
click at [1039, 420] on button "Save as new revision" at bounding box center [1060, 414] width 164 height 33
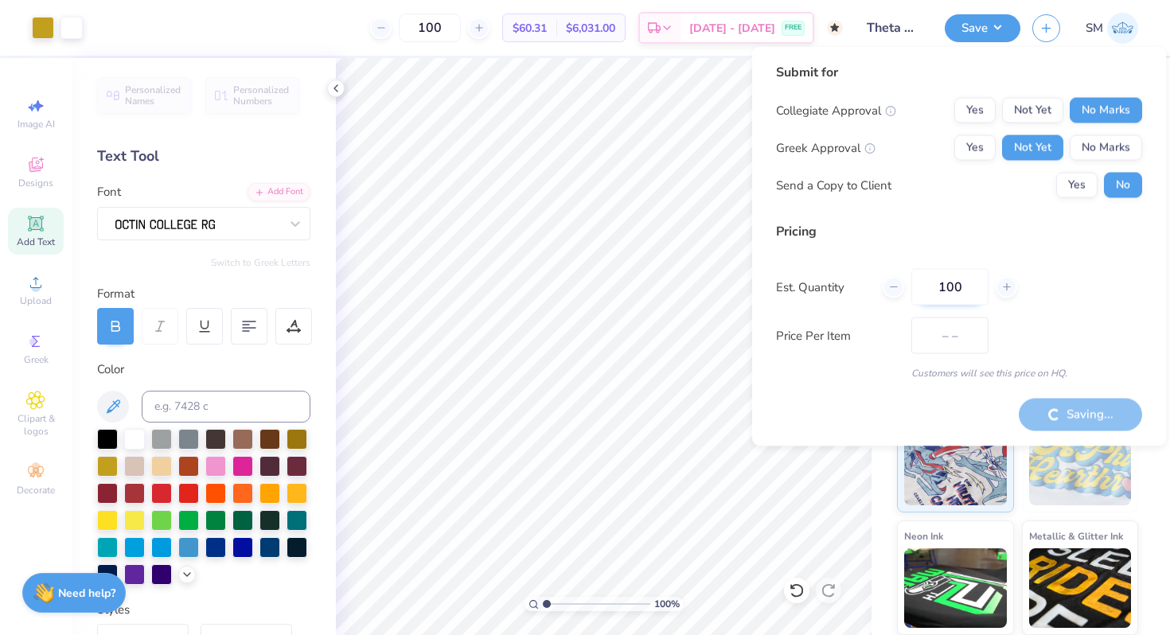
type input "$60.31"
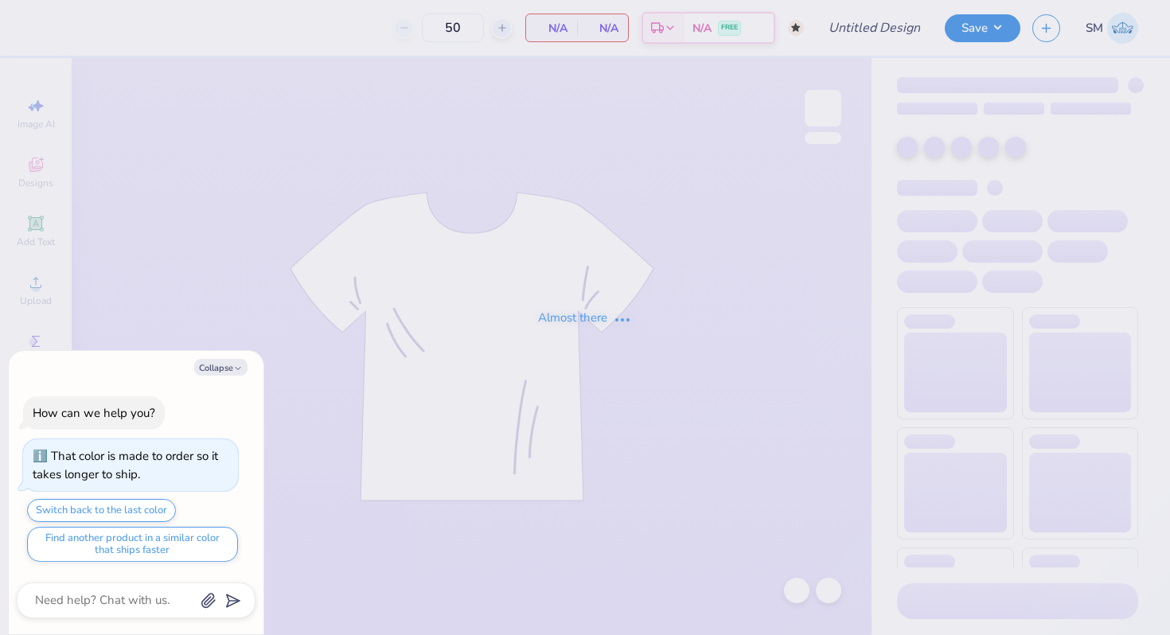
type textarea "x"
type input "Casa Theta"
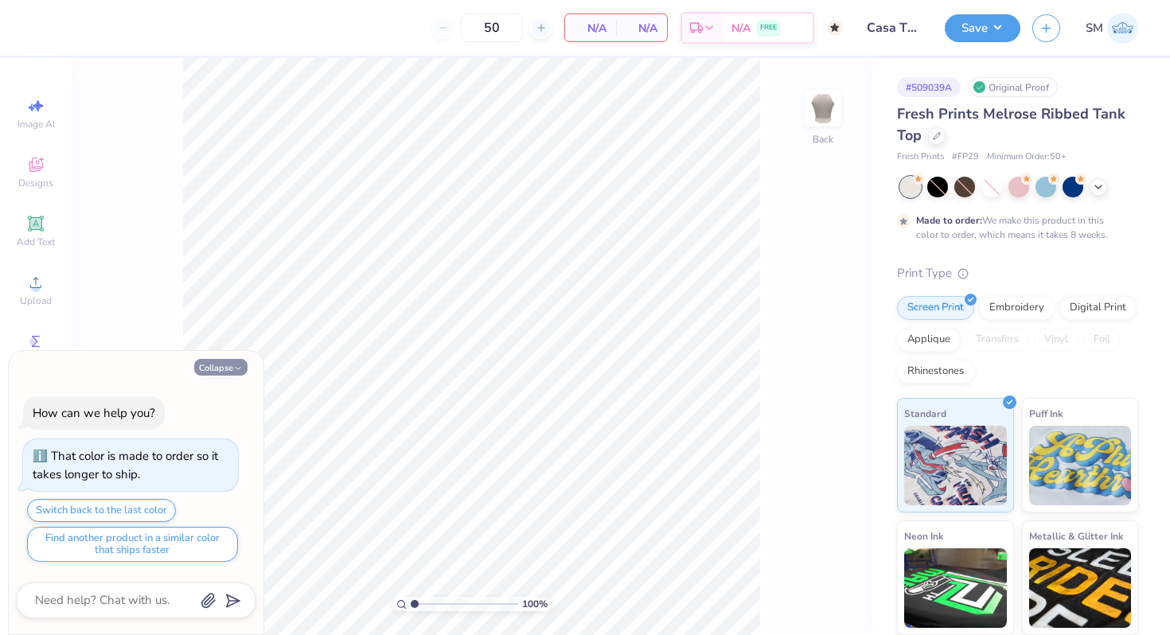
click at [223, 367] on button "Collapse" at bounding box center [220, 367] width 53 height 17
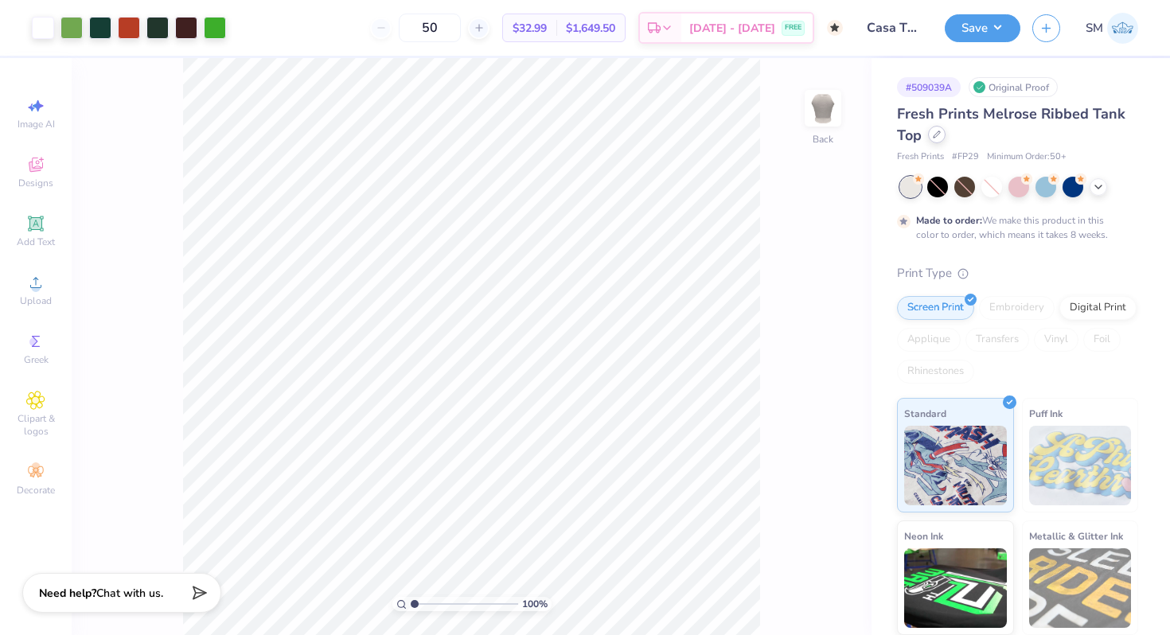
click at [933, 138] on div at bounding box center [937, 135] width 18 height 18
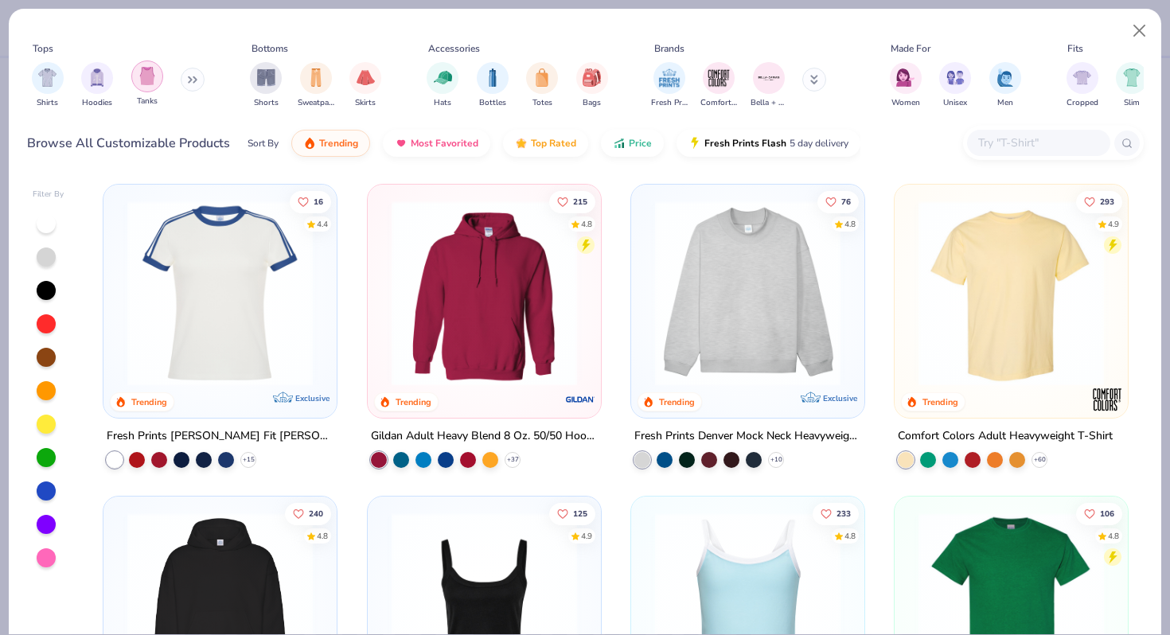
click at [142, 86] on div "filter for Tanks" at bounding box center [147, 76] width 32 height 32
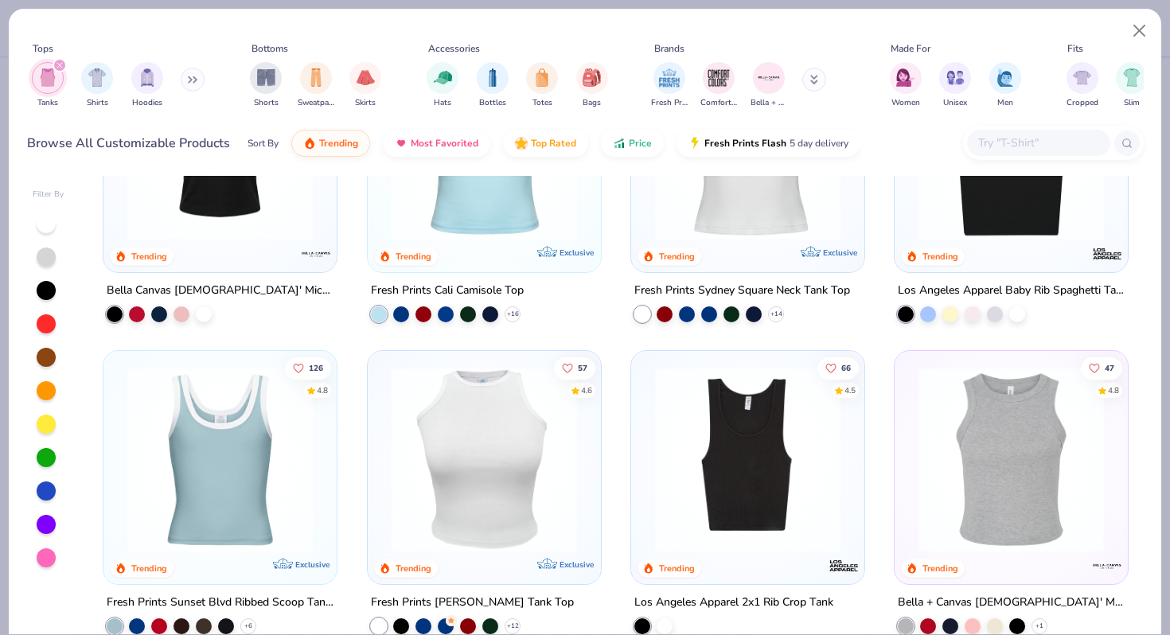
scroll to position [221, 0]
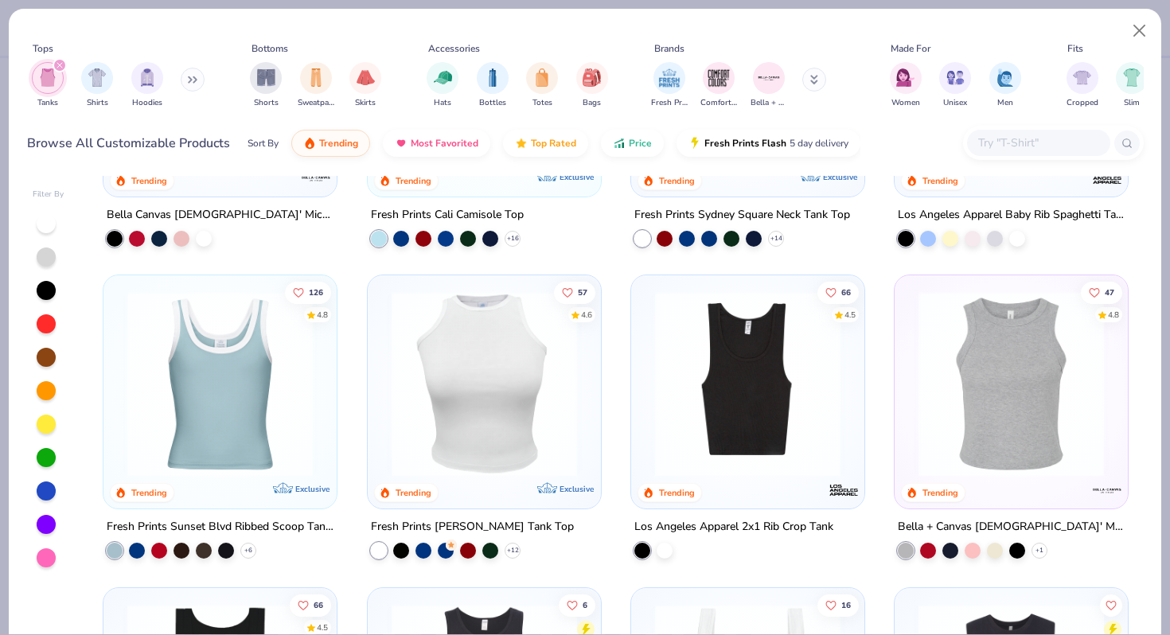
click at [992, 432] on img at bounding box center [1010, 383] width 201 height 185
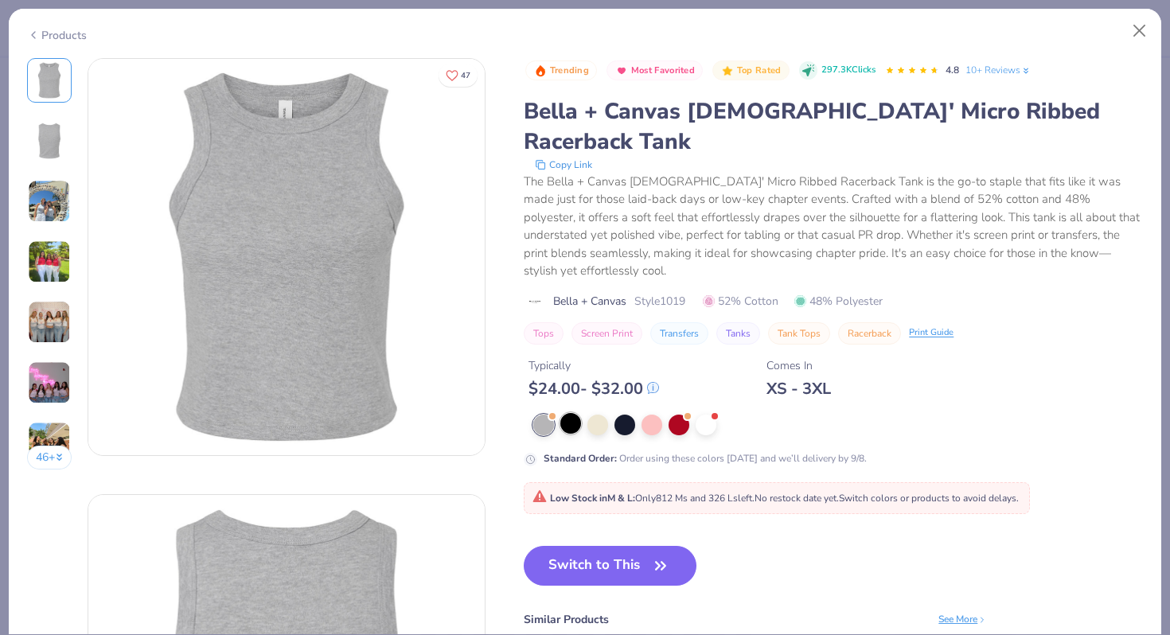
click at [573, 413] on div at bounding box center [570, 423] width 21 height 21
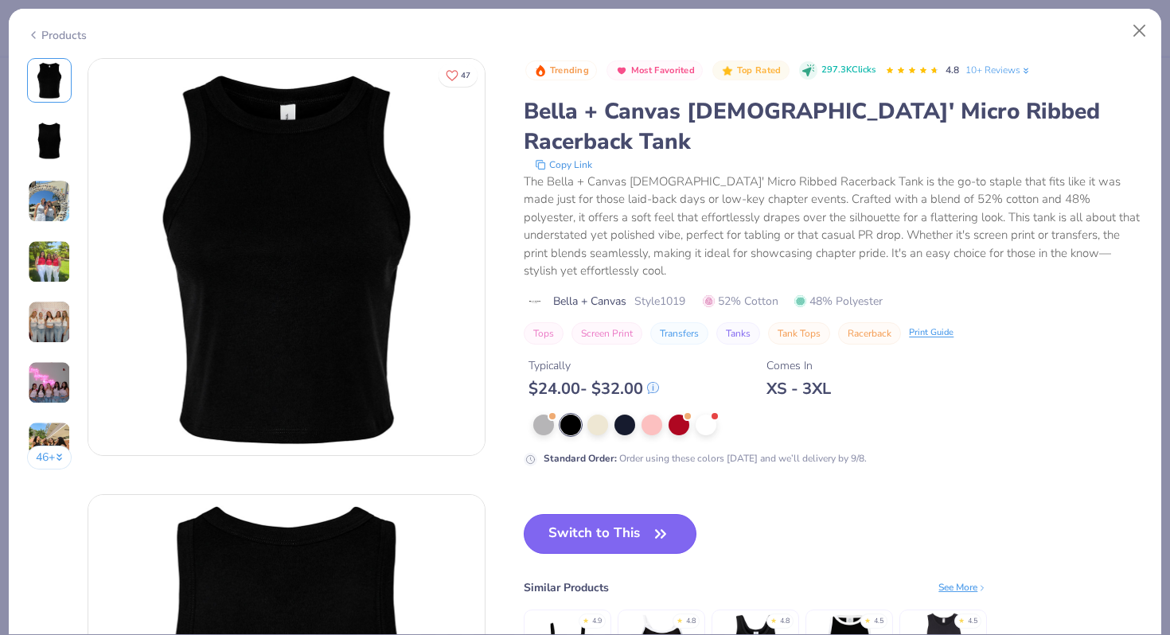
click at [572, 514] on button "Switch to This" at bounding box center [610, 534] width 173 height 40
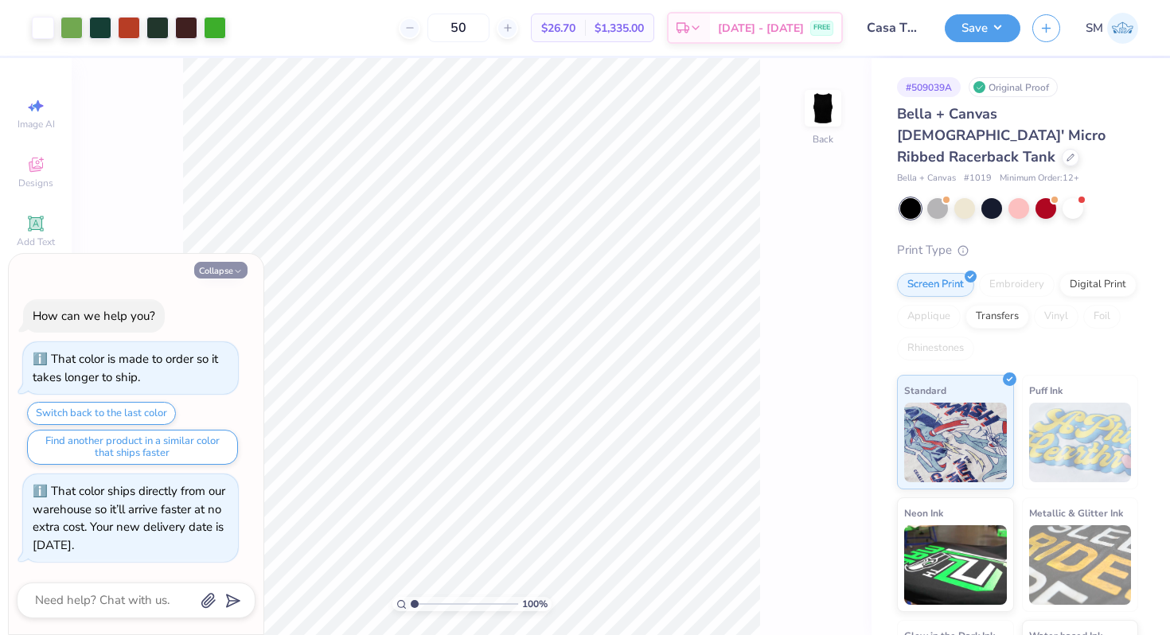
click at [228, 273] on button "Collapse" at bounding box center [220, 270] width 53 height 17
type textarea "x"
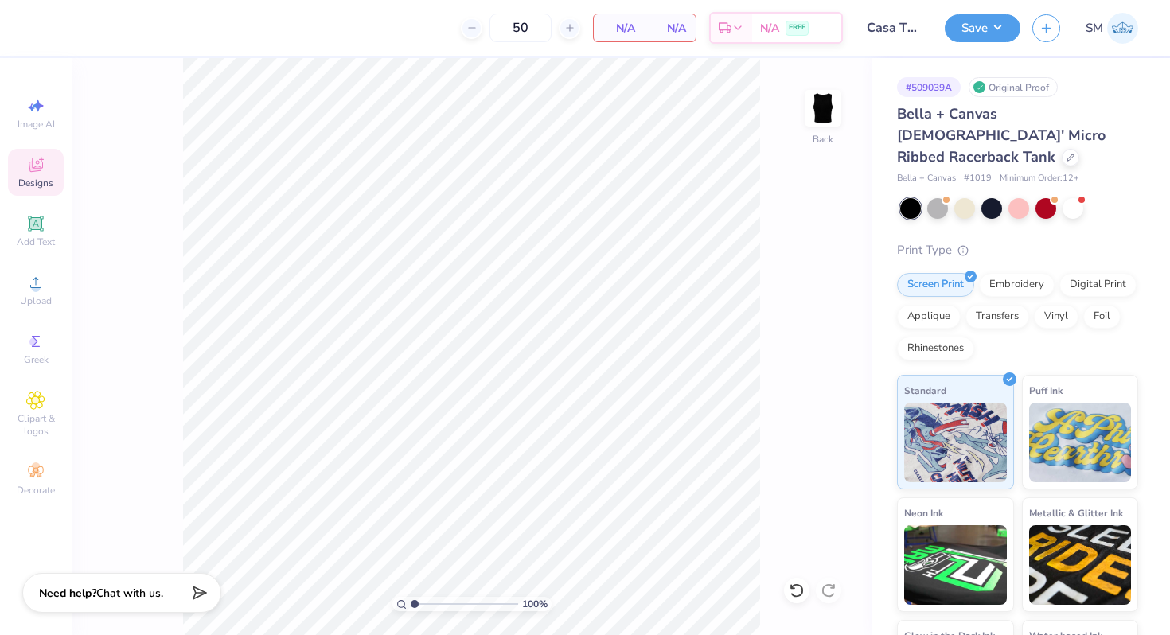
click at [35, 174] on div "Designs" at bounding box center [36, 172] width 56 height 47
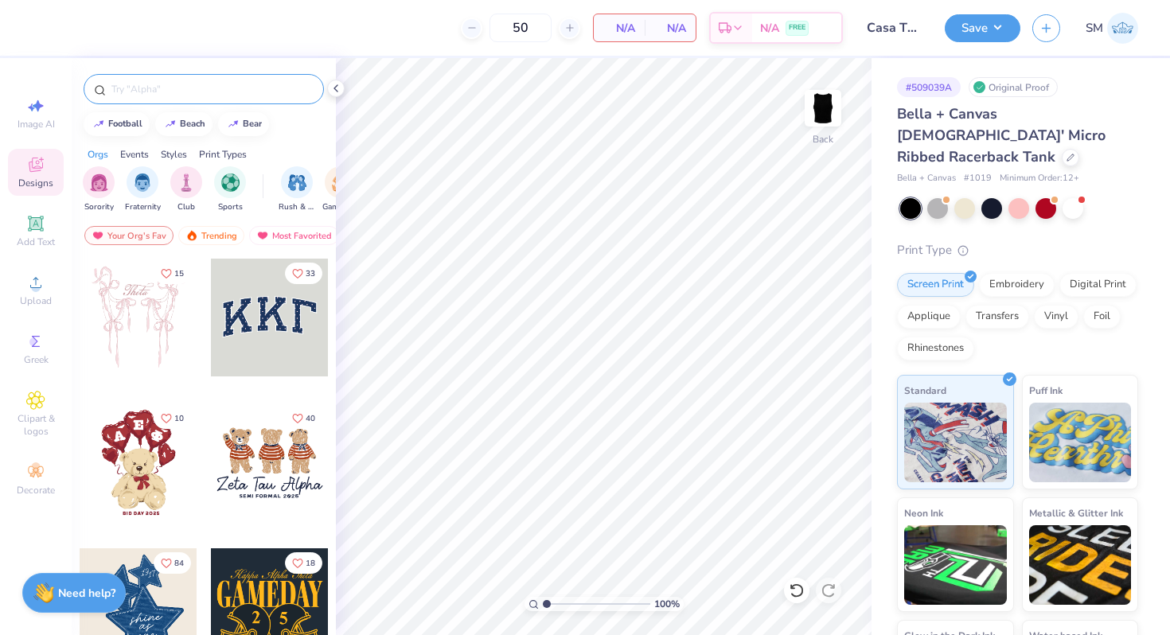
click at [166, 88] on input "text" at bounding box center [212, 89] width 204 height 16
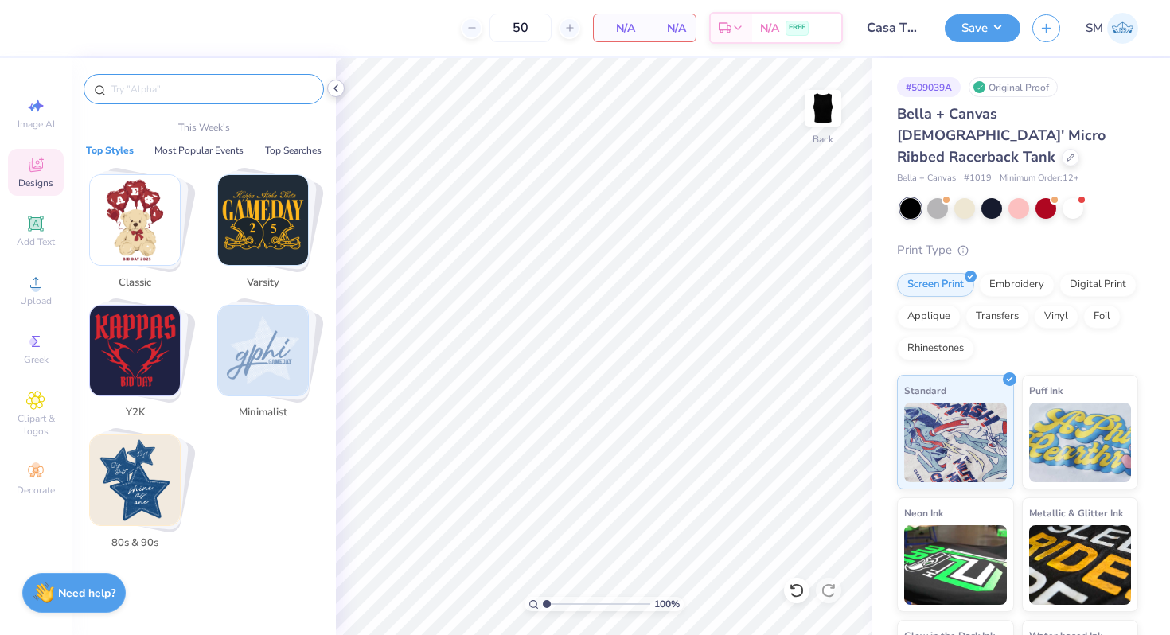
click at [327, 90] on div at bounding box center [336, 89] width 18 height 18
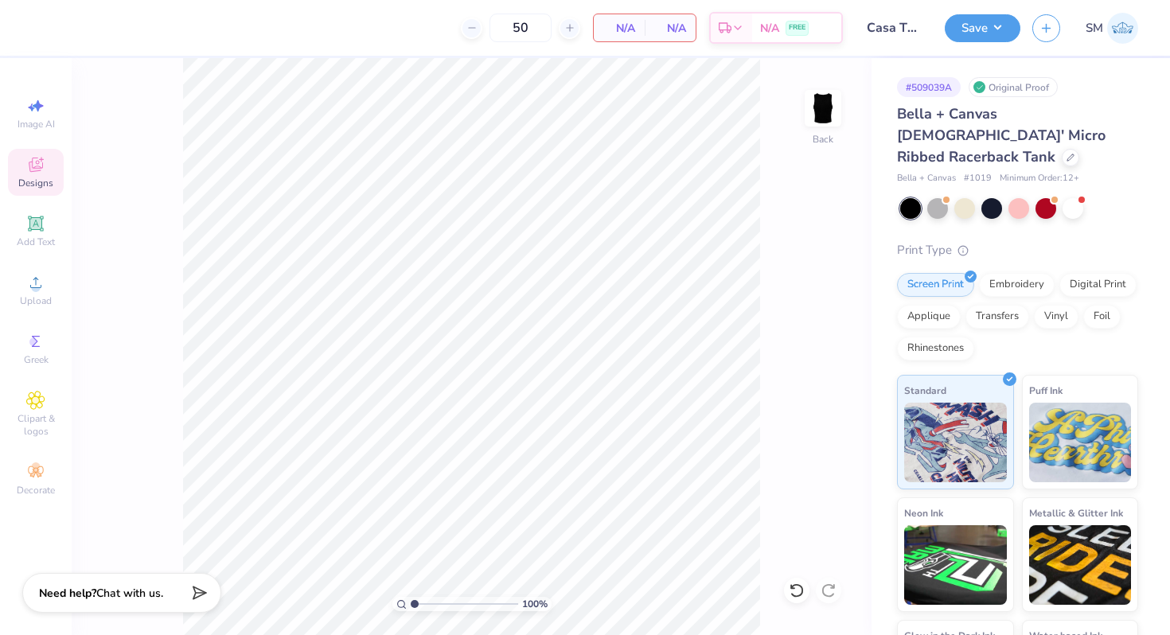
click at [33, 167] on icon at bounding box center [36, 165] width 14 height 14
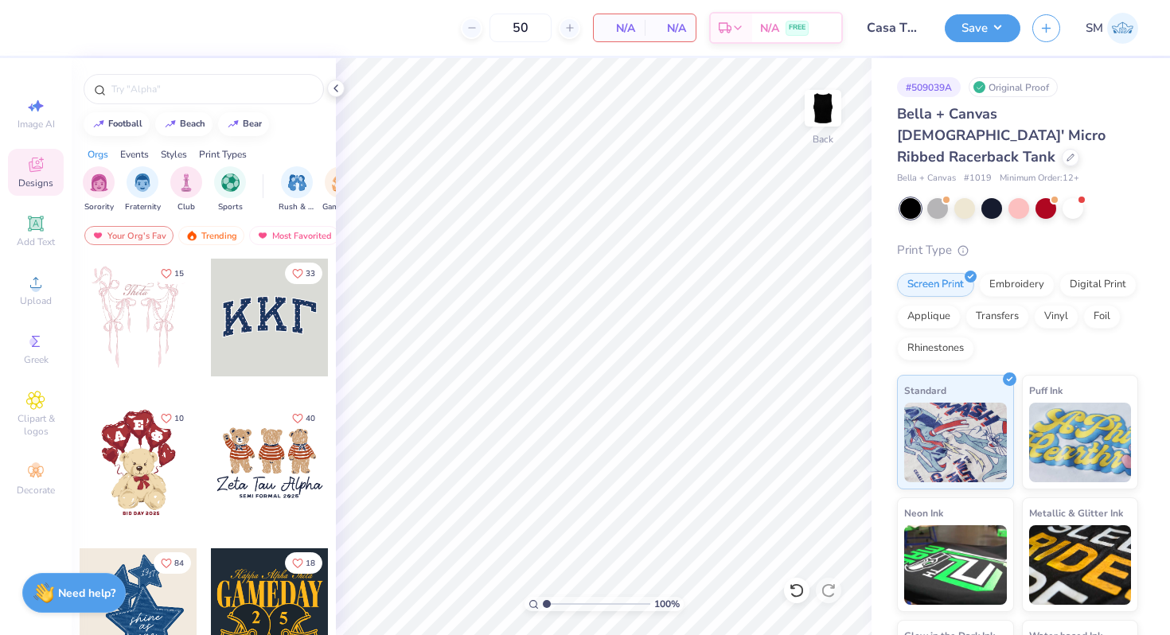
click at [185, 71] on div at bounding box center [204, 85] width 264 height 54
click at [185, 98] on div at bounding box center [204, 89] width 240 height 30
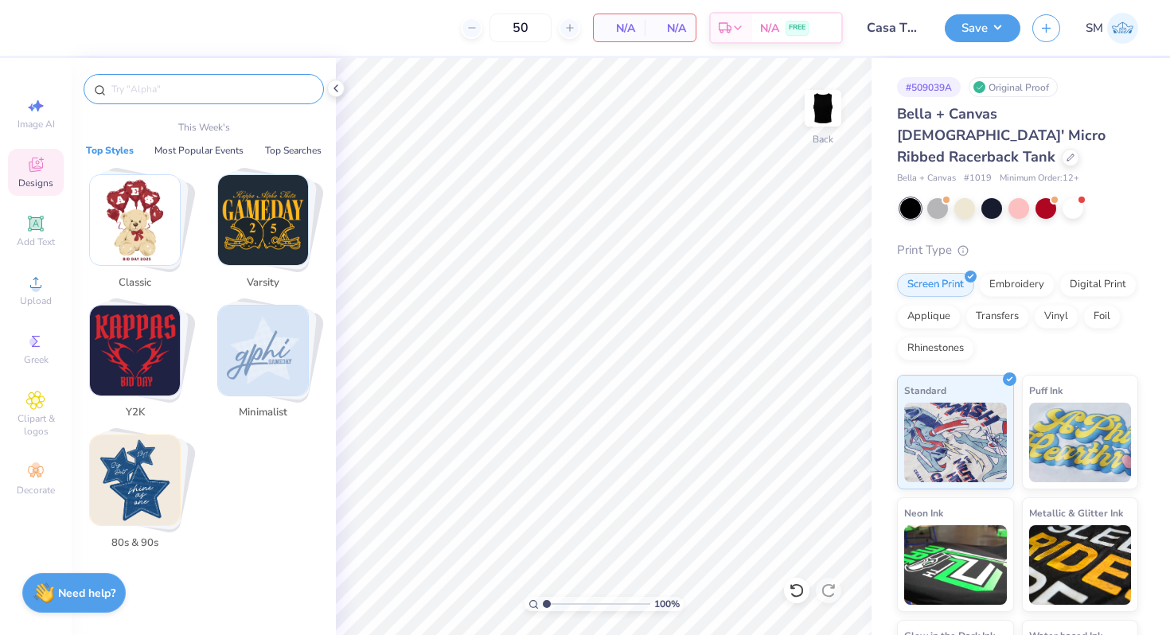
click at [181, 85] on input "text" at bounding box center [212, 89] width 204 height 16
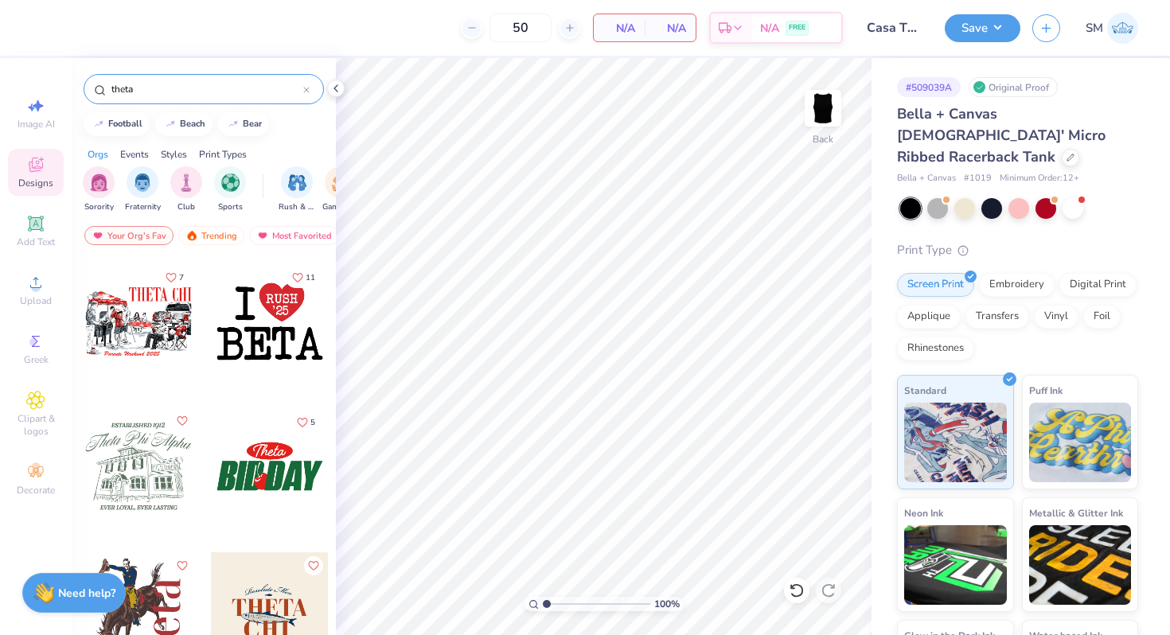
scroll to position [577, 0]
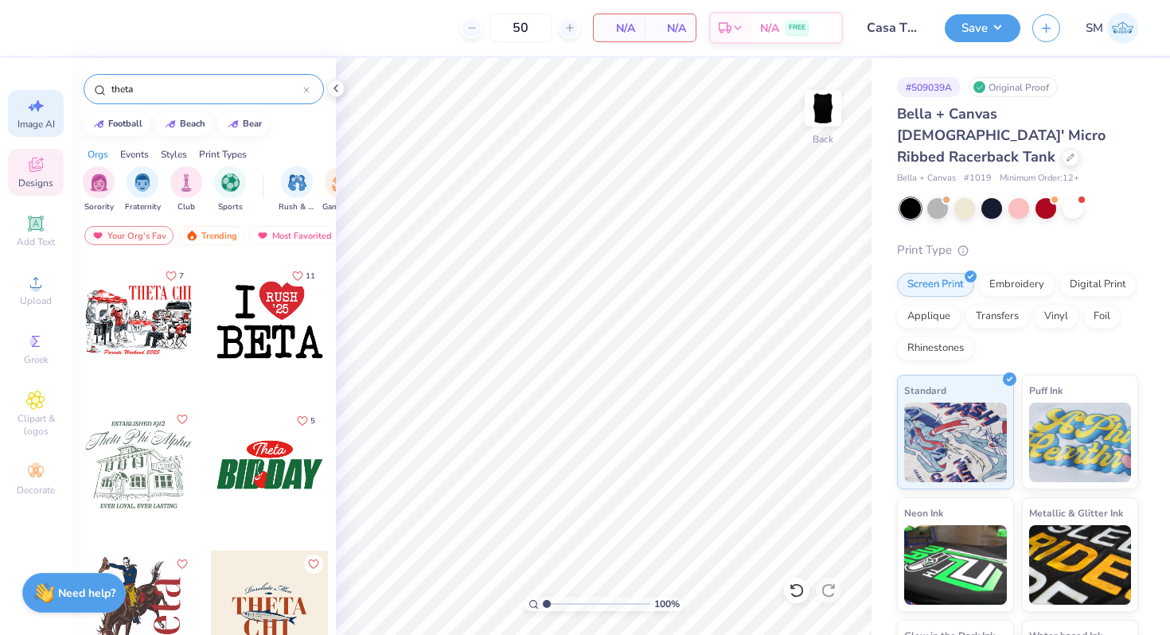
drag, startPoint x: 138, startPoint y: 93, endPoint x: 38, endPoint y: 93, distance: 100.3
click at [38, 93] on div "50 N/A Per Item N/A Total Est. Delivery N/A FREE Design Title Casa Theta Save S…" at bounding box center [585, 317] width 1170 height 635
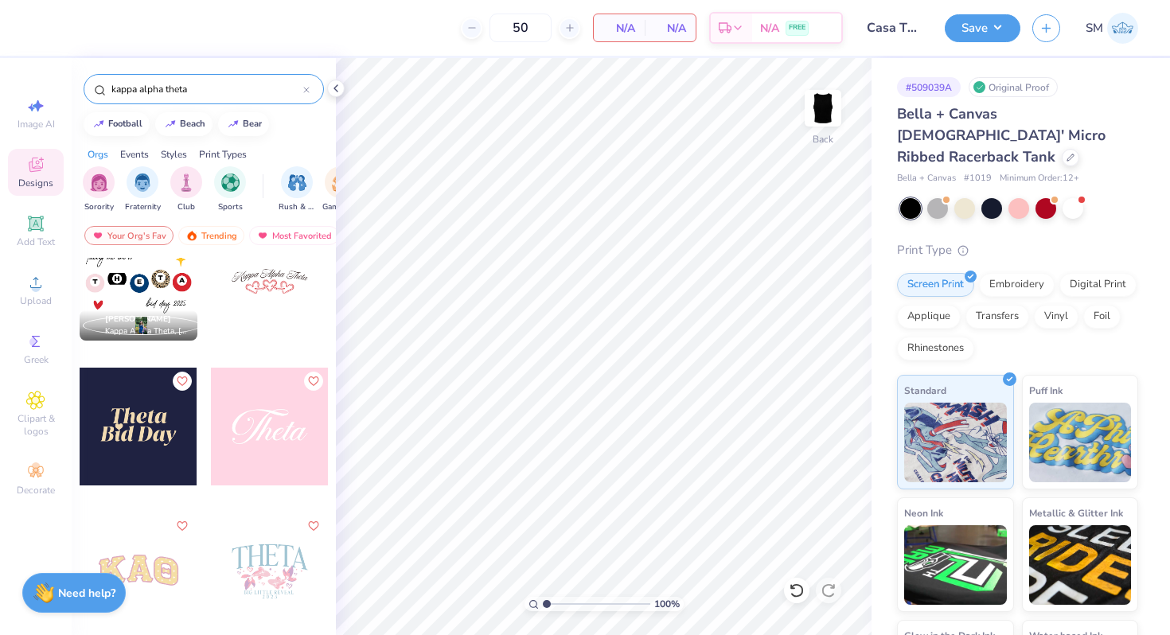
scroll to position [1340, 0]
type input "kappa alpha theta"
click at [44, 286] on icon at bounding box center [35, 282] width 19 height 19
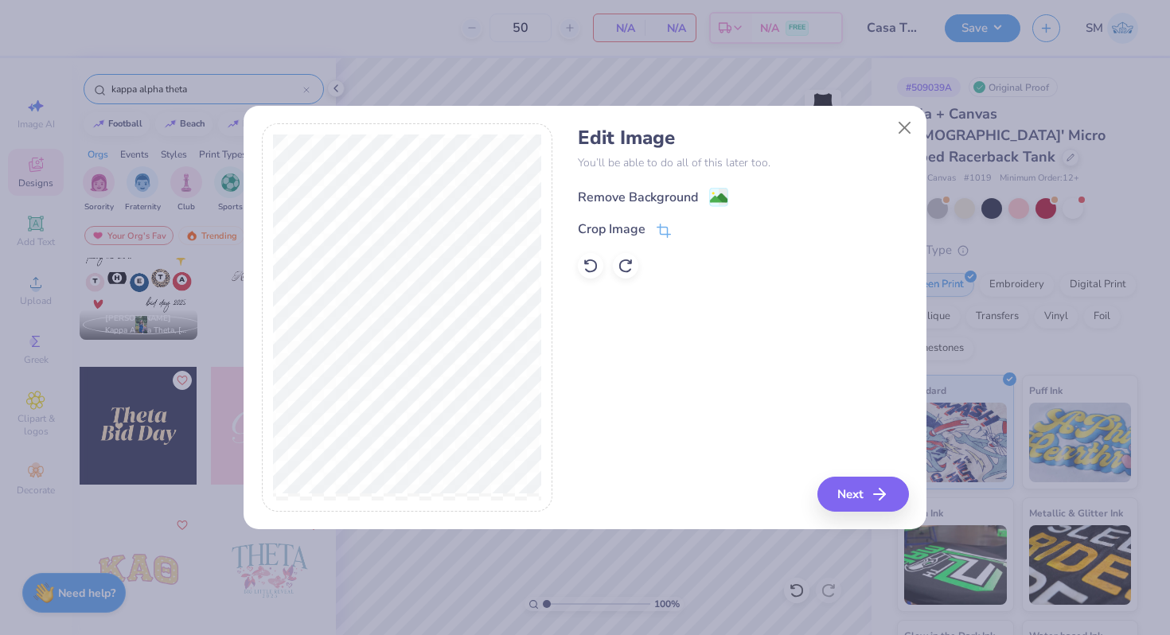
click at [713, 197] on image at bounding box center [719, 198] width 18 height 18
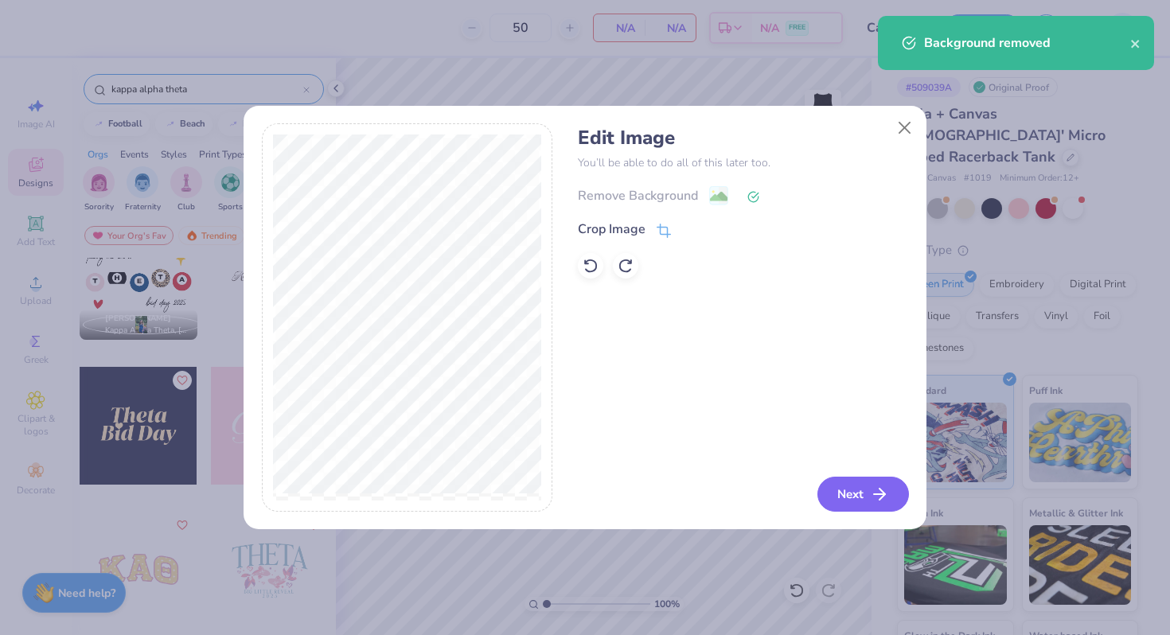
click at [880, 477] on button "Next" at bounding box center [863, 494] width 92 height 35
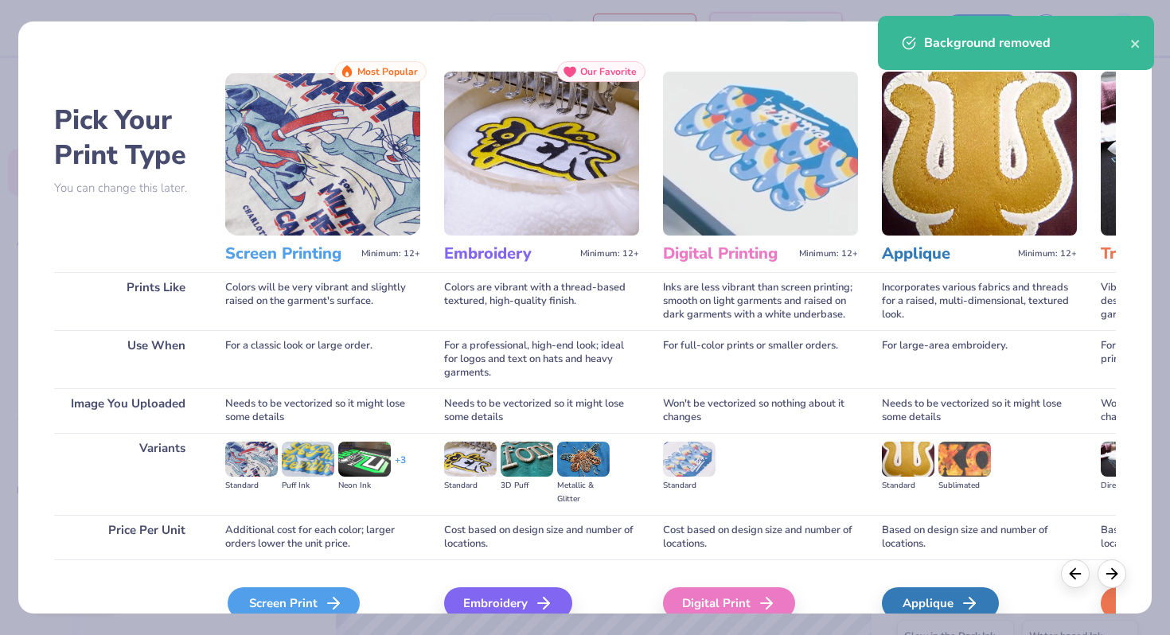
click at [290, 594] on div "Screen Print" at bounding box center [294, 603] width 132 height 32
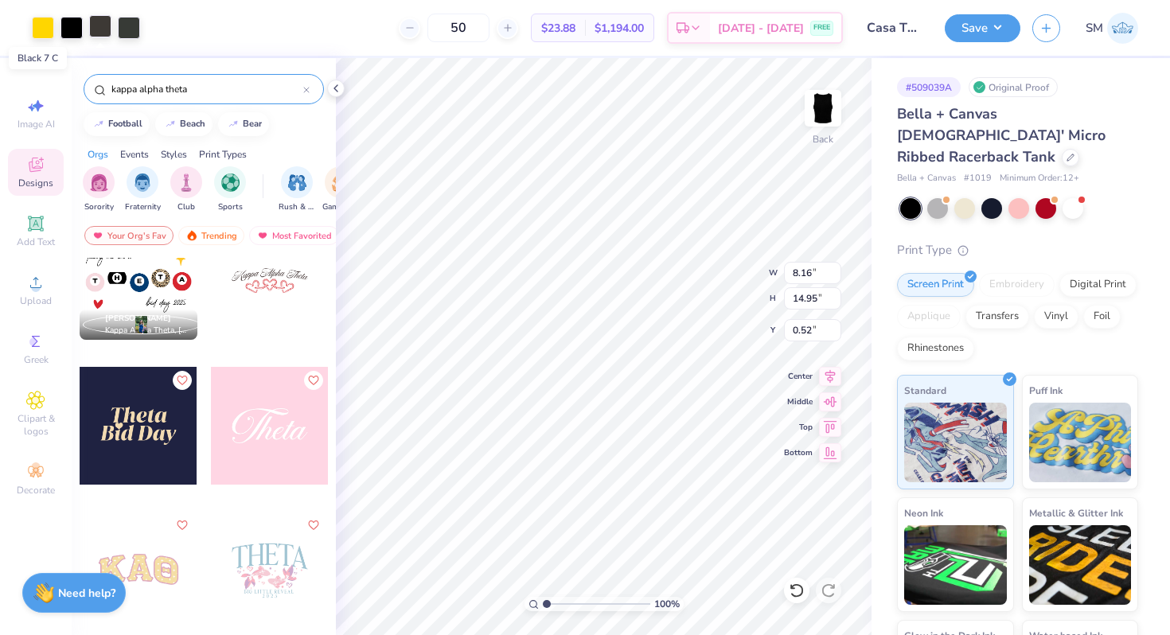
click at [103, 33] on div at bounding box center [100, 26] width 22 height 22
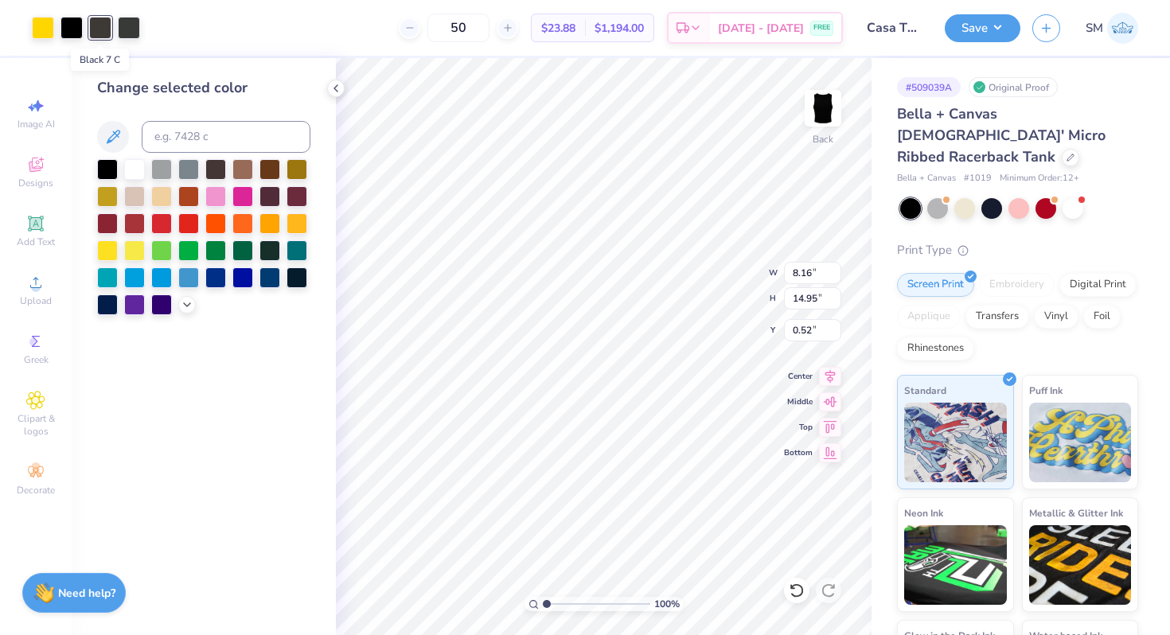
click at [56, 29] on div at bounding box center [86, 28] width 108 height 22
click at [76, 33] on div at bounding box center [71, 26] width 22 height 22
click at [167, 135] on input at bounding box center [226, 137] width 169 height 32
type input "black 7"
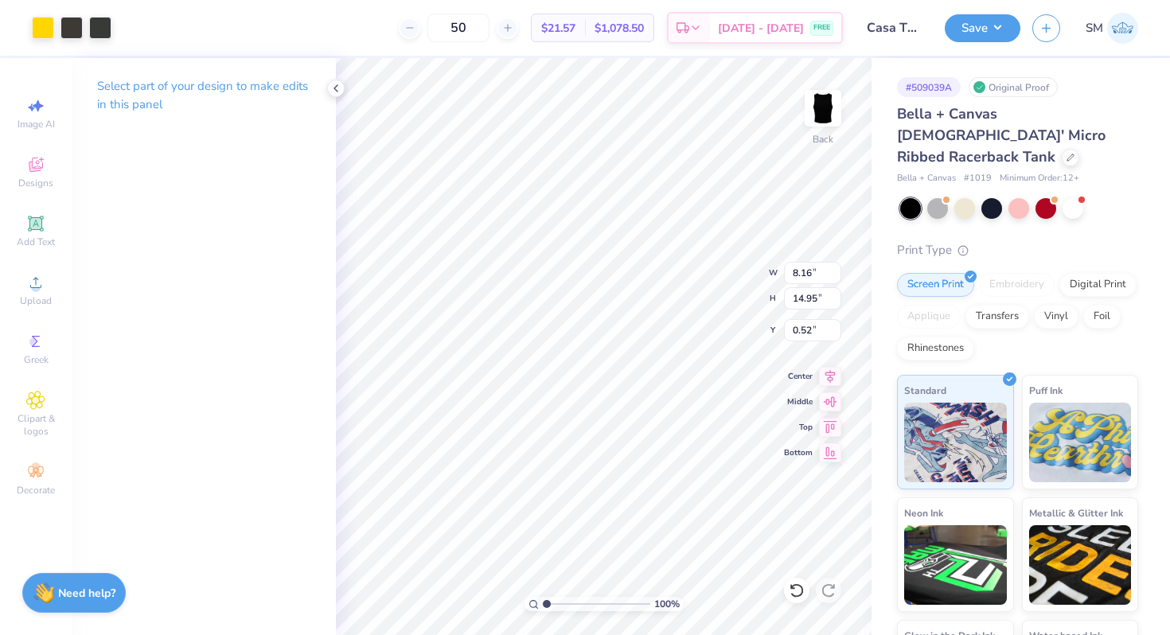
type input "2.67"
type input "4.90"
type input "1.79"
click at [831, 372] on icon at bounding box center [830, 373] width 22 height 19
click at [72, 33] on div at bounding box center [71, 26] width 22 height 22
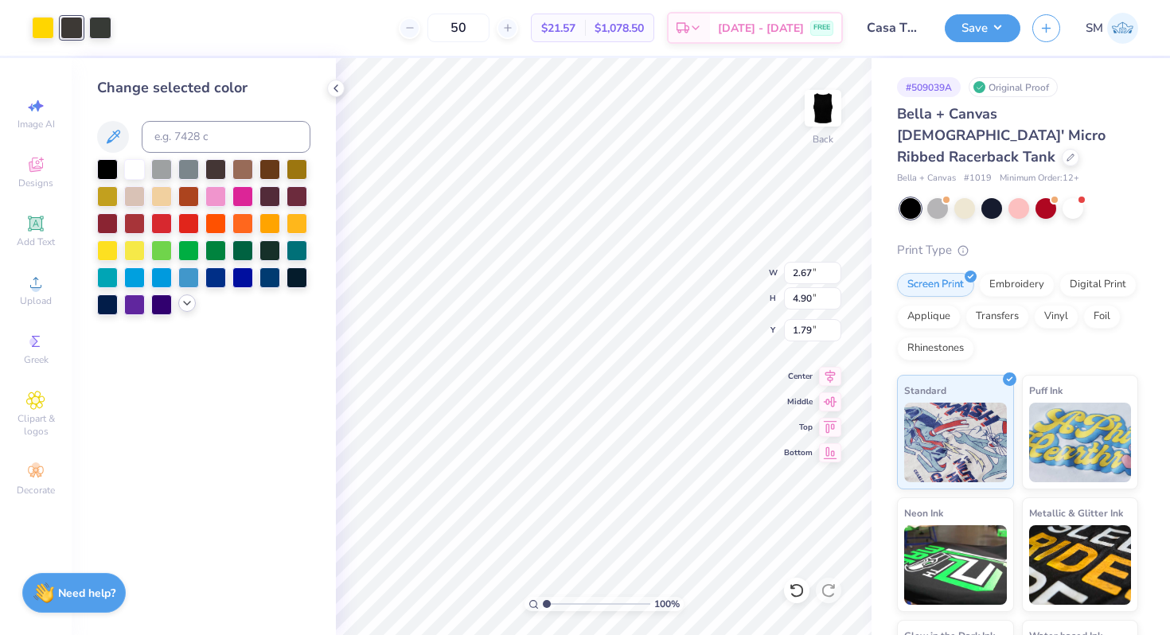
click at [184, 308] on icon at bounding box center [187, 303] width 13 height 13
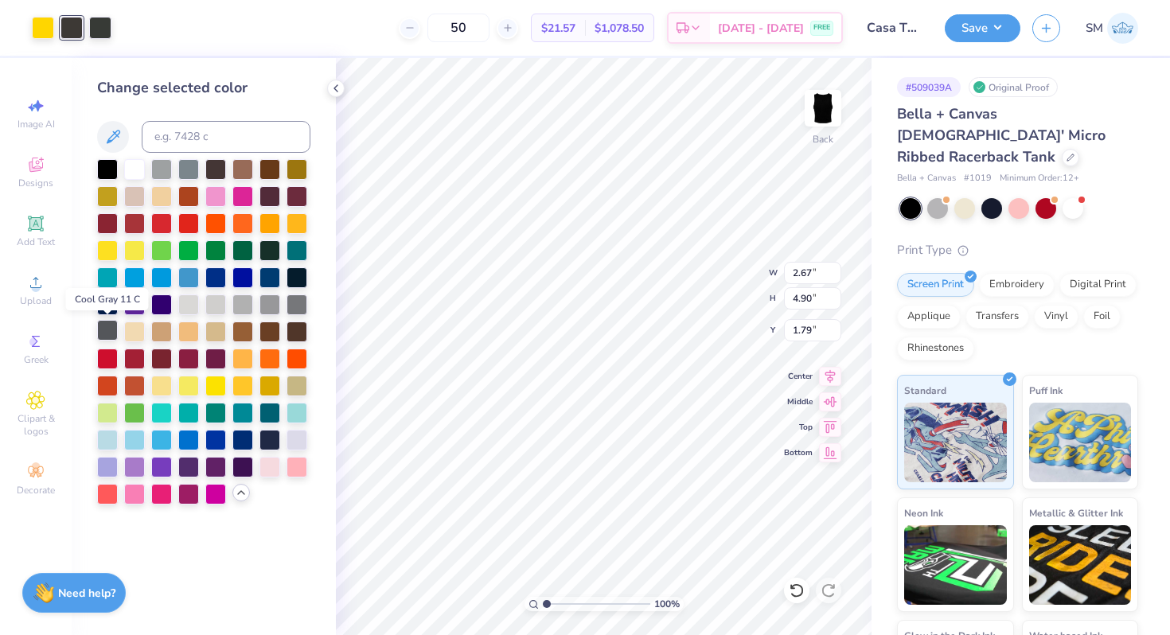
click at [103, 331] on div at bounding box center [107, 330] width 21 height 21
click at [103, 32] on div at bounding box center [100, 26] width 22 height 22
click at [183, 299] on div at bounding box center [188, 303] width 21 height 21
click at [106, 246] on div at bounding box center [107, 249] width 21 height 21
click at [268, 377] on div at bounding box center [269, 384] width 21 height 21
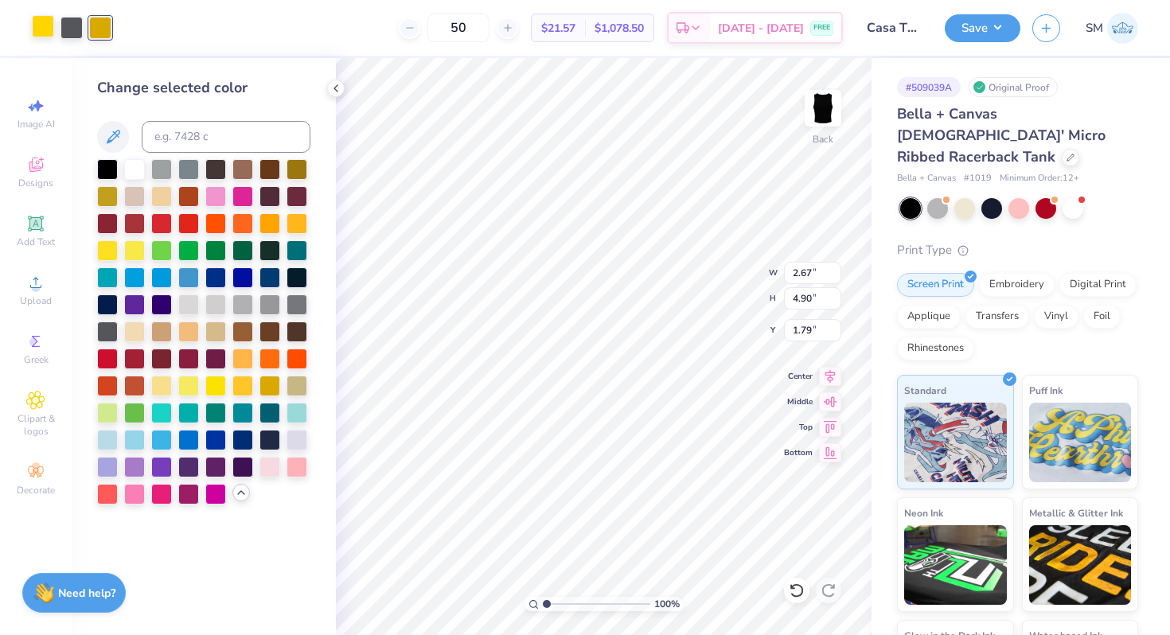
click at [46, 32] on div at bounding box center [43, 26] width 22 height 22
click at [269, 381] on div at bounding box center [269, 384] width 21 height 21
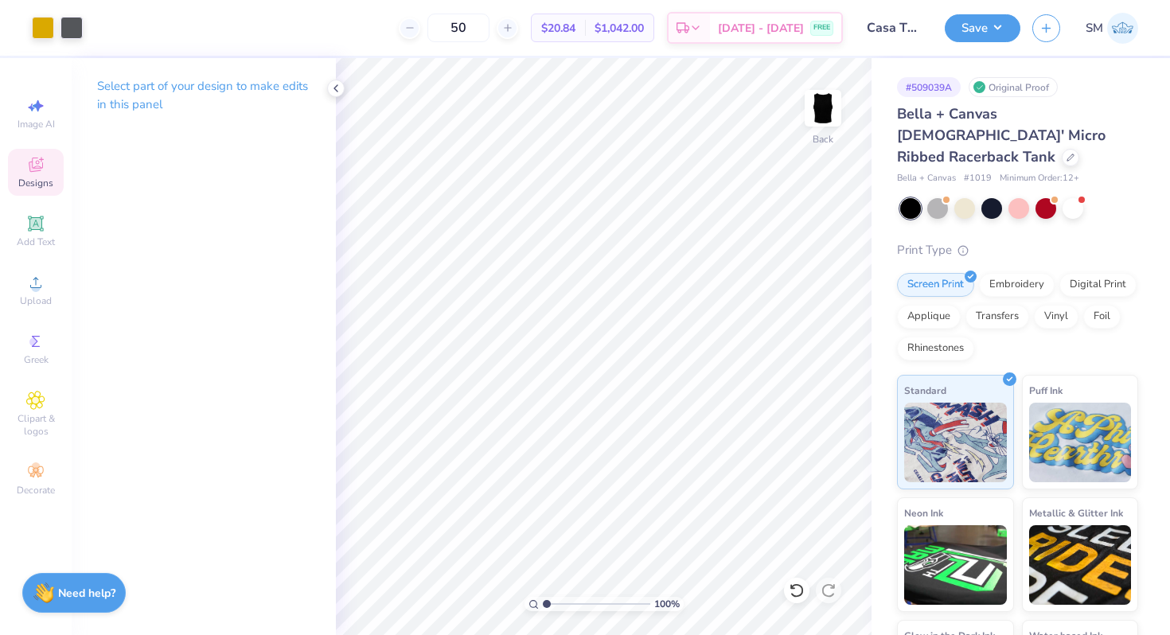
click at [21, 167] on div "Designs" at bounding box center [36, 172] width 56 height 47
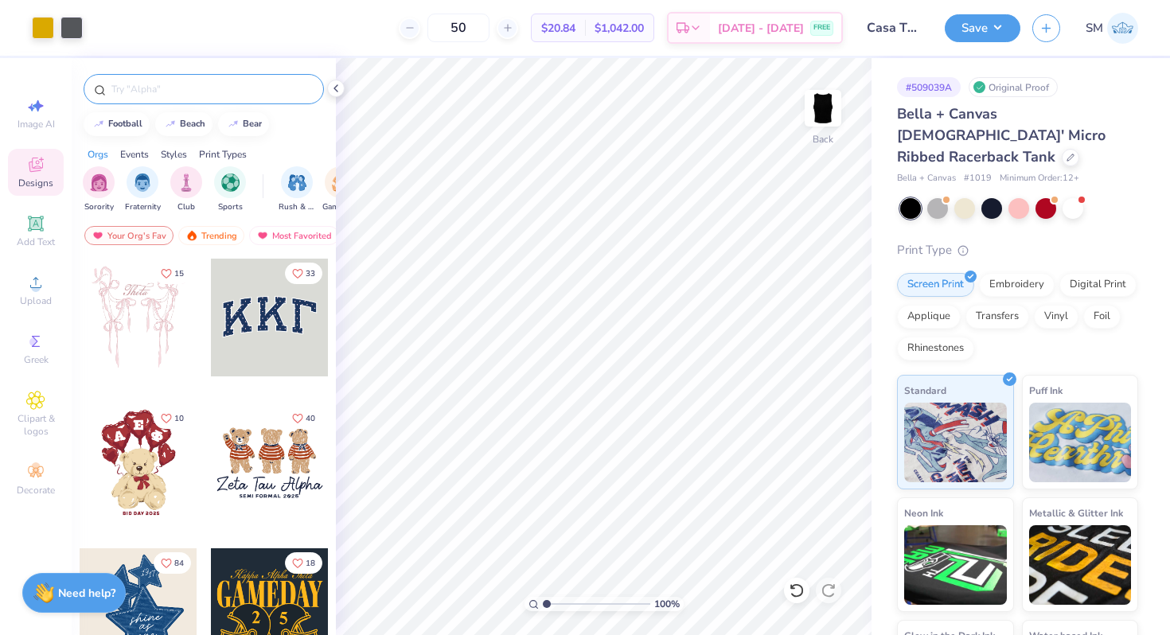
click at [145, 91] on input "text" at bounding box center [212, 89] width 204 height 16
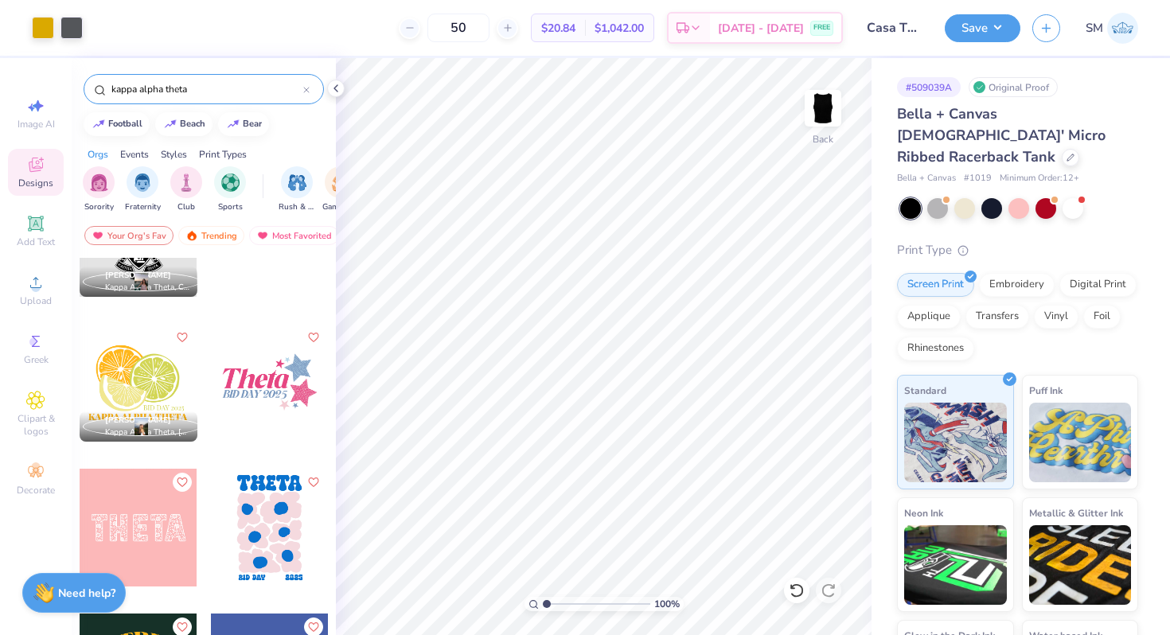
scroll to position [662, 0]
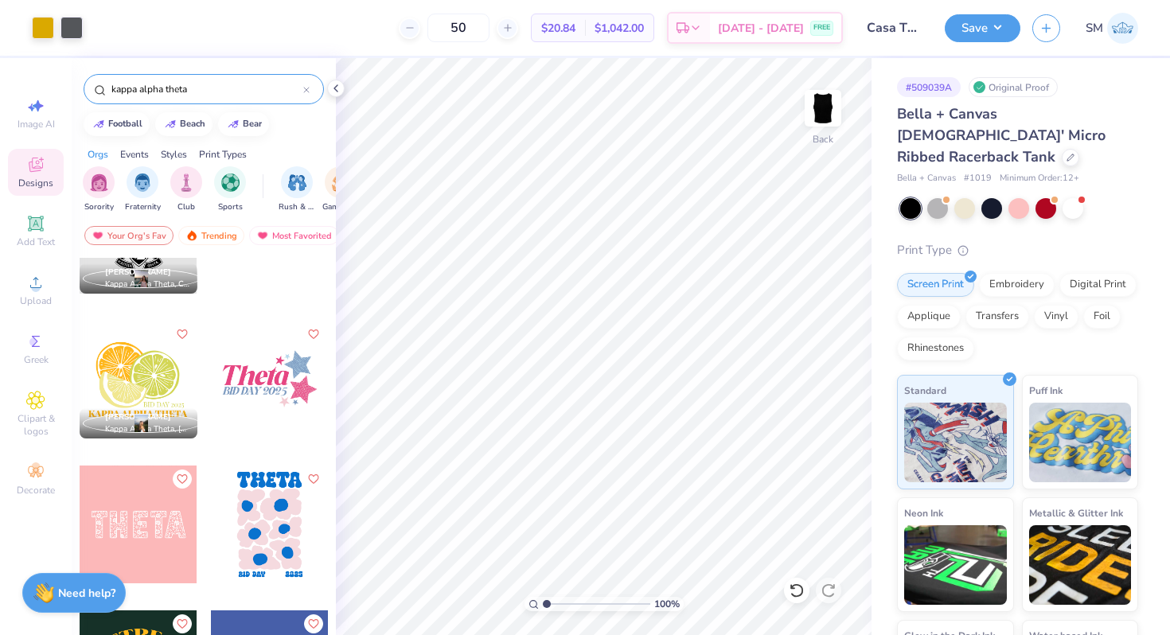
type input "kappa alpha theta"
click at [263, 381] on div at bounding box center [270, 380] width 118 height 118
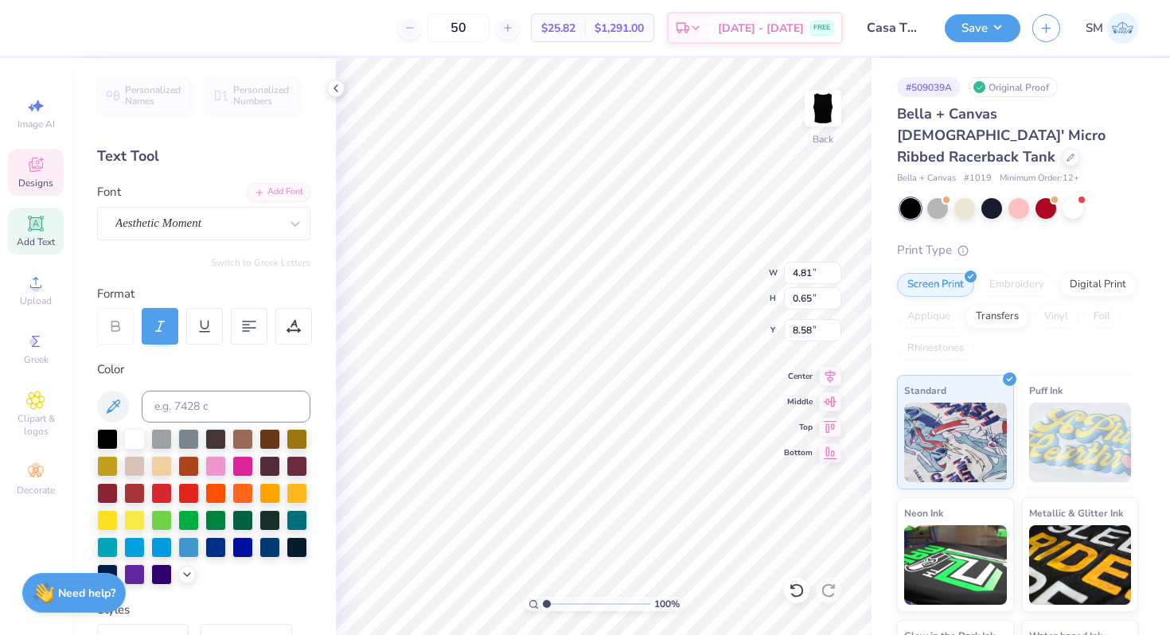
type input "4.92"
type input "1.46"
type input "6.99"
type textarea "Gala"
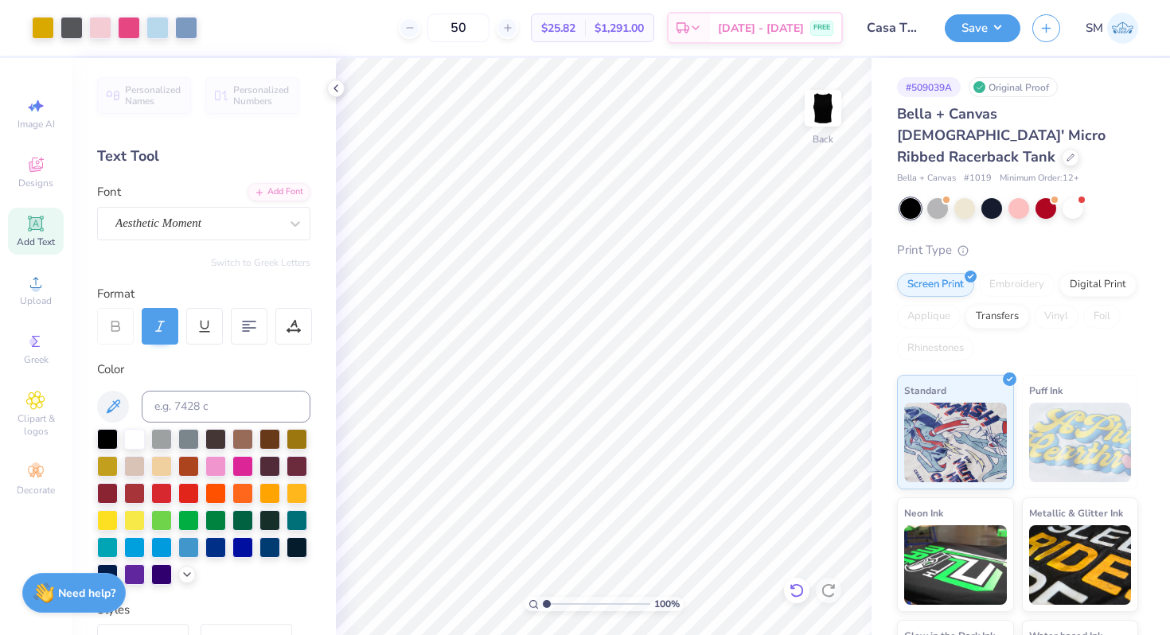
click at [789, 590] on icon at bounding box center [797, 590] width 16 height 16
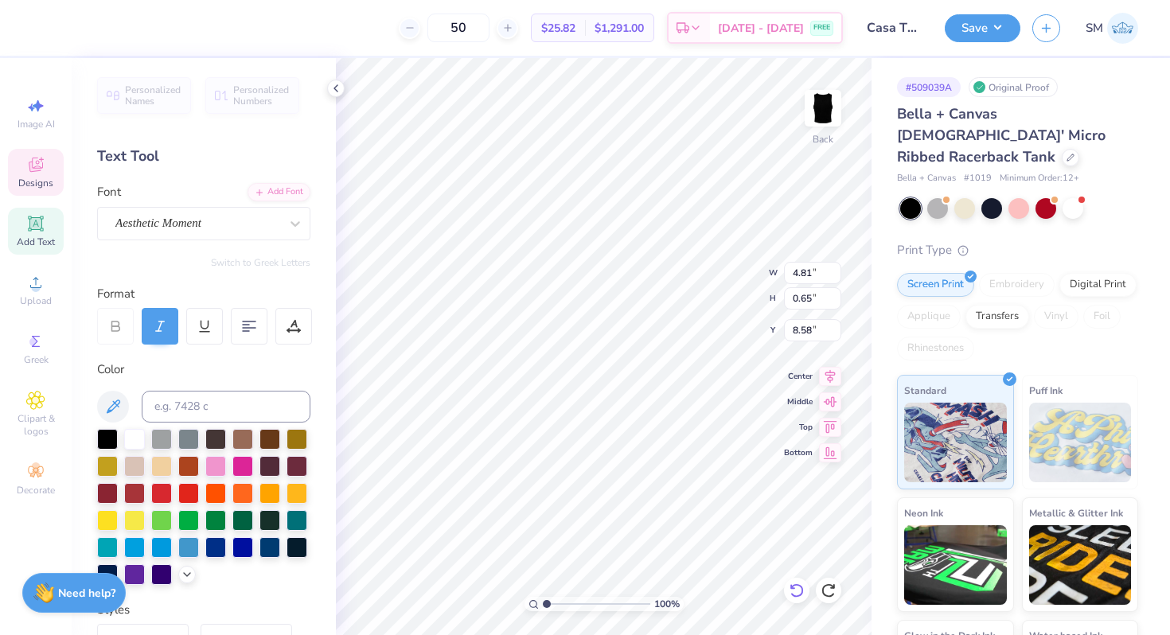
scroll to position [0, 0]
type textarea "B"
type textarea "H"
type textarea "Gala for CASA"
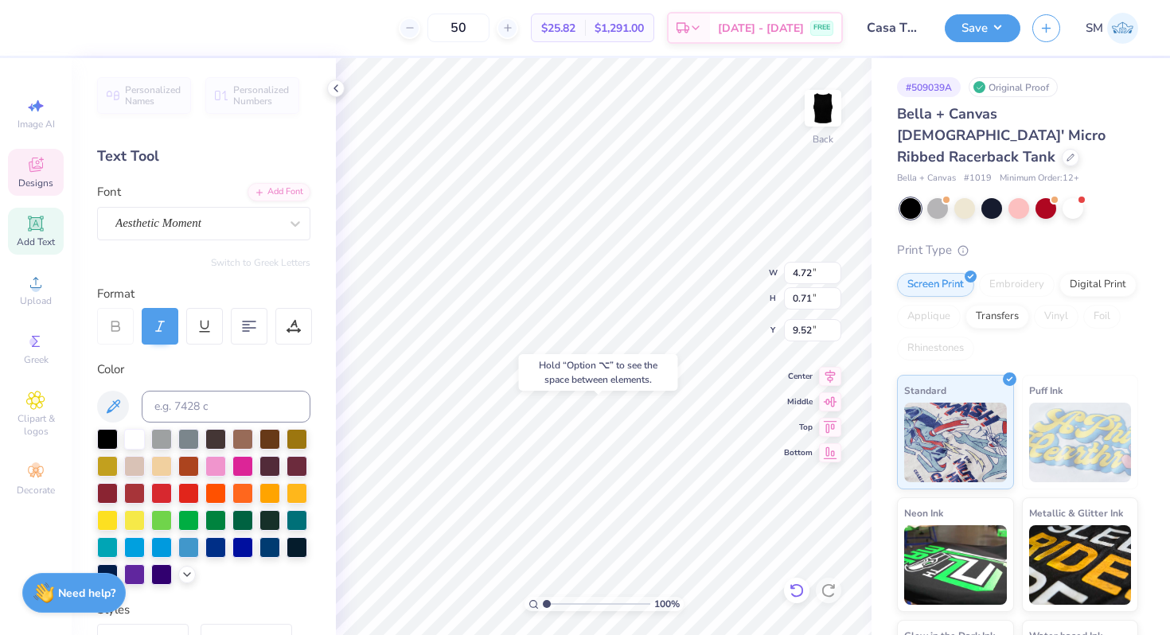
type input "9.52"
type textarea "G"
type textarea "Fall 2025"
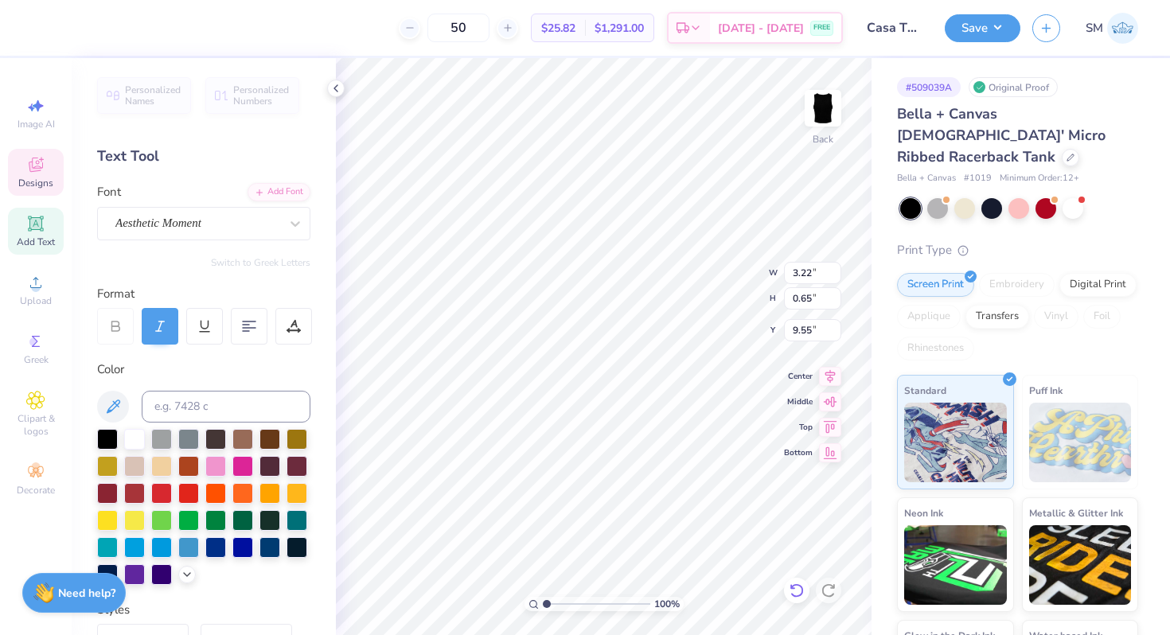
type input "11.83"
type input "2.67"
type input "4.90"
type input "10.29"
click at [832, 378] on icon at bounding box center [830, 373] width 22 height 19
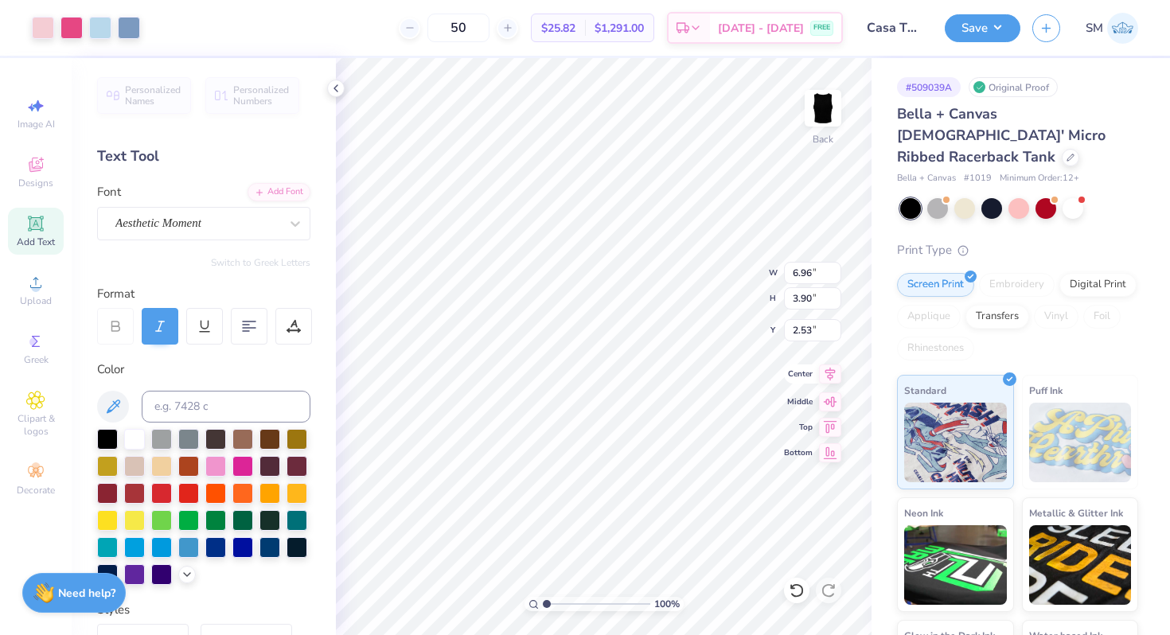
type input "2.17"
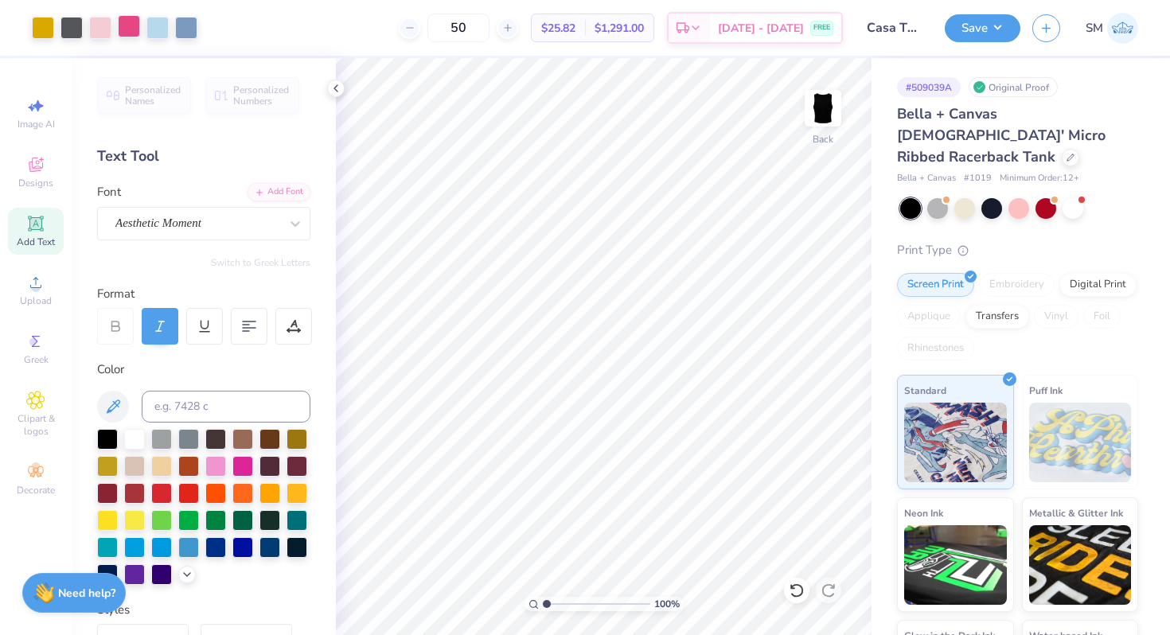
click at [130, 27] on div at bounding box center [129, 26] width 22 height 22
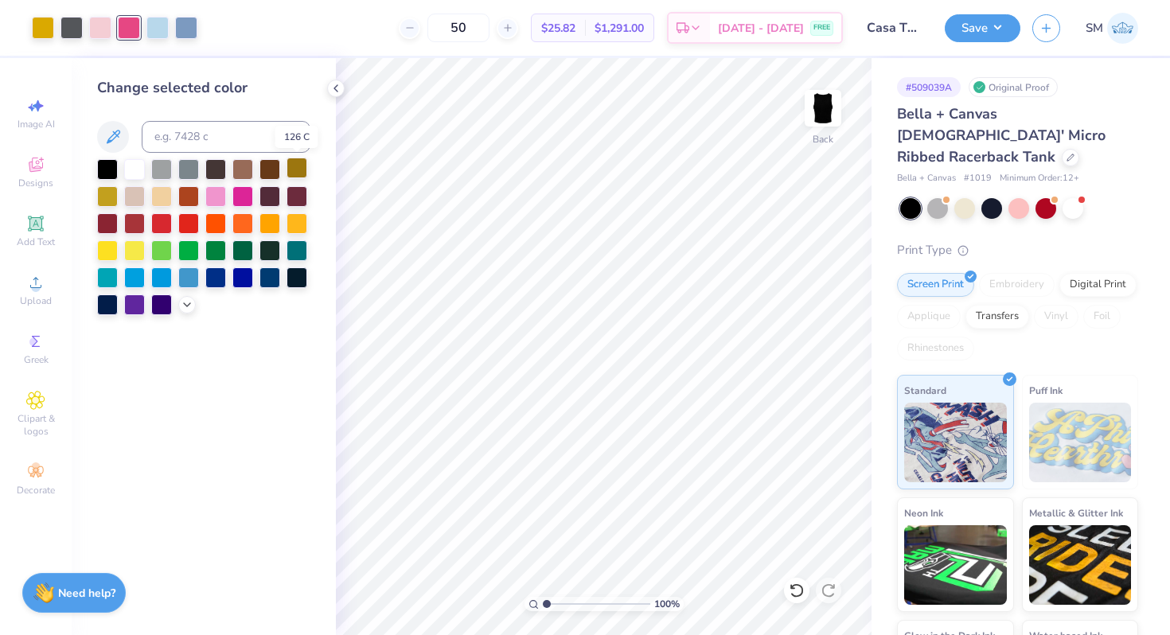
click at [299, 161] on div at bounding box center [296, 168] width 21 height 21
type input "1.14"
click at [547, 602] on input "range" at bounding box center [596, 604] width 107 height 14
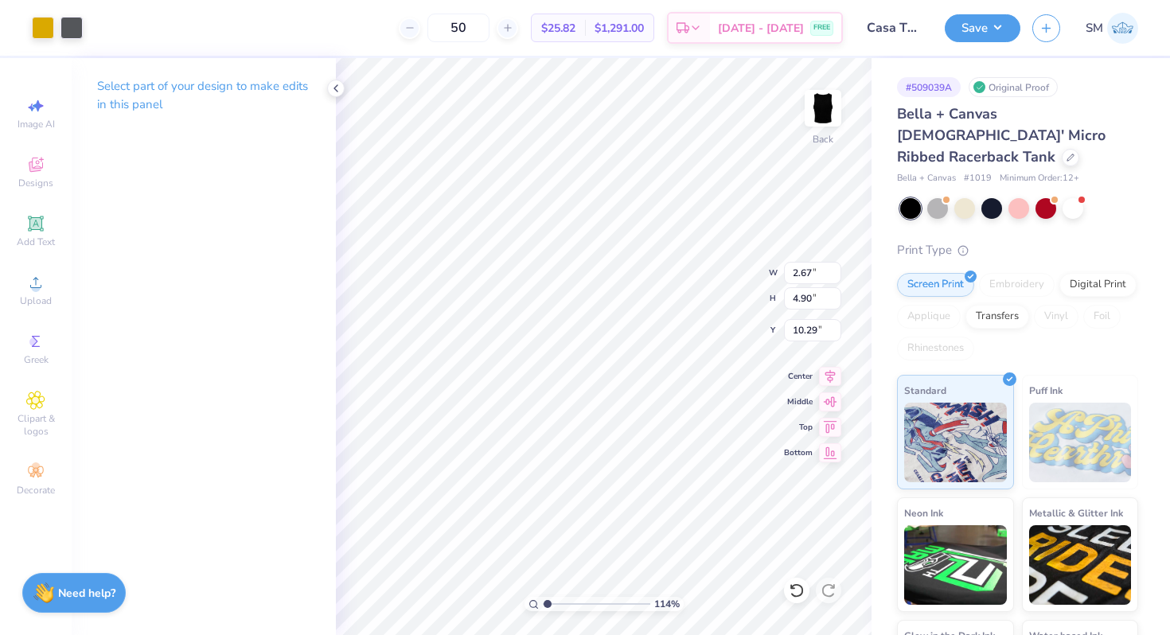
type input "0.69"
type input "0.71"
type input "2.55"
click at [42, 24] on div at bounding box center [43, 26] width 22 height 22
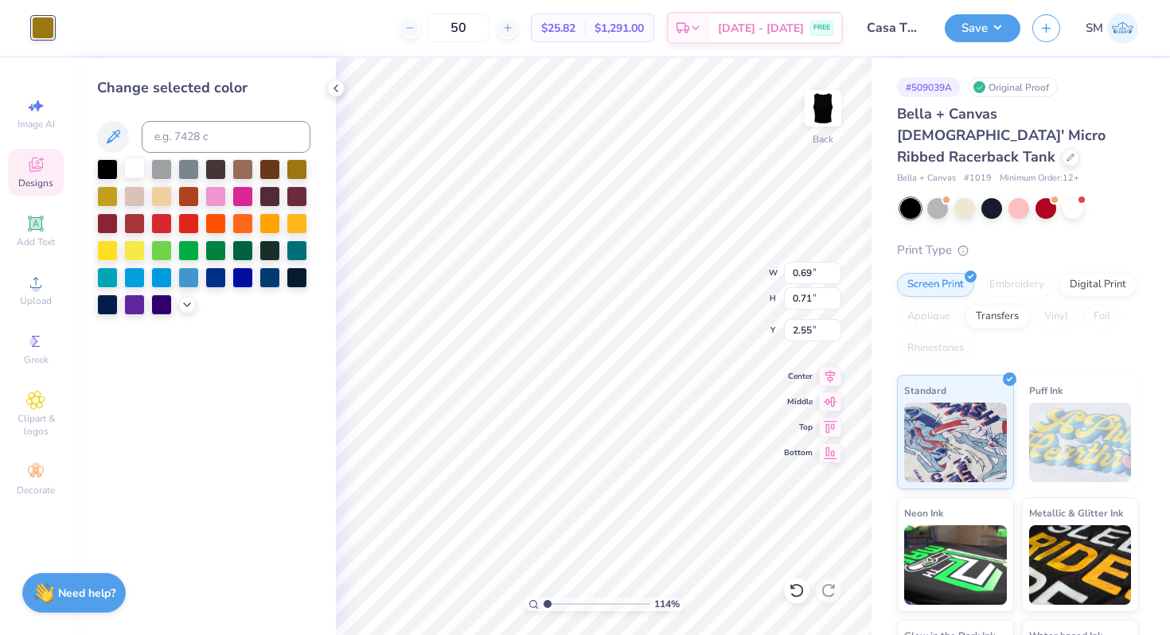
click at [135, 163] on div at bounding box center [134, 168] width 21 height 21
type input "0.81"
type input "0.78"
type input "9.31"
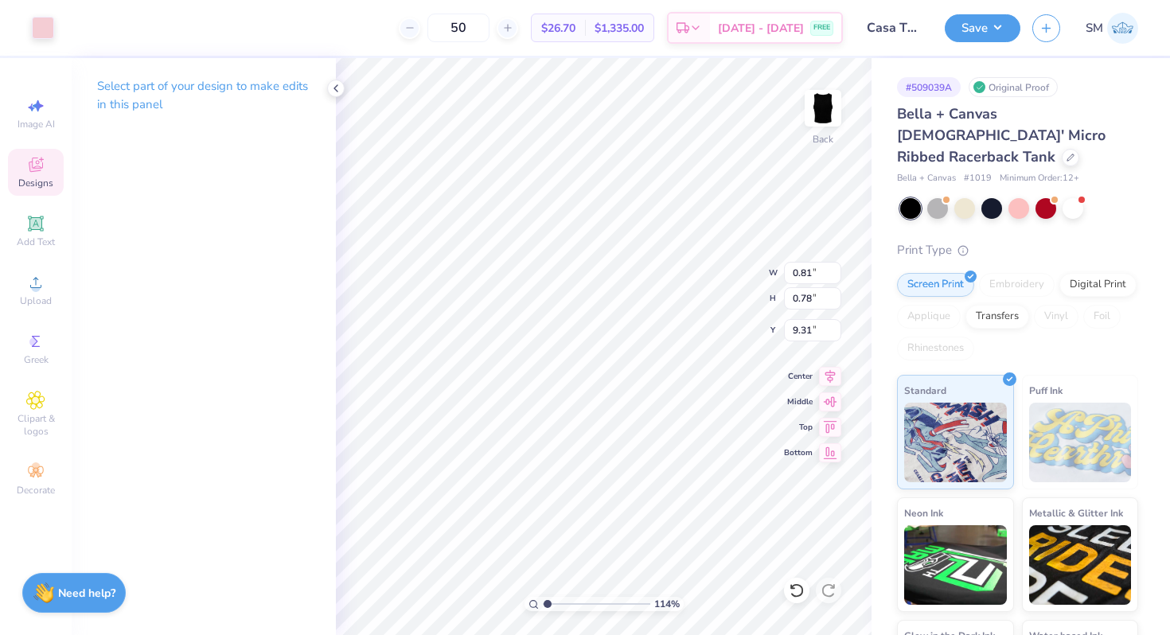
type input "0.44"
type input "0.43"
type input "2.41"
click at [45, 21] on div at bounding box center [43, 26] width 22 height 22
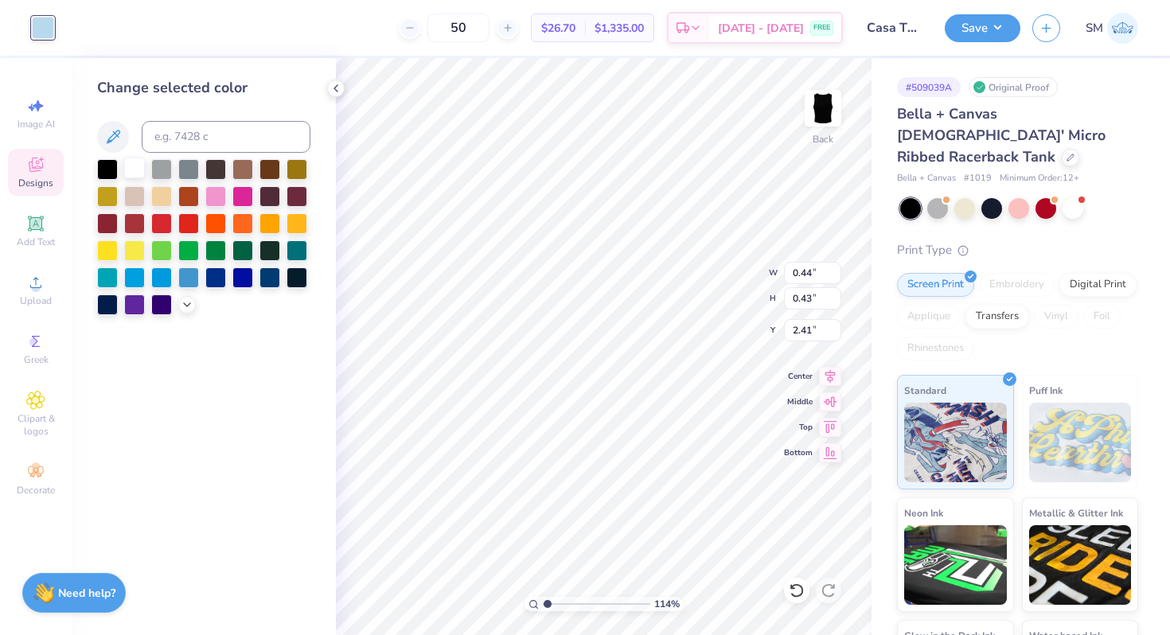
click at [137, 168] on div at bounding box center [134, 168] width 21 height 21
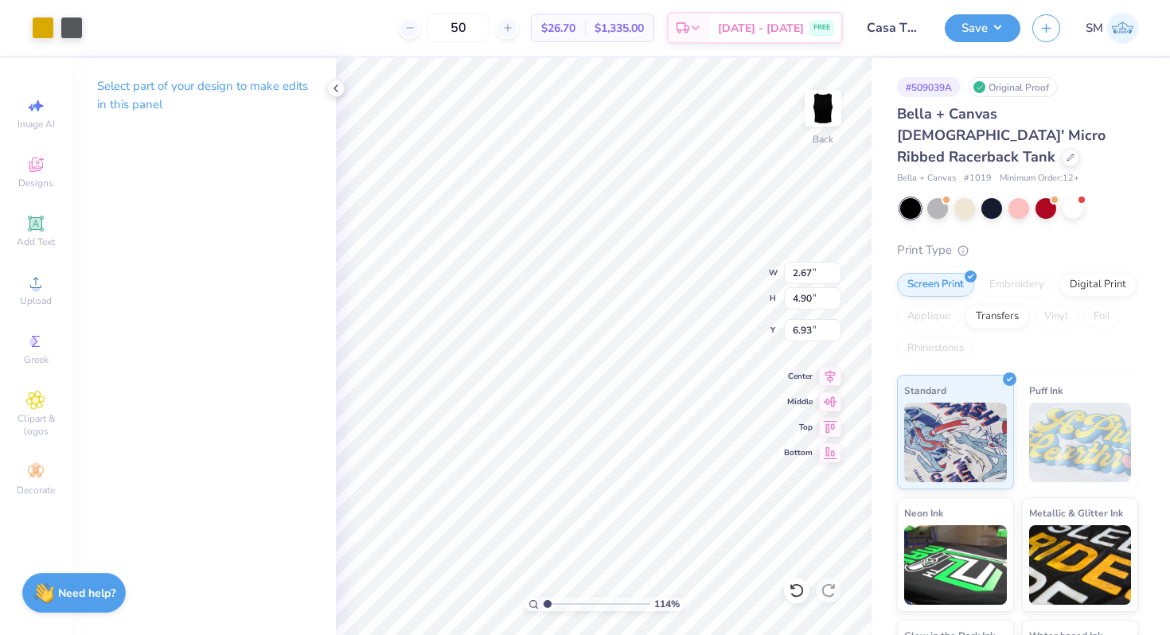
type input "7.59"
type input "0.44"
type input "0.43"
type input "9.60"
click at [793, 590] on icon at bounding box center [797, 590] width 16 height 16
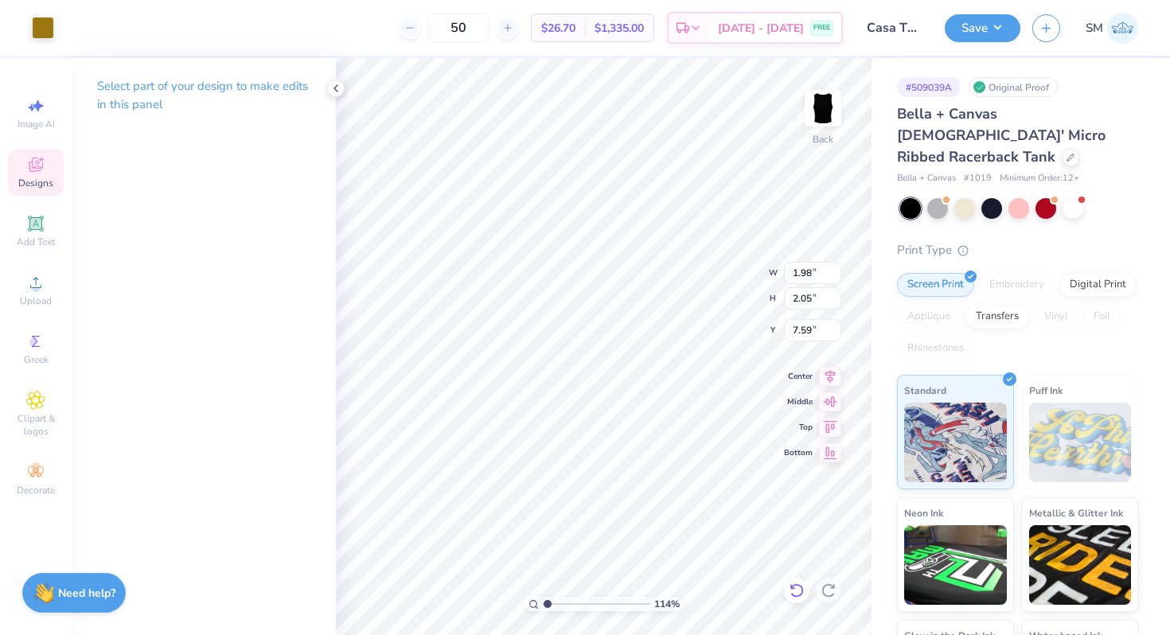
type input "4.03"
type input "8.27"
type input "2.26"
type input "1.41"
type input "2.26"
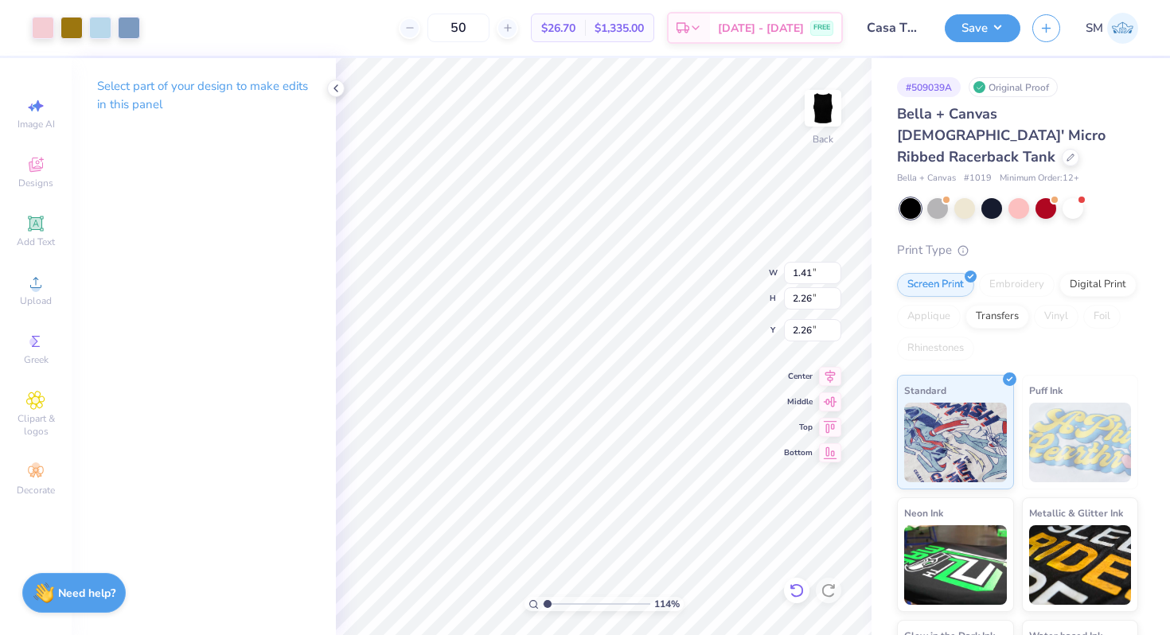
type input "1.96"
type input "1.90"
type input "6.59"
type input "2.03"
type input "0.69"
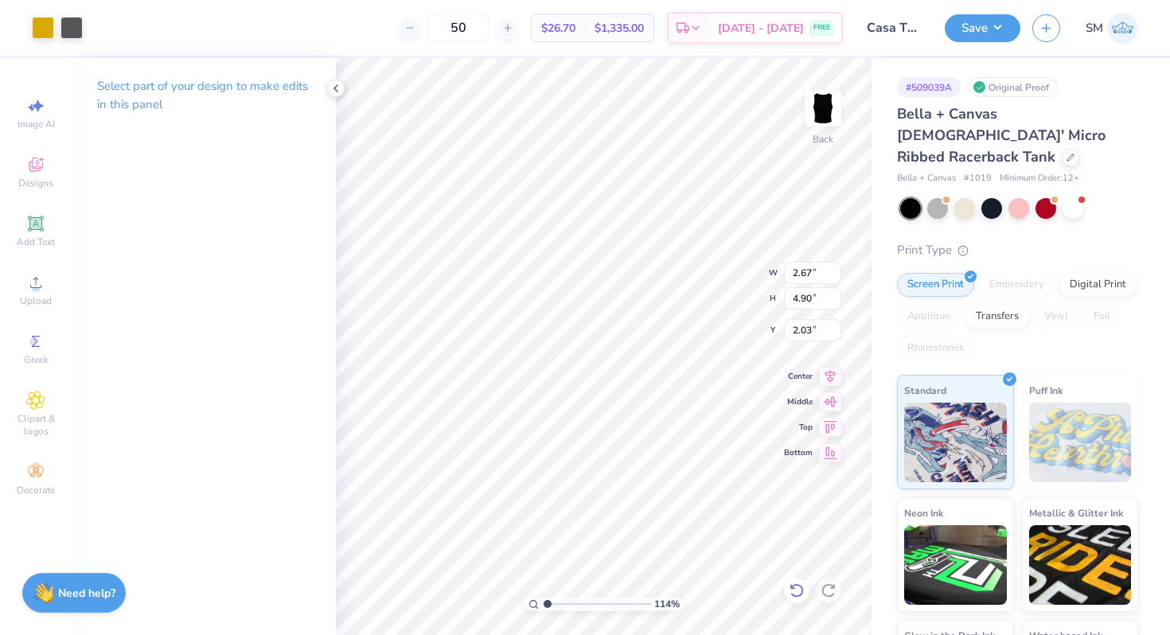
type input "0.71"
type input "2.55"
type input "2.27"
type input "1.54"
type input "7.05"
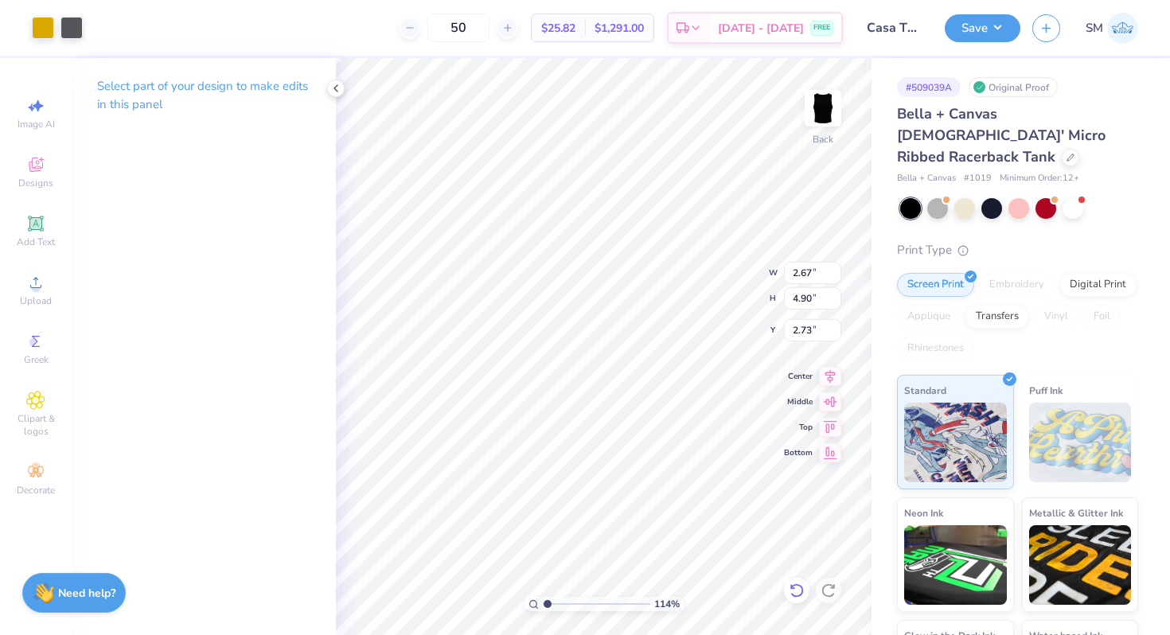
type input "2.73"
type input "2.75"
type input "0.49"
type input "2.28"
type input "7.03"
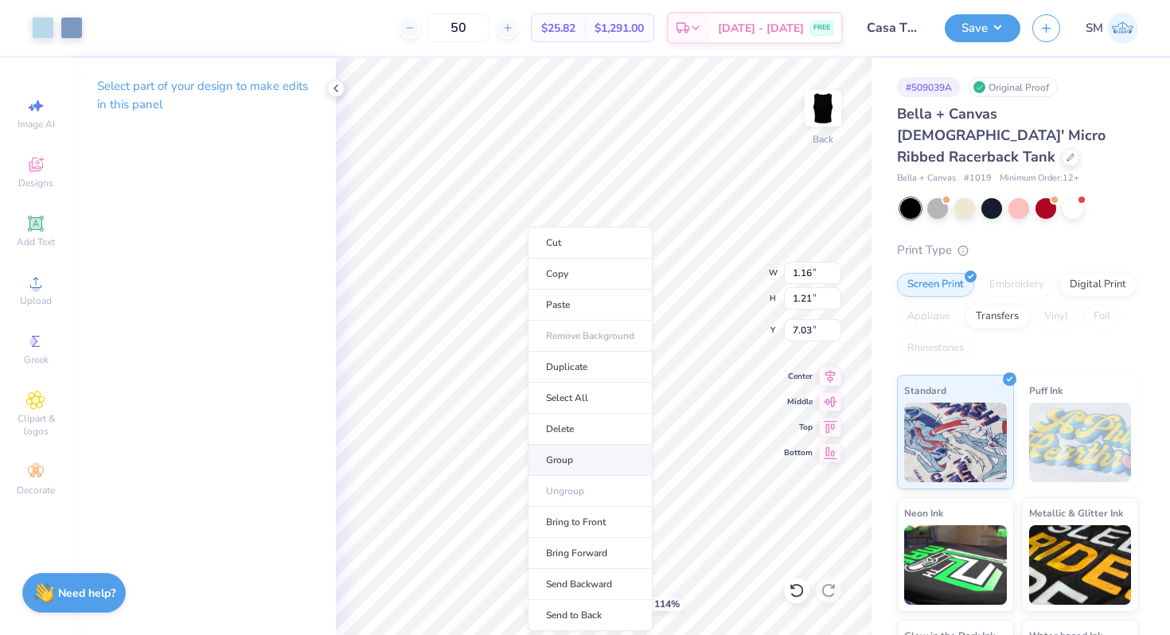
click at [571, 458] on li "Group" at bounding box center [590, 460] width 125 height 31
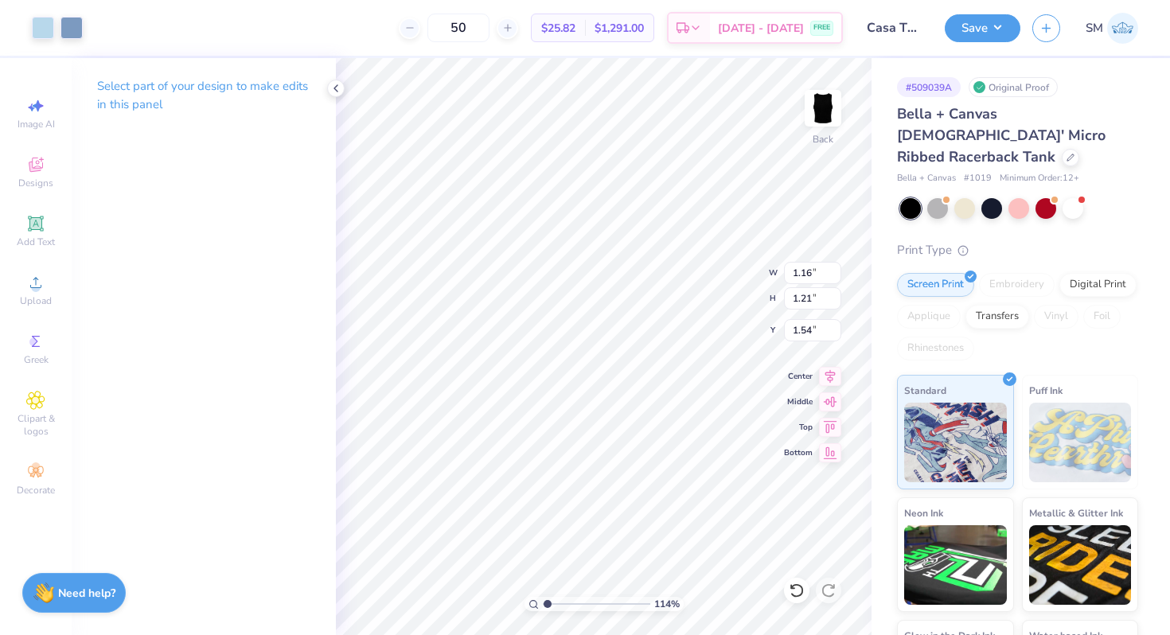
type input "1.54"
type input "0.49"
type input "0.47"
type input "3.73"
type input "1.16"
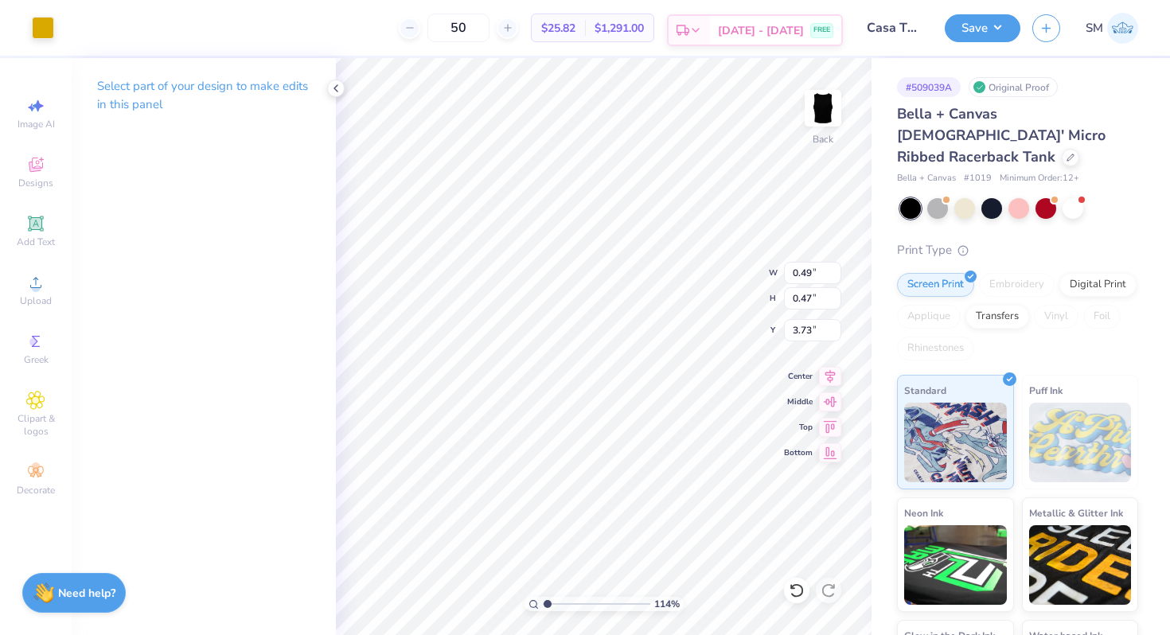
type input "1.21"
type input "1.01"
type input "0.48"
type input "0.47"
type input "3.06"
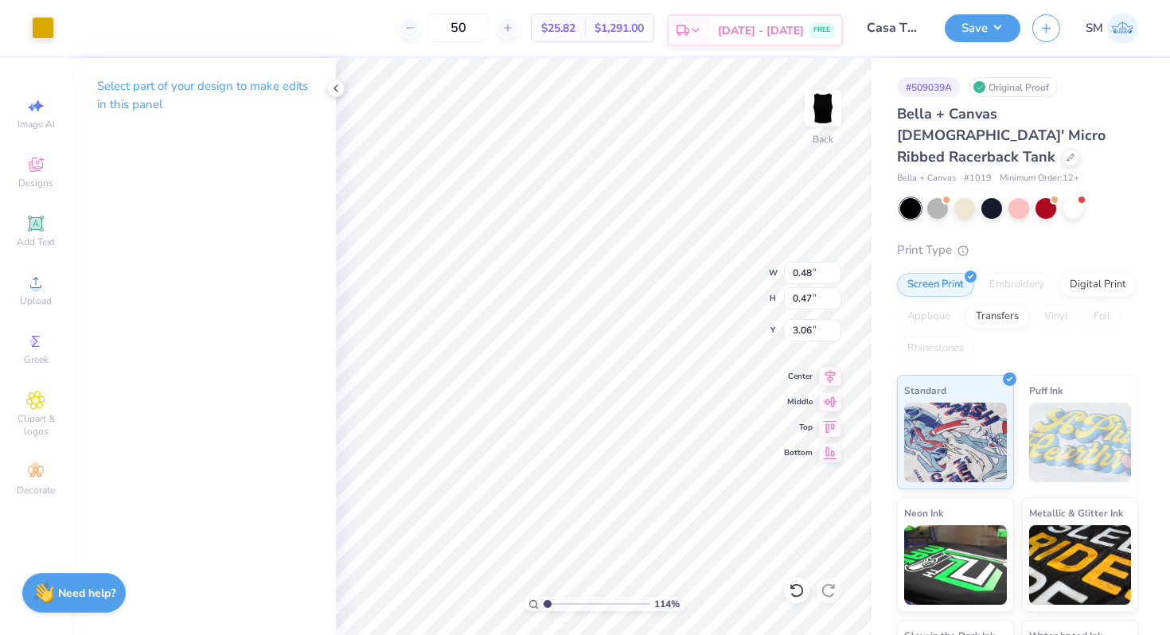
type input "1.16"
type input "1.21"
type input "0.80"
type input "0.48"
type input "0.47"
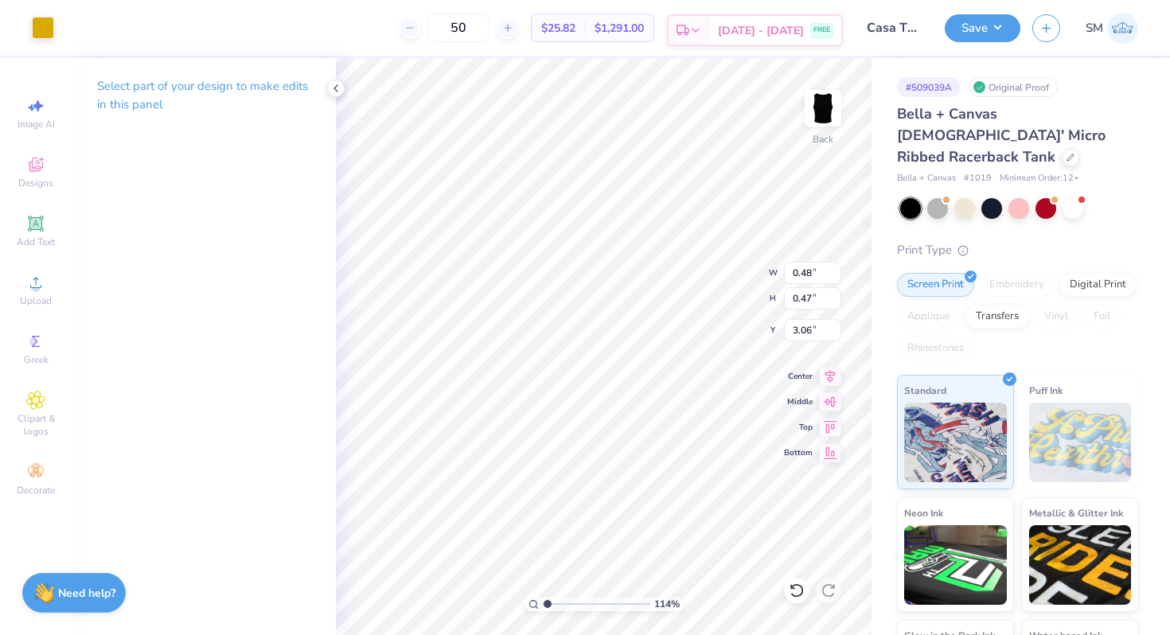
type input "2.75"
type input "1.16"
type input "1.21"
type input "2.14"
type input "2.38"
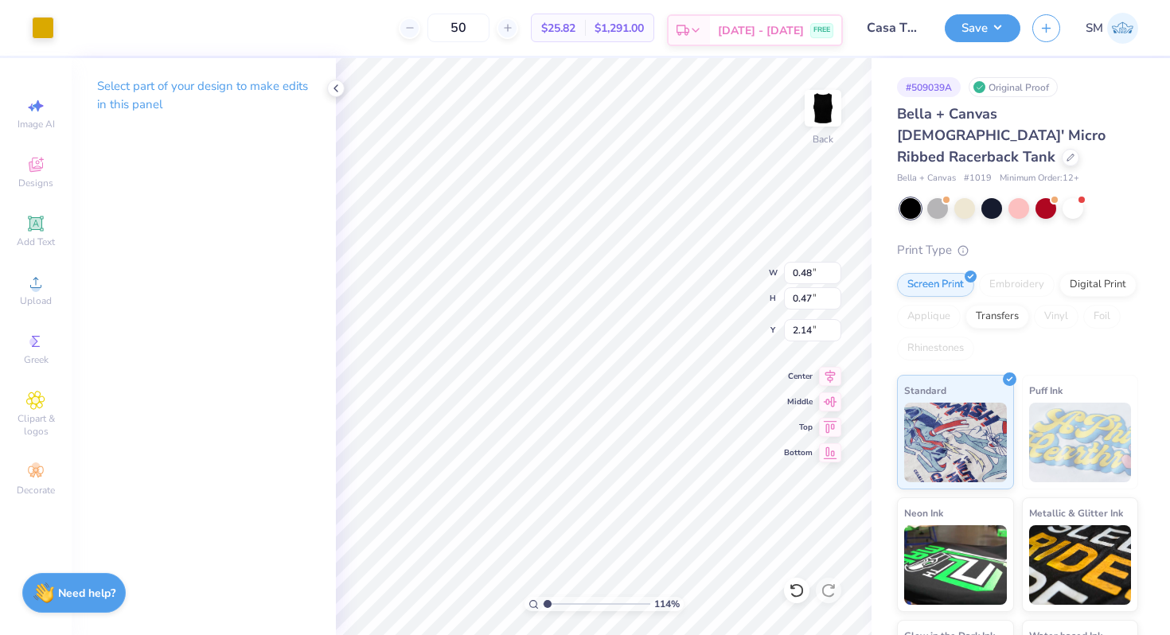
type input "2.14"
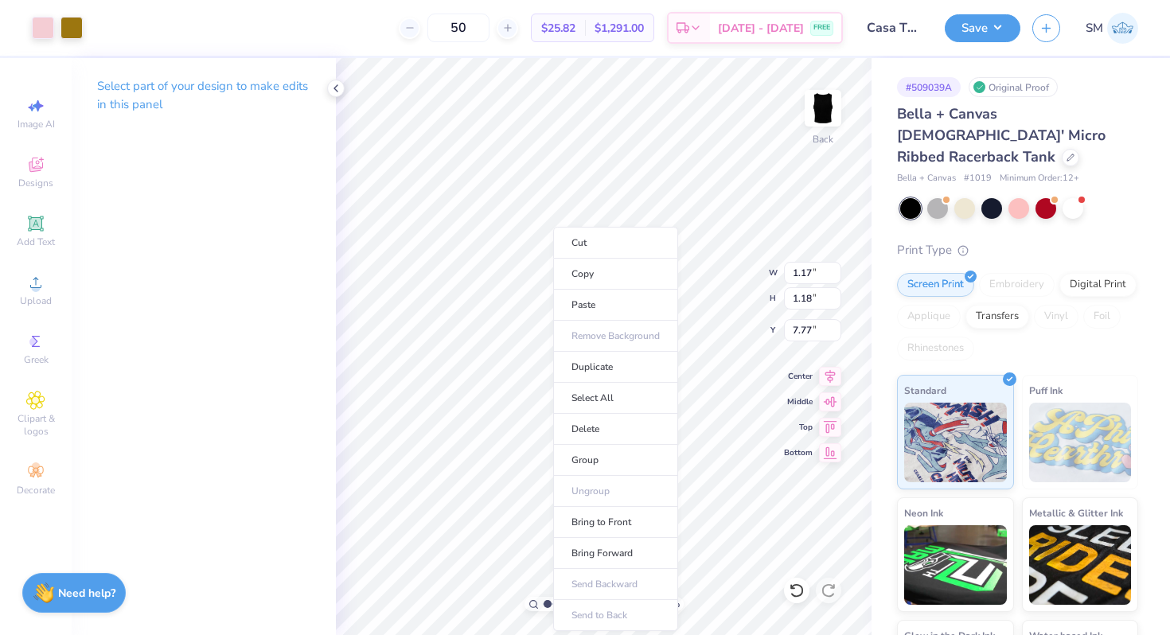
click at [596, 477] on ul "Cut Copy Paste Remove Background Duplicate Select All Delete Group Ungroup Brin…" at bounding box center [615, 429] width 125 height 404
click at [597, 461] on li "Group" at bounding box center [615, 460] width 125 height 31
type input "1.55"
type input "1.35"
type input "1.36"
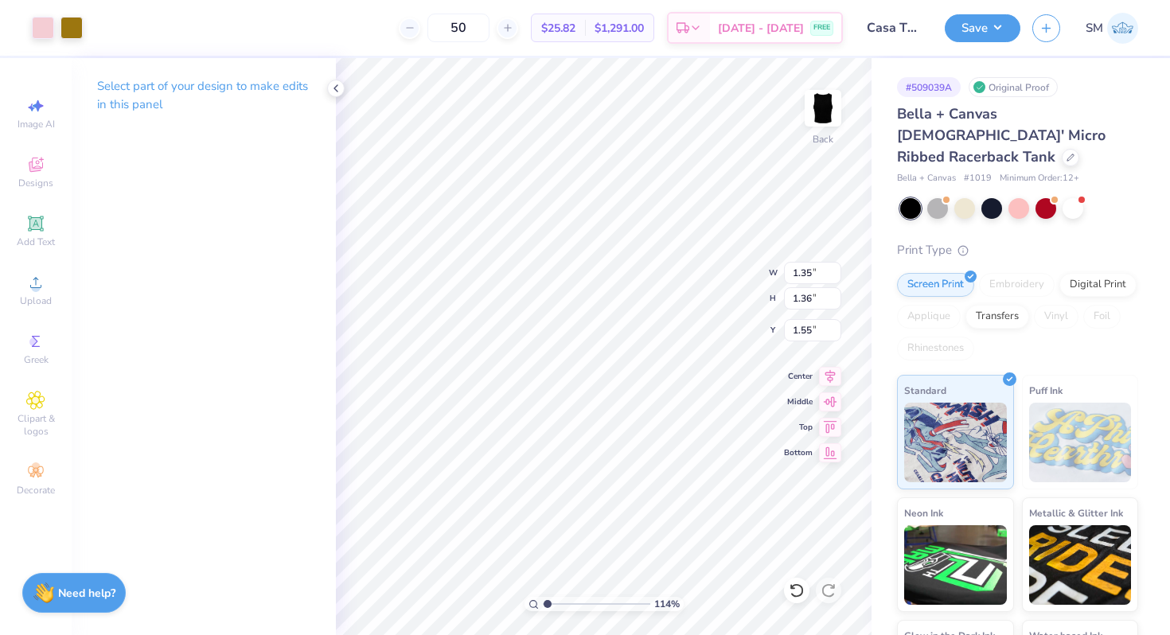
type input "1.35"
type input "1.36"
type input "1.26"
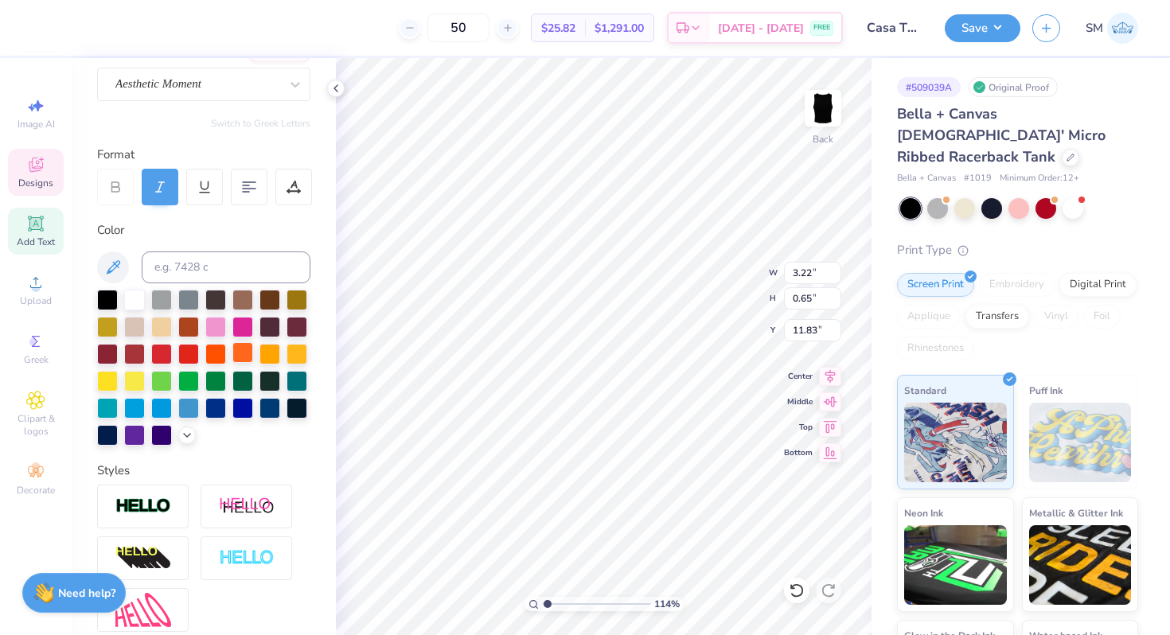
scroll to position [290, 0]
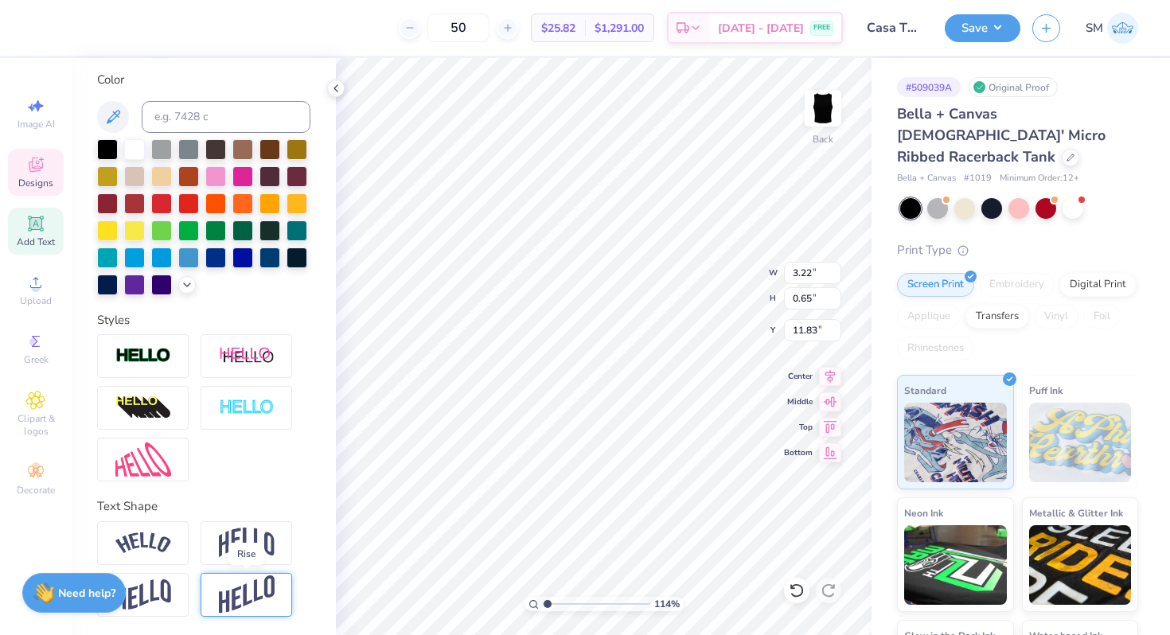
click at [245, 586] on img at bounding box center [247, 594] width 56 height 39
type input "1.17"
type input "11.57"
click at [260, 536] on img at bounding box center [247, 543] width 56 height 30
type input "1.23"
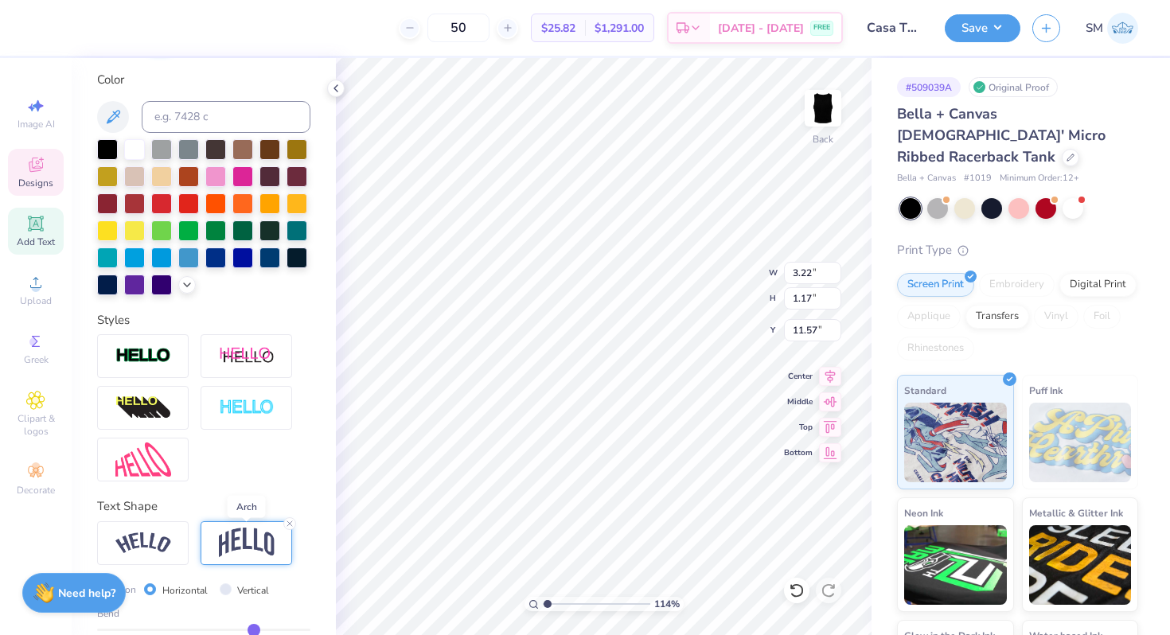
type input "11.54"
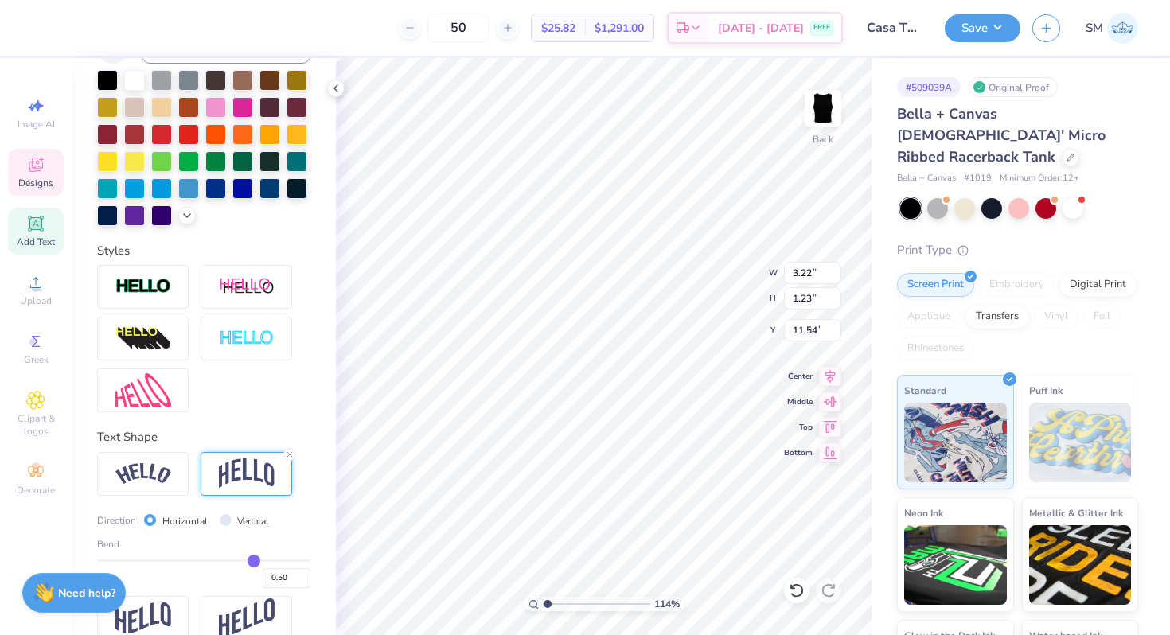
scroll to position [383, 0]
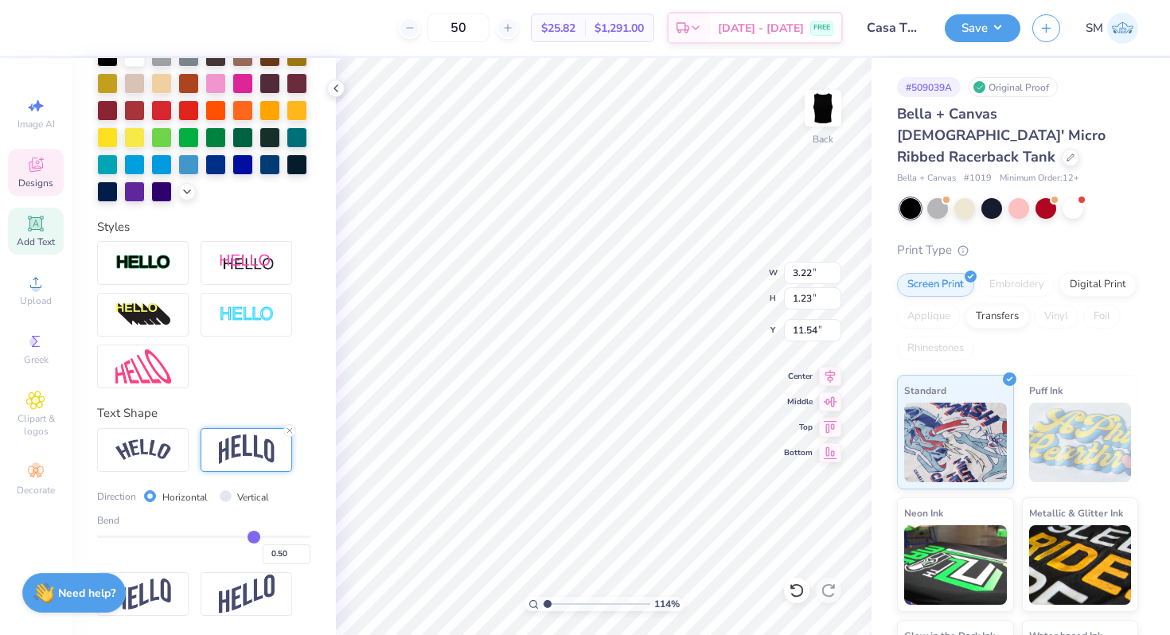
type input "0.41"
type input "0.34"
type input "0.2"
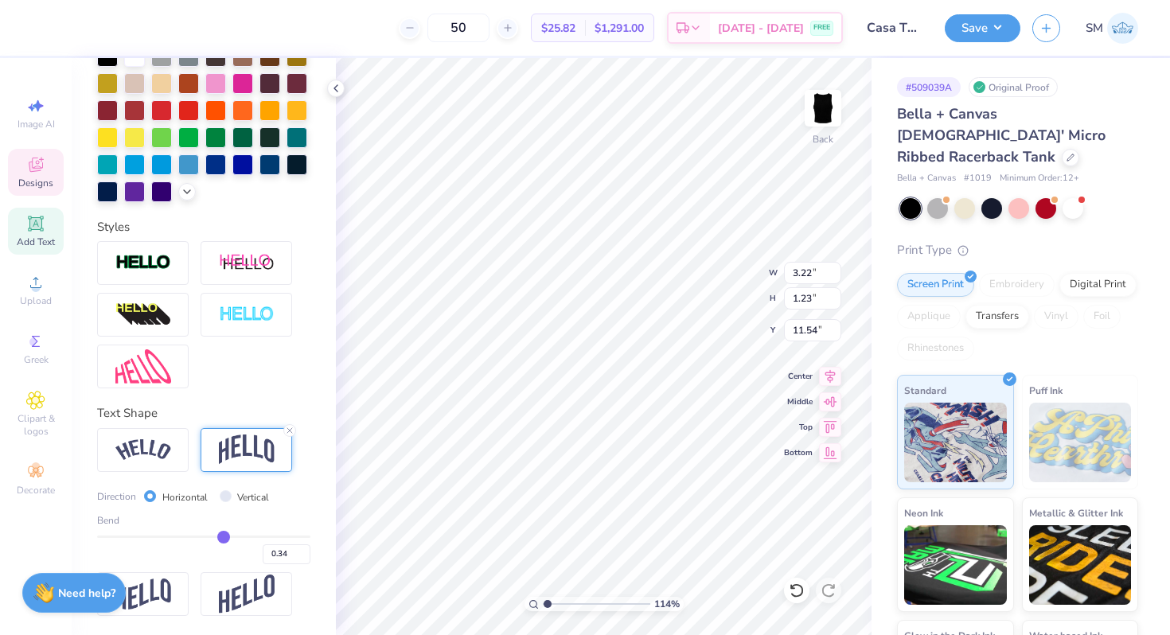
type input "0.20"
type input "0.12"
type input "0"
type input "0.00"
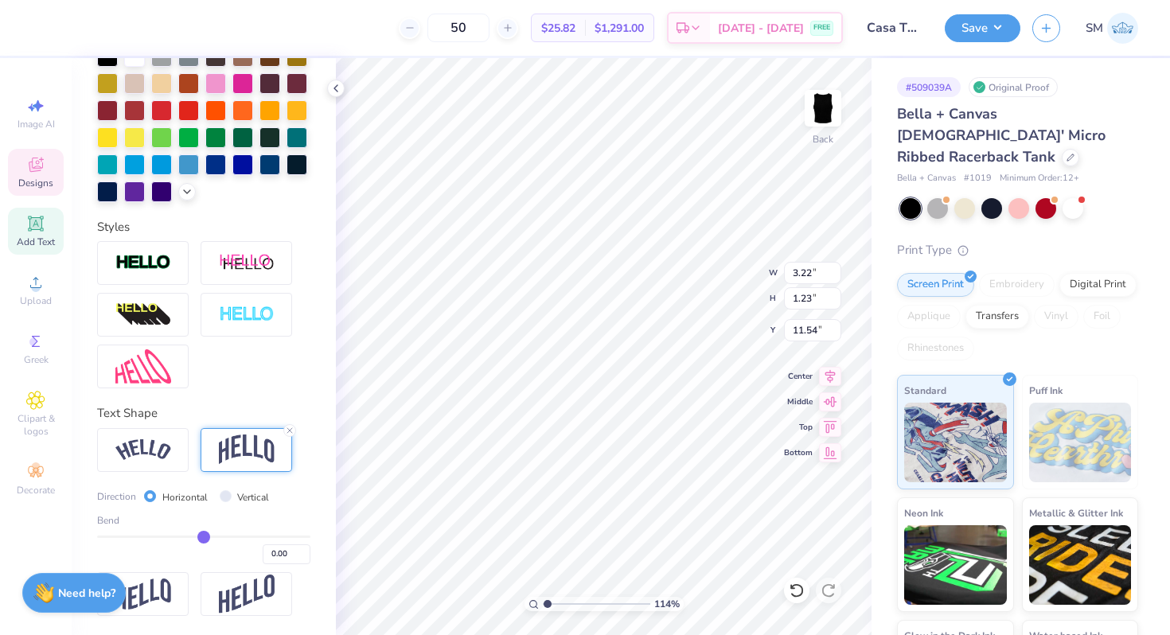
type input "-0.08"
type input "-0.15"
type input "-0.2"
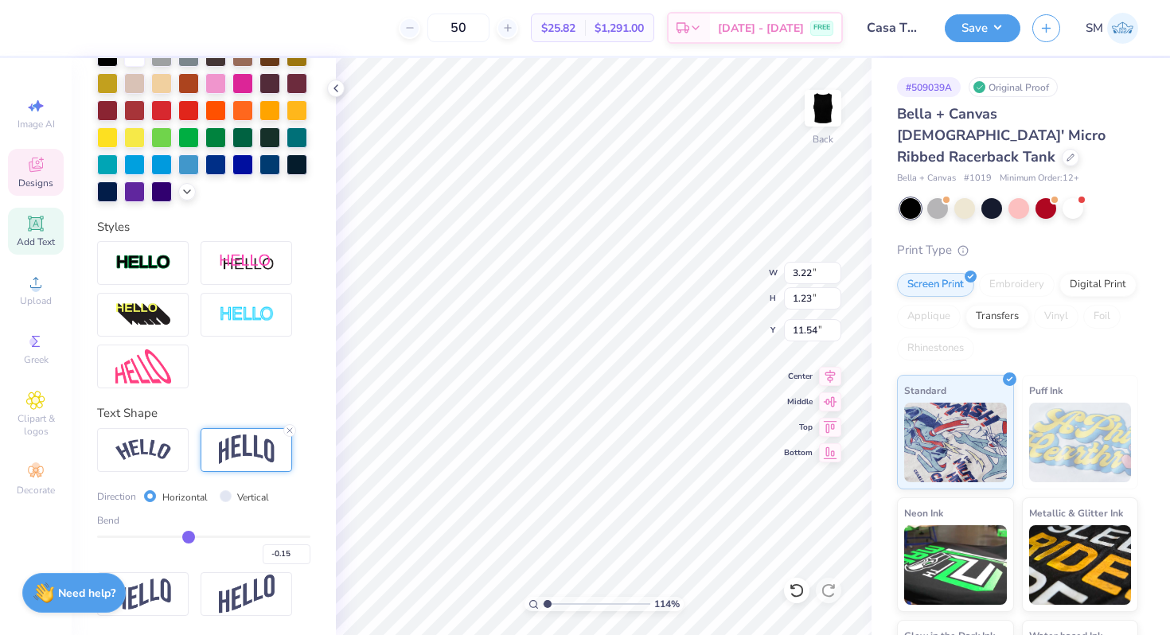
type input "-0.20"
type input "-0.24"
type input "-0.27"
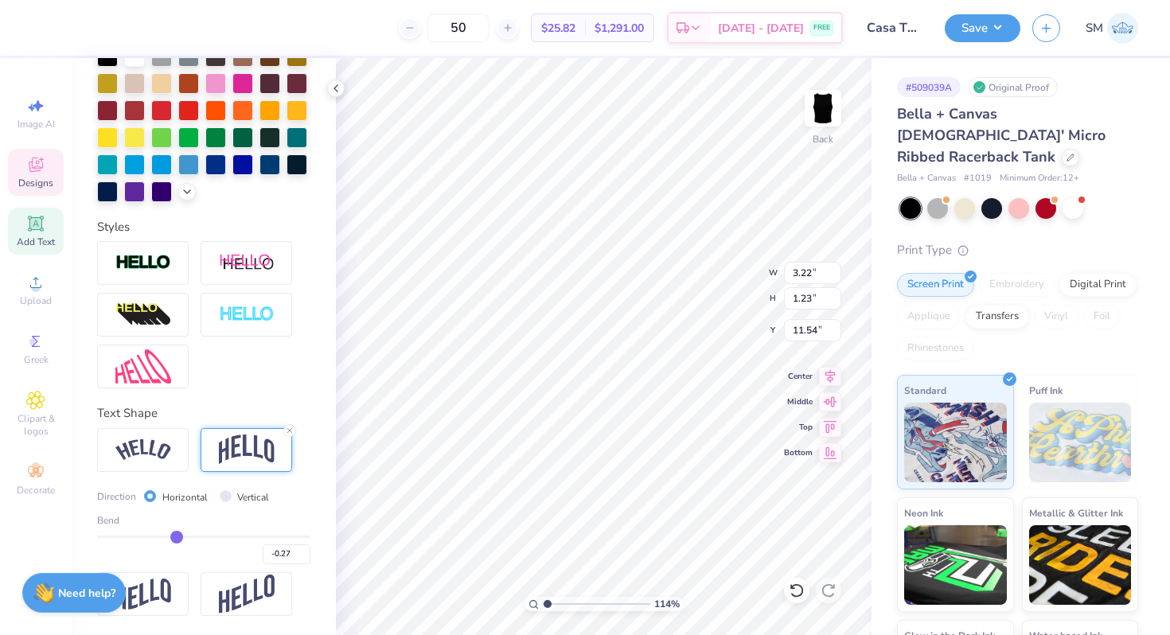
type input "-0.32"
type input "-0.35"
type input "-0.41"
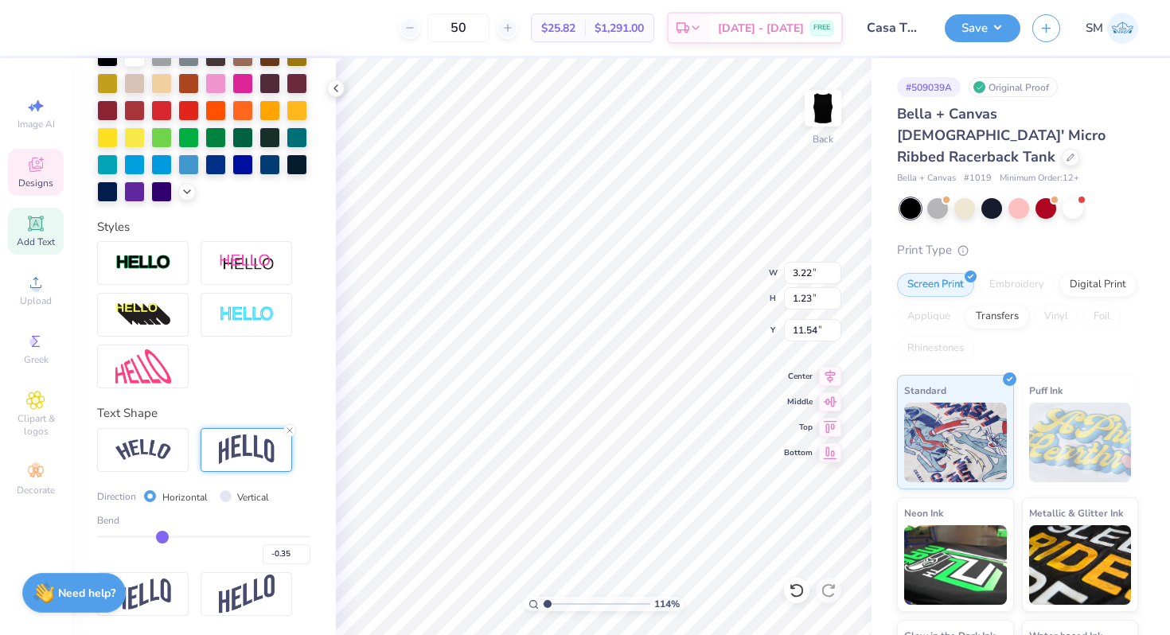
type input "-0.41"
type input "-0.42"
type input "-0.45"
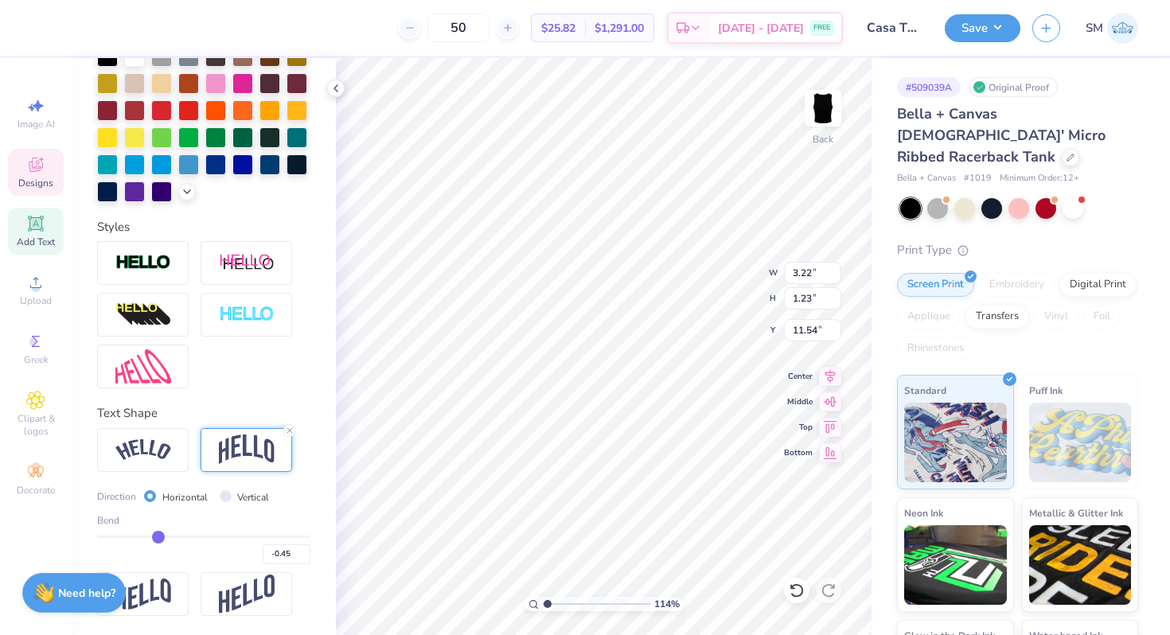
type input "-0.47"
type input "-0.48"
type input "-0.49"
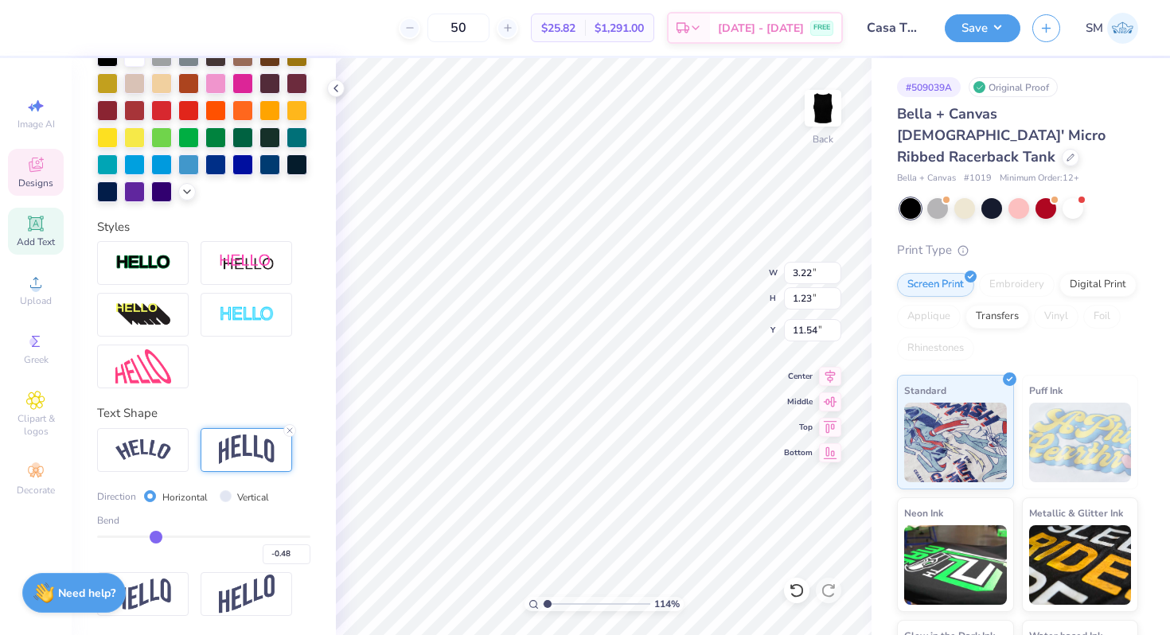
type input "-0.49"
type input "-0.5"
type input "-0.50"
type input "-0.52"
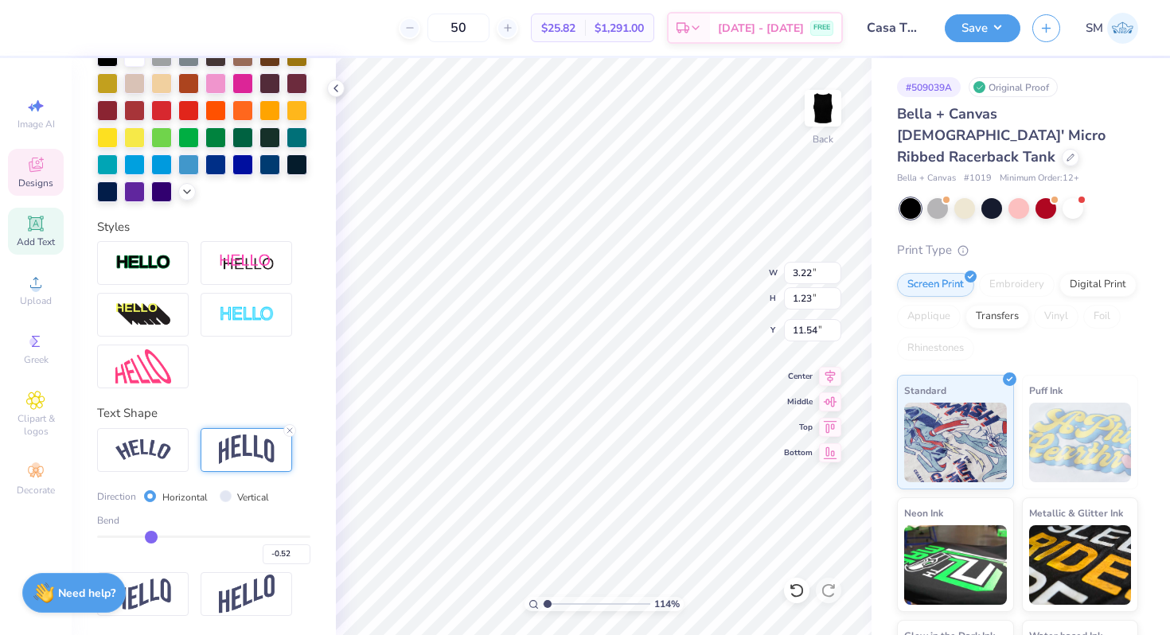
type input "-0.54"
type input "-0.56"
type input "-0.58"
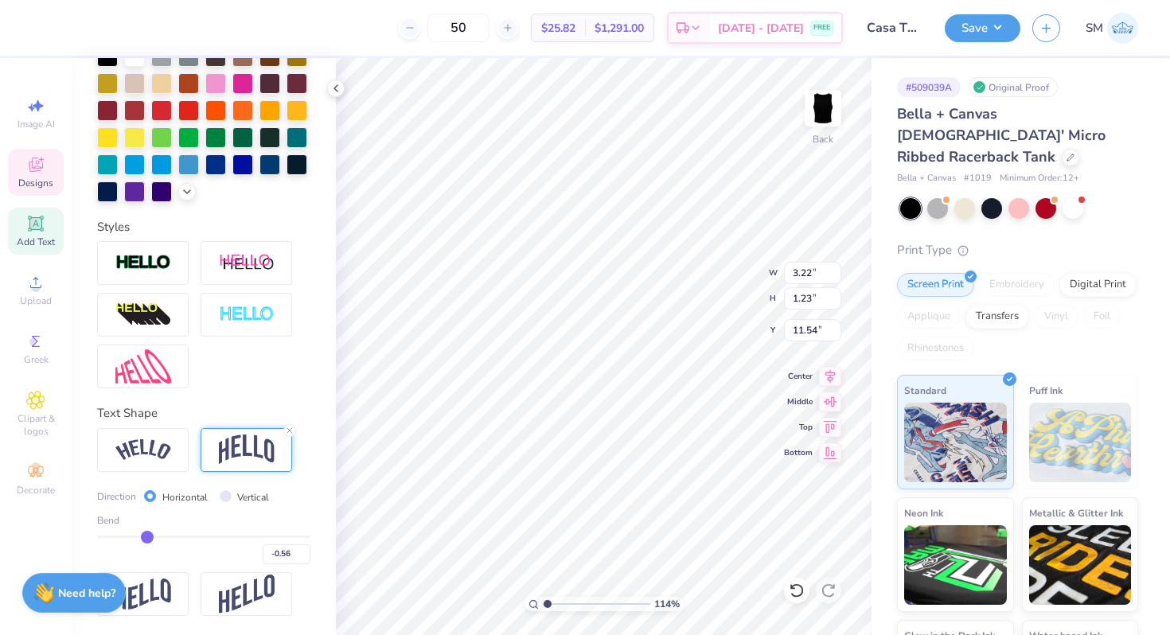
type input "-0.58"
type input "-0.6"
type input "-0.60"
type input "-0.62"
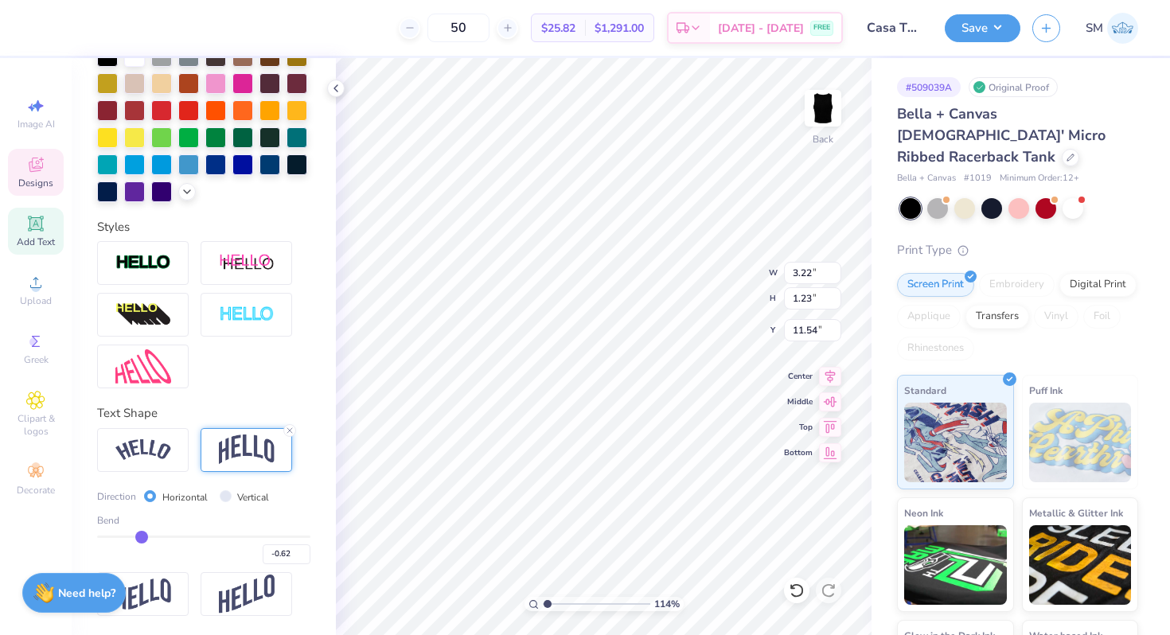
type input "-0.63"
type input "-0.64"
type input "-0.65"
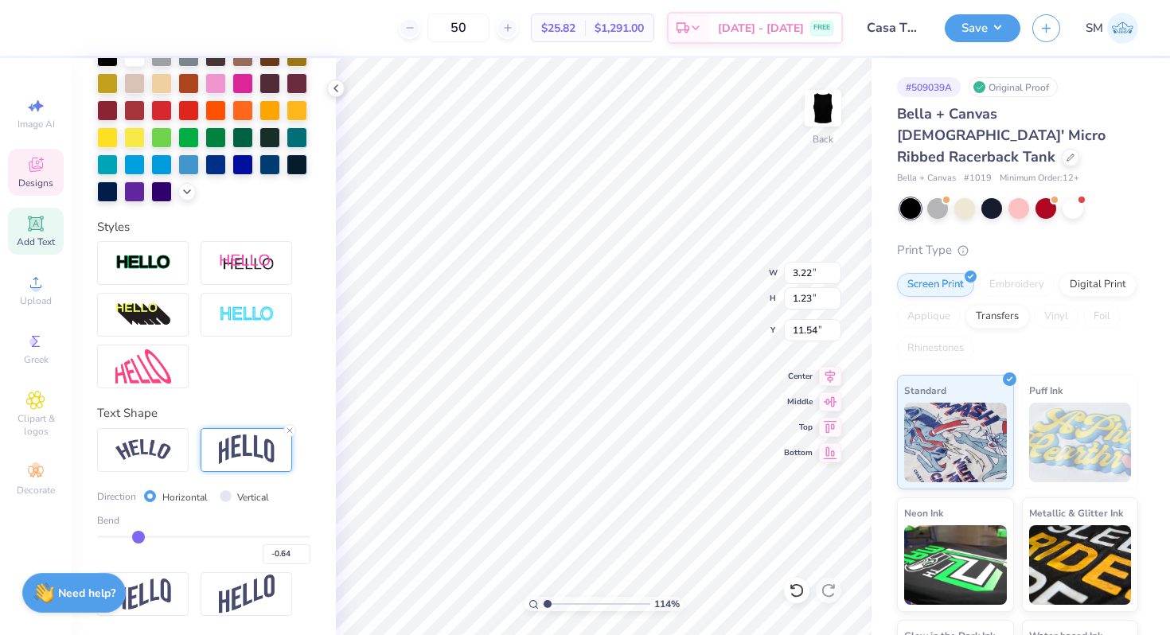
type input "-0.65"
drag, startPoint x: 254, startPoint y: 534, endPoint x: 138, endPoint y: 528, distance: 115.5
type input "-0.65"
click at [138, 536] on input "range" at bounding box center [203, 537] width 213 height 2
type input "1.42"
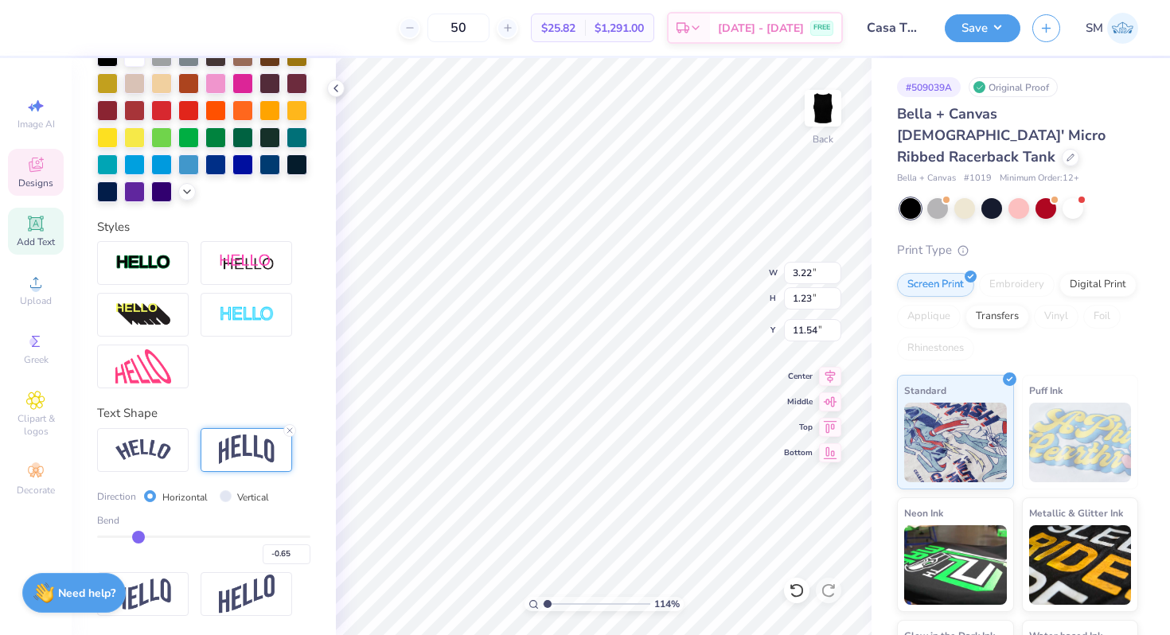
type input "11.45"
type input "1.85"
type input "0.81"
type input "-0.67"
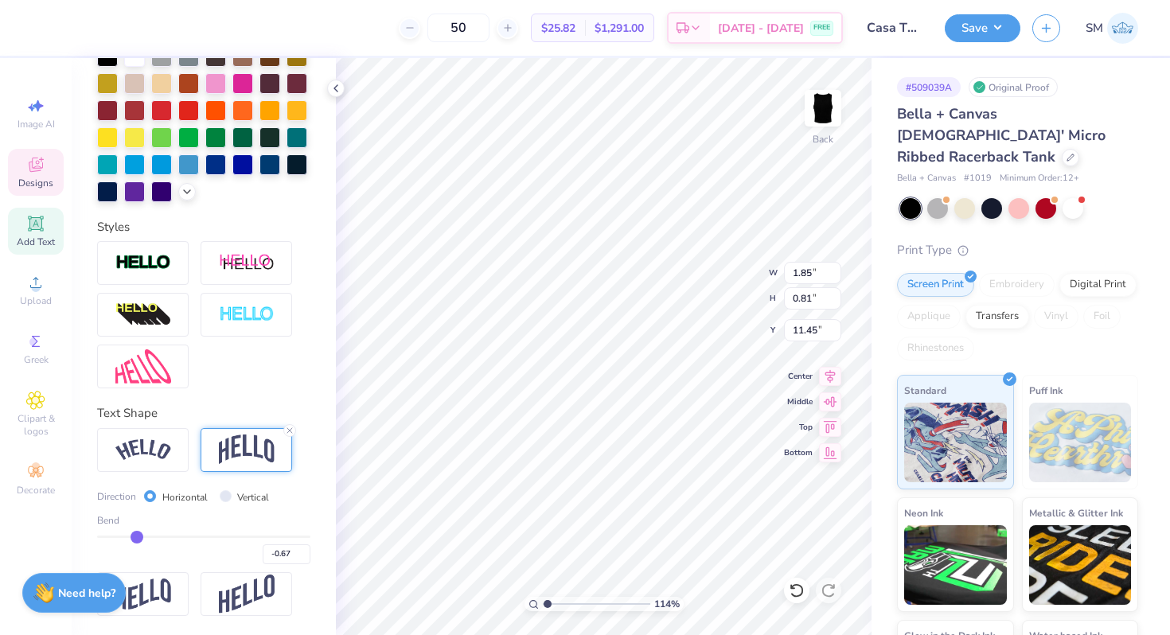
type input "-0.65"
type input "-0.64"
type input "-0.61"
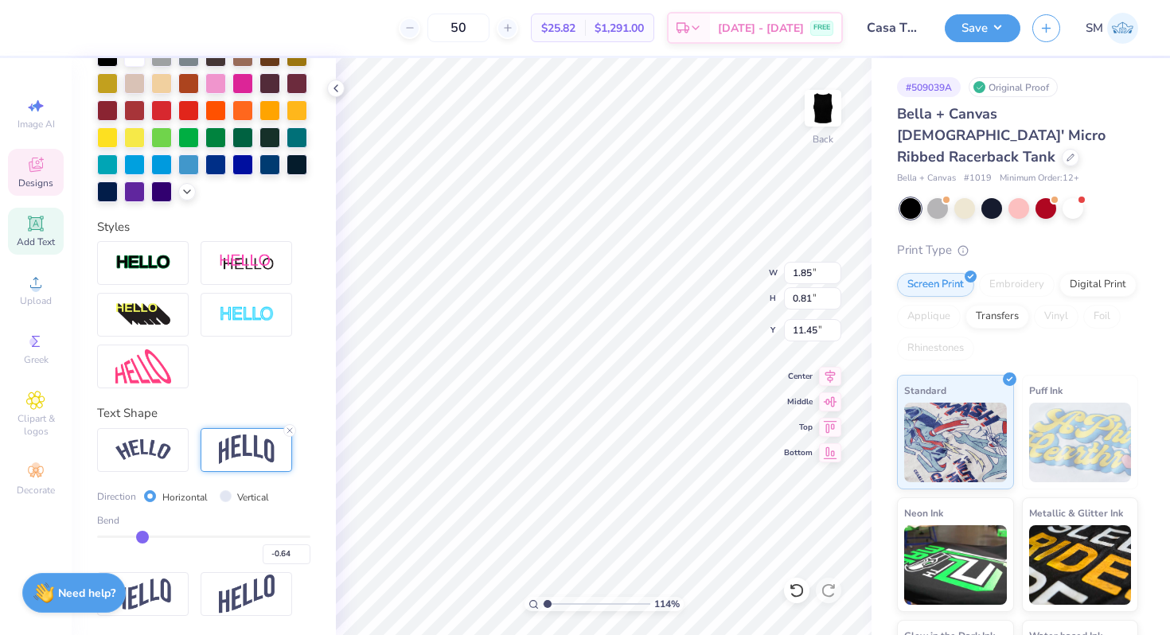
type input "-0.61"
type input "-0.57"
type input "-0.54"
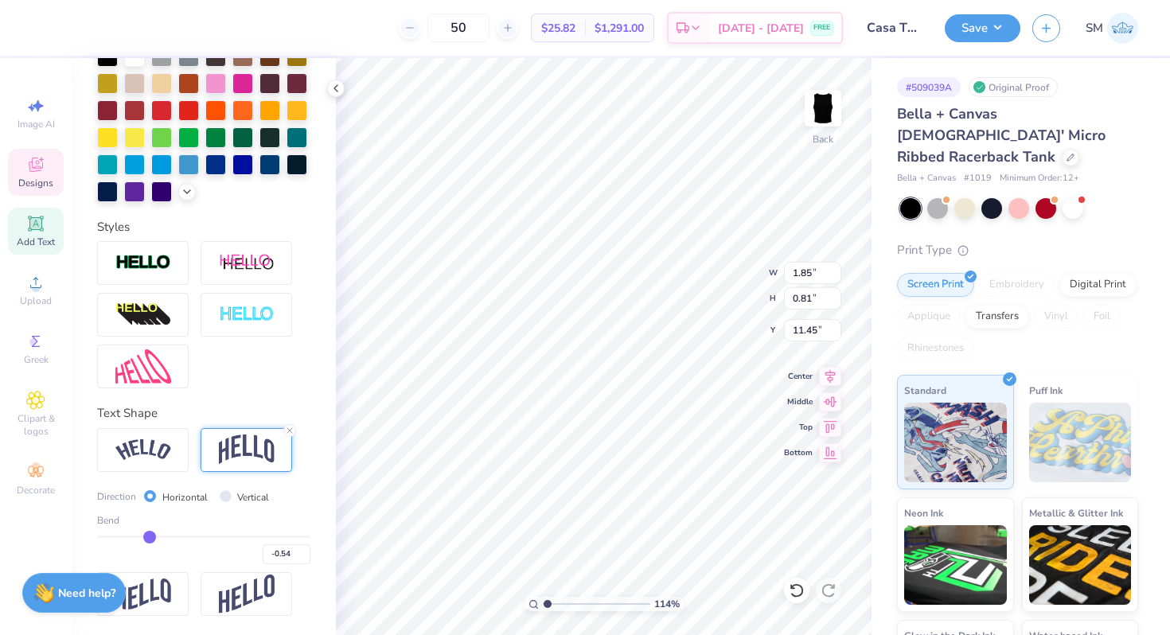
type input "-0.51"
type input "-0.48"
type input "-0.46"
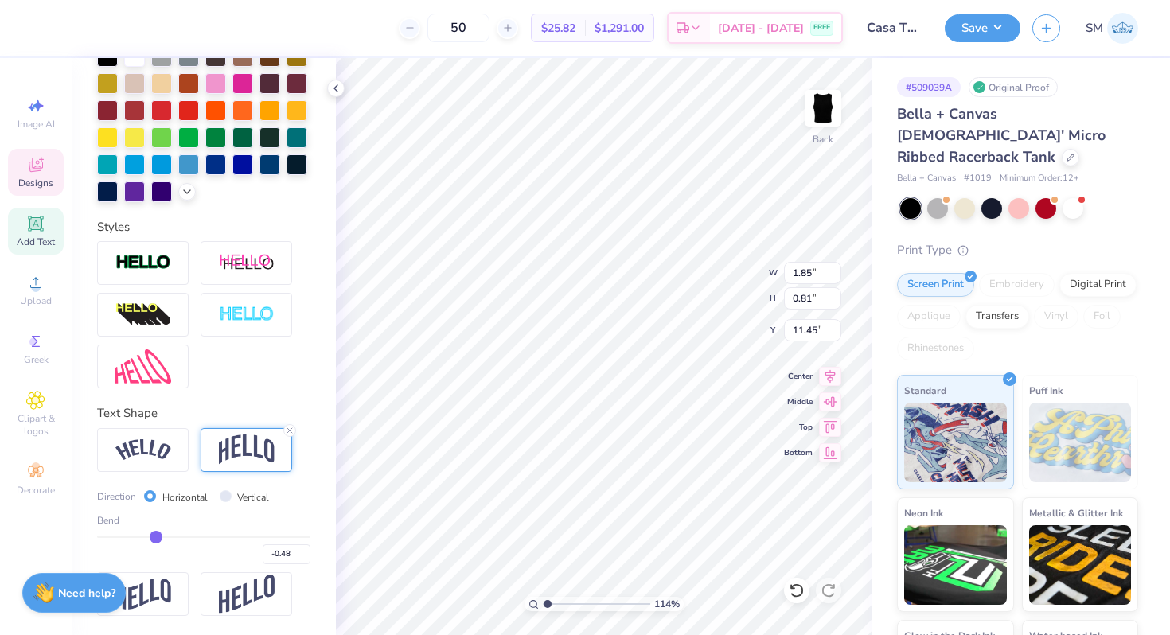
type input "-0.46"
type input "-0.41"
type input "-0.39"
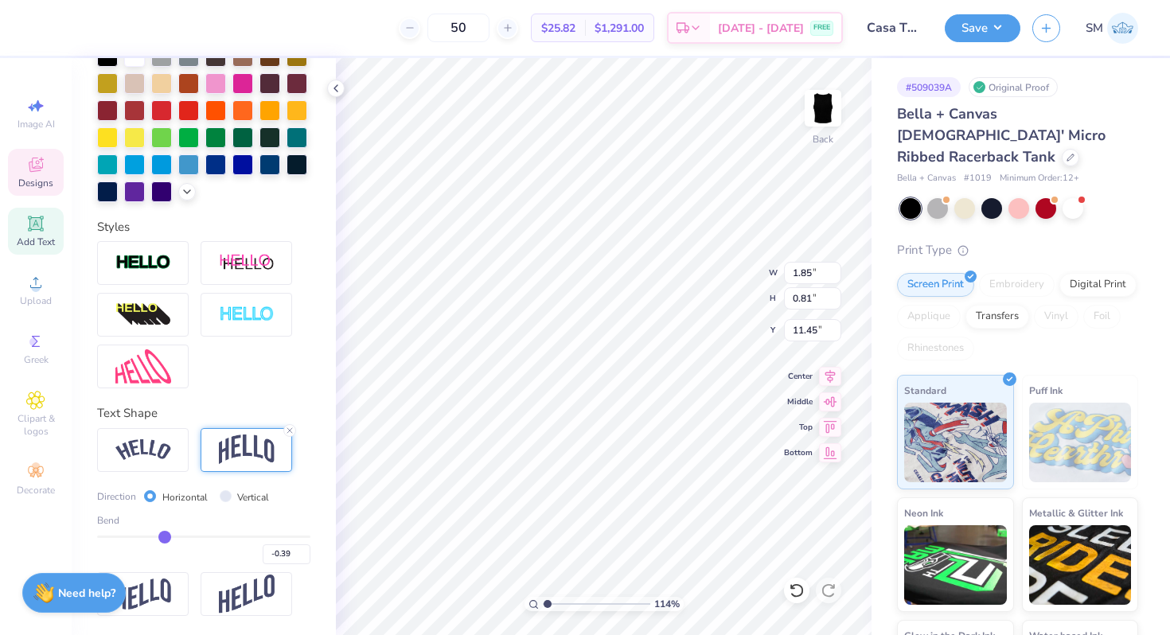
type input "-0.36"
type input "-0.34"
drag, startPoint x: 135, startPoint y: 537, endPoint x: 170, endPoint y: 540, distance: 35.1
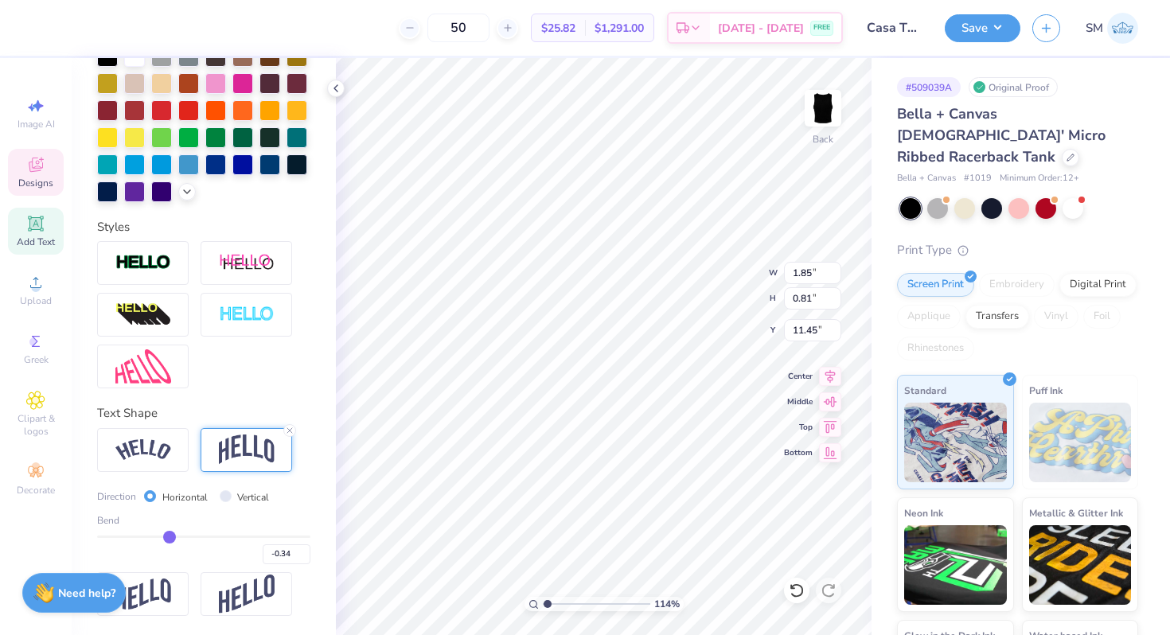
type input "-0.34"
click at [169, 538] on input "range" at bounding box center [203, 537] width 213 height 2
type input "0.55"
type input "0.98"
type input "-0.33"
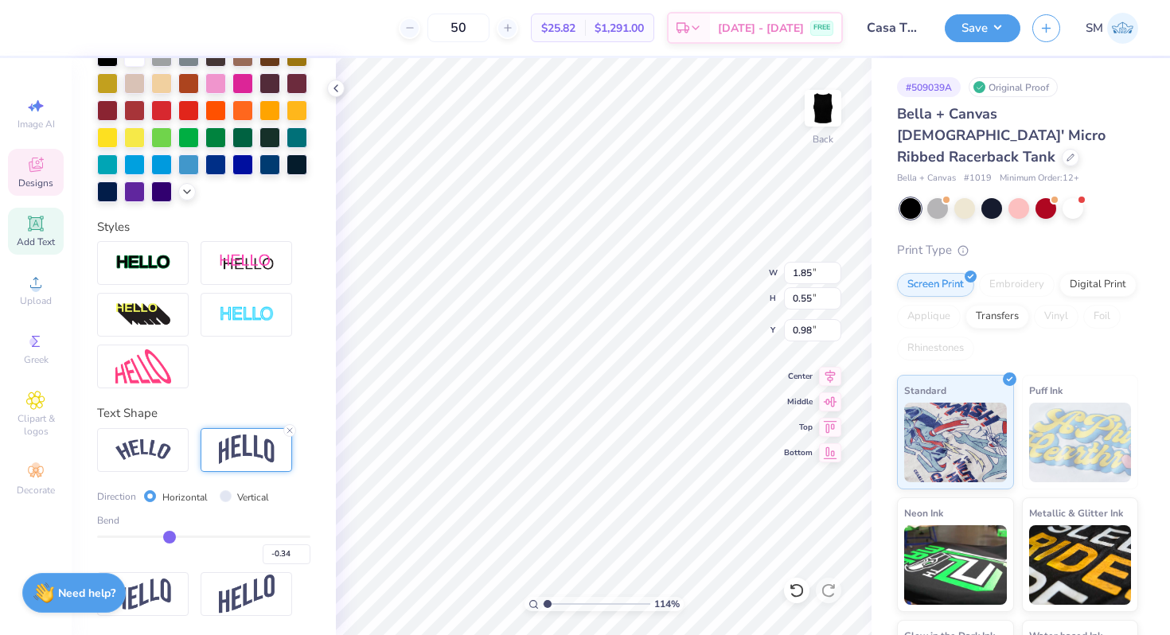
type input "-0.33"
type input "-0.3"
type input "-0.30"
type input "-0.26"
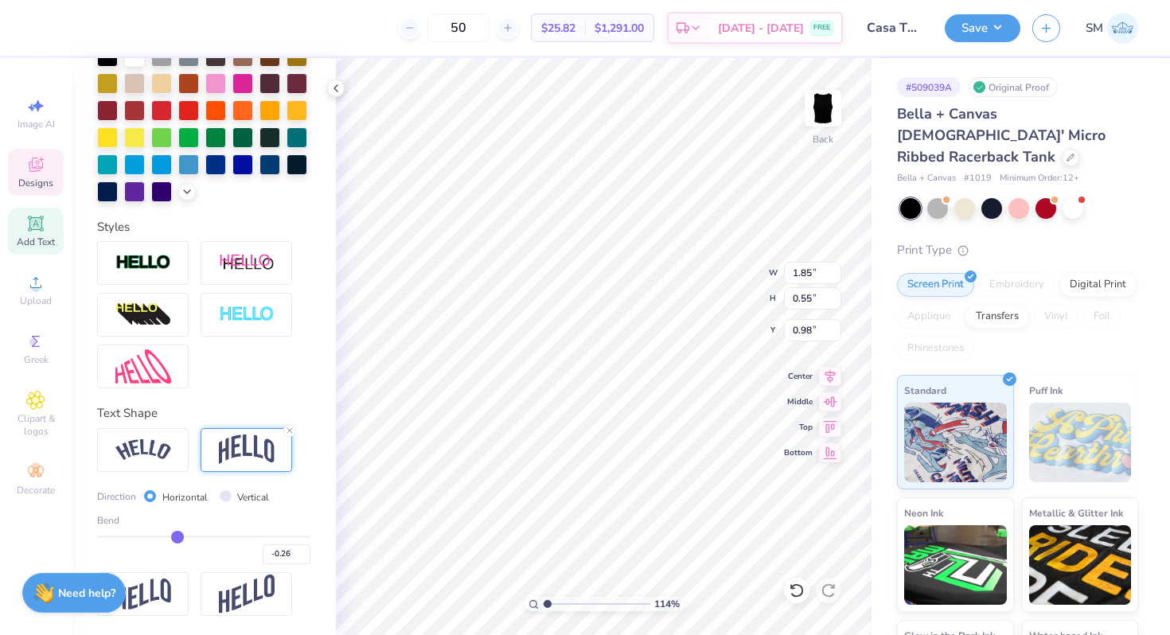
type input "-0.2"
type input "-0.20"
type input "-0.1"
type input "-0.10"
type input "-0.04"
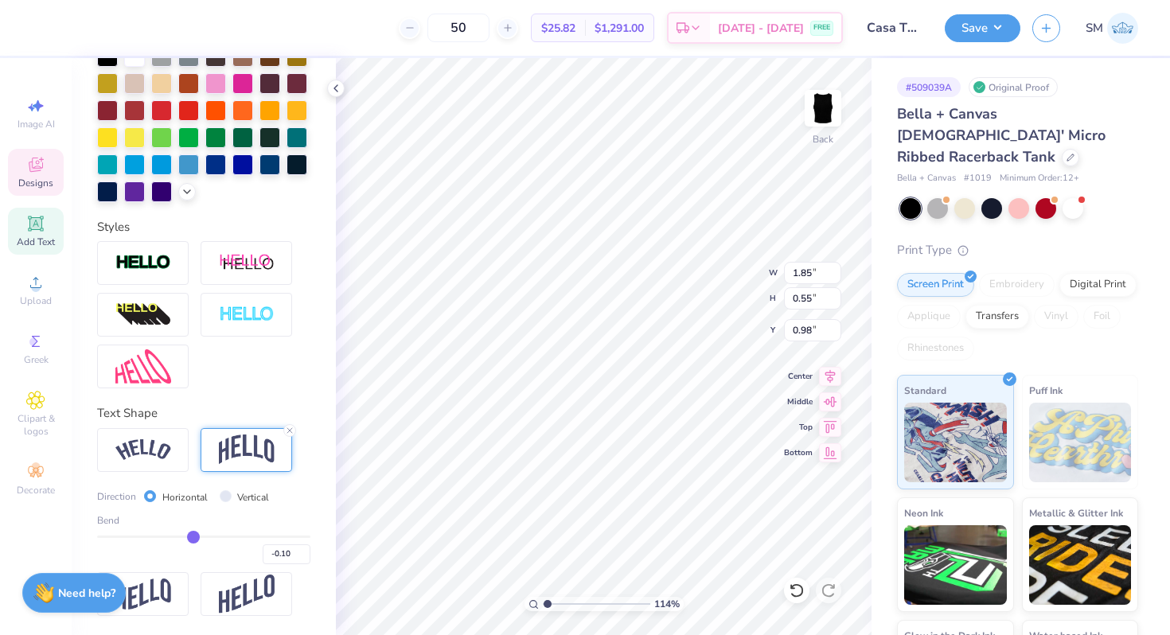
type input "-0.04"
type input "0"
type input "0.00"
type input "0.04"
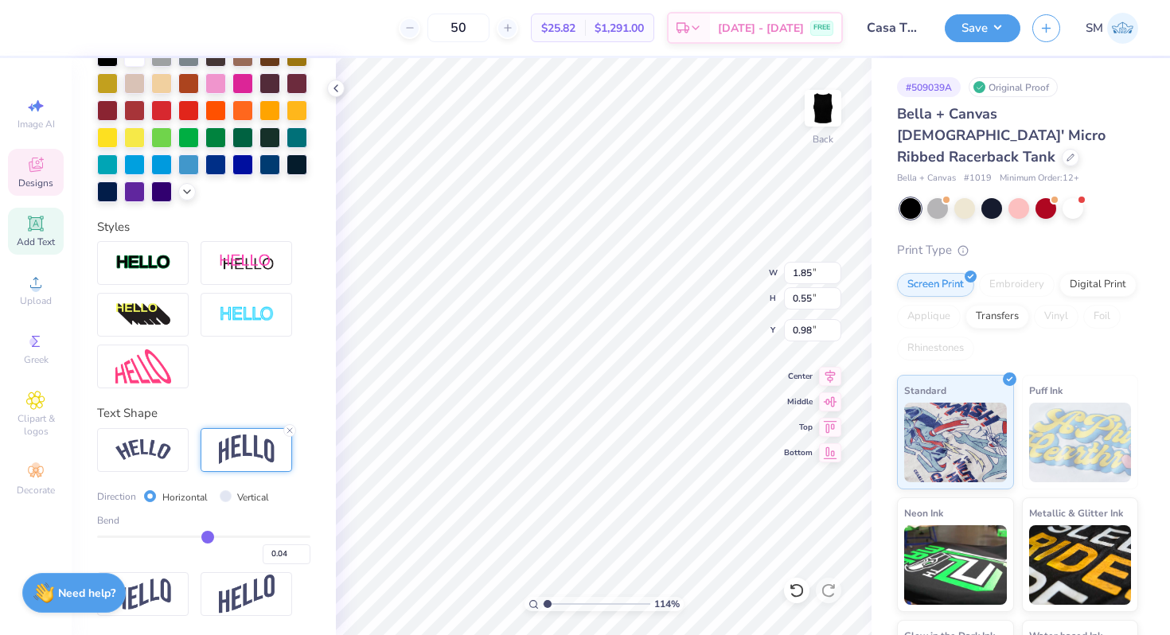
type input "0.06"
type input "0.08"
drag, startPoint x: 169, startPoint y: 536, endPoint x: 247, endPoint y: 538, distance: 78.0
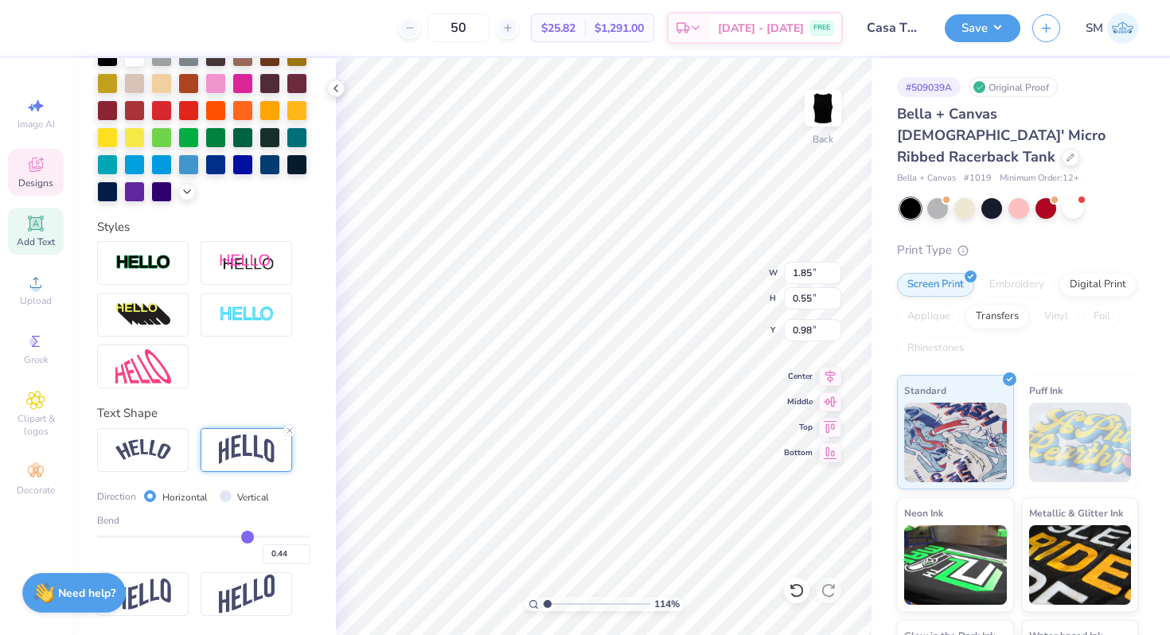
click at [247, 538] on input "range" at bounding box center [203, 537] width 213 height 2
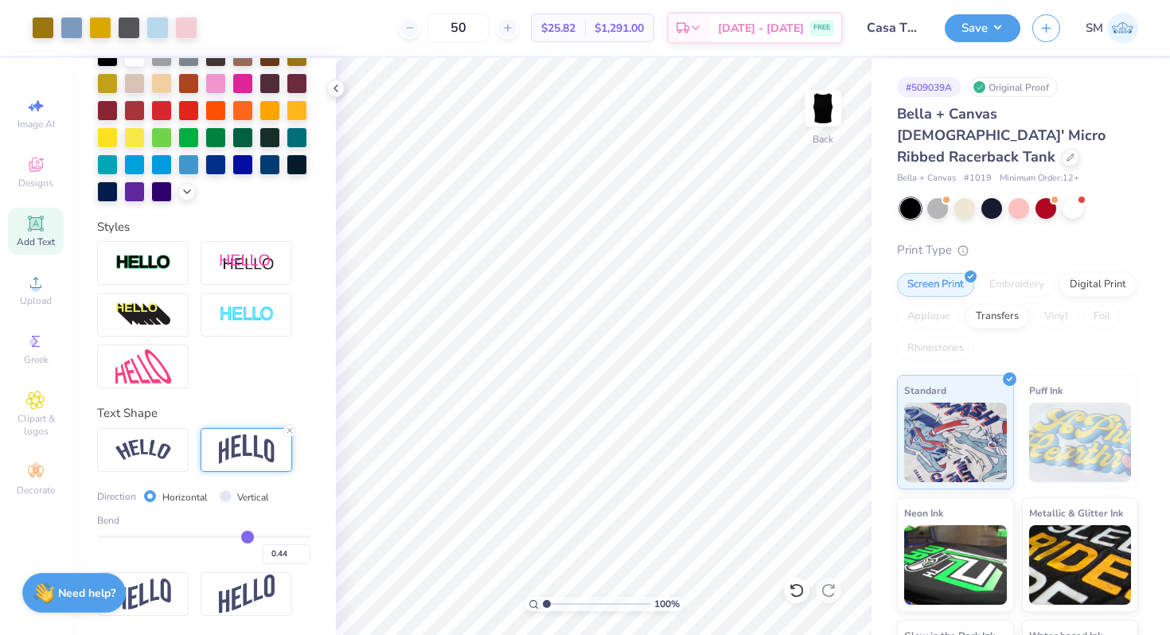
click at [544, 600] on input "range" at bounding box center [596, 604] width 107 height 14
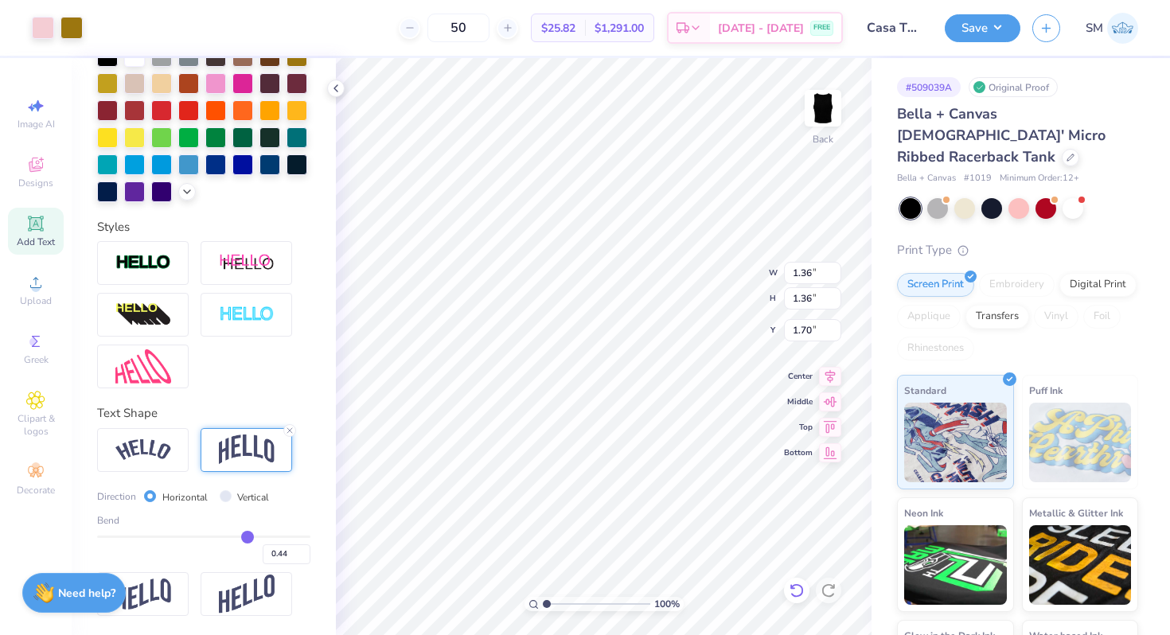
click at [794, 588] on icon at bounding box center [792, 586] width 3 height 3
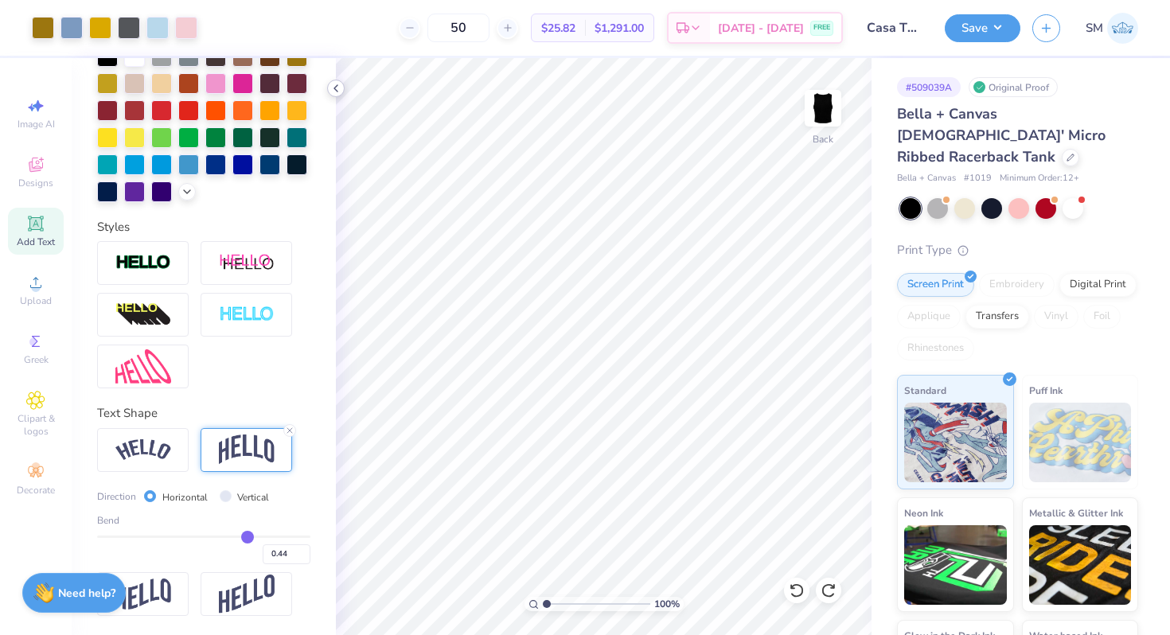
click at [337, 88] on icon at bounding box center [335, 88] width 13 height 13
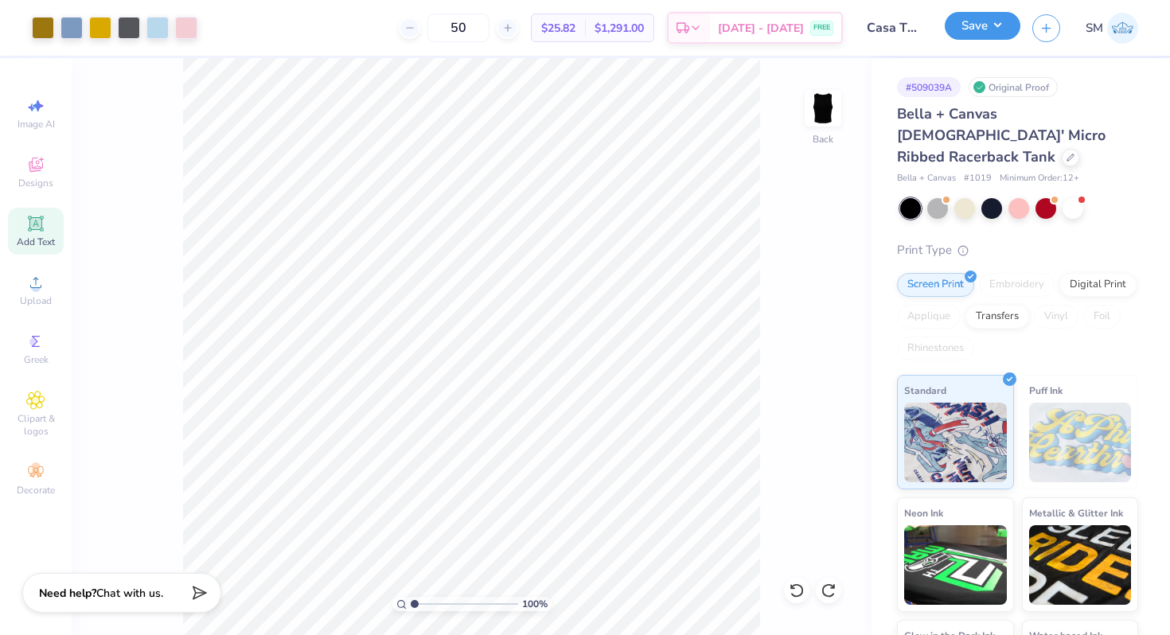
click at [975, 33] on button "Save" at bounding box center [983, 26] width 76 height 28
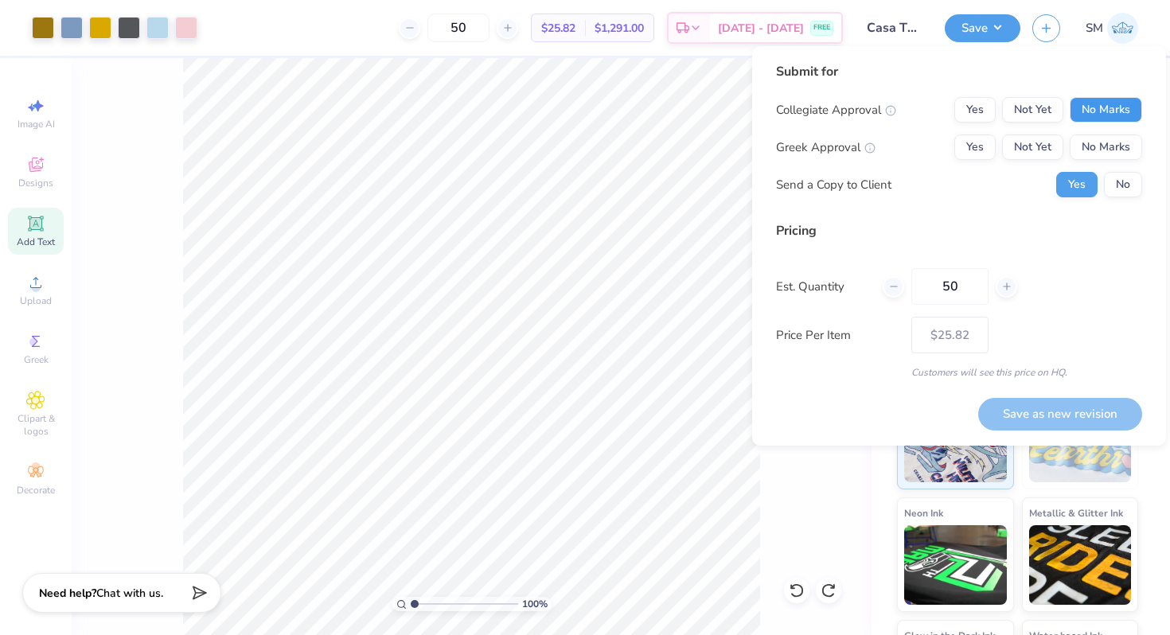
click at [1104, 99] on button "No Marks" at bounding box center [1105, 109] width 72 height 25
click at [1024, 131] on div "Collegiate Approval Yes Not Yet No Marks Greek Approval Yes Not Yet No Marks Se…" at bounding box center [959, 147] width 366 height 100
click at [1023, 147] on button "Not Yet" at bounding box center [1032, 146] width 61 height 25
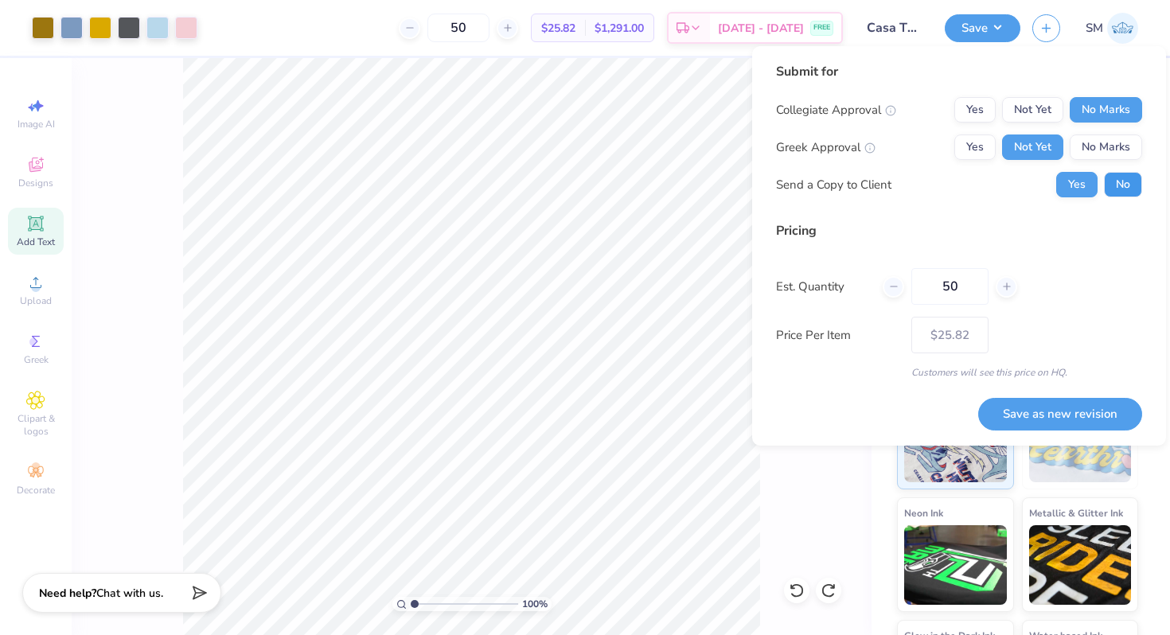
click at [1137, 193] on button "No" at bounding box center [1123, 184] width 38 height 25
click at [1042, 405] on button "Save as new revision" at bounding box center [1060, 414] width 164 height 33
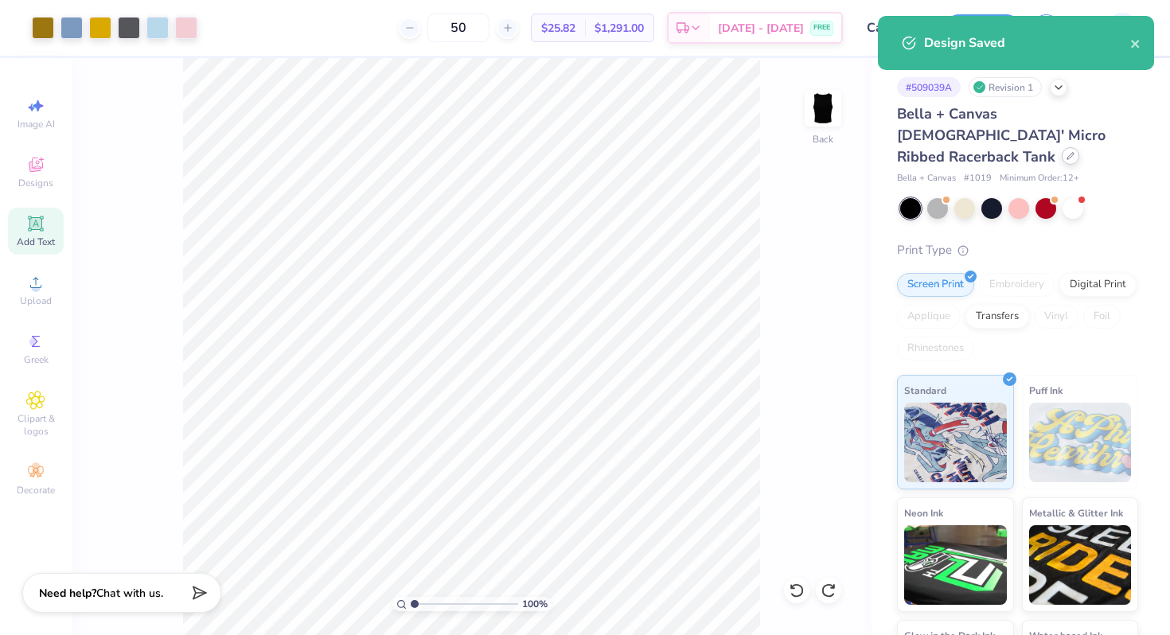
click at [1062, 147] on div at bounding box center [1071, 156] width 18 height 18
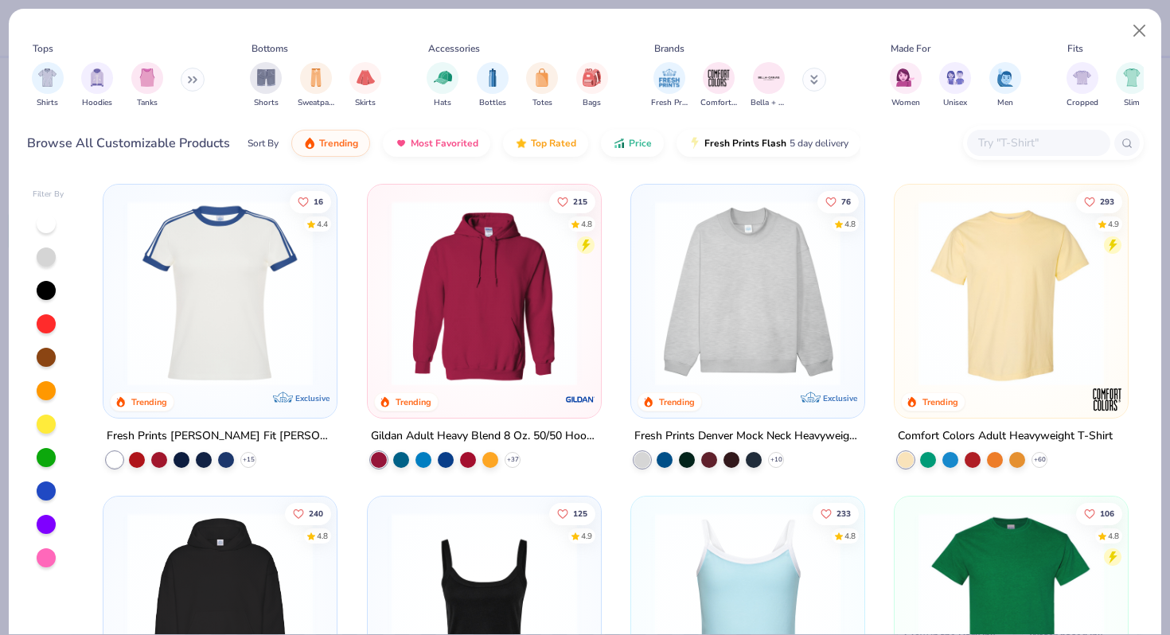
click at [197, 77] on icon at bounding box center [195, 80] width 2 height 6
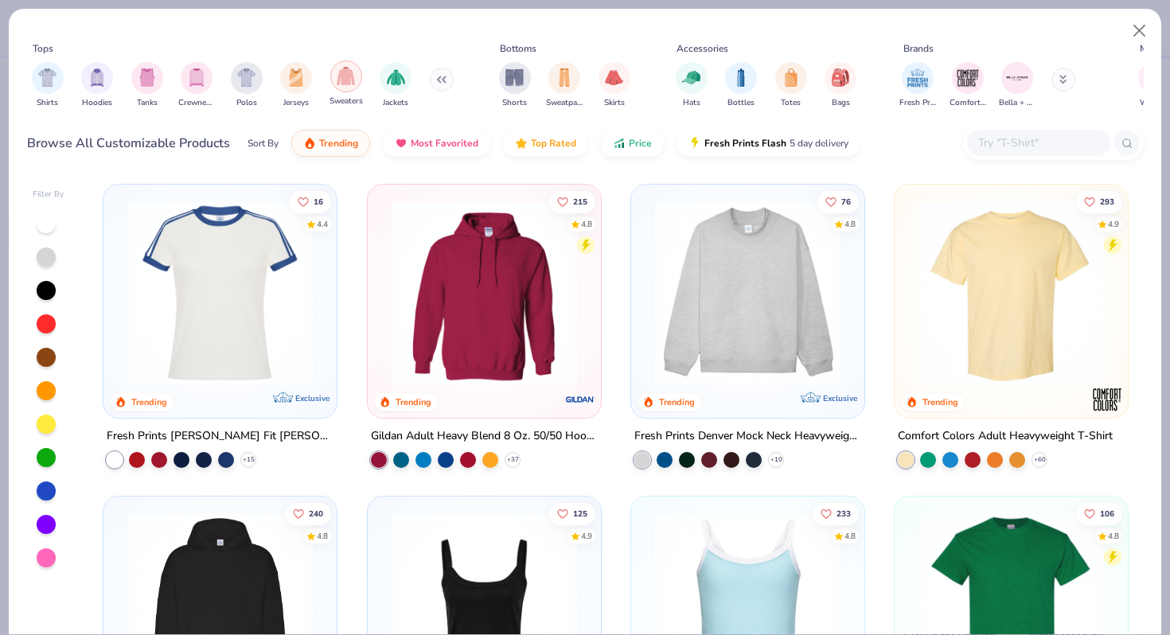
click at [353, 85] on div "filter for Sweaters" at bounding box center [346, 76] width 32 height 32
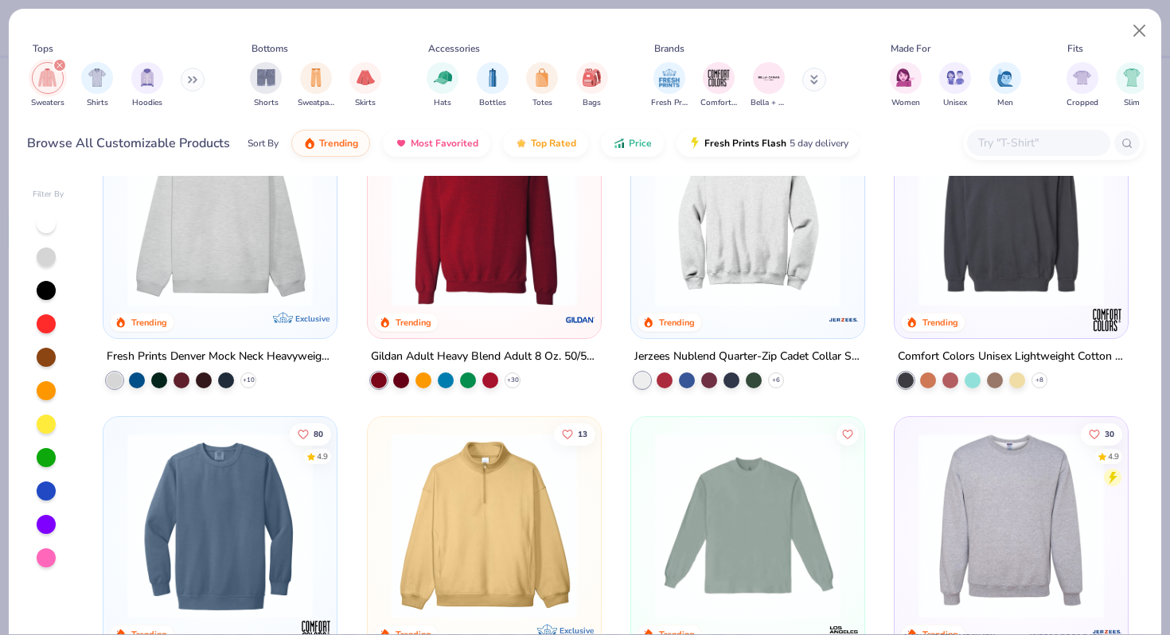
scroll to position [111, 0]
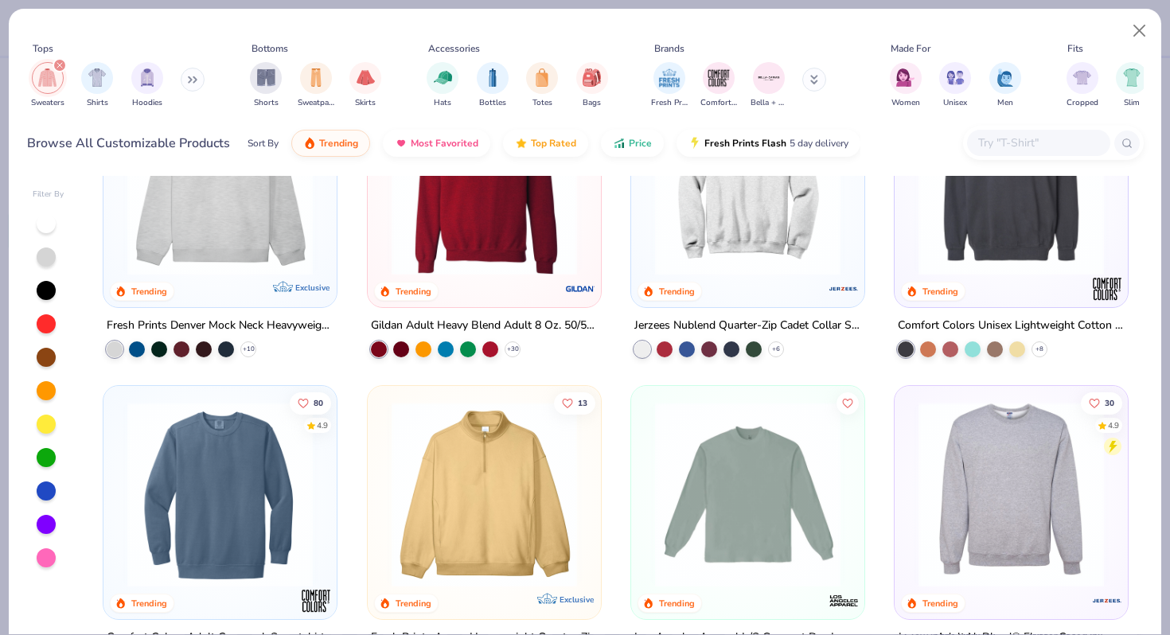
click at [262, 510] on img at bounding box center [219, 494] width 201 height 185
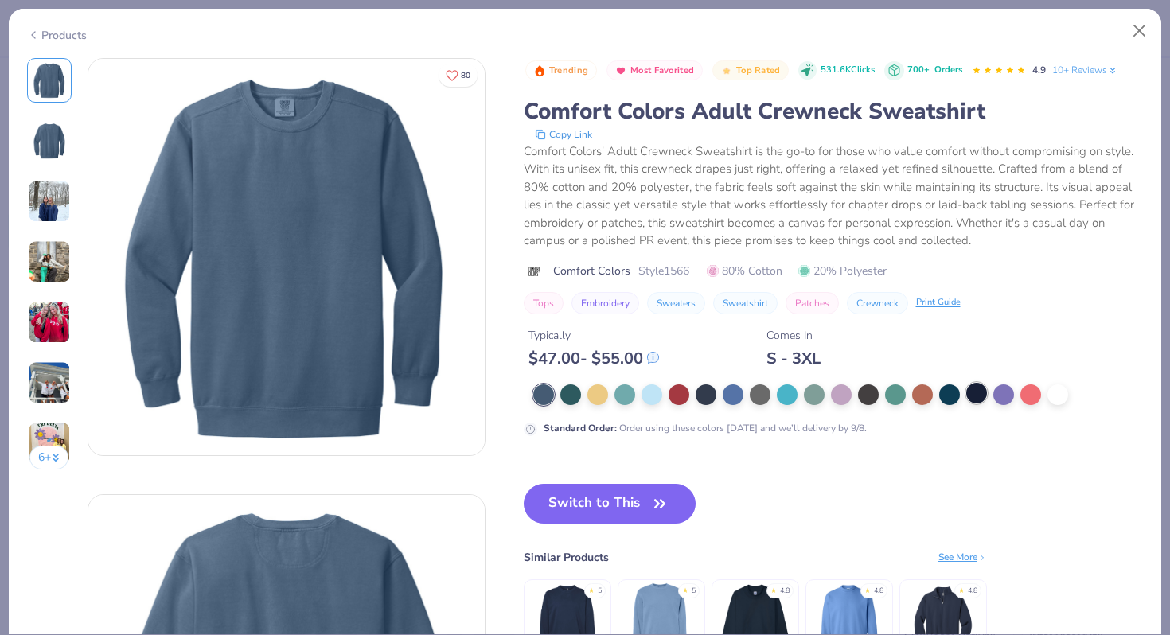
click at [972, 395] on div at bounding box center [976, 393] width 21 height 21
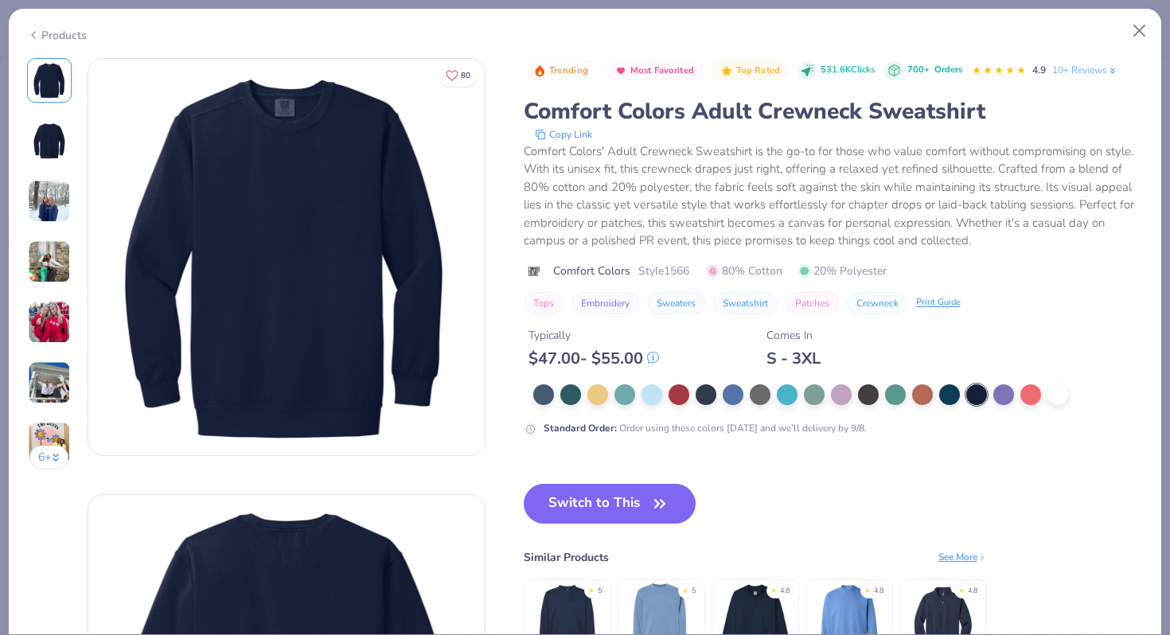
click at [68, 30] on div "Products" at bounding box center [57, 35] width 60 height 17
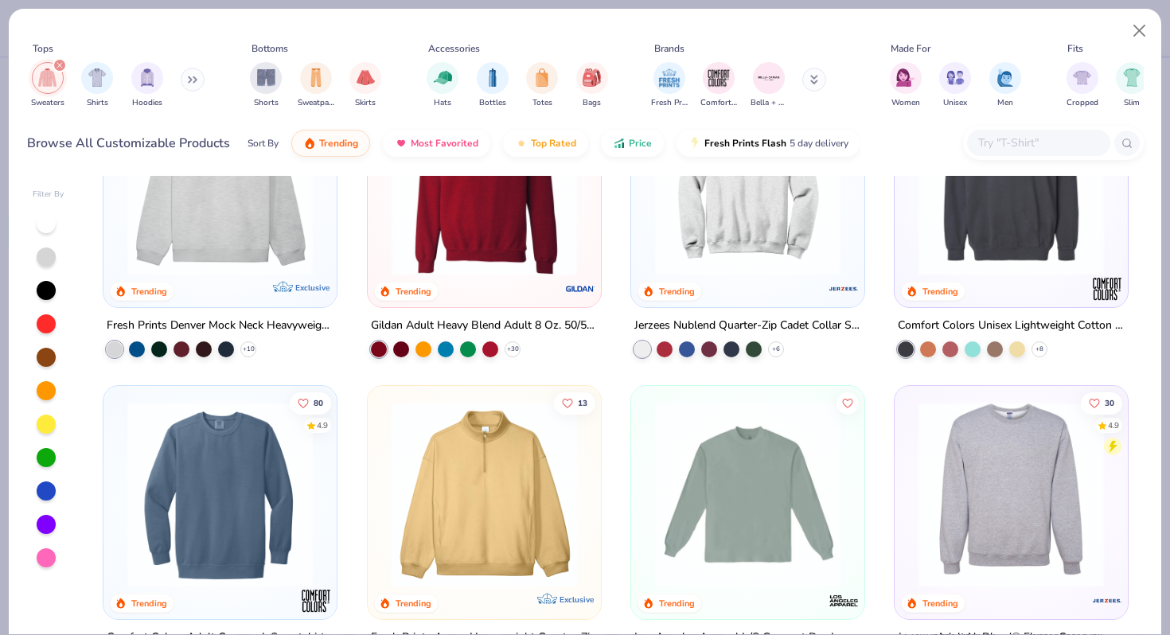
click at [45, 292] on div at bounding box center [46, 290] width 19 height 19
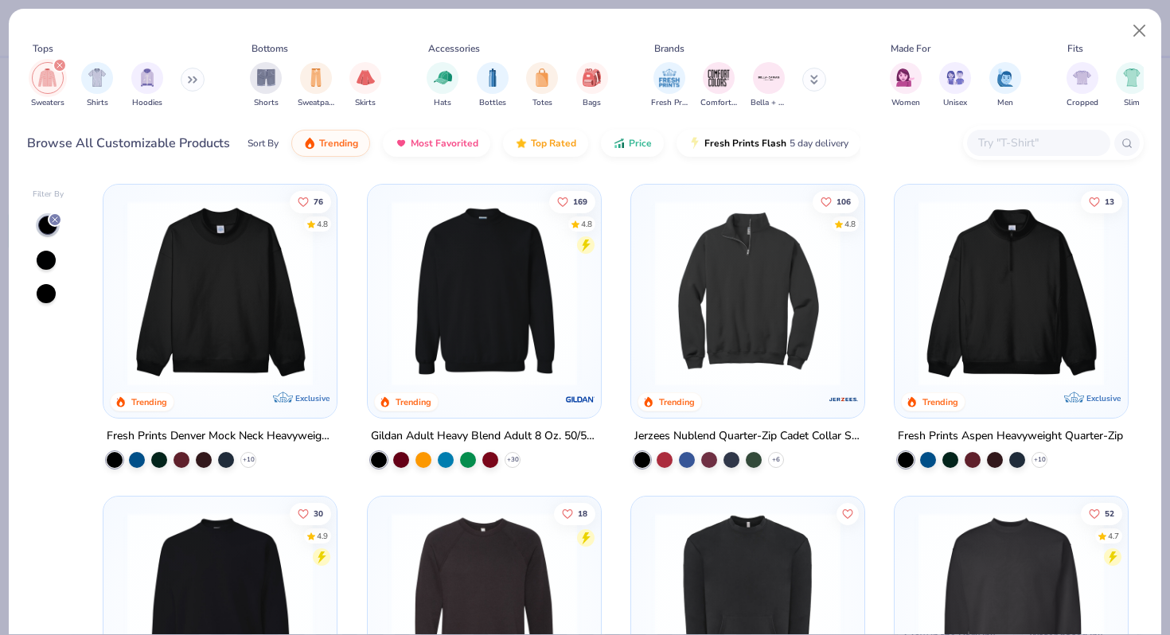
click at [495, 323] on img at bounding box center [484, 293] width 201 height 185
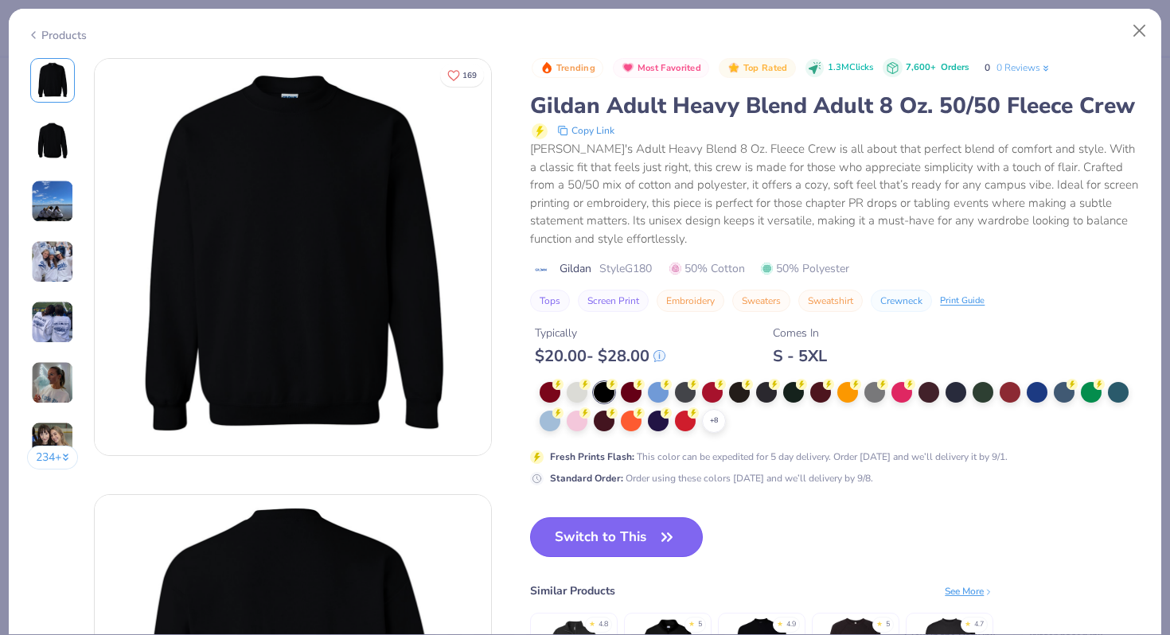
click at [635, 540] on button "Switch to This" at bounding box center [616, 537] width 173 height 40
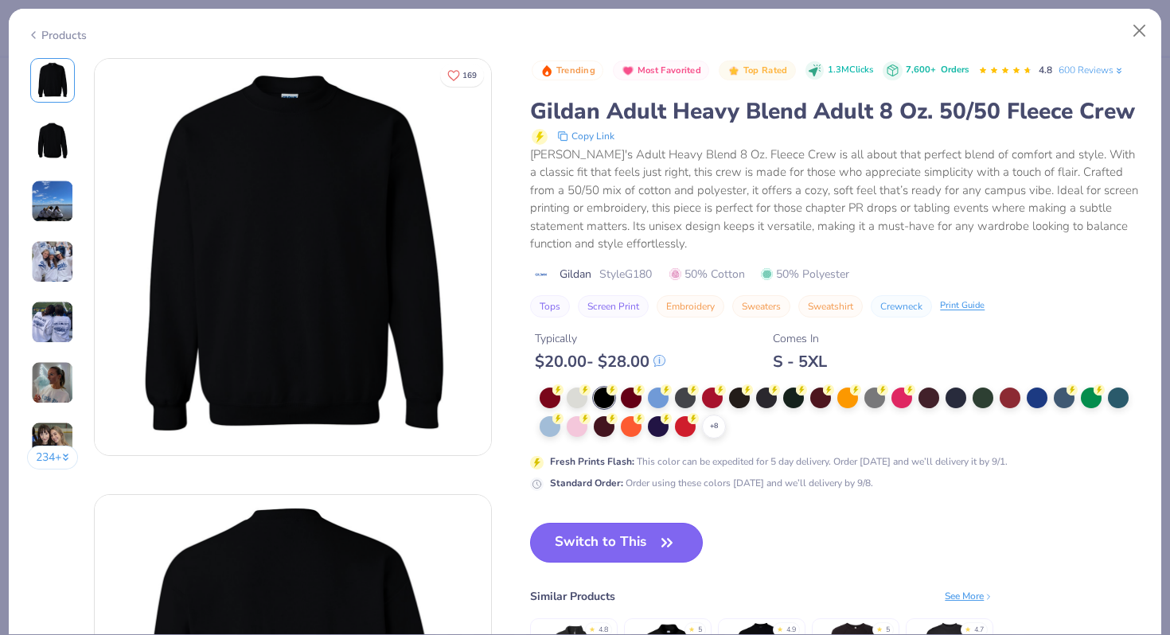
click at [638, 540] on button "Switch to This" at bounding box center [616, 543] width 173 height 40
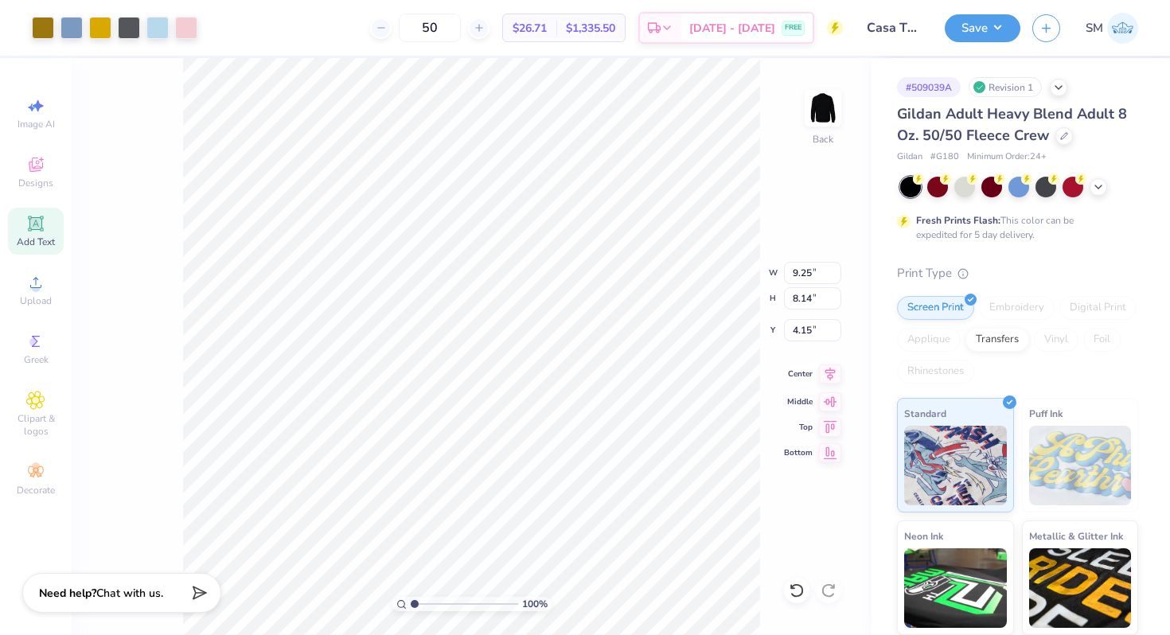
click at [831, 377] on icon at bounding box center [830, 373] width 22 height 19
click at [983, 28] on button "Save" at bounding box center [983, 26] width 76 height 28
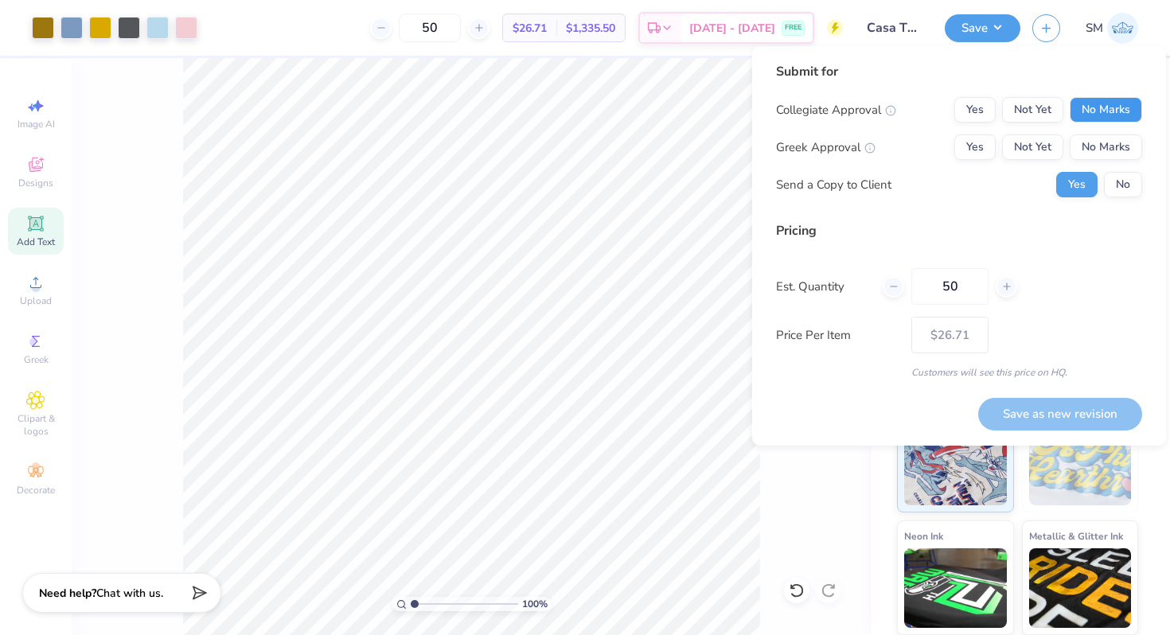
click at [1091, 108] on button "No Marks" at bounding box center [1105, 109] width 72 height 25
click at [1035, 137] on button "Not Yet" at bounding box center [1032, 146] width 61 height 25
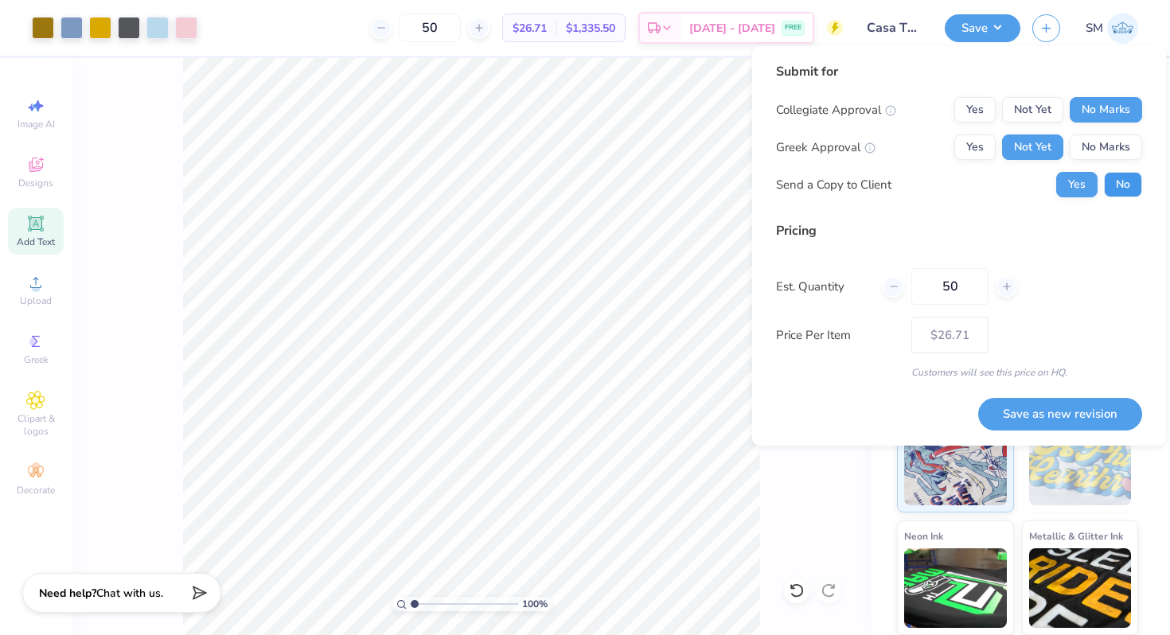
click at [1132, 178] on button "No" at bounding box center [1123, 184] width 38 height 25
click at [1046, 419] on button "Save as new revision" at bounding box center [1060, 414] width 164 height 33
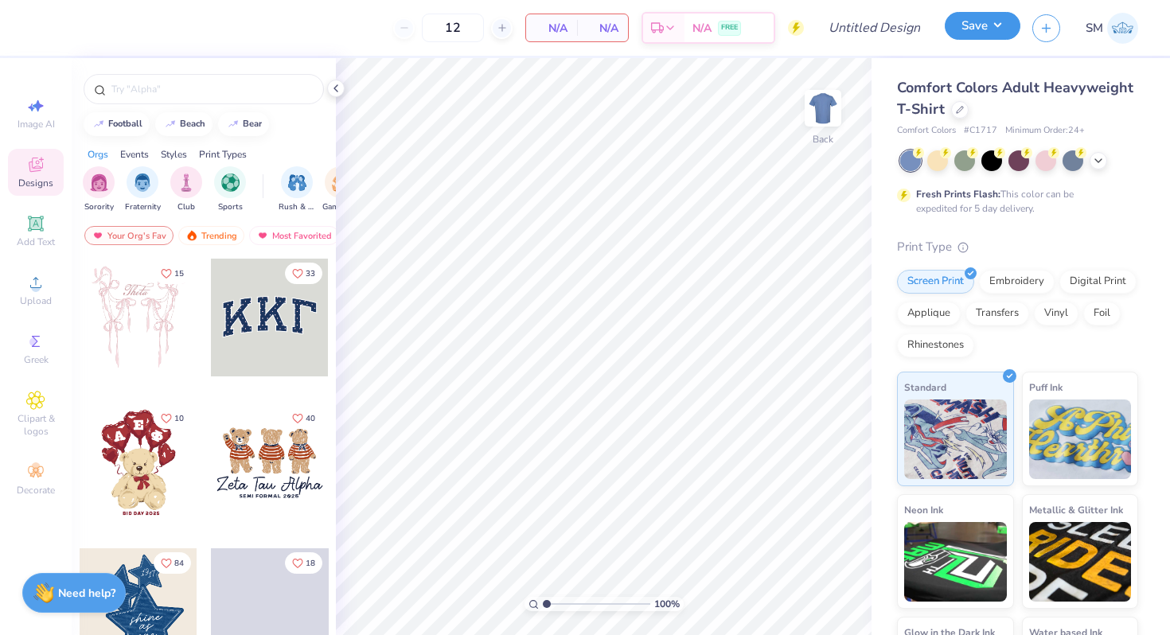
click at [981, 39] on button "Save" at bounding box center [983, 26] width 76 height 28
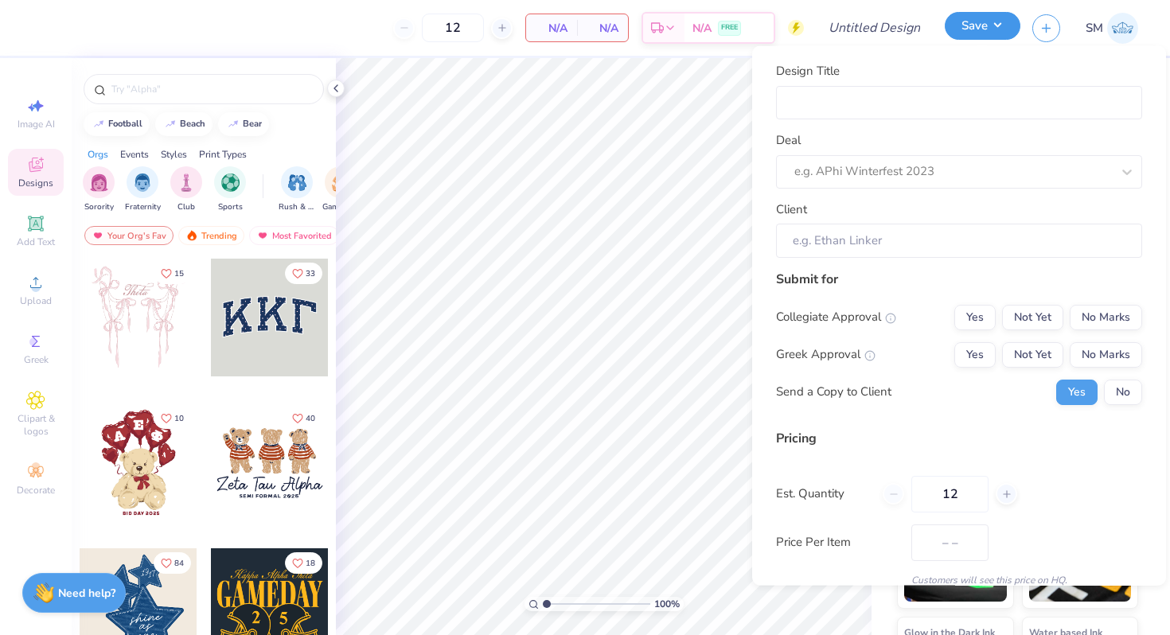
click at [981, 39] on button "Save" at bounding box center [983, 26] width 76 height 28
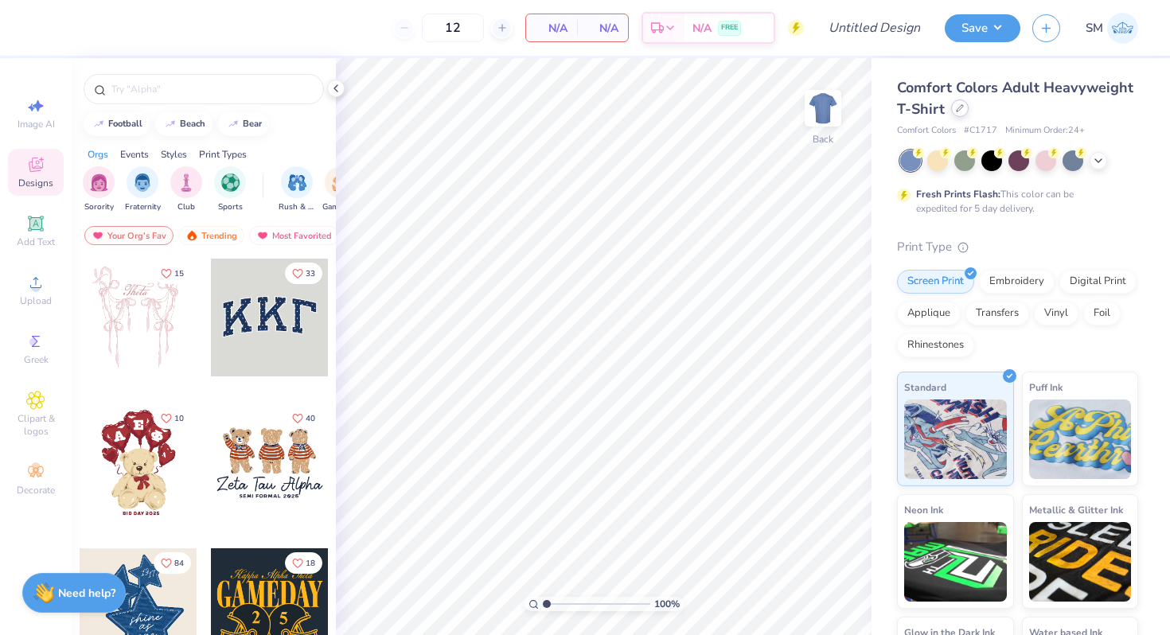
click at [961, 111] on icon at bounding box center [960, 108] width 8 height 8
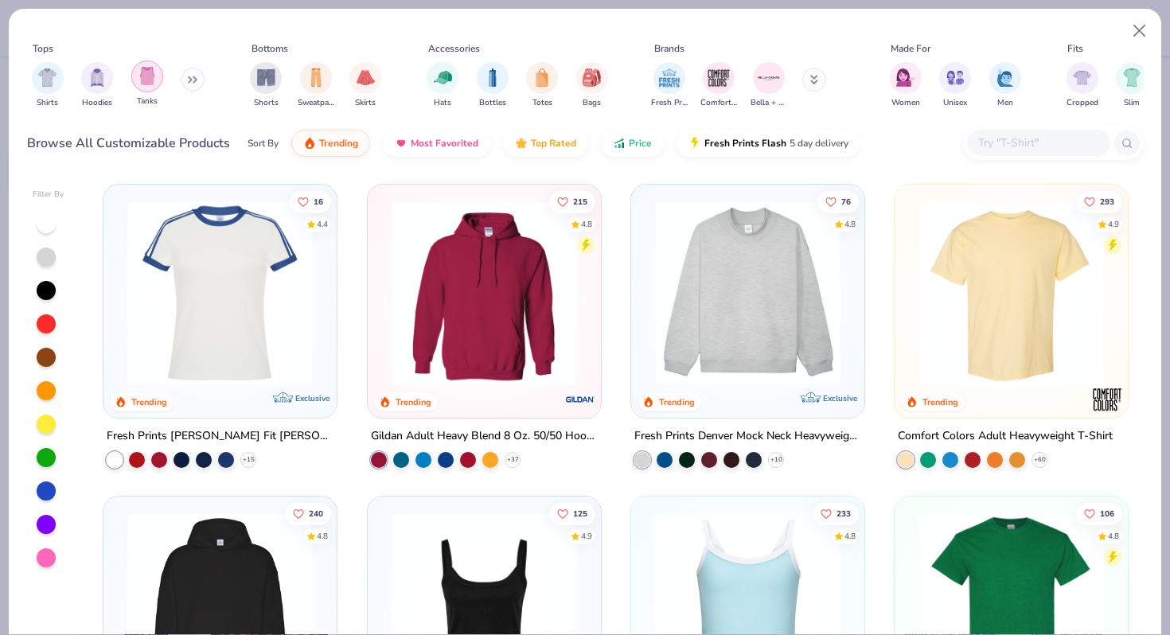
click at [160, 77] on div "filter for Tanks" at bounding box center [147, 76] width 32 height 32
